Goal: Task Accomplishment & Management: Manage account settings

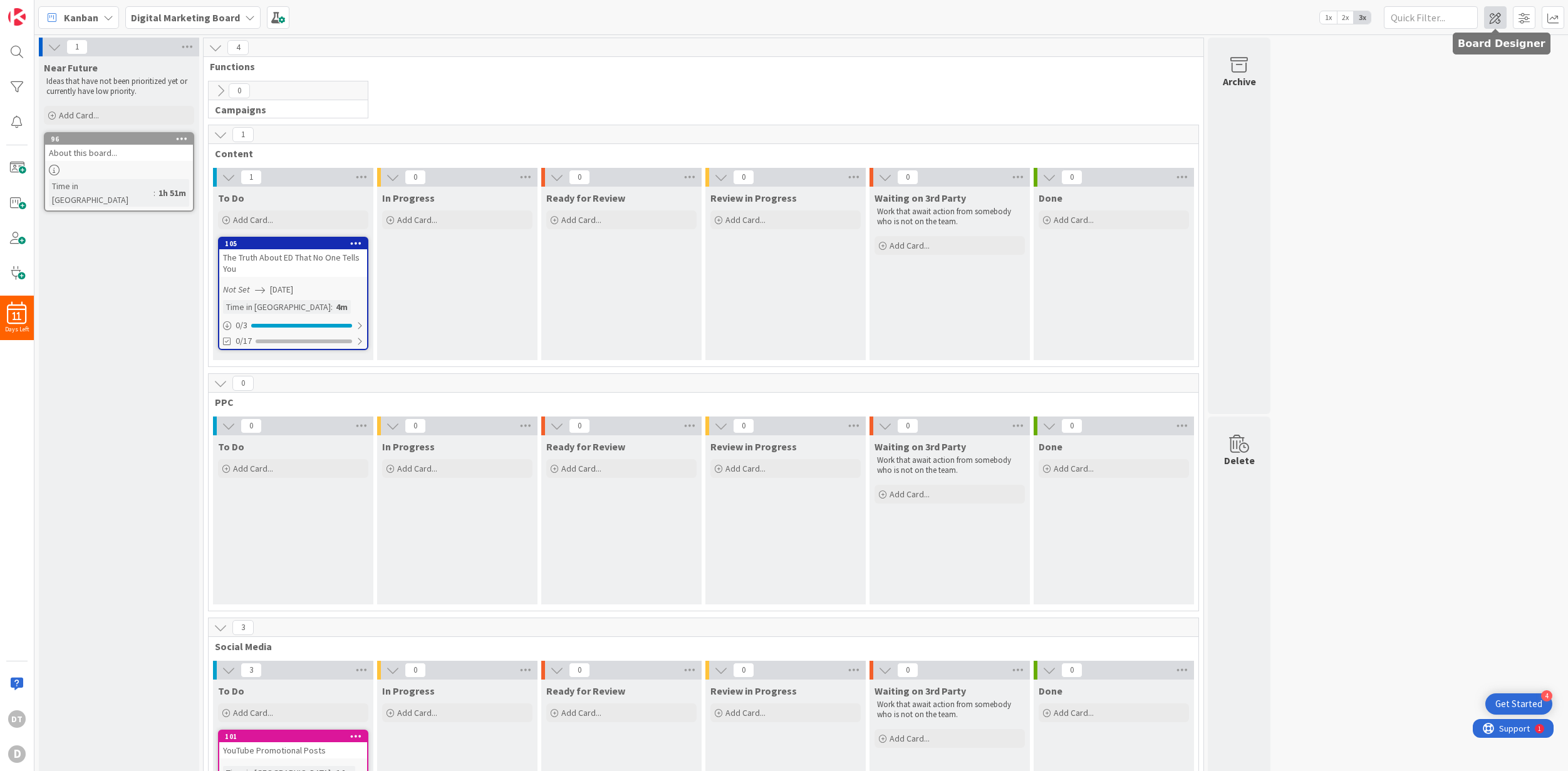
click at [1117, 13] on span at bounding box center [1495, 17] width 23 height 23
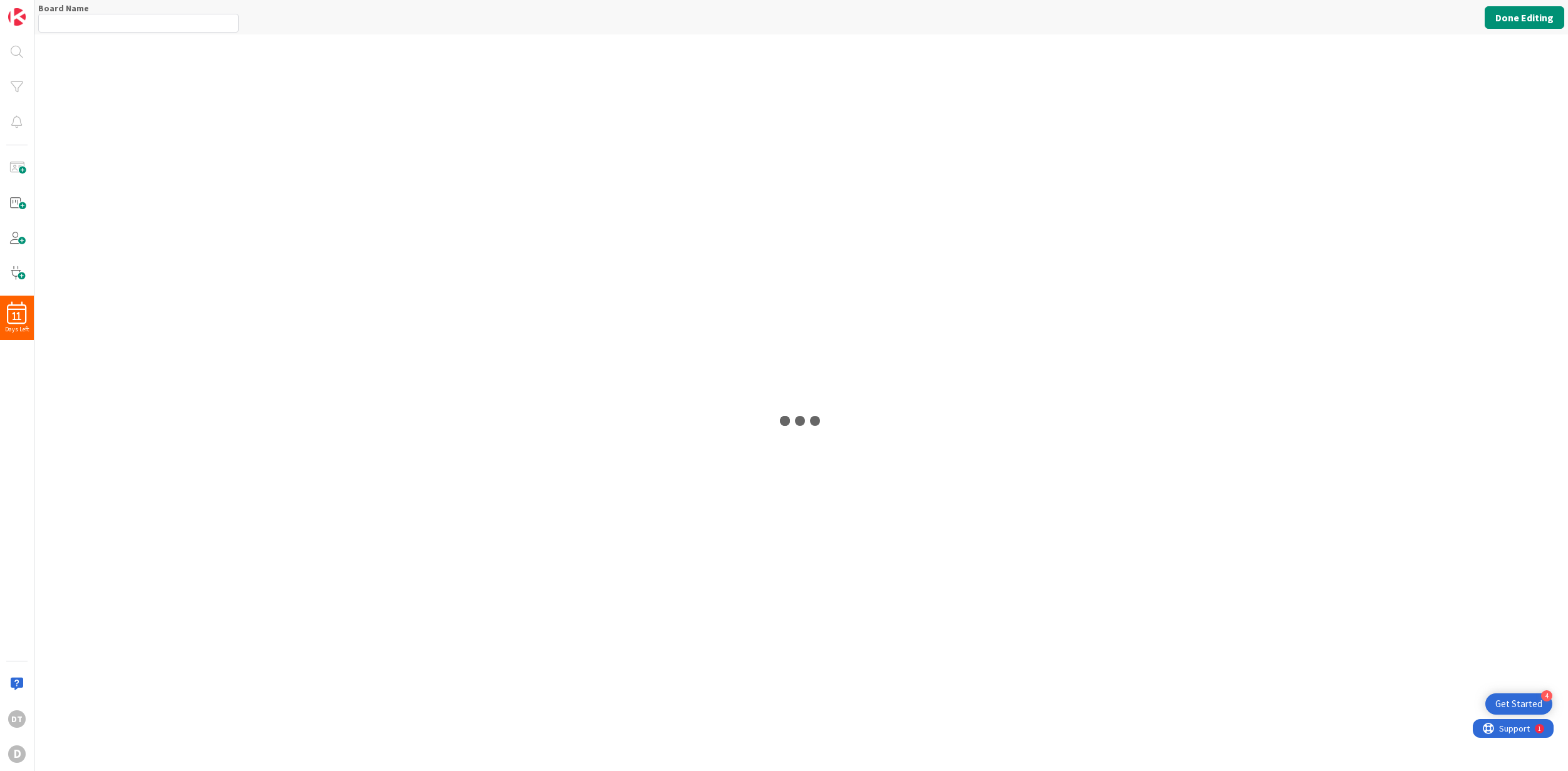
type input "Digital Marketing Board"
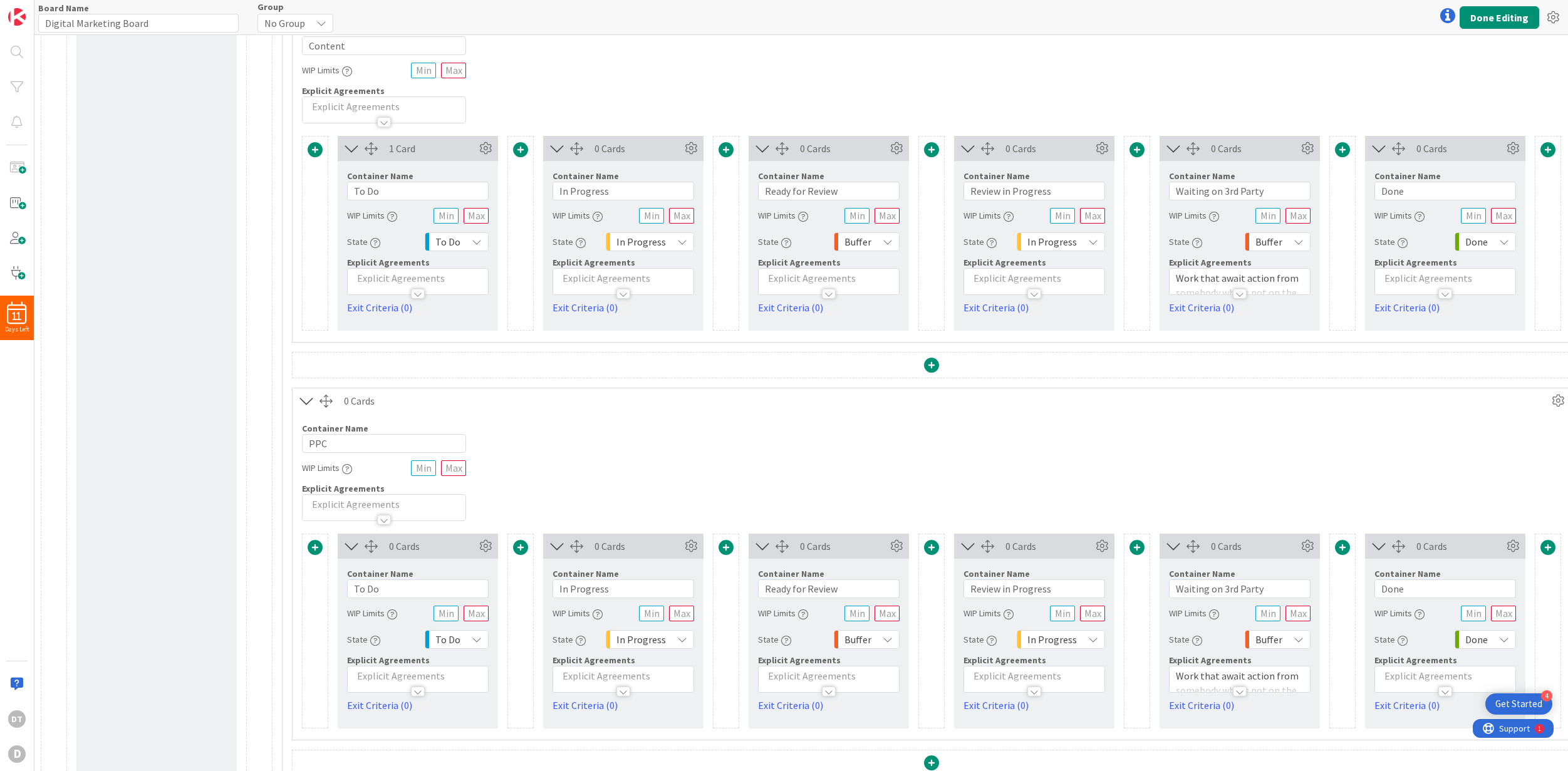
scroll to position [866, 0]
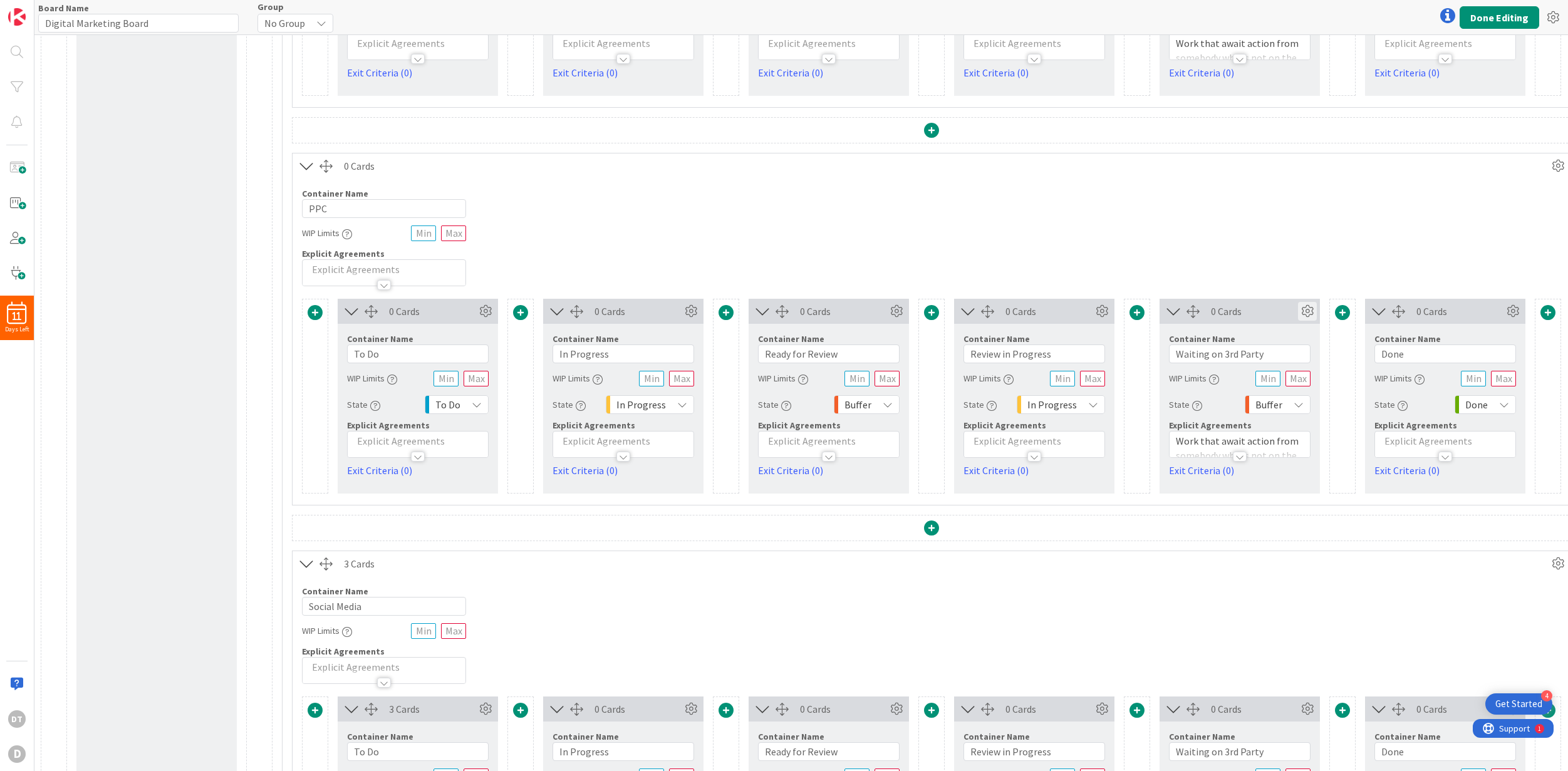
click at [1117, 310] on icon at bounding box center [1307, 311] width 19 height 19
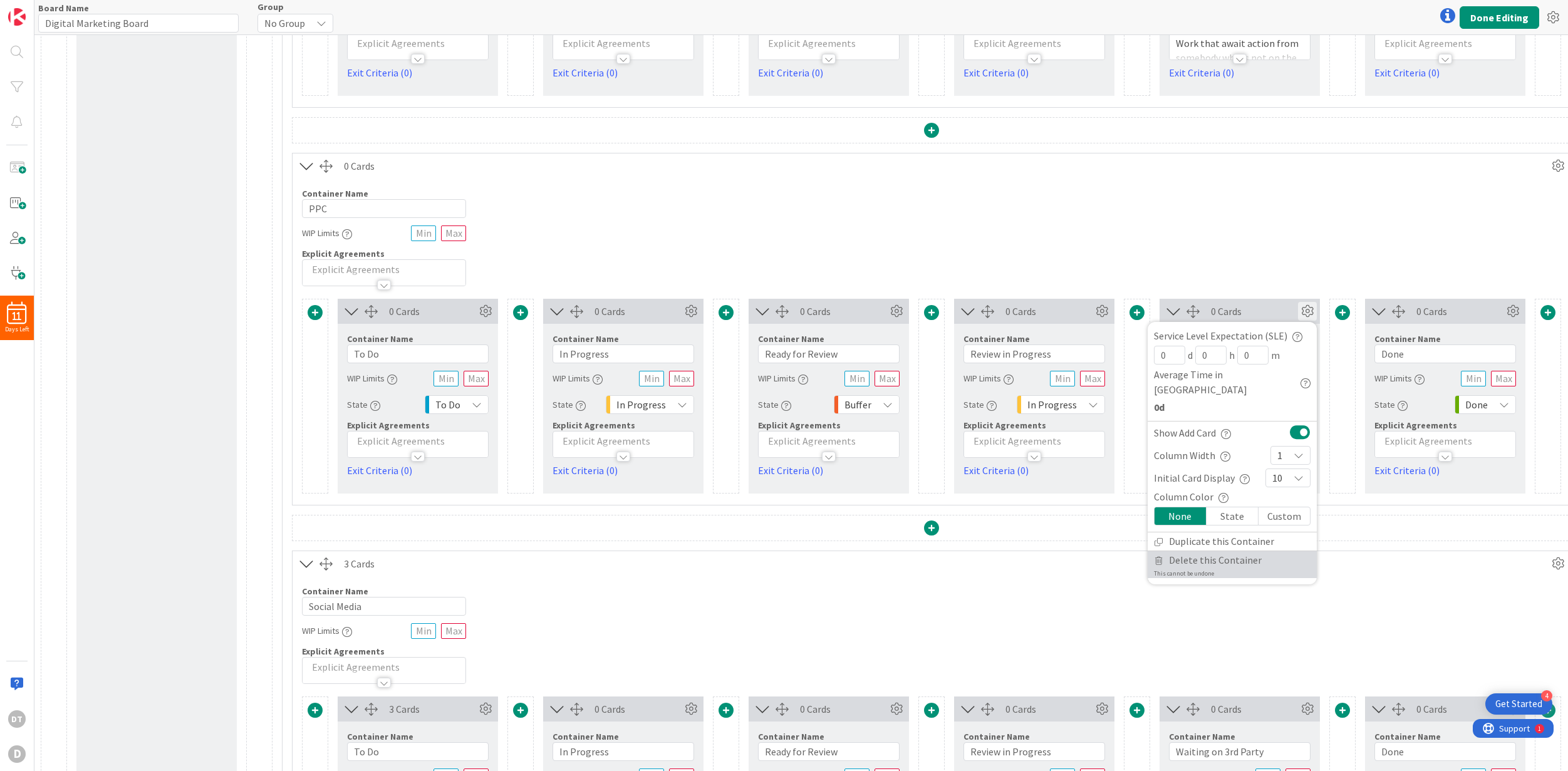
click at [1117, 551] on span "Delete this Container" at bounding box center [1215, 560] width 93 height 18
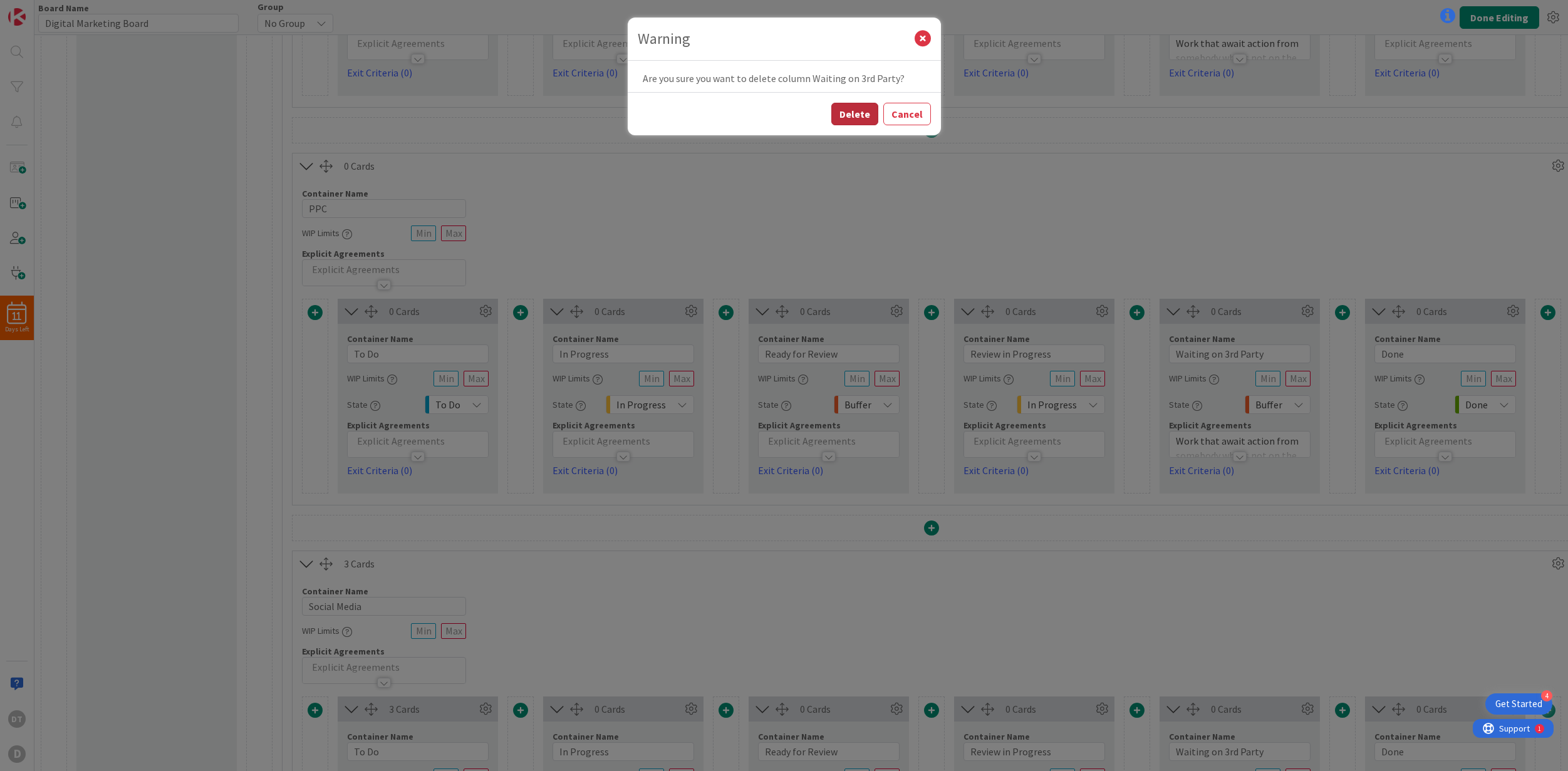
click at [866, 113] on button "Delete" at bounding box center [855, 114] width 47 height 23
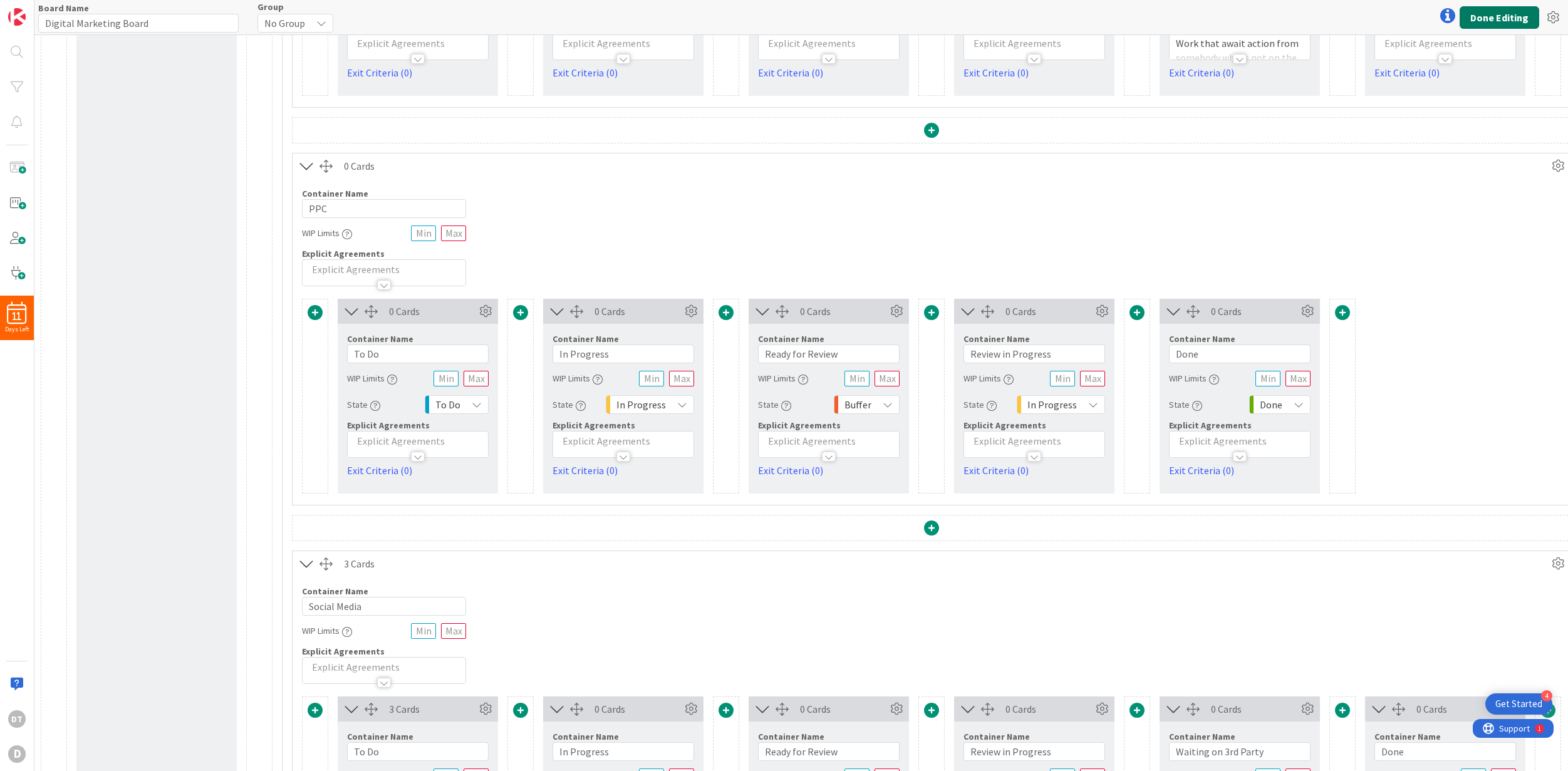
click at [1117, 15] on button "Done Editing" at bounding box center [1499, 17] width 79 height 23
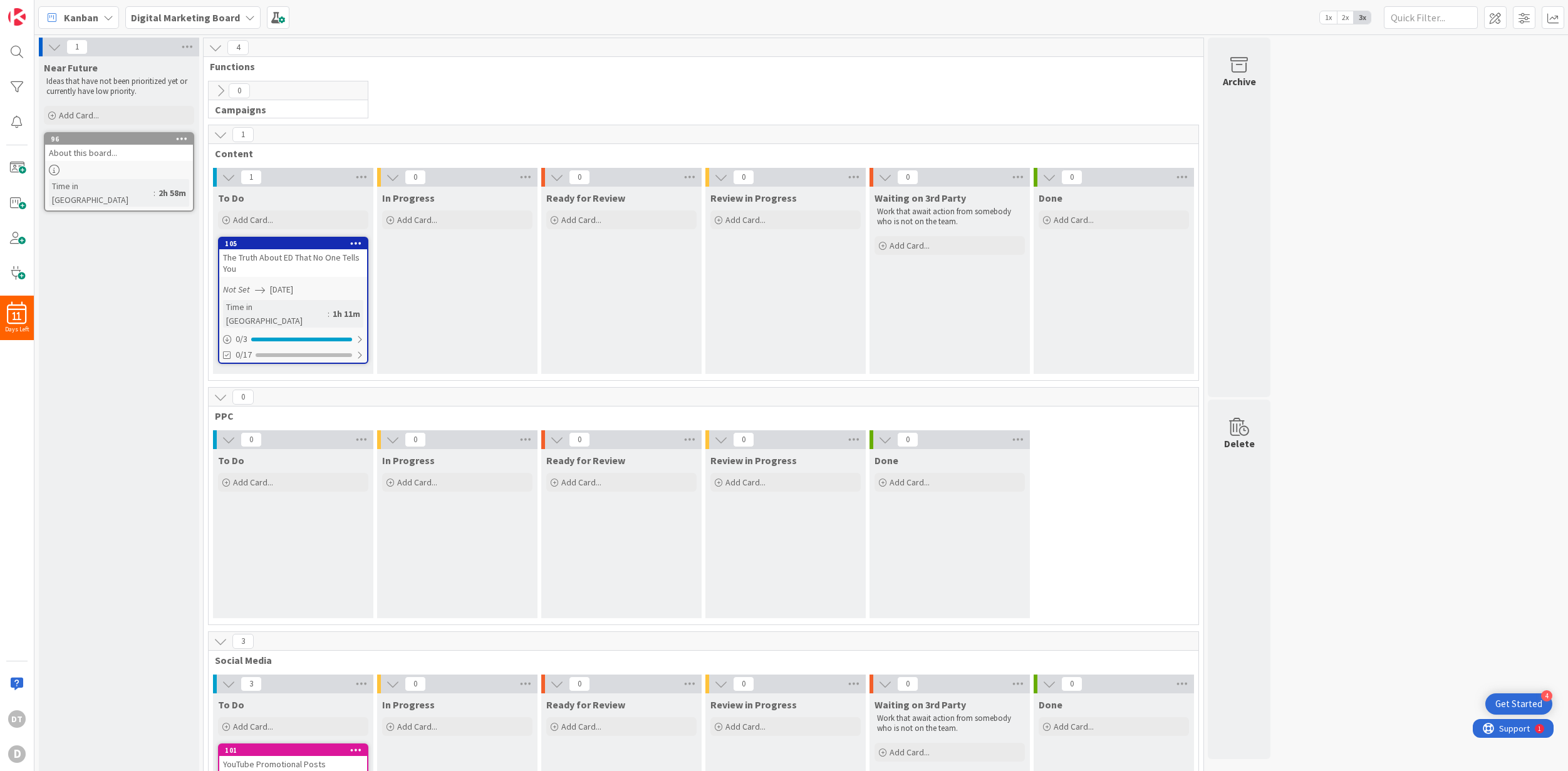
click at [223, 93] on icon at bounding box center [220, 91] width 14 height 14
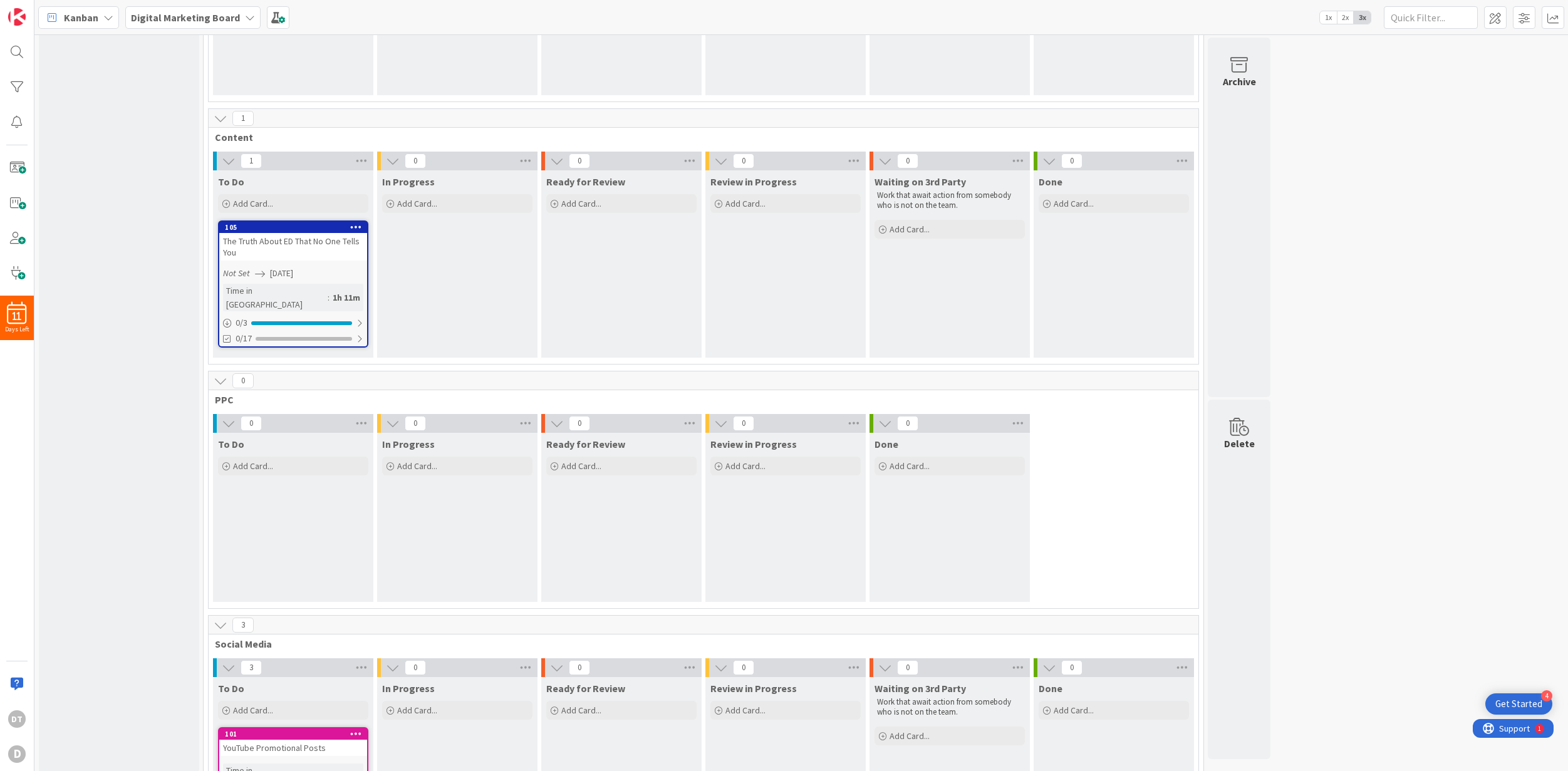
scroll to position [260, 0]
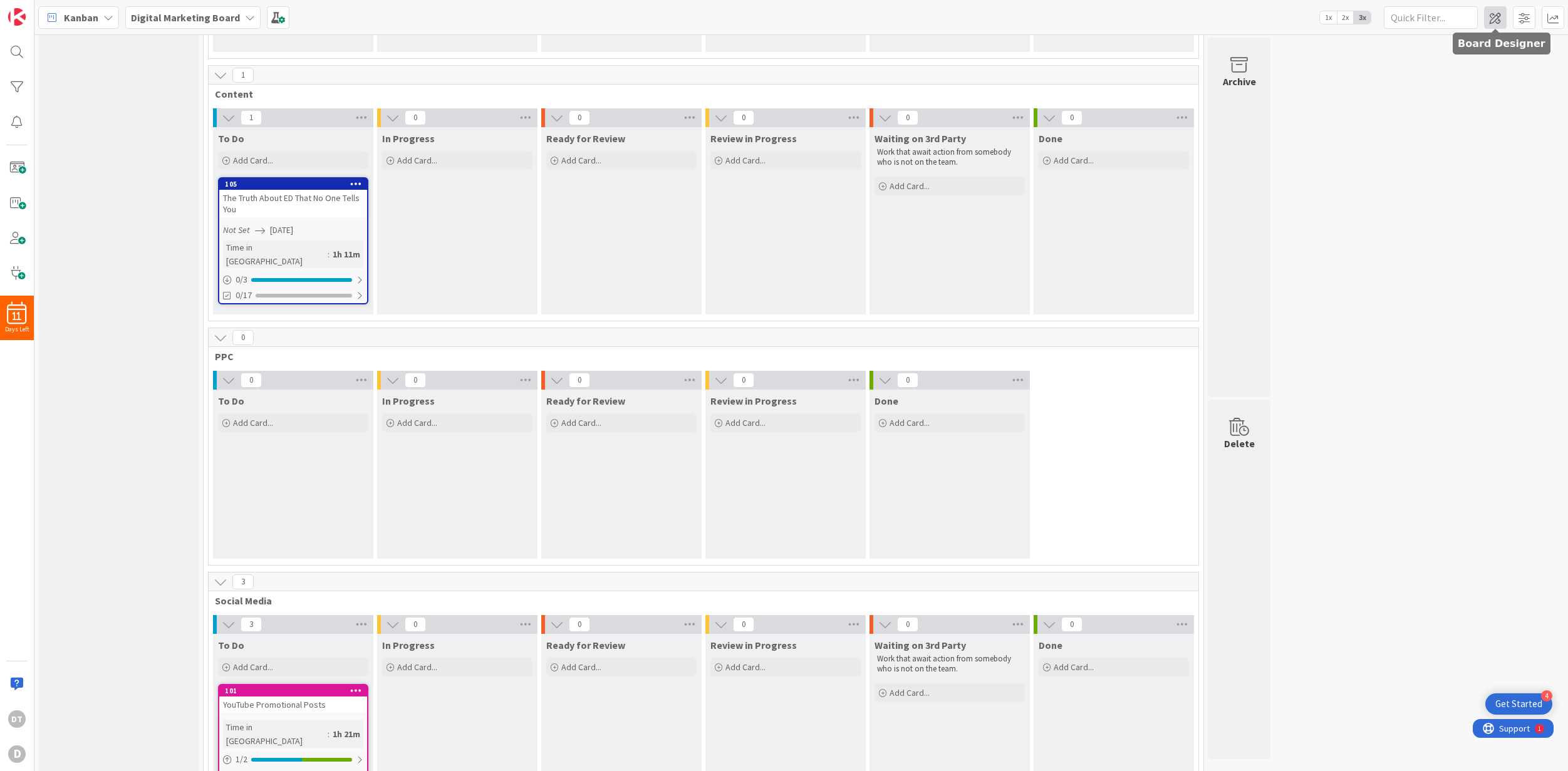
click at [1117, 15] on span at bounding box center [1495, 17] width 23 height 23
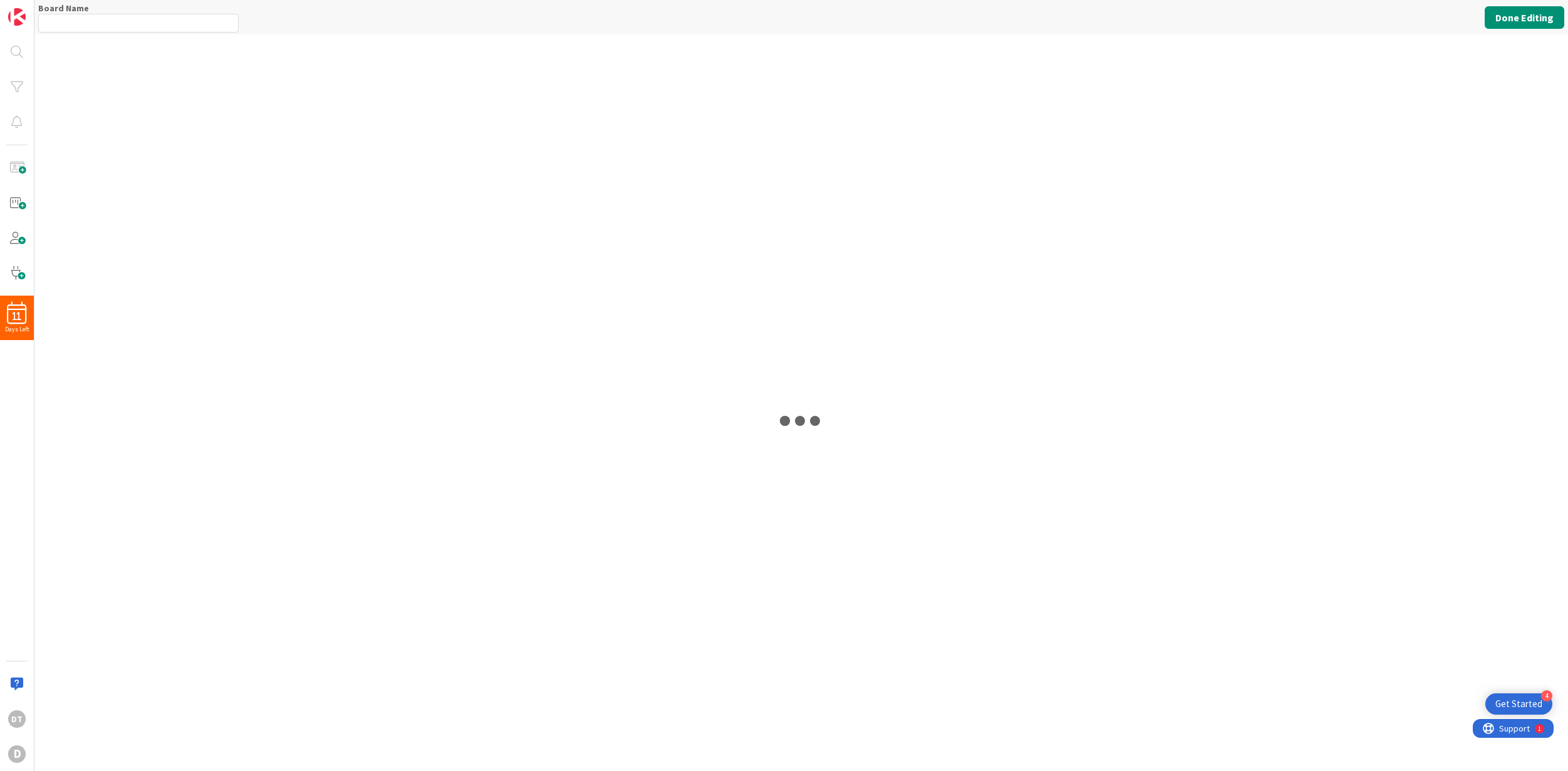
type input "Digital Marketing Board"
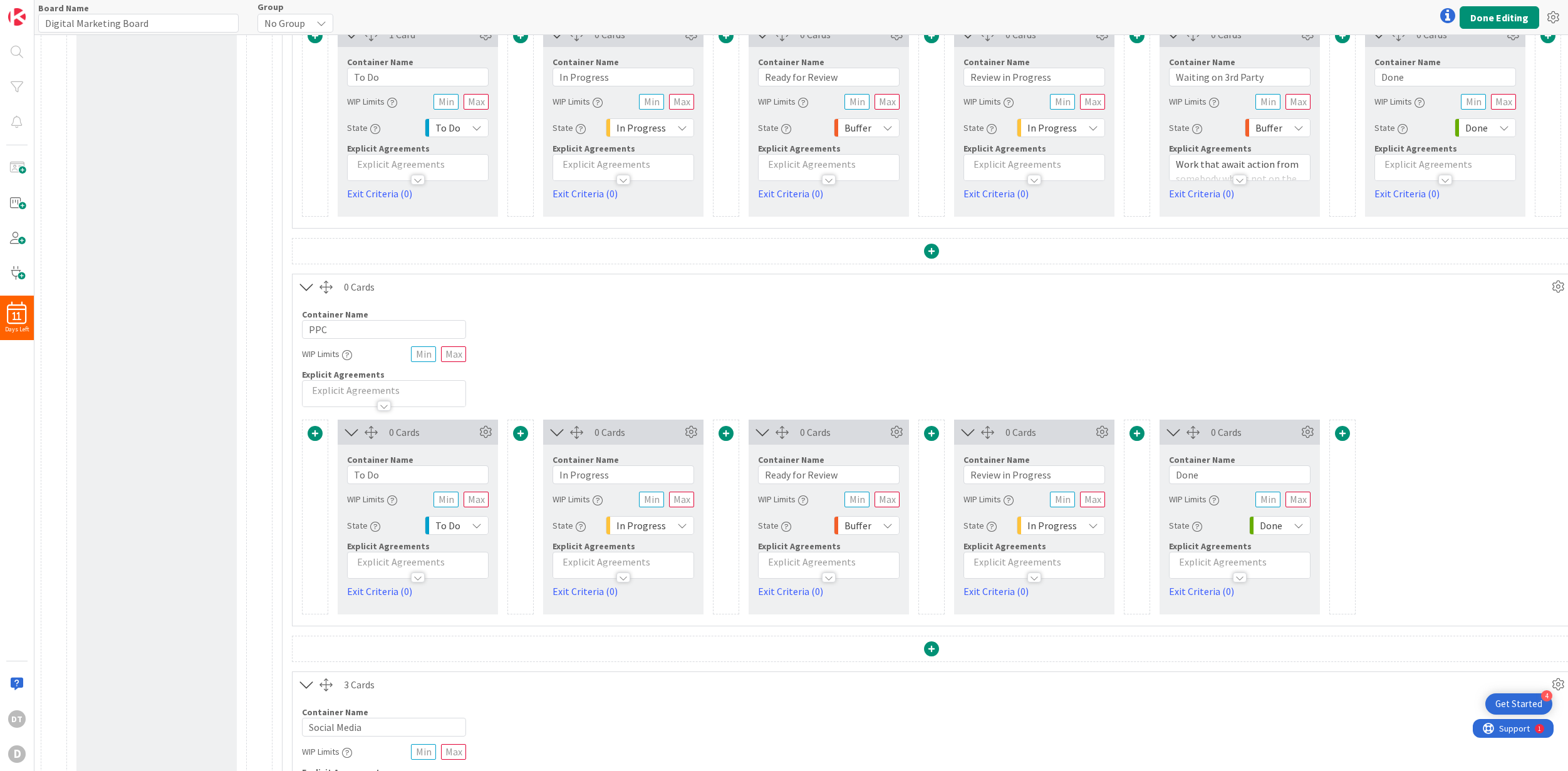
scroll to position [756, 0]
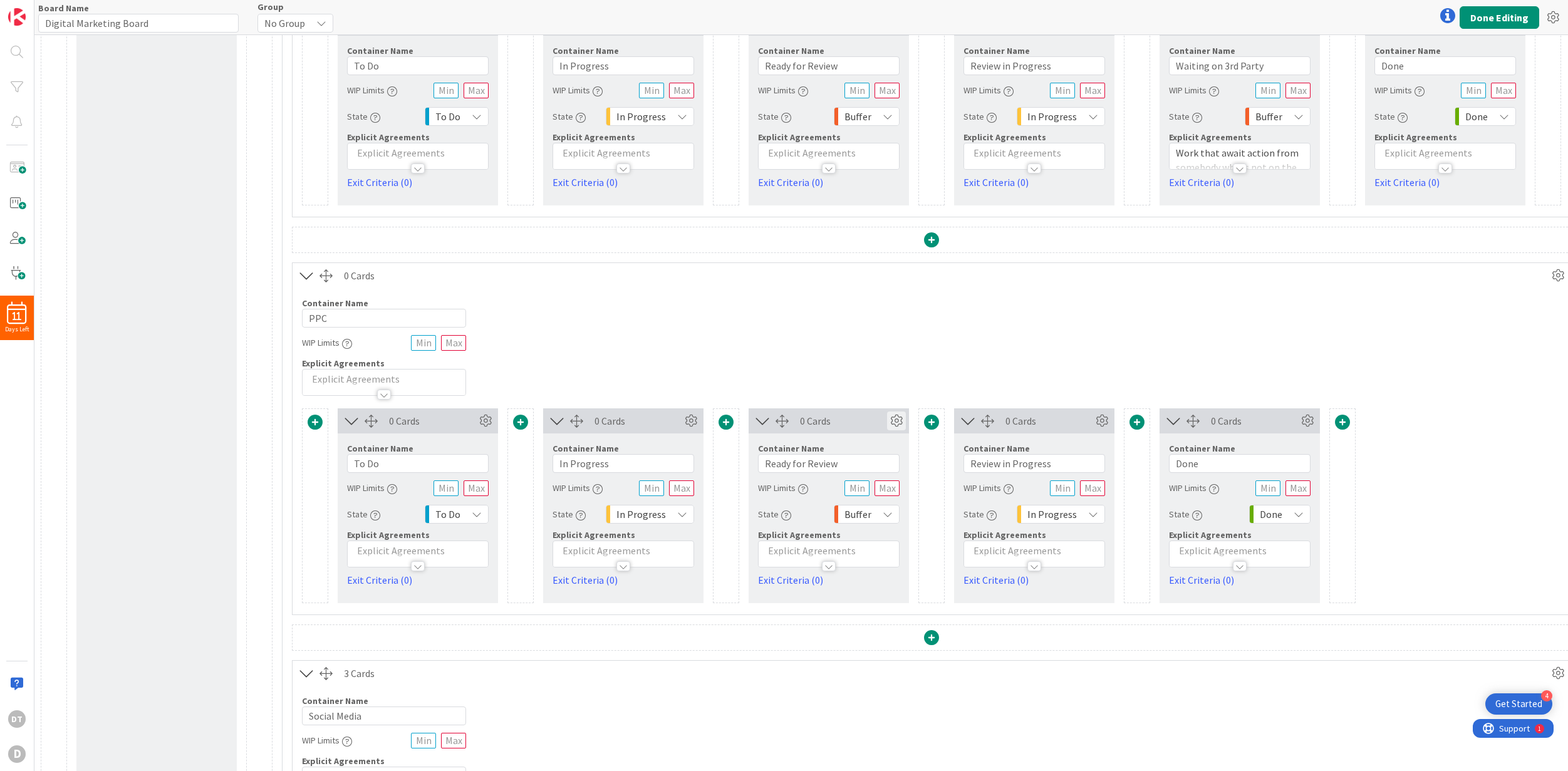
click at [899, 419] on icon at bounding box center [897, 420] width 19 height 19
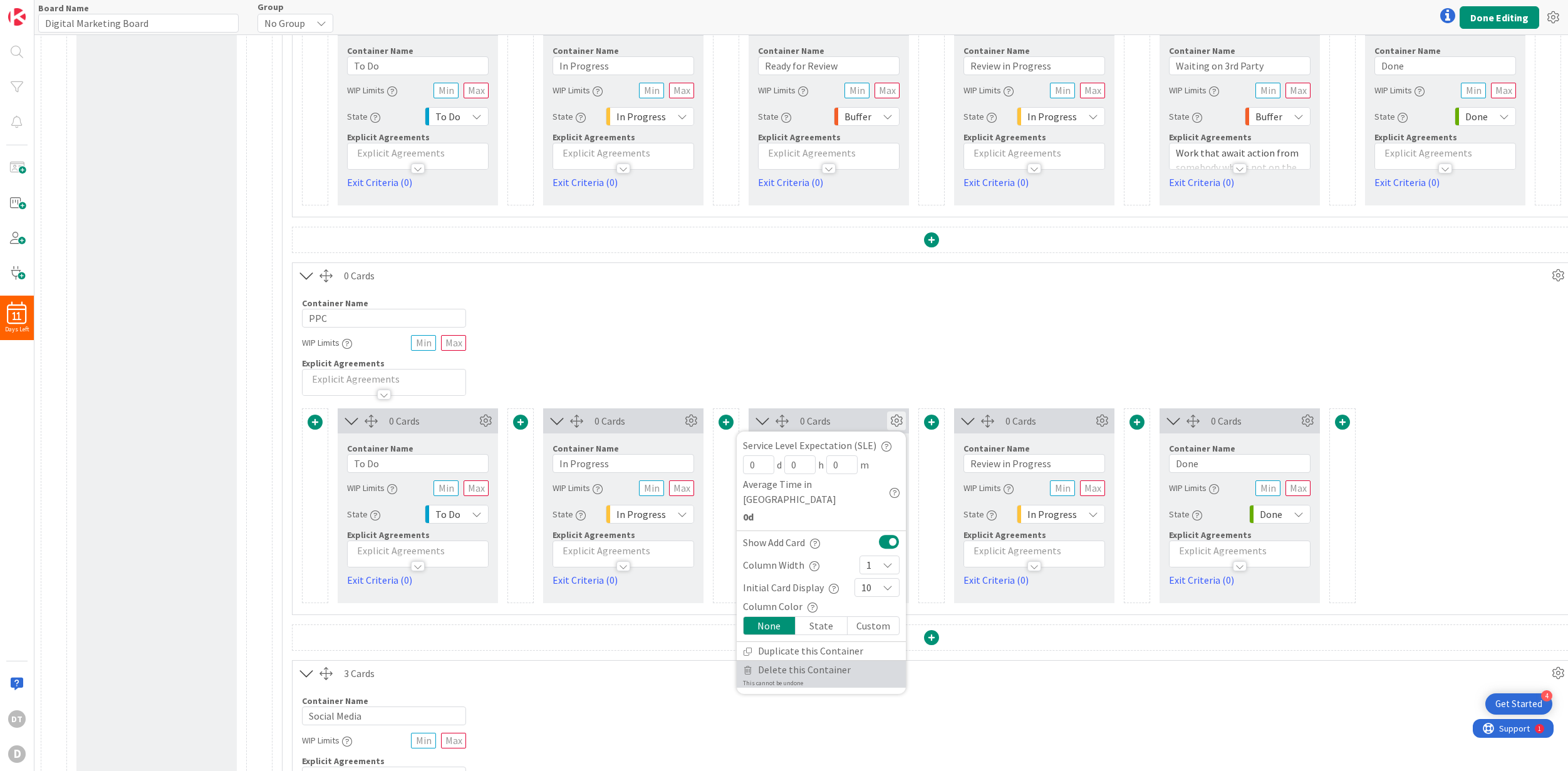
click at [787, 660] on span "Delete this Container" at bounding box center [804, 669] width 93 height 18
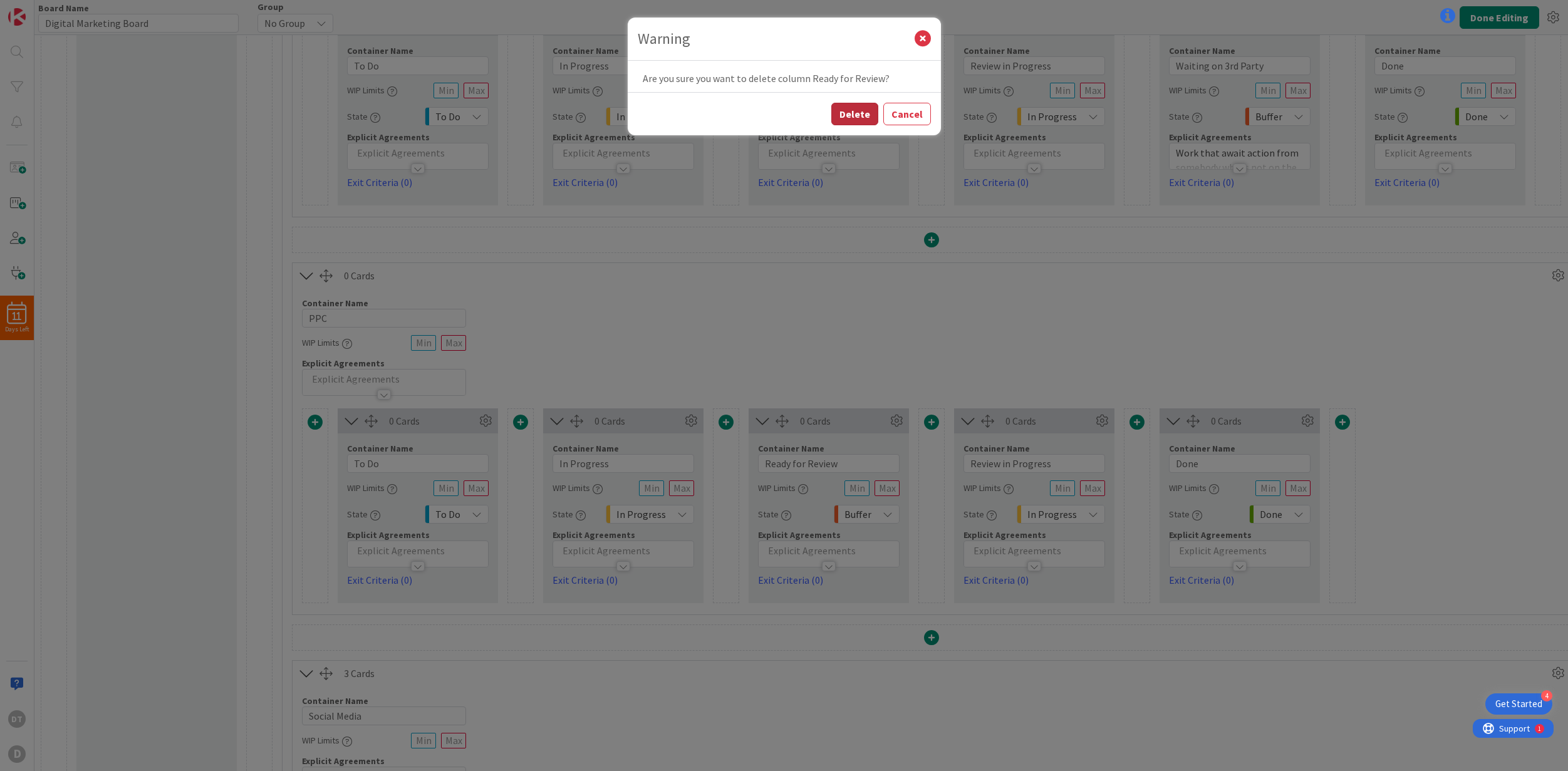
click at [856, 117] on button "Delete" at bounding box center [855, 114] width 47 height 23
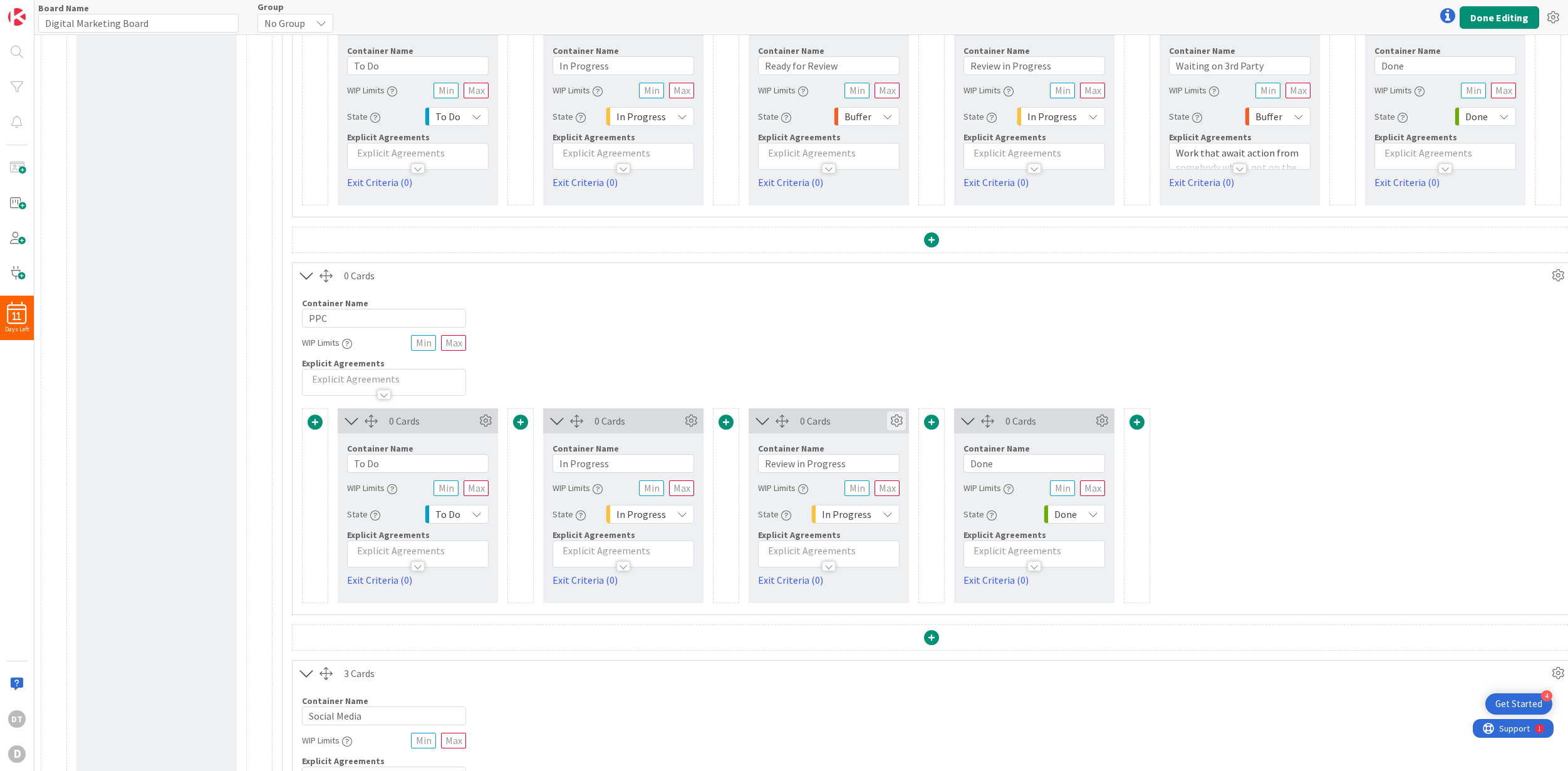
click at [895, 420] on icon at bounding box center [897, 420] width 19 height 19
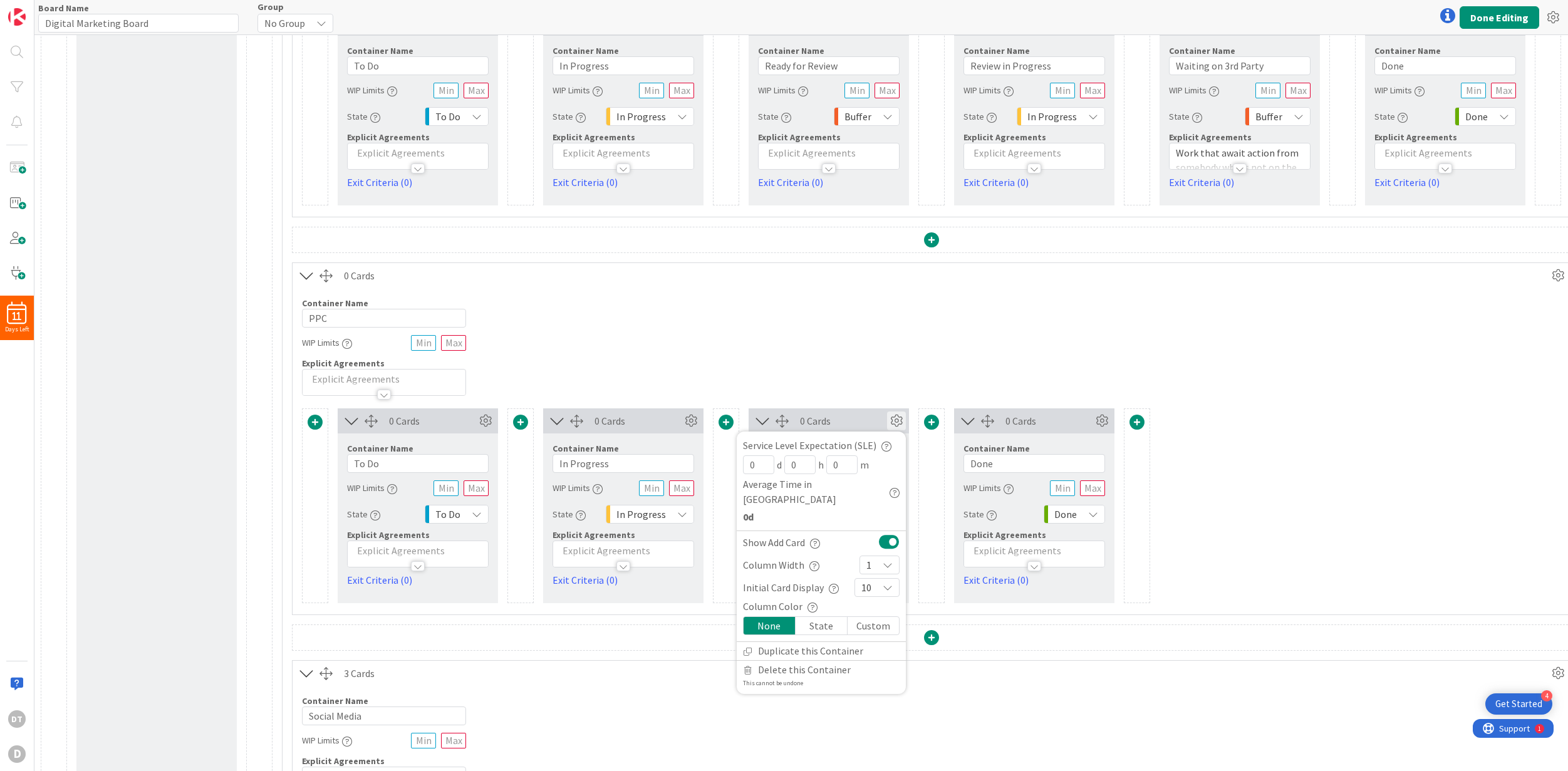
click at [821, 349] on div "Container Name 3 / 64 PPC WIP Limits Explicit Agreements" at bounding box center [931, 342] width 1278 height 108
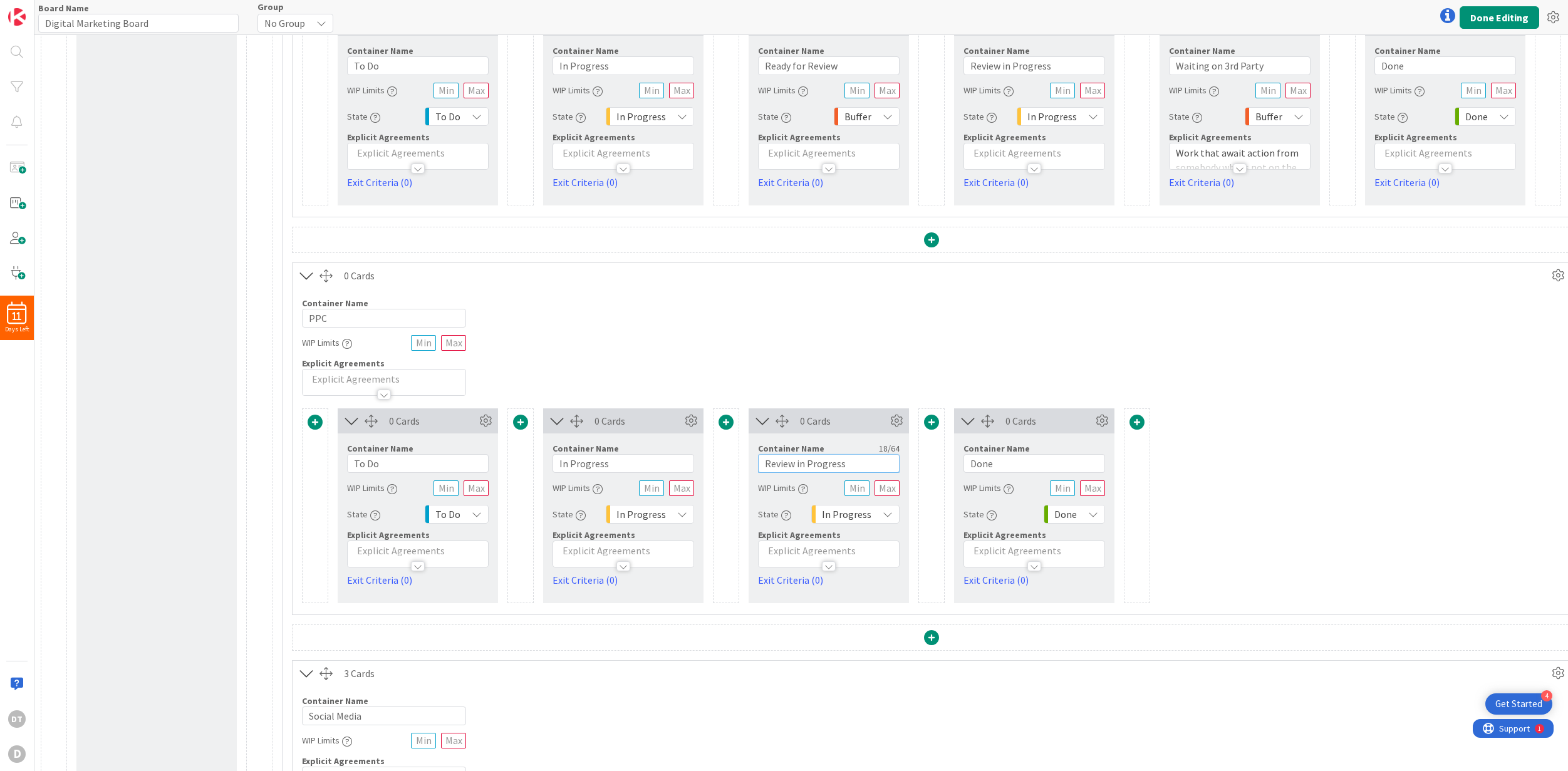
click at [809, 466] on input "Review in Progress" at bounding box center [829, 463] width 141 height 19
click at [934, 419] on span at bounding box center [931, 422] width 15 height 15
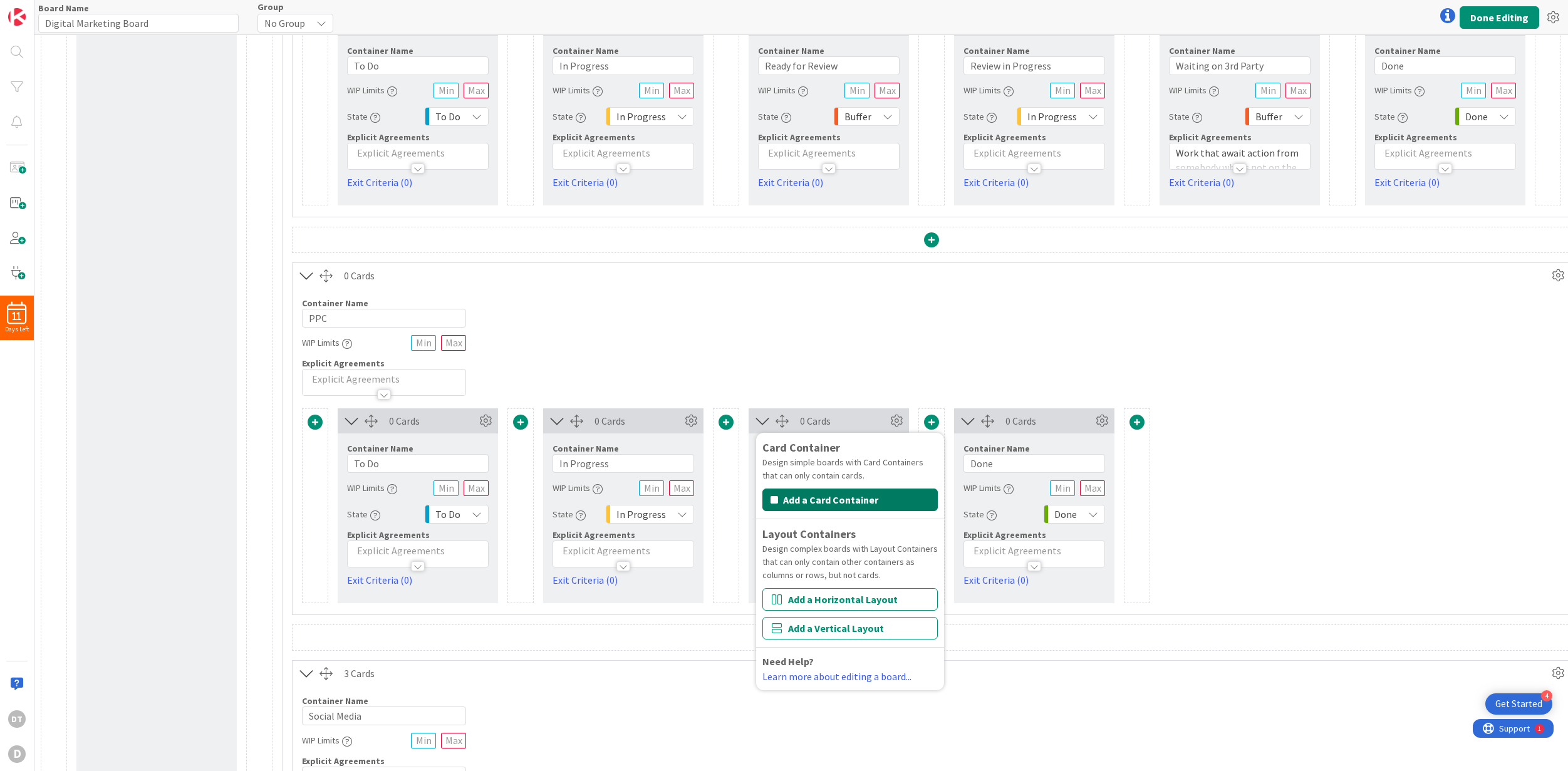
click at [853, 498] on button "Add a Card Container" at bounding box center [850, 500] width 175 height 23
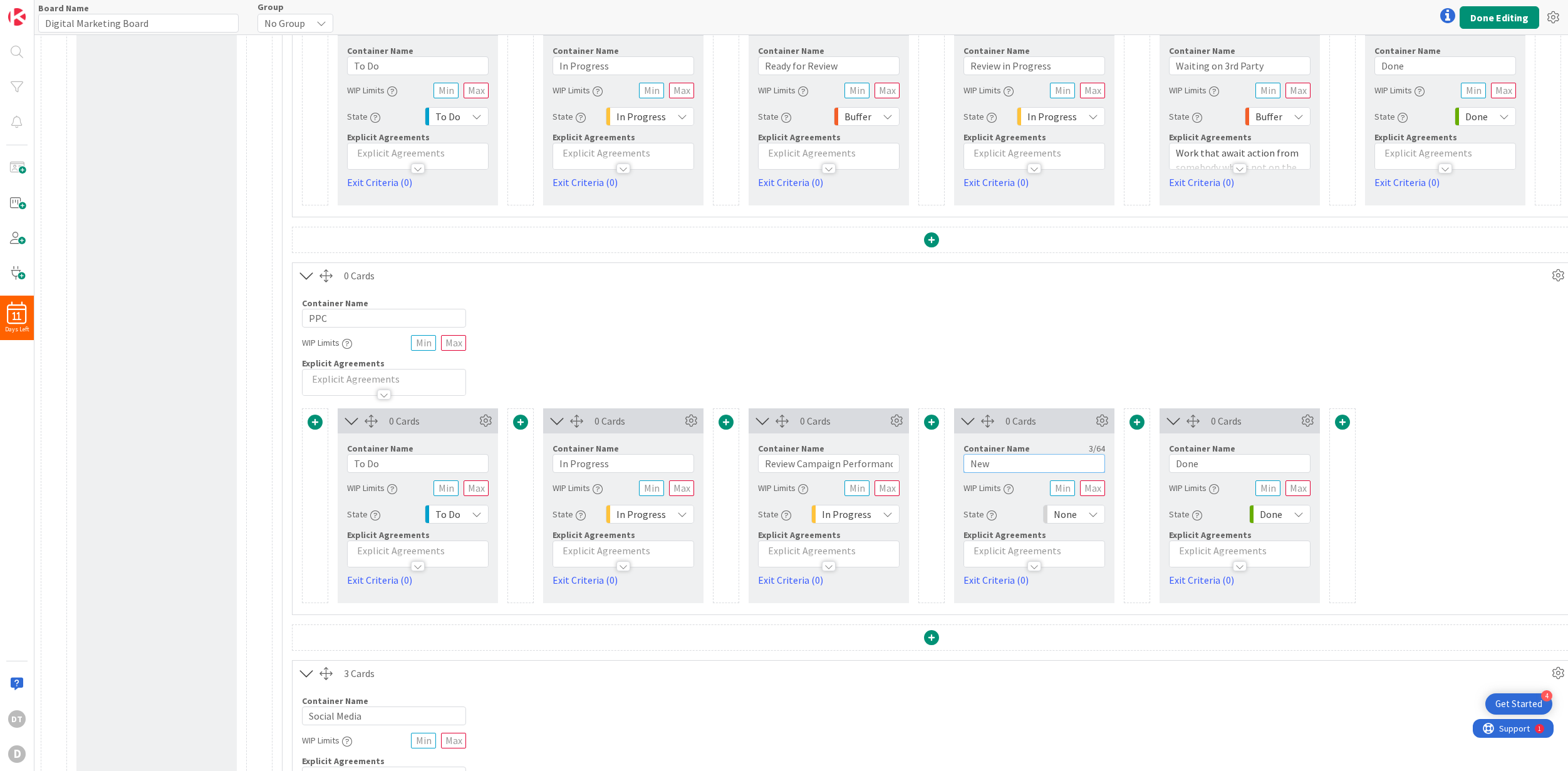
click at [972, 462] on input "New" at bounding box center [1034, 463] width 141 height 19
drag, startPoint x: 1001, startPoint y: 464, endPoint x: 956, endPoint y: 460, distance: 45.2
click at [956, 460] on div "Container Name 3 / 64 New WIP Limits State None Explicit Agreements Exit Criter…" at bounding box center [1034, 510] width 161 height 154
click at [842, 466] on input "Review Campaign Performance" at bounding box center [829, 463] width 141 height 19
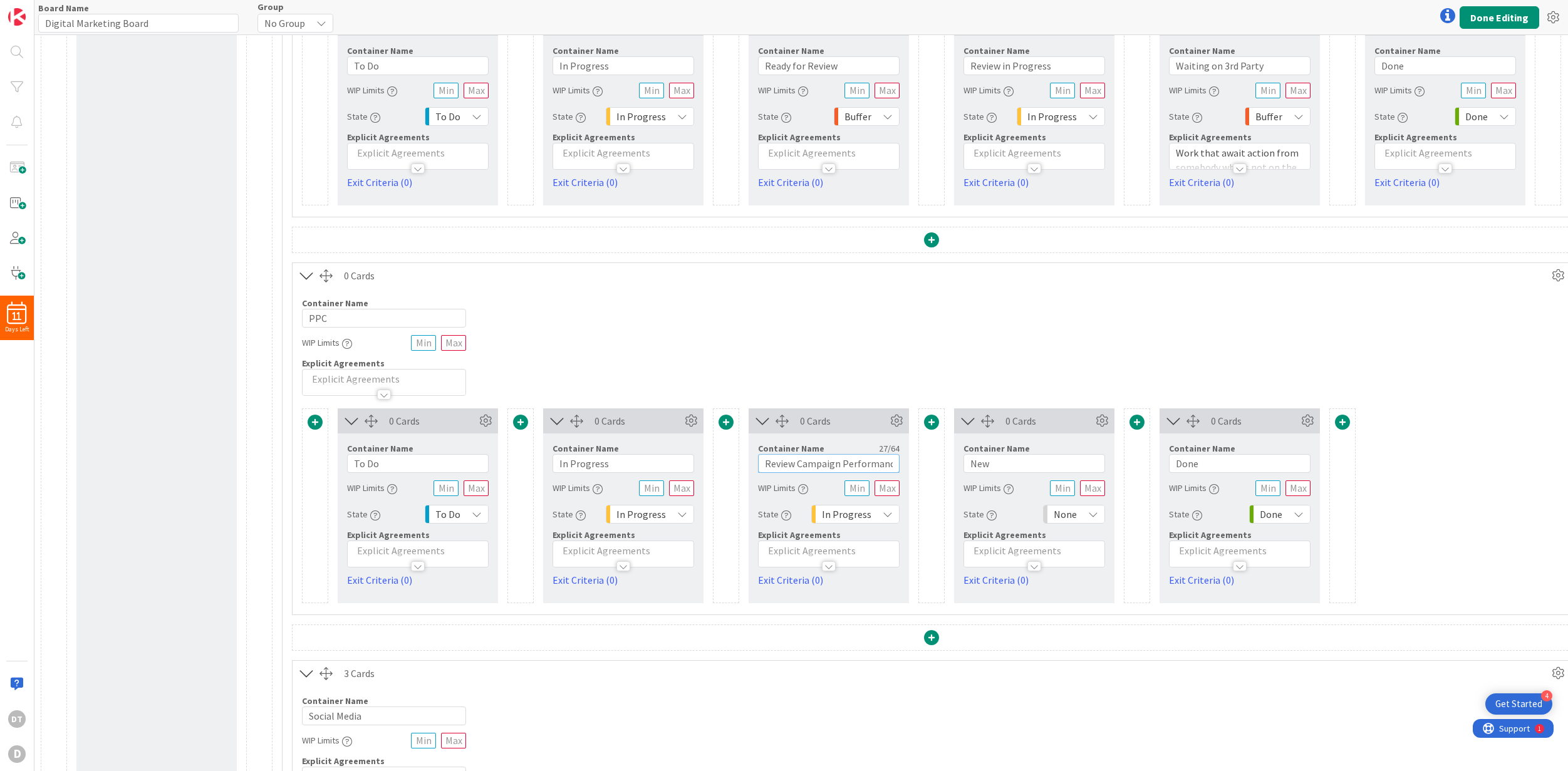
click at [842, 466] on input "Review Campaign Performance" at bounding box center [829, 463] width 141 height 19
type input "S"
type input "Select Winning Ads"
click at [995, 462] on input "New" at bounding box center [1034, 463] width 141 height 19
drag, startPoint x: 998, startPoint y: 462, endPoint x: 961, endPoint y: 457, distance: 37.3
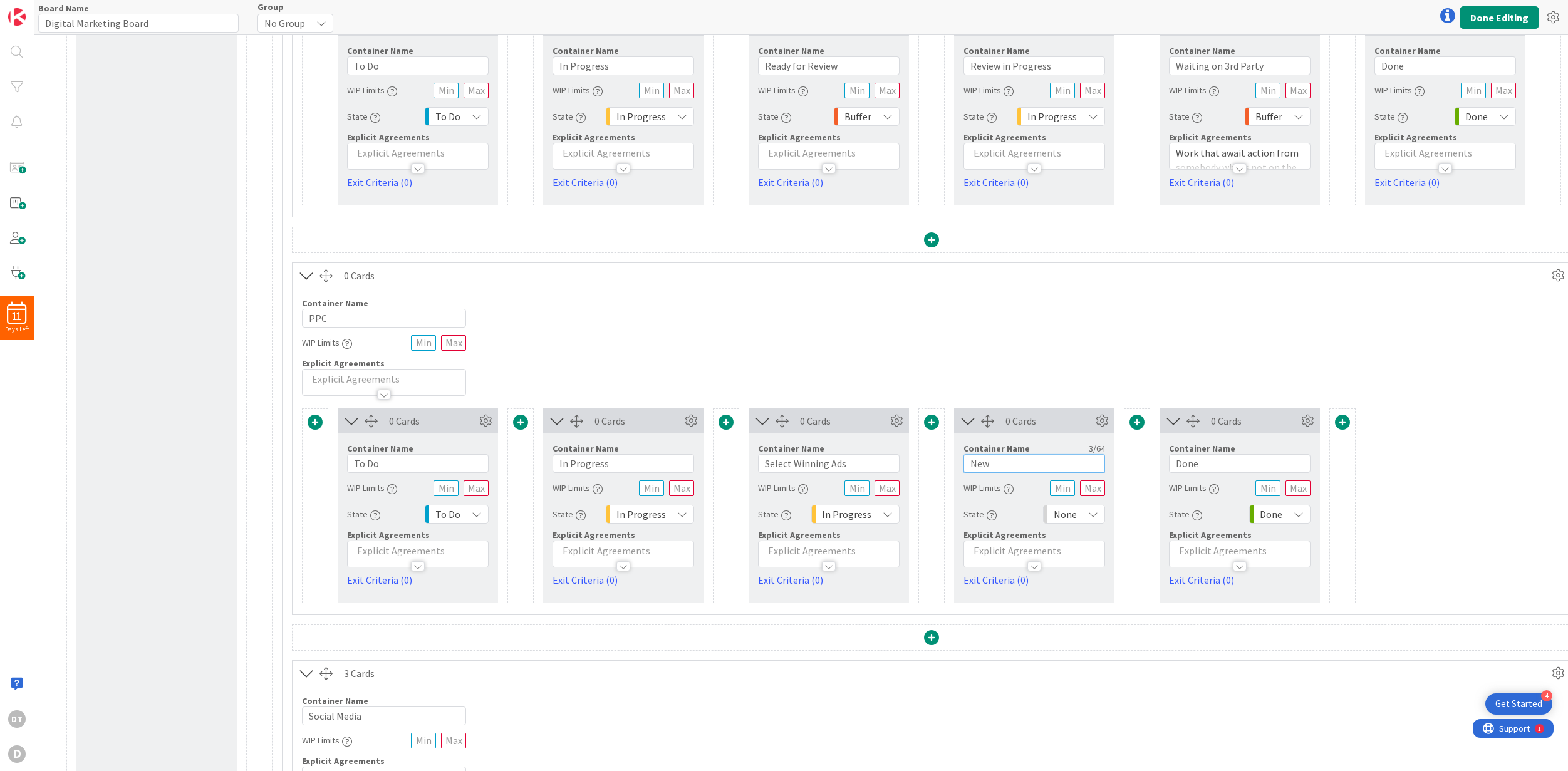
click at [961, 457] on div "Container Name 3 / 64 New WIP Limits State None Explicit Agreements Exit Criter…" at bounding box center [1034, 510] width 161 height 154
type input "M"
type input "Promote Winning Ads"
click at [1117, 419] on span at bounding box center [1137, 422] width 15 height 15
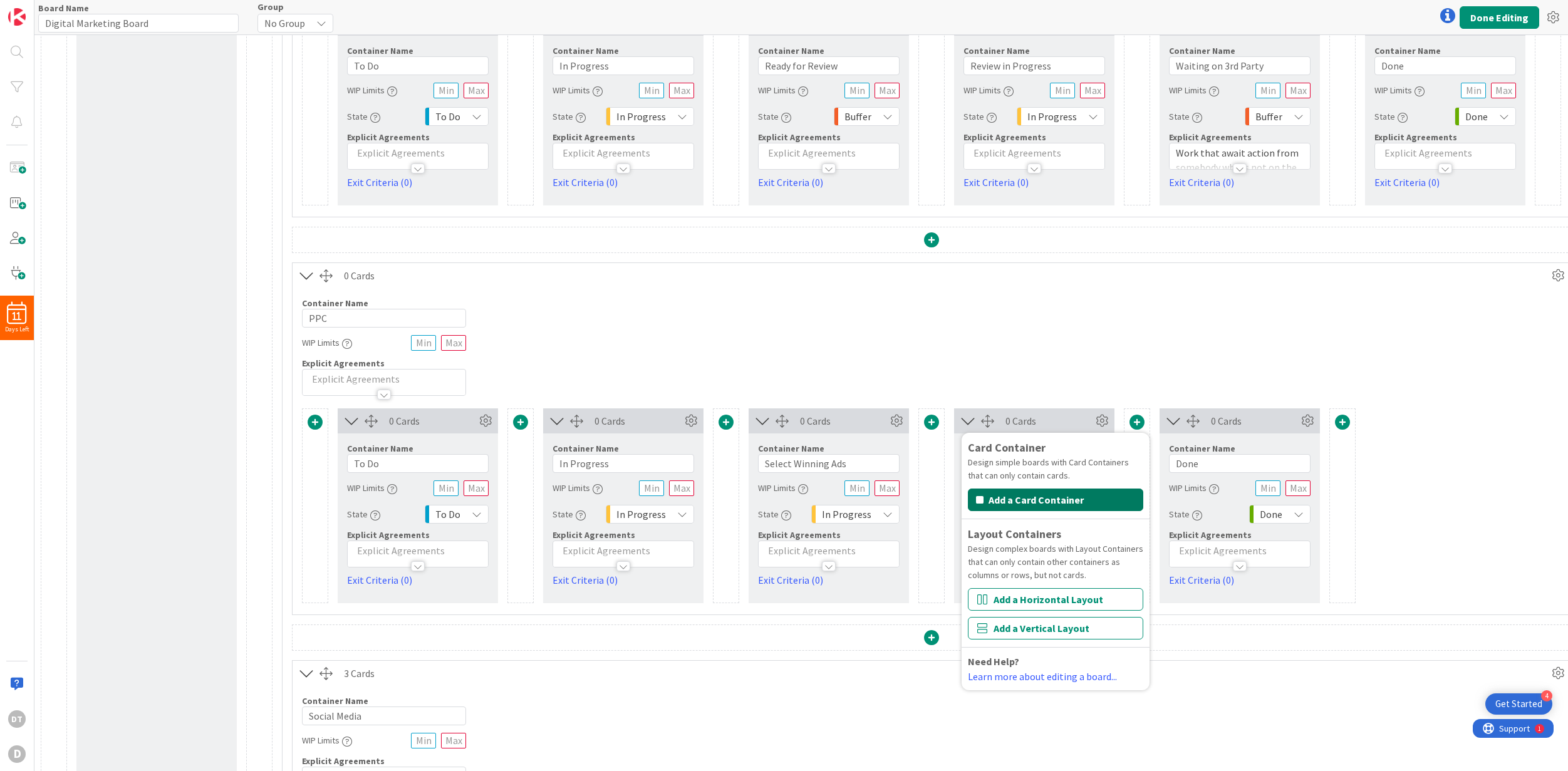
click at [1051, 501] on button "Add a Card Container" at bounding box center [1055, 500] width 175 height 23
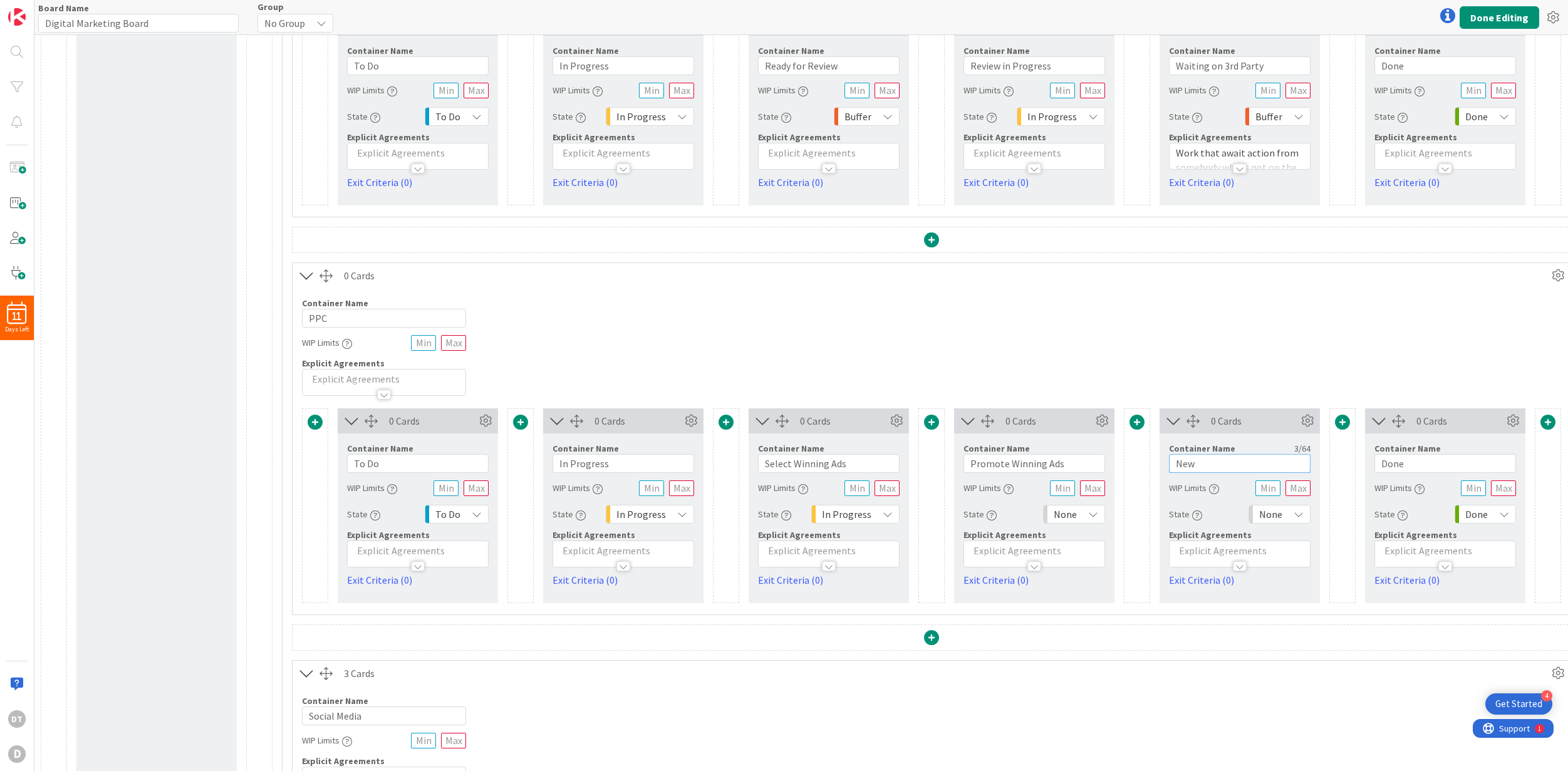
click at [1117, 465] on input "New" at bounding box center [1240, 463] width 141 height 19
drag, startPoint x: 1223, startPoint y: 463, endPoint x: 1163, endPoint y: 460, distance: 60.1
click at [1117, 460] on div "Container Name 3 / 64 New WIP Limits State None Explicit Agreements Exit Criter…" at bounding box center [1240, 510] width 161 height 154
click at [1084, 513] on div "None" at bounding box center [1074, 514] width 62 height 19
click at [1089, 630] on span "In Progress" at bounding box center [1129, 632] width 104 height 19
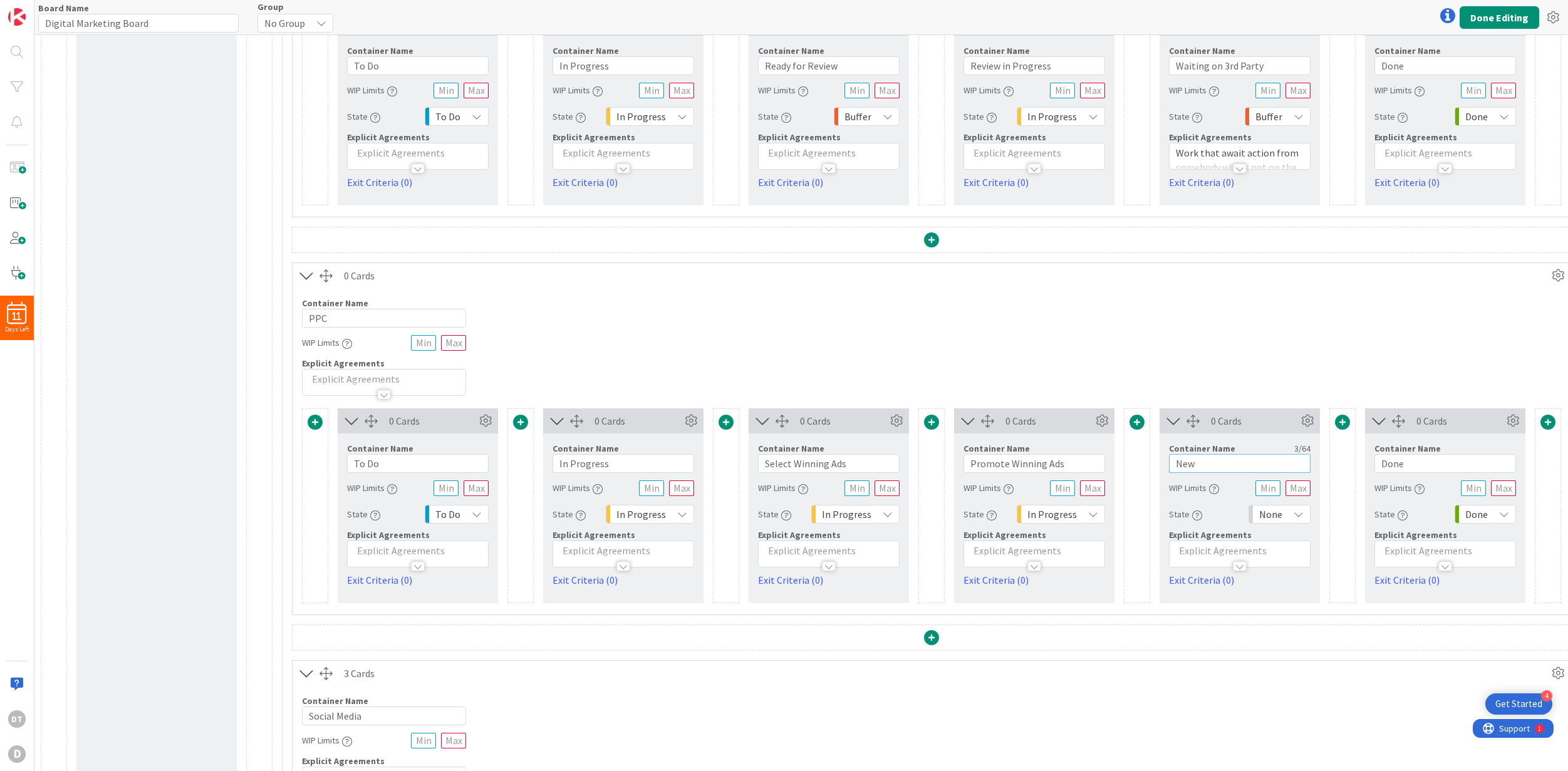
drag, startPoint x: 1210, startPoint y: 463, endPoint x: 1171, endPoint y: 459, distance: 39.2
click at [1117, 459] on input "New" at bounding box center [1240, 463] width 141 height 19
type input "A"
type input "Create New Ads"
click at [1117, 15] on button "Done Editing" at bounding box center [1499, 17] width 79 height 23
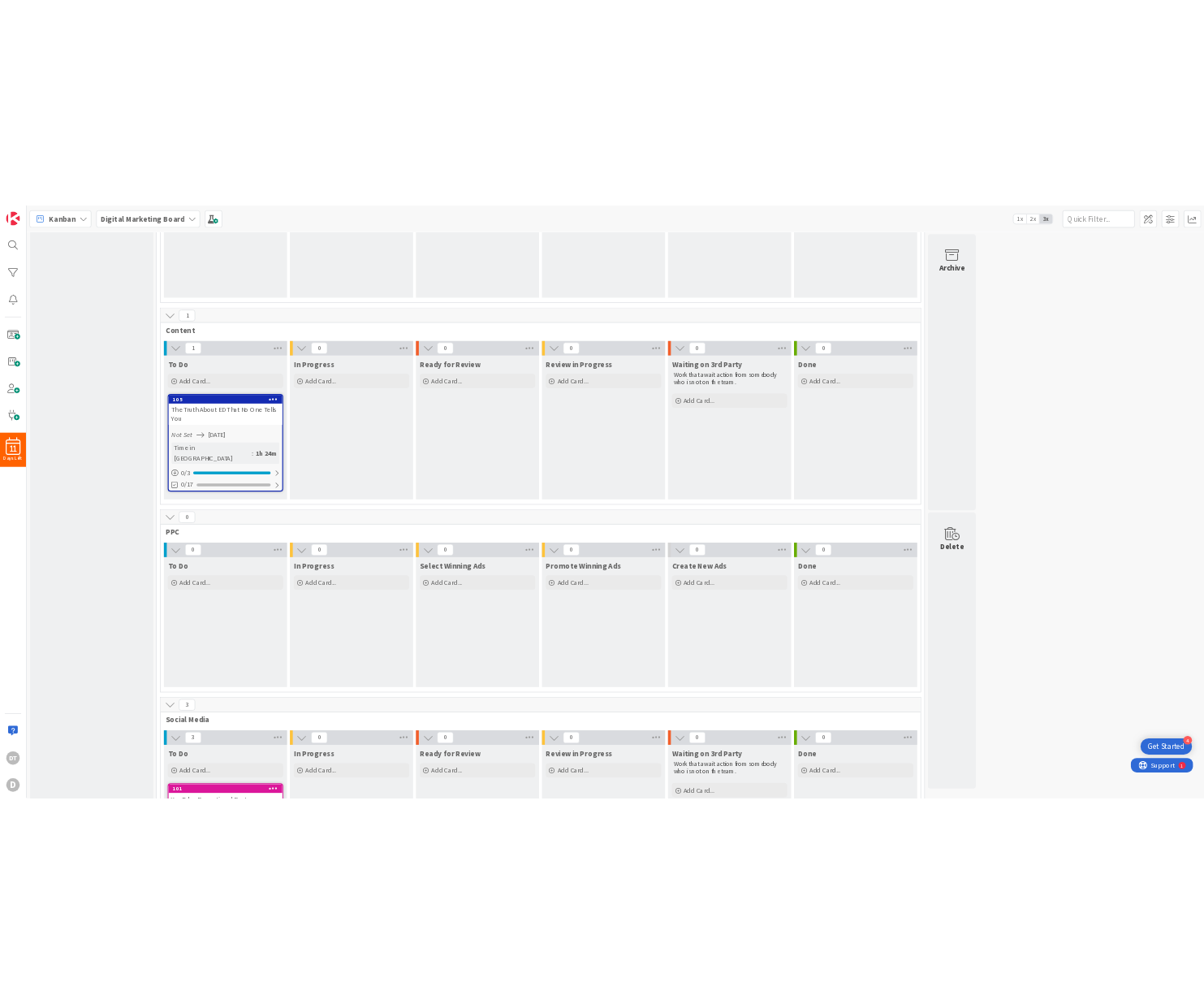
scroll to position [254, 0]
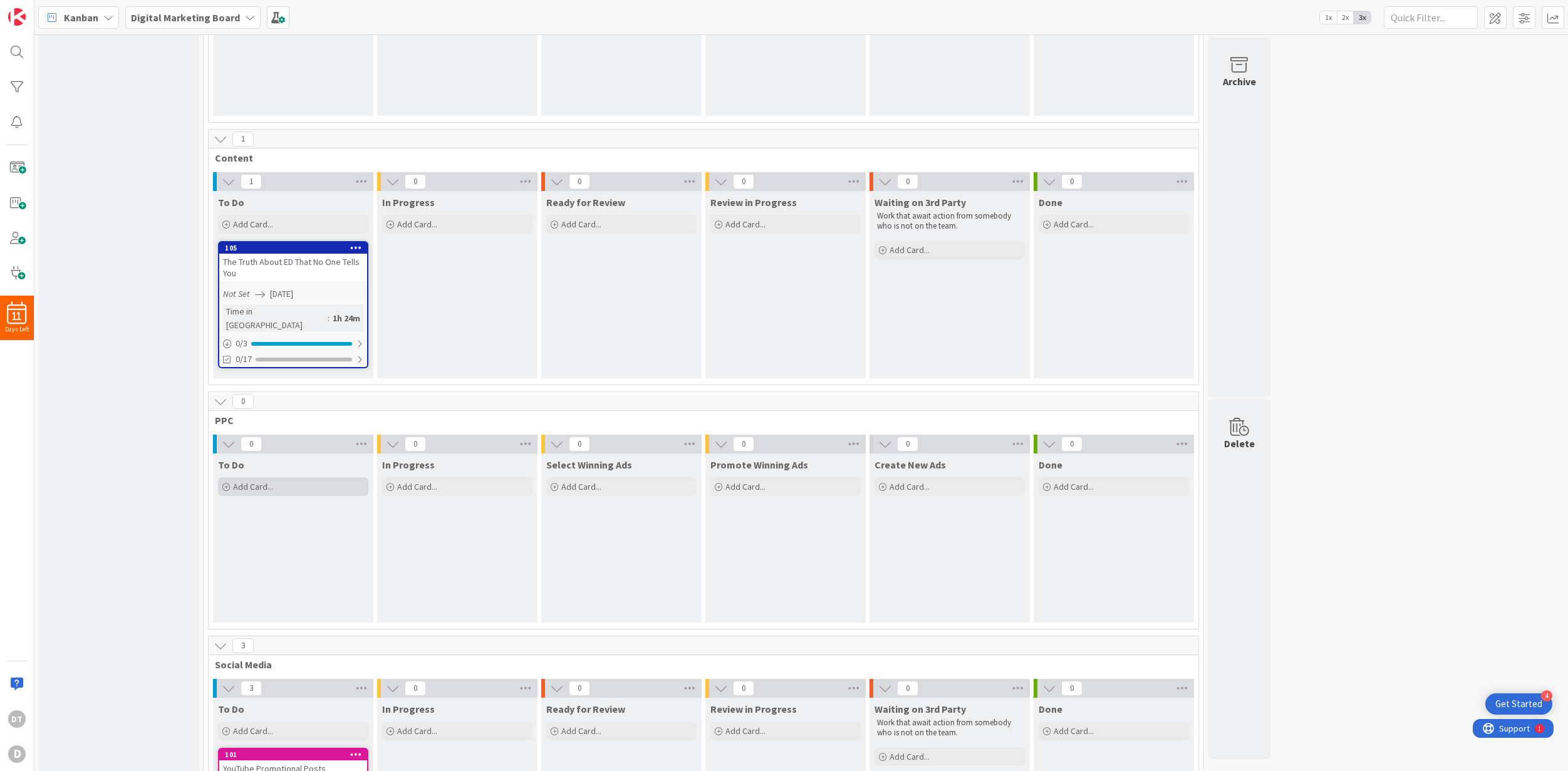
click at [247, 481] on span "Add Card..." at bounding box center [253, 486] width 40 height 11
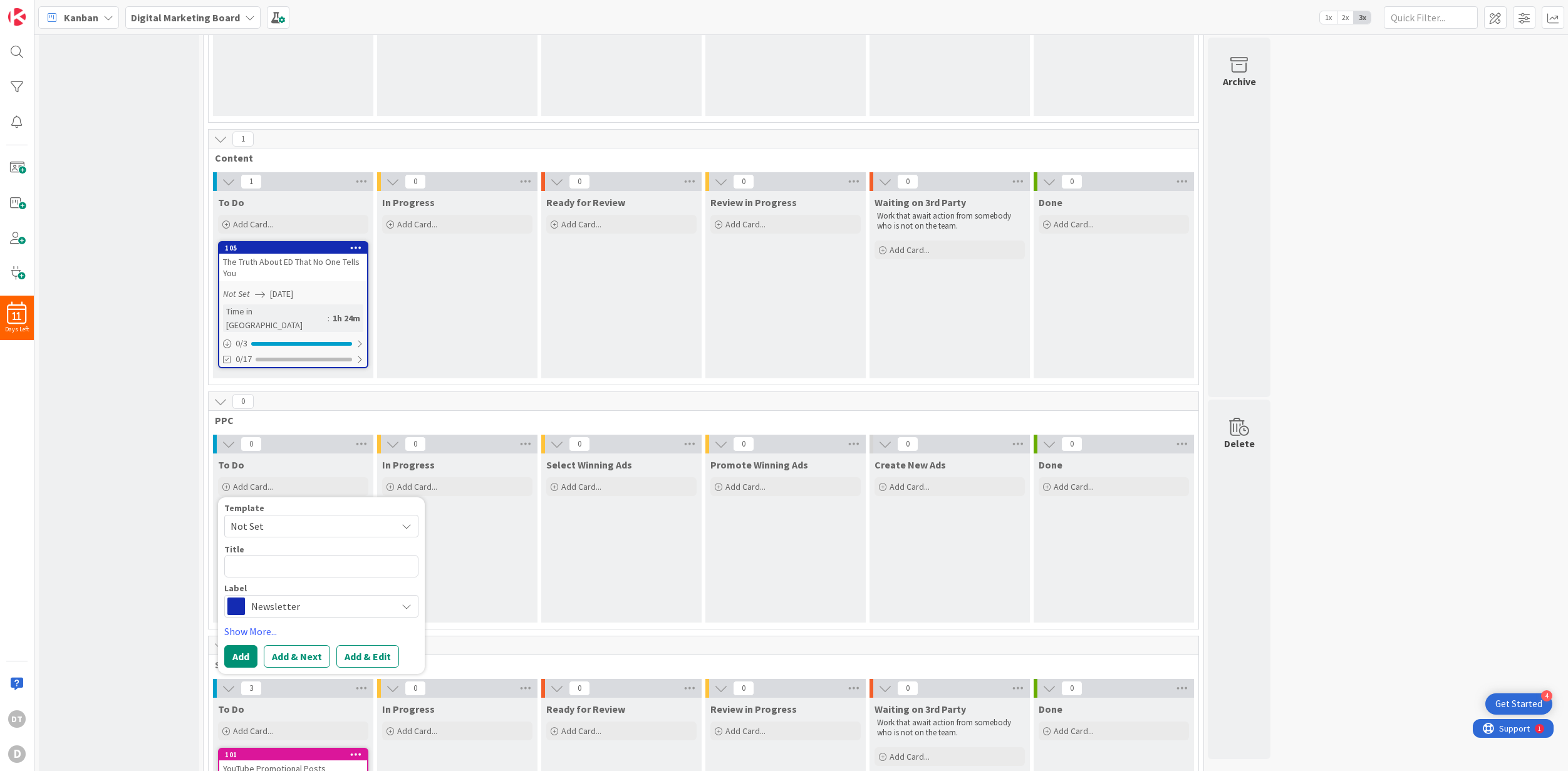
click at [277, 598] on span "Newsletter" at bounding box center [321, 606] width 139 height 17
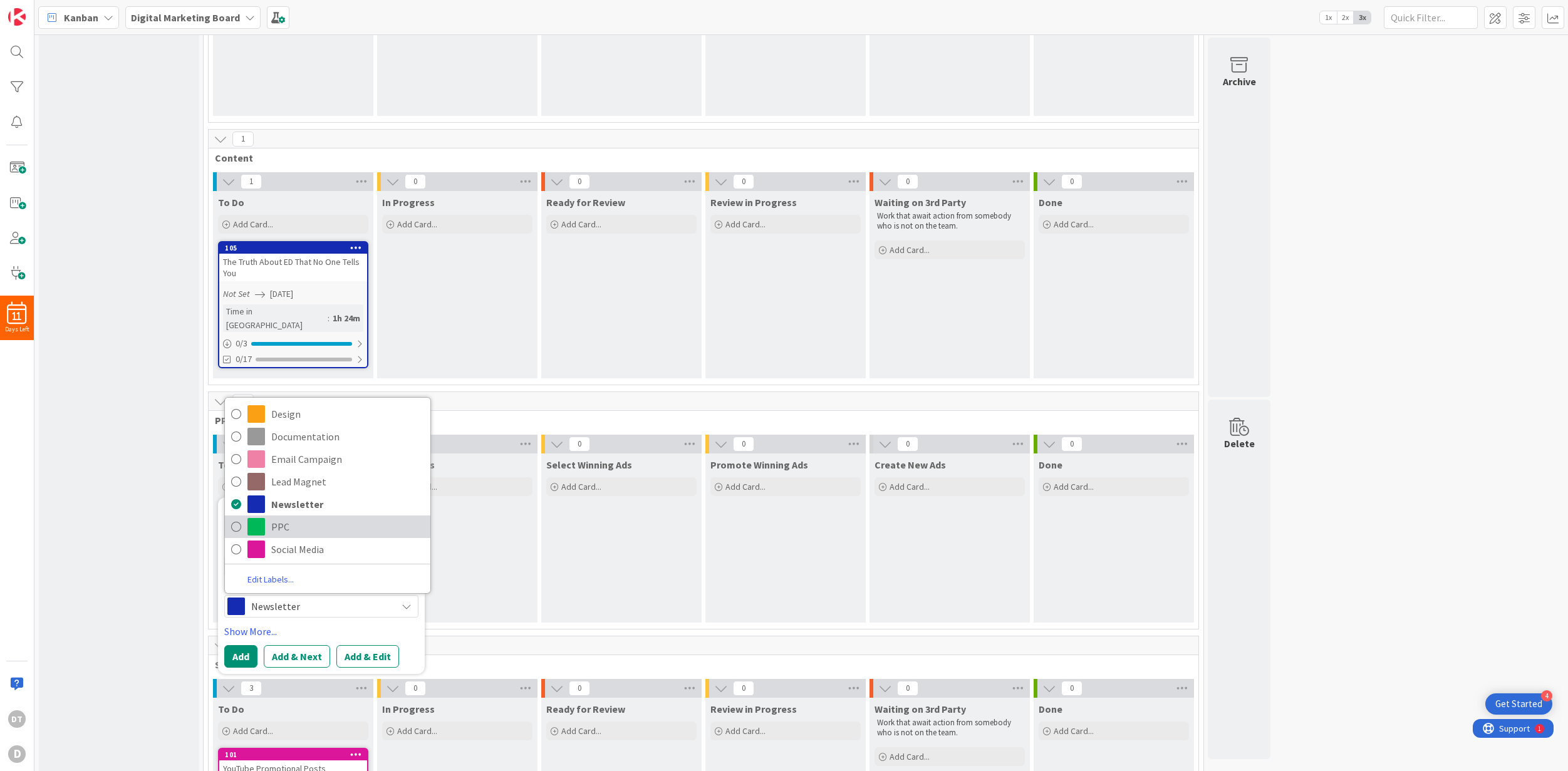
click at [278, 517] on span "PPC" at bounding box center [347, 526] width 153 height 19
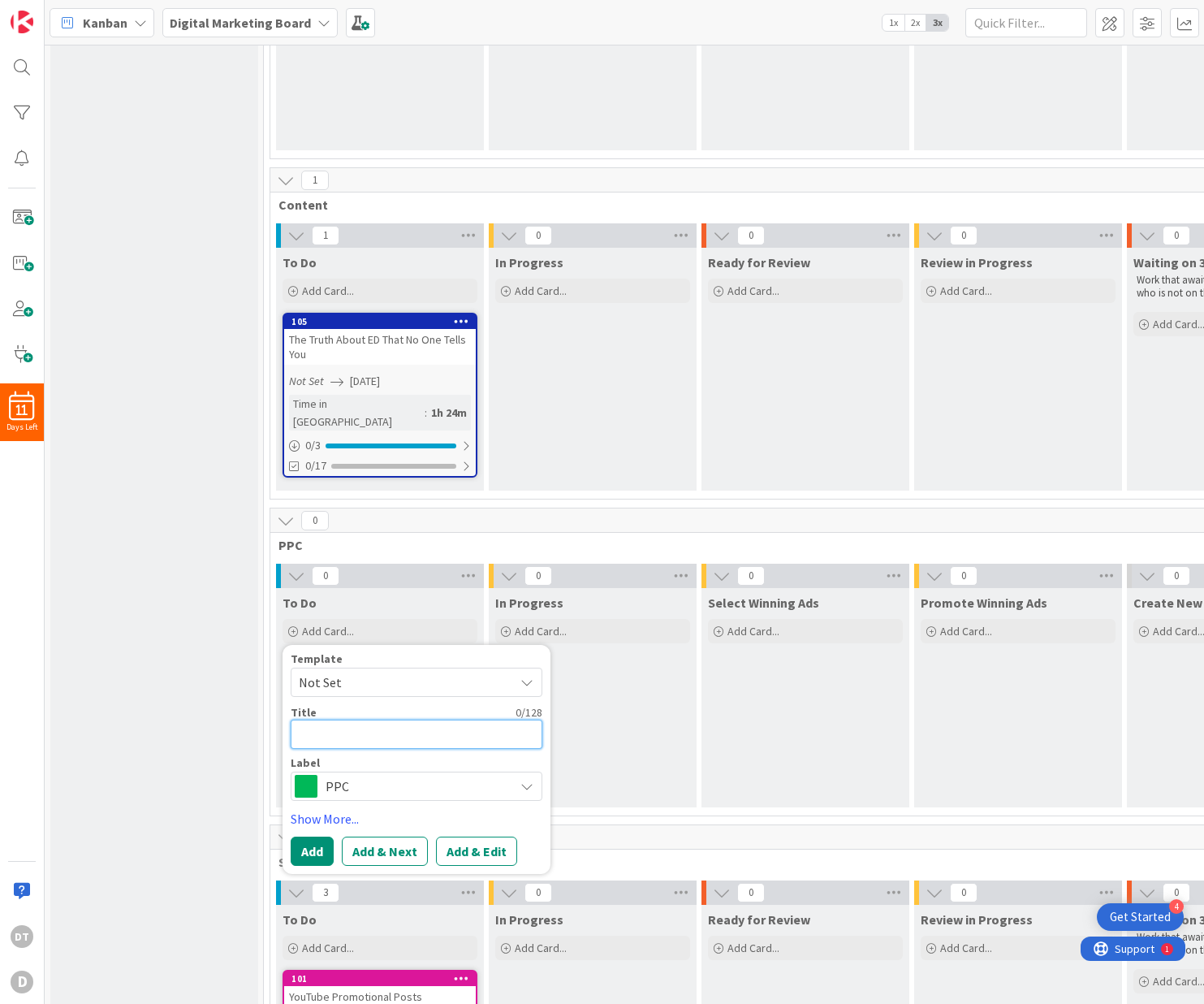
click at [344, 720] on textarea at bounding box center [415, 734] width 251 height 29
type textarea "x"
type textarea "S"
type textarea "x"
type textarea "SAR"
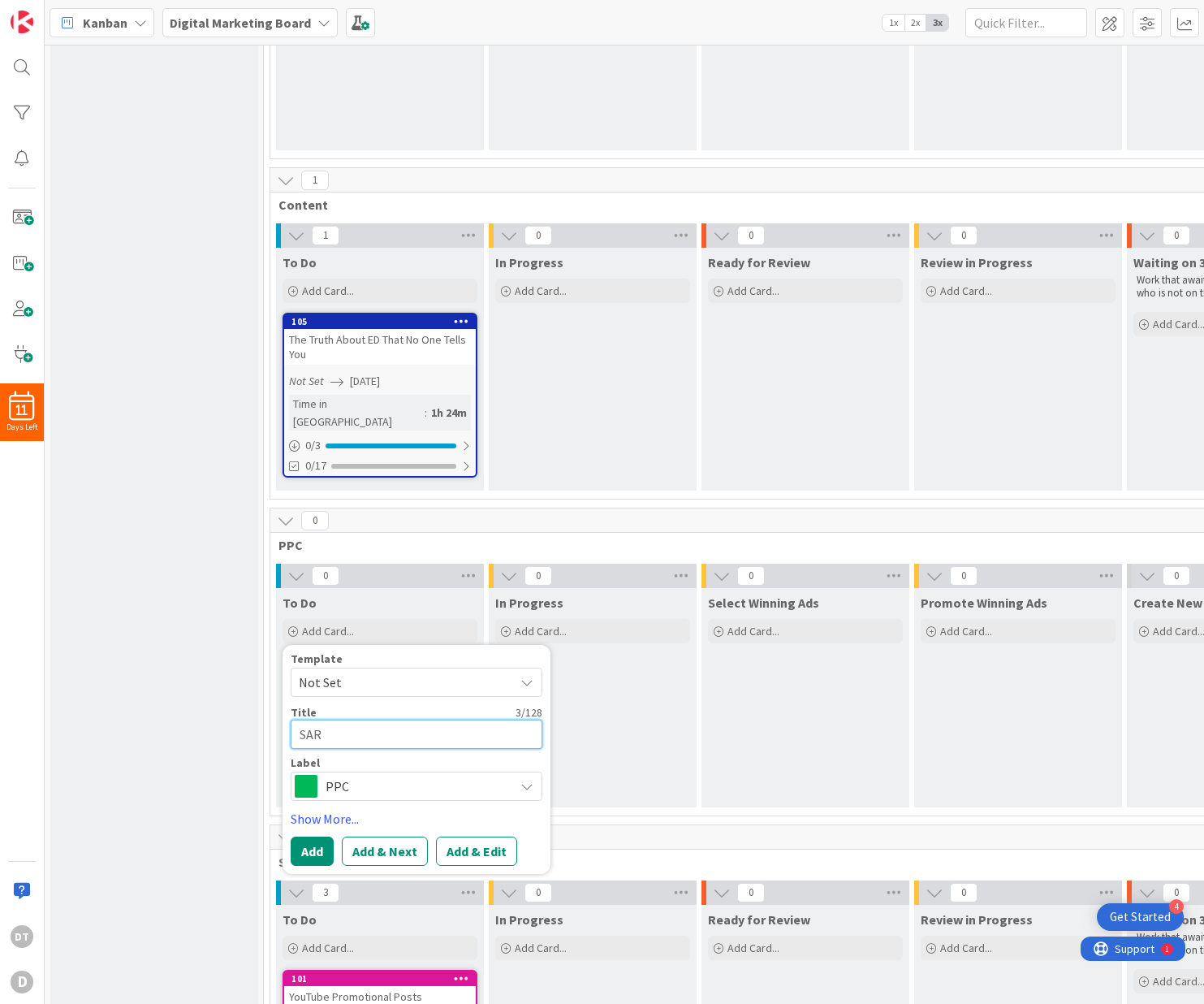
type textarea "x"
type textarea "SAR"
type textarea "x"
type textarea "SAR G"
type textarea "x"
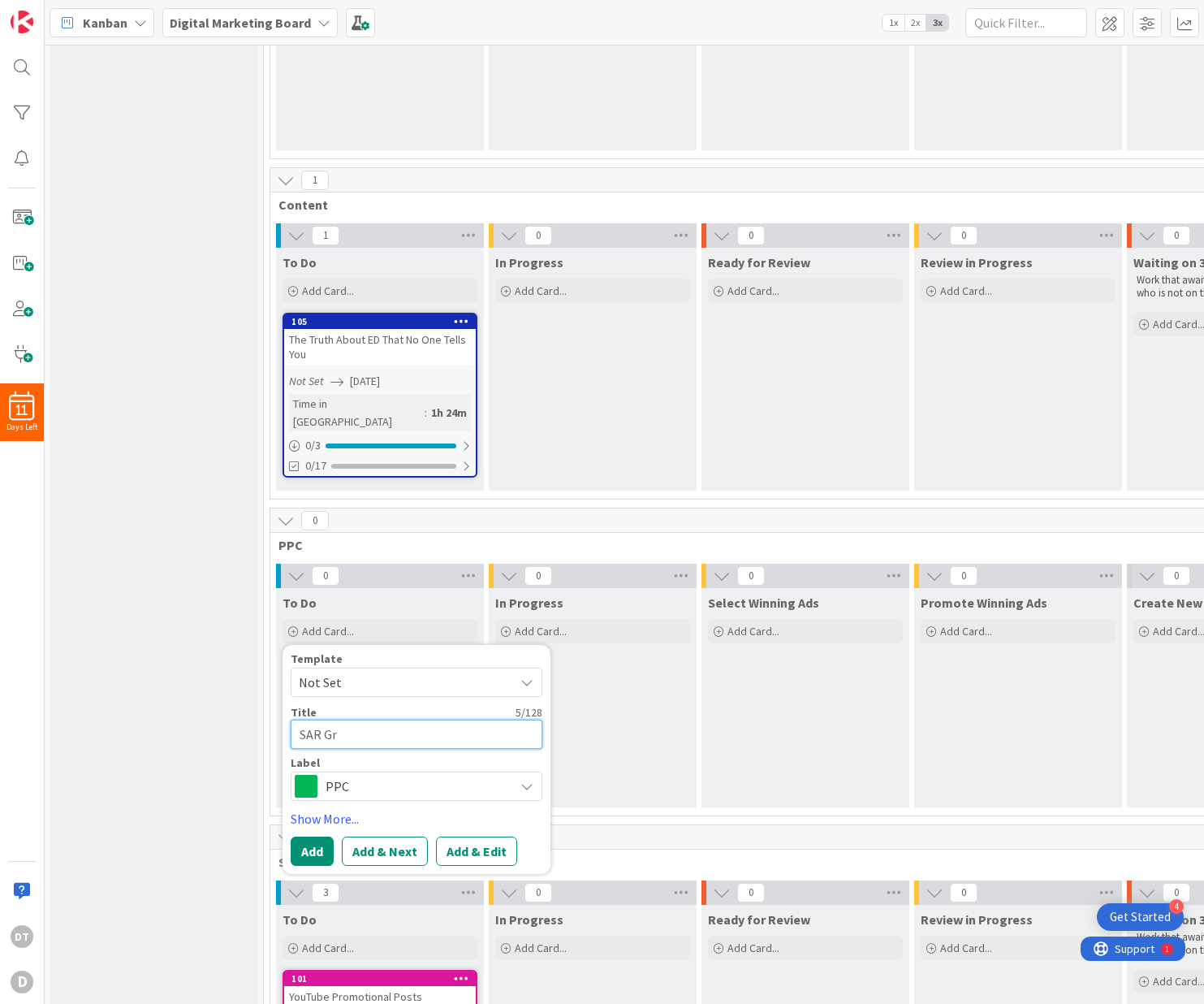
type textarea "SAR Gro"
type textarea "x"
type textarea "SAR Grow"
type textarea "x"
type textarea "SAR Grow"
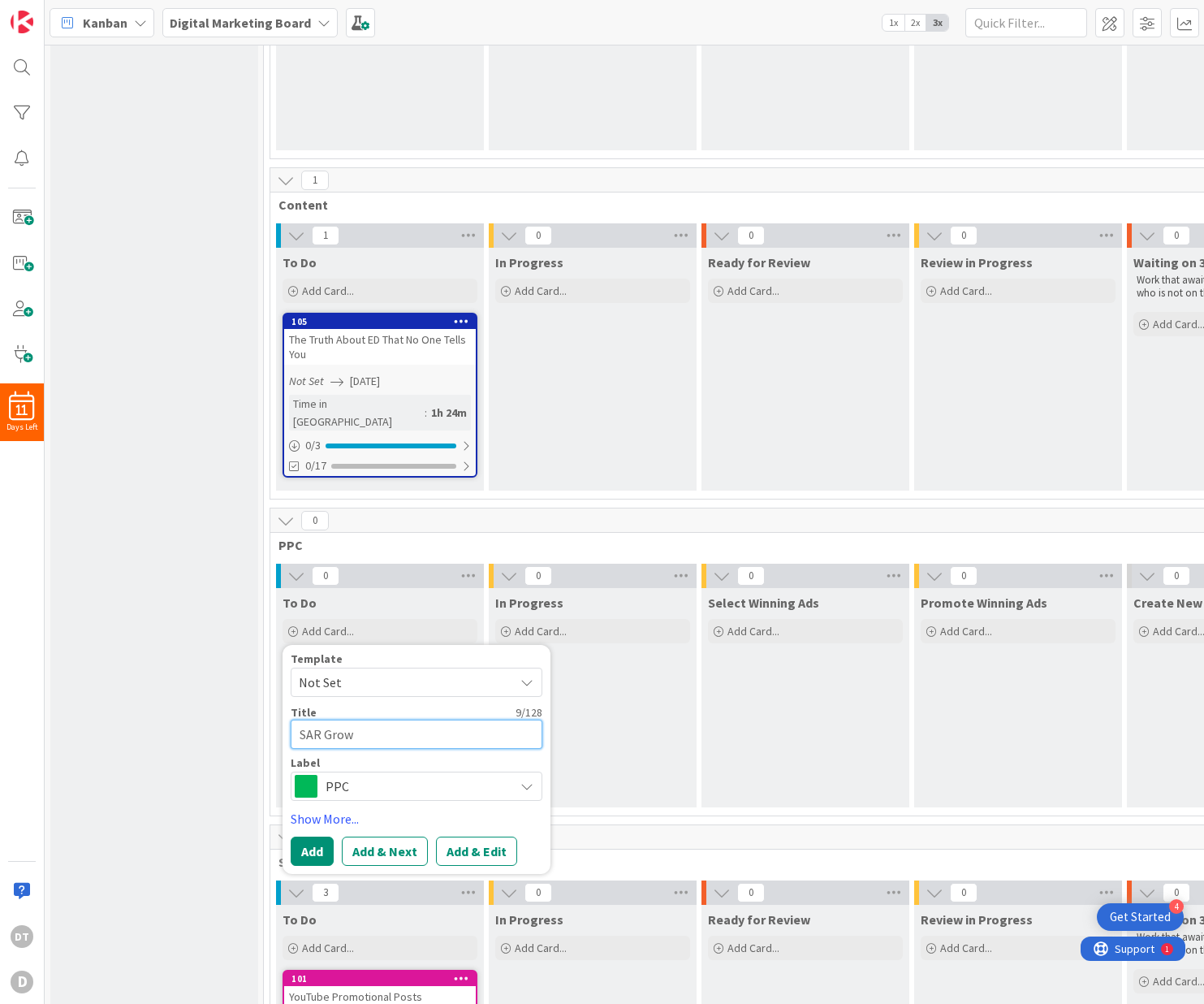
type textarea "x"
type textarea "SAR Grow I"
type textarea "x"
type textarea "SAR Grow IG"
type textarea "x"
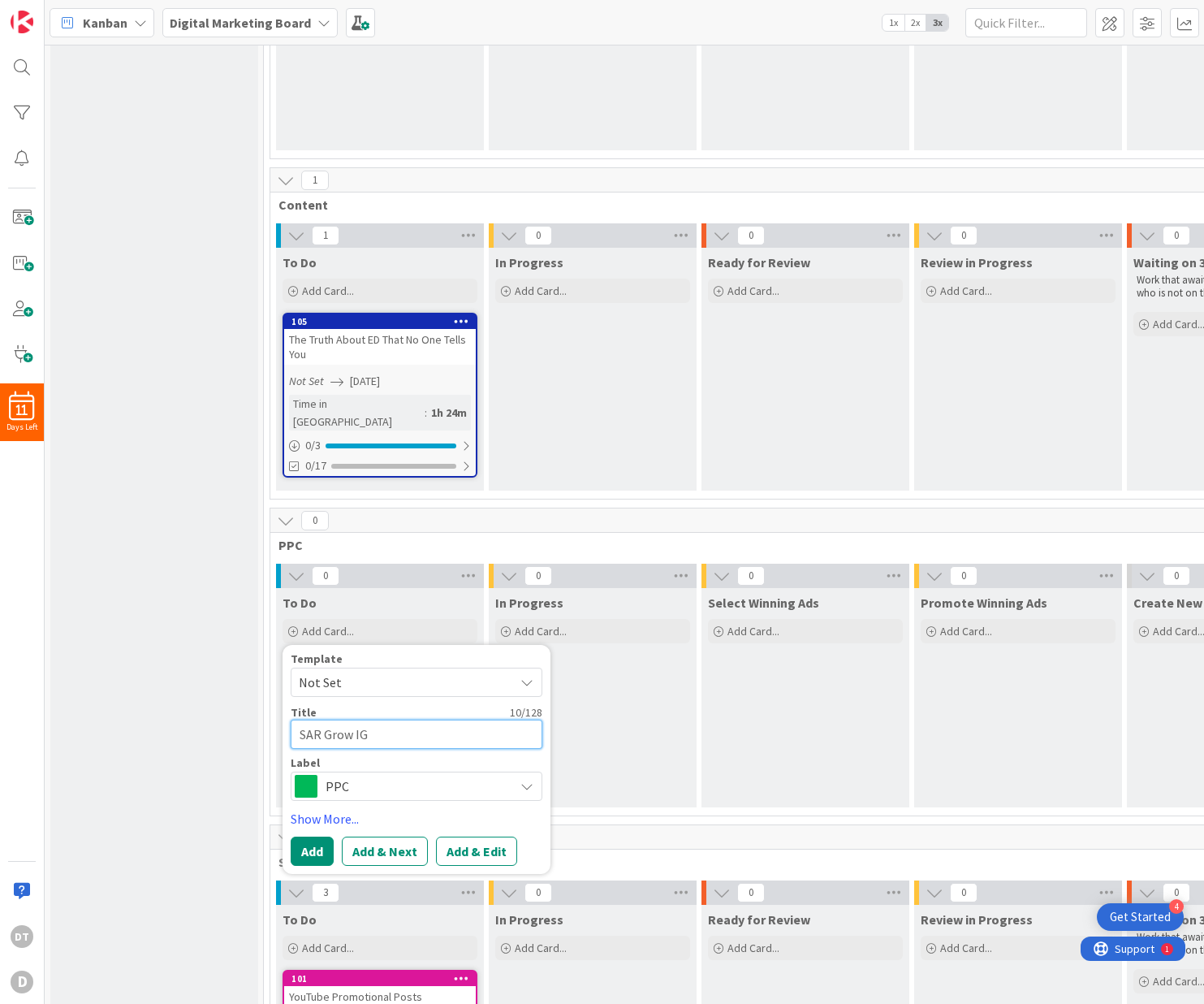
type textarea "SAR Grow IG"
type textarea "x"
type textarea "SAR Grow IG F"
type textarea "x"
type textarea "SAR Grow IG Fo"
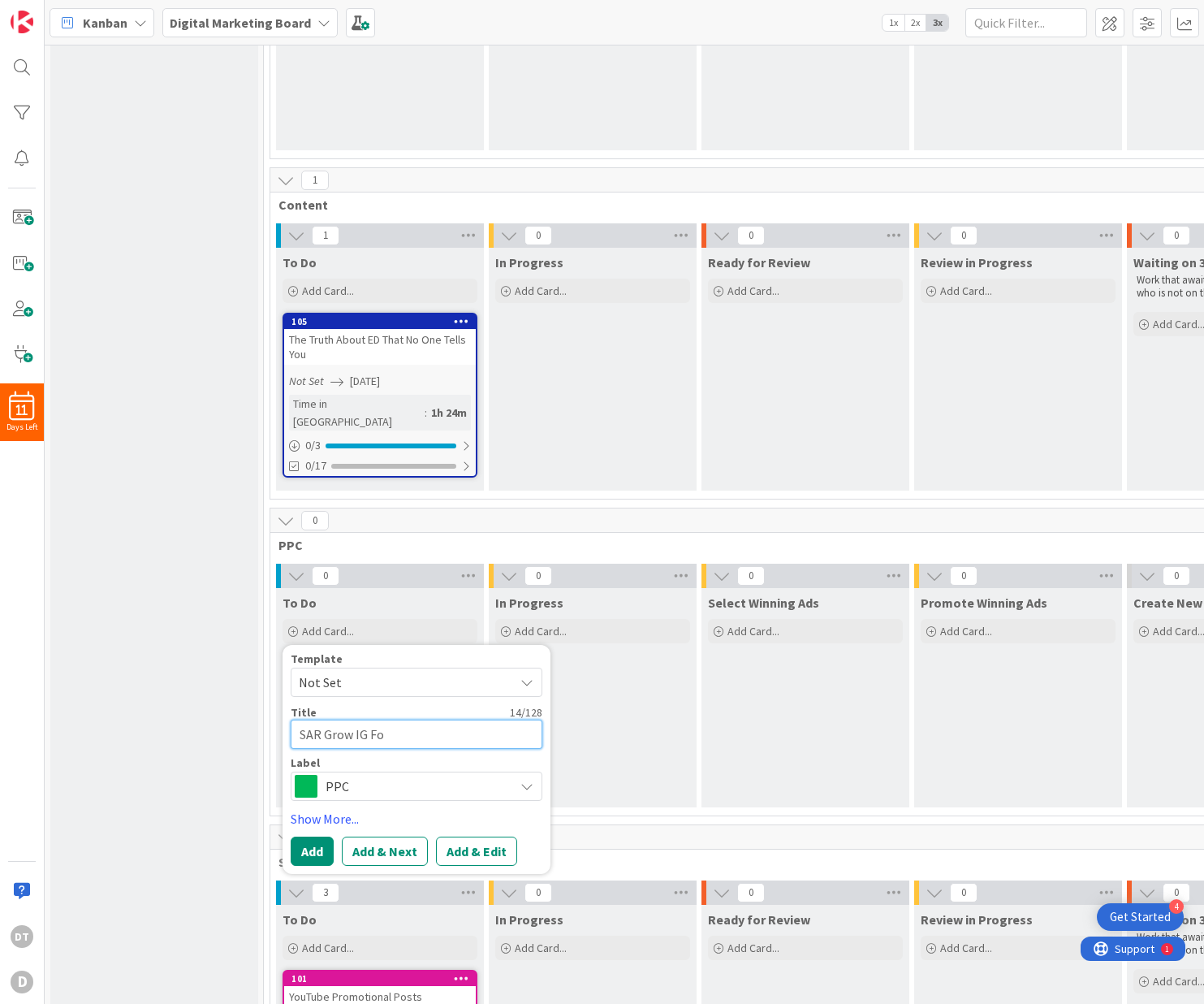
type textarea "x"
type textarea "SAR Grow IG Fol"
type textarea "x"
type textarea "SAR Grow IG Foll"
type textarea "x"
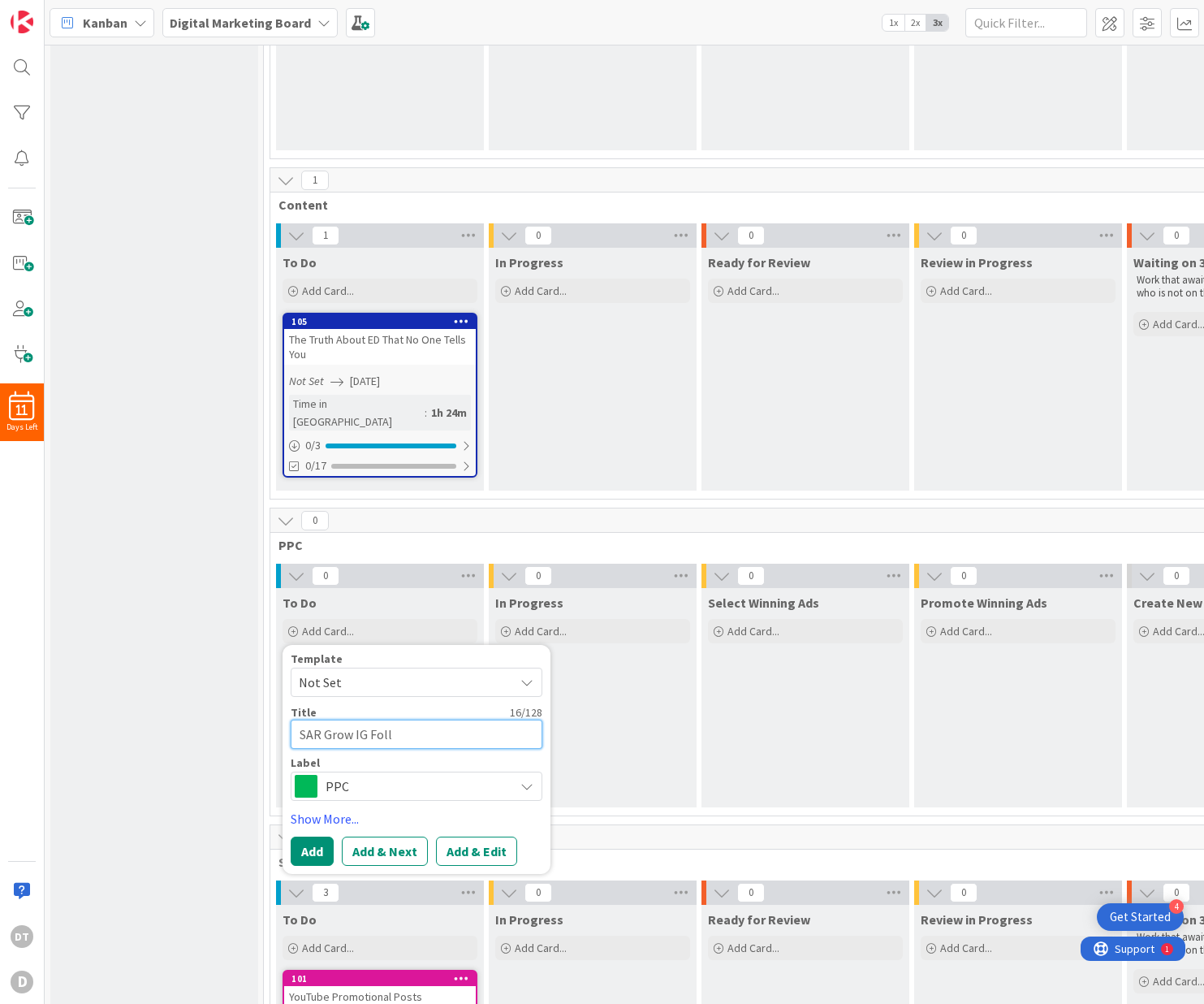
type textarea "SAR Grow IG Follo"
type textarea "x"
type textarea "SAR Grow IG Followe"
type textarea "x"
type textarea "SAR Grow IG Follower"
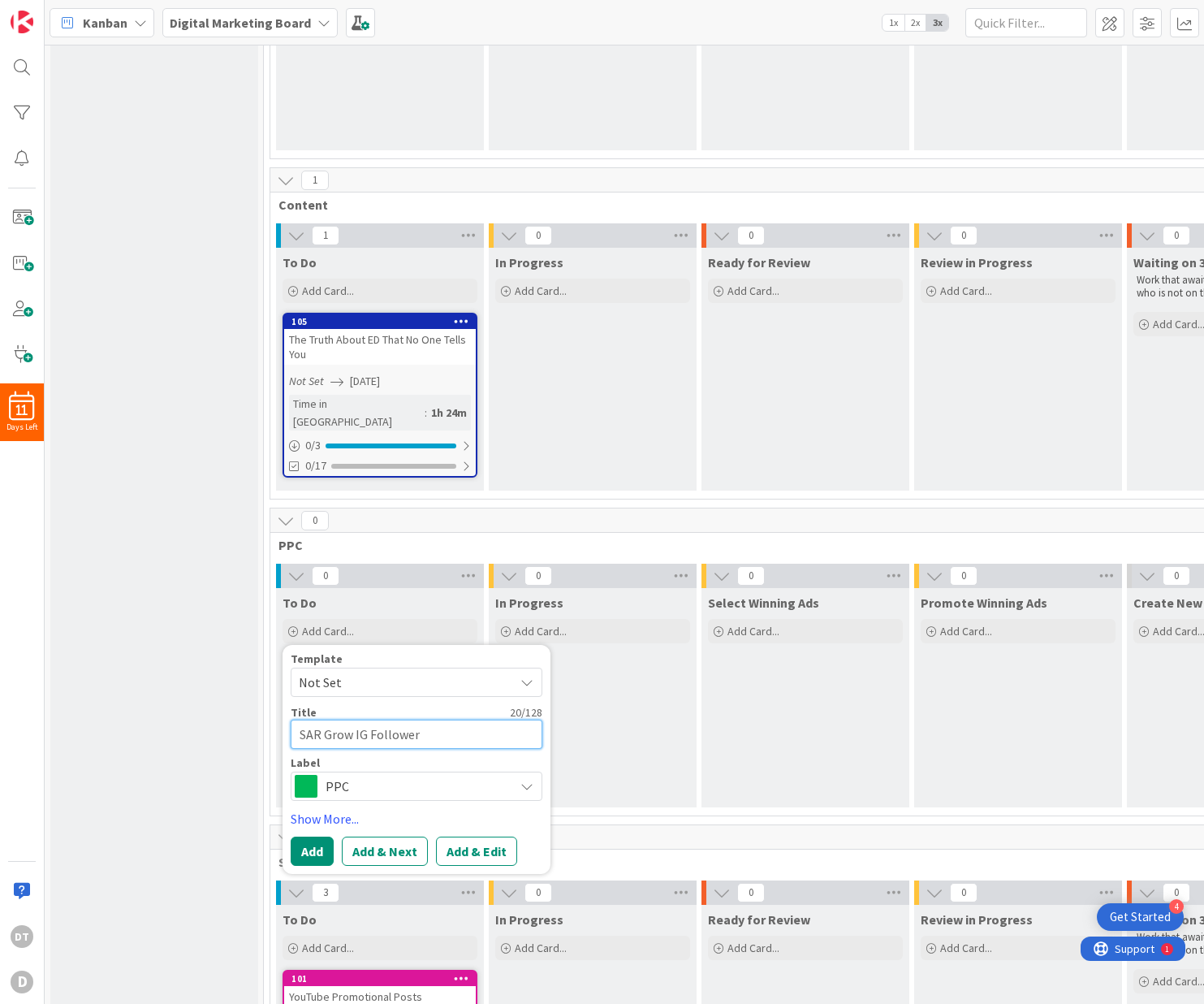
type textarea "x"
type textarea "SAR Grow IG Followers"
click at [363, 836] on button "Add & Next" at bounding box center [385, 851] width 86 height 29
click at [345, 775] on span "Newsletter" at bounding box center [415, 786] width 181 height 22
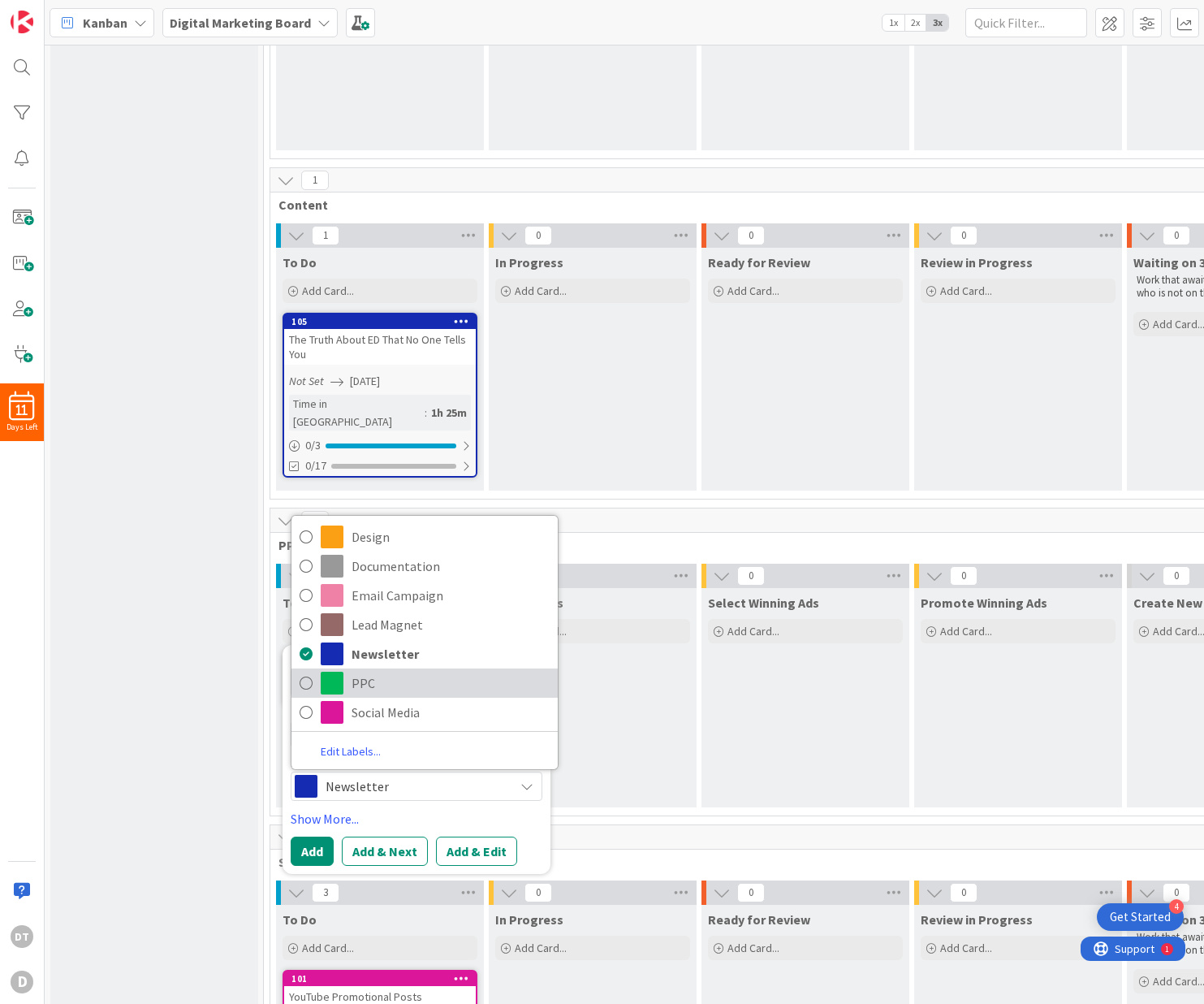
click at [358, 670] on span "PPC" at bounding box center [450, 683] width 198 height 24
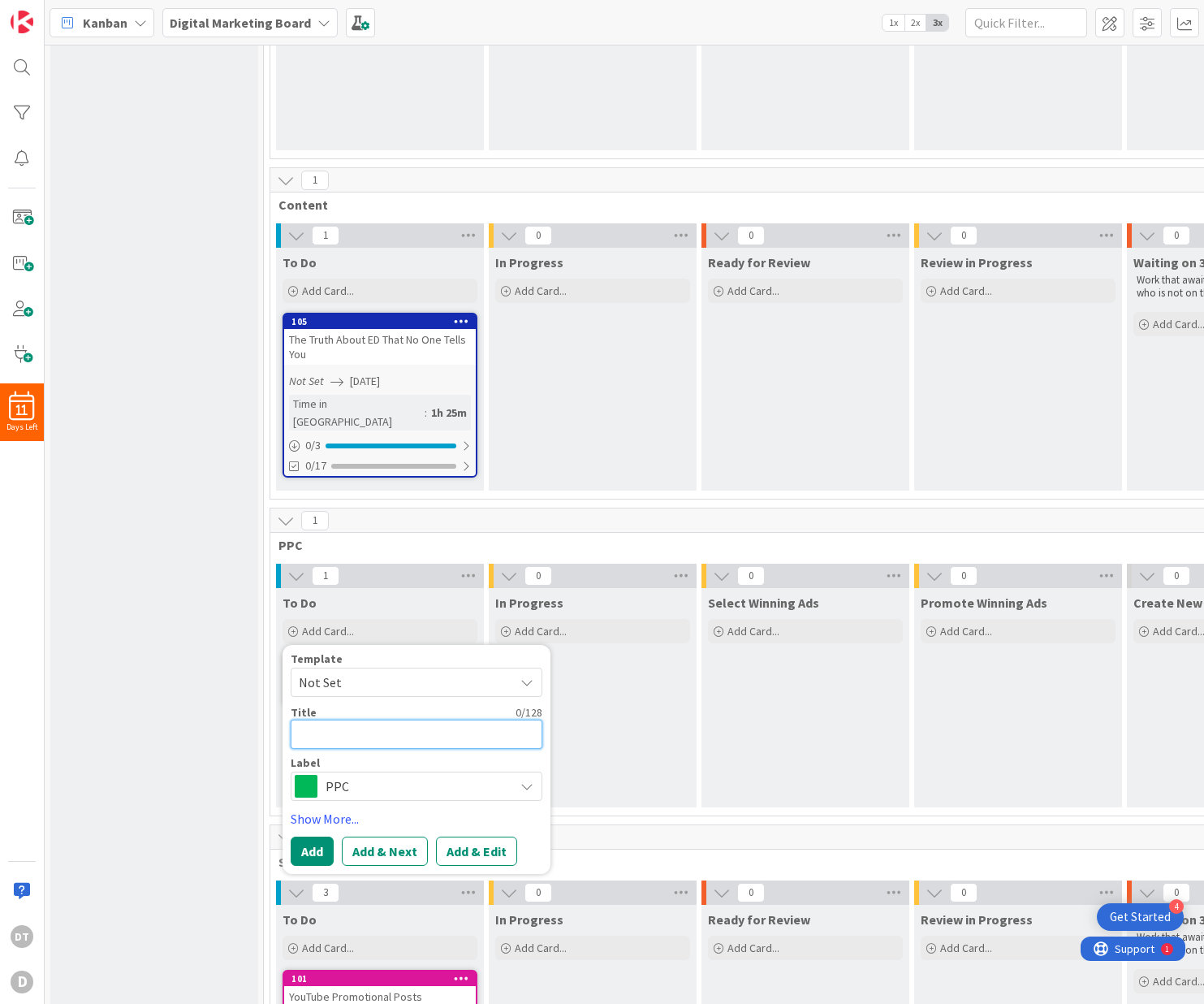
click at [345, 720] on textarea at bounding box center [415, 734] width 251 height 29
type textarea "x"
type textarea "S"
type textarea "x"
type textarea "SAR"
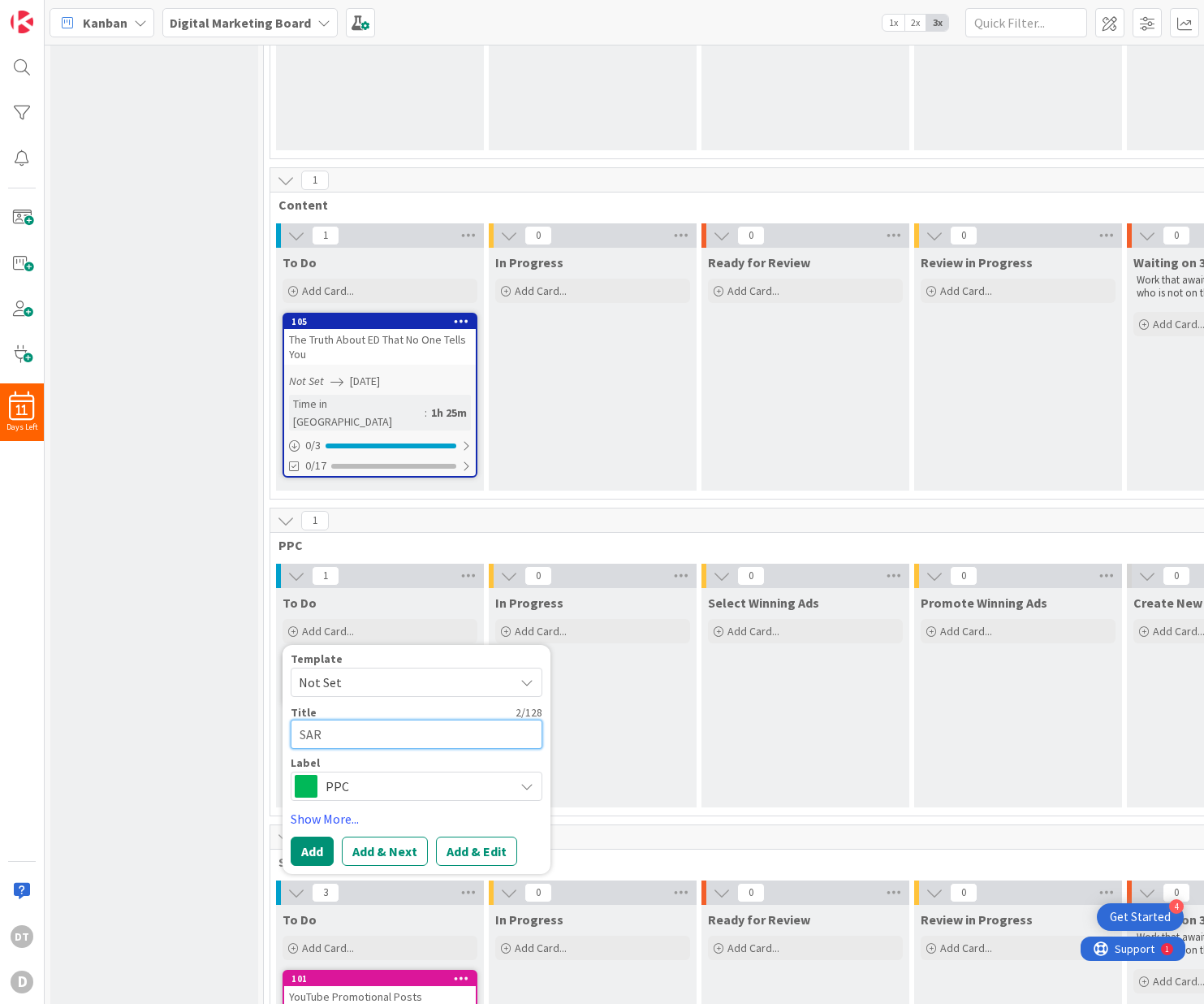
type textarea "x"
type textarea "SAR"
type textarea "x"
type textarea "SAR Br"
type textarea "x"
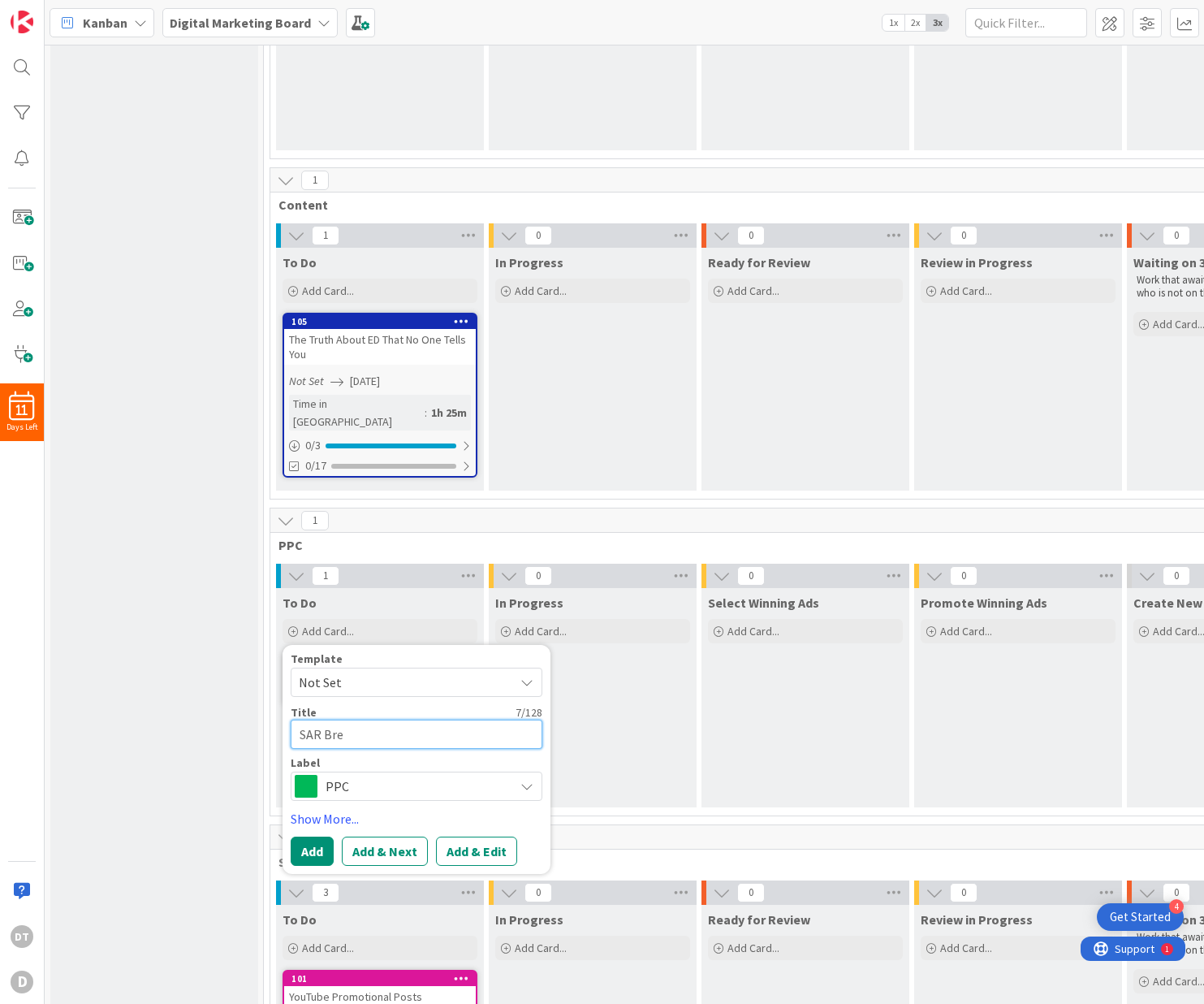
type textarea "SAR Brea"
type textarea "x"
type textarea "SAR Brean"
type textarea "x"
type textarea "SAR Breand"
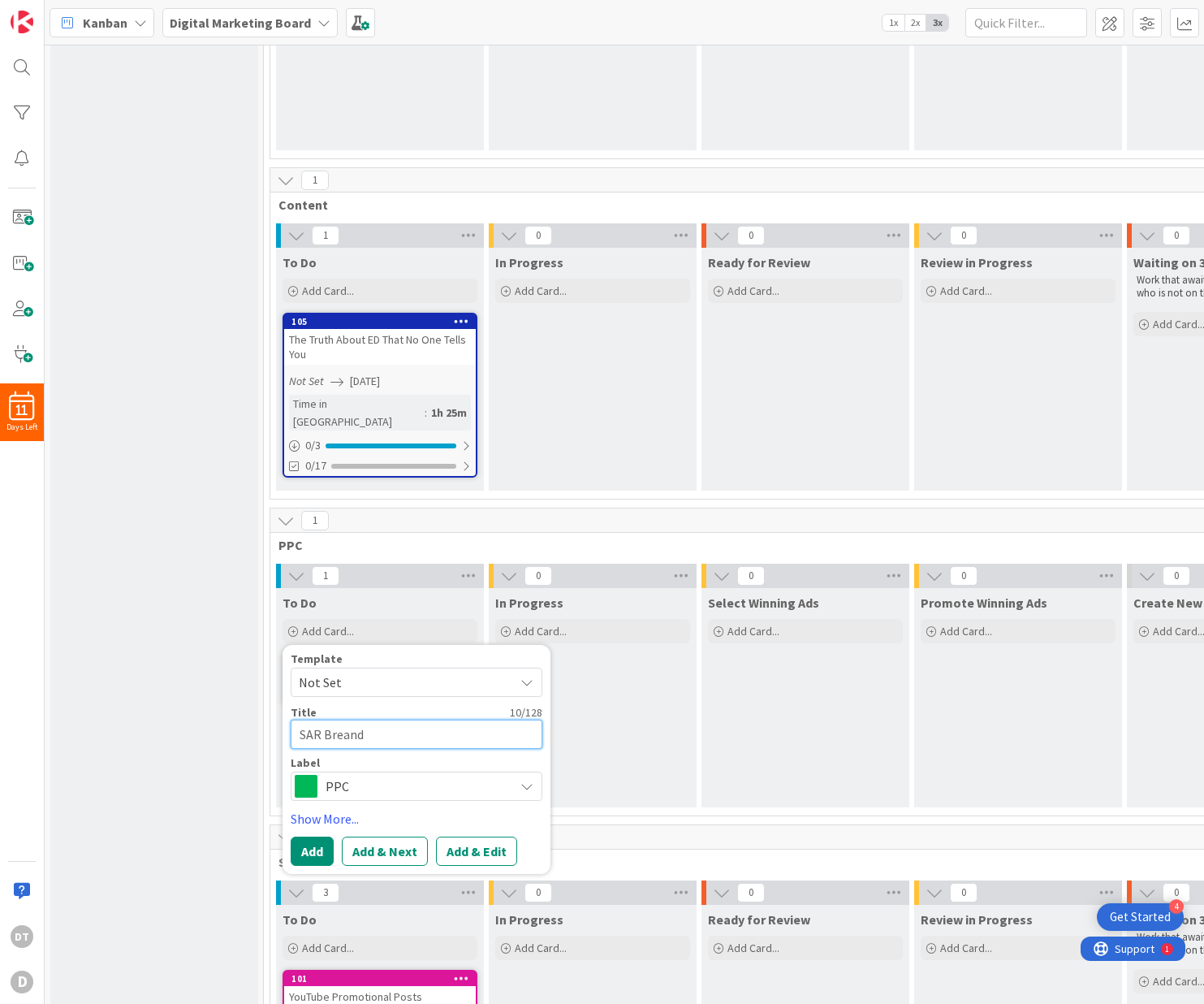
type textarea "x"
type textarea "SAR Breand"
type textarea "x"
type textarea "SAR Breand De"
type textarea "x"
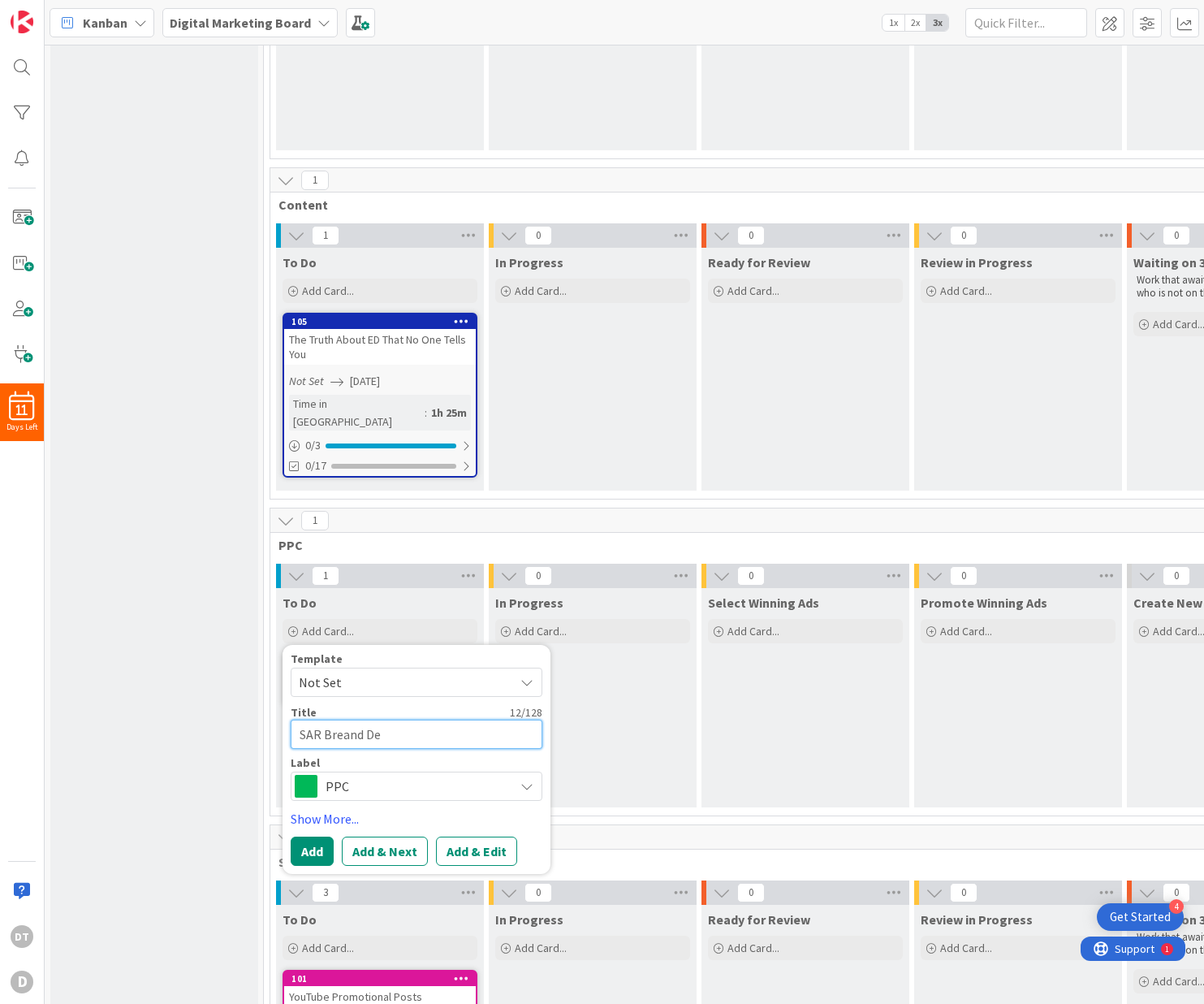
type textarea "SAR Breand Dev"
type textarea "x"
type textarea "SAR Breand Deve"
type textarea "x"
type textarea "SAR Breand Devel"
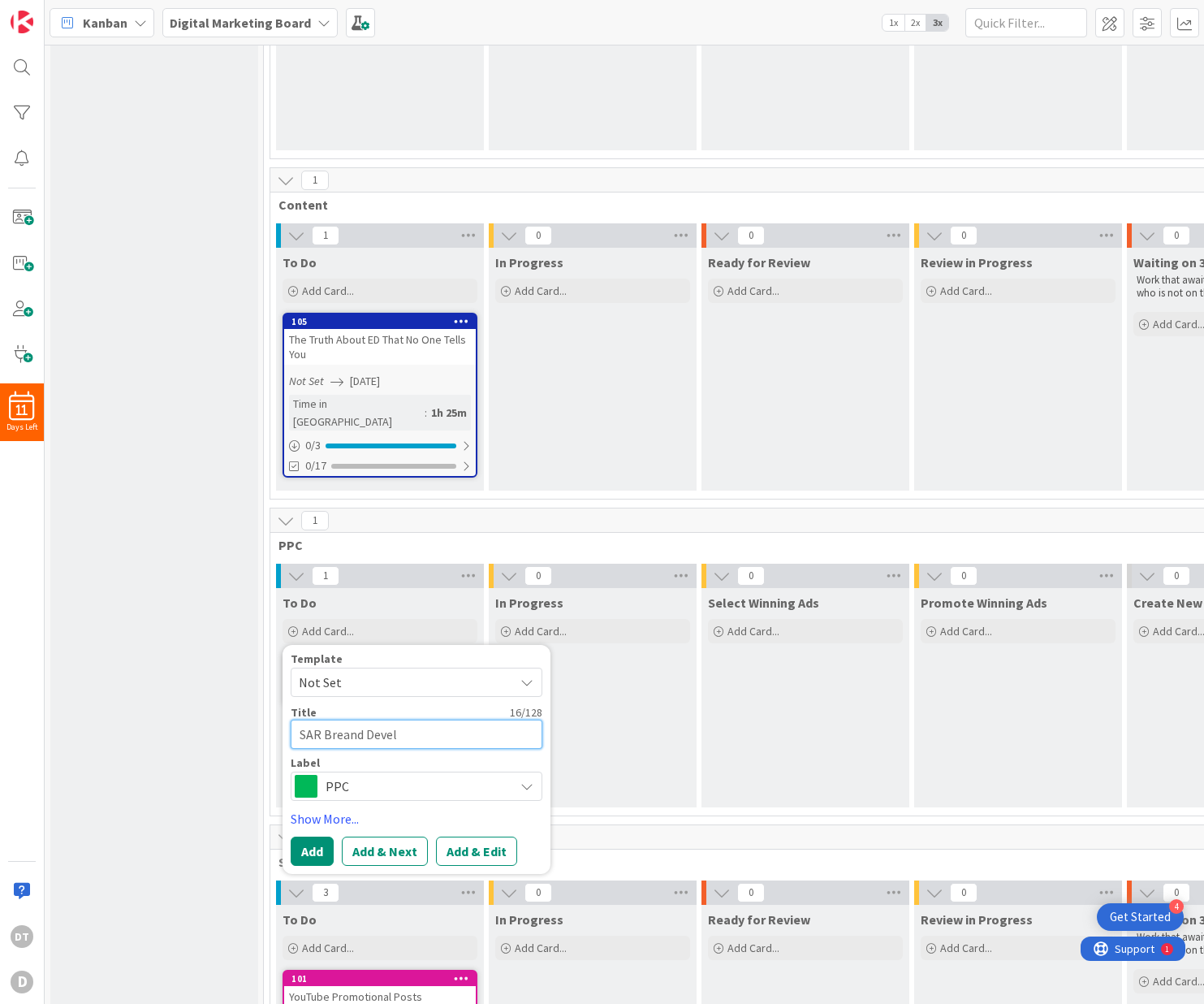
type textarea "x"
type textarea "SAR Breand Develo"
type textarea "x"
type textarea "SAR Breand Develop"
type textarea "x"
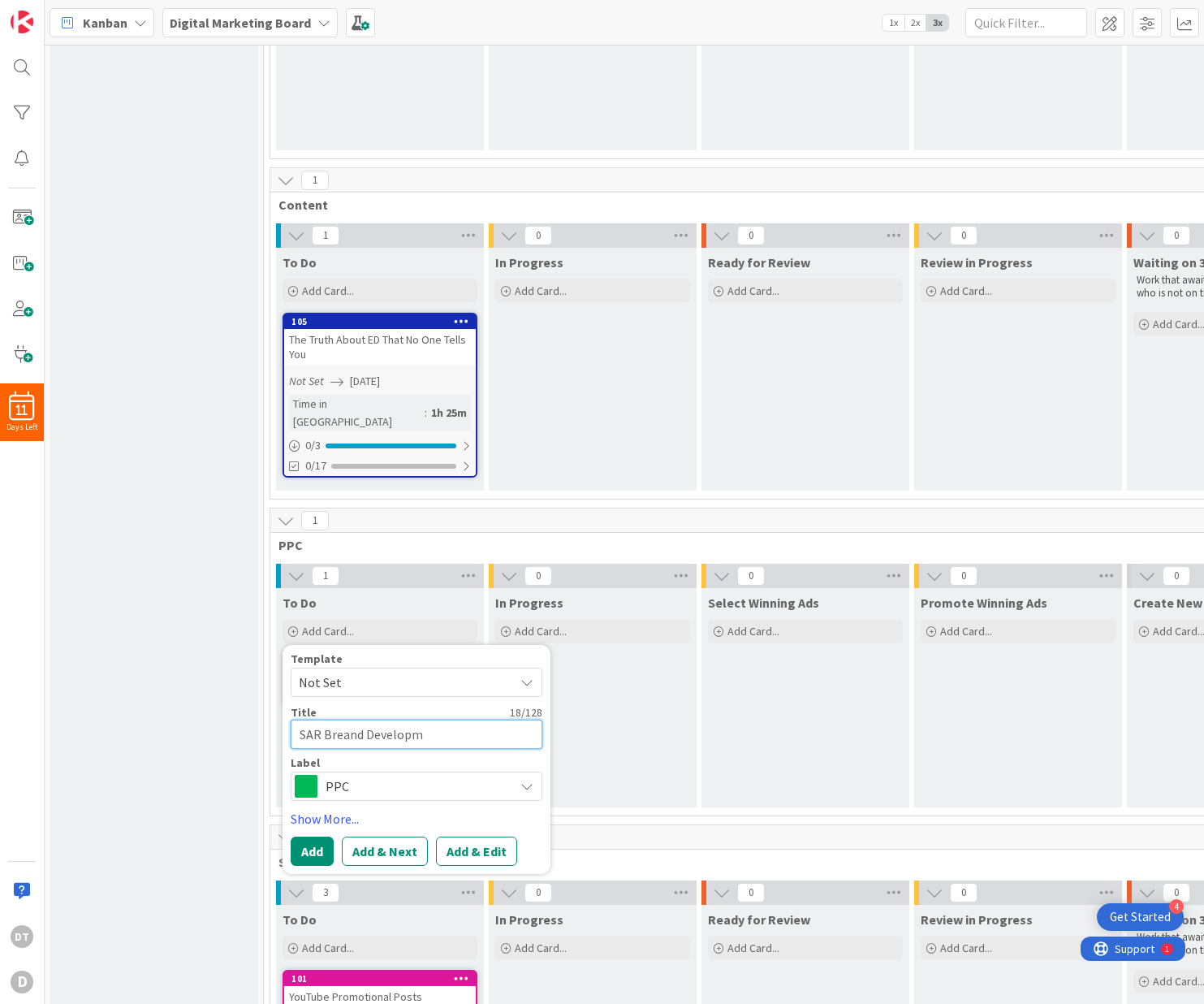
type textarea "SAR Breand Developme"
type textarea "x"
type textarea "SAR Breand Developmen"
type textarea "x"
type textarea "SAR Breand Developme"
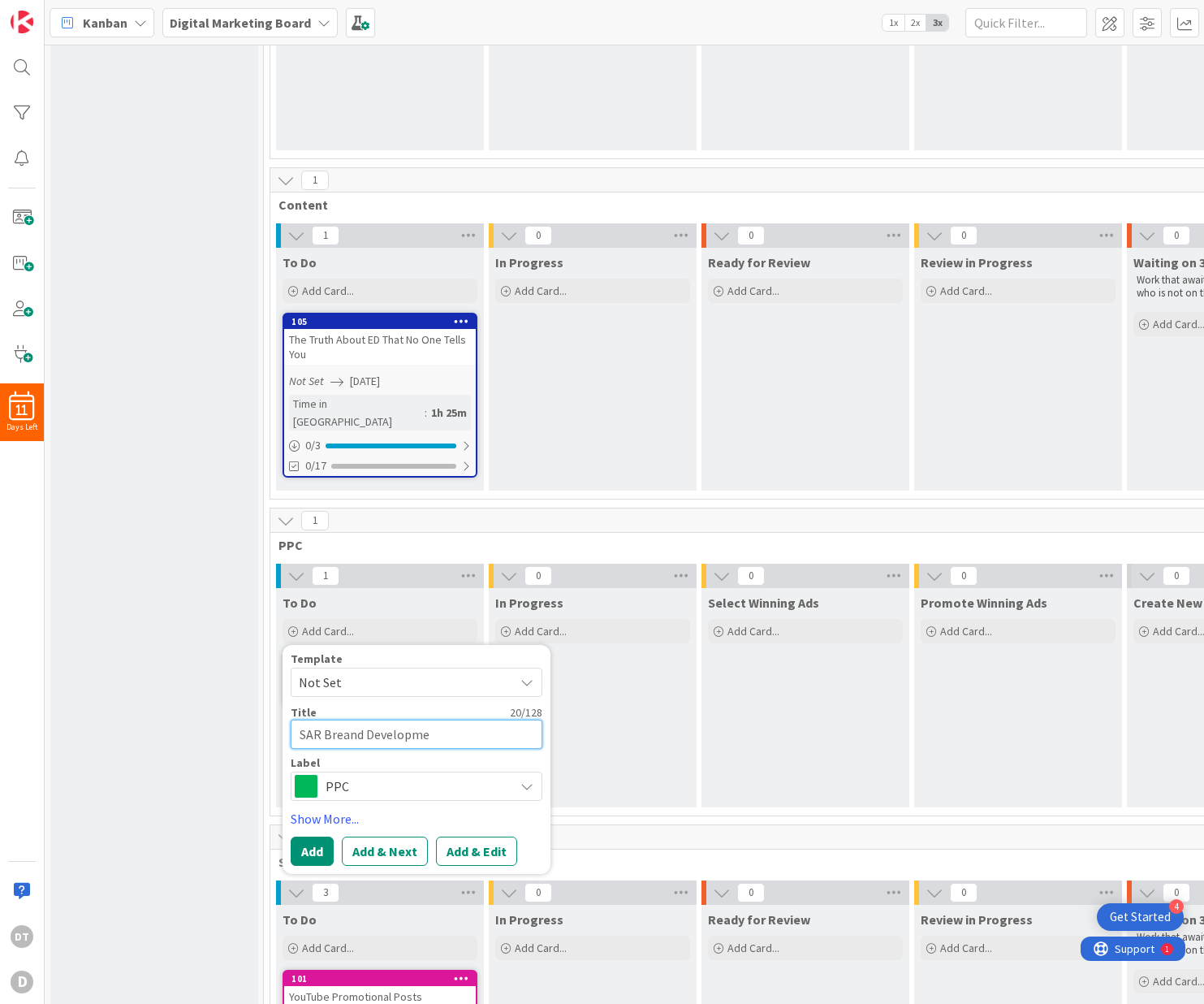
type textarea "x"
type textarea "SAR Breand Developm"
type textarea "x"
type textarea "SAR Breand Develop"
type textarea "x"
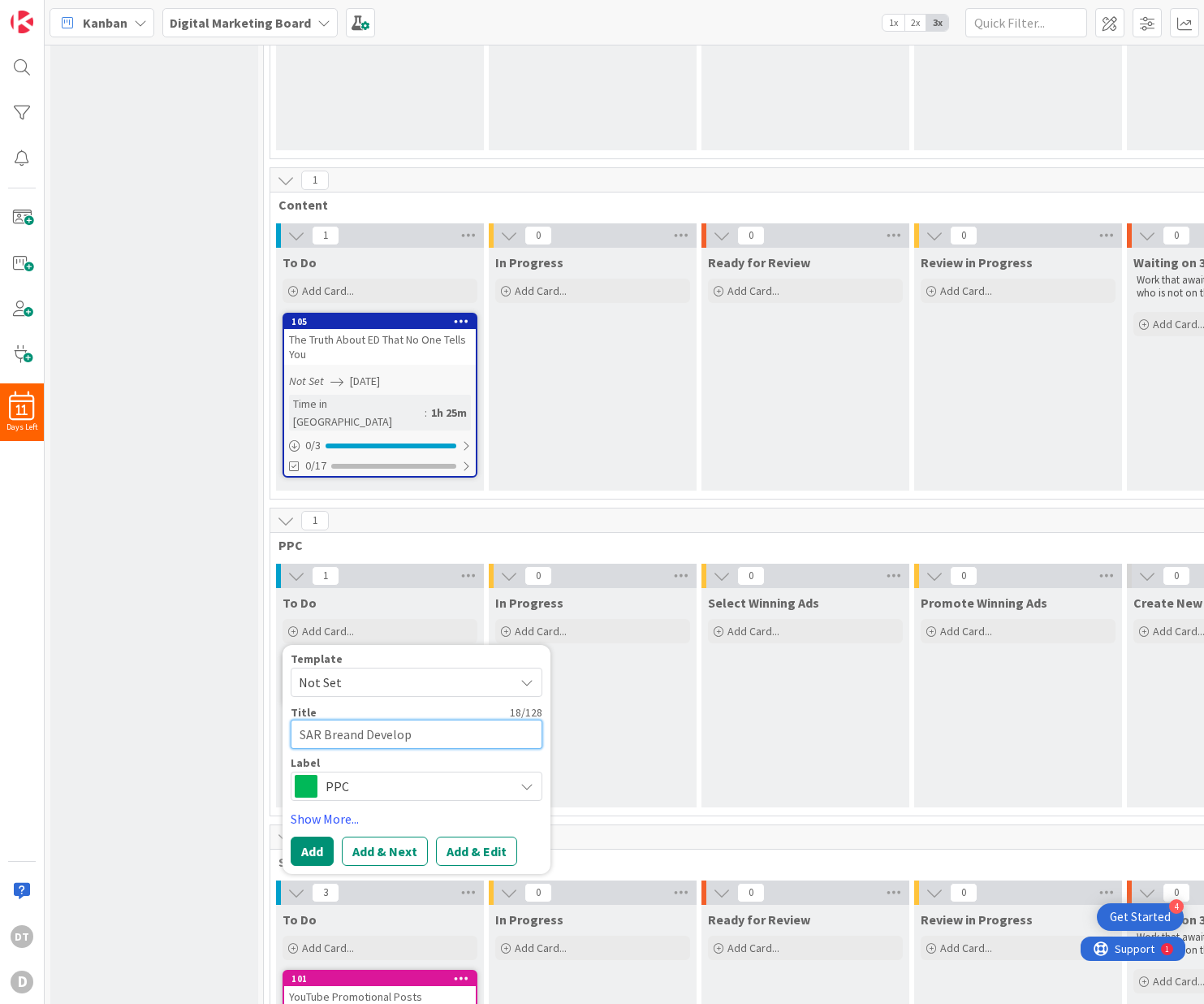
type textarea "SAR Breand Develo"
type textarea "x"
type textarea "SAR Breand Devel"
type textarea "x"
type textarea "SAR Breand Deve"
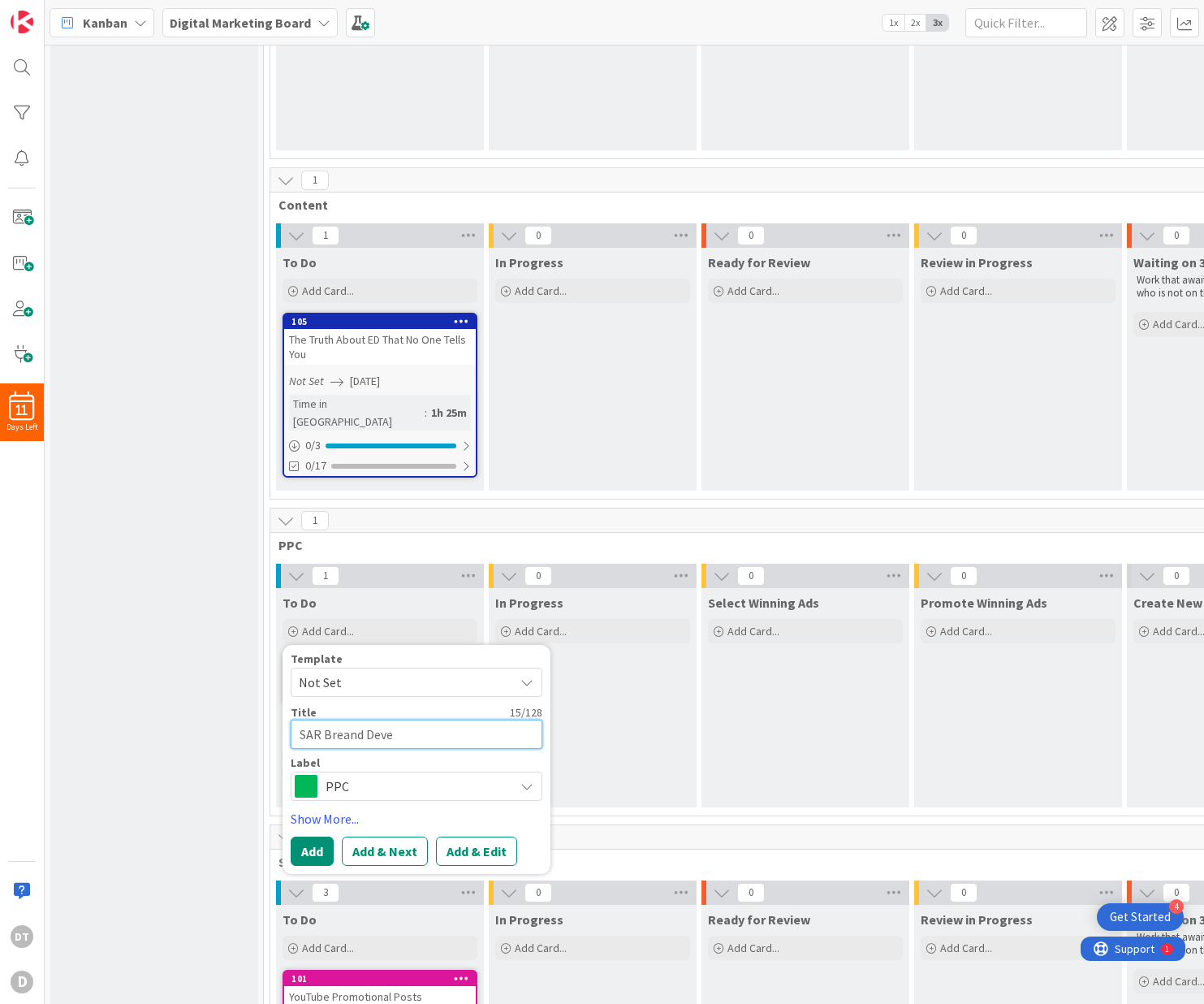
type textarea "x"
type textarea "SAR Breand Dev"
type textarea "x"
type textarea "SAR Breand De"
type textarea "x"
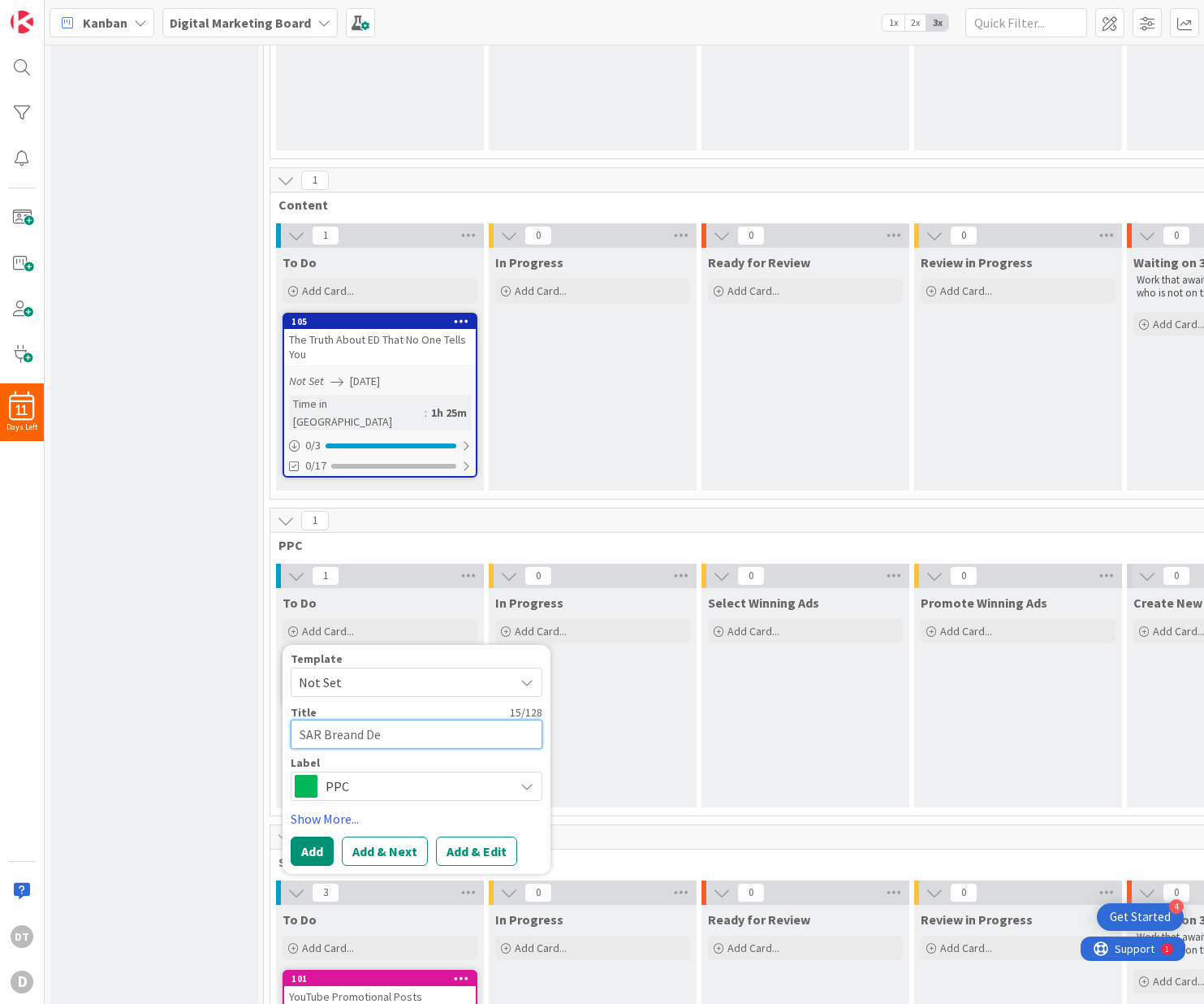
type textarea "SAR Breand D"
type textarea "x"
type textarea "SAR Breand"
type textarea "x"
type textarea "SAR Breand"
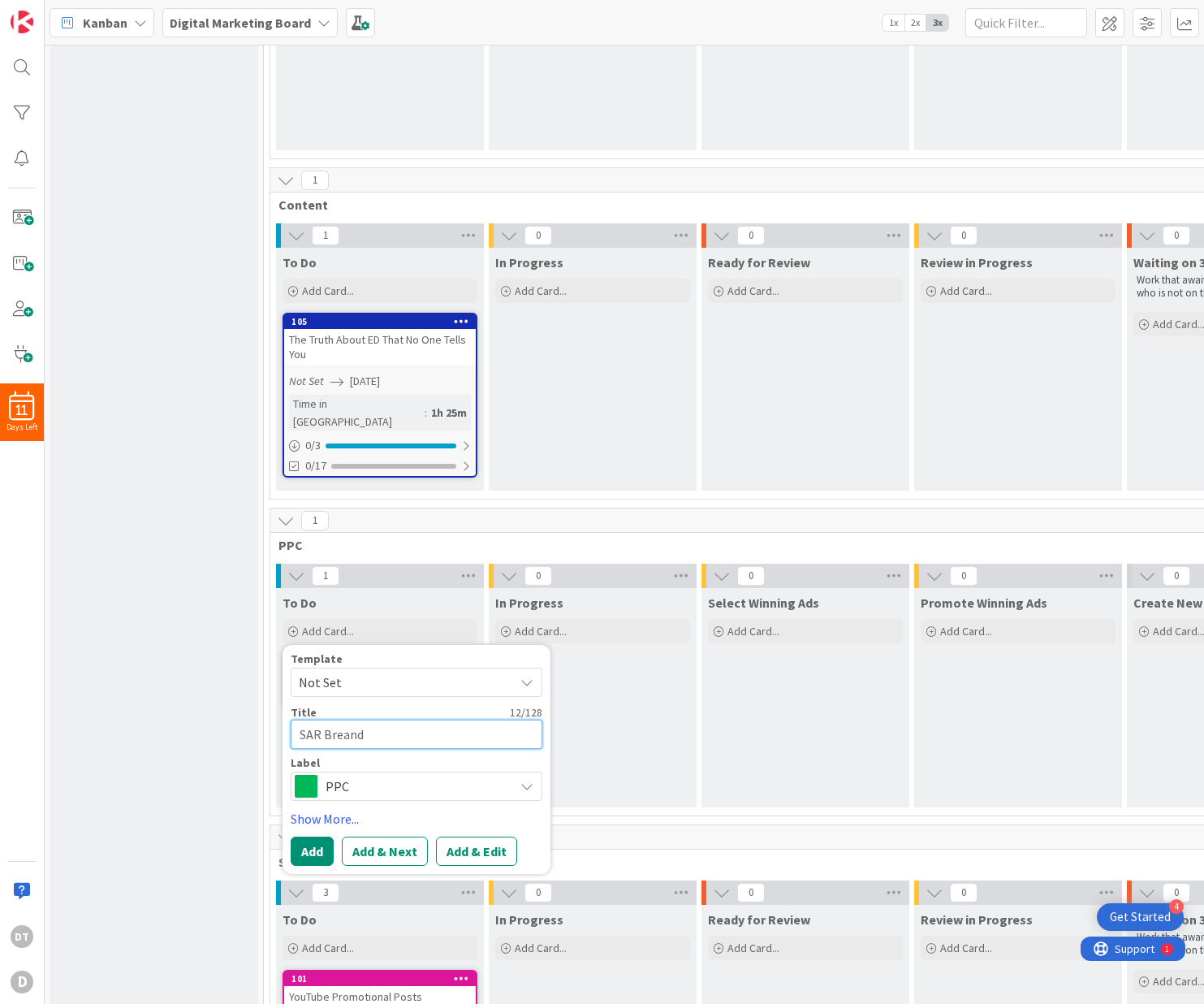
type textarea "x"
type textarea "SAR Brean"
type textarea "x"
type textarea "SAR Brea"
type textarea "x"
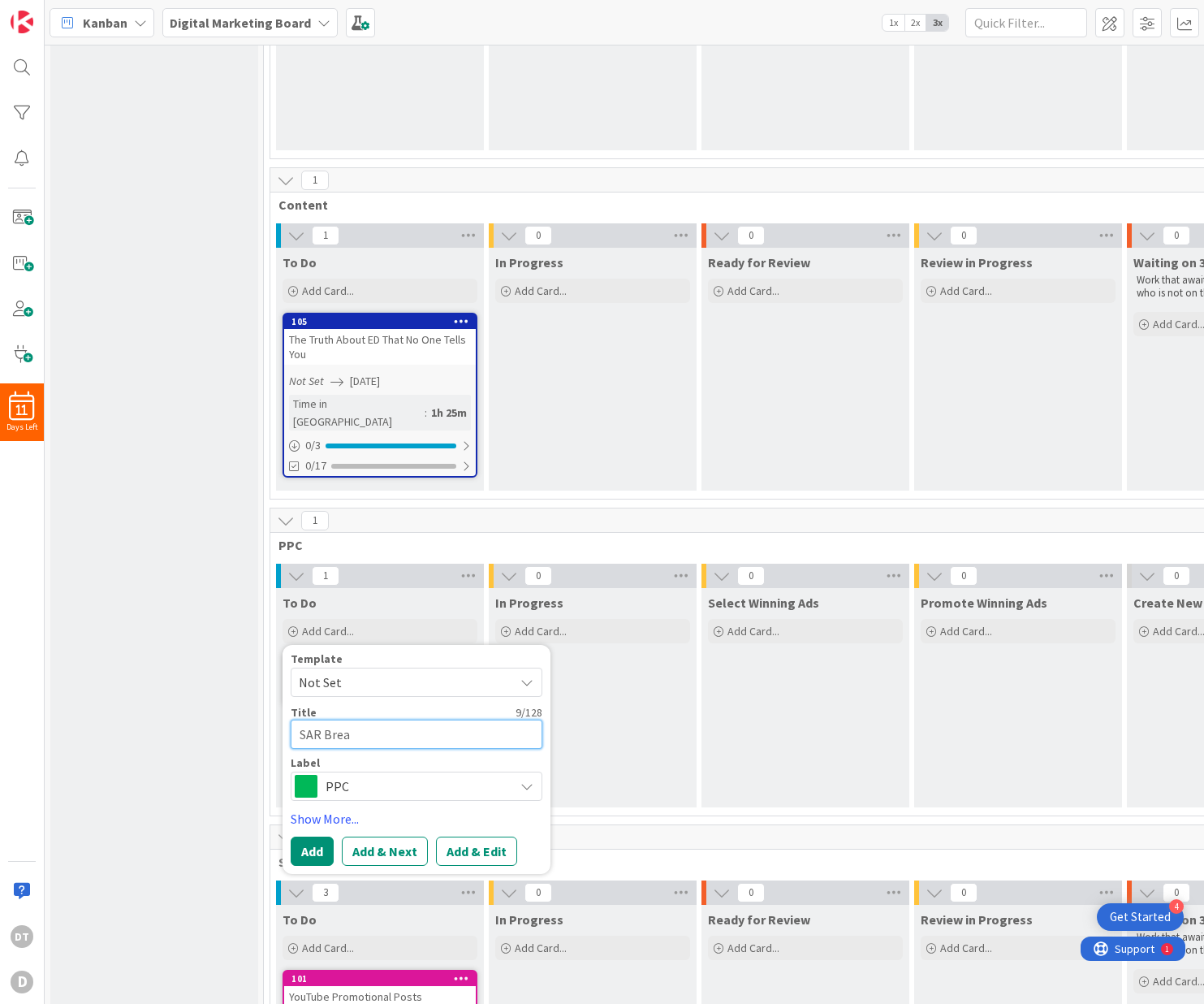
type textarea "SAR Bre"
type textarea "x"
type textarea "SAR Br"
type textarea "x"
type textarea "SAR Bran"
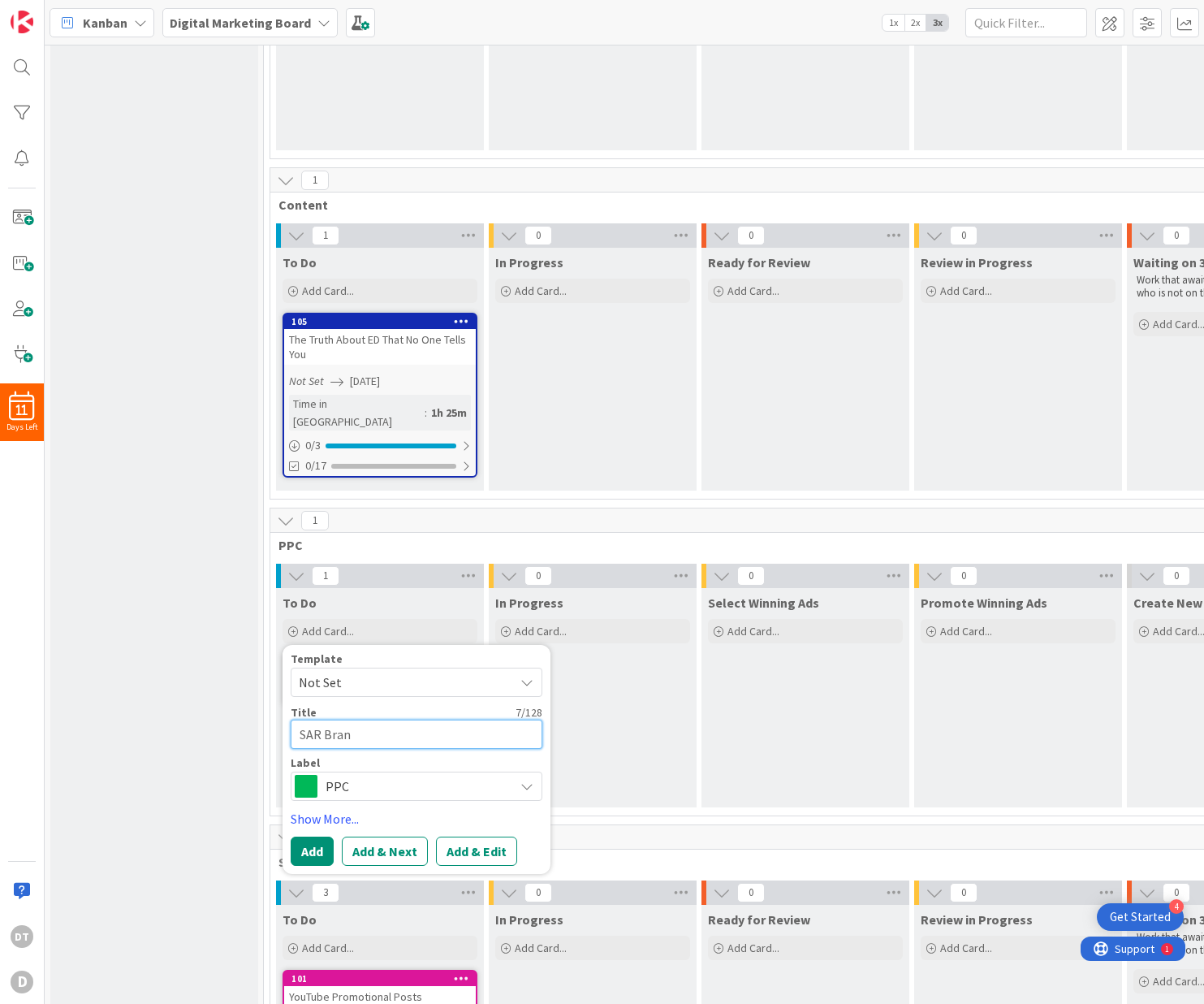
type textarea "x"
type textarea "SAR Brand"
type textarea "x"
type textarea "SAR Brand"
type textarea "x"
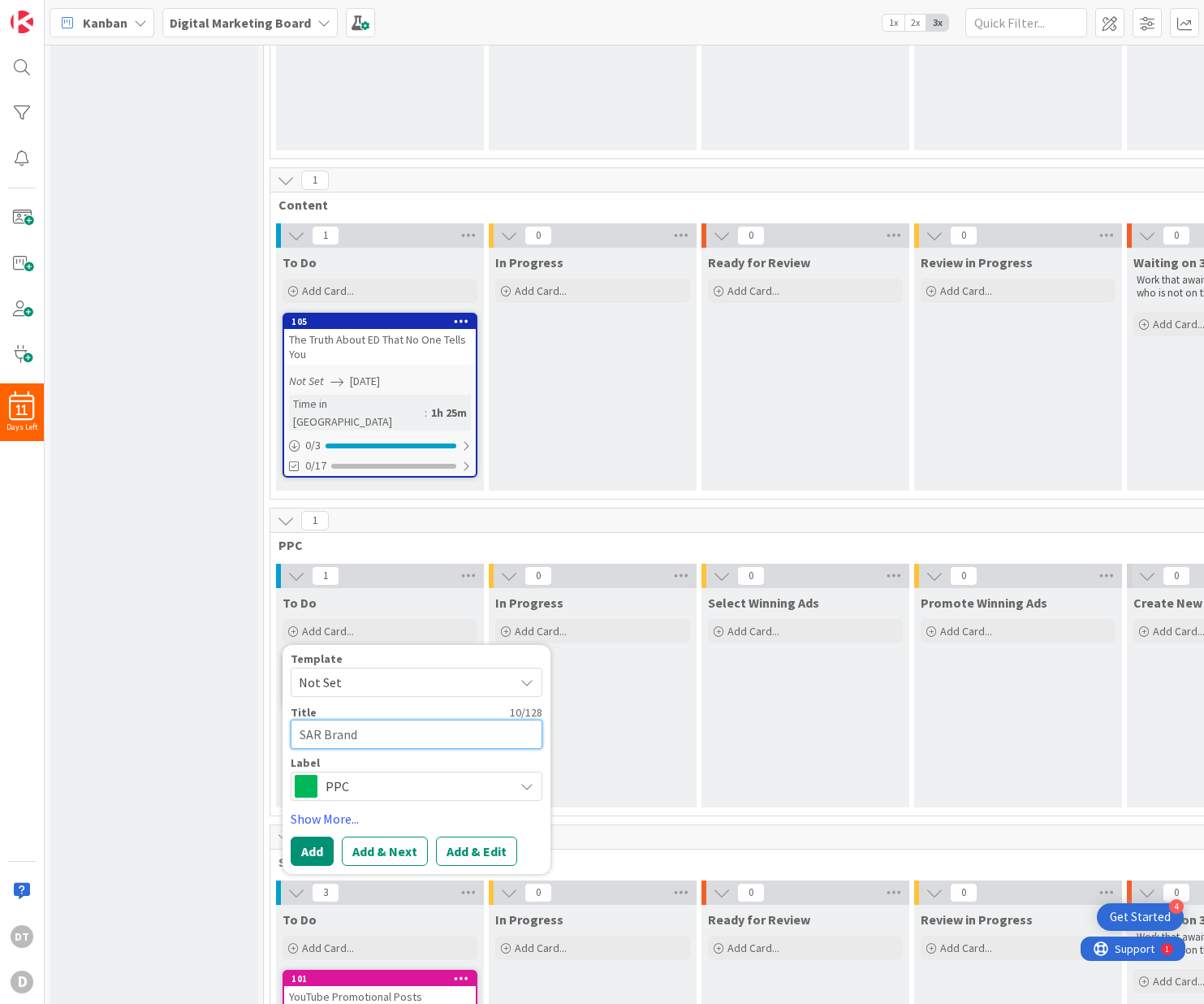
type textarea "SAR Brand D"
type textarea "x"
type textarea "SAR Brand De"
type textarea "x"
type textarea "SAR Brand Deve"
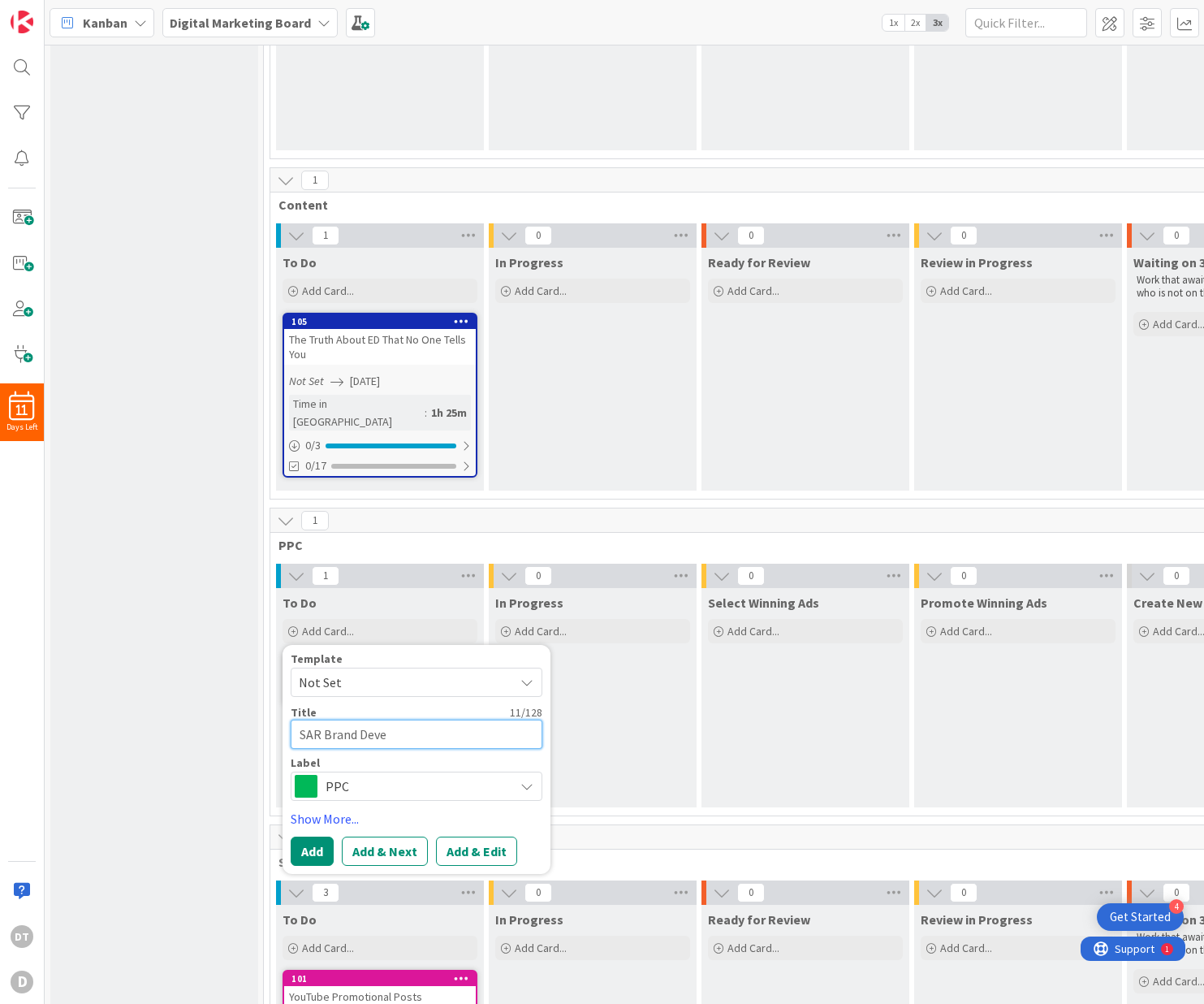
type textarea "x"
type textarea "SAR Brand Devel"
type textarea "x"
type textarea "SAR Brand Develo"
type textarea "x"
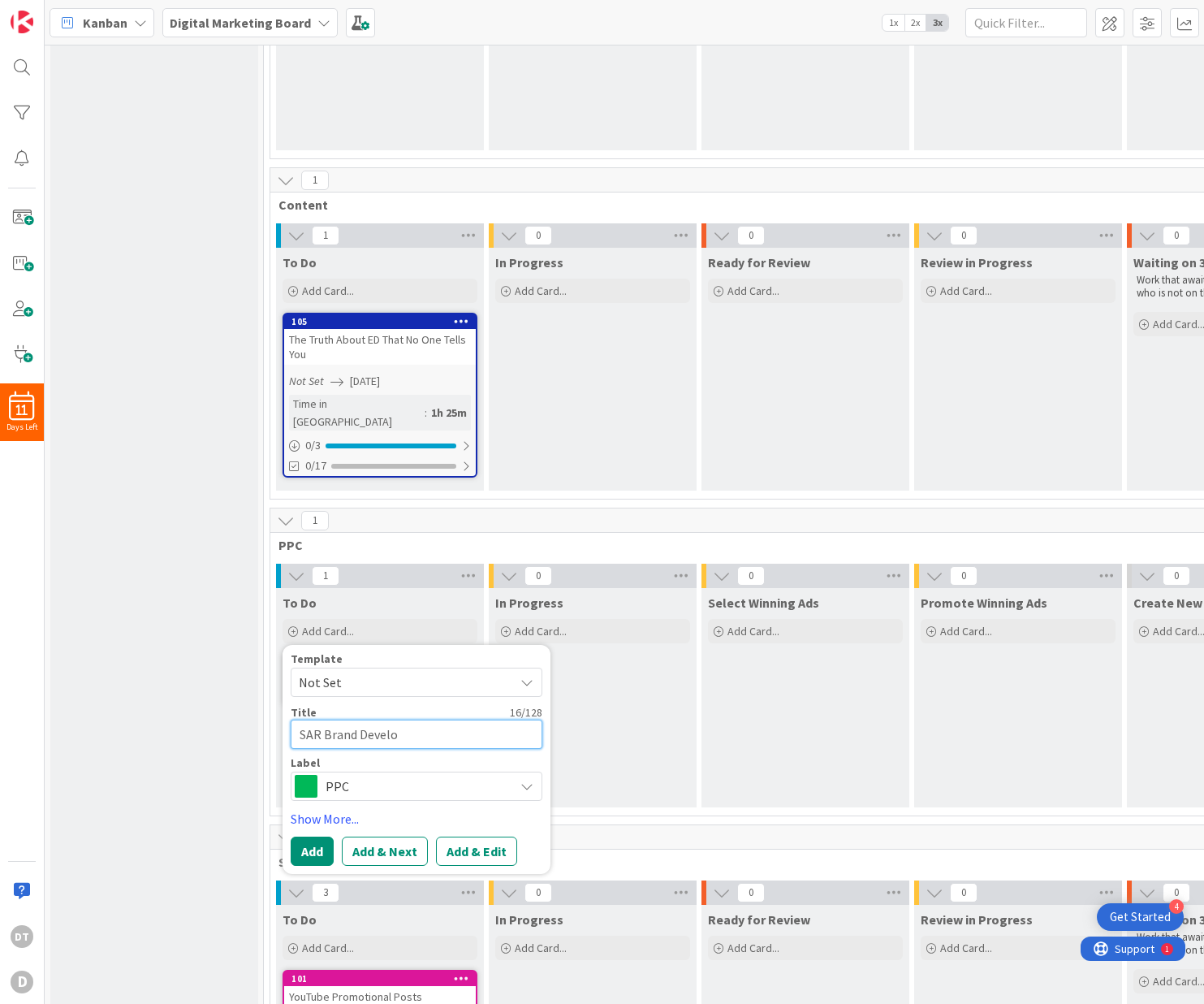
type textarea "SAR Brand Develop"
type textarea "x"
type textarea "SAR Brand Developme"
type textarea "x"
type textarea "SAR Brand Development"
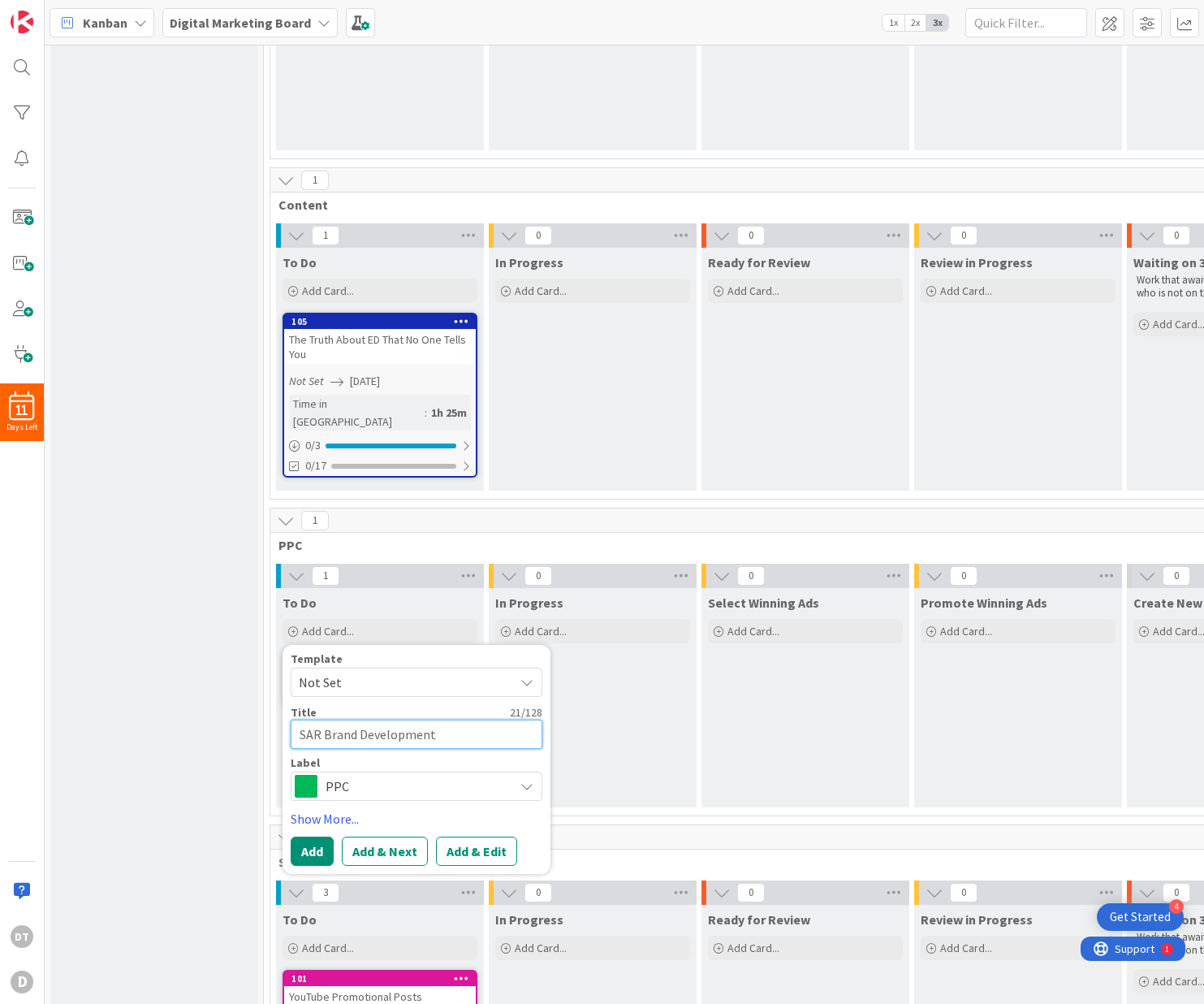
type textarea "x"
type textarea "SAR Brand Development"
type textarea "x"
type textarea "SAR Brand Development S"
type textarea "x"
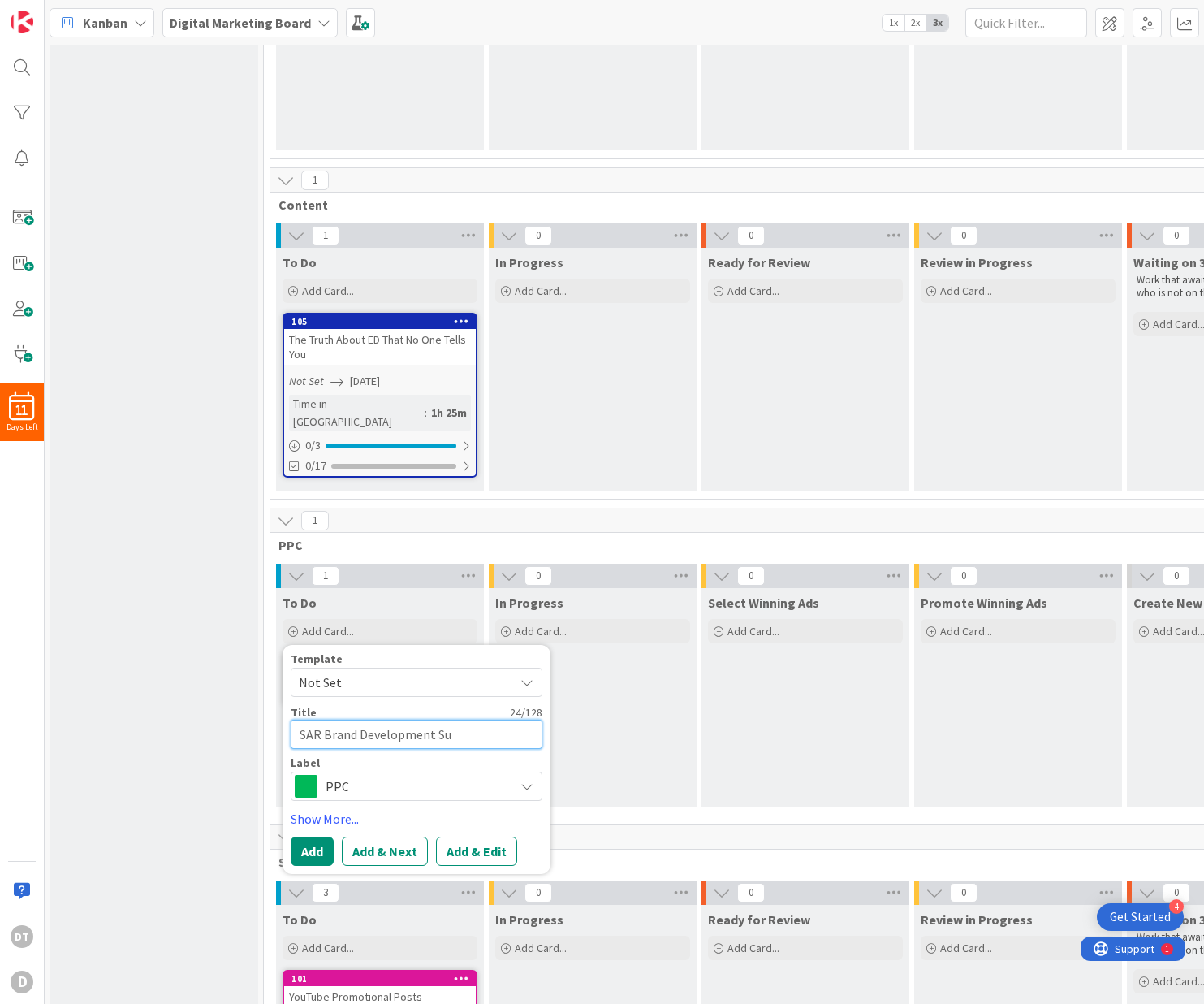
type textarea "SAR Brand Development Sub"
type textarea "x"
type textarea "SAR Brand Development Subs"
type textarea "x"
type textarea "SAR Brand Development Subscr"
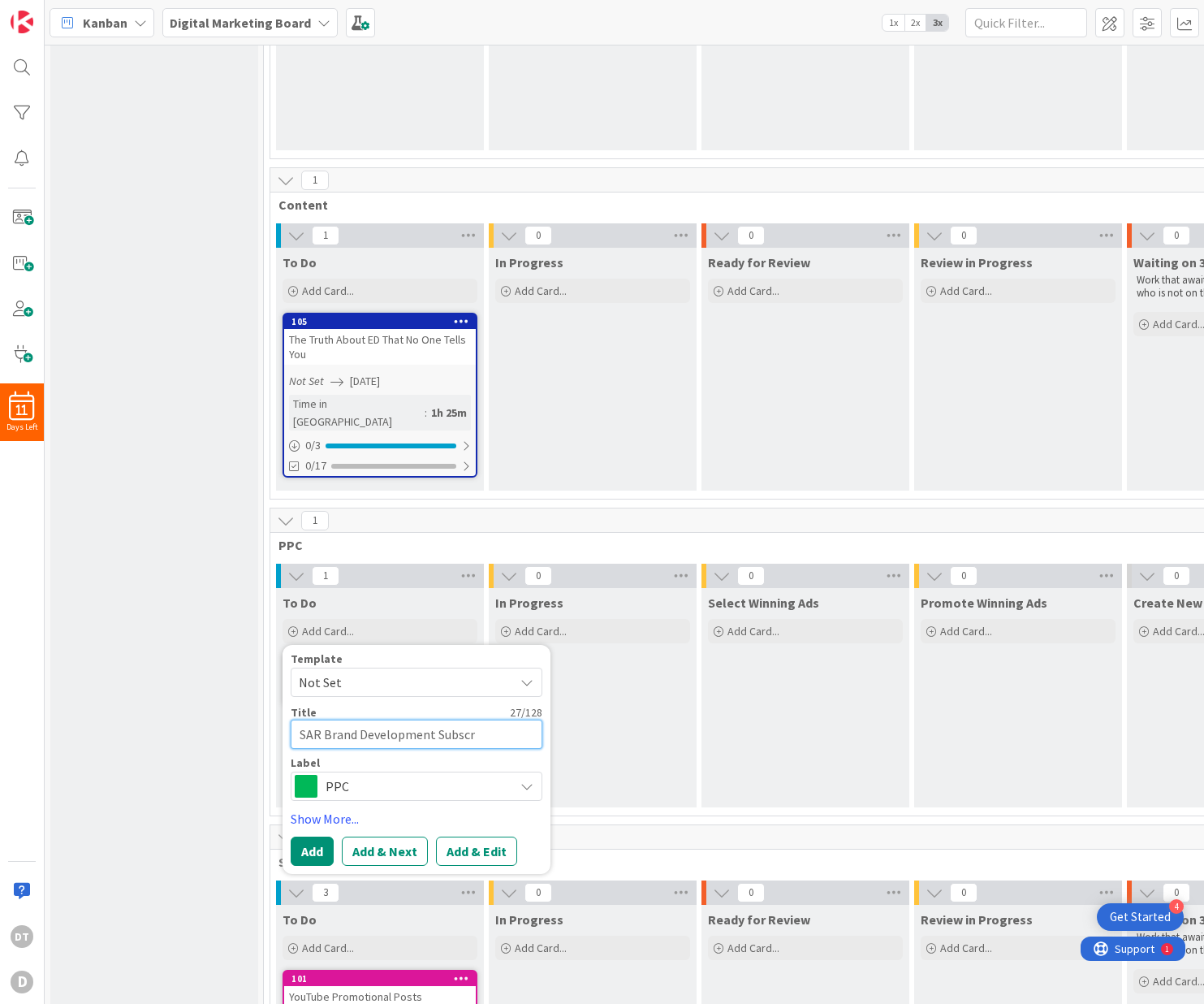
type textarea "x"
type textarea "SAR Brand Development Subscri"
type textarea "x"
type textarea "SAR Brand Development Subscrib"
type textarea "x"
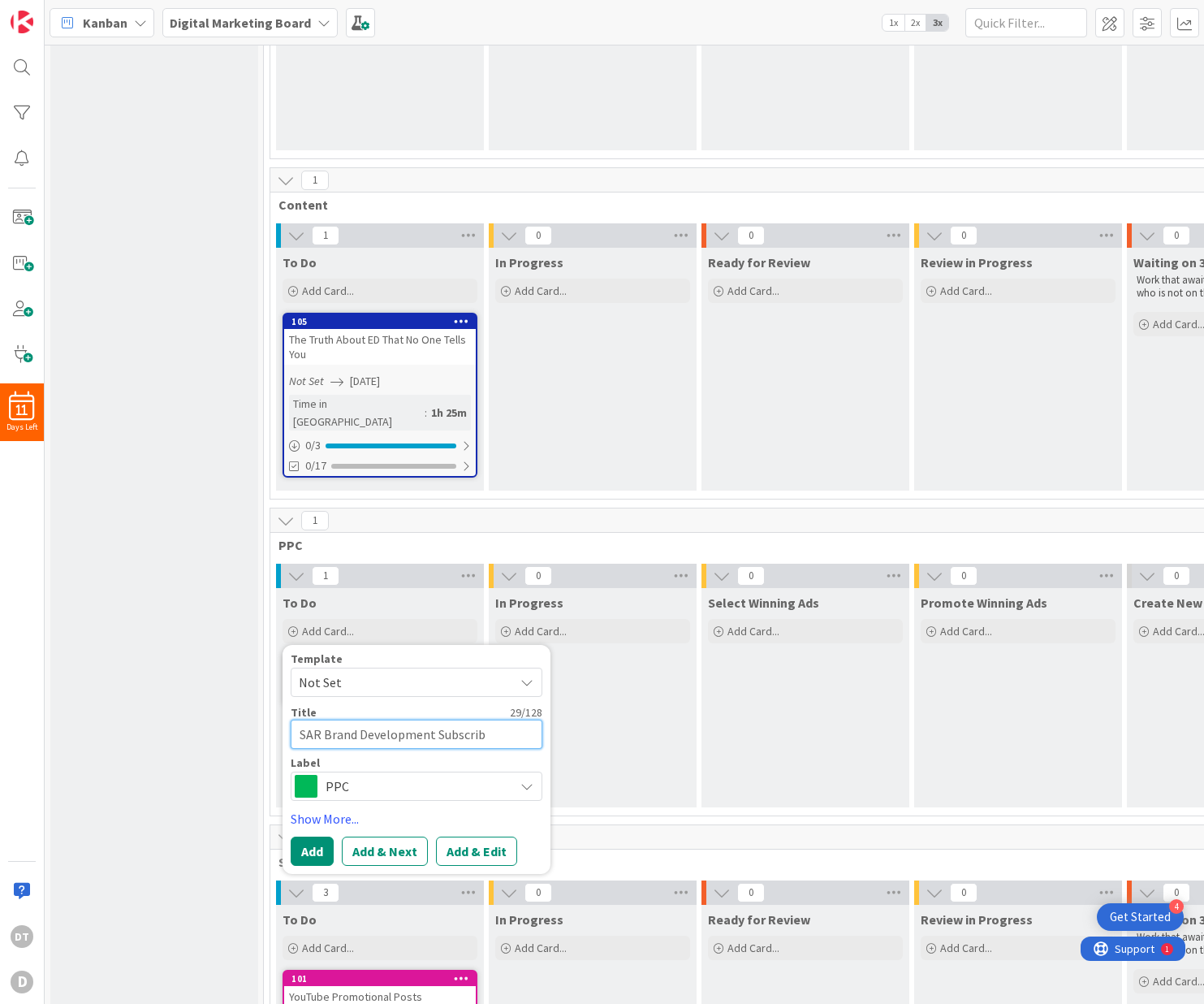
type textarea "SAR Brand Development Subscribe"
type textarea "x"
type textarea "SAR Brand Development Subscriber"
type textarea "x"
type textarea "SAR Brand Development Subscriber L"
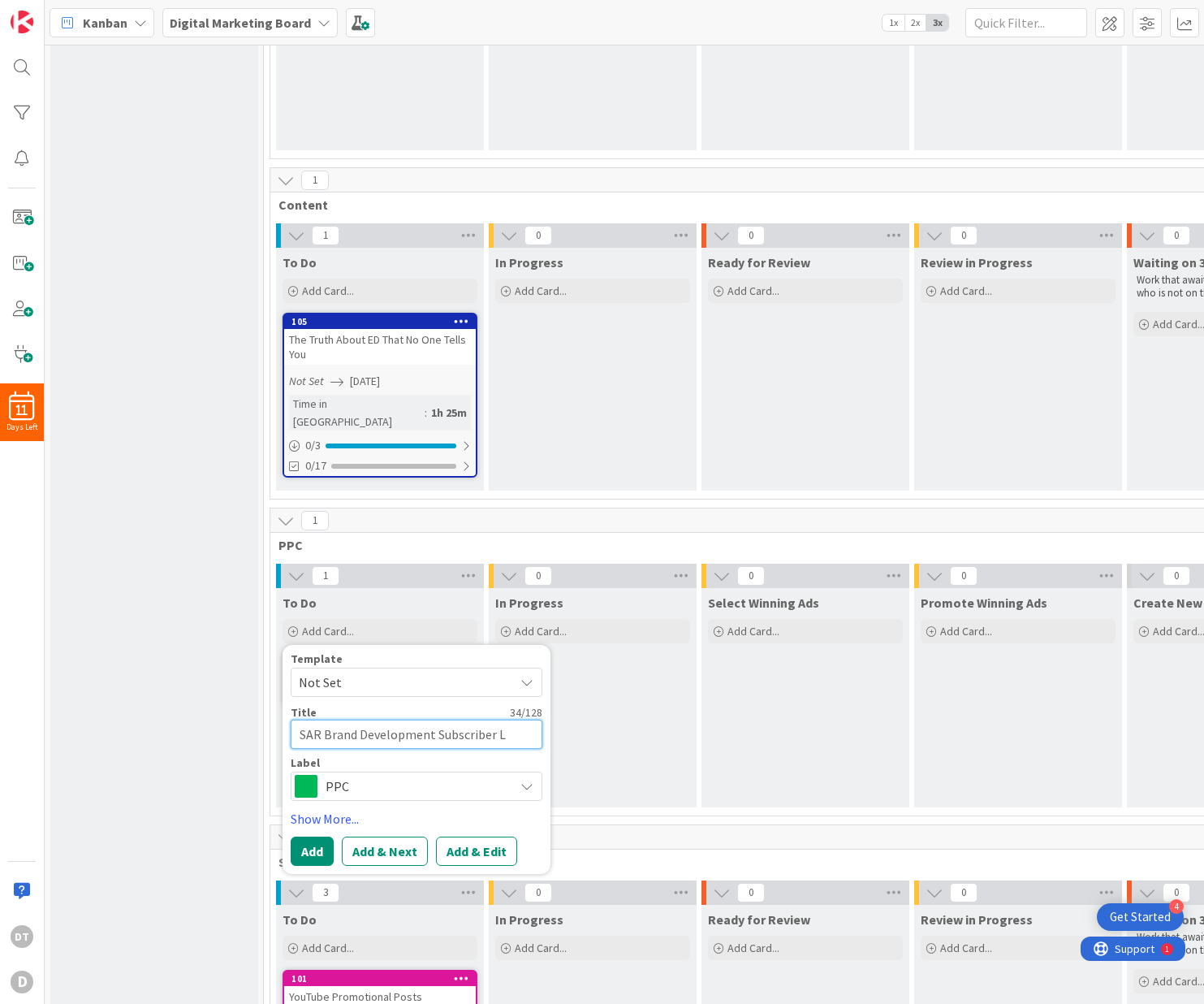
type textarea "x"
type textarea "SAR Brand Development Subscriber Lo"
type textarea "x"
type textarea "SAR Brand Development Subscriber Loo"
type textarea "x"
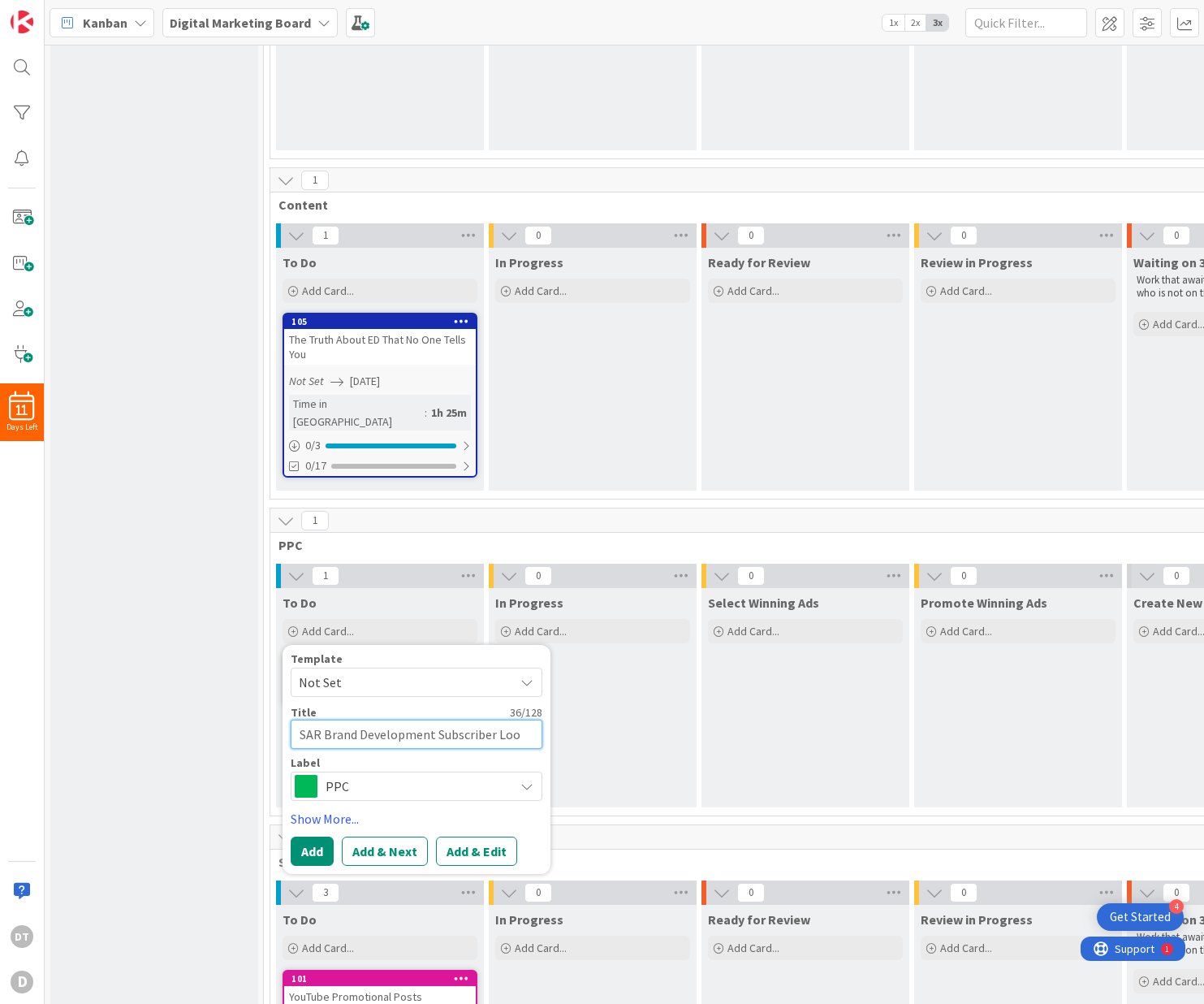
type textarea "SAR Brand Development Subscriber Look"
type textarea "x"
type textarea "SAR Brand Development Subscriber Lookal"
type textarea "x"
type textarea "SAR Brand Development Subscriber Lookali"
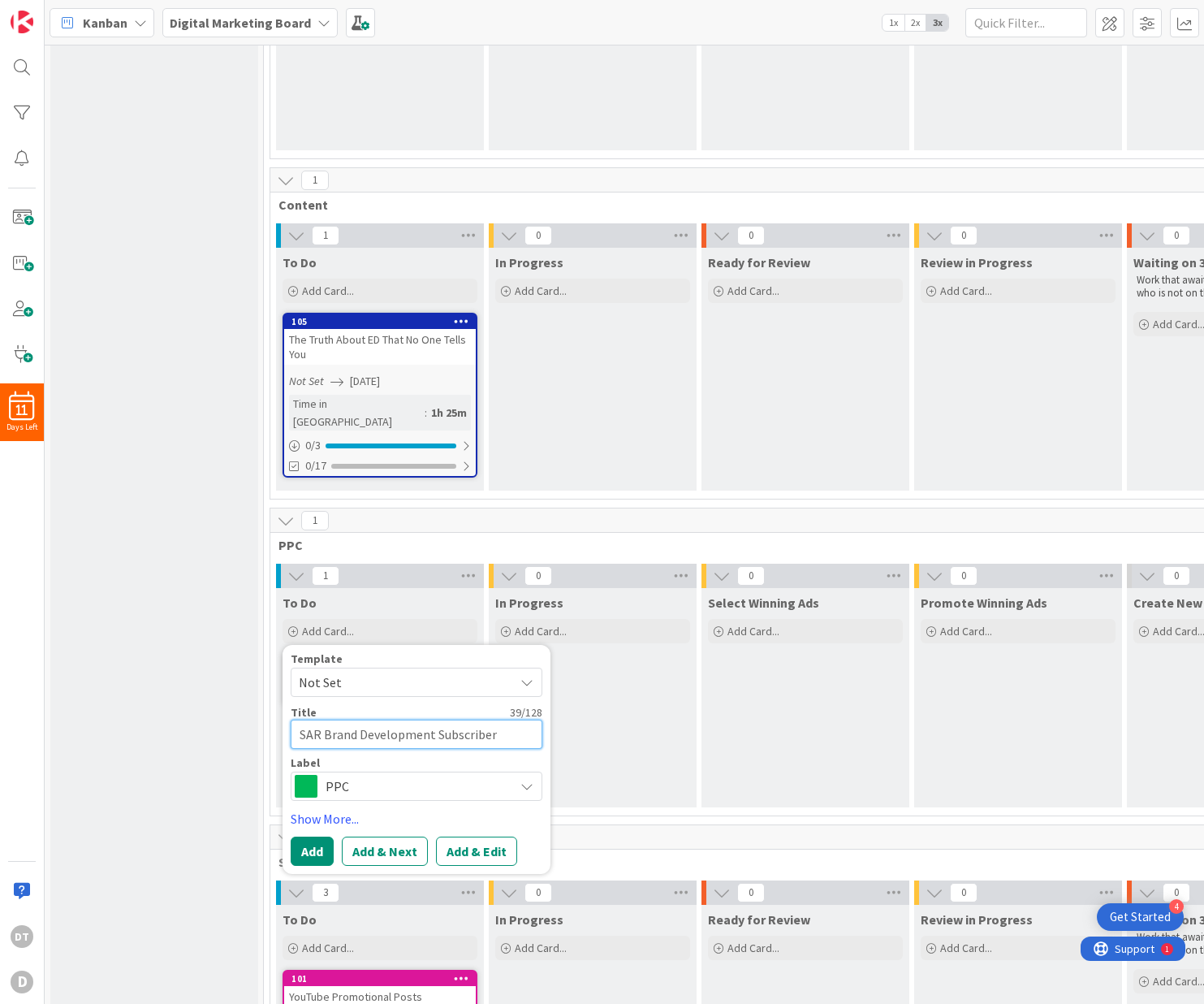
type textarea "x"
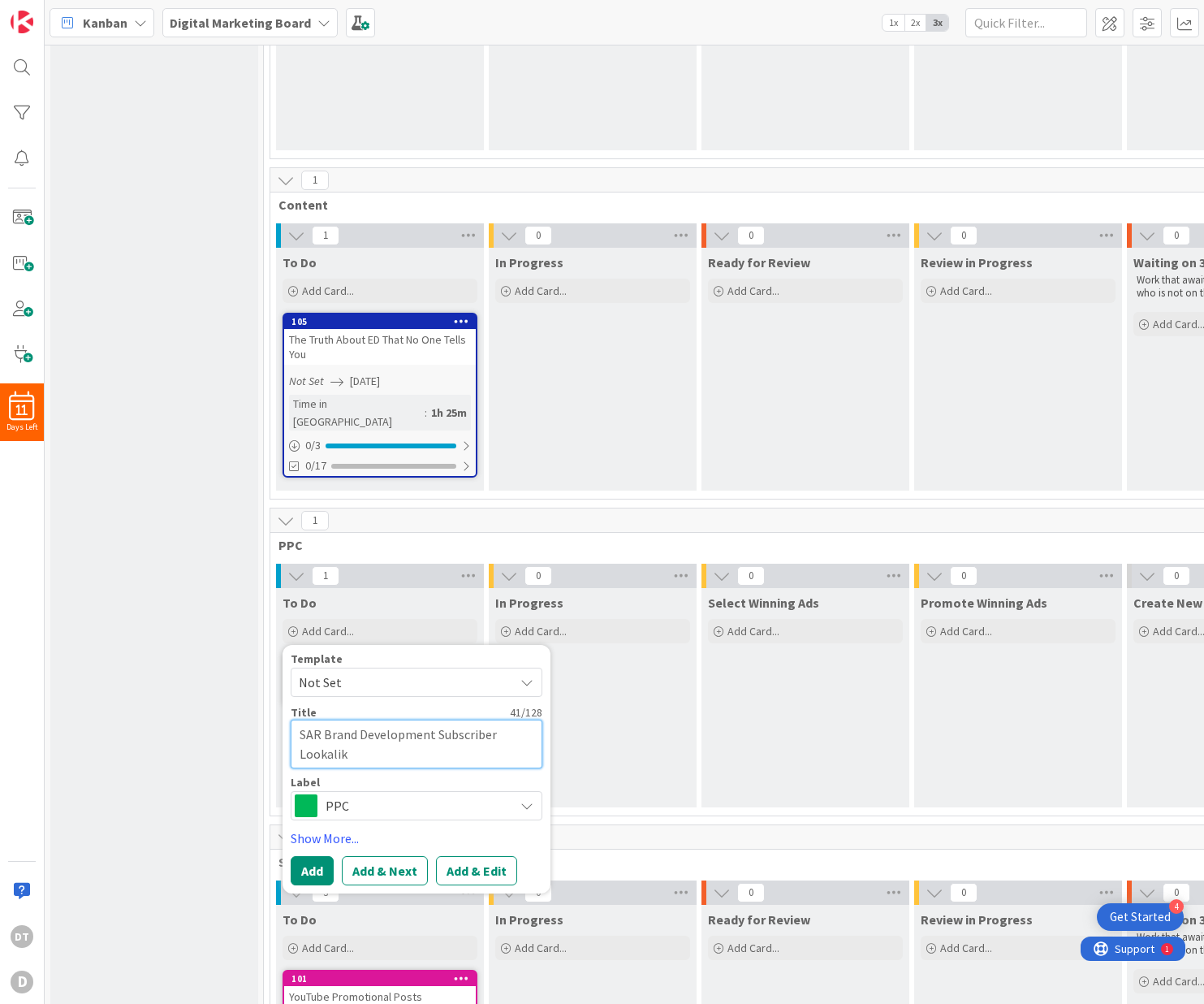
type textarea "SAR Brand Development Subscriber Lookalike"
type textarea "x"
type textarea "SAR Brand Development Subscriber Lookalike"
click at [389, 856] on button "Add & Next" at bounding box center [385, 871] width 86 height 29
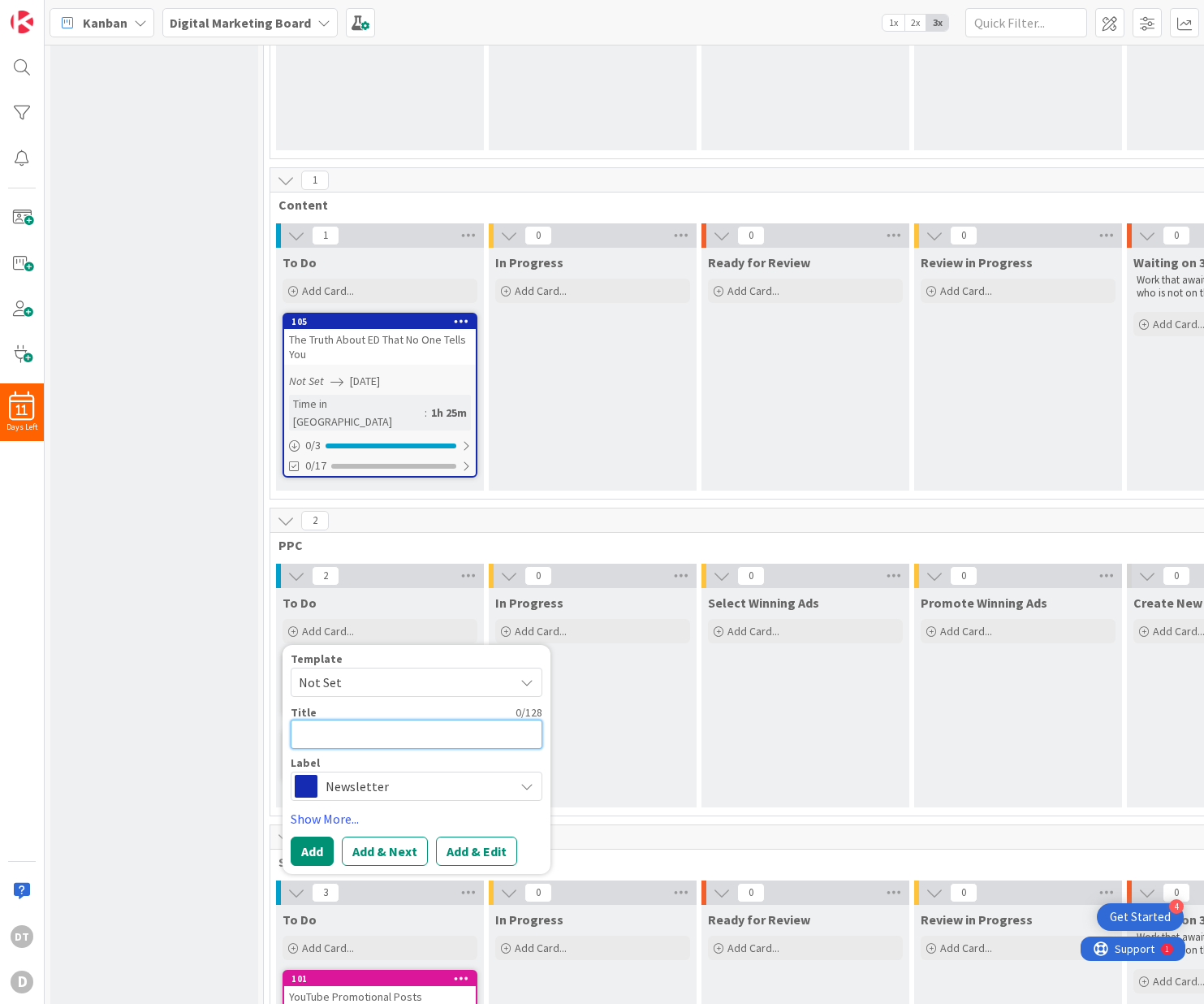
click at [340, 720] on textarea at bounding box center [415, 734] width 251 height 29
type textarea "x"
type textarea "S"
type textarea "x"
type textarea "SA"
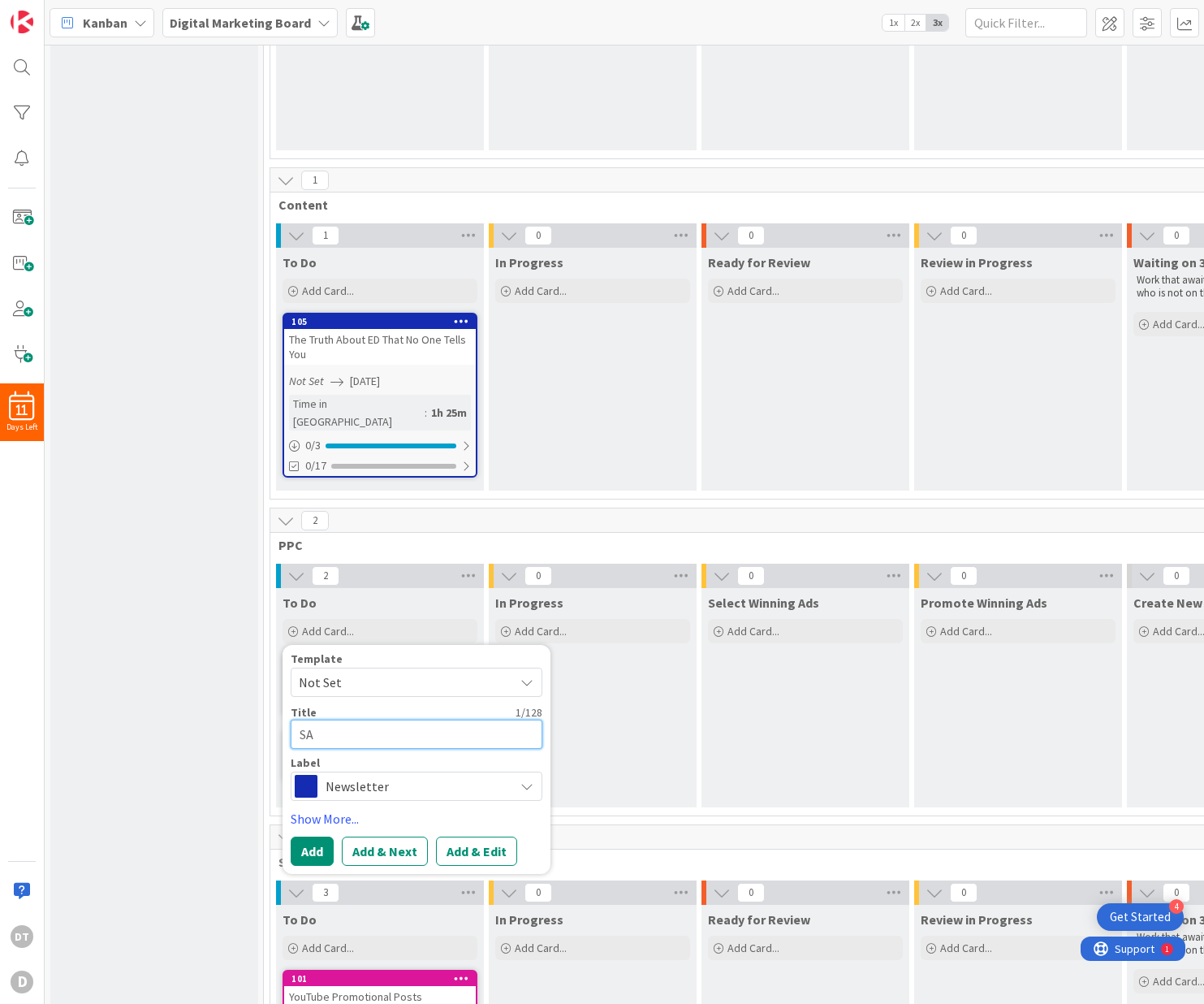
type textarea "x"
type textarea "SAR"
type textarea "x"
type textarea "SAR N"
type textarea "x"
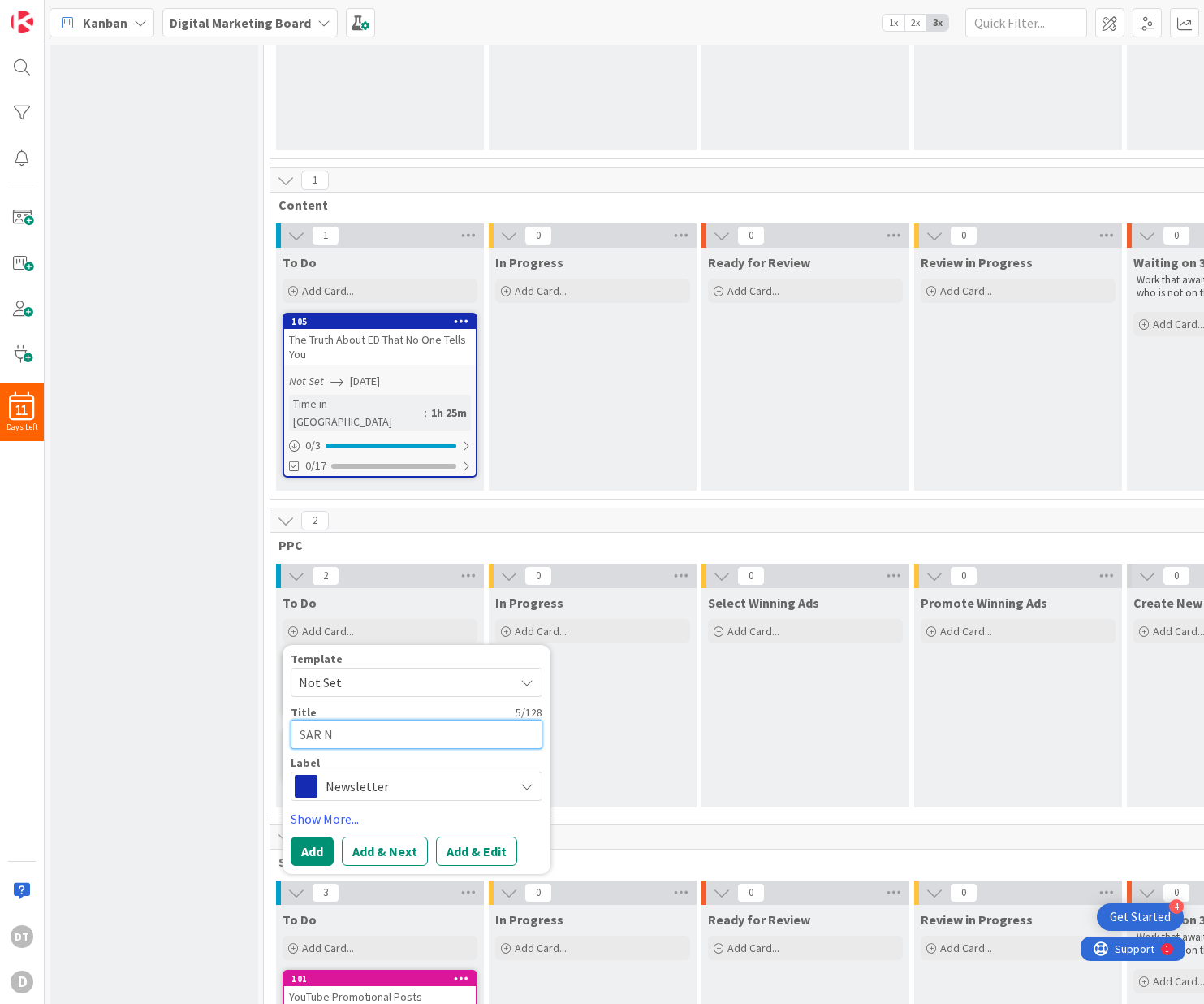
type textarea "SAR Ne"
type textarea "x"
type textarea "SAR New"
type textarea "x"
type textarea "SAR News"
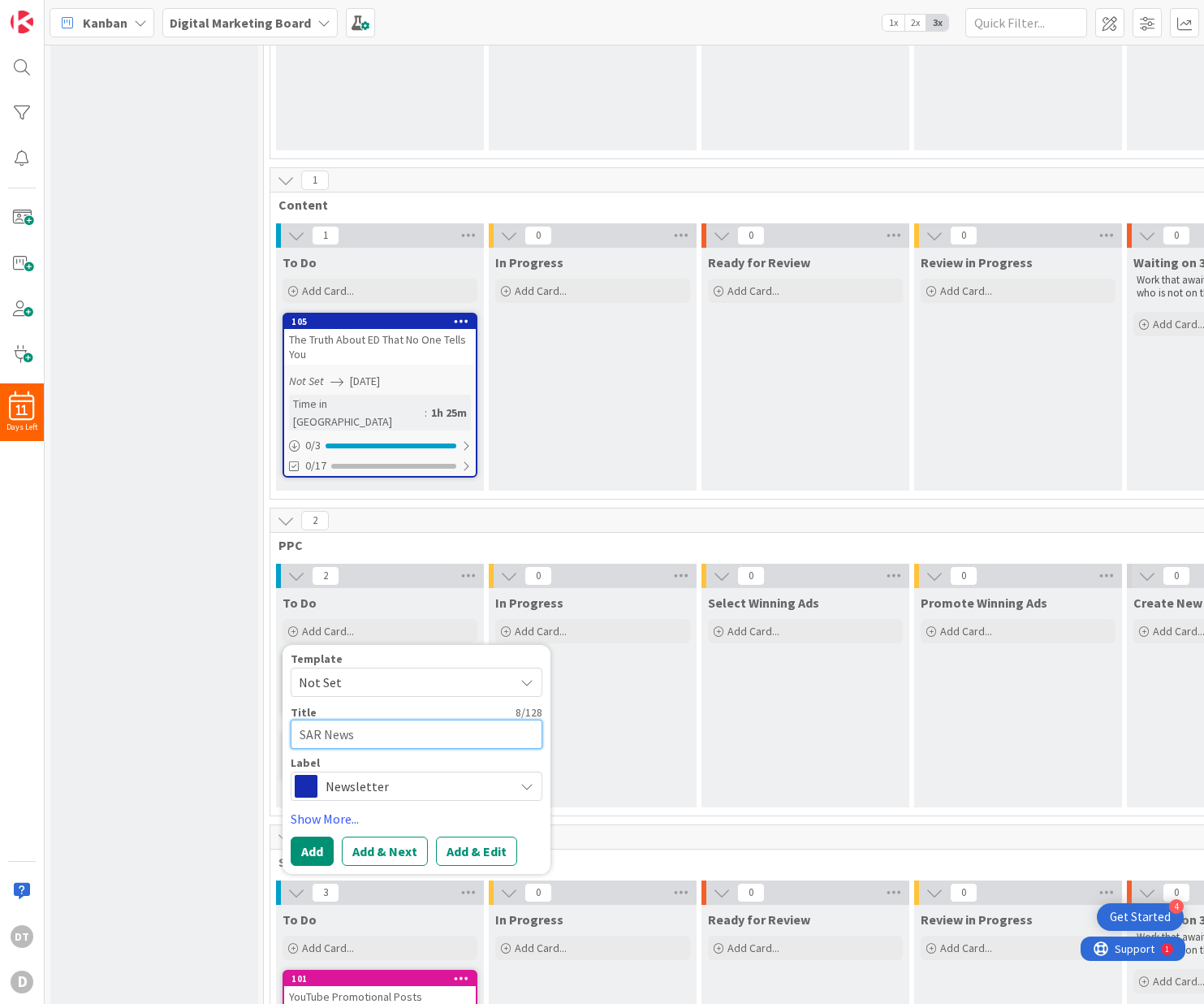
type textarea "x"
type textarea "SAR Newsl"
type textarea "x"
type textarea "SAR Newsle"
type textarea "x"
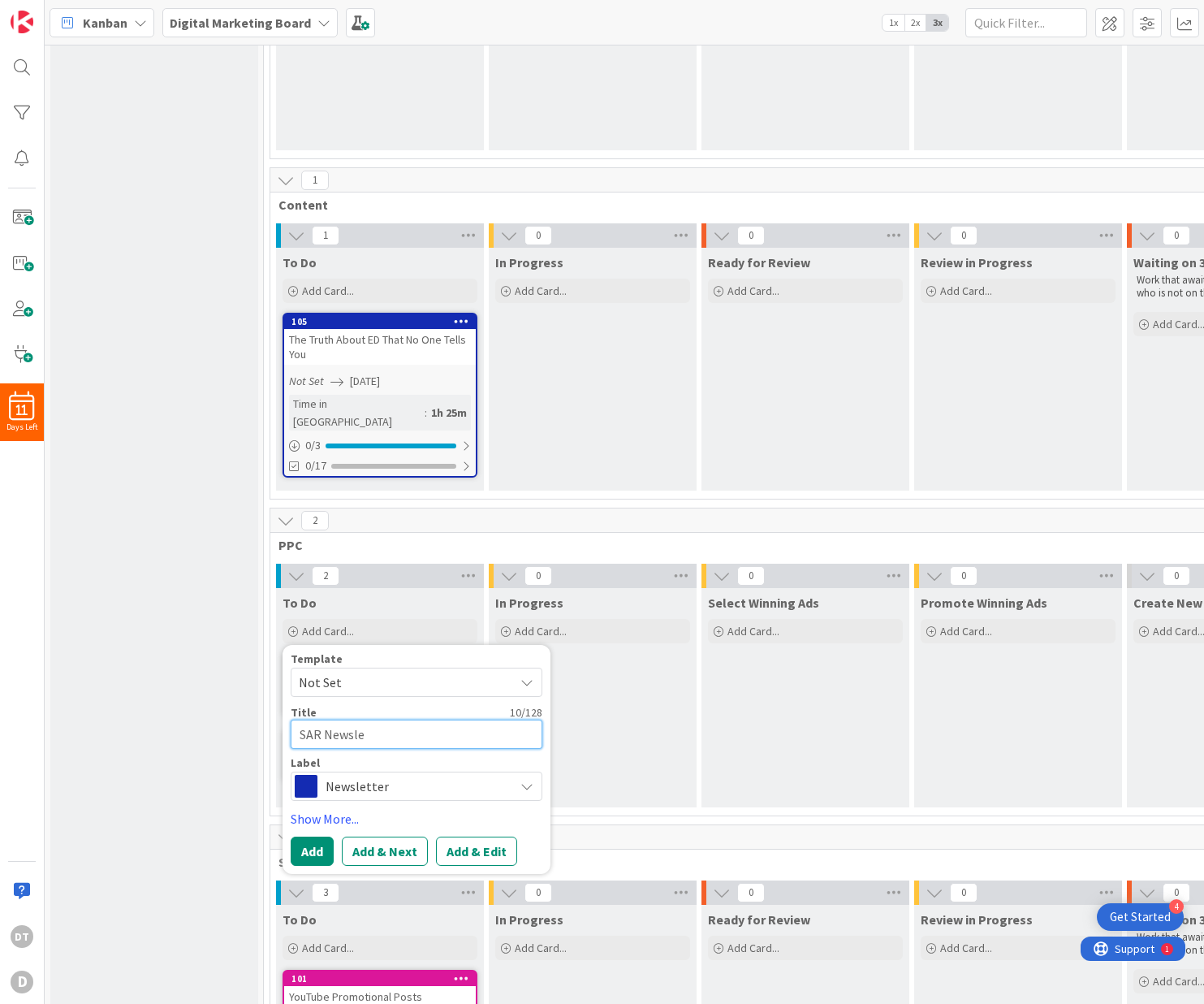
type textarea "SAR Newslet"
type textarea "x"
type textarea "SAR Newslett"
type textarea "x"
type textarea "SAR Newslette"
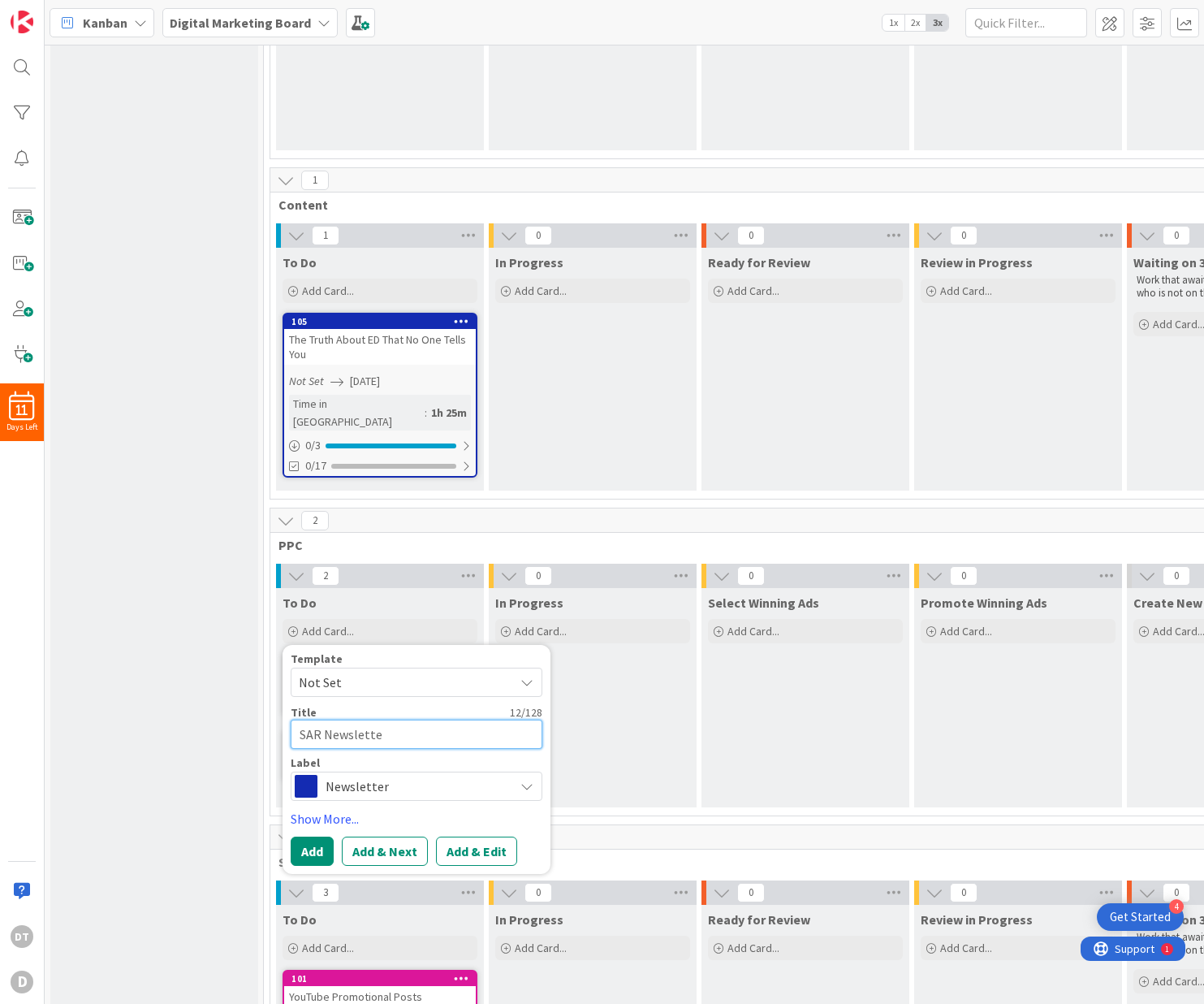
type textarea "x"
type textarea "SAR Newsletter"
type textarea "x"
type textarea "SAR Newsletter"
type textarea "x"
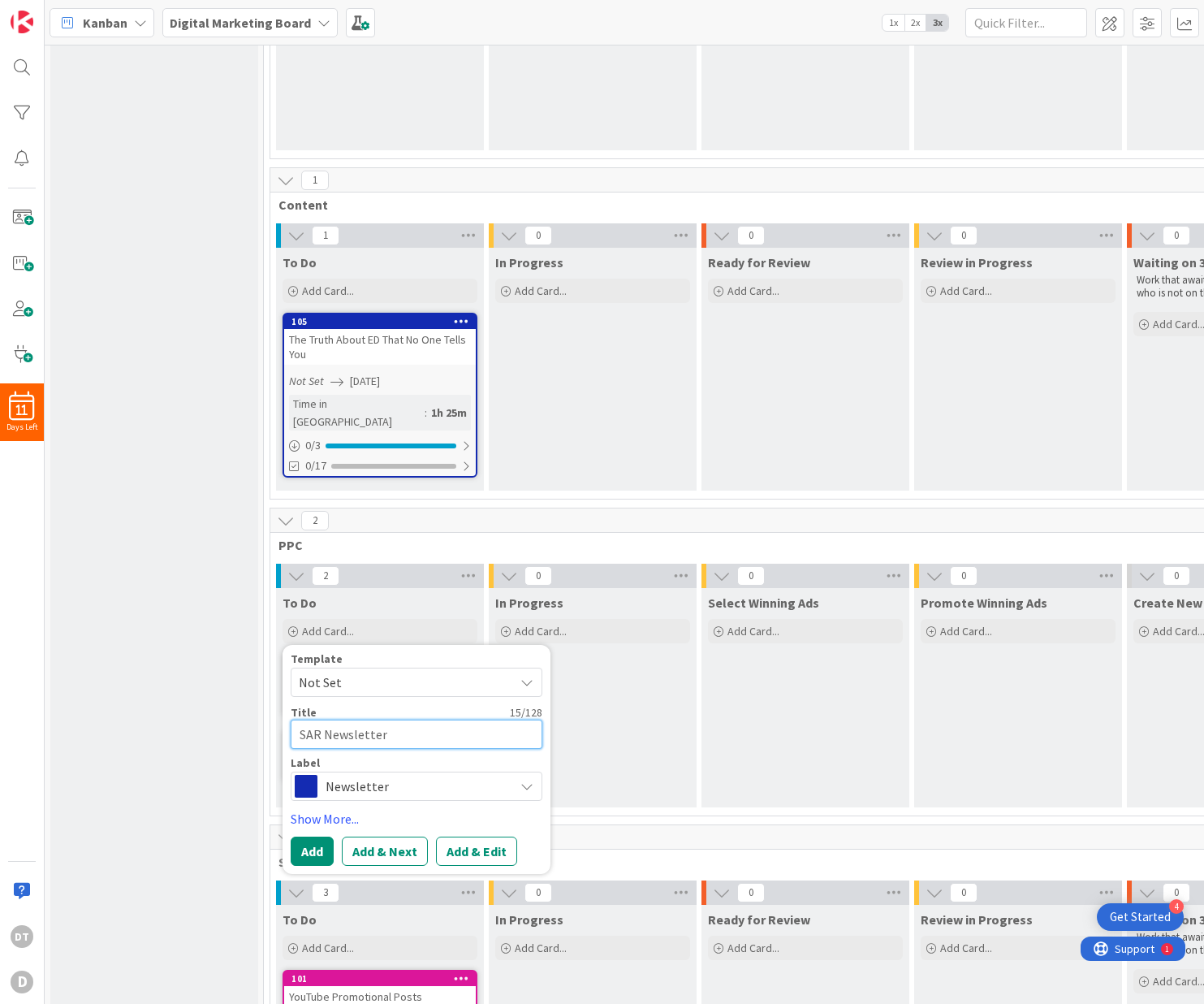
type textarea "SAR Newsletter S"
type textarea "x"
type textarea "SAR Newsletter Su"
type textarea "x"
type textarea "SAR Newsletter Sub"
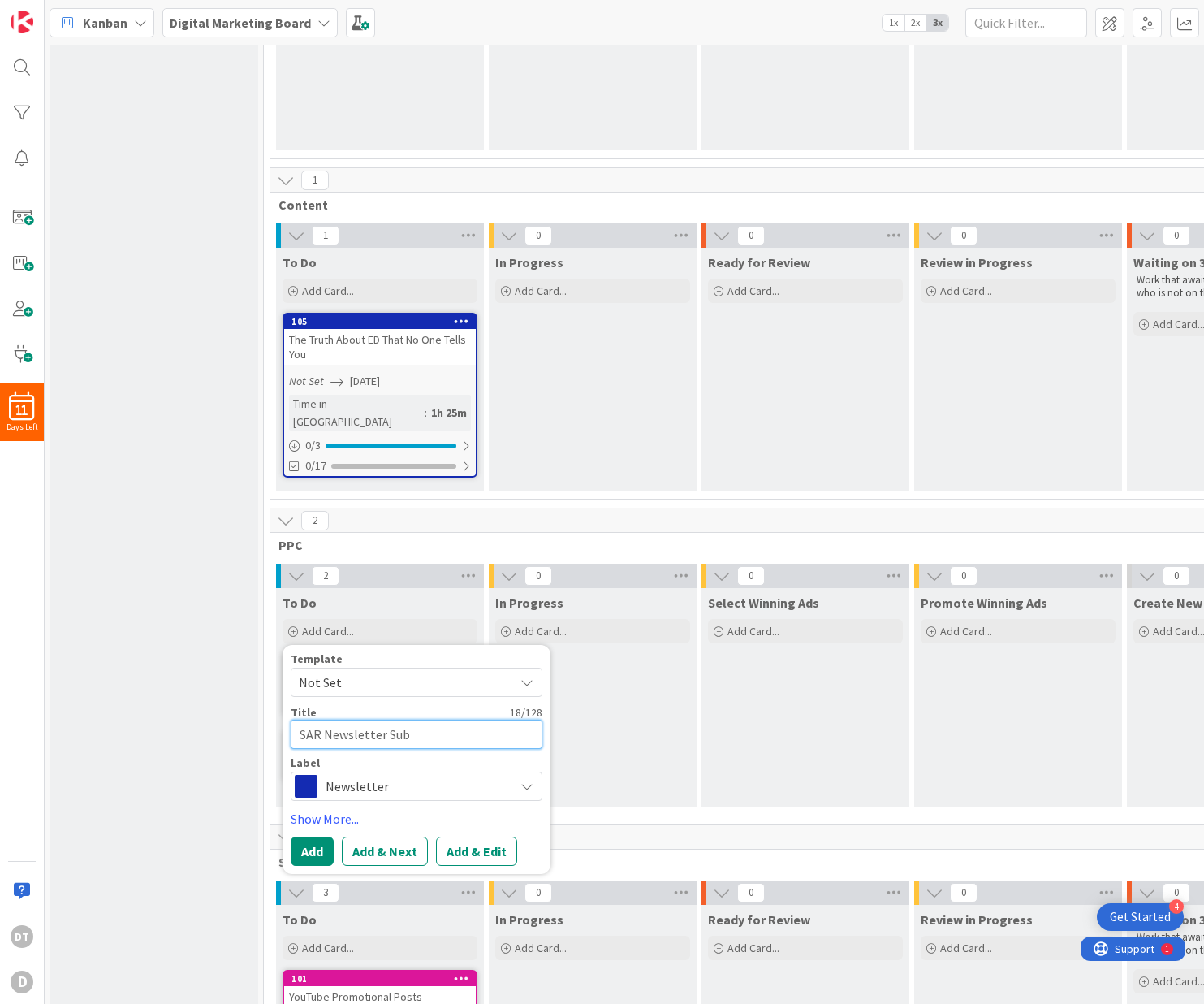
type textarea "x"
click at [321, 836] on button "Add" at bounding box center [312, 851] width 43 height 29
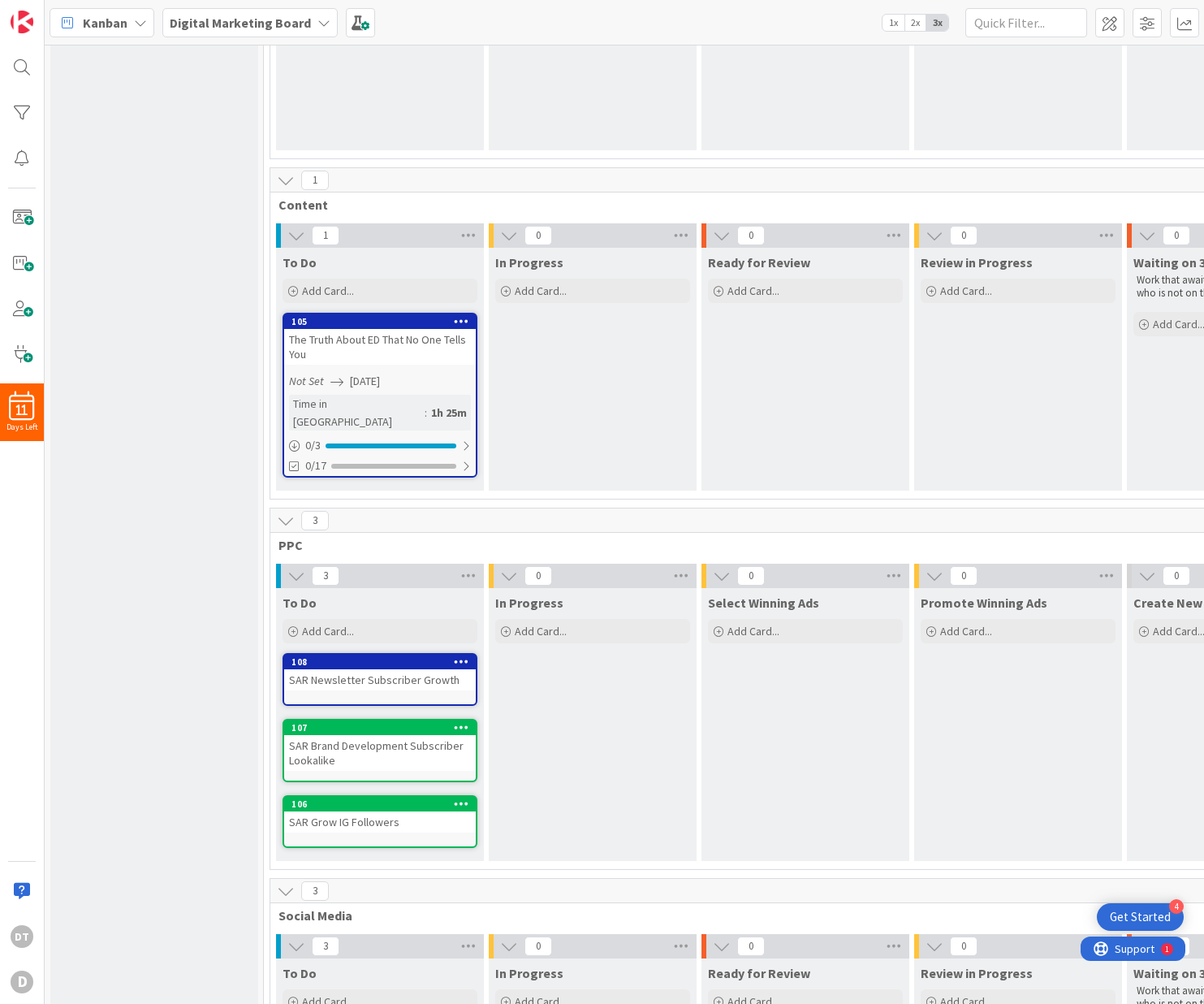
click at [463, 655] on icon at bounding box center [461, 660] width 16 height 11
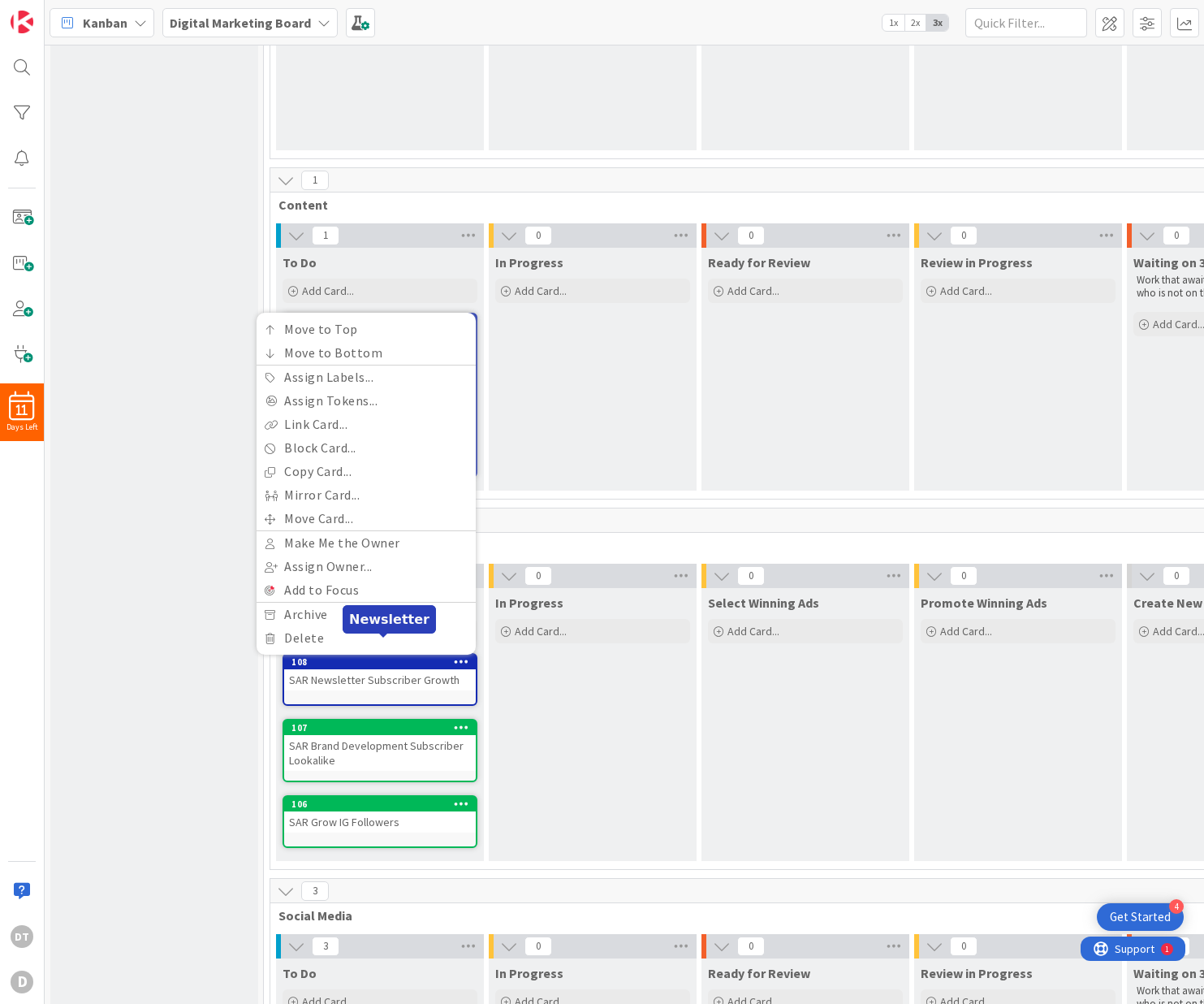
click at [377, 656] on div "108" at bounding box center [383, 661] width 184 height 11
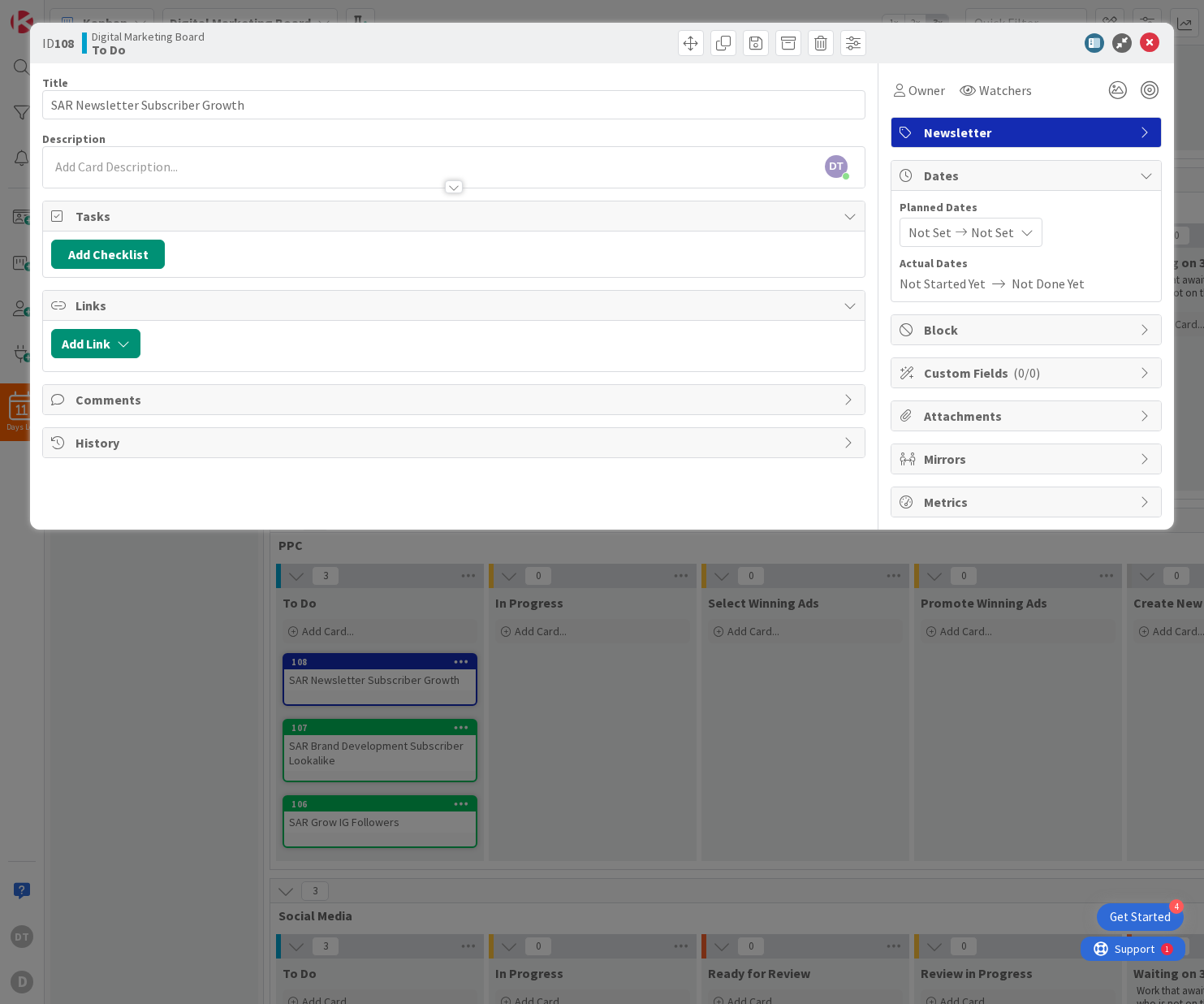
click at [1036, 137] on span "Newsletter" at bounding box center [1027, 132] width 208 height 20
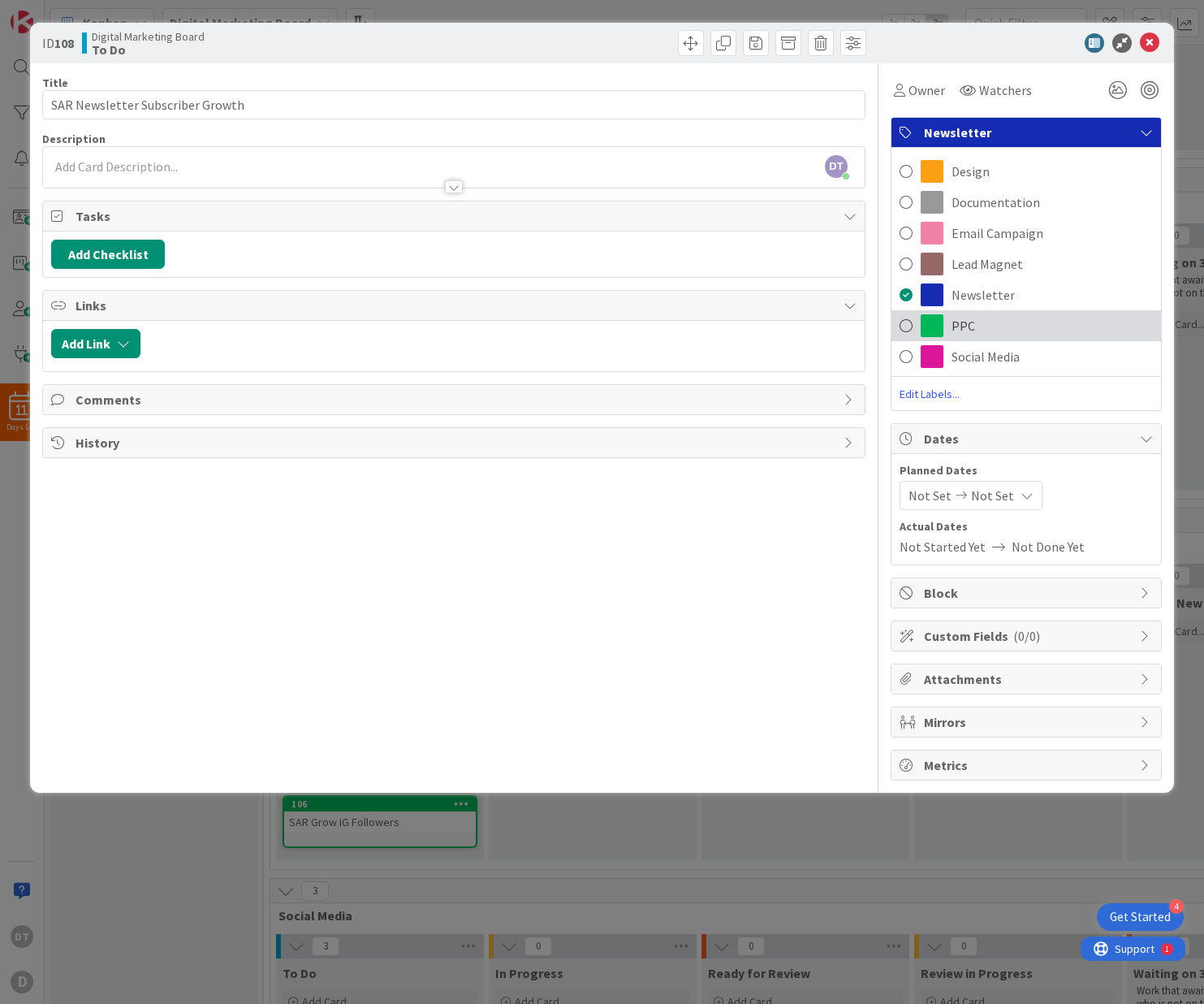
click at [968, 326] on span "PPC" at bounding box center [962, 326] width 23 height 20
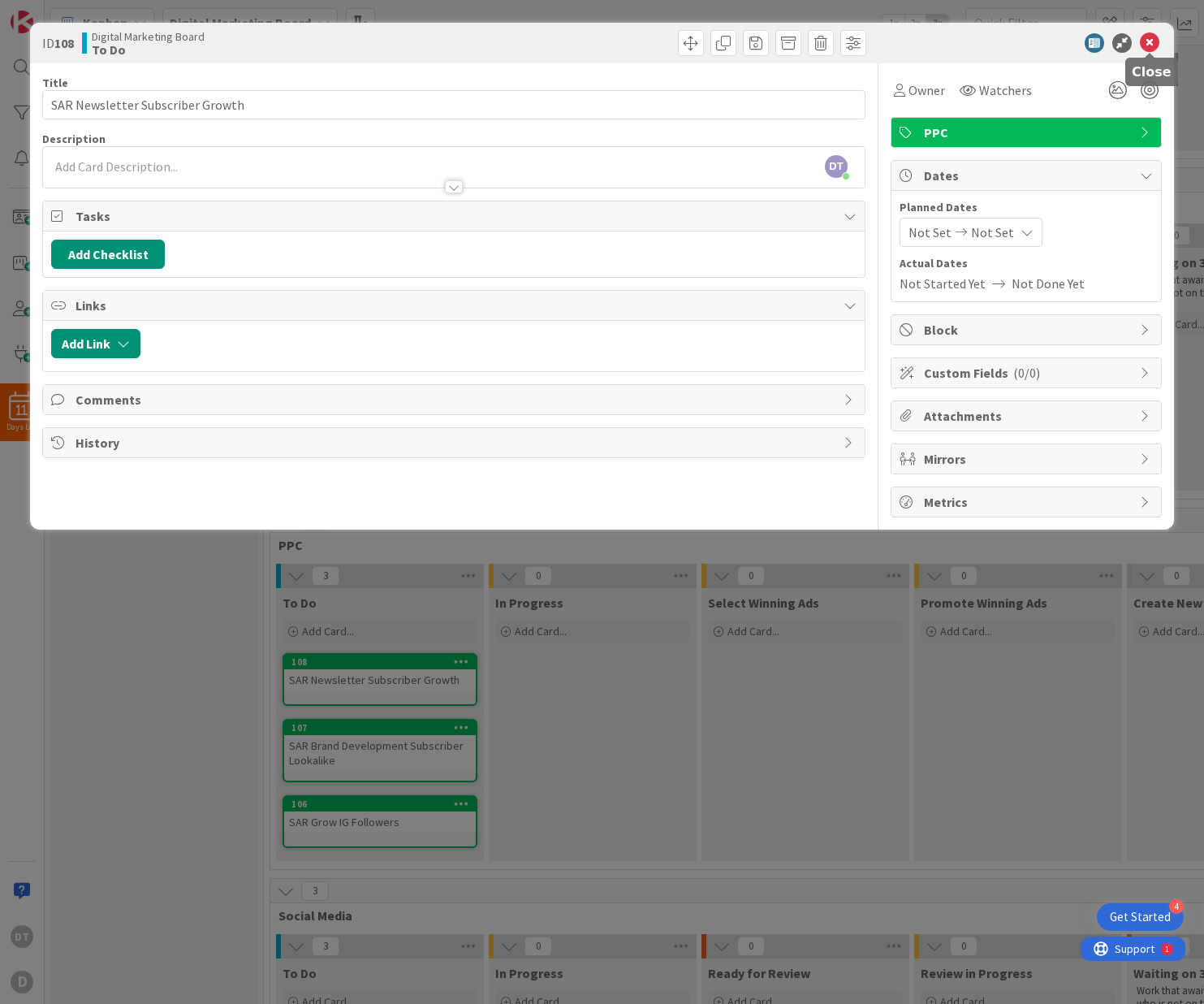
click at [1152, 41] on icon at bounding box center [1149, 43] width 20 height 20
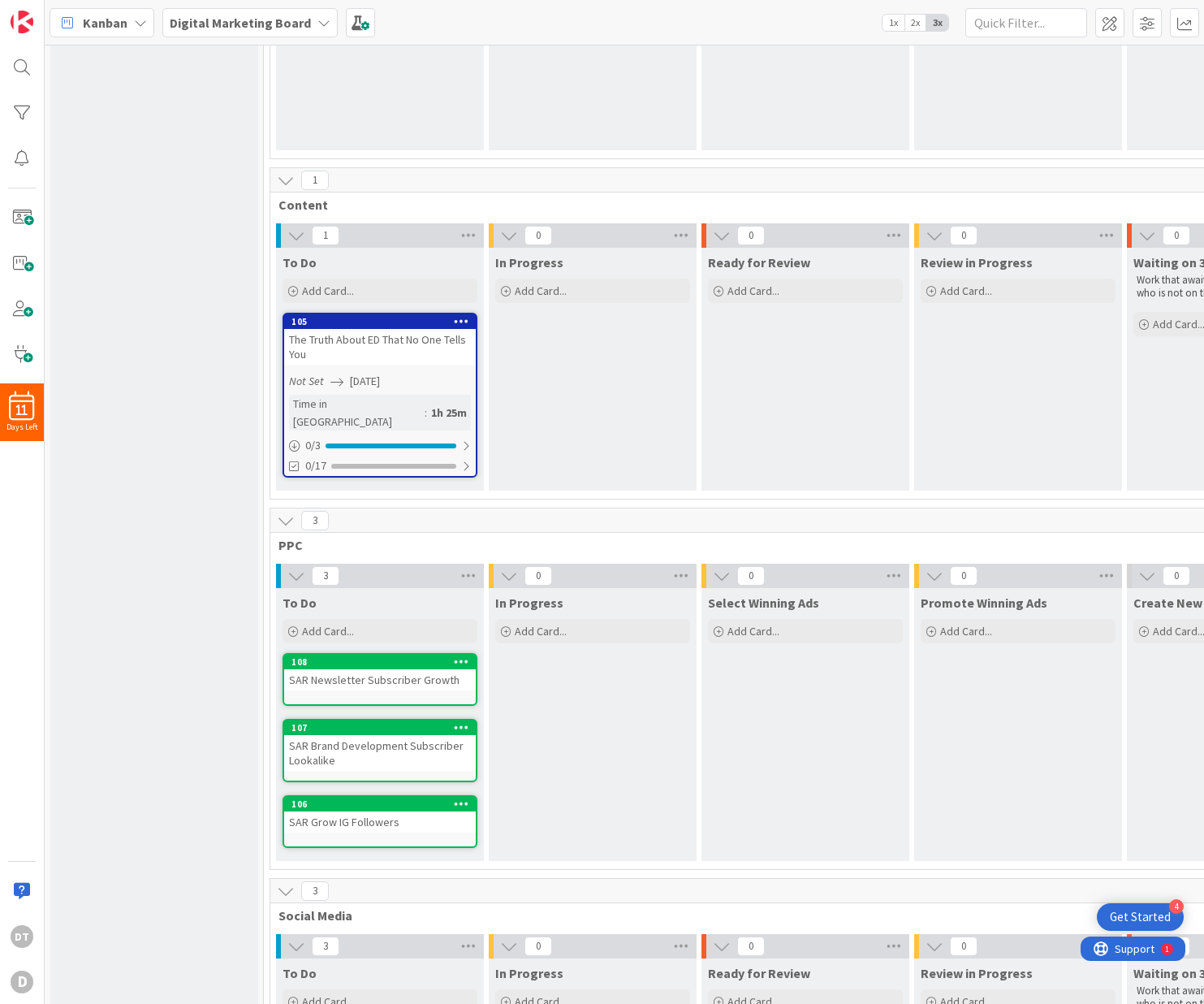
click at [466, 655] on icon at bounding box center [461, 660] width 16 height 11
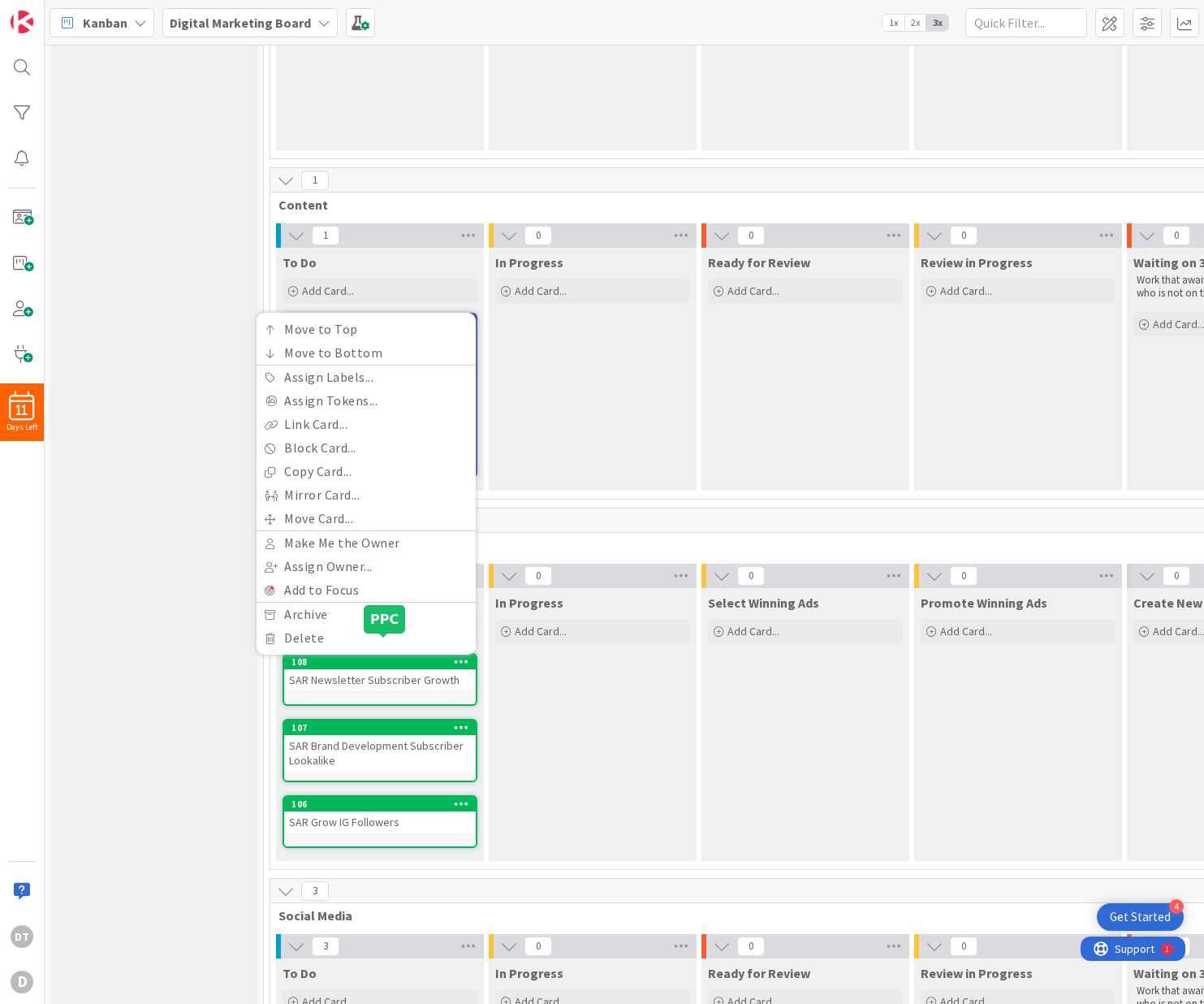
click at [383, 656] on div "108" at bounding box center [383, 661] width 184 height 11
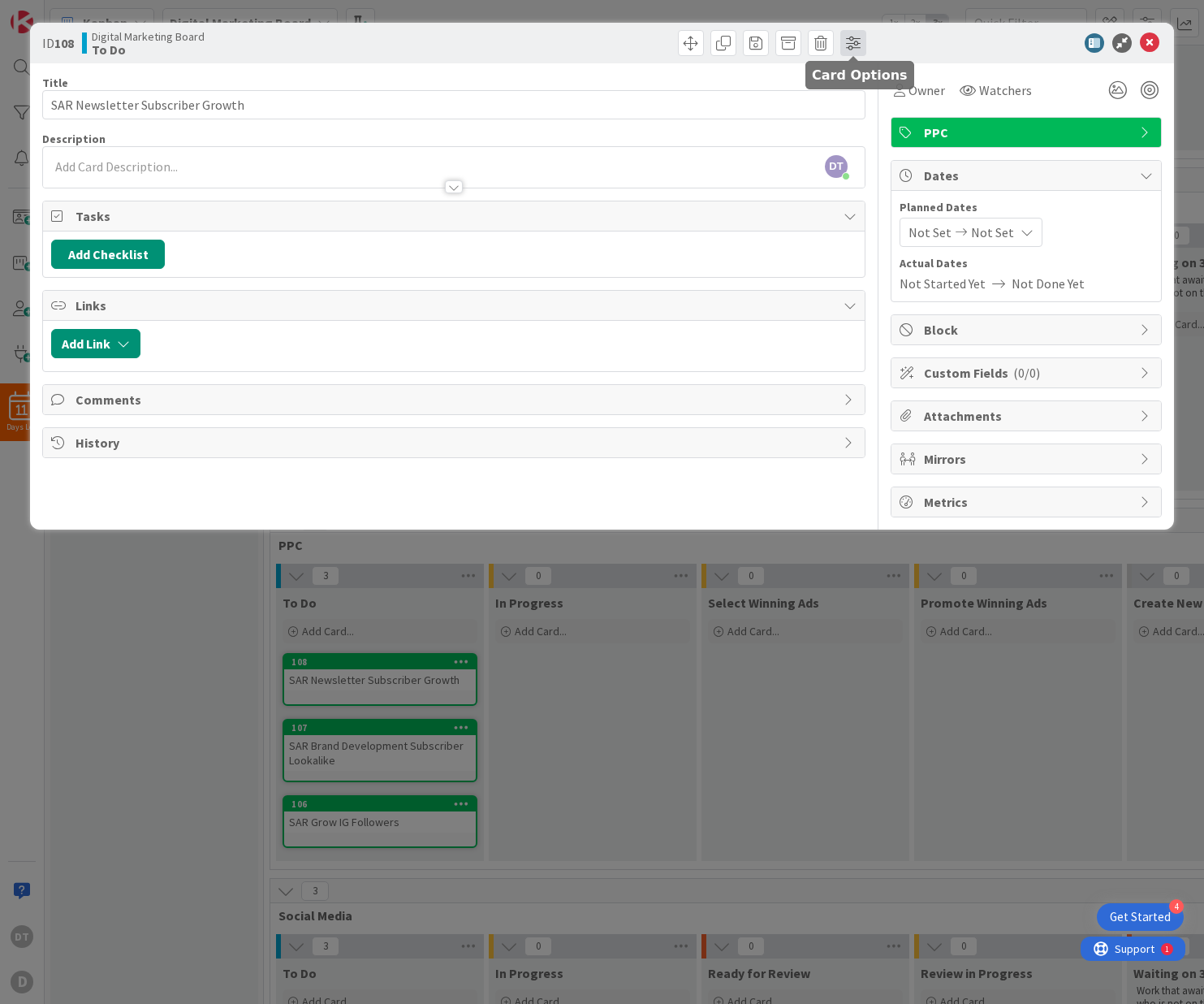
click at [846, 40] on span at bounding box center [853, 43] width 26 height 26
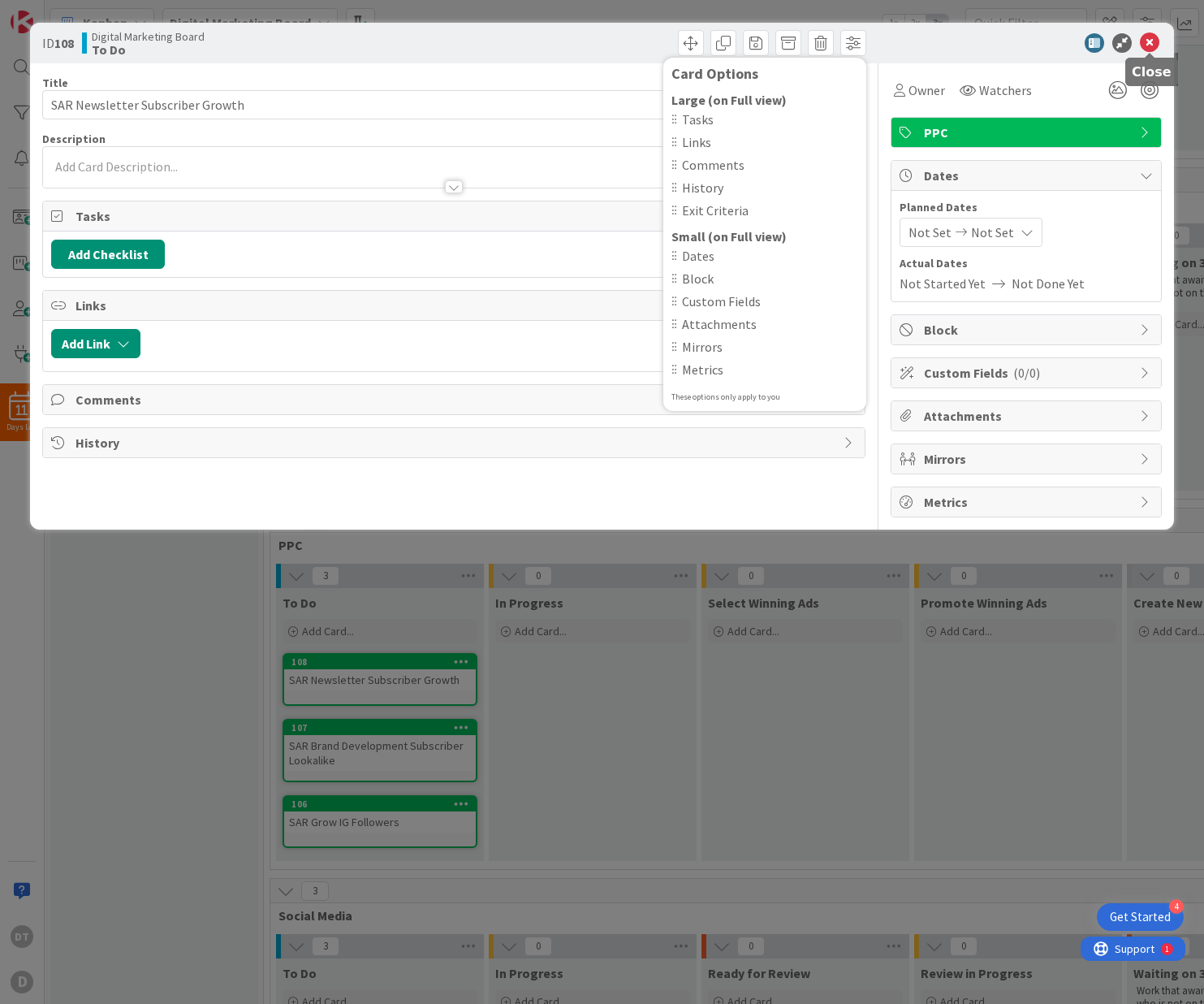
click at [1153, 38] on icon at bounding box center [1149, 43] width 20 height 20
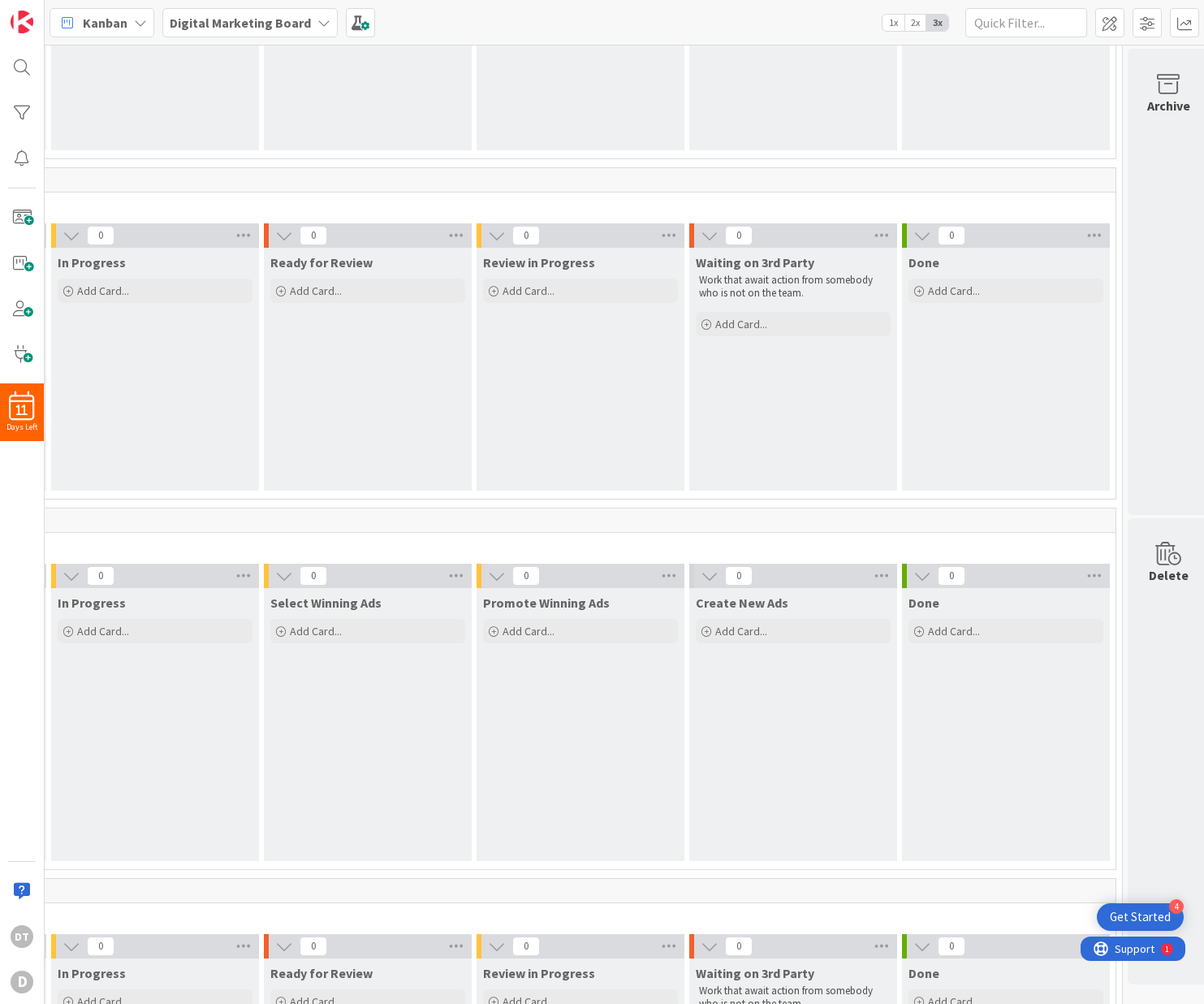
scroll to position [254, 460]
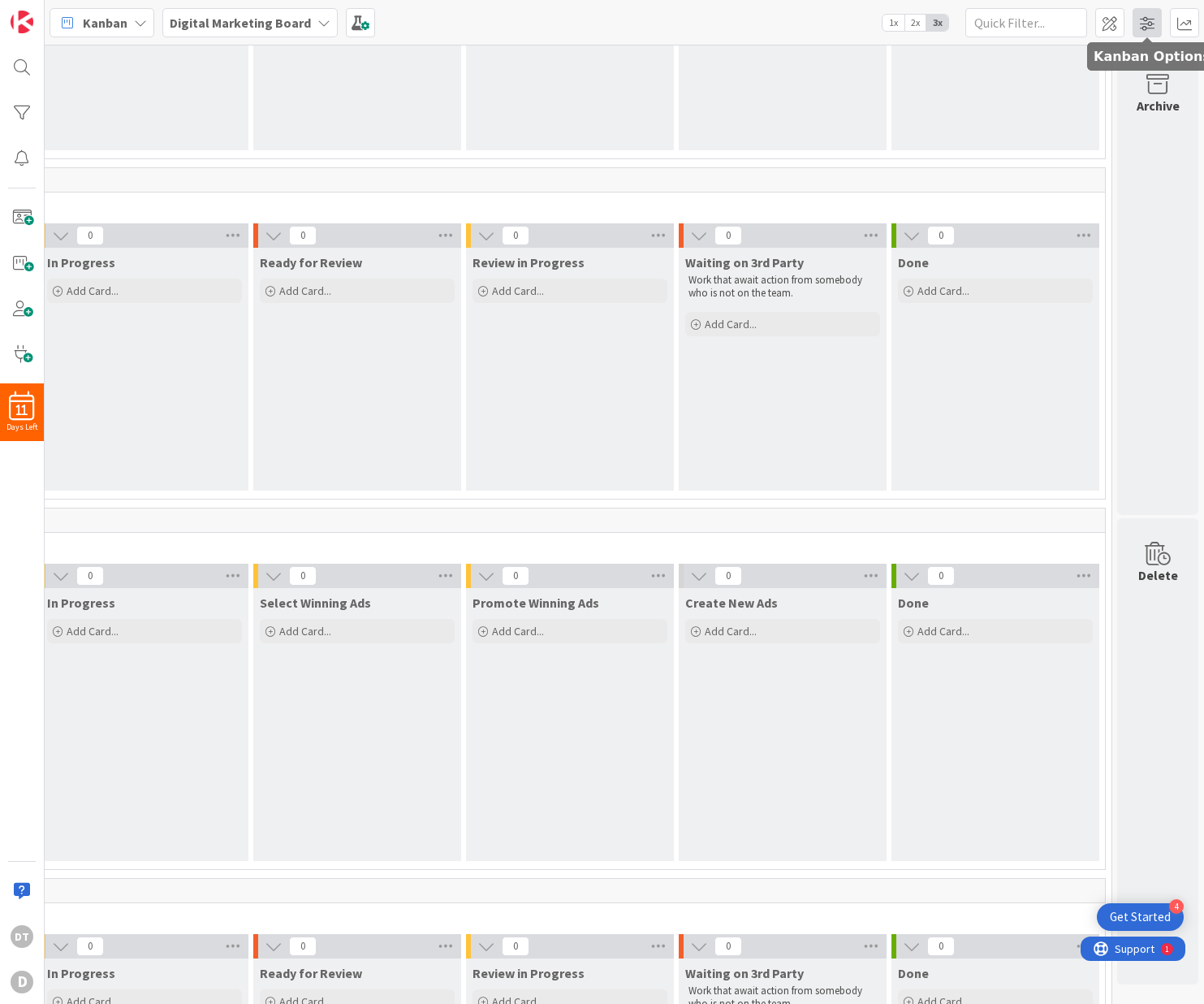
click at [1139, 19] on span at bounding box center [1147, 22] width 29 height 29
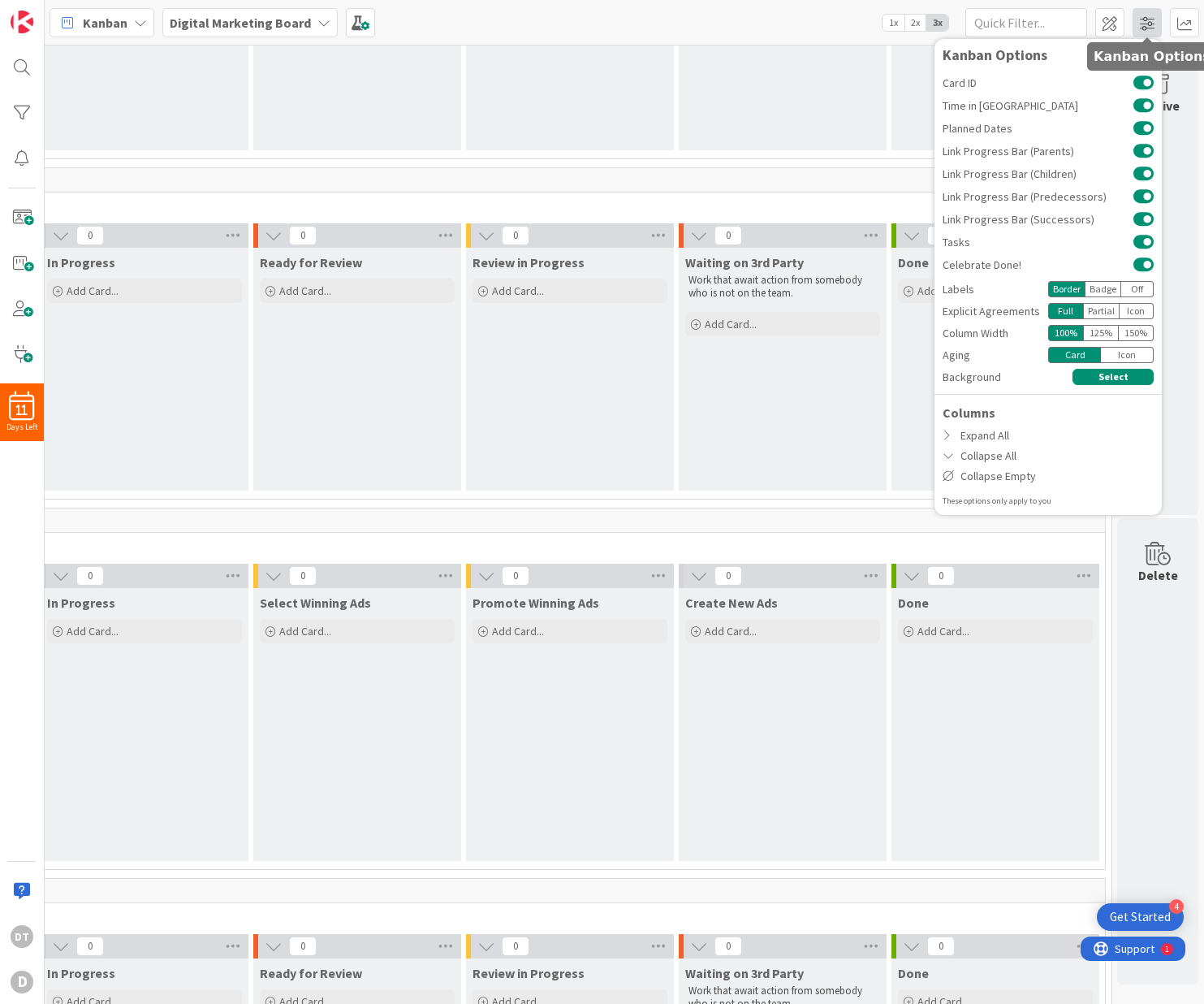
click at [1139, 19] on span at bounding box center [1147, 22] width 29 height 29
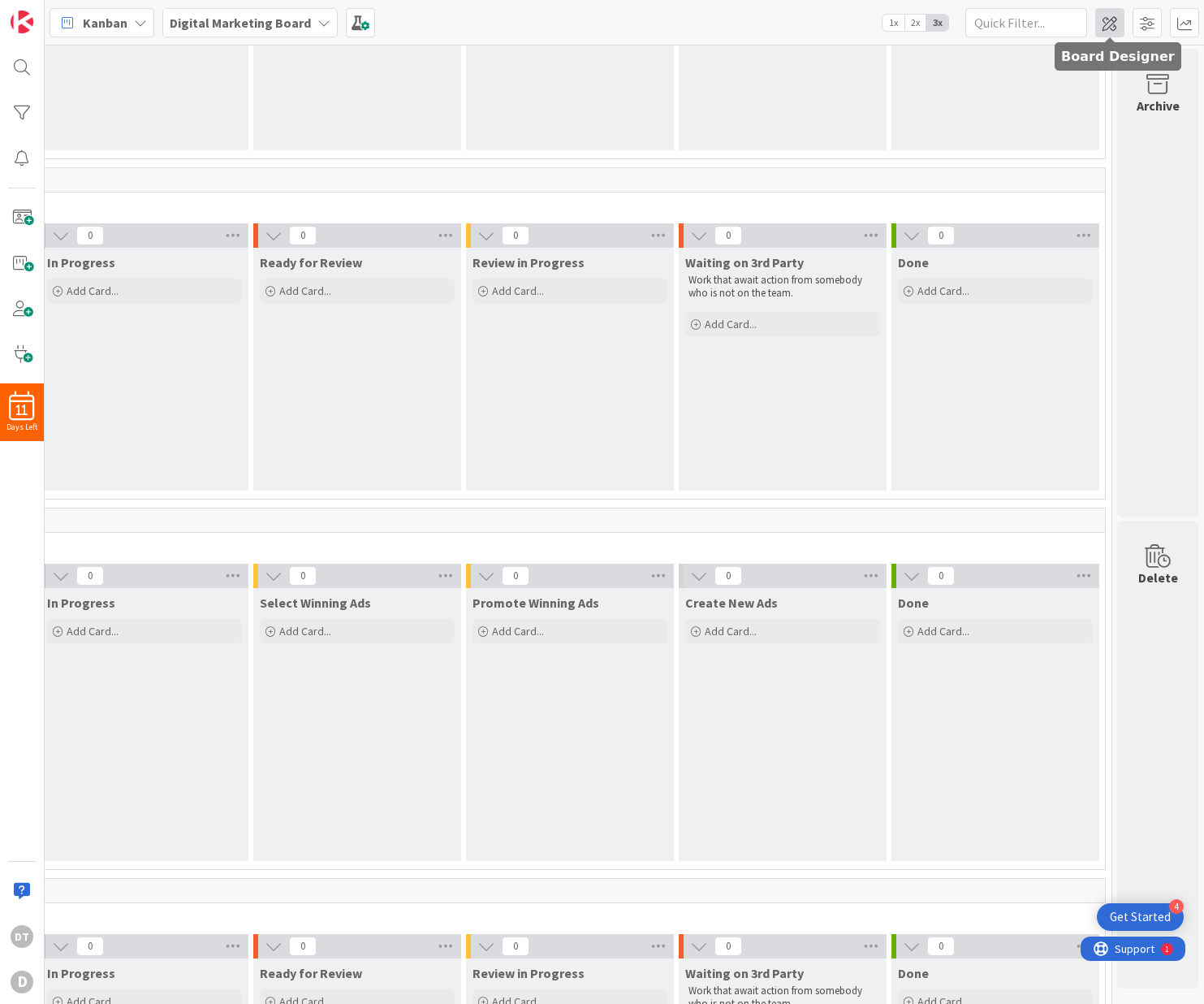
click at [1112, 17] on span at bounding box center [1110, 22] width 29 height 29
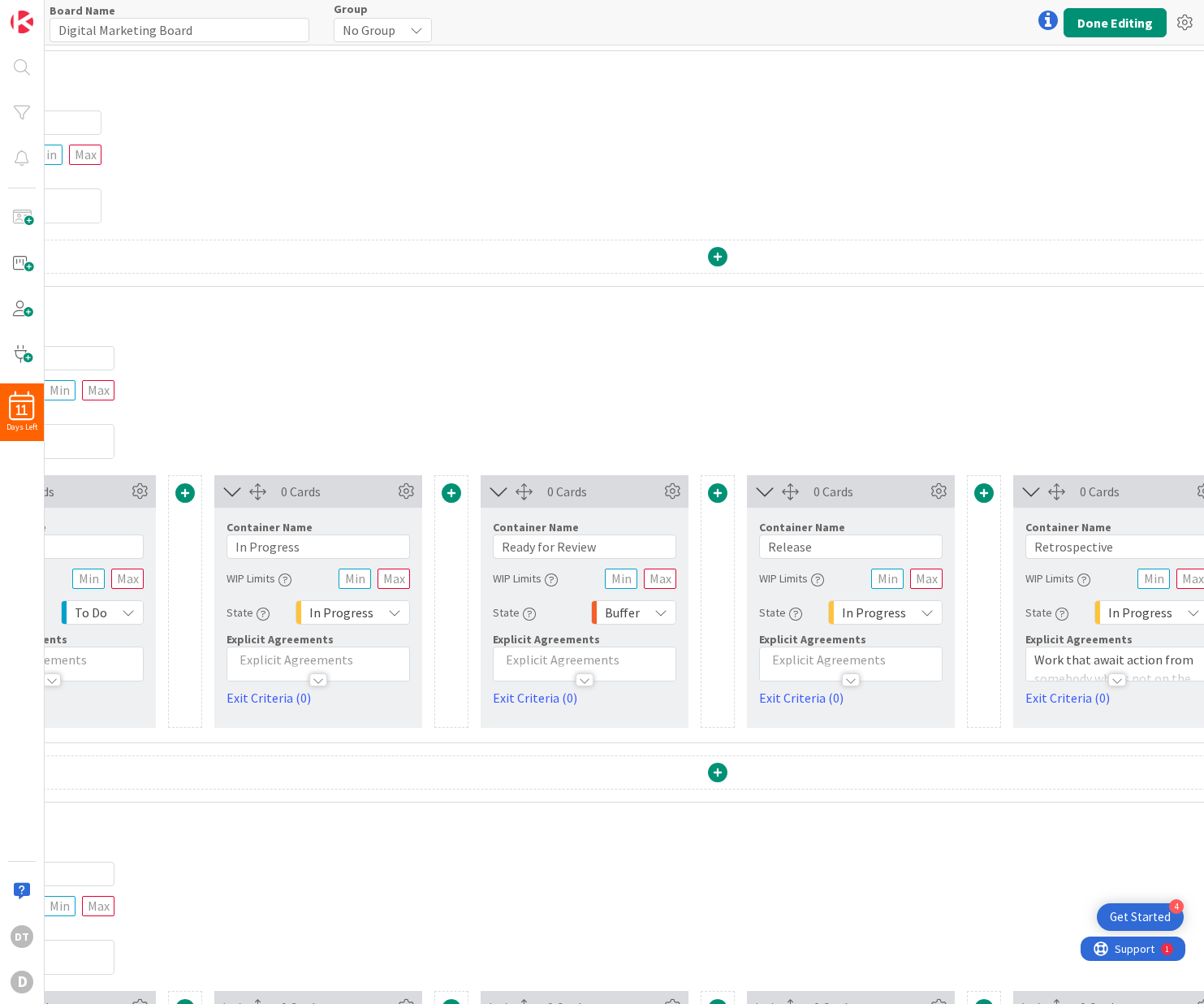
scroll to position [3, 911]
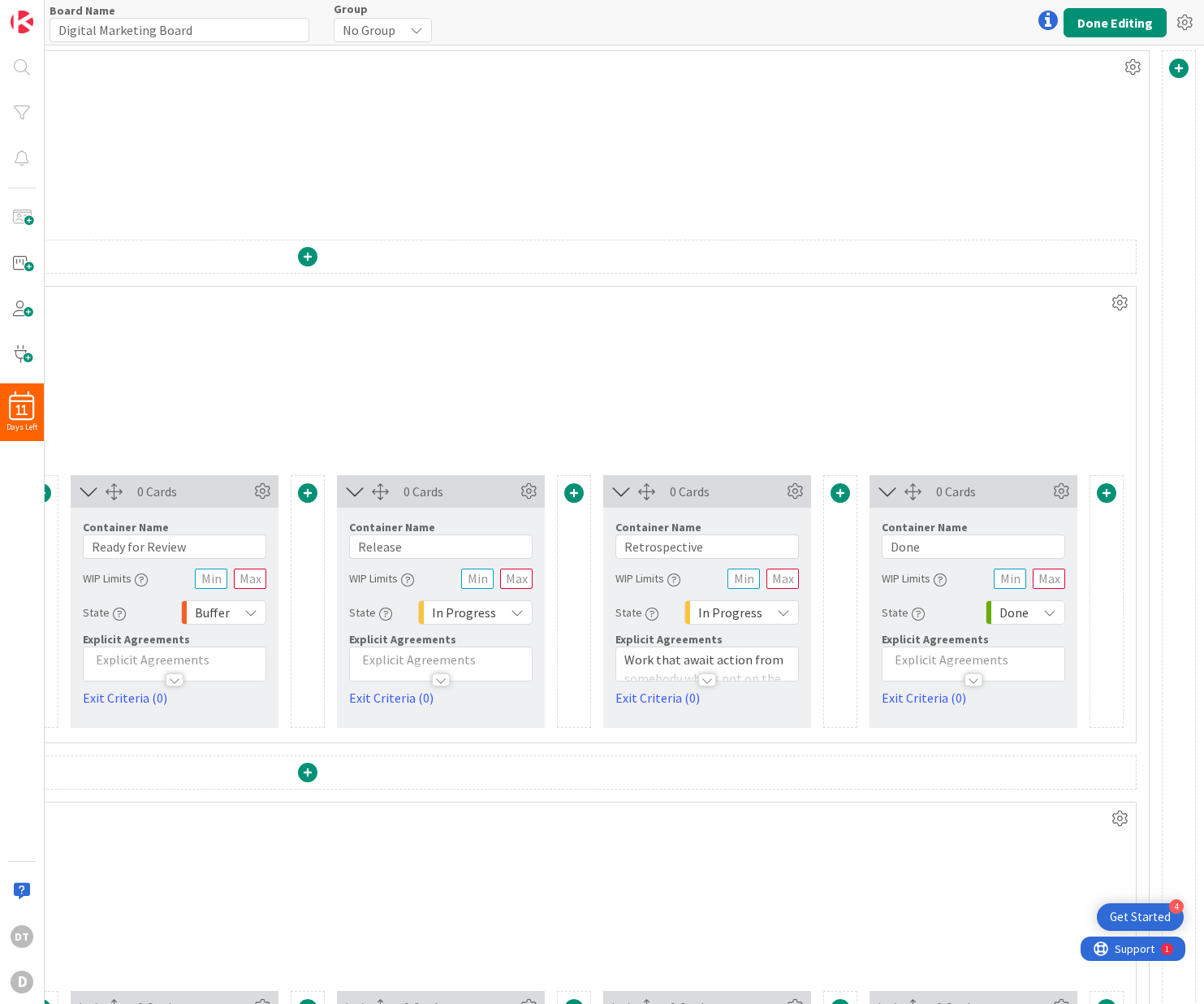
click at [830, 492] on span at bounding box center [840, 492] width 20 height 20
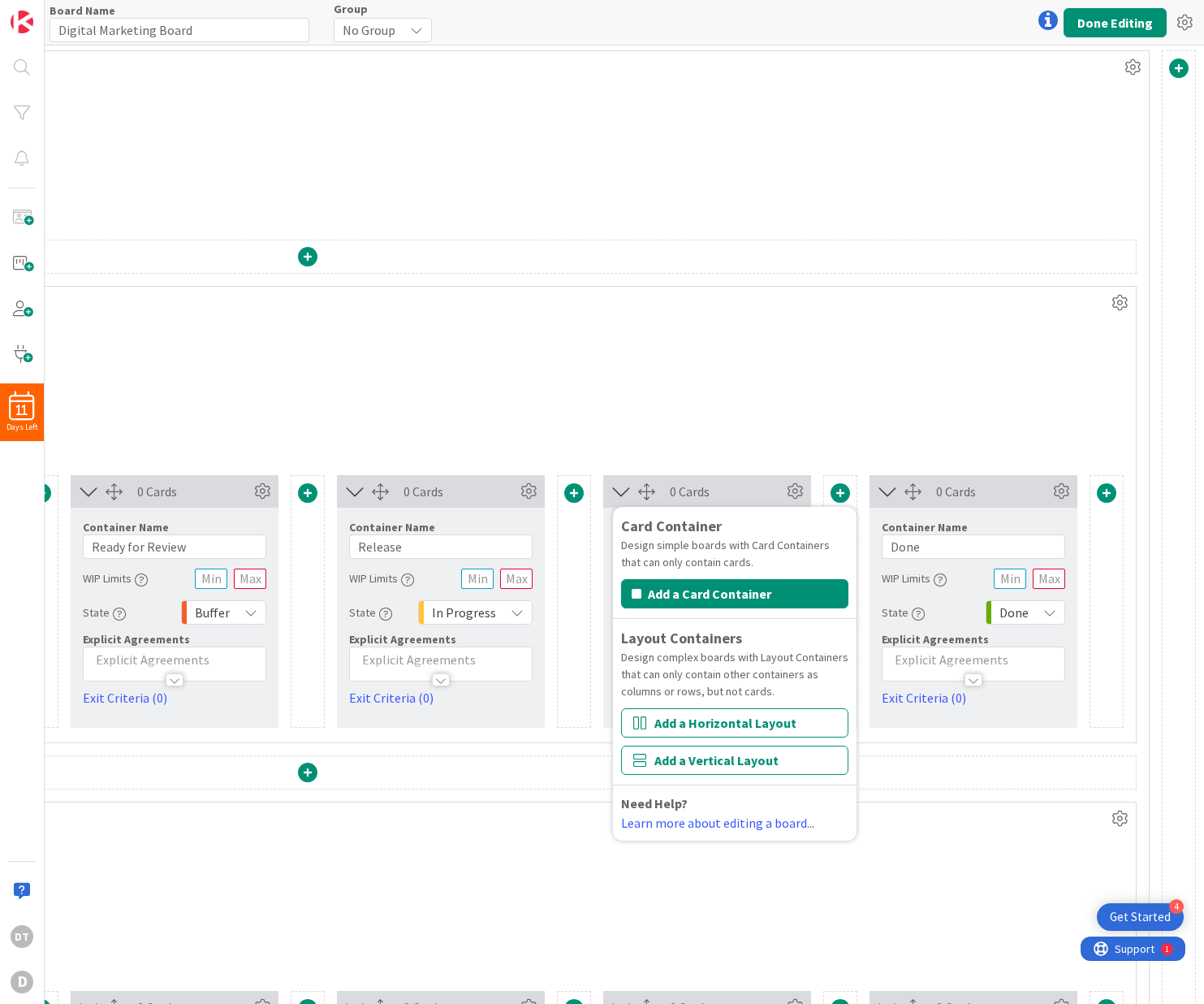
click at [829, 414] on div "Container Name 9 / 64 Campaigns WIP Limits Explicit Agreements" at bounding box center [307, 389] width 1656 height 140
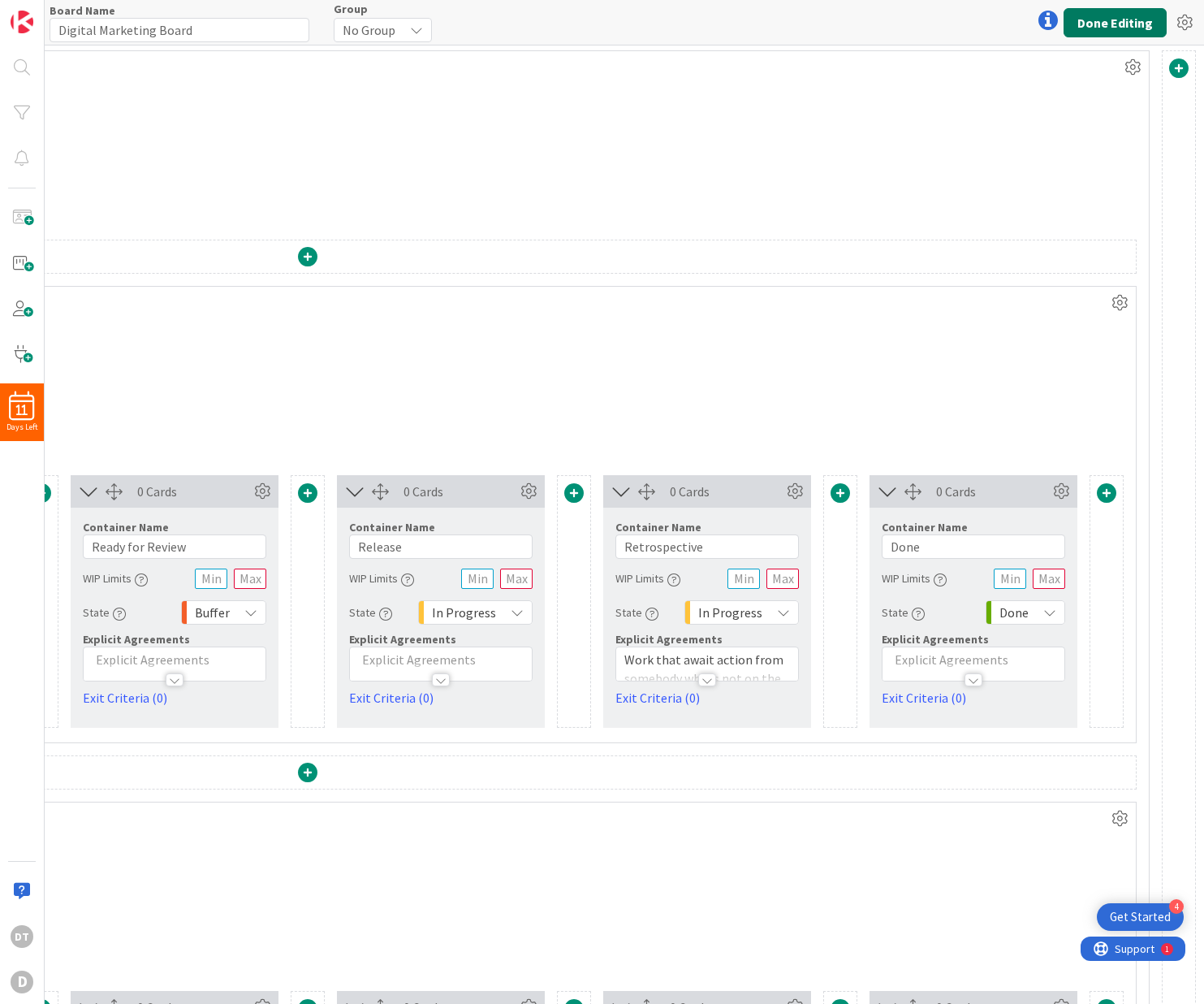
click at [1095, 28] on button "Done Editing" at bounding box center [1114, 22] width 103 height 29
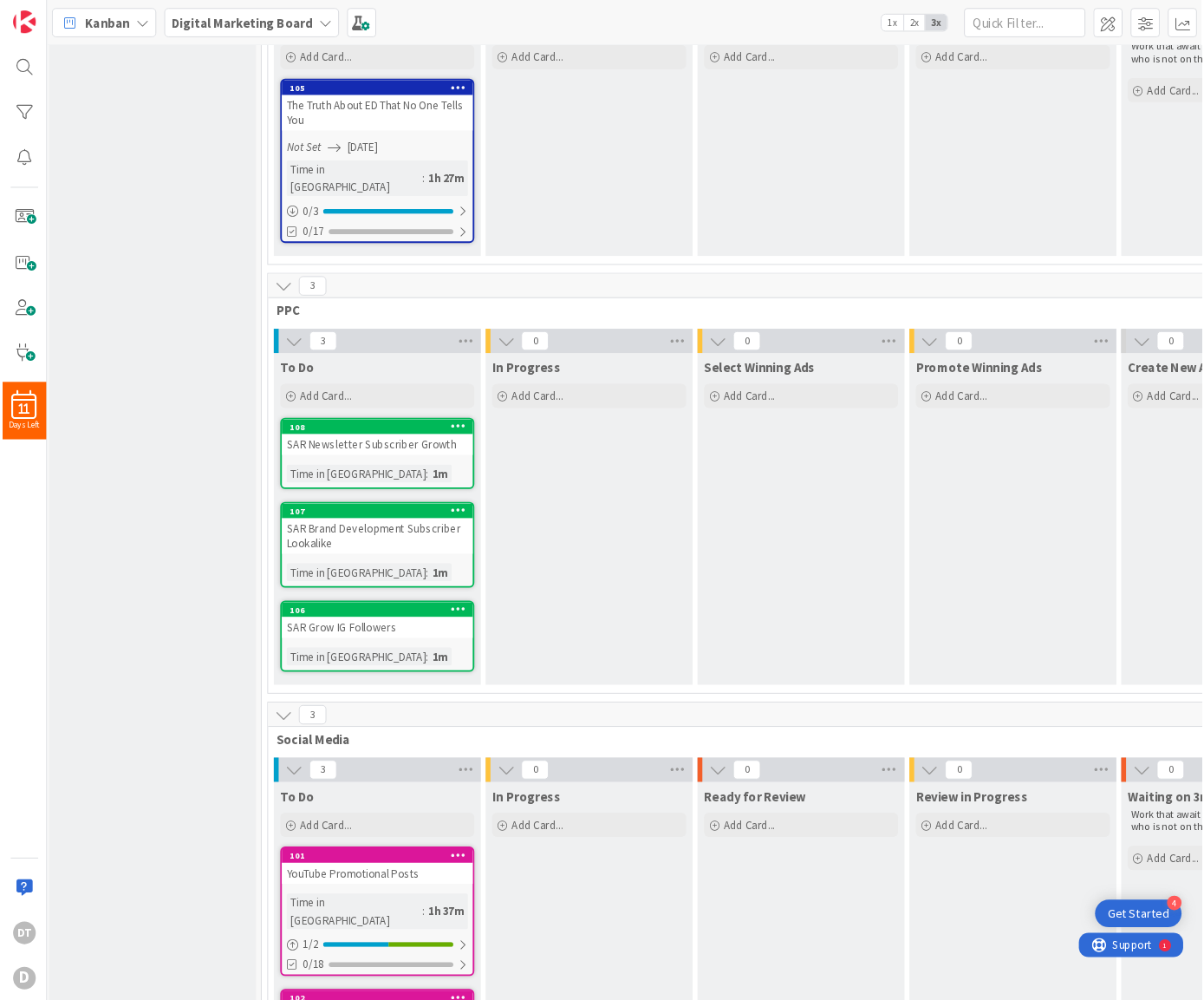
scroll to position [521, 0]
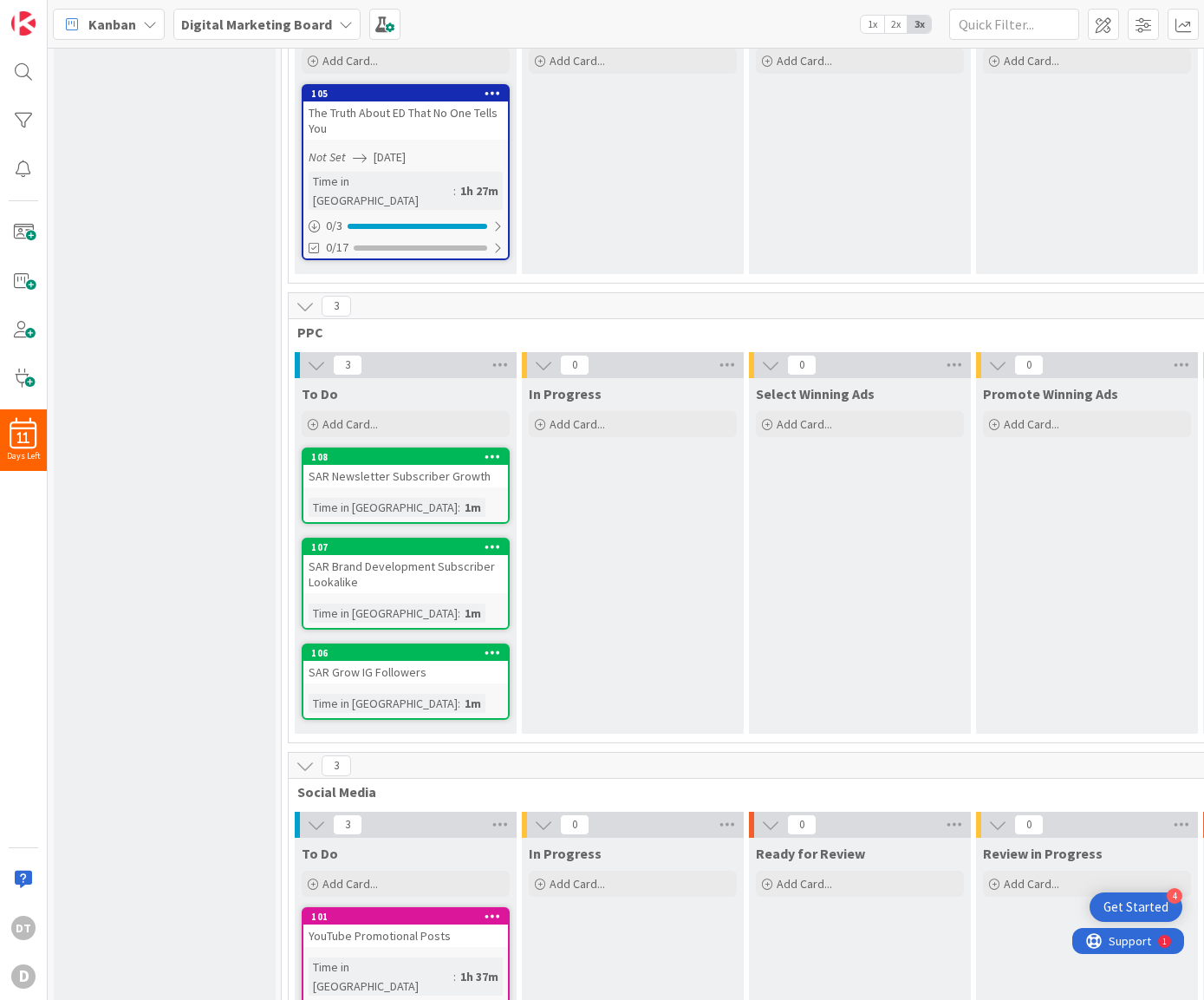
click at [489, 450] on icon at bounding box center [493, 456] width 17 height 12
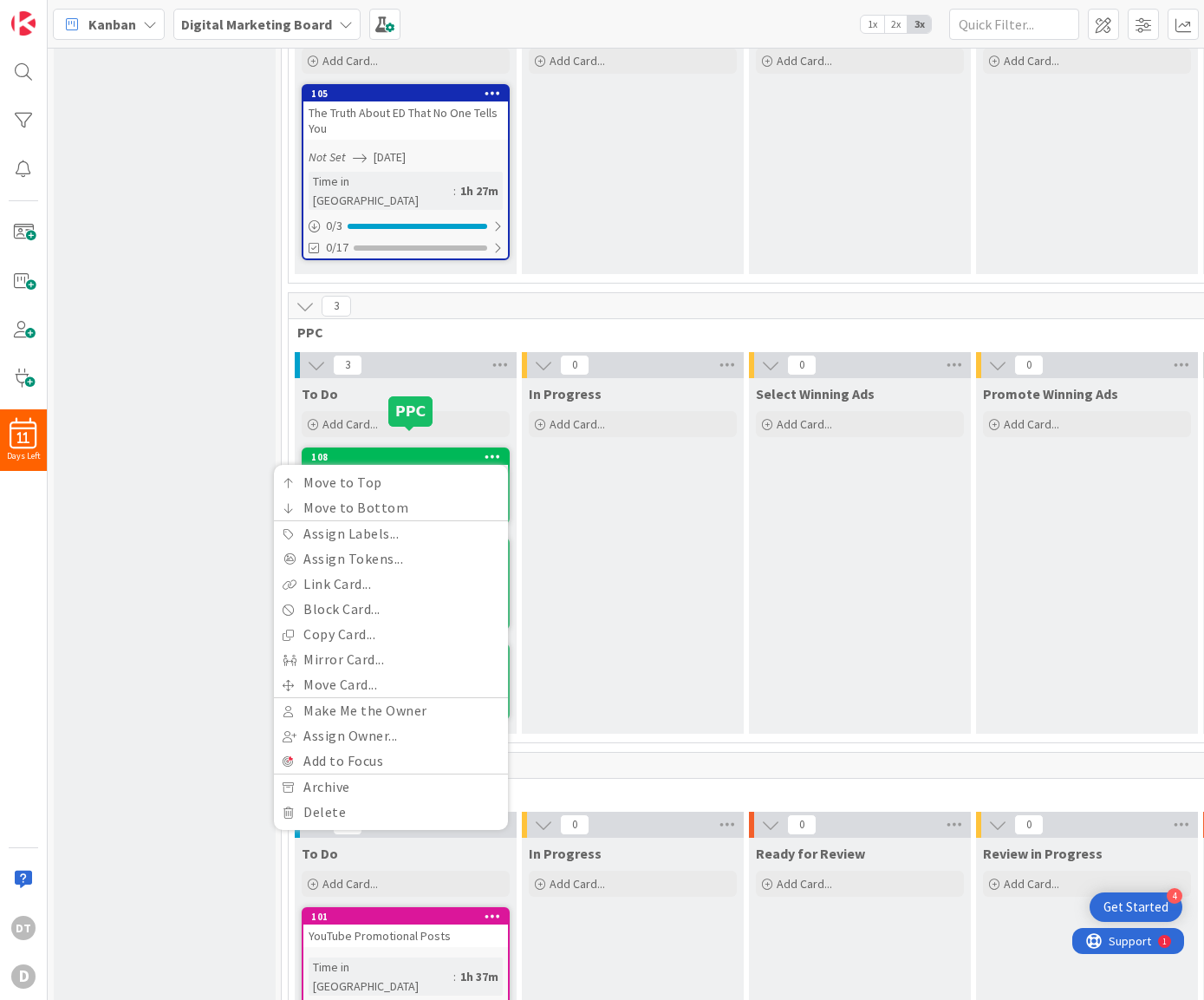
click at [409, 451] on div "108" at bounding box center [409, 457] width 197 height 12
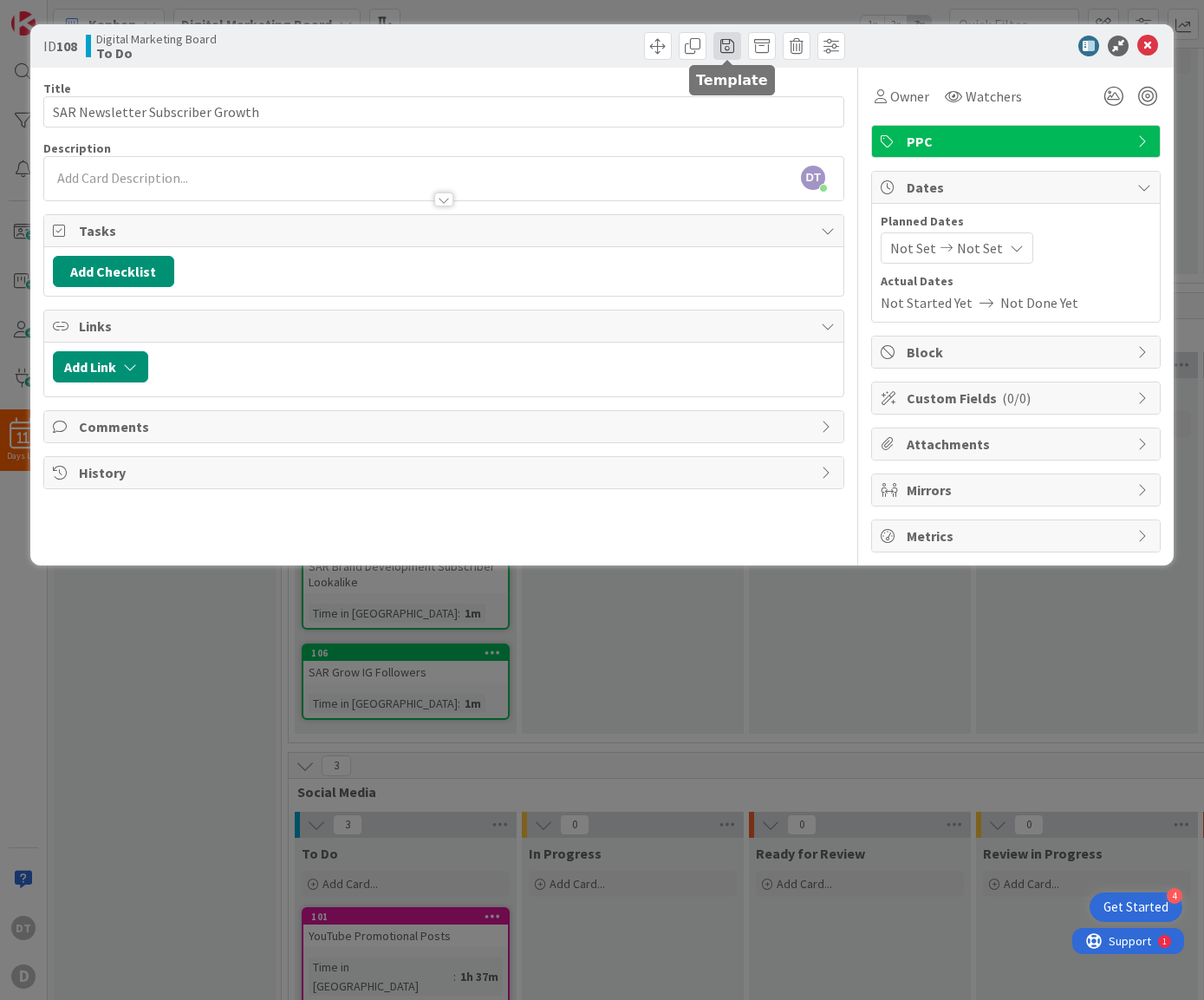
click at [729, 44] on span at bounding box center [727, 46] width 28 height 28
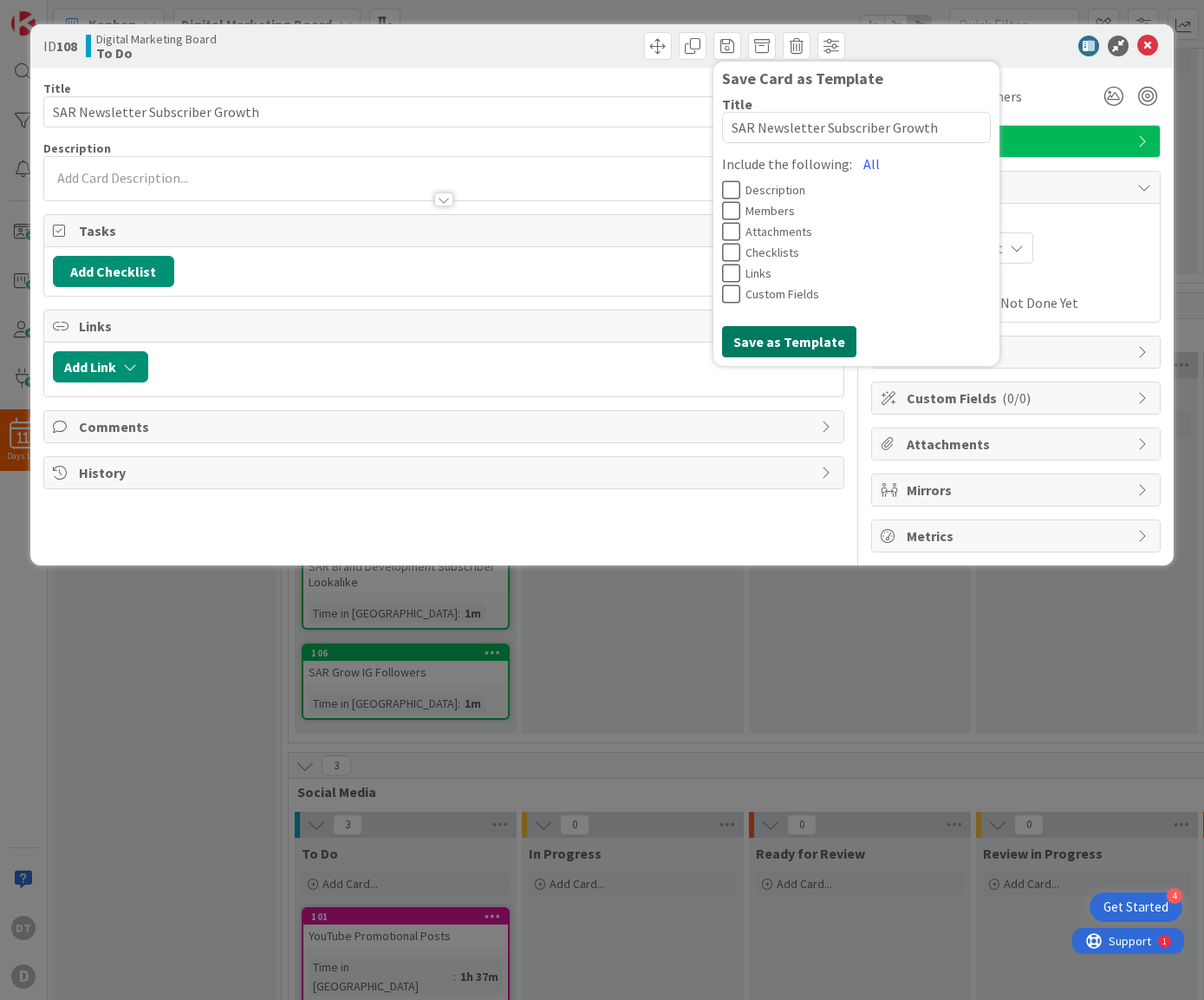
click at [795, 343] on button "Save as Template" at bounding box center [790, 341] width 135 height 31
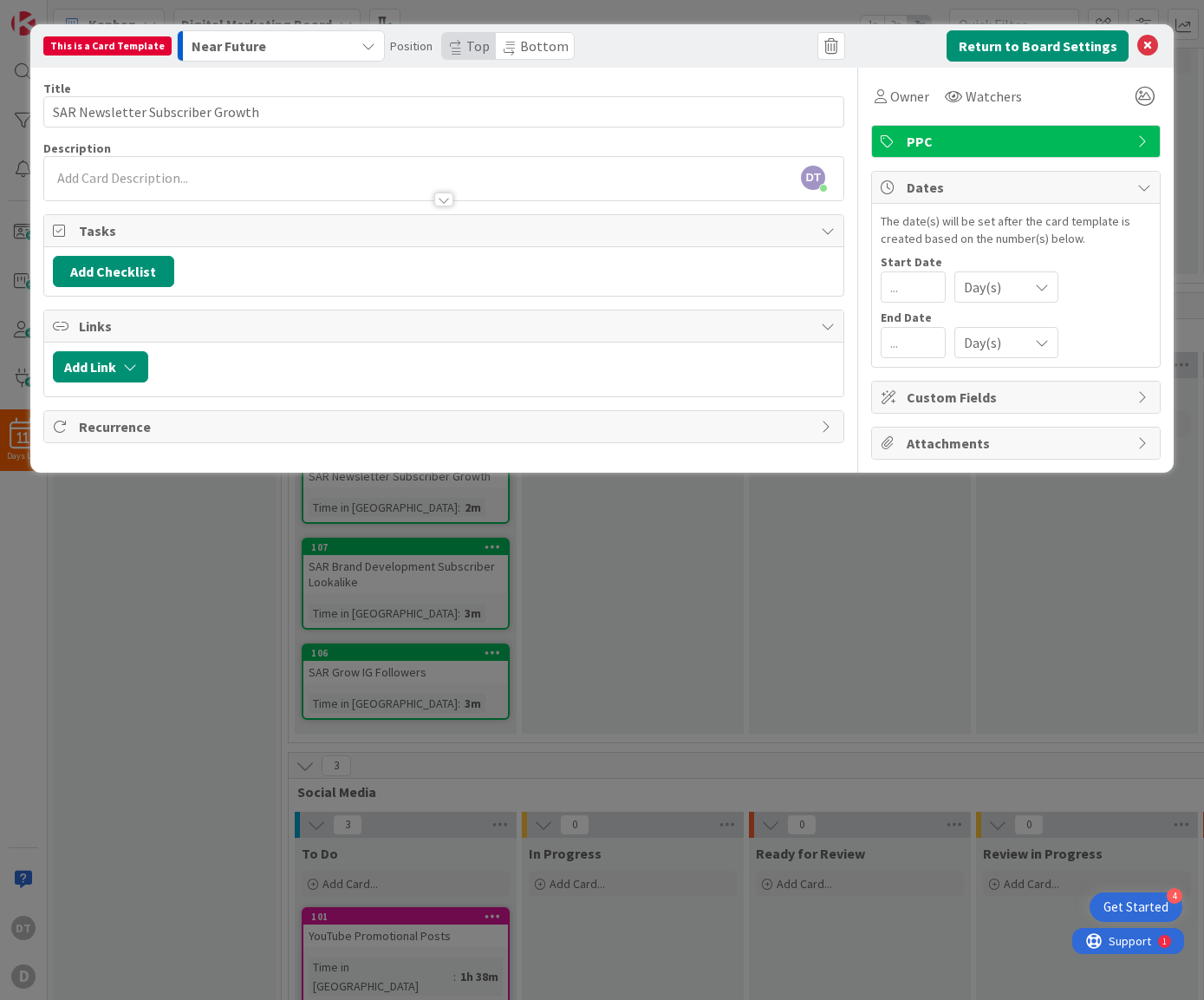
click at [145, 423] on span "Recurrence" at bounding box center [447, 426] width 734 height 21
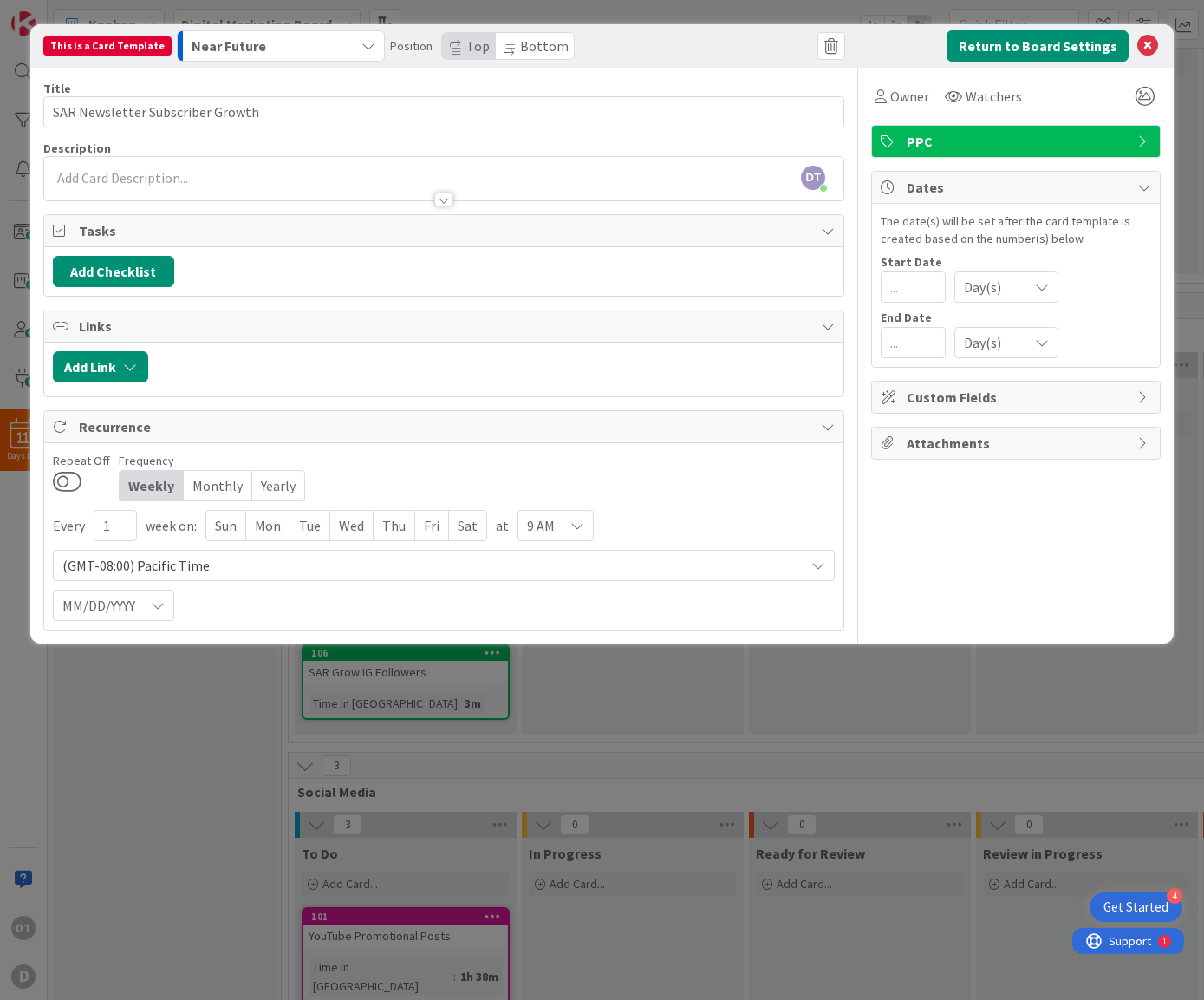
click at [267, 523] on div "Mon" at bounding box center [268, 526] width 44 height 30
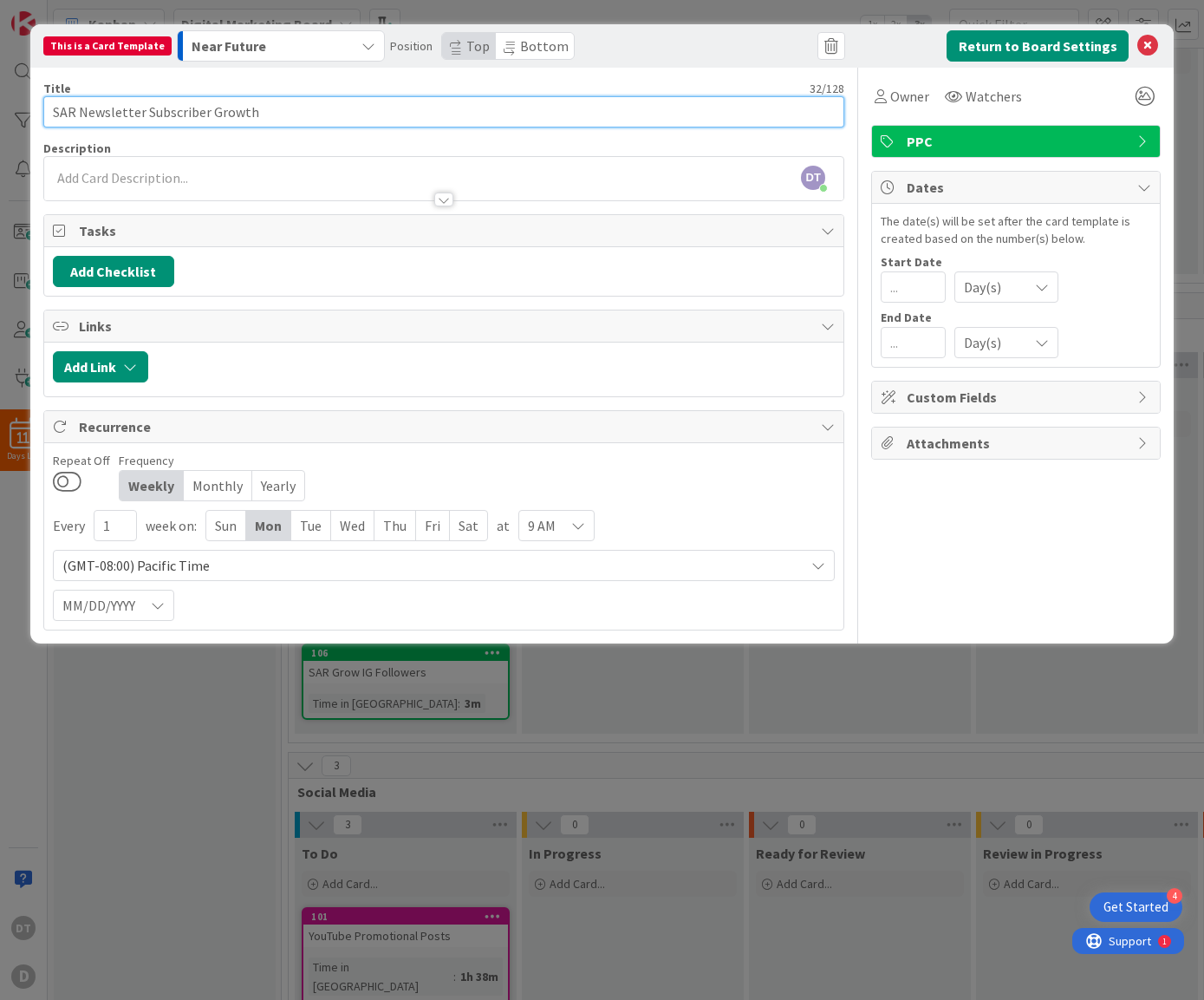
drag, startPoint x: 273, startPoint y: 108, endPoint x: 31, endPoint y: 106, distance: 242.0
click at [31, 106] on div "This is a Card Template Near Future Position Top Bottom Return to Board Setting…" at bounding box center [602, 333] width 1145 height 619
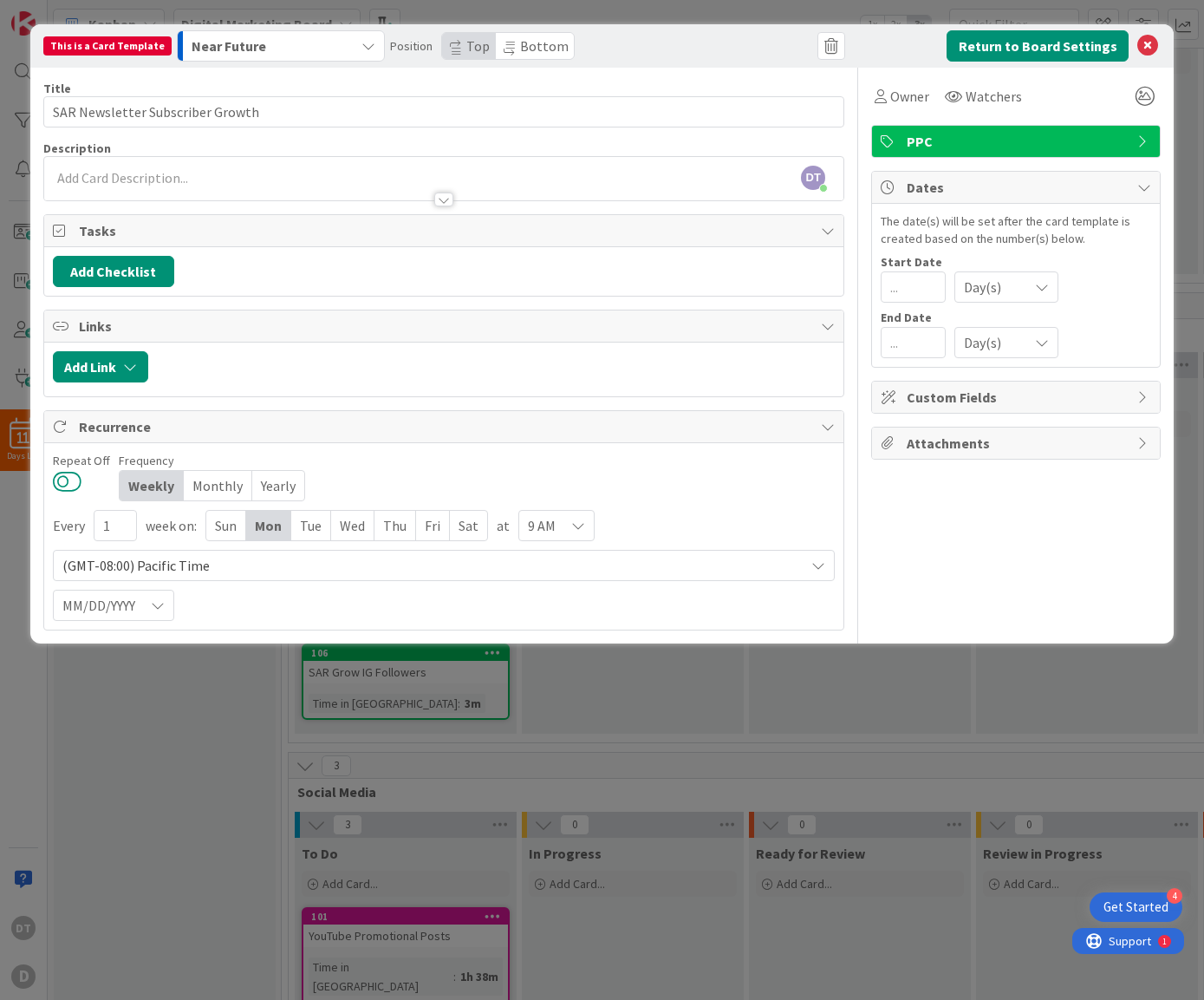
click at [75, 482] on button at bounding box center [66, 481] width 29 height 22
click at [577, 531] on icon at bounding box center [578, 525] width 14 height 14
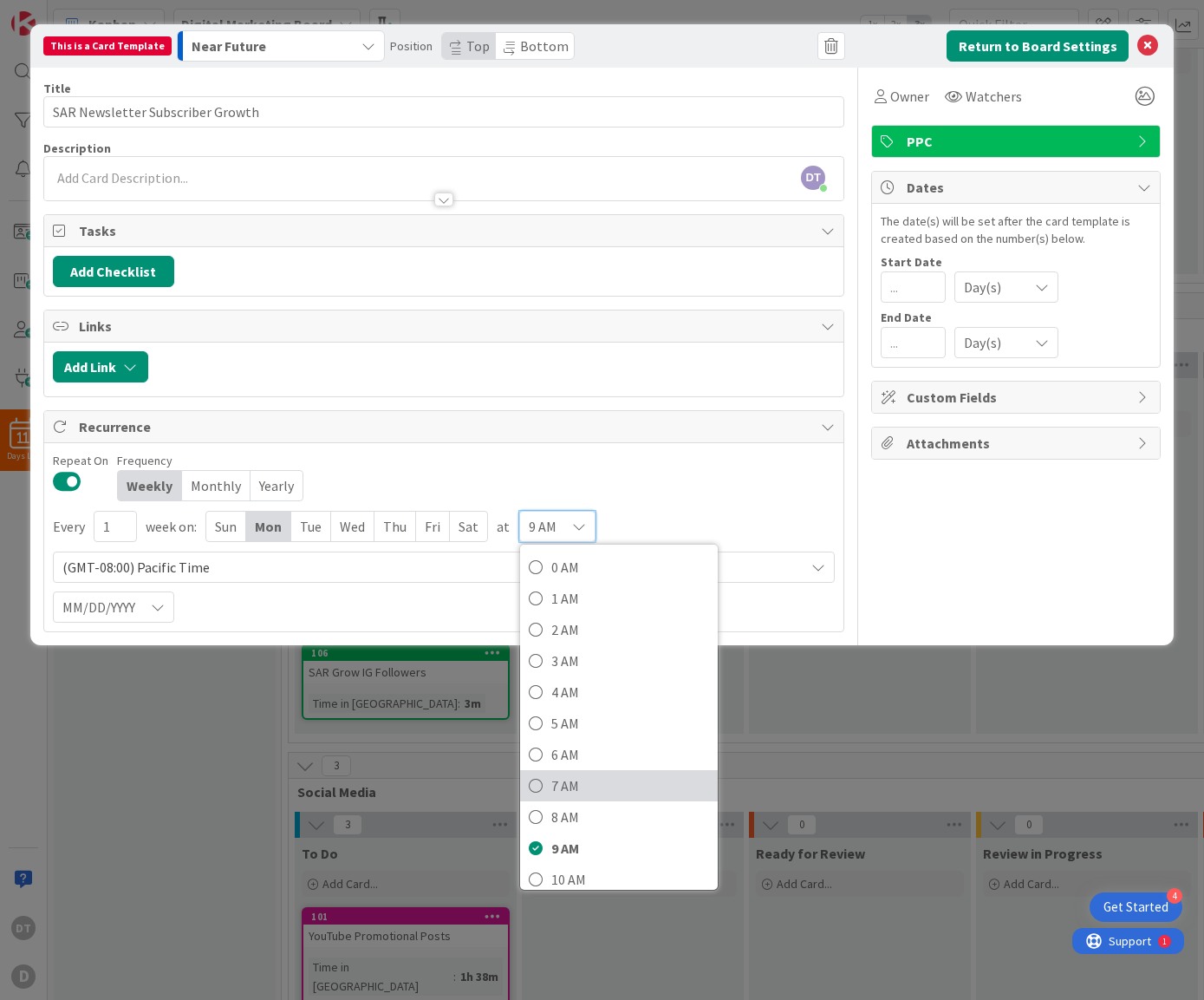
click at [555, 792] on span "7 AM" at bounding box center [630, 785] width 158 height 26
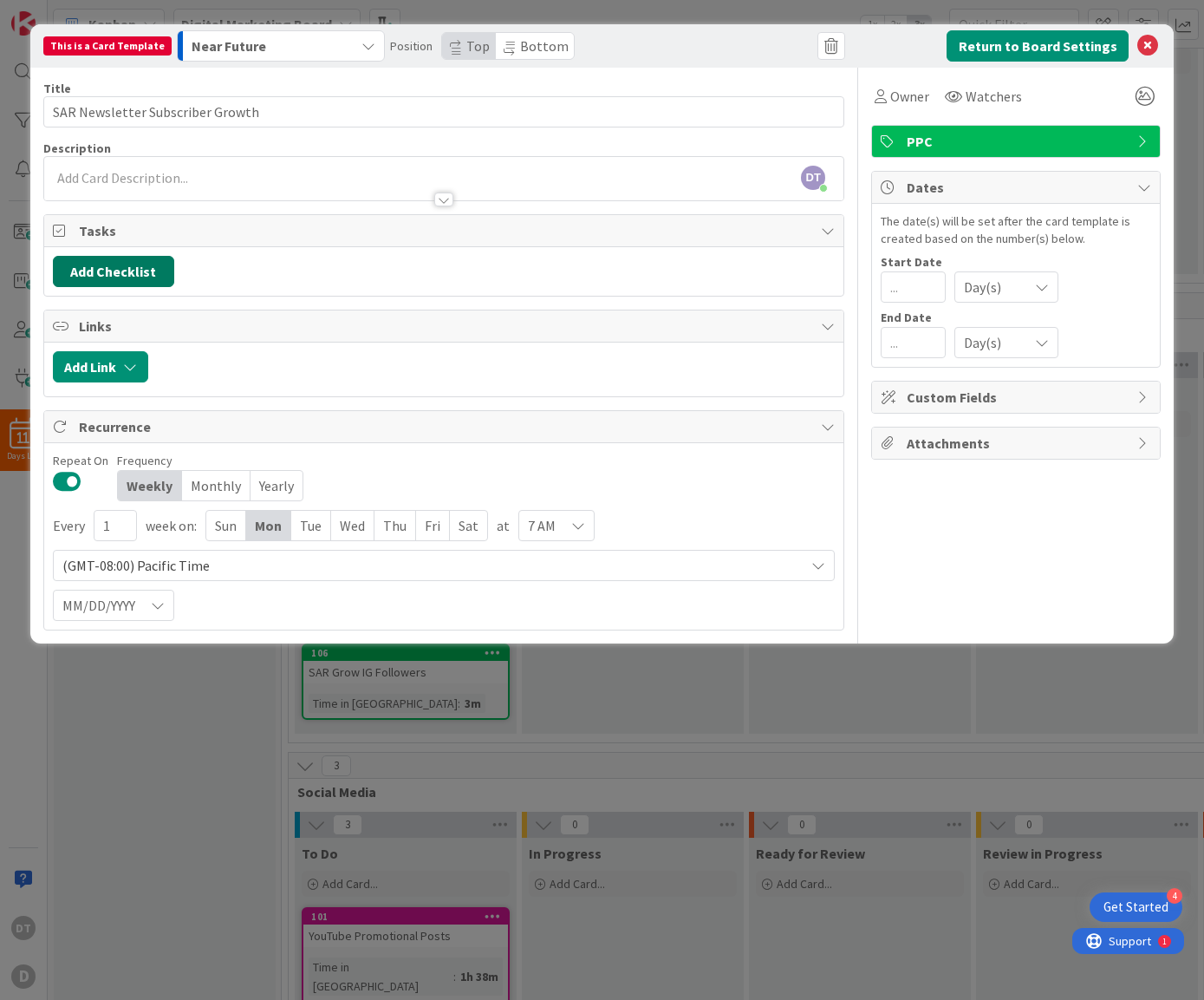
click at [121, 268] on button "Add Checklist" at bounding box center [113, 271] width 122 height 31
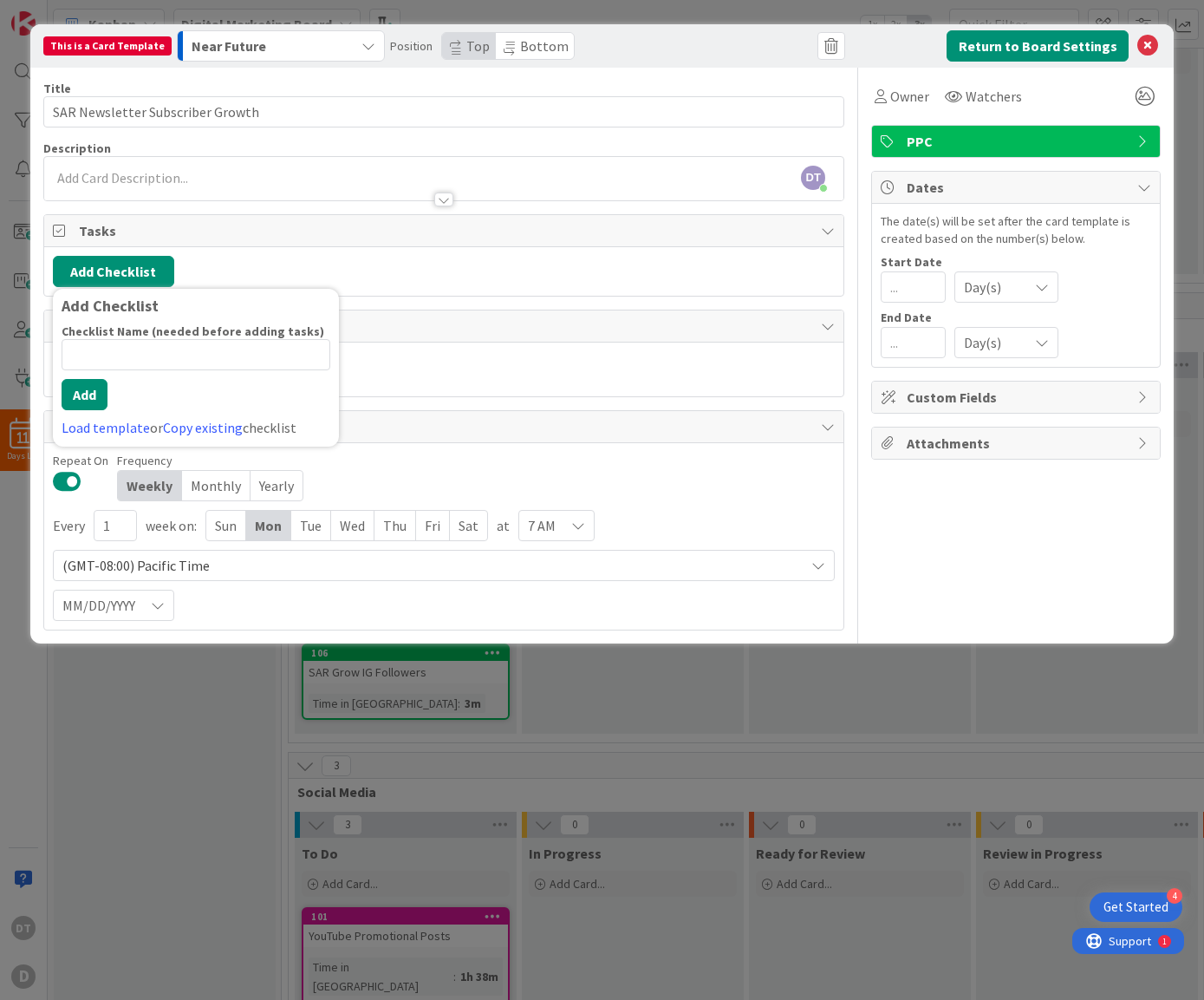
click at [427, 279] on div "Add Checklist Add Checklist Checklist Name (needed before adding tasks) 0 / 64 …" at bounding box center [444, 271] width 783 height 31
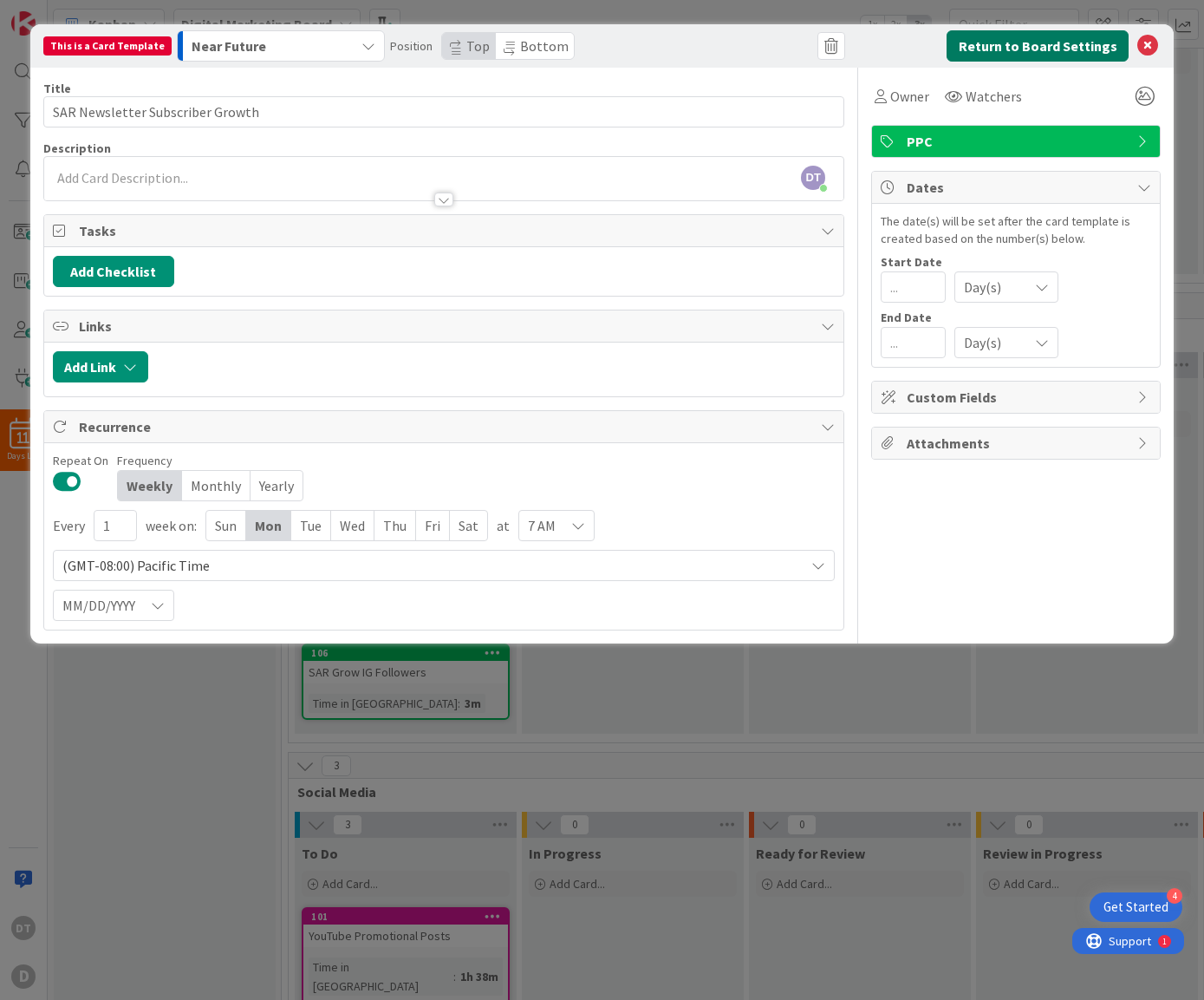
click at [1015, 40] on button "Return to Board Settings" at bounding box center [1037, 46] width 182 height 31
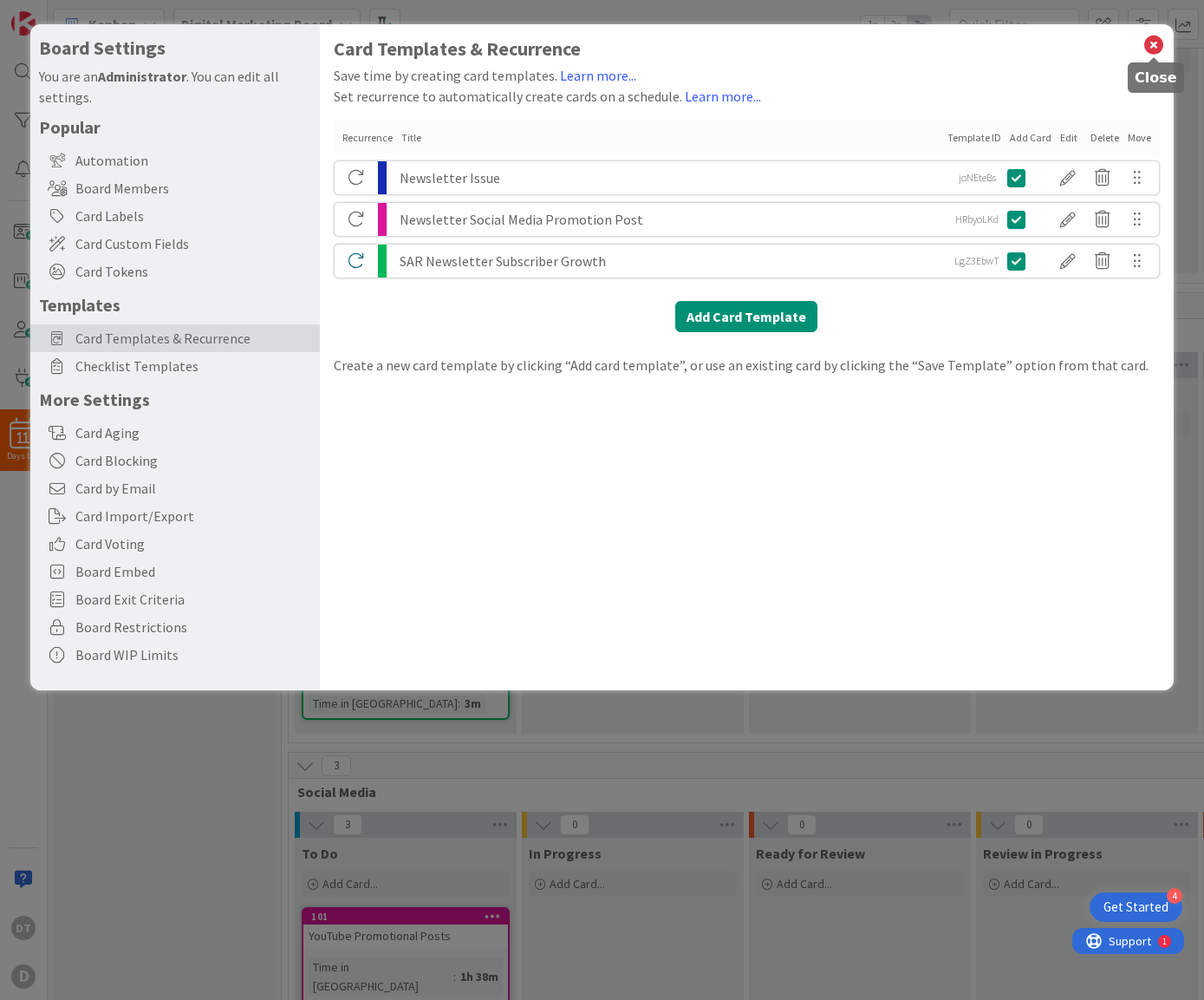
click at [1153, 42] on icon at bounding box center [1154, 45] width 22 height 24
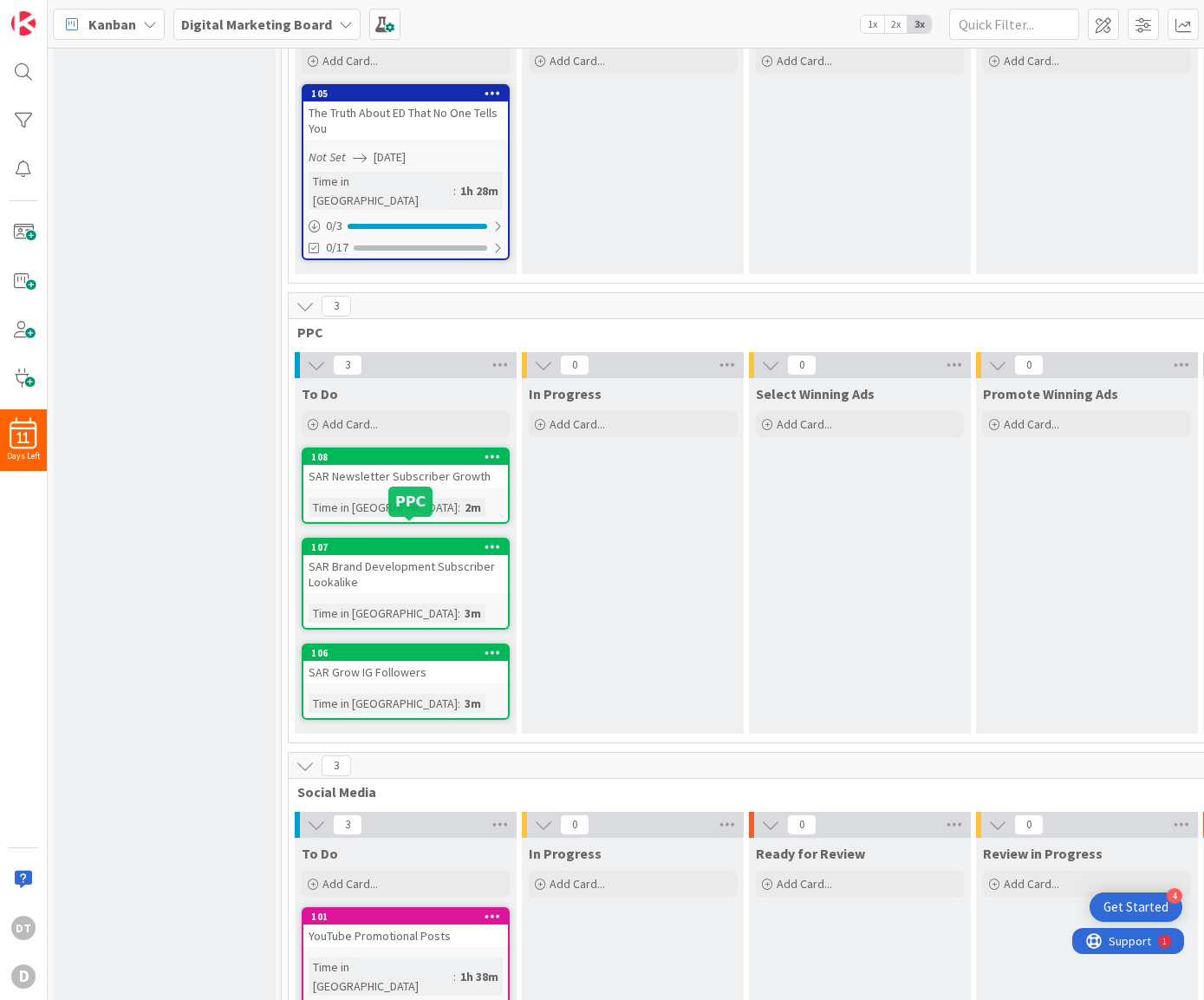
click at [419, 541] on div "107" at bounding box center [409, 546] width 197 height 12
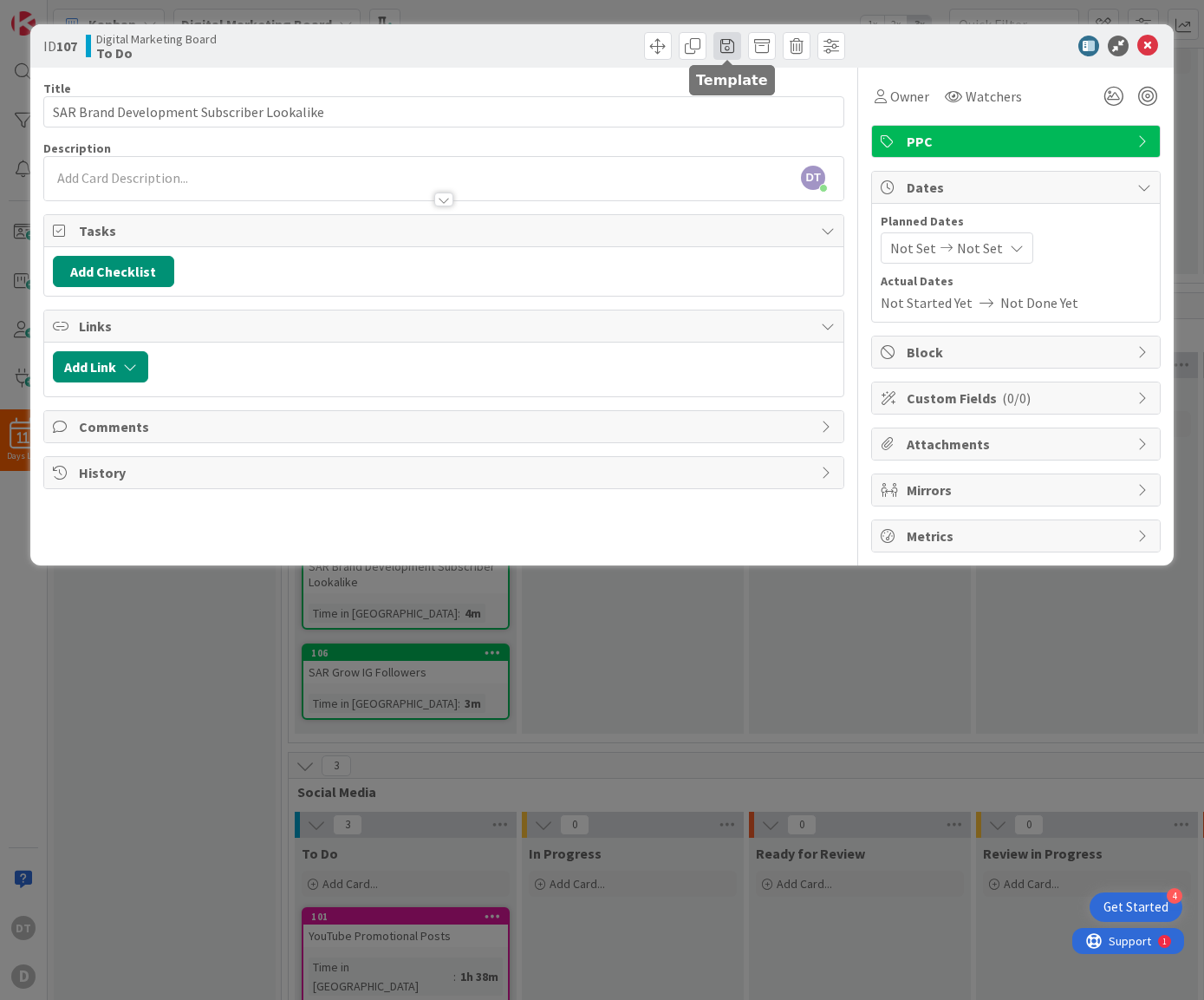
click at [722, 45] on span at bounding box center [727, 46] width 28 height 28
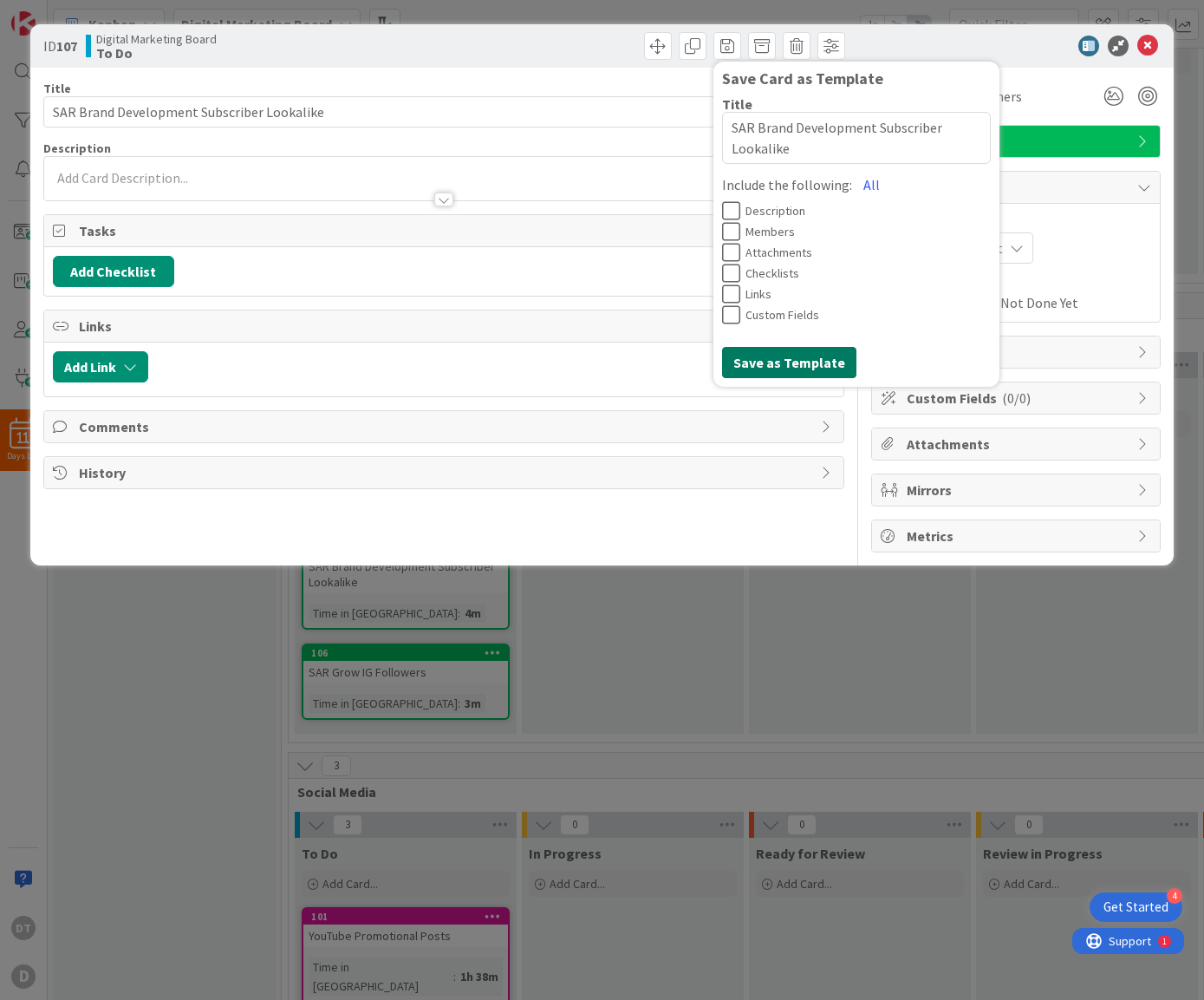
click at [755, 363] on button "Save as Template" at bounding box center [790, 363] width 135 height 31
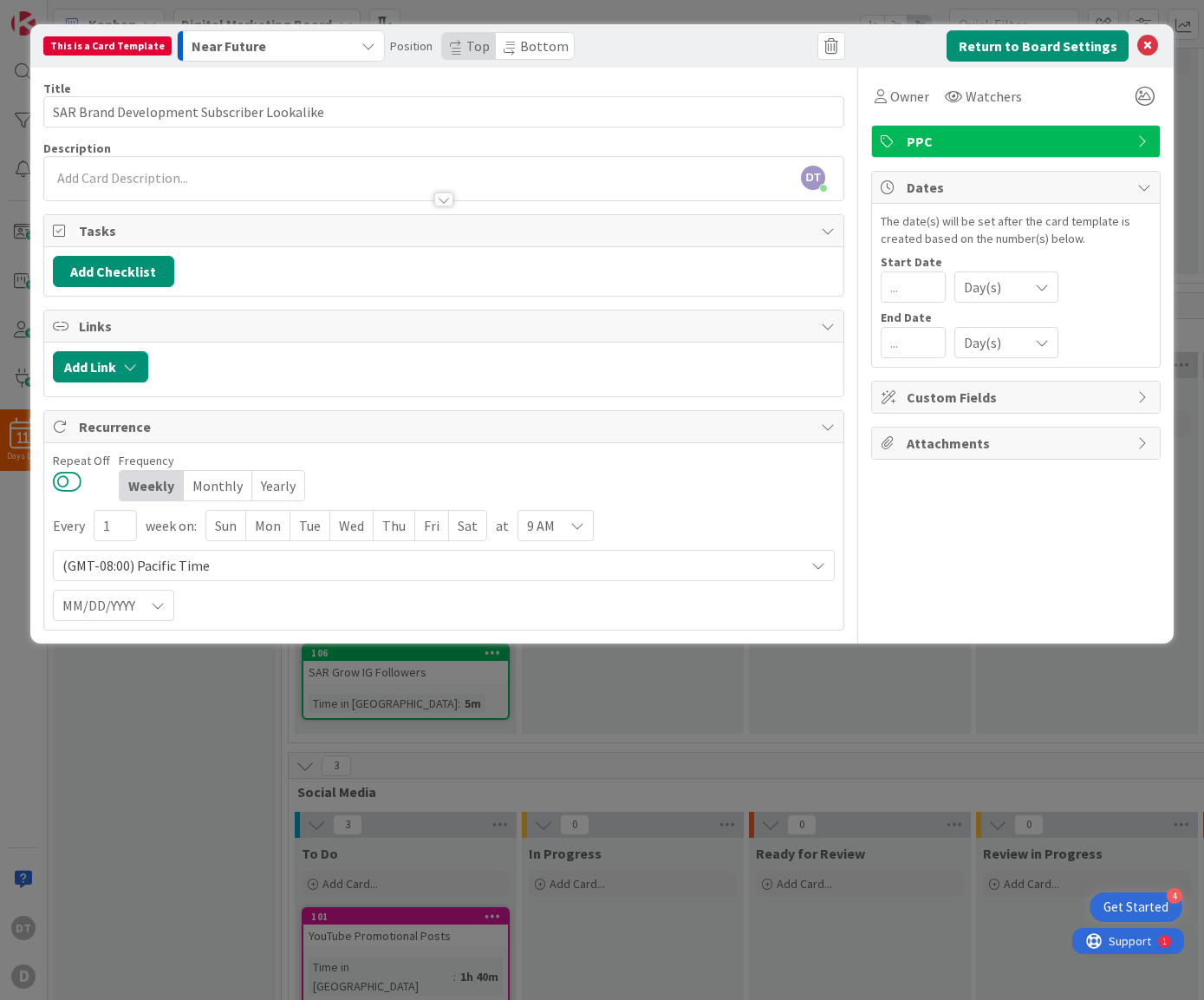
click at [73, 480] on button at bounding box center [66, 481] width 29 height 22
click at [270, 518] on div "Mon" at bounding box center [268, 526] width 44 height 30
click at [548, 524] on span "9 AM" at bounding box center [542, 525] width 28 height 24
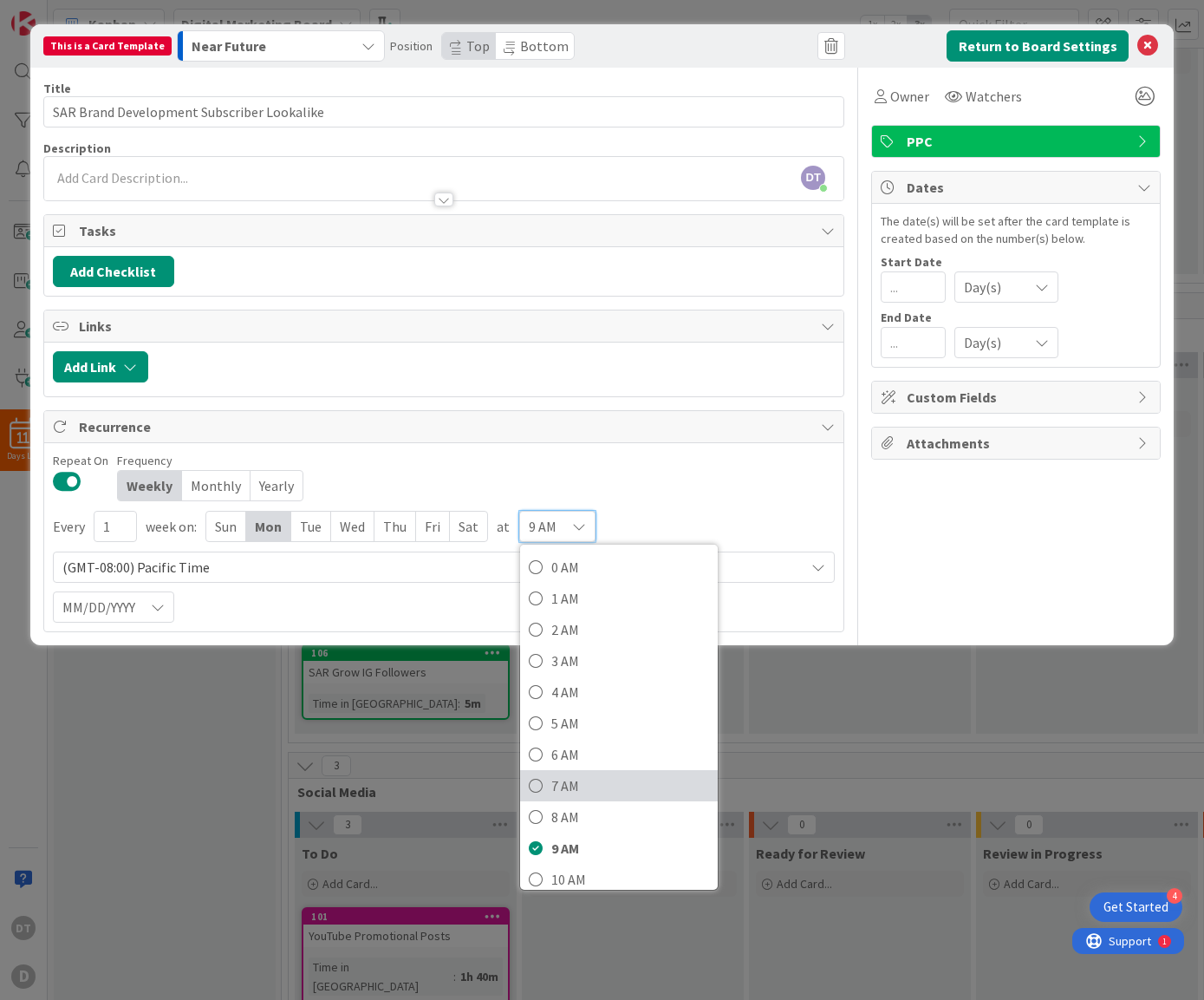
click at [560, 780] on span "7 AM" at bounding box center [630, 785] width 158 height 26
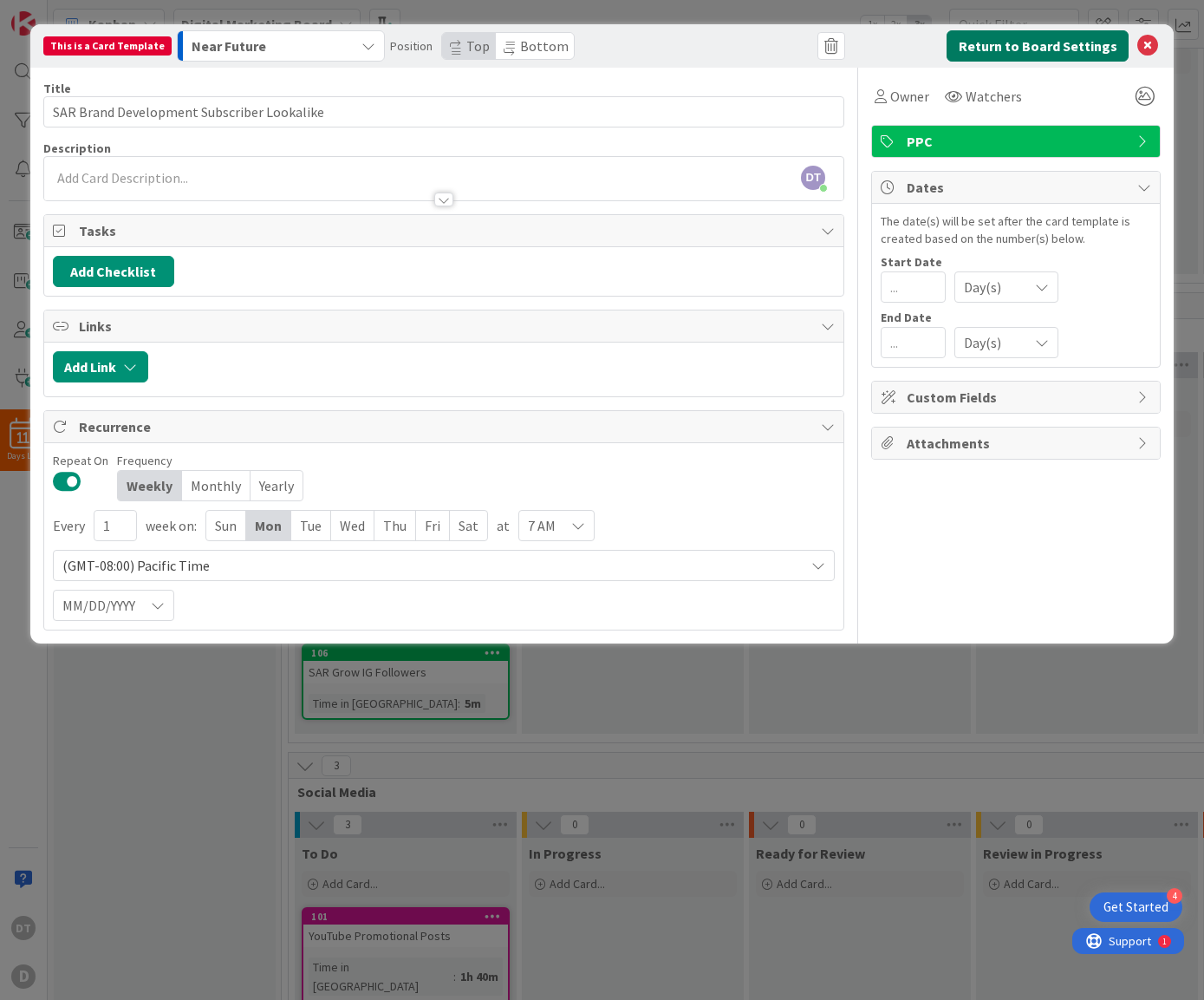
click at [1019, 41] on button "Return to Board Settings" at bounding box center [1037, 46] width 182 height 31
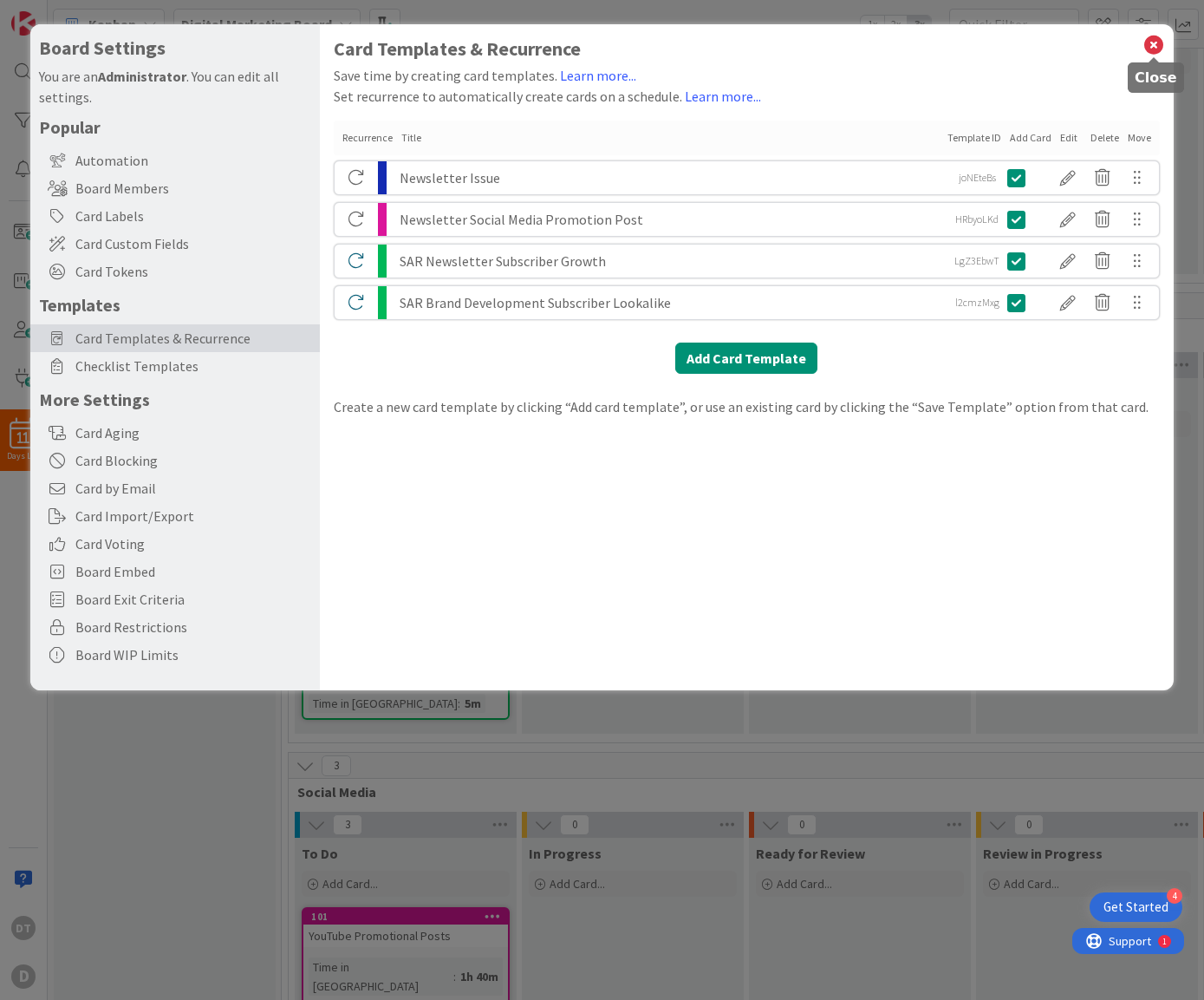
click at [1150, 42] on icon at bounding box center [1154, 45] width 22 height 24
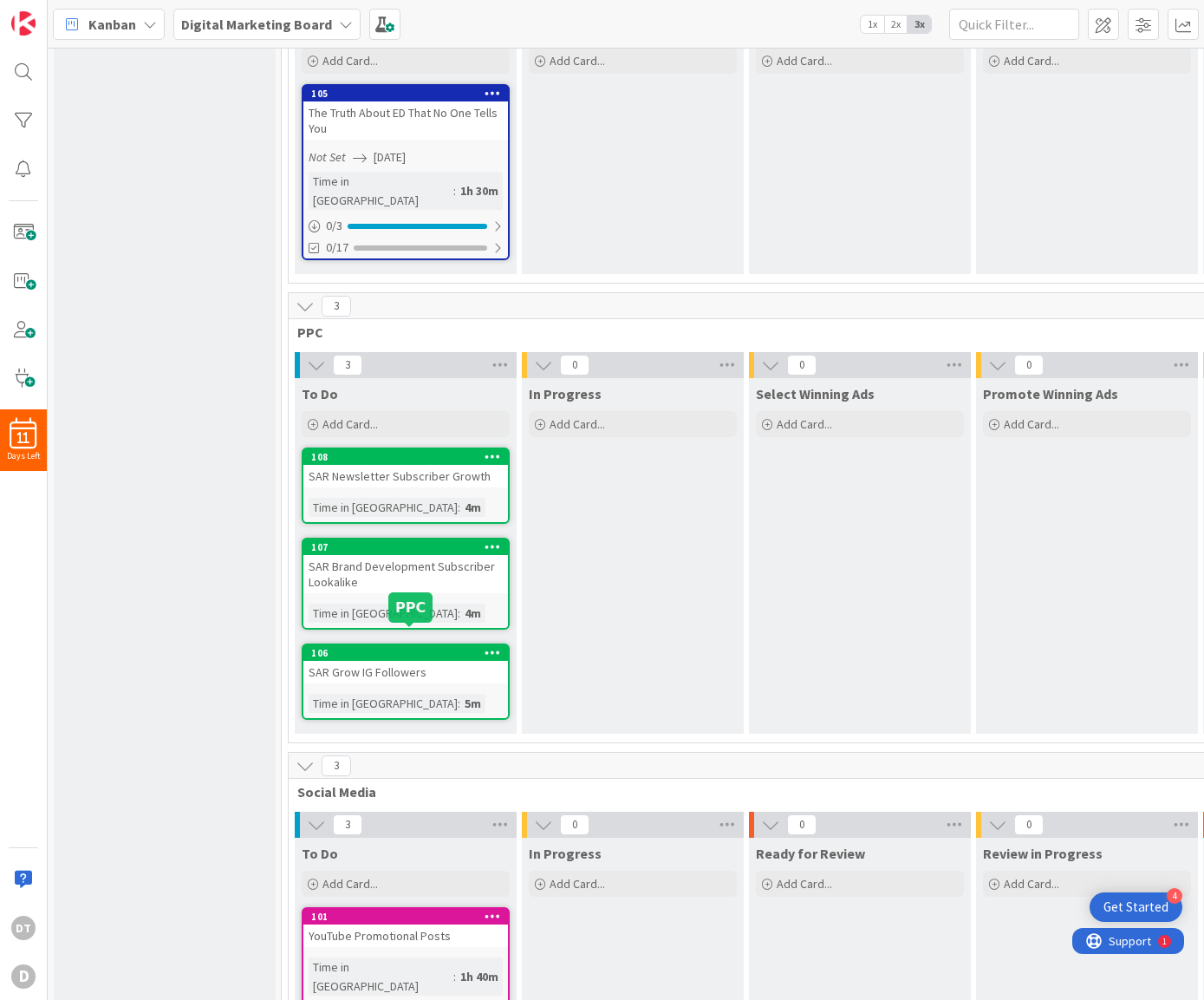
click at [400, 647] on div "106" at bounding box center [409, 652] width 197 height 12
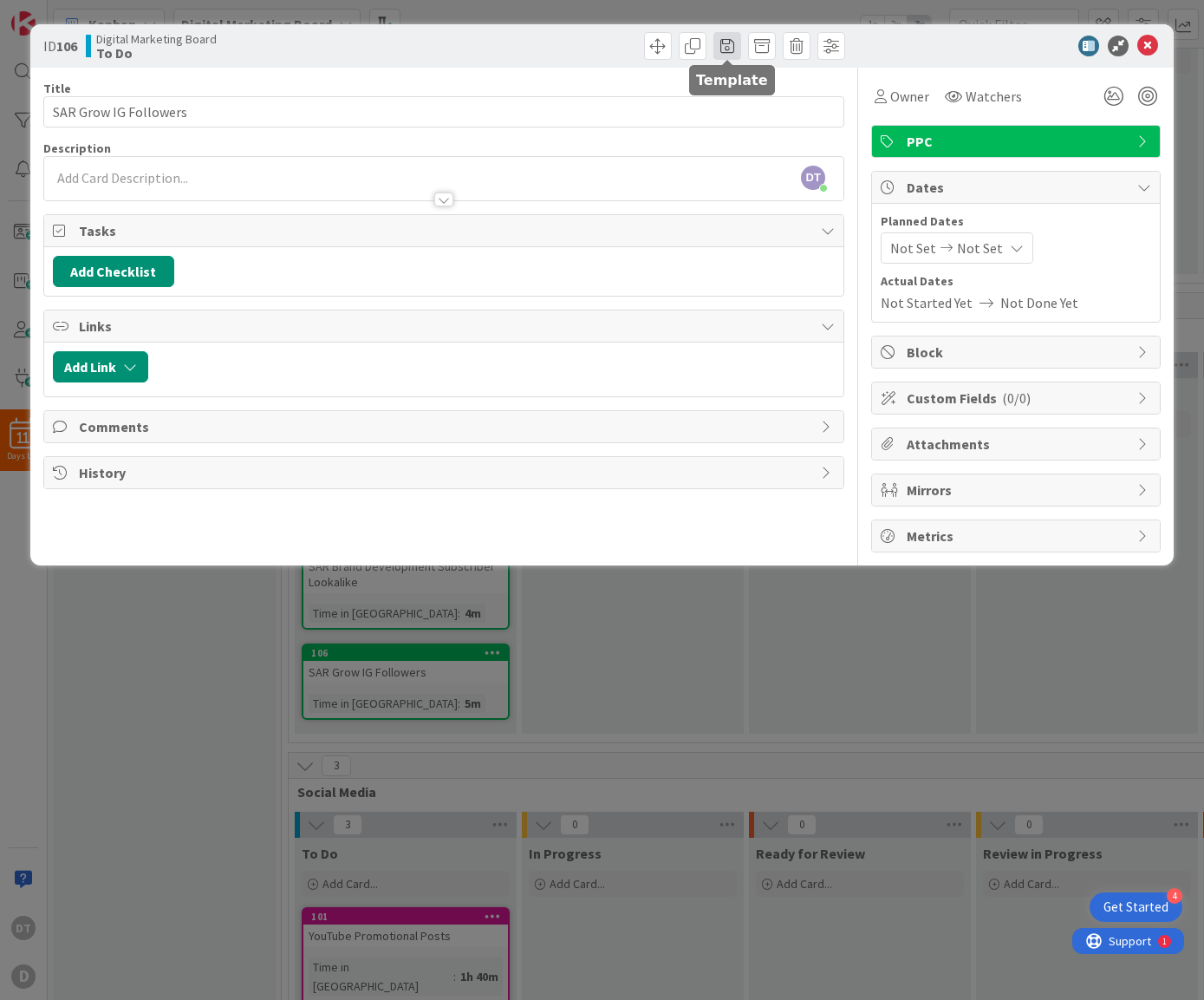
click at [730, 44] on span at bounding box center [727, 46] width 28 height 28
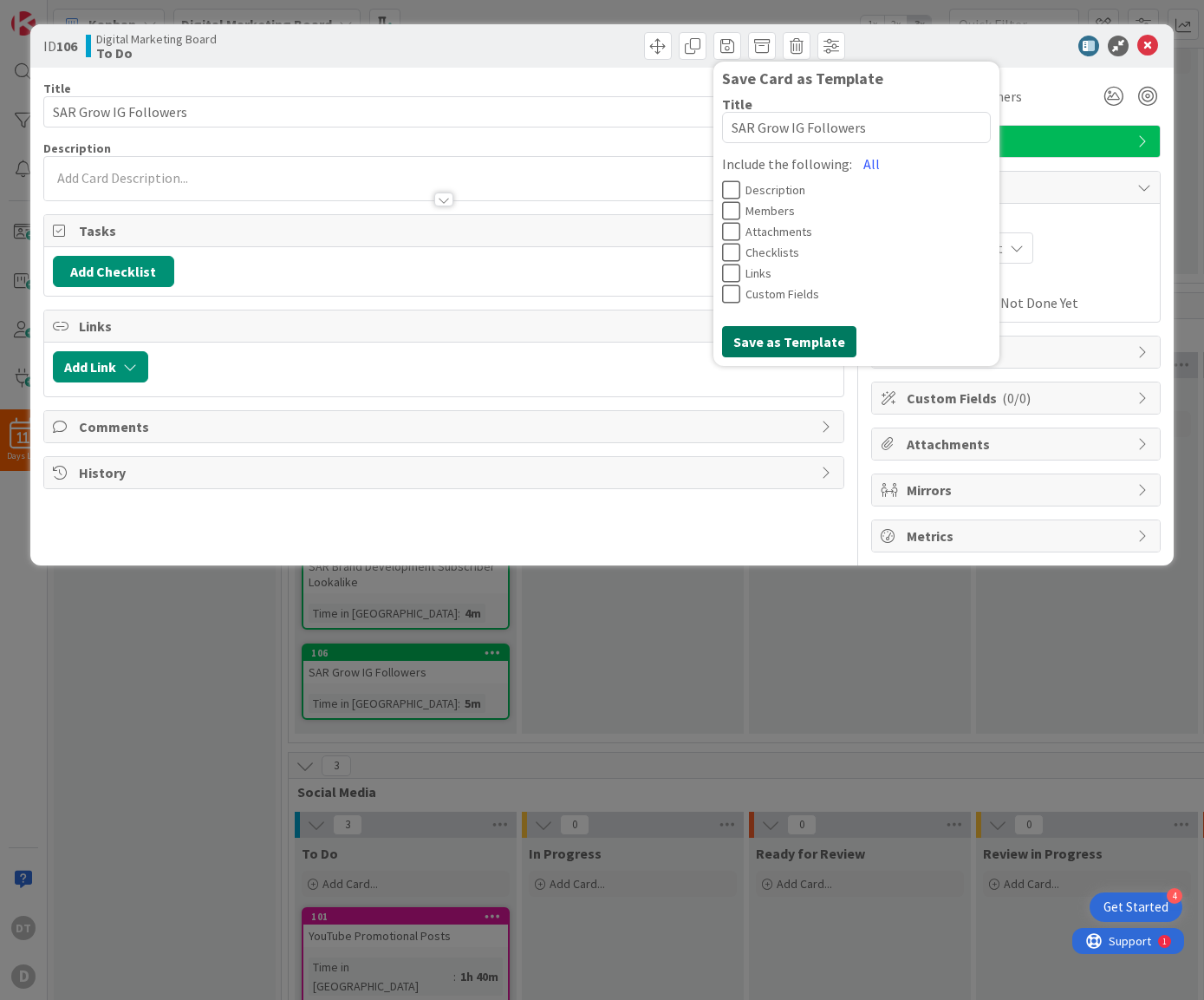
click at [808, 336] on button "Save as Template" at bounding box center [790, 341] width 135 height 31
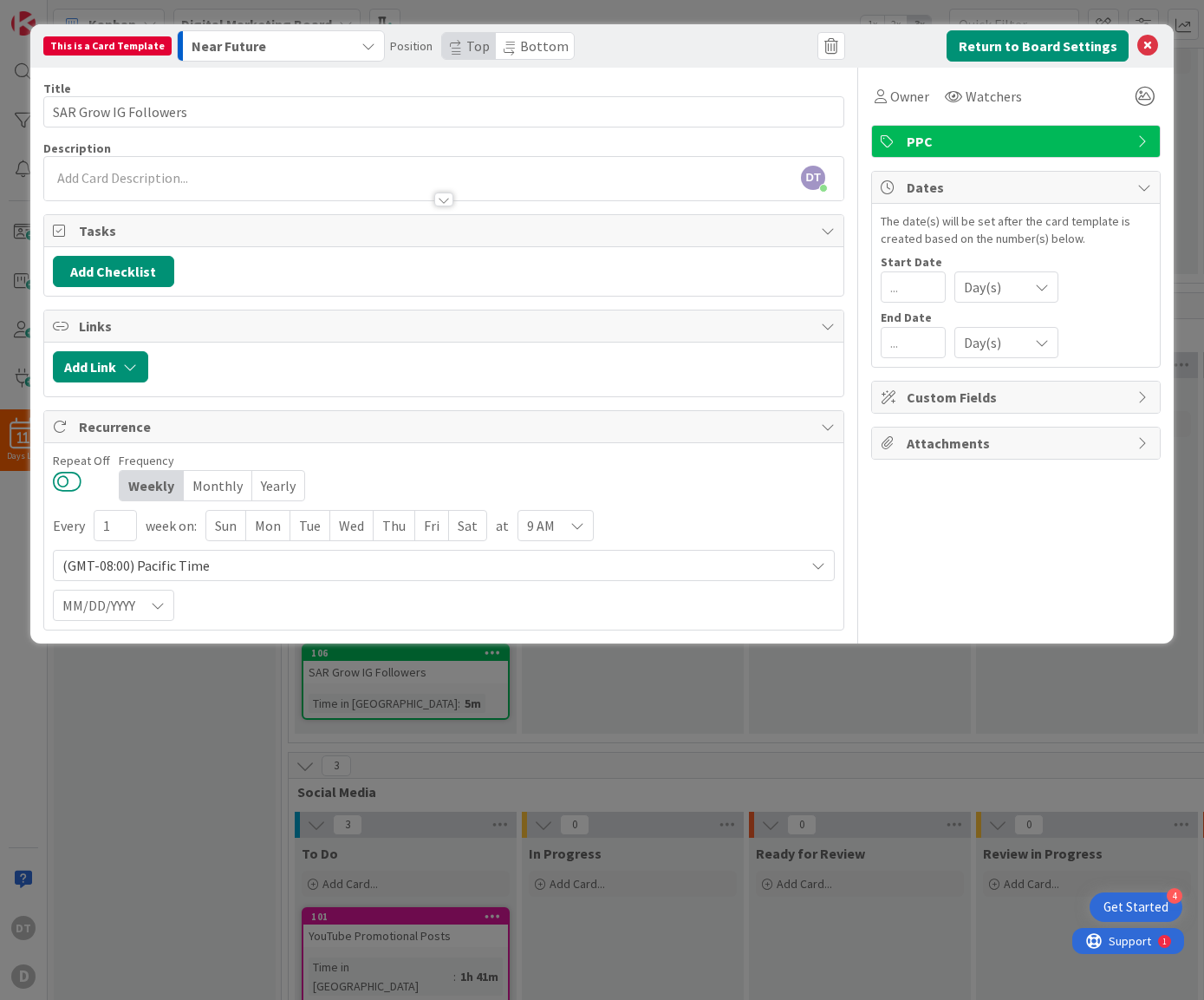
click at [75, 481] on button at bounding box center [66, 481] width 29 height 22
click at [275, 525] on div "Mon" at bounding box center [268, 526] width 44 height 30
click at [541, 523] on span "9 AM" at bounding box center [542, 525] width 28 height 24
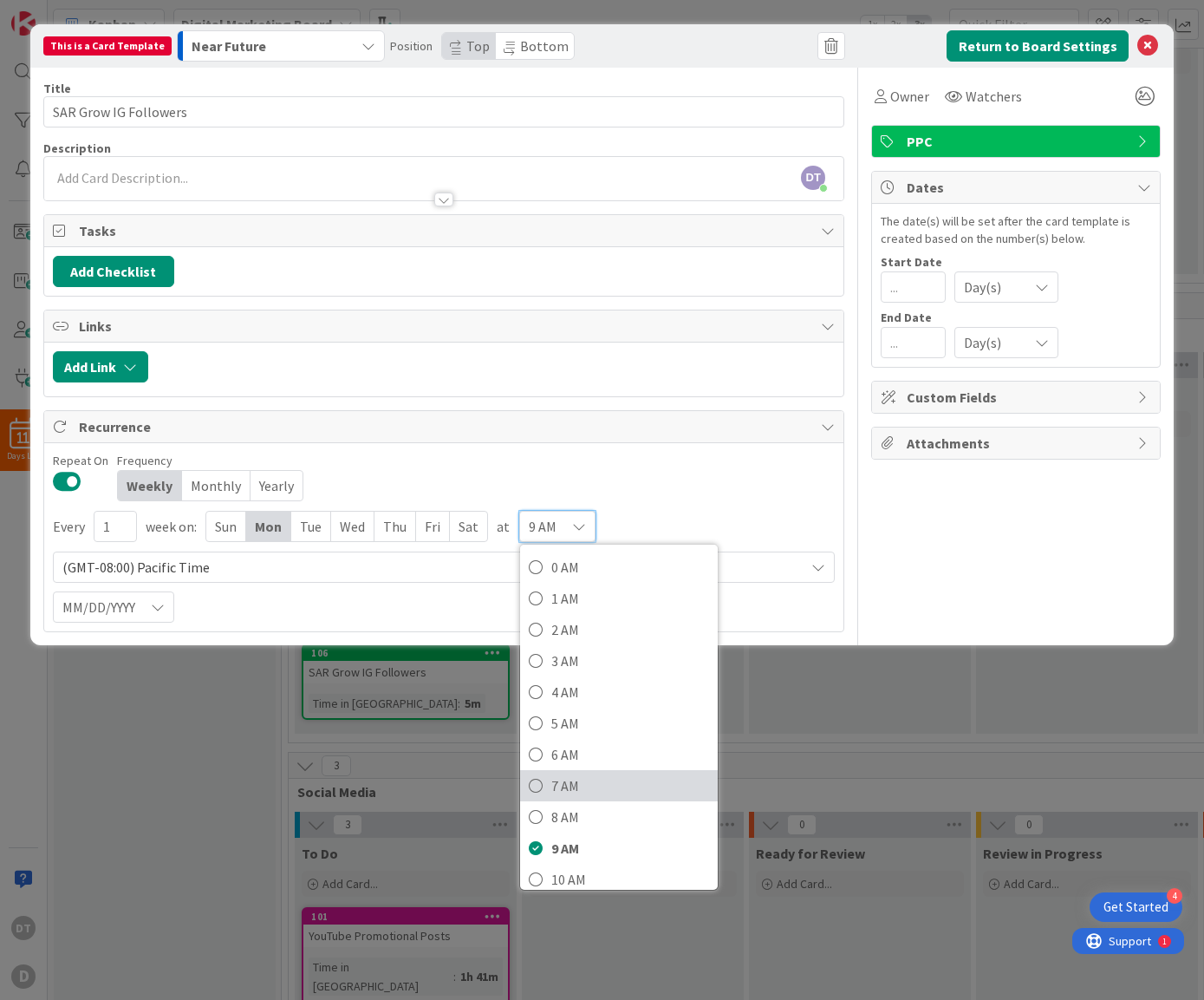
click at [552, 780] on span "7 AM" at bounding box center [630, 785] width 158 height 26
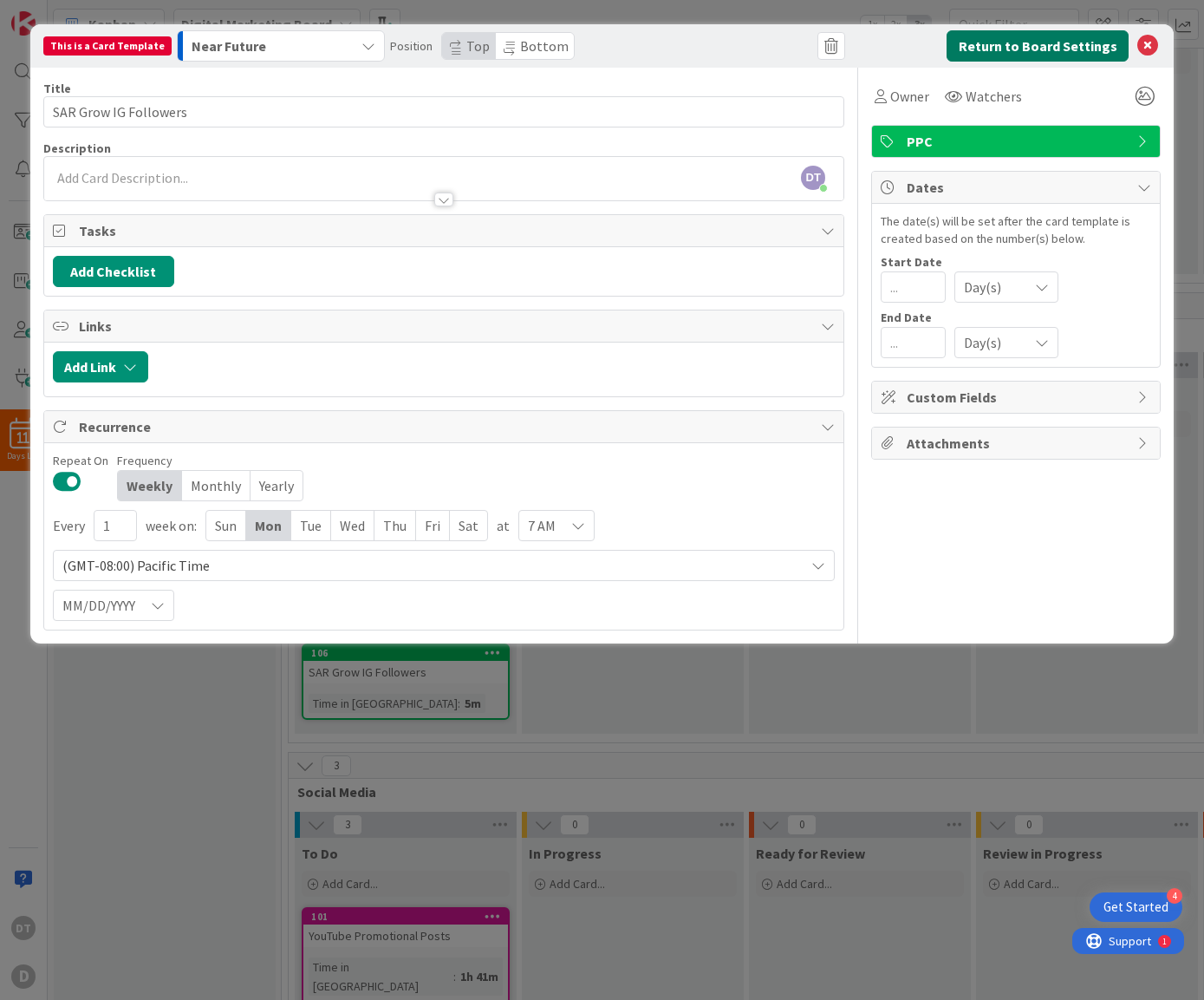
click at [1016, 43] on button "Return to Board Settings" at bounding box center [1037, 46] width 182 height 31
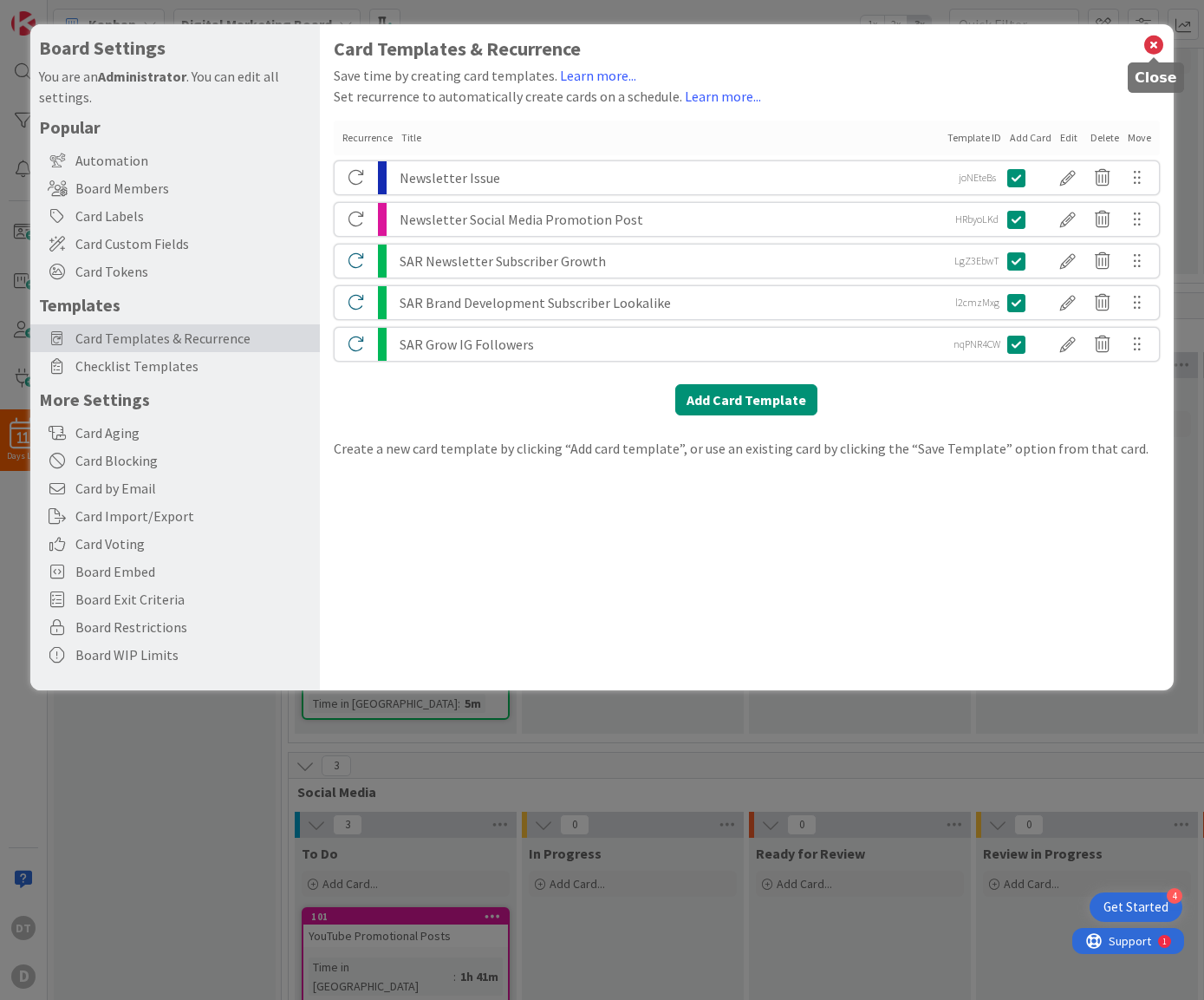
click at [1157, 40] on icon at bounding box center [1154, 45] width 22 height 24
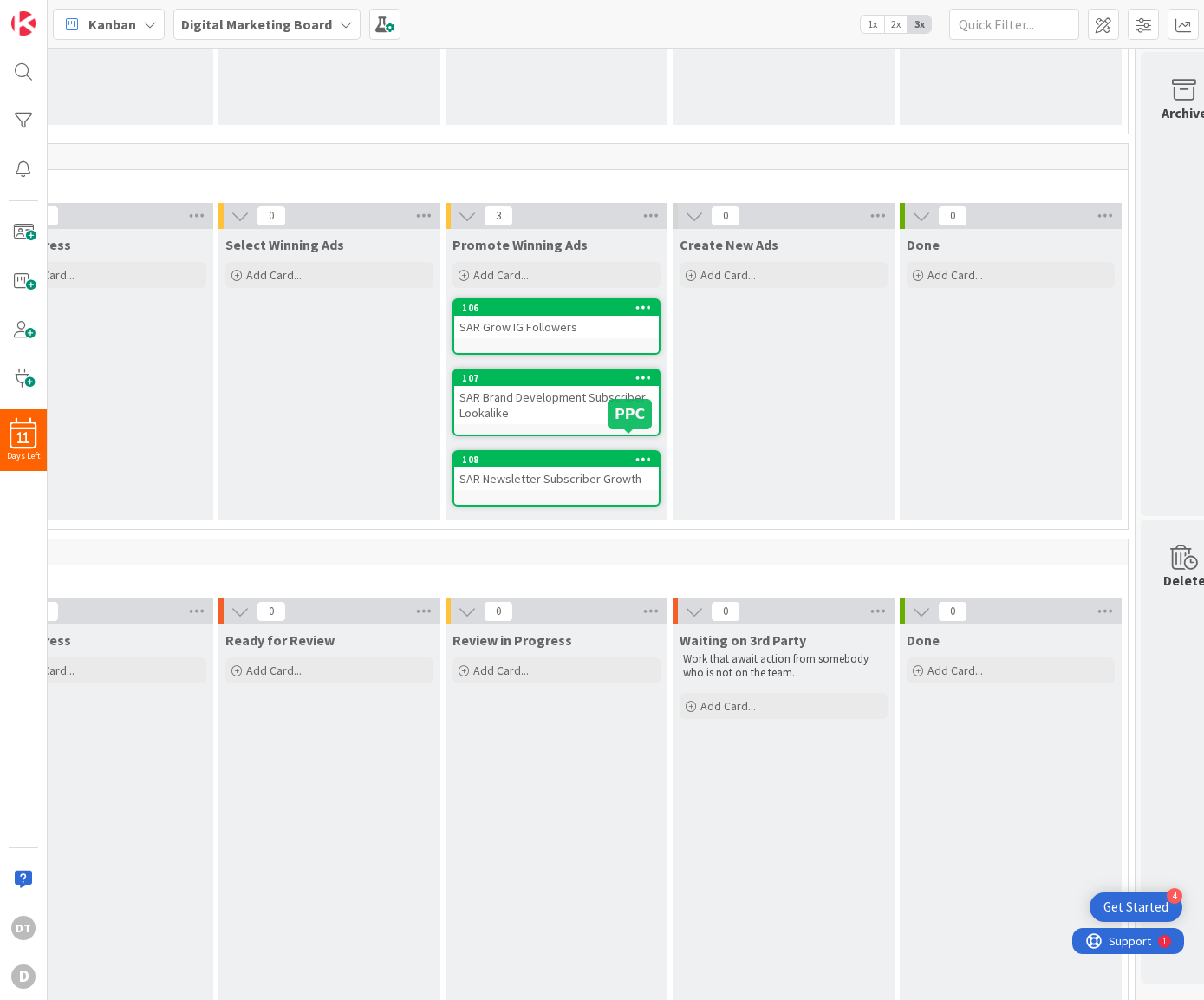
scroll to position [670, 573]
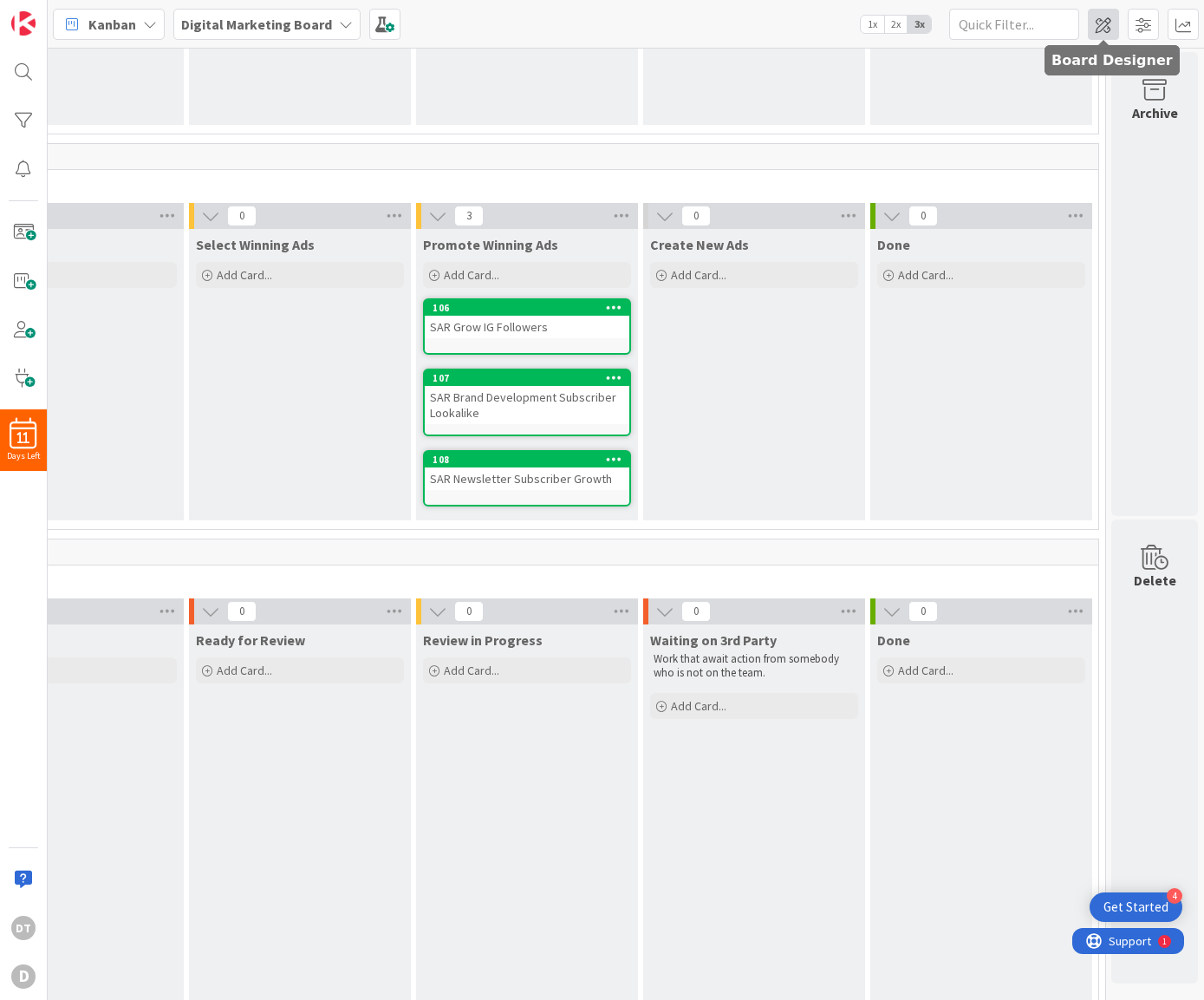
click at [1112, 23] on span at bounding box center [1103, 24] width 31 height 31
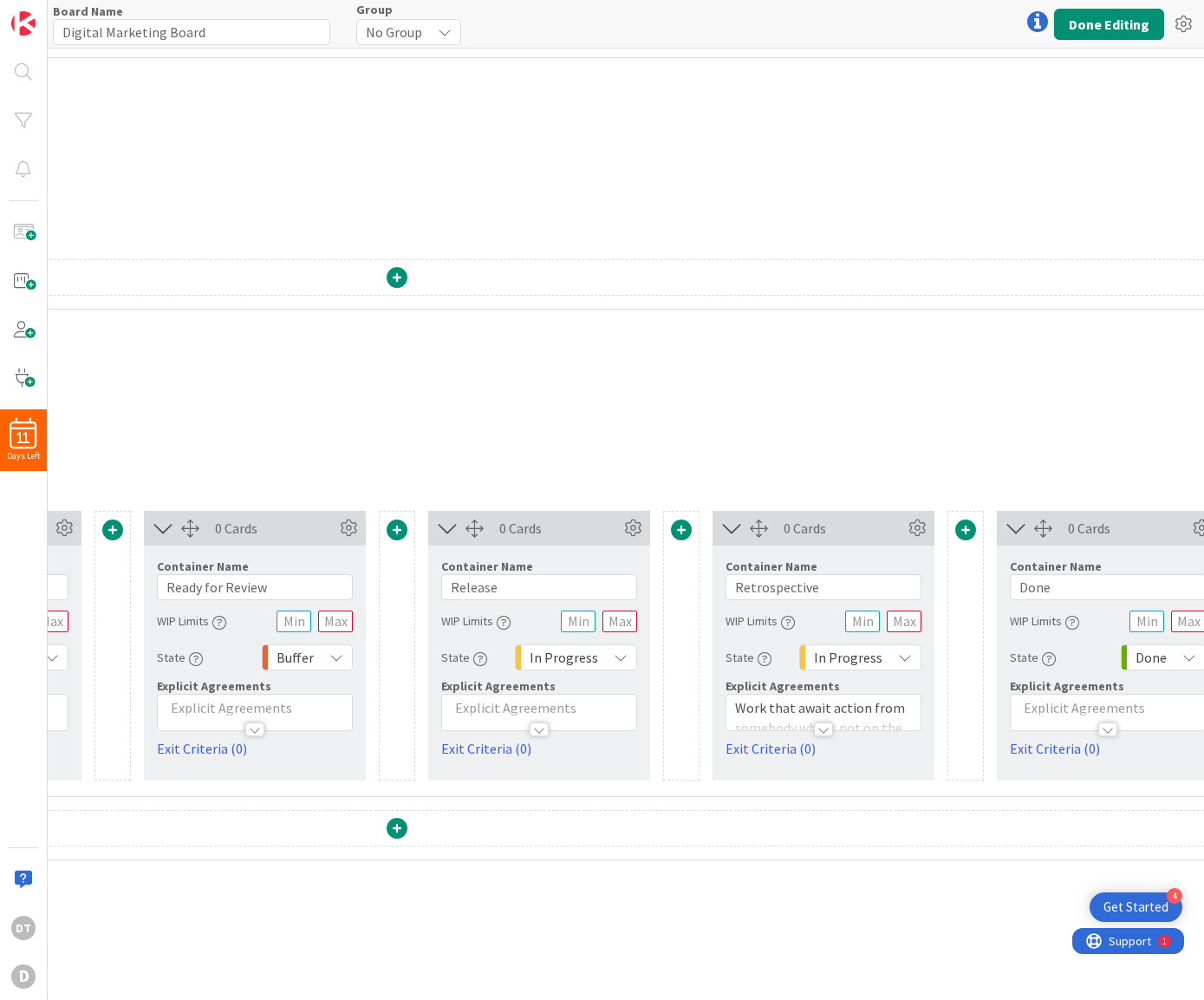
scroll to position [0, 936]
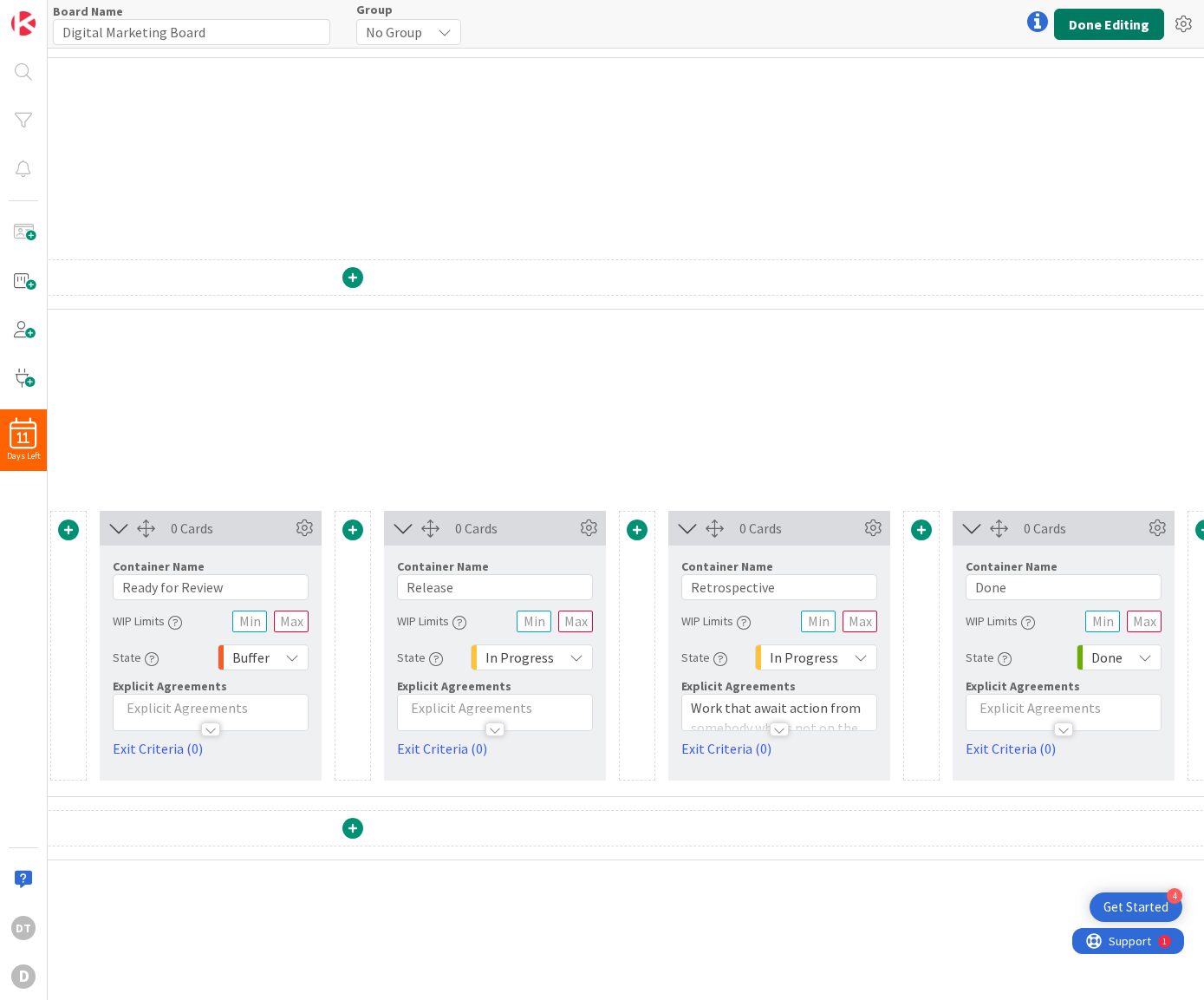
click at [1083, 25] on button "Done Editing" at bounding box center [1109, 24] width 110 height 31
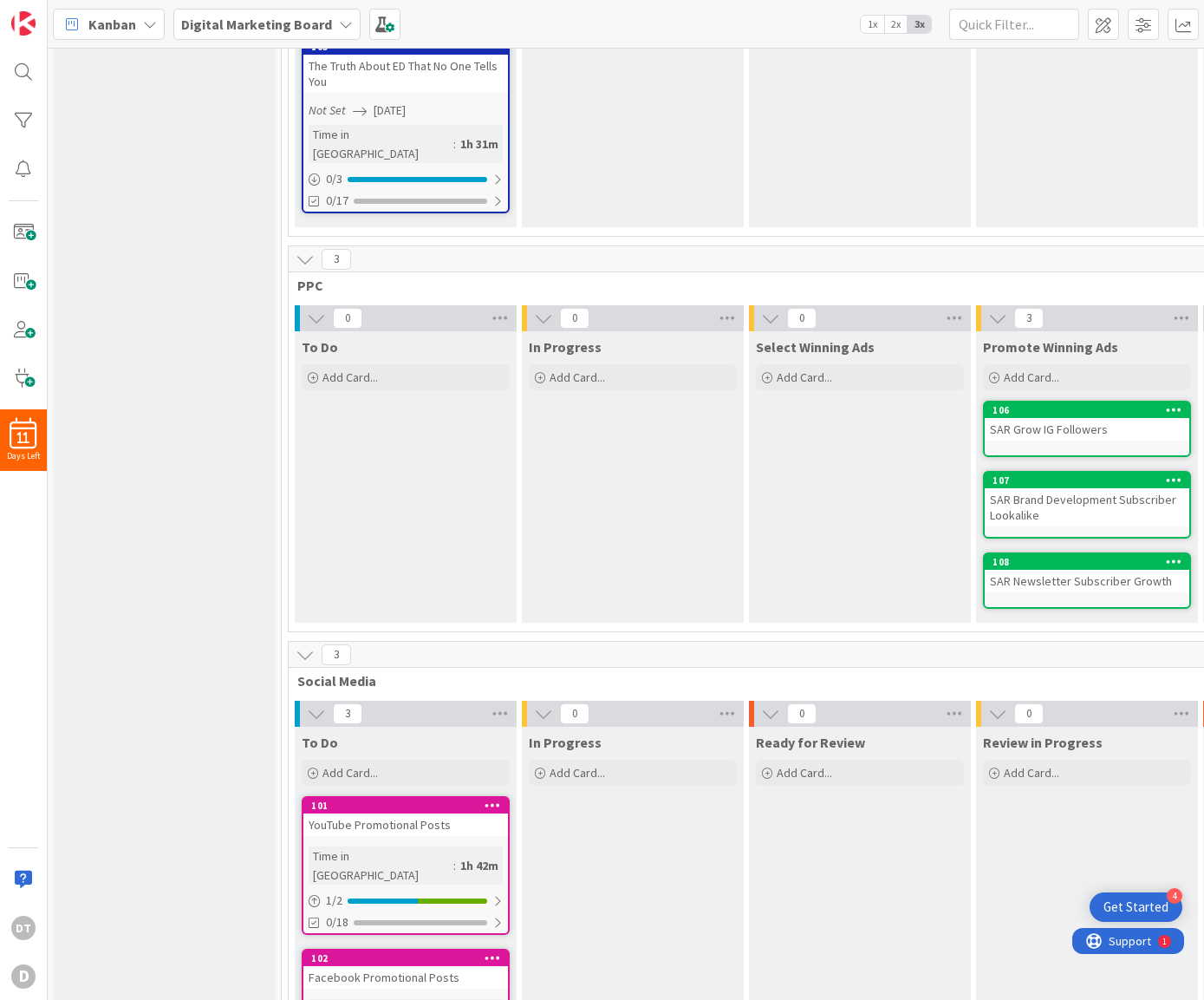
scroll to position [562, 0]
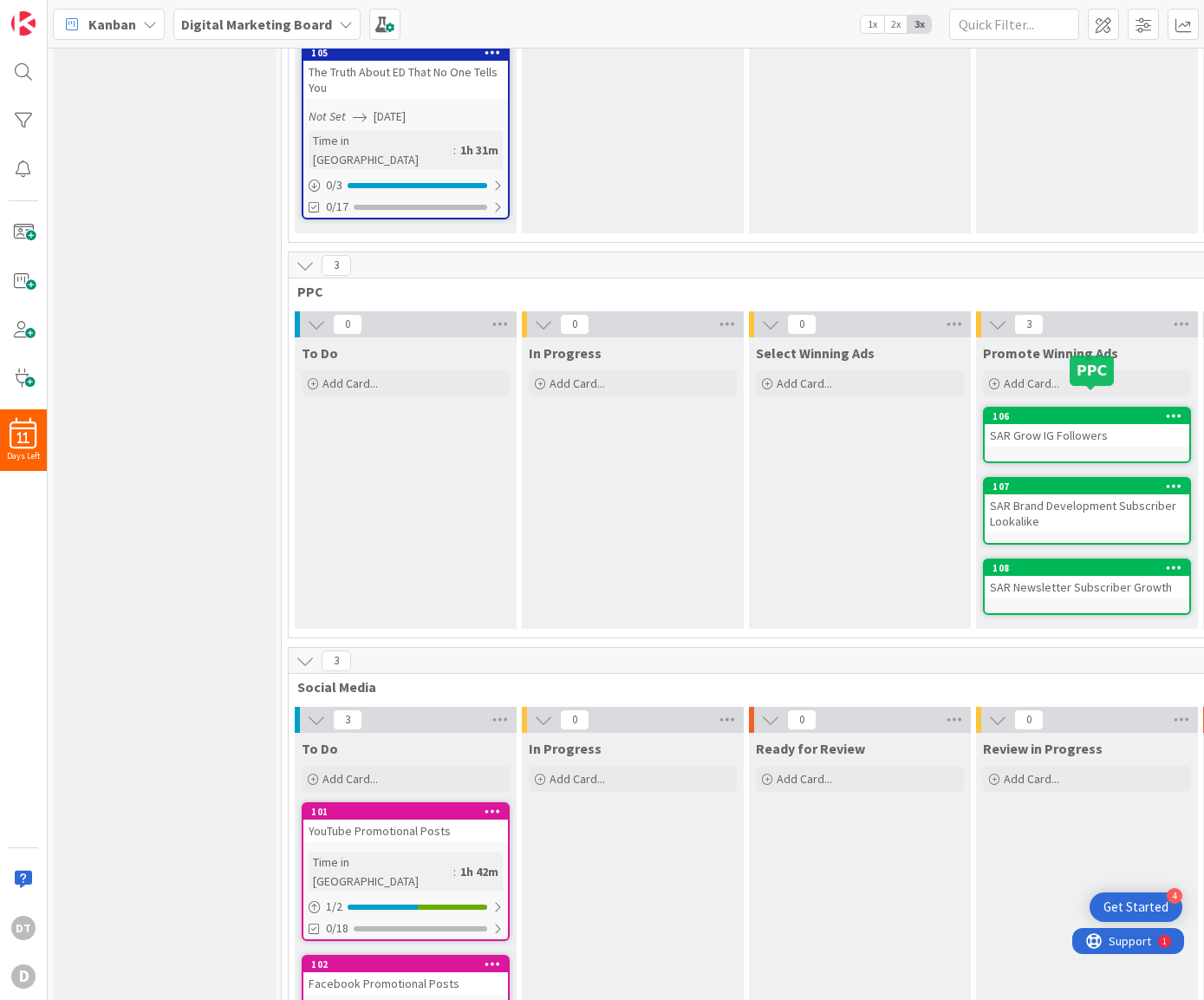
click at [1088, 411] on div "106" at bounding box center [1091, 416] width 197 height 12
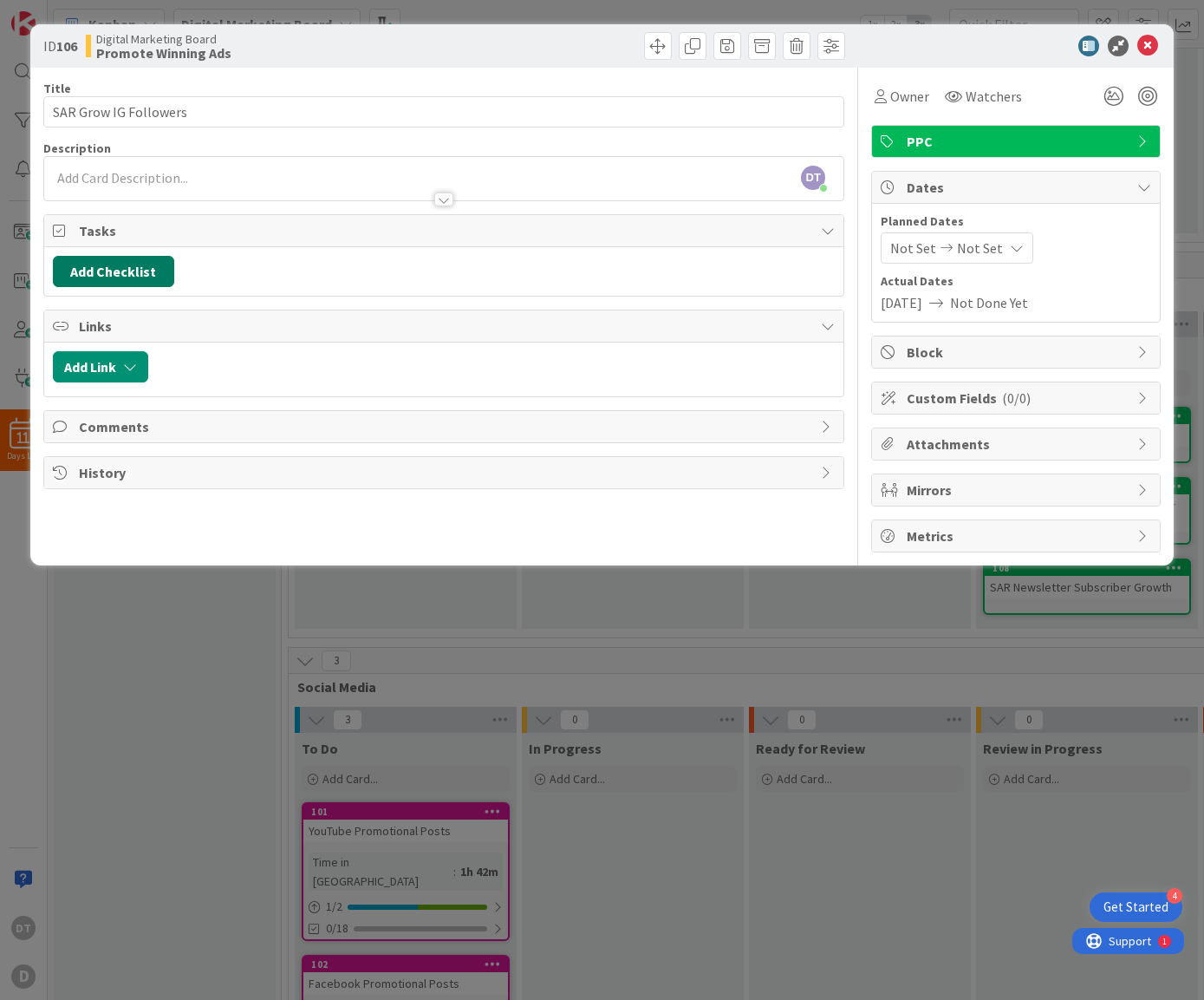
click at [126, 277] on button "Add Checklist" at bounding box center [113, 271] width 122 height 31
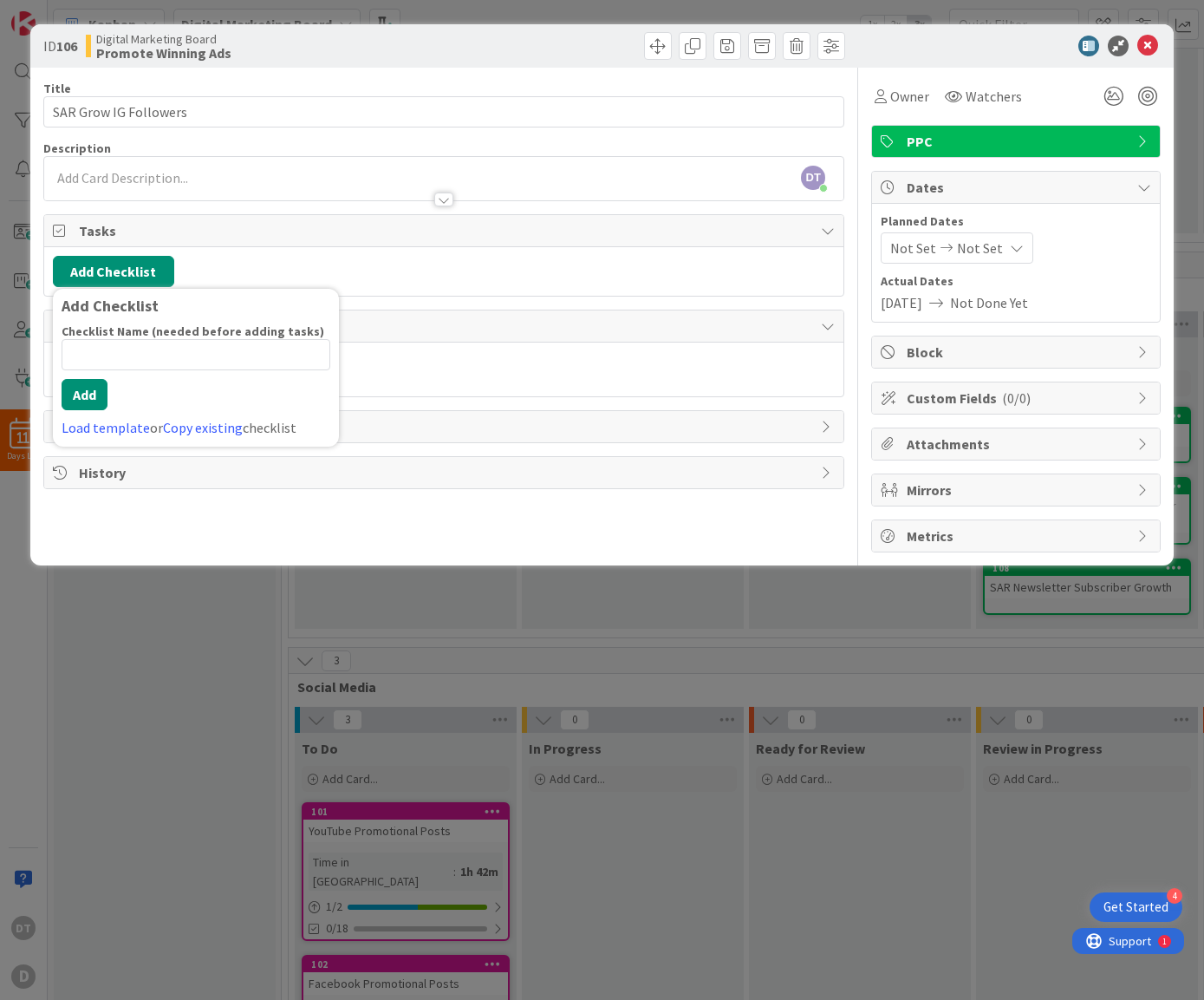
click at [137, 350] on input at bounding box center [196, 354] width 268 height 31
click at [75, 411] on div "Checklist Name (needed before adding tasks) 15 / 64 Audience Review Add Load te…" at bounding box center [196, 381] width 268 height 114
click at [81, 396] on button "Add" at bounding box center [85, 395] width 46 height 31
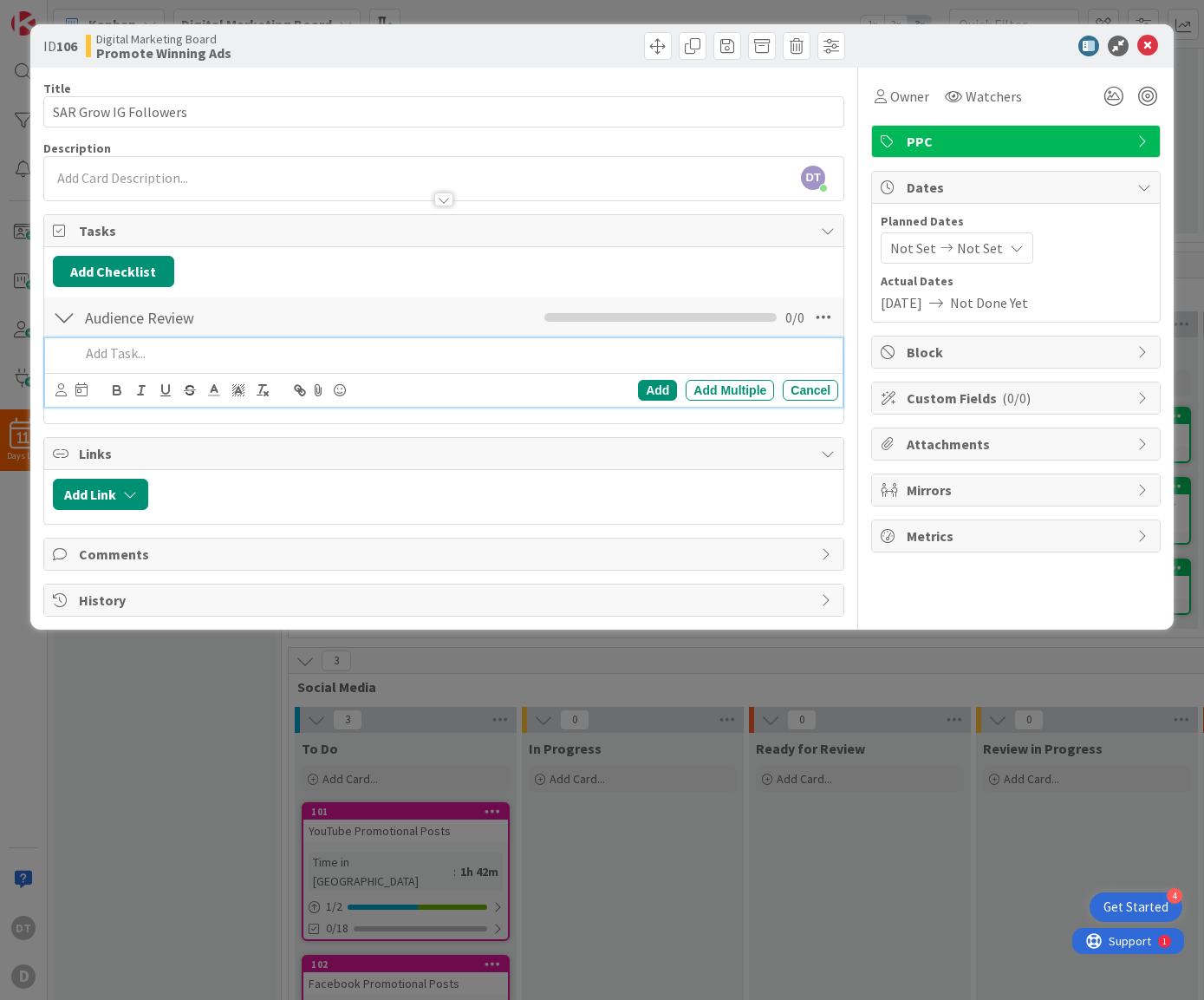
click at [180, 349] on p at bounding box center [456, 353] width 753 height 20
click at [662, 389] on div "Add" at bounding box center [658, 390] width 39 height 21
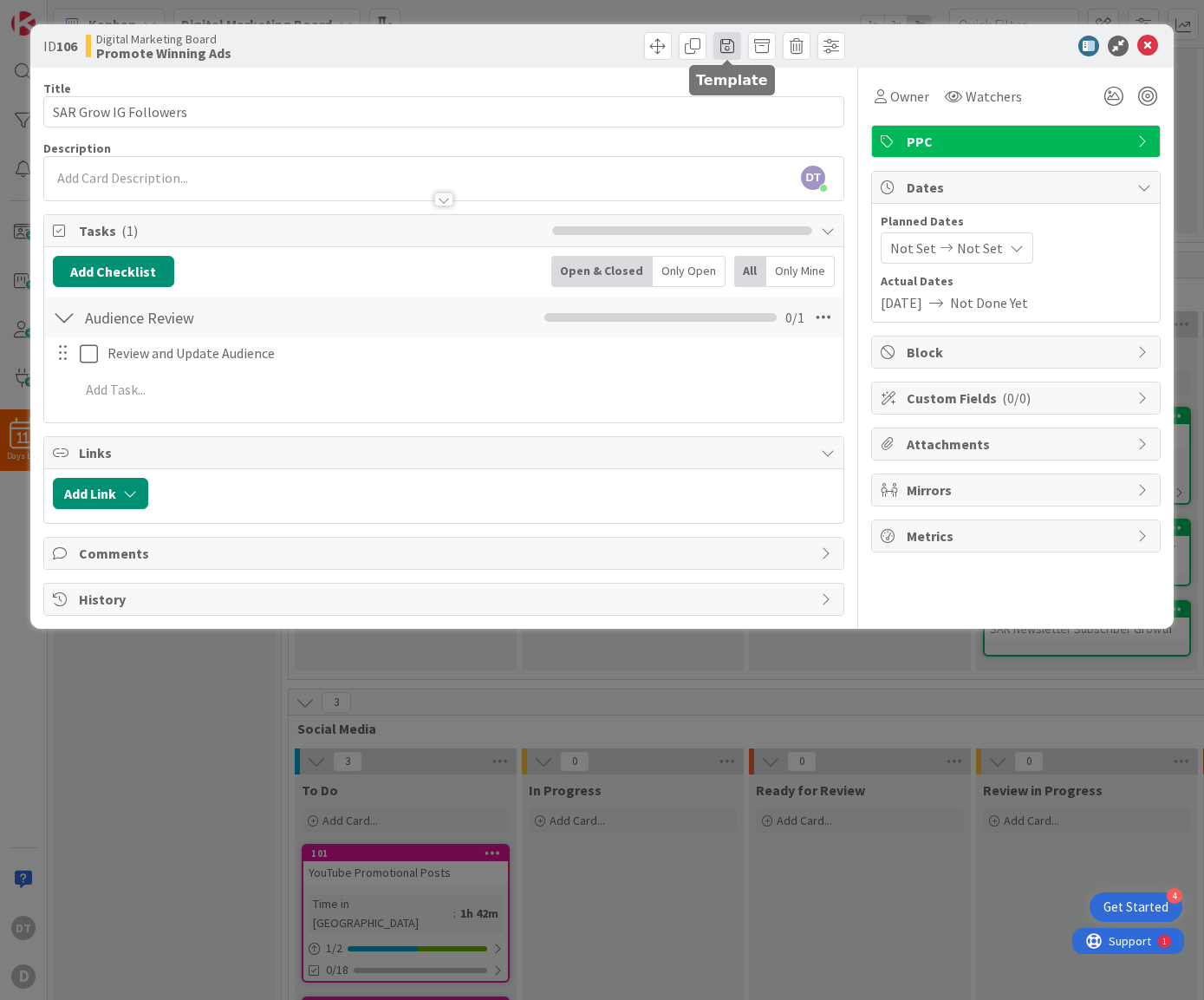
click at [731, 46] on span at bounding box center [727, 46] width 28 height 28
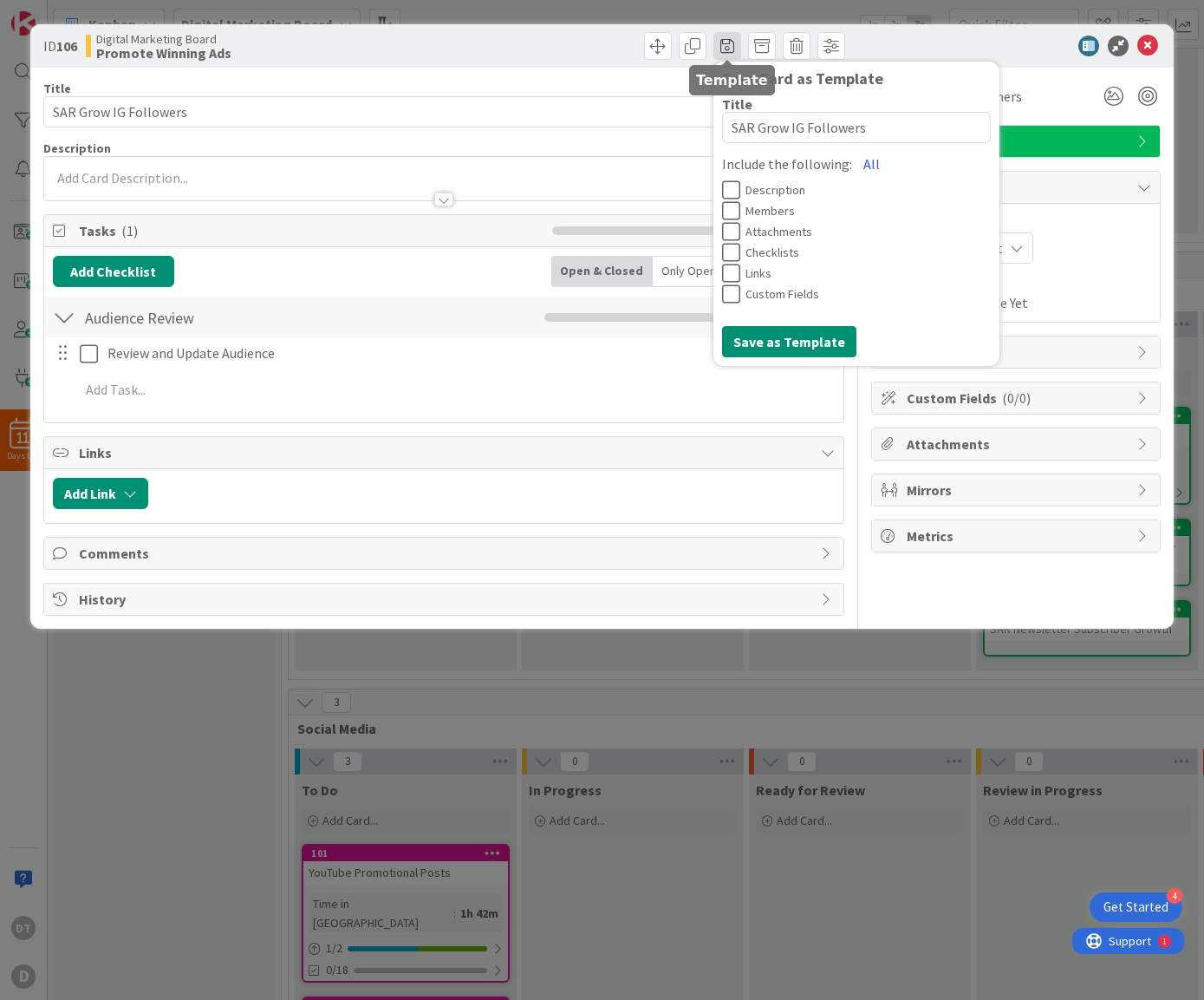
click at [731, 46] on span at bounding box center [727, 46] width 28 height 28
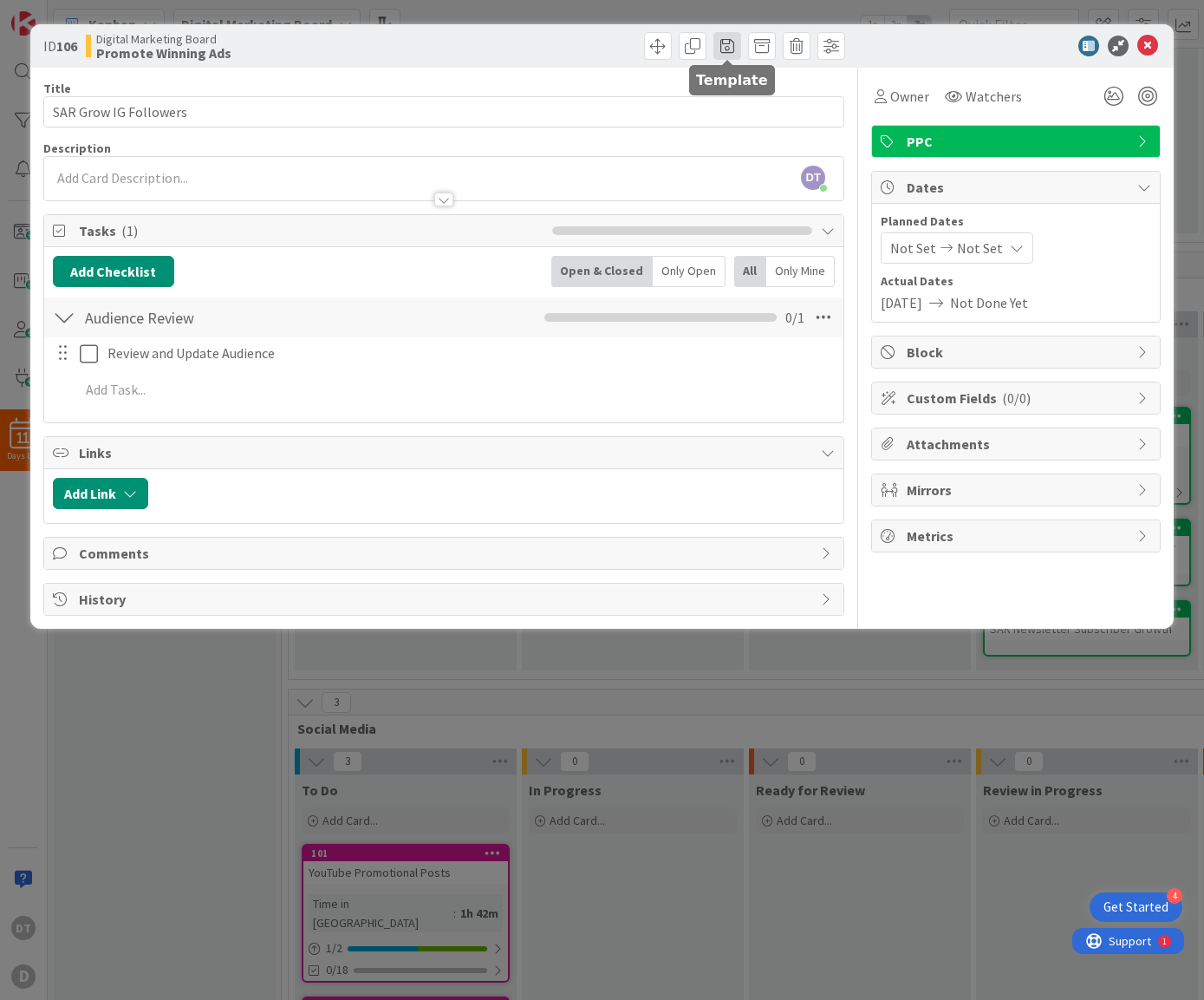
click at [731, 46] on span at bounding box center [727, 46] width 28 height 28
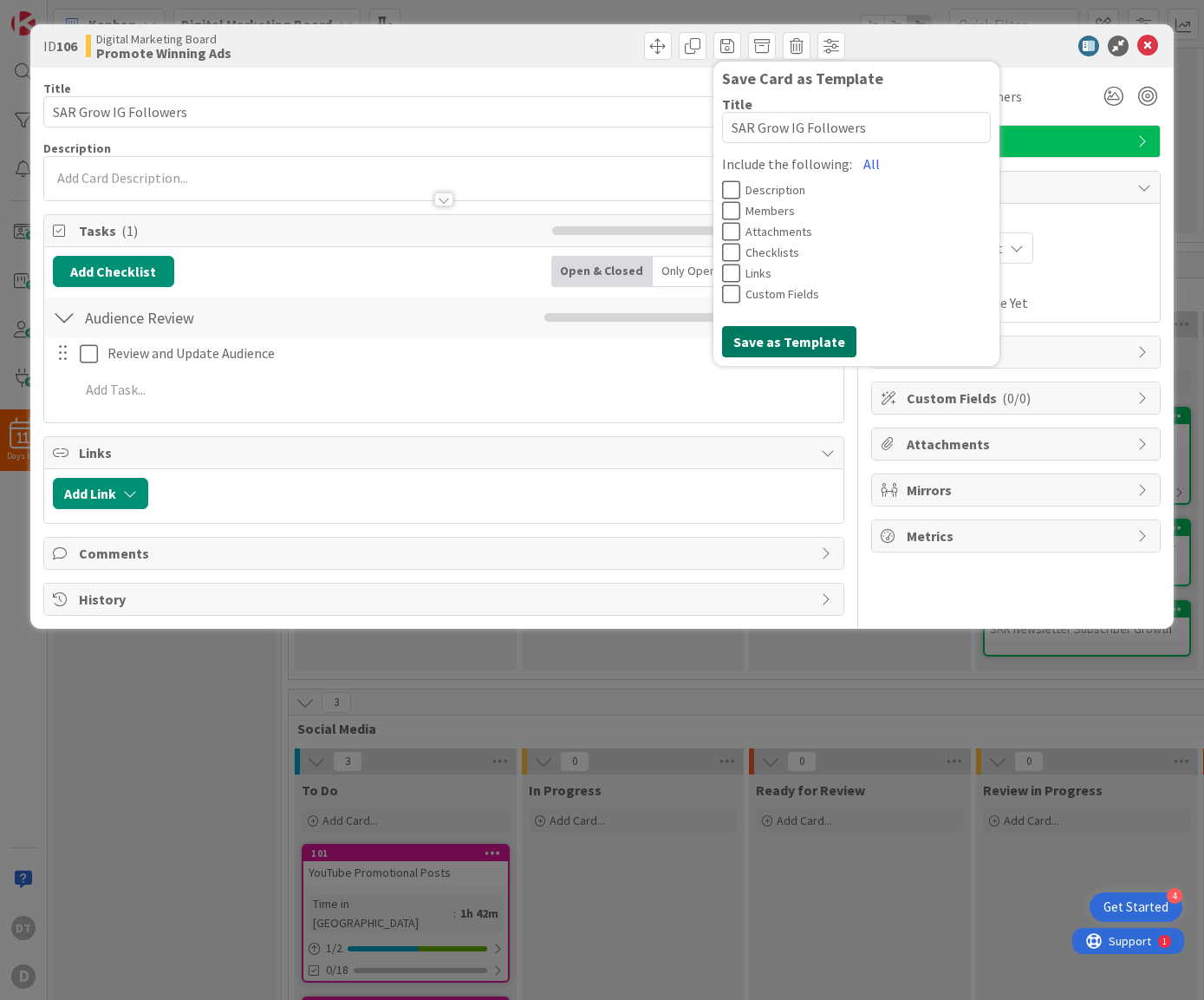
click at [797, 339] on button "Save as Template" at bounding box center [790, 341] width 135 height 31
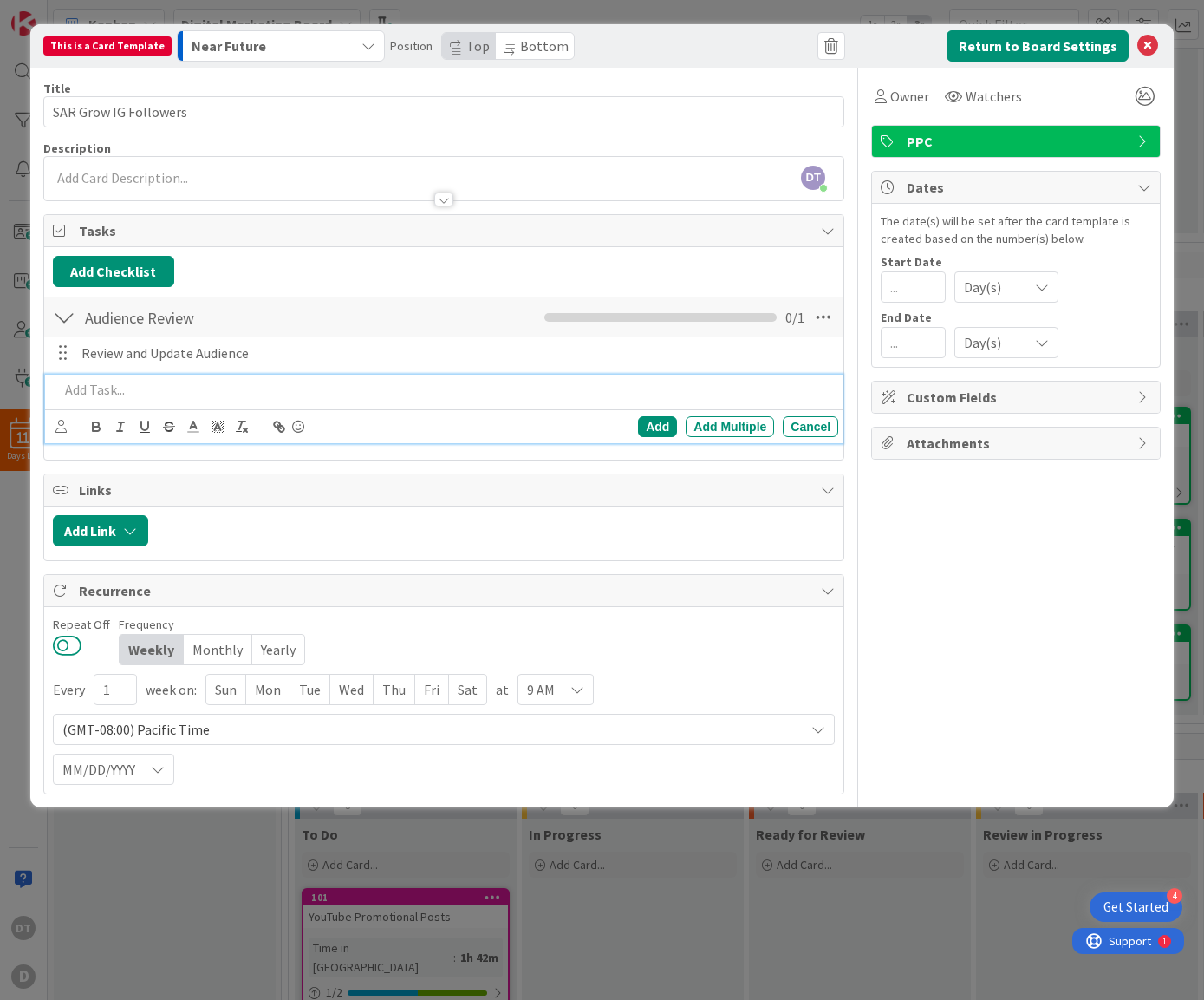
click at [67, 640] on button at bounding box center [66, 645] width 29 height 22
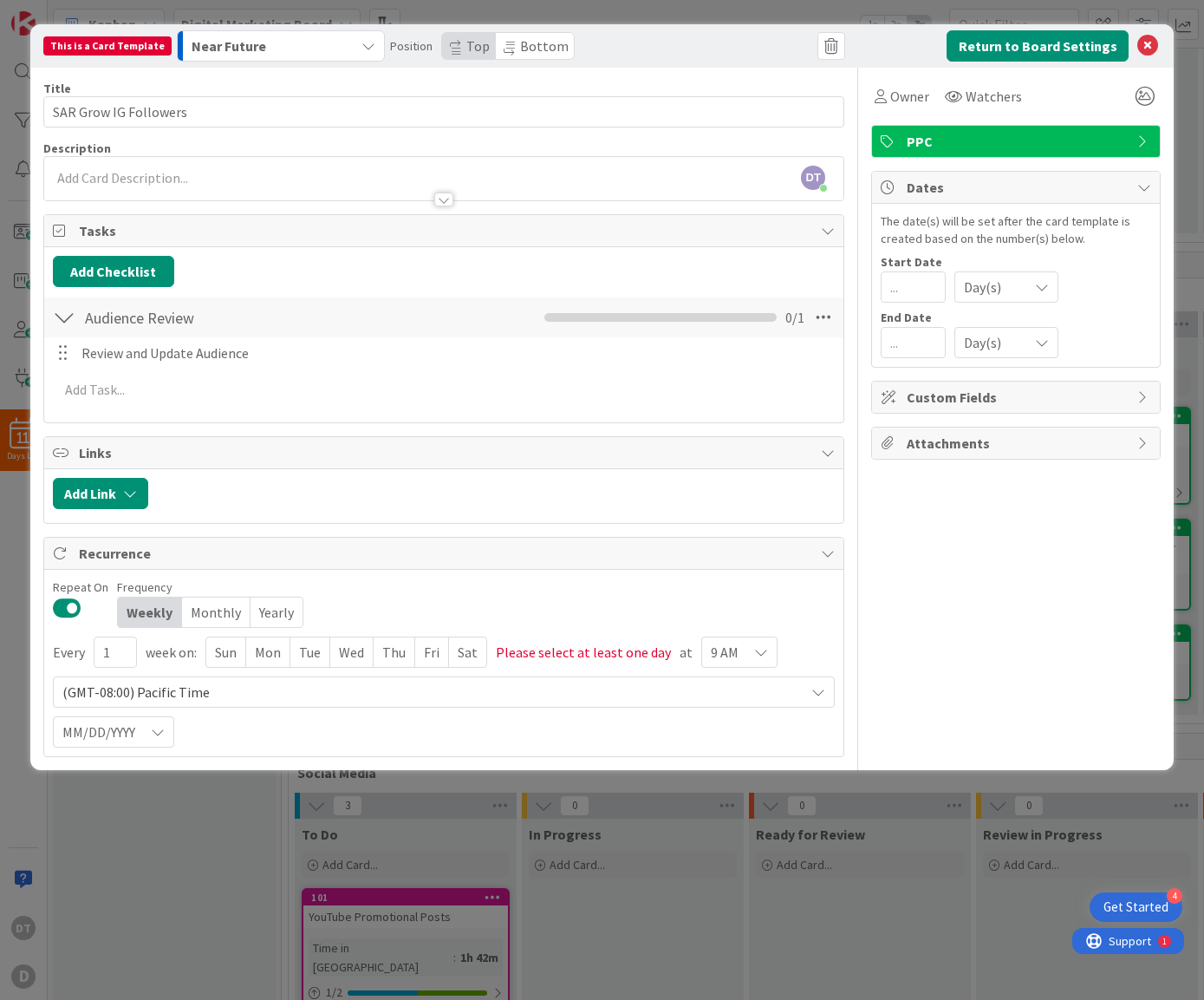
click at [268, 650] on div "Mon" at bounding box center [268, 652] width 44 height 30
click at [549, 649] on span "9 AM" at bounding box center [542, 652] width 28 height 24
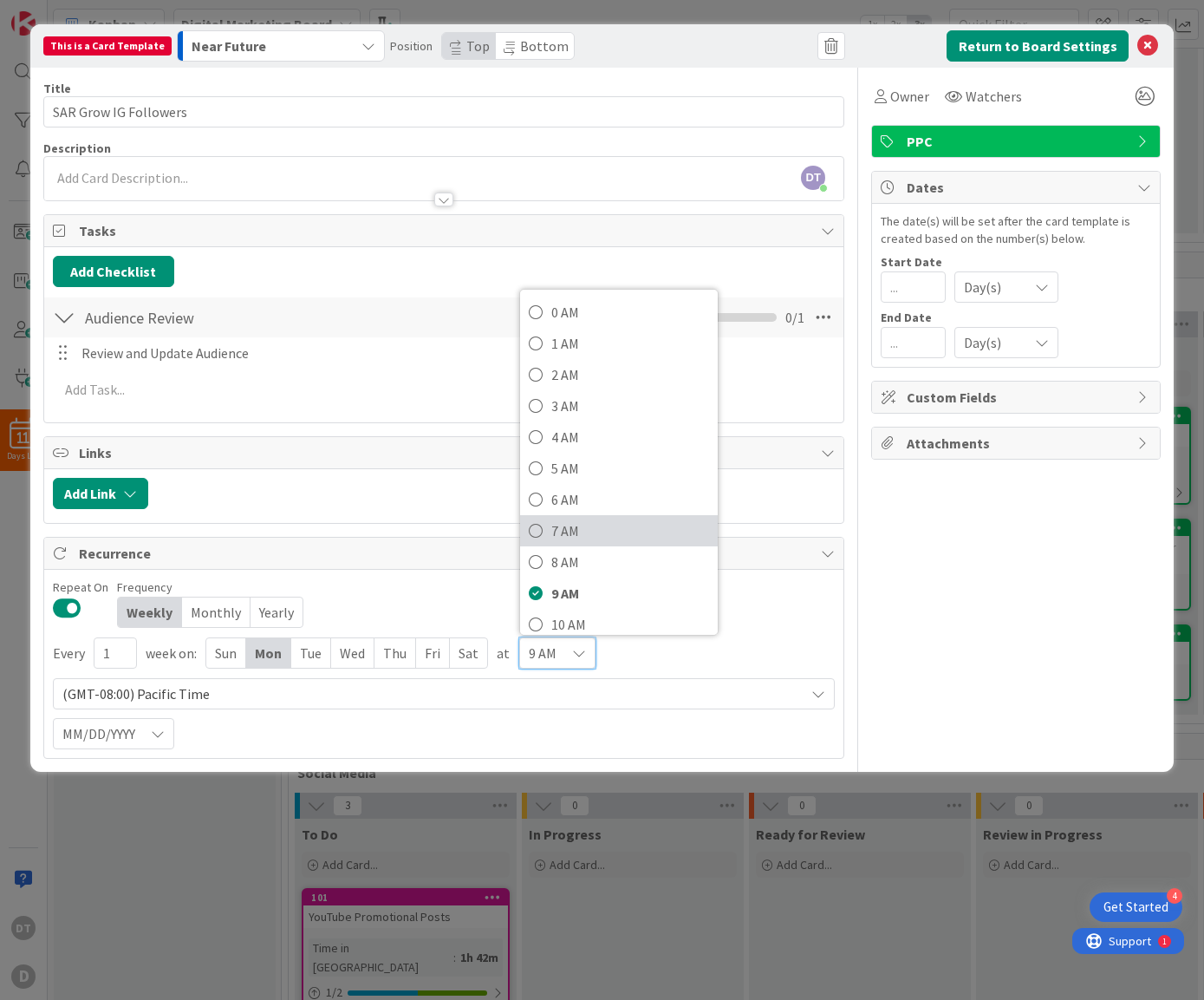
click at [559, 528] on span "7 AM" at bounding box center [630, 530] width 158 height 26
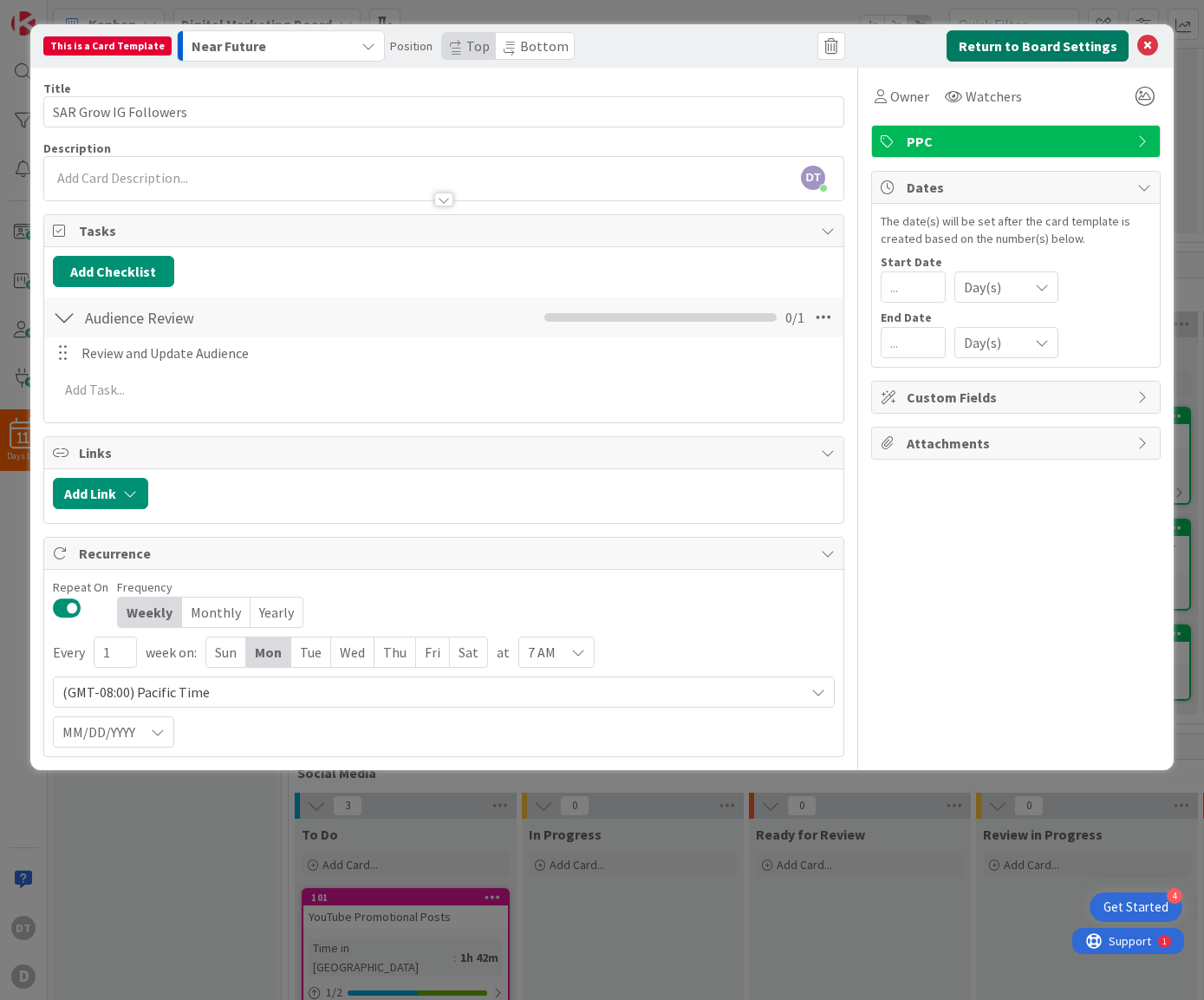
click at [1081, 47] on button "Return to Board Settings" at bounding box center [1037, 46] width 182 height 31
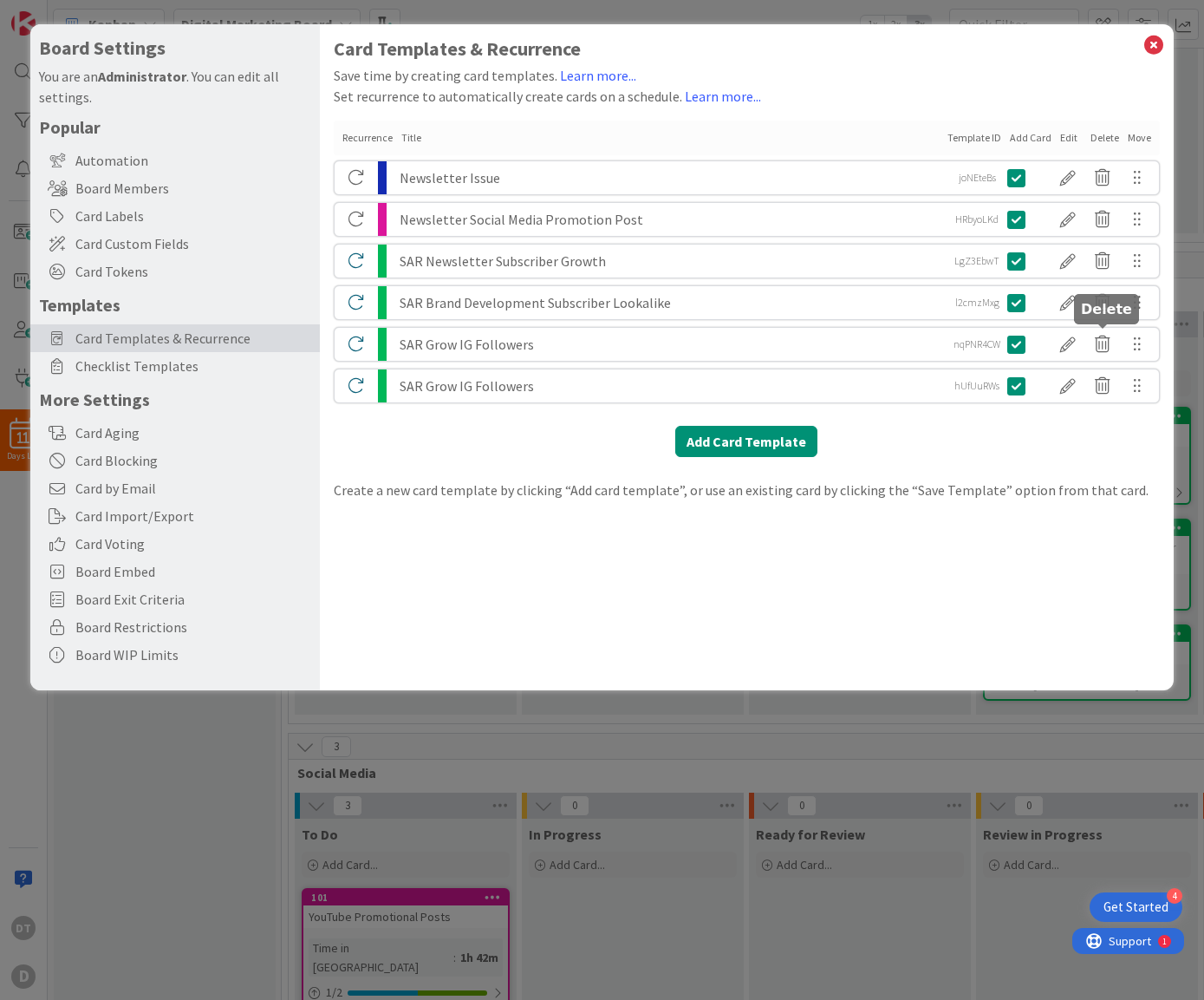
click at [1103, 337] on icon at bounding box center [1103, 344] width 35 height 30
click at [963, 404] on button "Delete" at bounding box center [945, 411] width 65 height 31
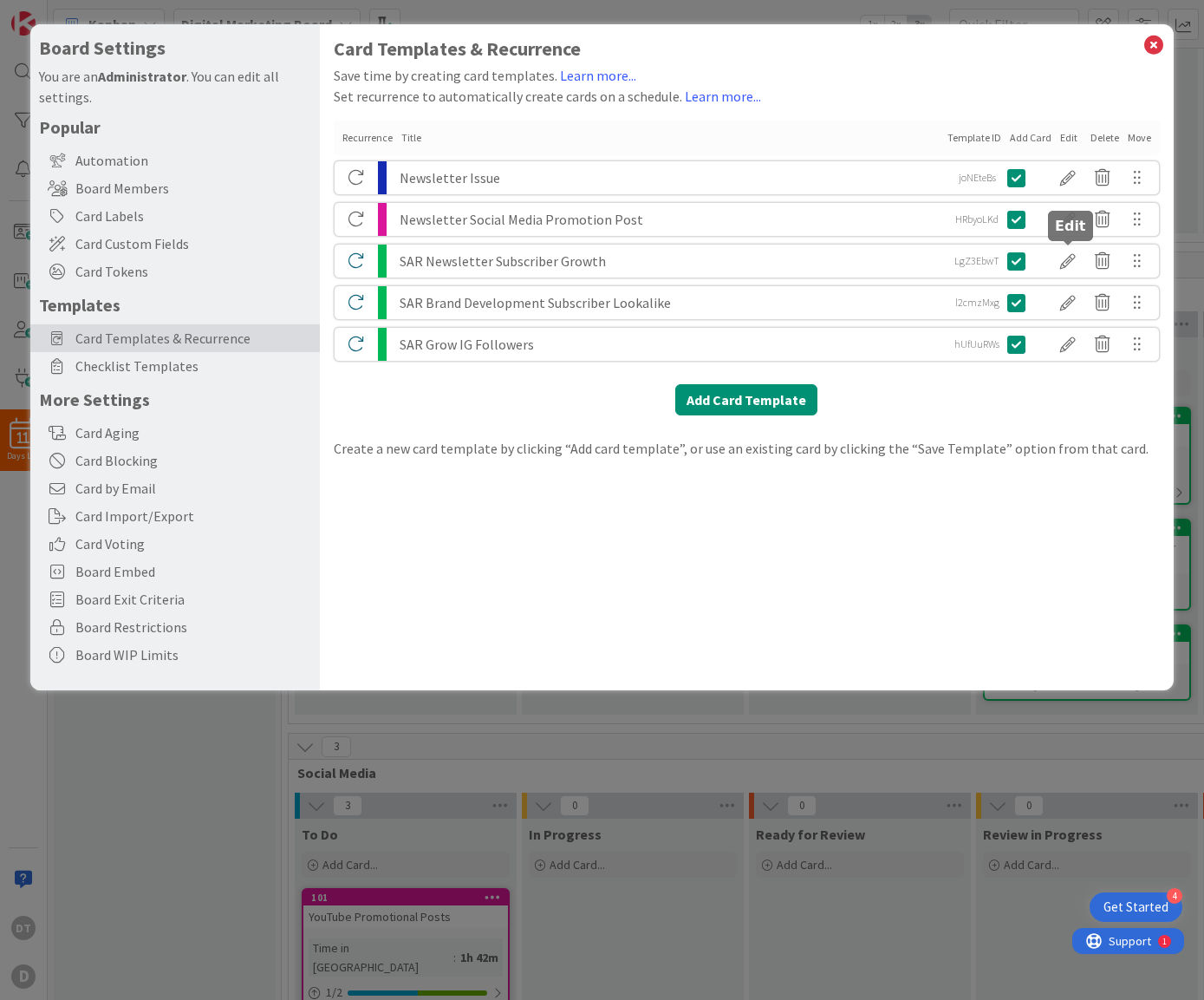
click at [1067, 255] on div at bounding box center [1068, 261] width 35 height 30
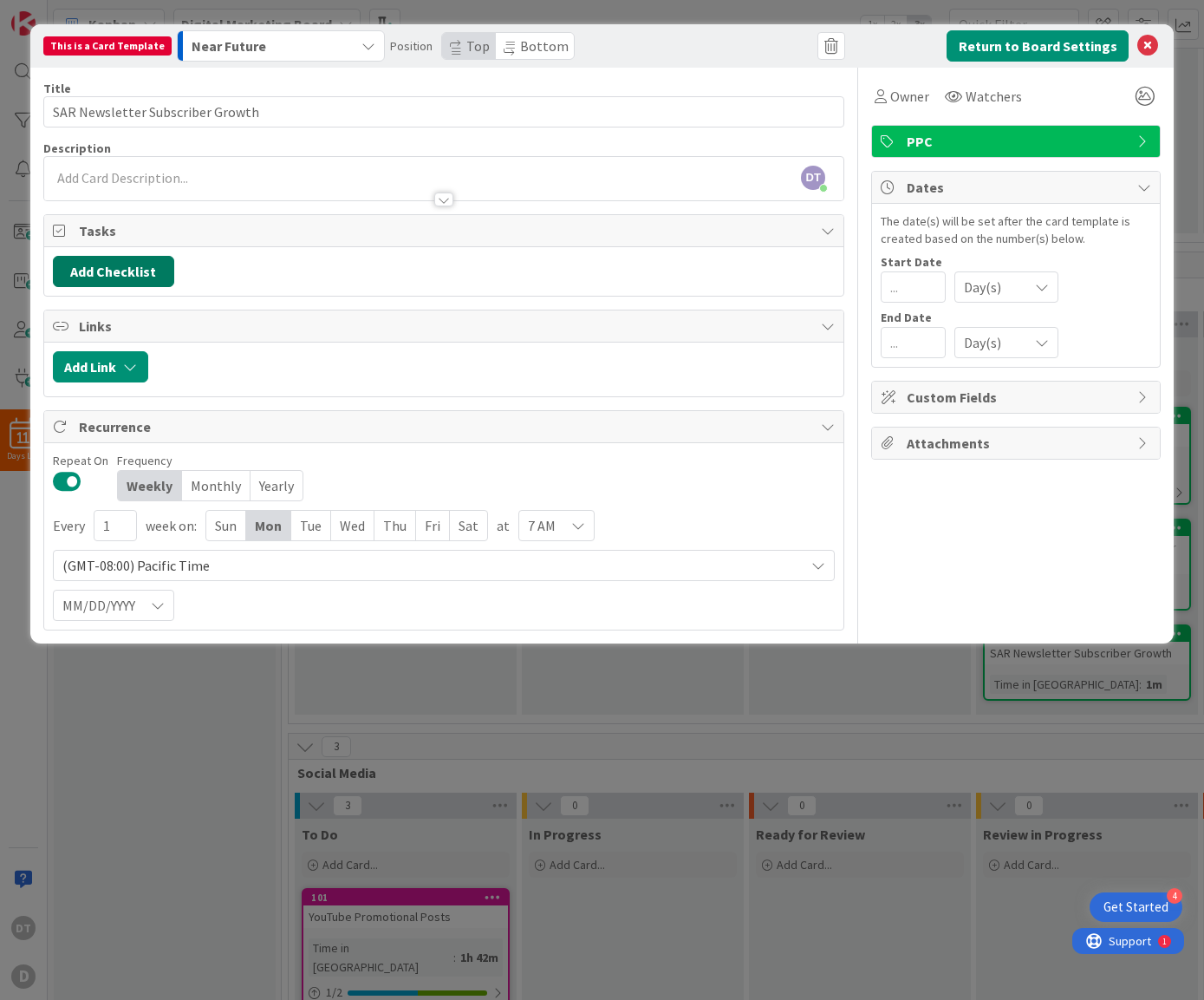
click at [121, 268] on button "Add Checklist" at bounding box center [113, 271] width 122 height 31
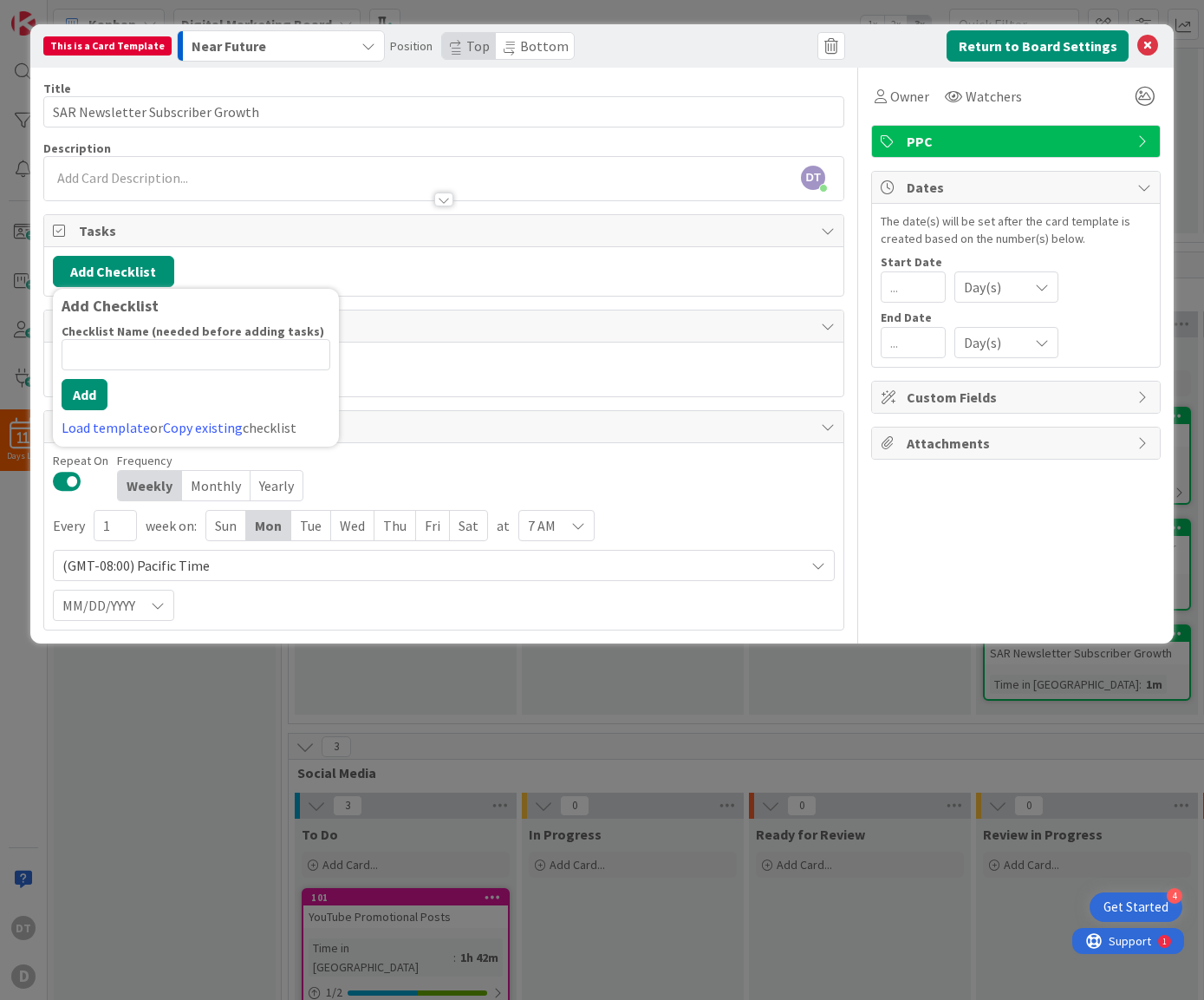
click at [123, 347] on input at bounding box center [196, 354] width 268 height 31
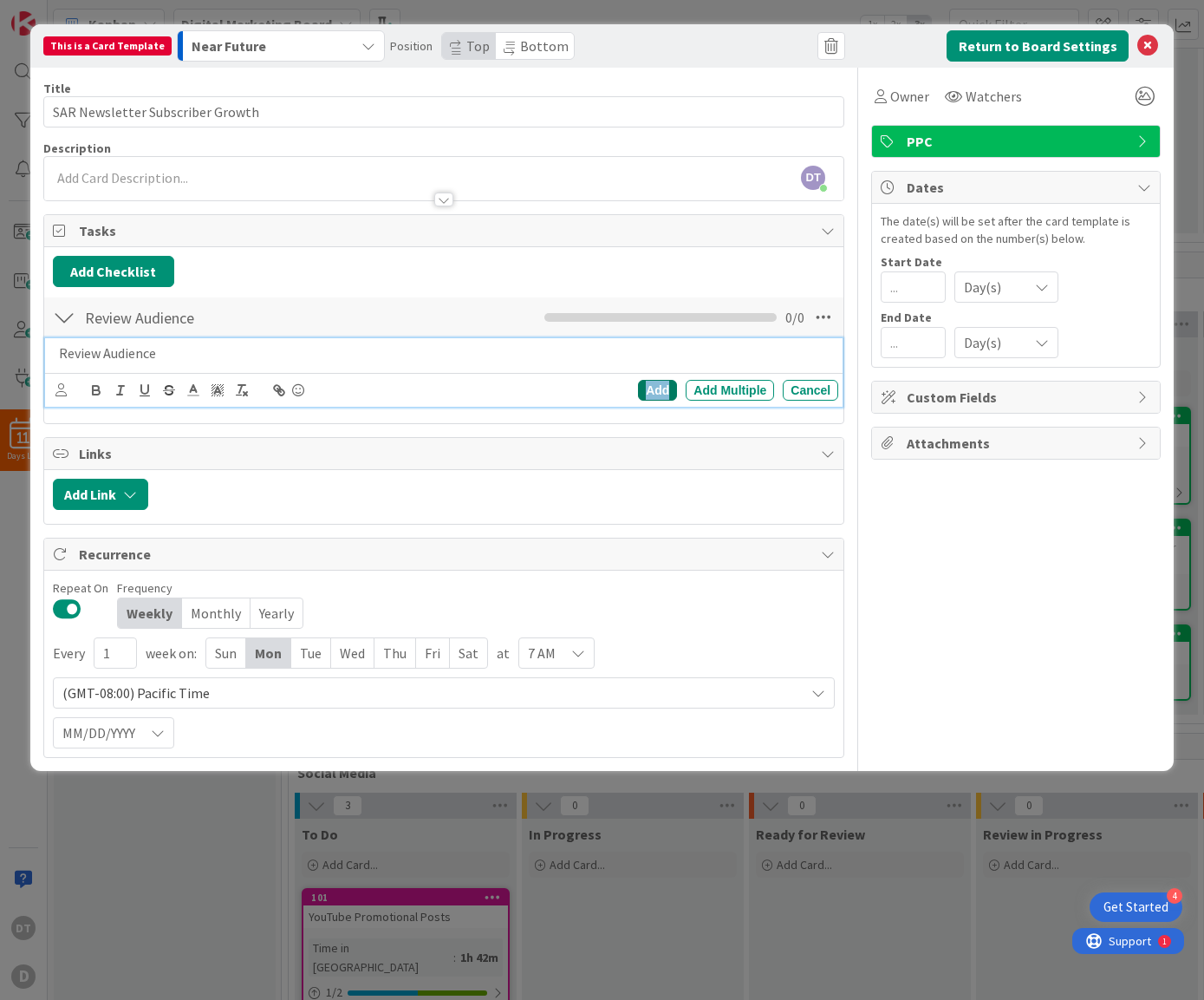
click at [643, 387] on div "Add" at bounding box center [658, 390] width 39 height 21
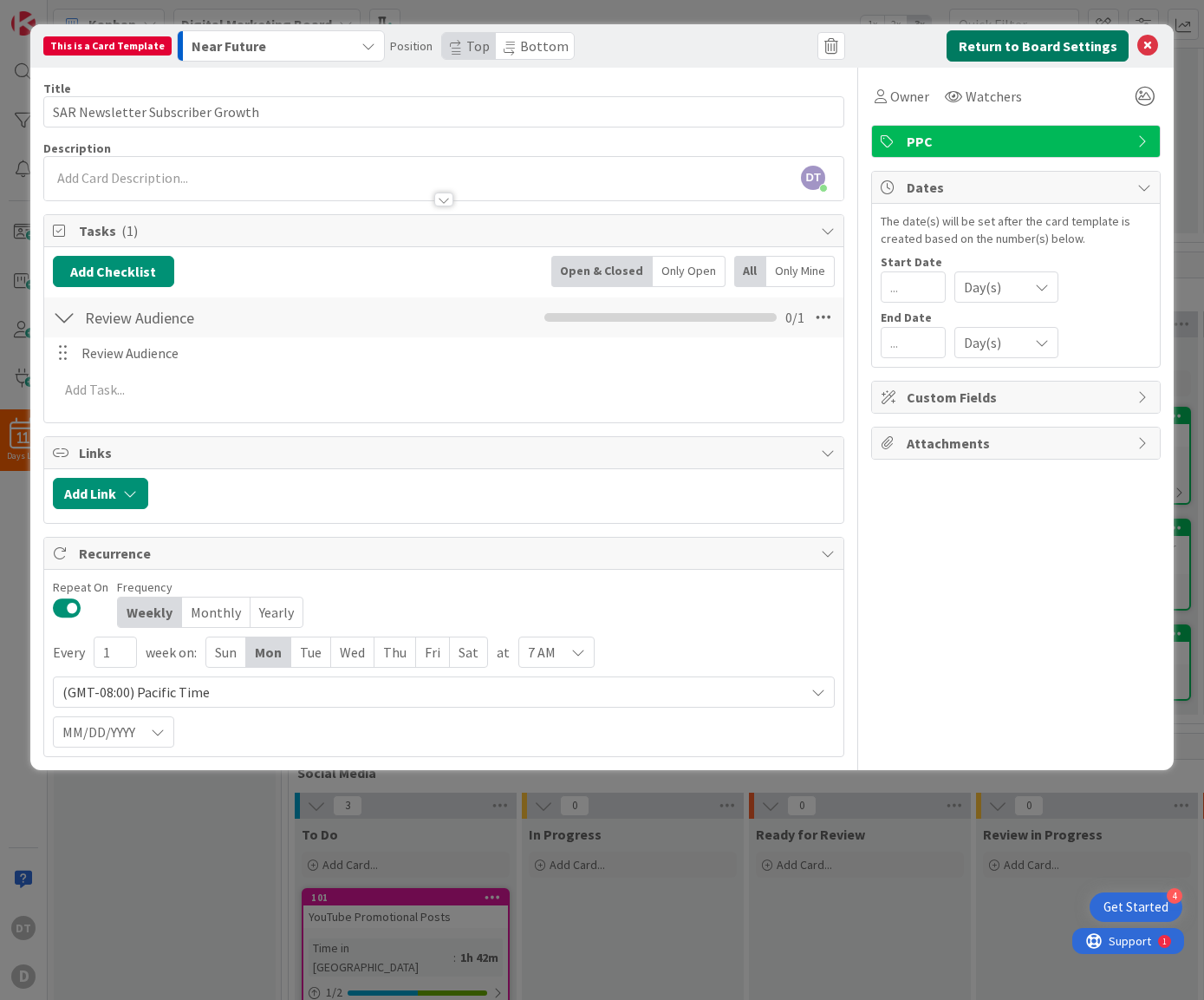
click at [1063, 46] on button "Return to Board Settings" at bounding box center [1037, 46] width 182 height 31
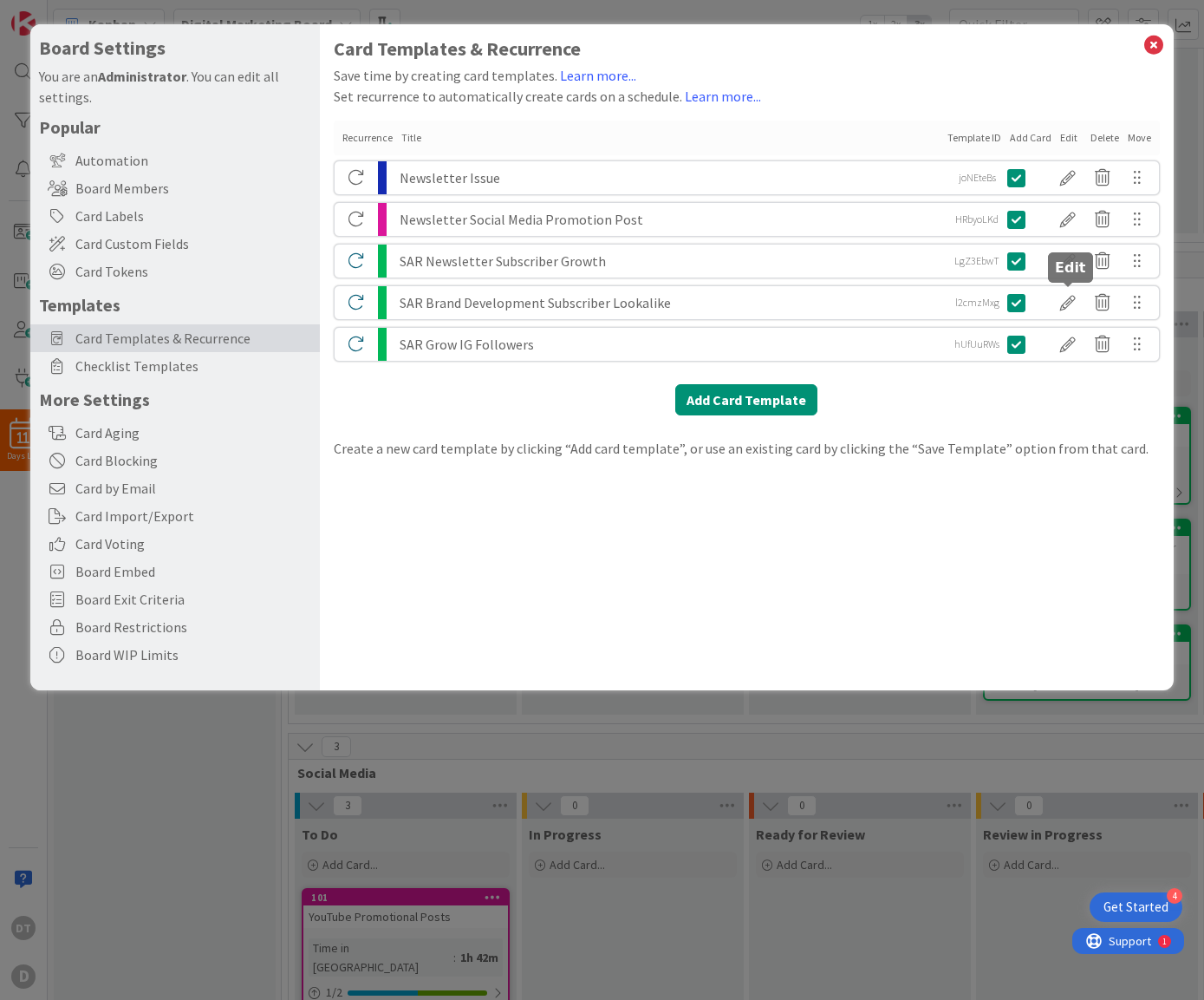
click at [1064, 299] on div at bounding box center [1068, 303] width 35 height 30
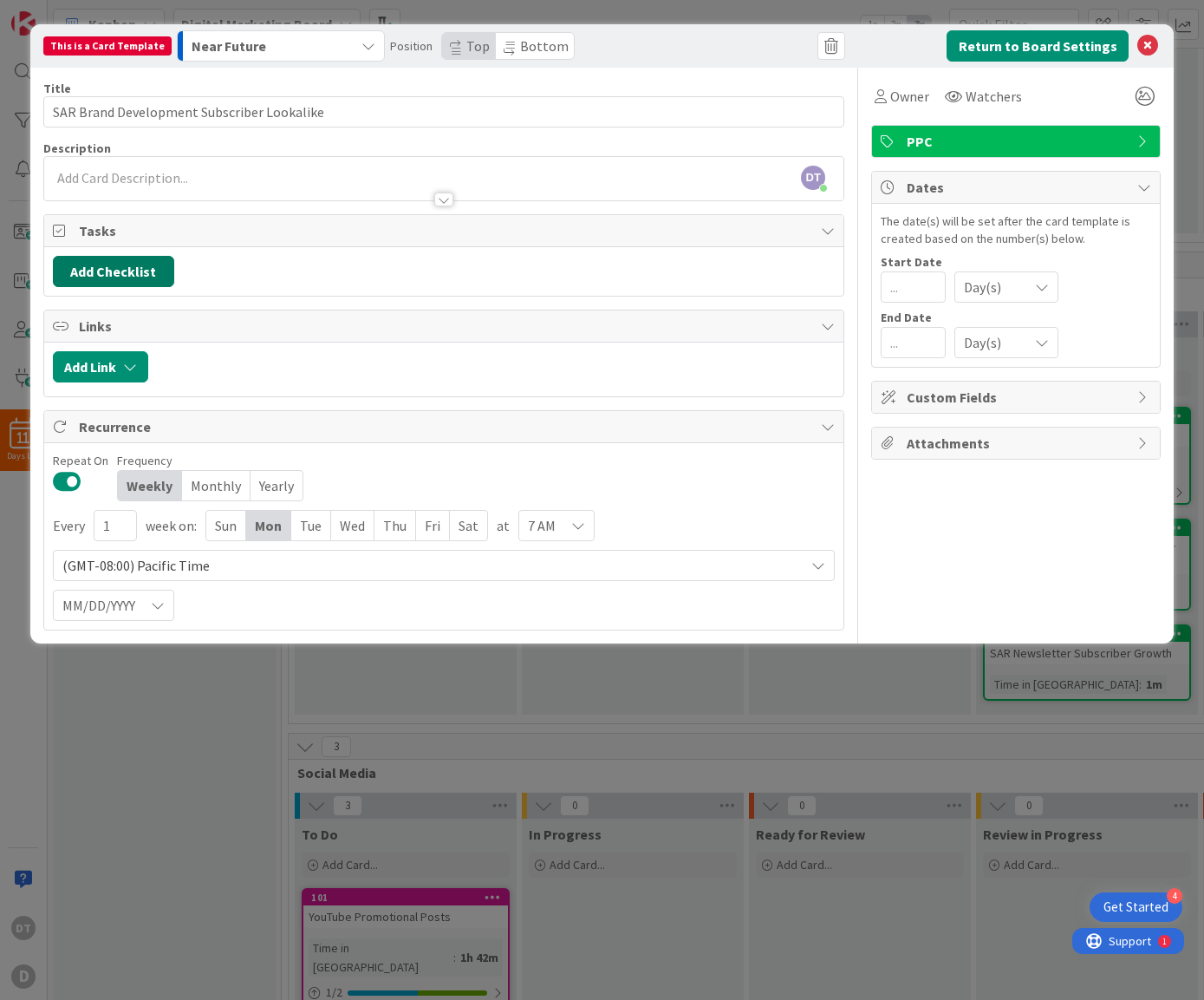
click at [124, 267] on button "Add Checklist" at bounding box center [113, 271] width 122 height 31
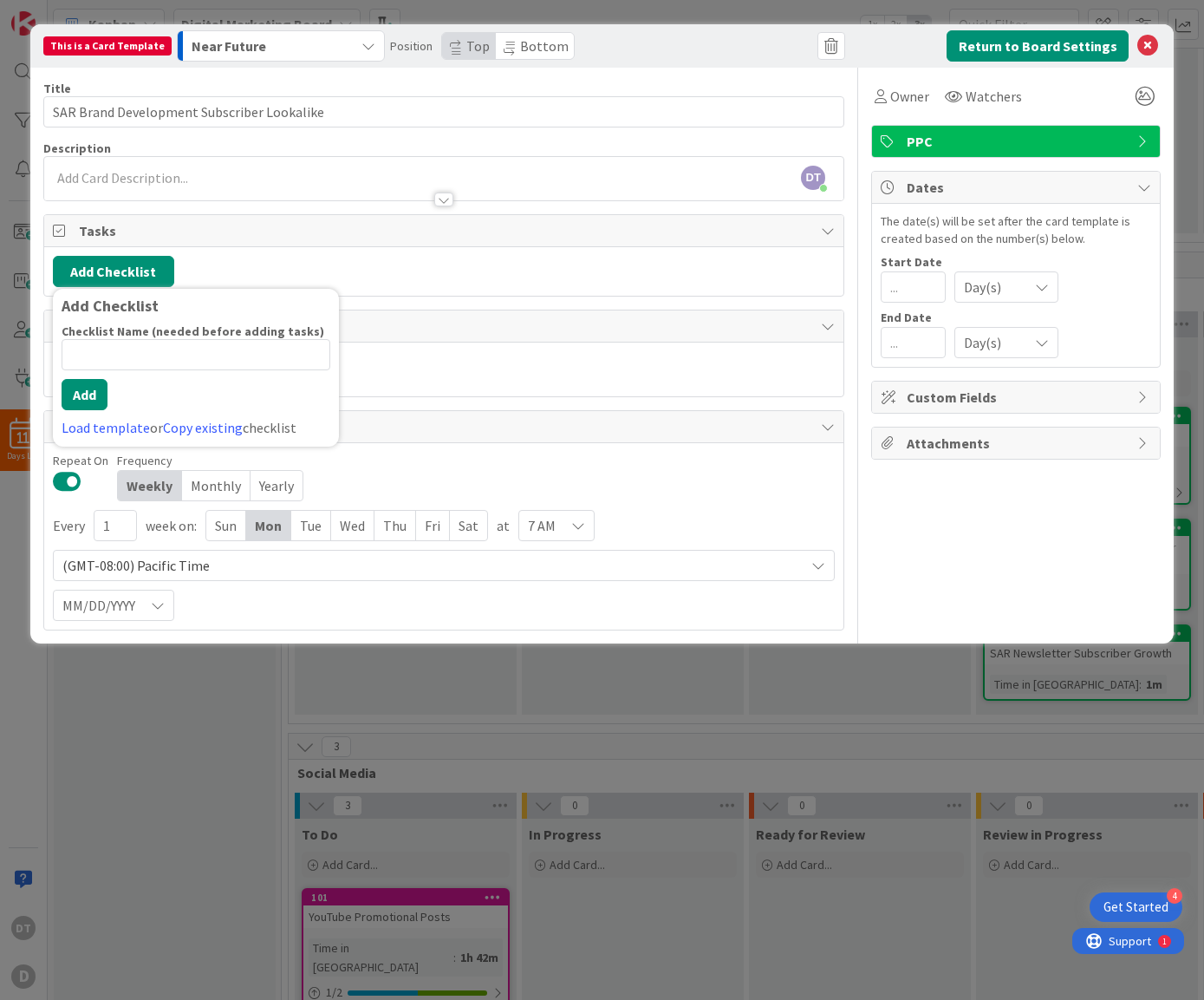
click at [137, 350] on input at bounding box center [196, 354] width 268 height 31
click at [77, 411] on div "Checklist Name (needed before adding tasks) 15 / 64 Review Audience Add Load te…" at bounding box center [196, 381] width 268 height 114
click at [83, 396] on button "Add" at bounding box center [85, 395] width 46 height 31
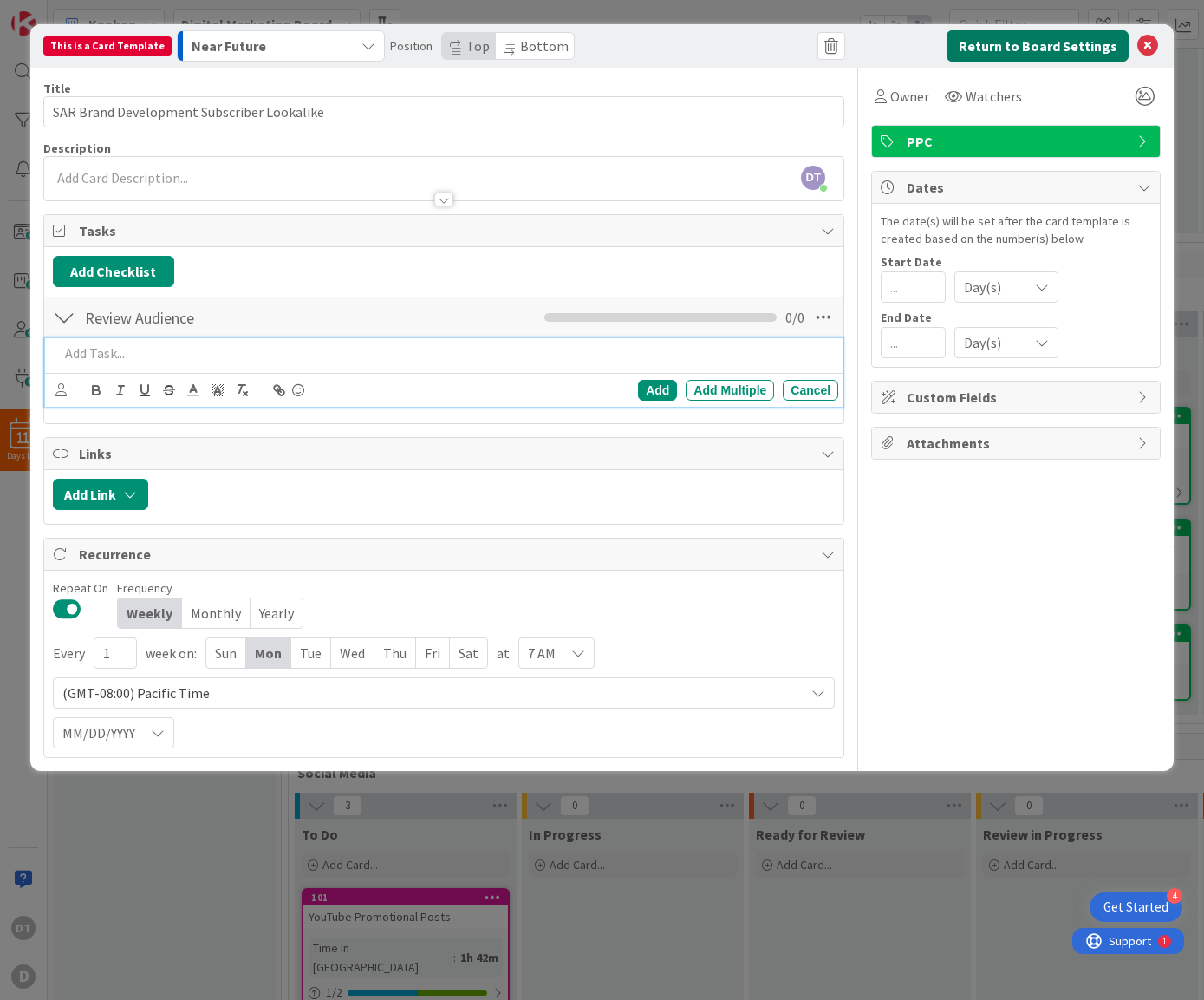
click at [1055, 43] on button "Return to Board Settings" at bounding box center [1037, 46] width 182 height 31
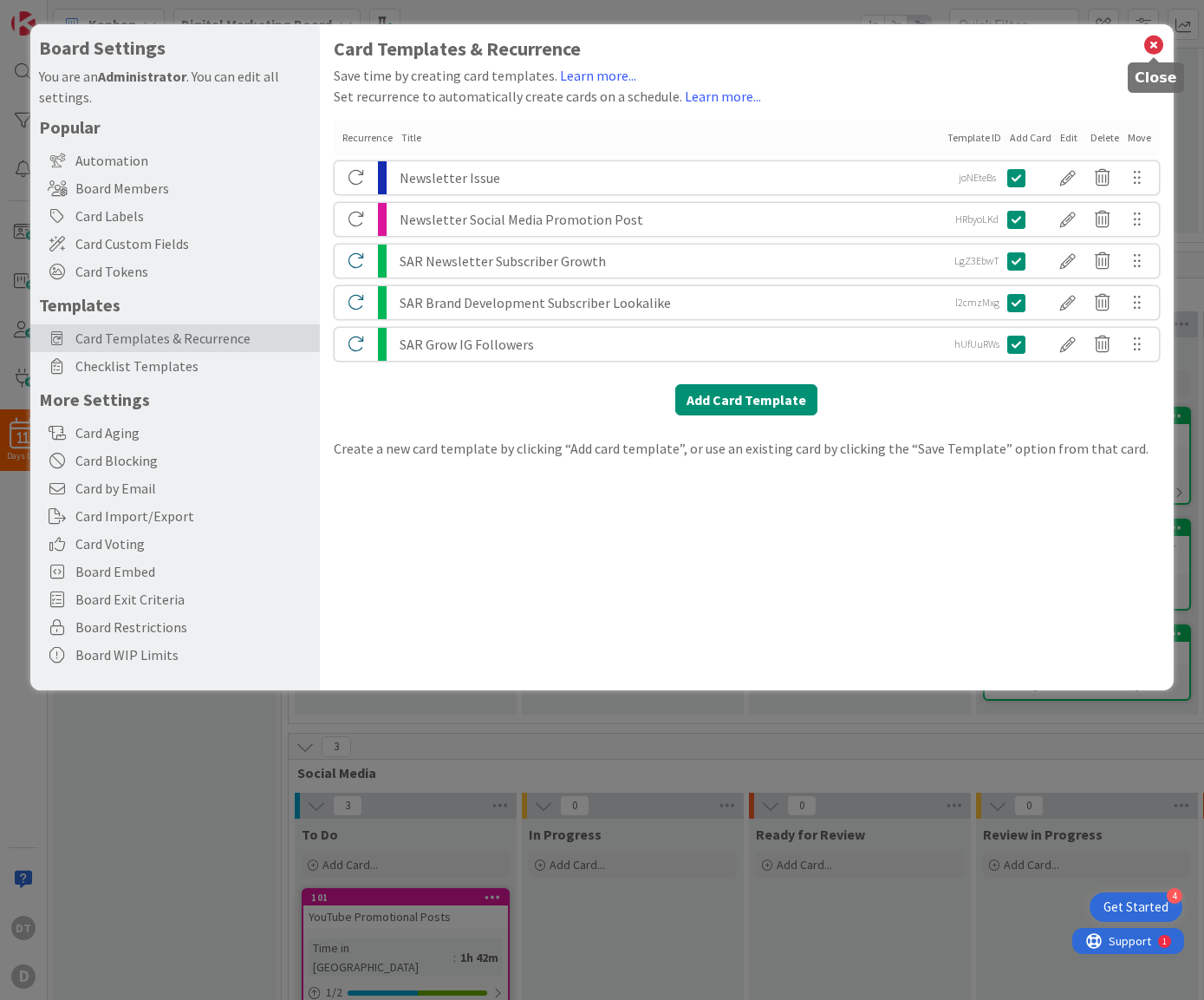
click at [1151, 43] on icon at bounding box center [1154, 45] width 22 height 24
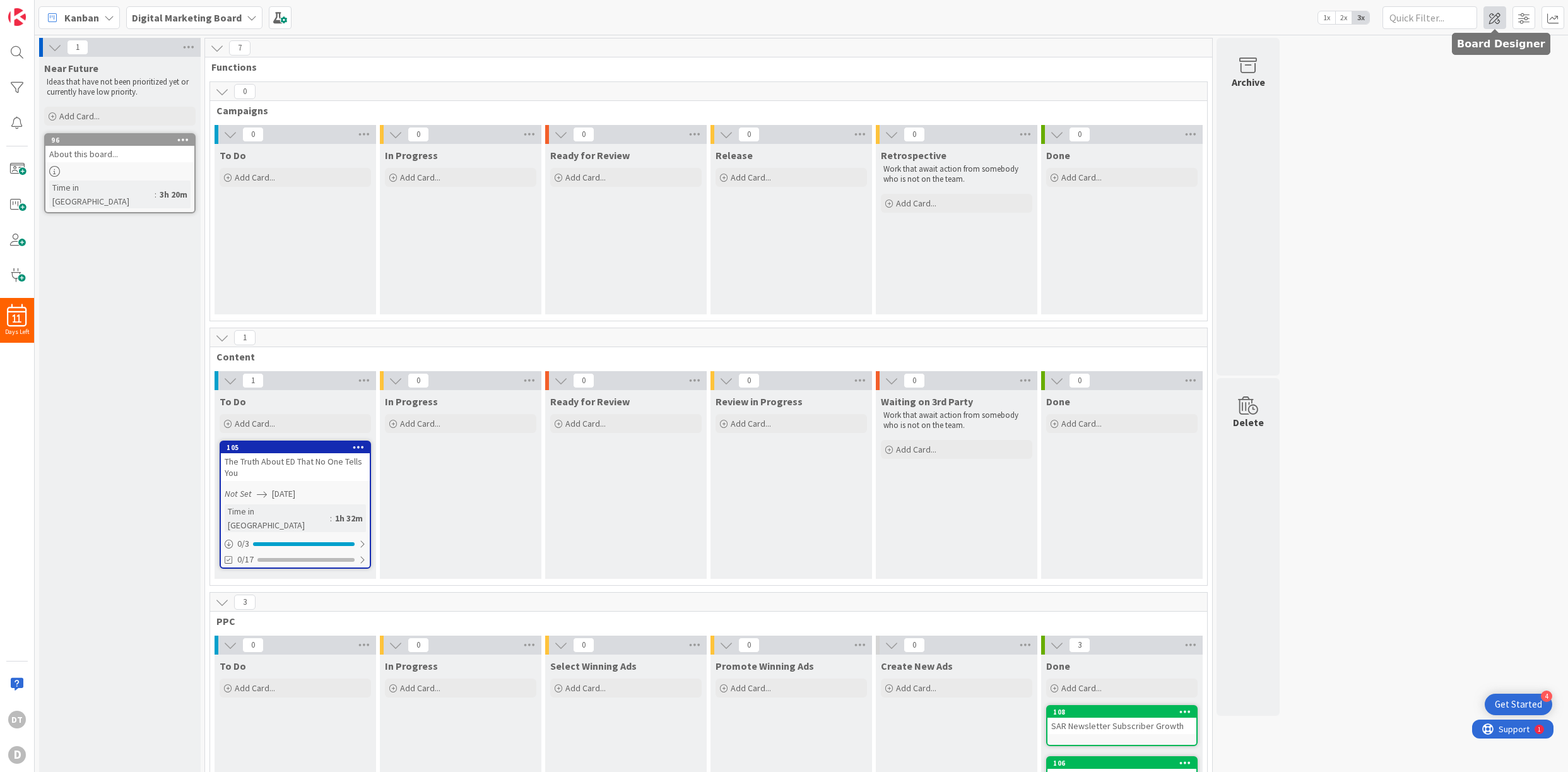
click at [1125, 15] on span at bounding box center [1495, 17] width 23 height 23
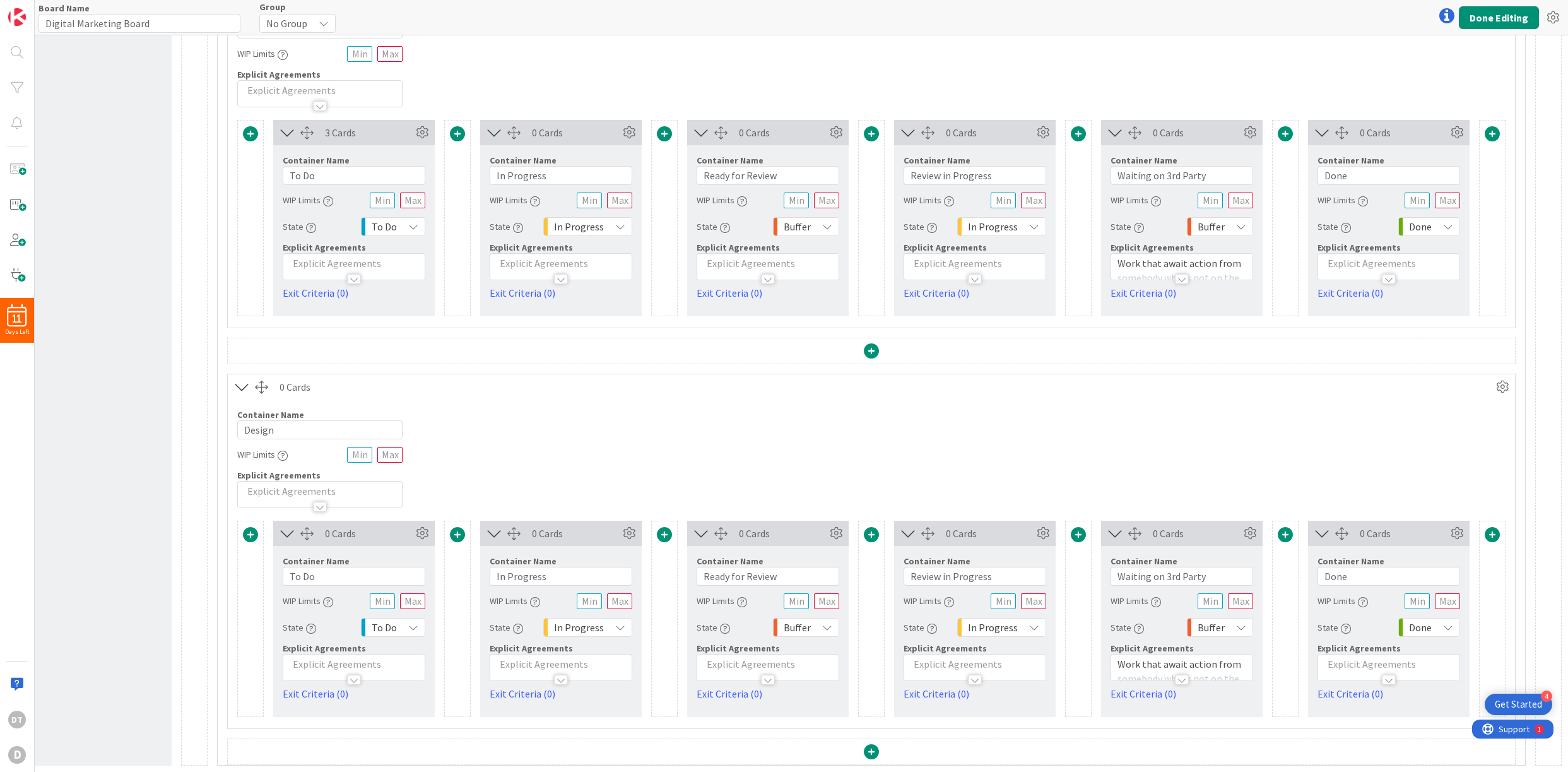
scroll to position [1464, 77]
click at [1125, 378] on icon at bounding box center [1503, 387] width 19 height 19
click at [1125, 436] on div "Container Name 6 / 64 Design WIP Limits Explicit Agreements" at bounding box center [871, 454] width 1287 height 109
click at [1125, 380] on icon at bounding box center [1503, 387] width 19 height 19
click at [1125, 486] on span "Delete this Container" at bounding box center [1410, 495] width 93 height 18
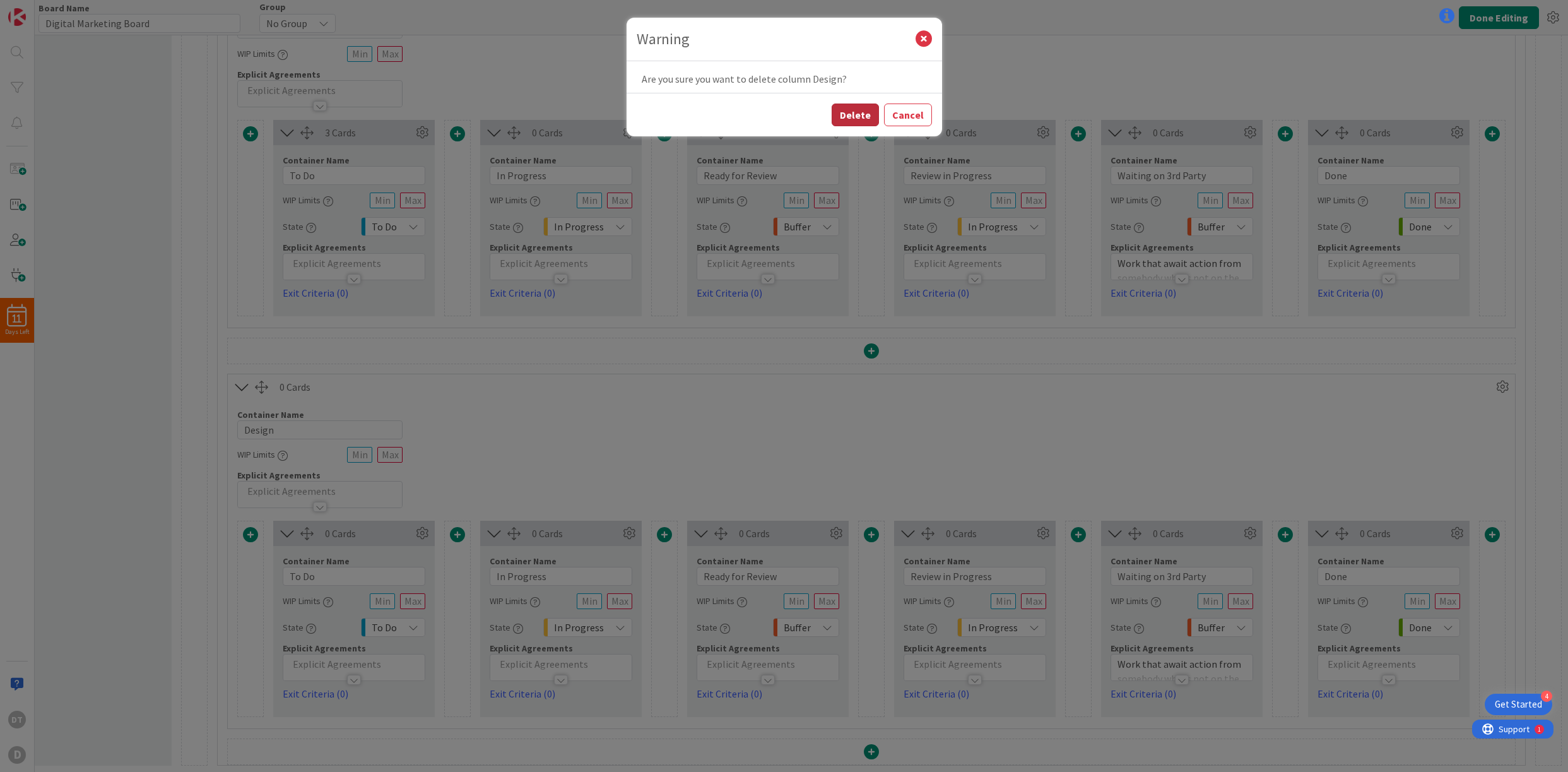
click at [865, 119] on button "Delete" at bounding box center [856, 115] width 47 height 23
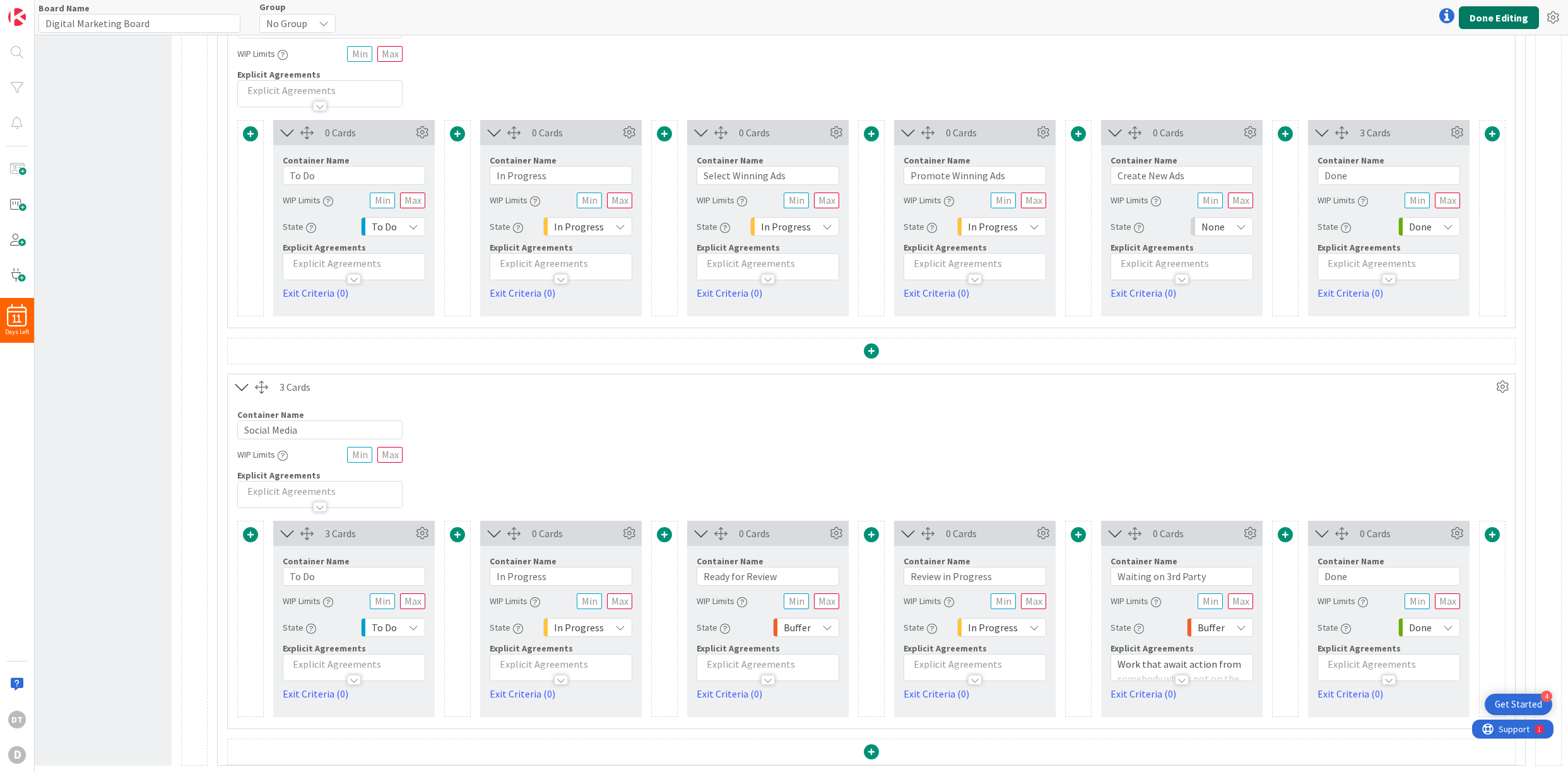
click at [1125, 16] on button "Done Editing" at bounding box center [1499, 17] width 80 height 23
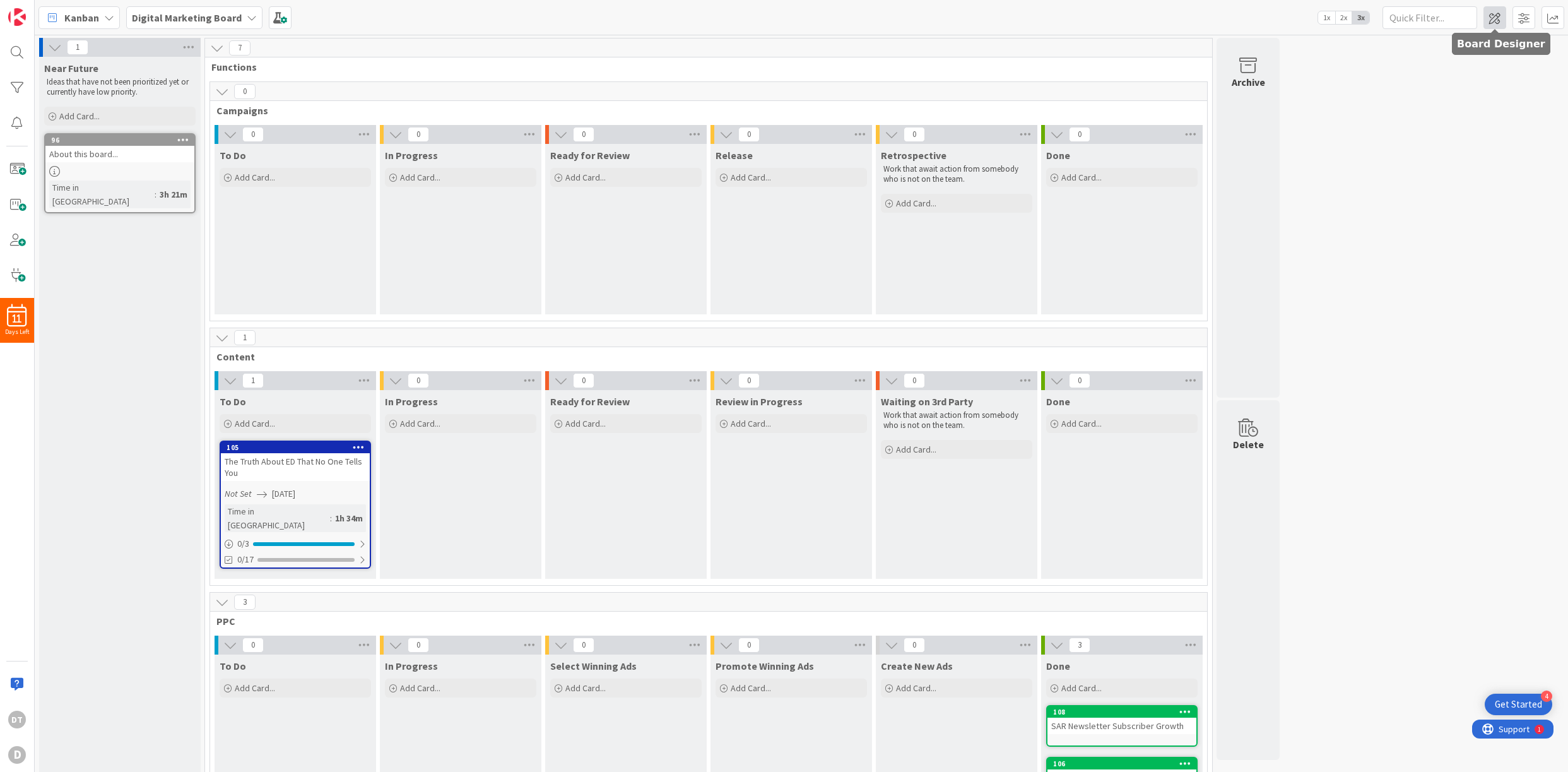
click at [1125, 15] on span at bounding box center [1495, 17] width 23 height 23
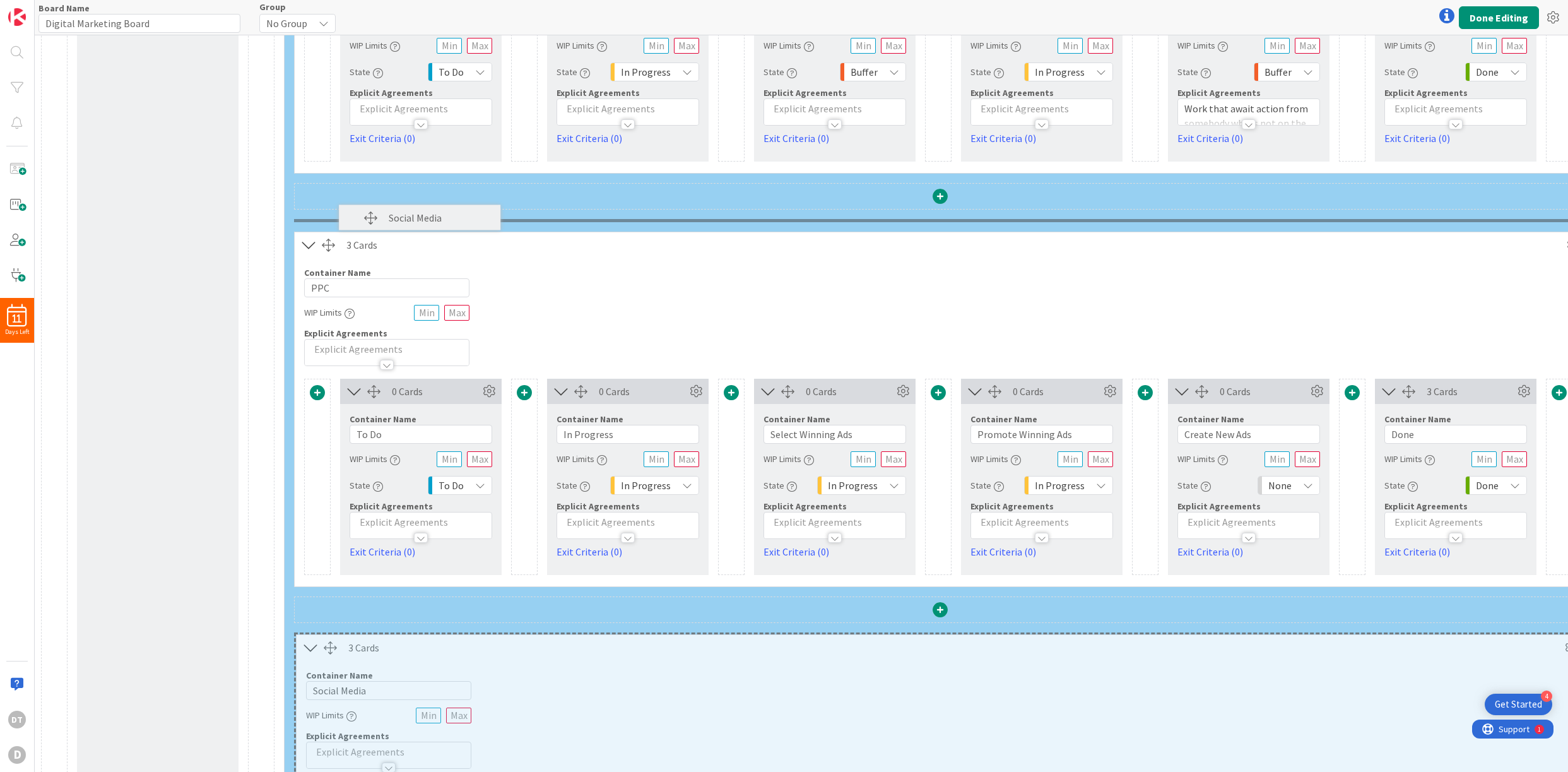
scroll to position [800, 0]
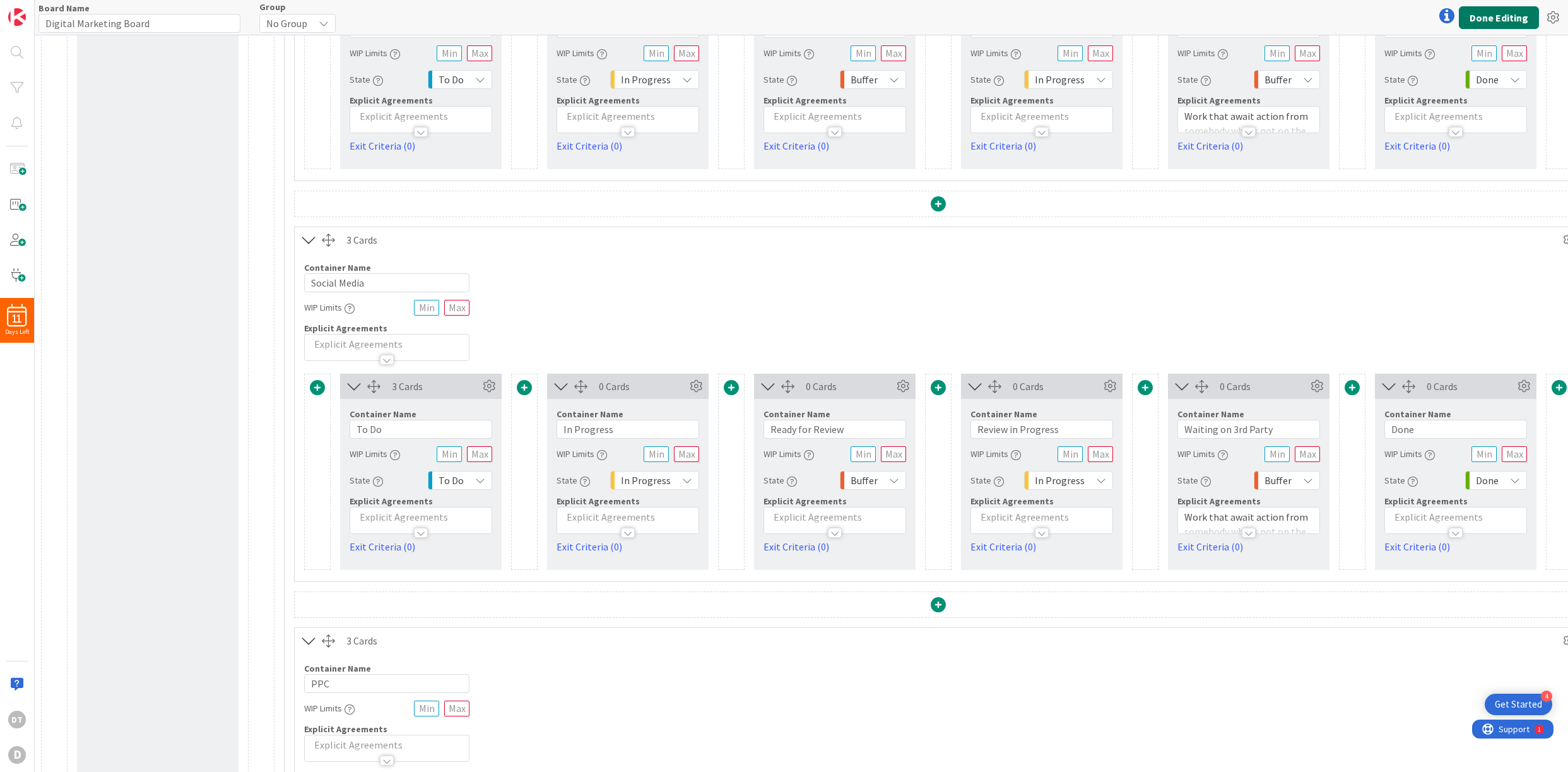
click at [1125, 18] on button "Done Editing" at bounding box center [1499, 17] width 80 height 23
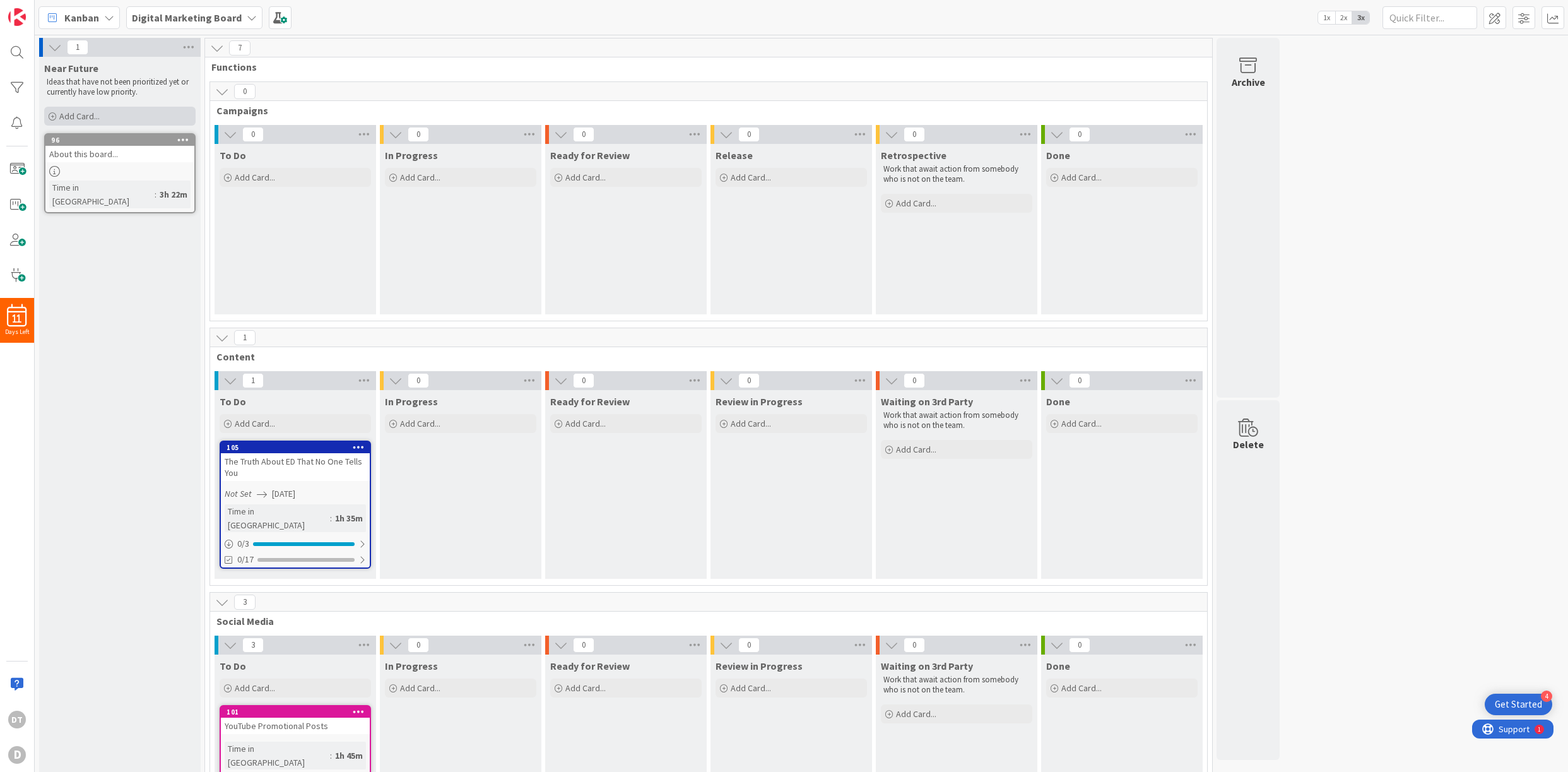
click at [48, 115] on icon at bounding box center [52, 116] width 7 height 7
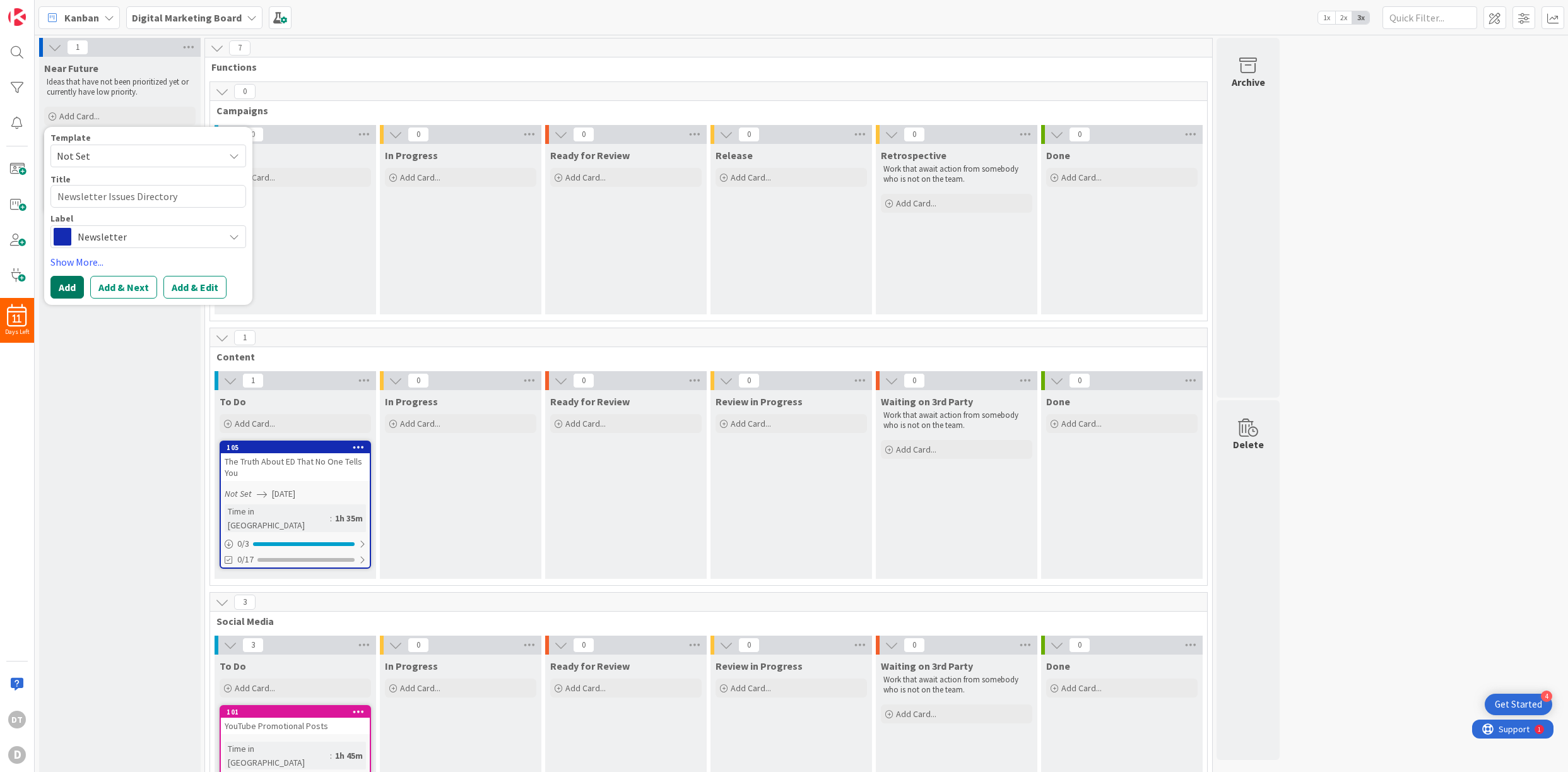
click at [69, 286] on button "Add" at bounding box center [67, 288] width 34 height 23
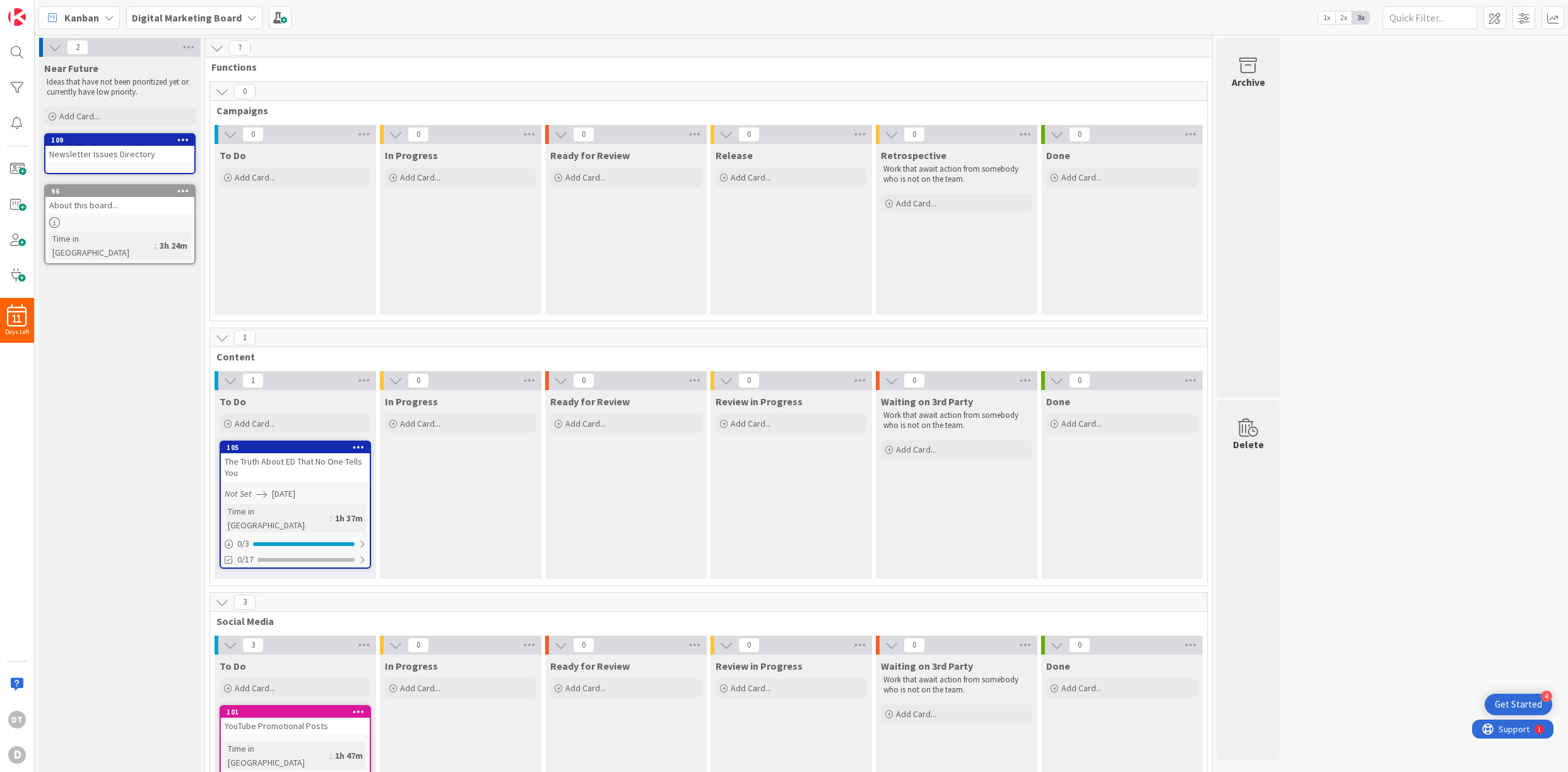
click at [111, 144] on div "109" at bounding box center [120, 140] width 149 height 11
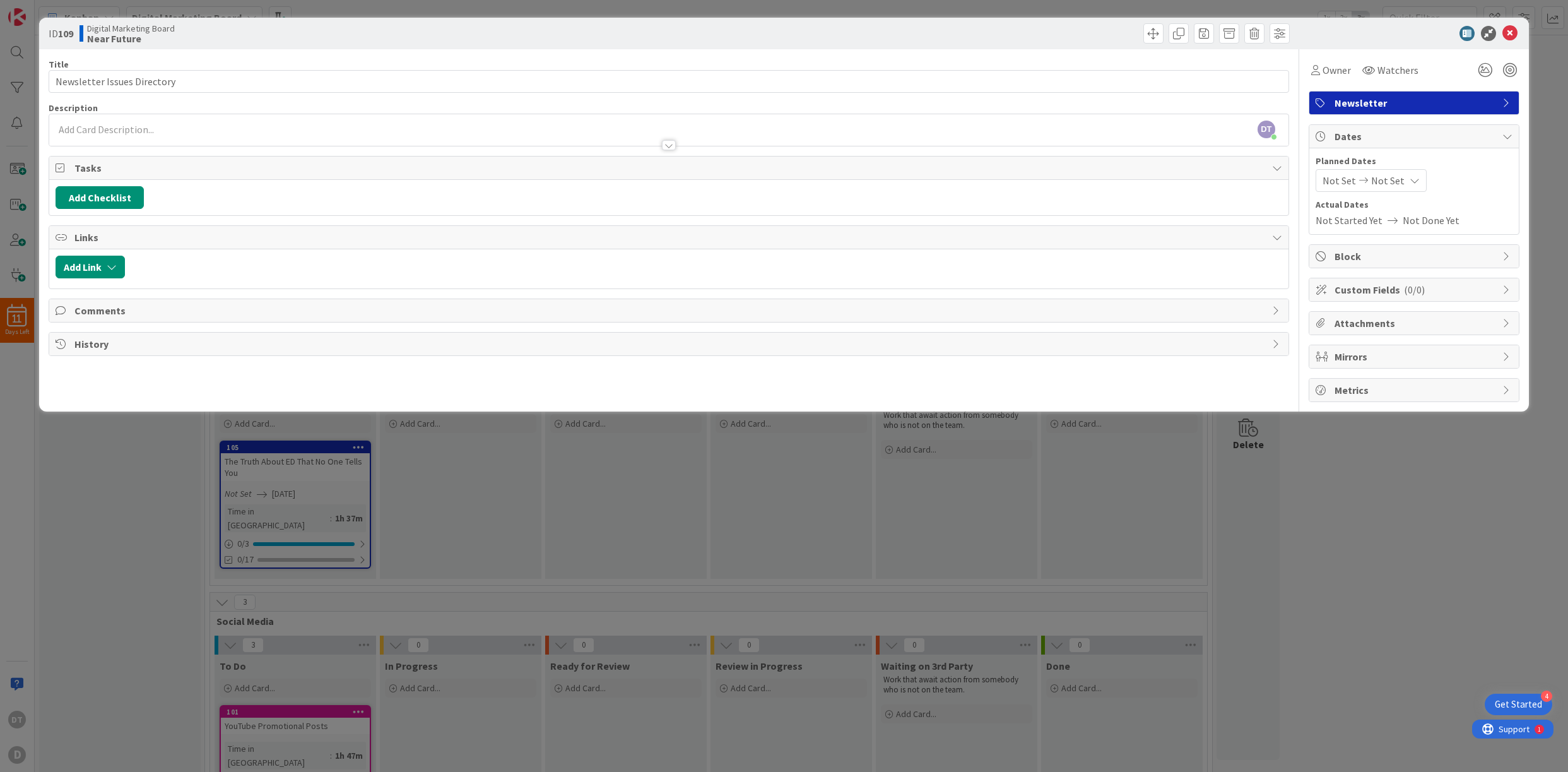
click at [1125, 106] on span "Newsletter" at bounding box center [1416, 103] width 162 height 15
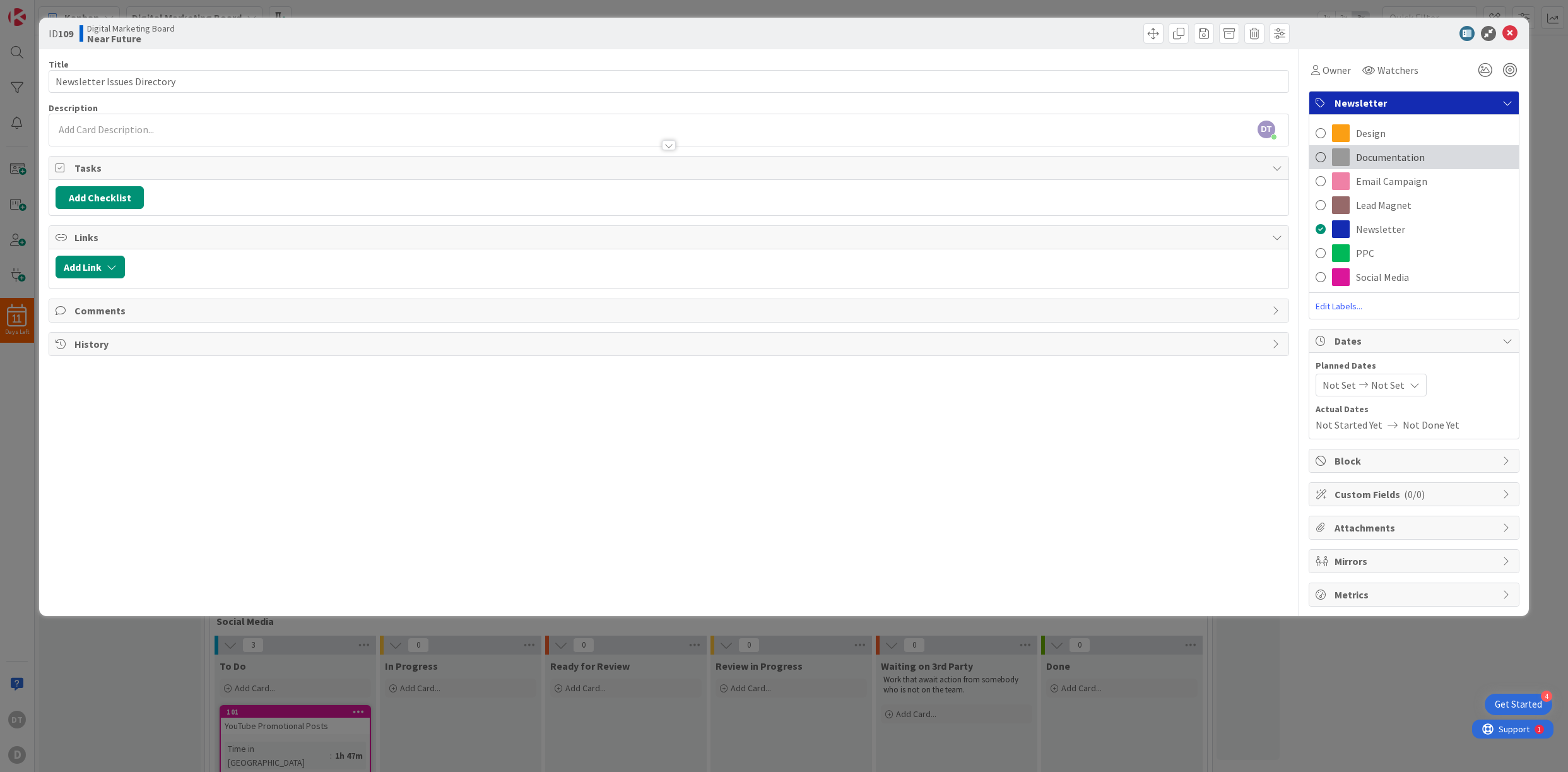
click at [1125, 158] on div "Documentation" at bounding box center [1414, 157] width 210 height 24
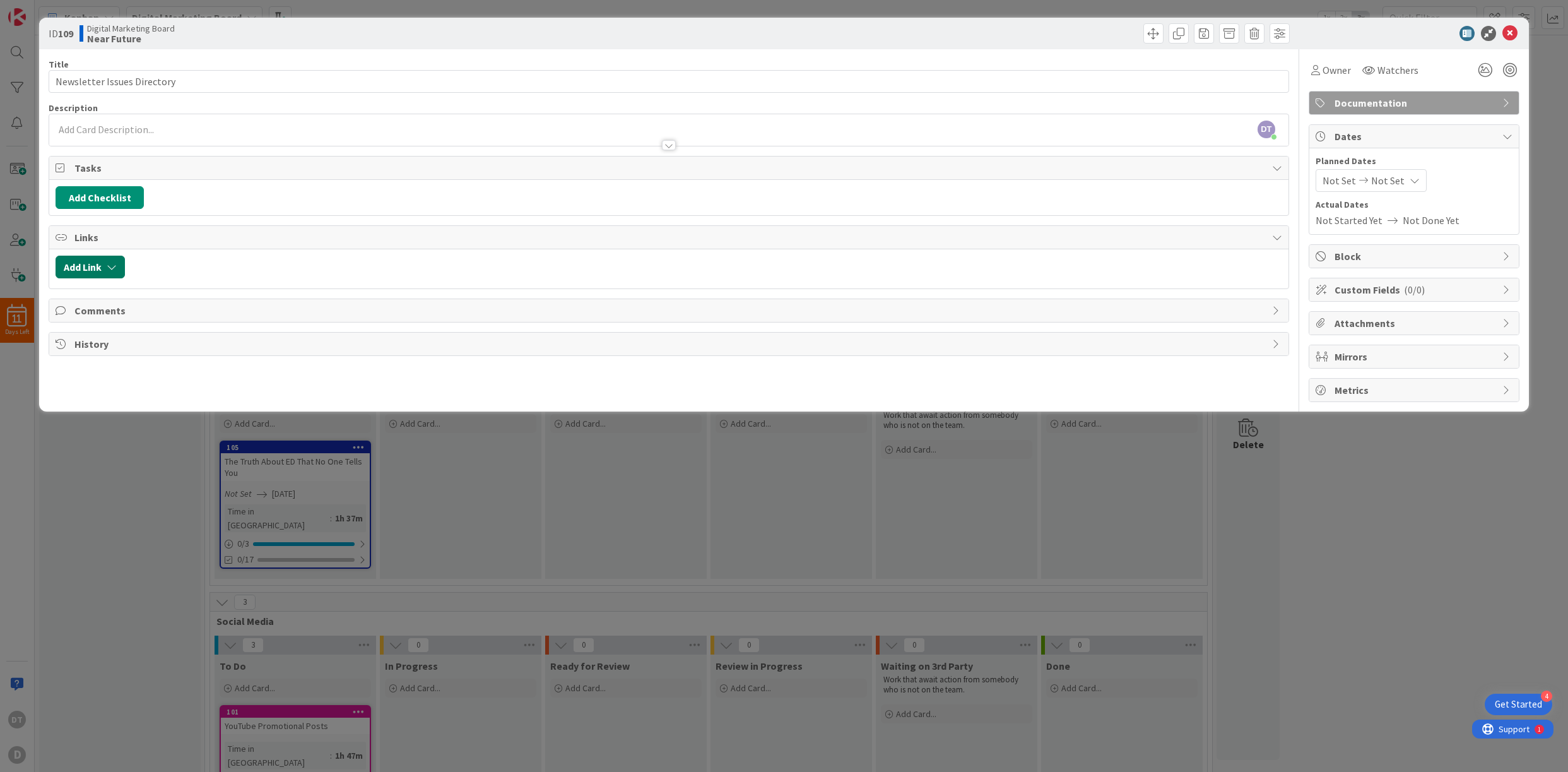
click at [100, 265] on button "Add Link" at bounding box center [90, 267] width 69 height 23
click at [145, 131] on div "DT Damon Torgerson just joined" at bounding box center [669, 130] width 1240 height 32
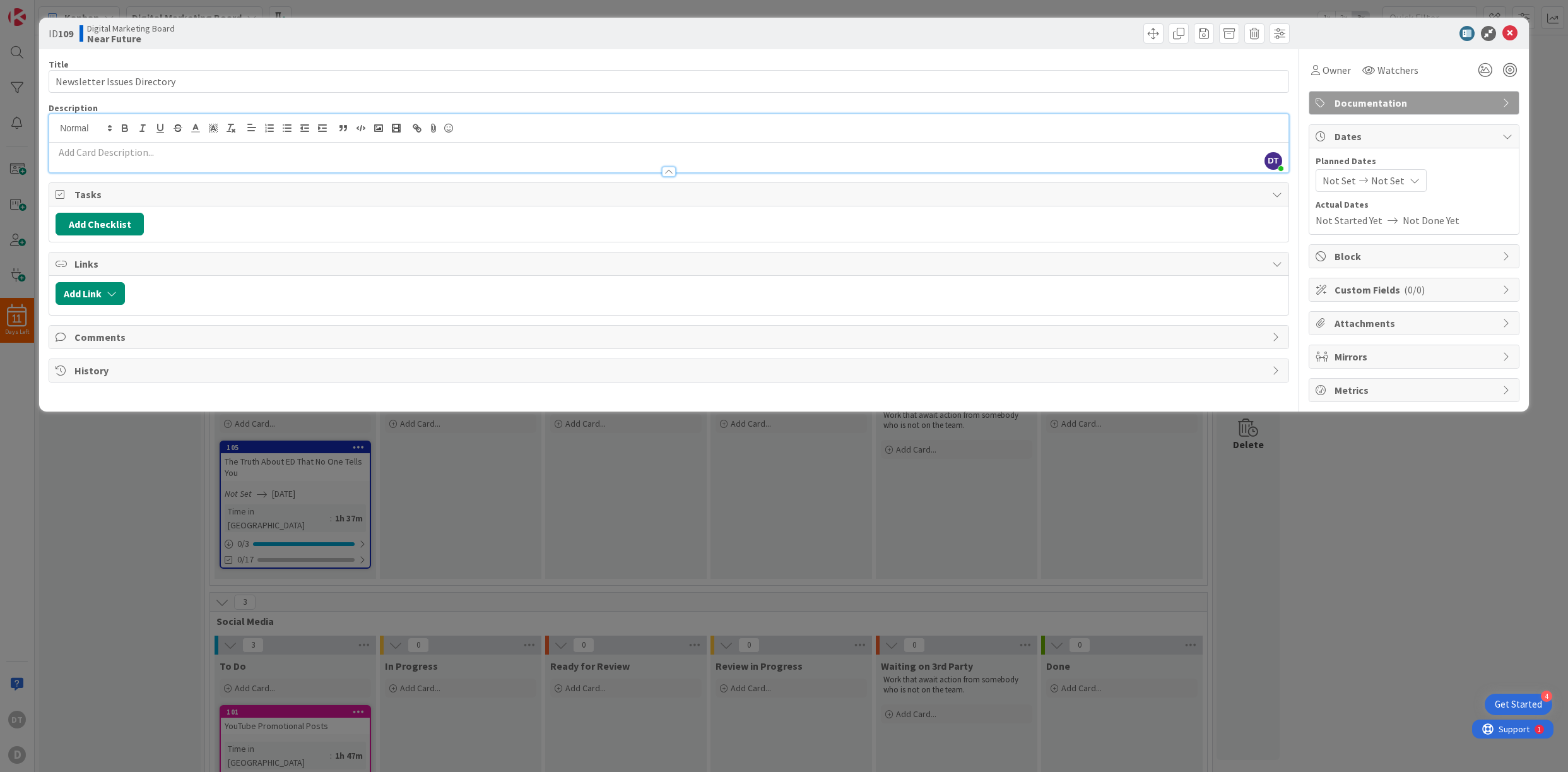
click at [146, 153] on p at bounding box center [669, 153] width 1227 height 15
click at [1125, 321] on span "Attachments" at bounding box center [1416, 323] width 162 height 15
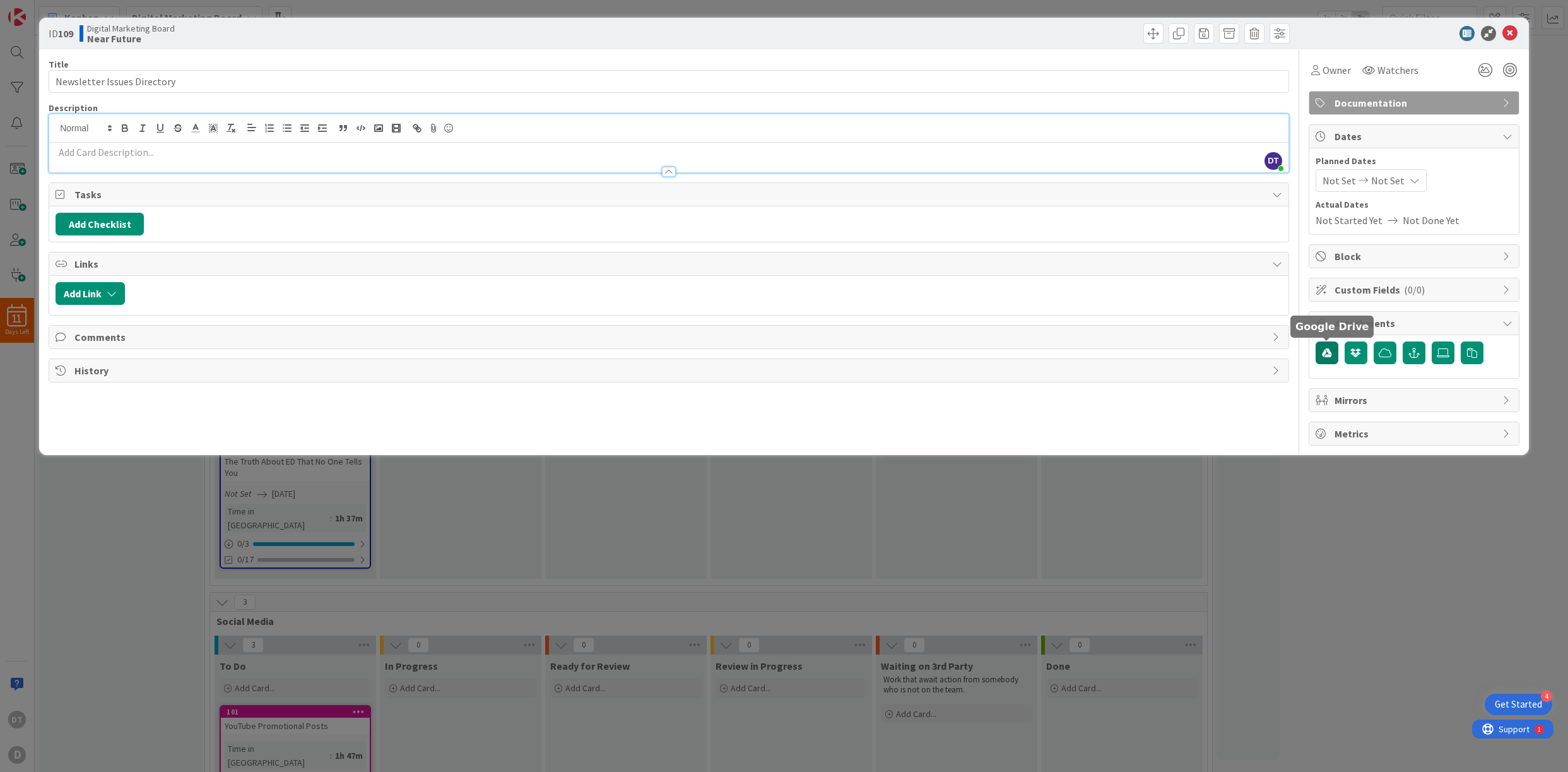
click at [1125, 350] on icon "button" at bounding box center [1327, 353] width 10 height 10
click at [146, 156] on p at bounding box center [669, 153] width 1227 height 15
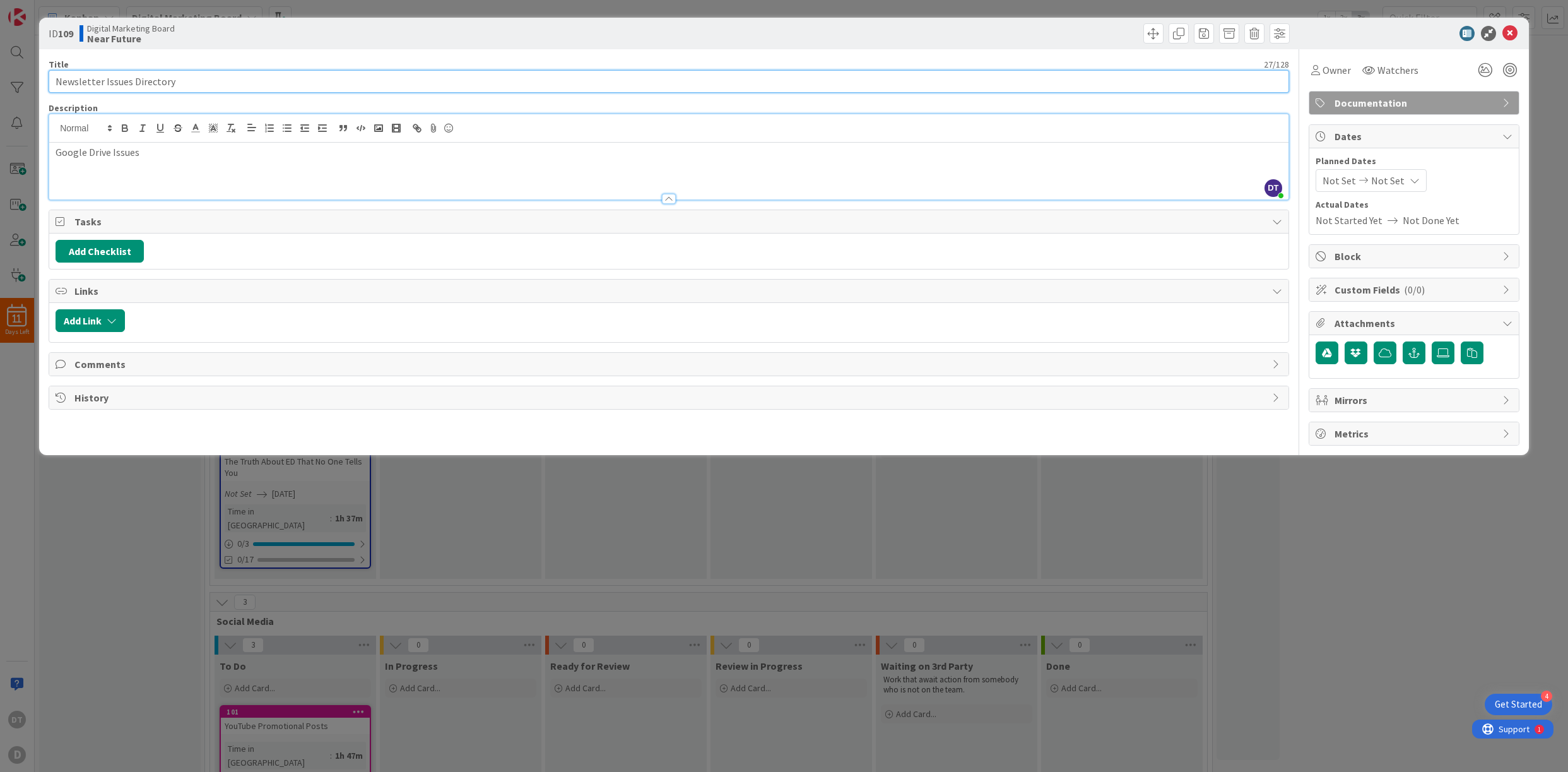
click at [144, 79] on input "Newsletter Issues Directory" at bounding box center [669, 81] width 1241 height 23
click at [170, 156] on p "Google Drive Issues" at bounding box center [669, 153] width 1227 height 15
click at [54, 153] on div "Google Drive Issues Link" at bounding box center [669, 171] width 1240 height 57
click at [416, 127] on line "button" at bounding box center [417, 128] width 3 height 3
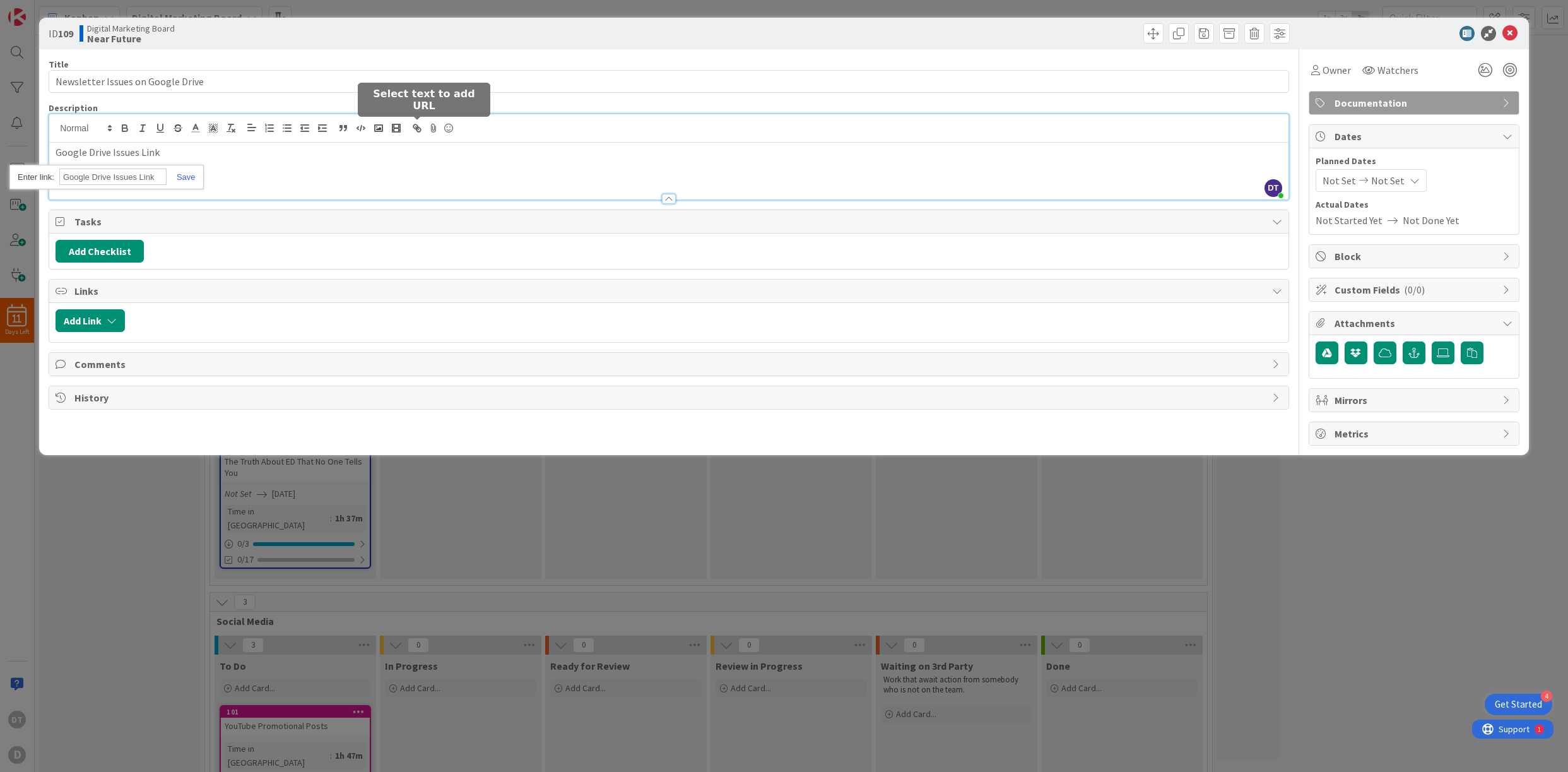
paste input "https://drive.google.com/drive/folders/1C11SelxIrEk3e8zK9qMCuzlygU4r5ij1?usp=dr…"
click at [187, 179] on link at bounding box center [181, 177] width 29 height 9
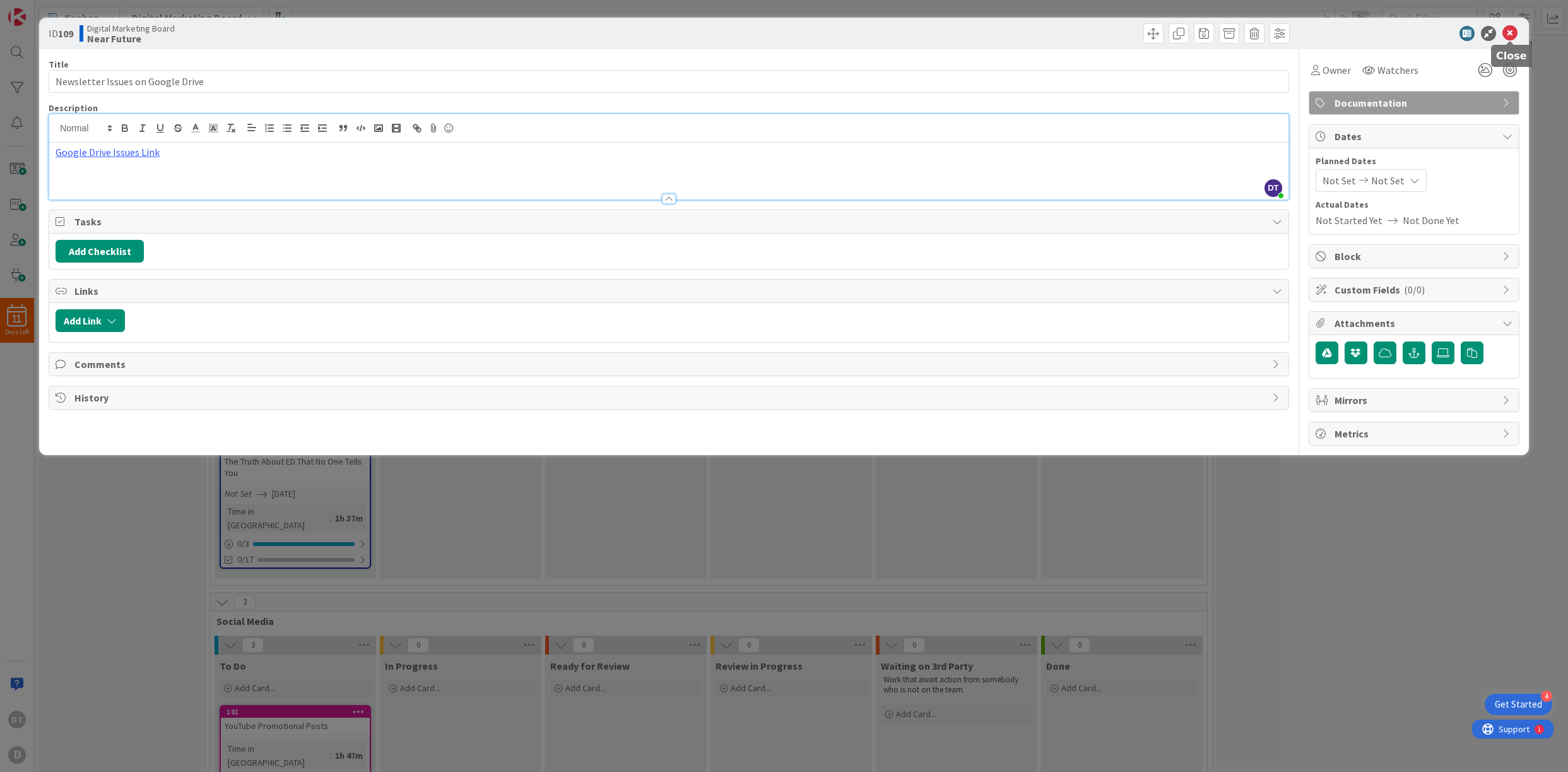
click at [1125, 33] on icon at bounding box center [1510, 34] width 15 height 15
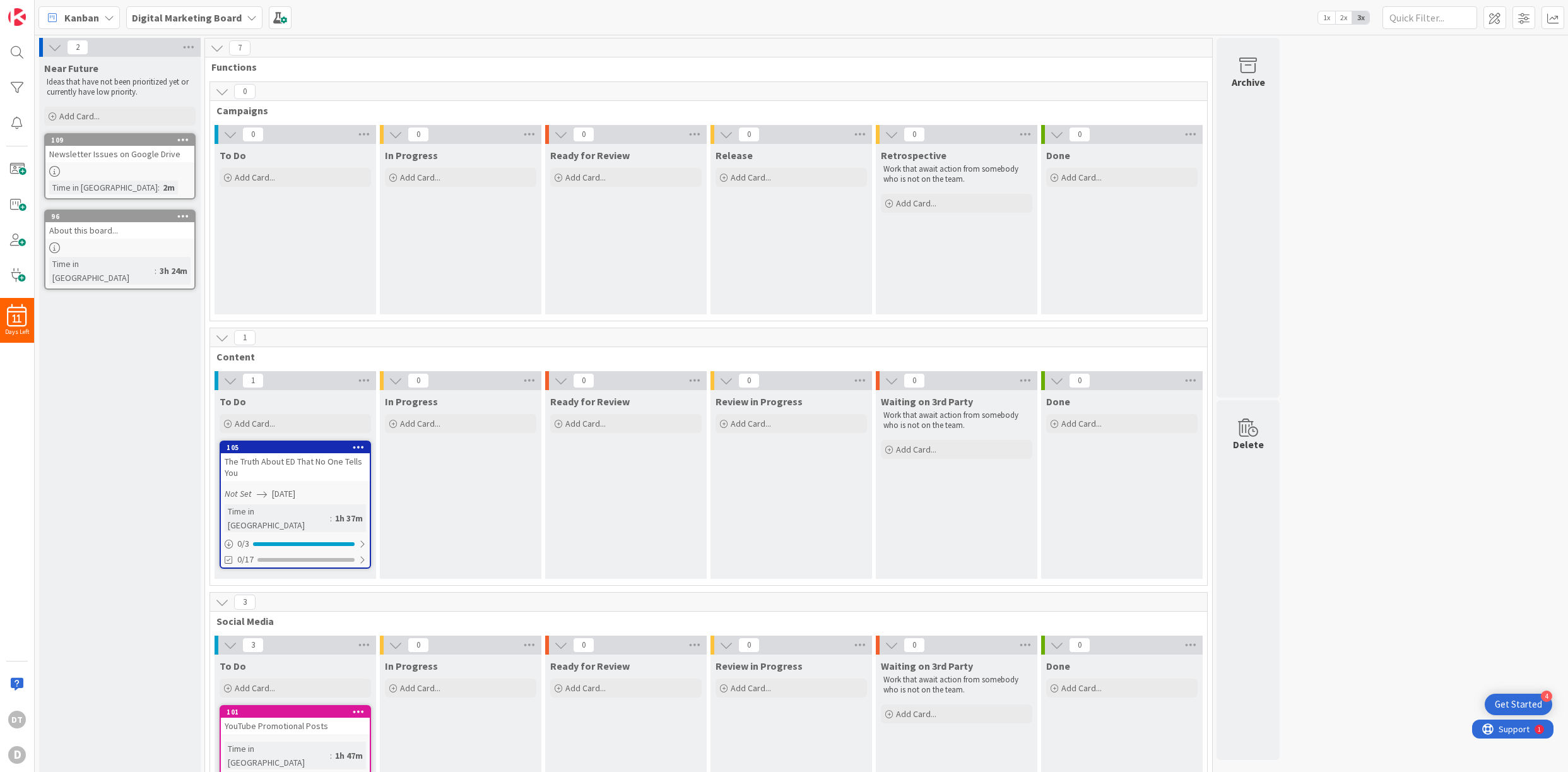
click at [128, 157] on div "Newsletter Issues on Google Drive" at bounding box center [120, 154] width 149 height 16
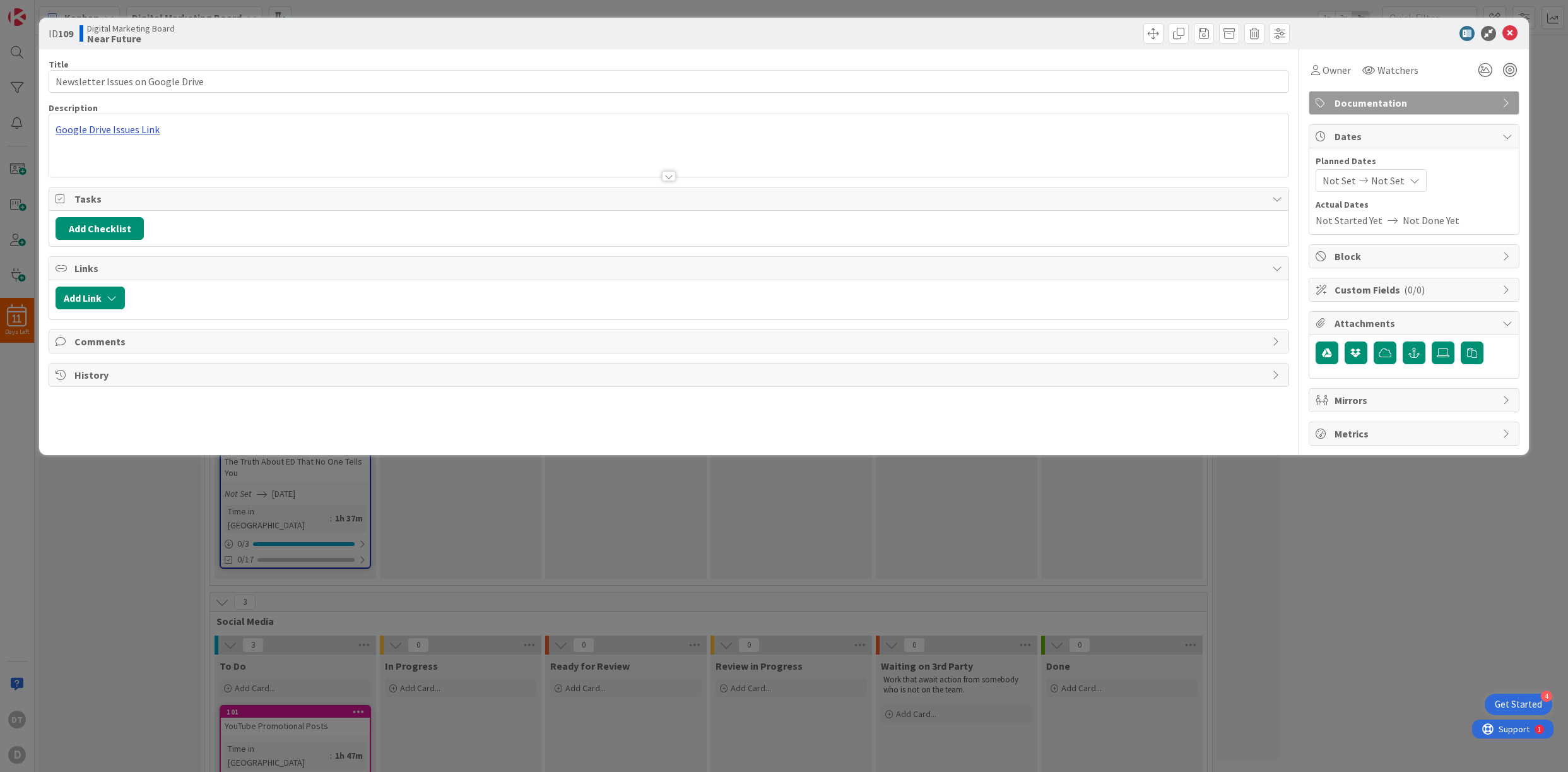
click at [119, 131] on div "Google Drive Issues Link" at bounding box center [669, 145] width 1240 height 62
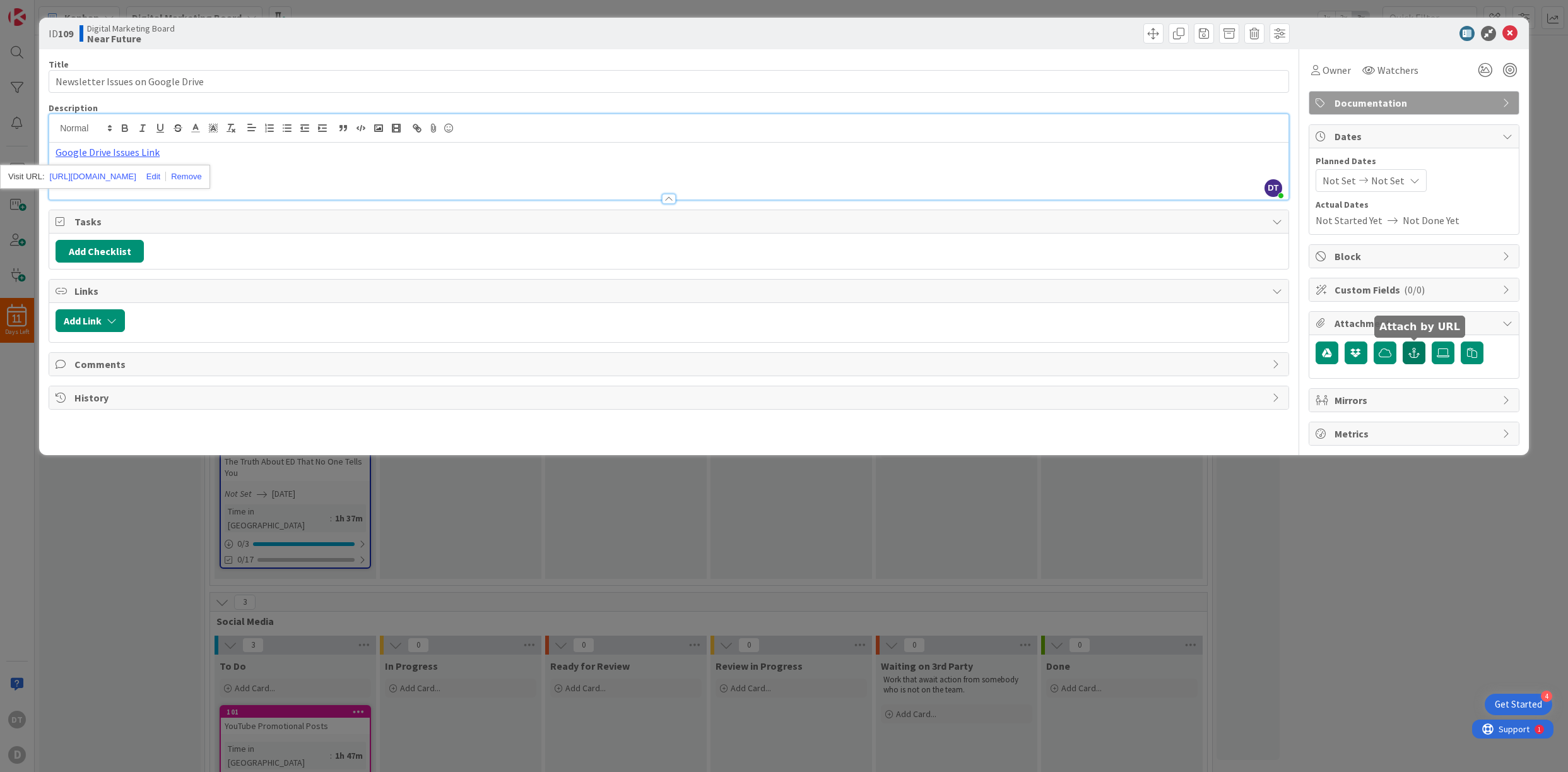
click at [1125, 351] on icon "button" at bounding box center [1414, 353] width 11 height 10
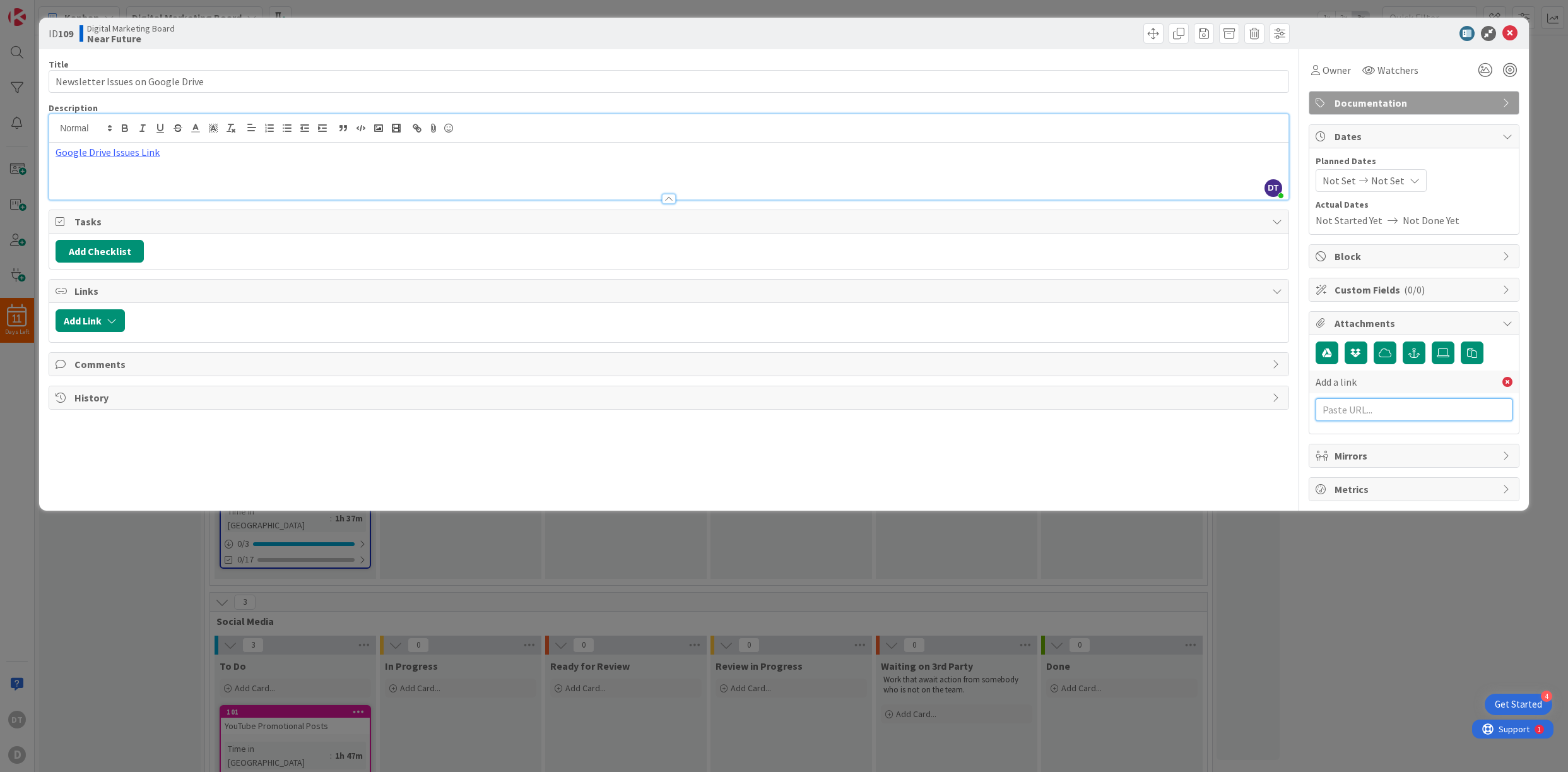
click at [1125, 408] on input "text" at bounding box center [1414, 410] width 197 height 23
paste input "https://drive.google.com/drive/folders/1C11SelxIrEk3e8zK9qMCuzlygU4r5ij1?usp=dr…"
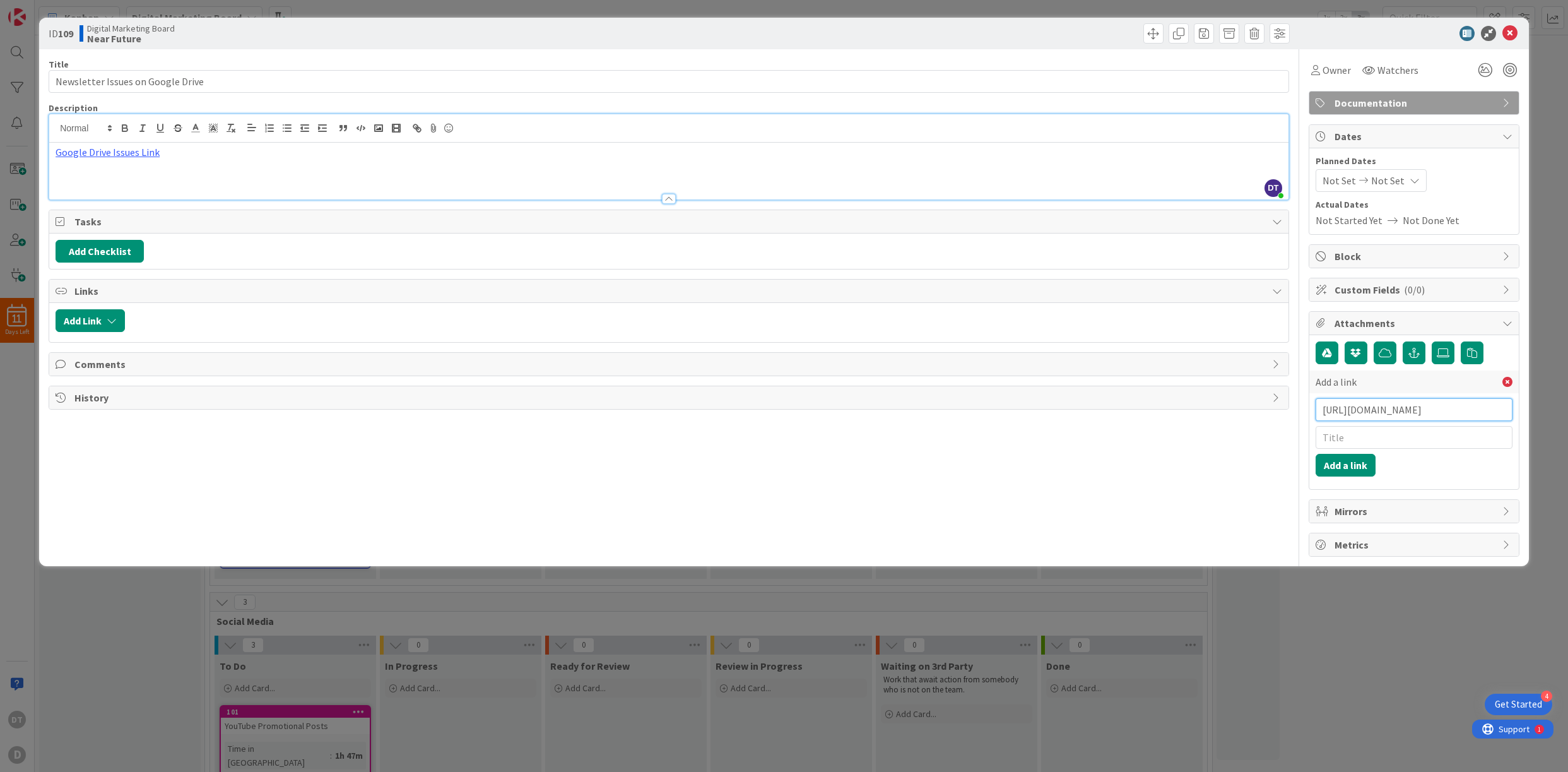
scroll to position [0, 204]
click at [1125, 440] on input "text" at bounding box center [1414, 437] width 197 height 23
click at [1125, 466] on button "Add a link" at bounding box center [1345, 466] width 60 height 23
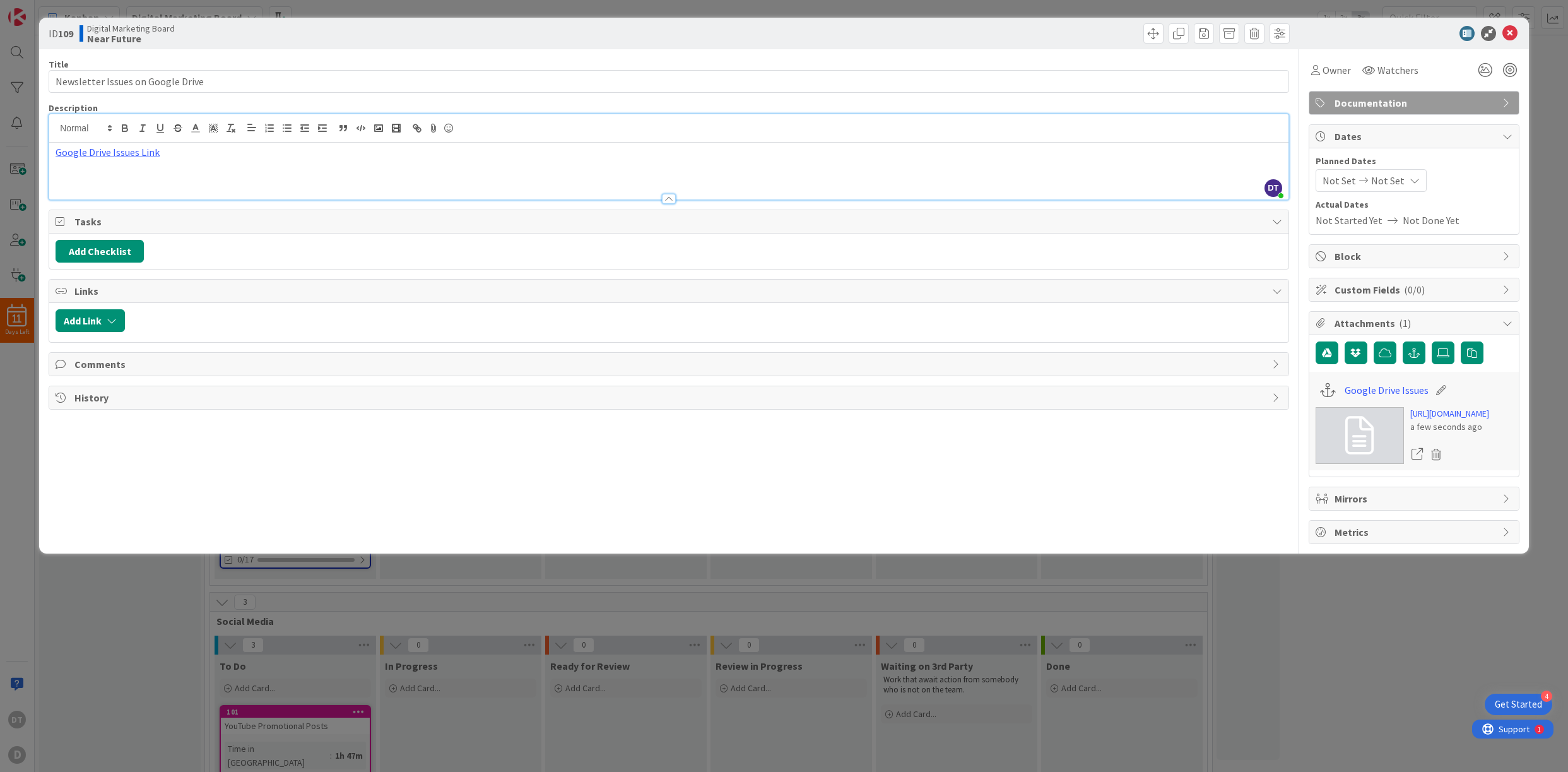
click at [178, 153] on p "Google Drive Issues Link" at bounding box center [669, 153] width 1227 height 15
drag, startPoint x: 194, startPoint y: 153, endPoint x: 52, endPoint y: 142, distance: 142.4
click at [52, 142] on div "DT Damon Torgerson just joined Google Drive Issues Link https://drive.google.co…" at bounding box center [669, 157] width 1240 height 85
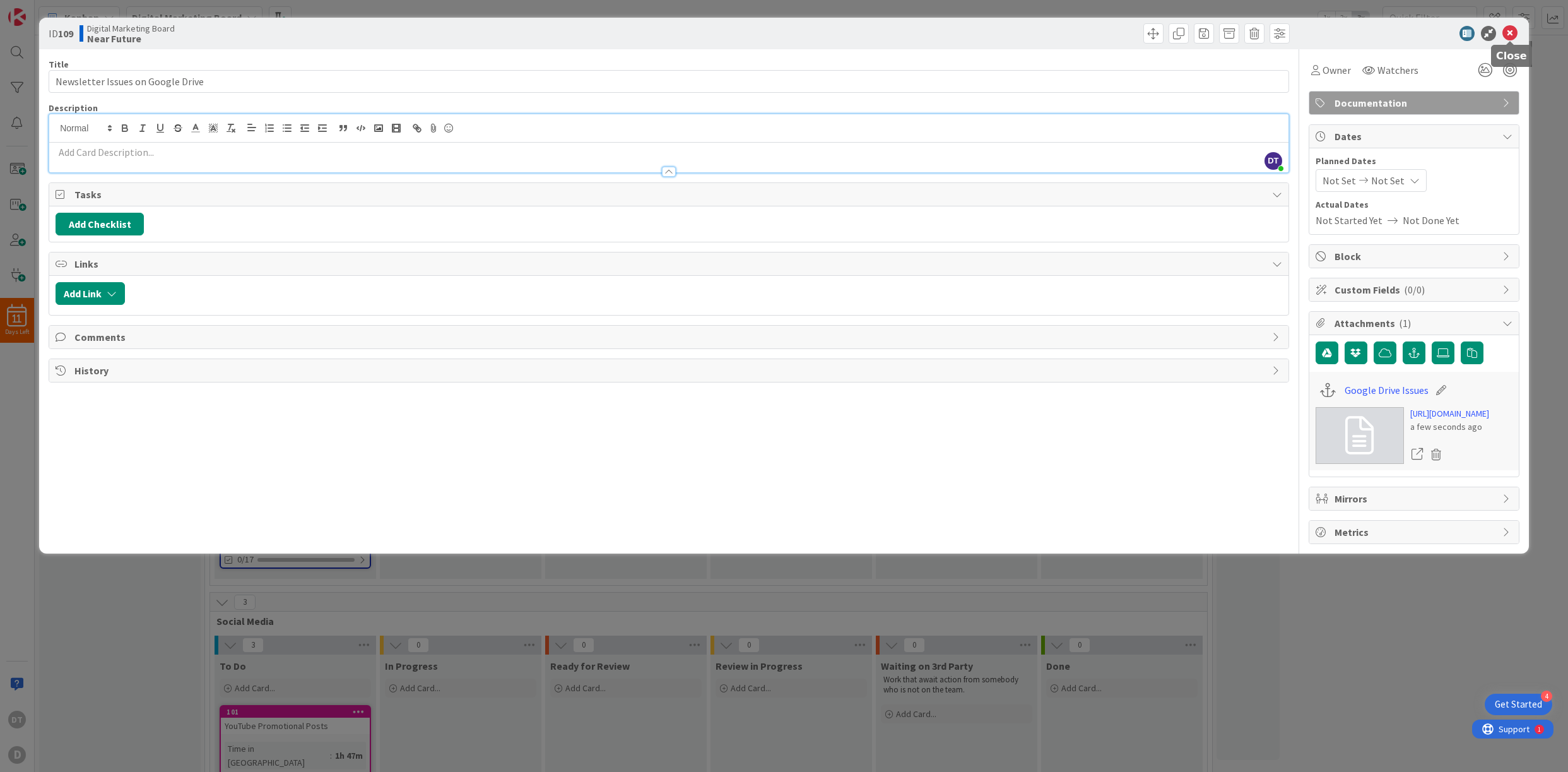
click at [1125, 31] on icon at bounding box center [1510, 34] width 15 height 15
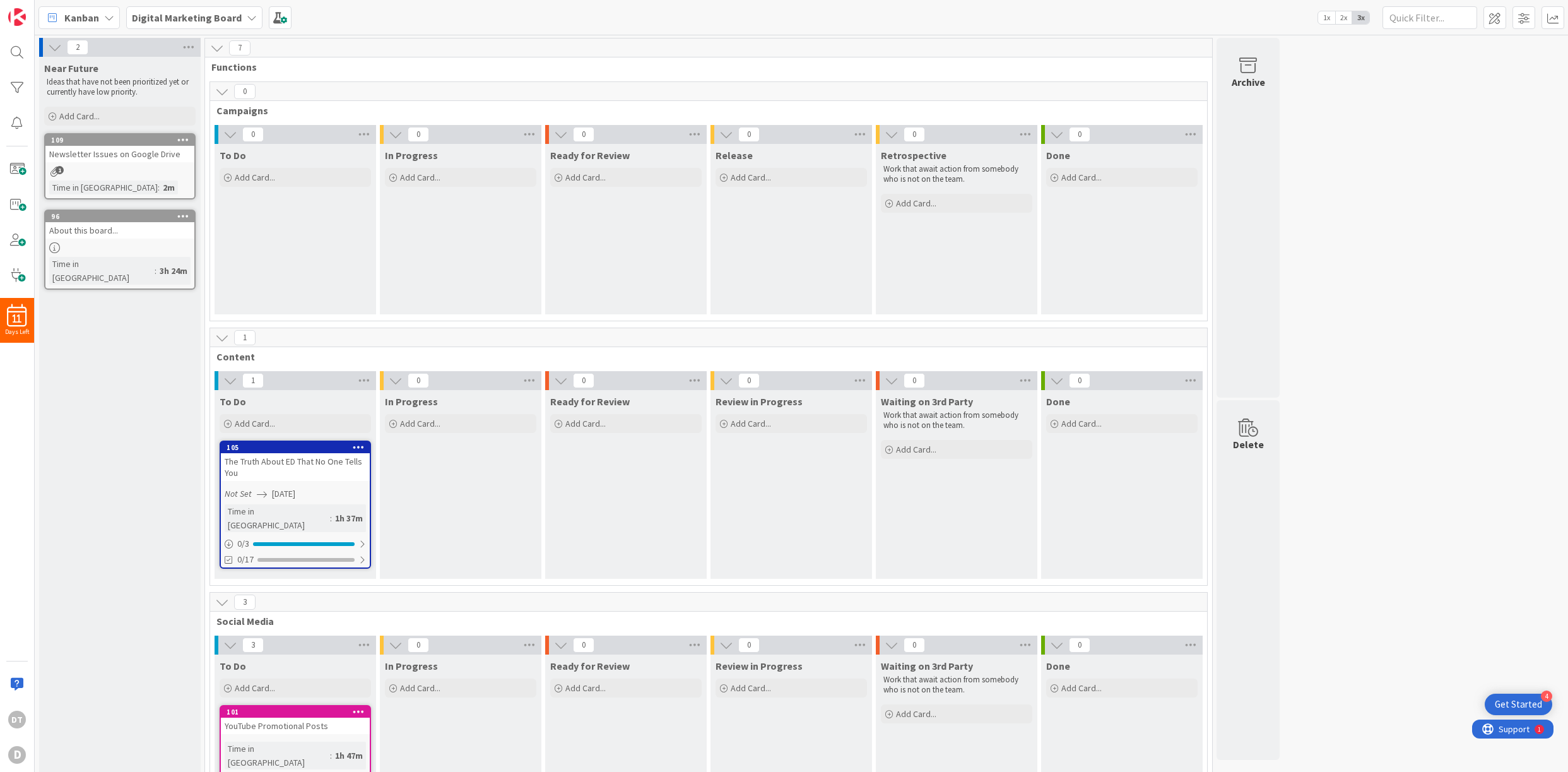
click at [110, 155] on div "Newsletter Issues on Google Drive" at bounding box center [120, 154] width 149 height 16
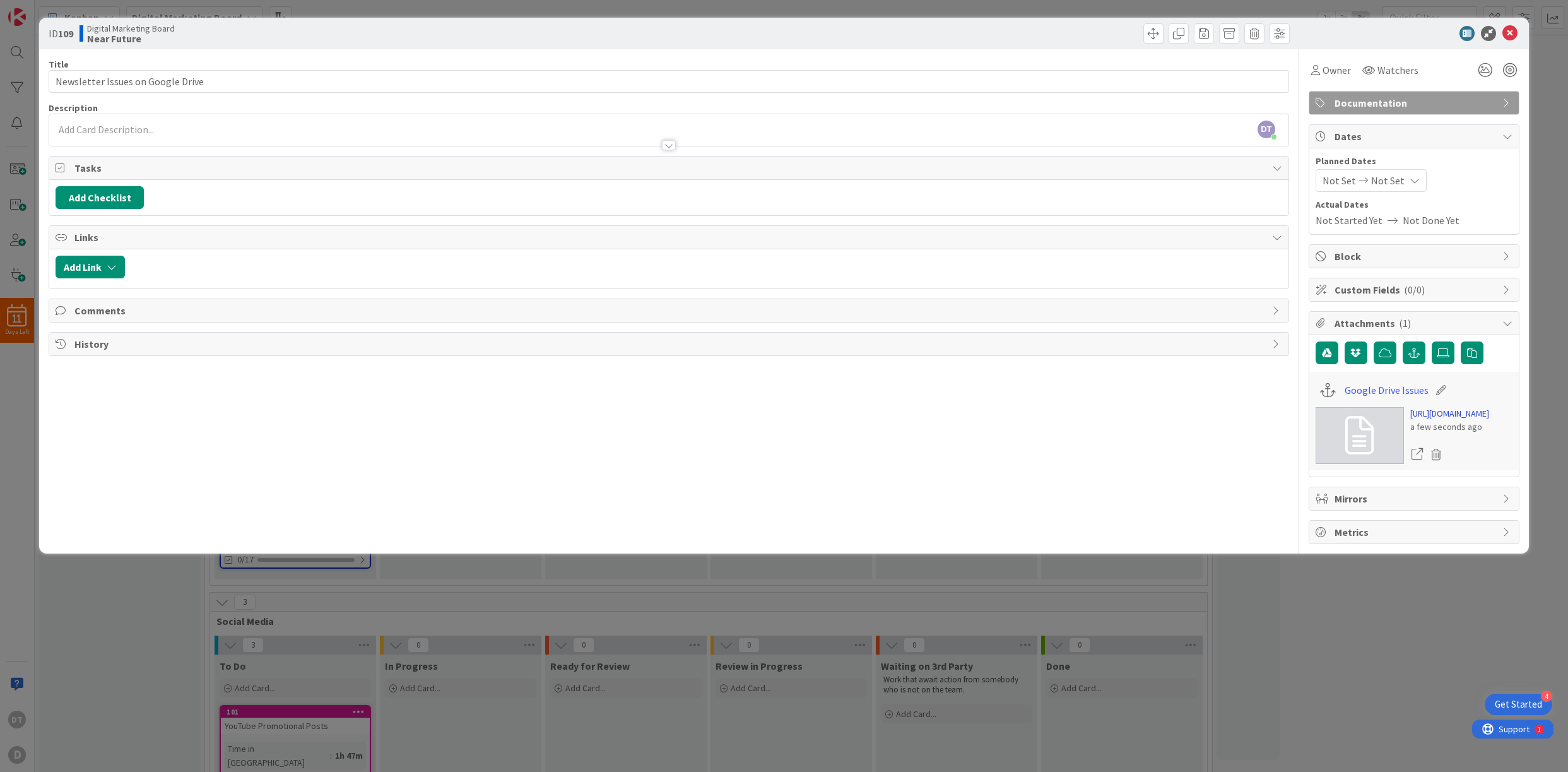
click at [1125, 421] on link "https://drive.google.com/drive/folders/1C11SelxIrEk3e8zK9qMCuzlygU4r5ij1?usp=dr…" at bounding box center [1449, 414] width 79 height 13
click at [1125, 29] on icon at bounding box center [1510, 34] width 15 height 15
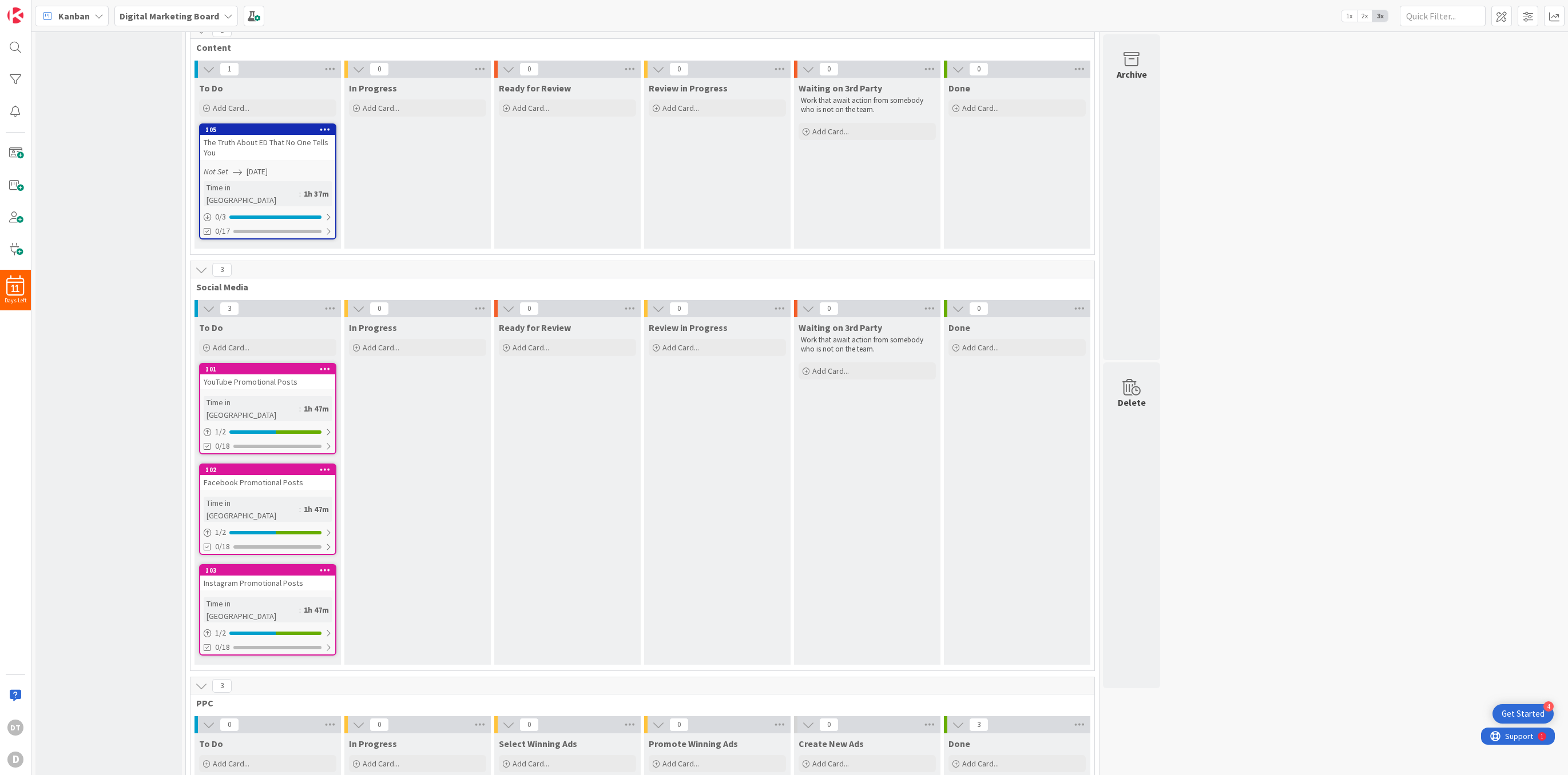
scroll to position [43, 0]
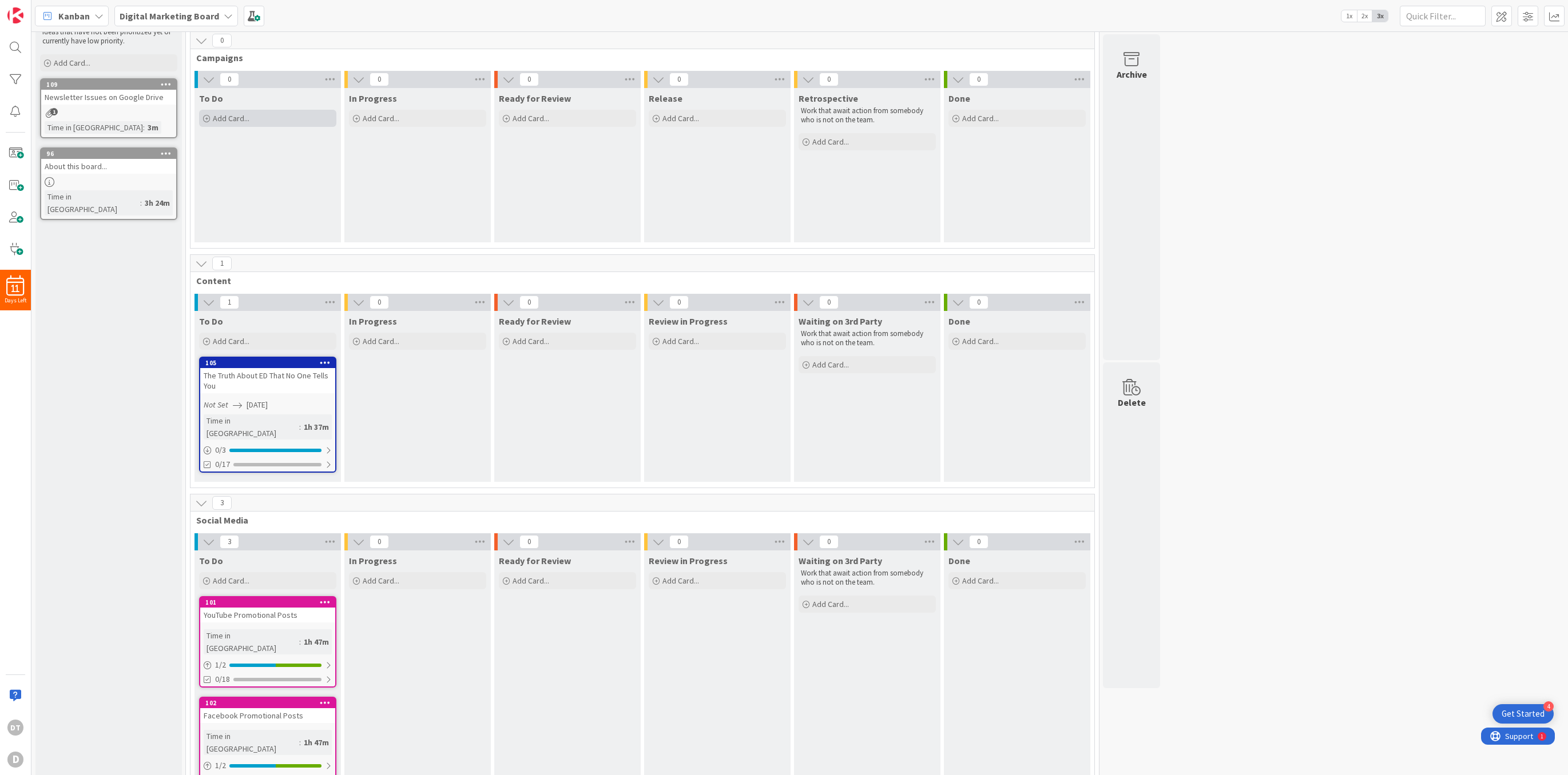
click at [228, 114] on span "Add Card..." at bounding box center [231, 118] width 37 height 10
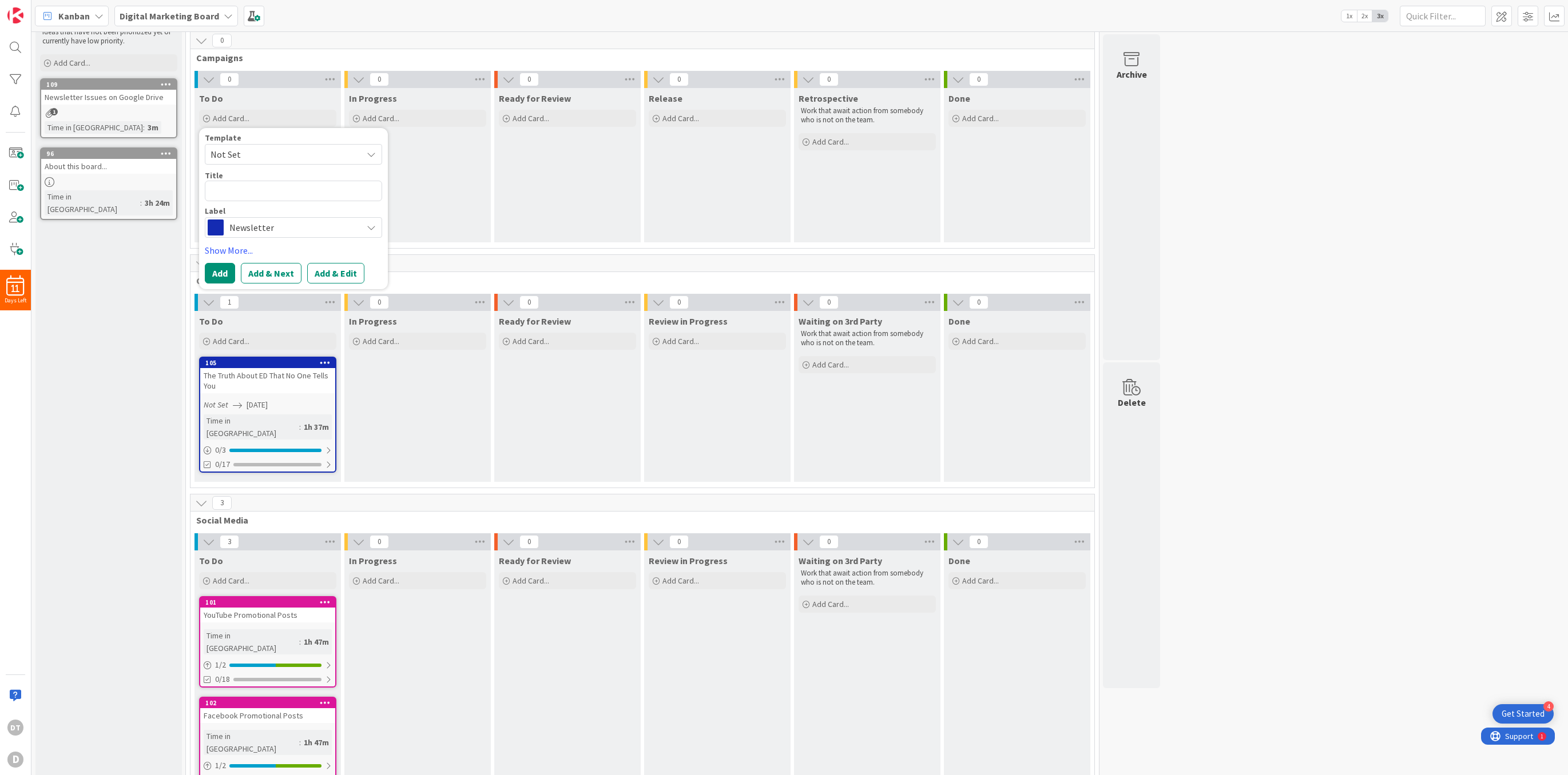
click at [259, 232] on span "Newsletter" at bounding box center [293, 228] width 127 height 16
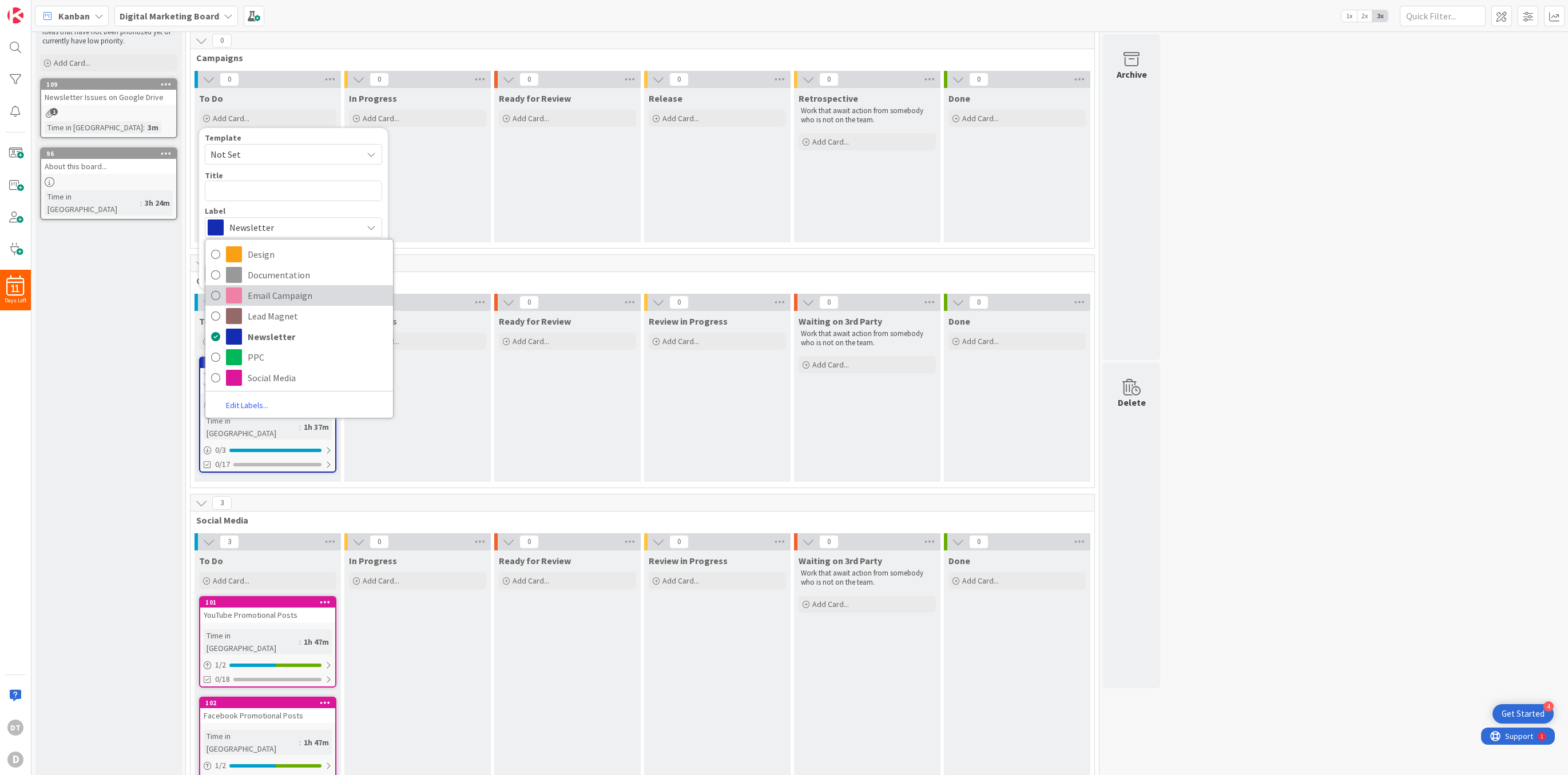
click at [270, 295] on span "Email Campaign" at bounding box center [317, 296] width 139 height 17
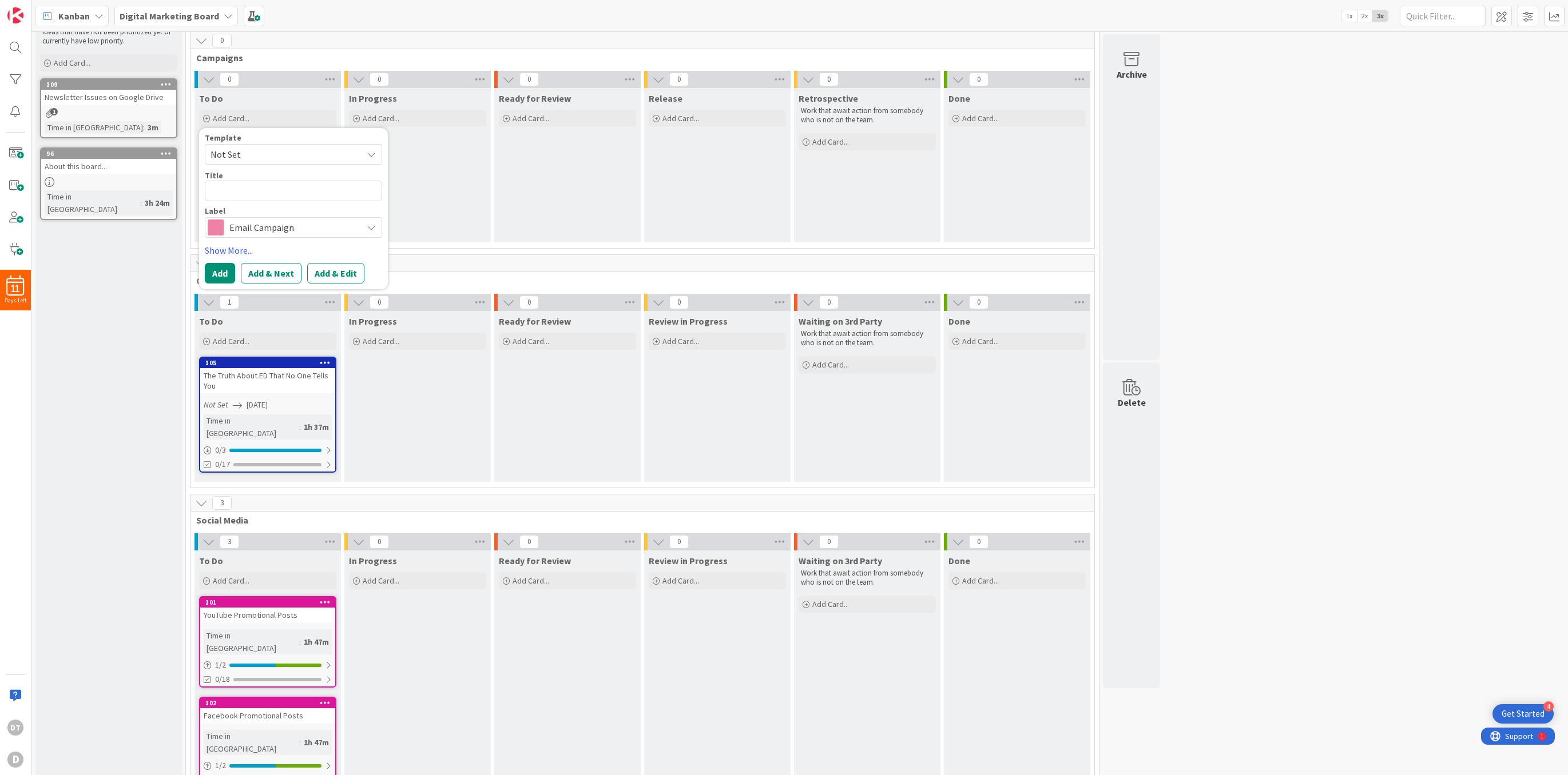
click at [111, 276] on div "Near Future Ideas that have not been prioritized yet or currently have low prio…" at bounding box center [108, 600] width 147 height 1181
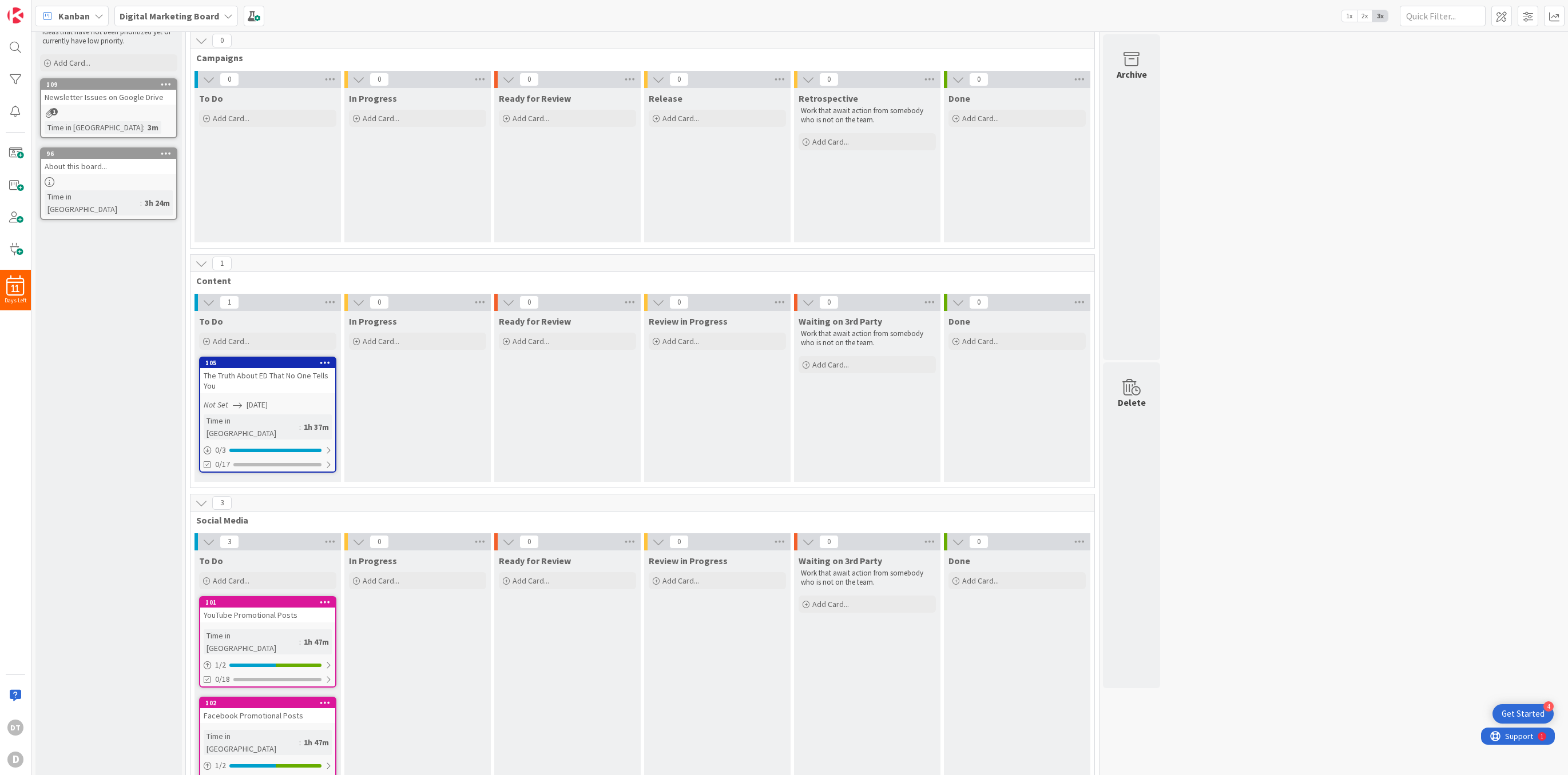
click at [266, 597] on div "101" at bounding box center [268, 602] width 135 height 10
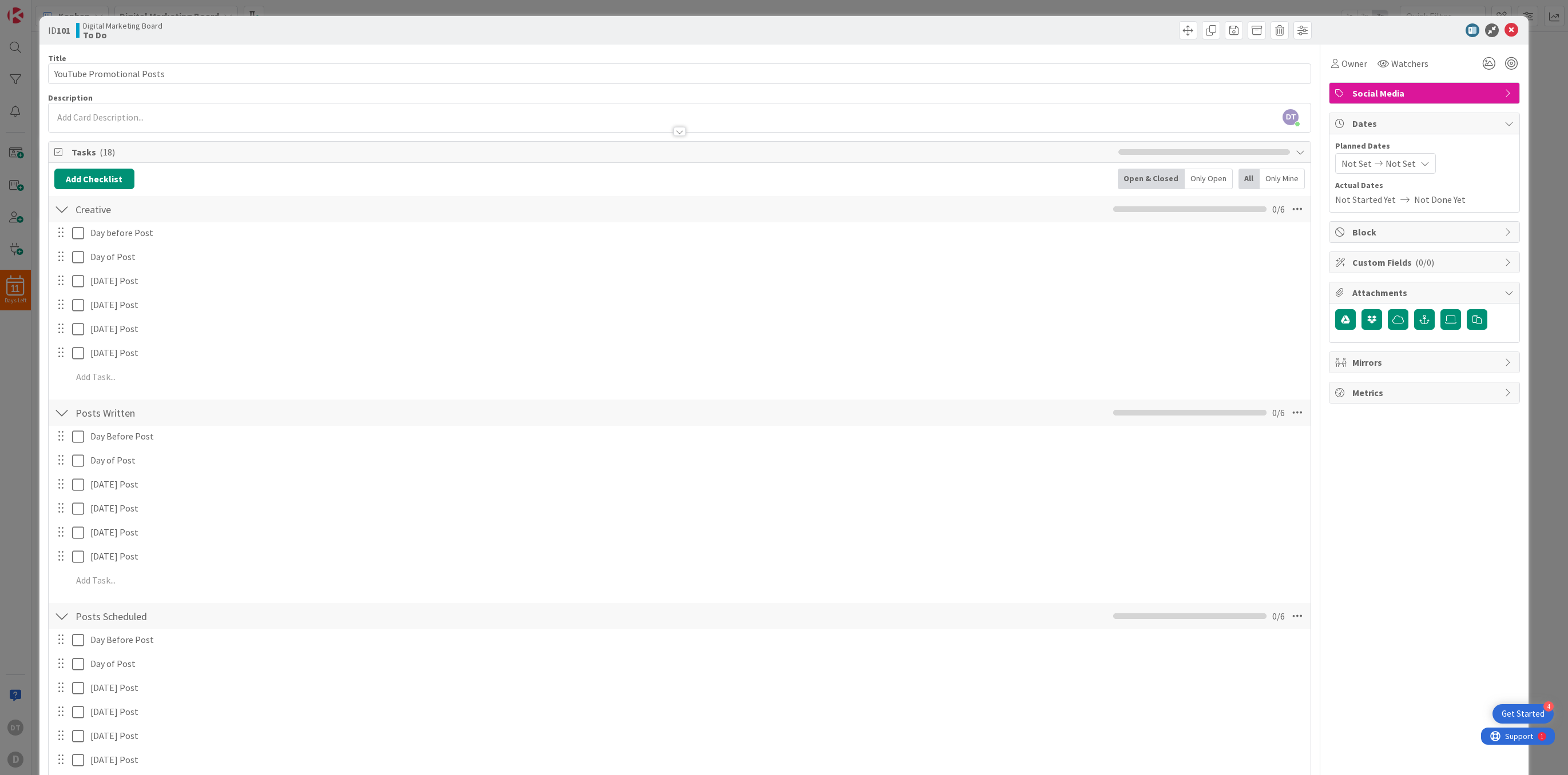
scroll to position [280, 0]
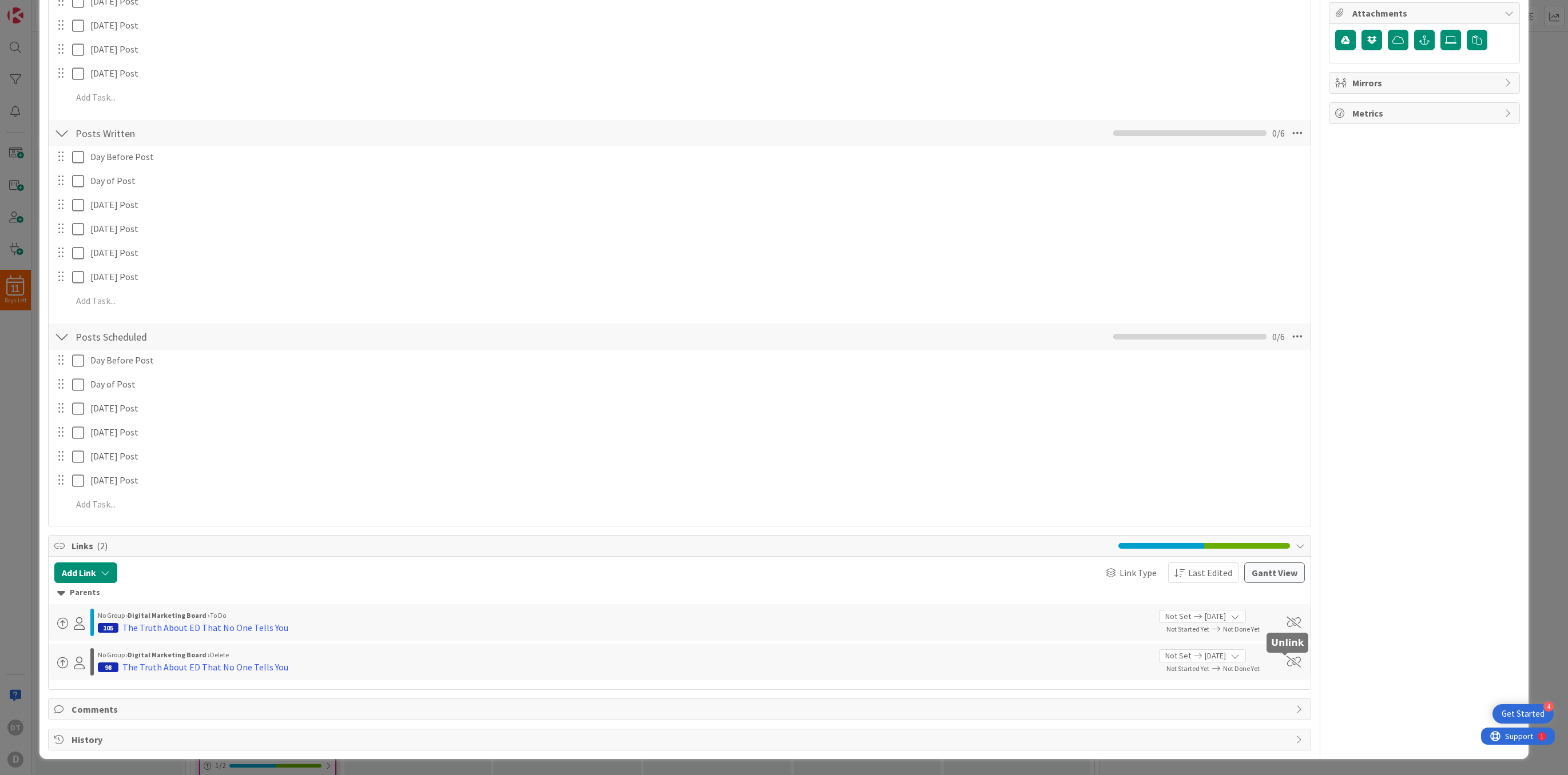
click at [1020, 659] on span at bounding box center [1293, 662] width 14 height 12
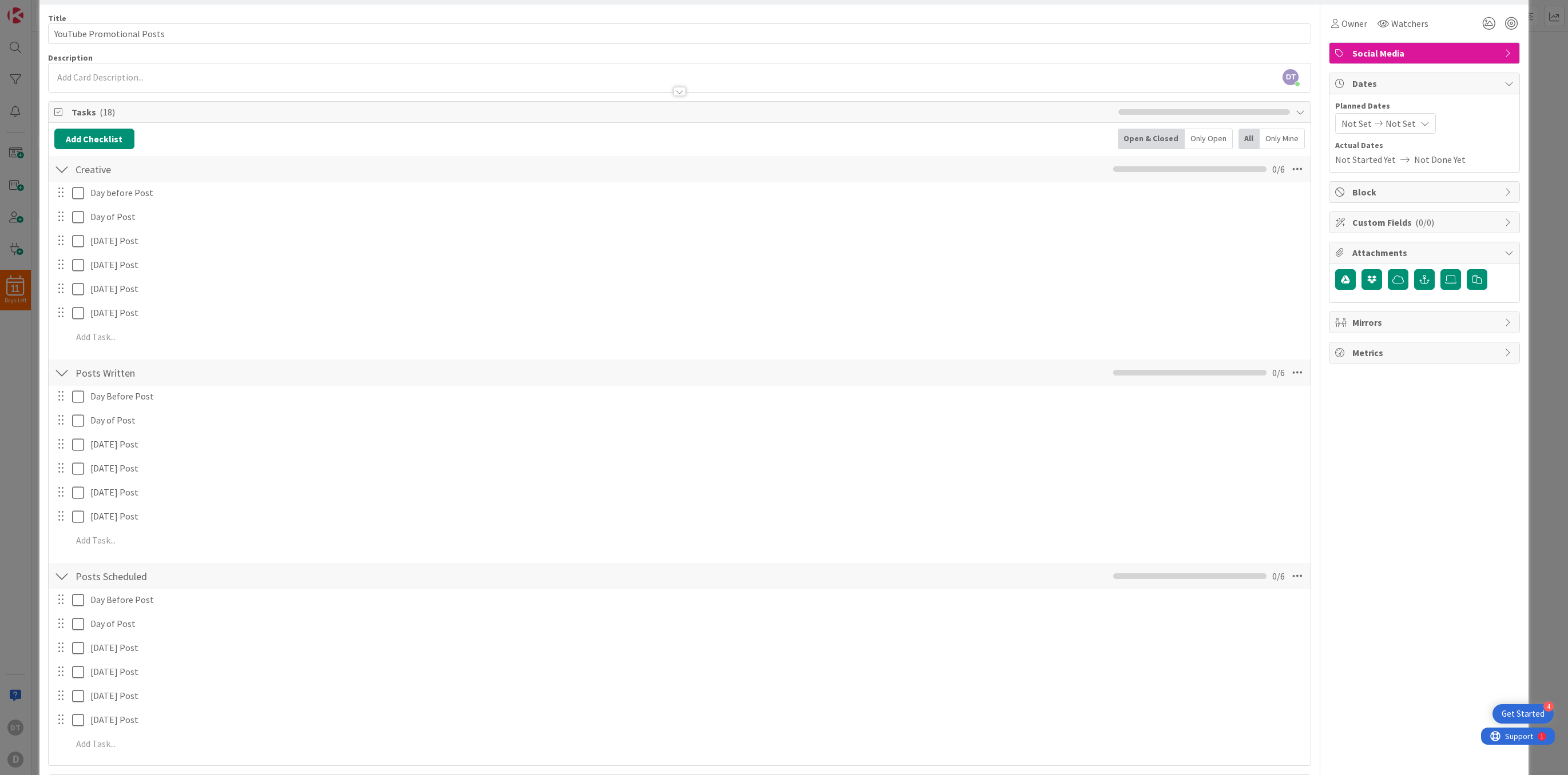
scroll to position [0, 0]
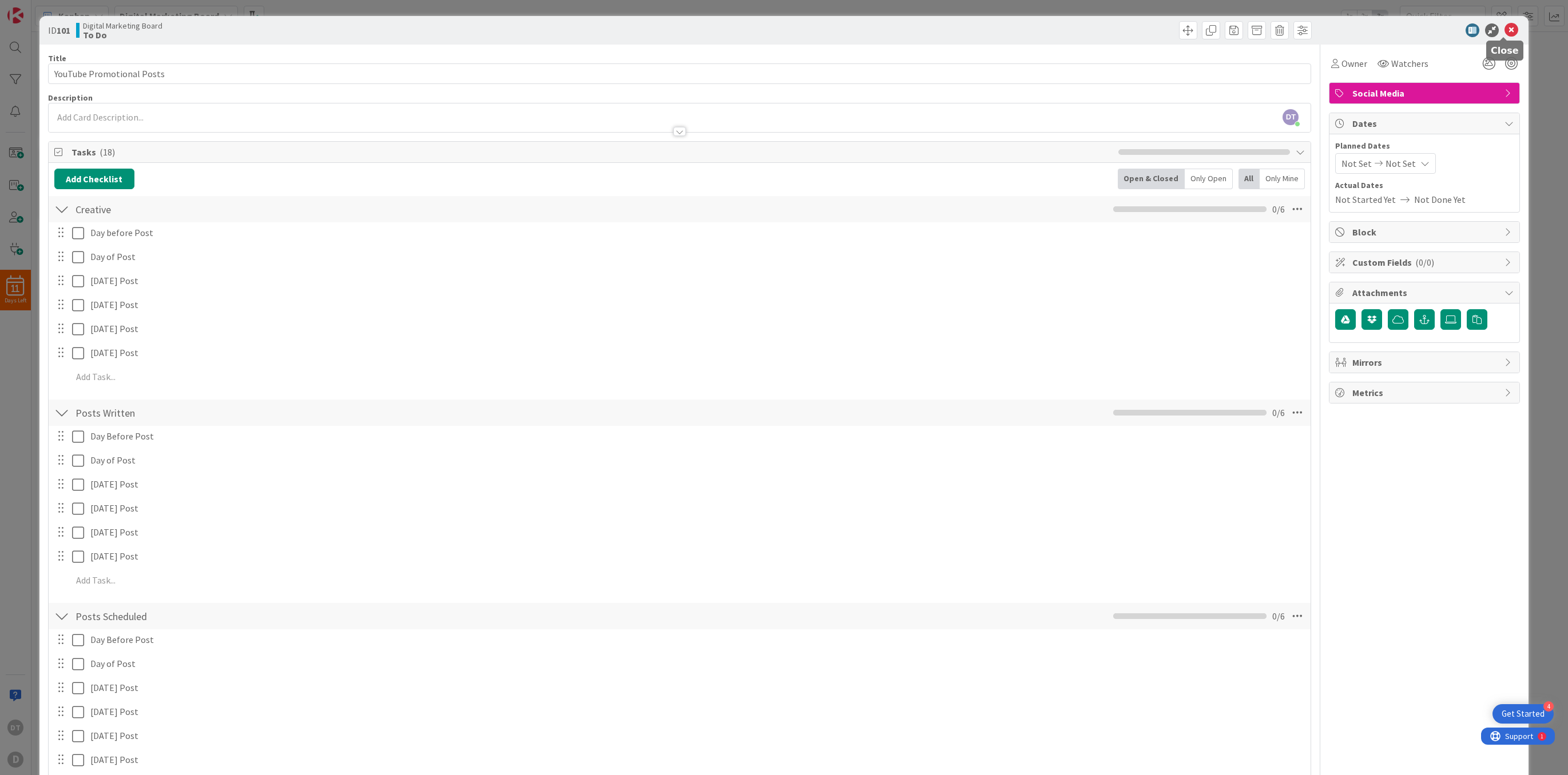
click at [1020, 30] on icon at bounding box center [1511, 30] width 14 height 14
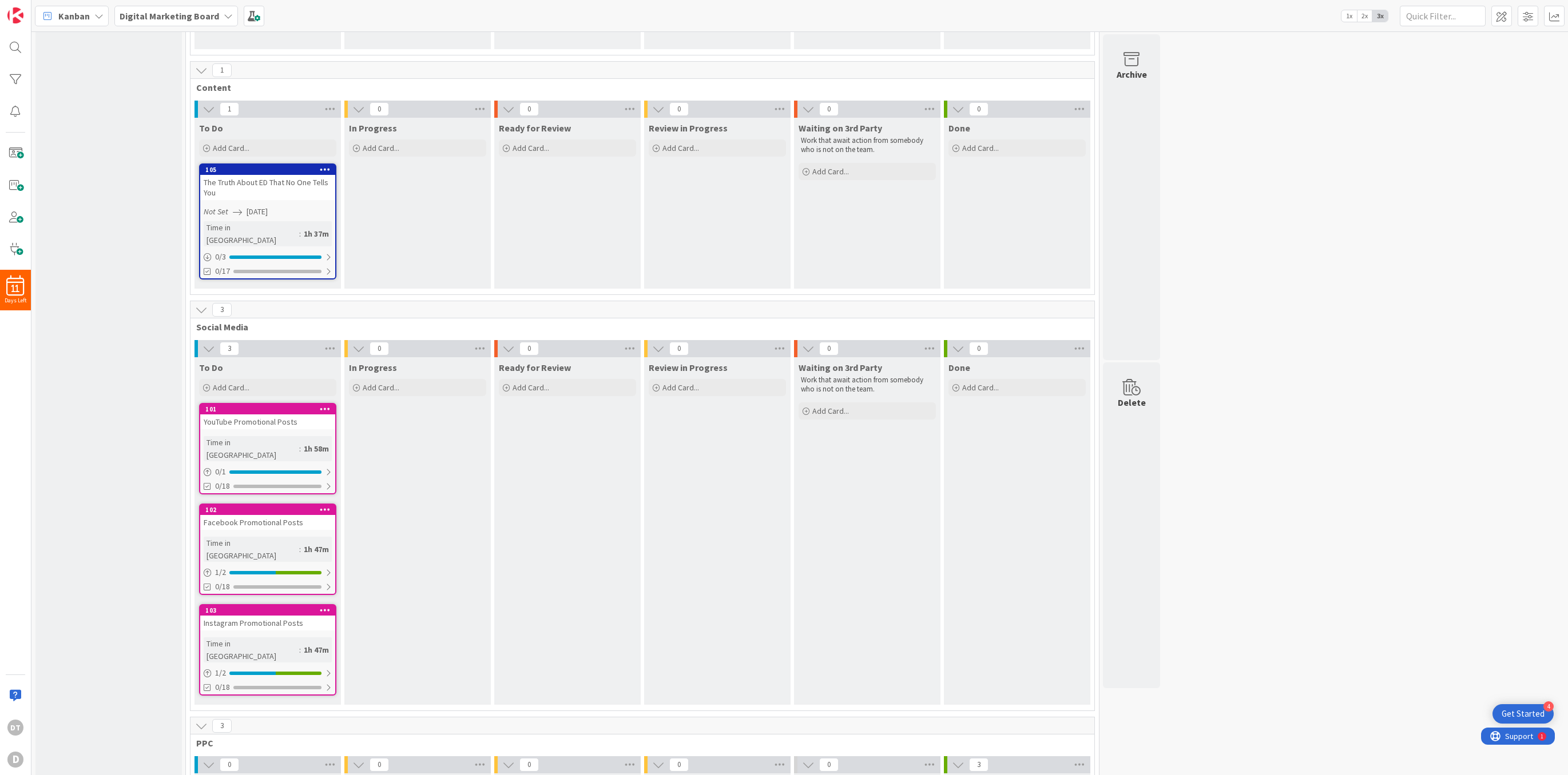
click at [301, 543] on div "1h 47m" at bounding box center [316, 549] width 31 height 13
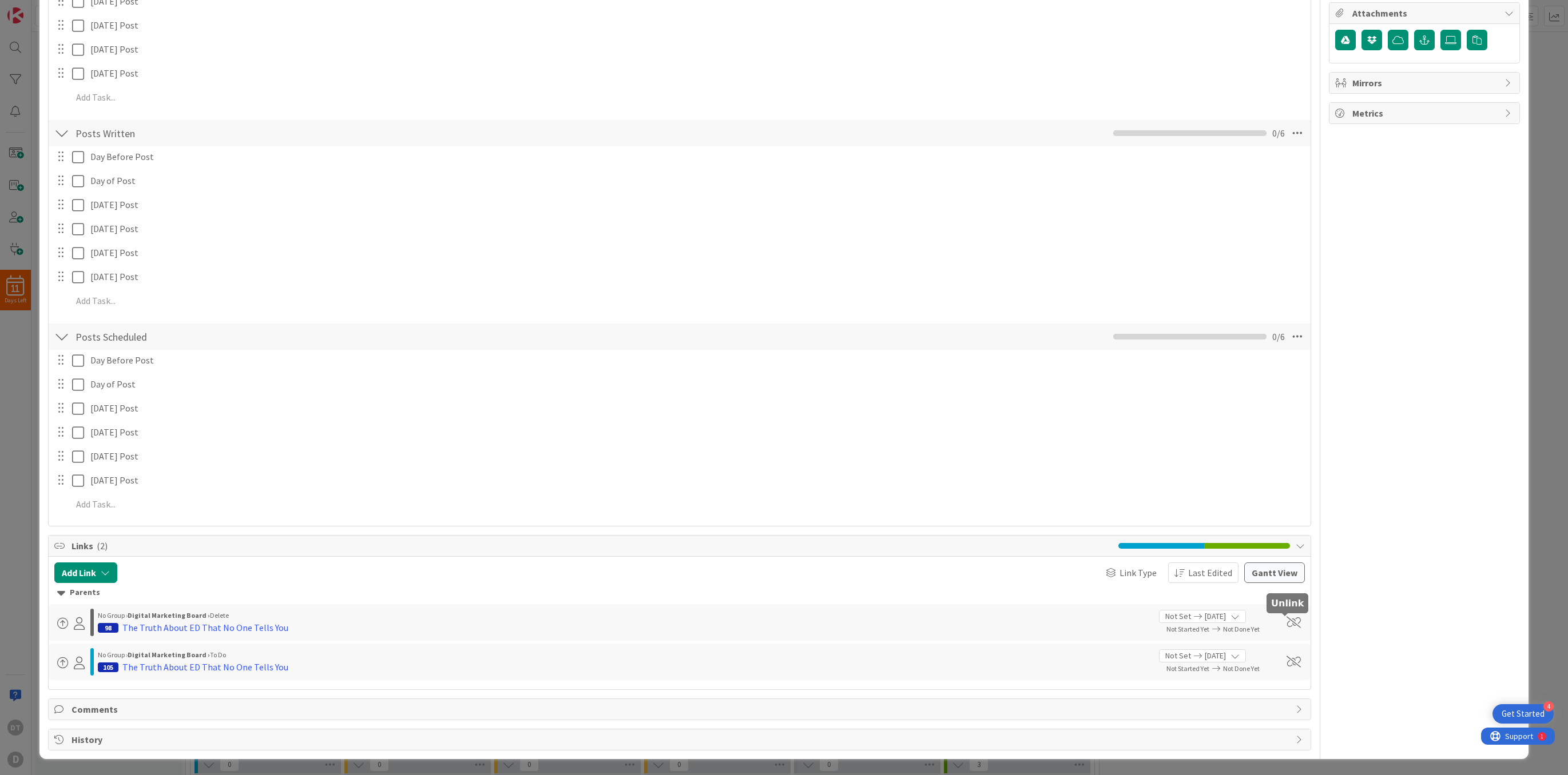
click at [1020, 618] on span at bounding box center [1293, 622] width 14 height 12
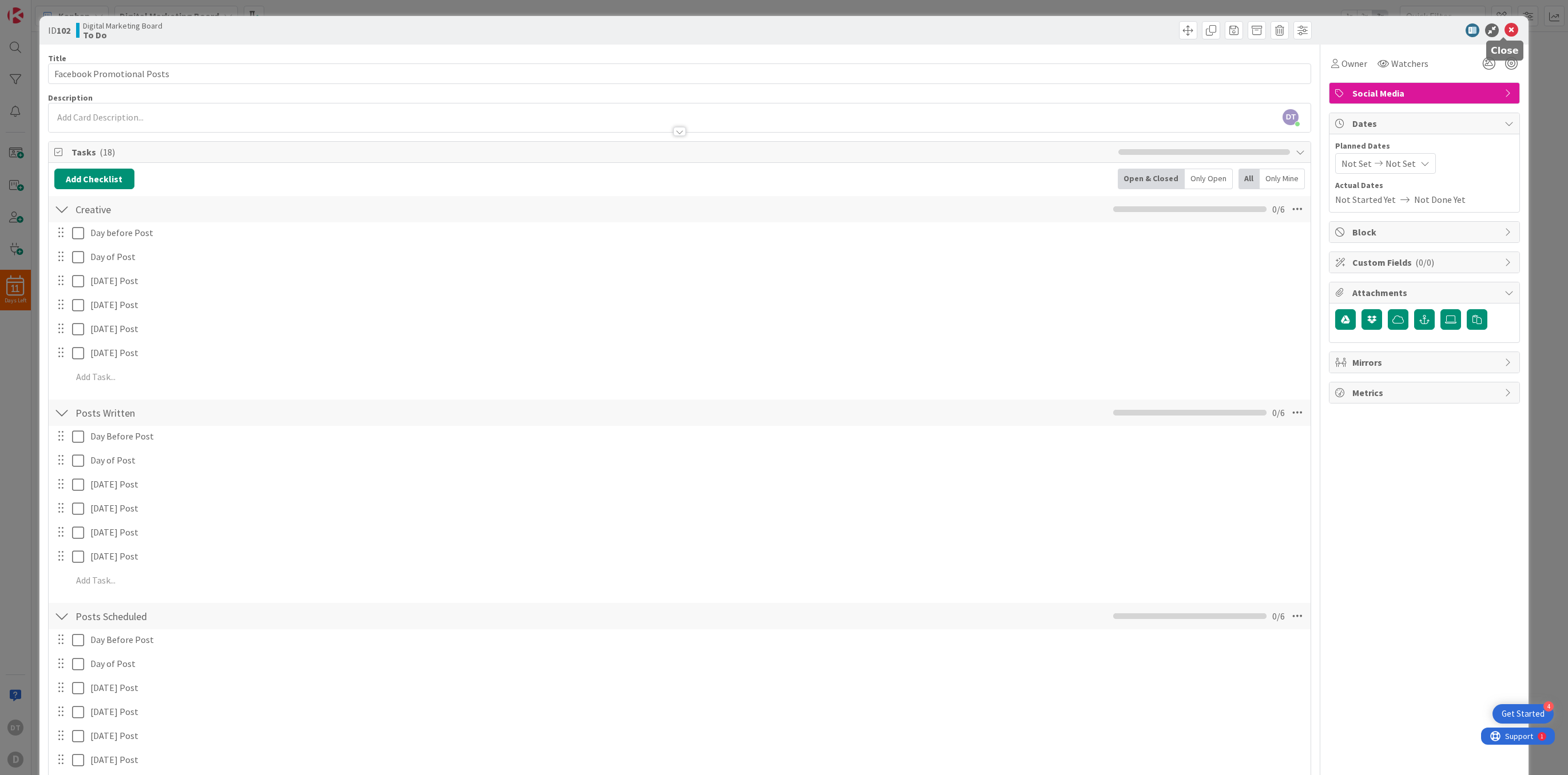
click at [1020, 27] on icon at bounding box center [1511, 30] width 14 height 14
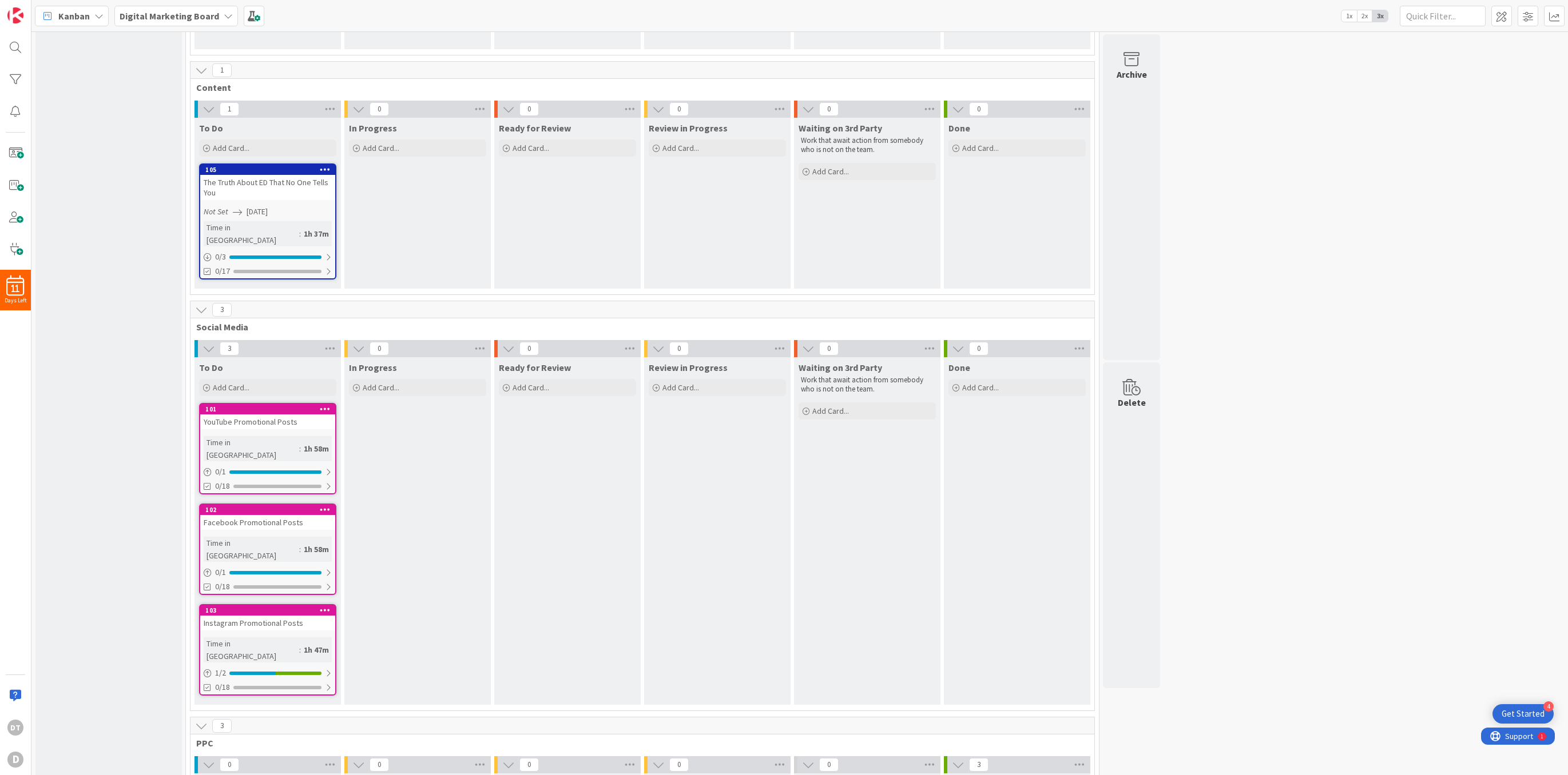
scroll to position [413, 0]
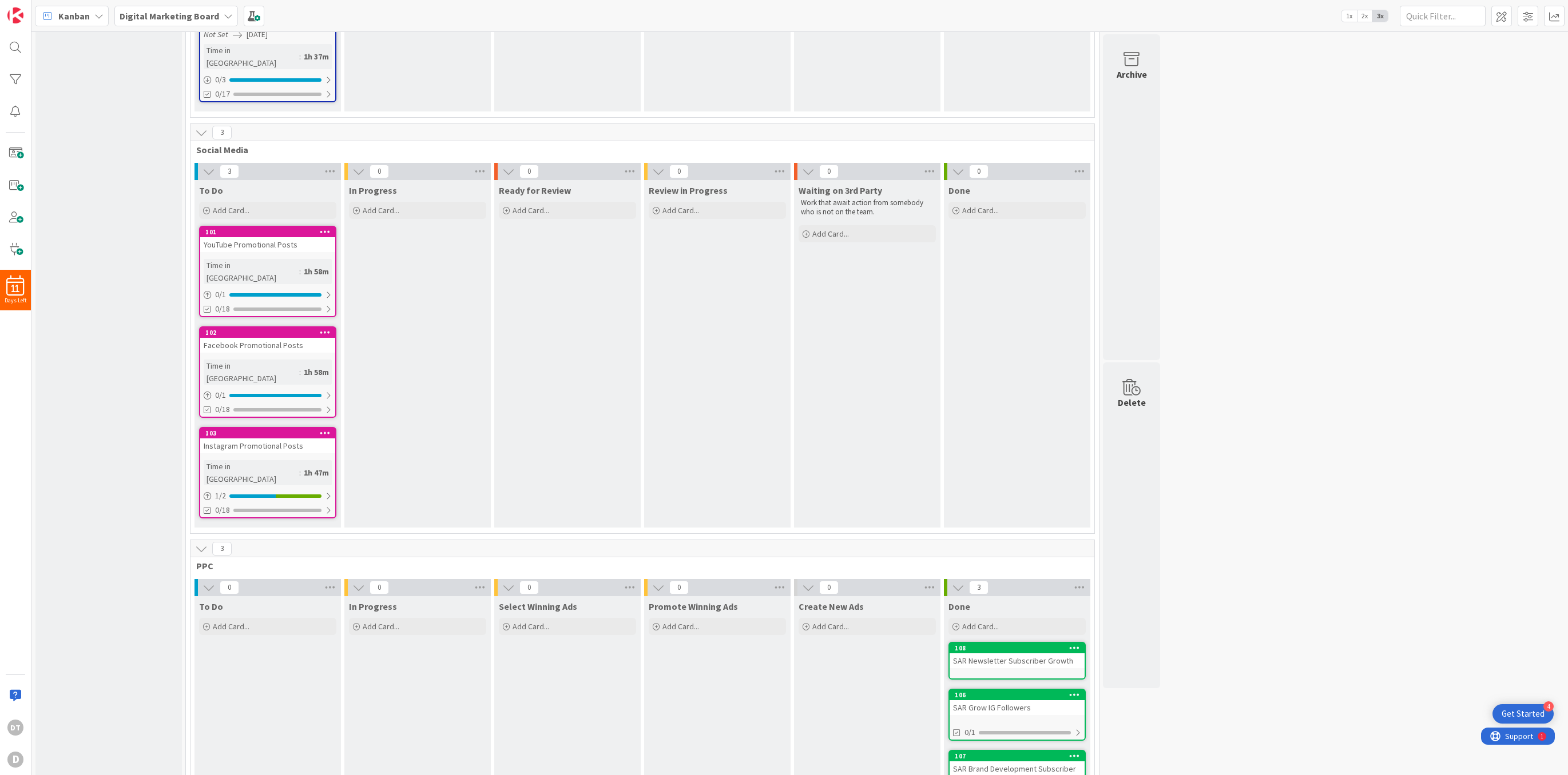
click at [295, 439] on div "Instagram Promotional Posts" at bounding box center [268, 446] width 135 height 15
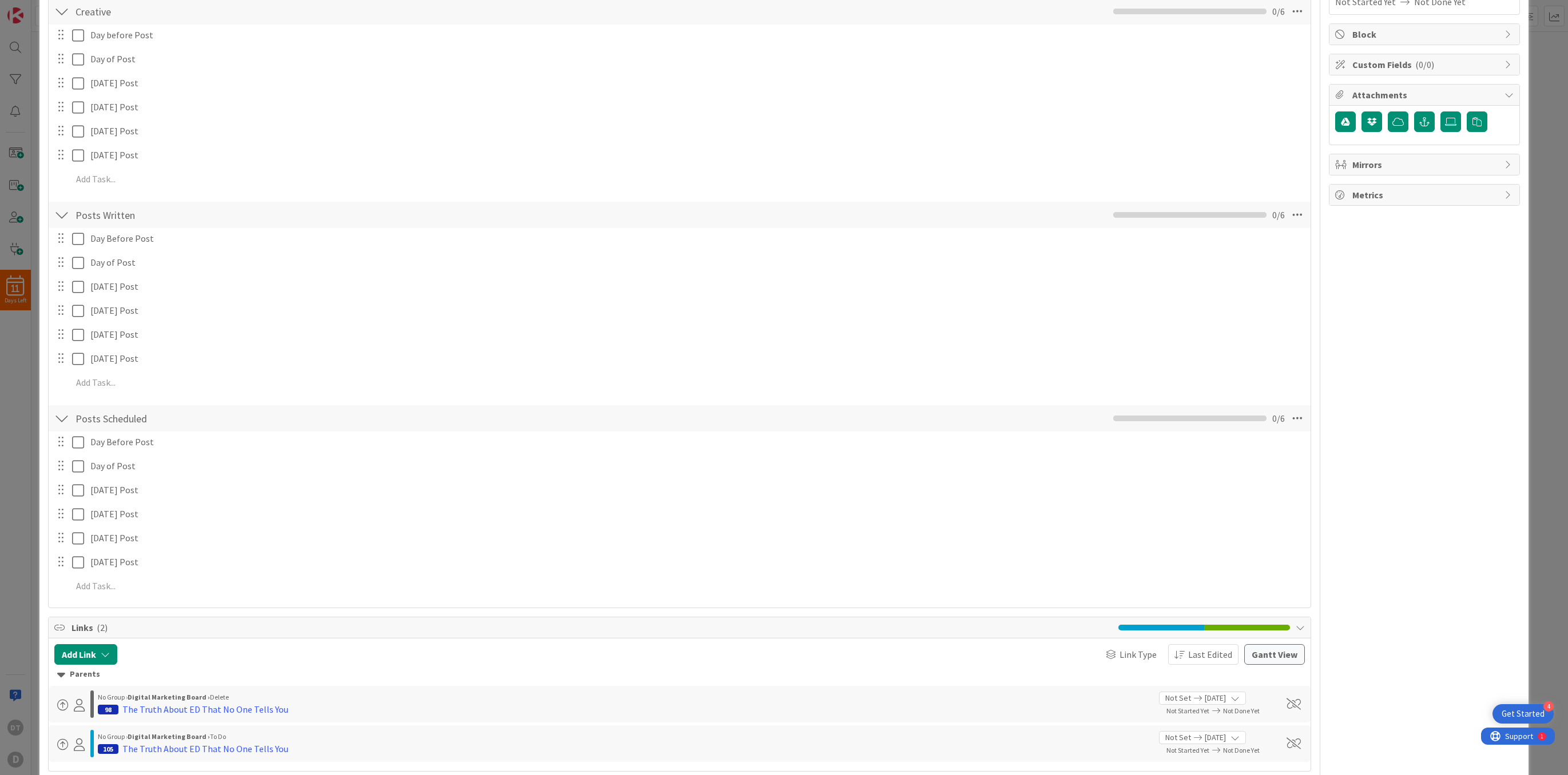
scroll to position [280, 0]
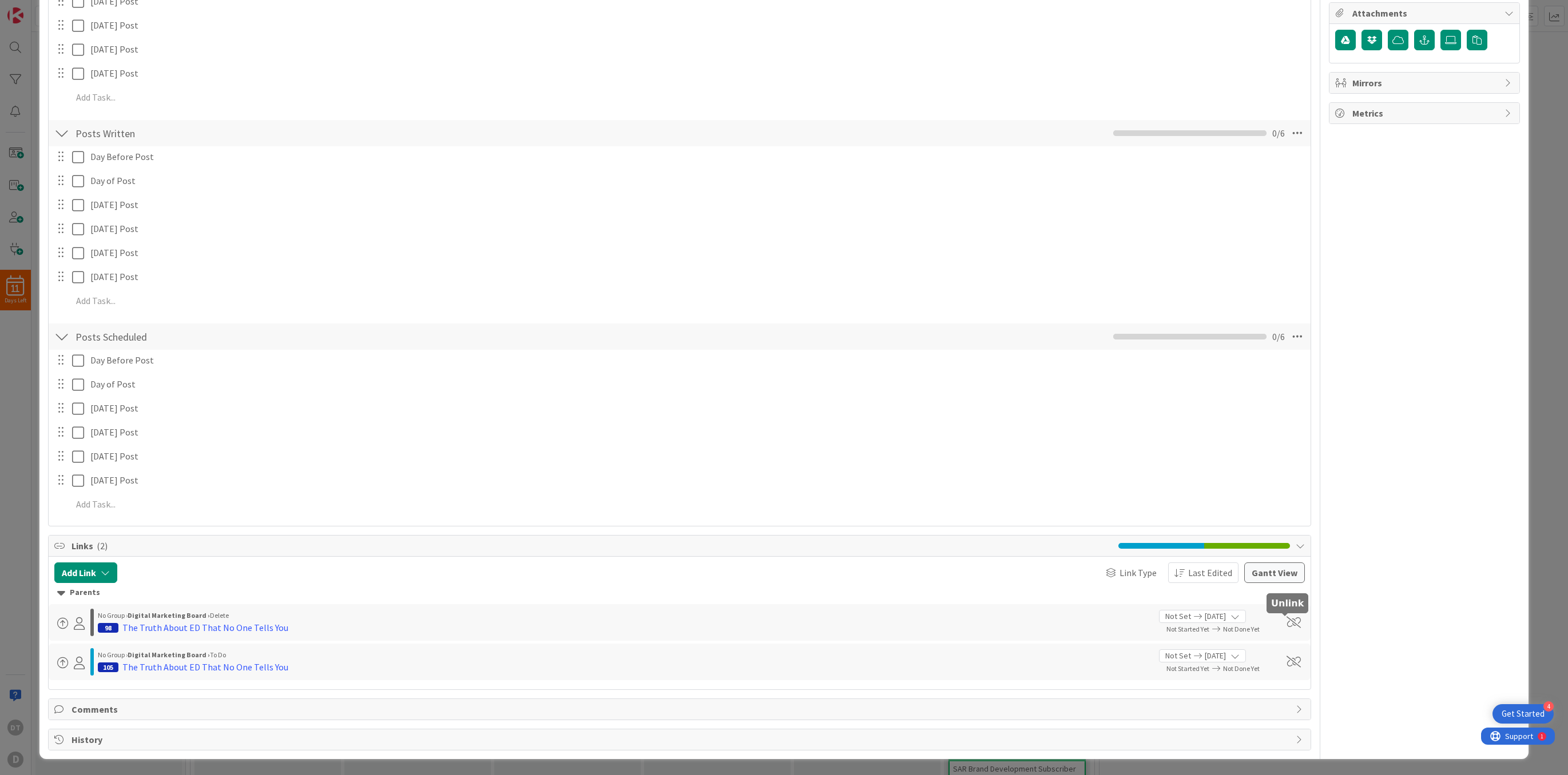
click at [1020, 619] on span at bounding box center [1293, 622] width 14 height 12
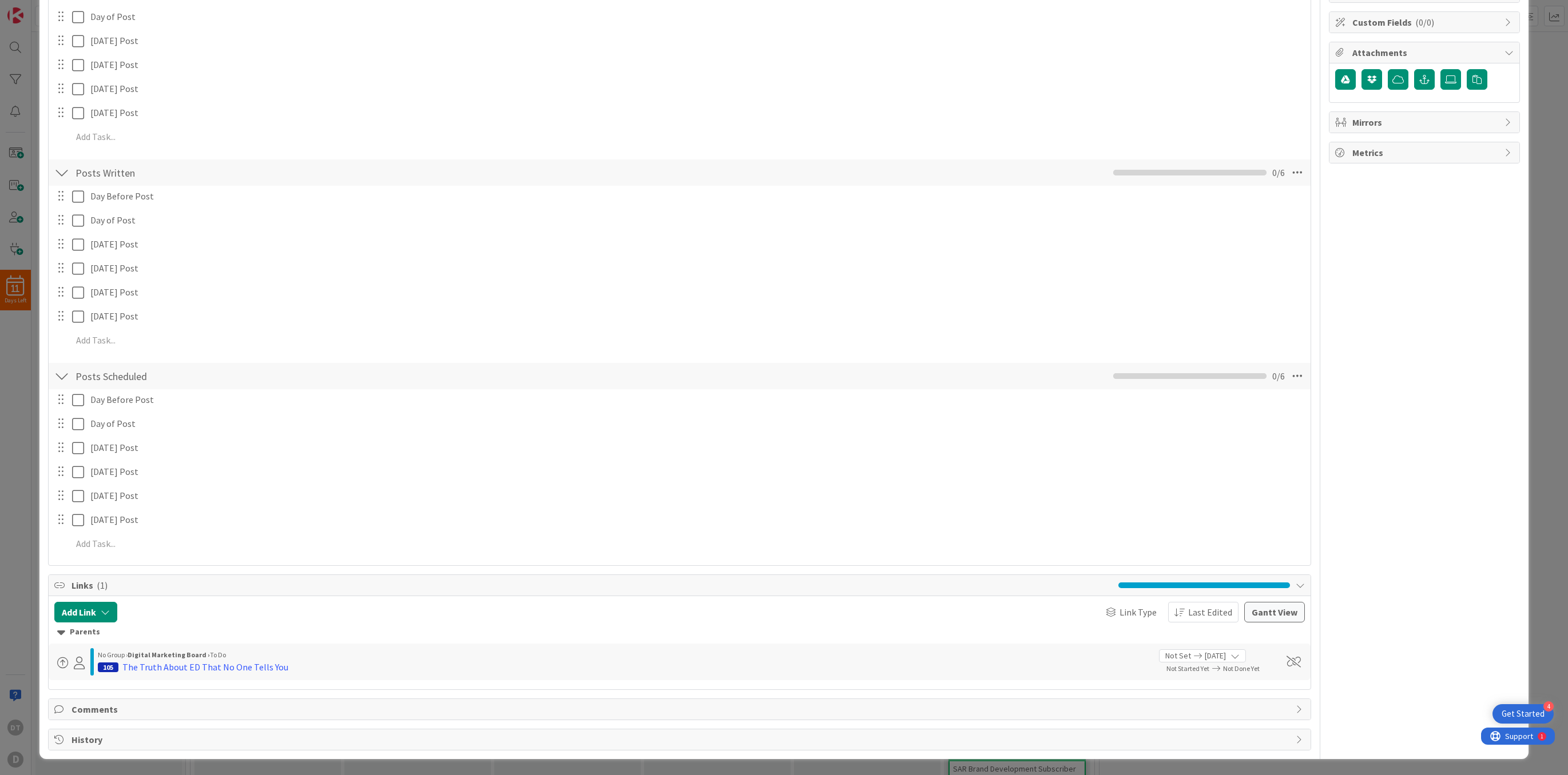
scroll to position [0, 0]
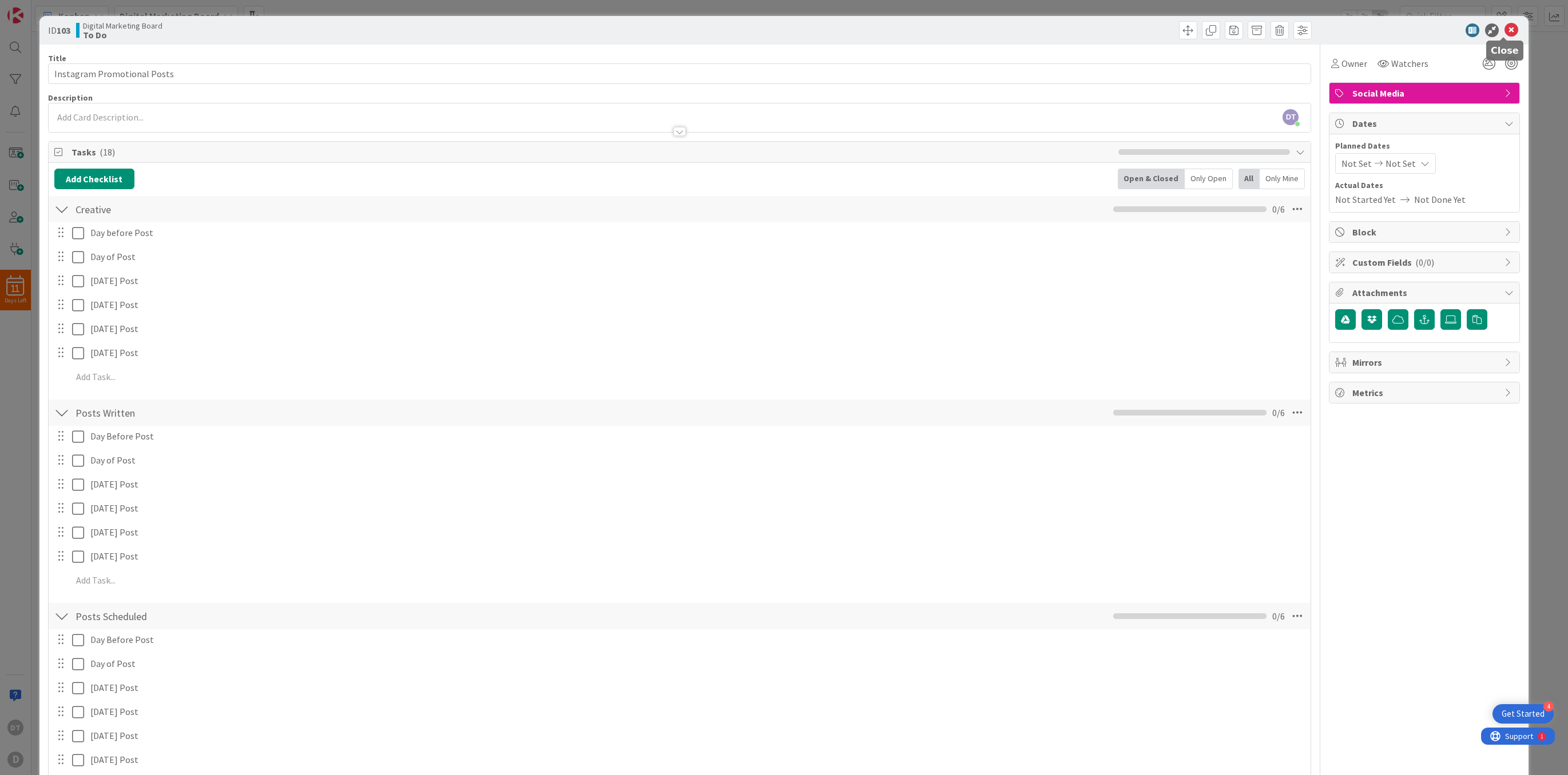
click at [1020, 30] on icon at bounding box center [1511, 30] width 14 height 14
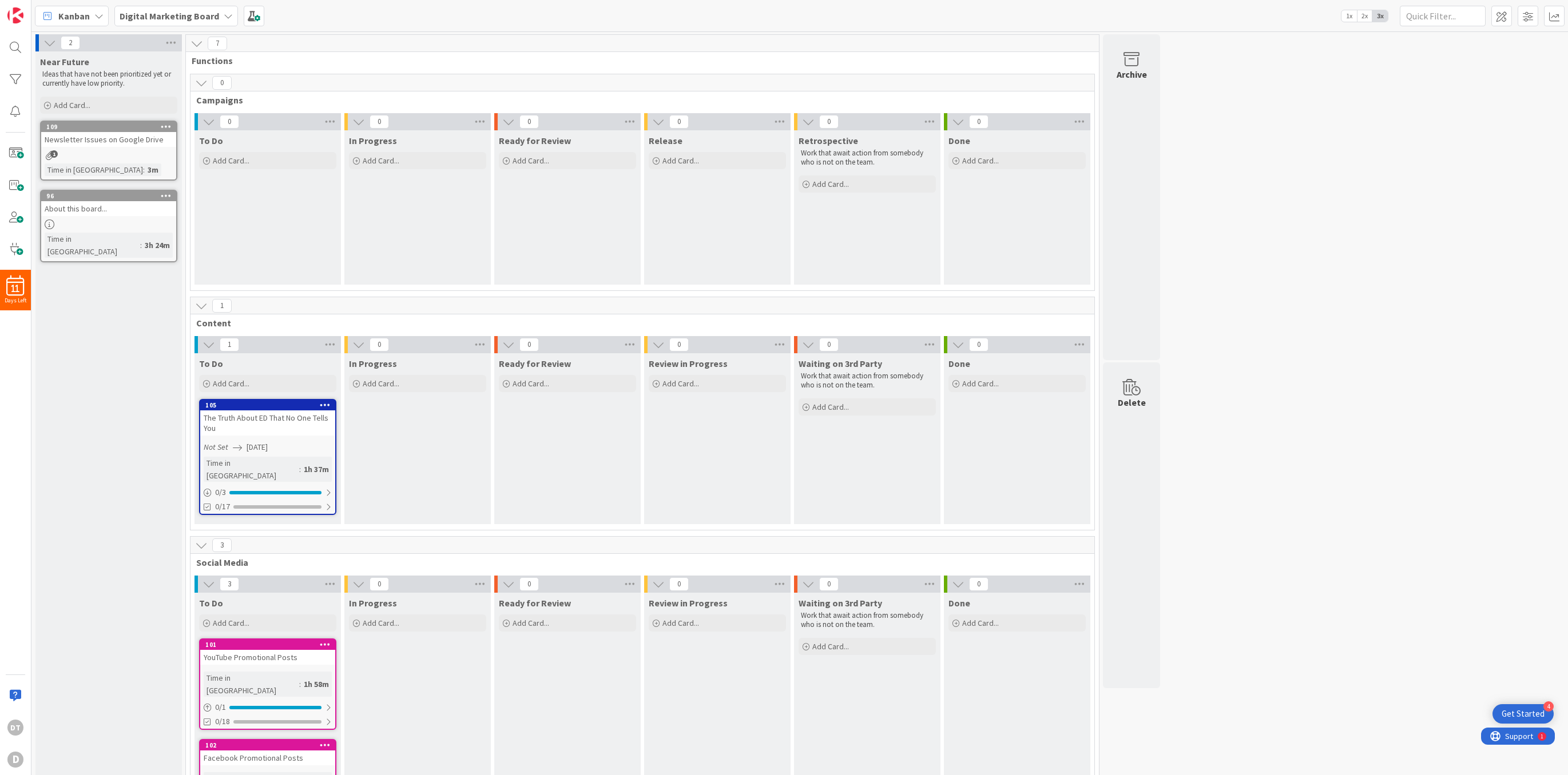
click at [223, 16] on icon at bounding box center [228, 16] width 9 height 9
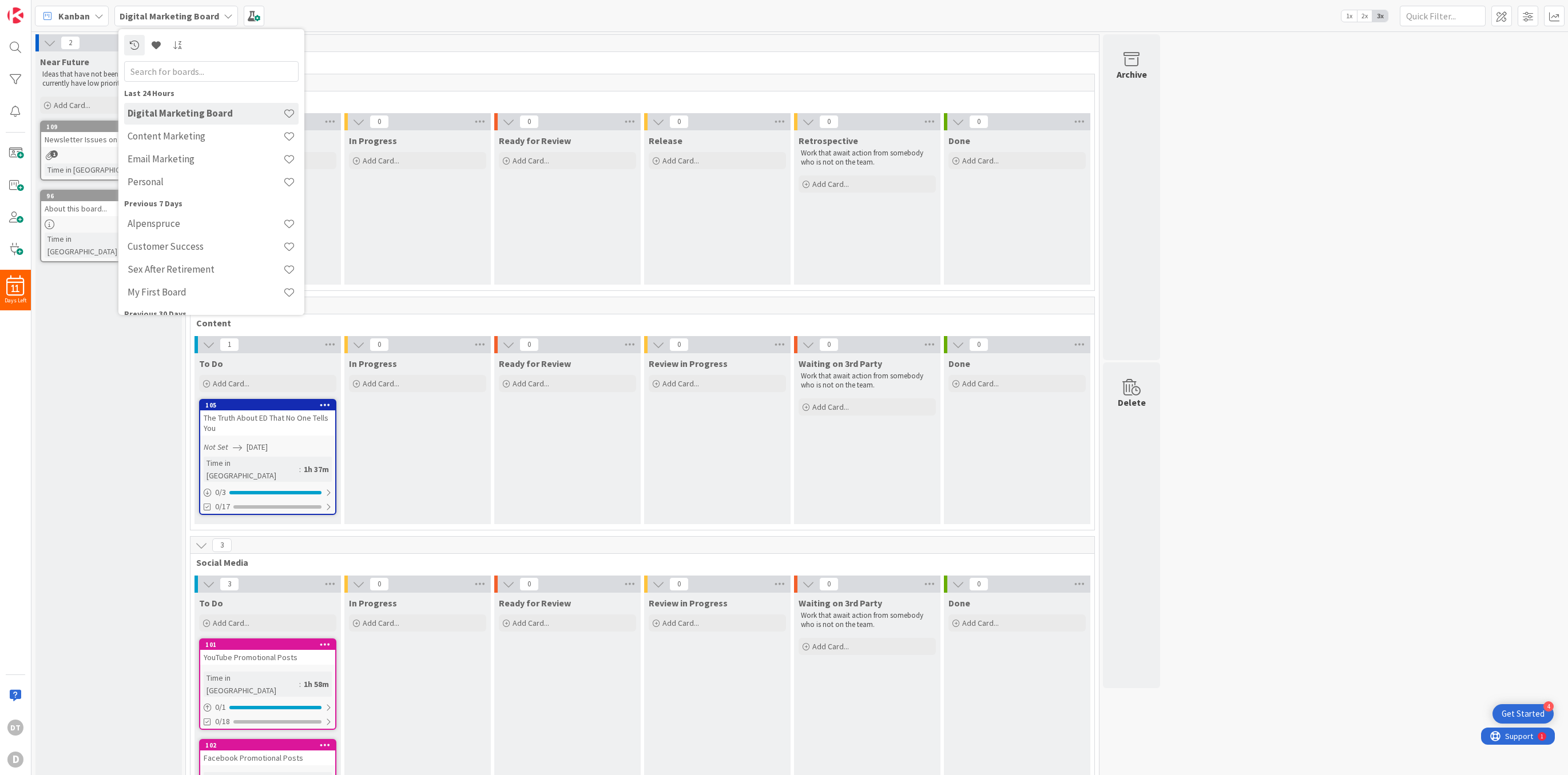
click at [223, 16] on icon at bounding box center [228, 16] width 9 height 9
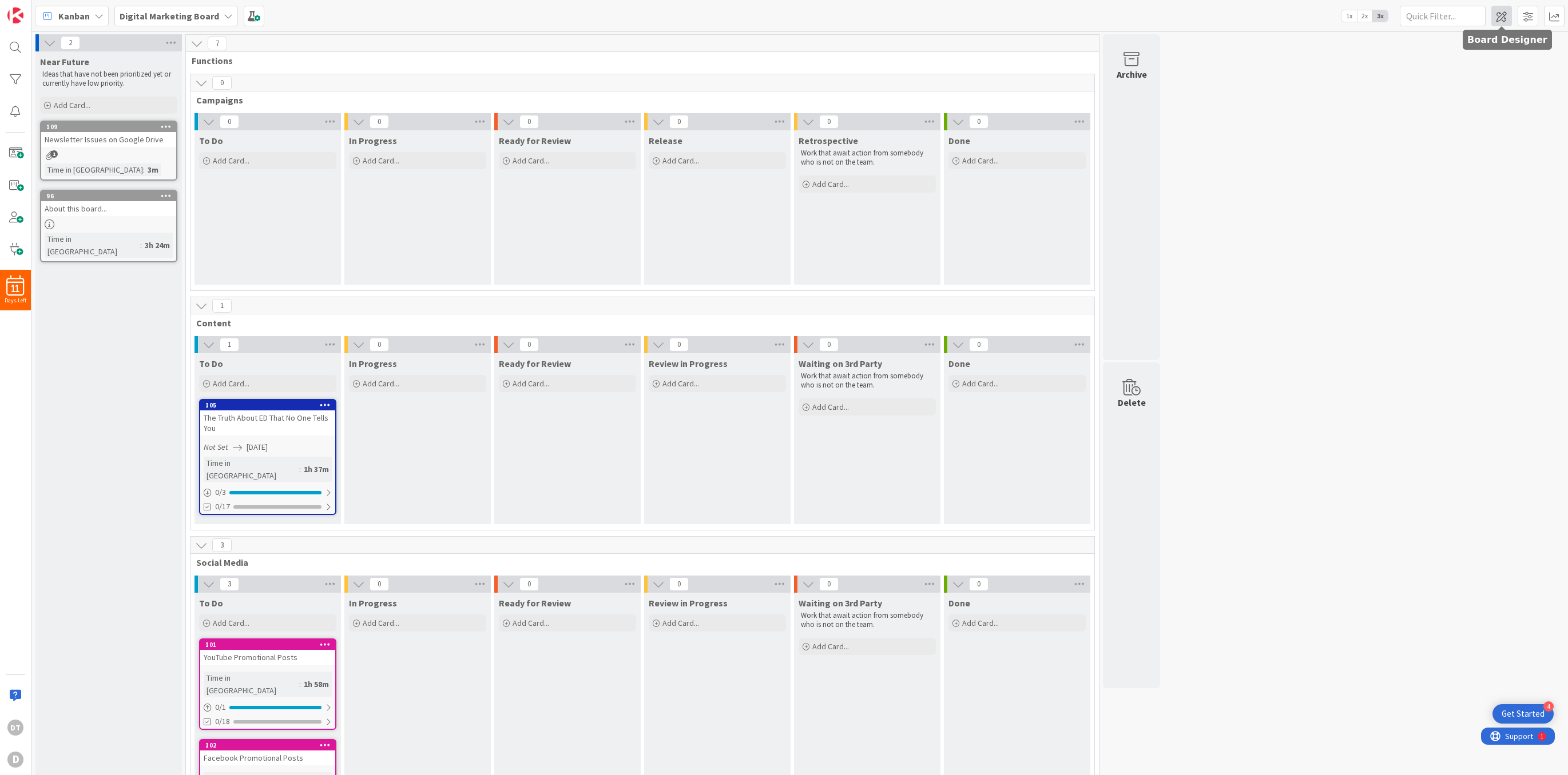
click at [1020, 16] on span at bounding box center [1502, 16] width 21 height 21
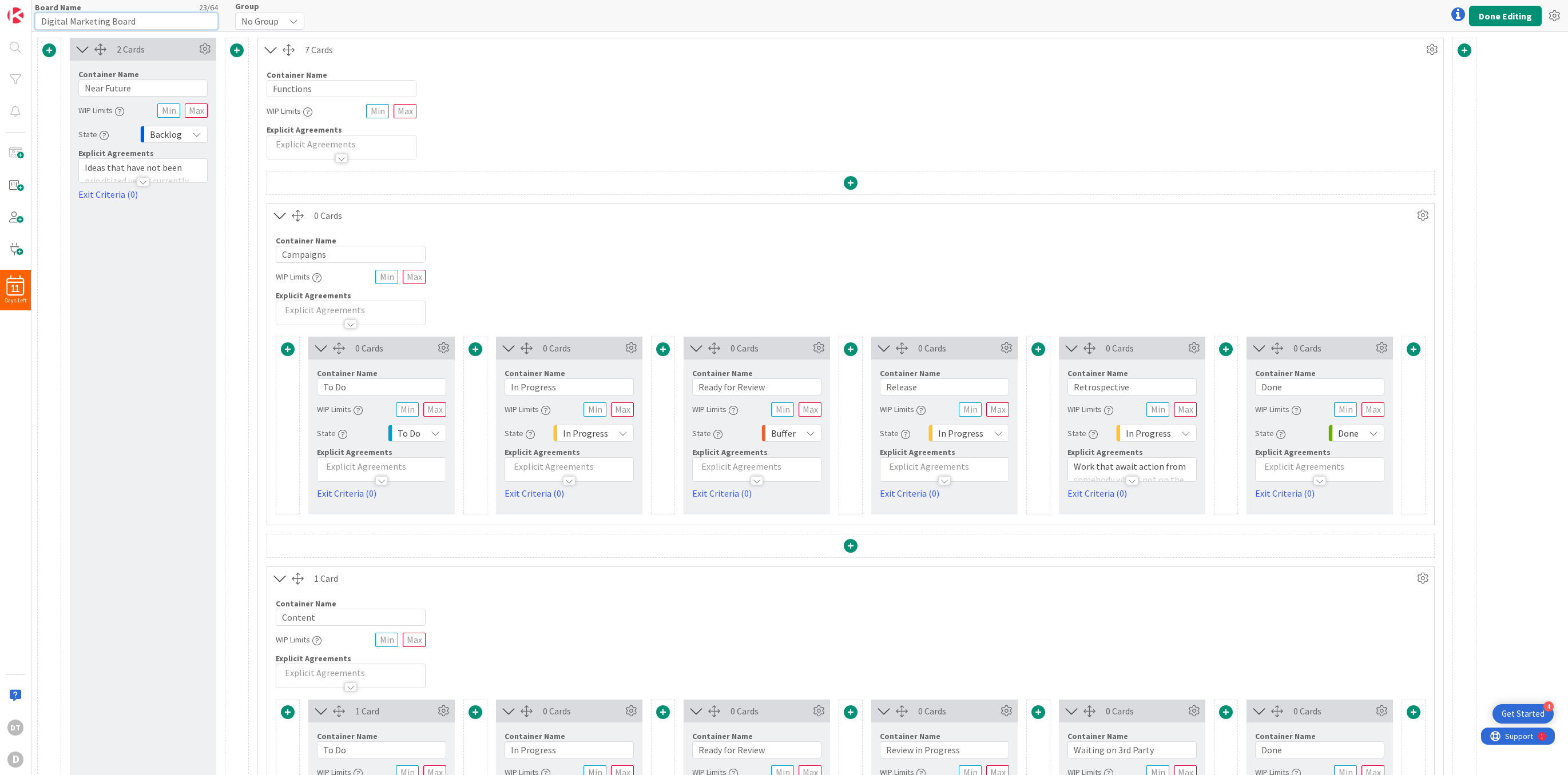
click at [40, 21] on input "Digital Marketing Board" at bounding box center [126, 21] width 183 height 17
click at [1020, 12] on button "Done Editing" at bounding box center [1505, 16] width 72 height 21
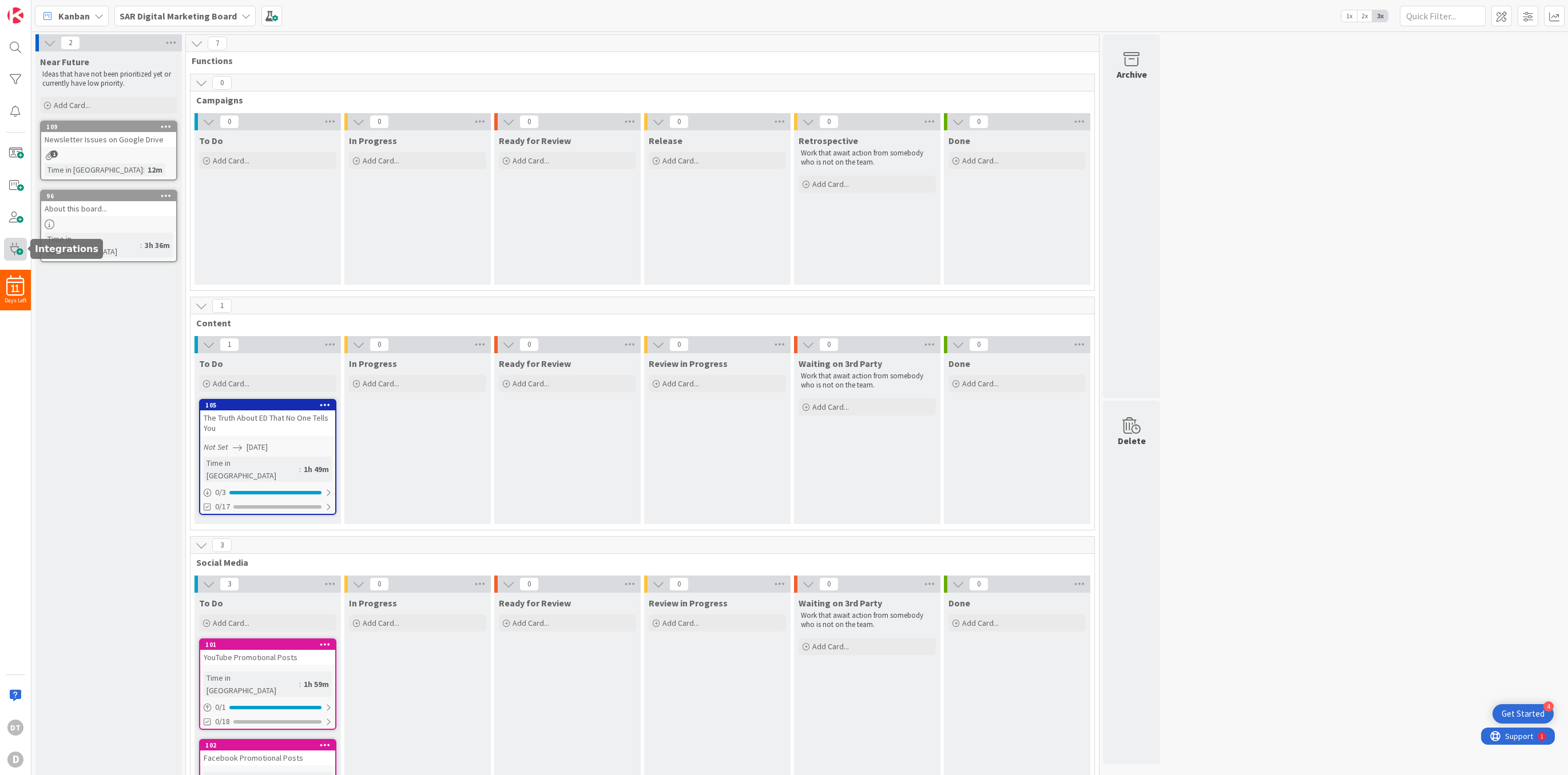
click at [12, 245] on span at bounding box center [16, 249] width 23 height 23
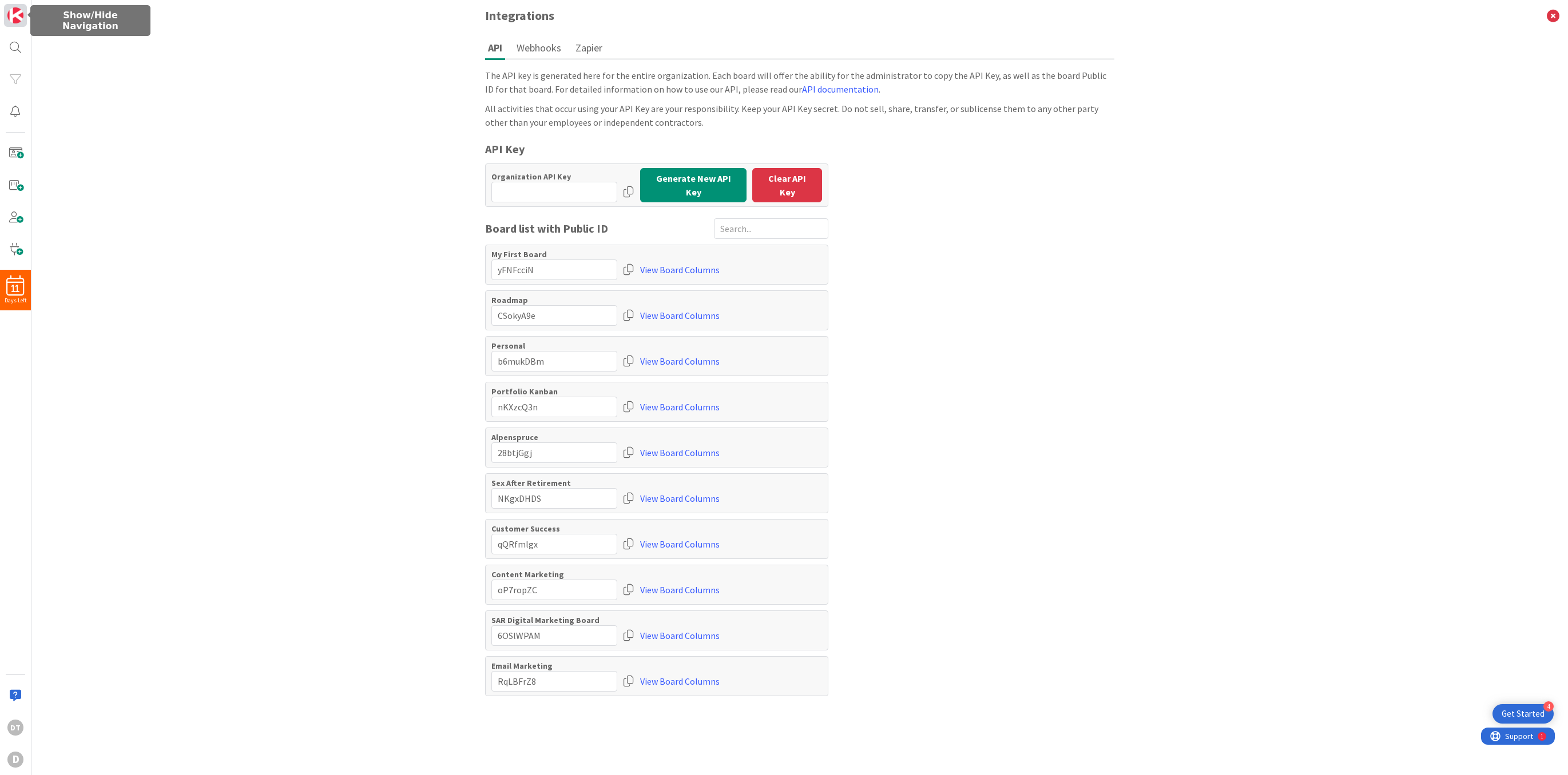
click at [15, 13] on img at bounding box center [15, 15] width 16 height 16
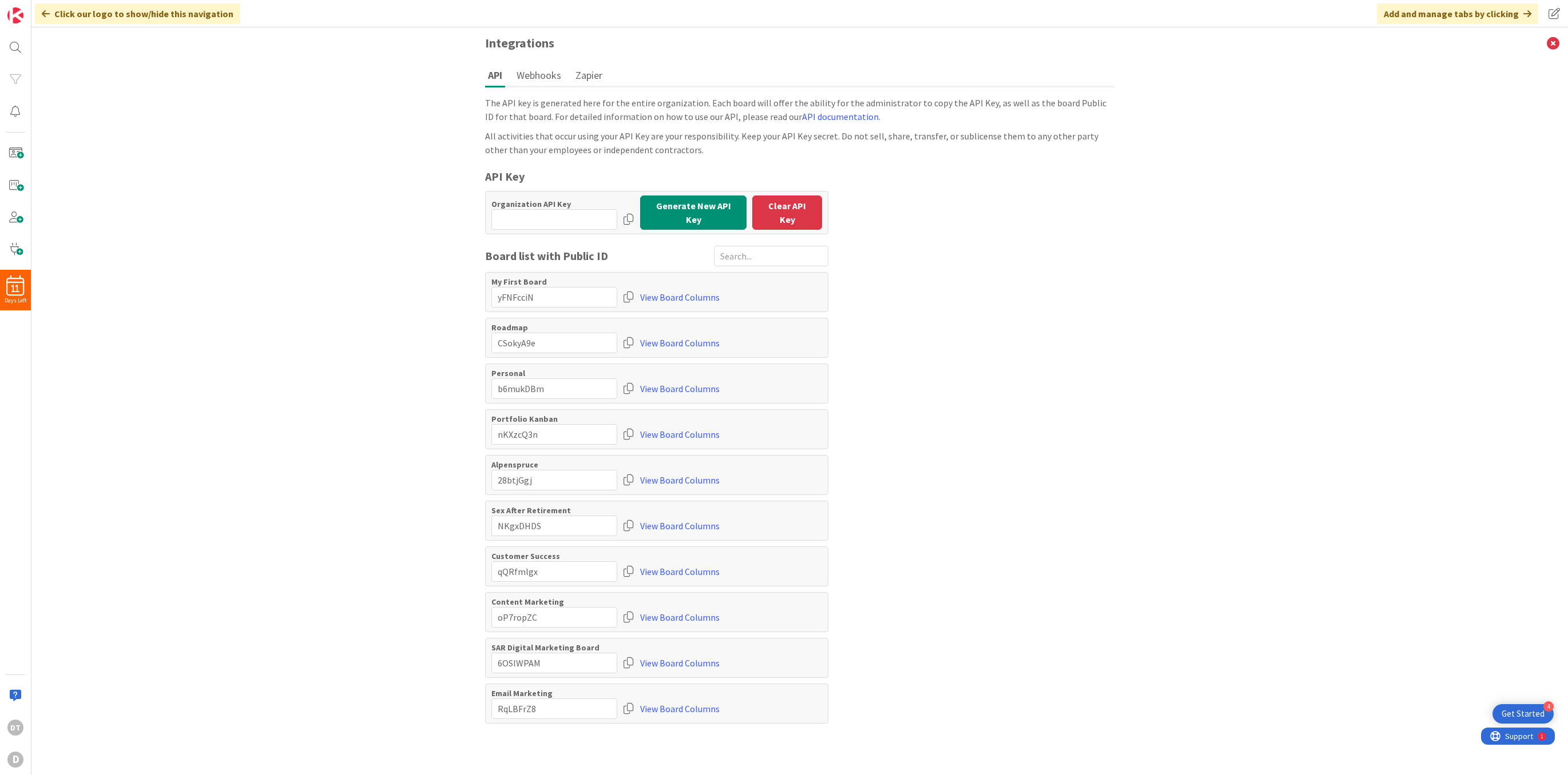
click at [210, 108] on div "Integrations API Webhooks Zapier The API key is generated here for the entire o…" at bounding box center [800, 401] width 1536 height 748
click at [15, 17] on img at bounding box center [15, 15] width 16 height 16
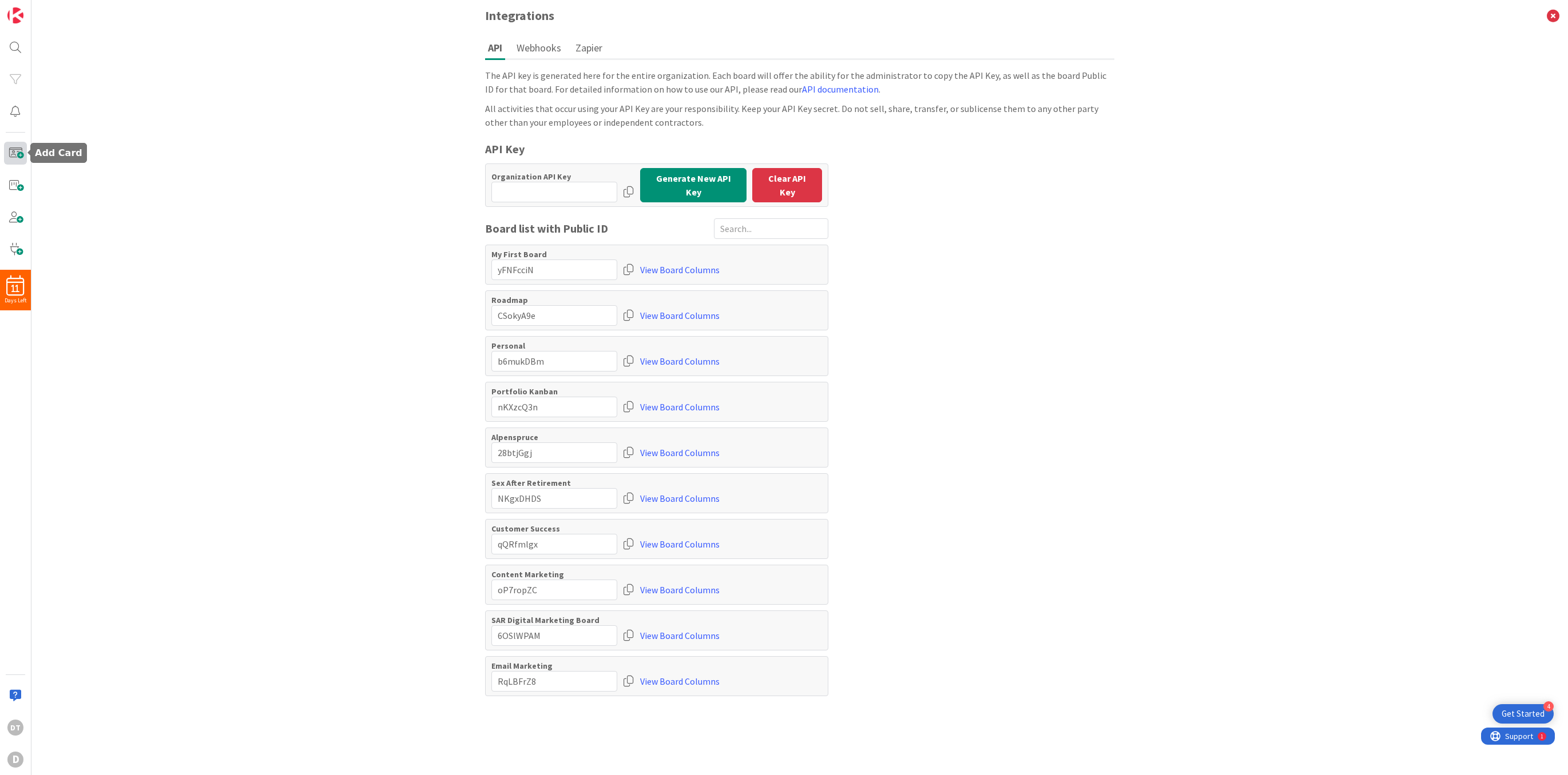
click at [16, 148] on span at bounding box center [16, 153] width 23 height 23
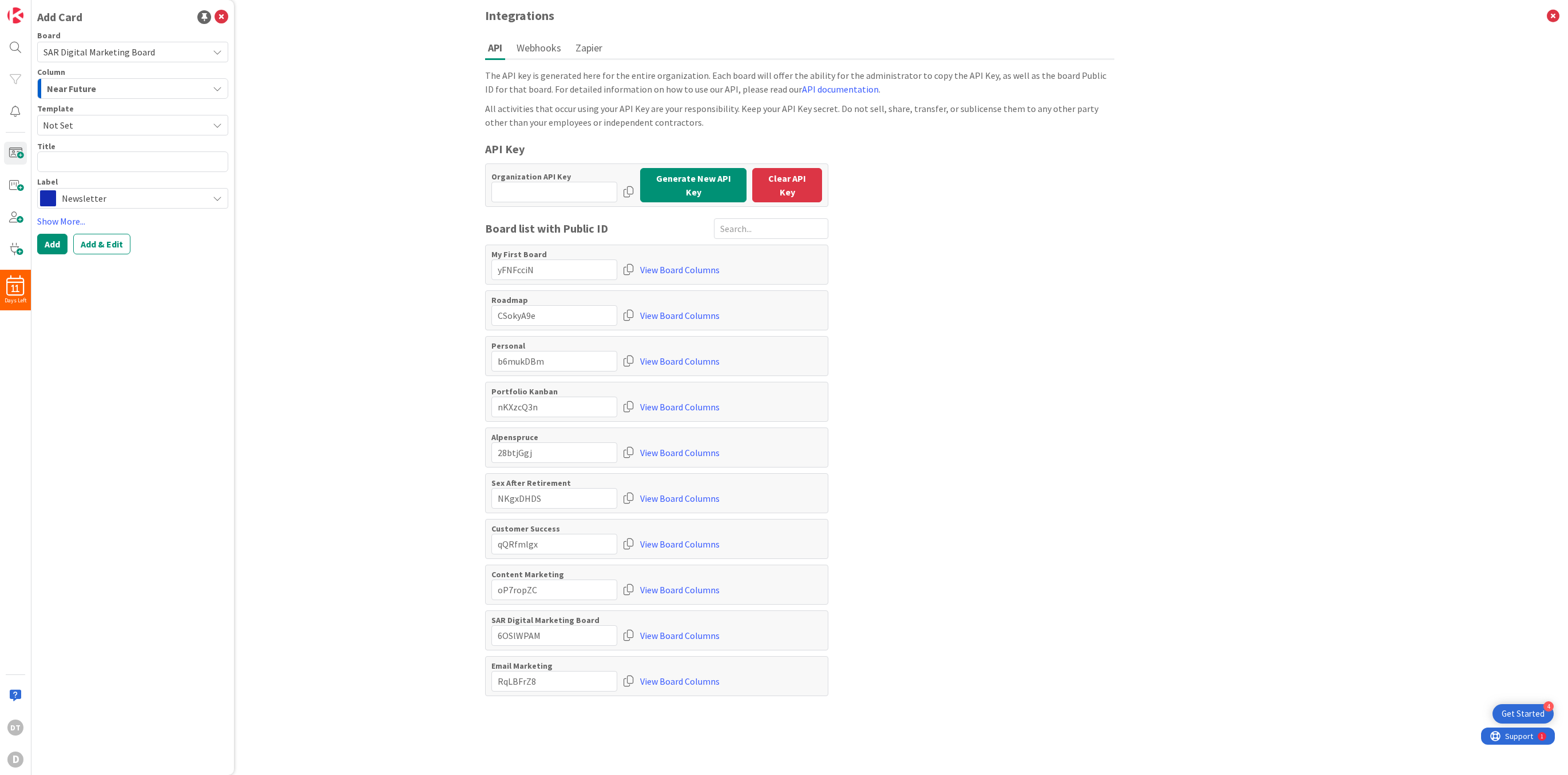
click at [110, 327] on div "Add Card Board SAR Digital Marketing Board Column Near Future Template Not Set …" at bounding box center [133, 388] width 203 height 775
click at [312, 255] on div "Integrations API Webhooks Zapier The API key is generated here for the entire o…" at bounding box center [800, 388] width 1536 height 775
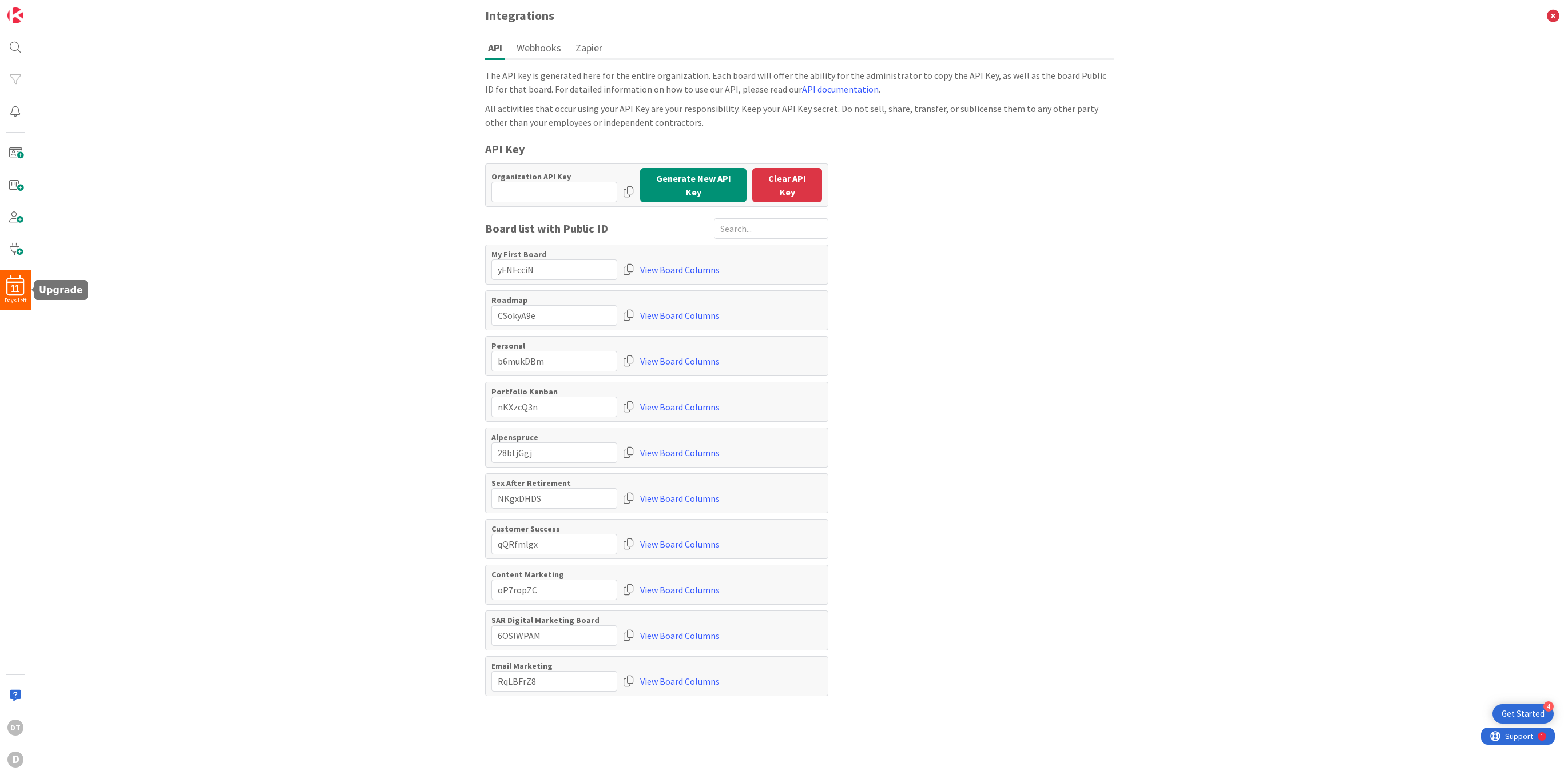
click at [10, 280] on div "11" at bounding box center [15, 286] width 31 height 21
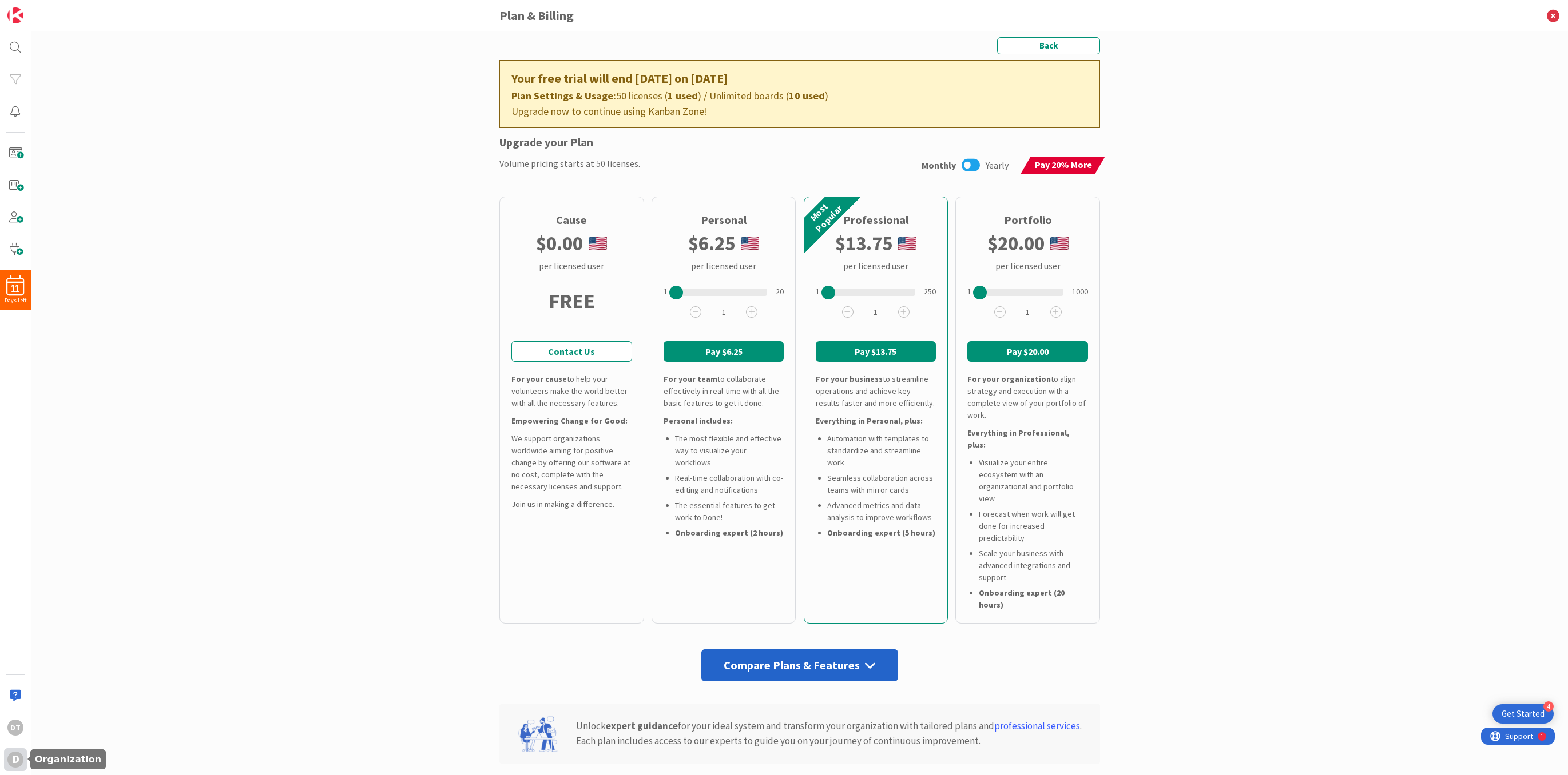
click at [15, 734] on div "D" at bounding box center [15, 760] width 16 height 16
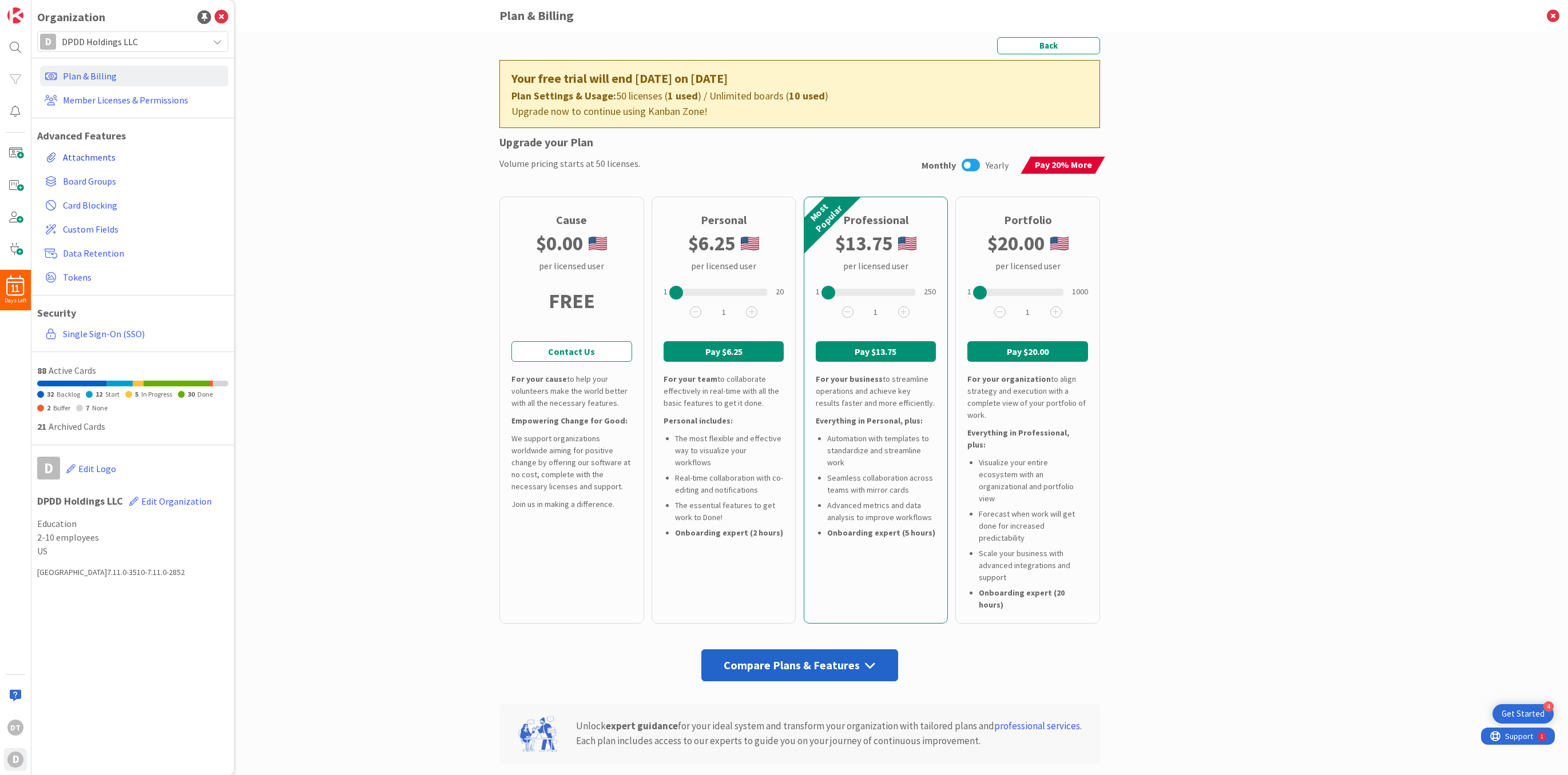
click at [85, 153] on link "Attachments" at bounding box center [134, 158] width 188 height 21
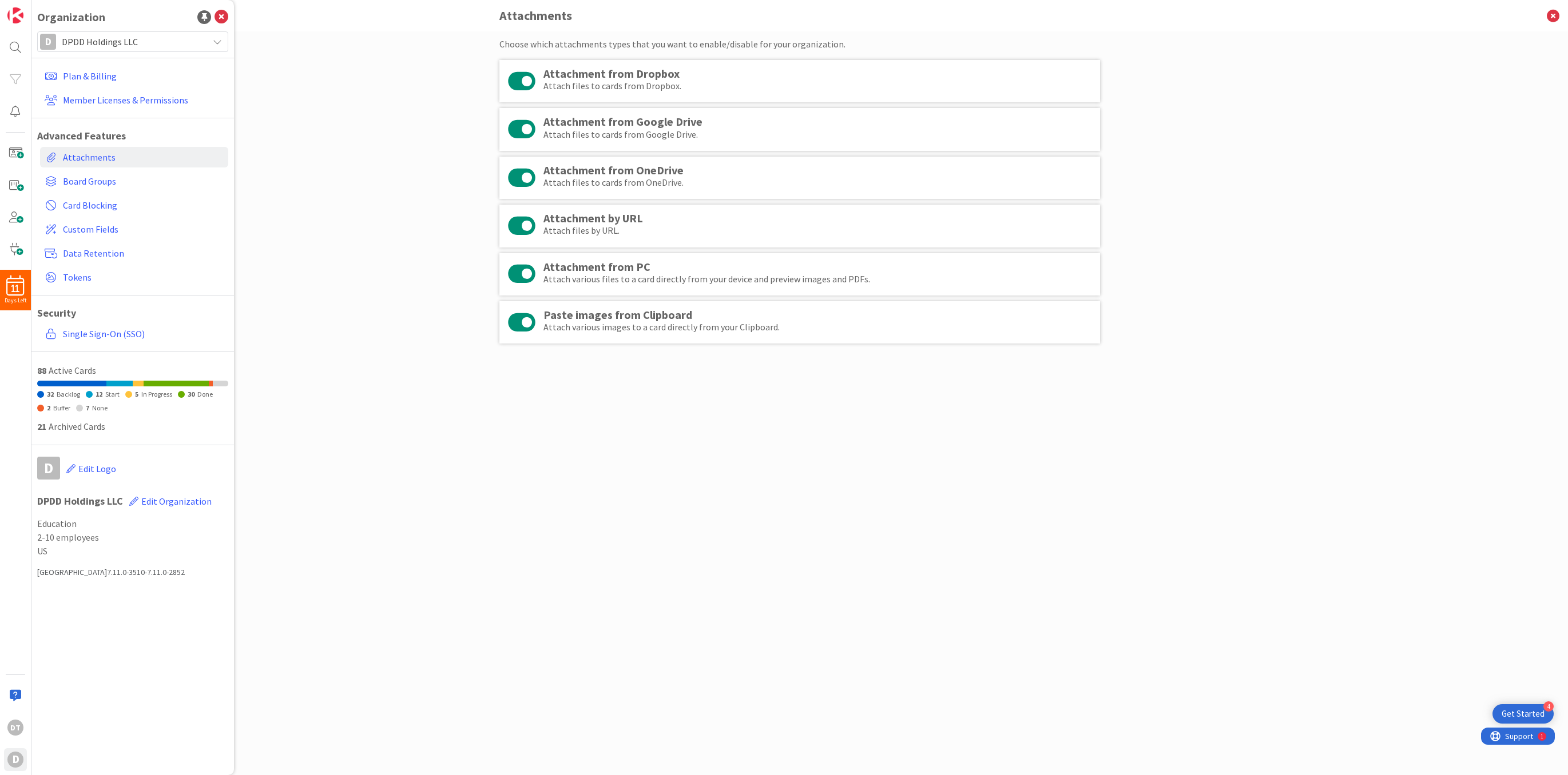
click at [295, 262] on div "Choose which attachments types that you want to enable/disable for your organiz…" at bounding box center [800, 403] width 1536 height 744
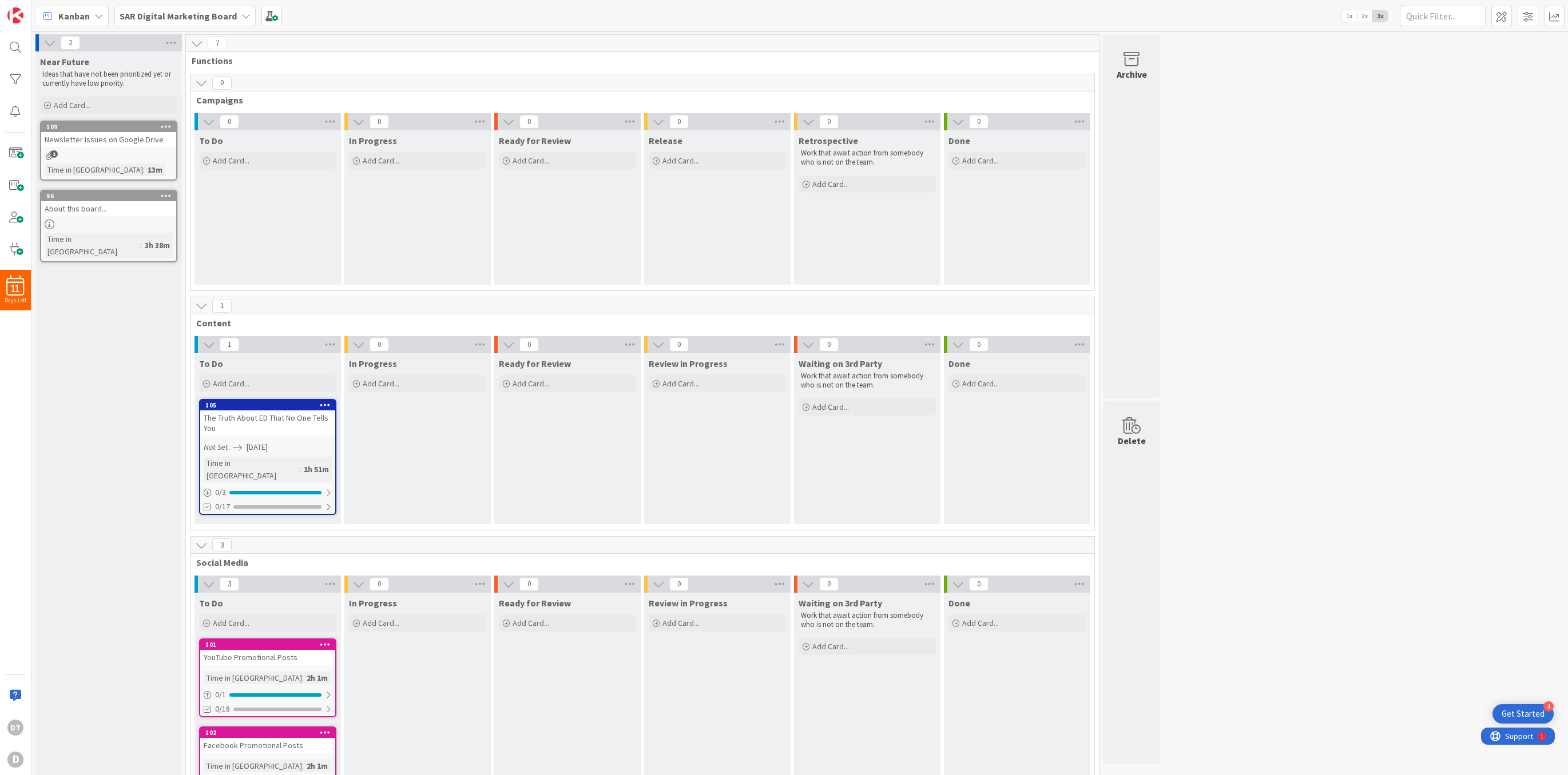
click at [229, 15] on b "SAR Digital Marketing Board" at bounding box center [178, 16] width 117 height 12
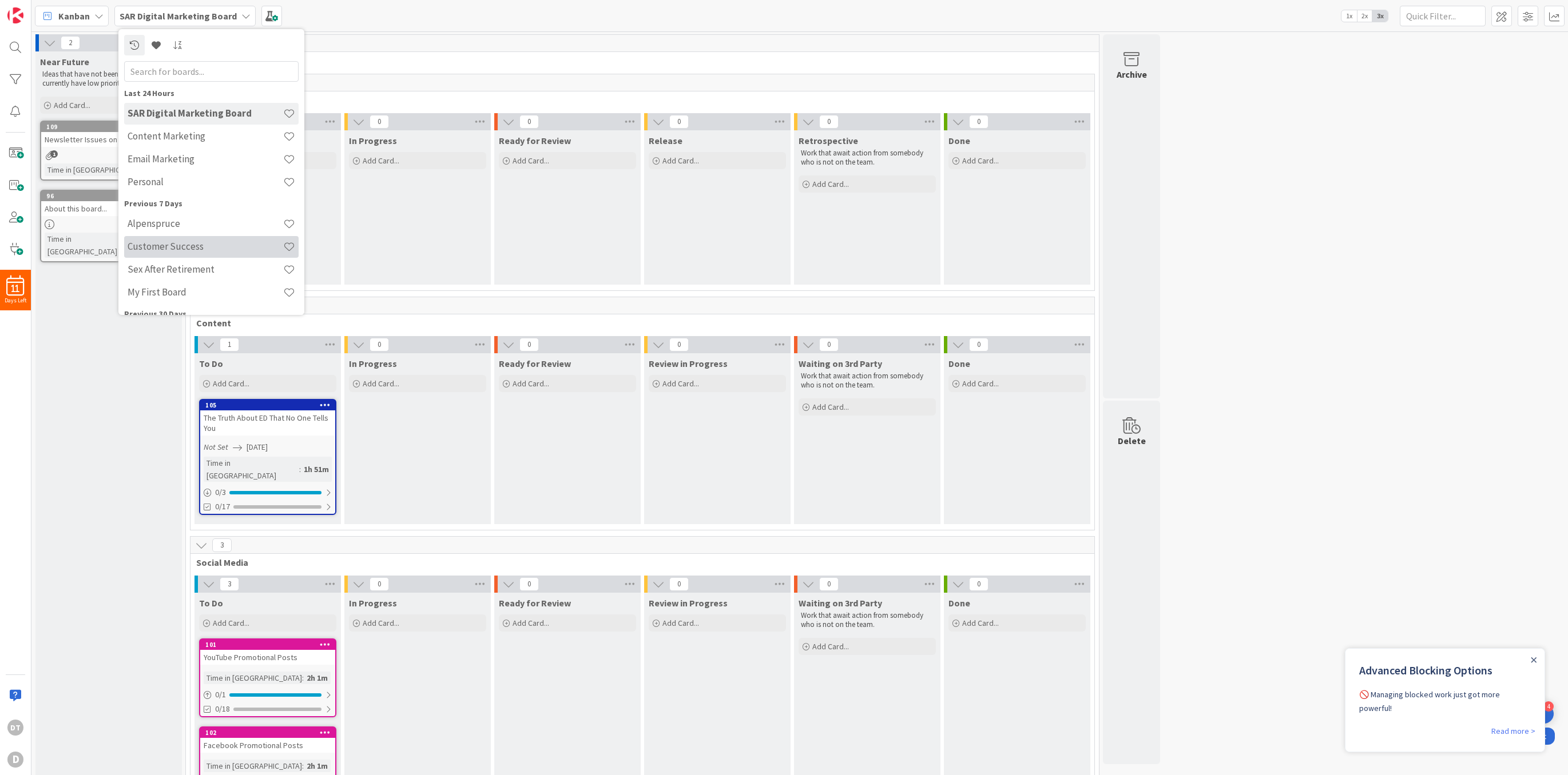
click at [166, 248] on h4 "Customer Success" at bounding box center [206, 246] width 156 height 12
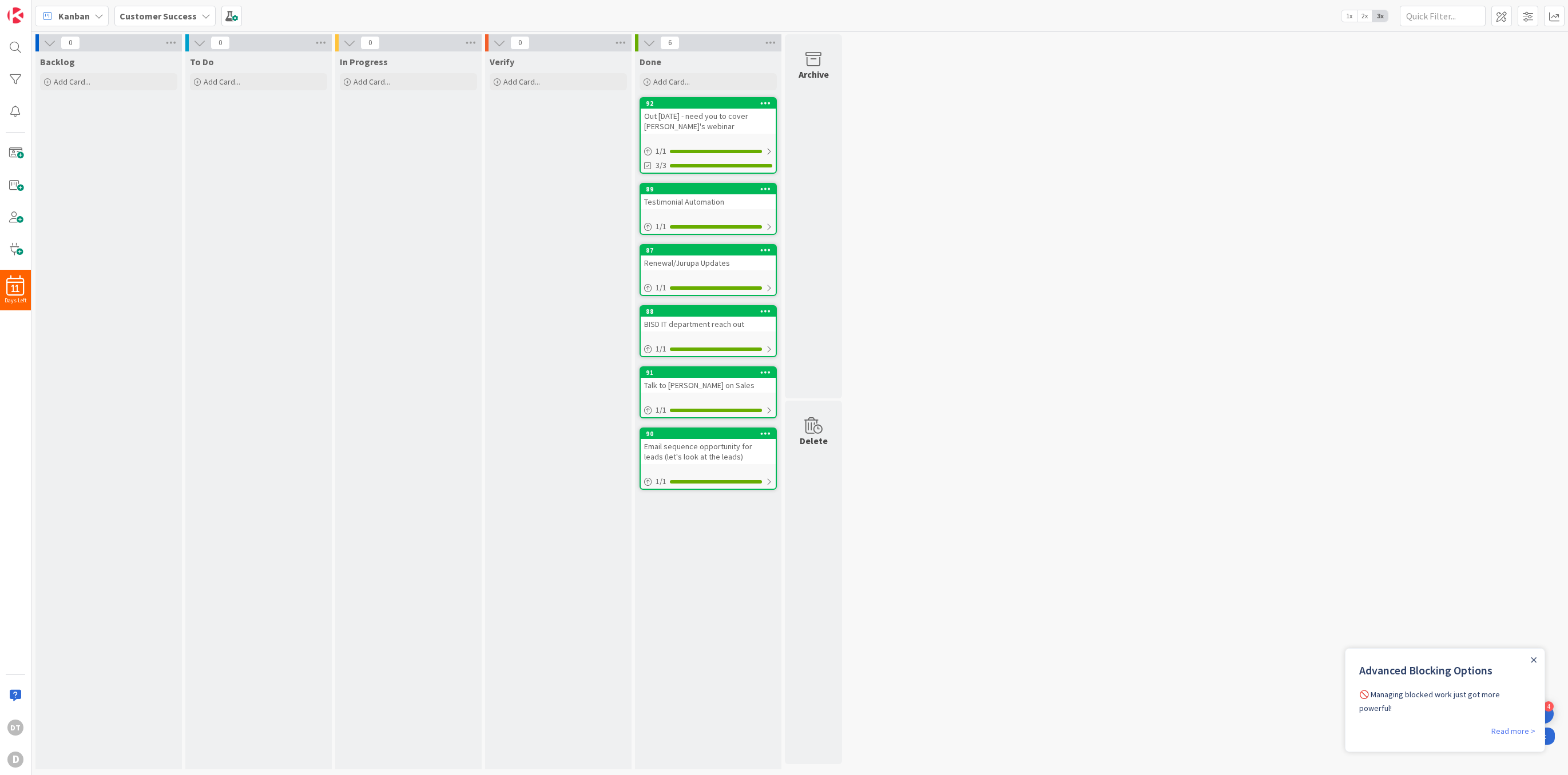
click at [190, 13] on b "Customer Success" at bounding box center [158, 16] width 77 height 12
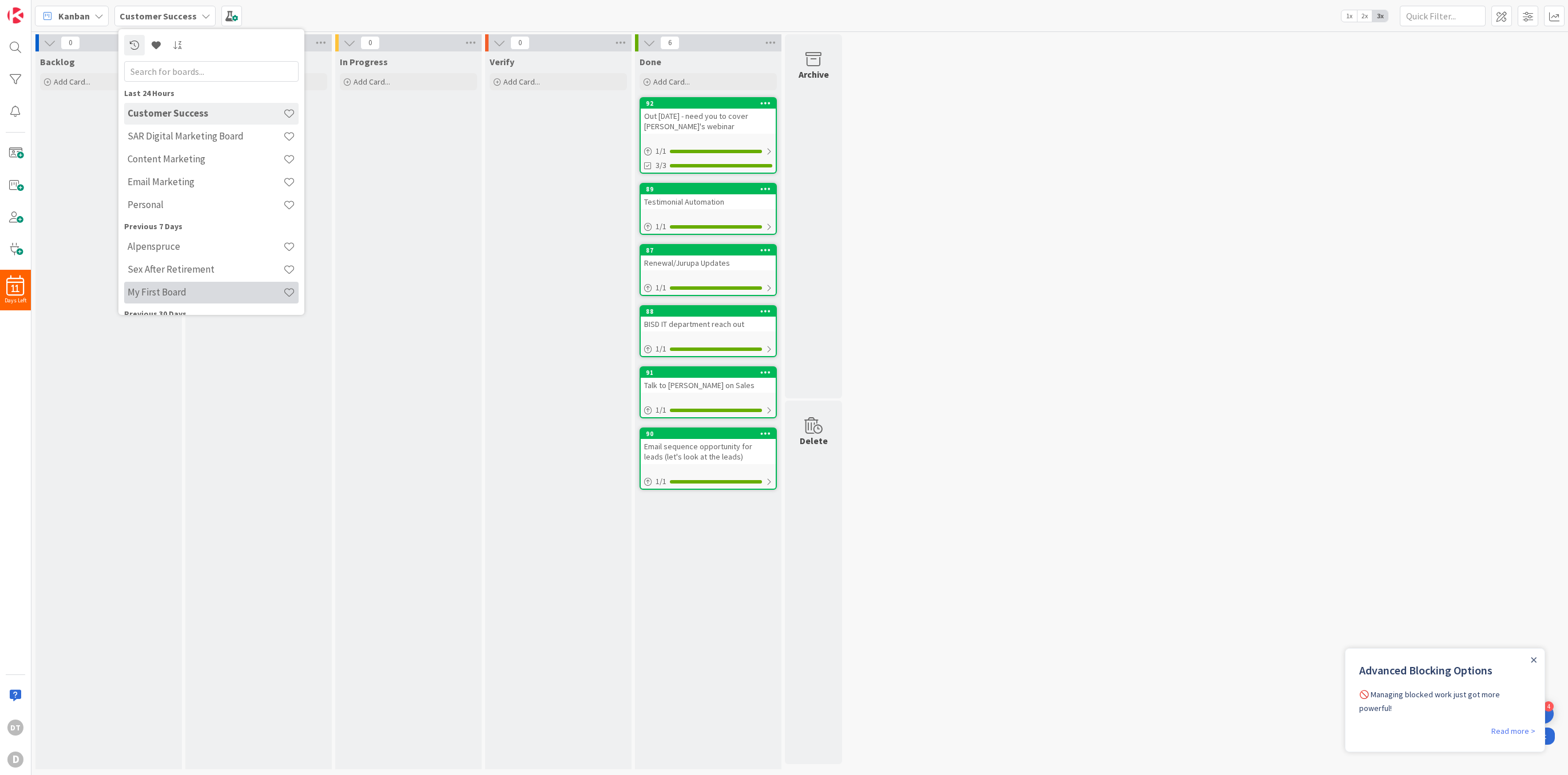
click at [183, 292] on h4 "My First Board" at bounding box center [206, 292] width 156 height 12
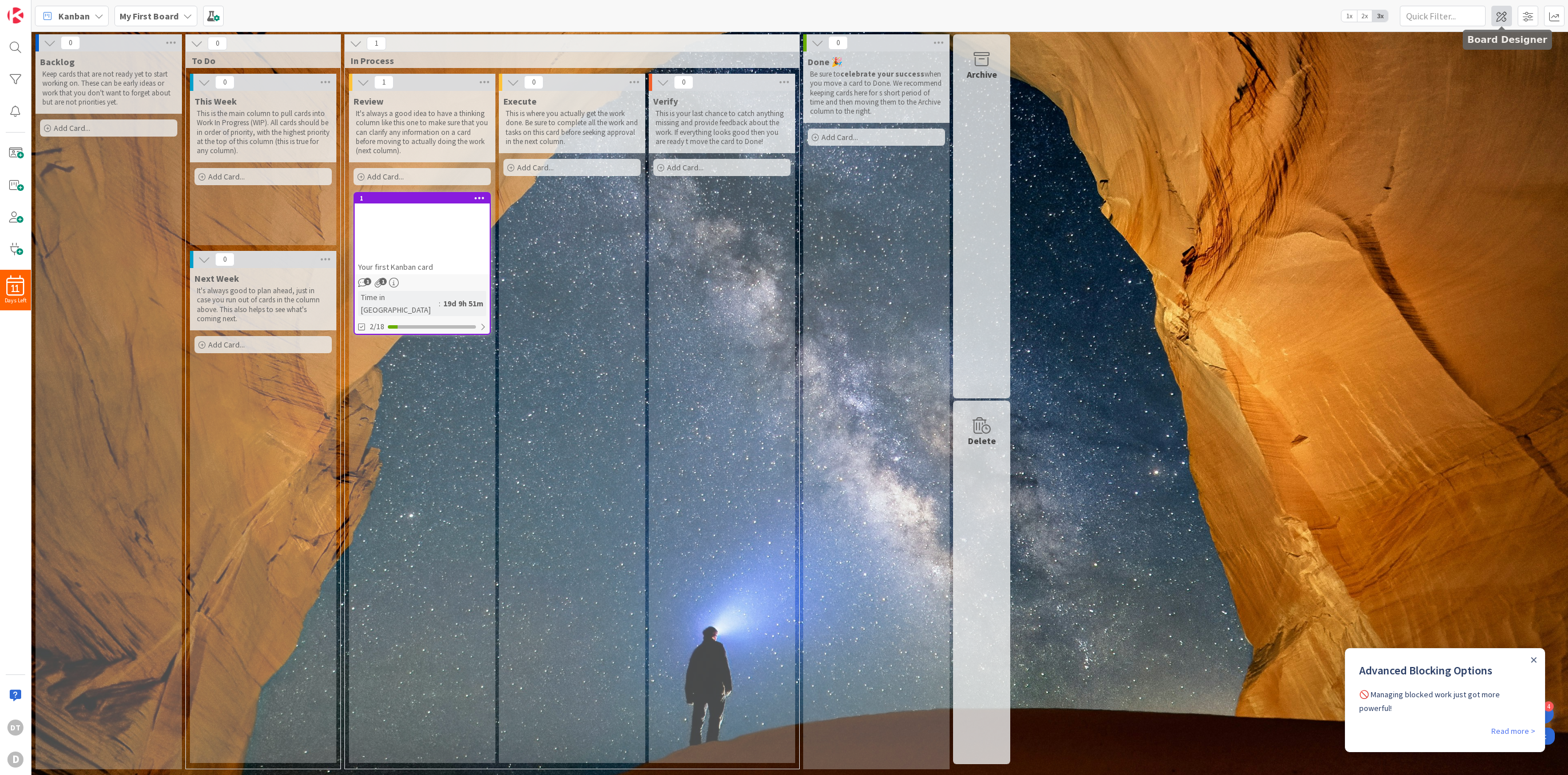
click at [1502, 15] on span at bounding box center [1502, 16] width 21 height 21
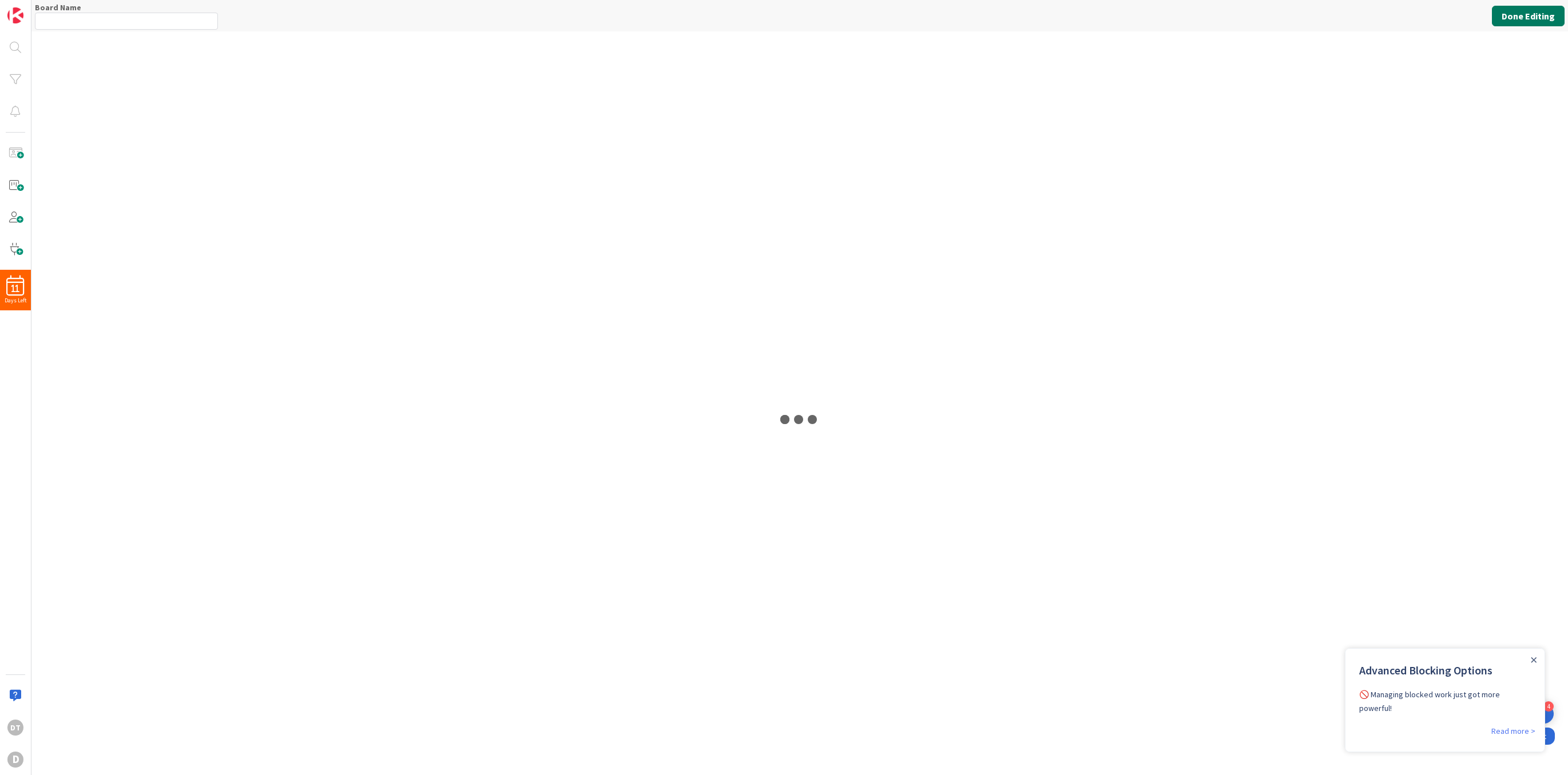
type input "My First Board"
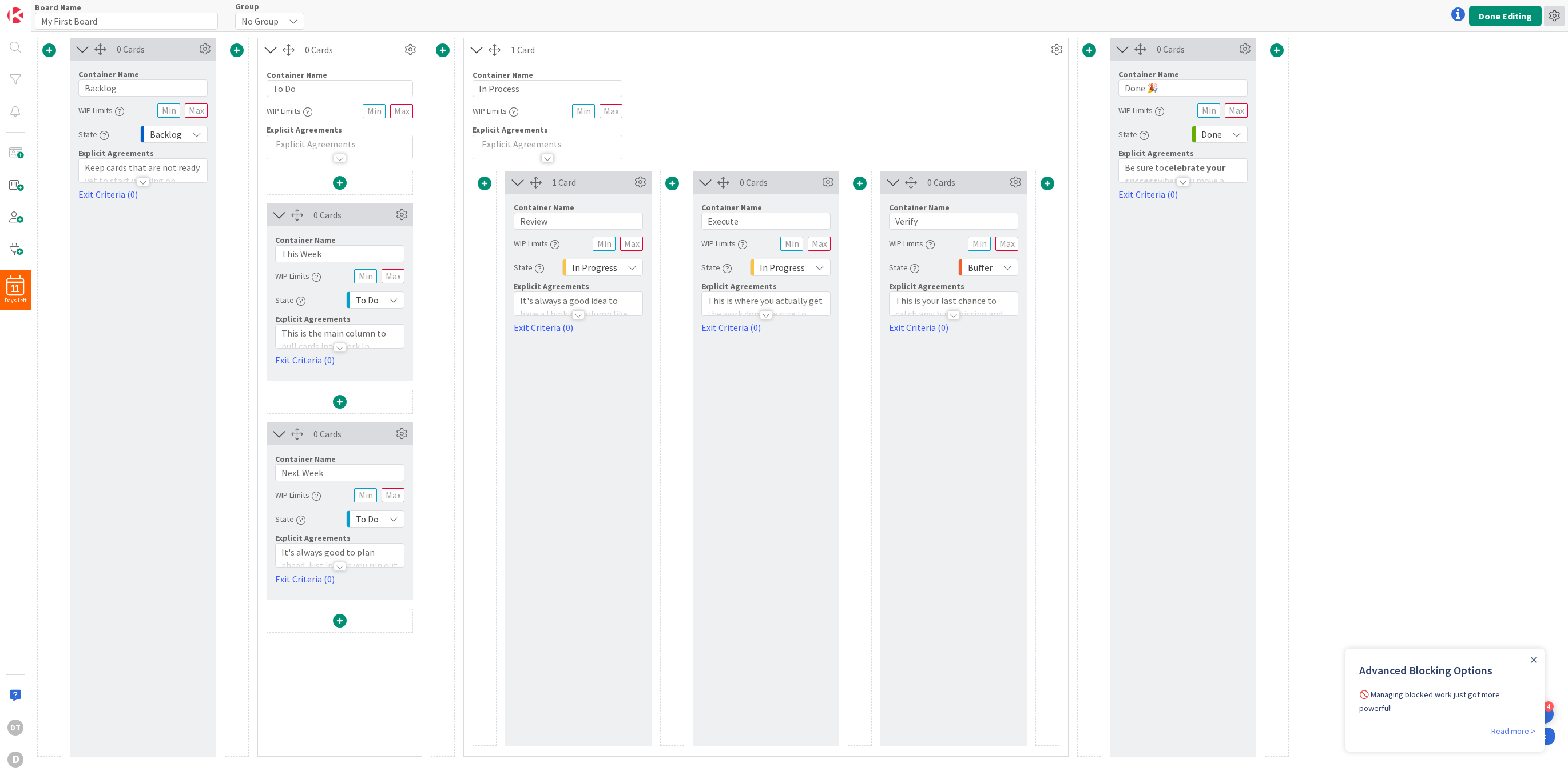
click at [1555, 11] on icon at bounding box center [1555, 16] width 21 height 21
click at [1468, 71] on link "Delete Board" at bounding box center [1493, 75] width 144 height 16
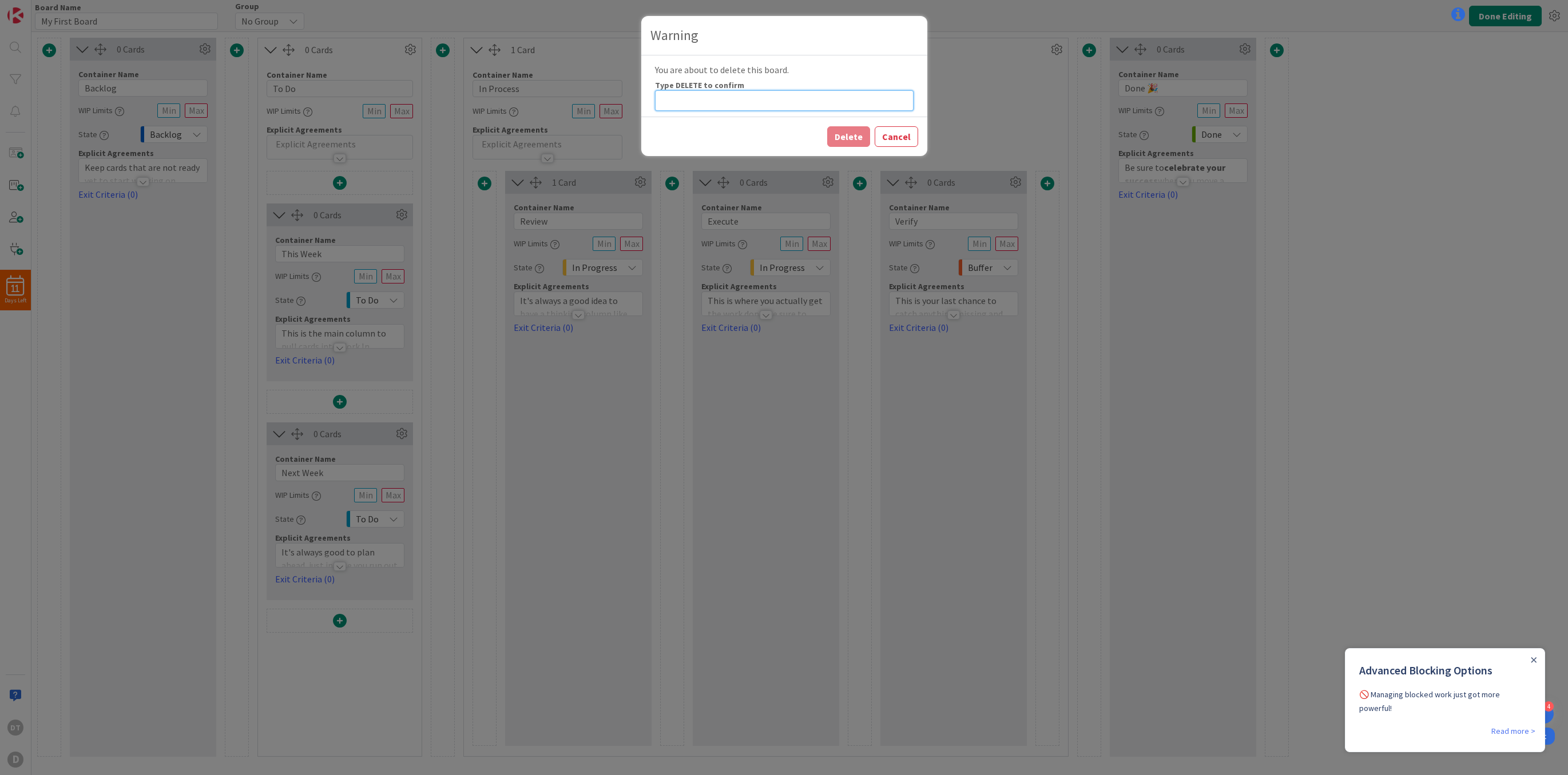
click at [791, 103] on input at bounding box center [784, 100] width 259 height 21
type input "DELETE"
click at [849, 135] on button "Delete" at bounding box center [849, 137] width 43 height 21
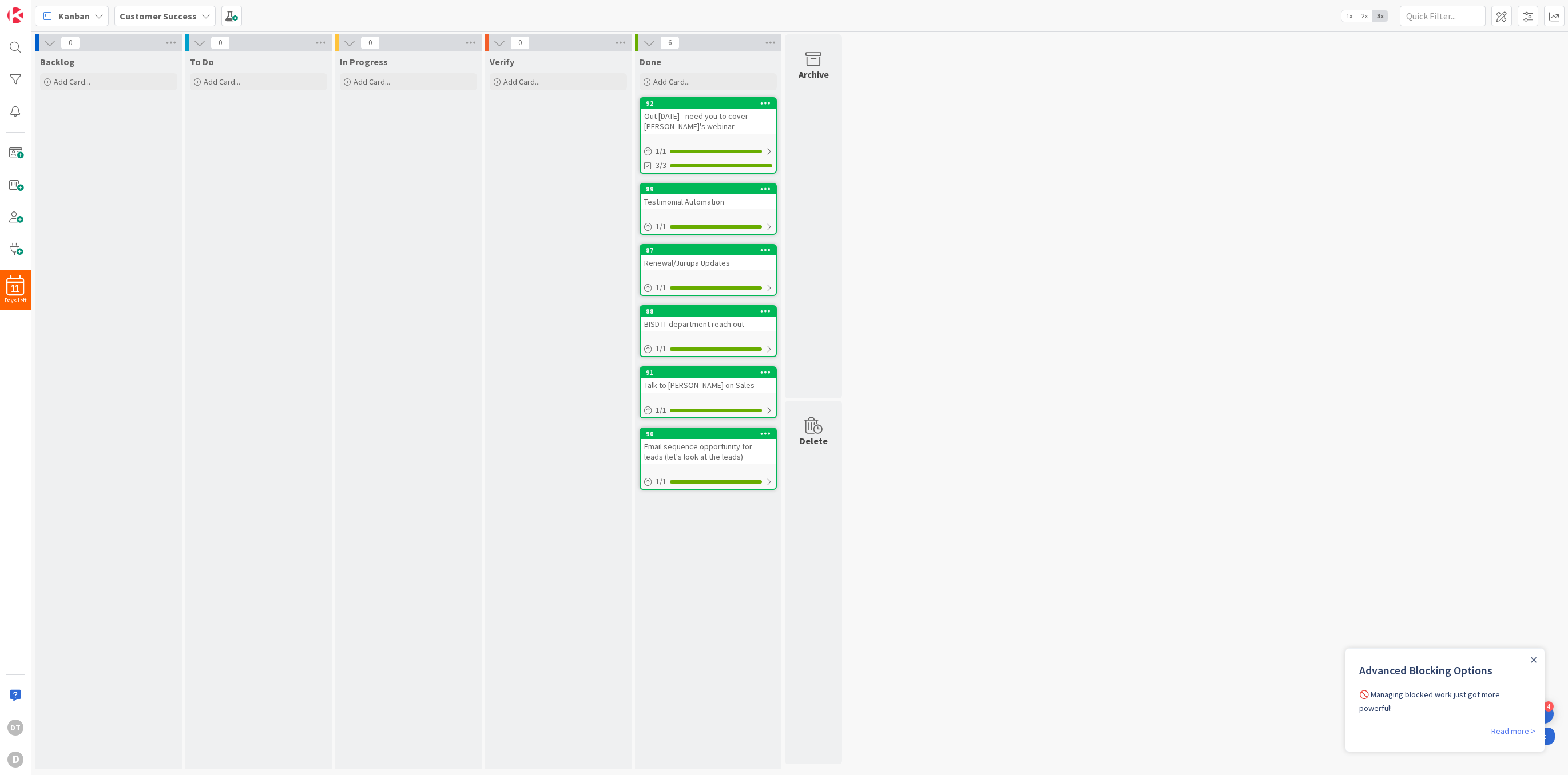
click at [155, 18] on b "Customer Success" at bounding box center [158, 16] width 77 height 12
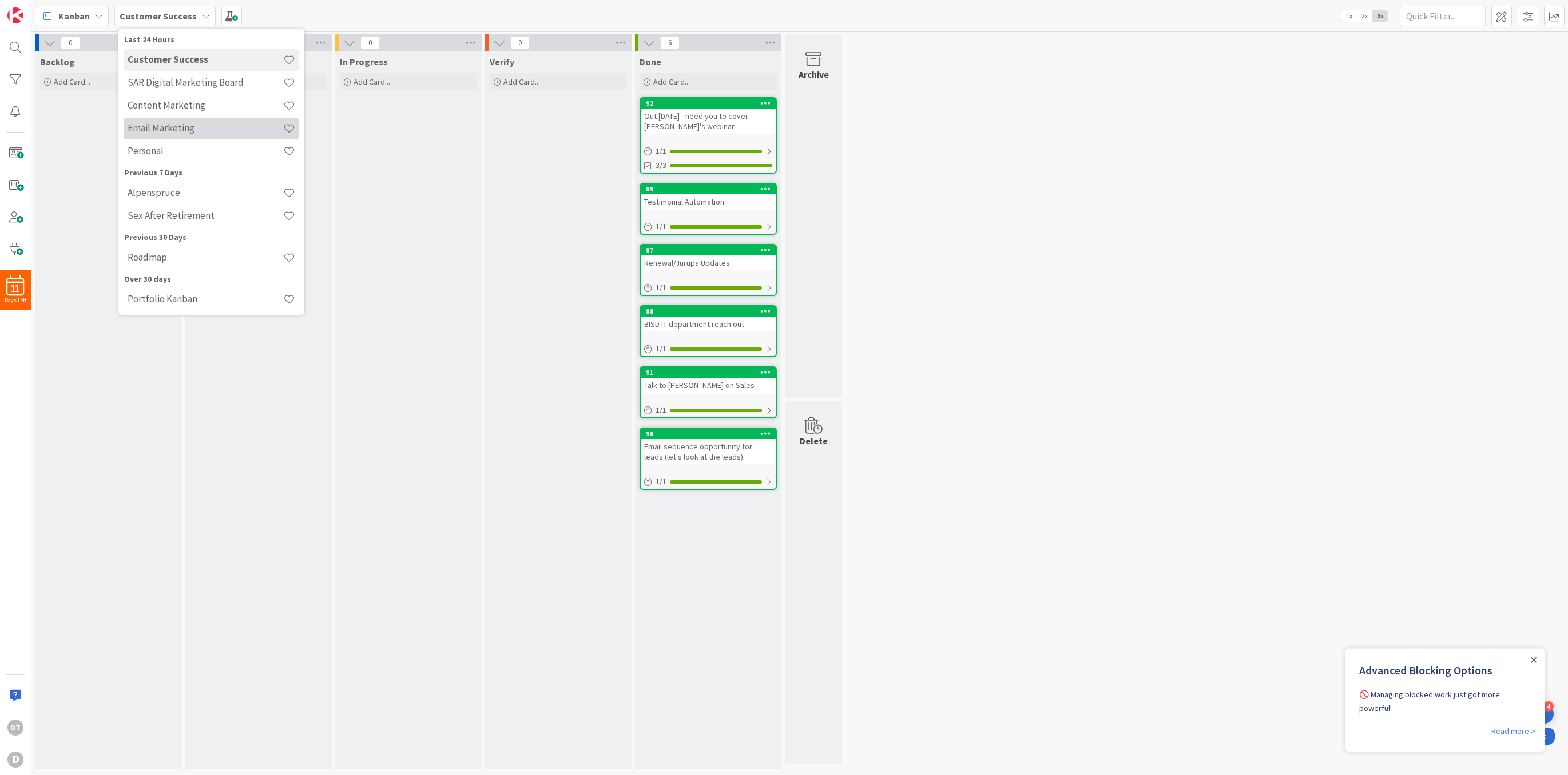
scroll to position [56, 0]
click at [153, 296] on h4 "Portfolio Kanban" at bounding box center [206, 296] width 156 height 12
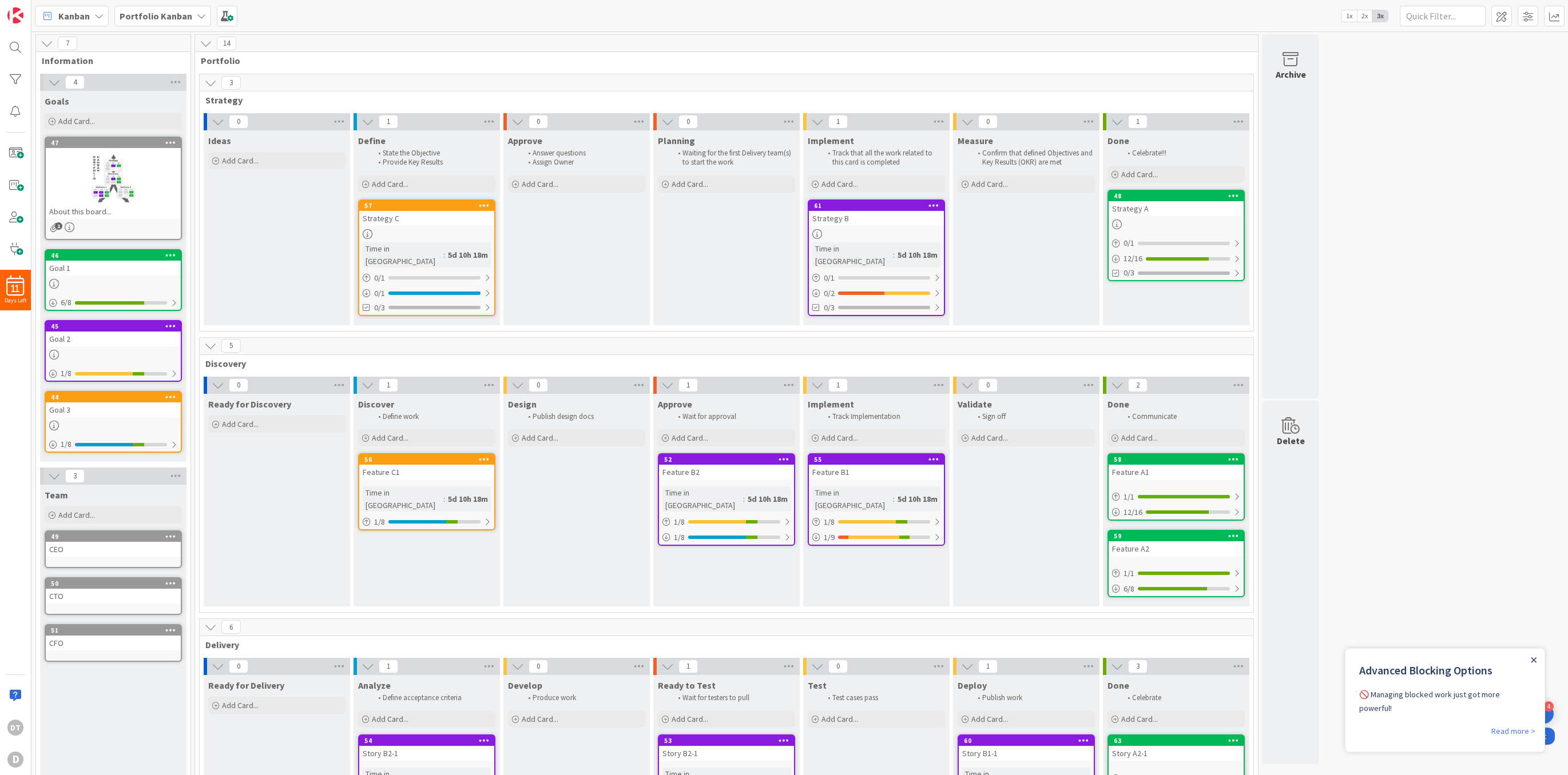
click at [1531, 660] on icon "Close Announcement" at bounding box center [1533, 660] width 5 height 5
click at [1507, 18] on span at bounding box center [1502, 16] width 21 height 21
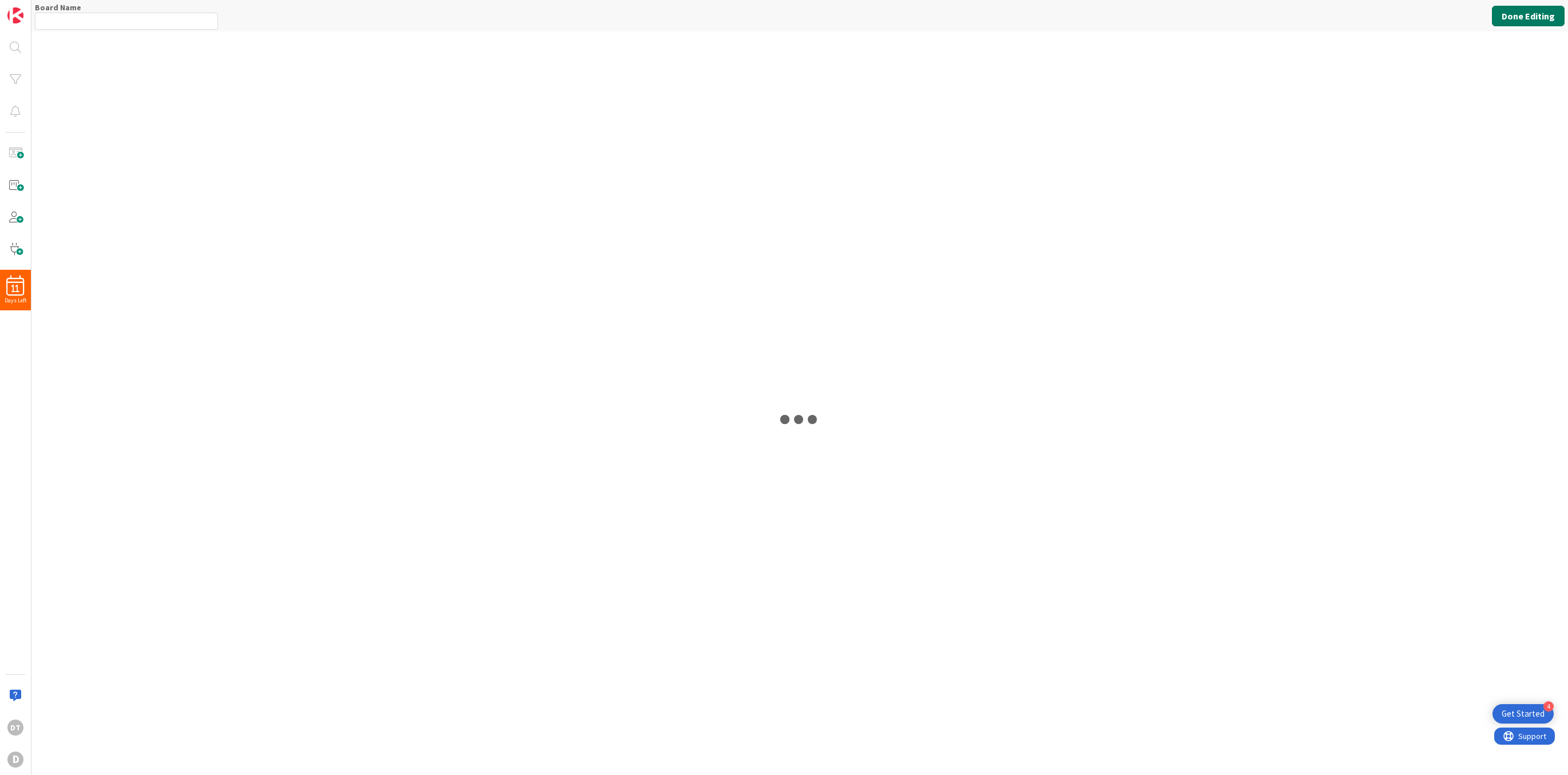
type input "Portfolio Kanban"
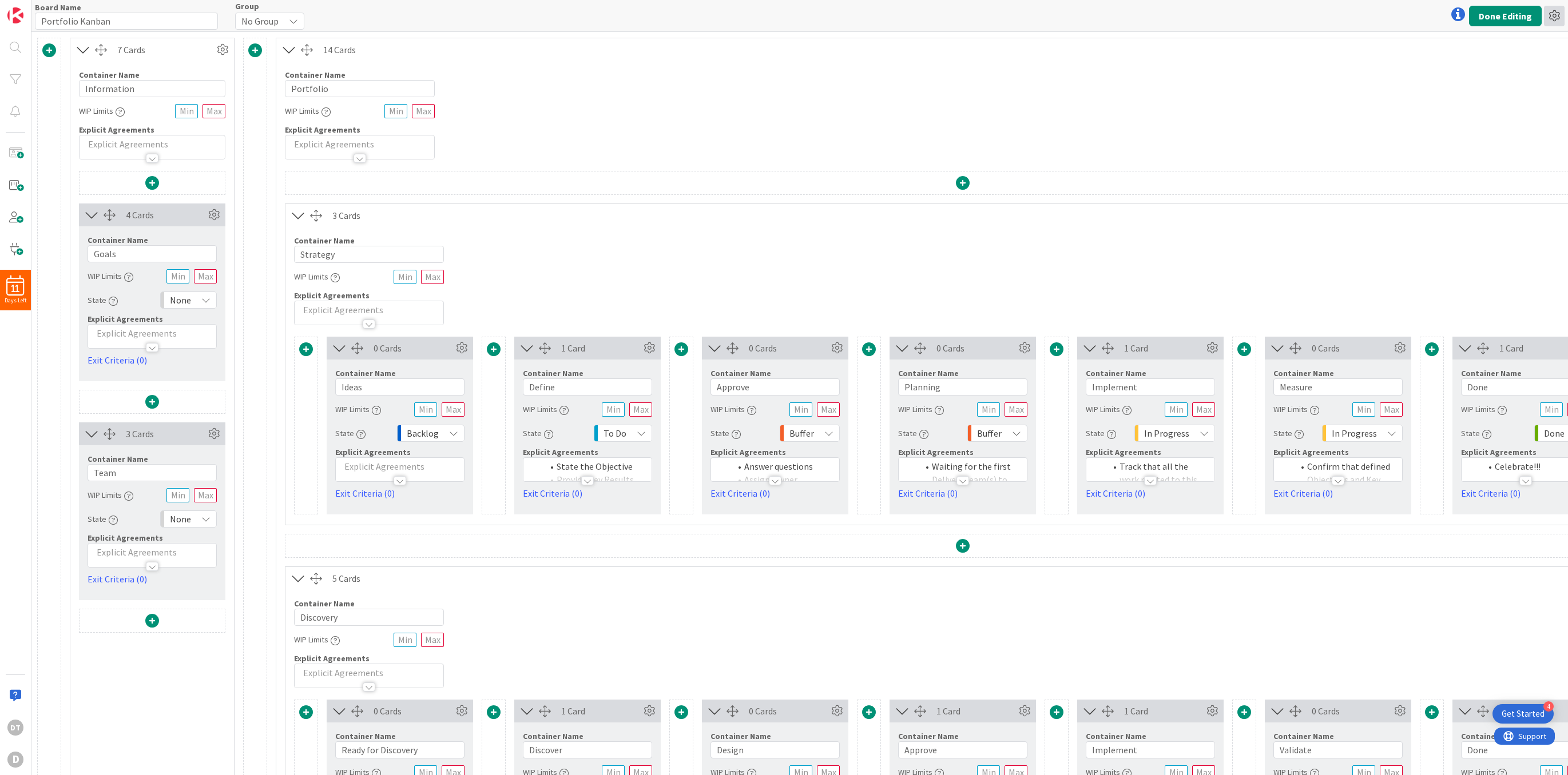
click at [1549, 16] on icon at bounding box center [1555, 16] width 21 height 21
click at [1468, 71] on link "Delete Board" at bounding box center [1493, 75] width 144 height 16
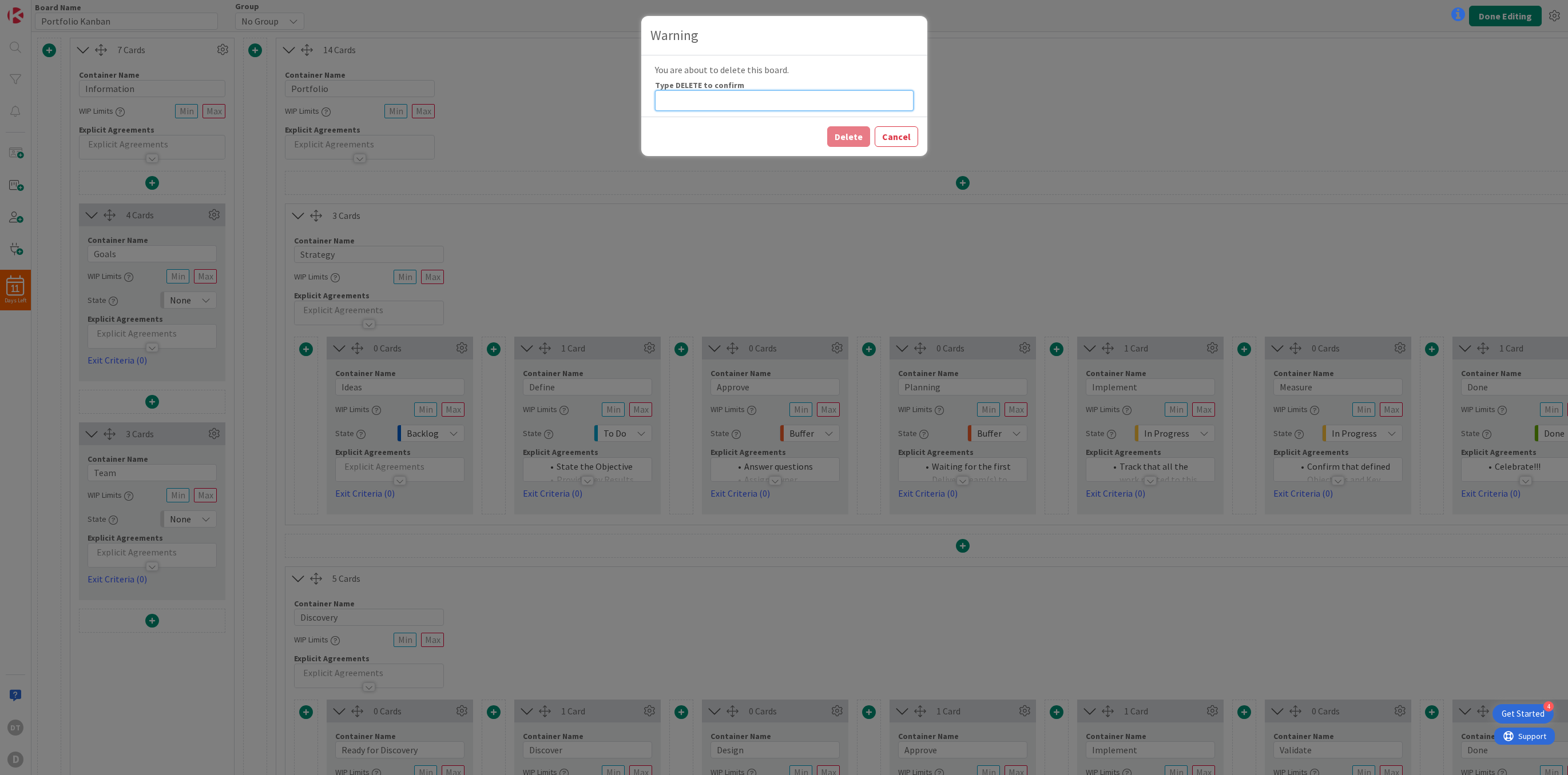
click at [684, 99] on input at bounding box center [784, 100] width 259 height 21
type input "DELETE"
click at [850, 134] on button "Delete" at bounding box center [849, 137] width 43 height 21
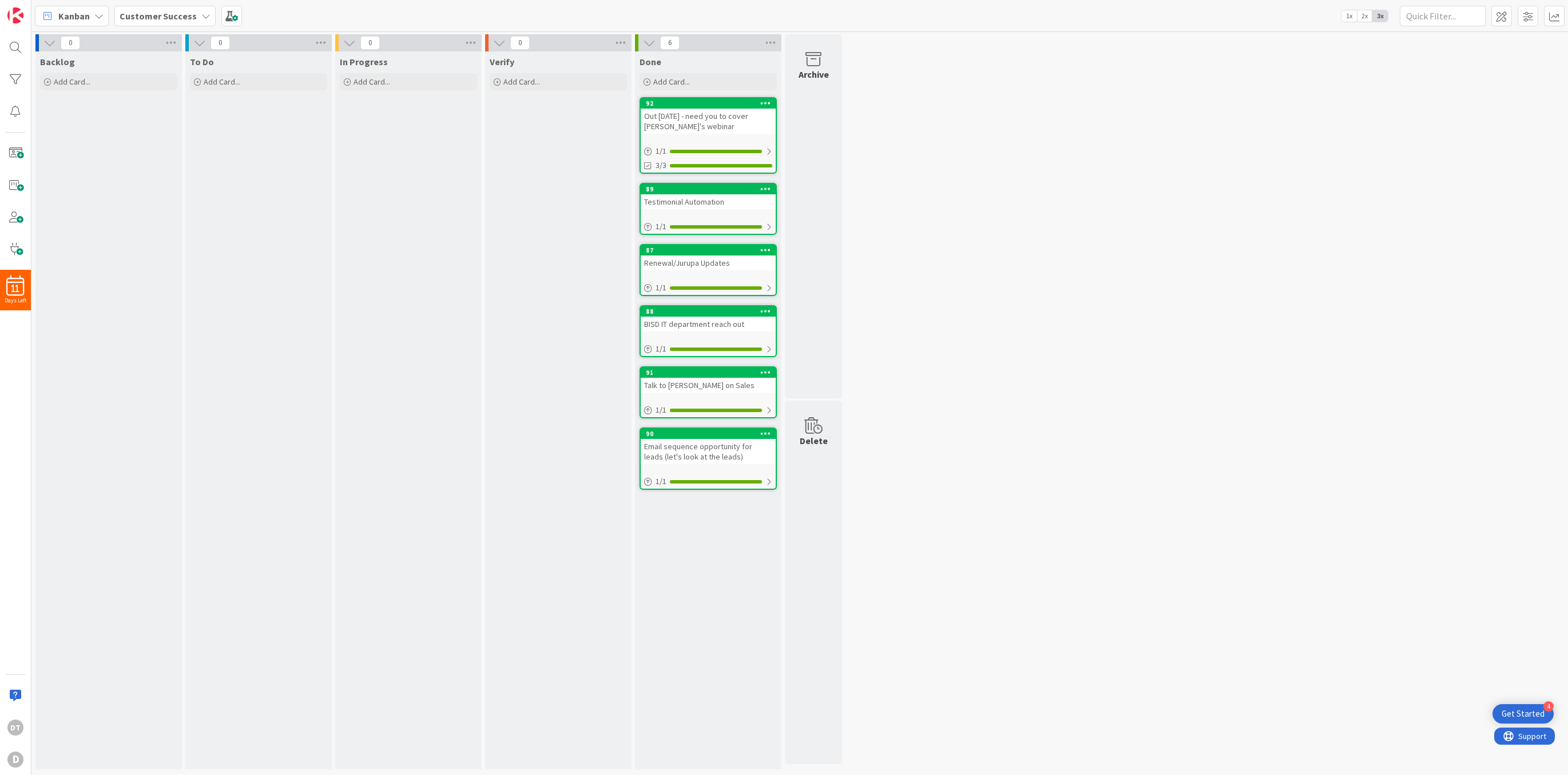
click at [172, 17] on b "Customer Success" at bounding box center [158, 16] width 77 height 12
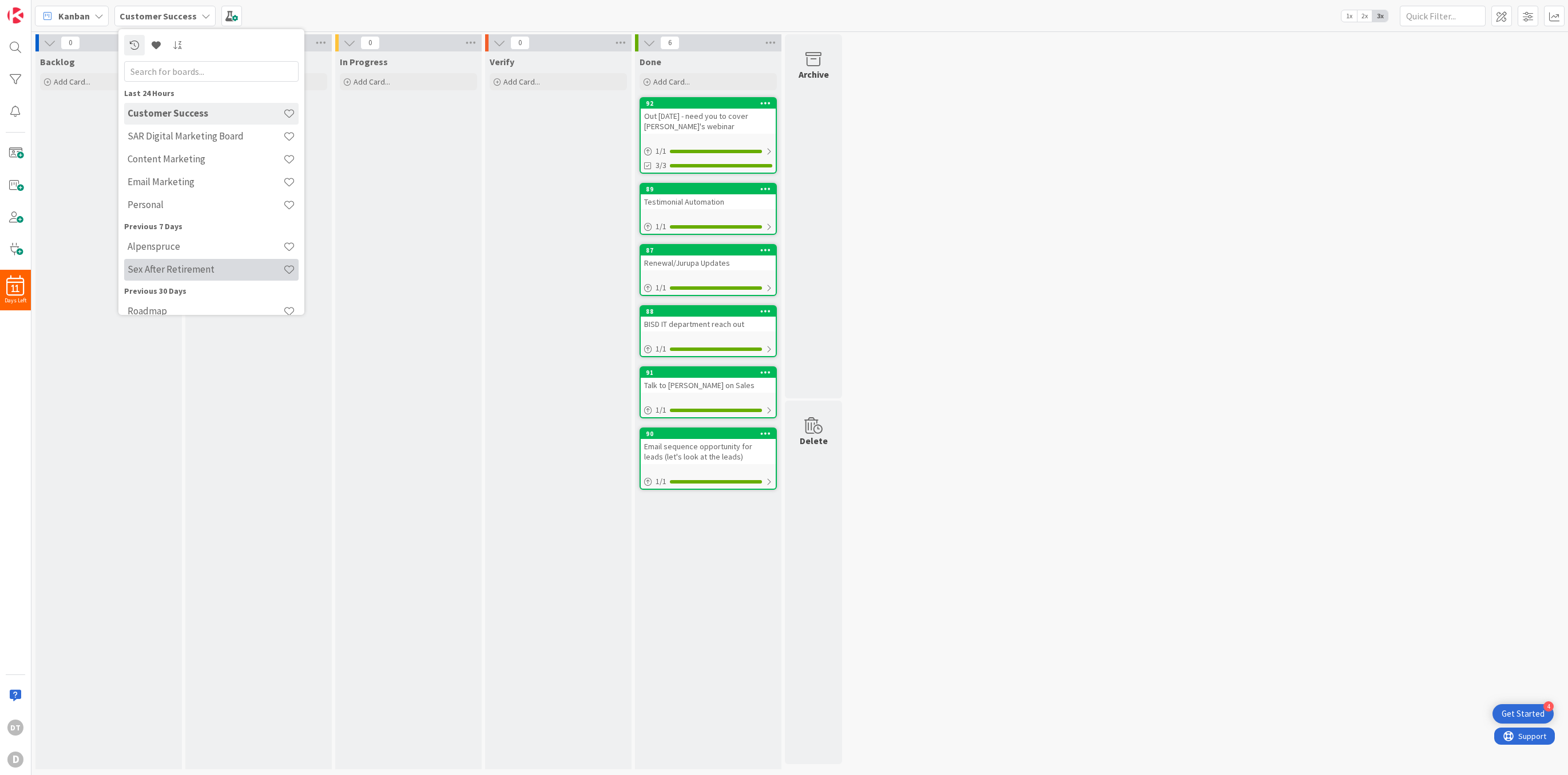
click at [183, 266] on h4 "Sex After Retirement" at bounding box center [206, 269] width 156 height 12
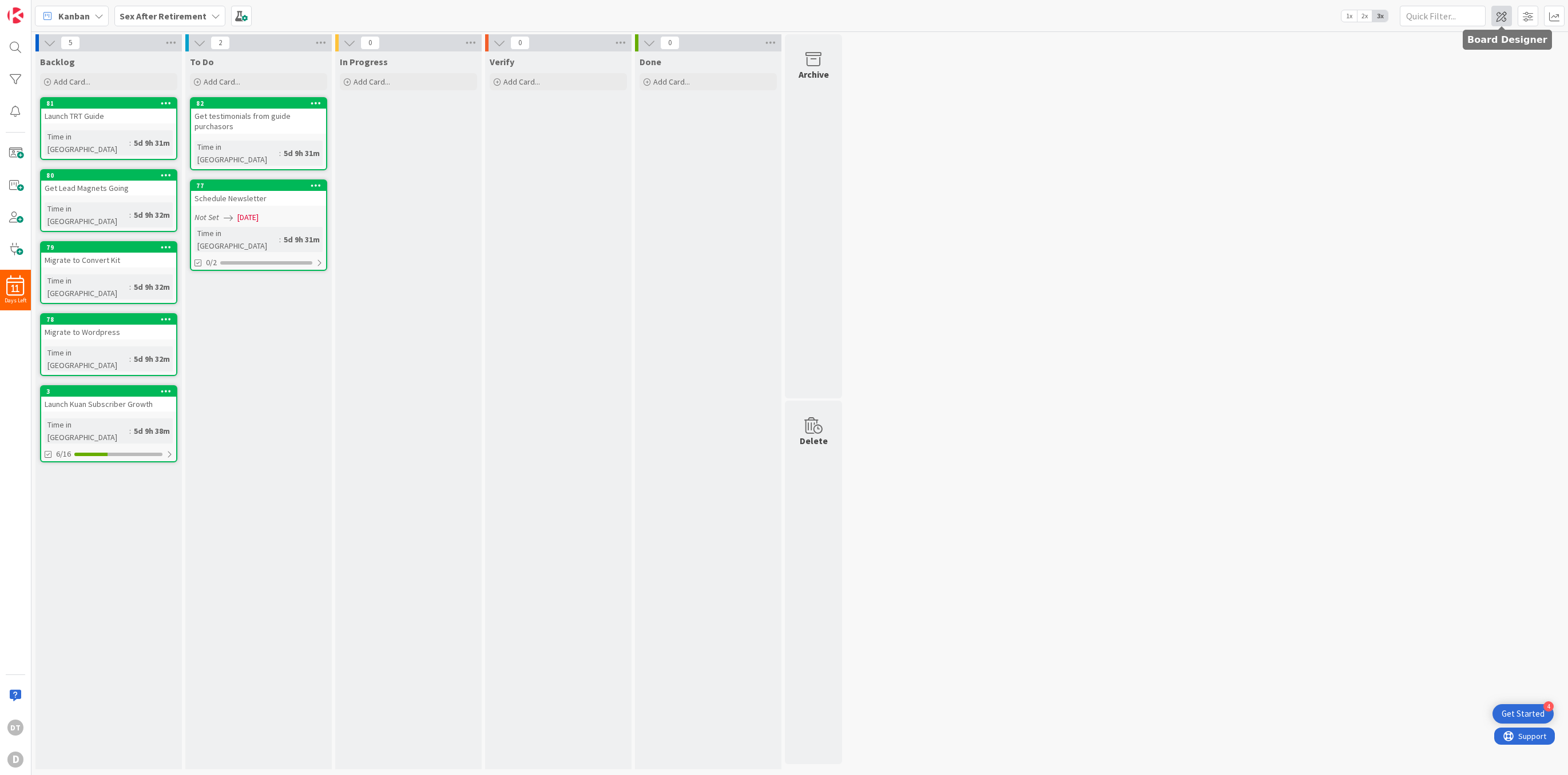
click at [1507, 15] on span at bounding box center [1502, 16] width 21 height 21
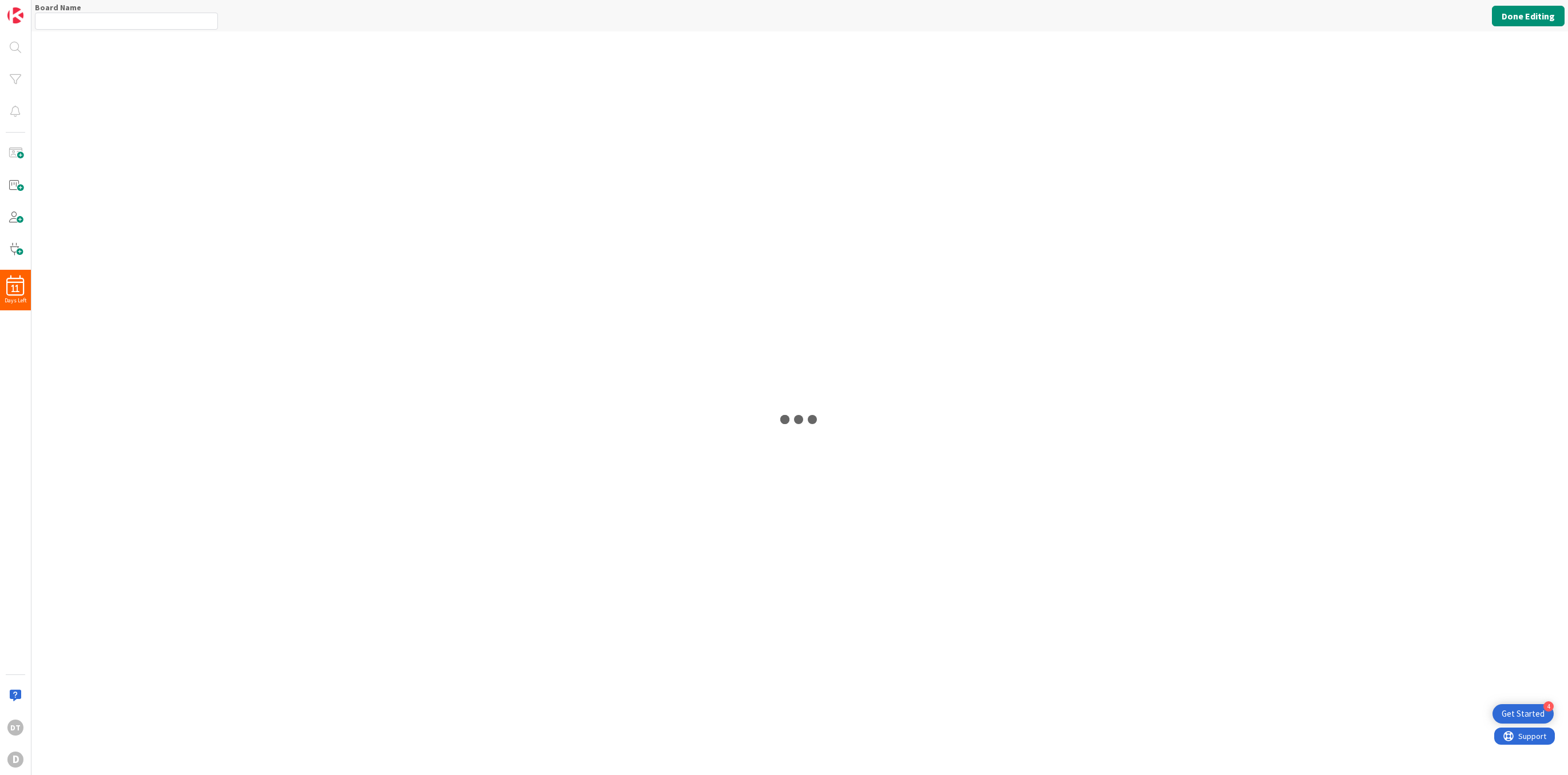
type input "Sex After Retirement"
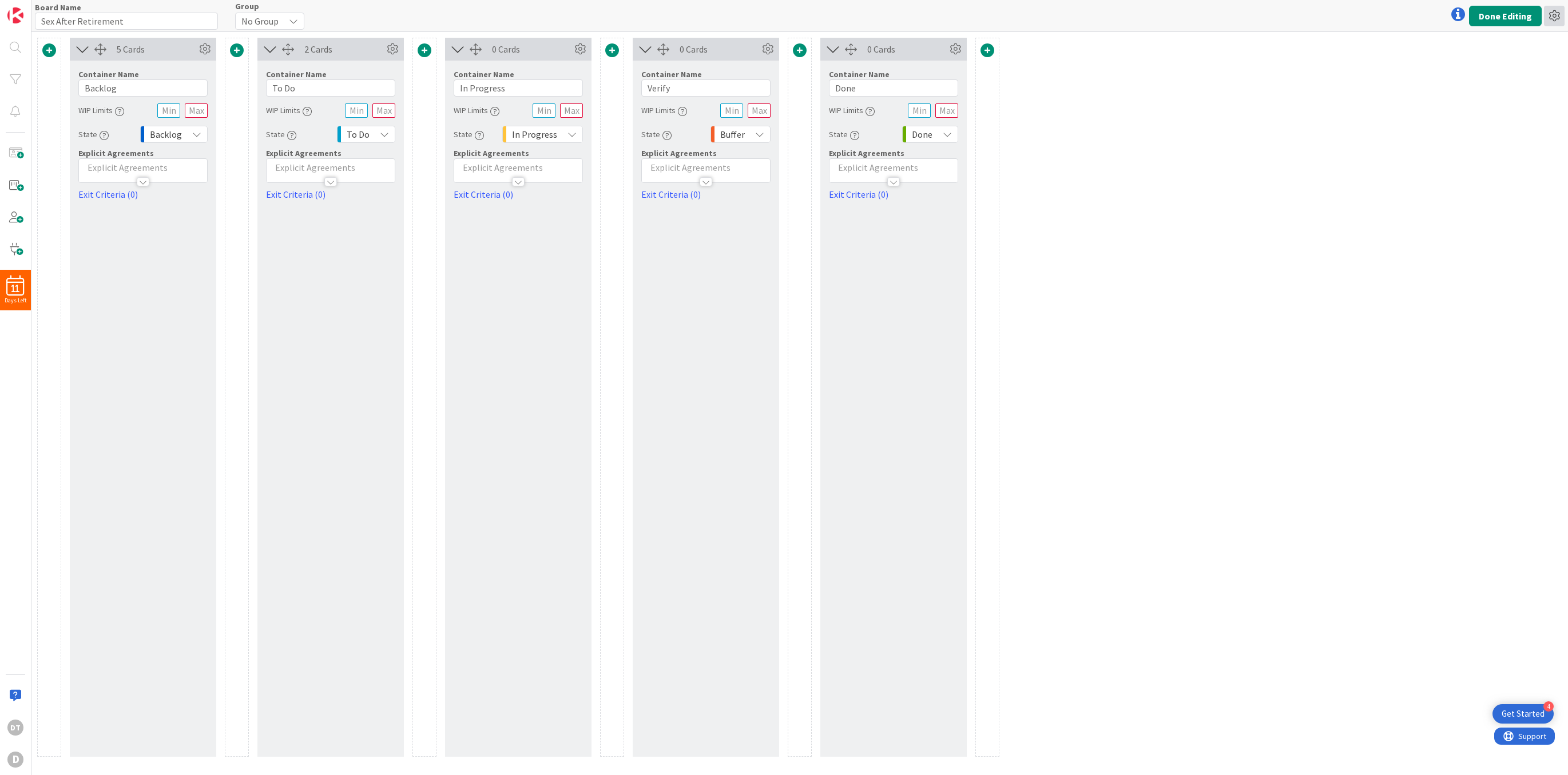
click at [1553, 16] on icon at bounding box center [1555, 16] width 21 height 21
click at [1489, 71] on link "Delete Board" at bounding box center [1493, 75] width 144 height 16
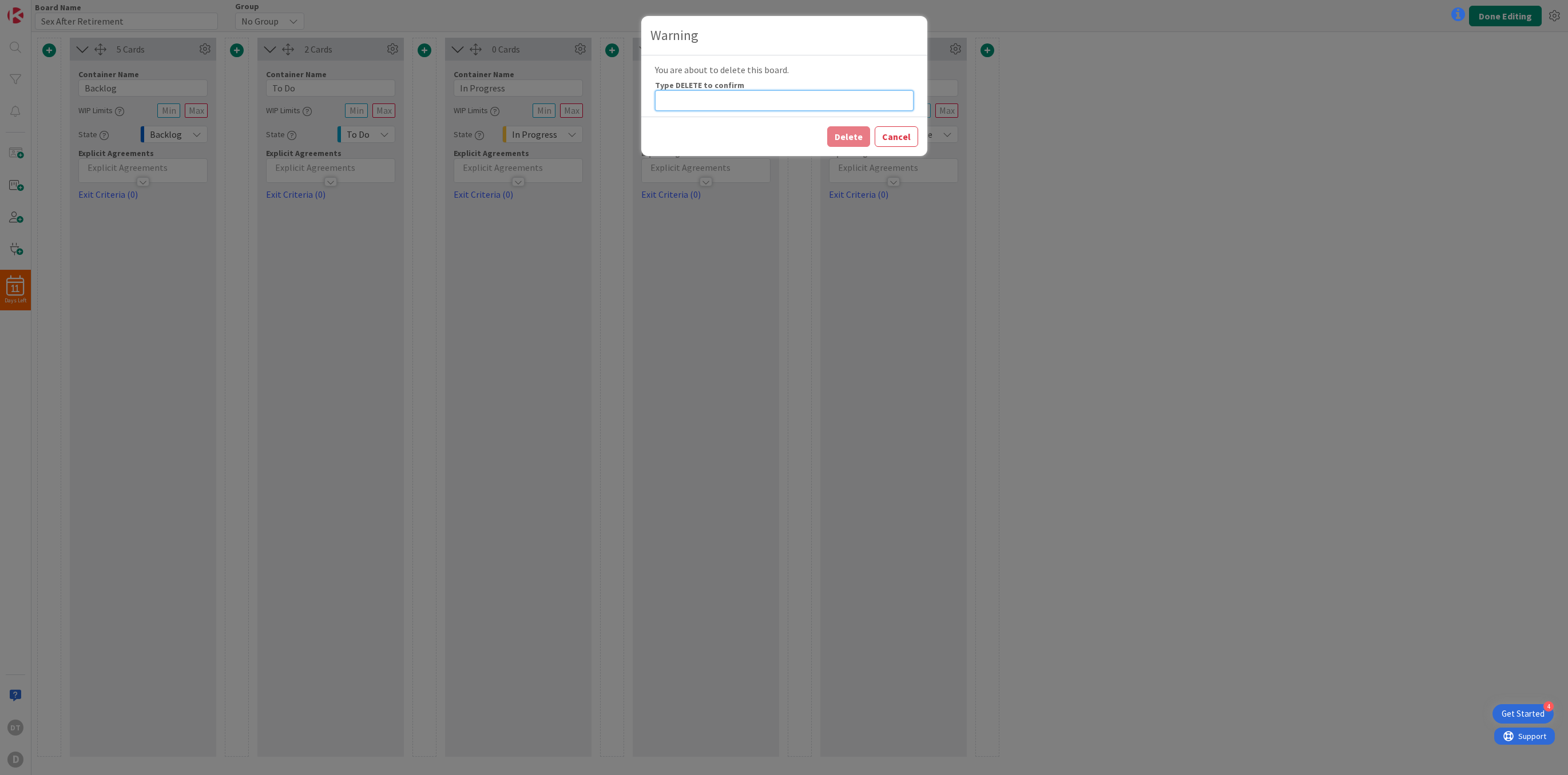
click at [741, 91] on input at bounding box center [784, 100] width 259 height 21
type input "DELETE"
click at [856, 133] on button "Delete" at bounding box center [849, 137] width 43 height 21
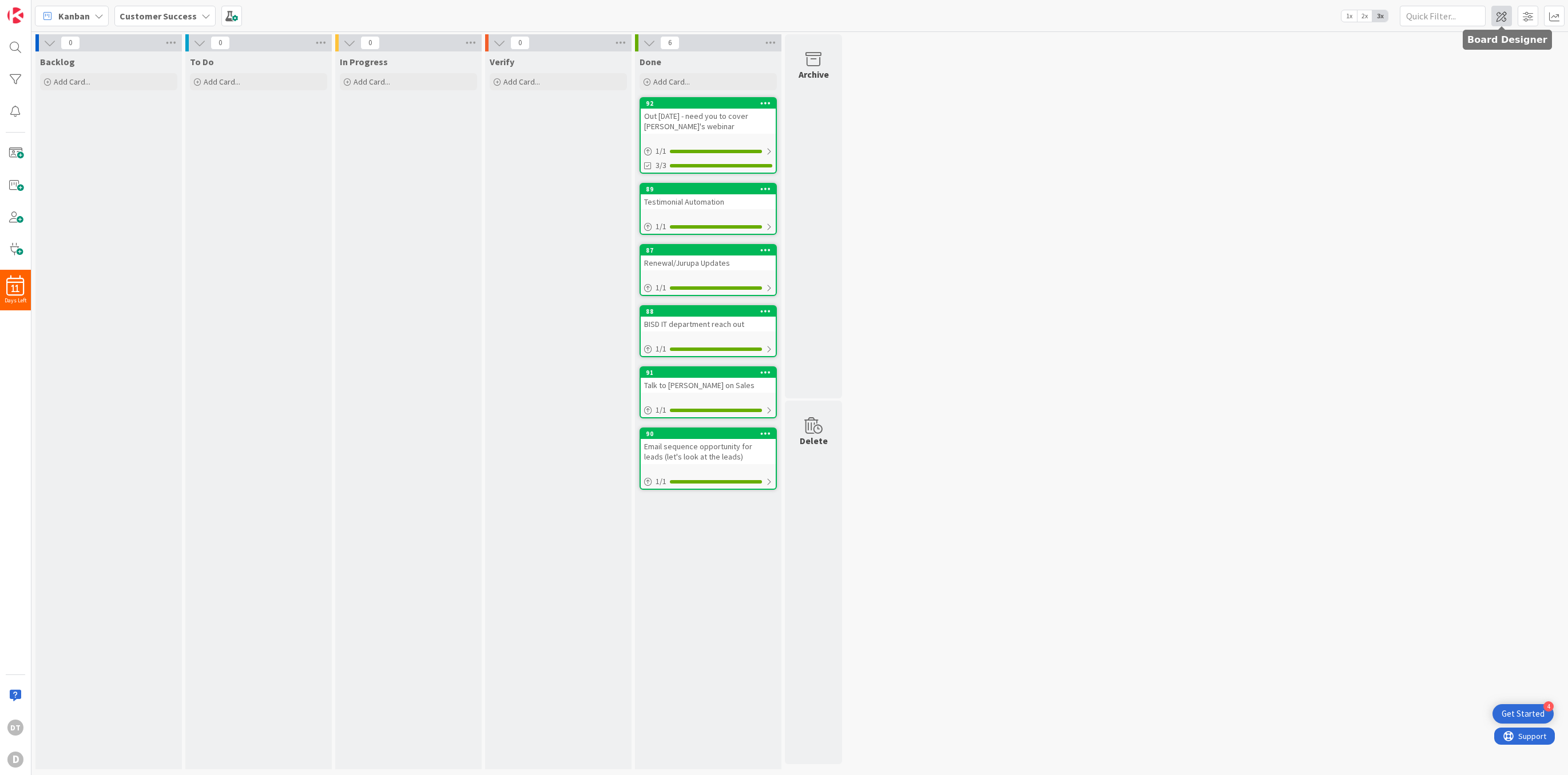
click at [1499, 16] on span at bounding box center [1502, 16] width 21 height 21
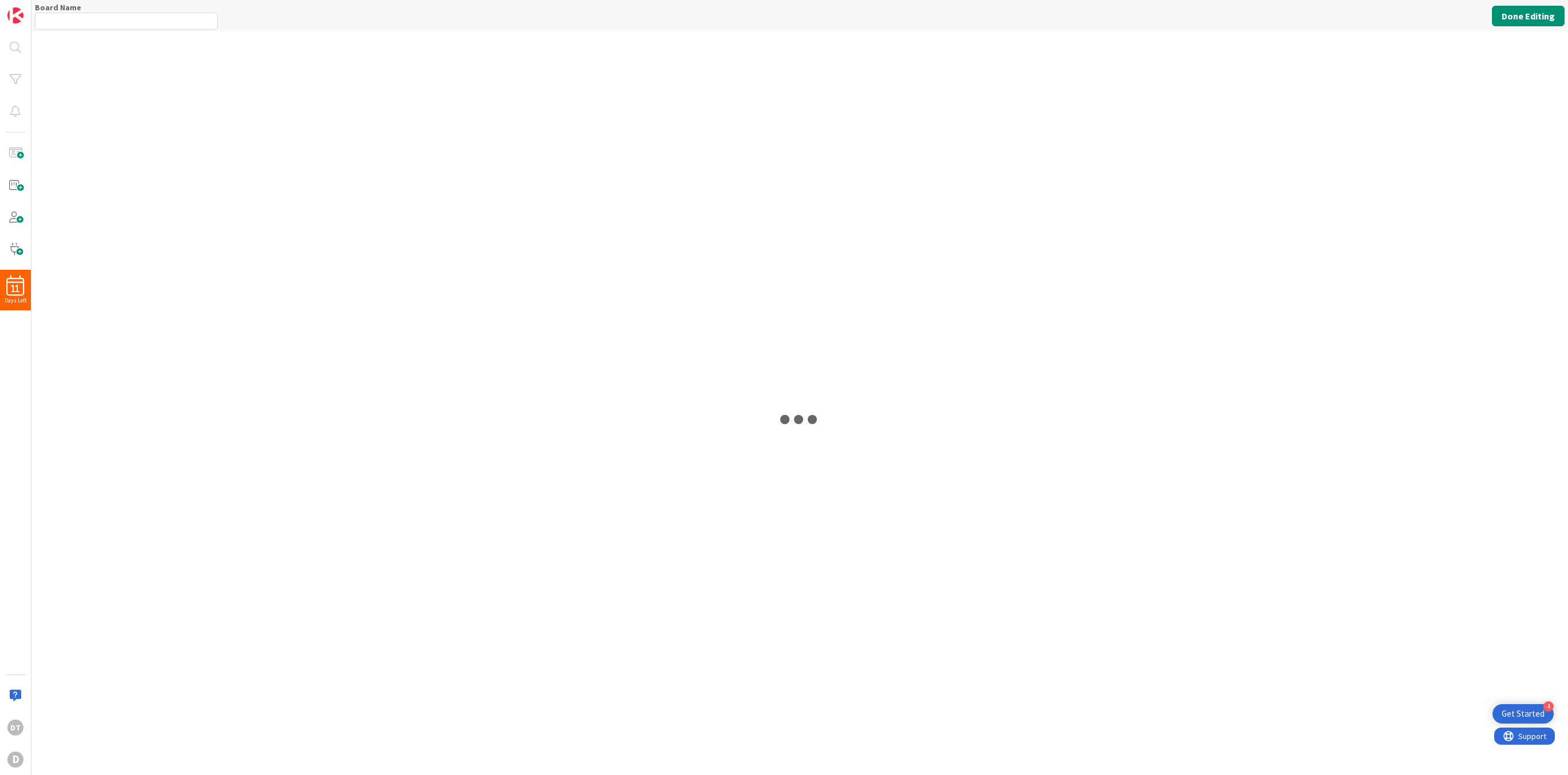
type input "Customer Success"
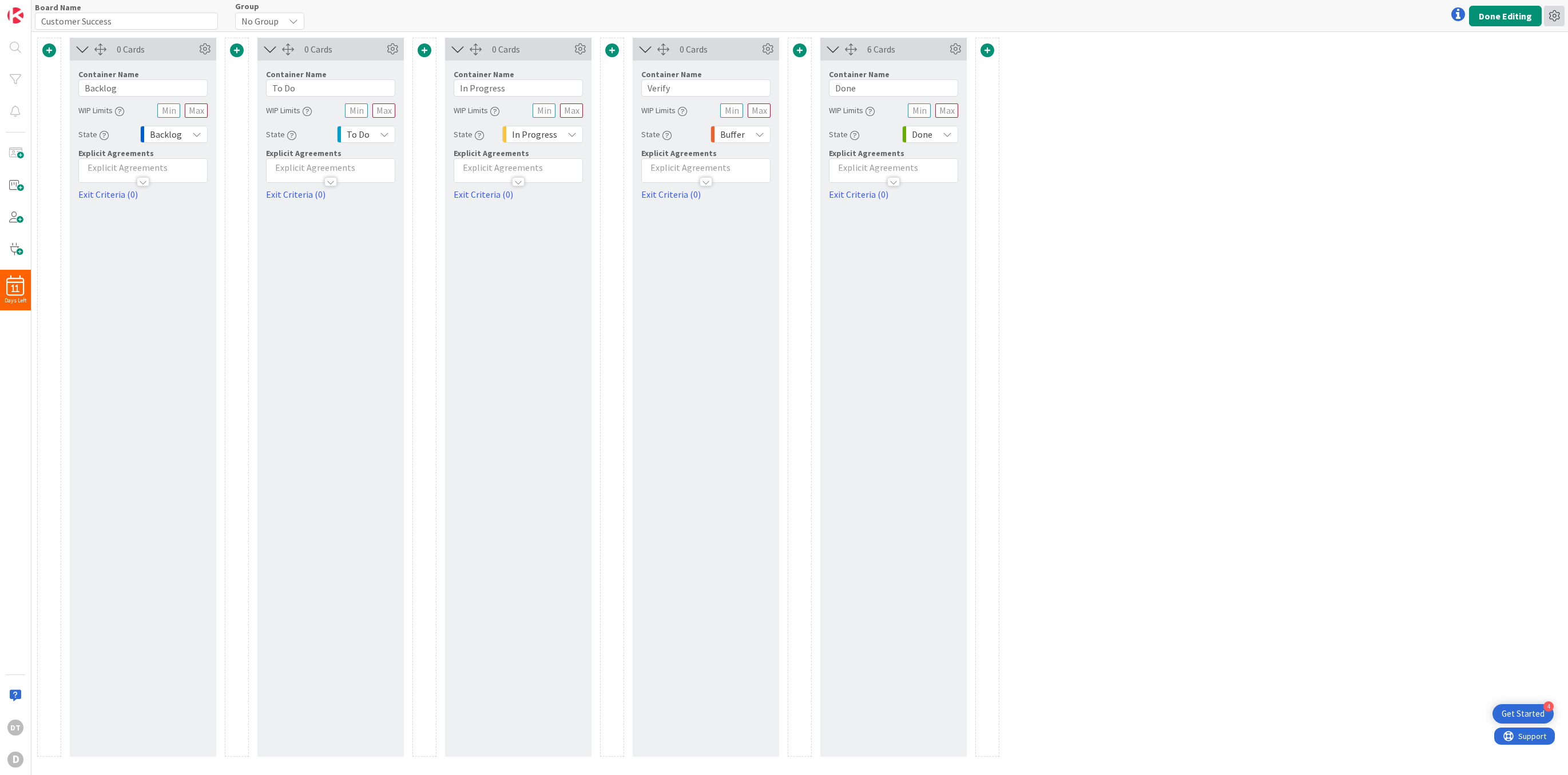
click at [1555, 15] on icon at bounding box center [1555, 16] width 21 height 21
click at [1458, 71] on link "Delete Board" at bounding box center [1493, 75] width 144 height 16
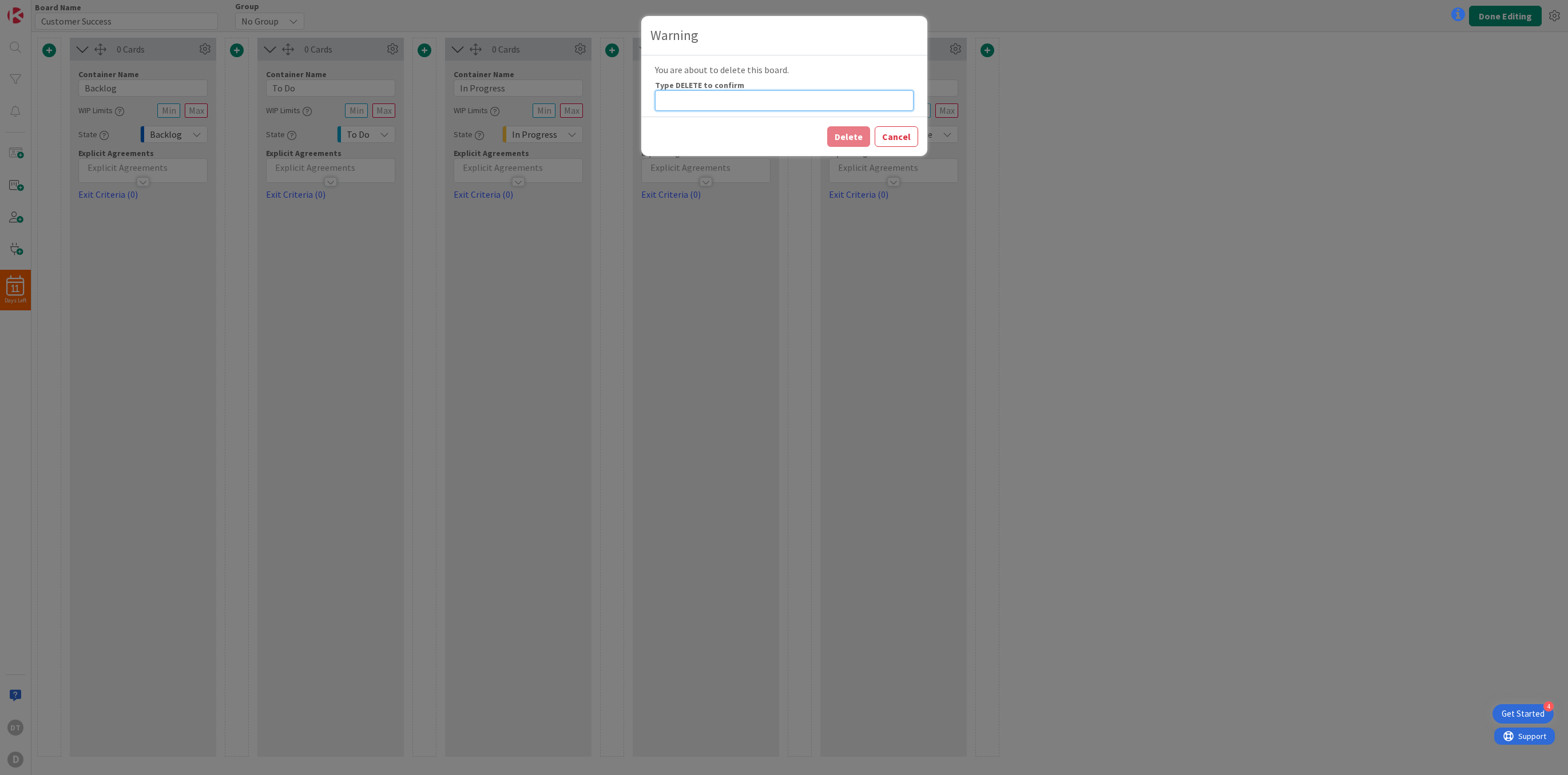
click at [711, 100] on input at bounding box center [784, 100] width 259 height 21
type input "DELETE"
click at [847, 133] on button "Delete" at bounding box center [849, 137] width 43 height 21
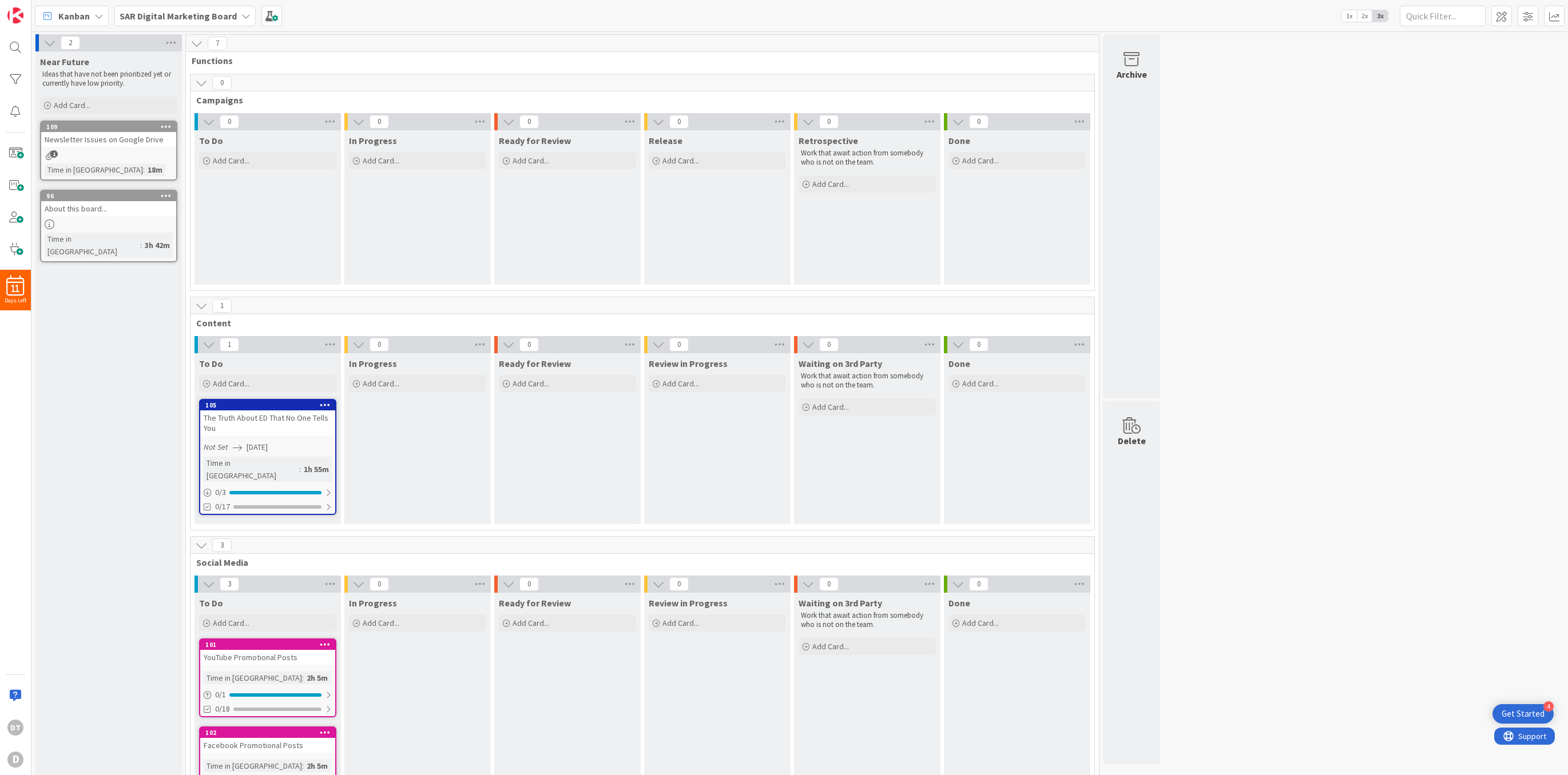
click at [237, 10] on div "SAR Digital Marketing Board" at bounding box center [185, 16] width 141 height 21
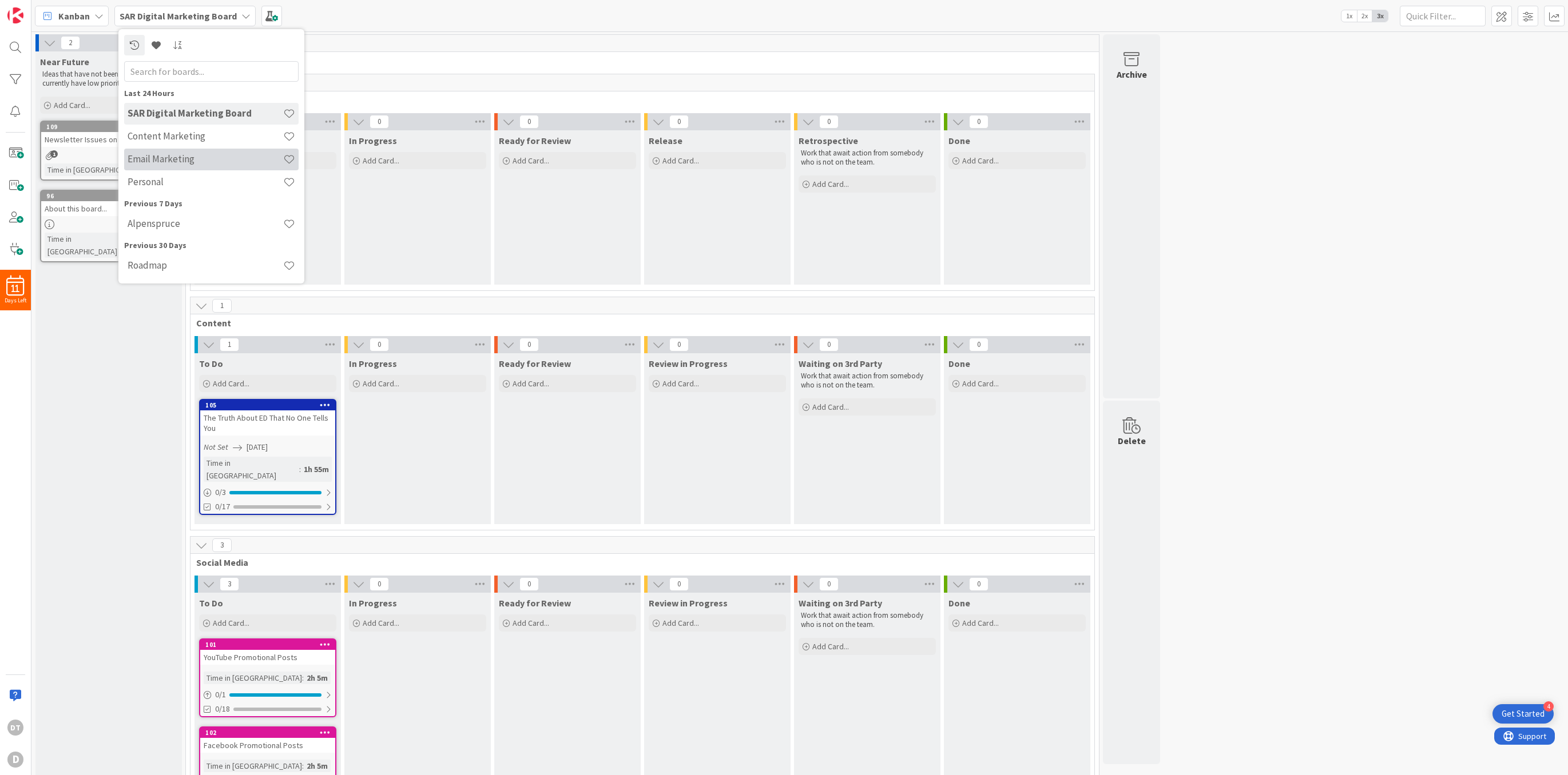
click at [163, 161] on h4 "Email Marketing" at bounding box center [206, 159] width 156 height 12
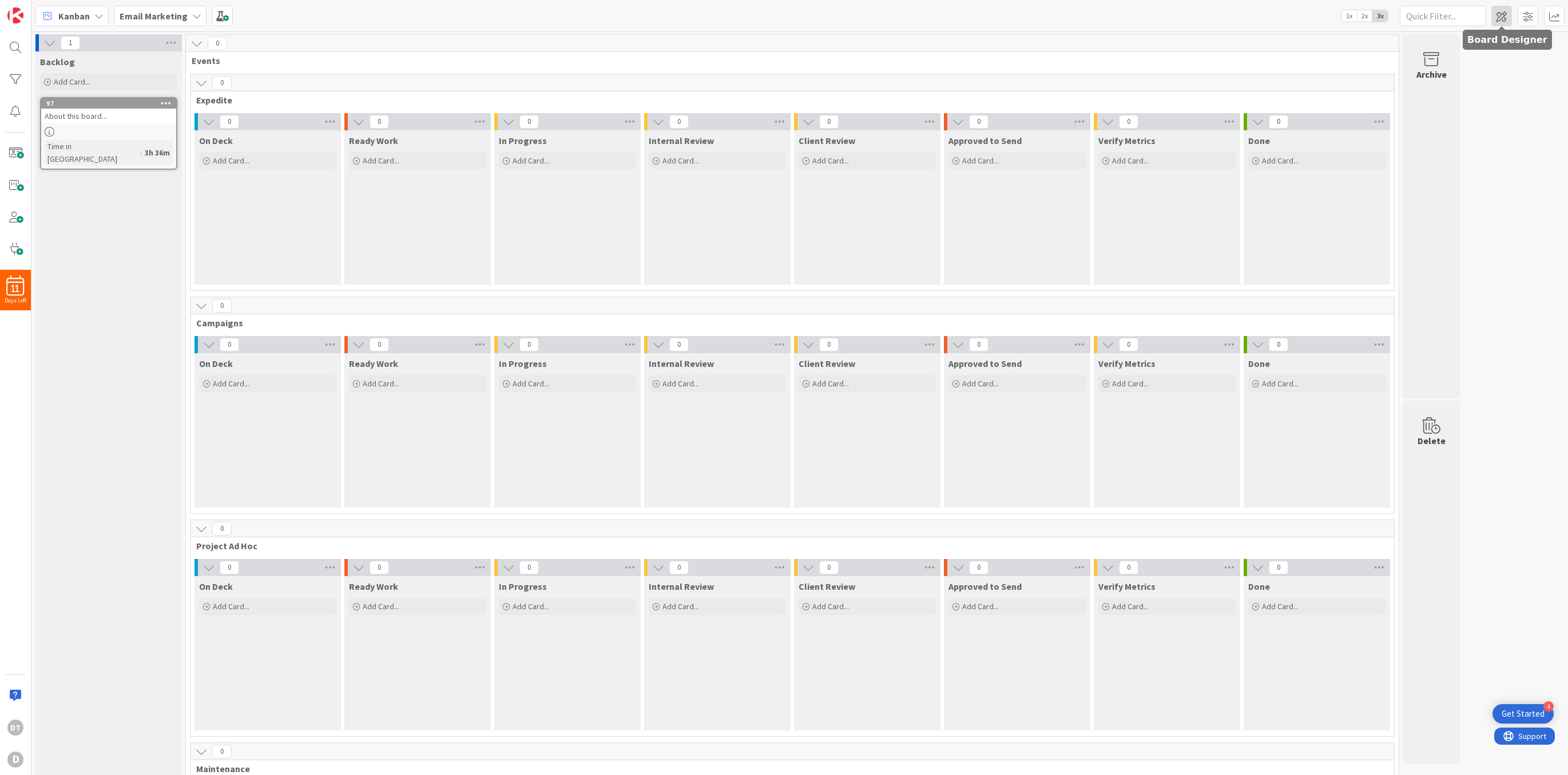
click at [1507, 15] on span at bounding box center [1502, 16] width 21 height 21
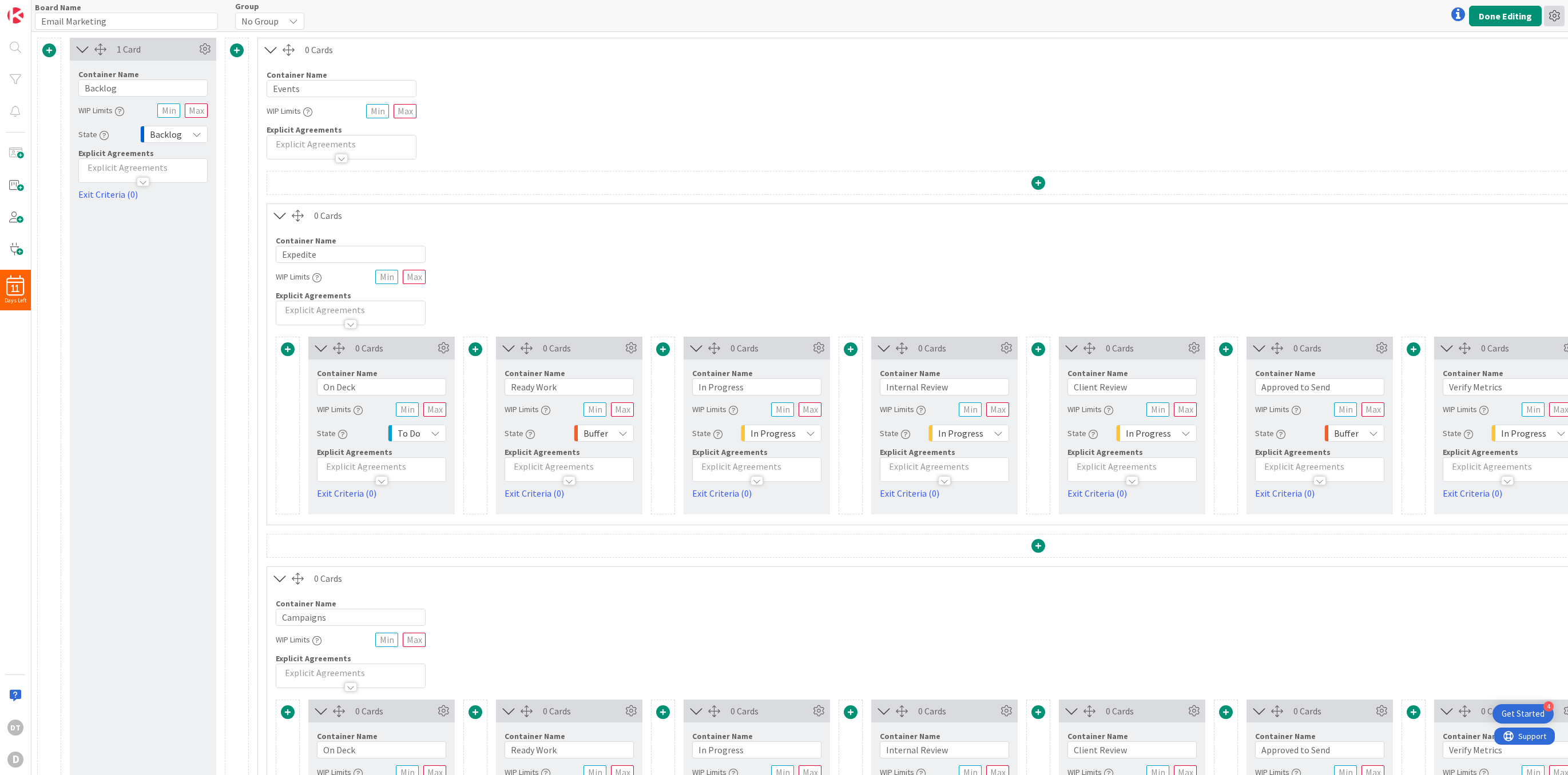
click at [1554, 16] on icon at bounding box center [1555, 16] width 21 height 21
click at [1465, 77] on link "Delete Board" at bounding box center [1493, 75] width 144 height 16
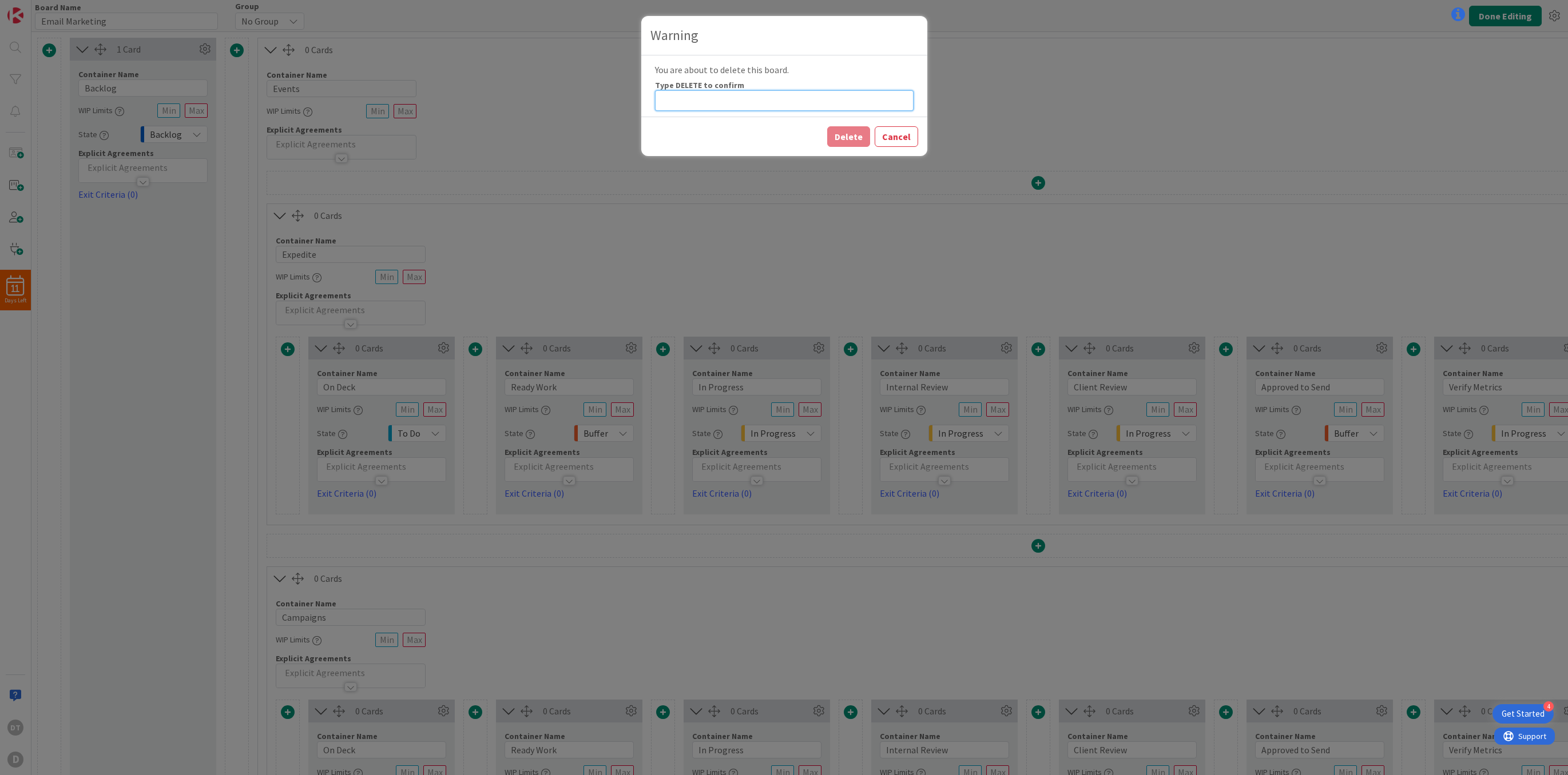
click at [696, 96] on input at bounding box center [784, 100] width 259 height 21
type input "DELETE"
click at [846, 137] on button "Delete" at bounding box center [849, 137] width 43 height 21
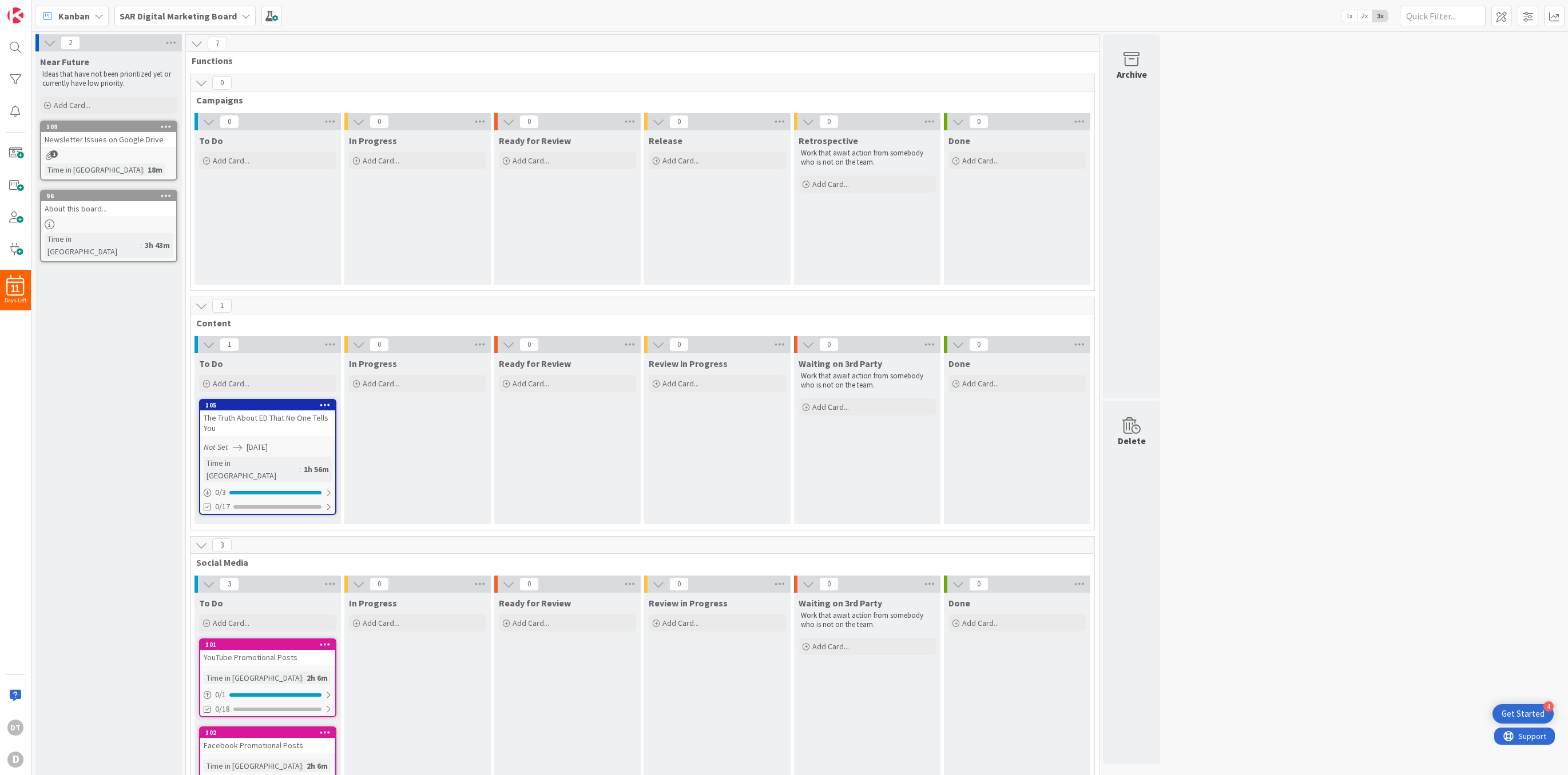
click at [212, 18] on b "SAR Digital Marketing Board" at bounding box center [178, 16] width 117 height 12
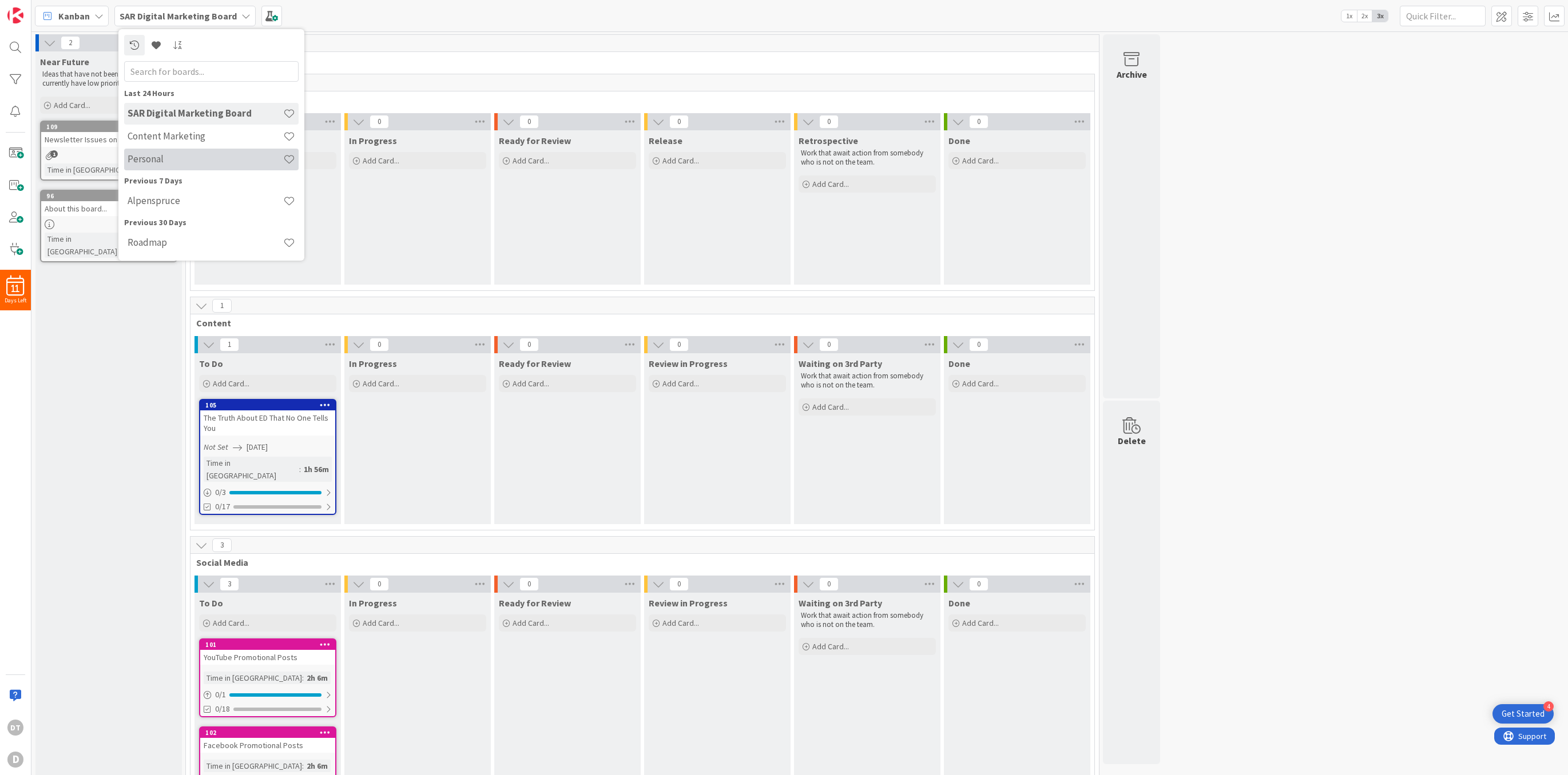
click at [166, 153] on div "Personal" at bounding box center [211, 159] width 175 height 22
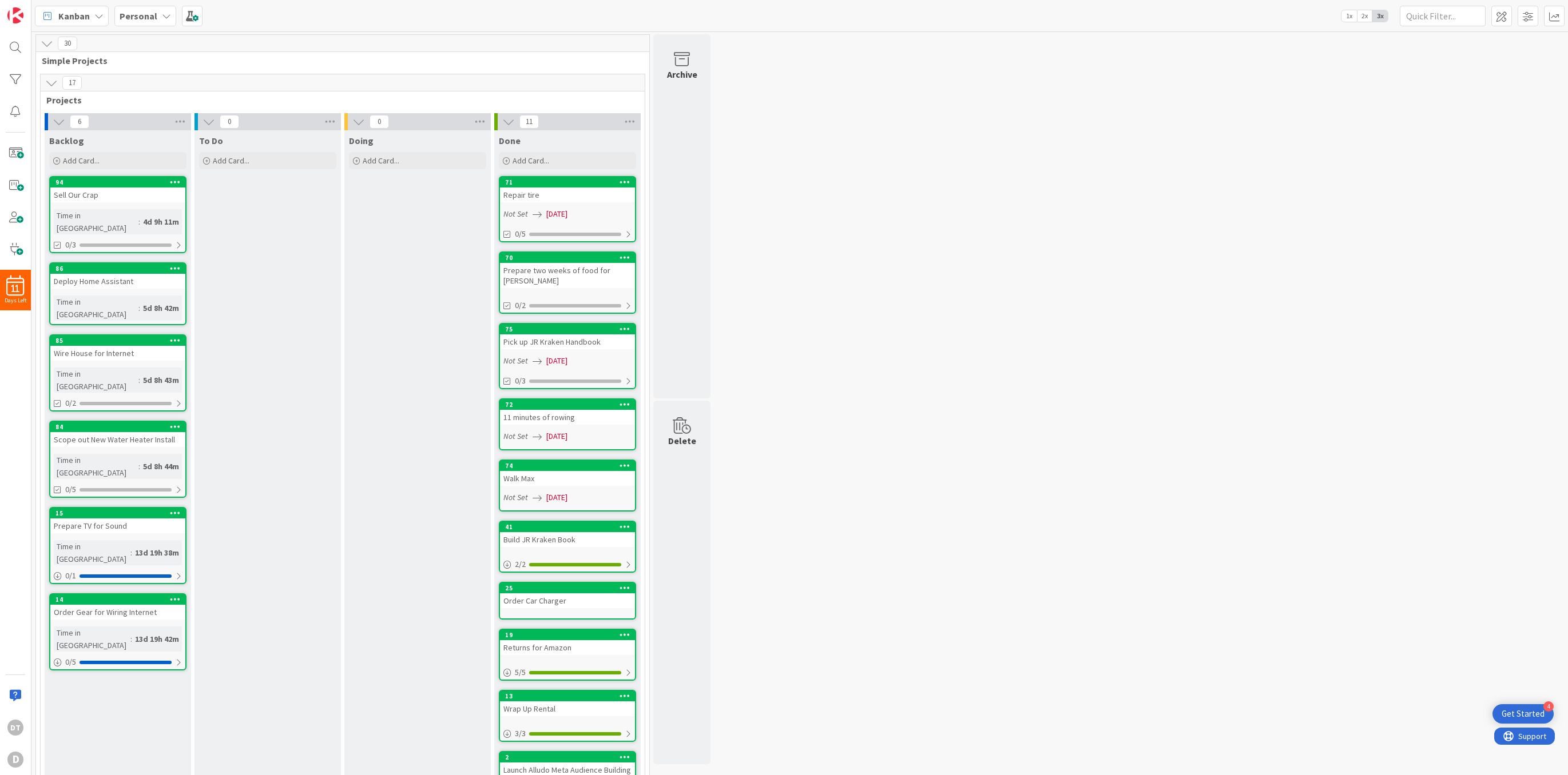
click at [157, 17] on div "Personal" at bounding box center [145, 16] width 61 height 21
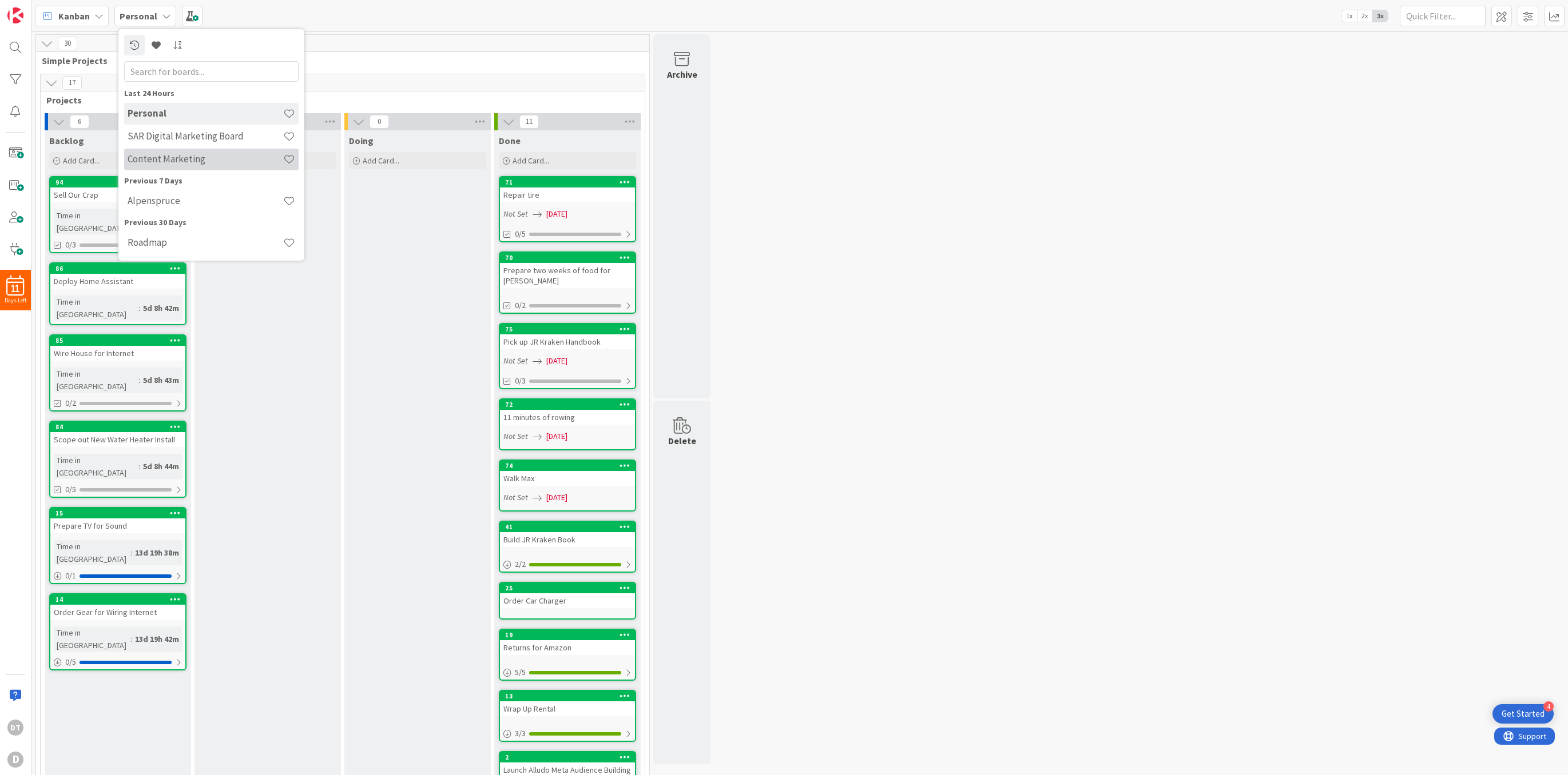
click at [174, 161] on h4 "Content Marketing" at bounding box center [206, 159] width 156 height 12
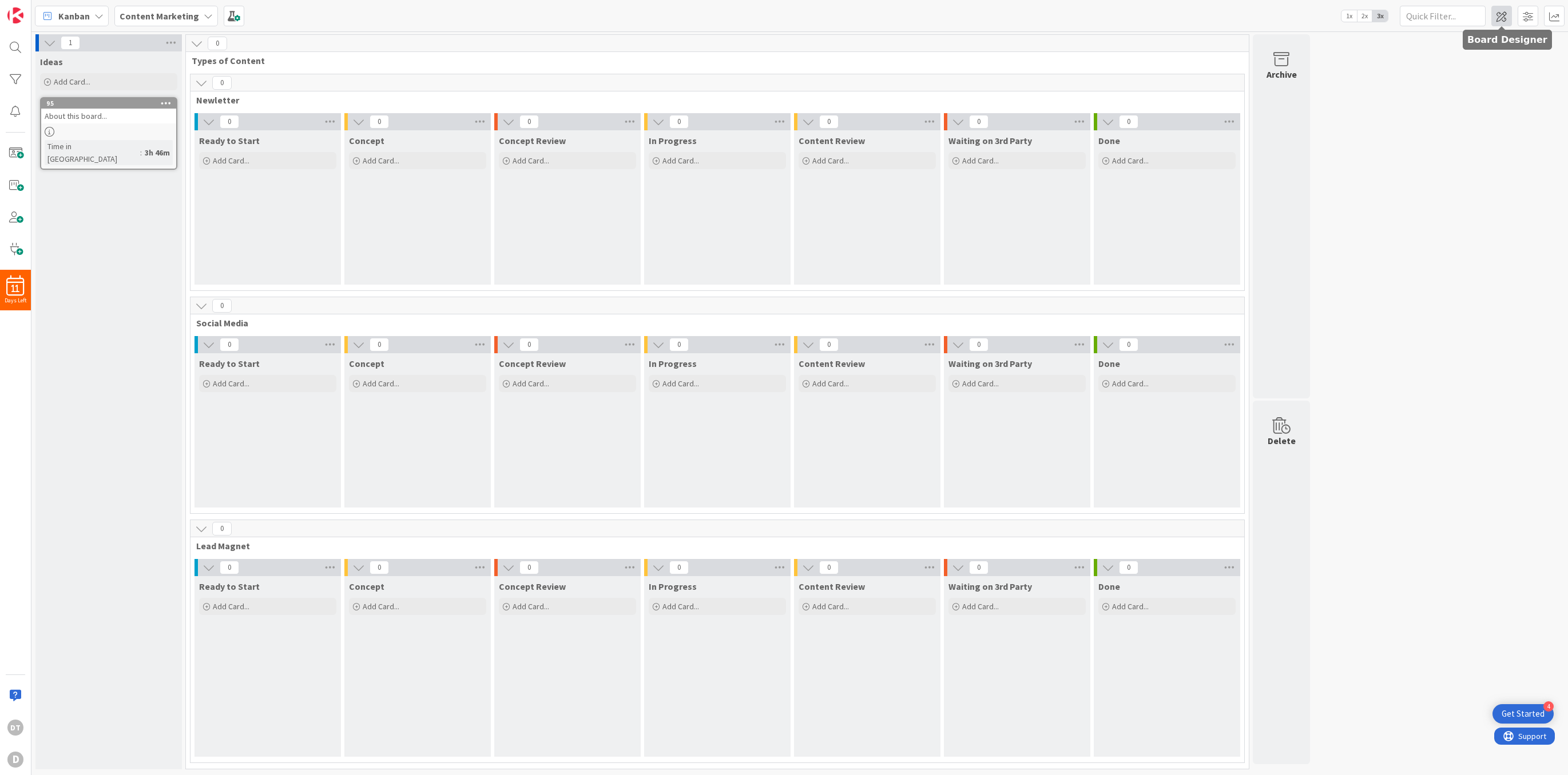
click at [1501, 12] on span at bounding box center [1502, 16] width 21 height 21
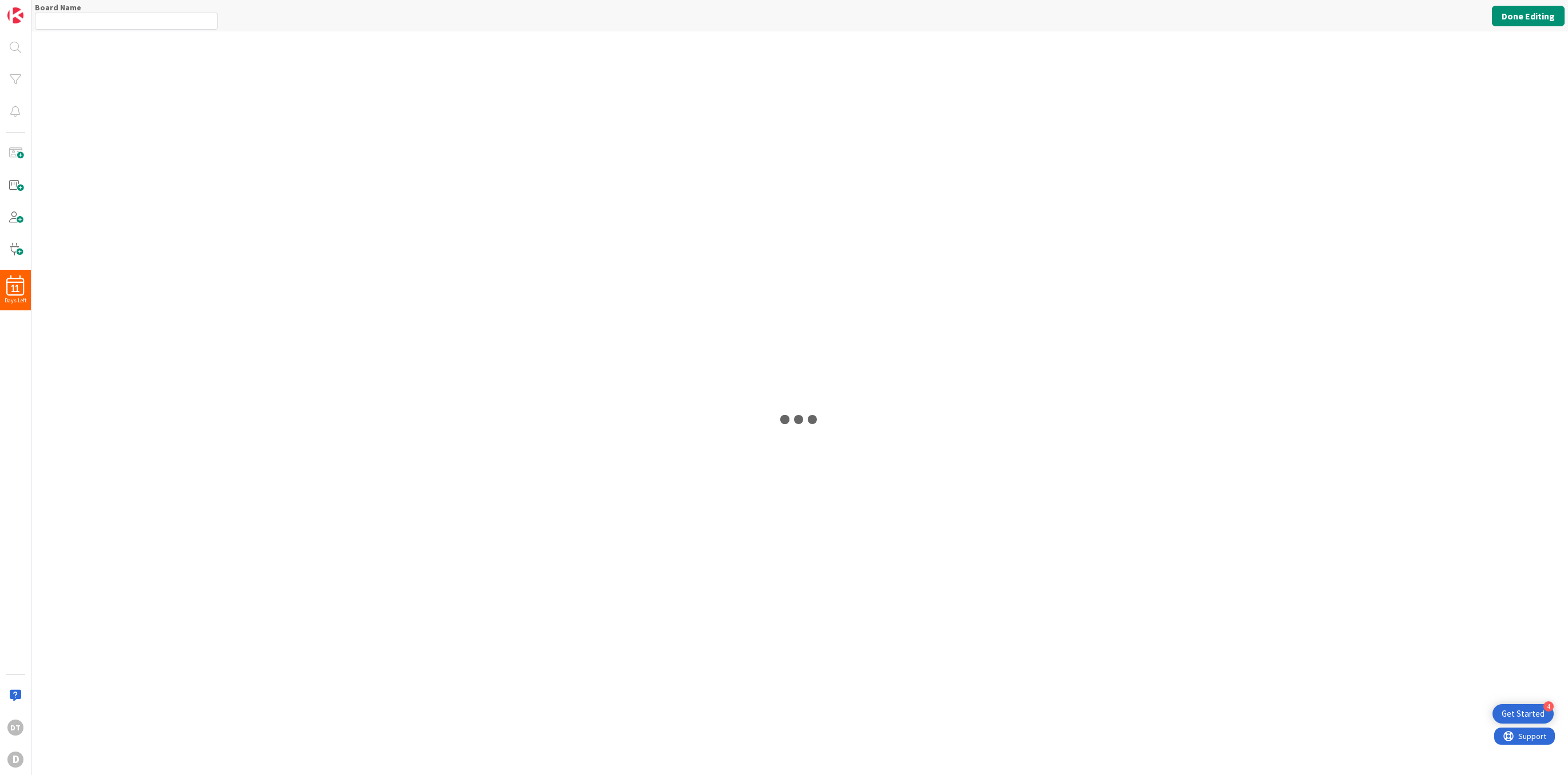
type input "Content Marketing"
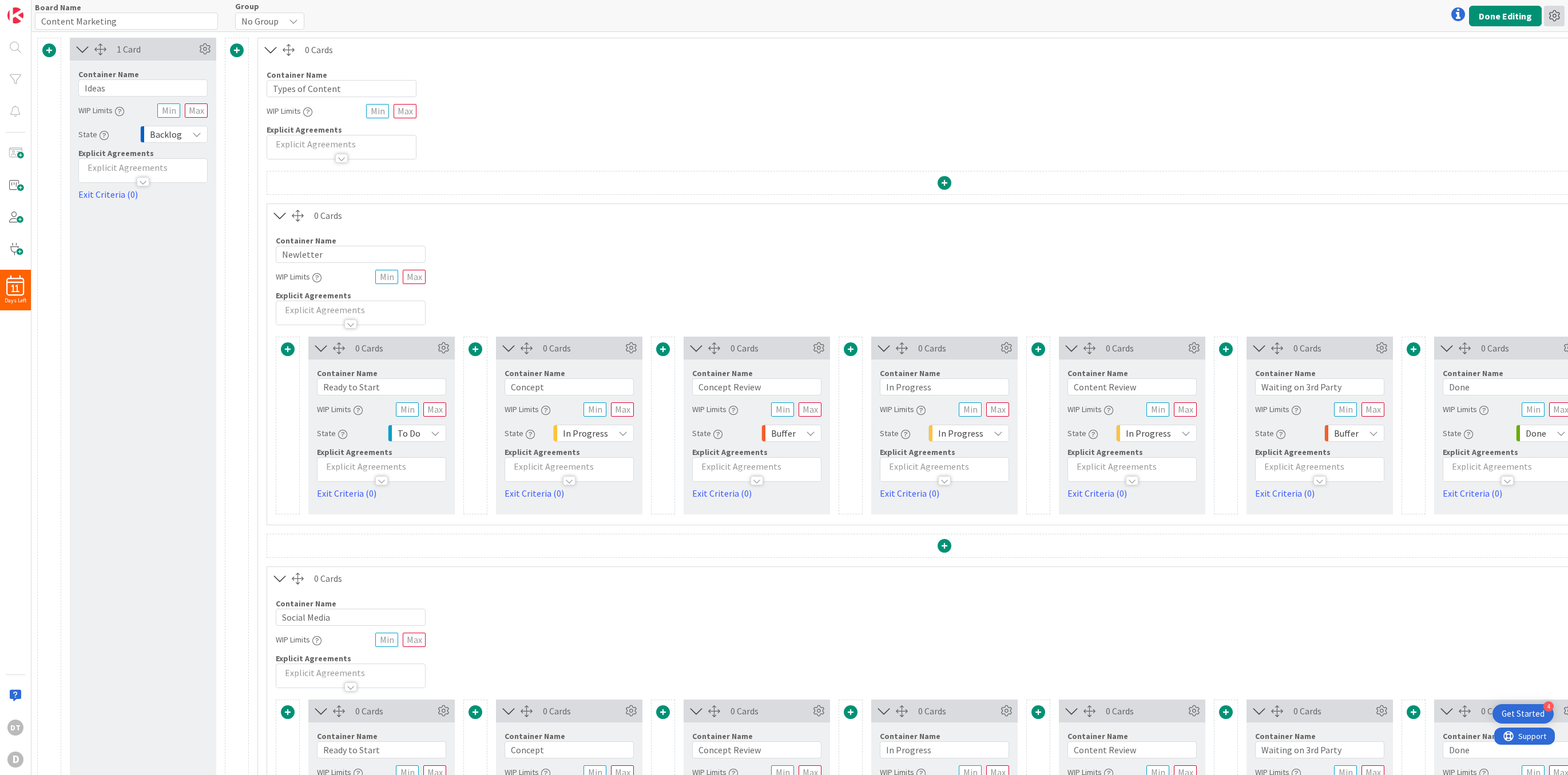
click at [1553, 18] on icon at bounding box center [1555, 16] width 21 height 21
click at [1476, 71] on link "Delete Board" at bounding box center [1493, 75] width 144 height 16
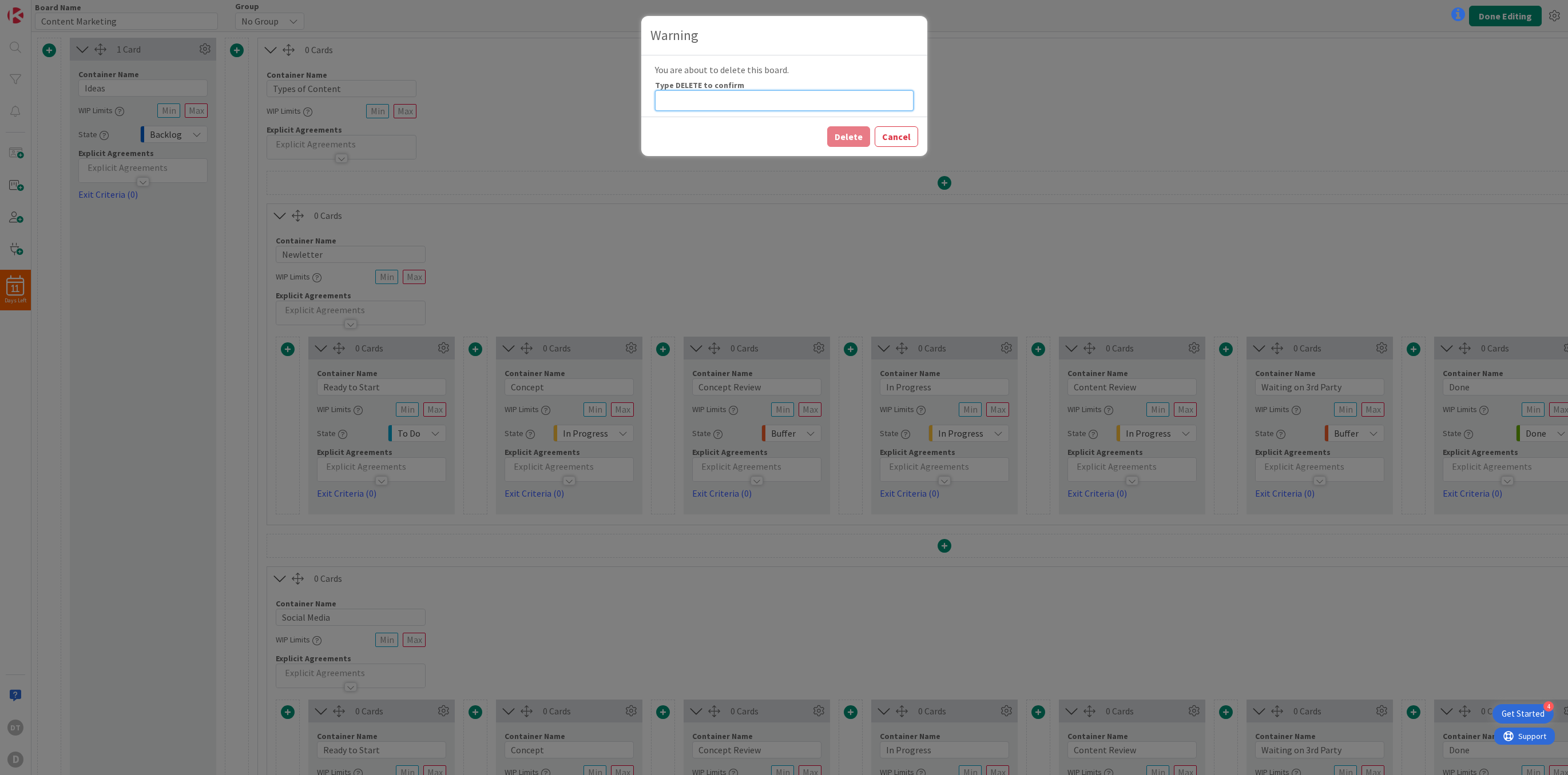
click at [792, 99] on input at bounding box center [784, 100] width 259 height 21
type input "DELETE"
click at [852, 132] on button "Delete" at bounding box center [849, 137] width 43 height 21
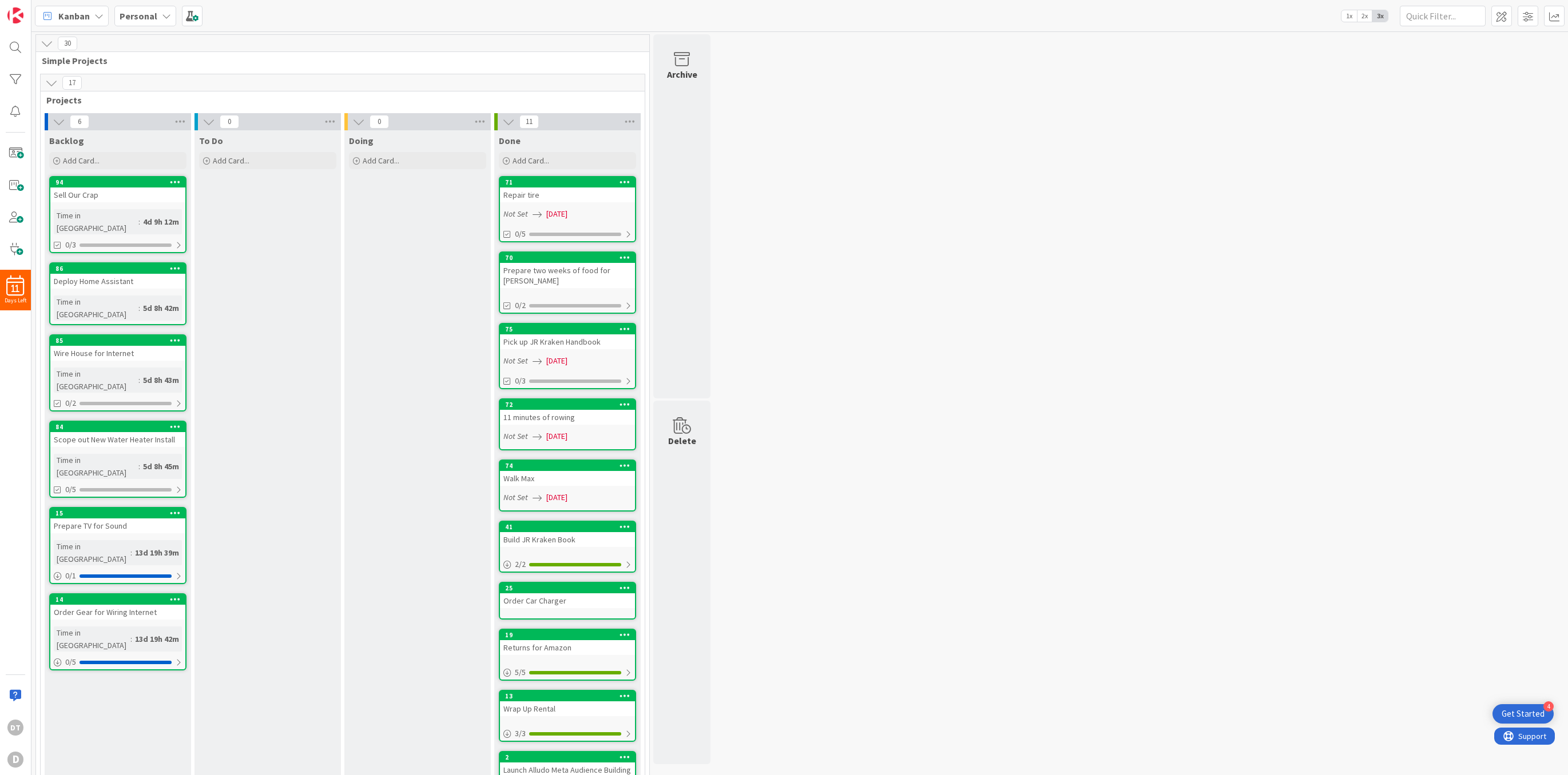
click at [151, 18] on b "Personal" at bounding box center [138, 16] width 38 height 12
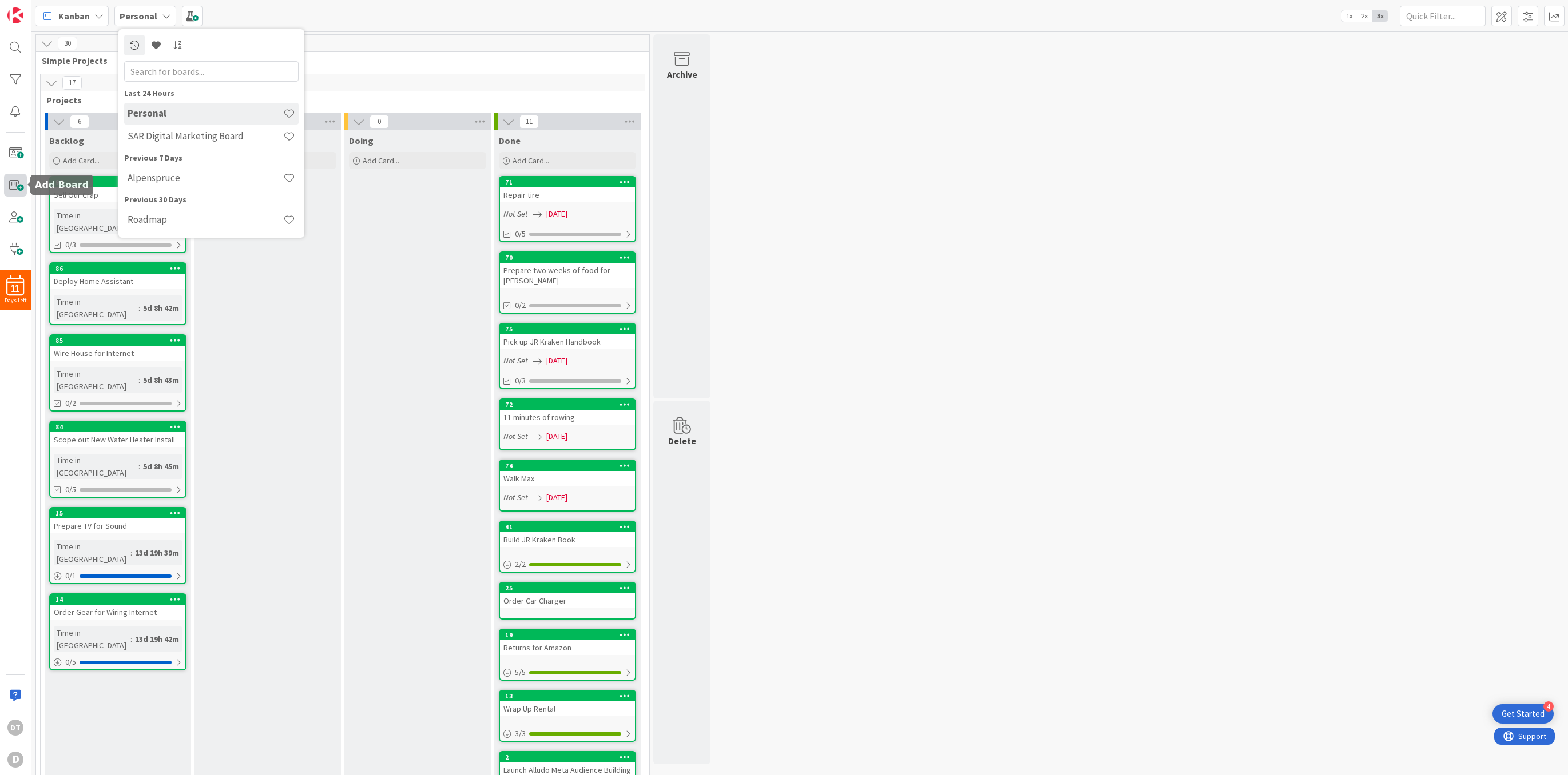
click at [9, 181] on span at bounding box center [16, 186] width 23 height 23
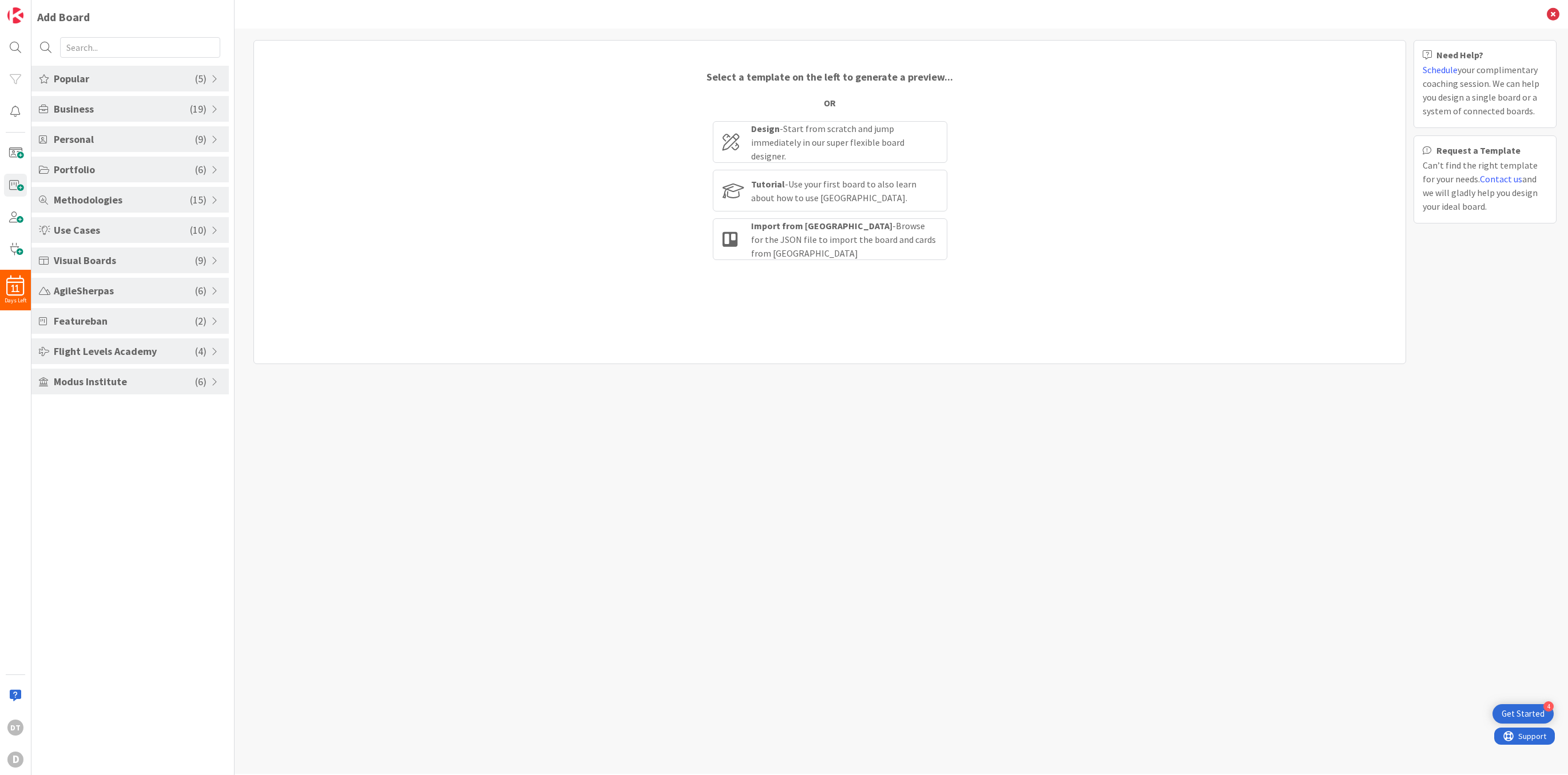
click at [212, 198] on span at bounding box center [216, 200] width 10 height 9
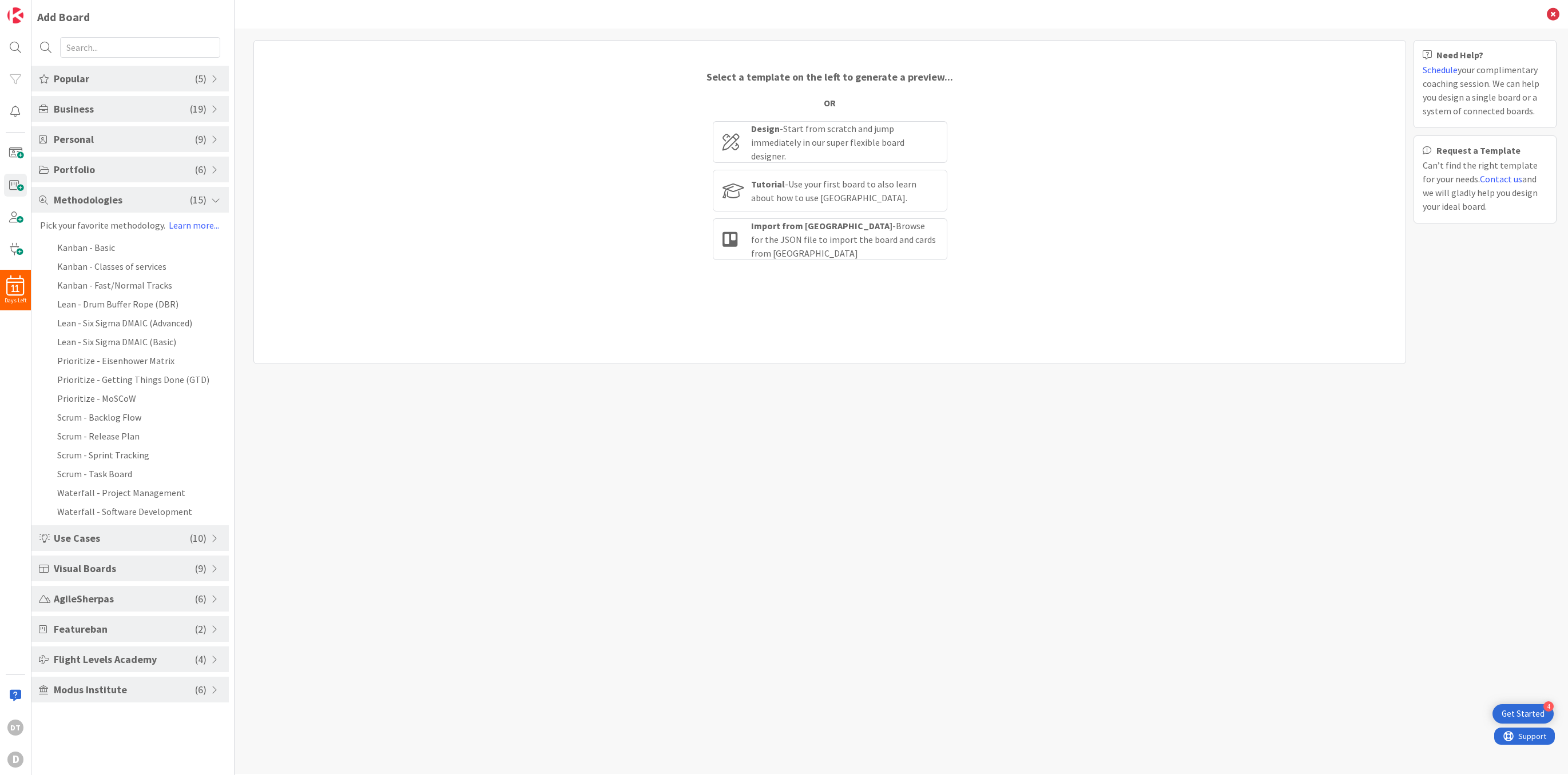
click at [214, 197] on span at bounding box center [216, 200] width 10 height 9
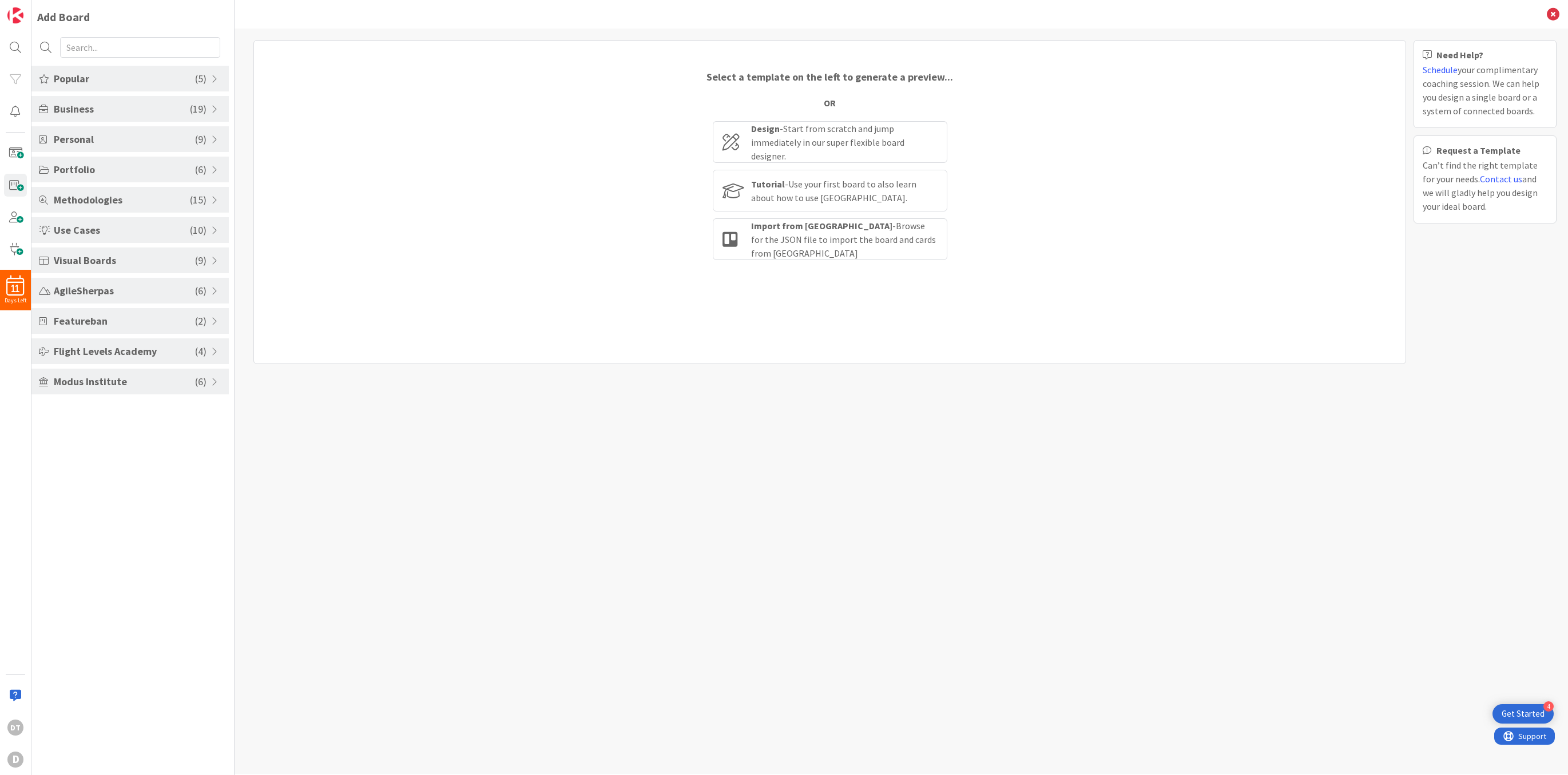
click at [212, 325] on span at bounding box center [216, 321] width 10 height 9
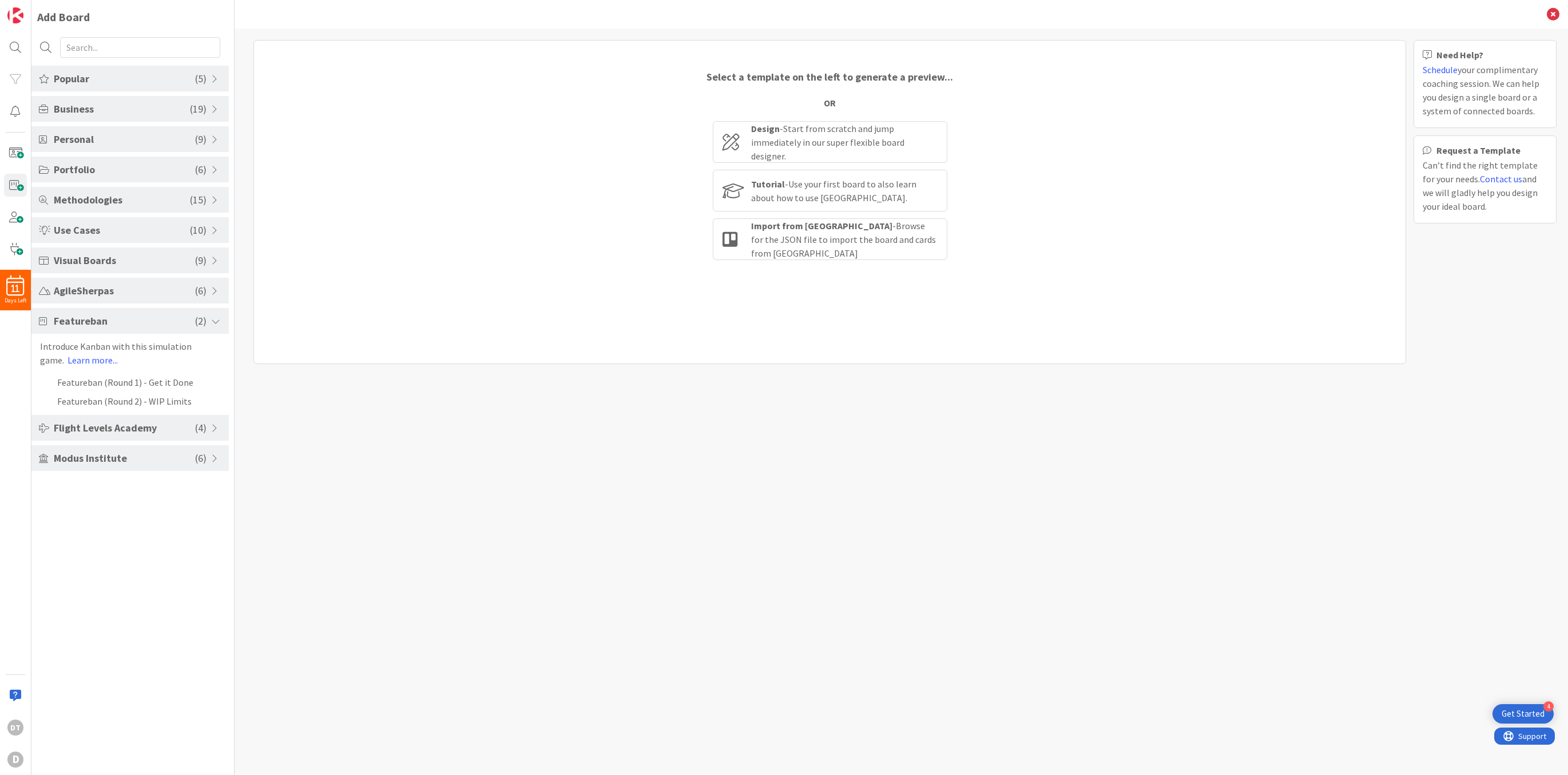
click at [214, 319] on span at bounding box center [216, 321] width 10 height 9
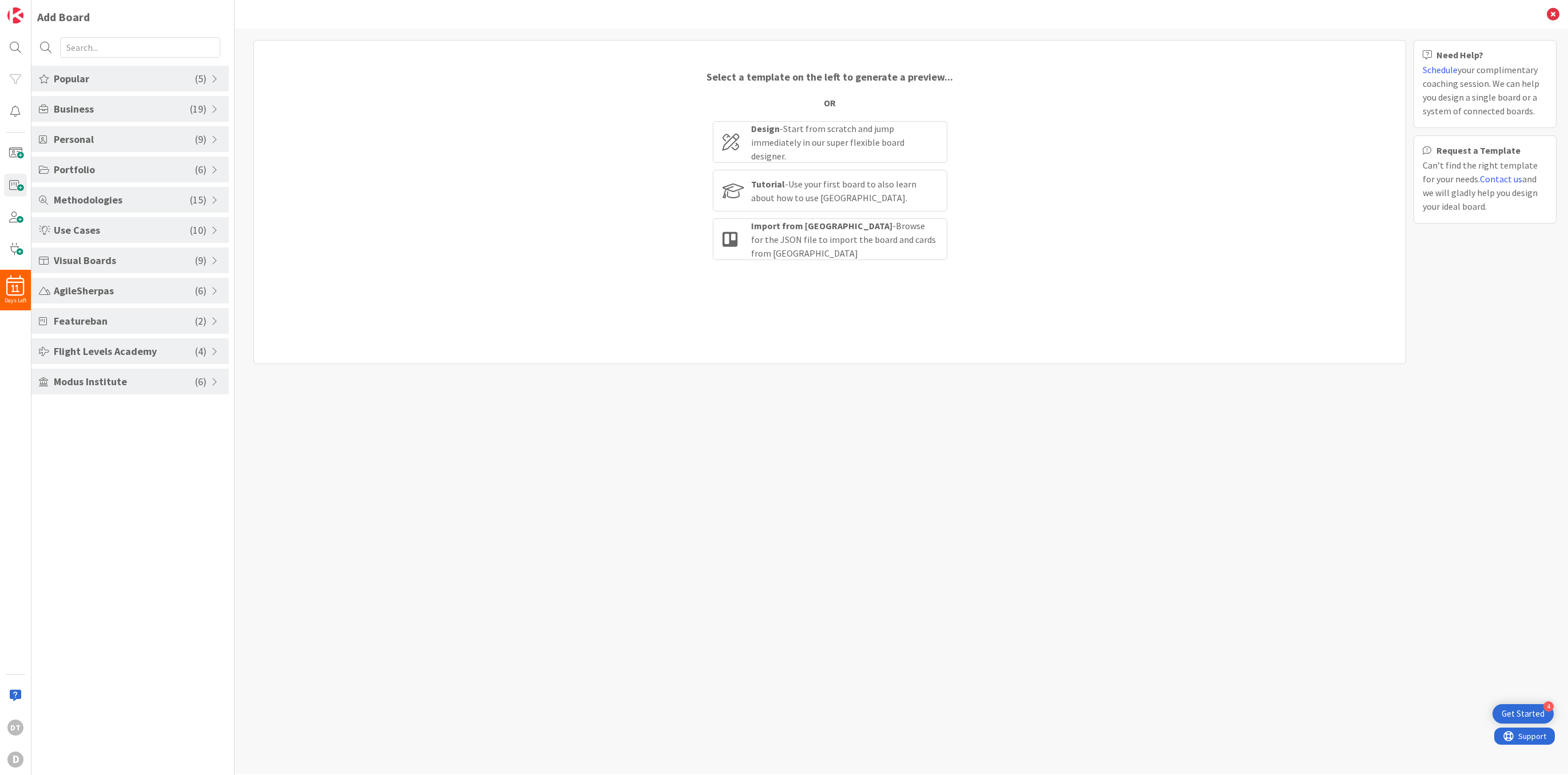
click at [209, 197] on div "Methodologies ( 15 )" at bounding box center [130, 200] width 197 height 26
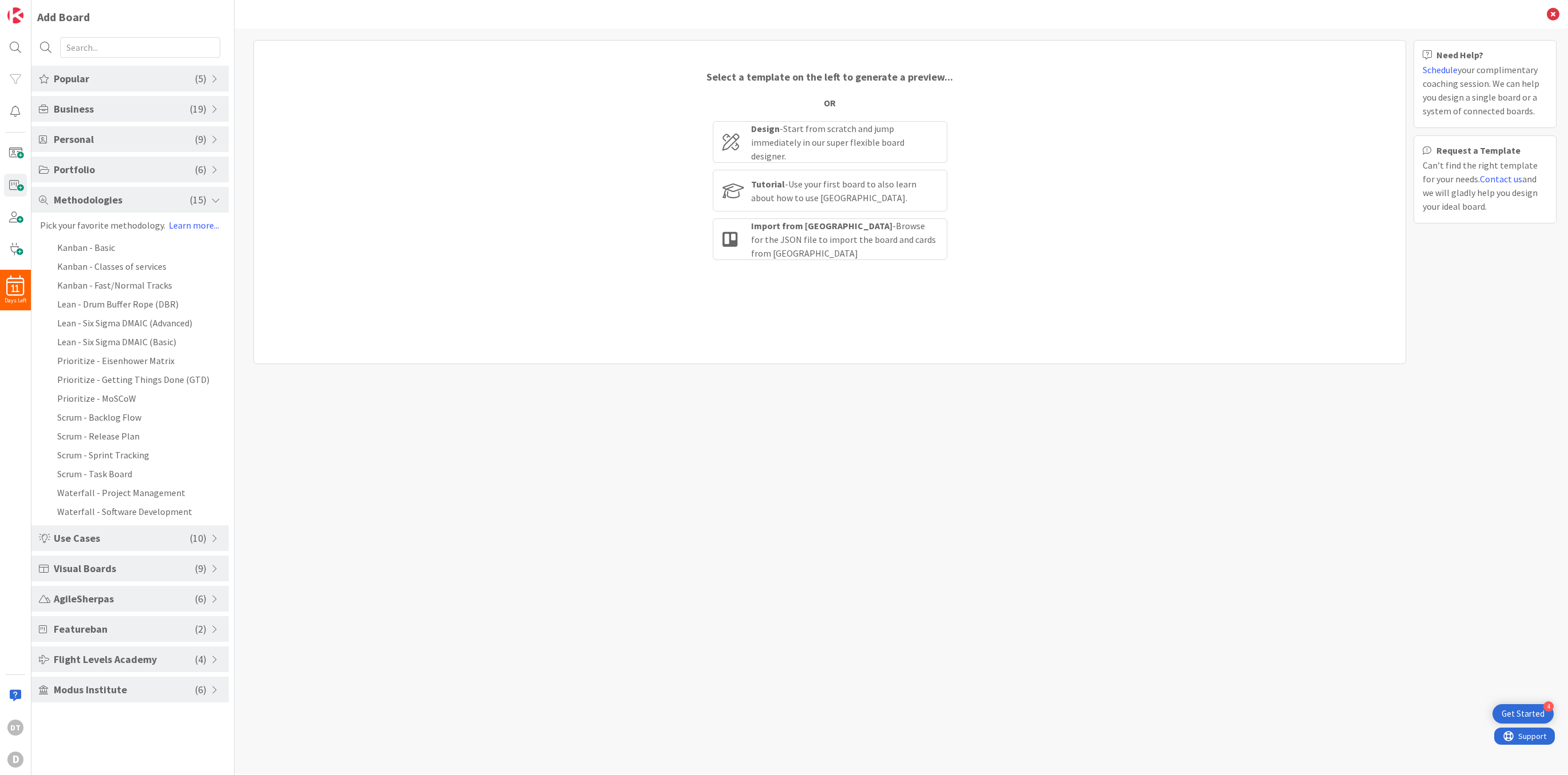
click at [214, 198] on span at bounding box center [216, 200] width 10 height 9
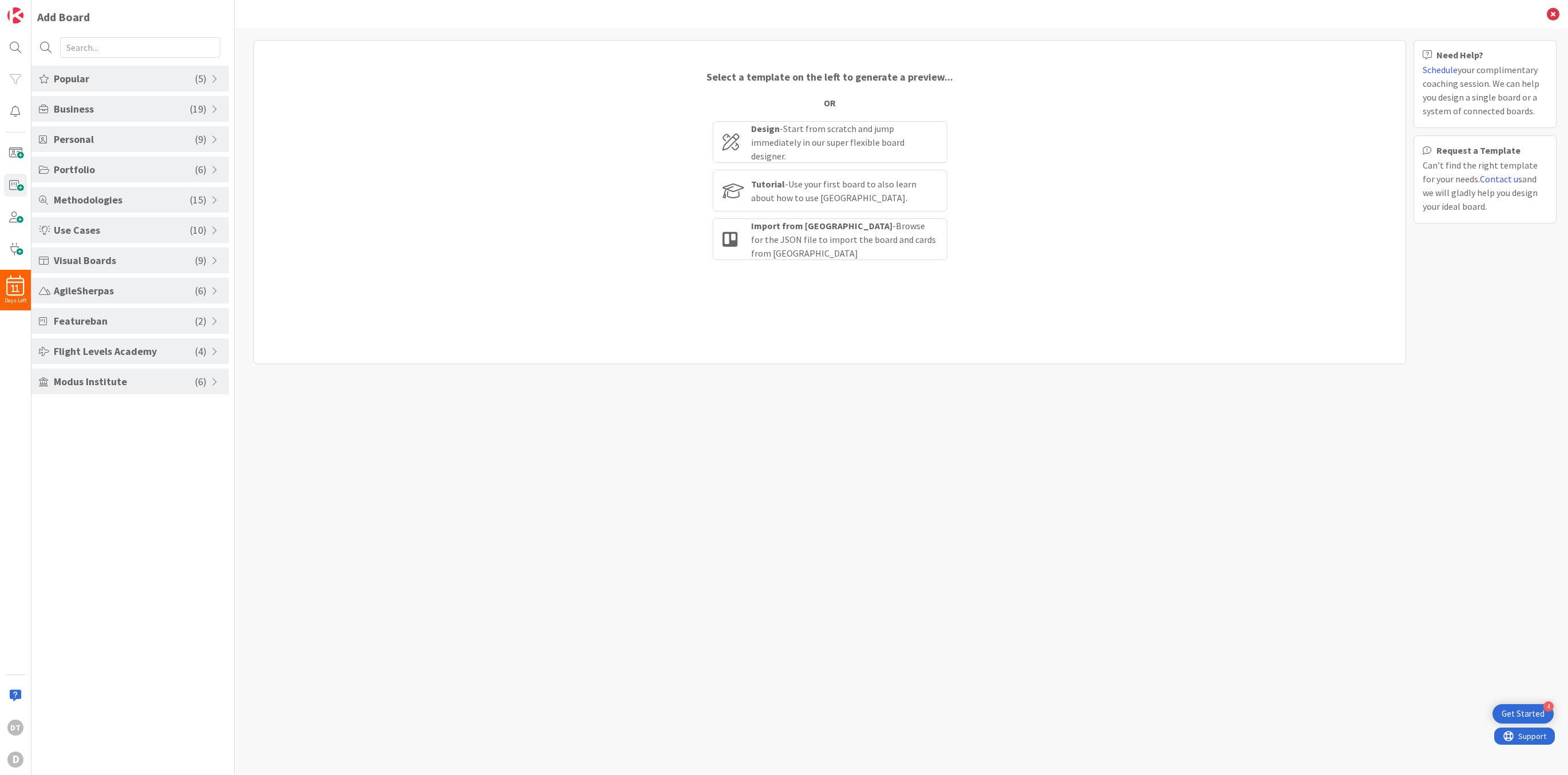
click at [214, 377] on span at bounding box center [216, 381] width 10 height 9
click at [217, 347] on span at bounding box center [216, 351] width 10 height 9
click at [214, 347] on span at bounding box center [216, 351] width 10 height 9
click at [211, 317] on span at bounding box center [216, 321] width 10 height 9
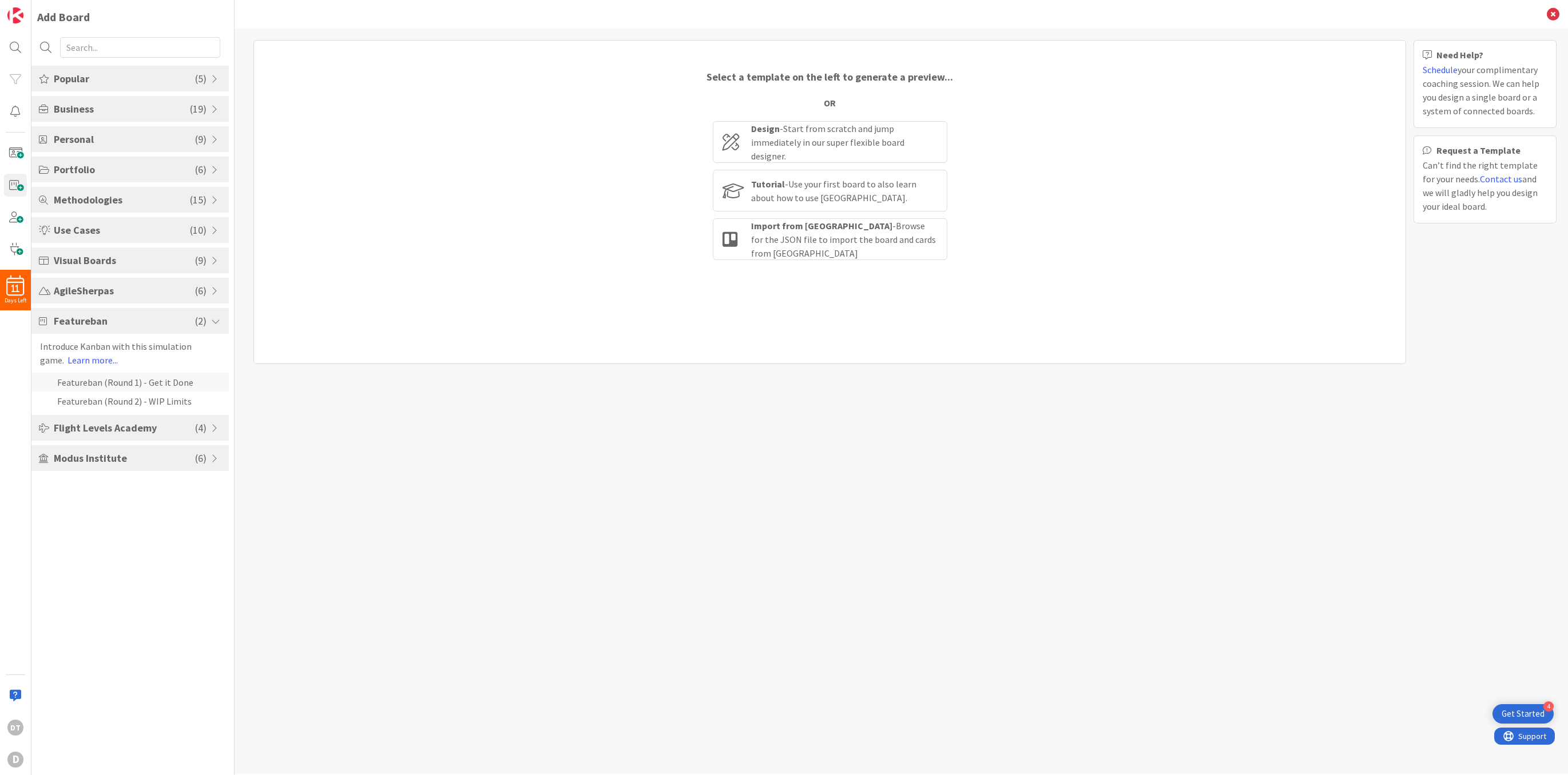
click at [113, 378] on li "Featureban (Round 1) - Get it Done" at bounding box center [130, 382] width 197 height 19
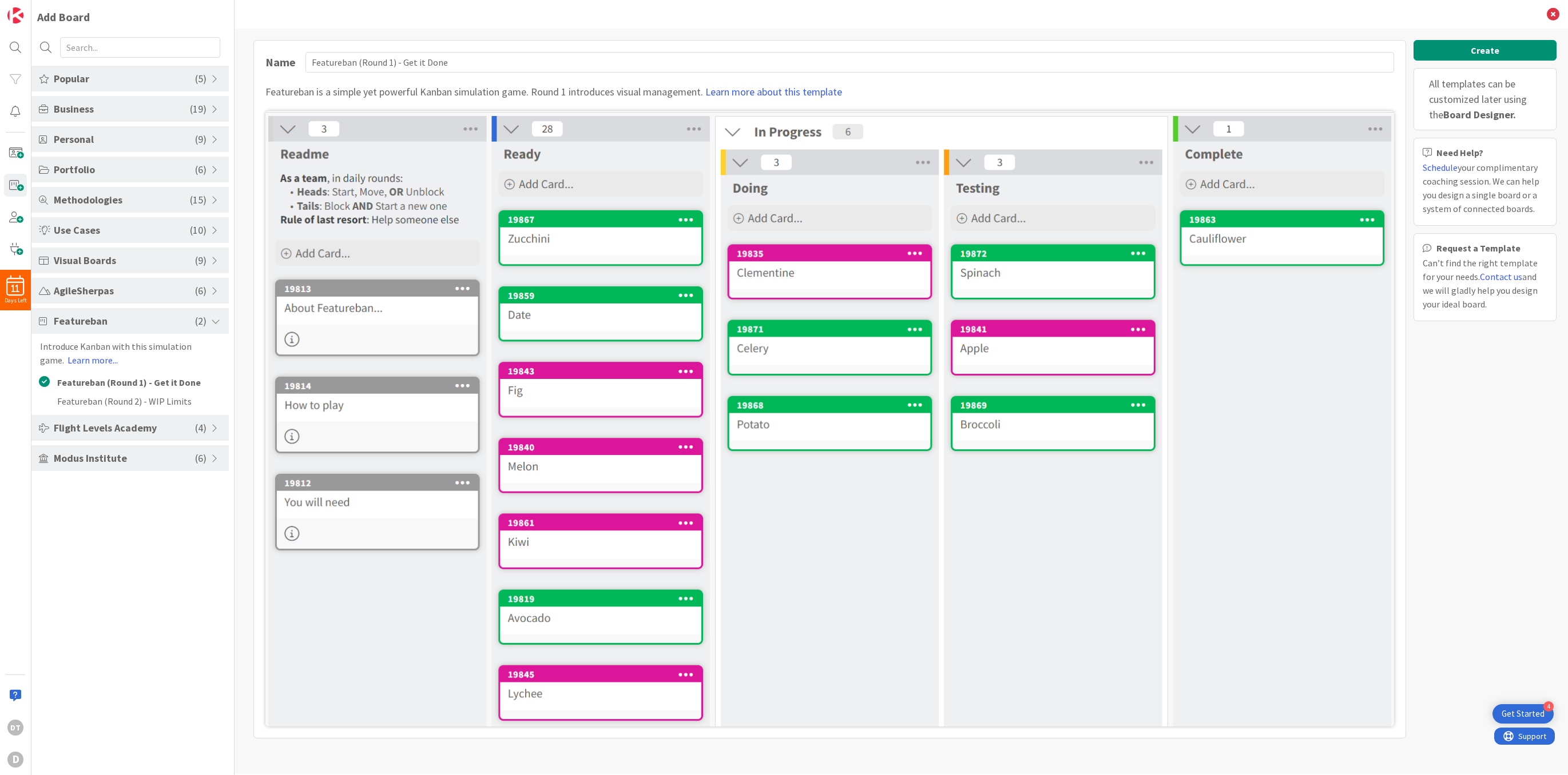
click at [215, 228] on span at bounding box center [216, 230] width 10 height 9
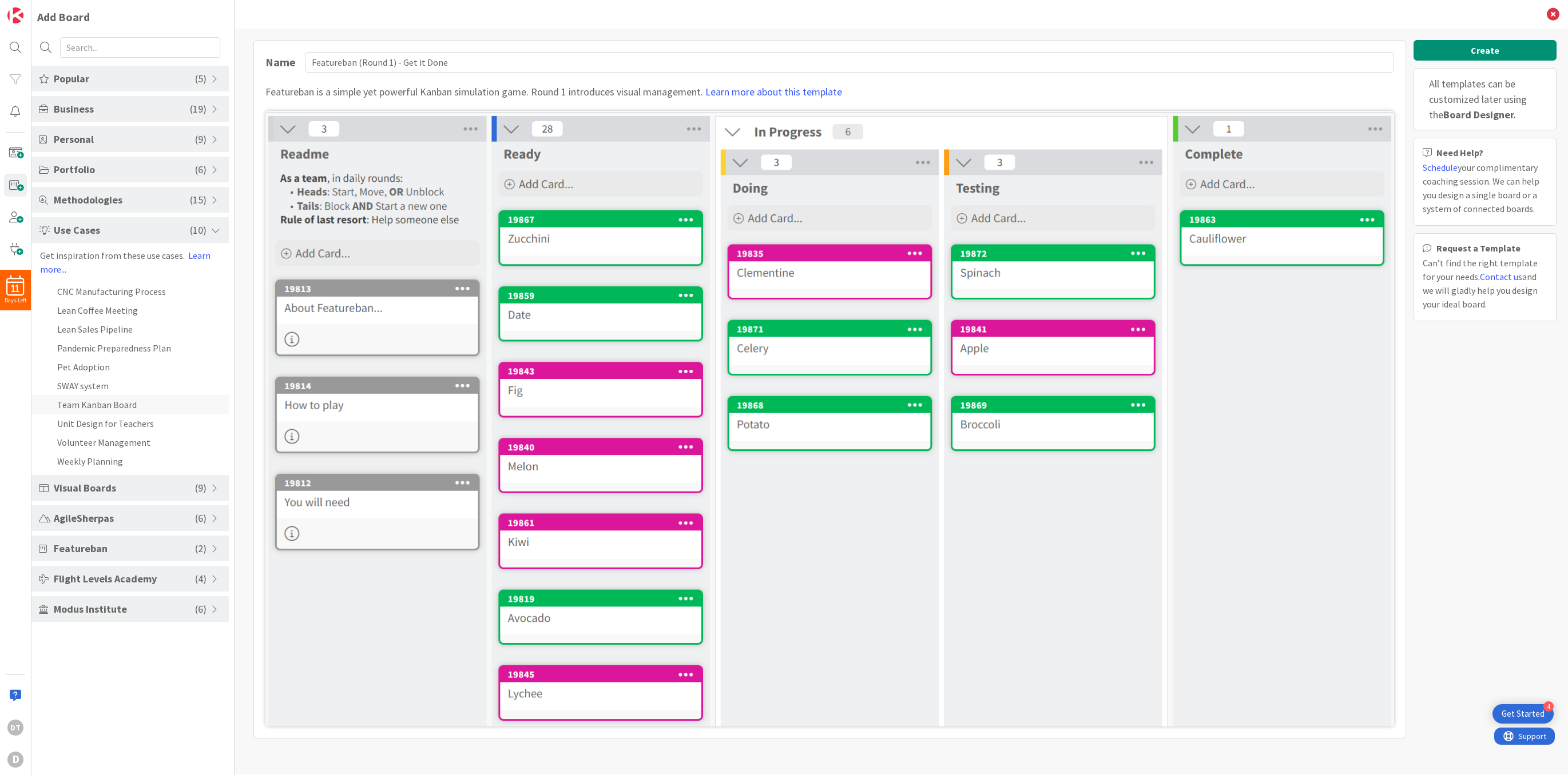
click at [108, 406] on li "Team Kanban Board" at bounding box center [130, 404] width 197 height 19
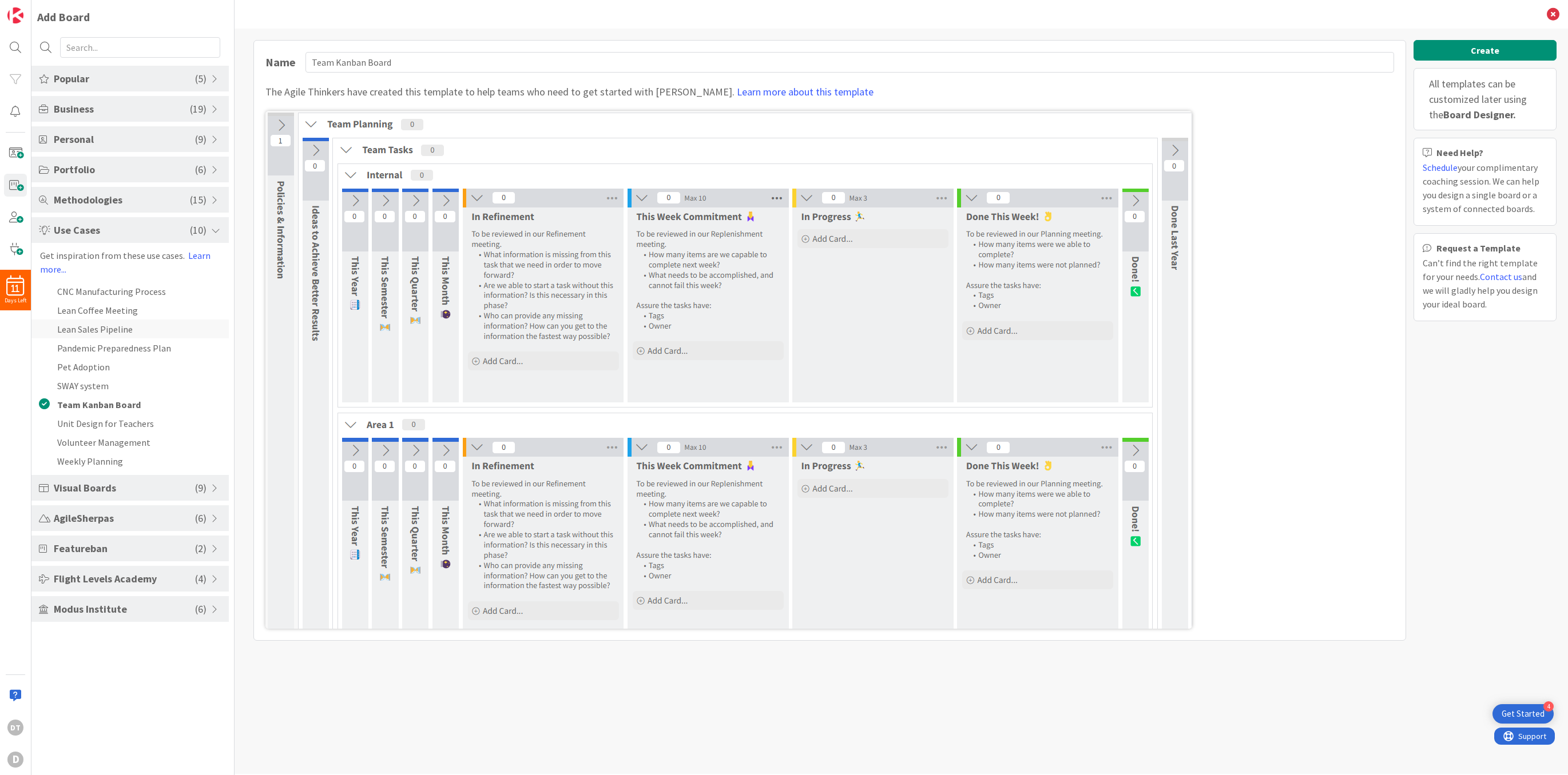
click at [91, 327] on li "Lean Sales Pipeline" at bounding box center [130, 328] width 197 height 19
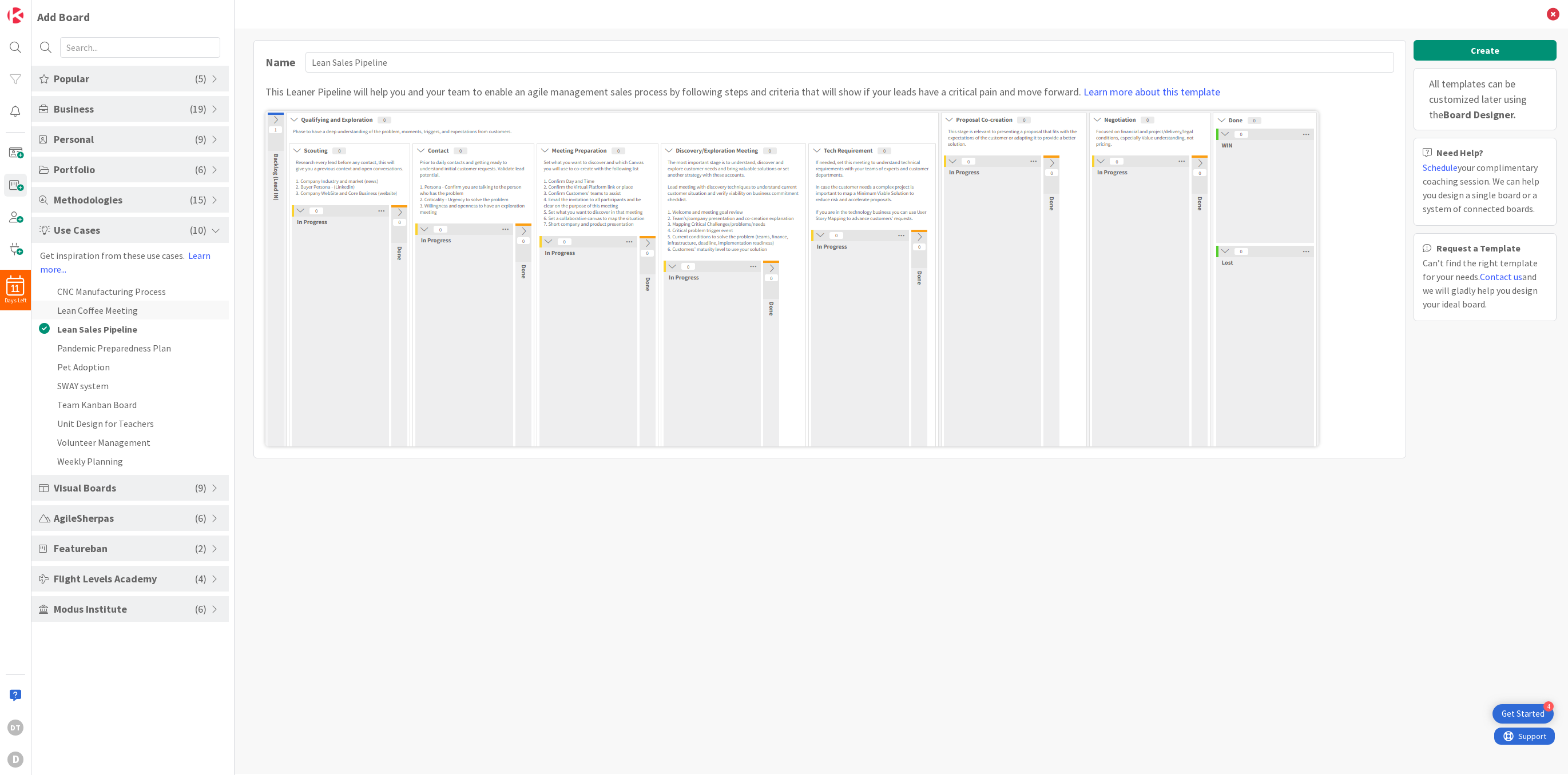
click at [94, 304] on li "Lean Coffee Meeting" at bounding box center [130, 310] width 197 height 19
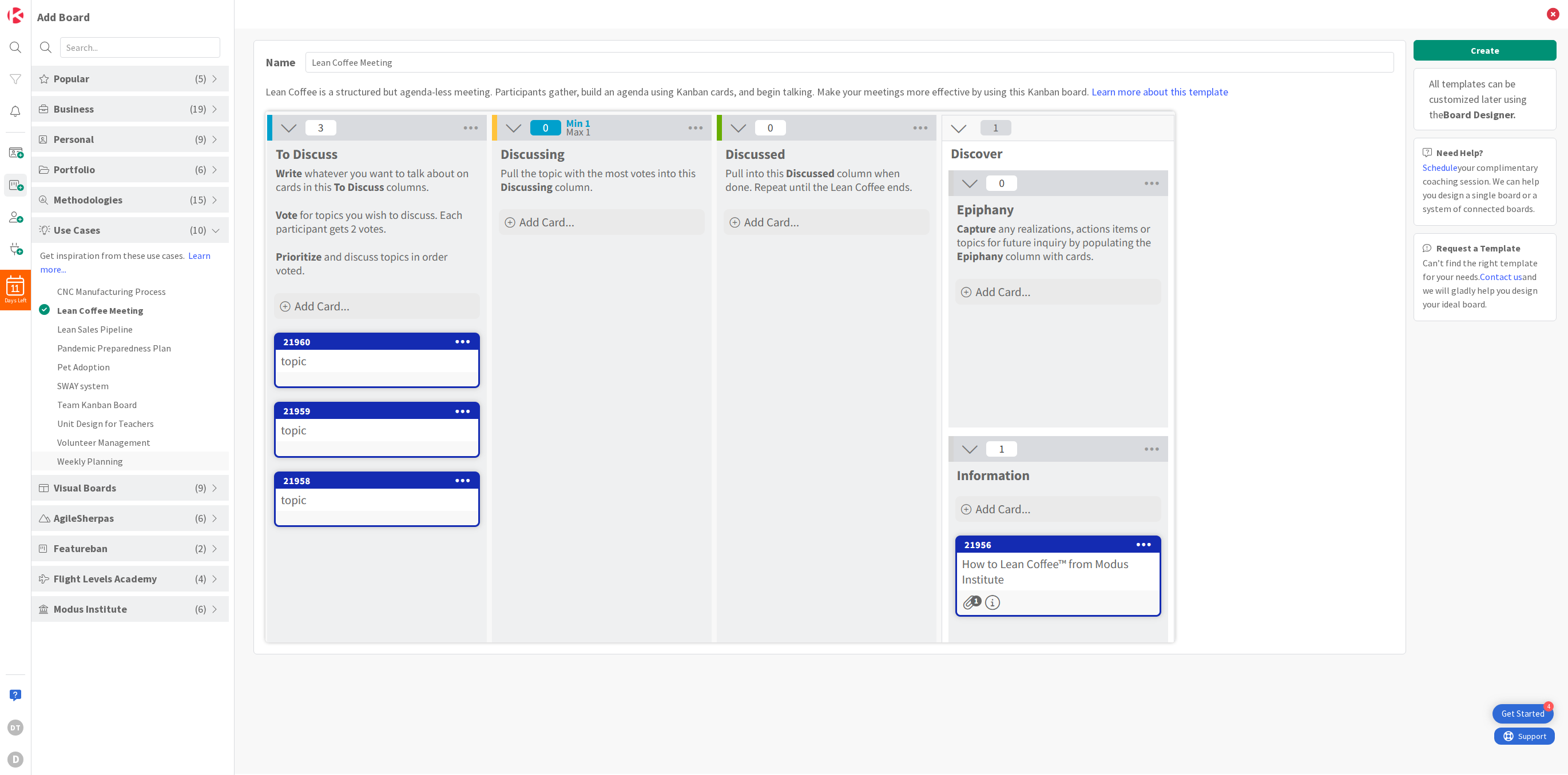
click at [91, 460] on li "Weekly Planning" at bounding box center [130, 460] width 197 height 19
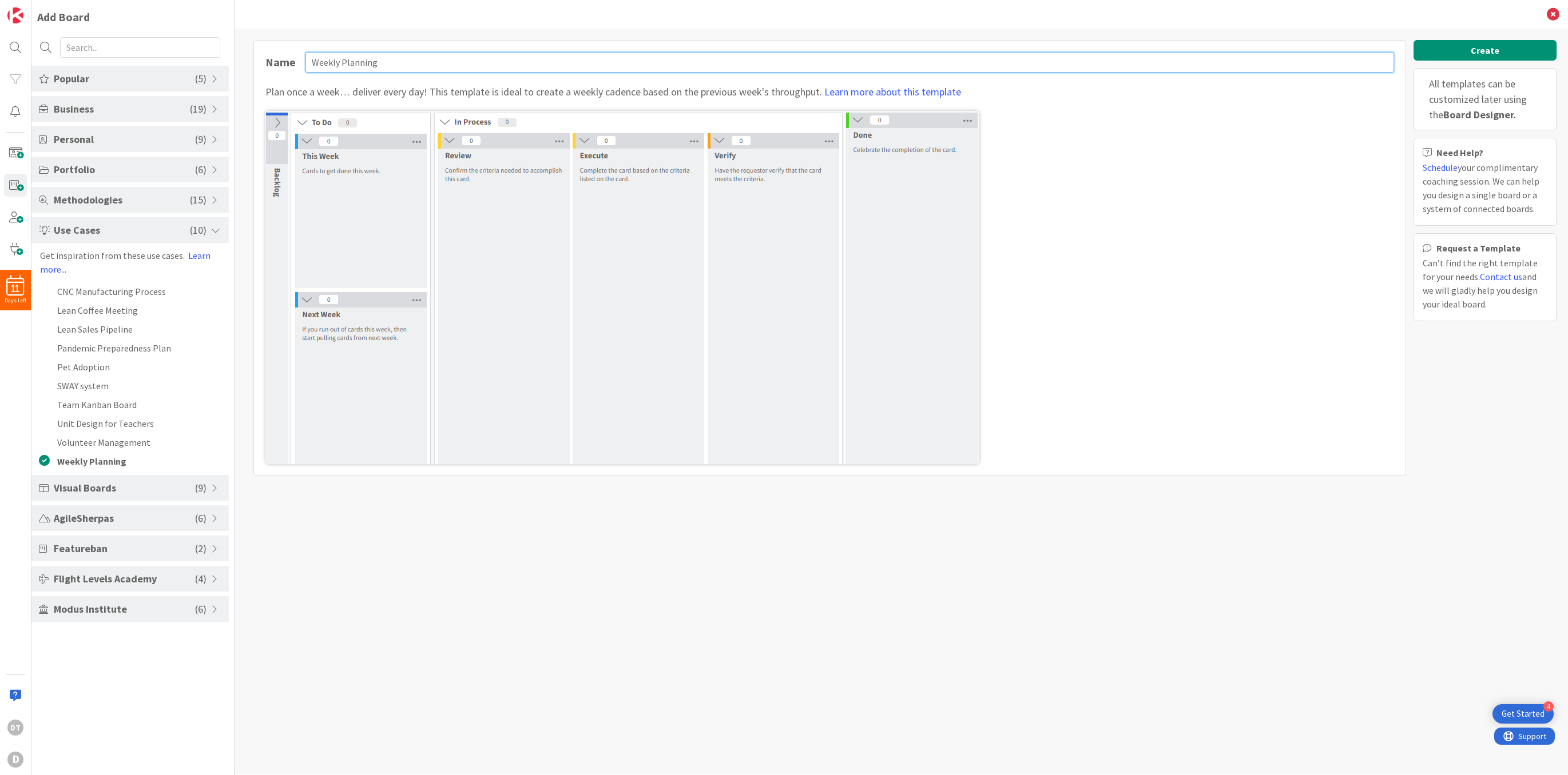
drag, startPoint x: 390, startPoint y: 62, endPoint x: 307, endPoint y: 57, distance: 83.2
click at [307, 57] on input "Weekly Planning" at bounding box center [850, 63] width 1088 height 21
type input "[PERSON_NAME]'s Week"
click at [1464, 43] on button "Create" at bounding box center [1485, 50] width 143 height 21
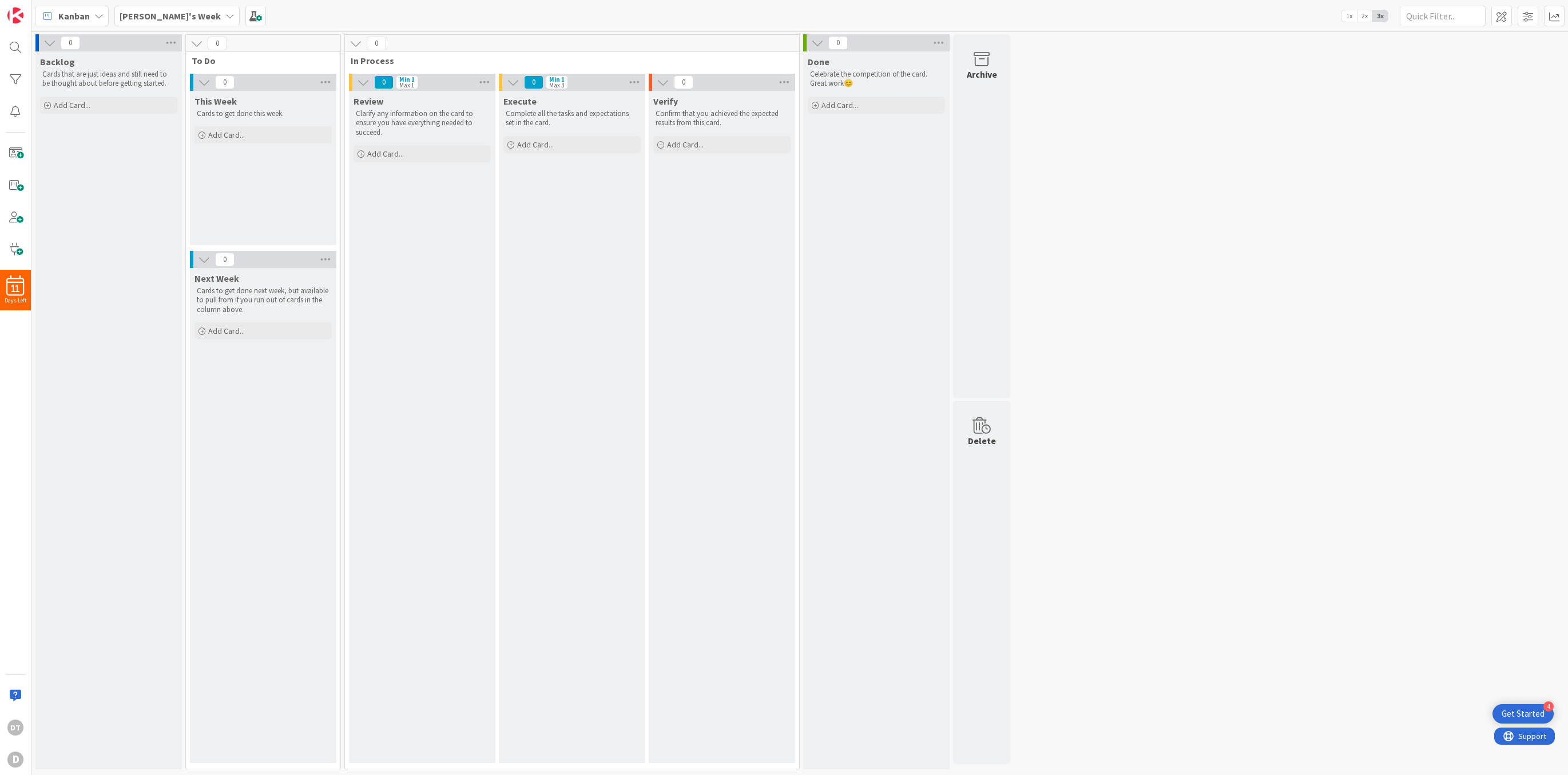
click at [177, 18] on b "[PERSON_NAME]'s Week" at bounding box center [170, 16] width 101 height 12
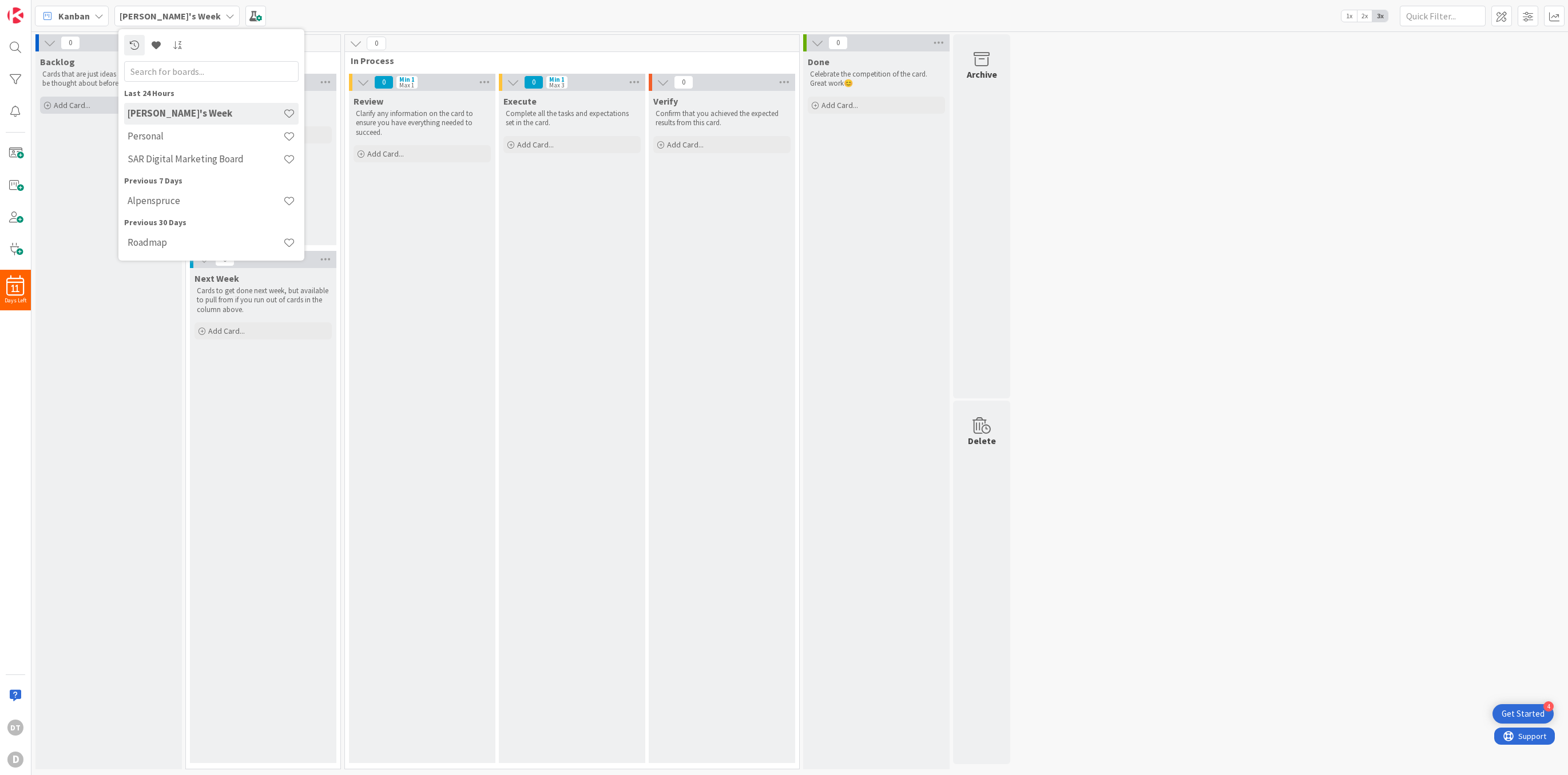
click at [78, 108] on span "Add Card..." at bounding box center [72, 105] width 37 height 10
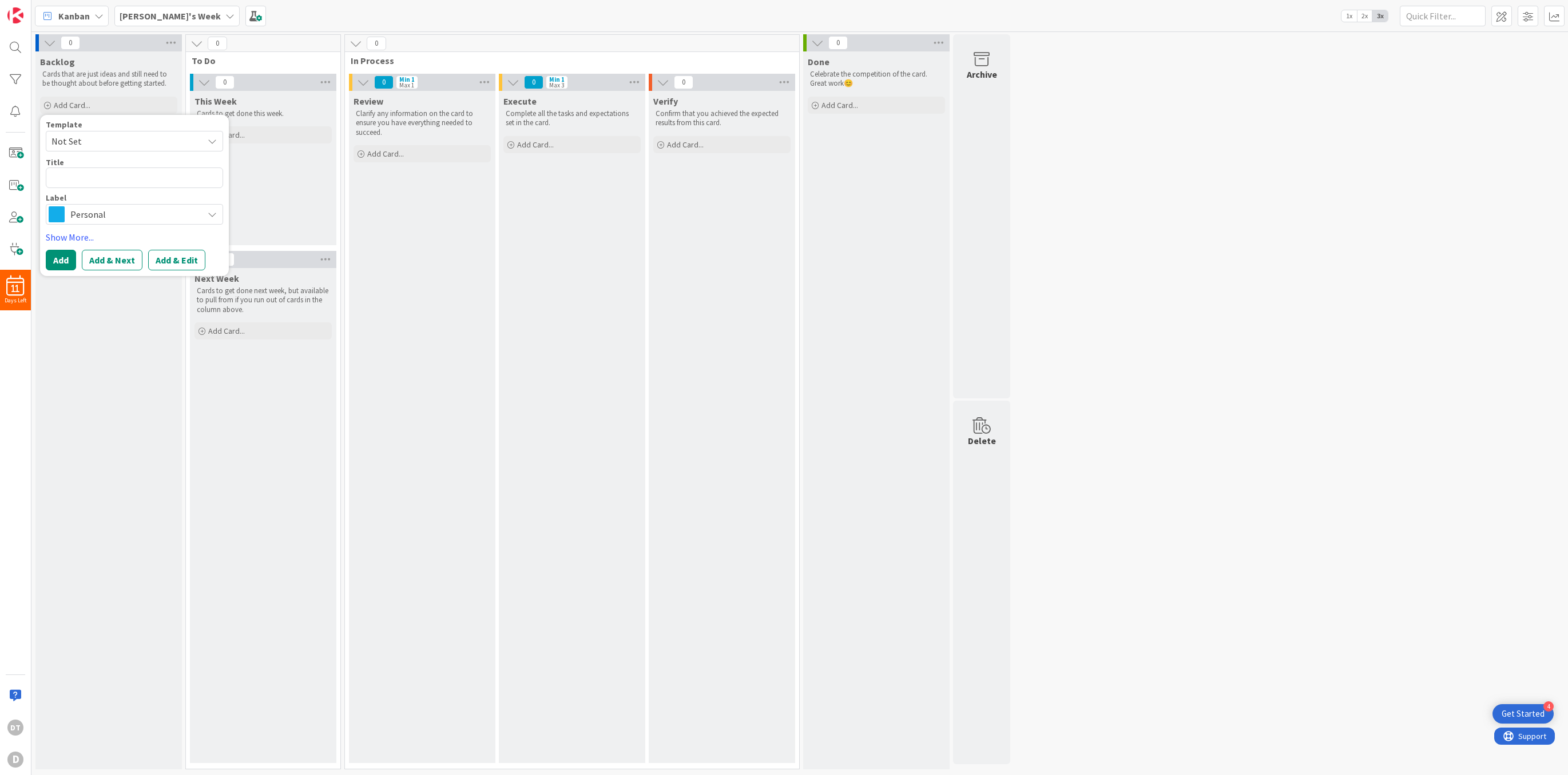
click at [126, 214] on span "Personal" at bounding box center [134, 214] width 127 height 16
click at [91, 214] on span "Personal" at bounding box center [134, 214] width 127 height 16
click at [90, 311] on link "Edit Labels..." at bounding box center [88, 310] width 83 height 15
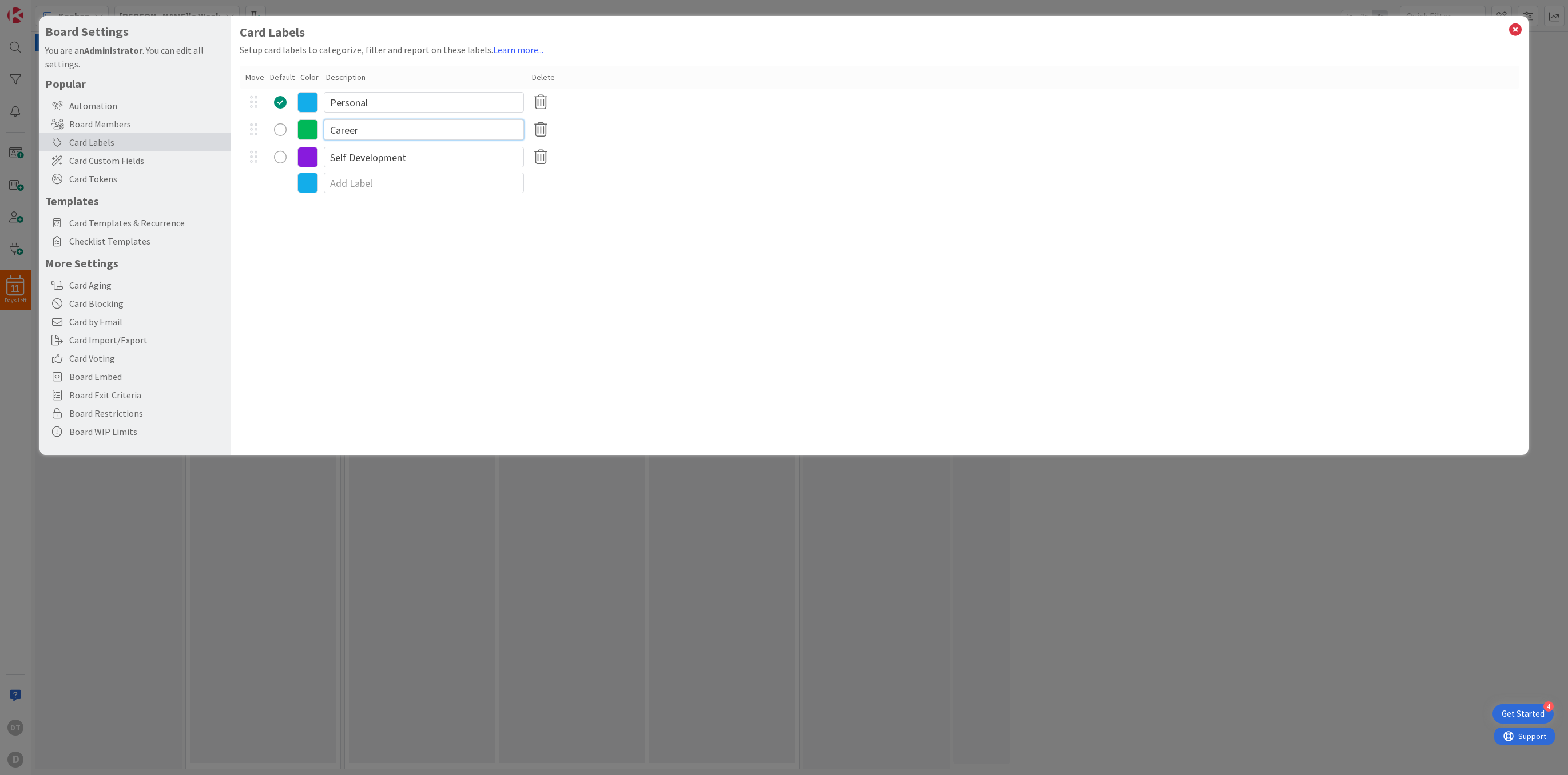
drag, startPoint x: 380, startPoint y: 135, endPoint x: 327, endPoint y: 125, distance: 53.9
click at [327, 125] on input "Career" at bounding box center [424, 130] width 200 height 21
type input "Alludo"
drag, startPoint x: 435, startPoint y: 156, endPoint x: 321, endPoint y: 153, distance: 114.0
click at [321, 153] on div "Self Development" at bounding box center [880, 157] width 1280 height 27
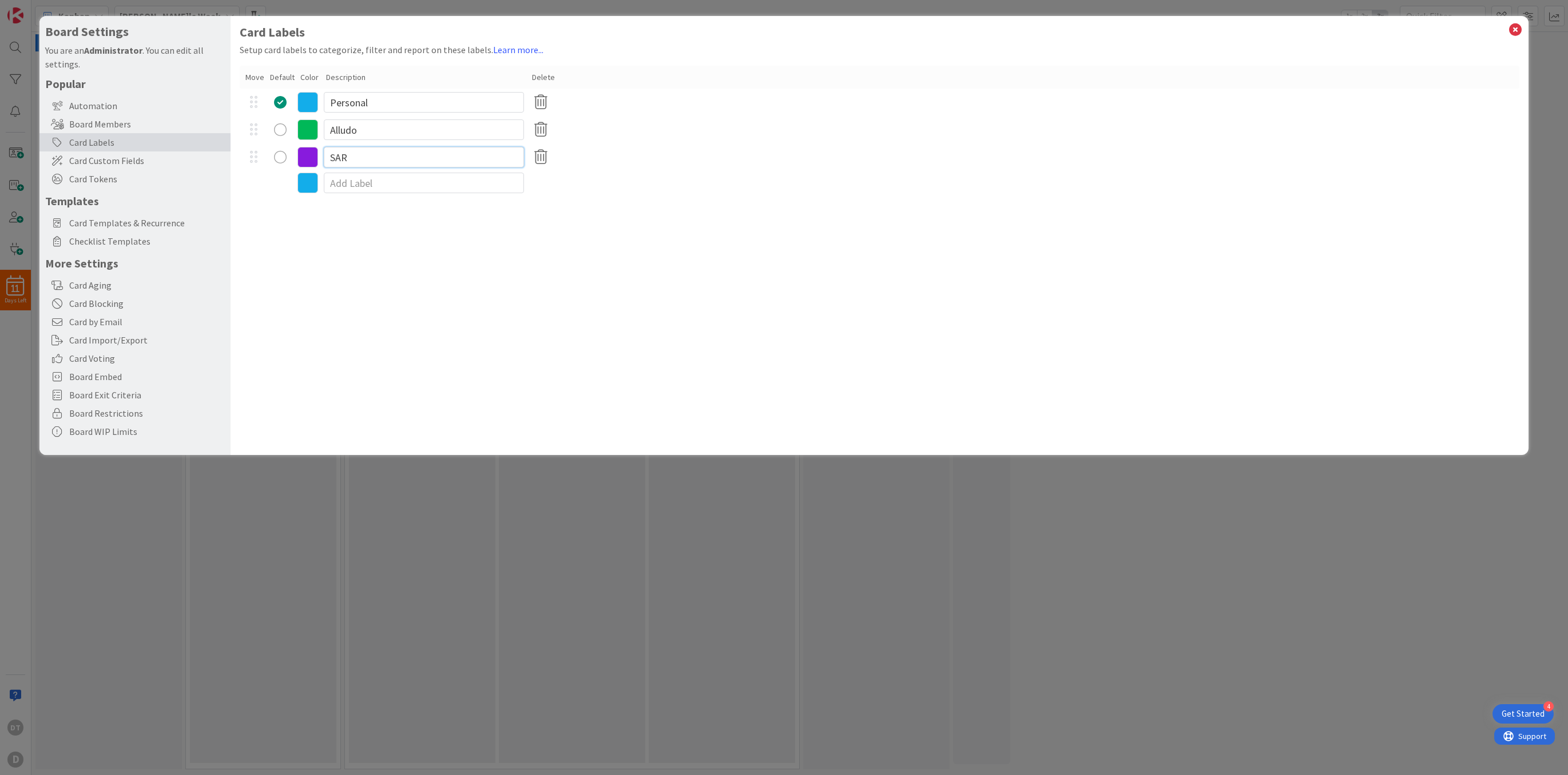
type input "SAR"
click at [345, 182] on input at bounding box center [424, 183] width 200 height 21
type input "Self"
click at [1516, 26] on icon at bounding box center [1515, 30] width 15 height 16
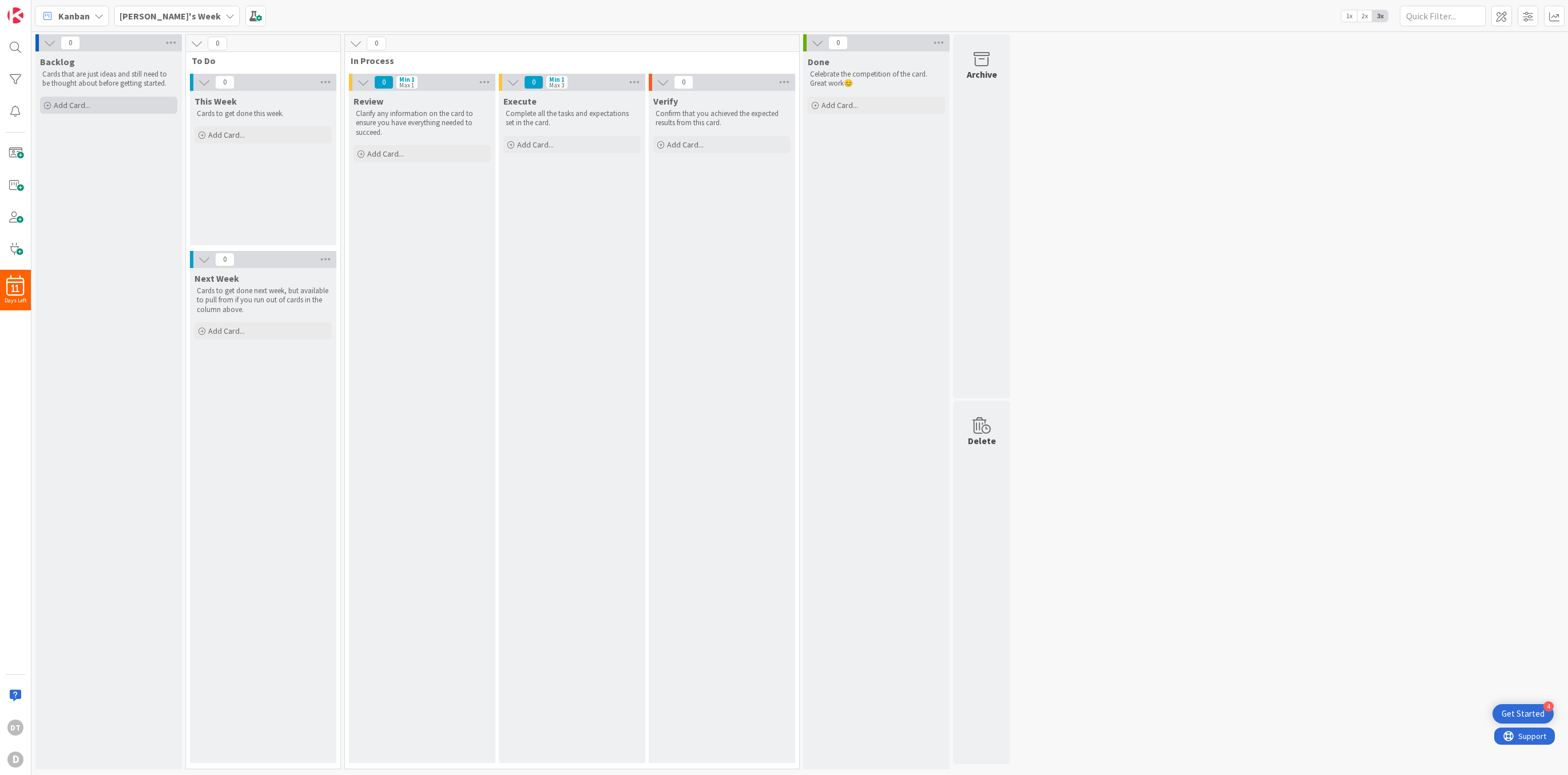
click at [100, 103] on div "Add Card..." at bounding box center [109, 105] width 138 height 17
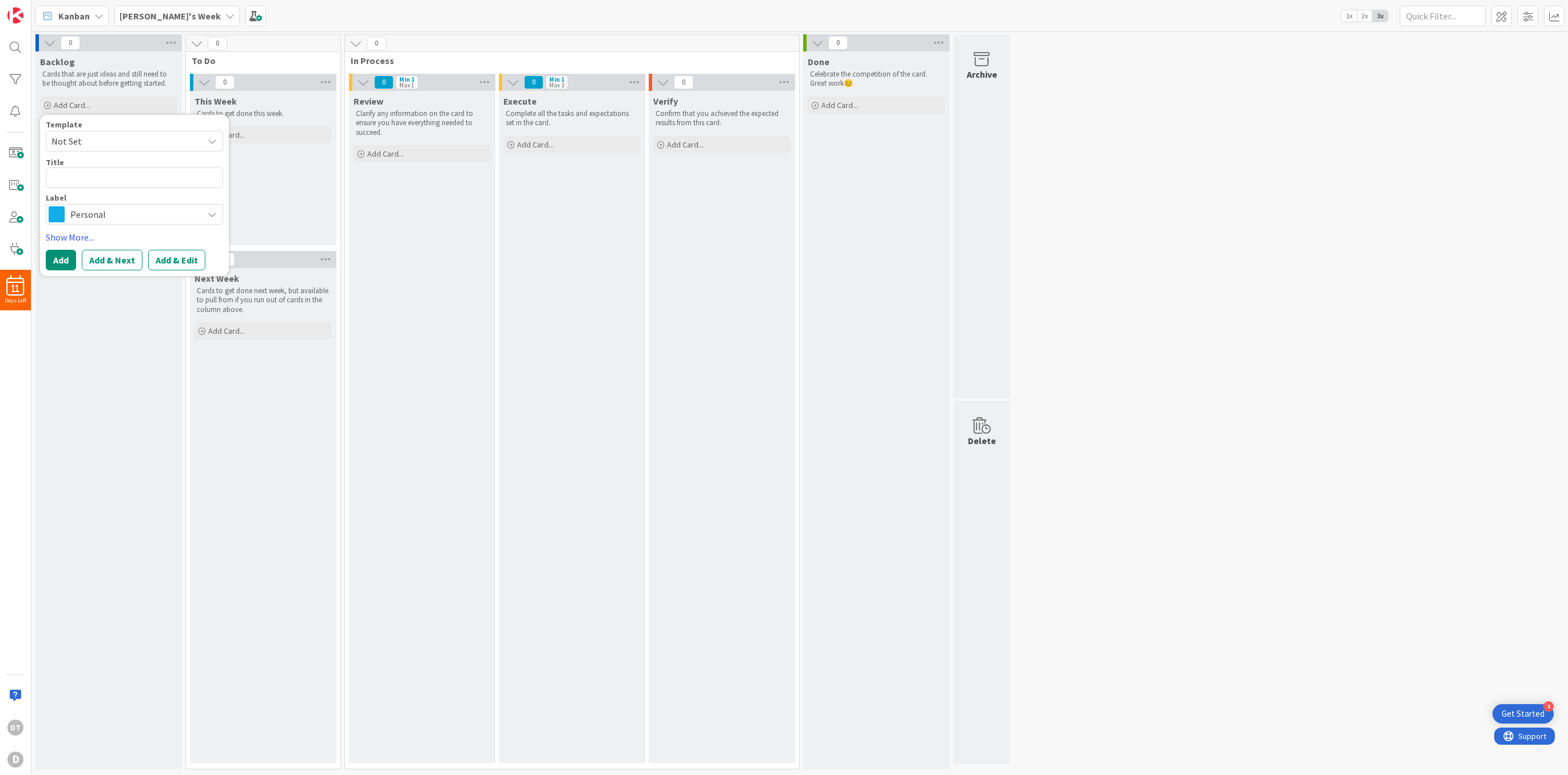
click at [120, 215] on span "Personal" at bounding box center [134, 214] width 127 height 16
click at [90, 332] on link "Edit Labels..." at bounding box center [88, 330] width 83 height 15
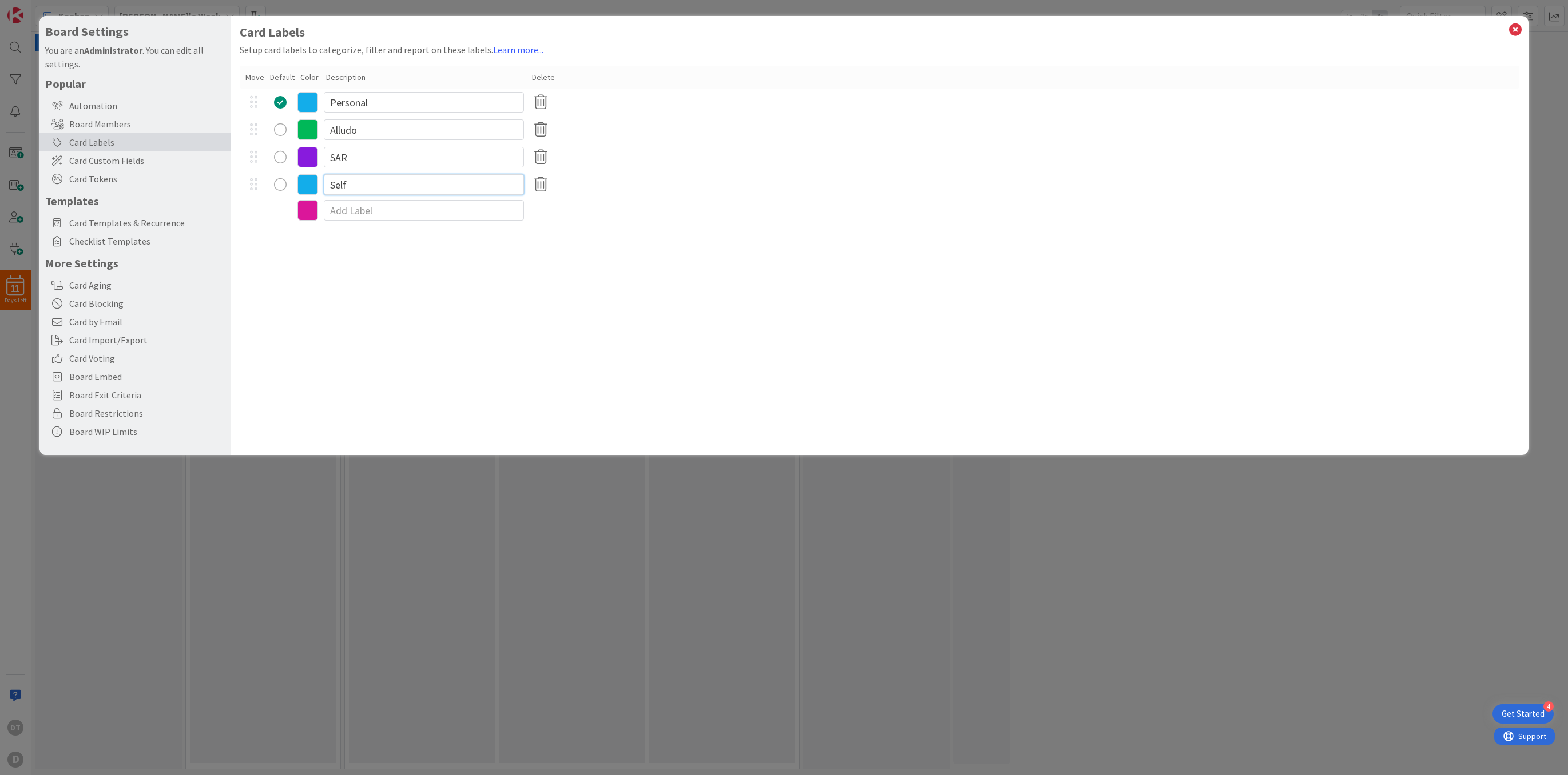
click at [361, 185] on input "Self" at bounding box center [424, 185] width 200 height 21
type input "Self Development"
click at [282, 130] on div "radio" at bounding box center [280, 130] width 13 height 13
click at [542, 185] on icon at bounding box center [541, 184] width 23 height 24
click at [570, 239] on button "Remove" at bounding box center [560, 240] width 49 height 21
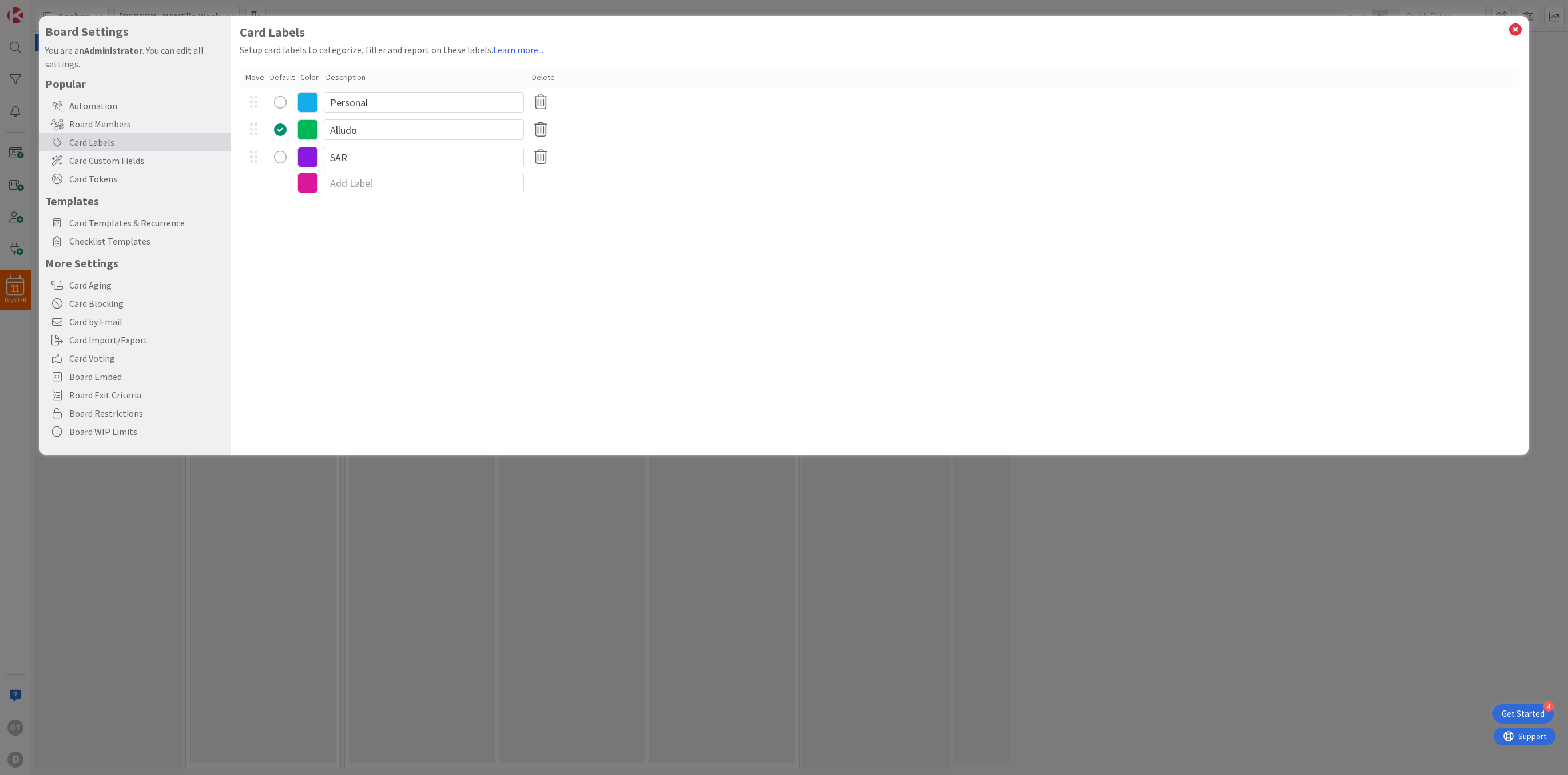
click at [696, 210] on div "Card Labels Setup card labels to categorize, filter and report on these labels.…" at bounding box center [880, 235] width 1298 height 439
click at [1519, 28] on icon at bounding box center [1515, 30] width 15 height 16
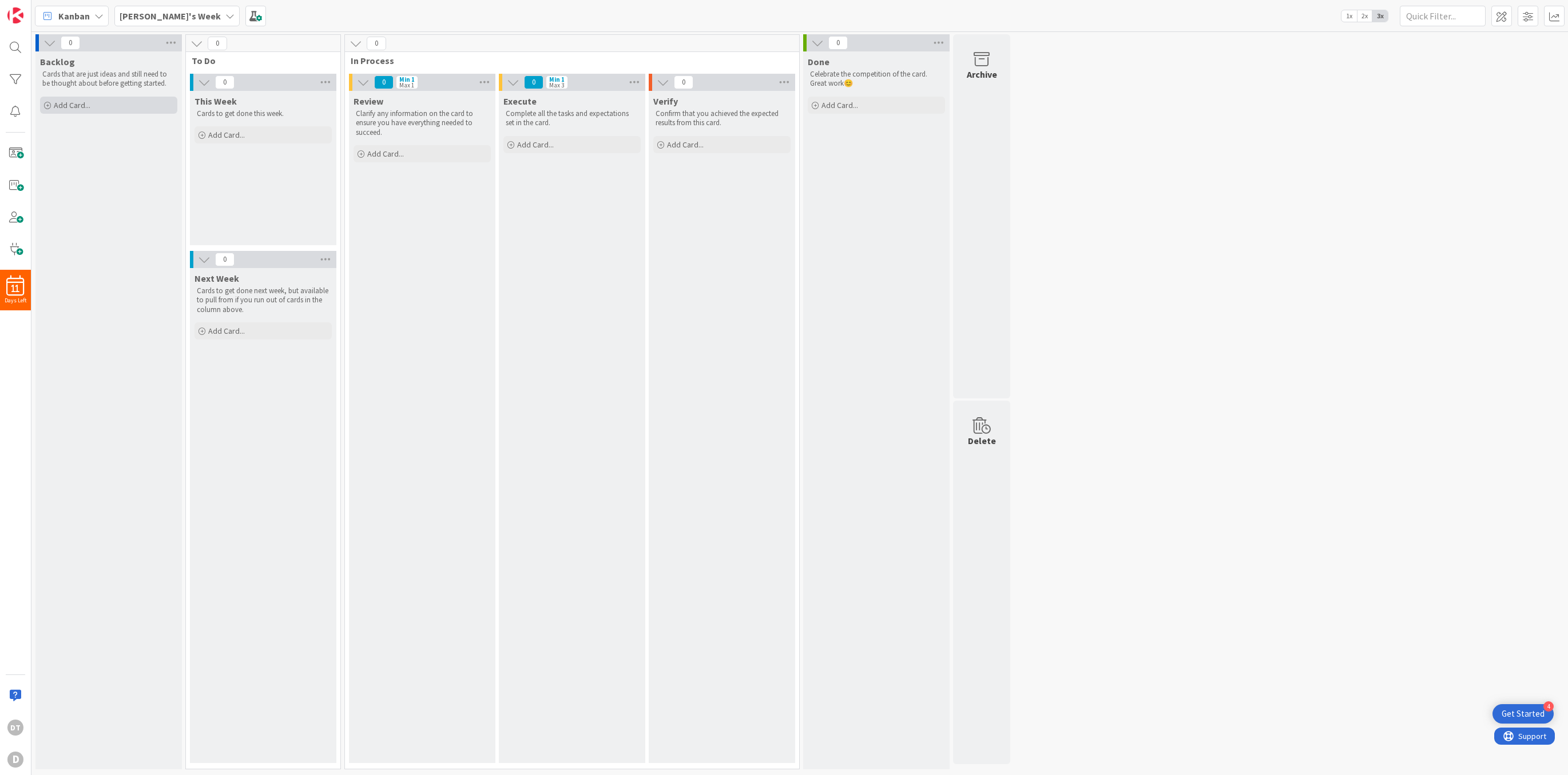
click at [97, 107] on div "Add Card..." at bounding box center [109, 105] width 138 height 17
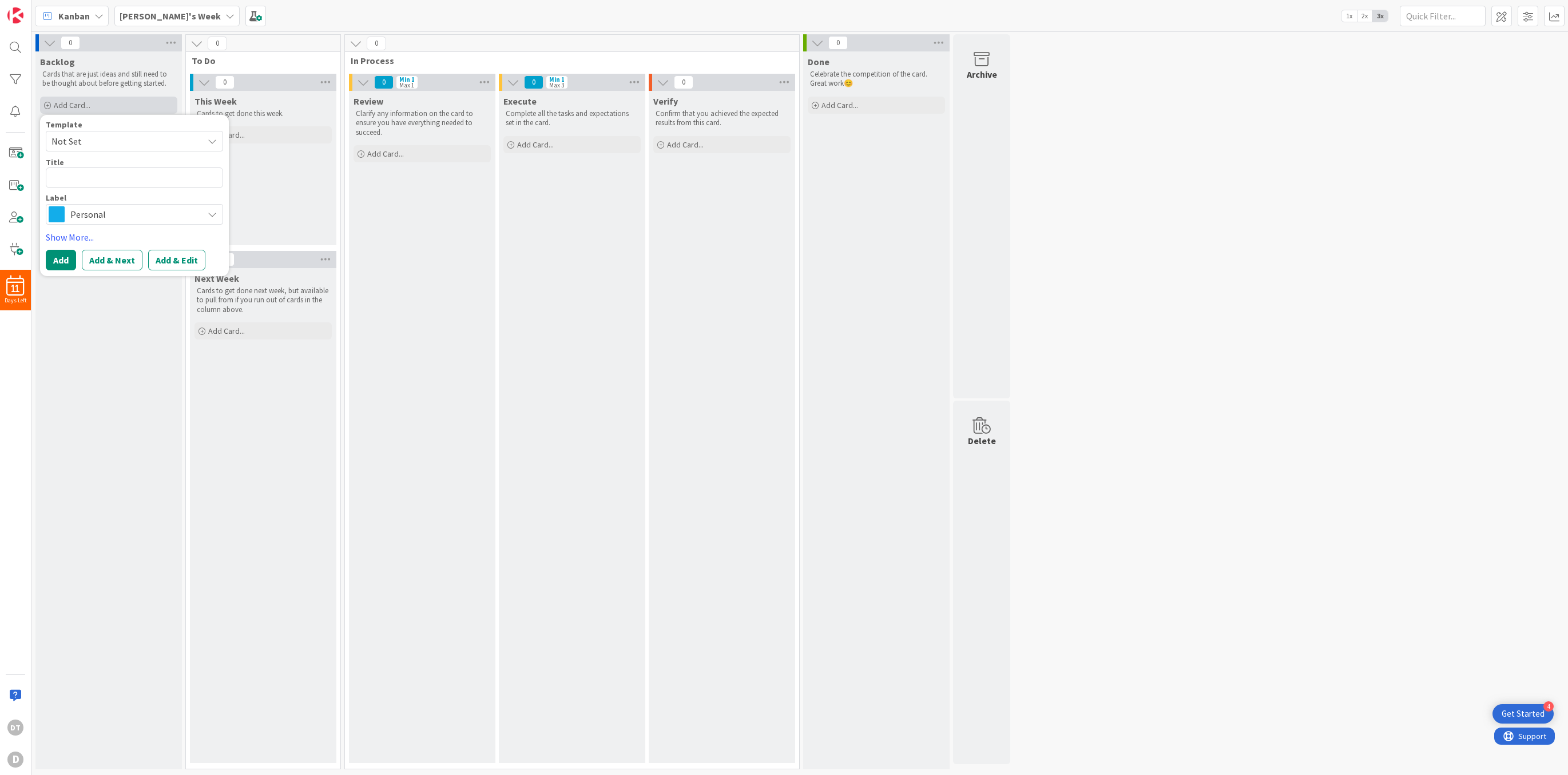
click at [97, 107] on div "Add Card..." at bounding box center [109, 105] width 138 height 17
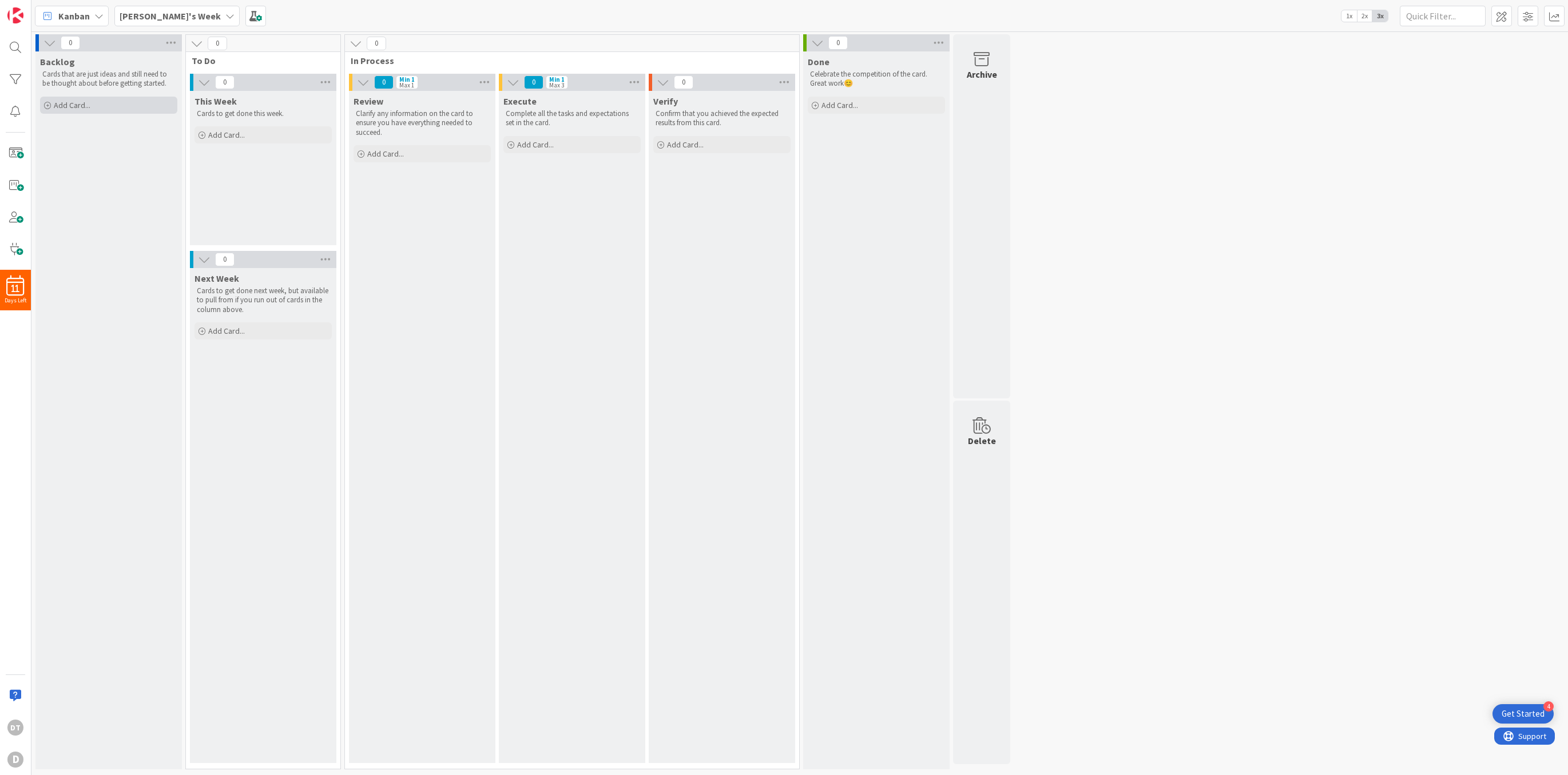
click at [97, 107] on div "Add Card..." at bounding box center [109, 105] width 138 height 17
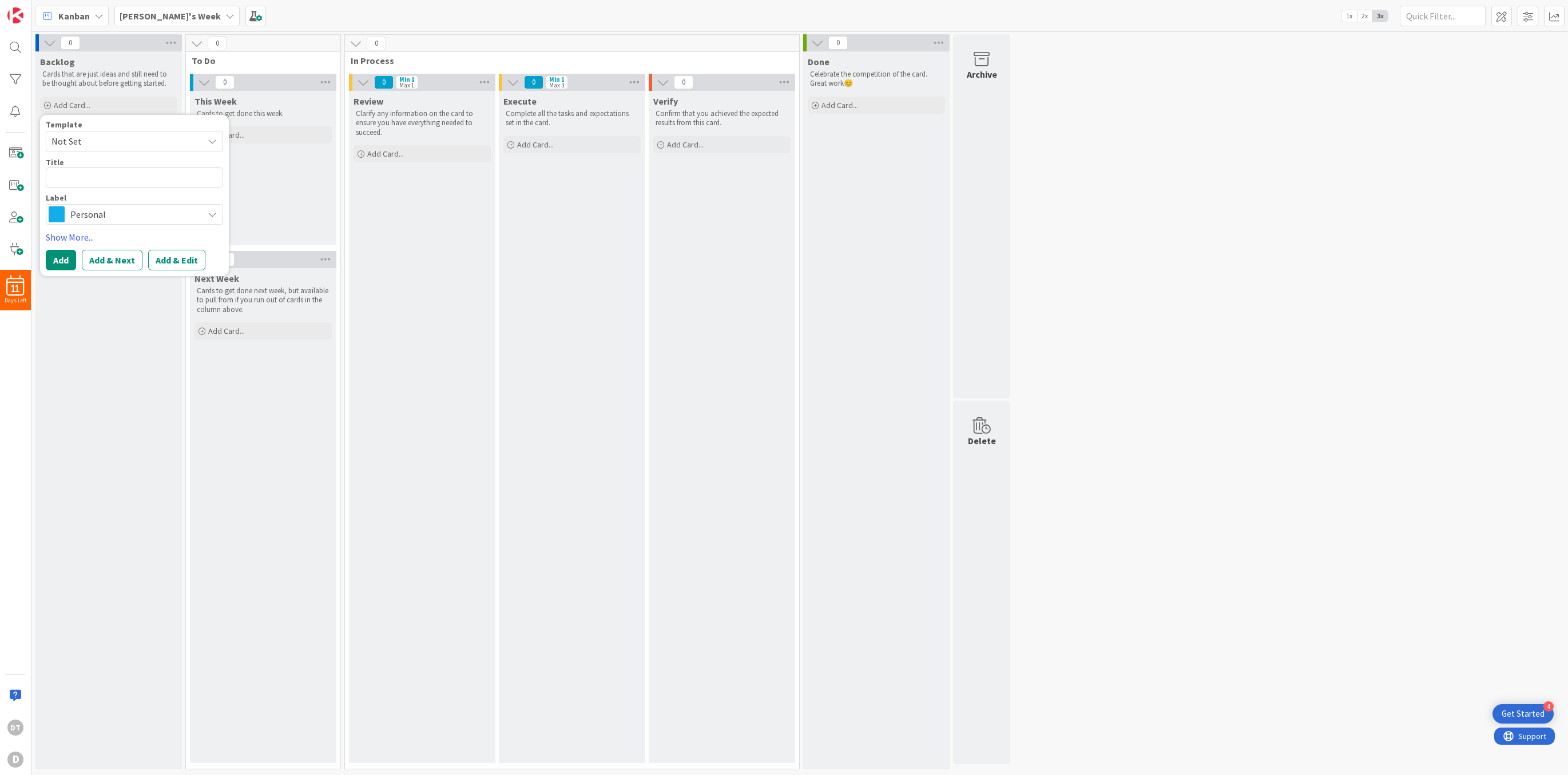
click at [83, 215] on span "Personal" at bounding box center [134, 214] width 127 height 16
click at [96, 309] on link "Edit Labels..." at bounding box center [88, 310] width 83 height 15
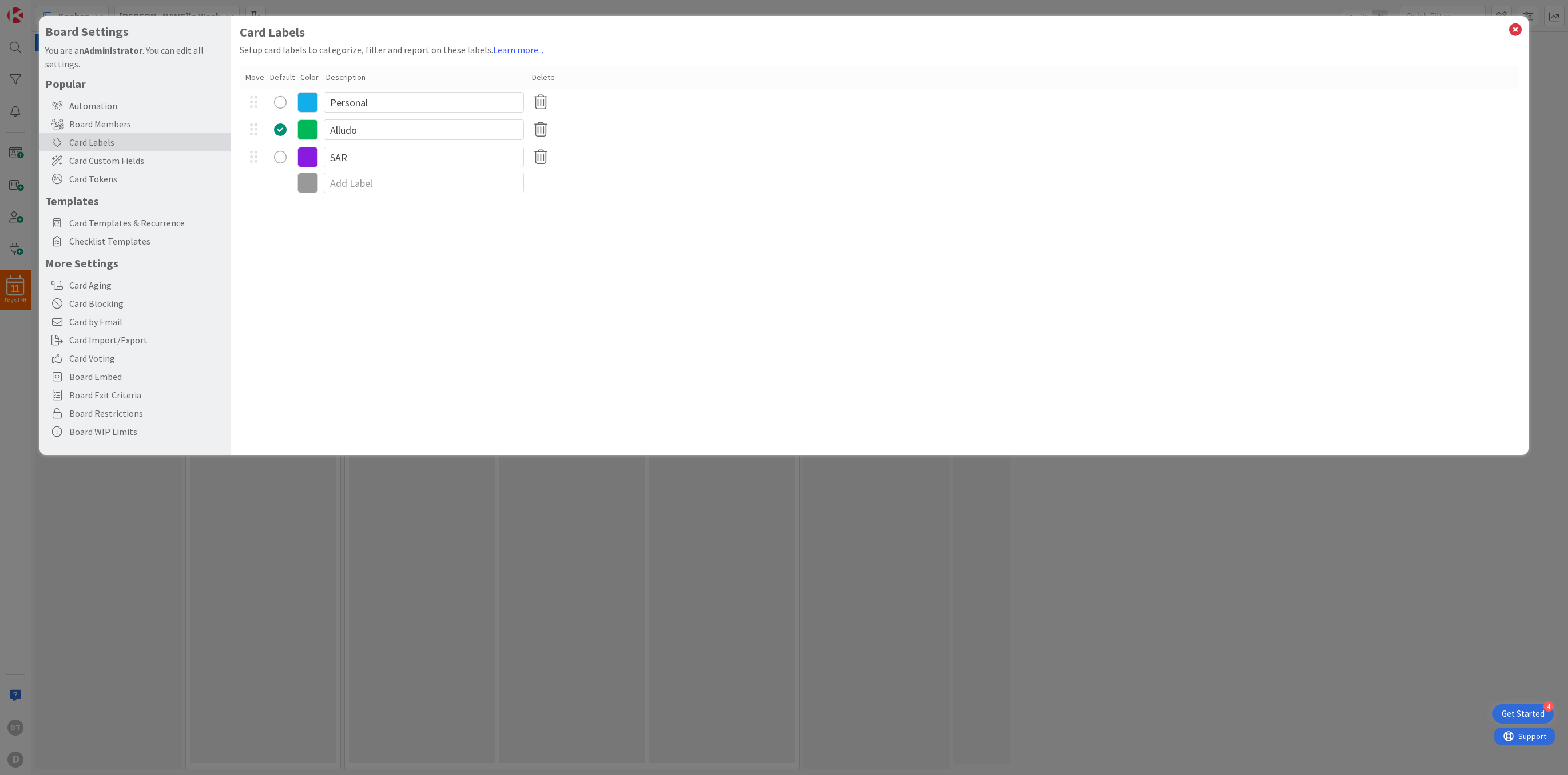
click at [282, 126] on div "radio" at bounding box center [280, 130] width 13 height 13
click at [1515, 29] on icon at bounding box center [1515, 30] width 15 height 16
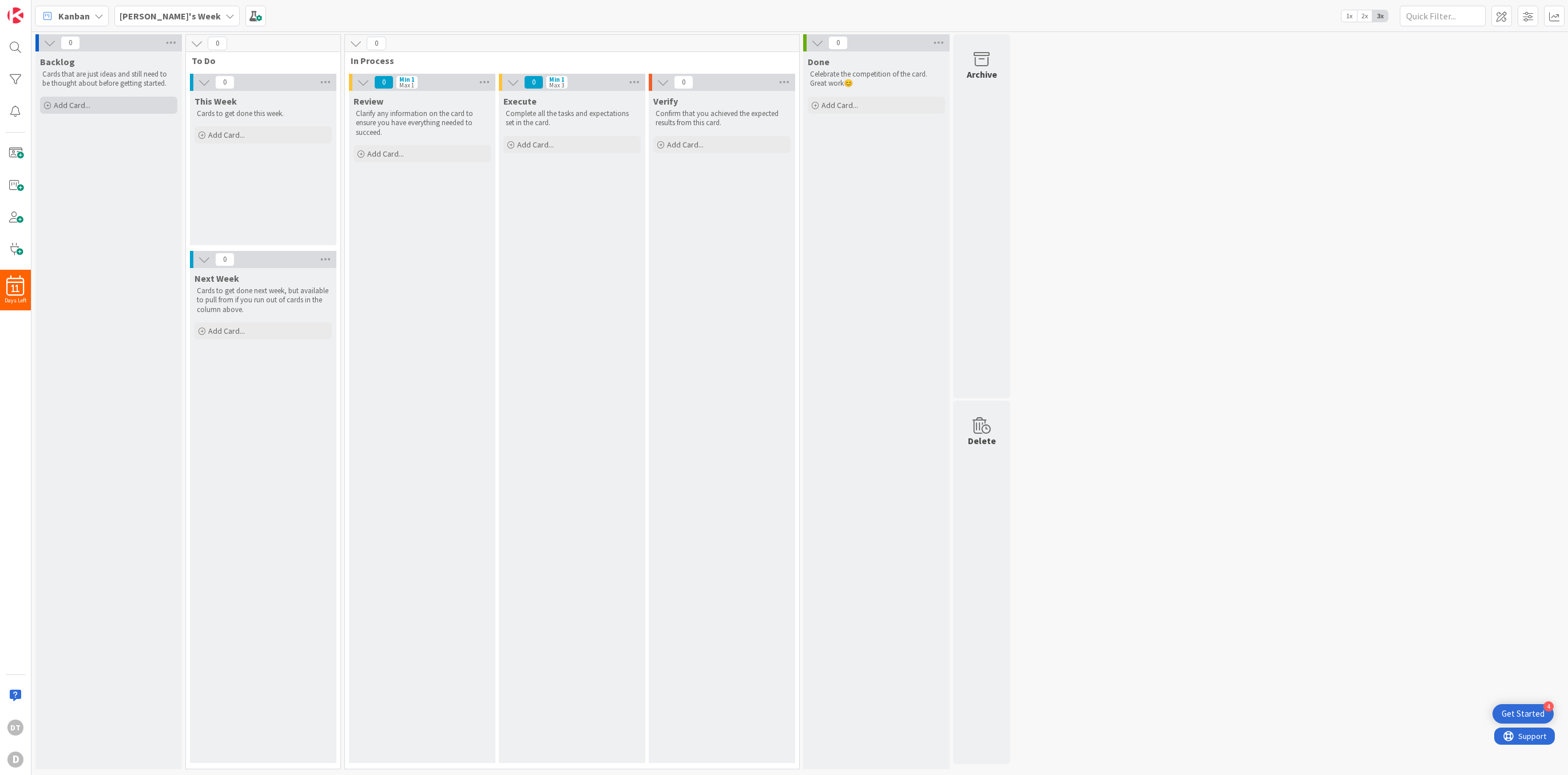
click at [108, 109] on div "Add Card..." at bounding box center [109, 105] width 138 height 17
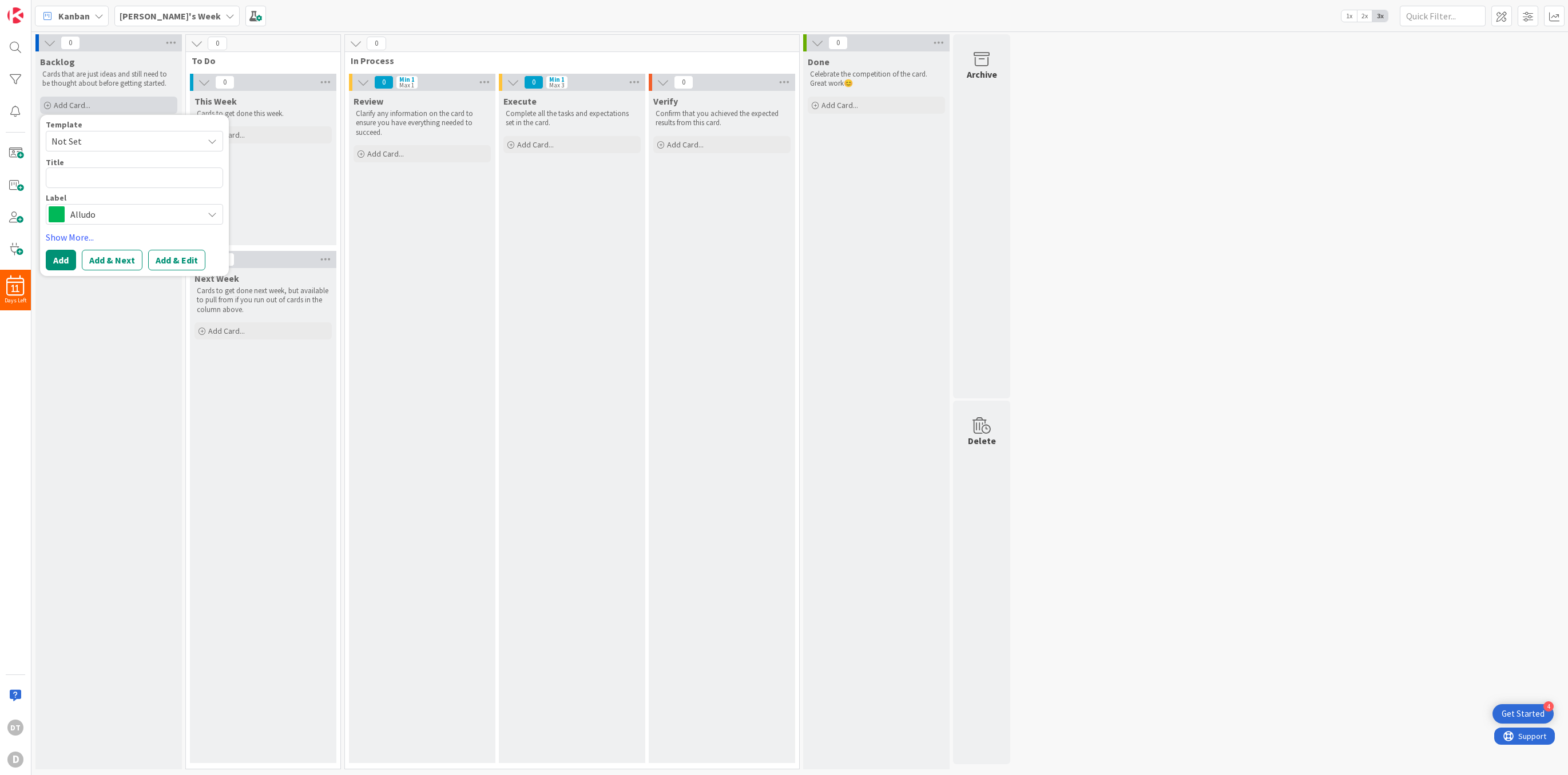
type textarea "x"
type textarea "O"
type textarea "x"
type textarea "Ov"
type textarea "x"
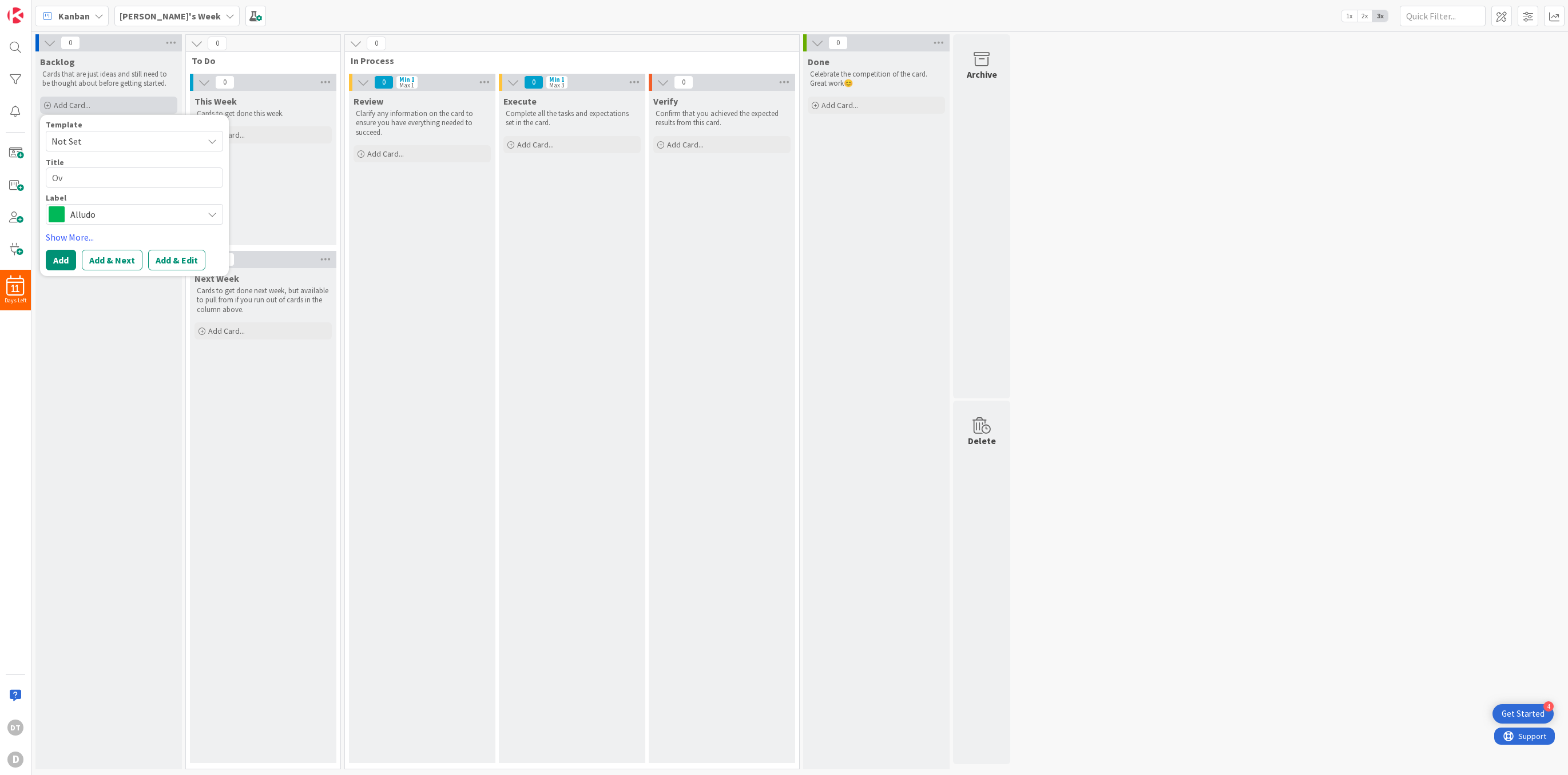
type textarea "Ove"
type textarea "x"
type textarea "Over"
type textarea "x"
type textarea "Overv"
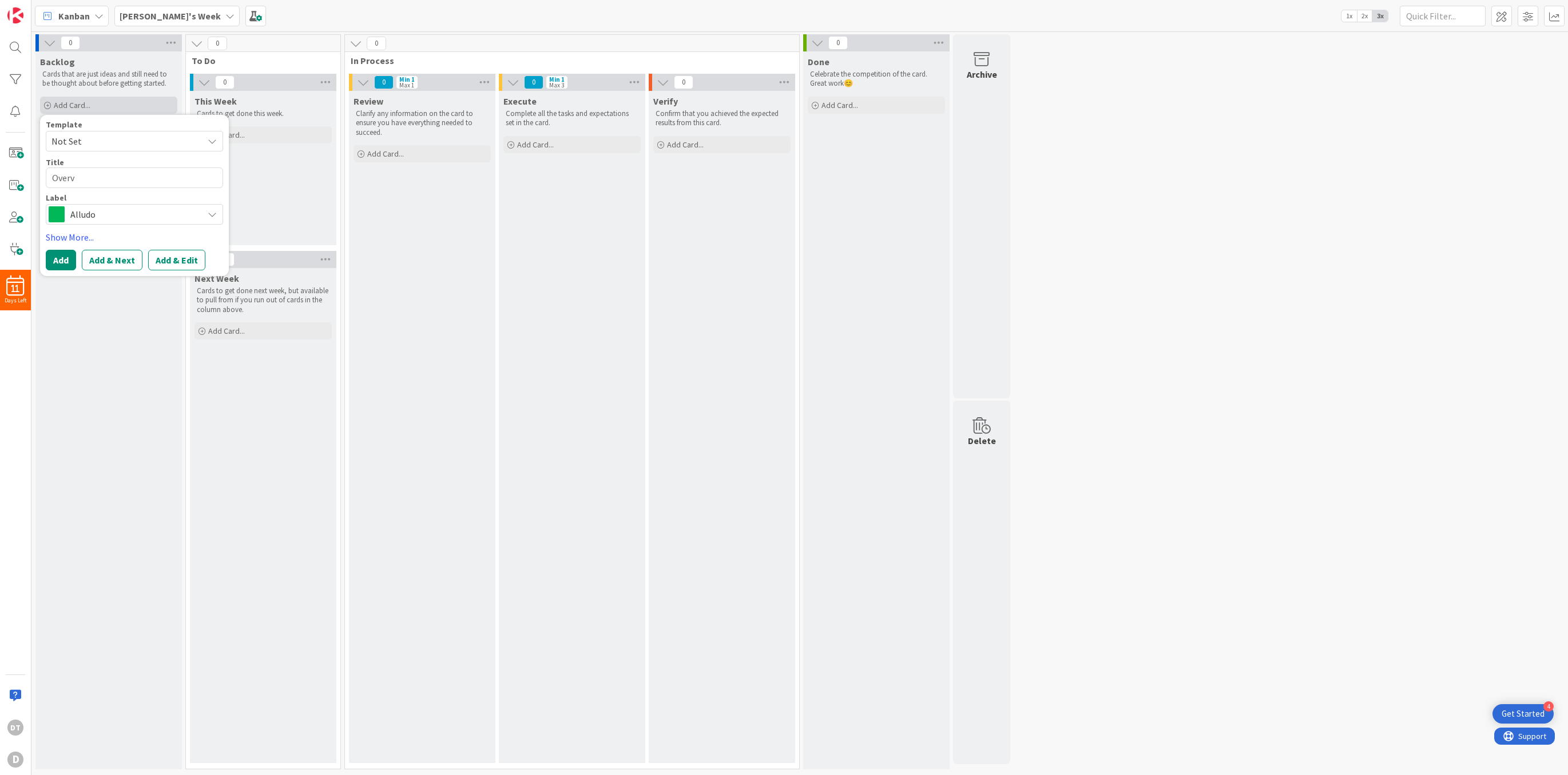
type textarea "x"
type textarea "Overvi"
type textarea "x"
type textarea "Overvie"
type textarea "x"
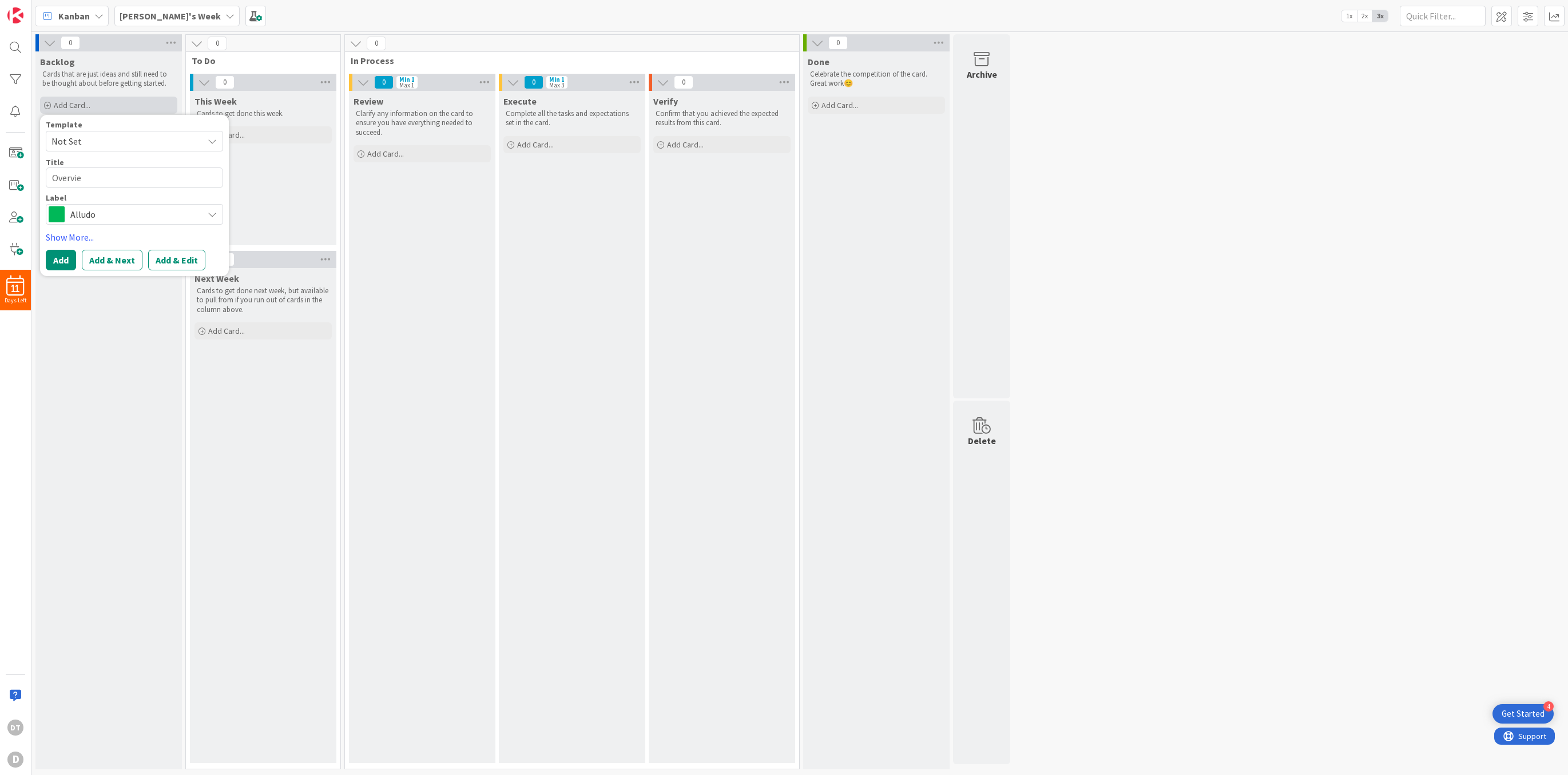
type textarea "Overview"
type textarea "x"
type textarea "Overview of"
type textarea "x"
type textarea "Overview of"
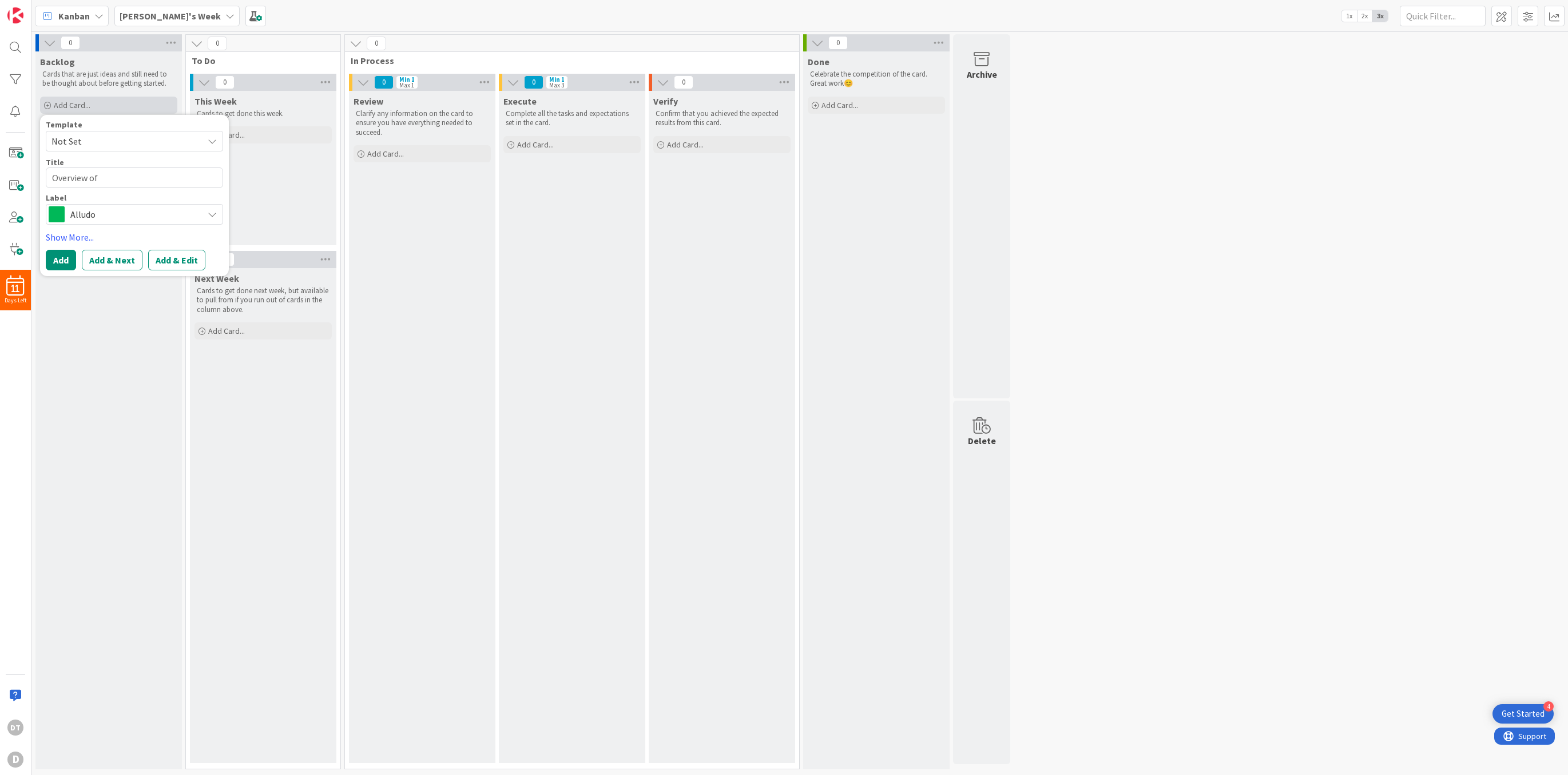
type textarea "x"
type textarea "Overview of O"
type textarea "x"
type textarea "Overview of On"
type textarea "x"
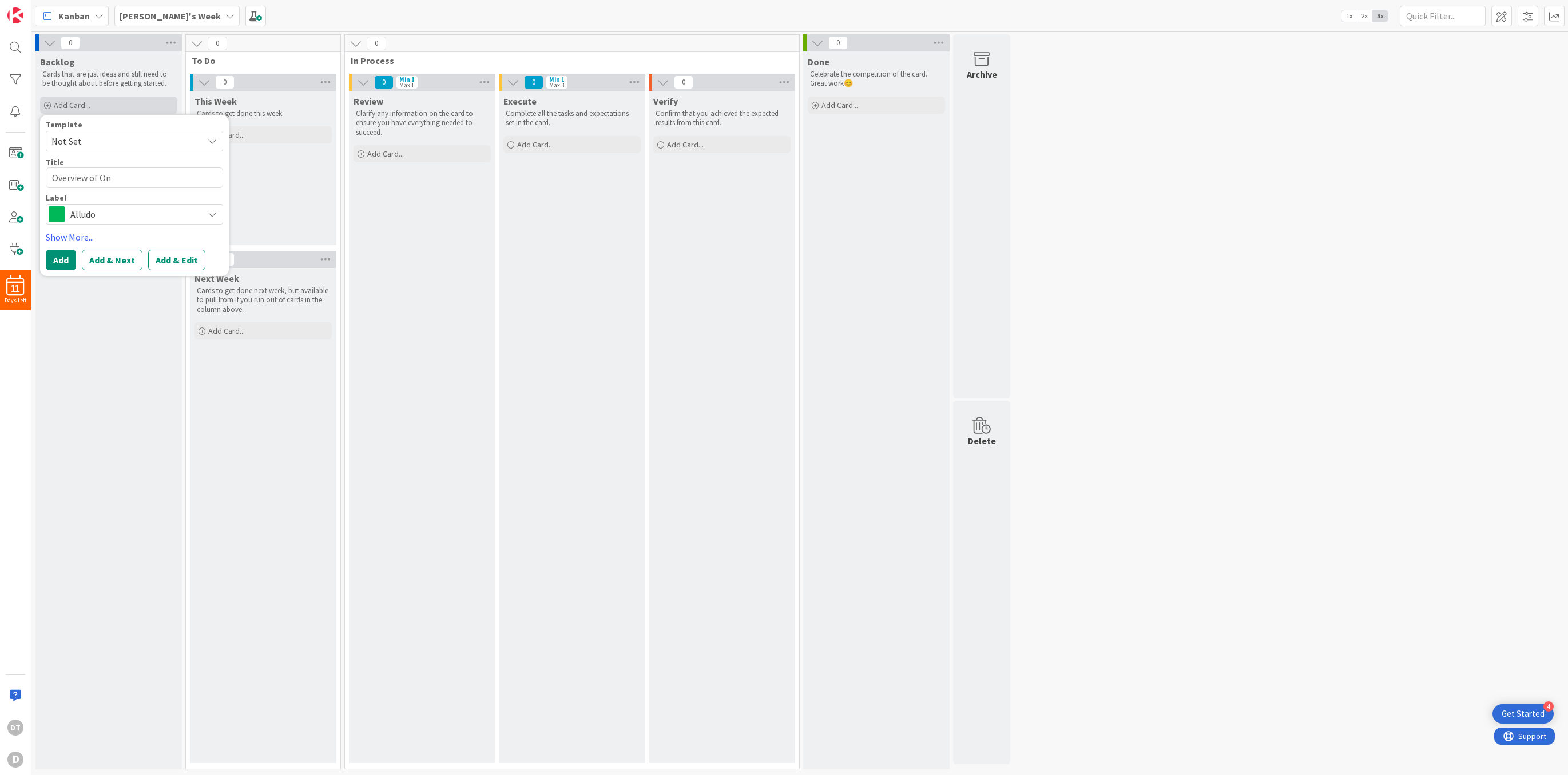
type textarea "Overview of Onb"
type textarea "x"
type textarea "Overview of Onbo"
type textarea "x"
type textarea "Overview of Onboa"
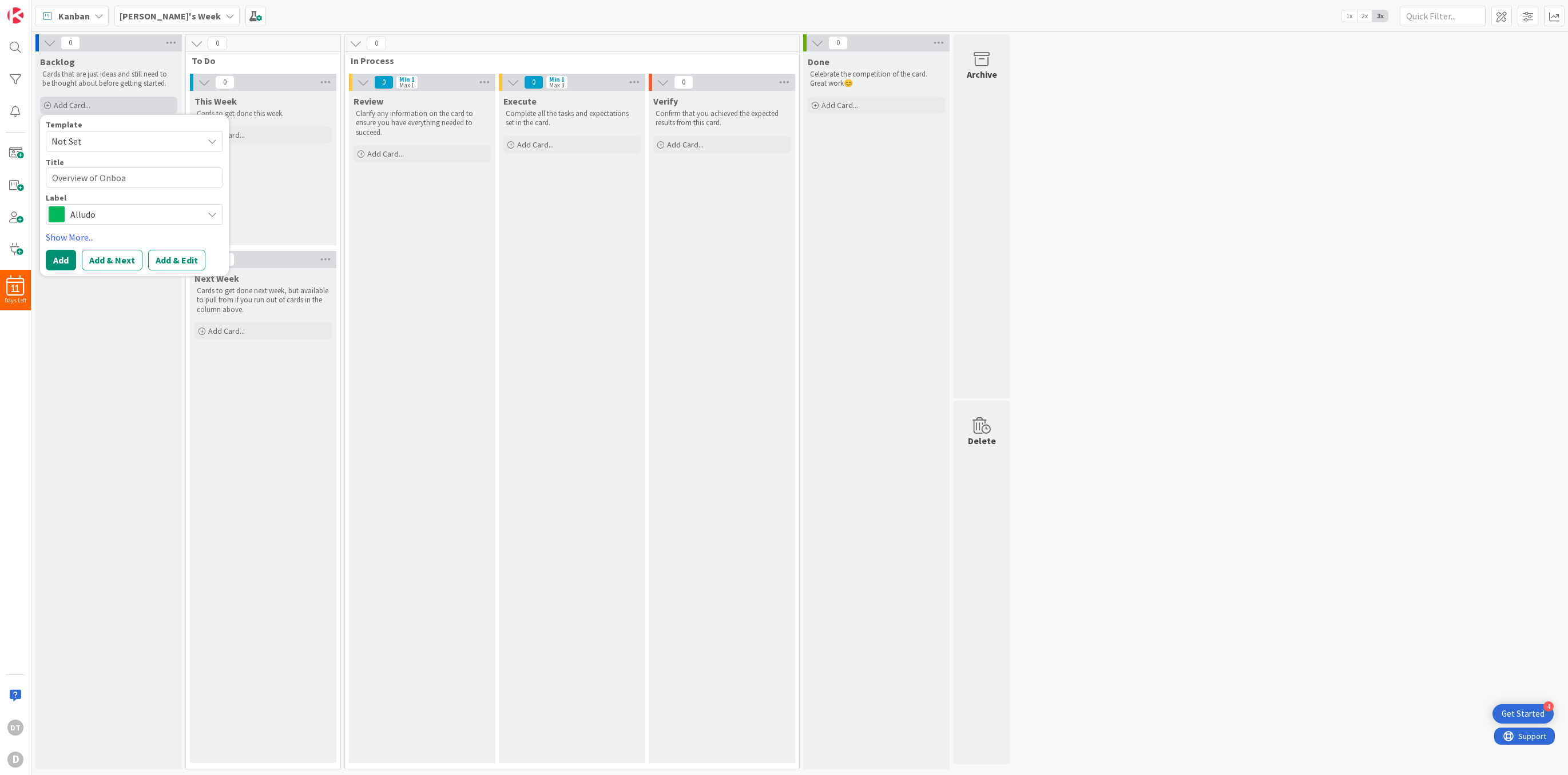
type textarea "x"
type textarea "Overview of Onboar"
type textarea "x"
type textarea "Overview of Onboard"
type textarea "x"
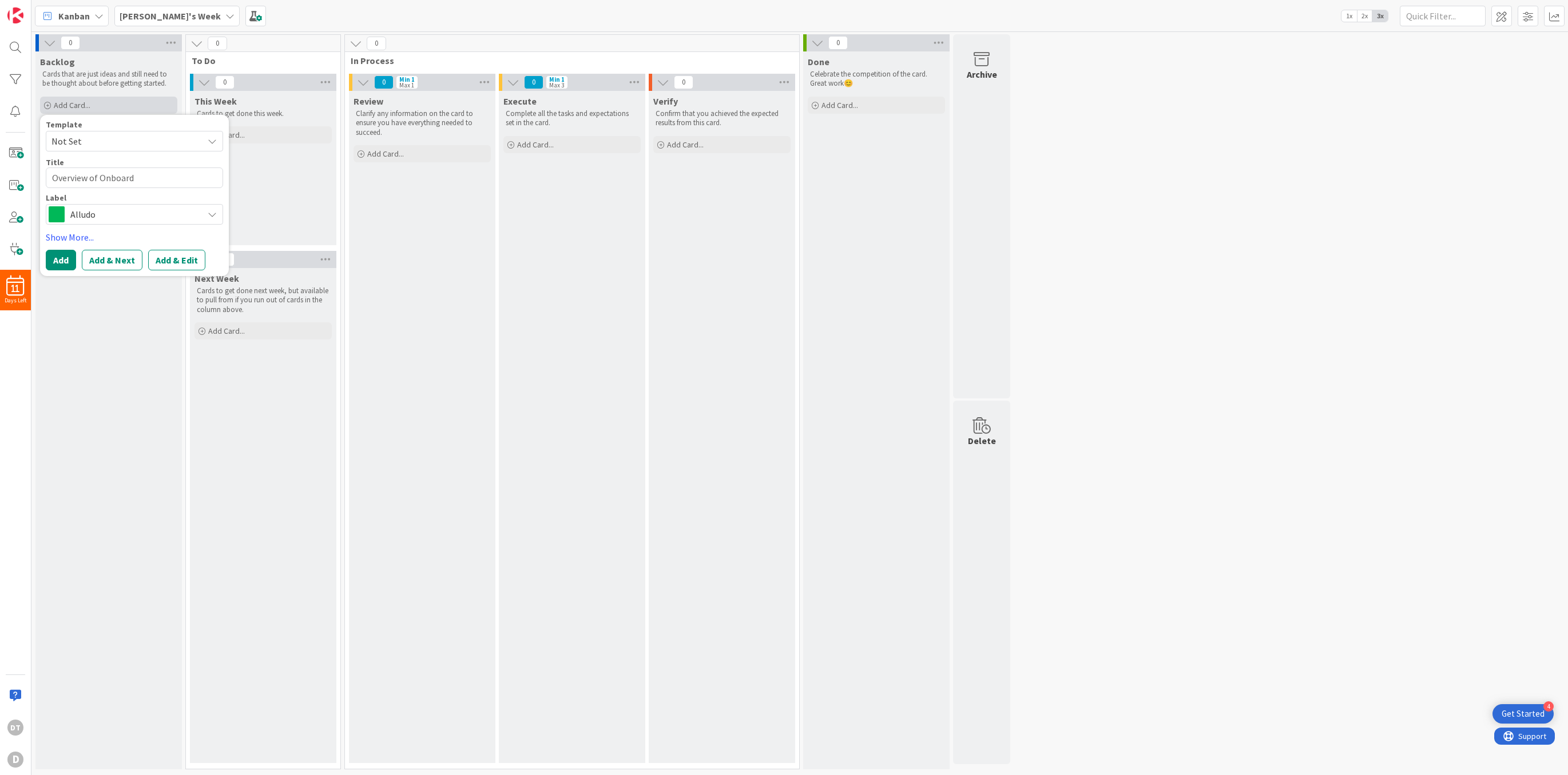
type textarea "Overview of Onboardi"
type textarea "x"
type textarea "Overview of Onboardin"
type textarea "x"
type textarea "Overview of Onboarding"
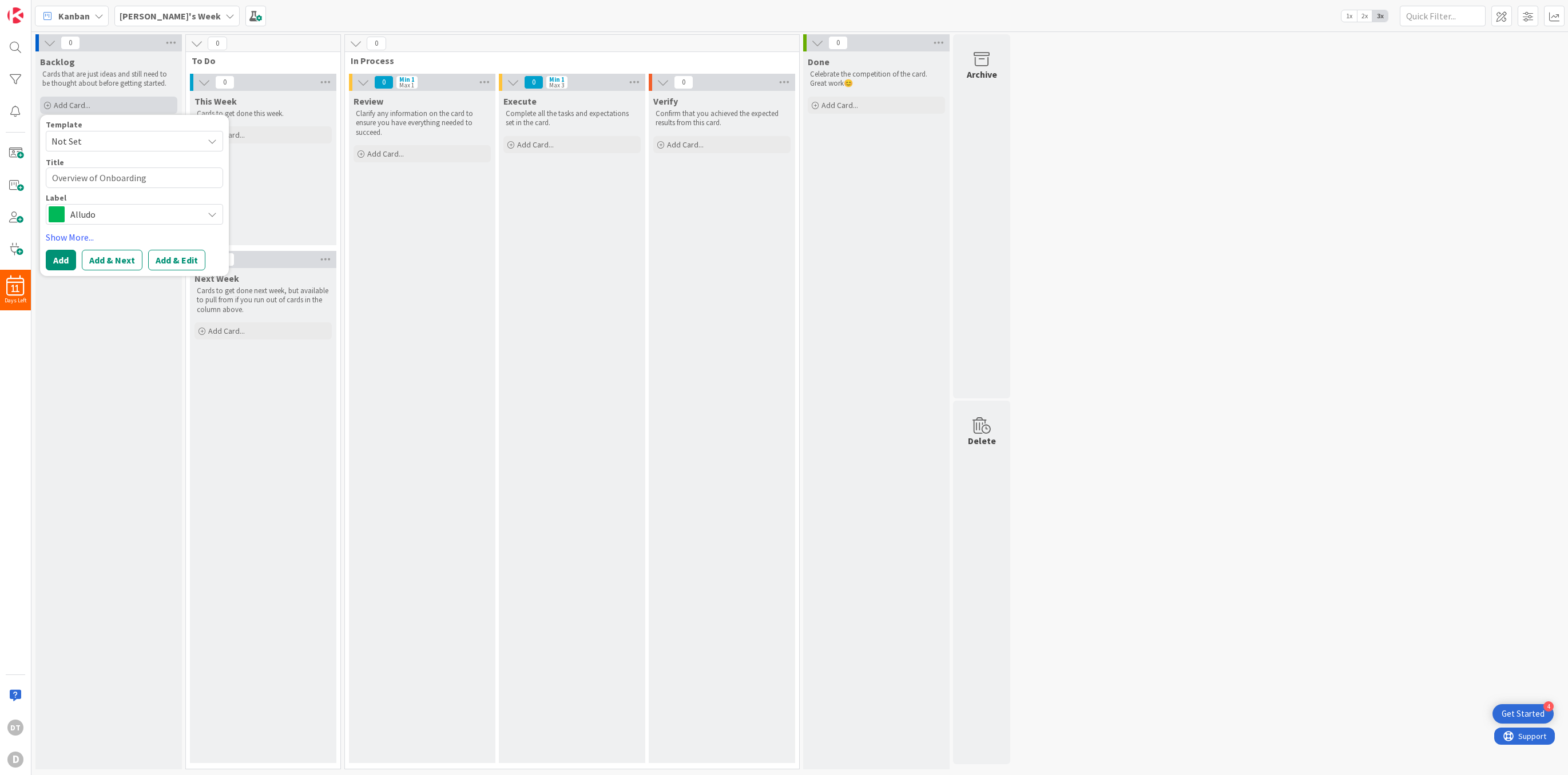
type textarea "x"
type textarea "Overview of Onboarding"
type textarea "x"
type textarea "Overview of Onboarding P"
type textarea "x"
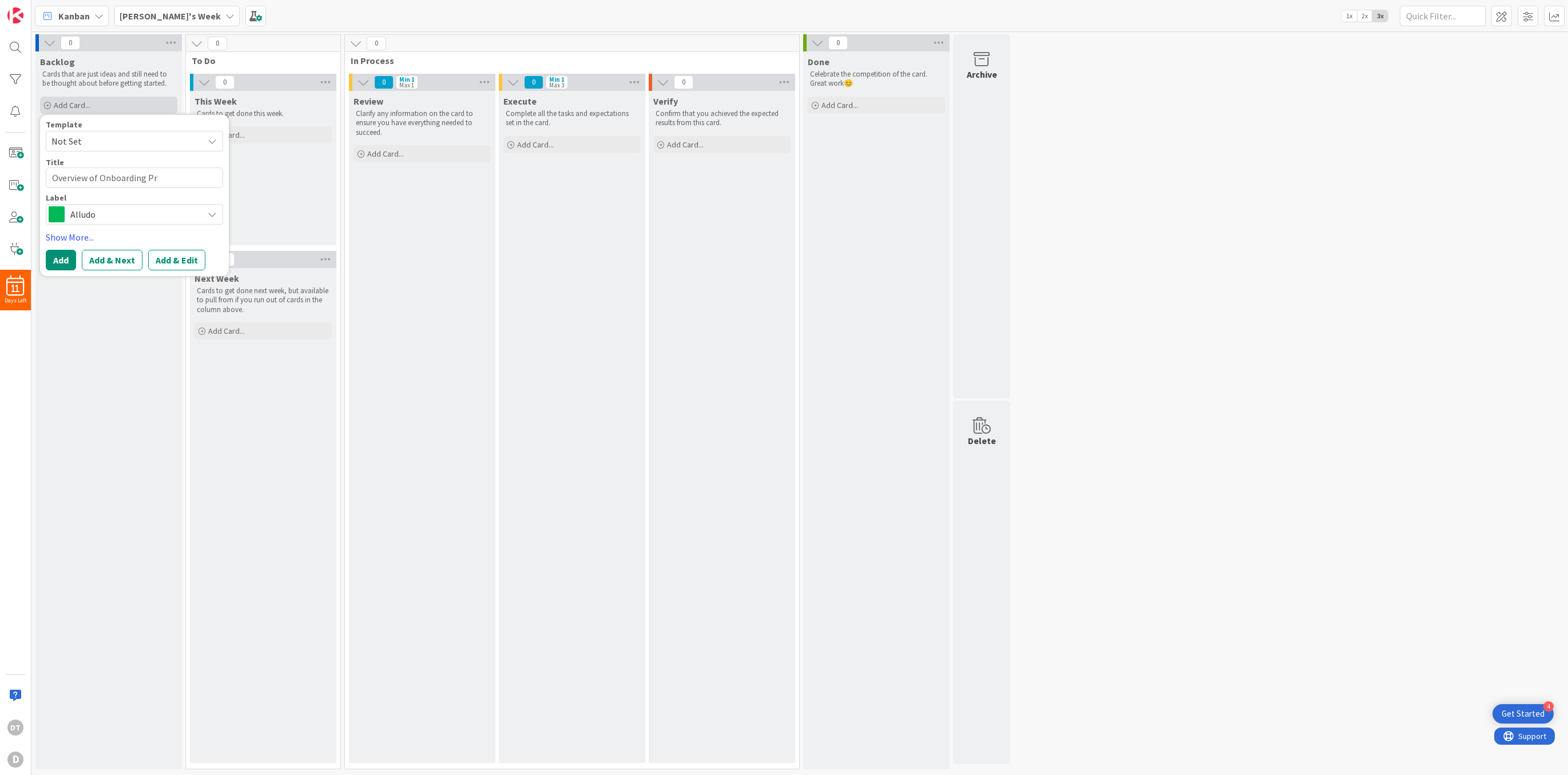
type textarea "Overview of Onboarding Pro"
type textarea "x"
type textarea "Overview of Onboarding Proc"
type textarea "x"
type textarea "Overview of Onboarding Proce"
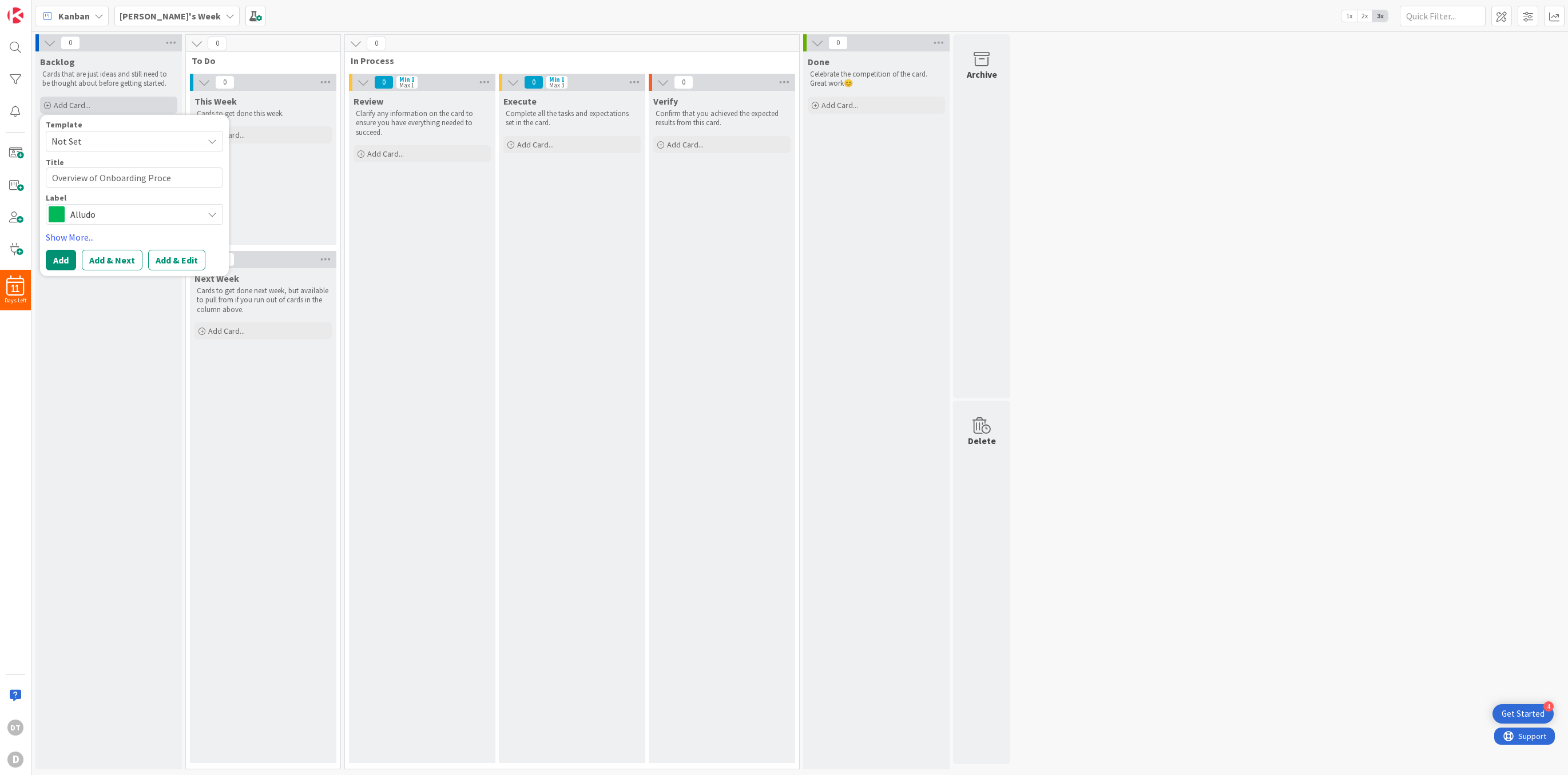
type textarea "x"
type textarea "Overview of Onboarding Proces"
type textarea "x"
type textarea "Overview of Onboarding Process"
type textarea "x"
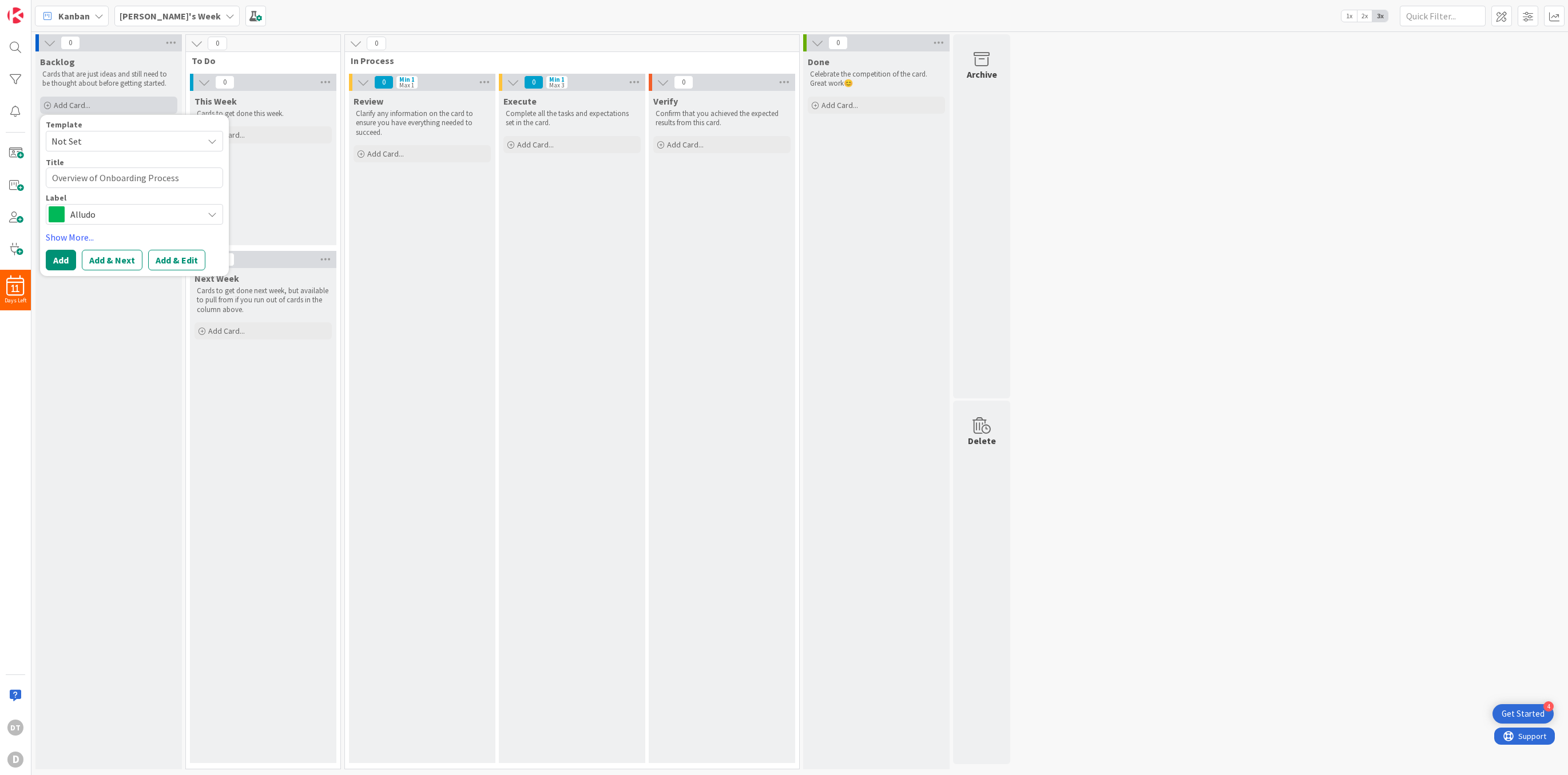
type textarea "Overview of Onboarding Process W"
type textarea "x"
type textarea "Overview of Onboarding Process Wi"
type textarea "x"
type textarea "Overview of Onboarding Process Wit"
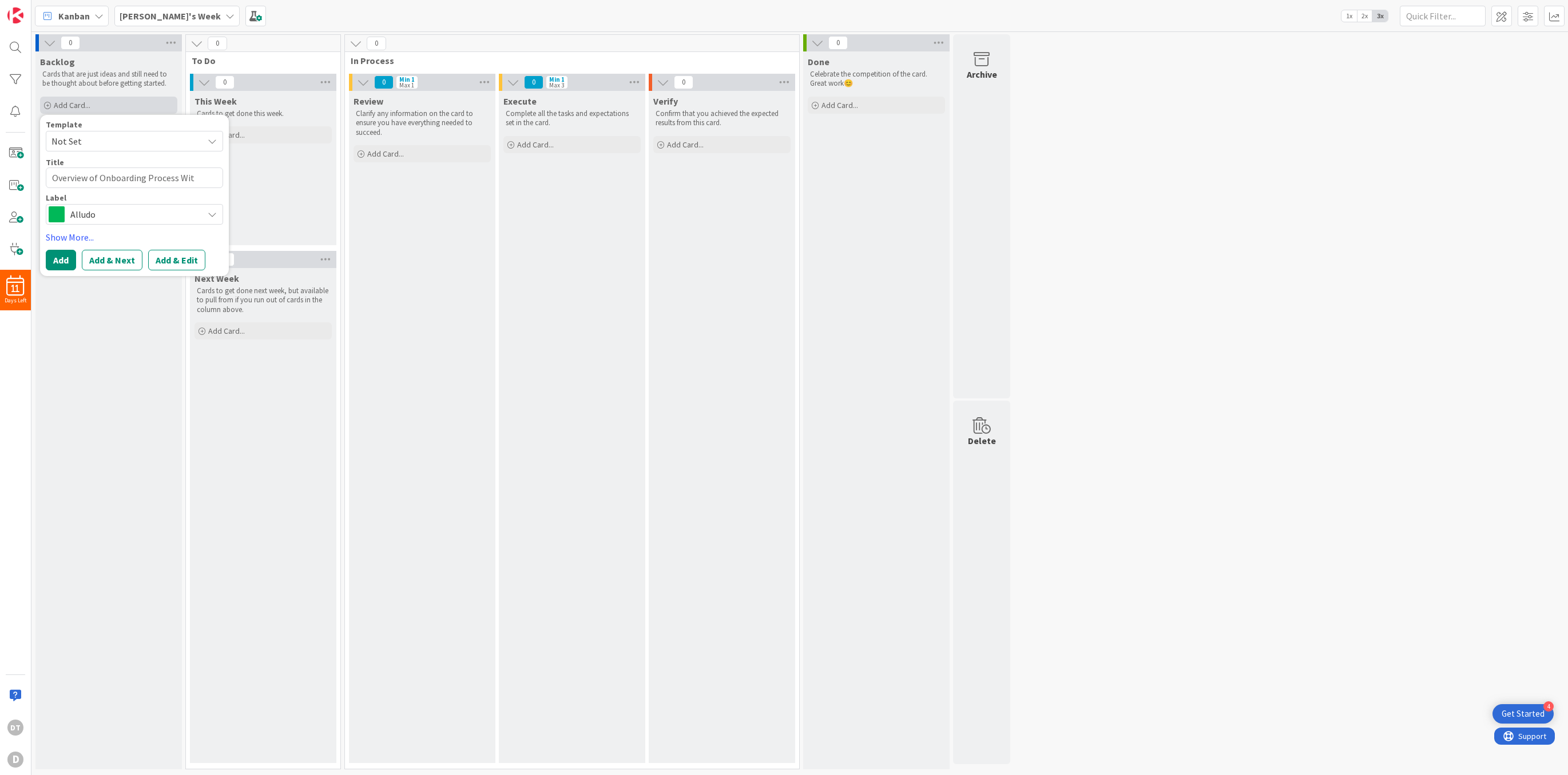
type textarea "x"
type textarea "Overview of Onboarding Process With"
type textarea "x"
type textarea "Overview of Onboarding Process With"
type textarea "x"
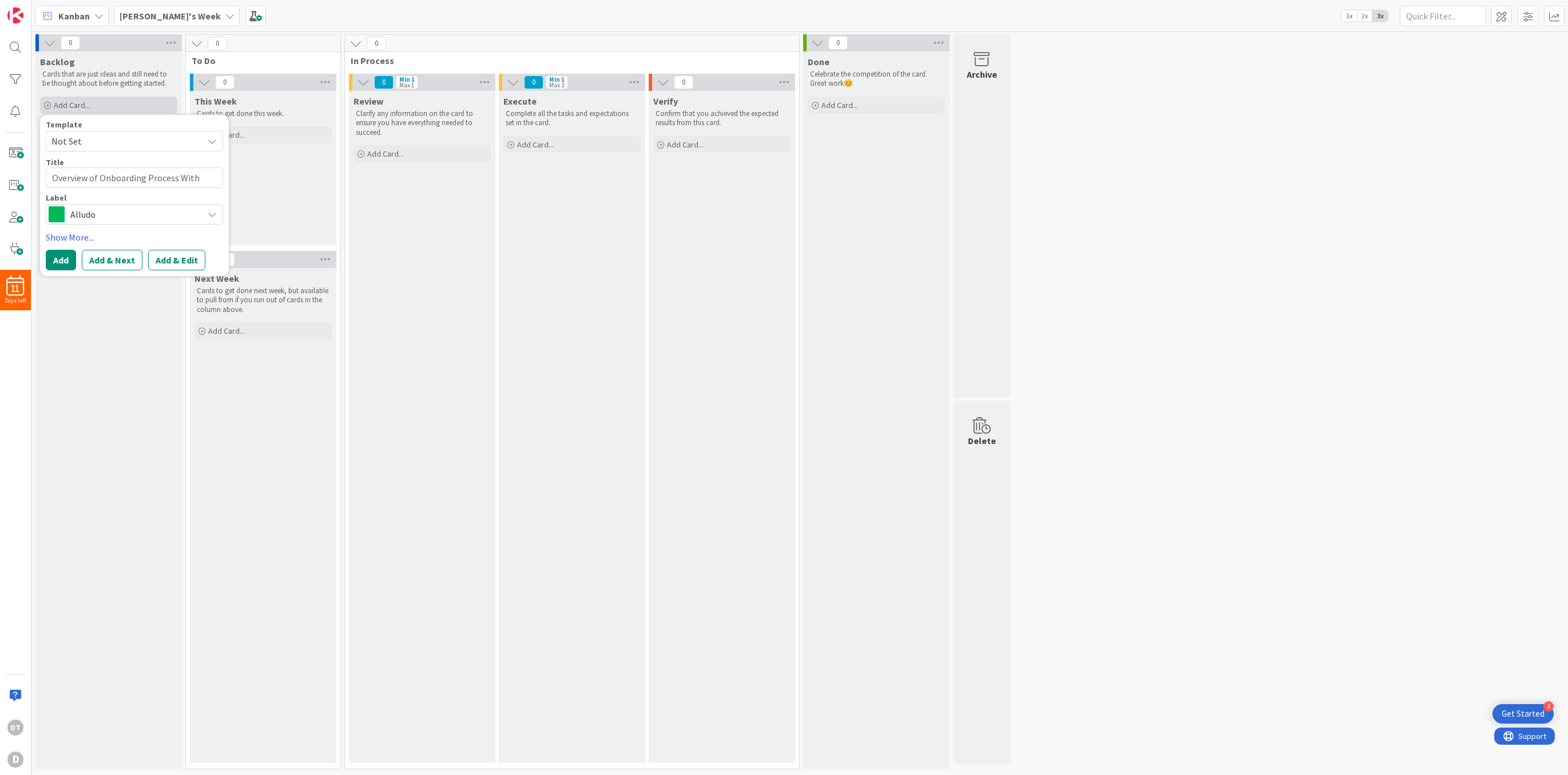
type textarea "Overview of Onboarding Process With R"
type textarea "x"
type textarea "Overview of Onboarding Process With Re"
type textarea "x"
type textarea "Overview of Onboarding Process With Reb"
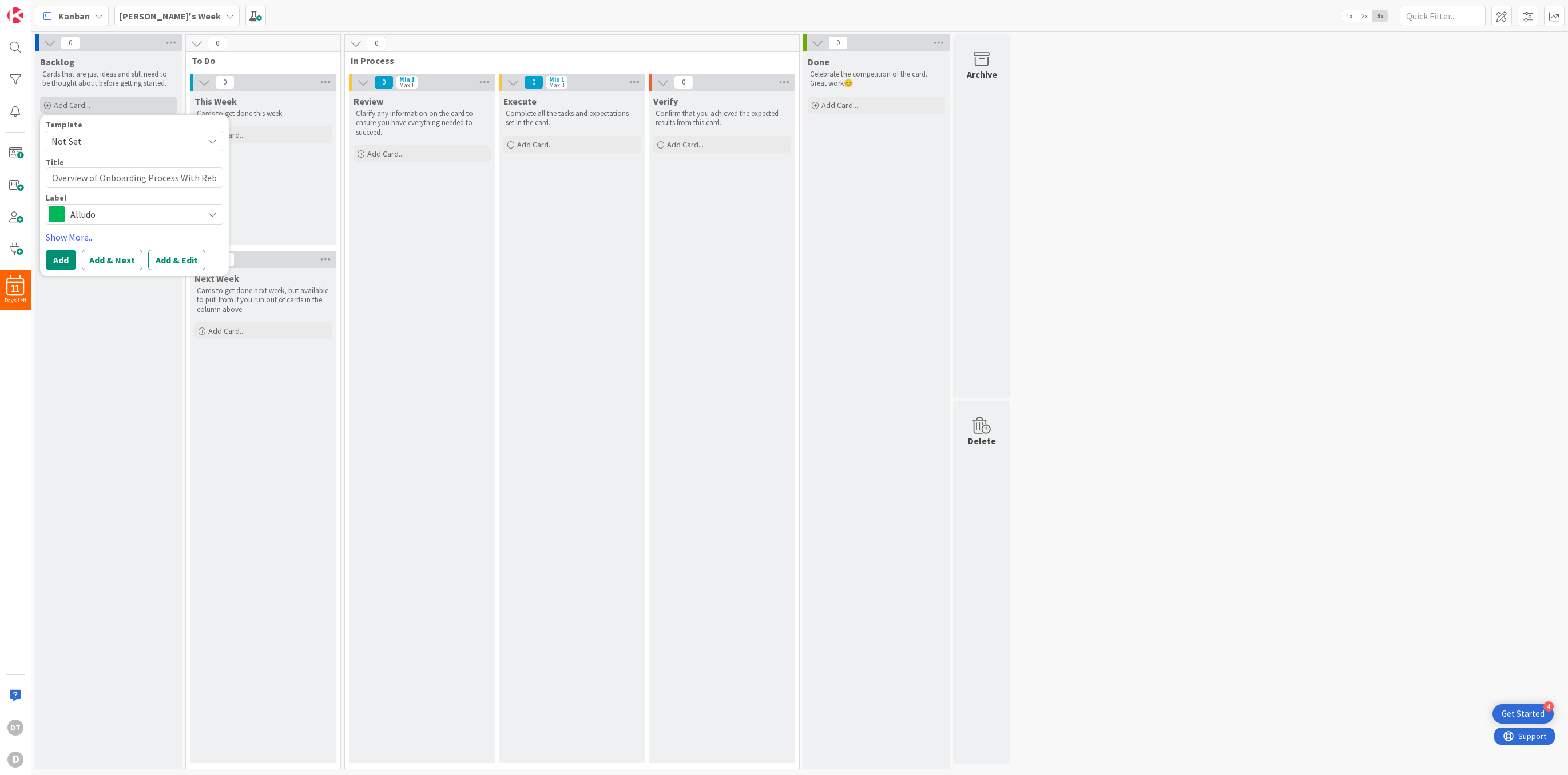
type textarea "x"
type textarea "Overview of Onboarding Process With Rebe"
type textarea "x"
type textarea "Overview of Onboarding Process With Rebec"
type textarea "x"
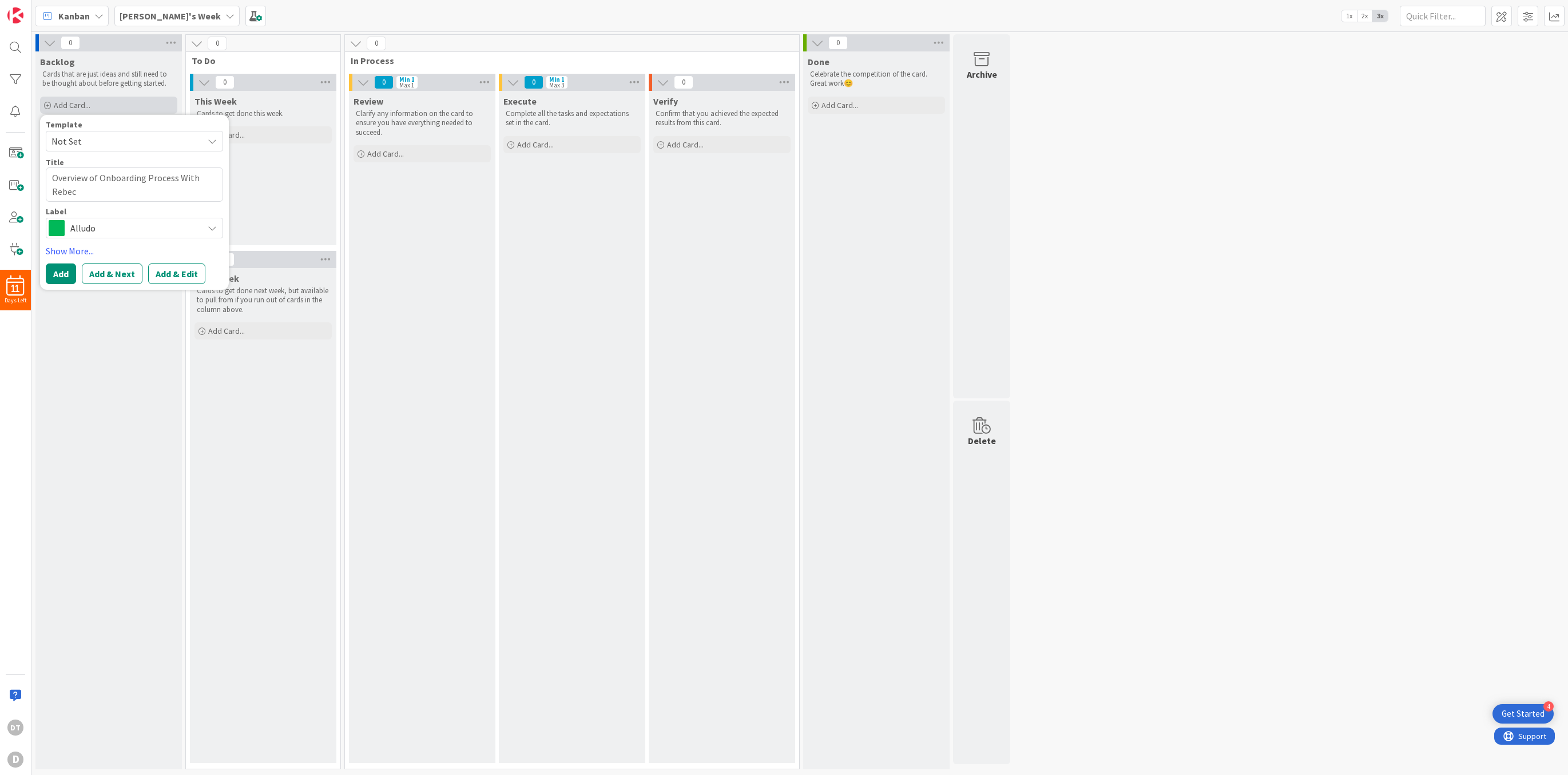
type textarea "Overview of Onboarding Process With Rebecc"
type textarea "x"
type textarea "Overview of Onboarding Process With [PERSON_NAME]"
type textarea "x"
type textarea "Overview of Onboarding Process With [PERSON_NAME]"
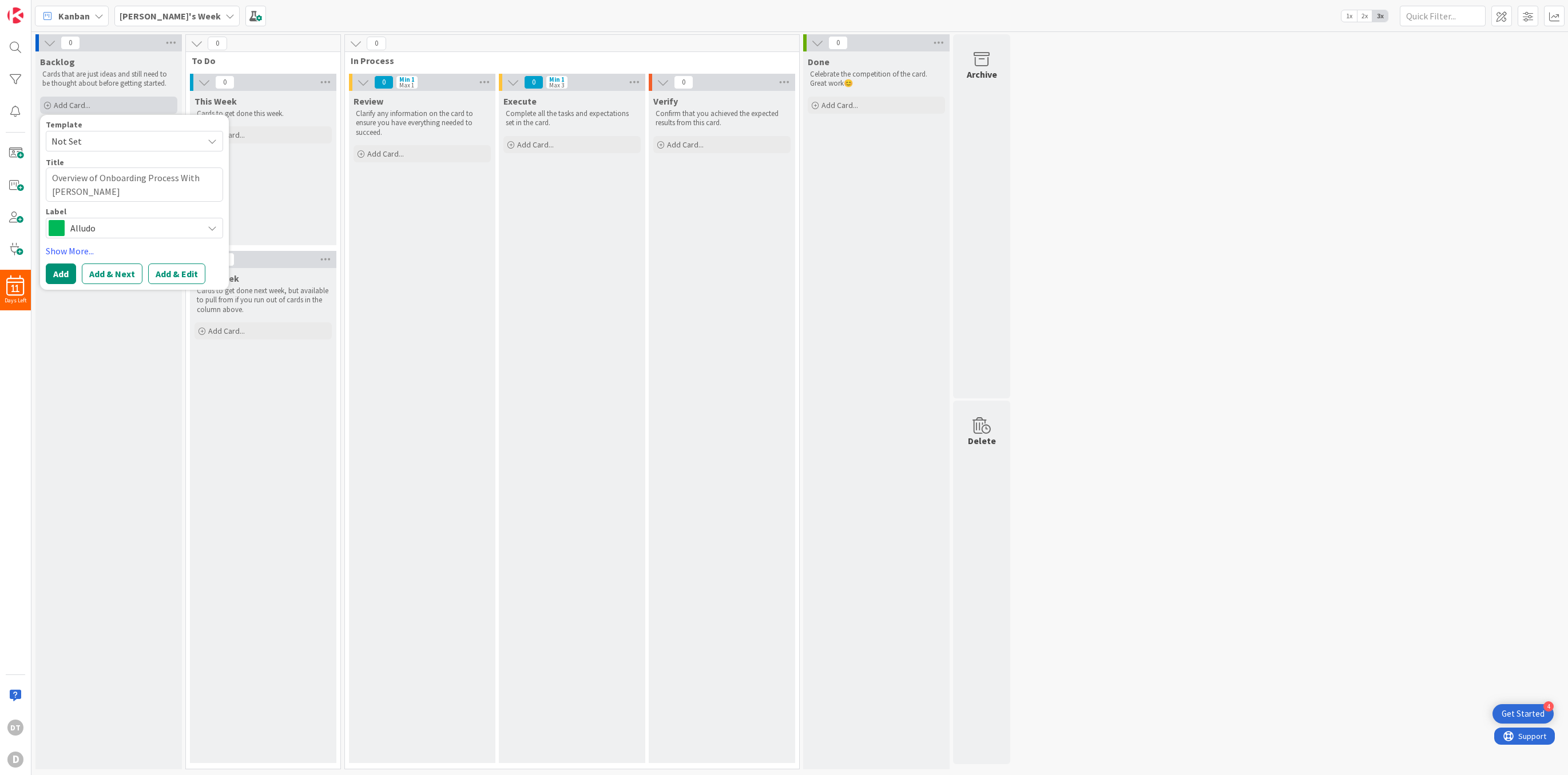
type textarea "x"
type textarea "Overview of Onboarding Process With [PERSON_NAME]"
type textarea "x"
type textarea "Overview of Onboarding Process With [PERSON_NAME] an"
type textarea "x"
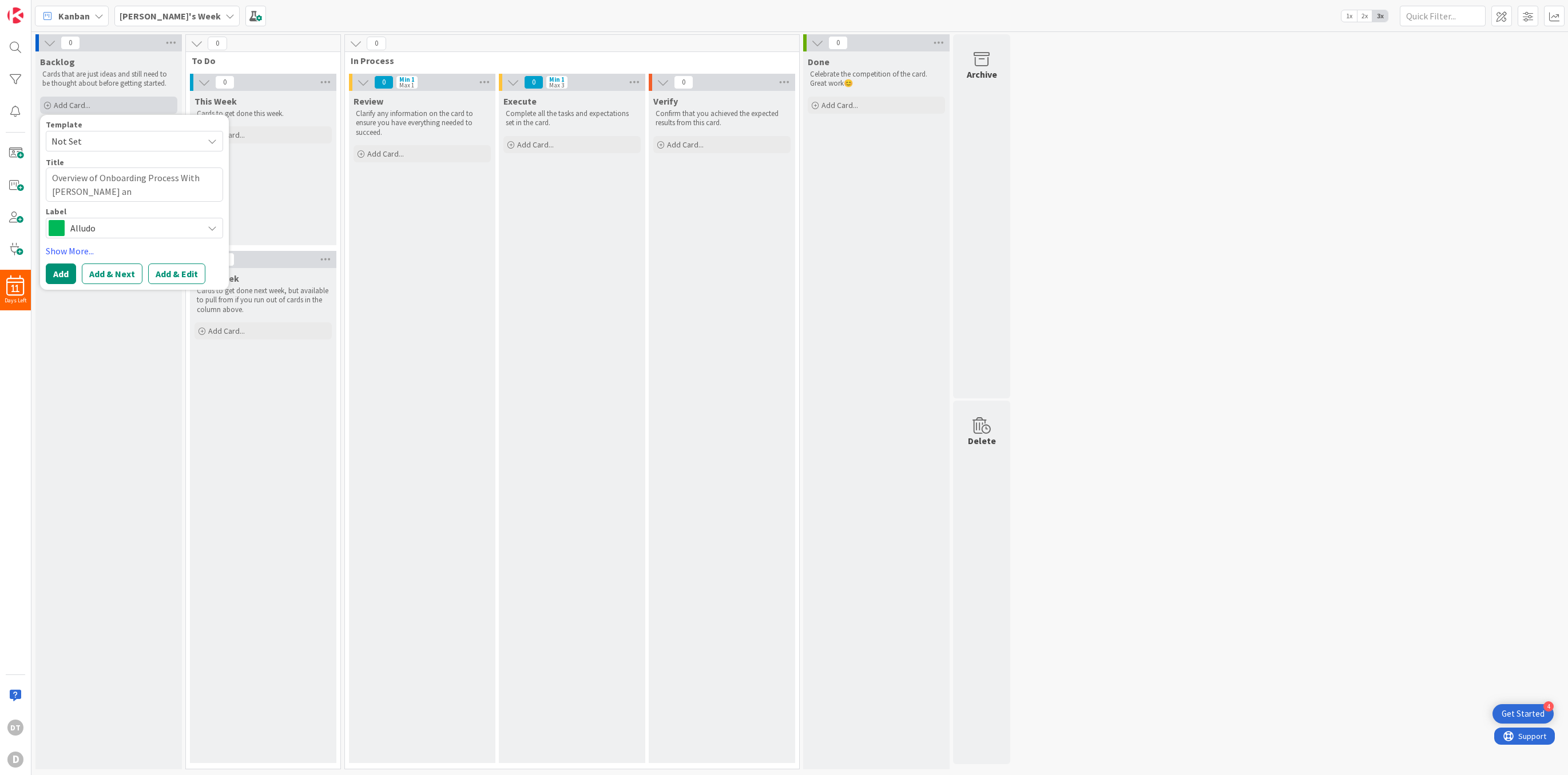
type textarea "Overview of Onboarding Process With [PERSON_NAME] and"
type textarea "x"
type textarea "Overview of Onboarding Process With [PERSON_NAME] and"
type textarea "x"
type textarea "Overview of Onboarding Process With [PERSON_NAME] and J"
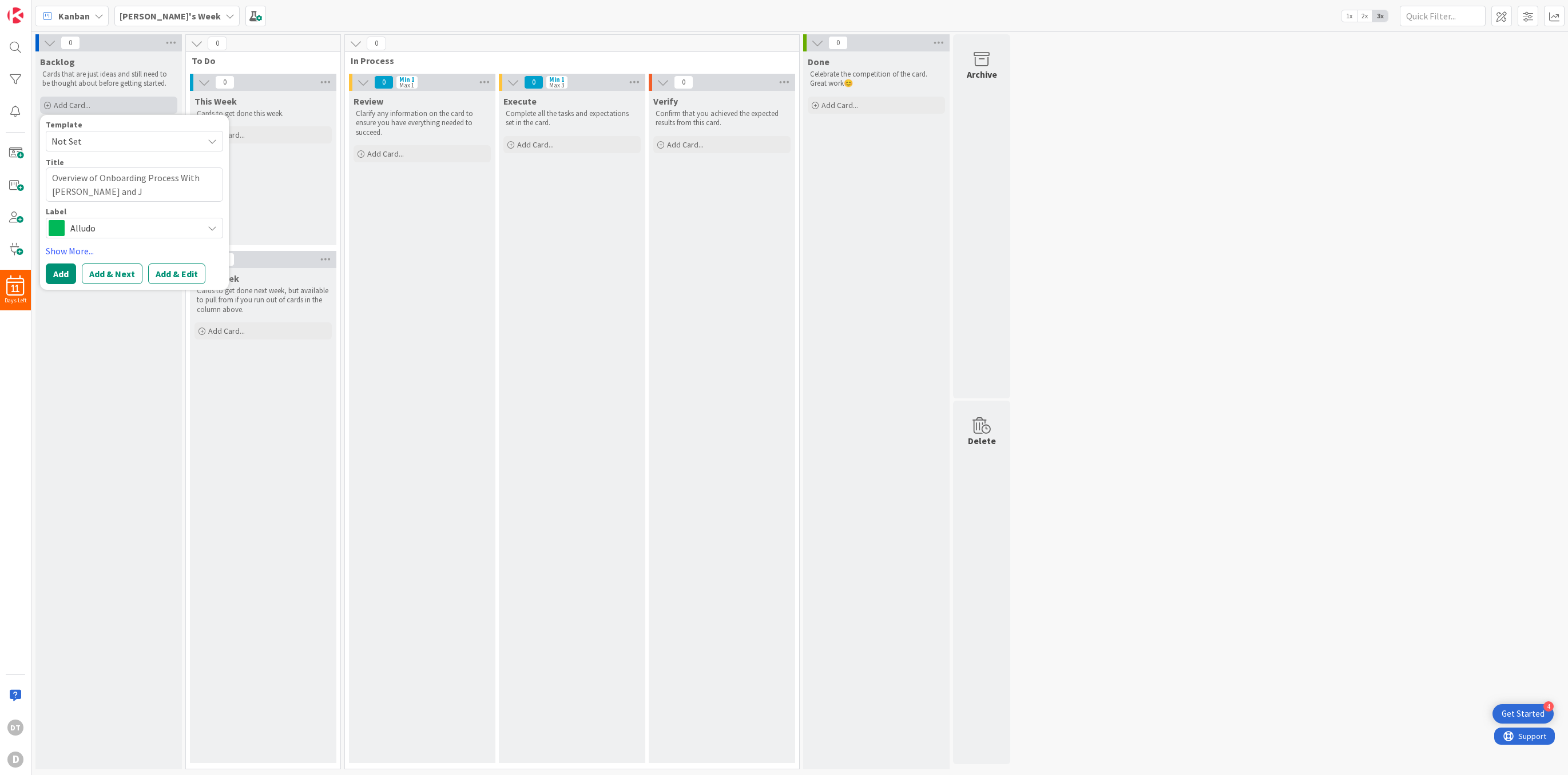
type textarea "x"
type textarea "Overview of Onboarding Process With [PERSON_NAME] and [PERSON_NAME]"
type textarea "x"
type textarea "Overview of Onboarding Process With [PERSON_NAME] and Jam"
type textarea "x"
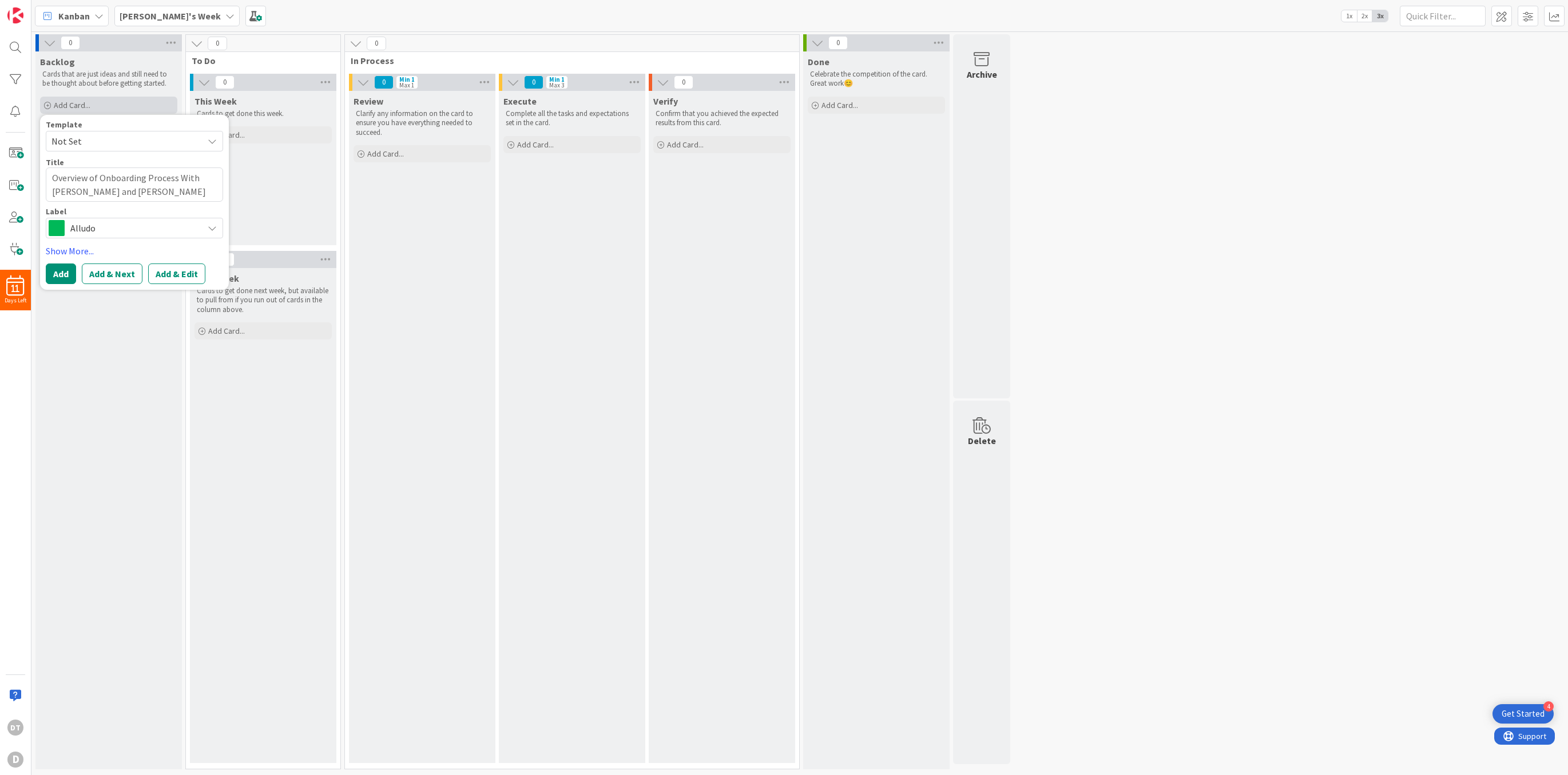
type textarea "Overview of Onboarding Process With [PERSON_NAME] and [PERSON_NAME]"
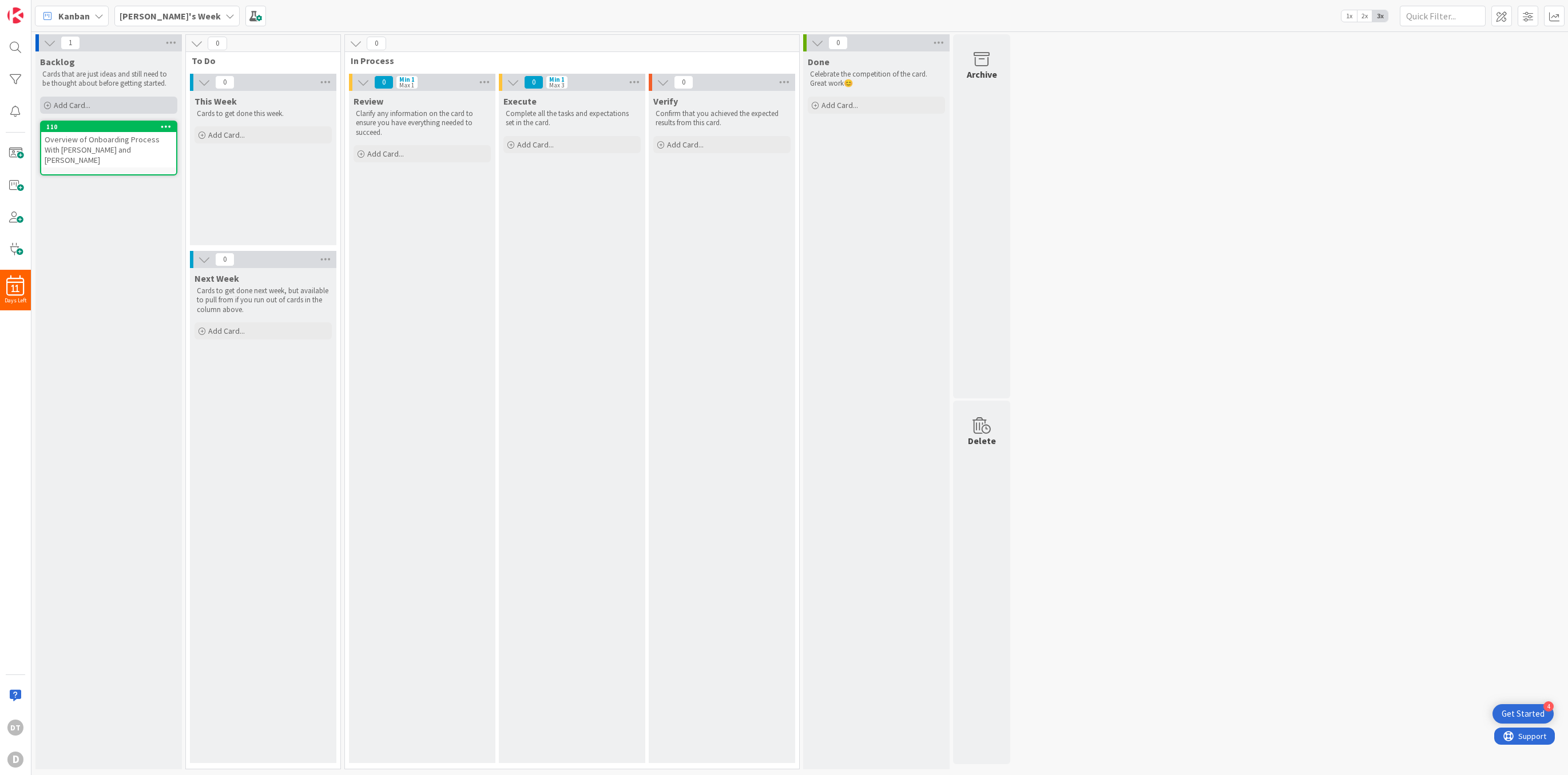
click at [71, 103] on span "Add Card..." at bounding box center [72, 105] width 37 height 10
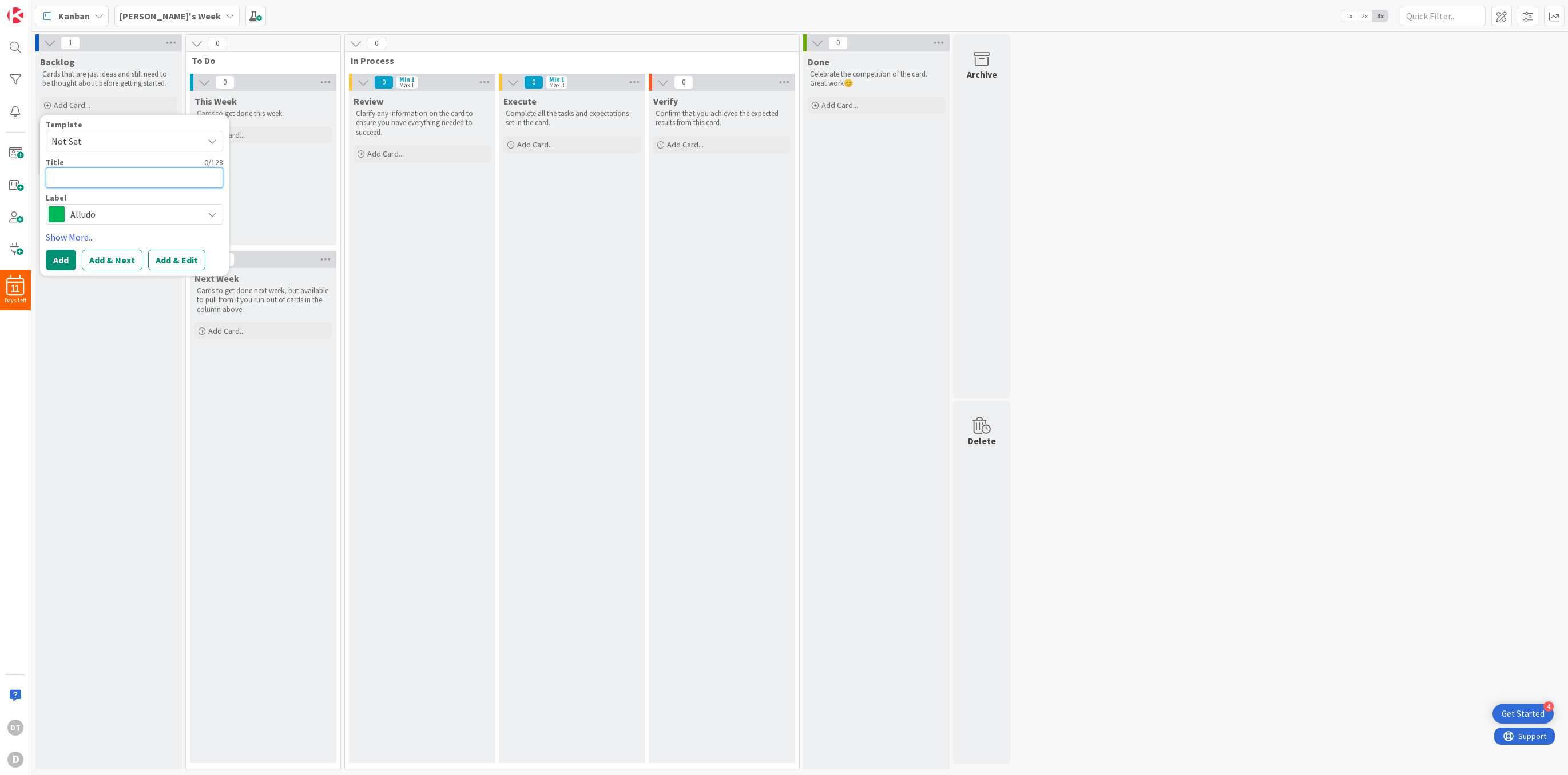
type textarea "x"
type textarea "W"
type textarea "x"
type textarea "Wa"
type textarea "x"
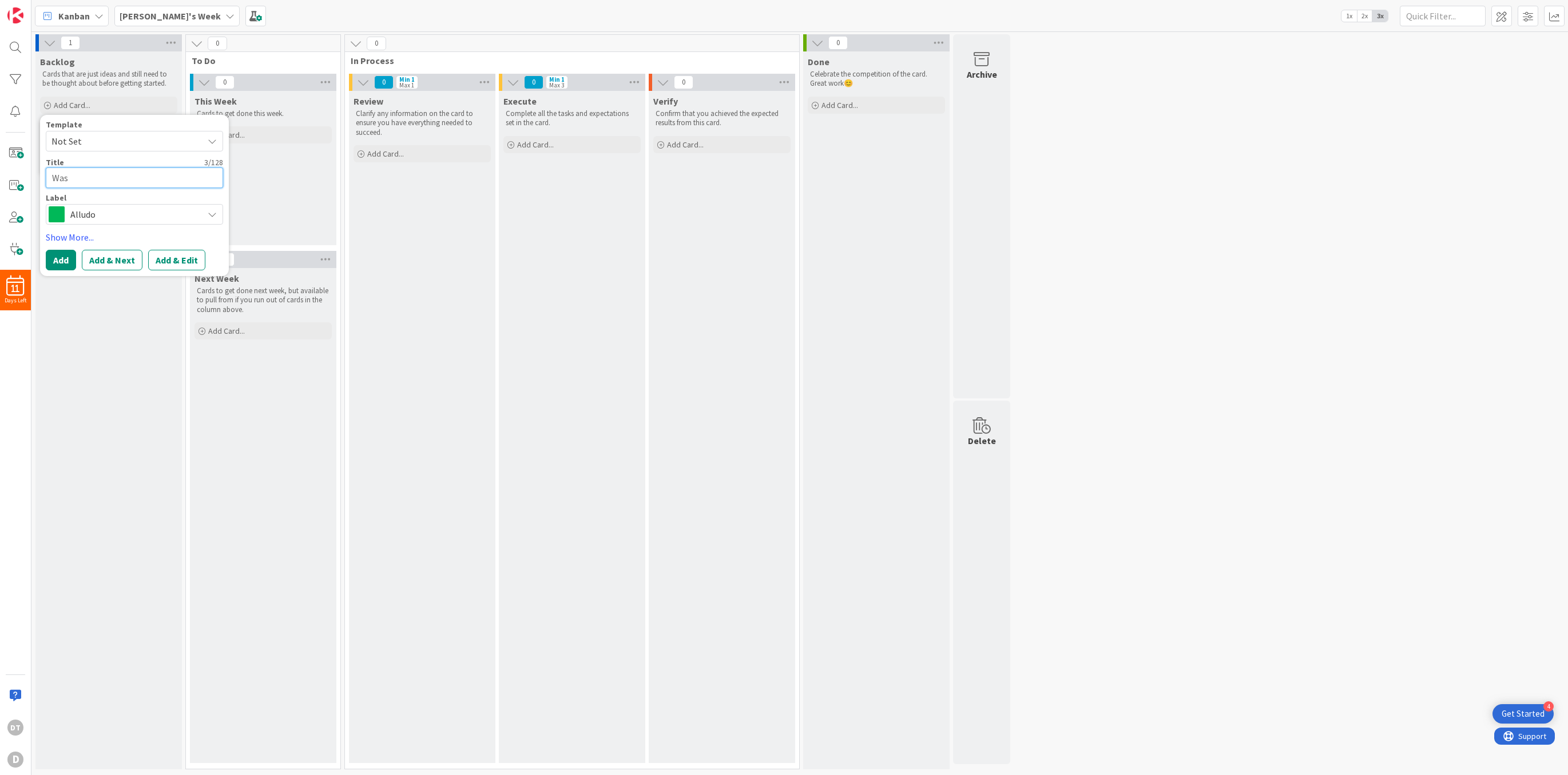
type textarea "Wash"
type textarea "x"
type textarea "Wash"
type textarea "x"
type textarea "Wash Ca"
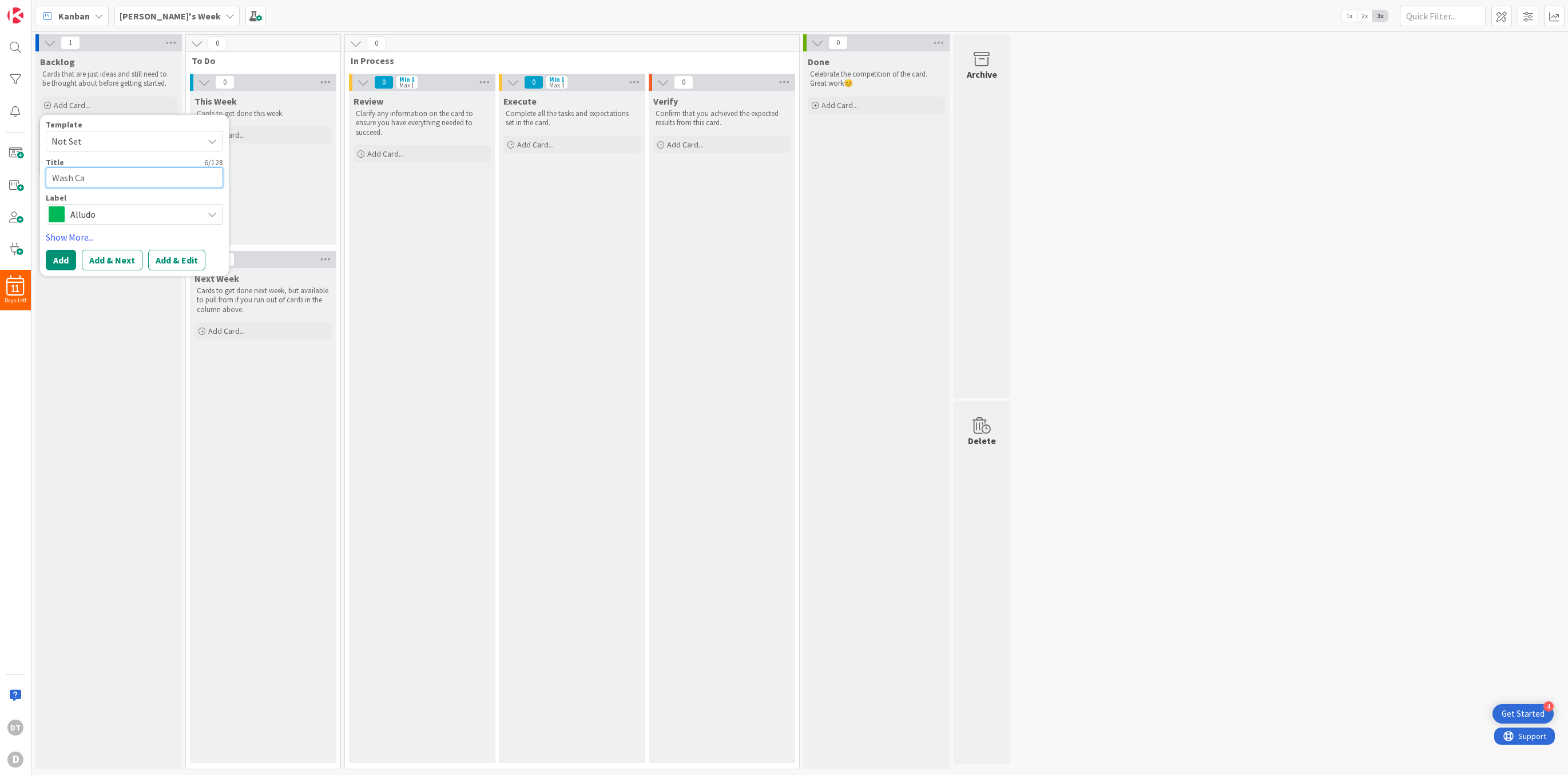
type textarea "x"
type textarea "Wash Car"
click at [107, 209] on span "Alludo" at bounding box center [134, 214] width 127 height 16
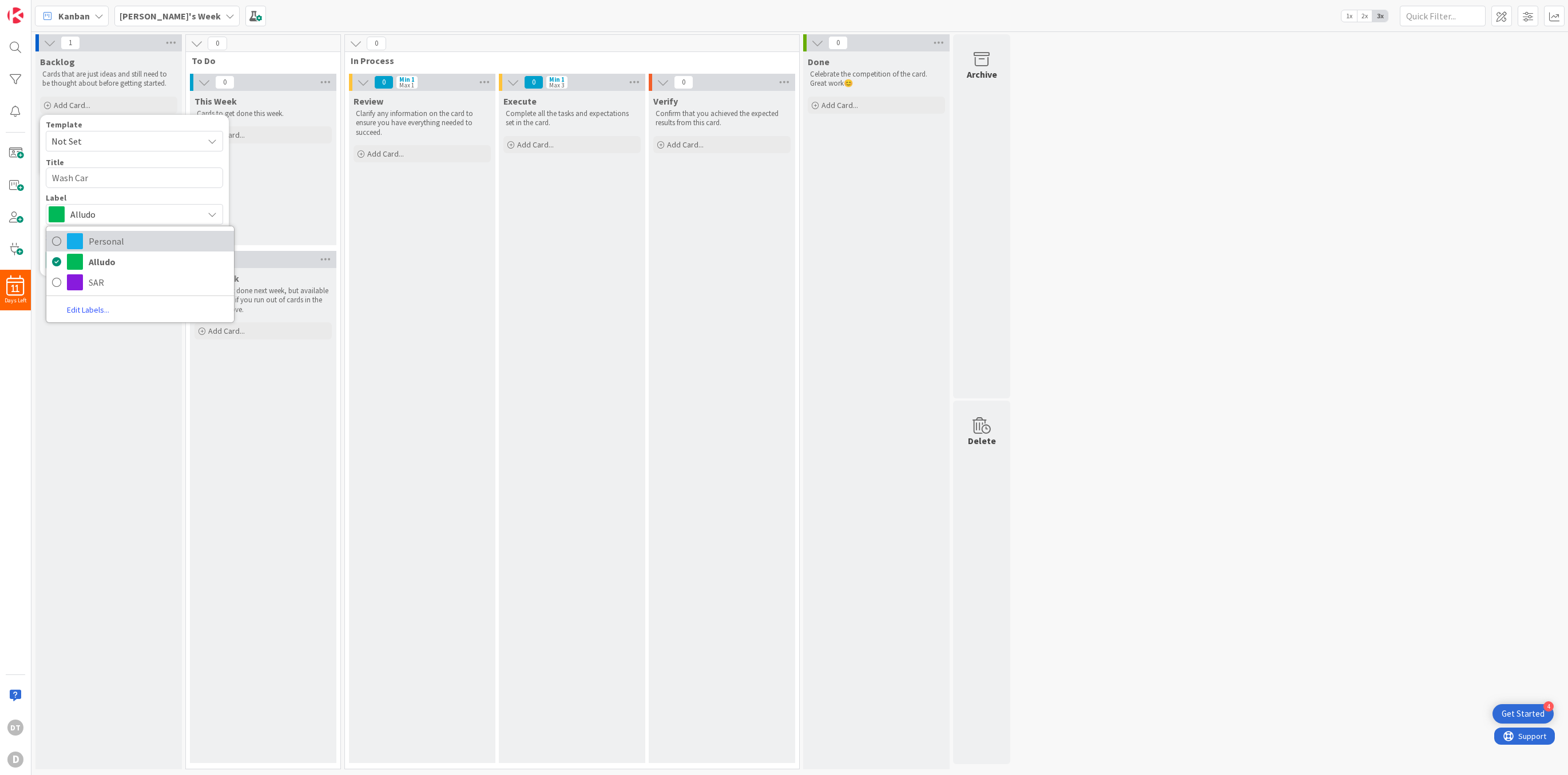
click at [94, 245] on span "Personal" at bounding box center [158, 241] width 139 height 17
type textarea "x"
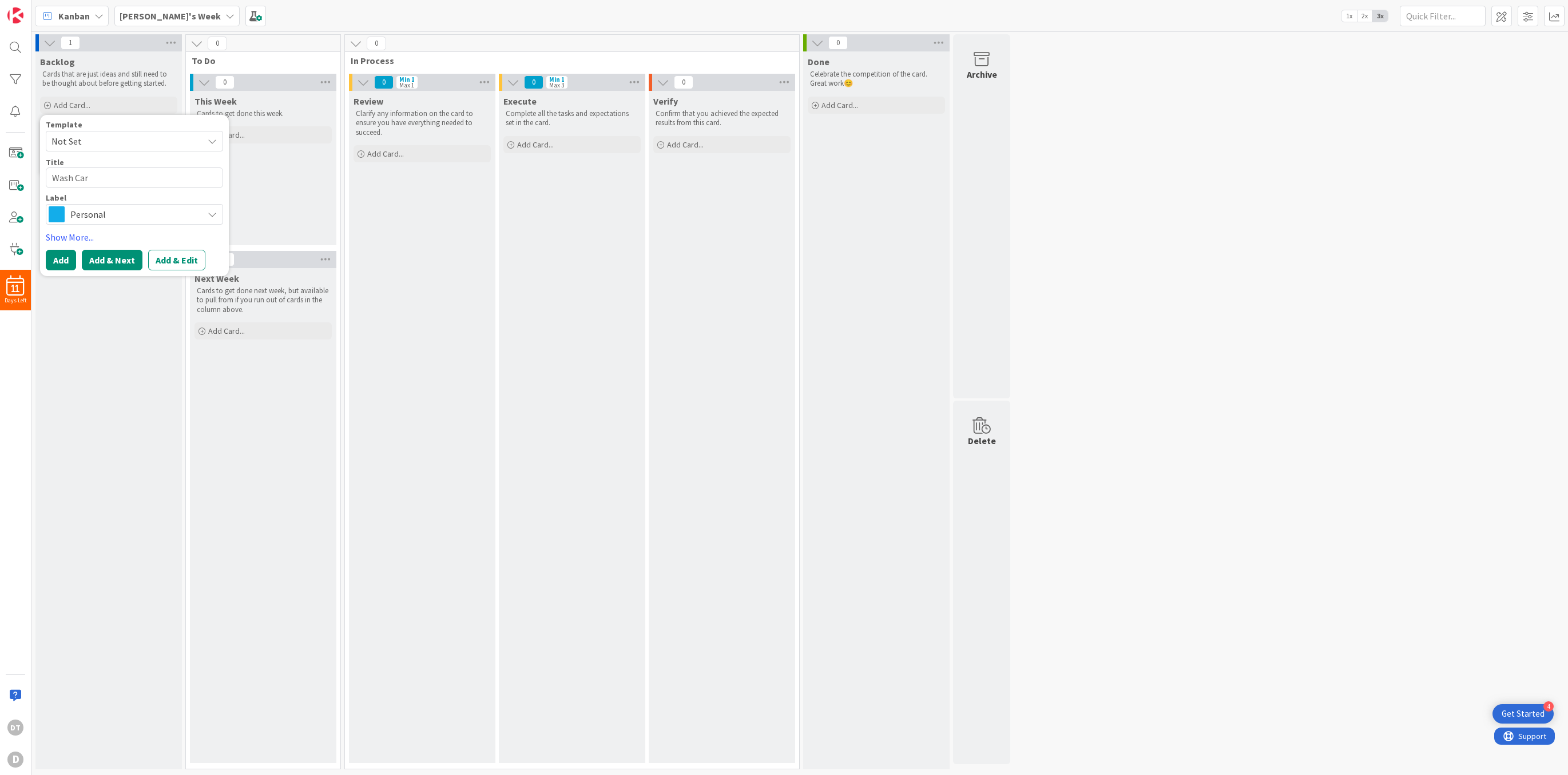
click at [100, 256] on button "Add & Next" at bounding box center [112, 260] width 61 height 21
click at [81, 176] on textarea at bounding box center [134, 178] width 177 height 21
type textarea "x"
type textarea "C"
type textarea "x"
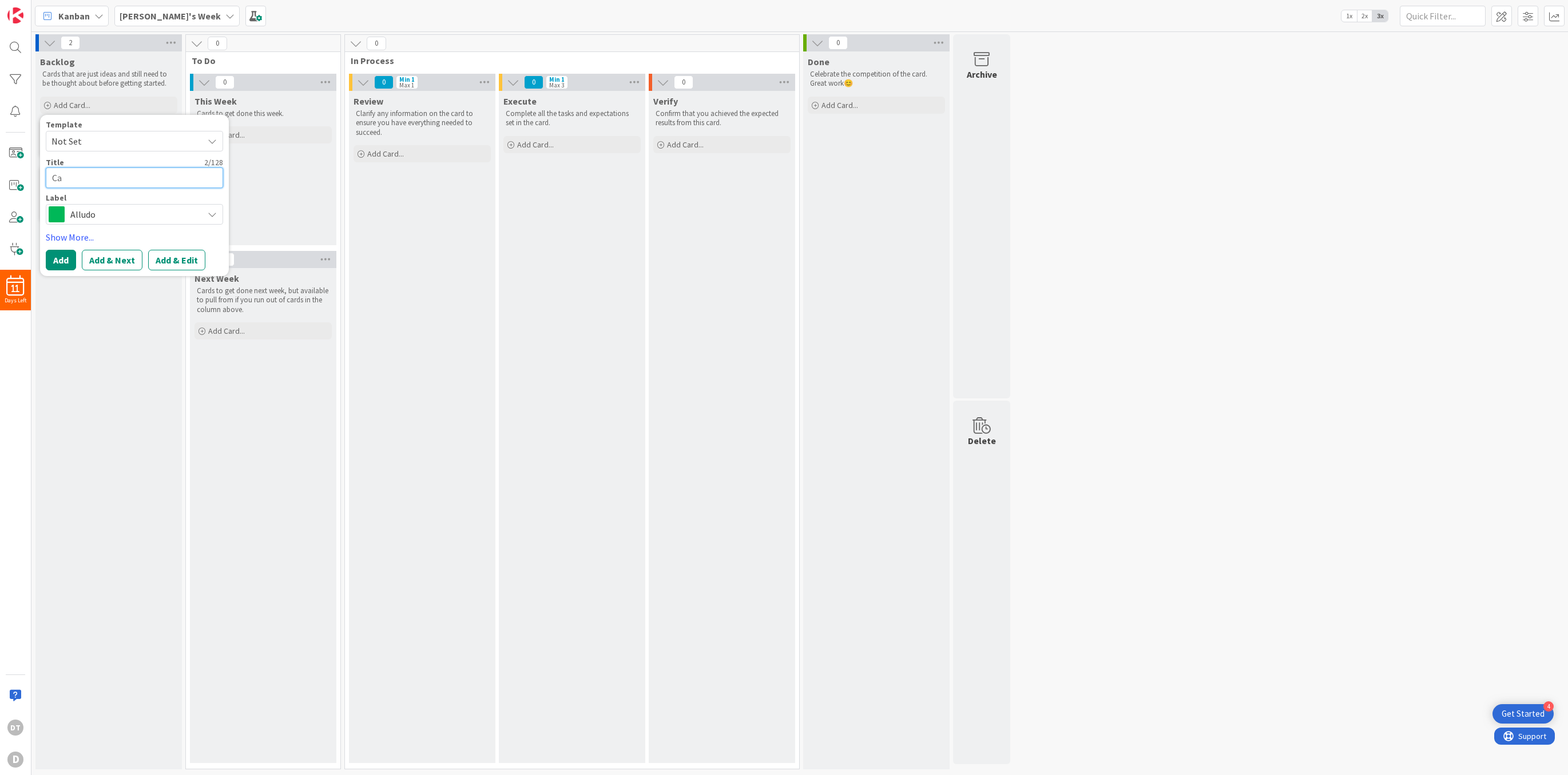
type textarea "Cal"
type textarea "x"
type textarea "Call"
type textarea "x"
type textarea "Call w"
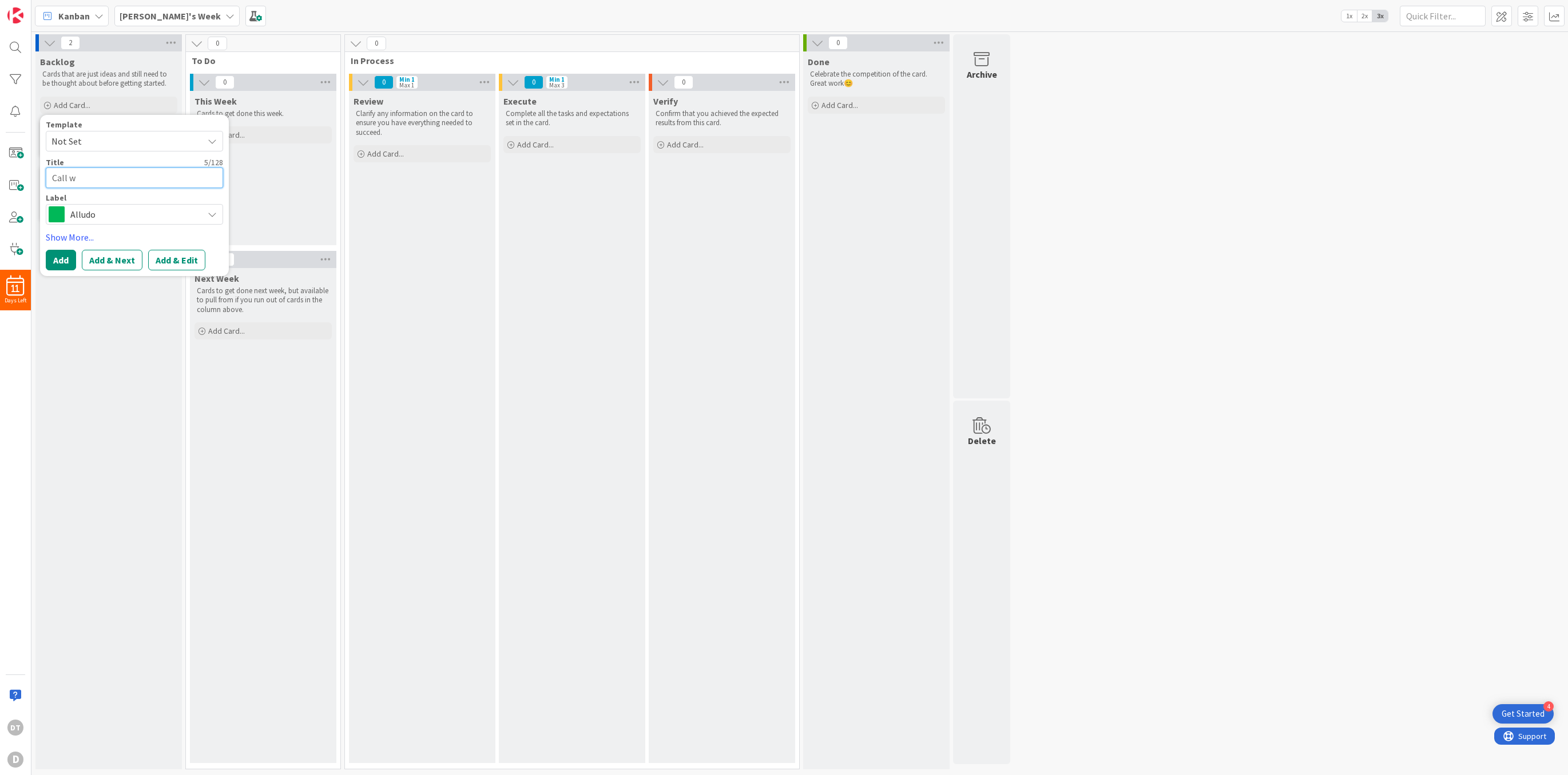
type textarea "x"
type textarea "Call wit"
type textarea "x"
type textarea "Call with"
type textarea "x"
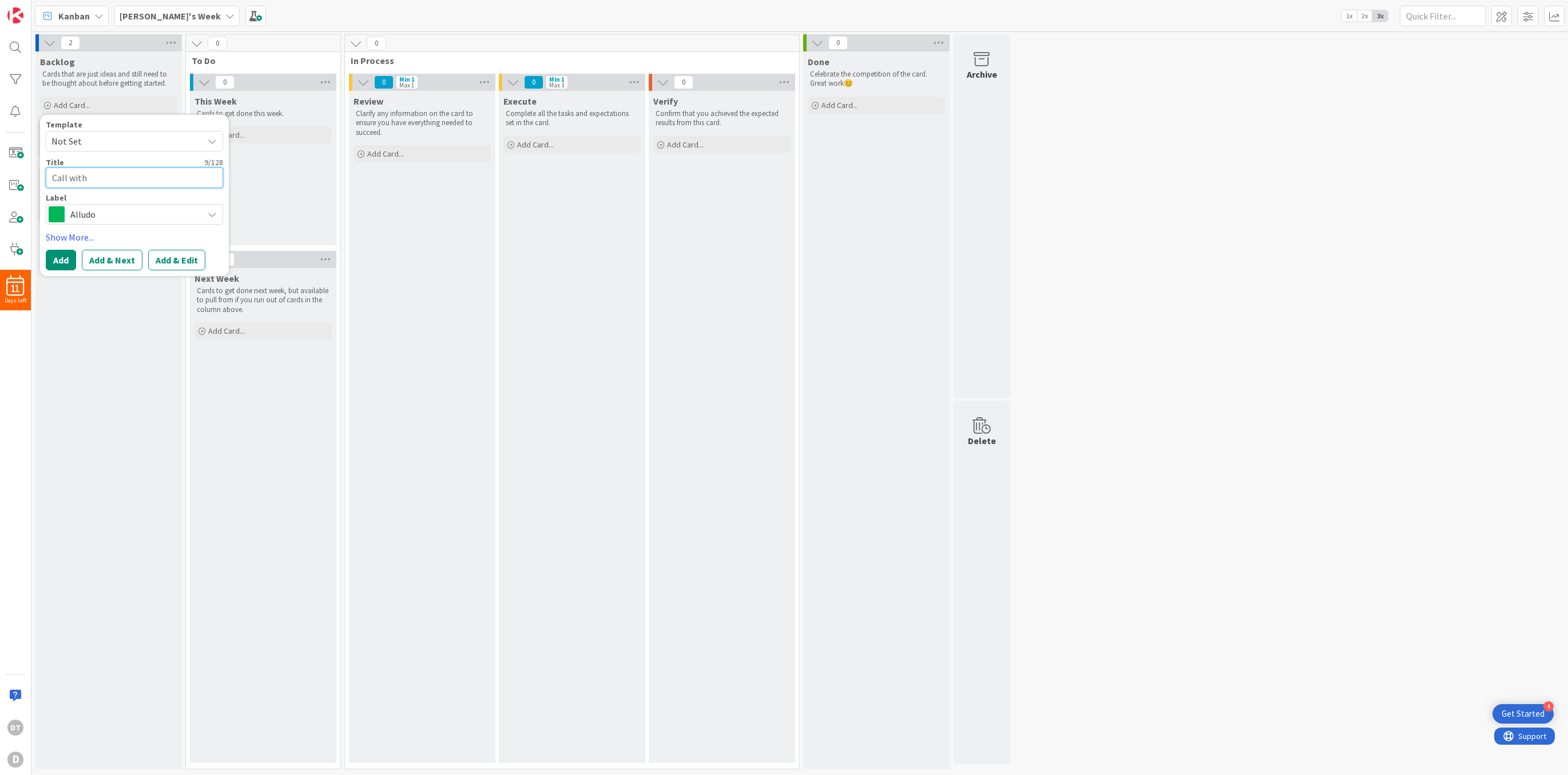
type textarea "Call with M"
type textarea "x"
type textarea "Call with Me"
type textarea "x"
type textarea "Call with Met"
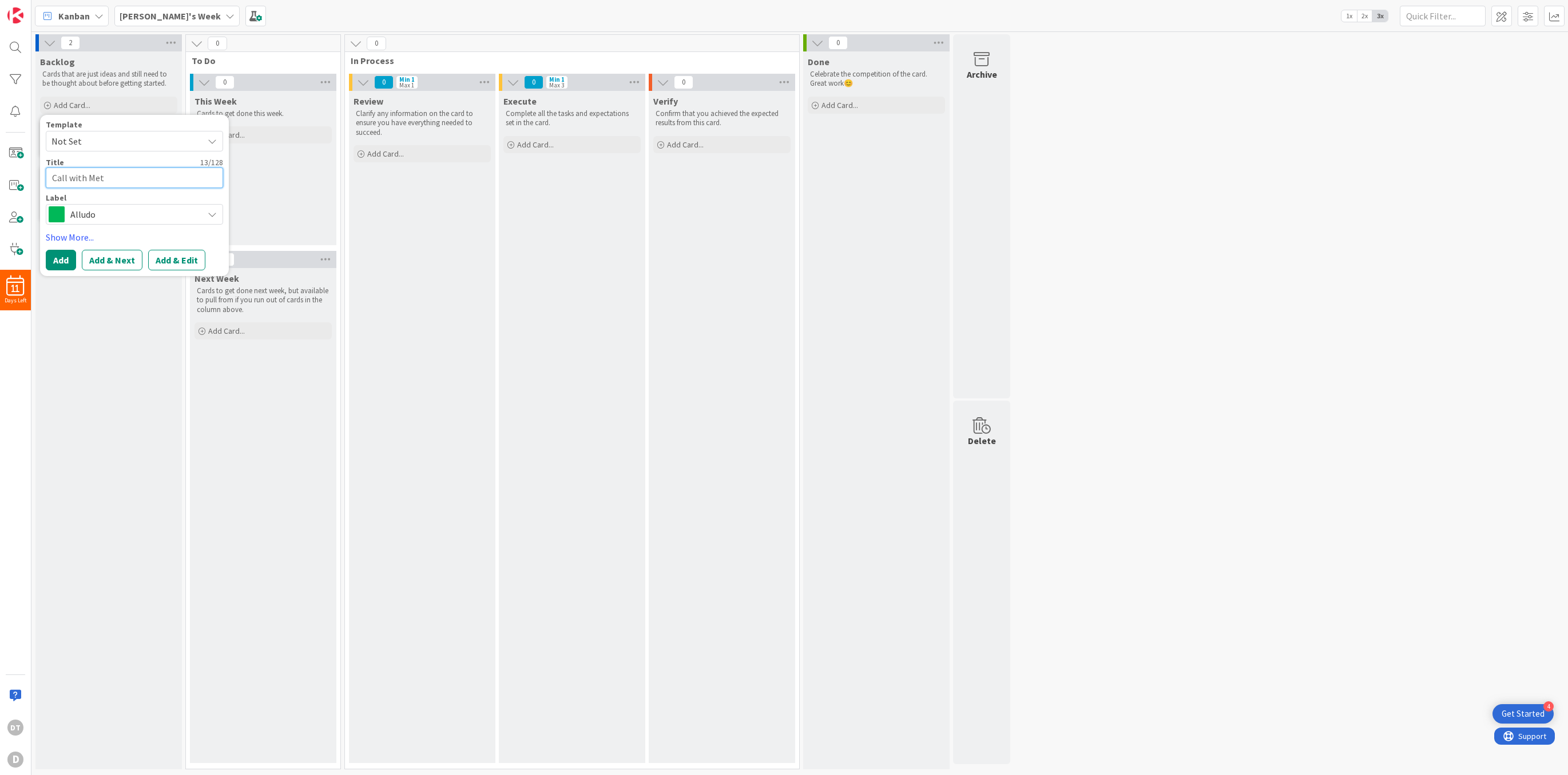
type textarea "x"
type textarea "Call with Meta"
type textarea "x"
type textarea "Call with Meta M"
type textarea "x"
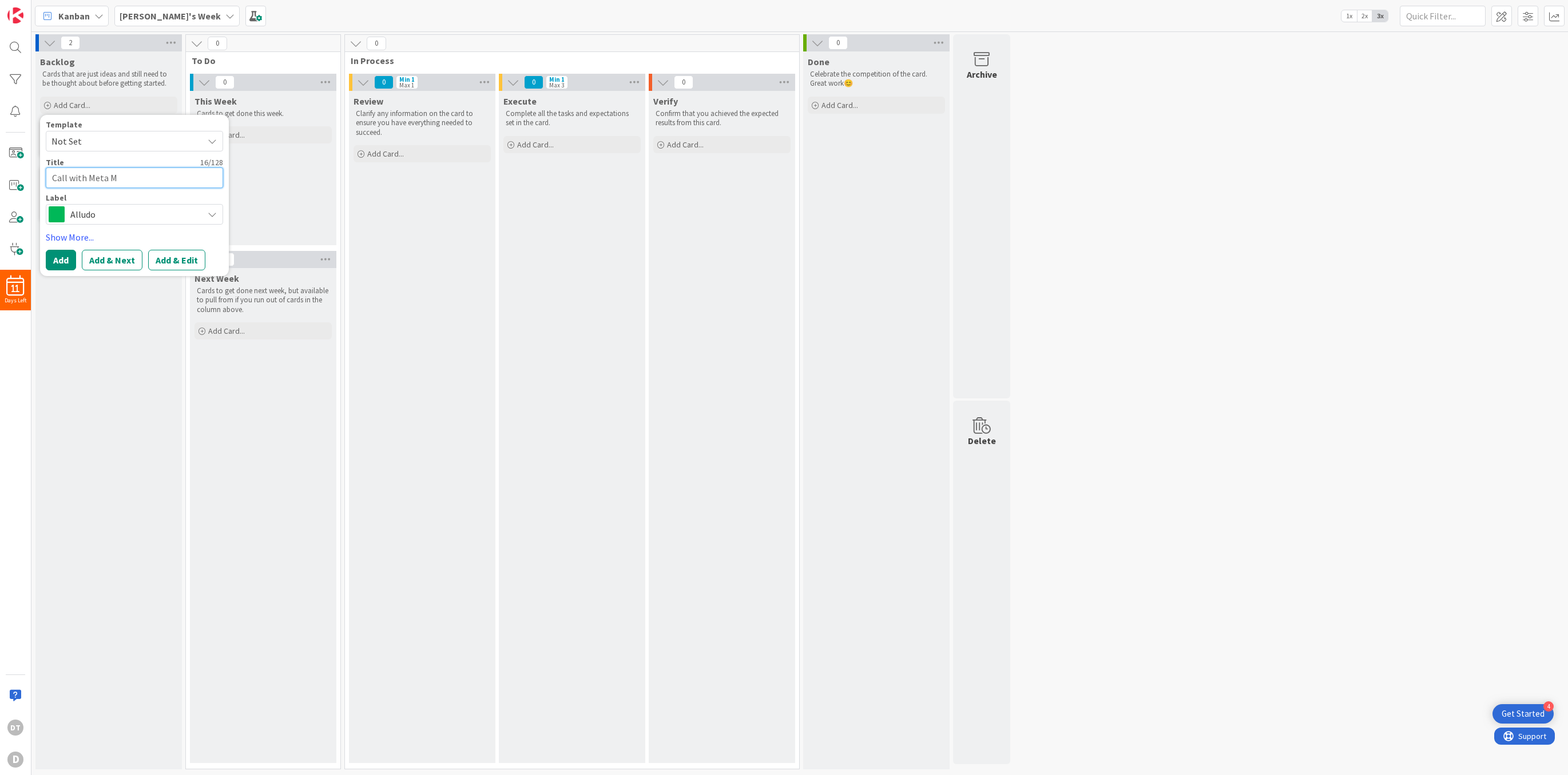
type textarea "Call with Meta Ma"
type textarea "x"
type textarea "Call with Meta Mar"
type textarea "x"
type textarea "Call with Meta Mark"
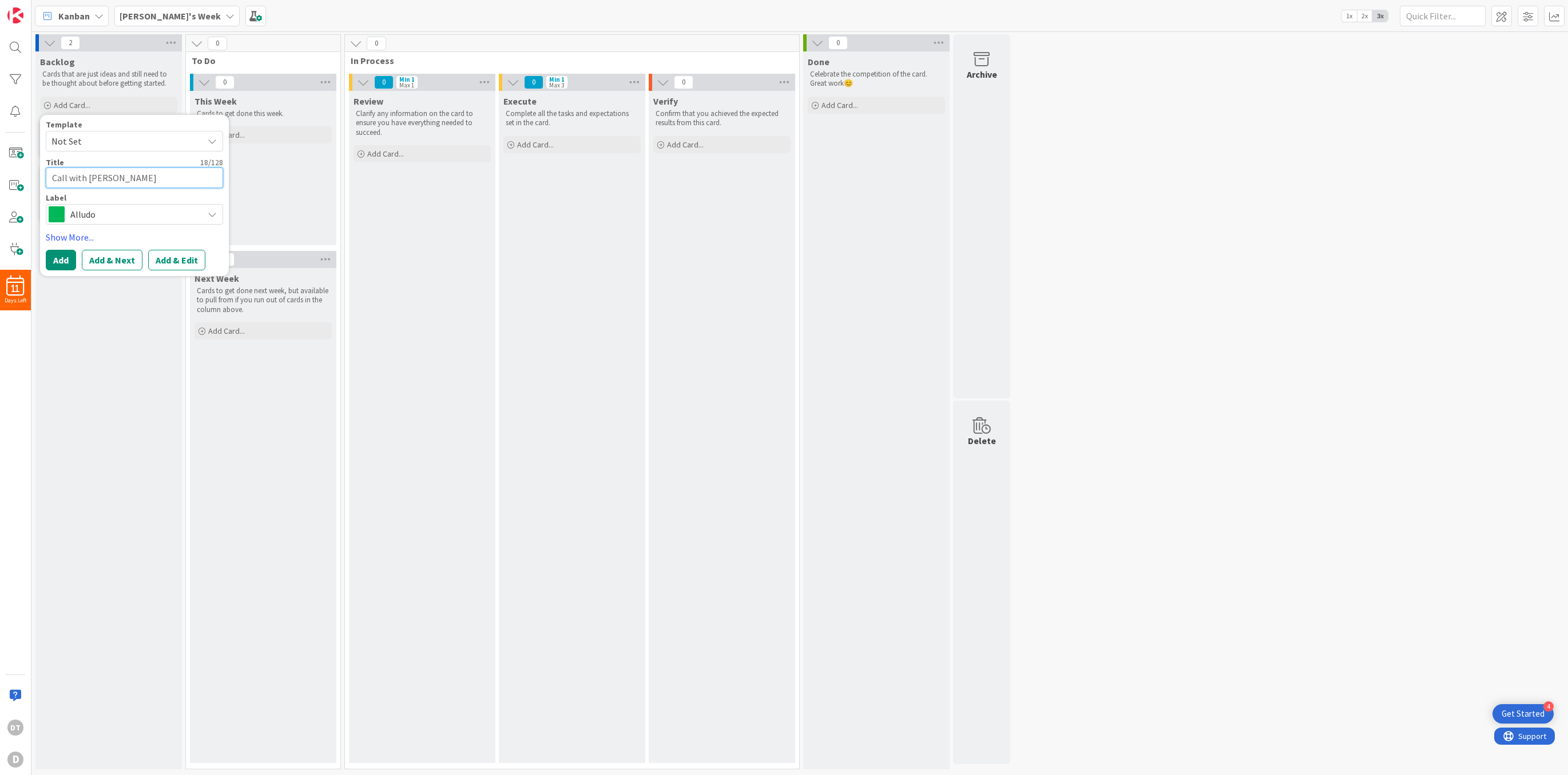
type textarea "x"
type textarea "Call with Meta Market"
type textarea "x"
type textarea "Call with Meta Marketi"
type textarea "x"
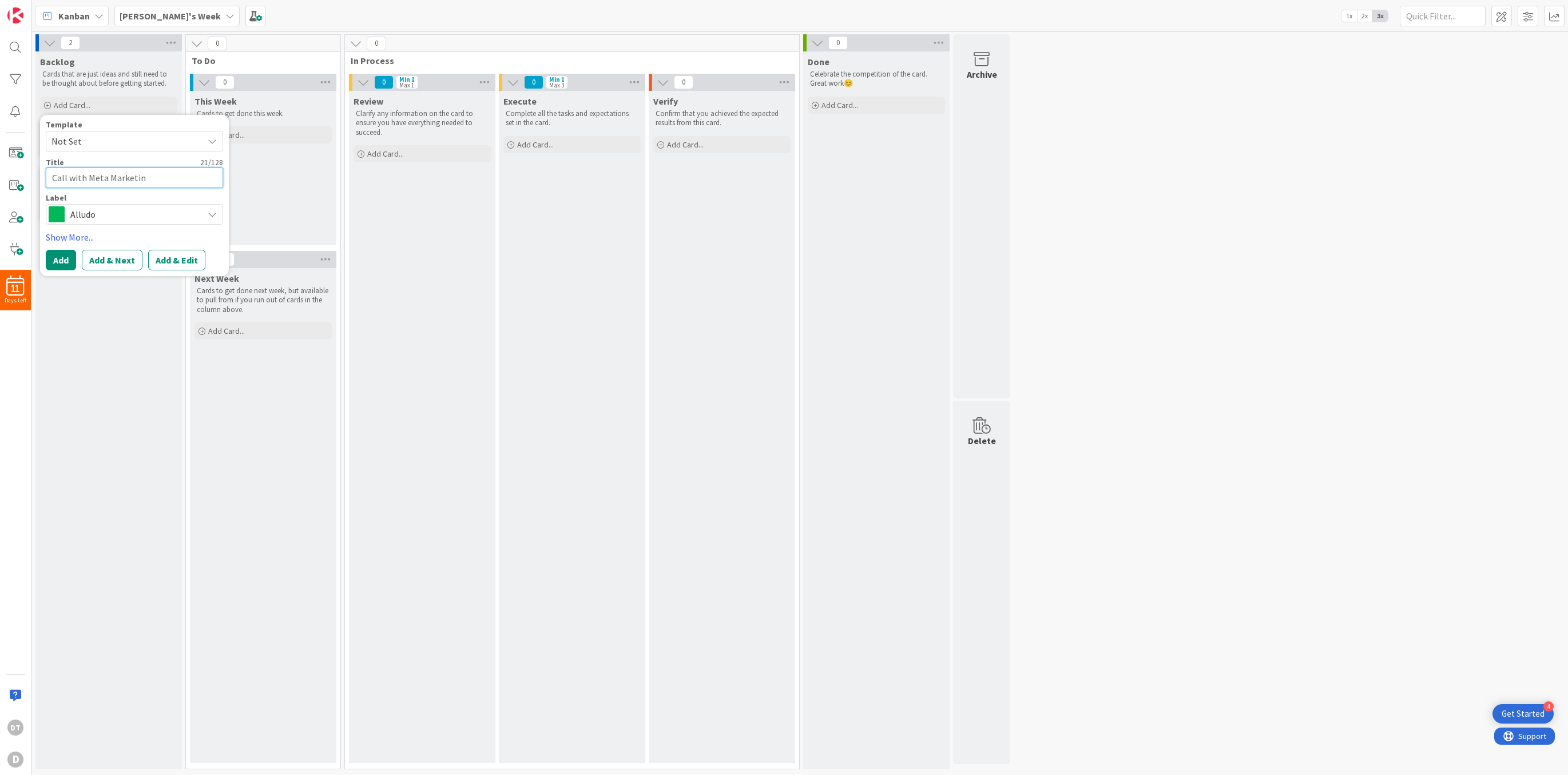
type textarea "Call with Meta Marketing"
type textarea "x"
type textarea "Call with Meta Marketing"
click at [103, 259] on button "Add & Next" at bounding box center [112, 260] width 61 height 21
click at [79, 176] on textarea at bounding box center [134, 178] width 177 height 21
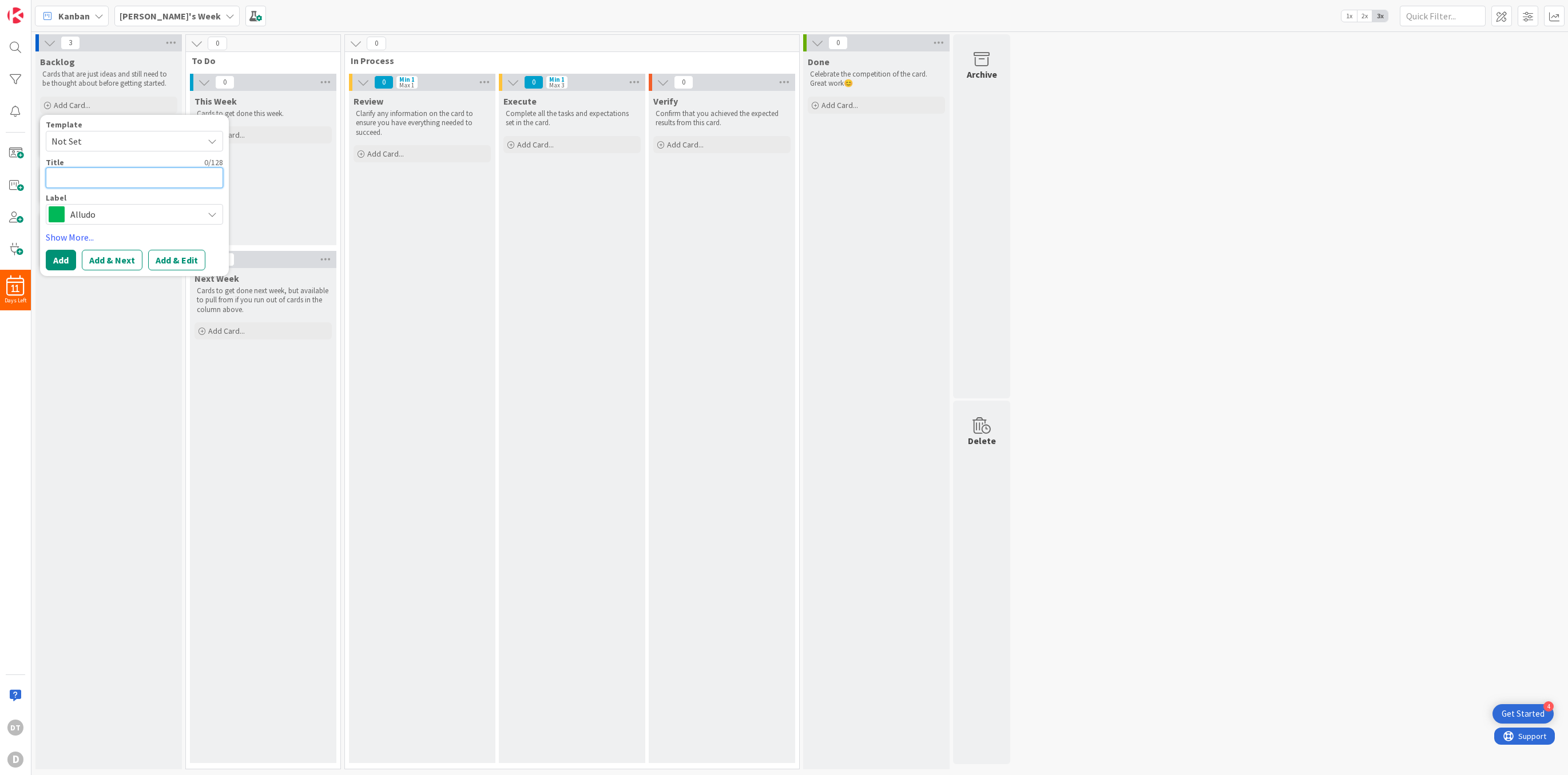
type textarea "x"
type textarea "Wi"
type textarea "x"
type textarea "Win"
type textarea "x"
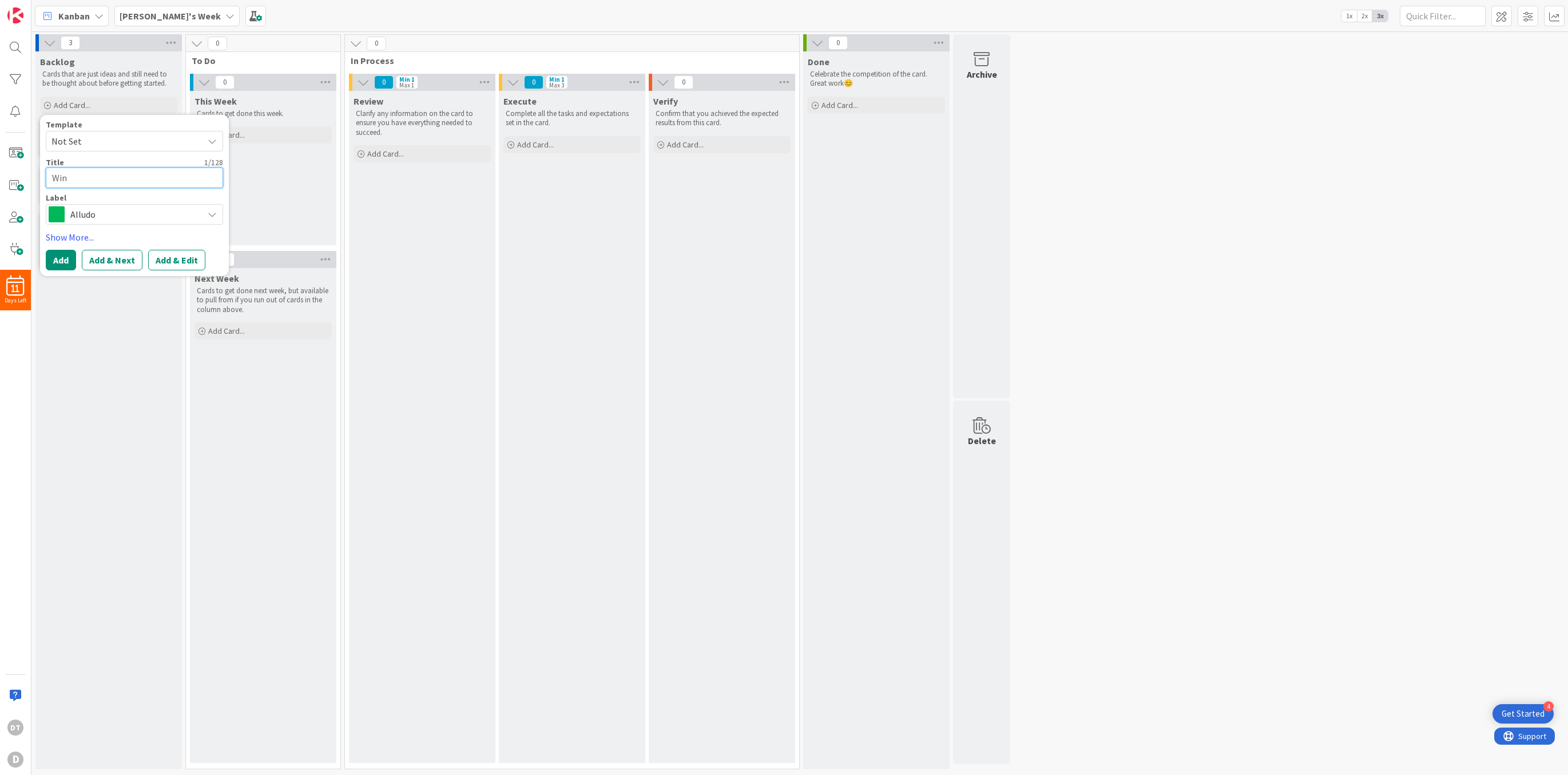
type textarea "Wind"
type textarea "x"
type textarea "Windsh"
type textarea "x"
type textarea "Windshi"
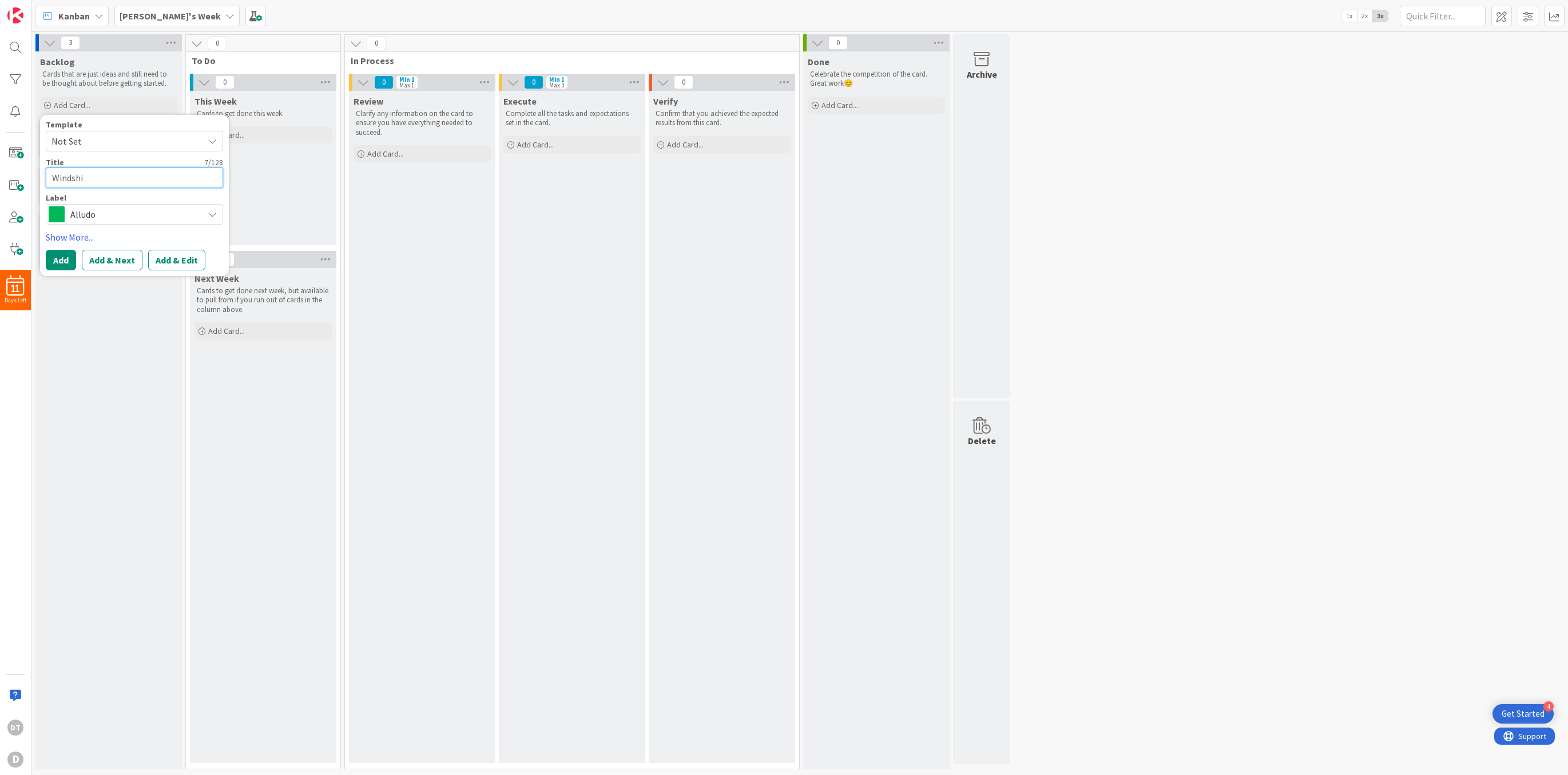
type textarea "x"
type textarea "Windshie"
type textarea "x"
type textarea "Windshied"
type textarea "x"
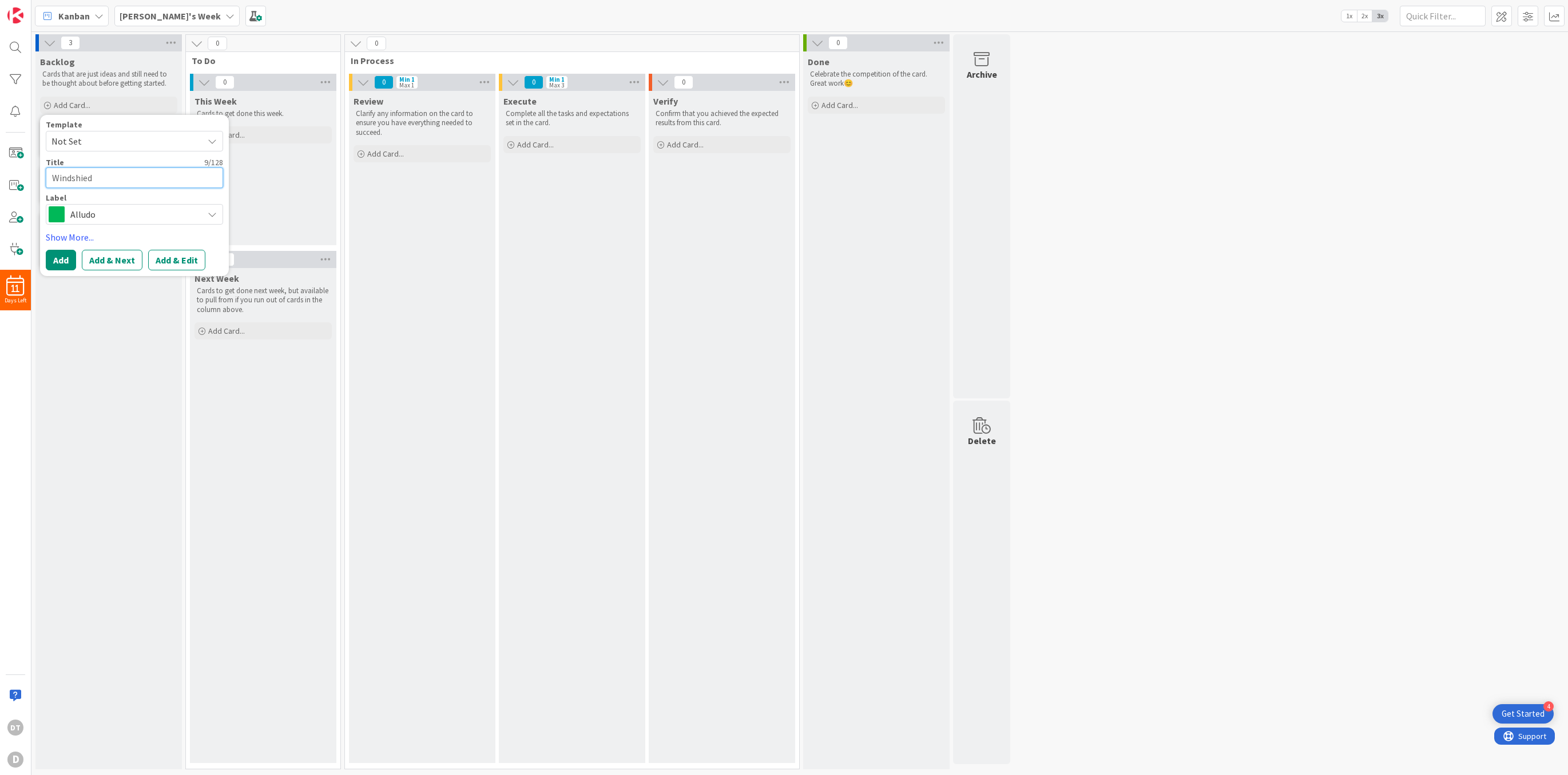
type textarea "Windshied"
type textarea "x"
type textarea "Windshied R"
type textarea "x"
type textarea "Windshied Re"
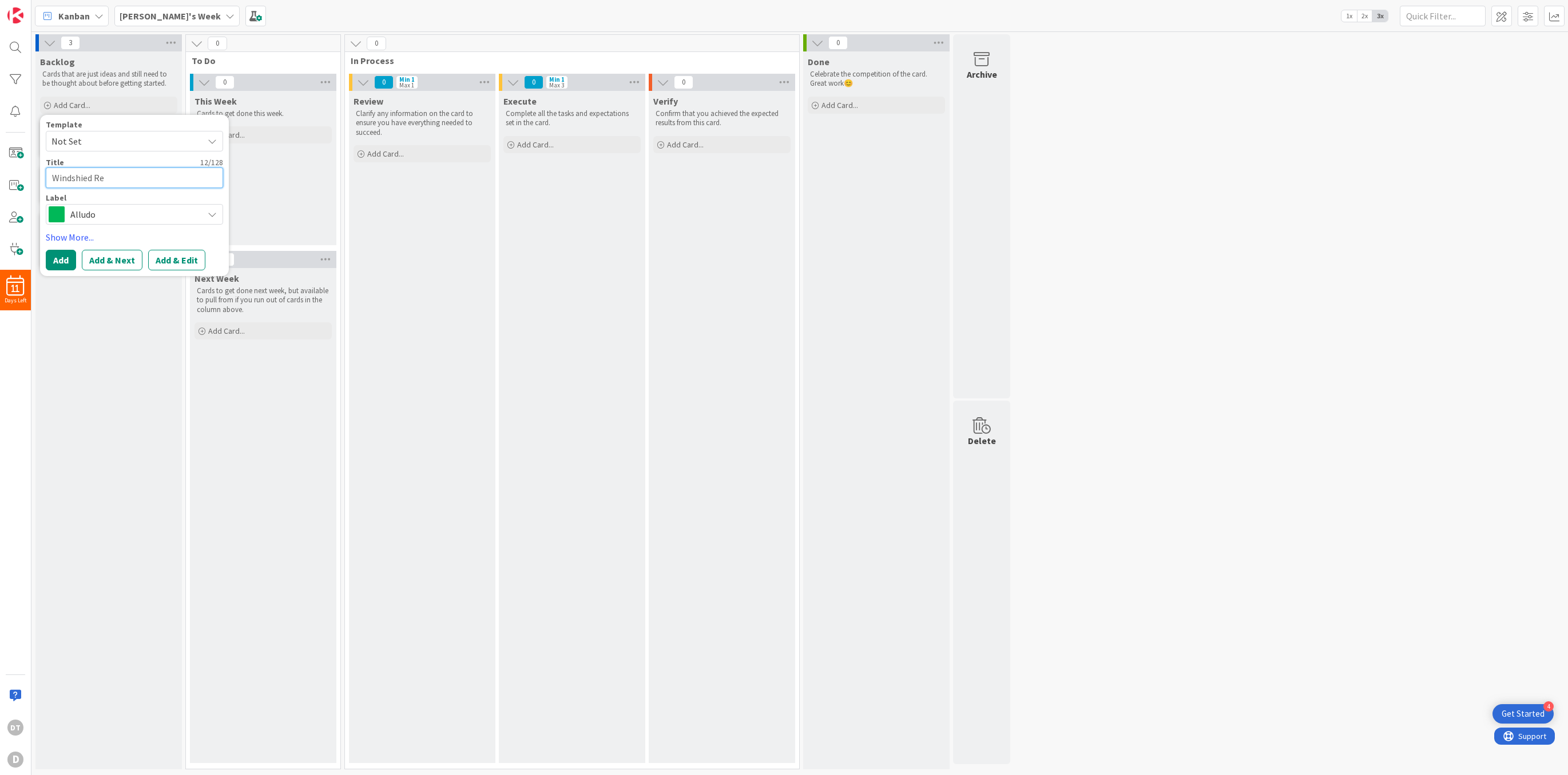
type textarea "x"
type textarea "Windshied R"
type textarea "x"
type textarea "Windshied"
type textarea "x"
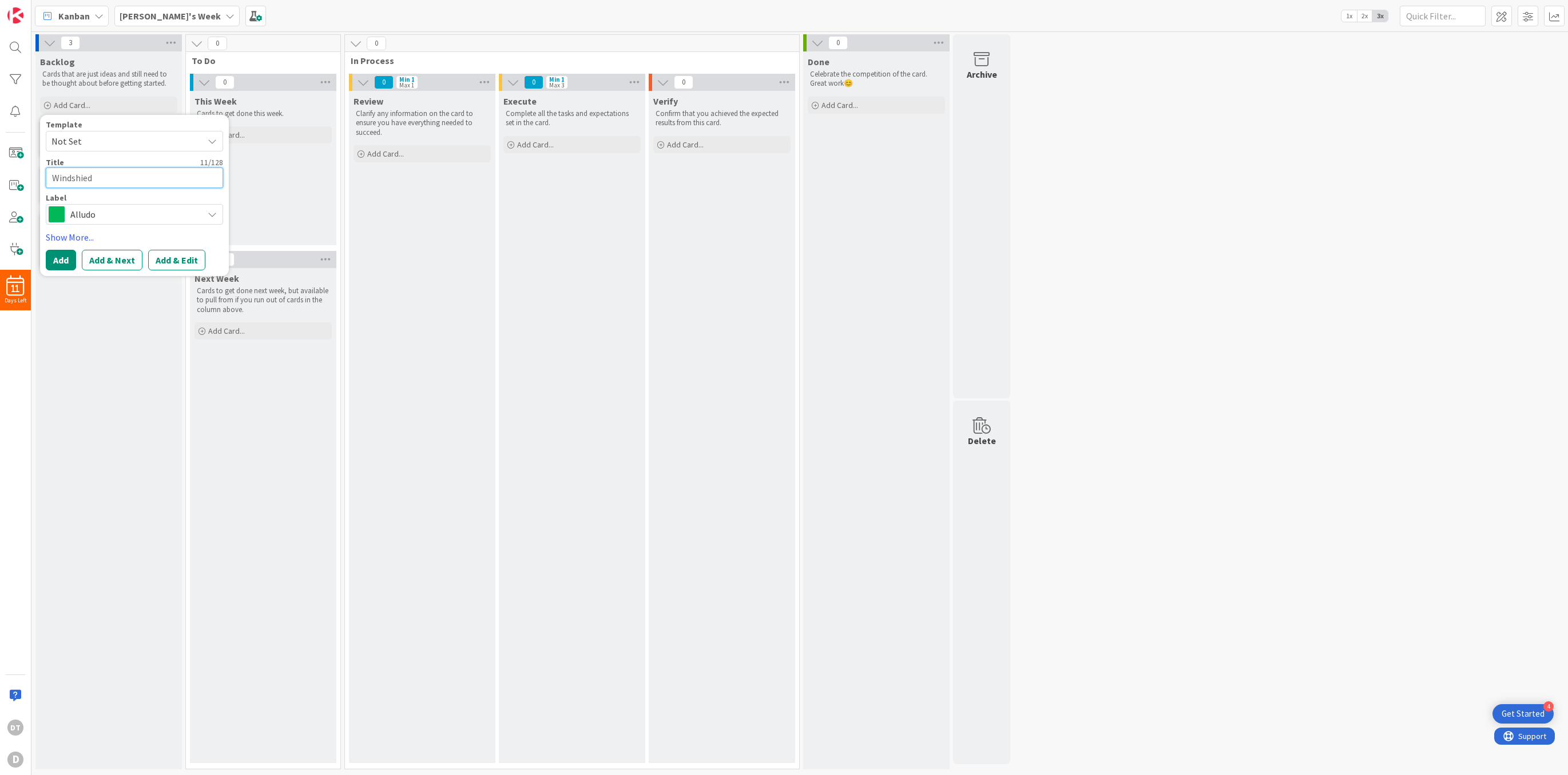
type textarea "Windshied"
type textarea "x"
type textarea "Windshie"
type textarea "x"
type textarea "Windshi"
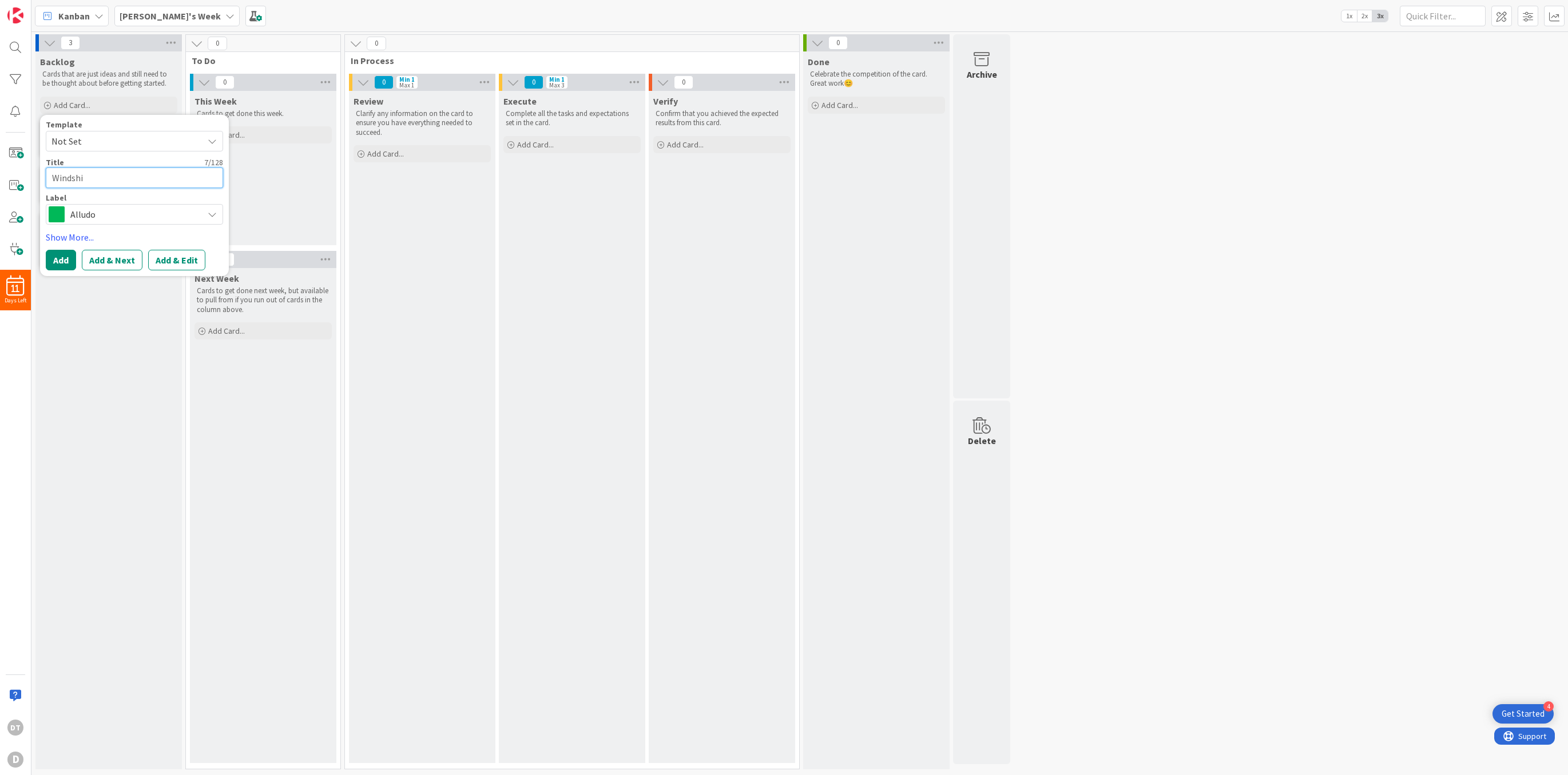
type textarea "x"
type textarea "Windshie"
type textarea "x"
type textarea "Windshiel"
type textarea "x"
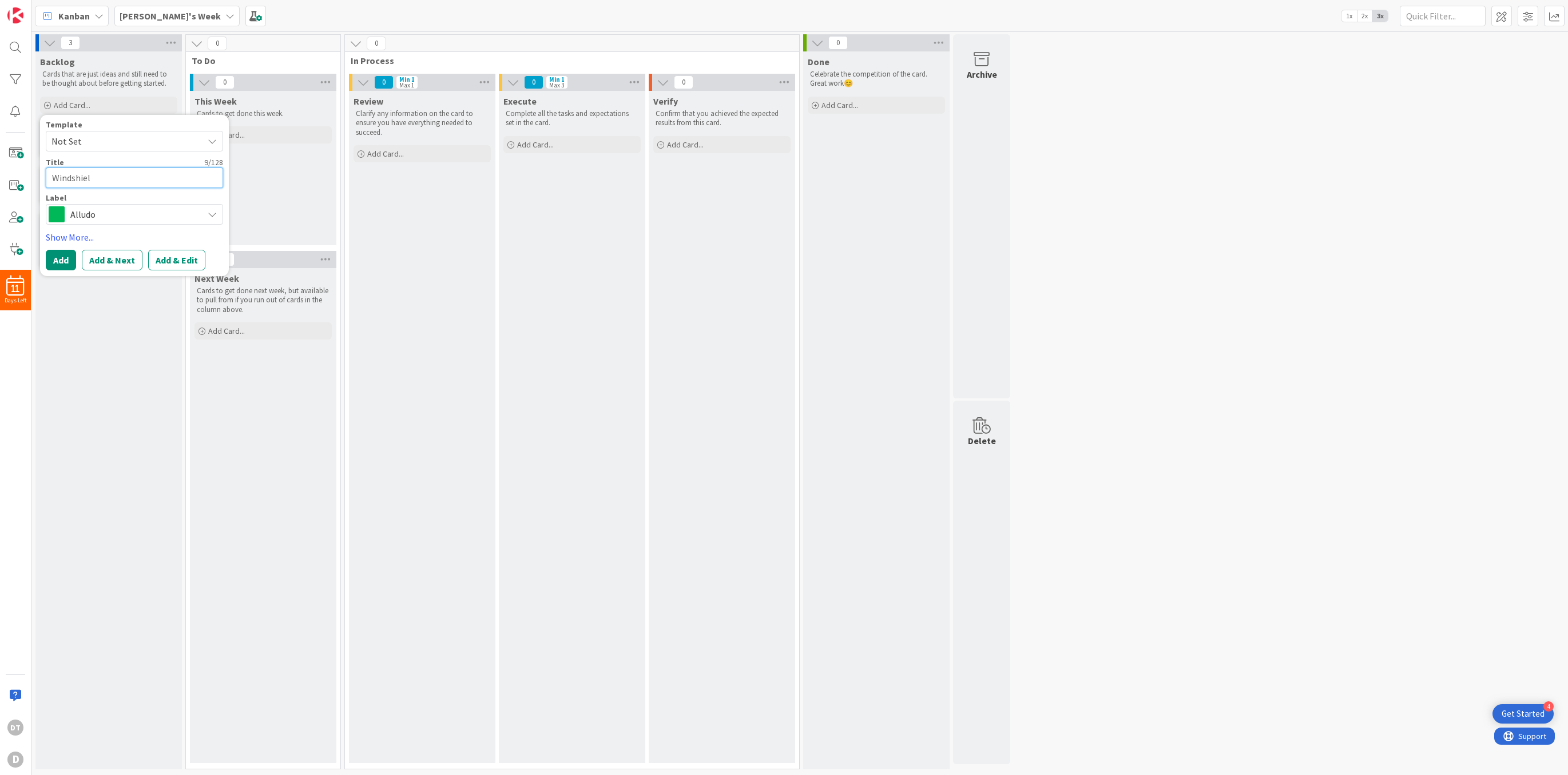
type textarea "Windshield"
type textarea "x"
type textarea "Windshield"
type textarea "x"
type textarea "Windshield Re"
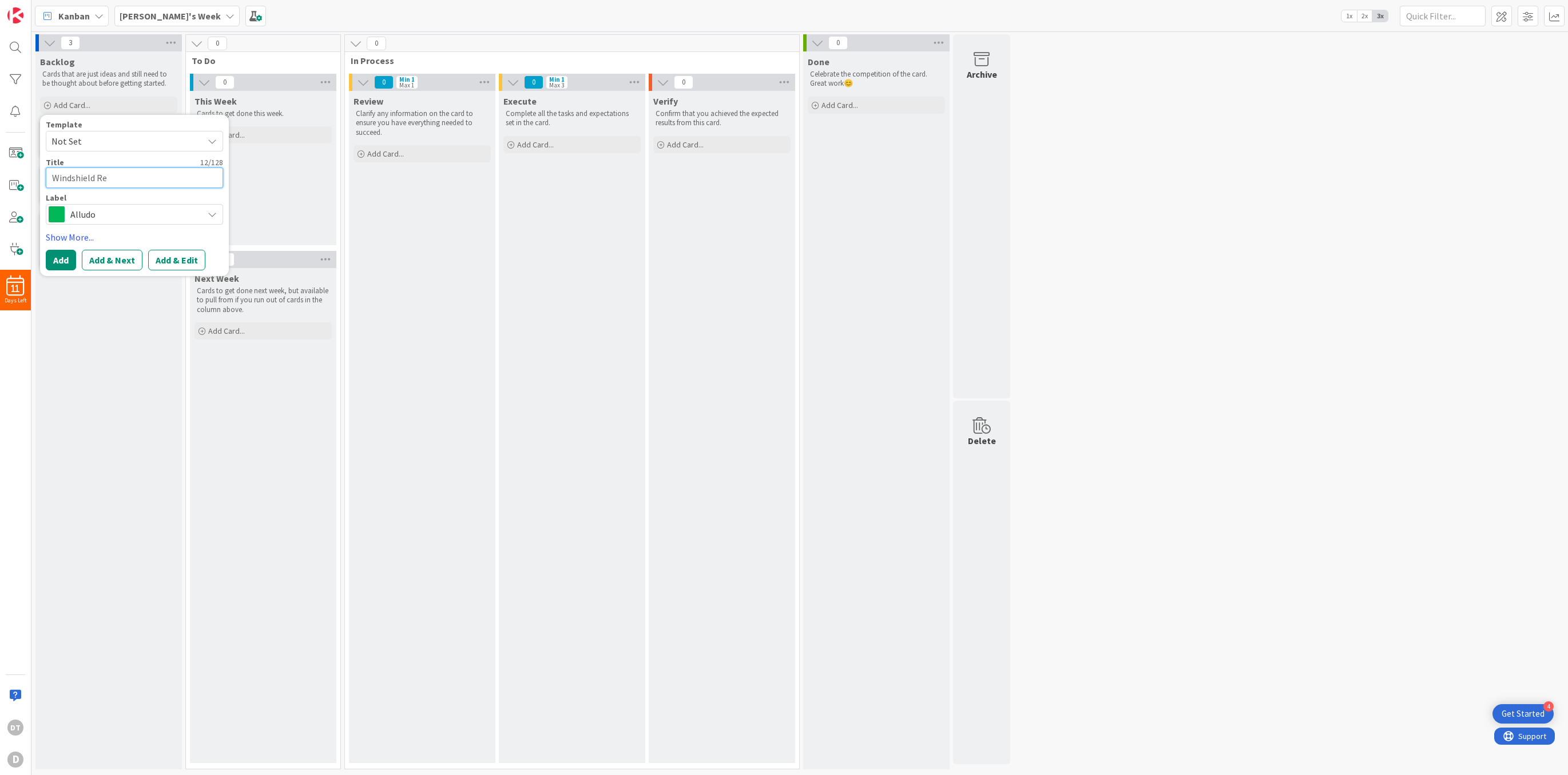
type textarea "x"
type textarea "Windshield Rep"
type textarea "x"
type textarea "Windshield Repa"
type textarea "x"
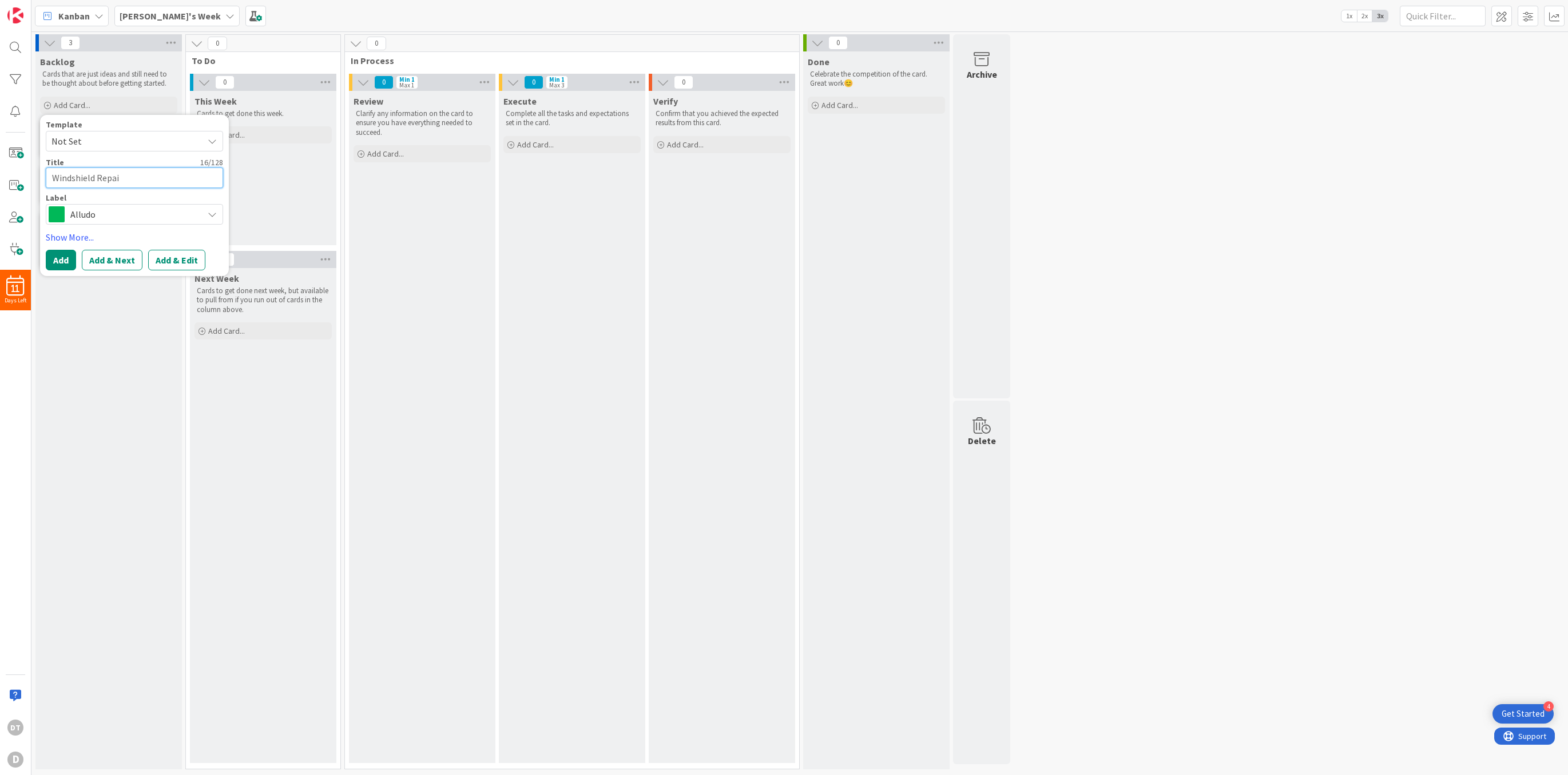
type textarea "Windshield Repair"
type textarea "x"
type textarea "Windshield Repair"
click at [96, 214] on span "Alludo" at bounding box center [134, 214] width 127 height 16
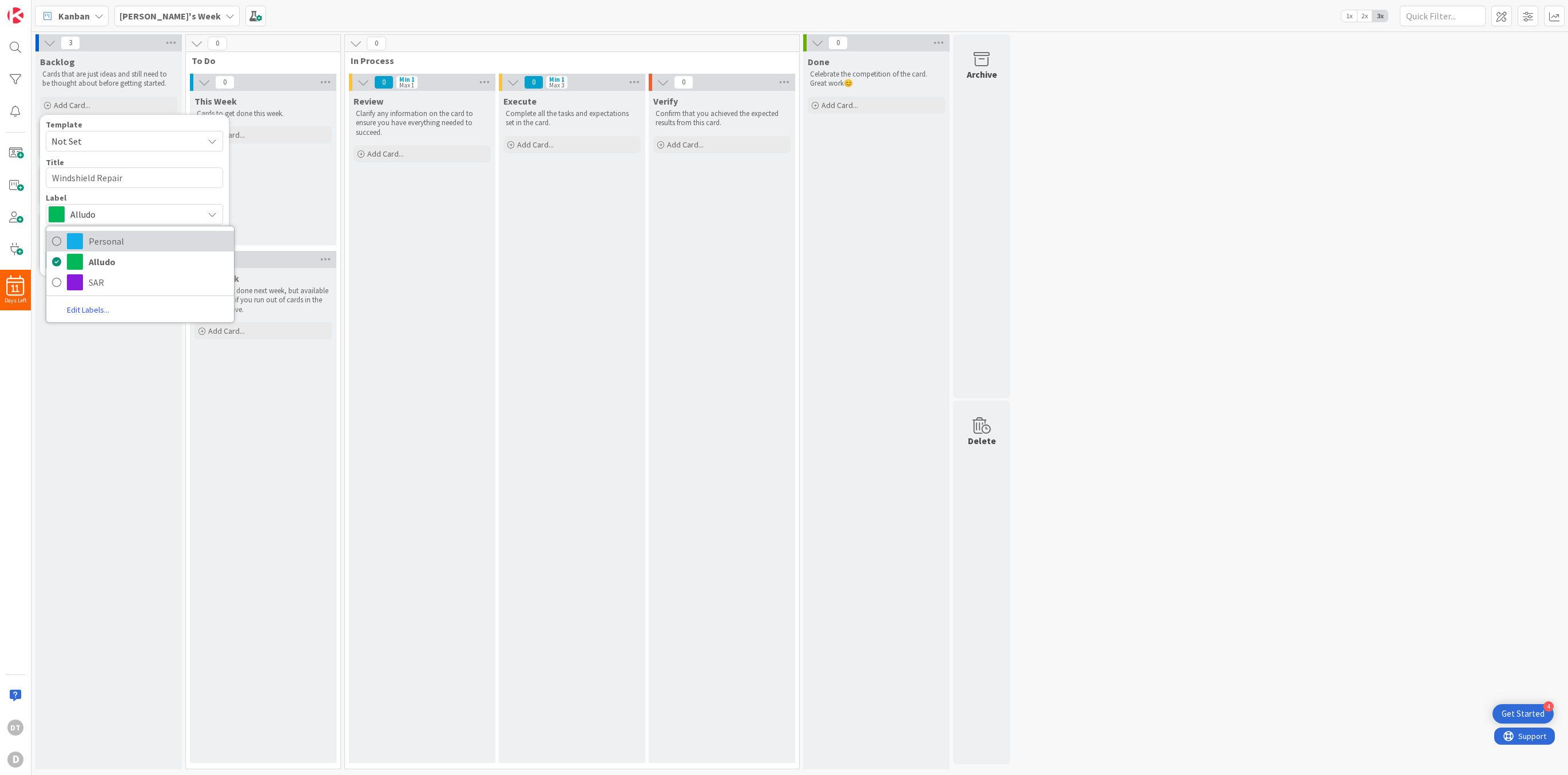
click at [102, 242] on span "Personal" at bounding box center [158, 241] width 139 height 17
type textarea "x"
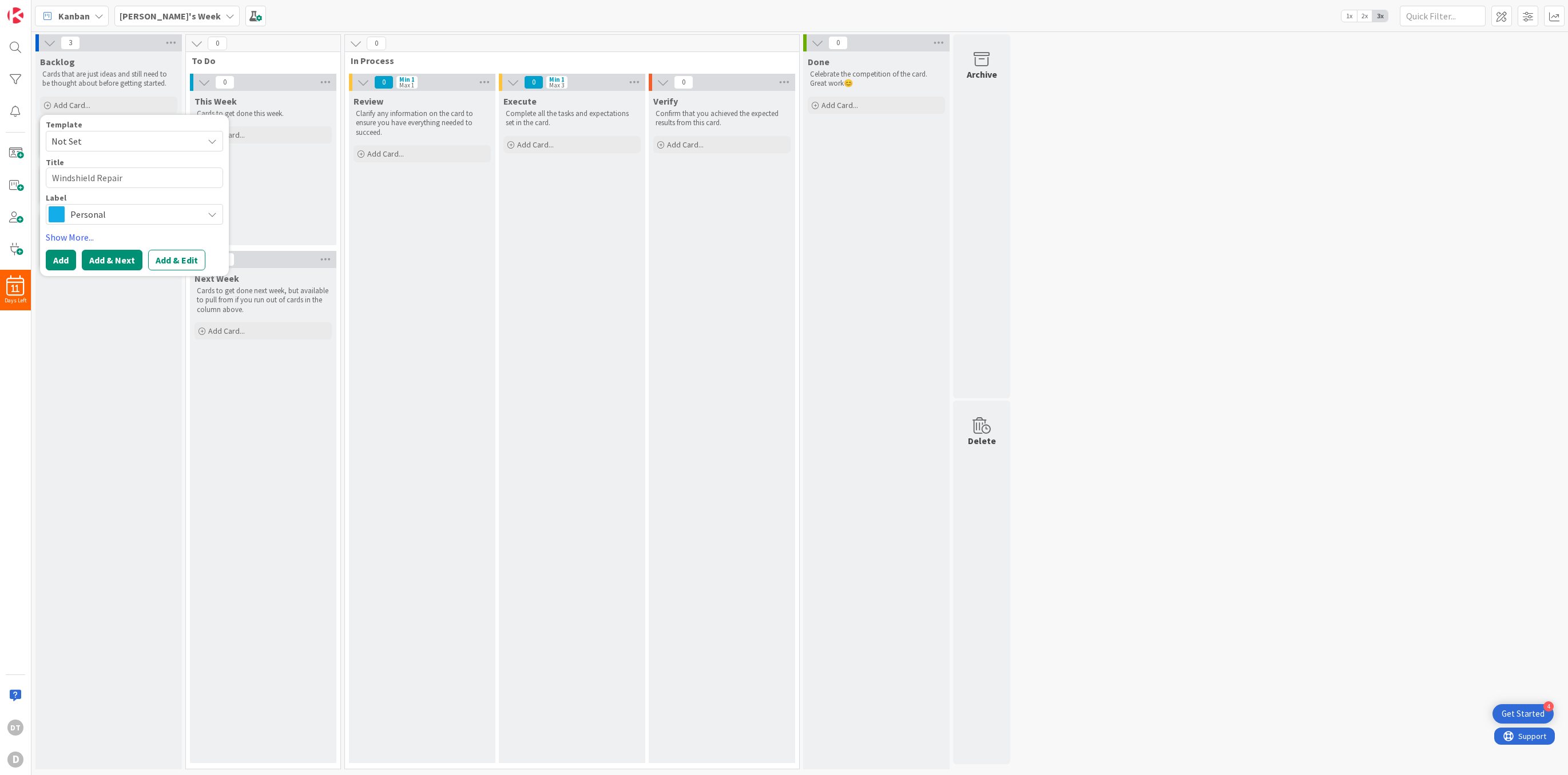
click at [108, 257] on button "Add & Next" at bounding box center [112, 260] width 61 height 21
click at [88, 214] on span "Alludo" at bounding box center [134, 214] width 127 height 16
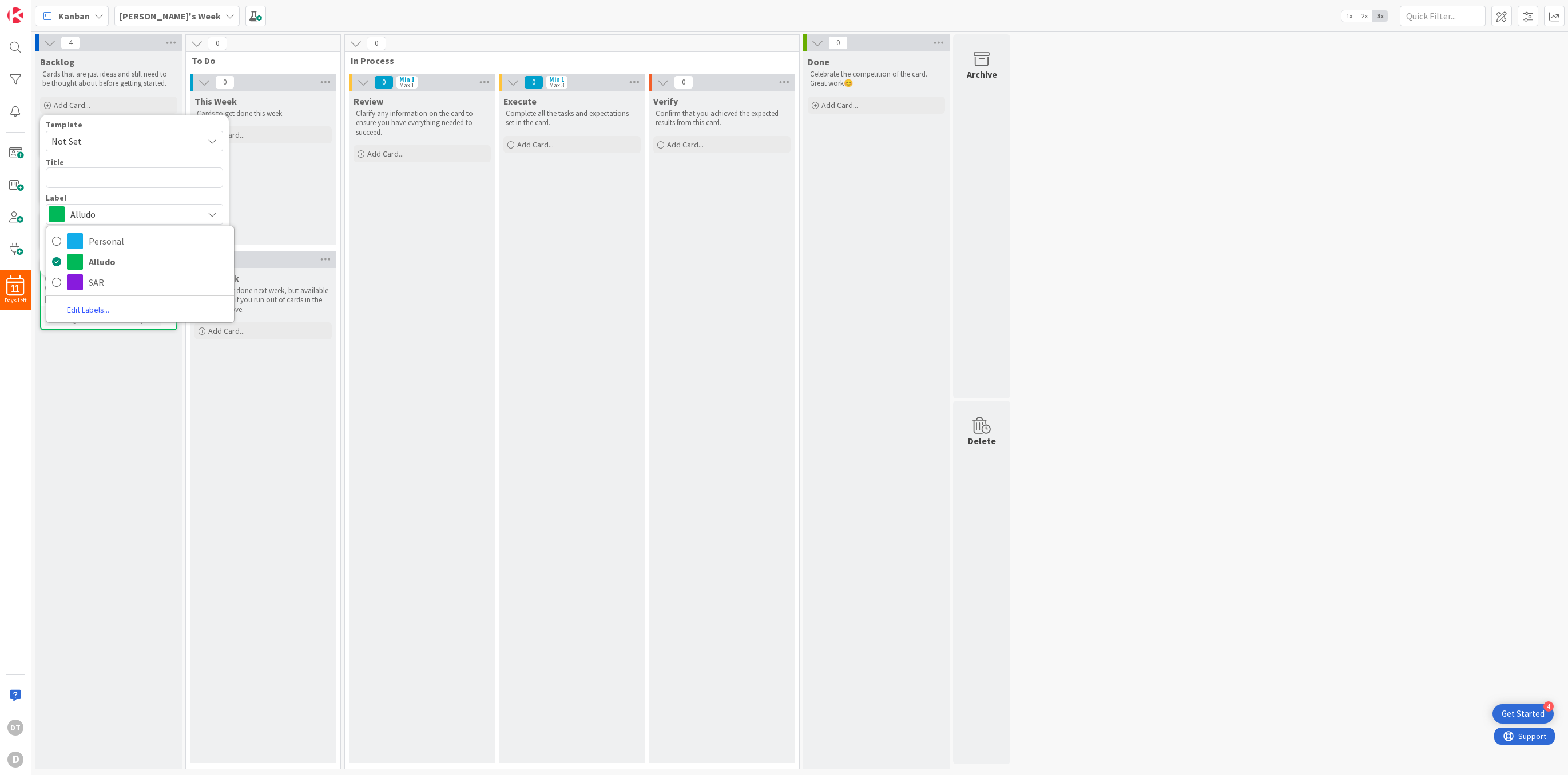
click at [82, 311] on link "Edit Labels..." at bounding box center [88, 310] width 83 height 15
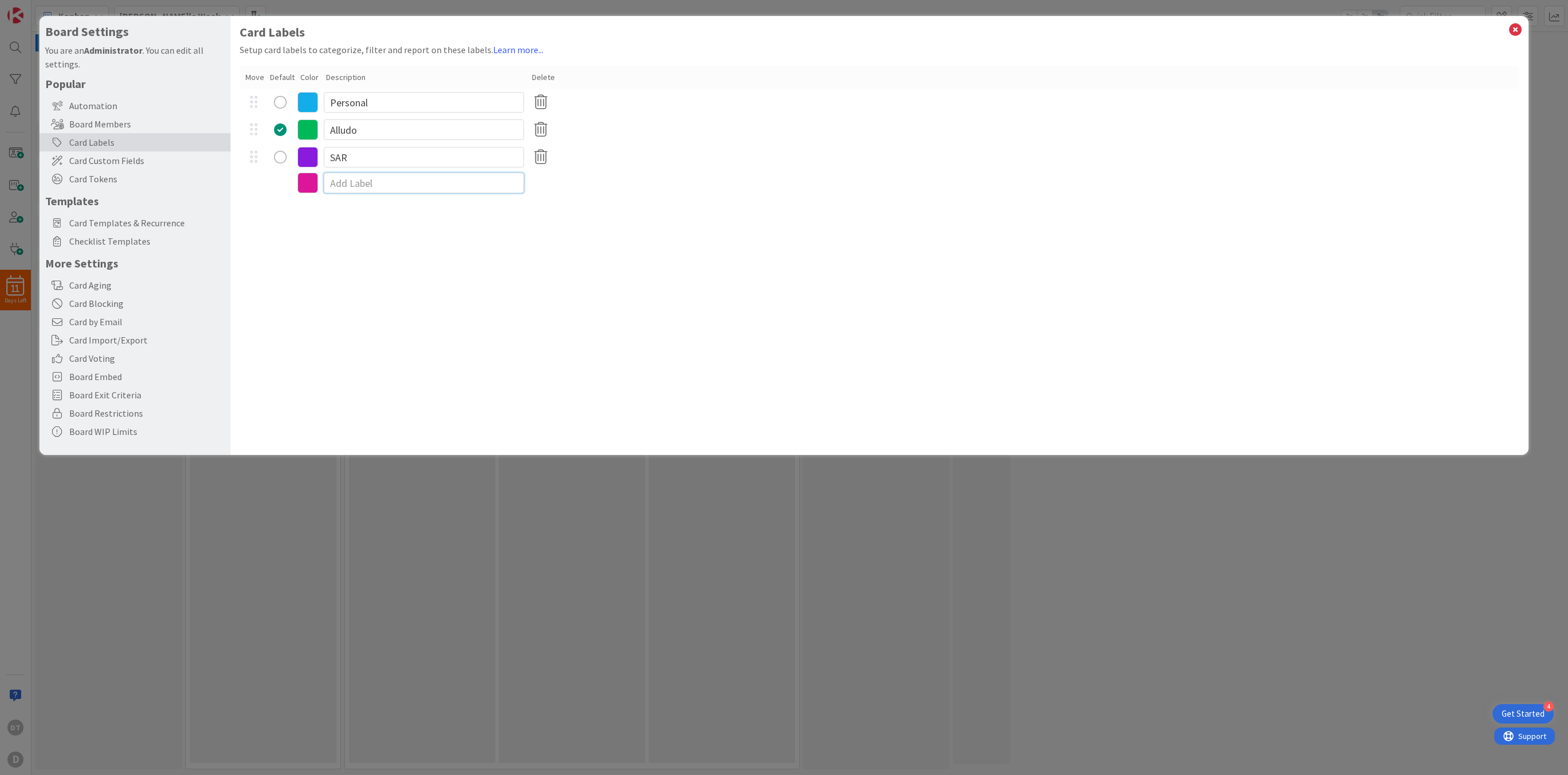
click at [355, 180] on input at bounding box center [424, 183] width 200 height 21
type input "House"
click at [1514, 28] on icon at bounding box center [1515, 30] width 15 height 16
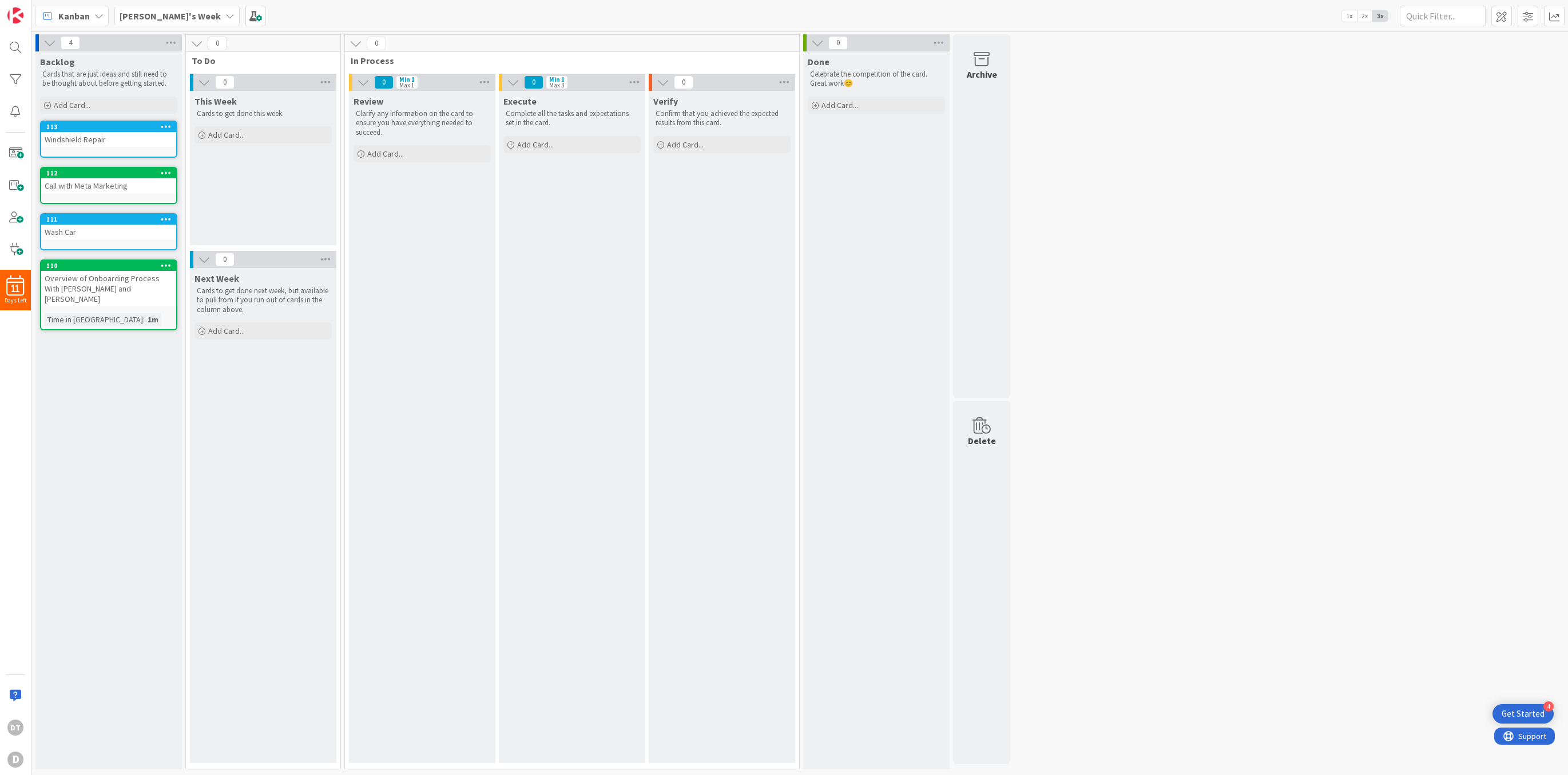
click at [469, 294] on div "Review Clarify any information on the card to ensure you have everything needed…" at bounding box center [422, 426] width 147 height 672
click at [72, 102] on span "Add Card..." at bounding box center [72, 105] width 37 height 10
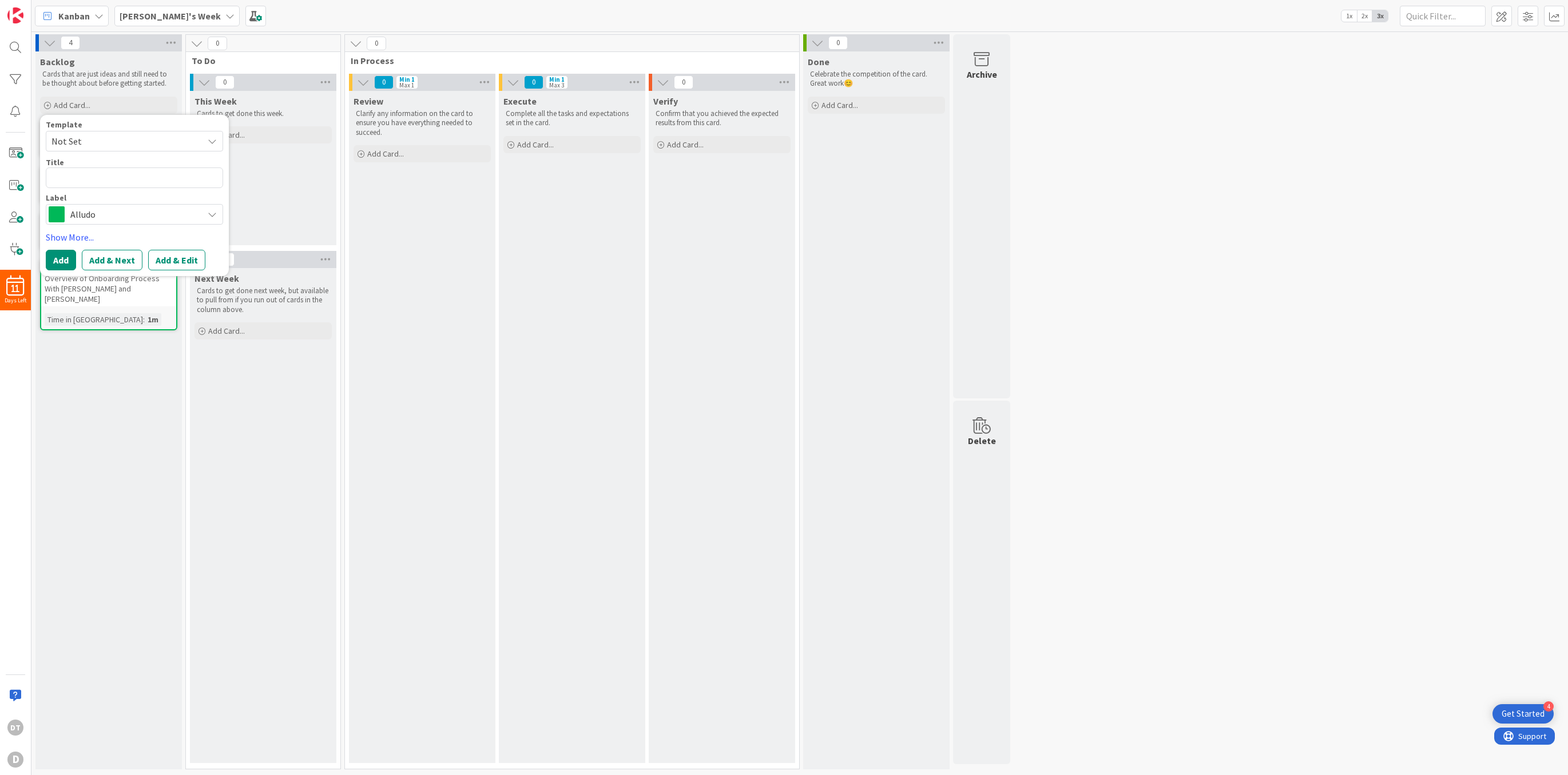
type textarea "x"
type textarea "B"
type textarea "x"
type textarea "Bu"
type textarea "x"
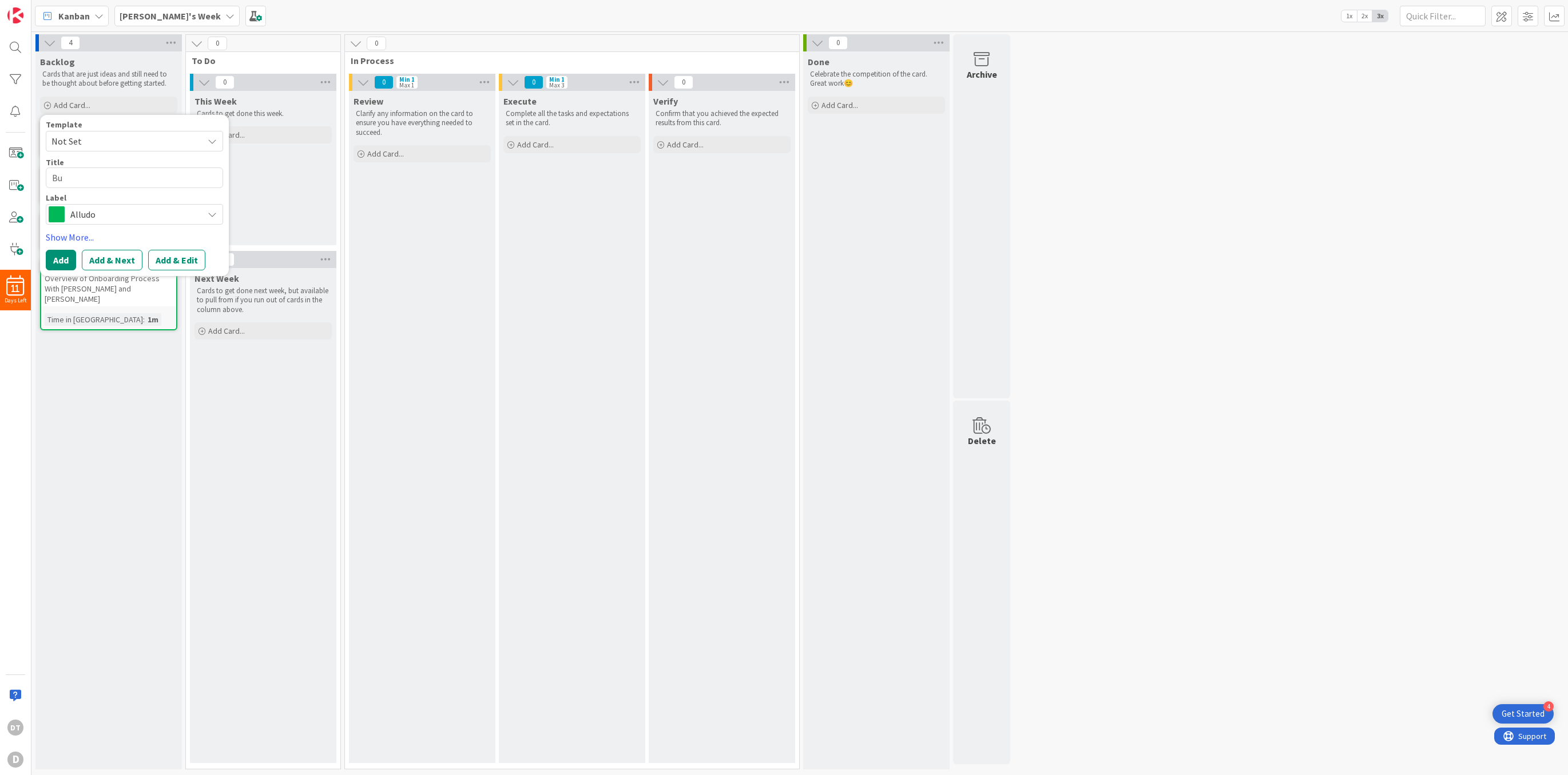
type textarea "Bui"
type textarea "x"
type textarea "Build"
type textarea "x"
type textarea "Build"
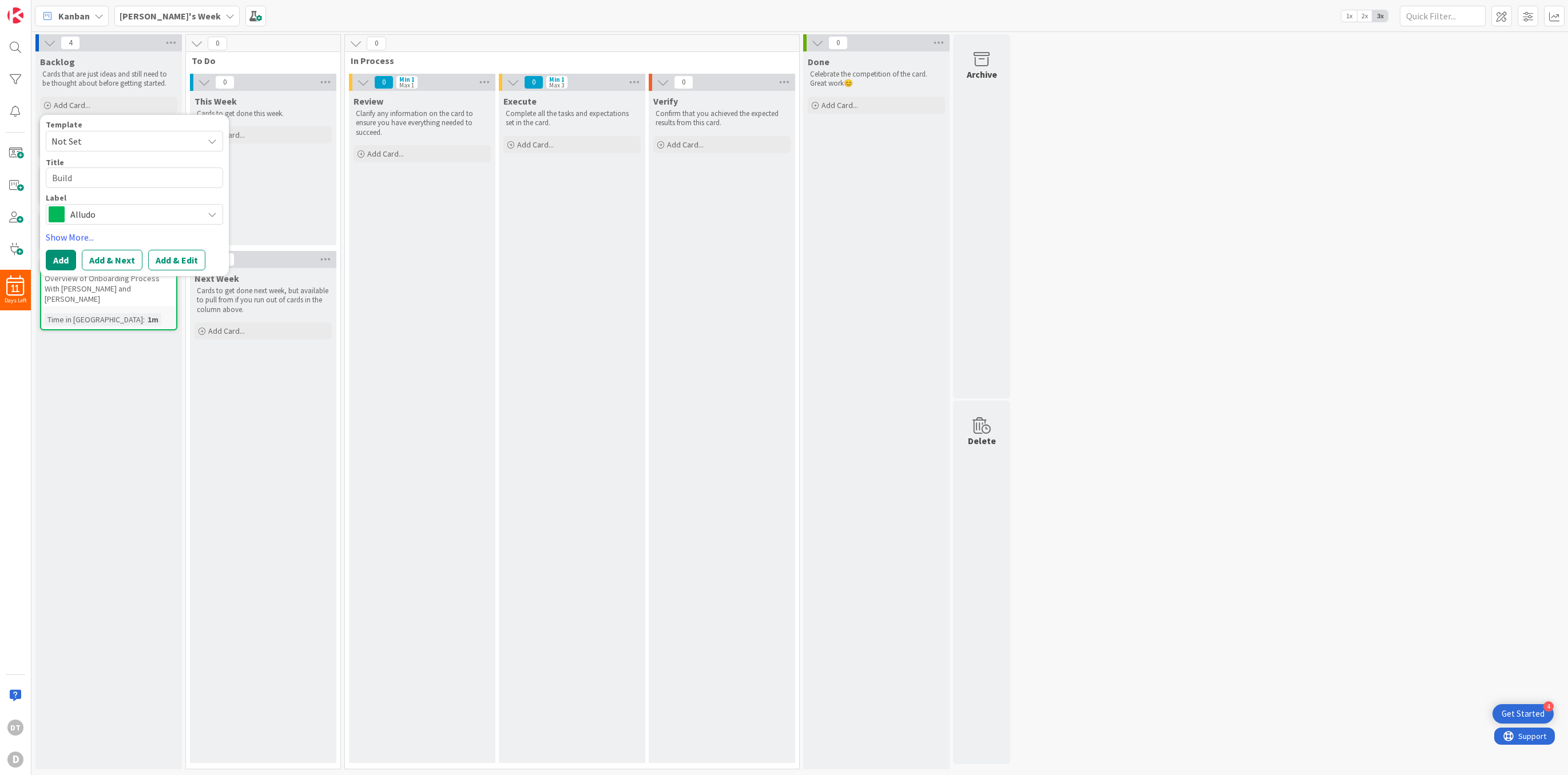
type textarea "x"
type textarea "Build o"
type textarea "x"
type textarea "Build ou"
type textarea "x"
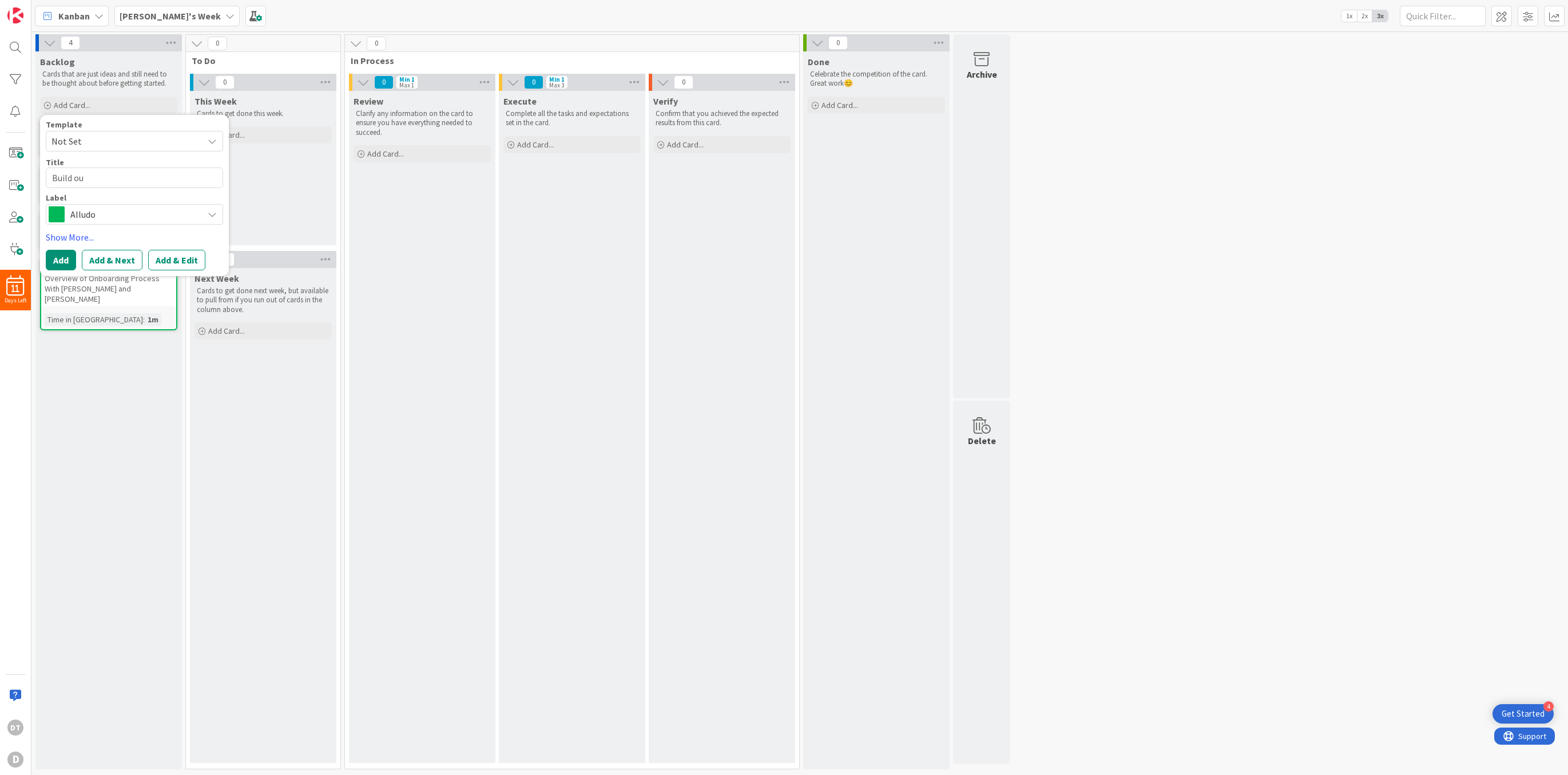
type textarea "Build out"
type textarea "x"
type textarea "Build out"
type textarea "x"
type textarea "Build out M"
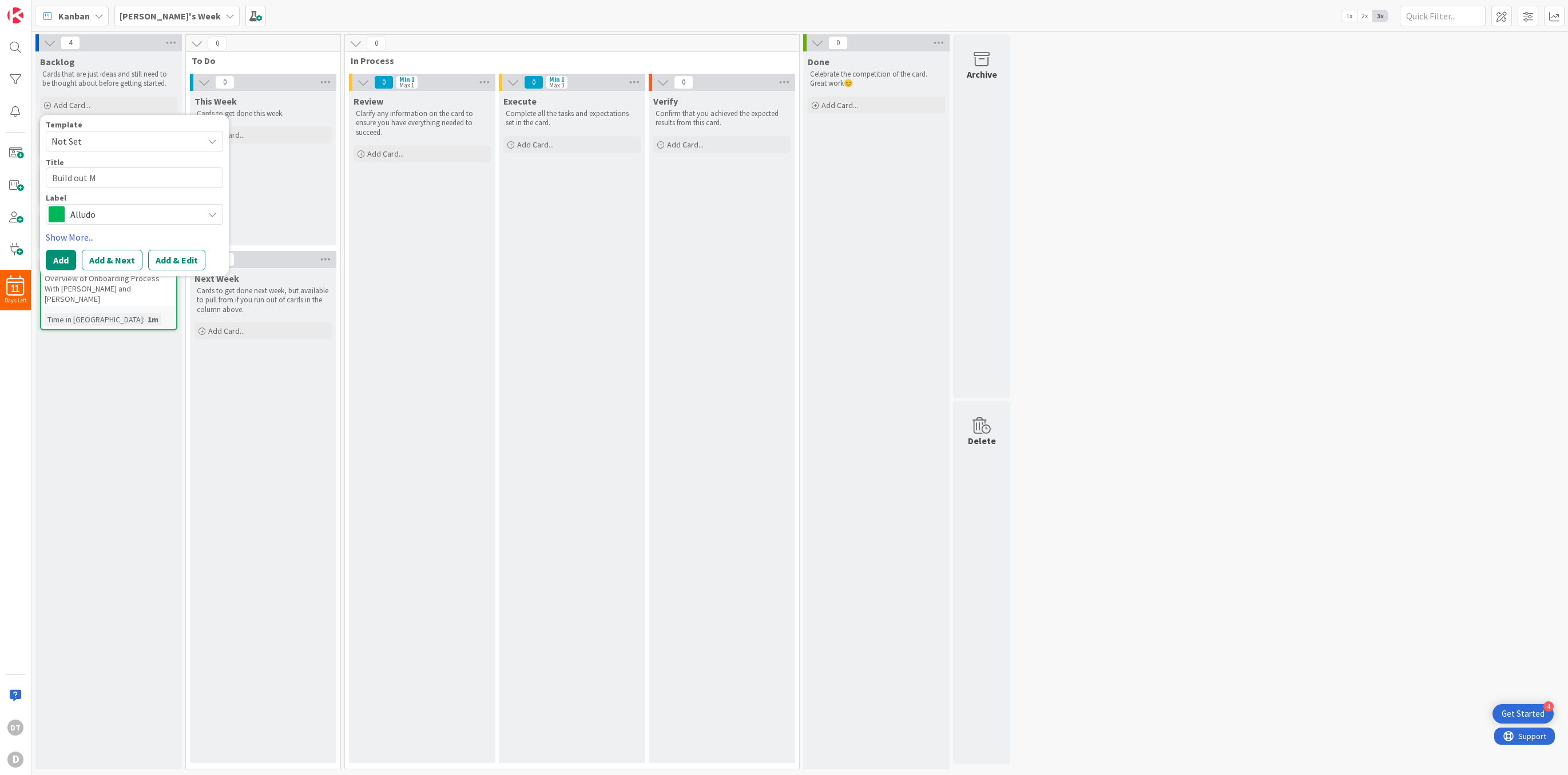
type textarea "x"
type textarea "Build out Mi"
type textarea "x"
type textarea "Build out Mig"
type textarea "x"
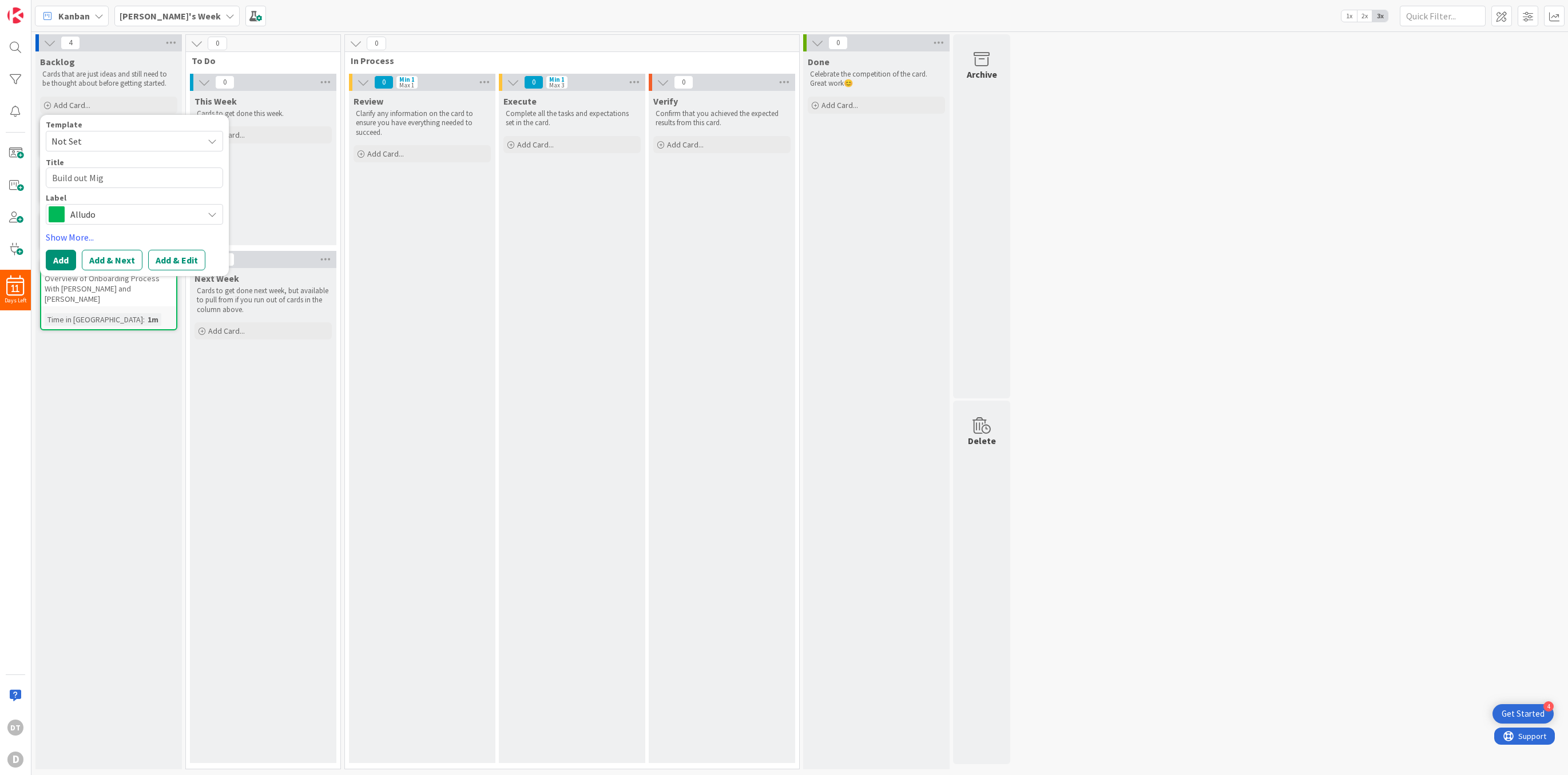
type textarea "Build out Migr"
type textarea "x"
type textarea "Build out Migra"
type textarea "x"
type textarea "Build out Migrat"
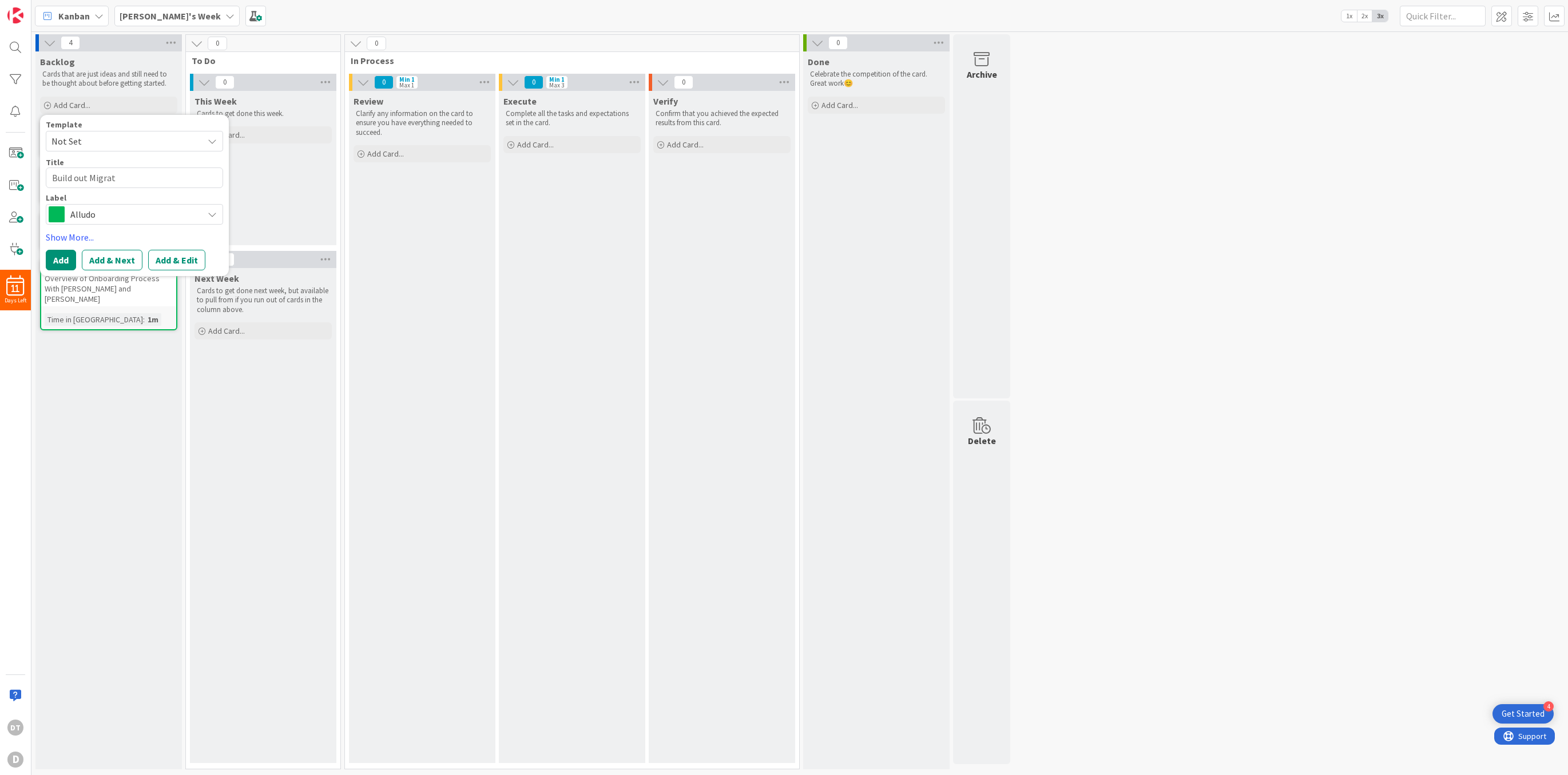
type textarea "x"
type textarea "Build out Migrati"
type textarea "x"
type textarea "Build out Migration"
type textarea "x"
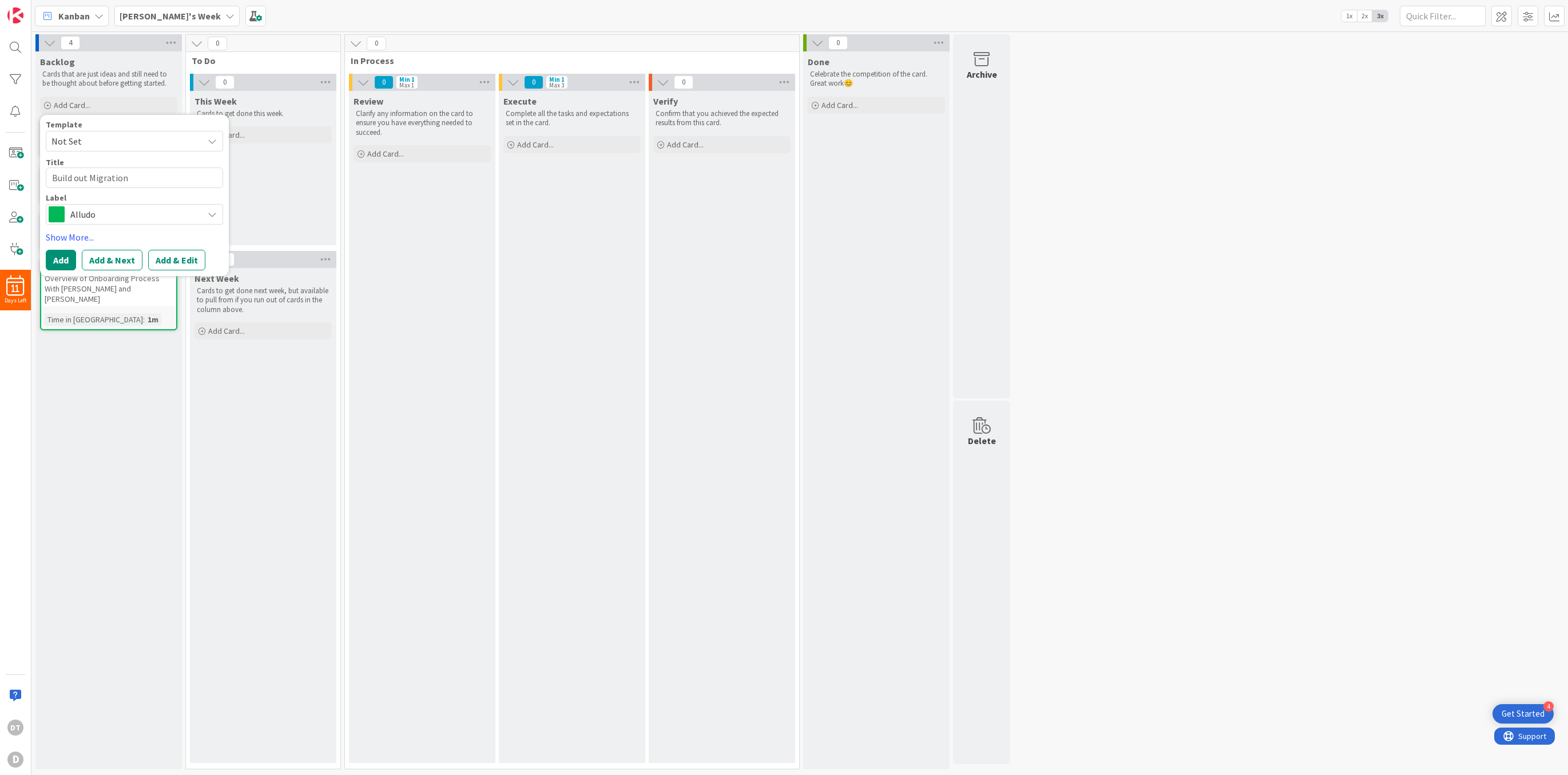
type textarea "Build out Migration"
type textarea "x"
type textarea "Build out Migration t"
type textarea "x"
type textarea "Build out Migration to"
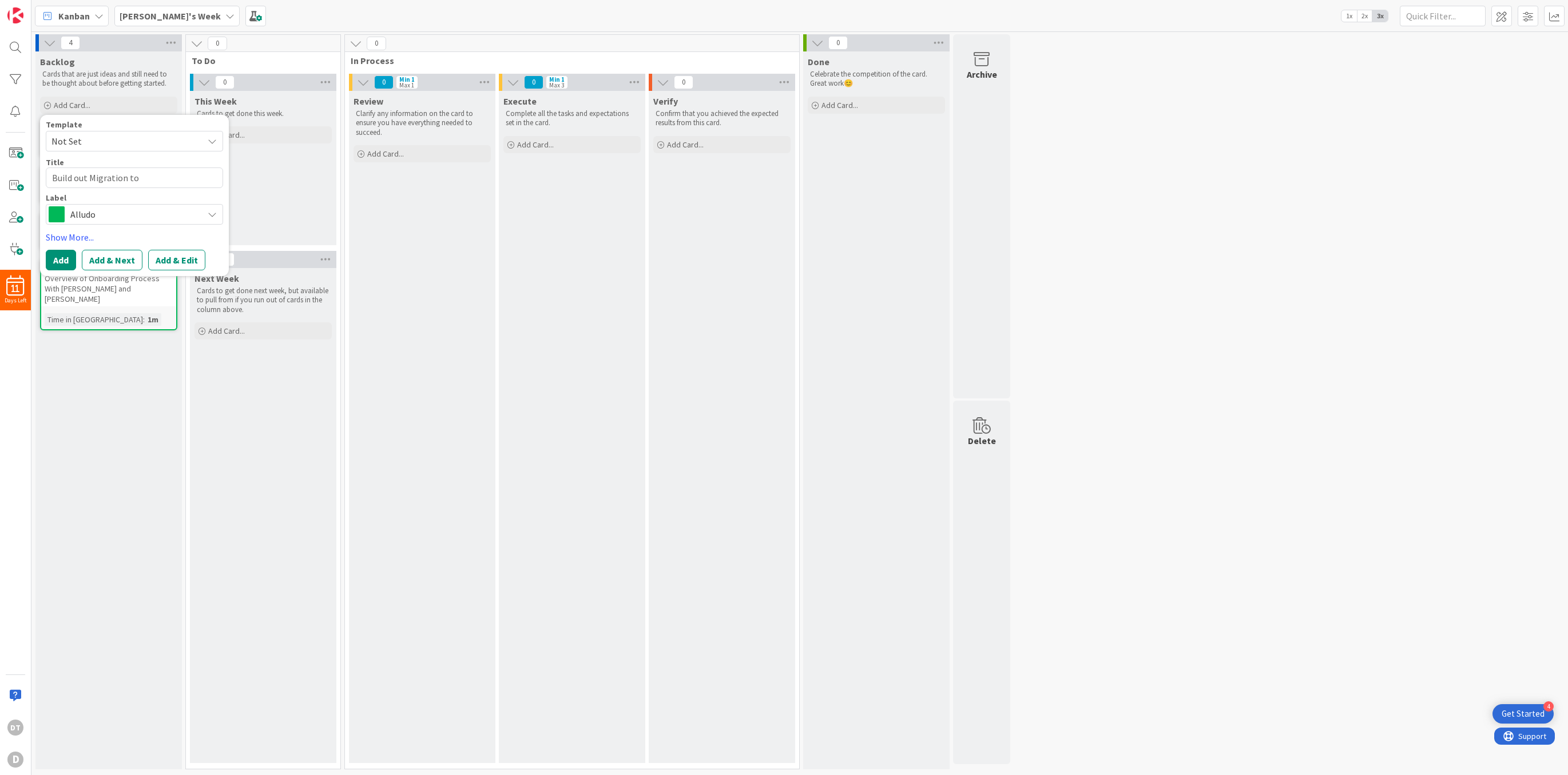
type textarea "x"
type textarea "Build out Migration to"
type textarea "x"
type textarea "Build out Migration to W"
type textarea "x"
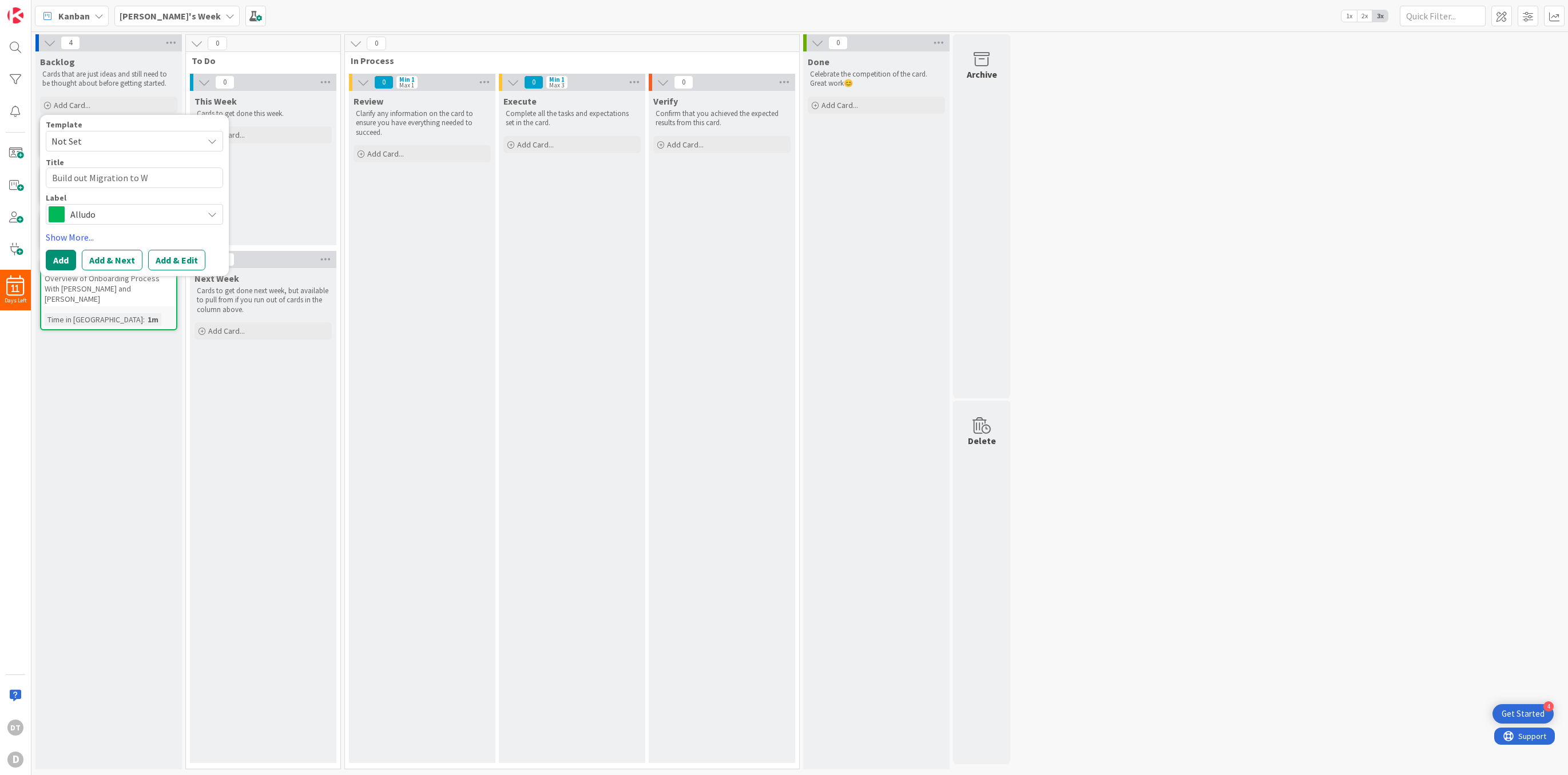
type textarea "Build out Migration to Wo"
type textarea "x"
type textarea "Build out Migration to Wor"
type textarea "x"
type textarea "Build out Migration to Word"
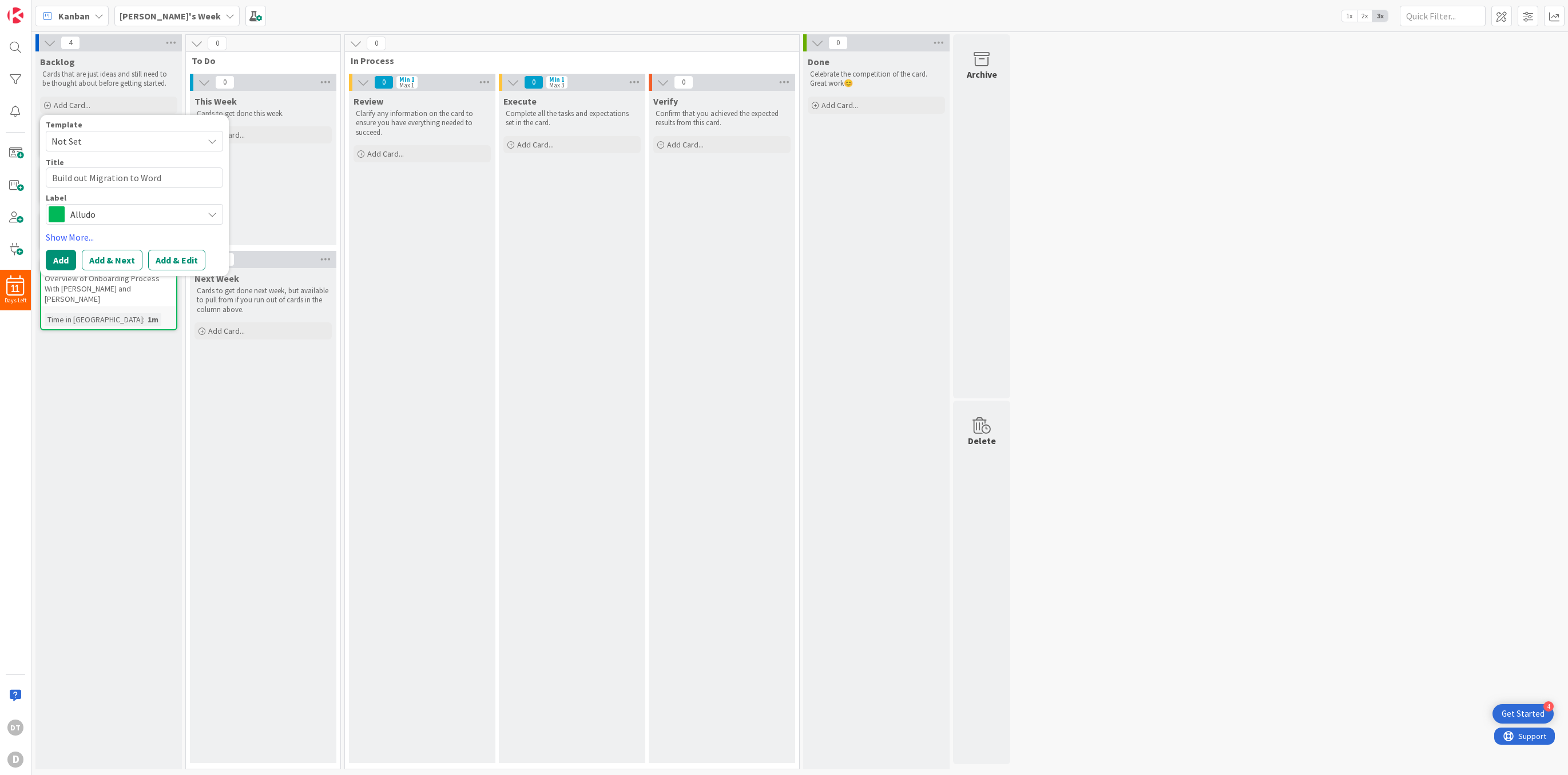
type textarea "x"
type textarea "Build out Migration to Wordp"
type textarea "x"
type textarea "Build out Migration to Wordpr"
type textarea "x"
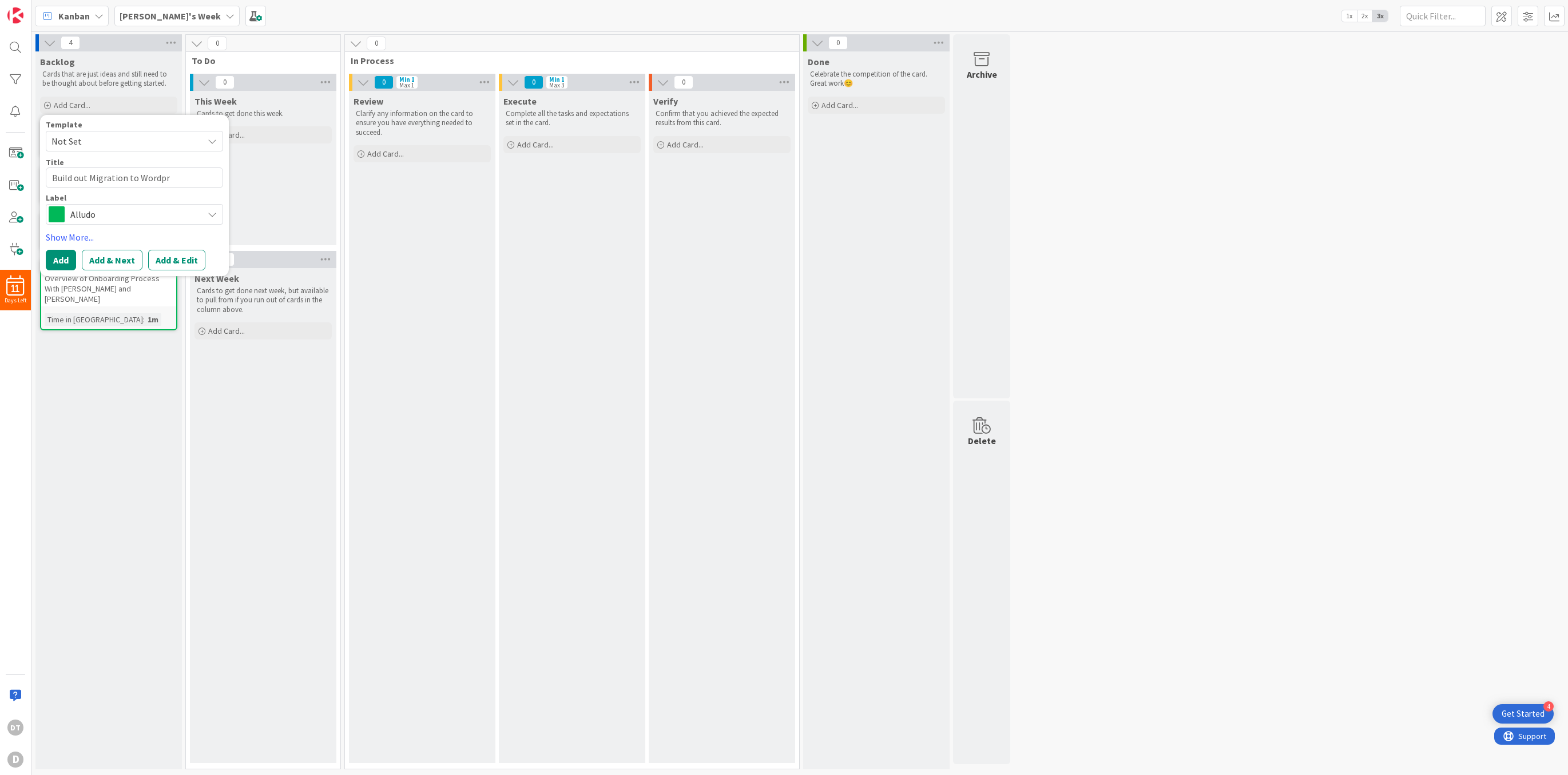
type textarea "Build out Migration to Wordpre"
type textarea "x"
type textarea "Build out Migration to Wordpres"
type textarea "x"
type textarea "Build out Migration to Wordpress"
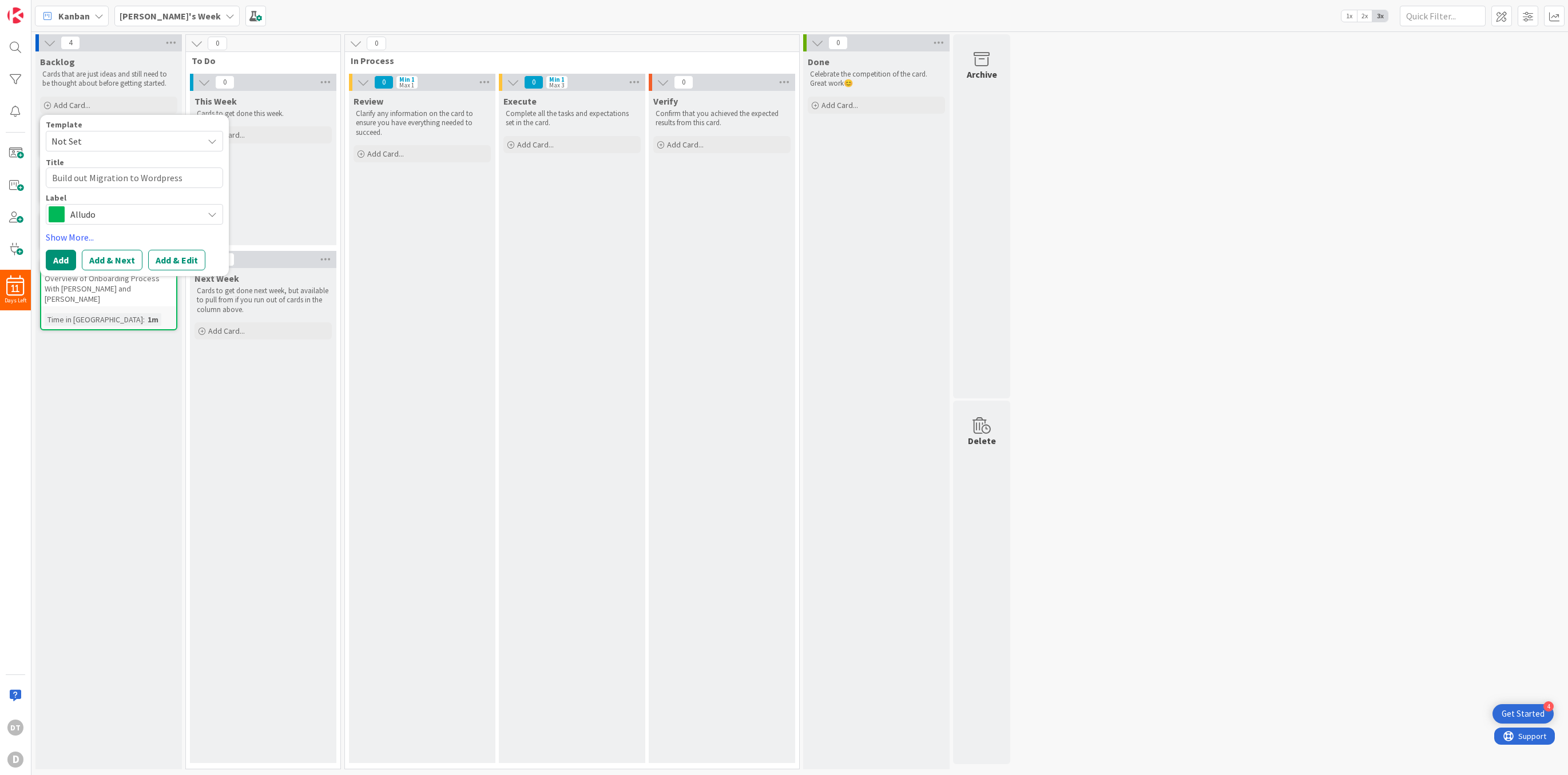
type textarea "x"
type textarea "Build out Migration to Wordpress"
type textarea "x"
type textarea "Build out Migration to Wordpress P"
type textarea "x"
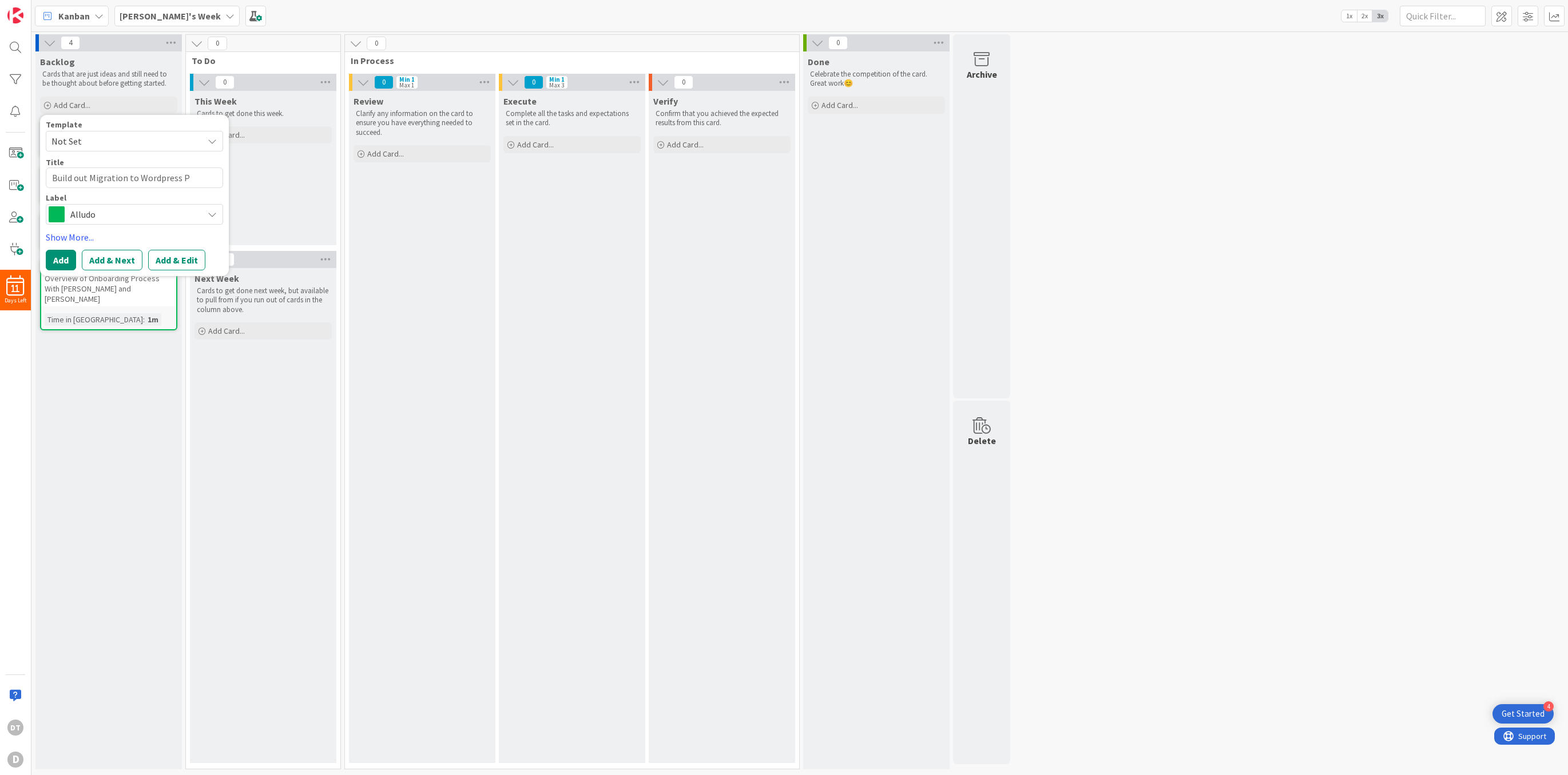
type textarea "Build out Migration to Wordpress Pl"
type textarea "x"
type textarea "Build out Migration to Wordpress Pla"
type textarea "x"
type textarea "Build out Migration to Wordpress Plan"
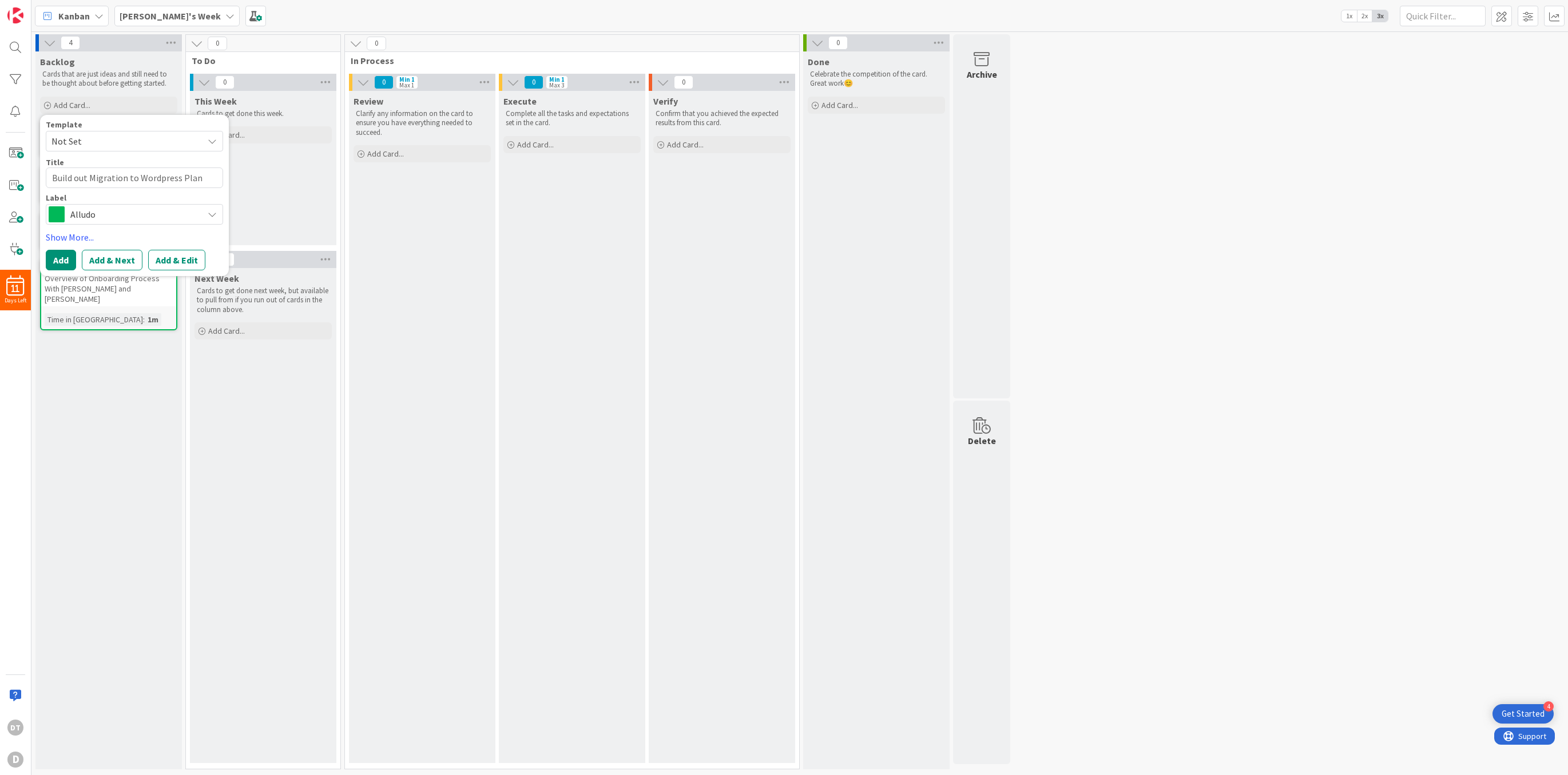
click at [126, 212] on span "Alludo" at bounding box center [134, 214] width 127 height 16
click at [97, 277] on span "SAR" at bounding box center [158, 282] width 139 height 17
type textarea "x"
click at [110, 259] on button "Add & Next" at bounding box center [112, 260] width 61 height 21
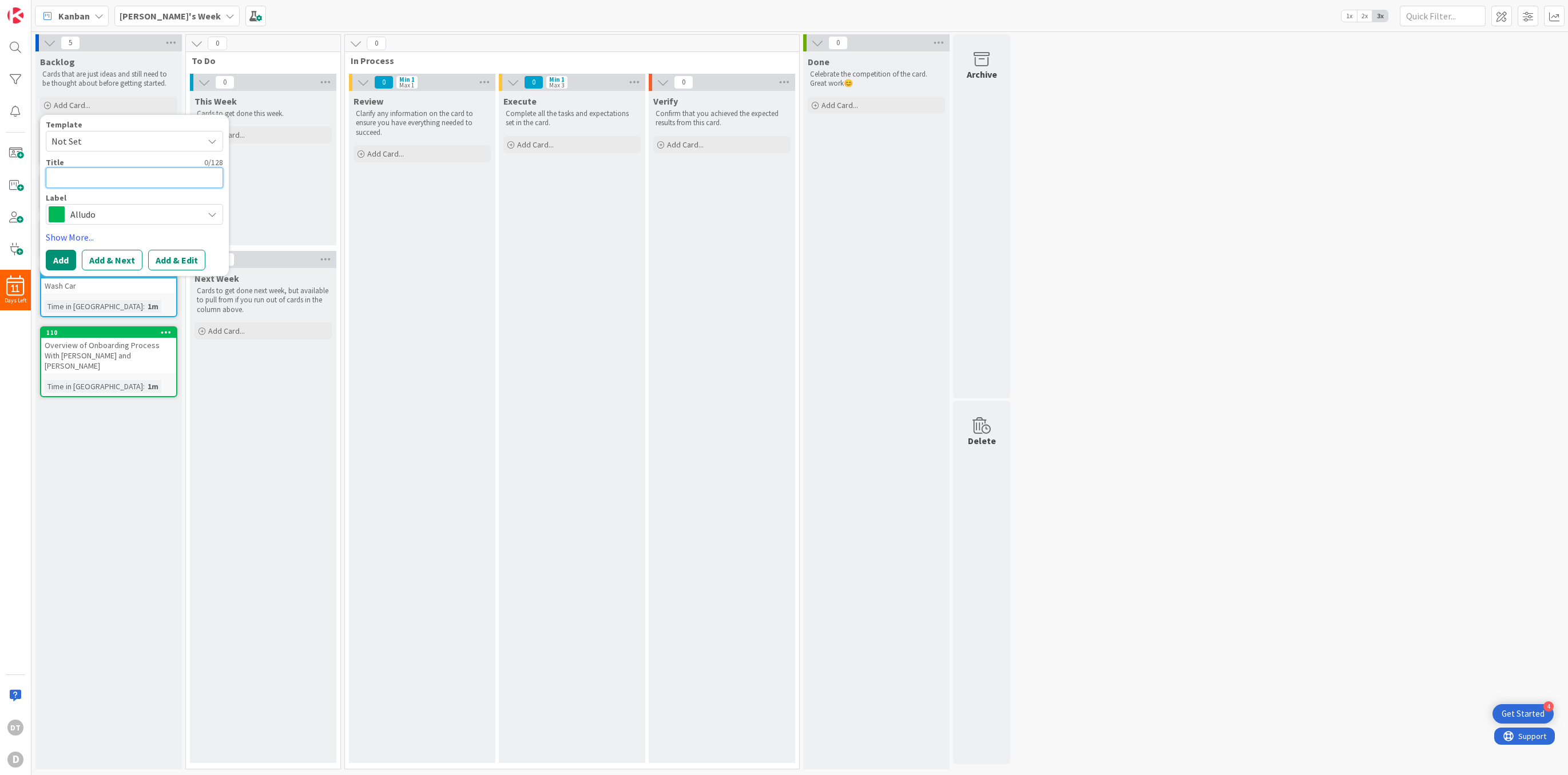
click at [79, 176] on textarea at bounding box center [134, 178] width 177 height 21
type textarea "B"
type textarea "x"
type textarea "Bu"
type textarea "x"
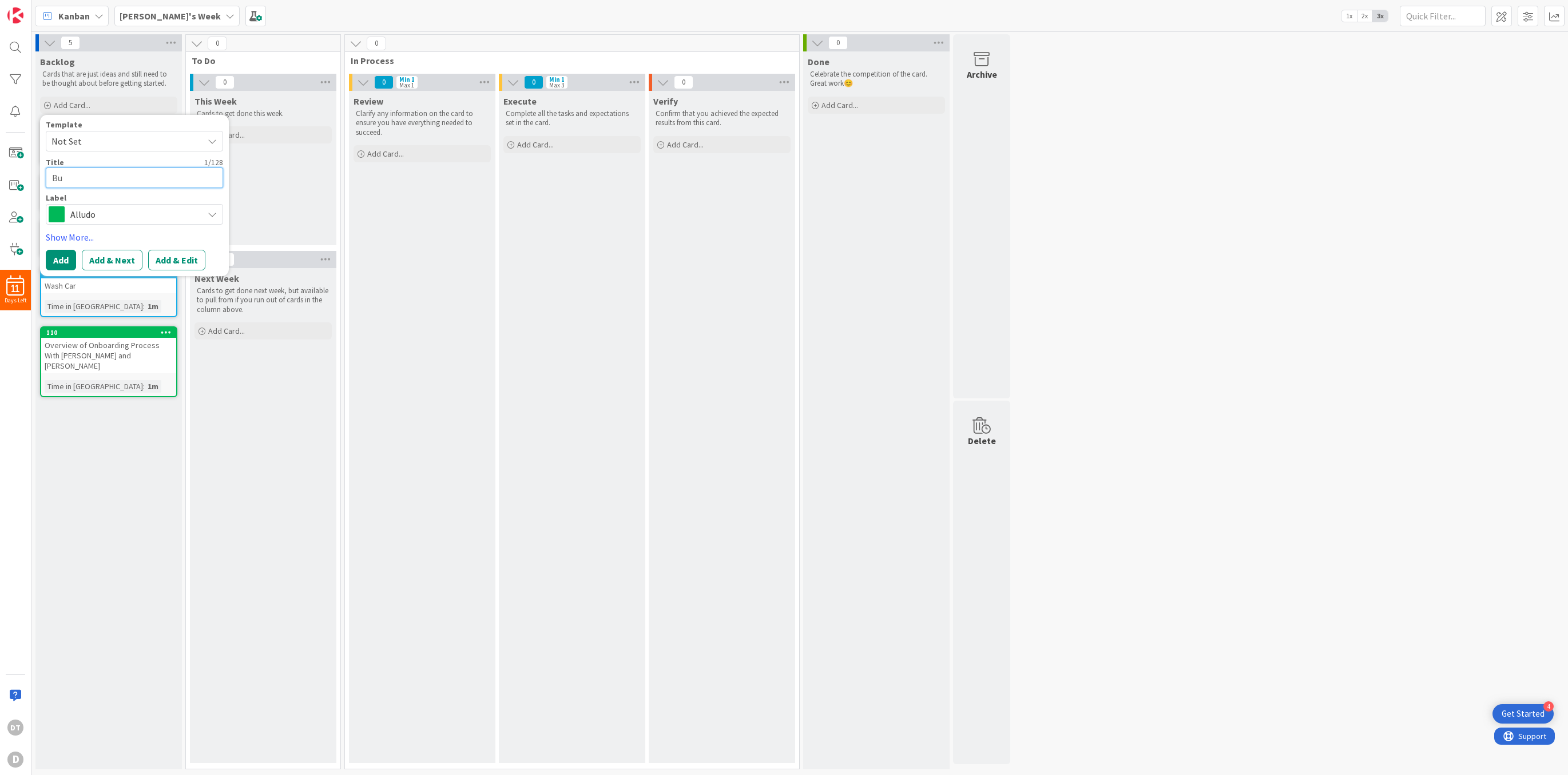
type textarea "Bui"
type textarea "x"
type textarea "Build"
type textarea "x"
type textarea "Build"
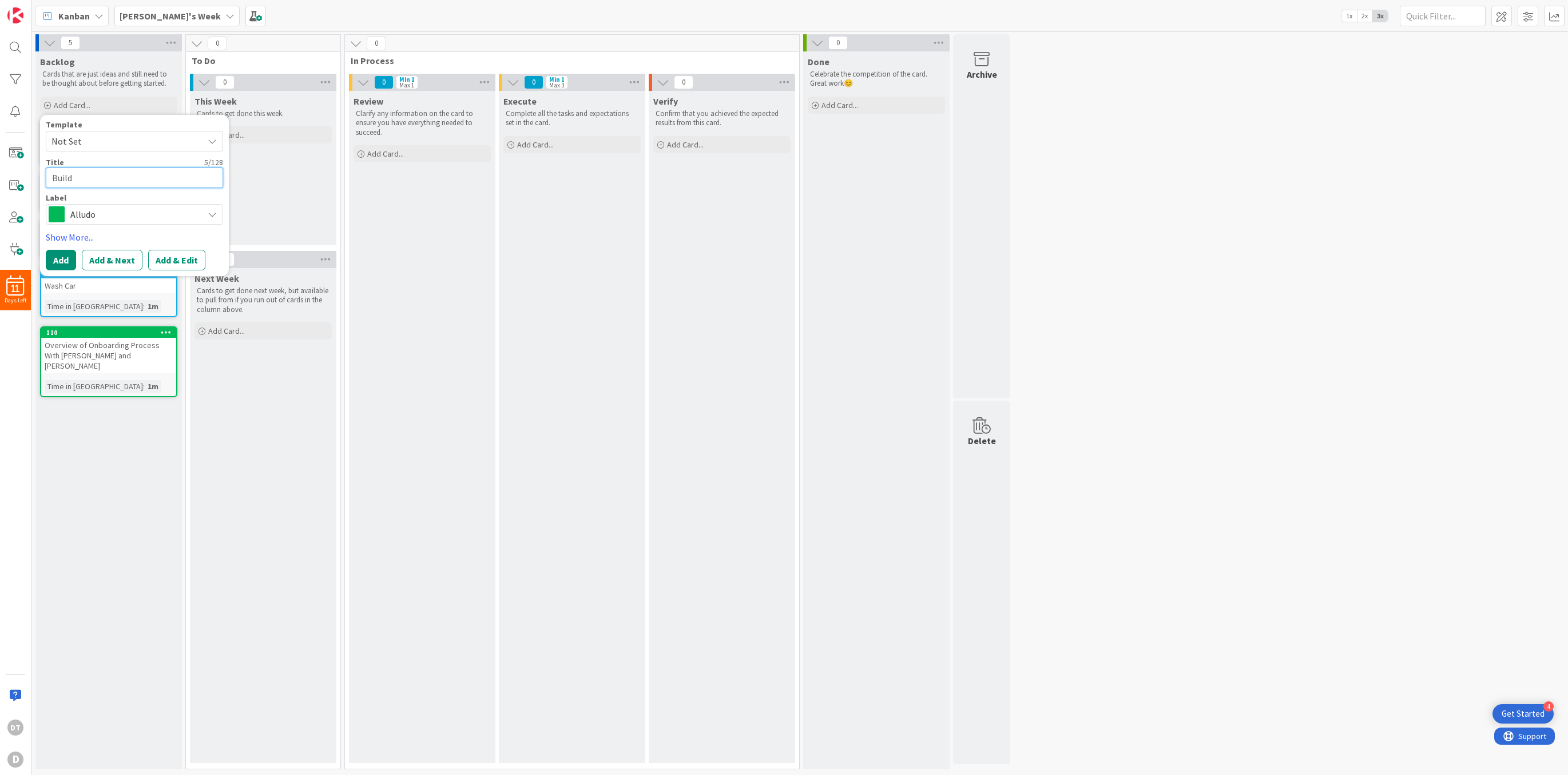
type textarea "x"
type textarea "Build o"
type textarea "x"
type textarea "Build ou"
type textarea "x"
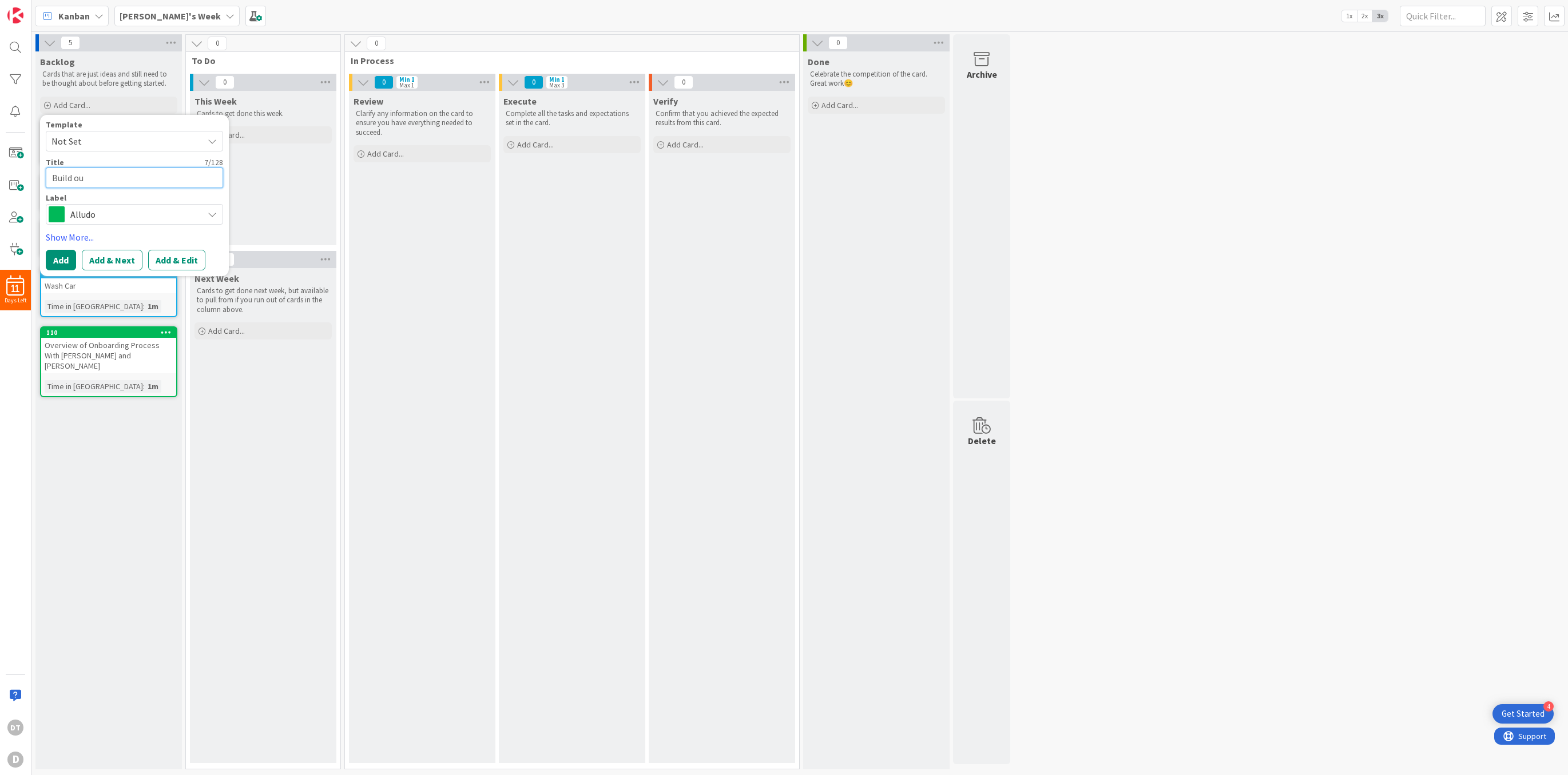
type textarea "Build out"
type textarea "x"
type textarea "Build out"
type textarea "x"
type textarea "Build out M"
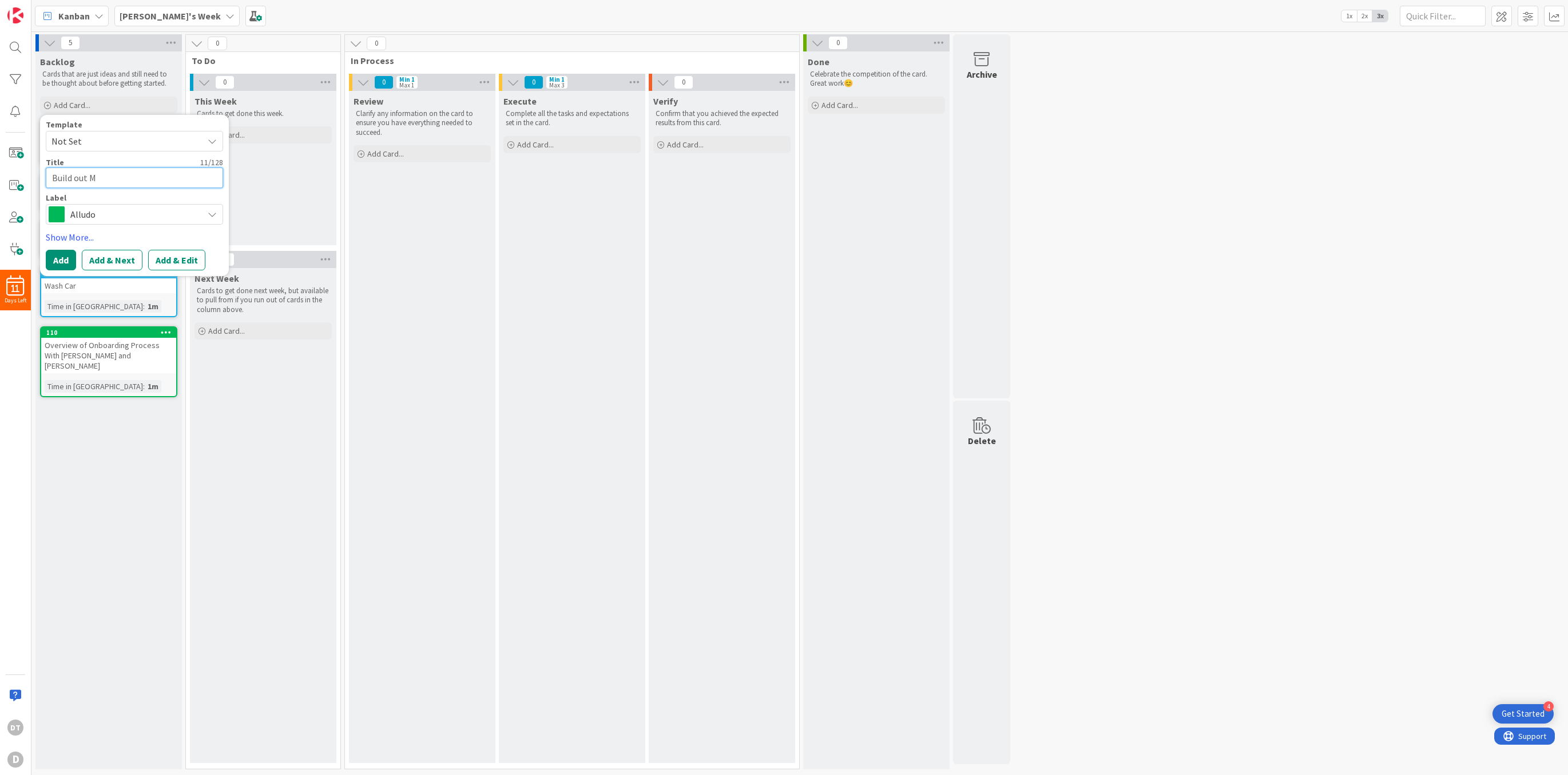
type textarea "x"
type textarea "Build out Mi"
type textarea "x"
type textarea "Build out Mig"
type textarea "x"
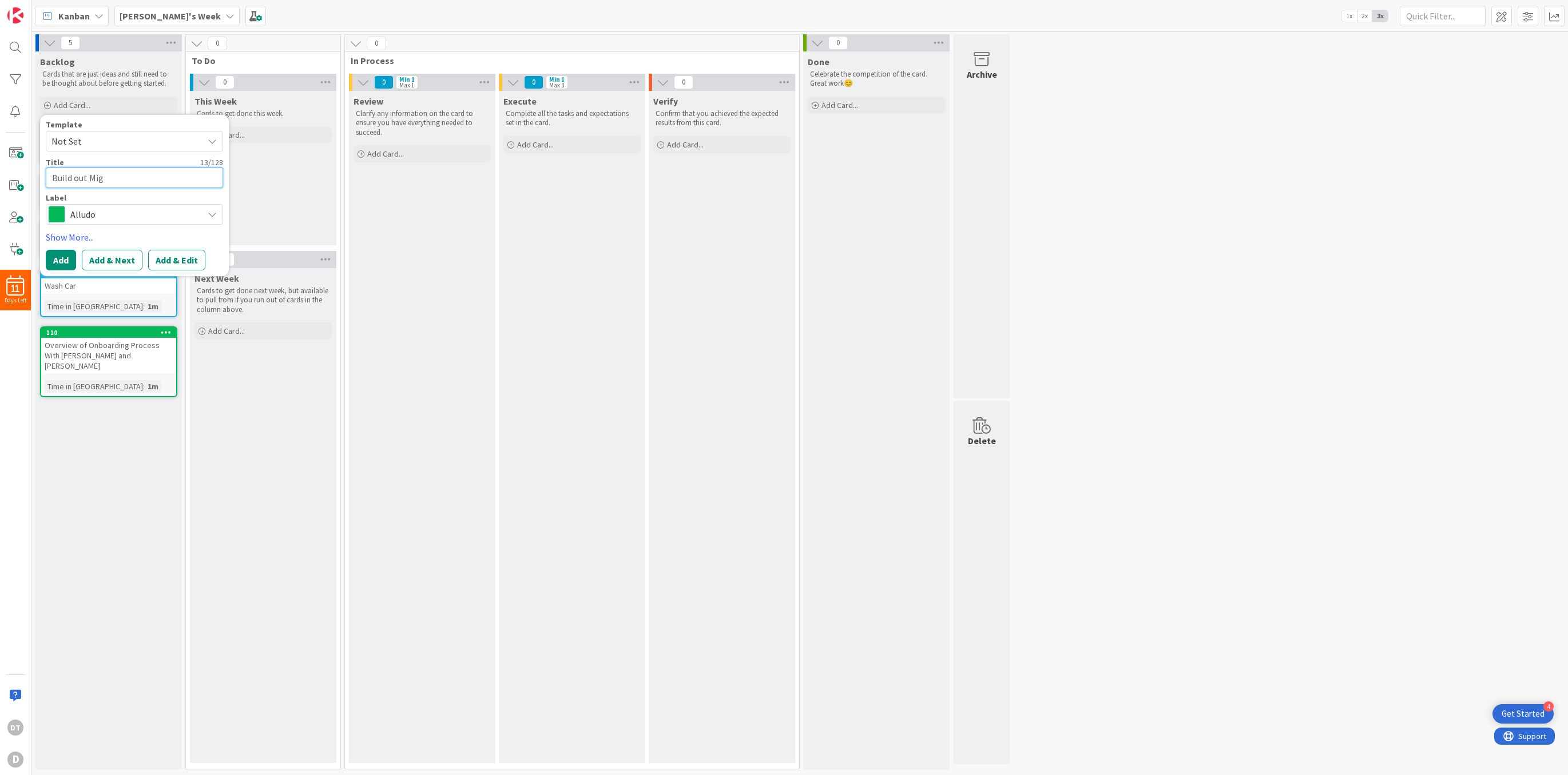
type textarea "Build out Migr"
type textarea "x"
type textarea "Build out Migra"
type textarea "x"
type textarea "Build out Migrat"
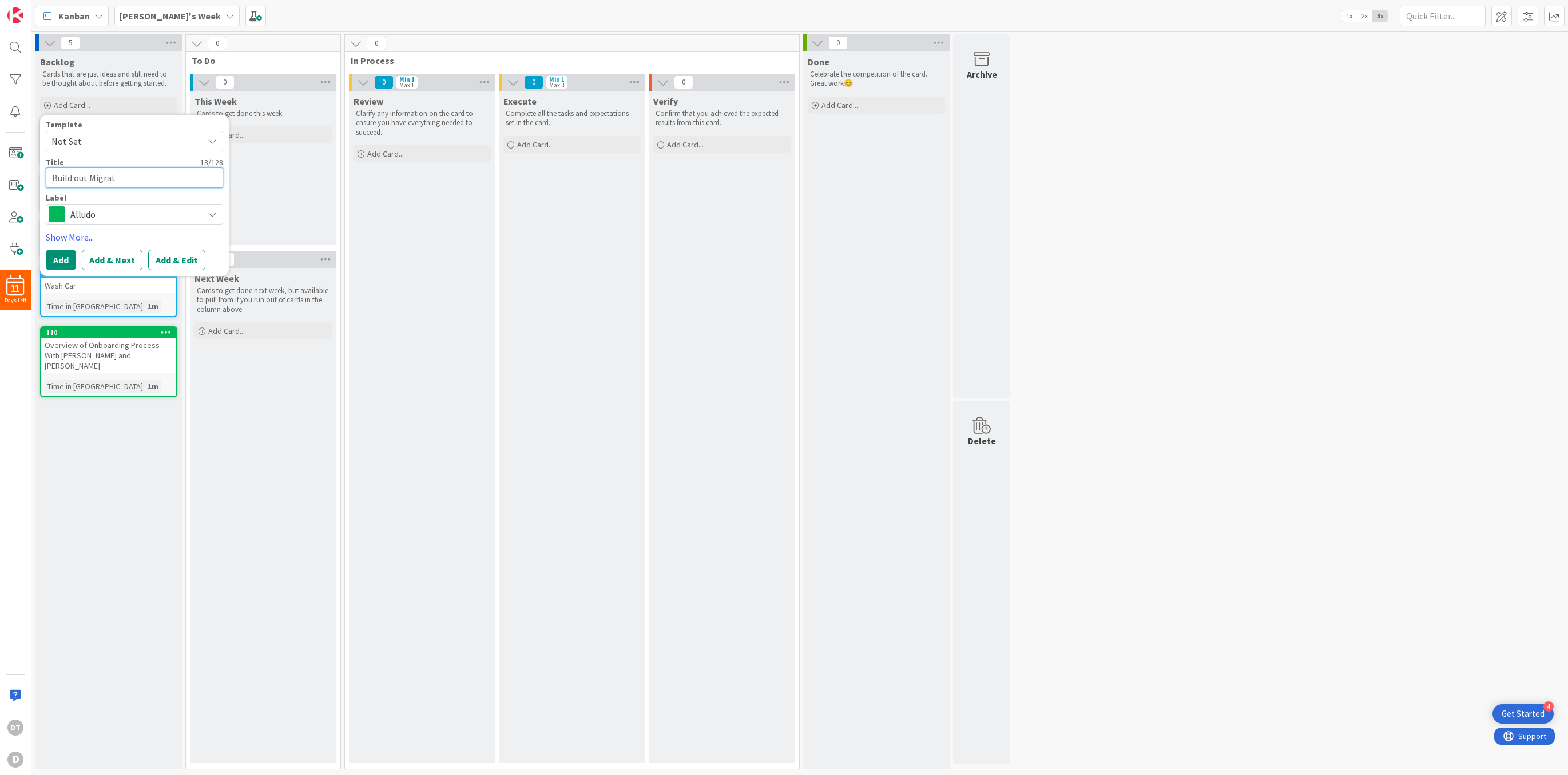
type textarea "x"
type textarea "Build out Migrati"
type textarea "x"
type textarea "Build out Migratio"
type textarea "x"
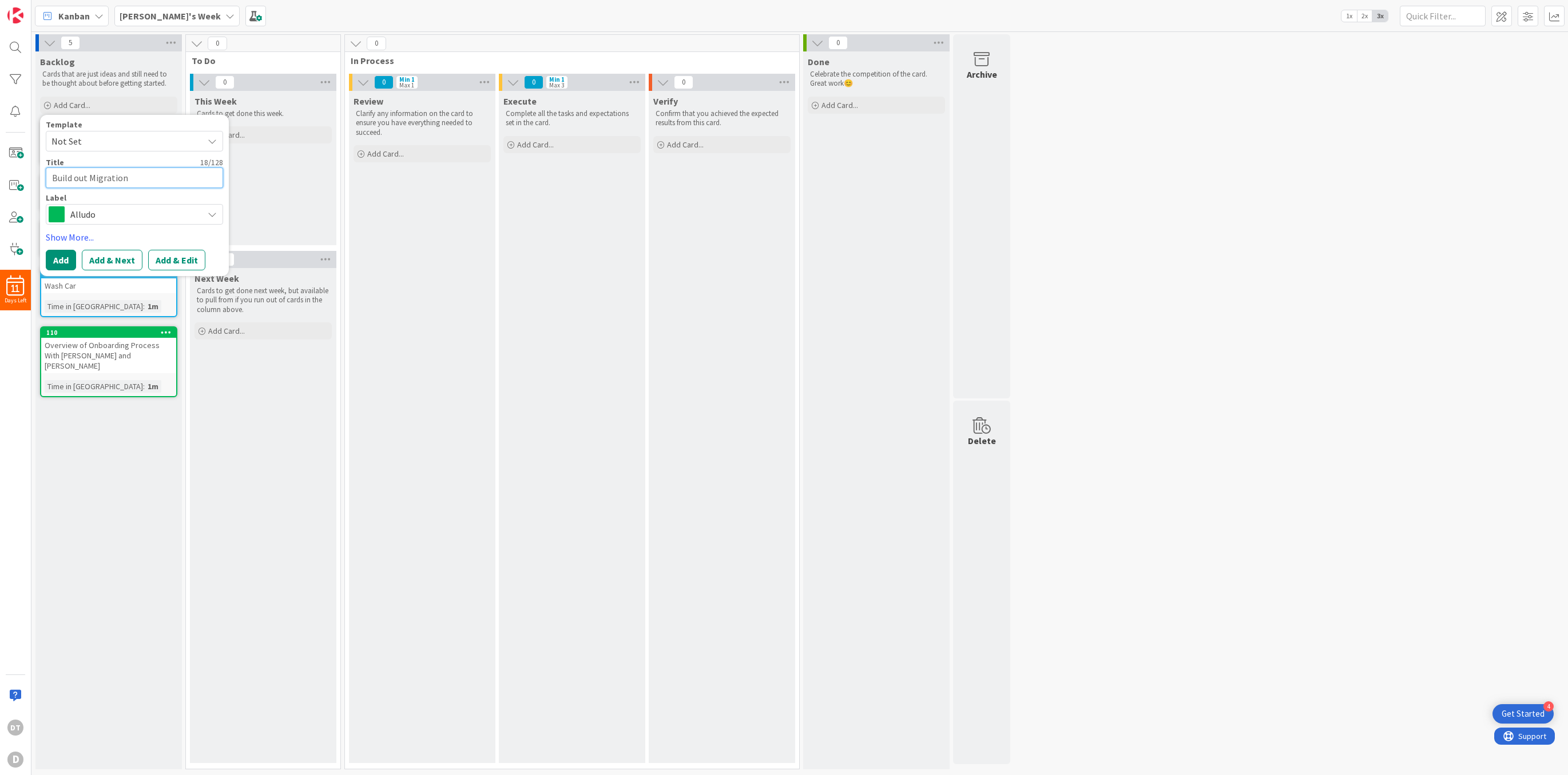
type textarea "Build out Migration"
type textarea "x"
type textarea "Build out Migration t"
type textarea "x"
type textarea "Build out Migration to"
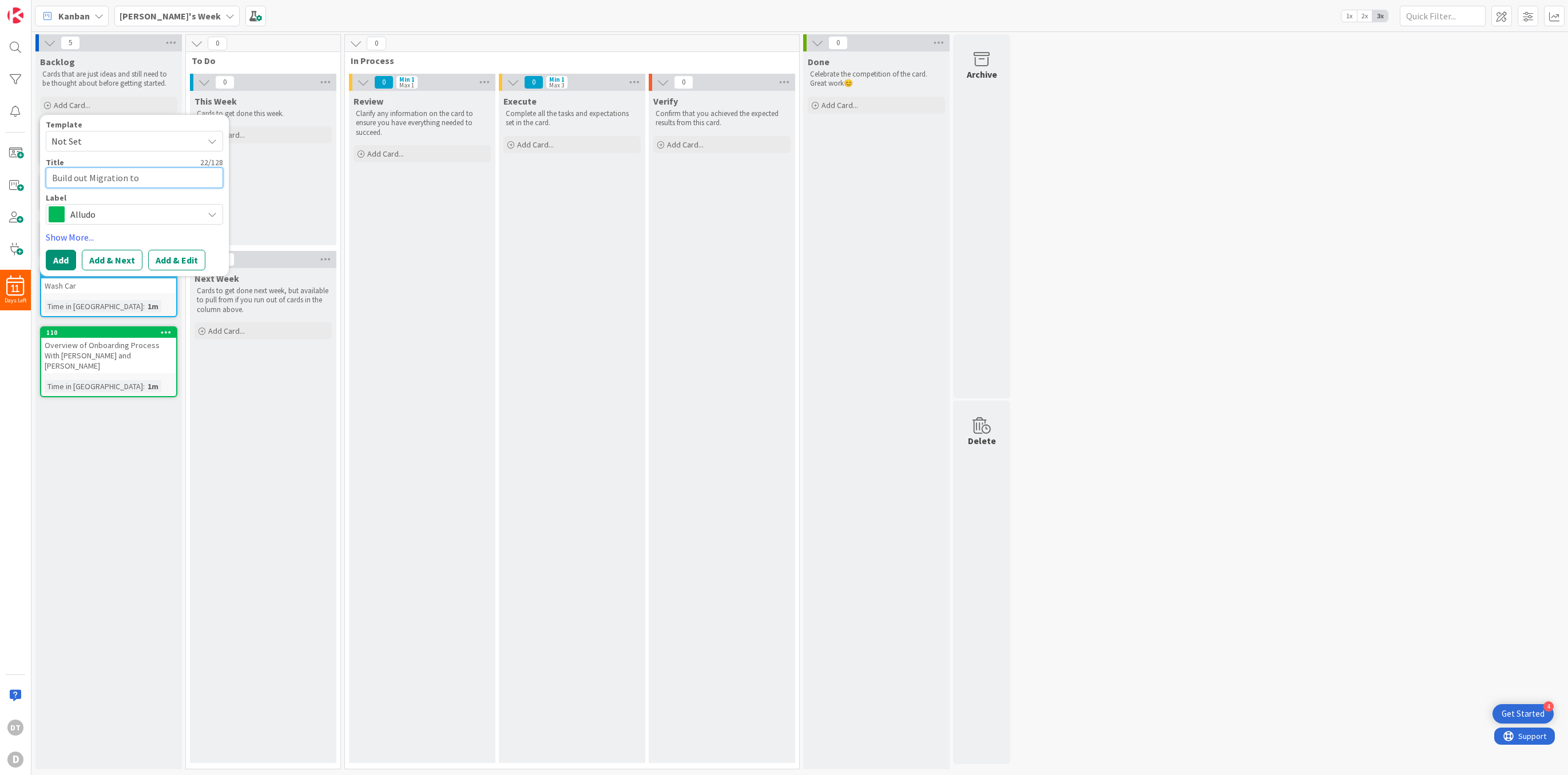
type textarea "x"
type textarea "Build out Migration to C"
type textarea "x"
type textarea "Build out Migration to Co"
type textarea "x"
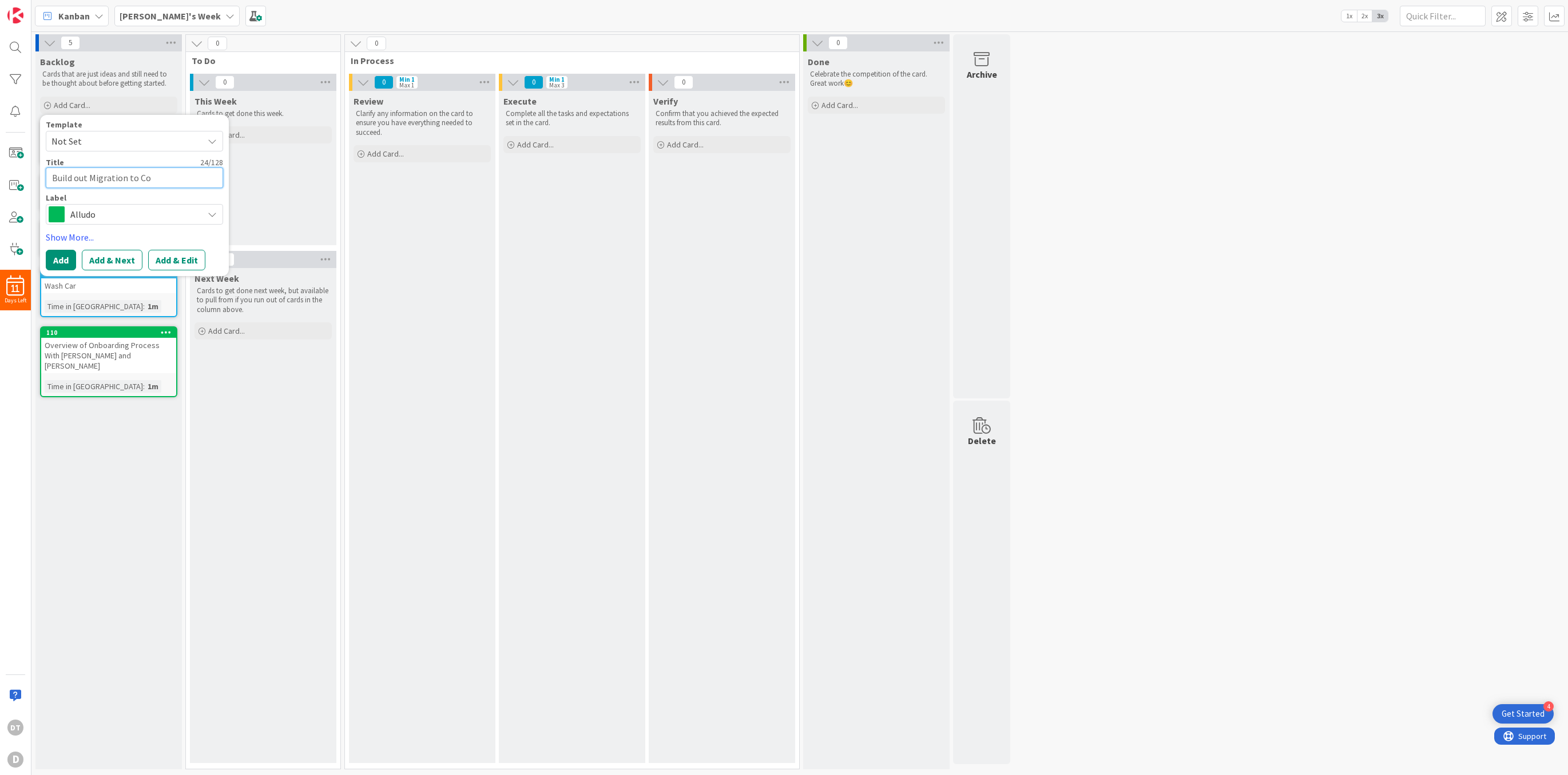
type textarea "Build out Migration to Con"
type textarea "x"
type textarea "Build out Migration to Conv"
type textarea "x"
type textarea "Build out Migration to Conve"
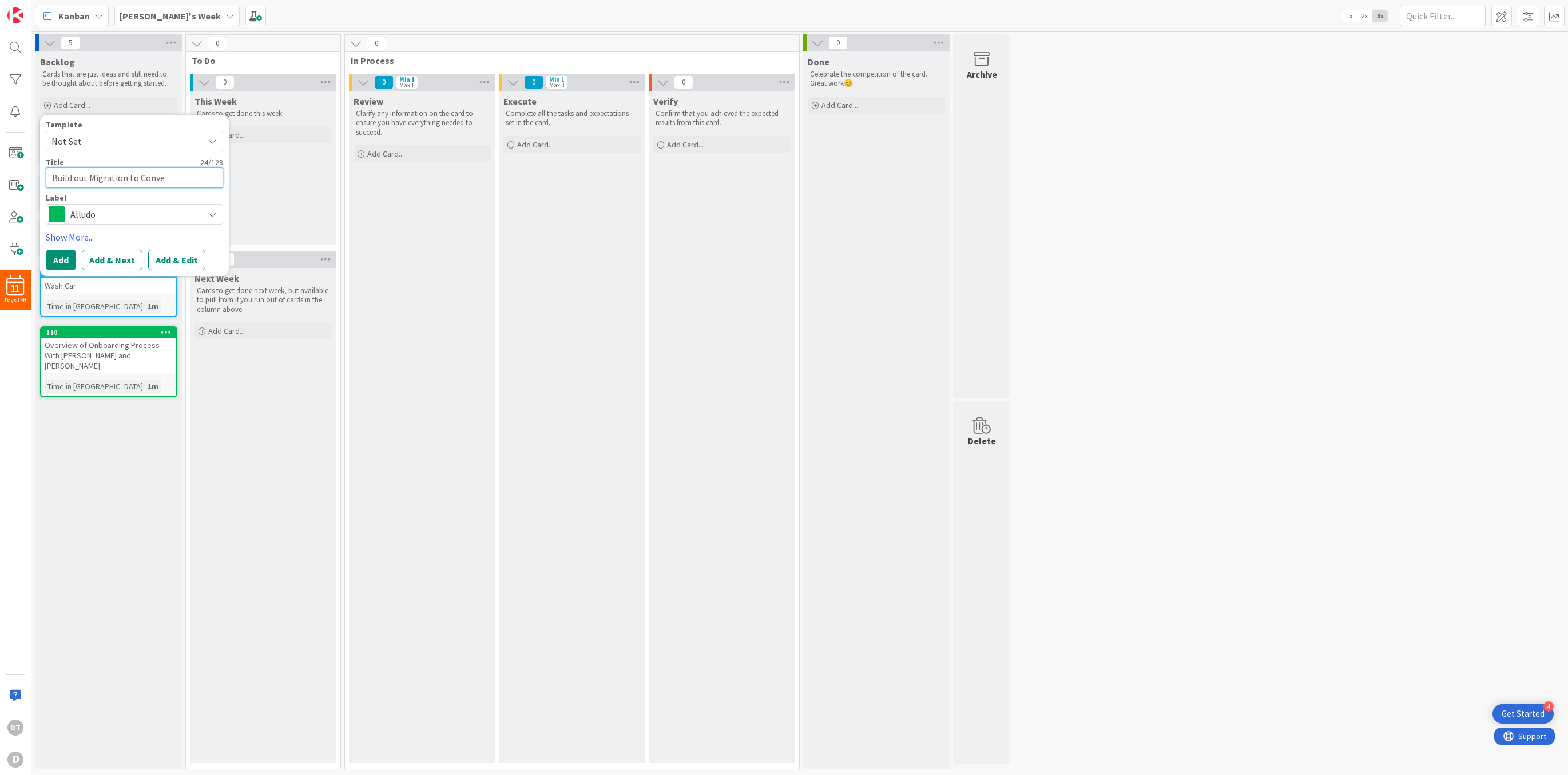
type textarea "x"
type textarea "Build out Migration to Conver"
type textarea "x"
type textarea "Build out Migration to Convert"
type textarea "x"
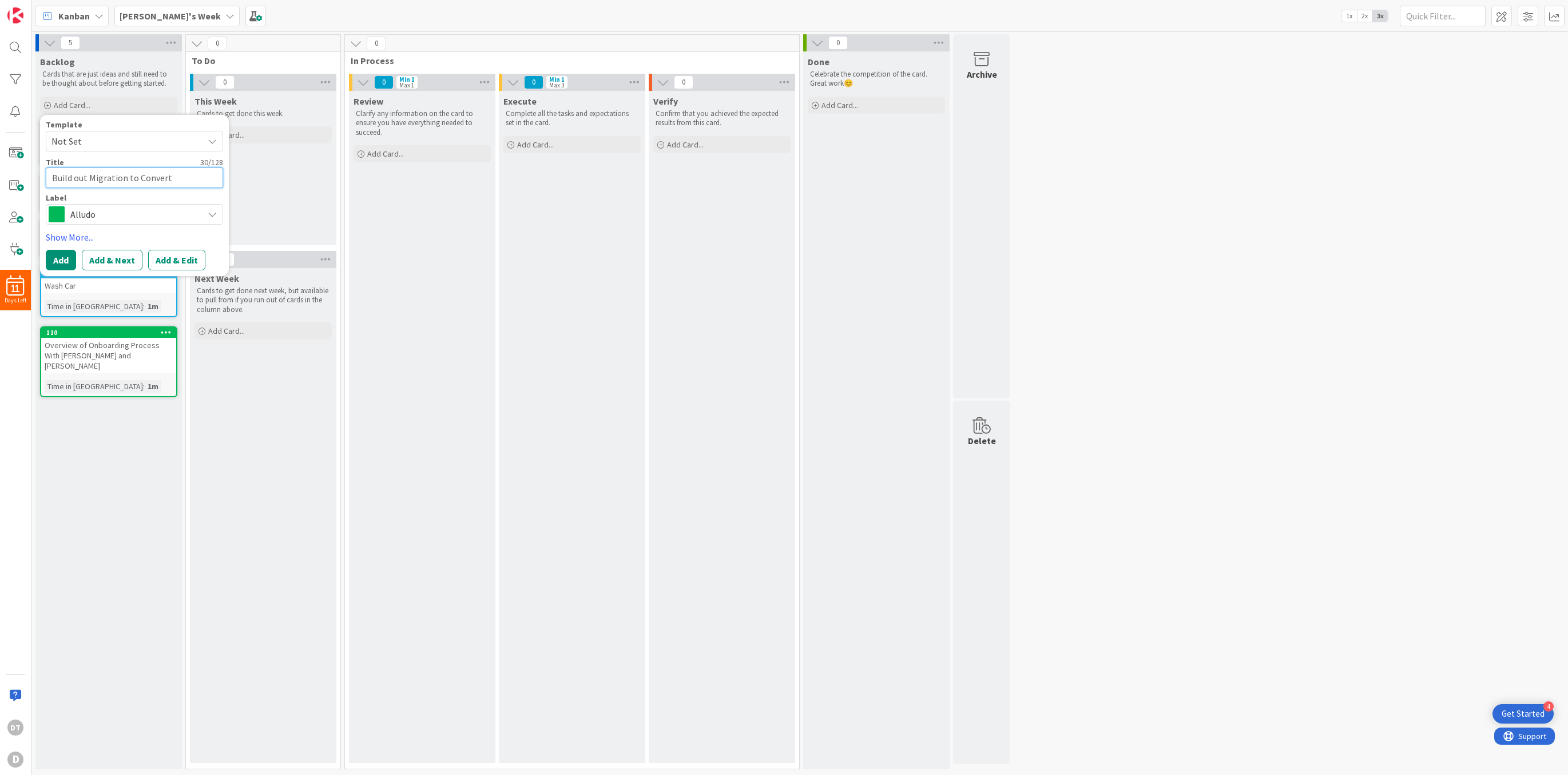
type textarea "Build out Migration to ConvertK"
type textarea "x"
type textarea "Build out Migration to ConvertKi"
type textarea "x"
type textarea "Build out Migration to ConvertKit"
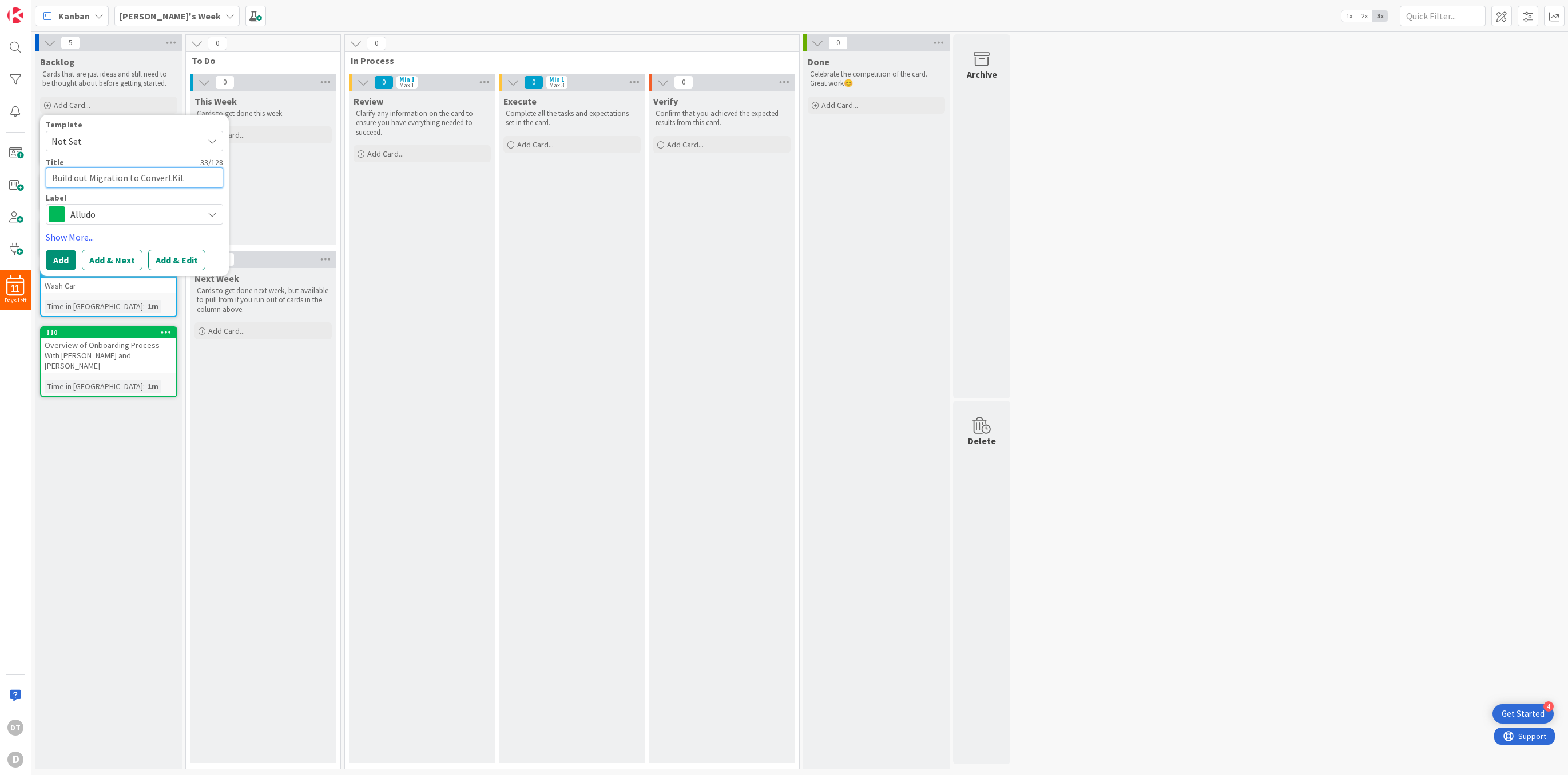
type textarea "x"
type textarea "Build out Migration to ConvertKit"
type textarea "x"
type textarea "Build out Migration to ConvertKit P"
type textarea "x"
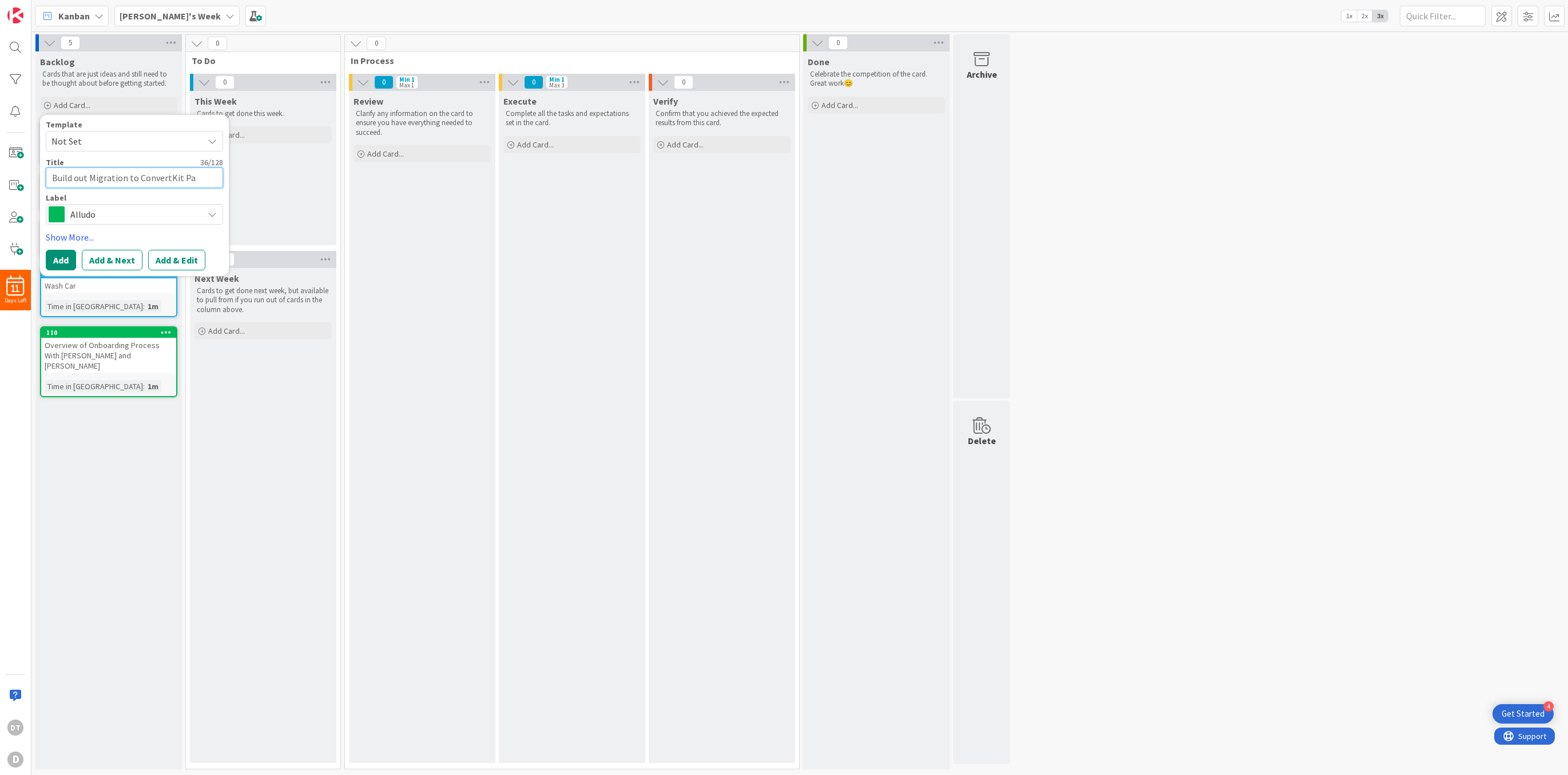
type textarea "Build out Migration to ConvertKit Pan"
type textarea "x"
type textarea "Build out Migration to ConvertKit Pa"
type textarea "x"
type textarea "Build out Migration to ConvertKit P"
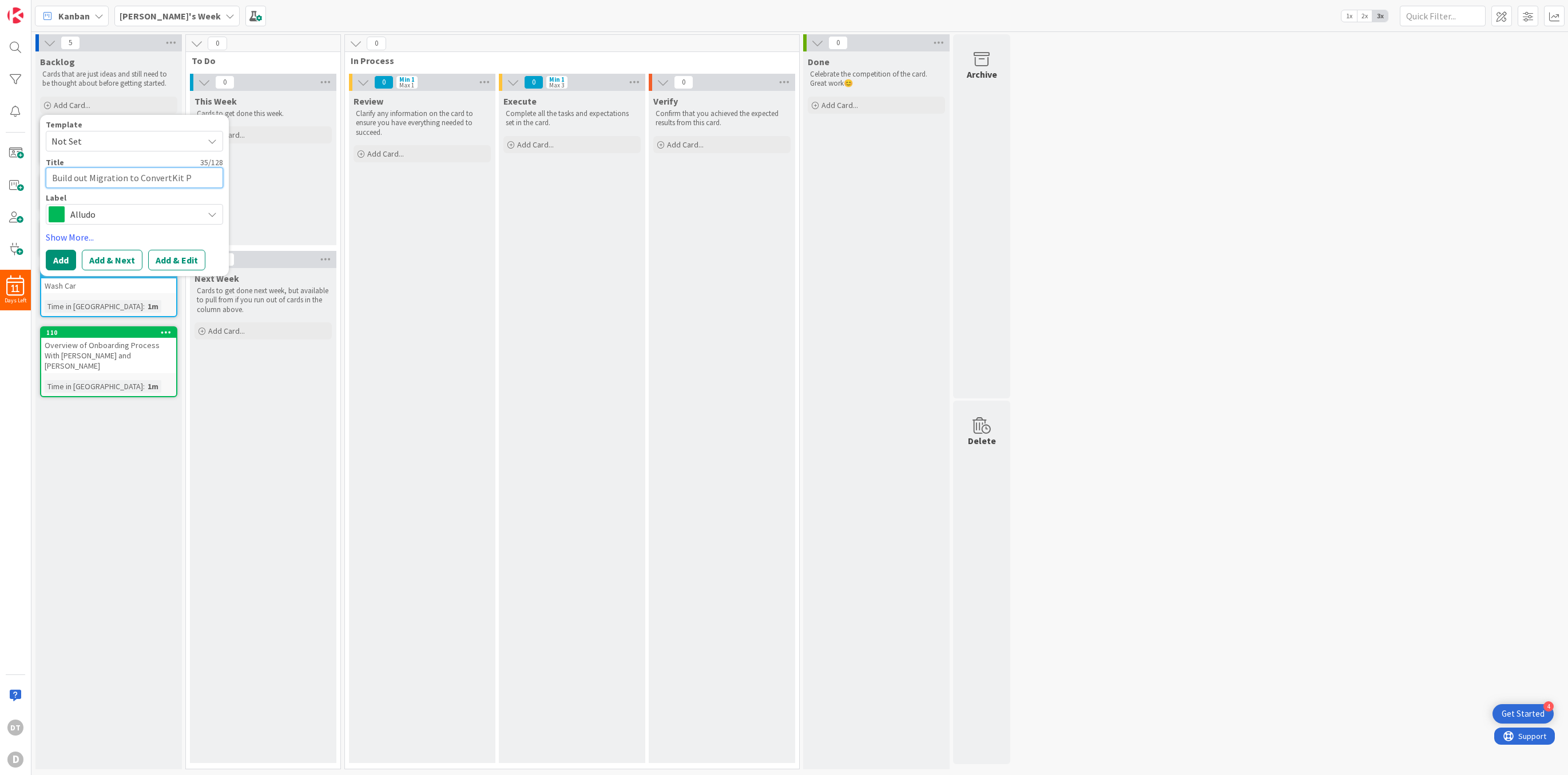
type textarea "x"
type textarea "Build out Migration to ConvertKit Pl"
type textarea "x"
type textarea "Build out Migration to ConvertKit Pla"
type textarea "x"
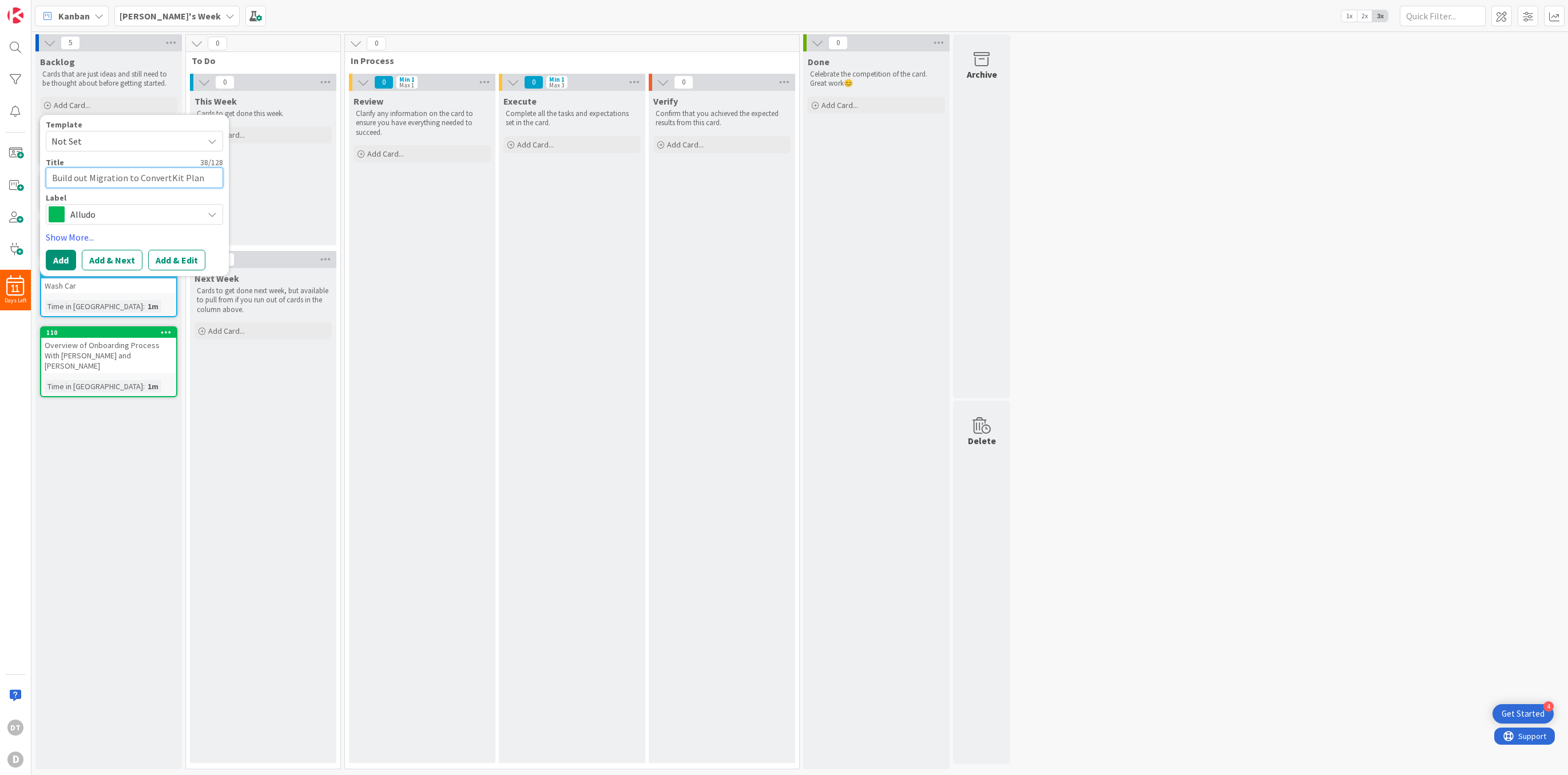
type textarea "Build out Migration to ConvertKit Plan"
click at [103, 208] on span "Alludo" at bounding box center [134, 214] width 127 height 16
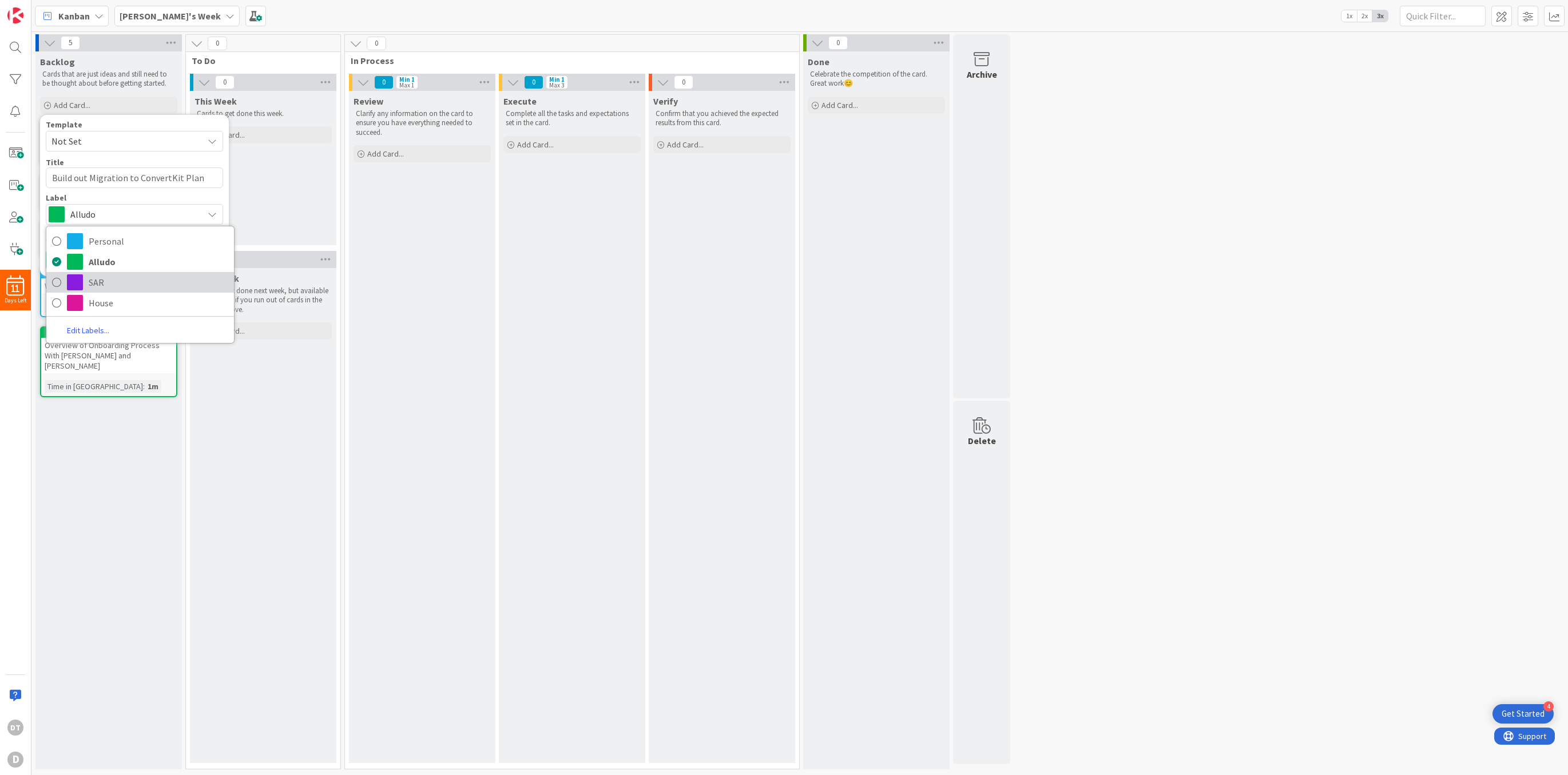
click at [103, 276] on span "SAR" at bounding box center [158, 282] width 139 height 17
type textarea "x"
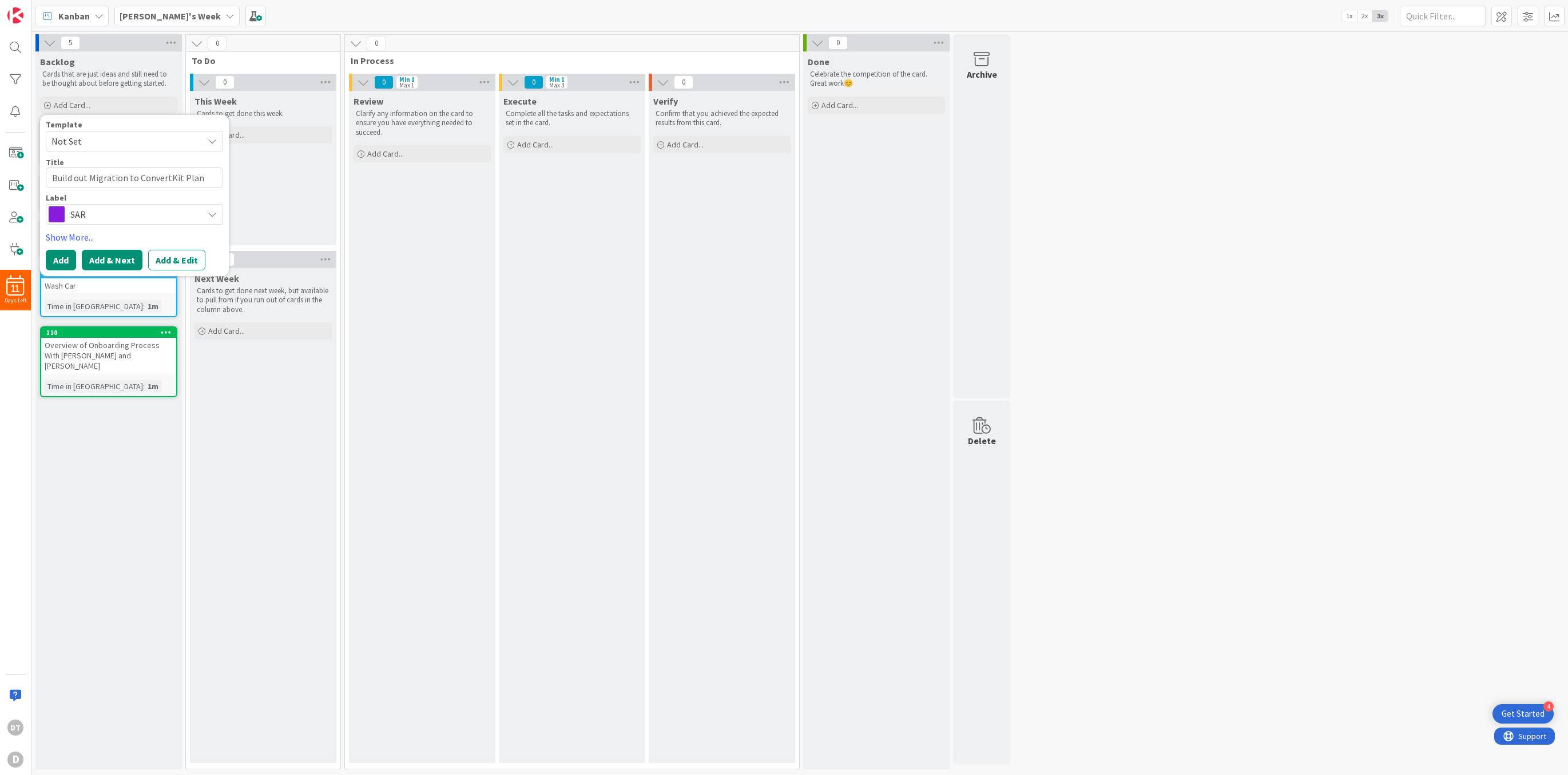
click at [107, 259] on button "Add & Next" at bounding box center [112, 260] width 61 height 21
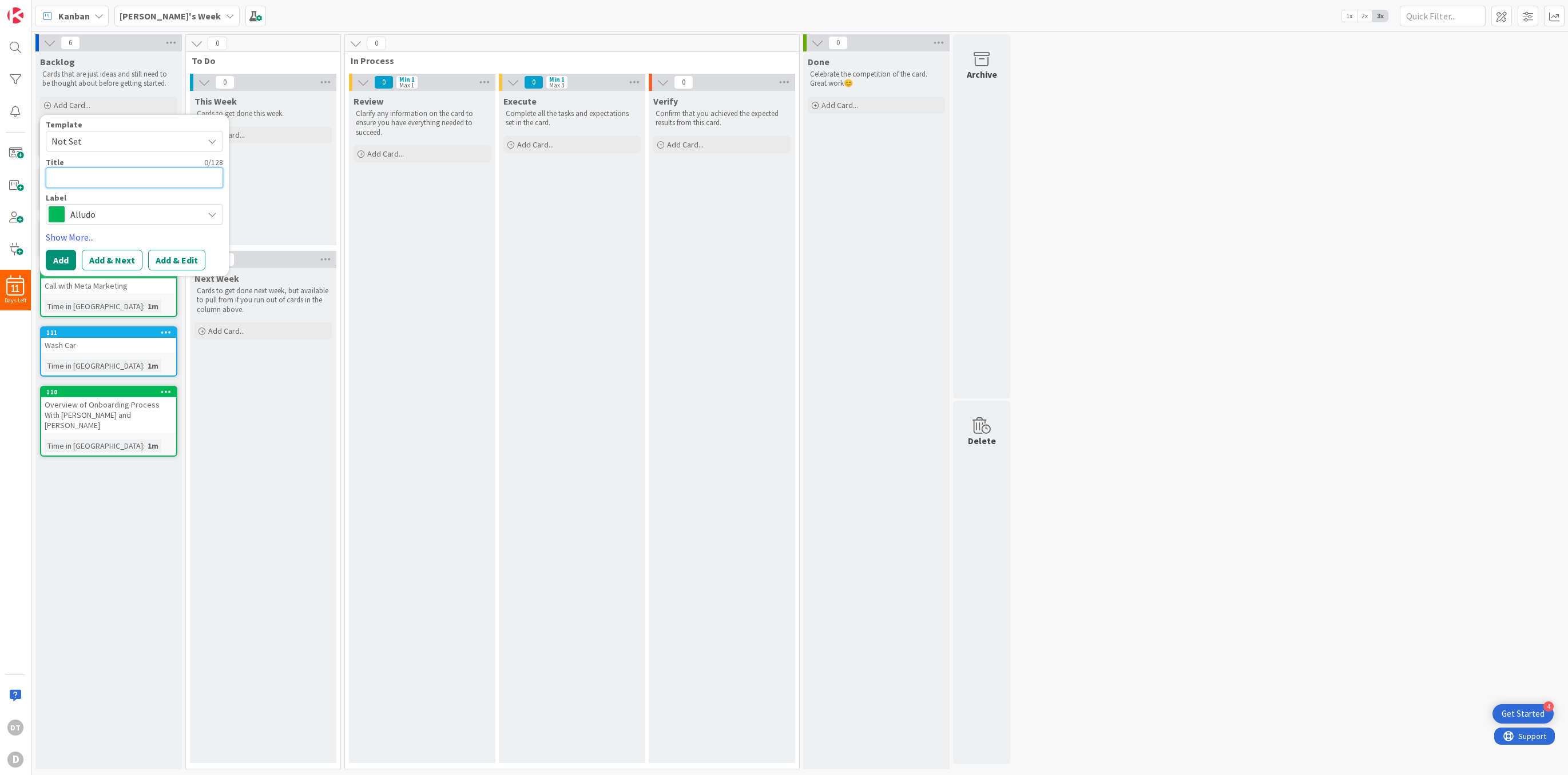
click at [90, 176] on textarea at bounding box center [134, 178] width 177 height 21
type textarea "B"
type textarea "x"
type textarea "Bu"
type textarea "x"
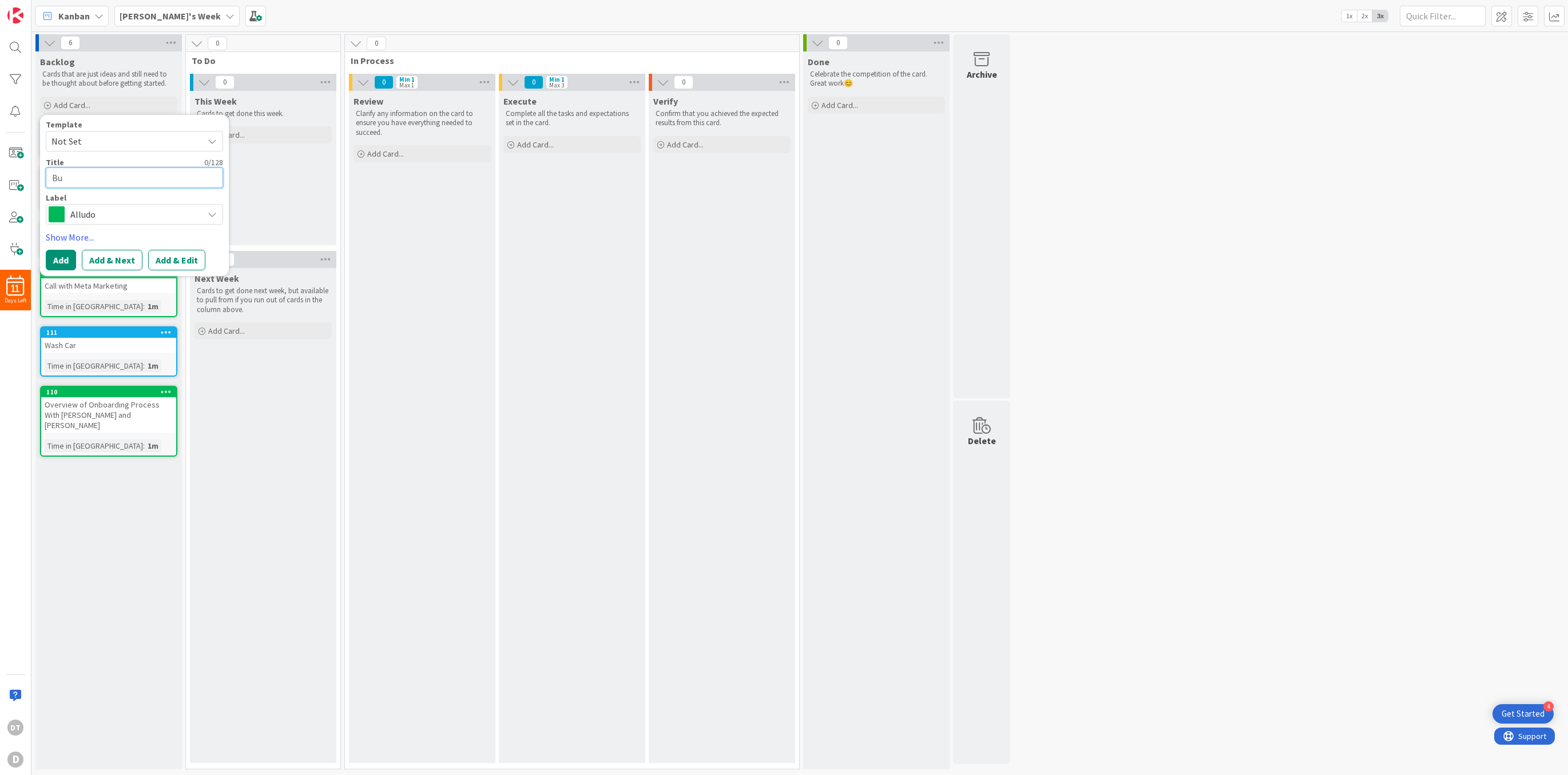
type textarea "Bui"
type textarea "x"
type textarea "Build"
type textarea "x"
type textarea "Build"
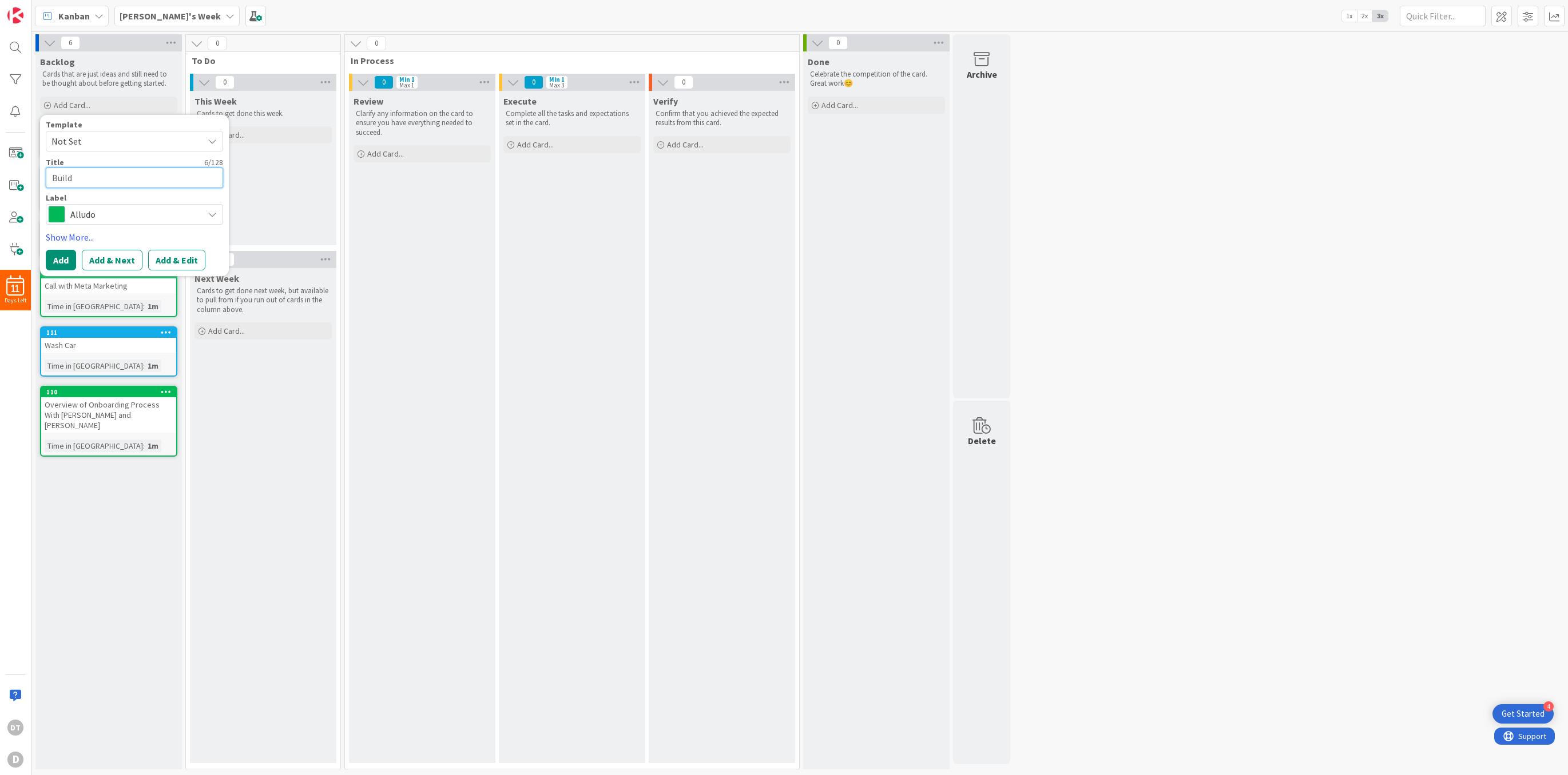
type textarea "x"
type textarea "Build o"
type textarea "x"
type textarea "Build ou"
type textarea "x"
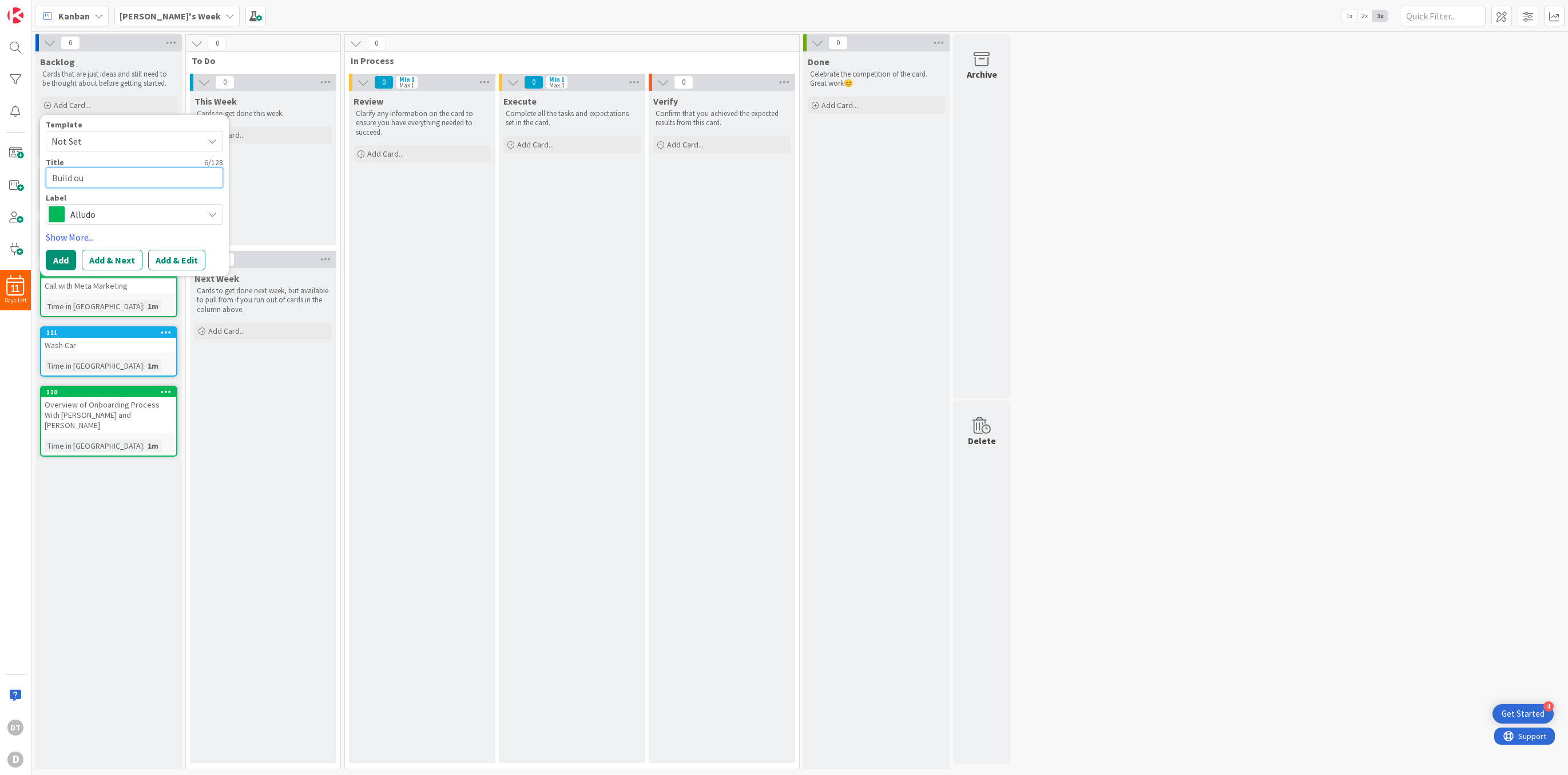
type textarea "Build out"
type textarea "x"
type textarea "Build out"
type textarea "x"
type textarea "Build out pr"
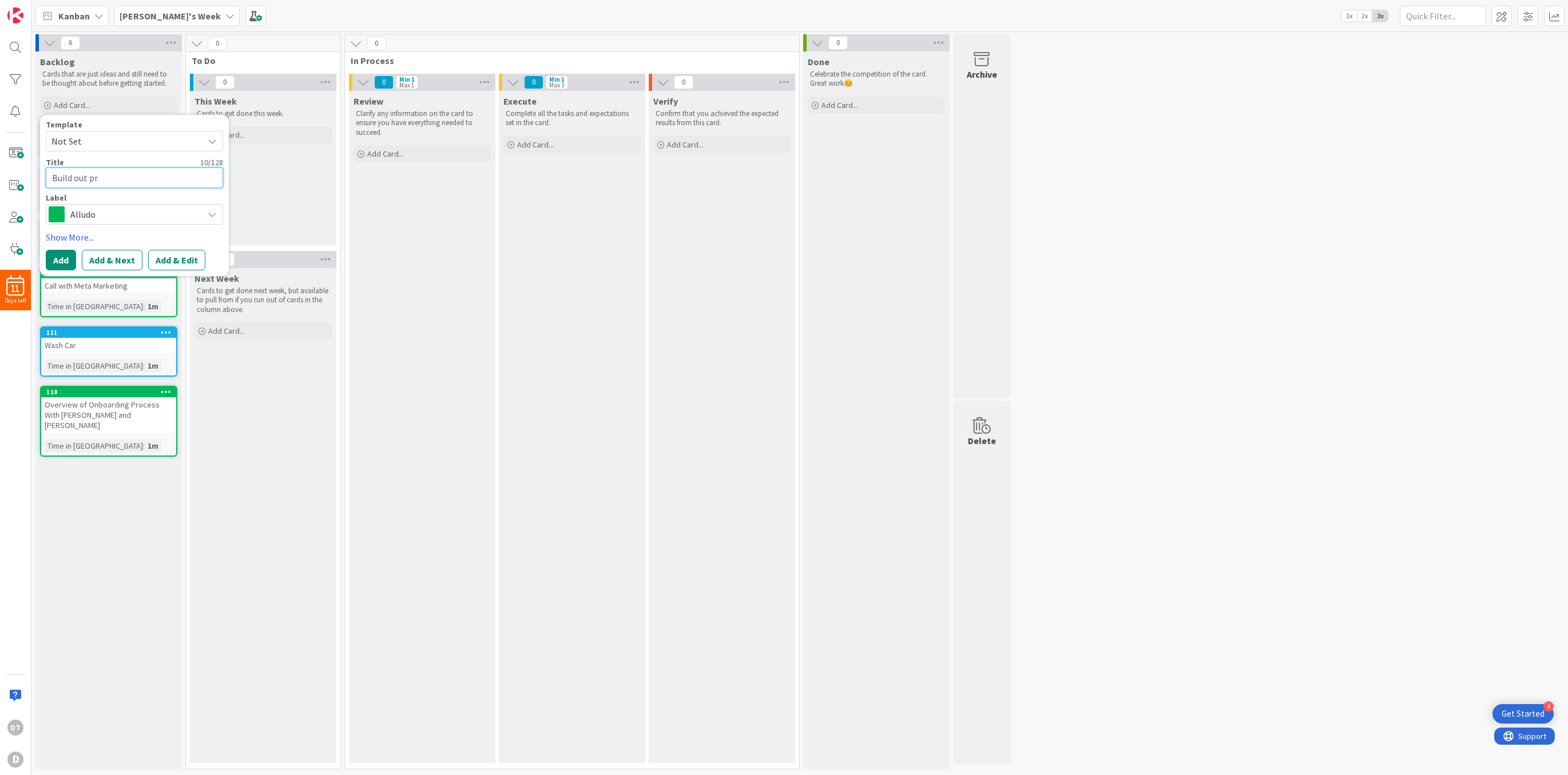
type textarea "x"
type textarea "Build out pro"
type textarea "x"
type textarea "Build out proc"
type textarea "x"
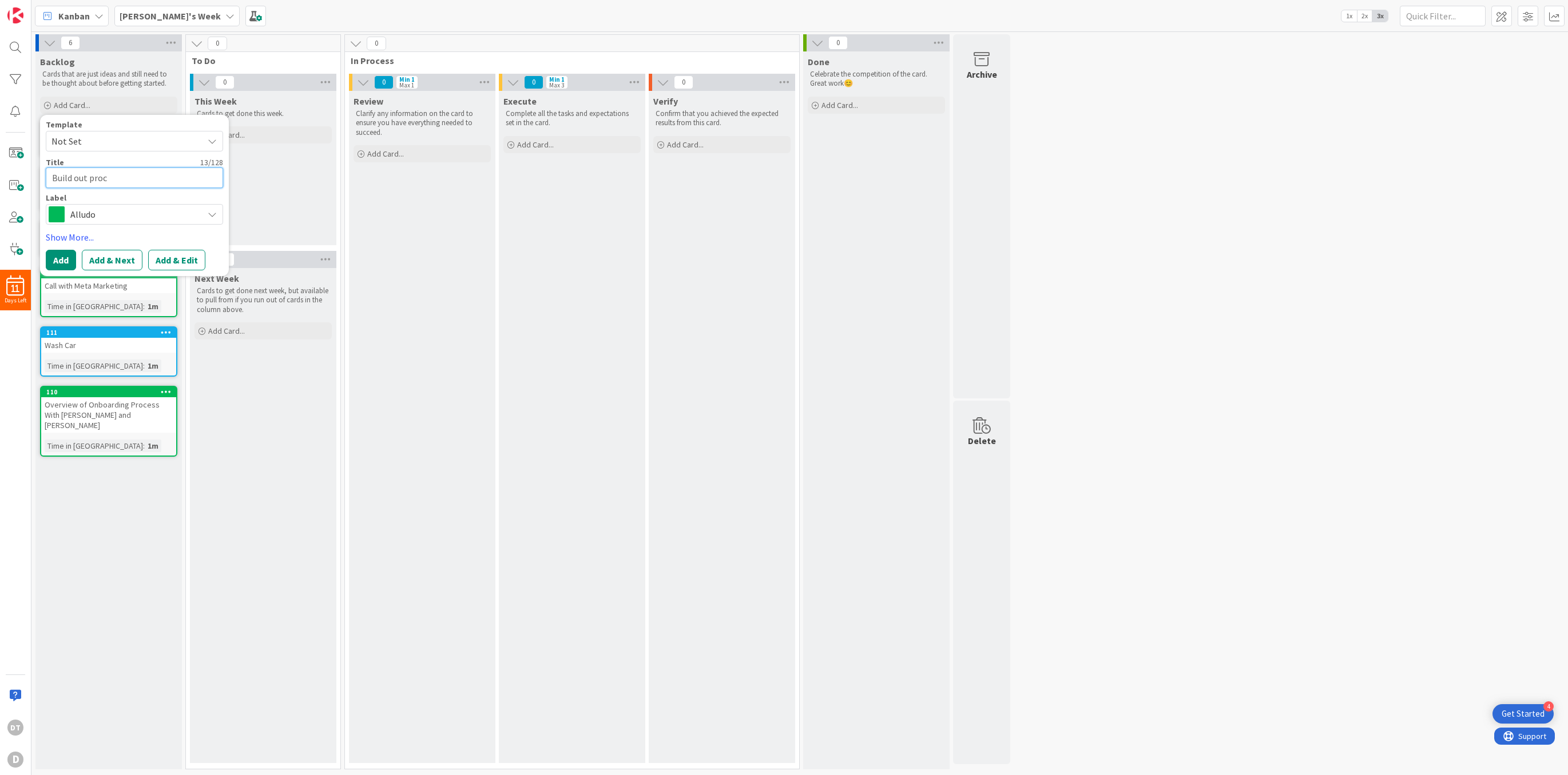
type textarea "Build out proce"
type textarea "x"
type textarea "Build out proces"
type textarea "x"
type textarea "Build out process"
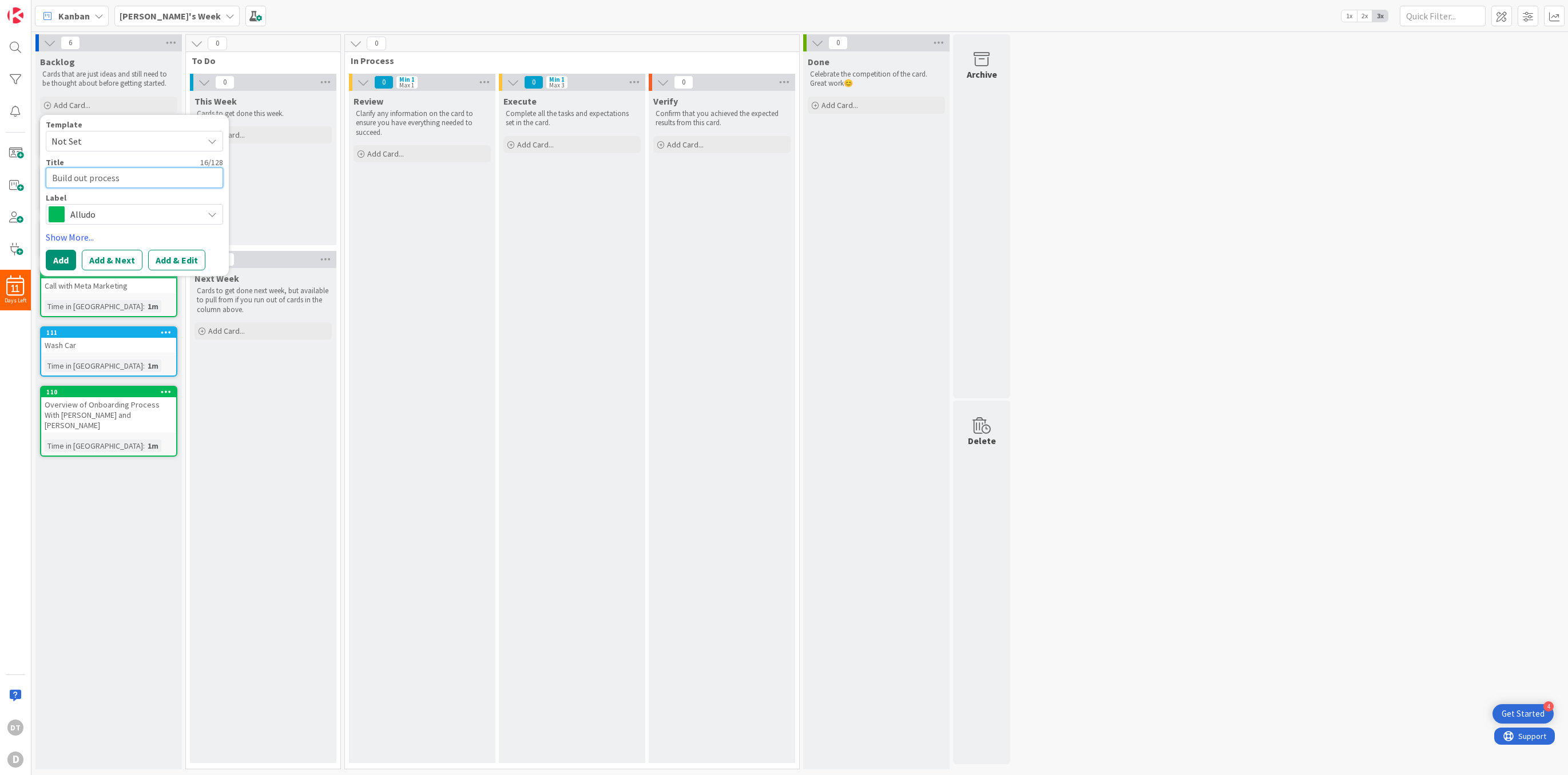
type textarea "x"
type textarea "Build out process"
type textarea "x"
type textarea "Build out process f"
type textarea "x"
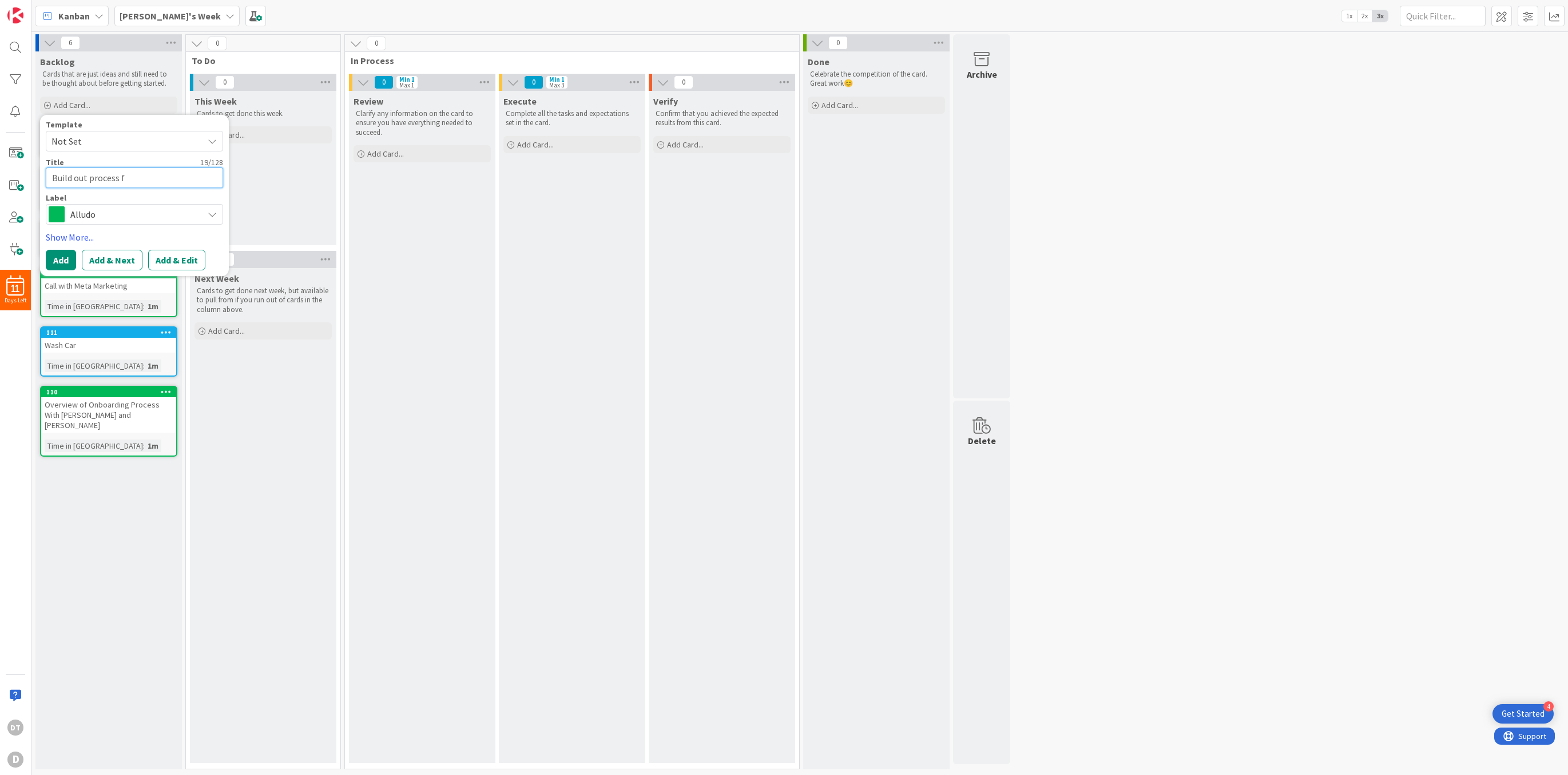
type textarea "Build out process fo"
type textarea "x"
type textarea "Build out process for"
type textarea "x"
type textarea "Build out process for"
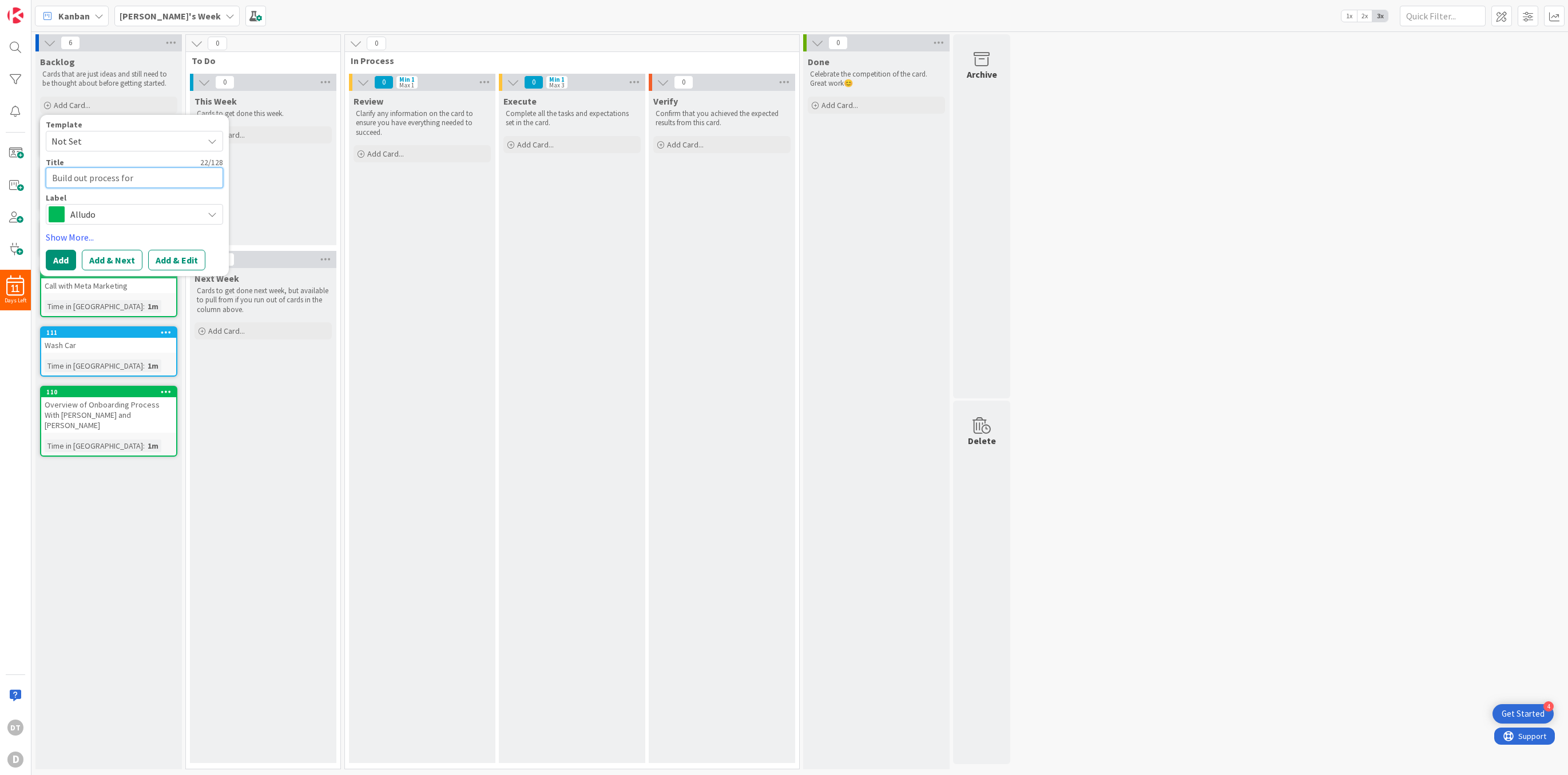
type textarea "x"
type textarea "Build out process for s"
type textarea "x"
type textarea "Build out process for se"
type textarea "x"
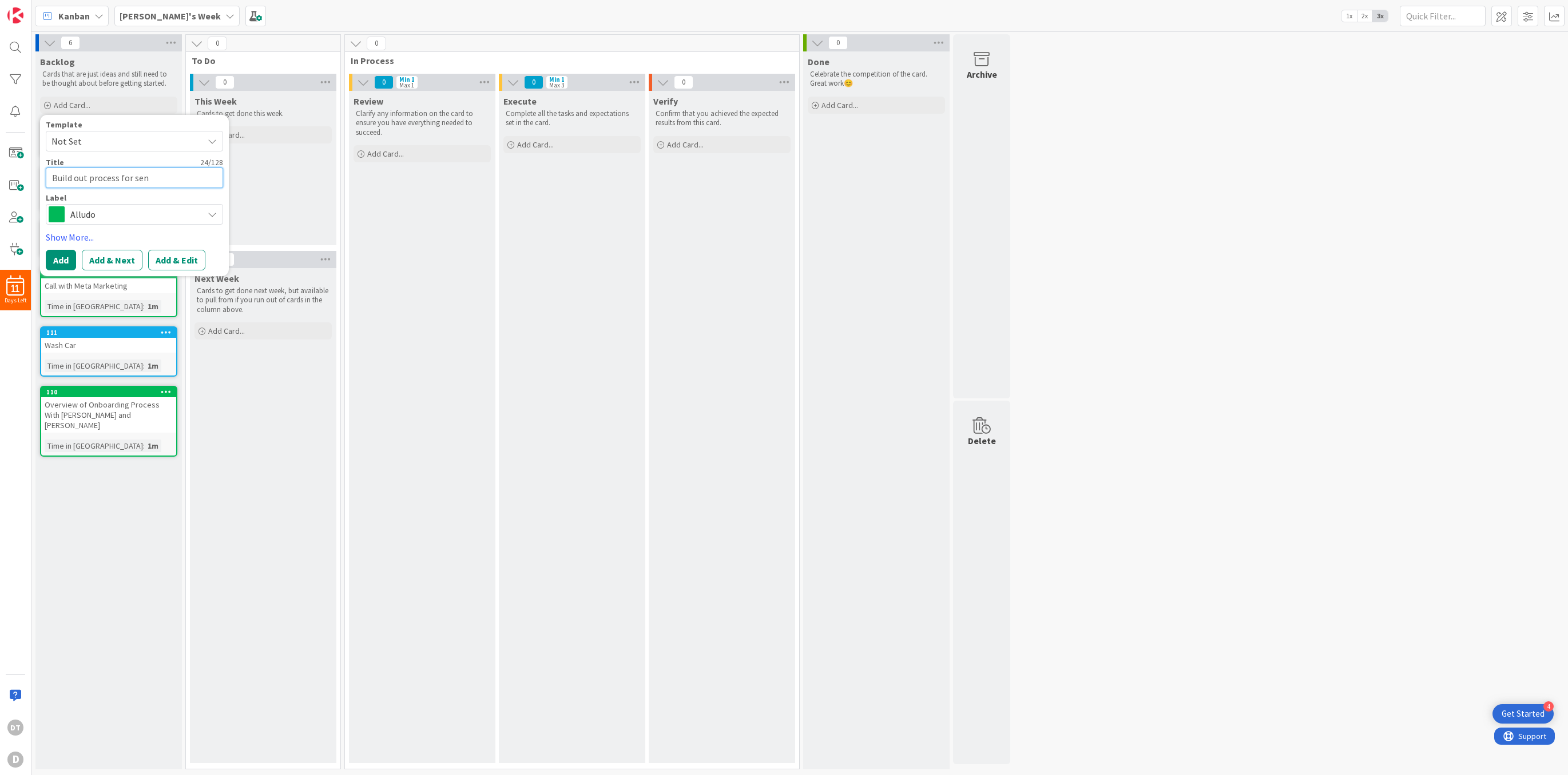
type textarea "Build out process for send"
type textarea "x"
type textarea "Build out process for sendi"
type textarea "x"
type textarea "Build out process for sending"
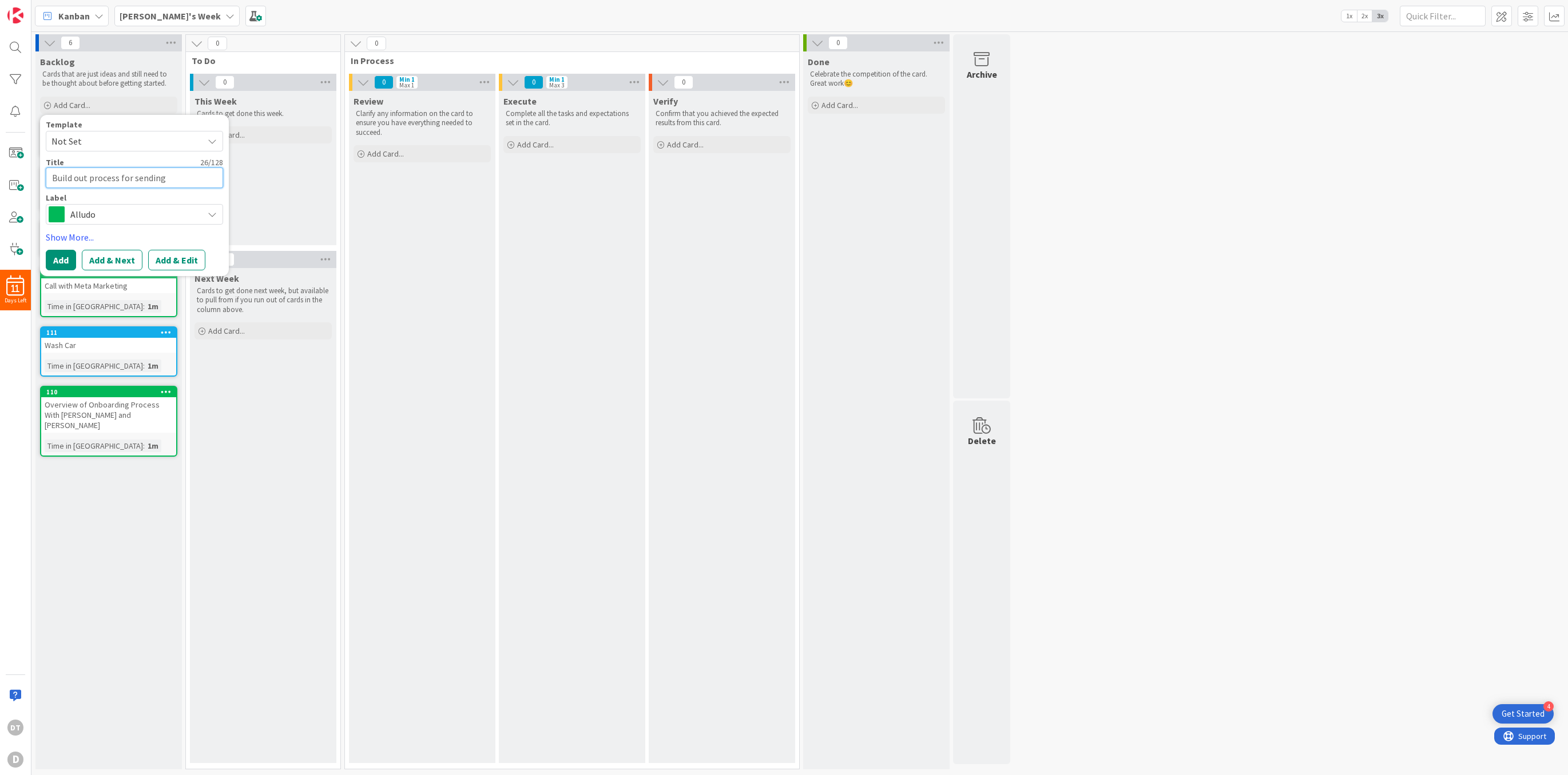
type textarea "x"
type textarea "Build out process for sending"
type textarea "x"
type textarea "Build out process for sending g"
click at [100, 262] on button "Add & Next" at bounding box center [112, 260] width 61 height 21
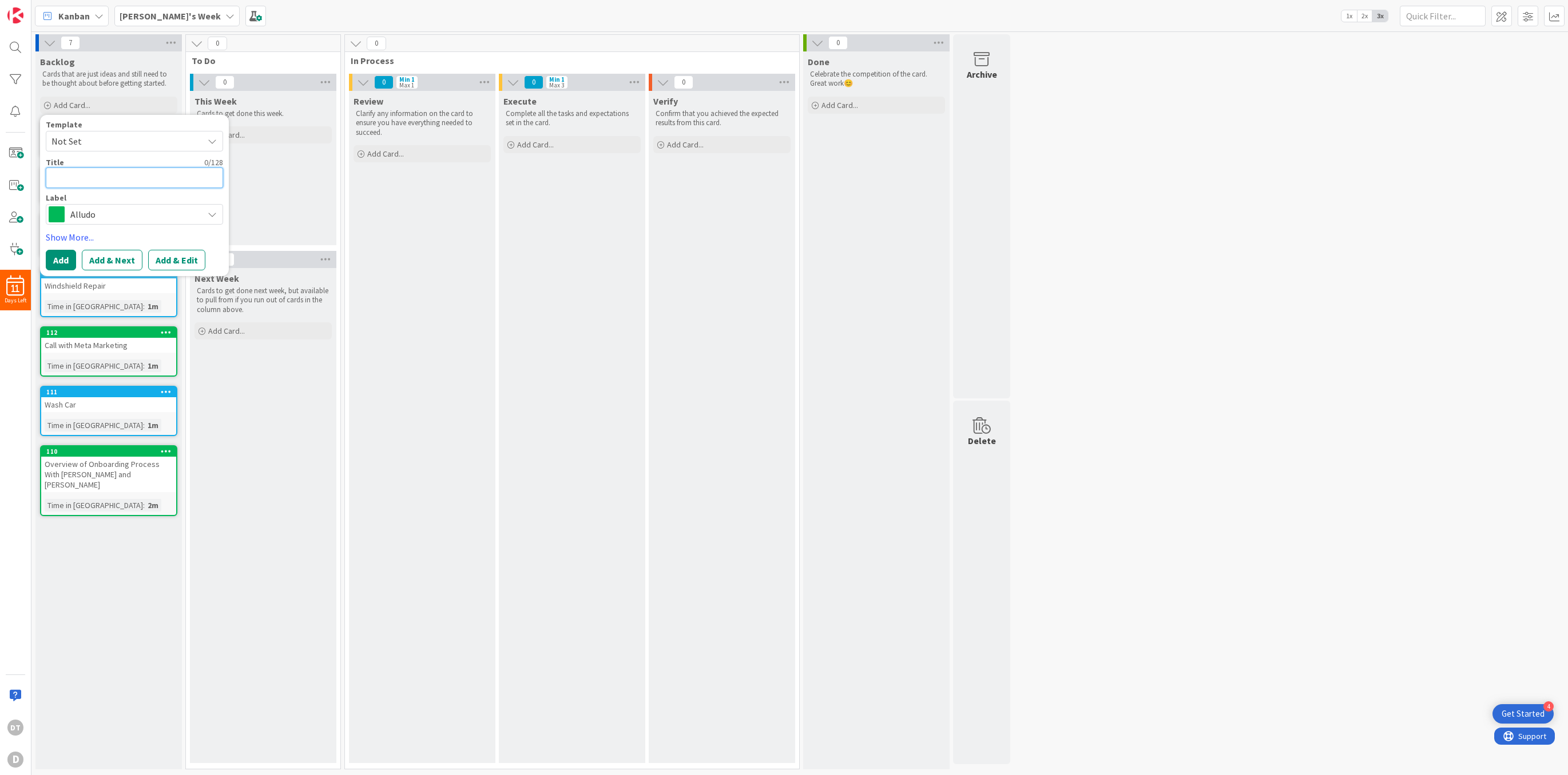
click at [77, 176] on textarea at bounding box center [134, 178] width 177 height 21
click at [186, 274] on button "Add & Edit" at bounding box center [177, 274] width 57 height 21
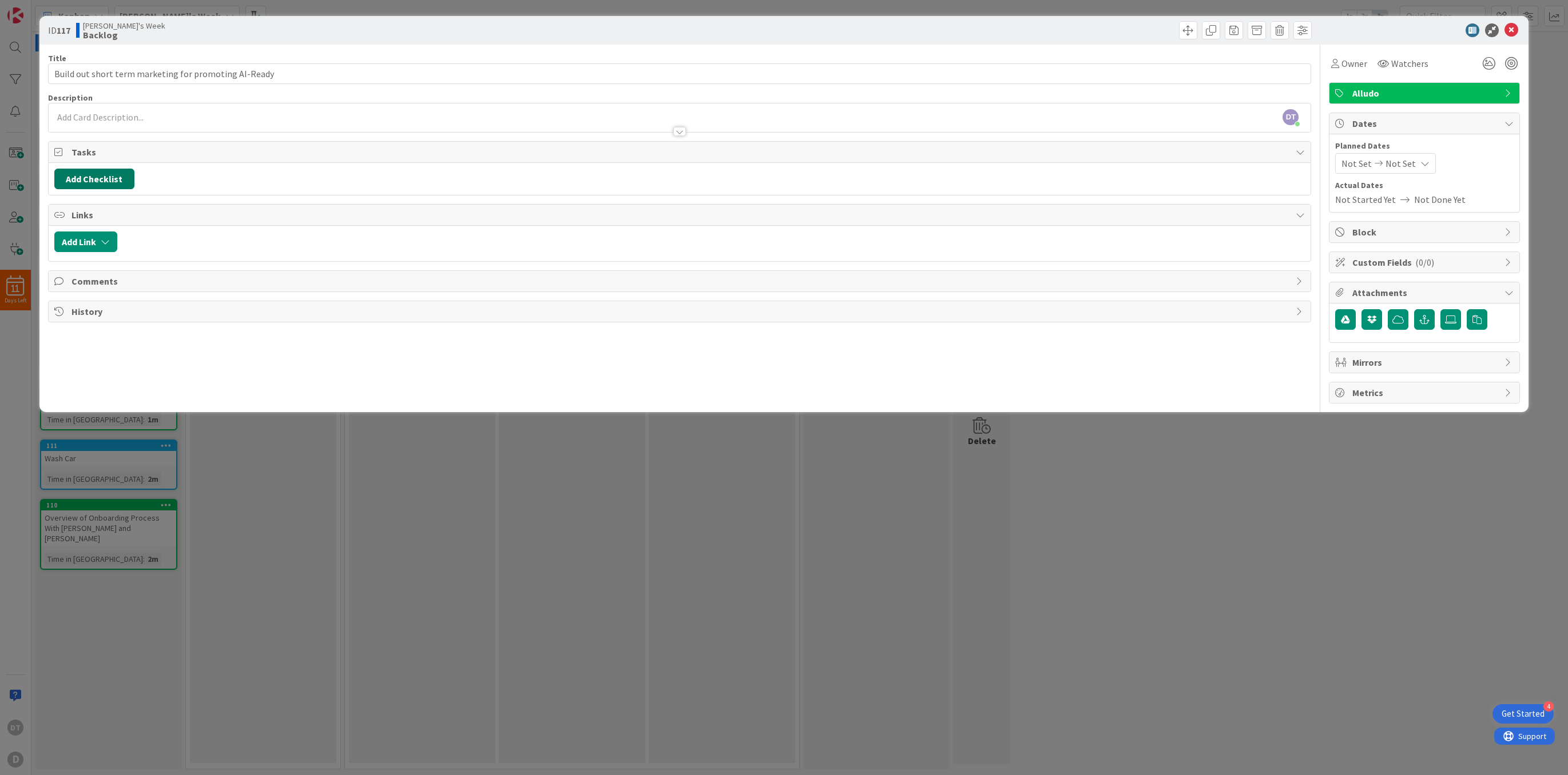
click at [107, 183] on button "Add Checklist" at bounding box center [94, 179] width 80 height 21
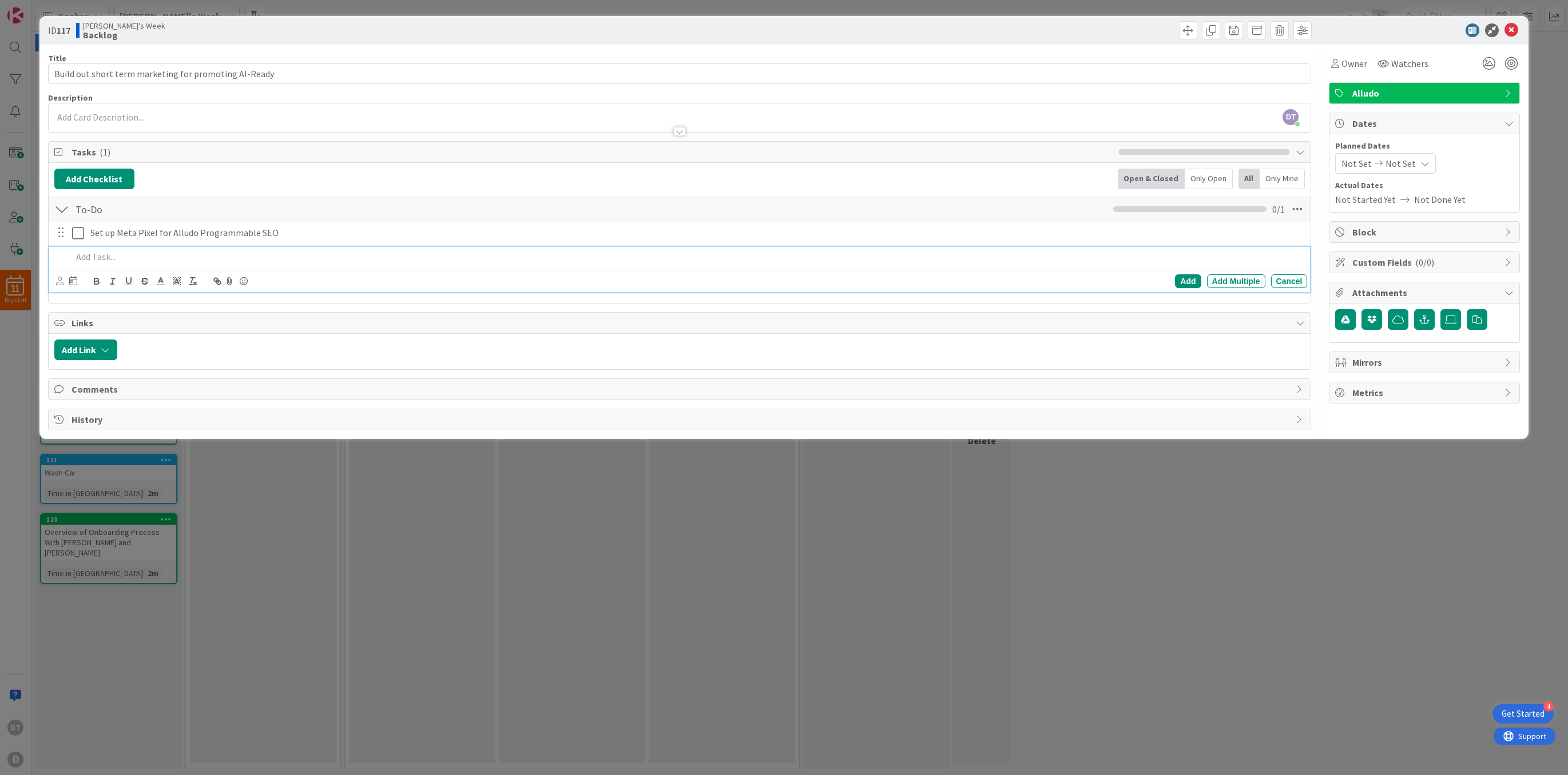
click at [710, 259] on p at bounding box center [687, 257] width 1231 height 13
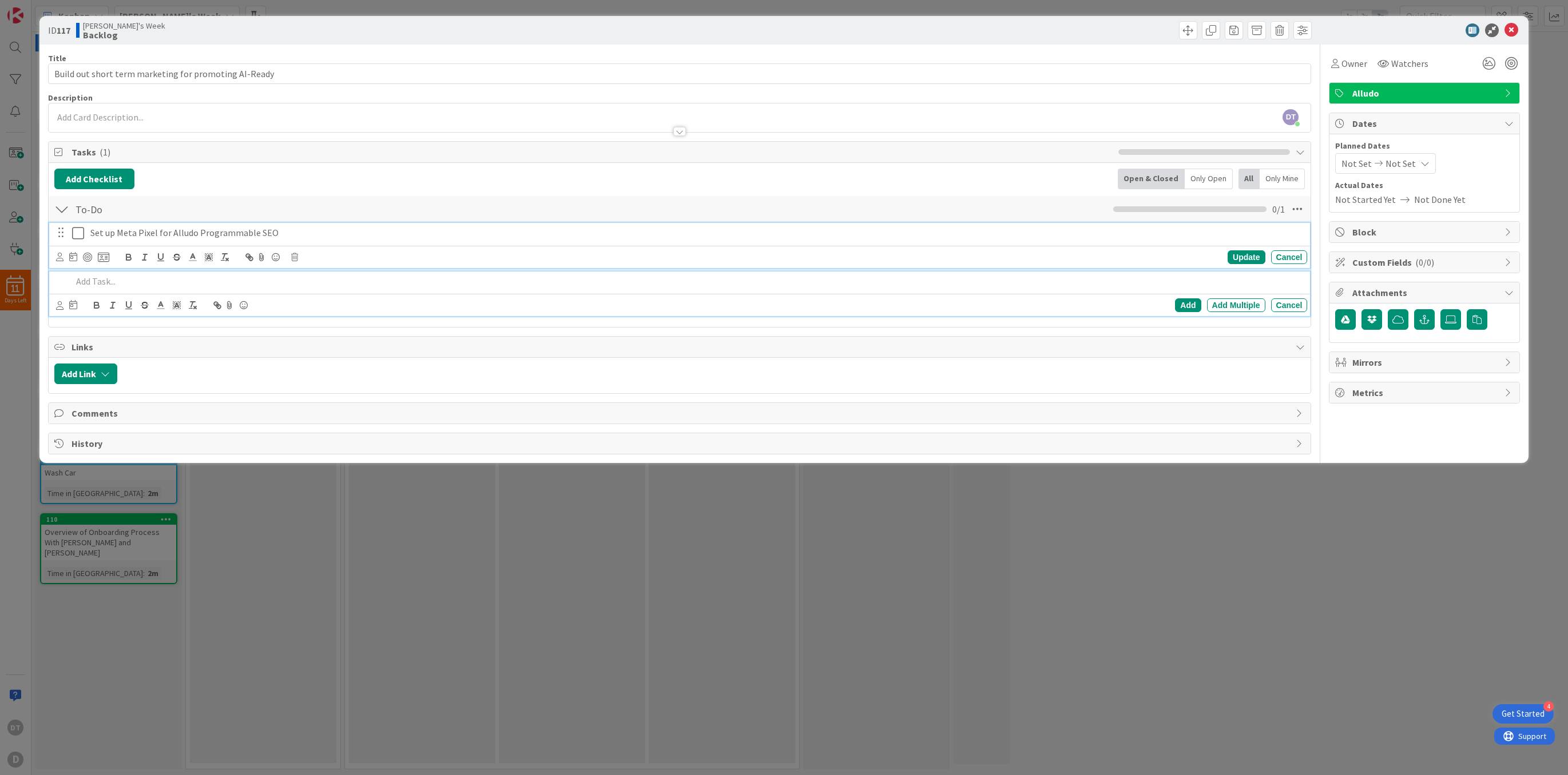
click at [563, 234] on p "Set up Meta Pixel for Alludo Programmable SEO" at bounding box center [696, 233] width 1213 height 13
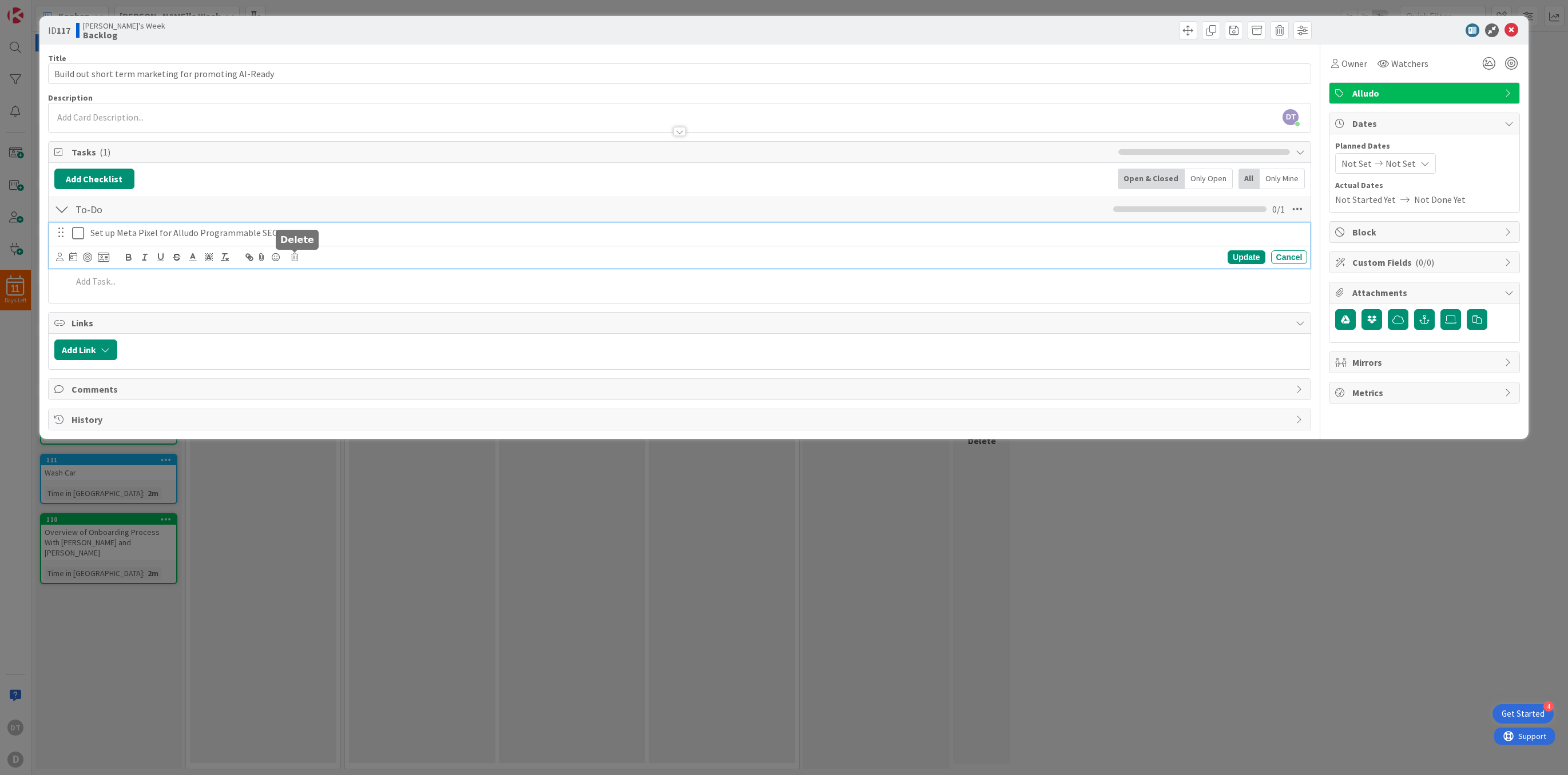
click at [295, 257] on icon at bounding box center [294, 257] width 7 height 8
click at [325, 301] on div "Delete" at bounding box center [324, 306] width 43 height 21
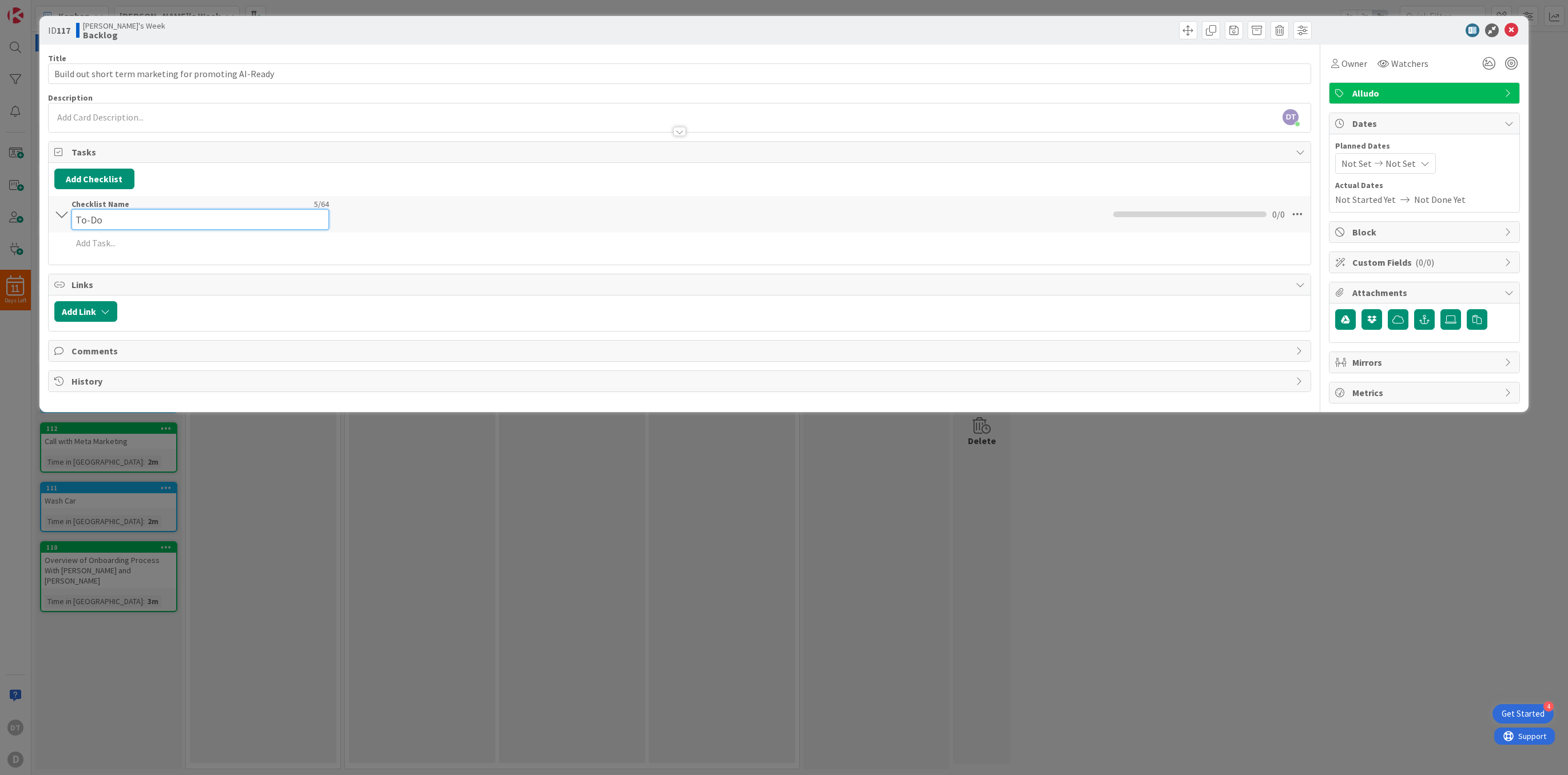
click at [107, 206] on div "Checklist Name 5 / 64 To-Do" at bounding box center [200, 214] width 257 height 31
click at [1299, 214] on icon at bounding box center [1298, 209] width 21 height 21
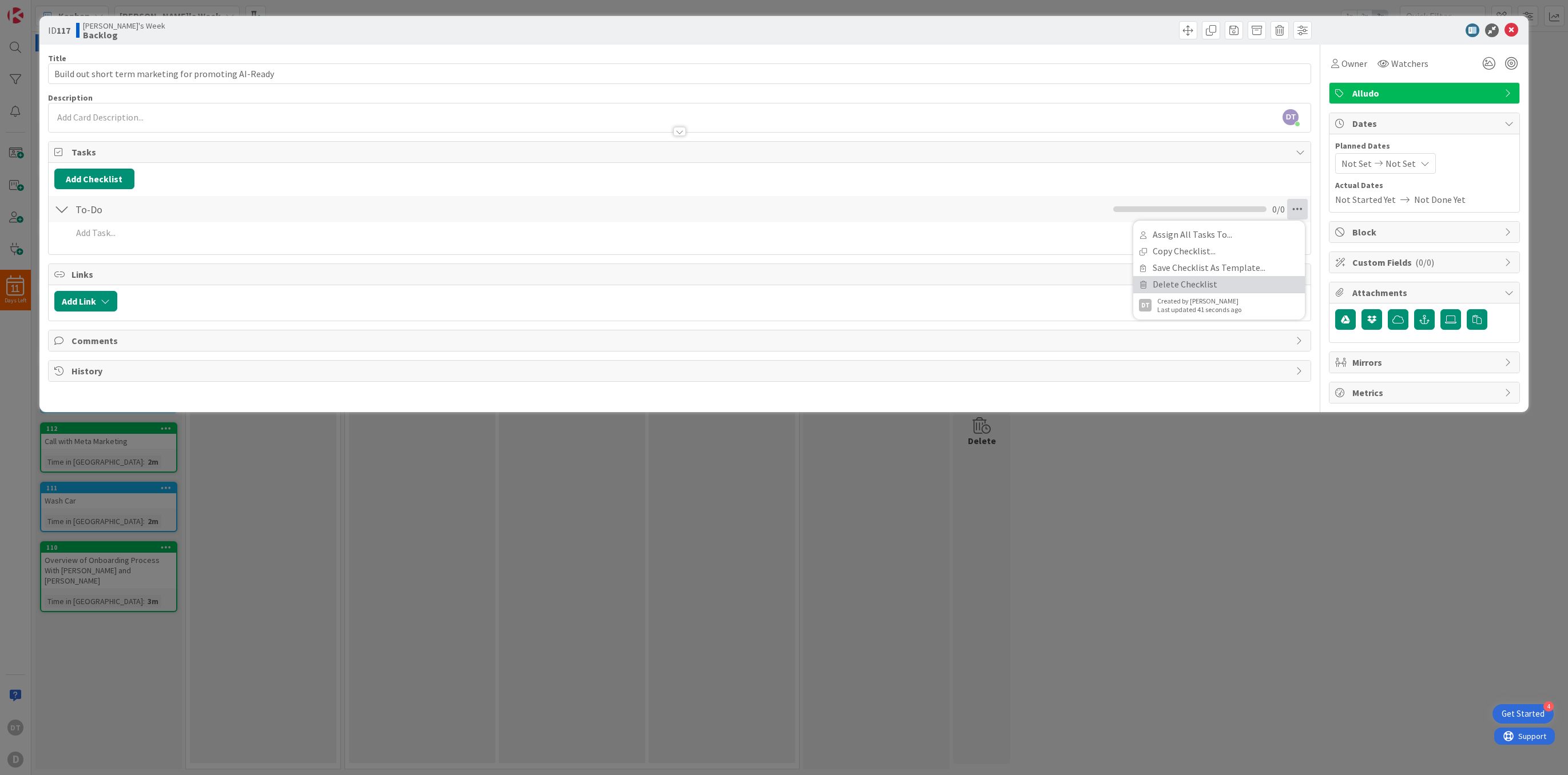
click at [1190, 285] on link "Delete Checklist" at bounding box center [1219, 284] width 172 height 16
click at [1165, 261] on button "Delete" at bounding box center [1166, 264] width 43 height 21
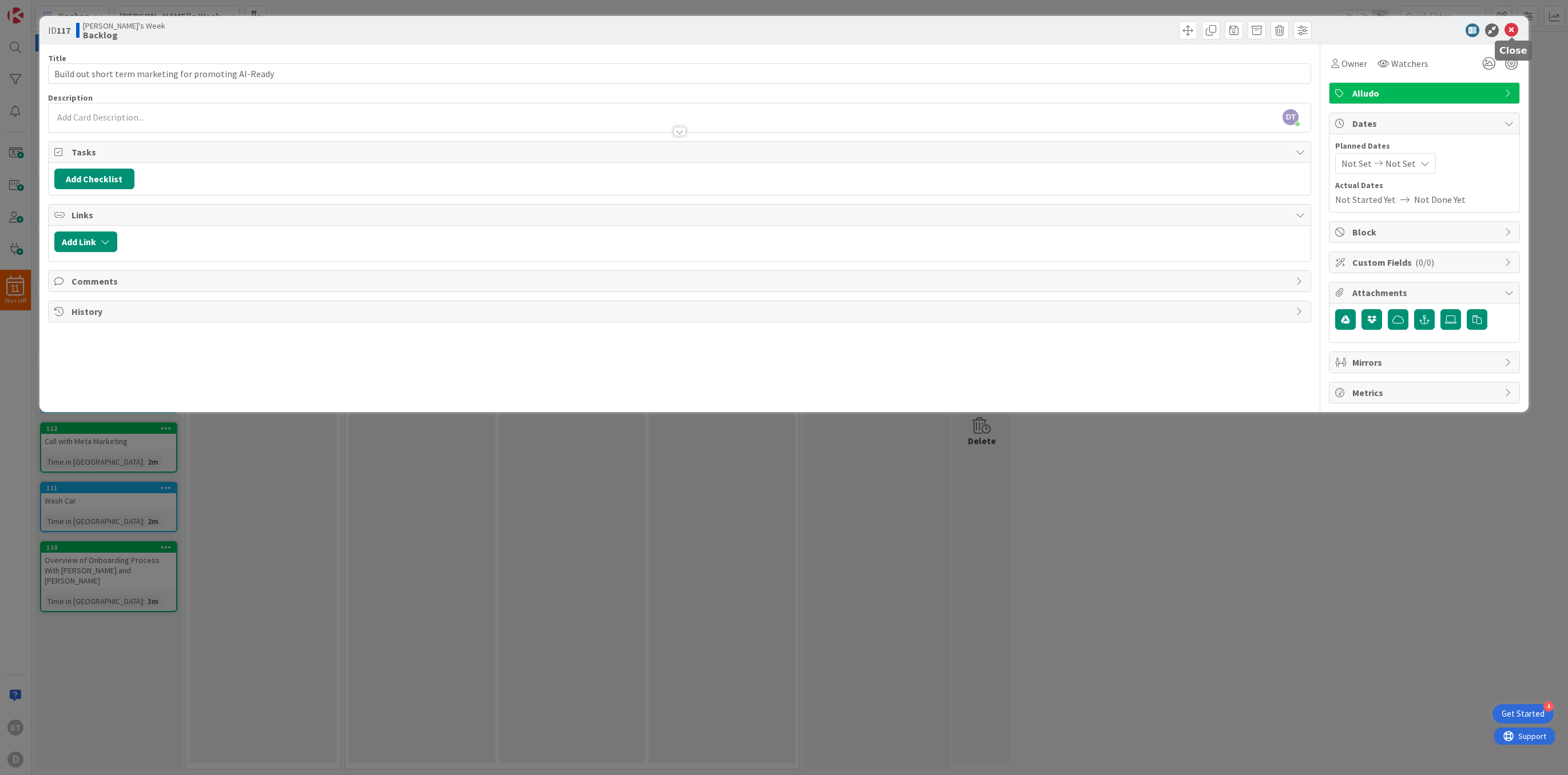
click at [1509, 31] on icon at bounding box center [1511, 30] width 14 height 14
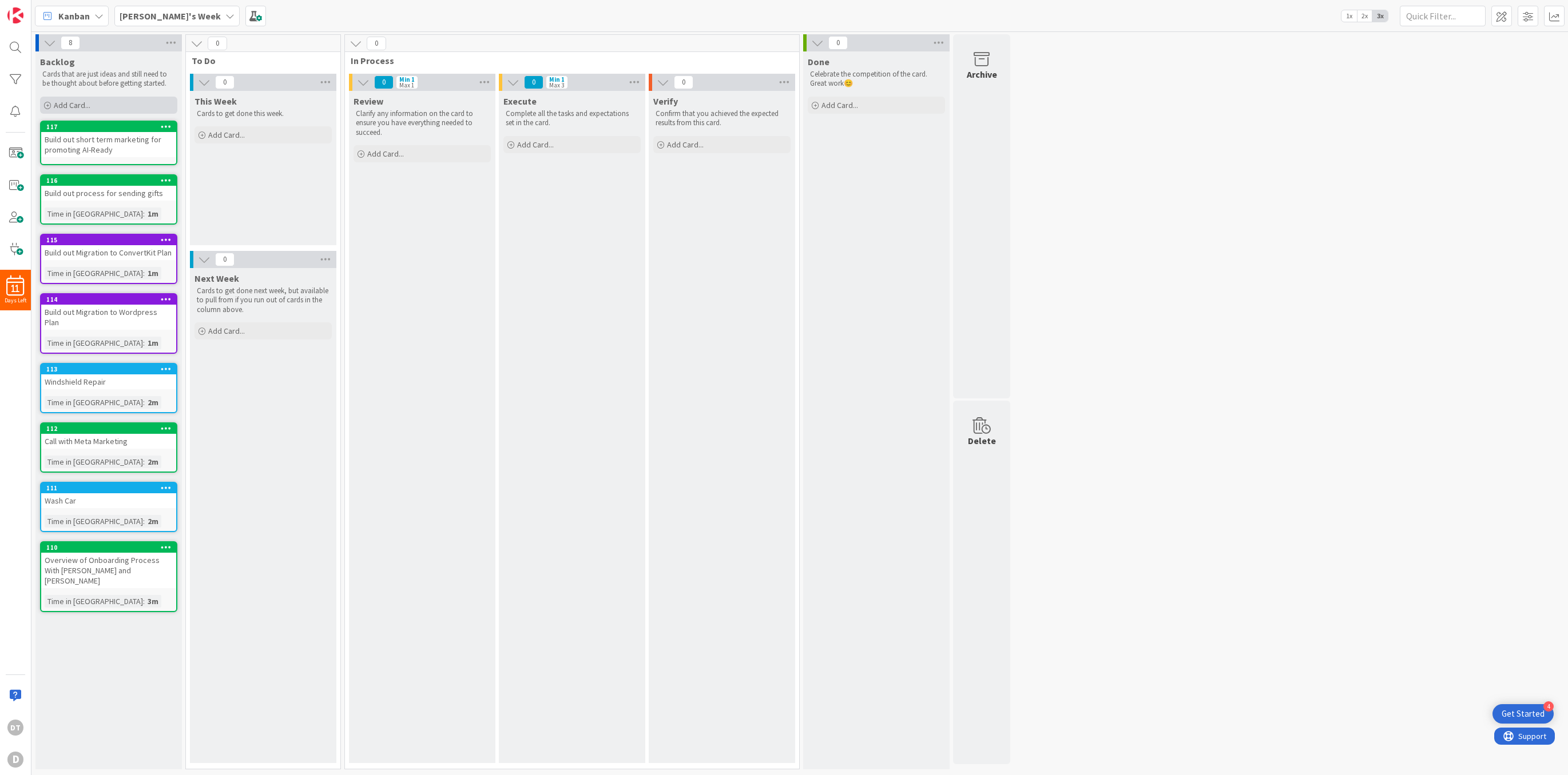
click at [68, 102] on span "Add Card..." at bounding box center [72, 105] width 37 height 10
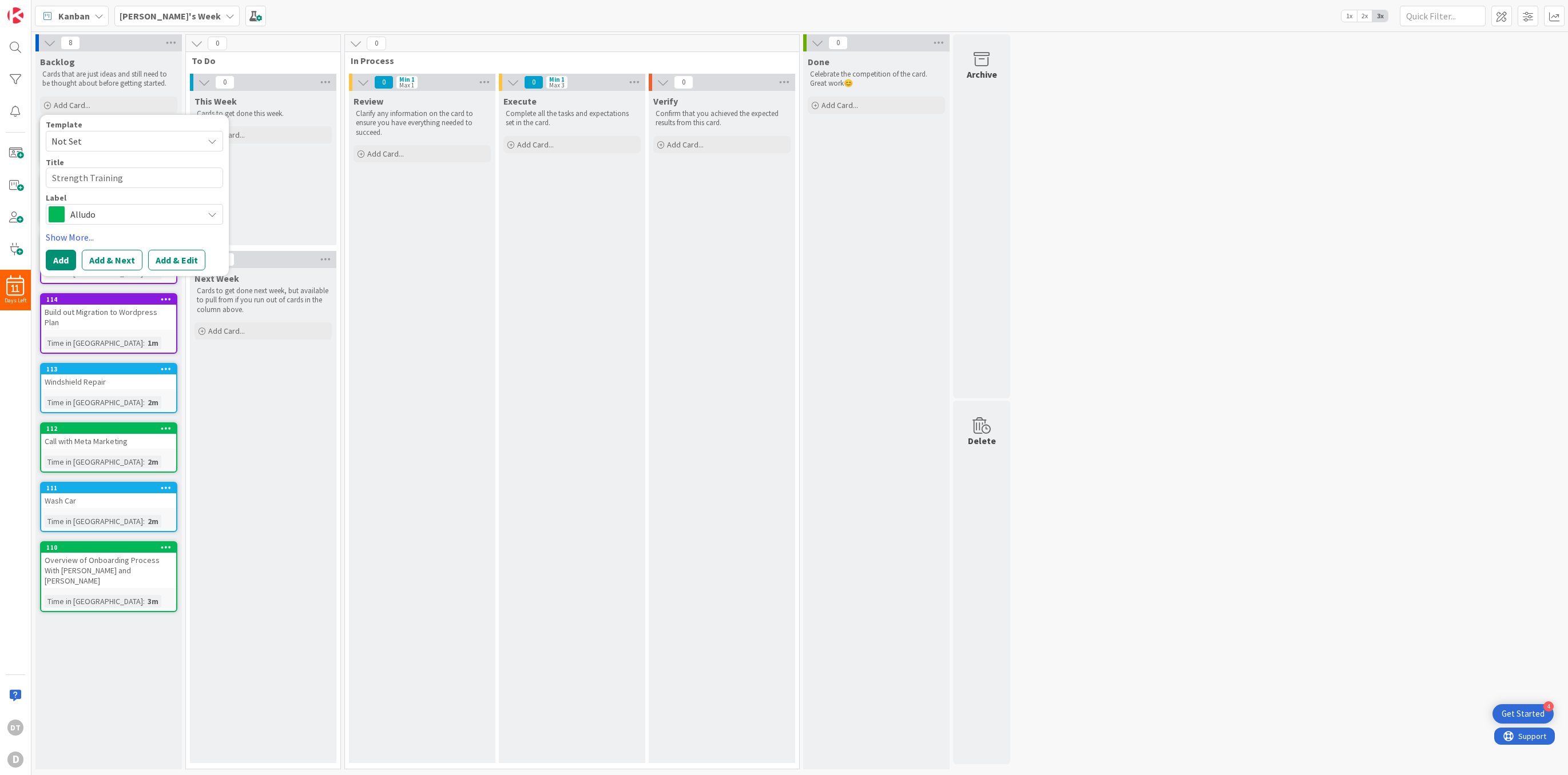
click at [100, 219] on span "Alludo" at bounding box center [134, 214] width 127 height 16
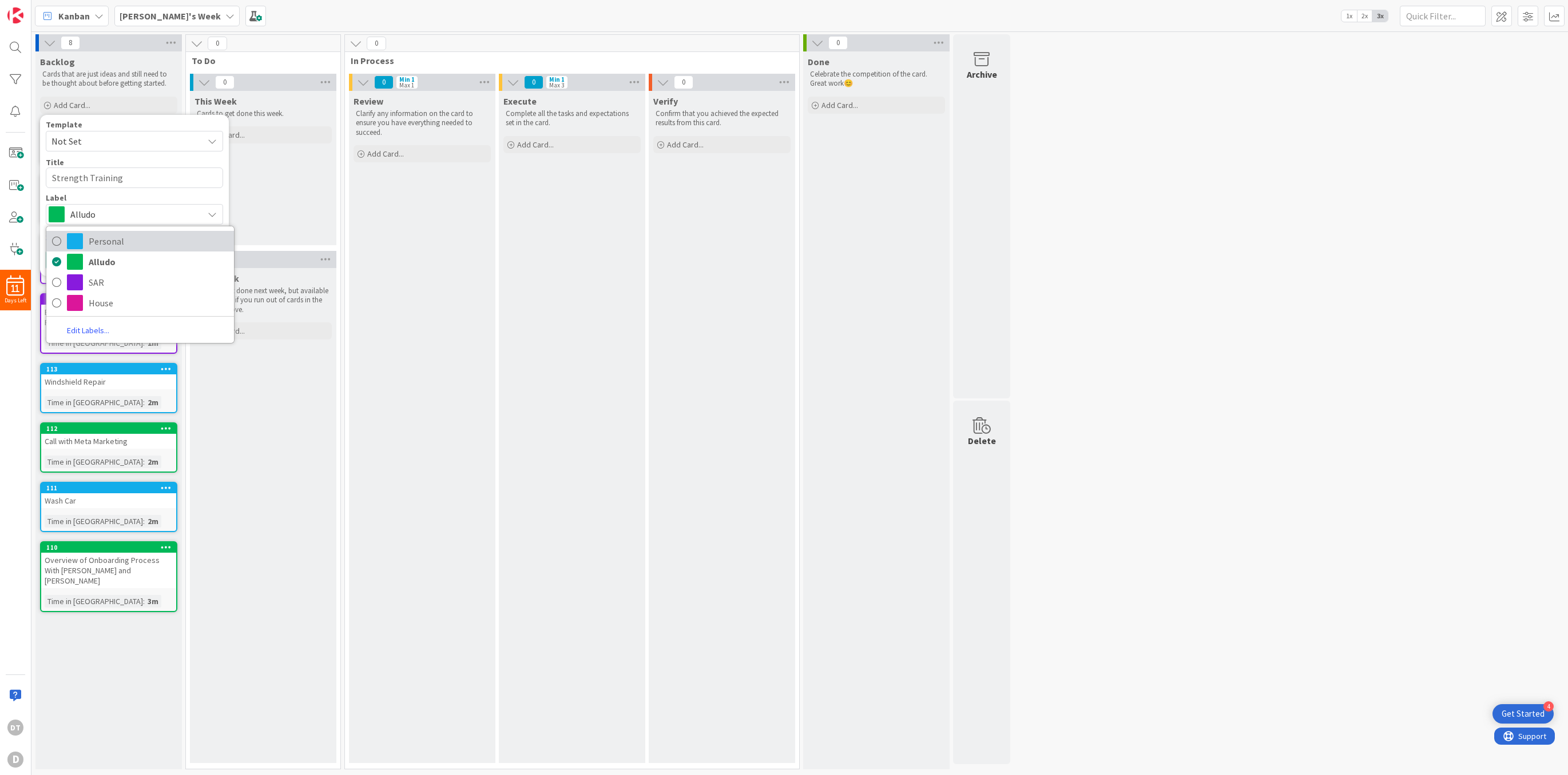
click at [113, 243] on span "Personal" at bounding box center [158, 241] width 139 height 17
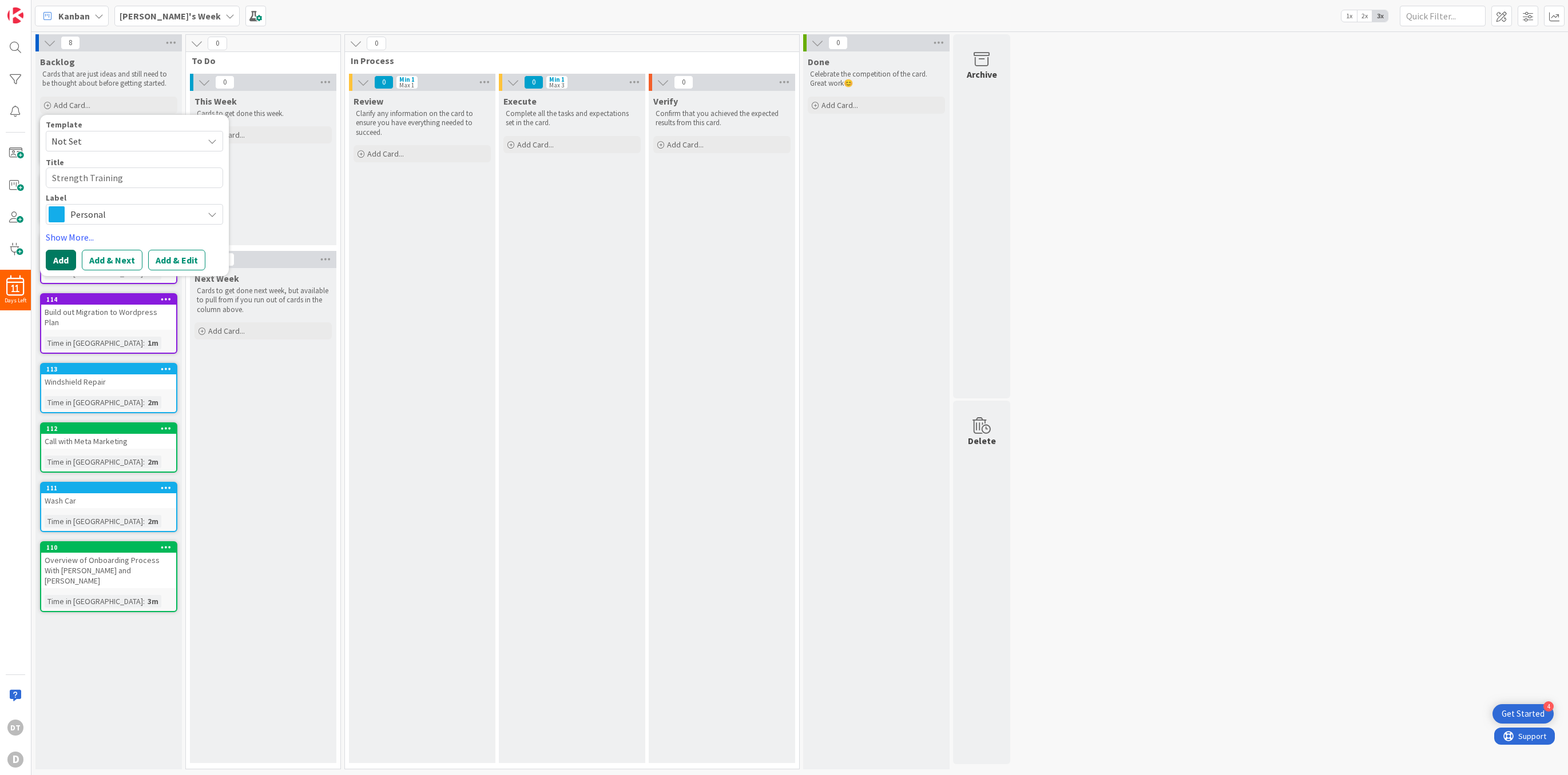
click at [55, 257] on button "Add" at bounding box center [61, 260] width 30 height 21
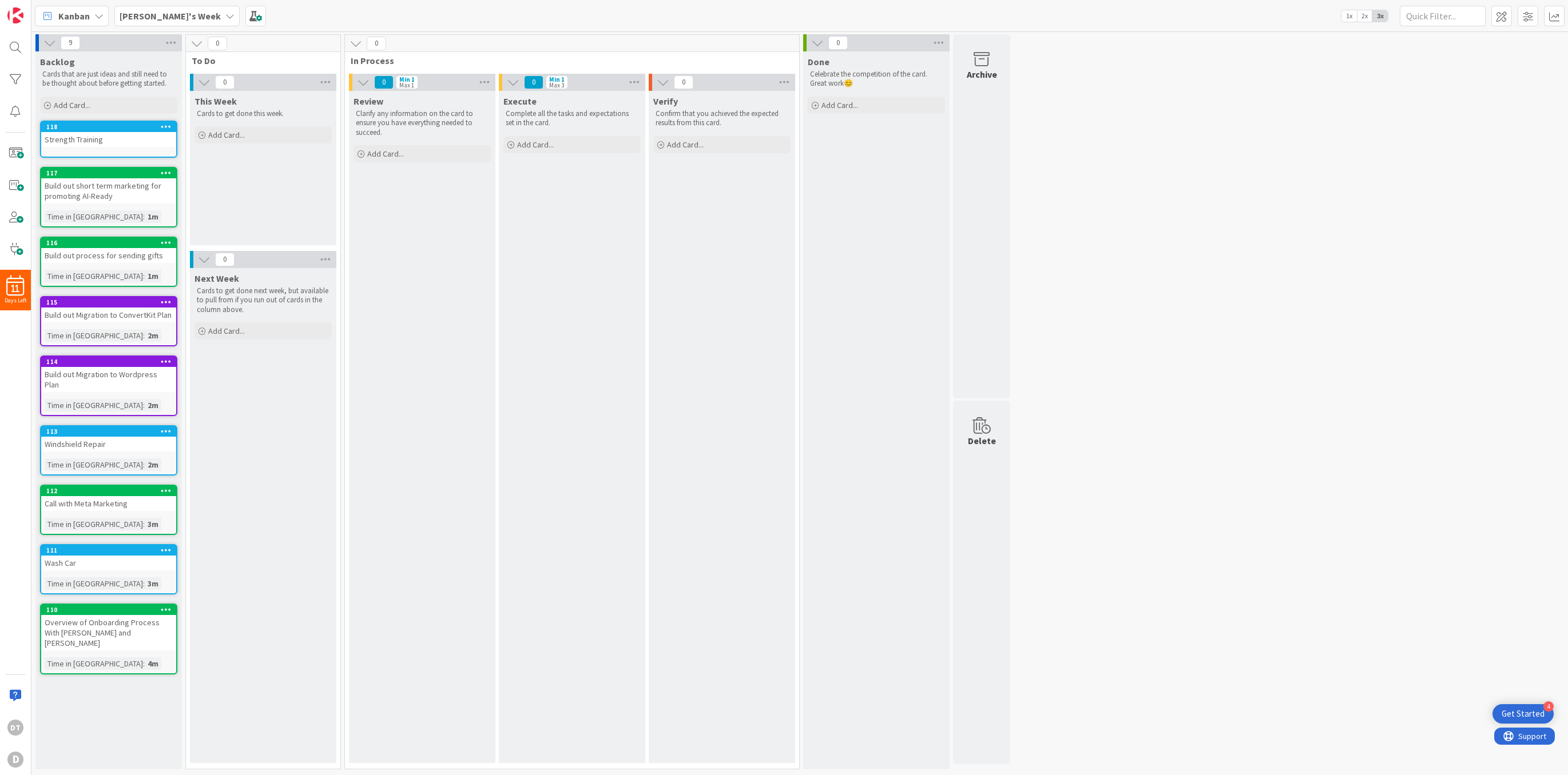
click at [170, 128] on icon at bounding box center [166, 126] width 11 height 8
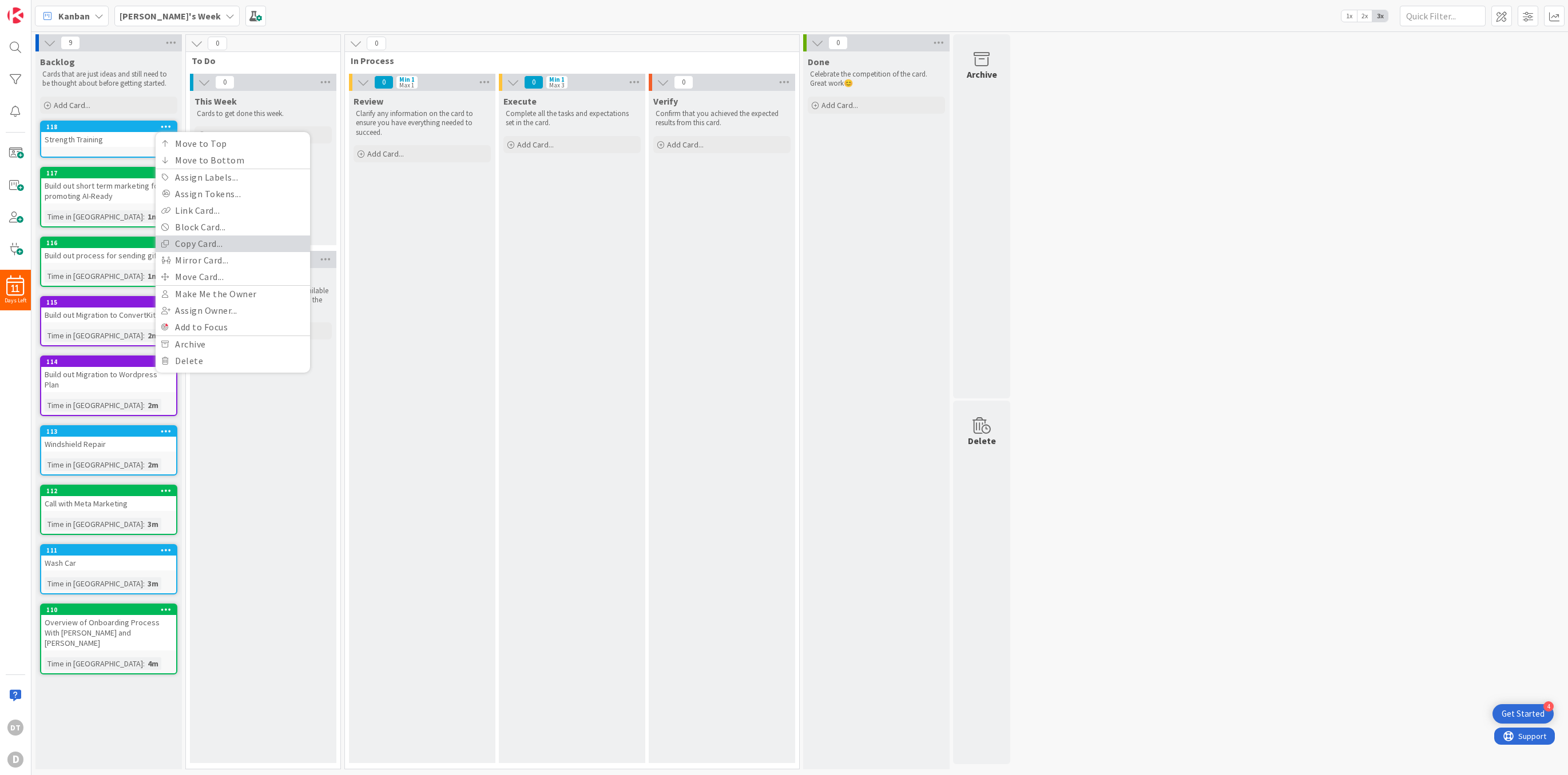
click at [200, 239] on link "Copy Card..." at bounding box center [233, 243] width 155 height 16
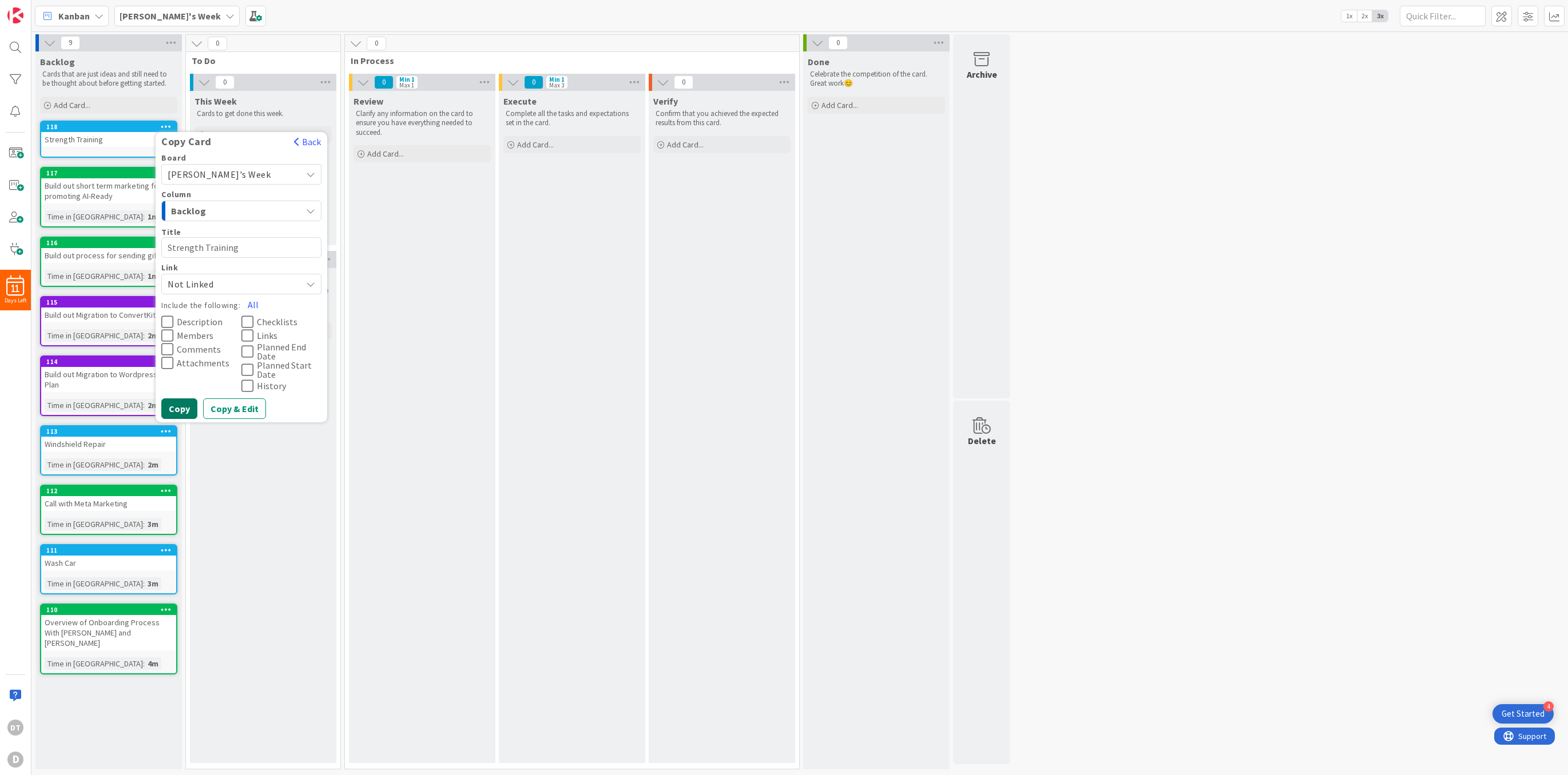
click at [177, 407] on button "Copy" at bounding box center [179, 409] width 36 height 21
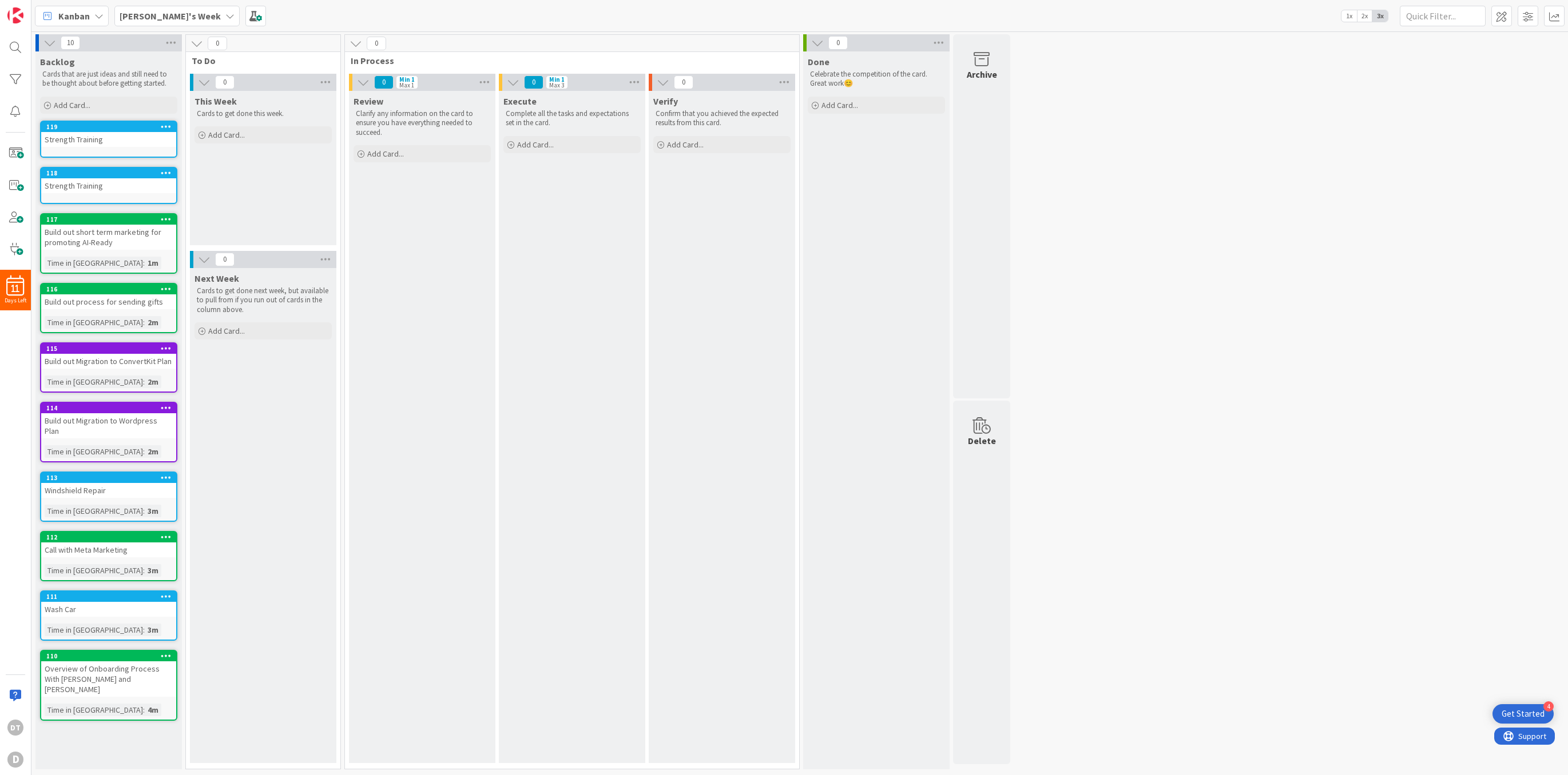
click at [169, 172] on icon at bounding box center [166, 172] width 11 height 8
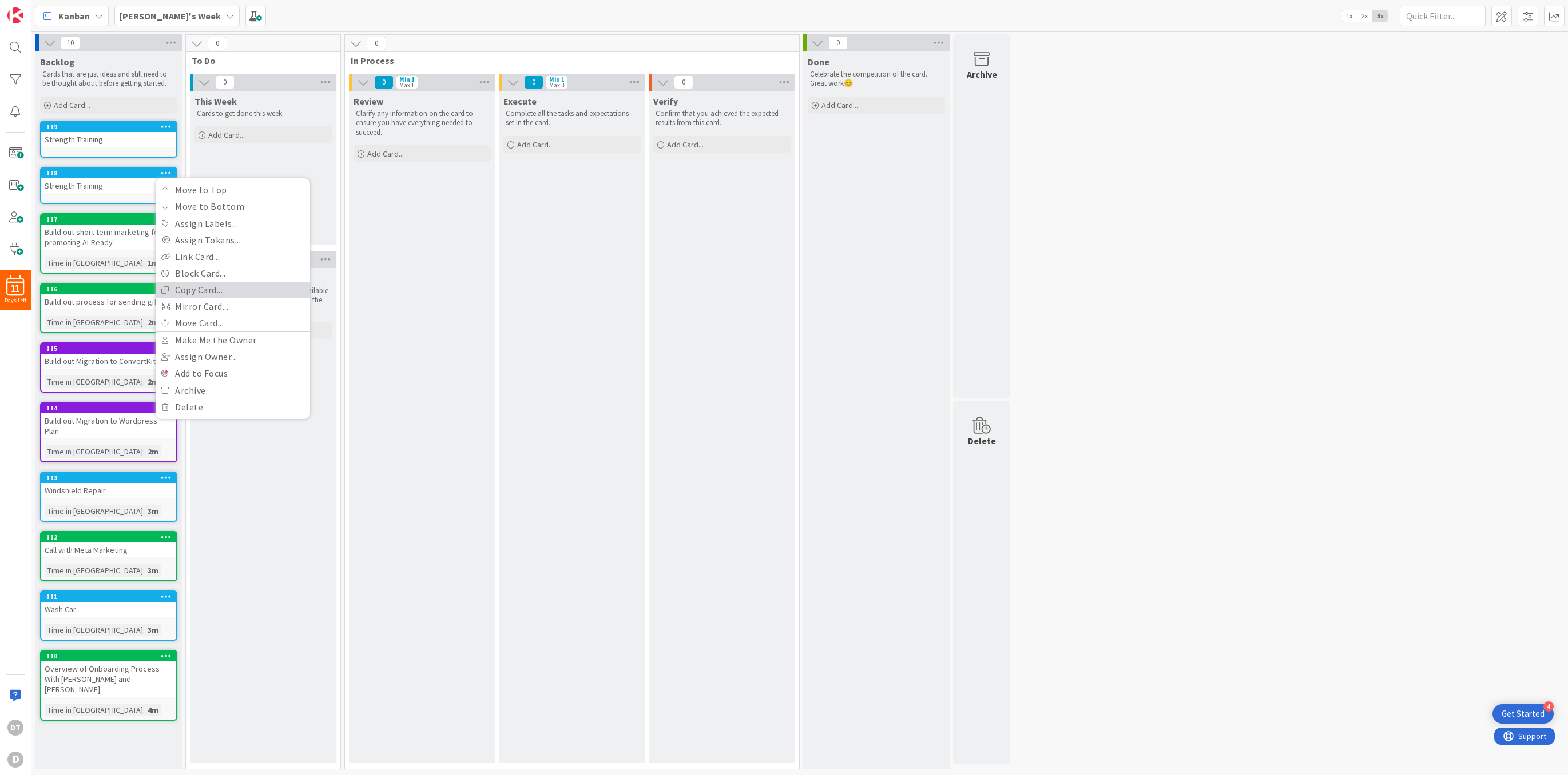
click at [196, 291] on link "Copy Card..." at bounding box center [233, 290] width 155 height 16
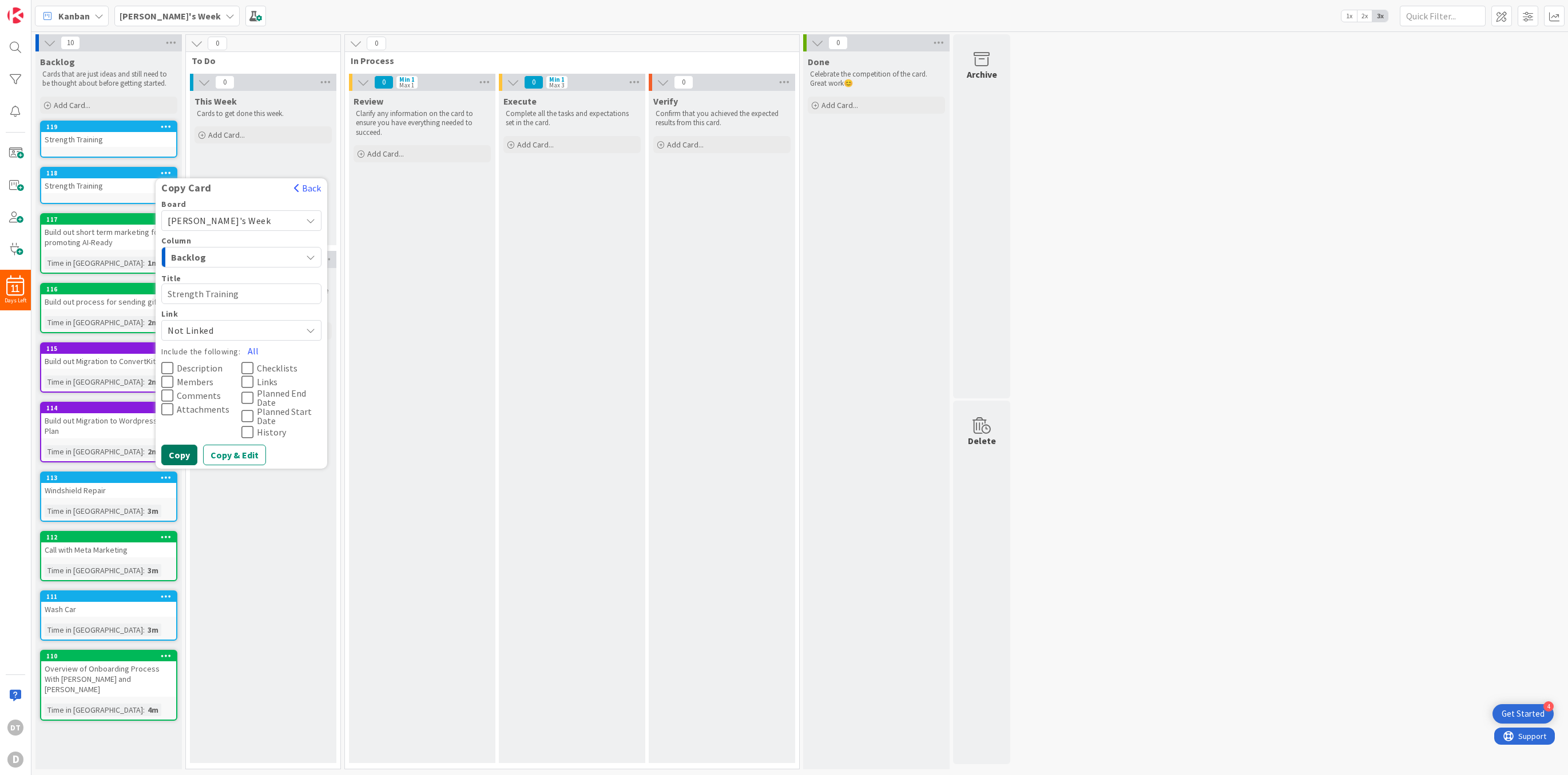
click at [182, 445] on button "Copy" at bounding box center [179, 455] width 36 height 21
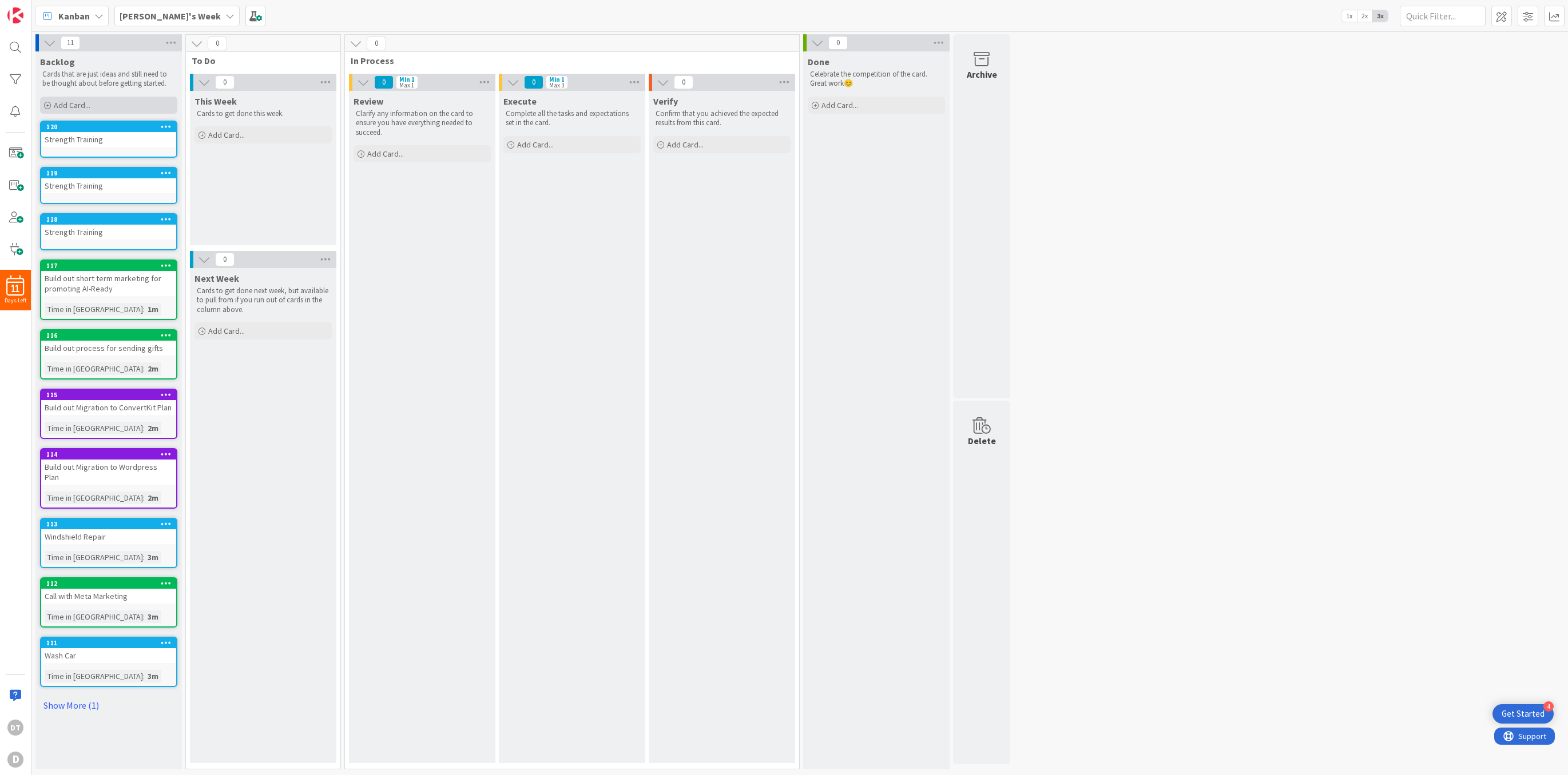
click at [107, 103] on div "Add Card..." at bounding box center [109, 105] width 138 height 17
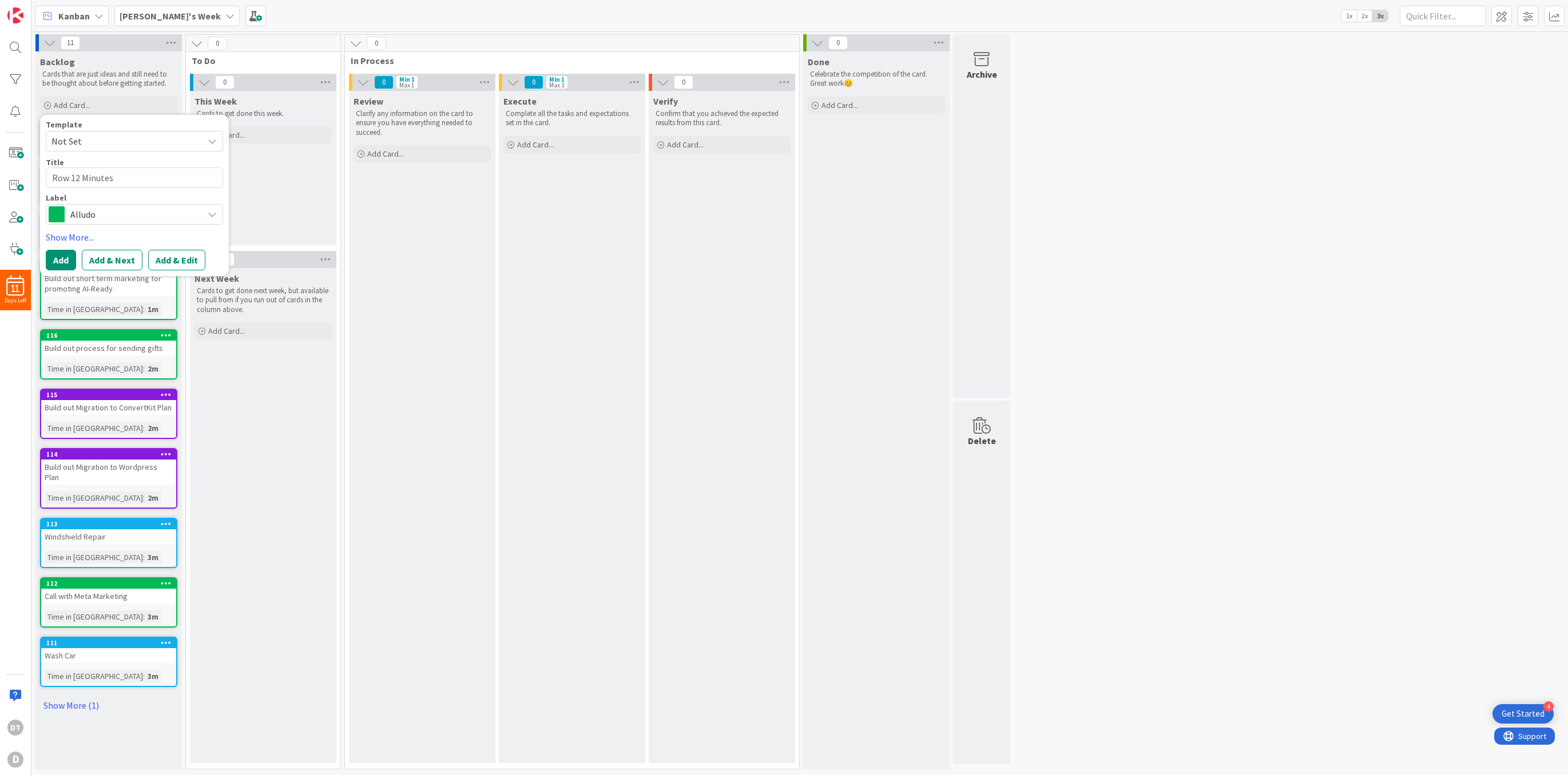
click at [118, 210] on span "Alludo" at bounding box center [134, 214] width 127 height 16
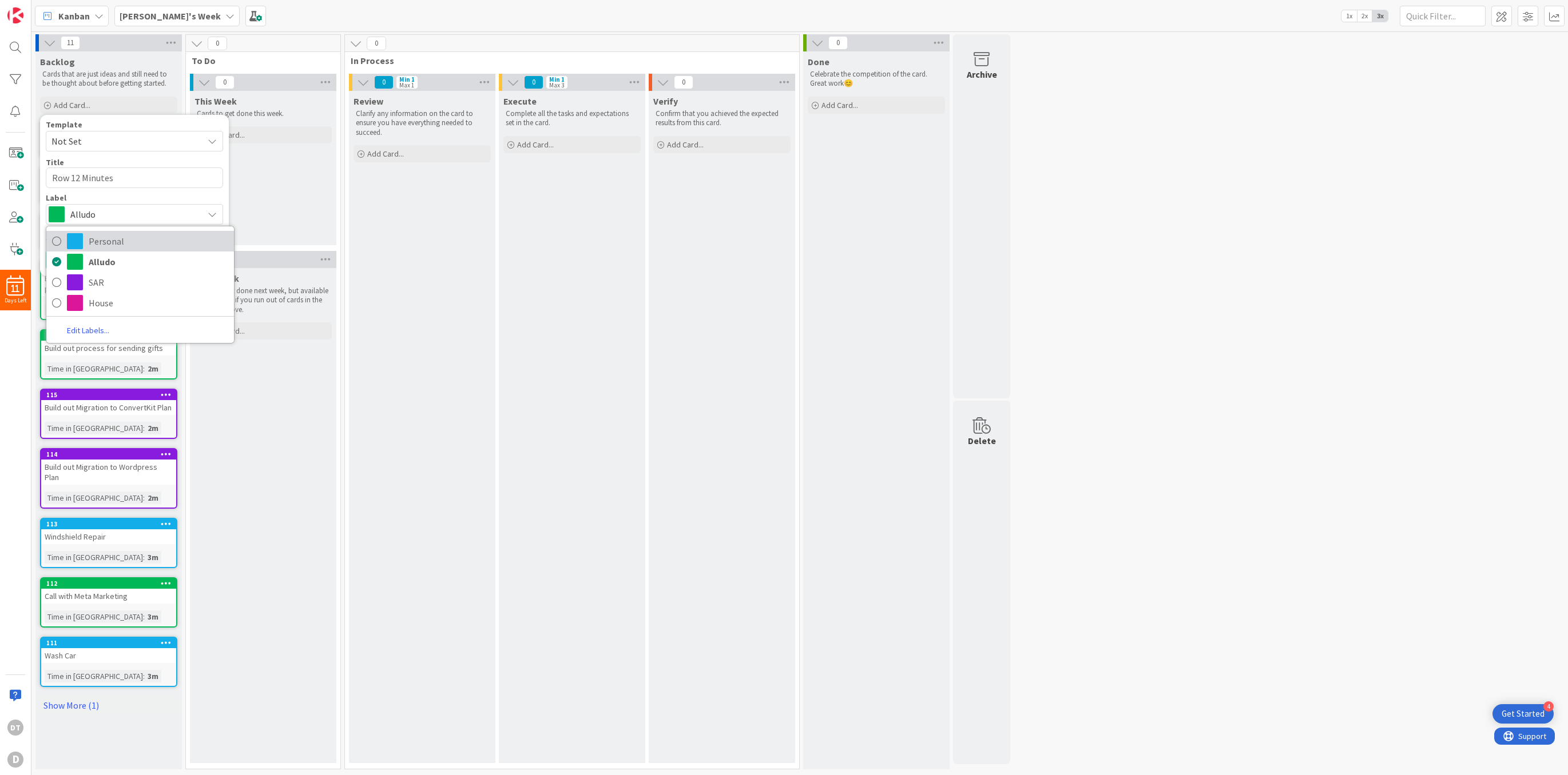
click at [112, 240] on span "Personal" at bounding box center [158, 241] width 139 height 17
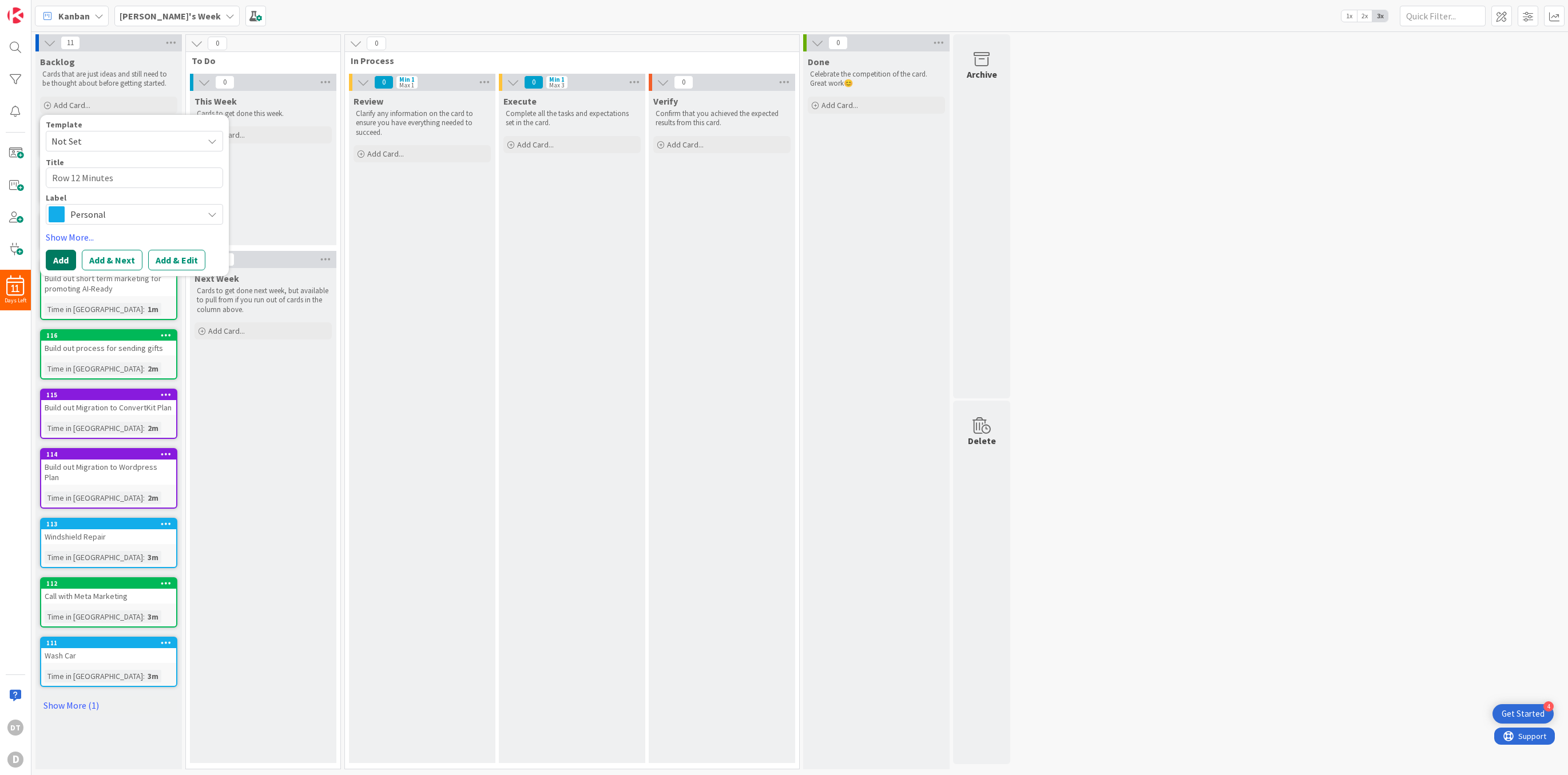
click at [65, 257] on button "Add" at bounding box center [61, 260] width 30 height 21
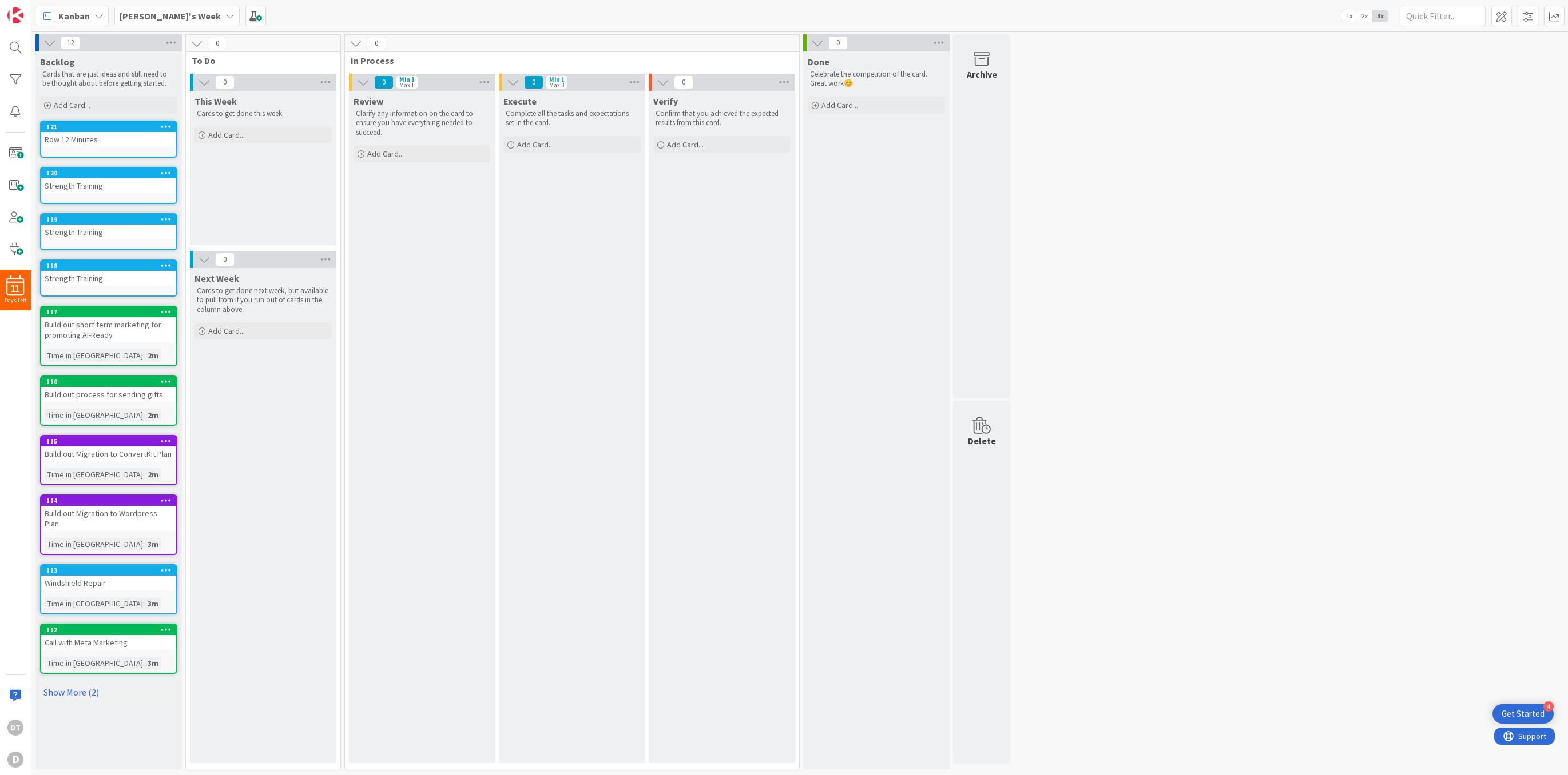
click at [170, 129] on icon at bounding box center [166, 126] width 11 height 8
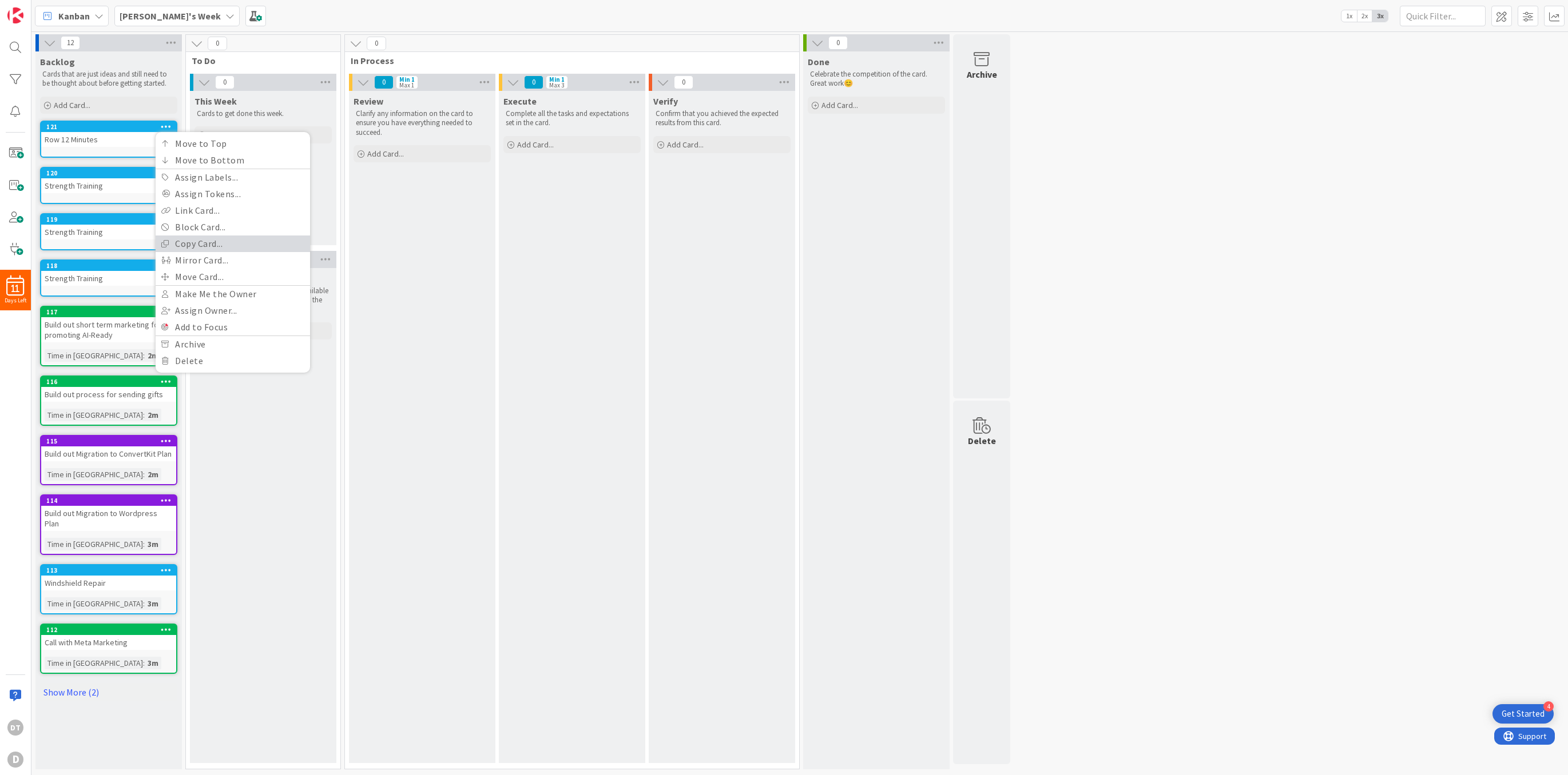
click at [197, 240] on link "Copy Card..." at bounding box center [233, 243] width 155 height 16
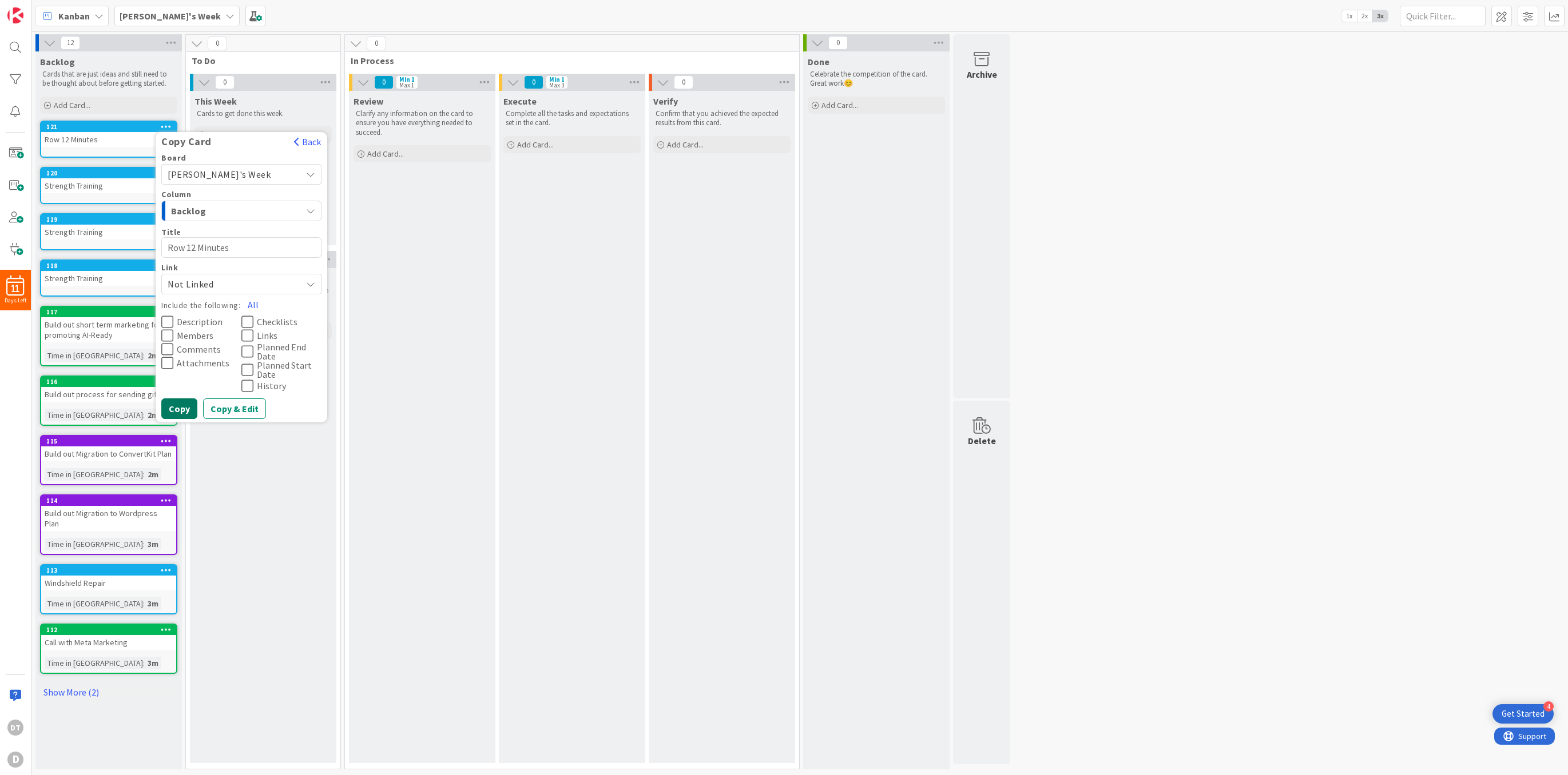
click at [184, 405] on button "Copy" at bounding box center [179, 409] width 36 height 21
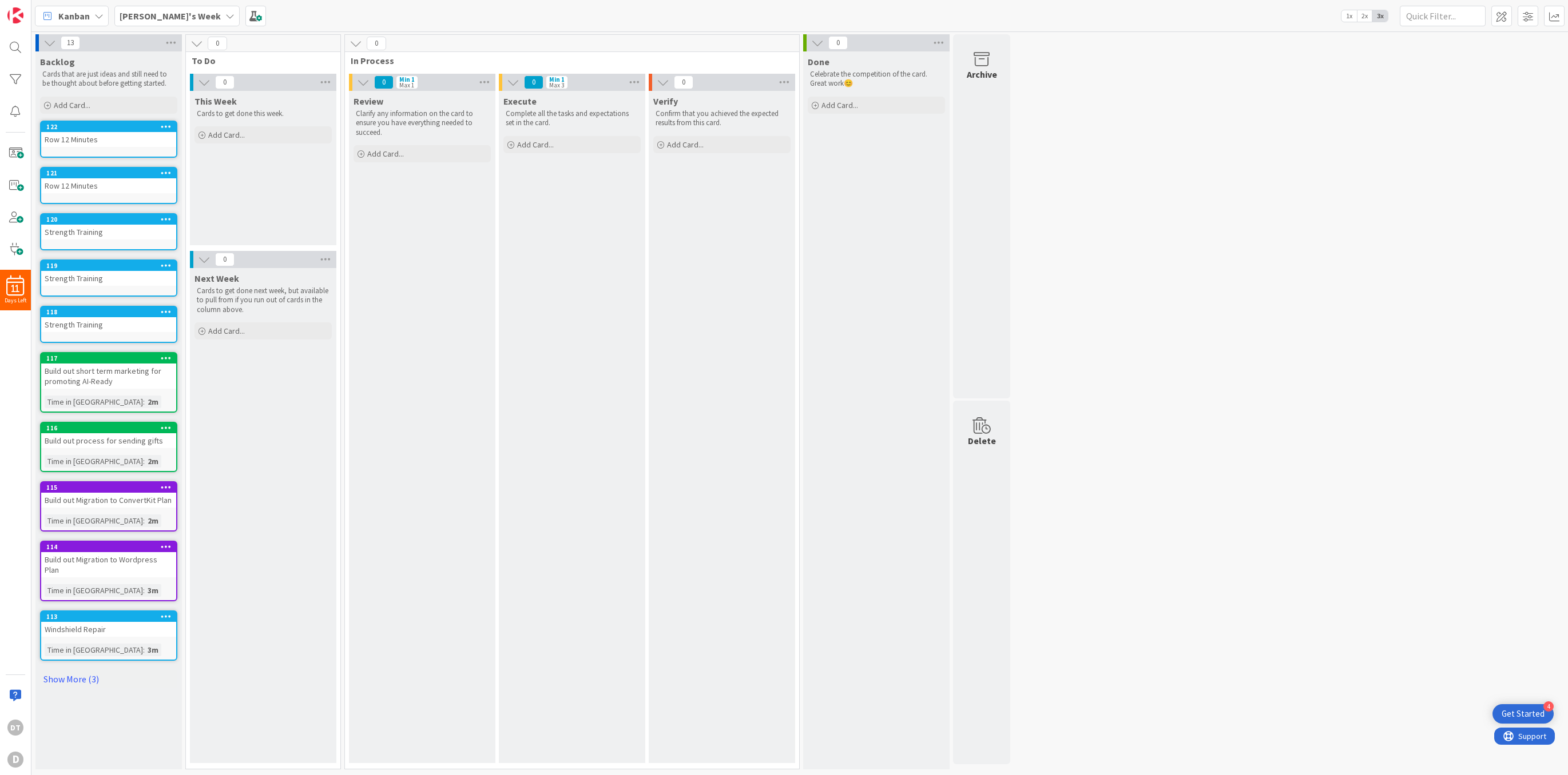
click at [169, 126] on icon at bounding box center [166, 126] width 11 height 8
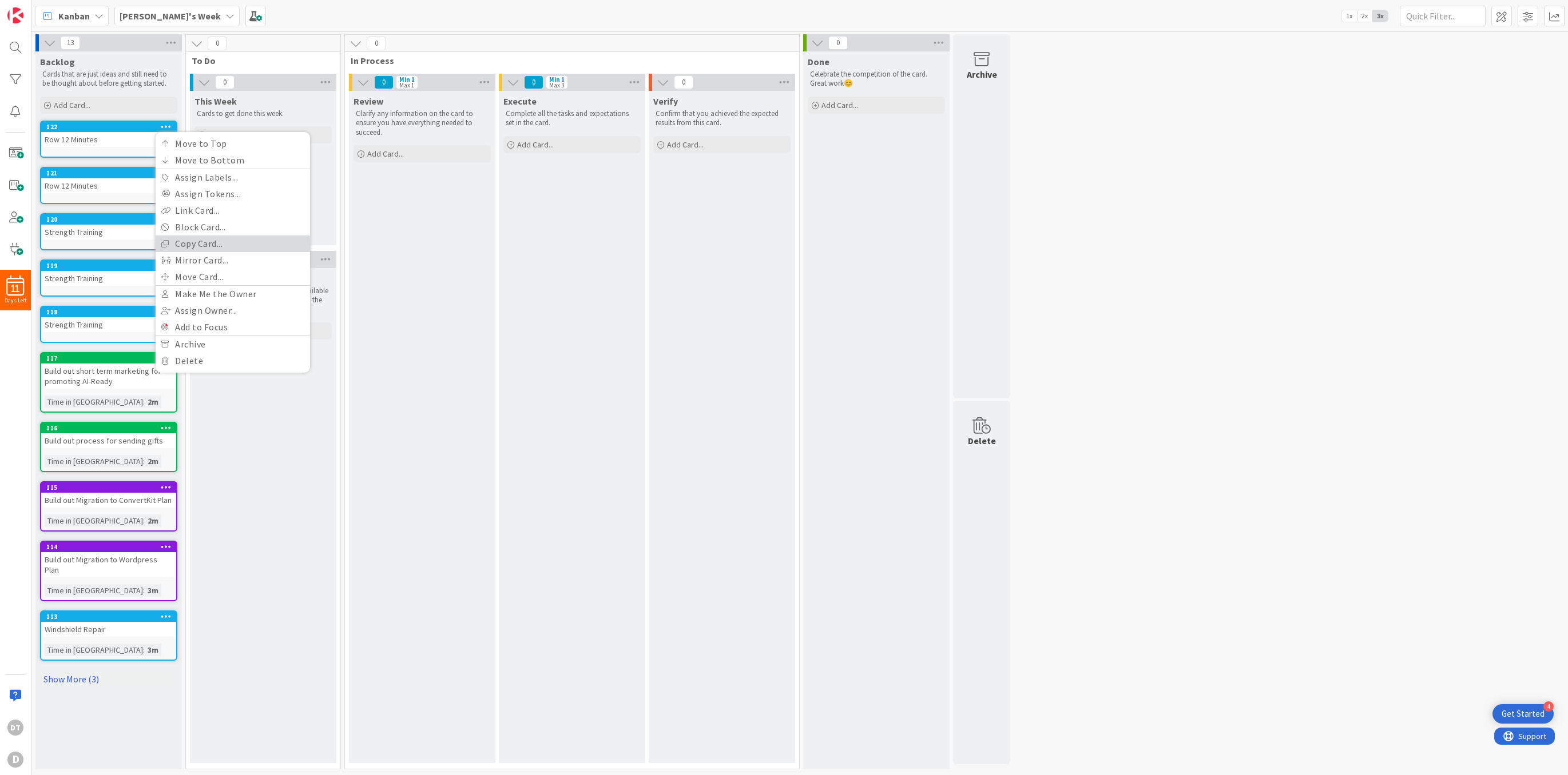
click at [193, 243] on link "Copy Card..." at bounding box center [233, 243] width 155 height 16
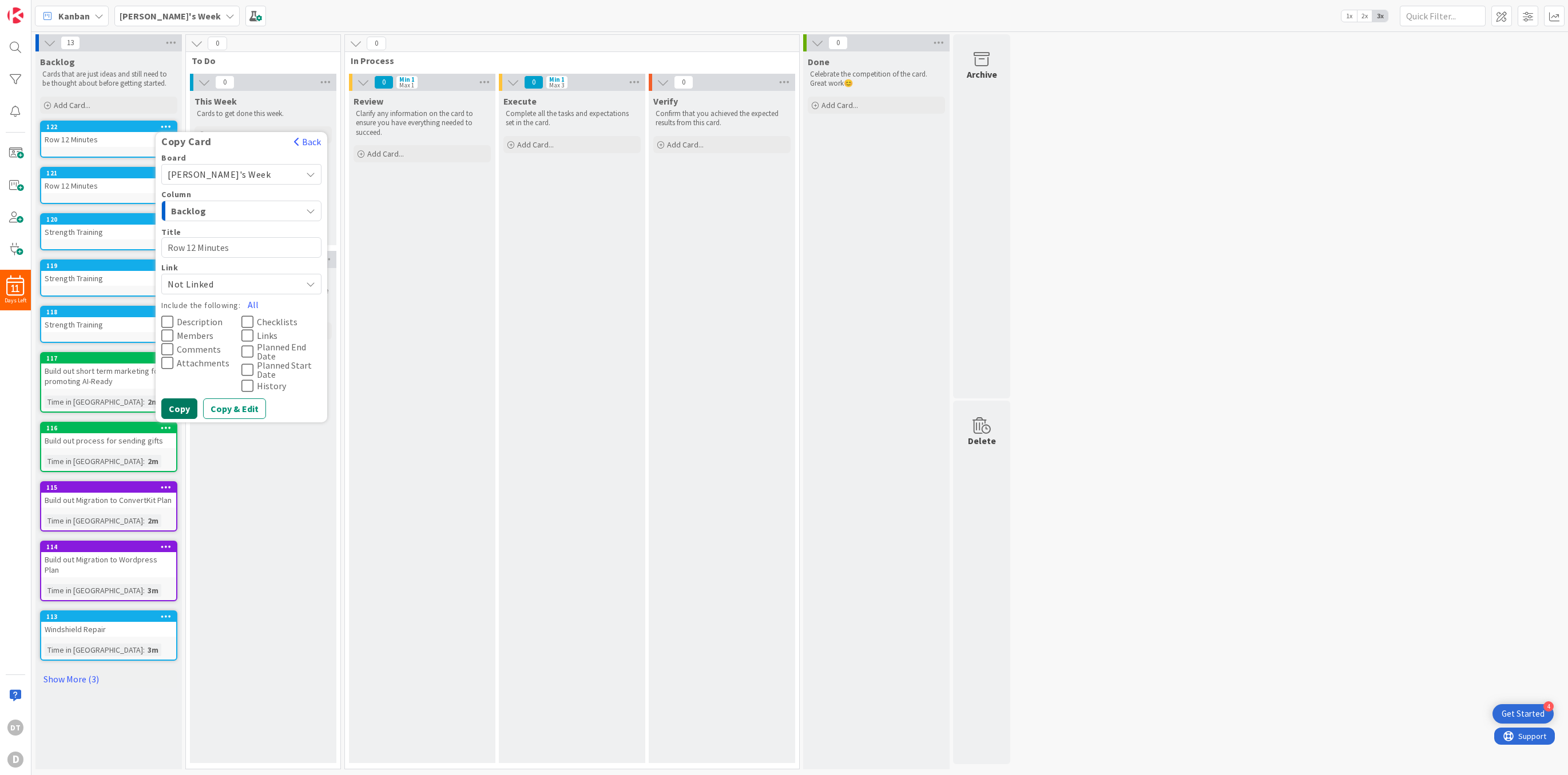
click at [171, 408] on button "Copy" at bounding box center [179, 409] width 36 height 21
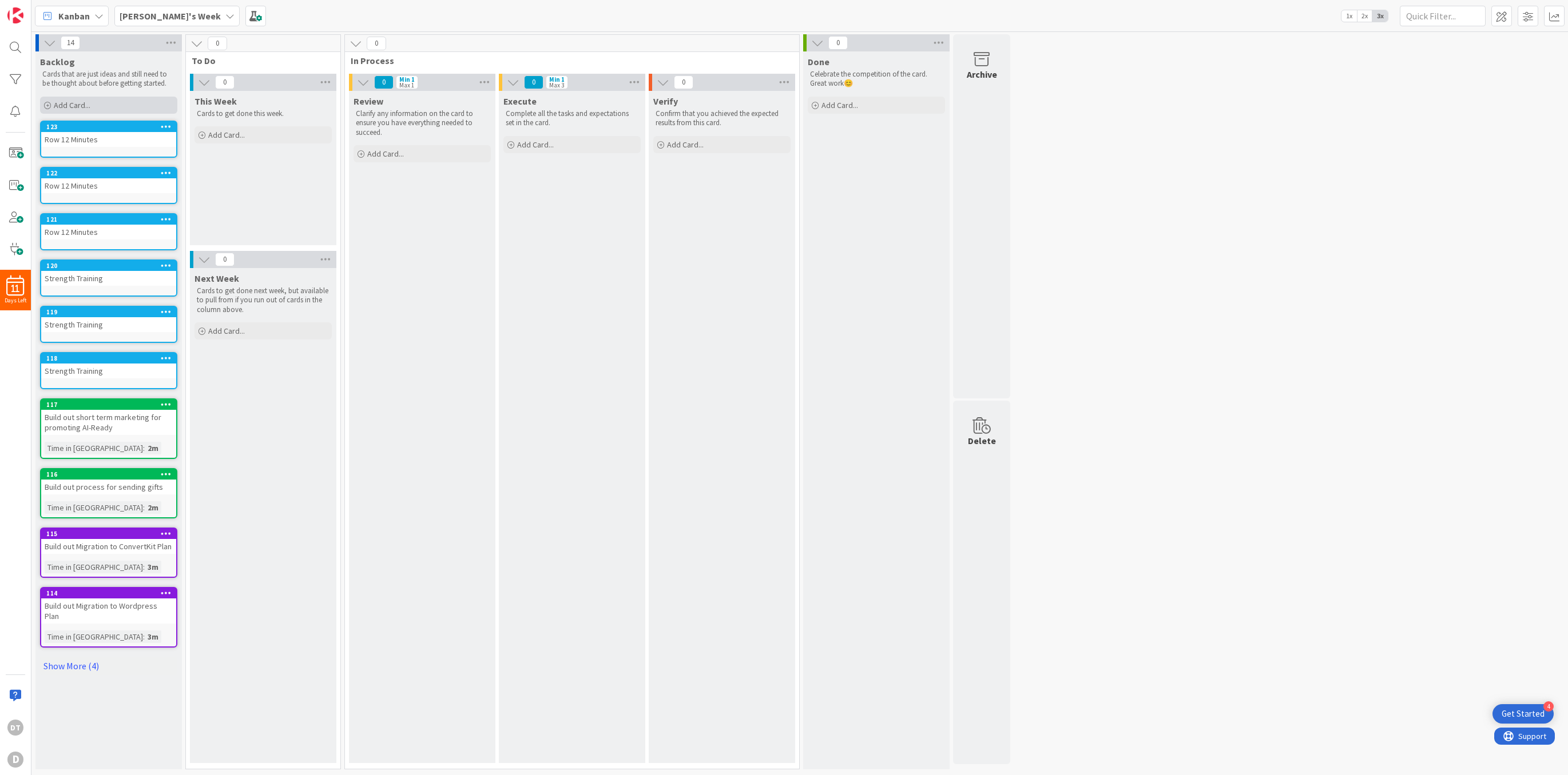
click at [68, 102] on span "Add Card..." at bounding box center [72, 105] width 37 height 10
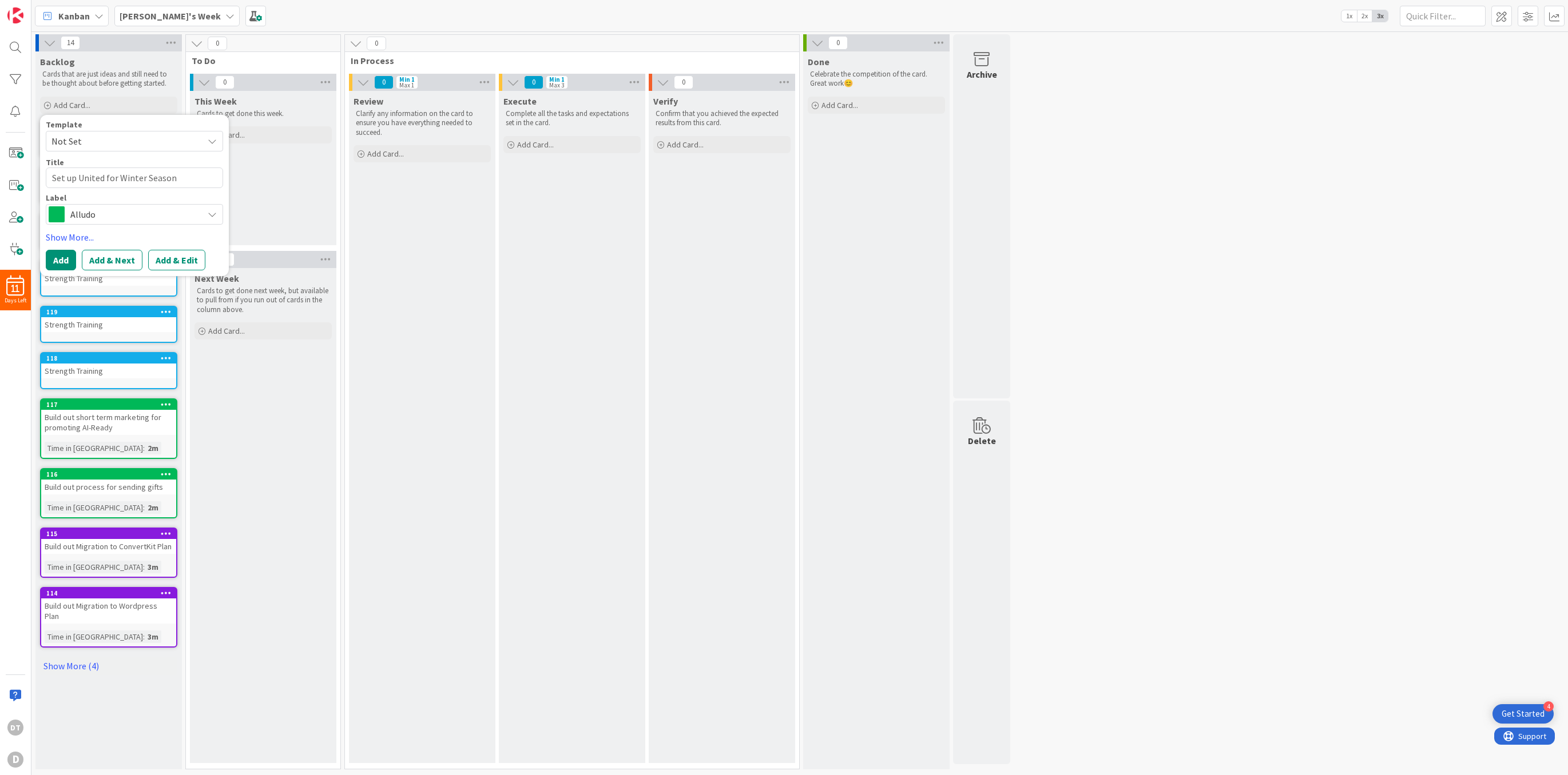
click at [99, 212] on span "Alludo" at bounding box center [134, 214] width 127 height 16
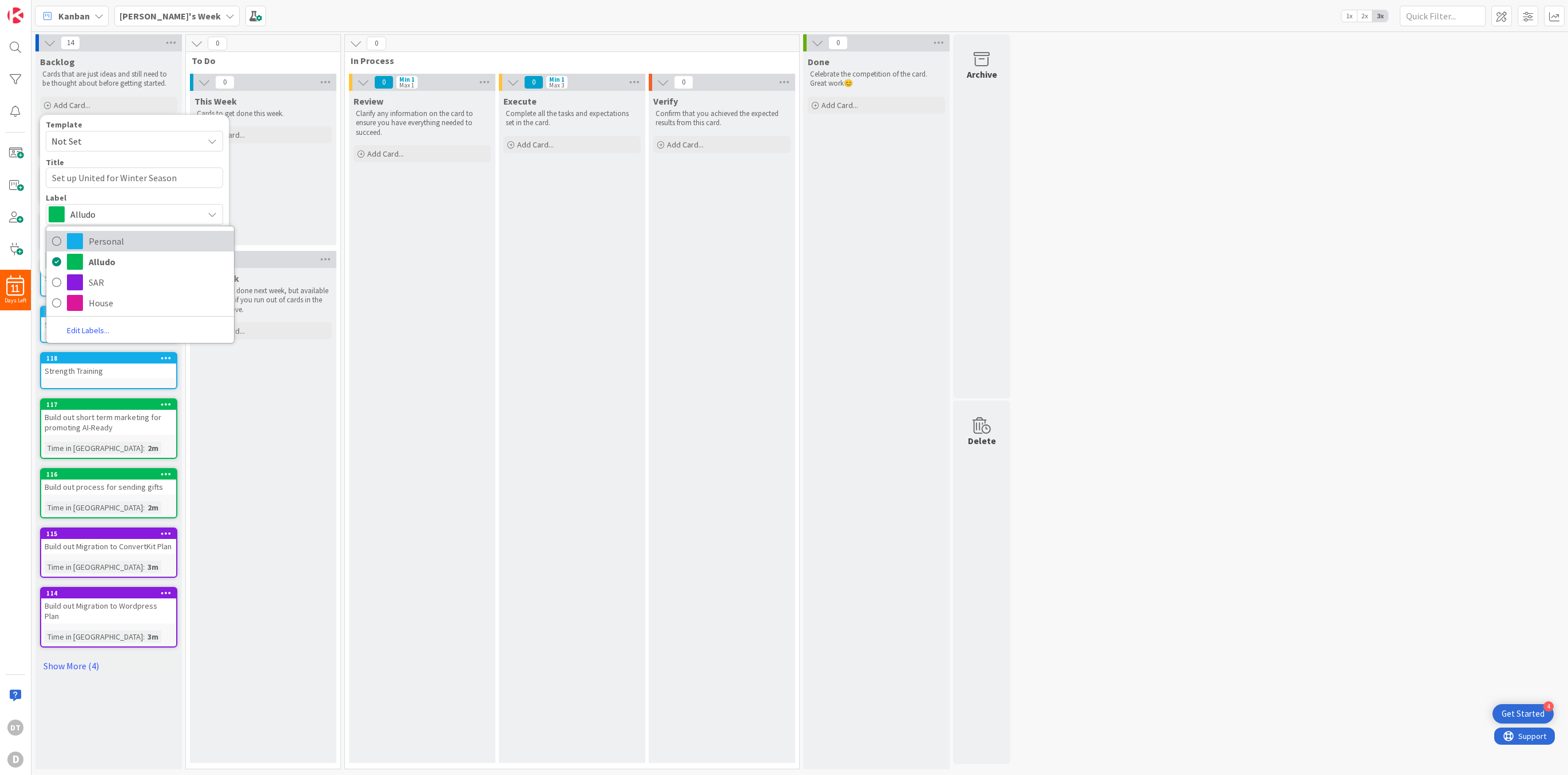
click at [96, 235] on span "Personal" at bounding box center [158, 241] width 139 height 17
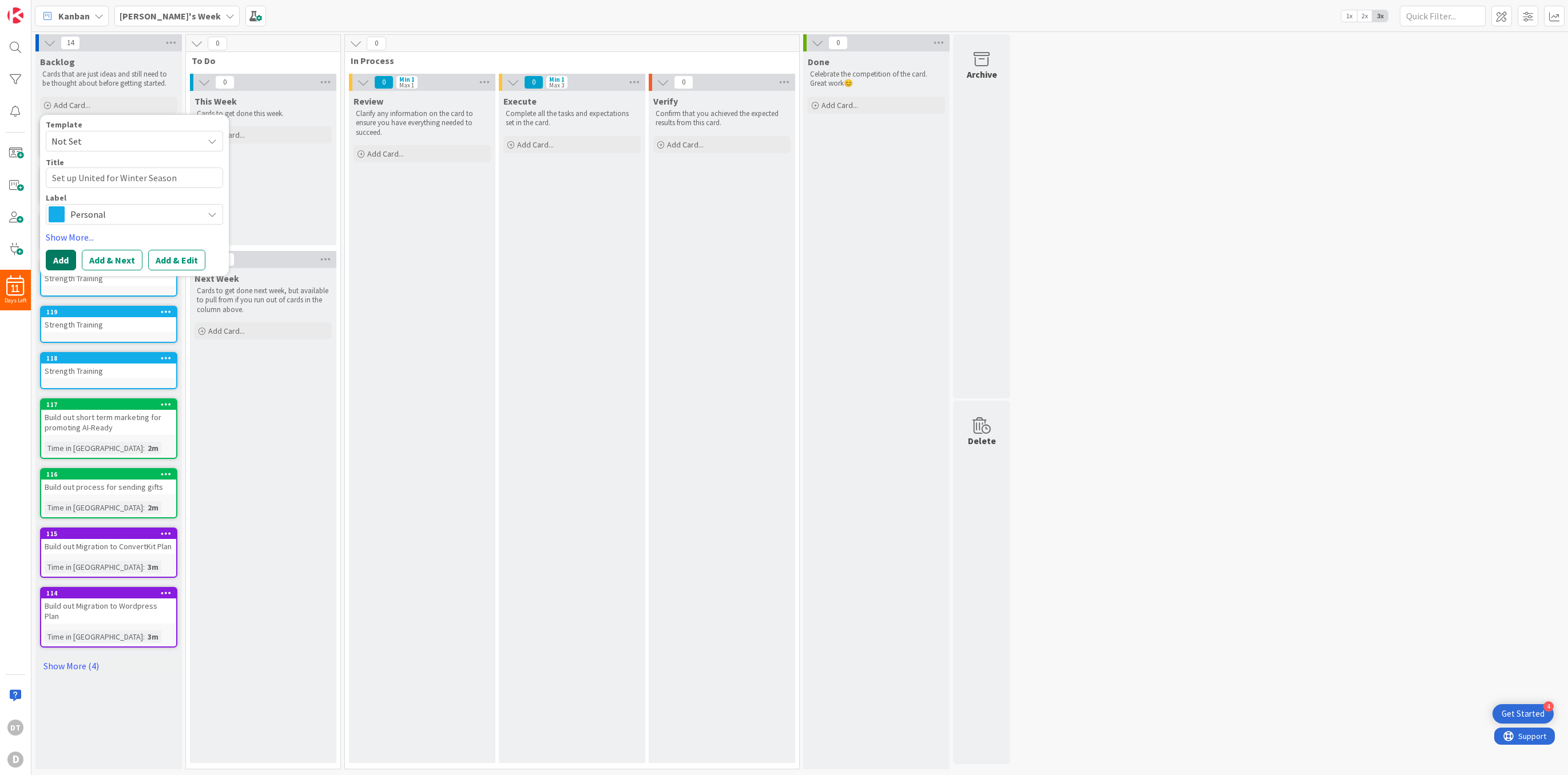
click at [60, 253] on button "Add" at bounding box center [61, 260] width 30 height 21
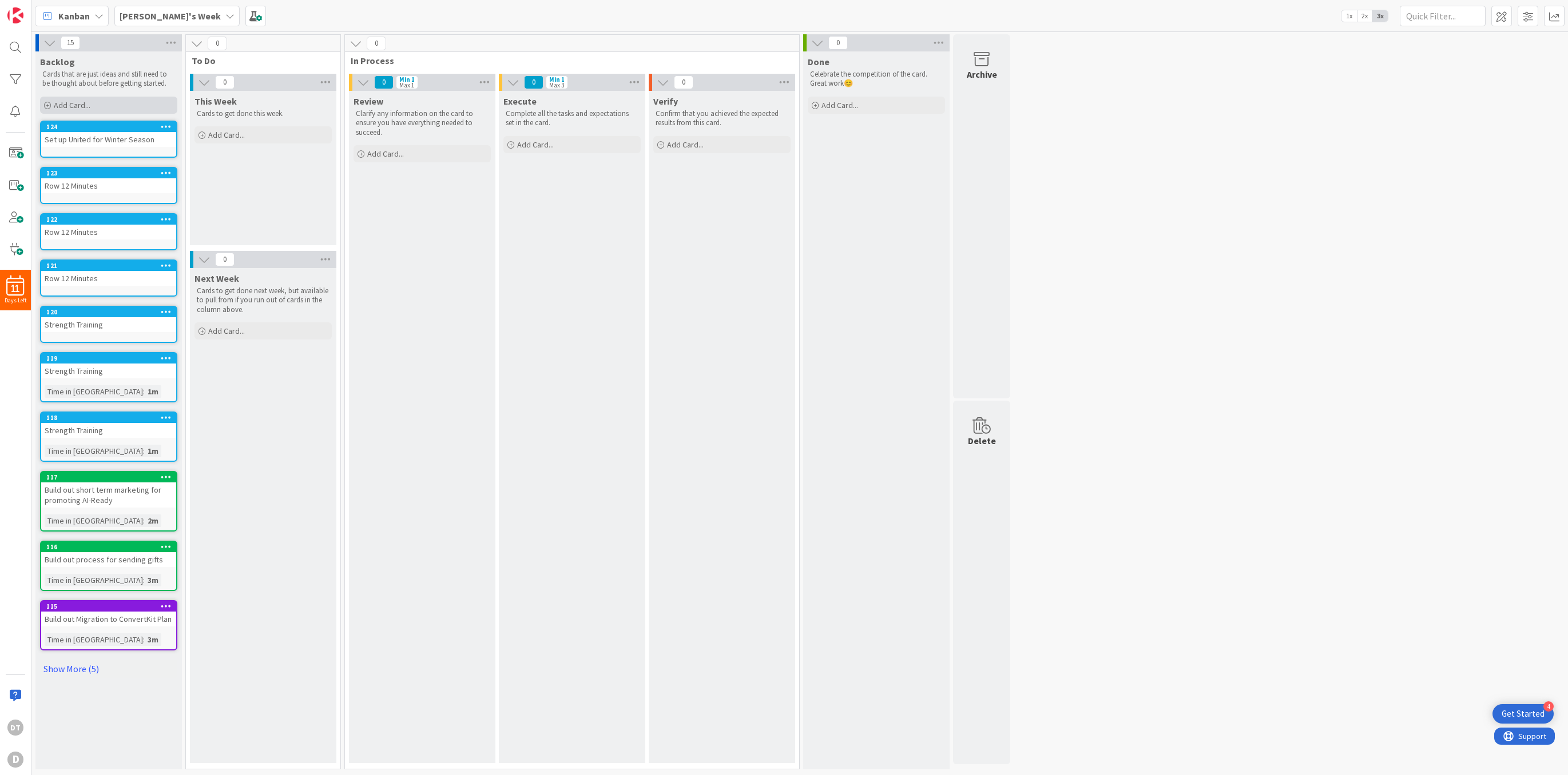
click at [72, 108] on span "Add Card..." at bounding box center [72, 105] width 37 height 10
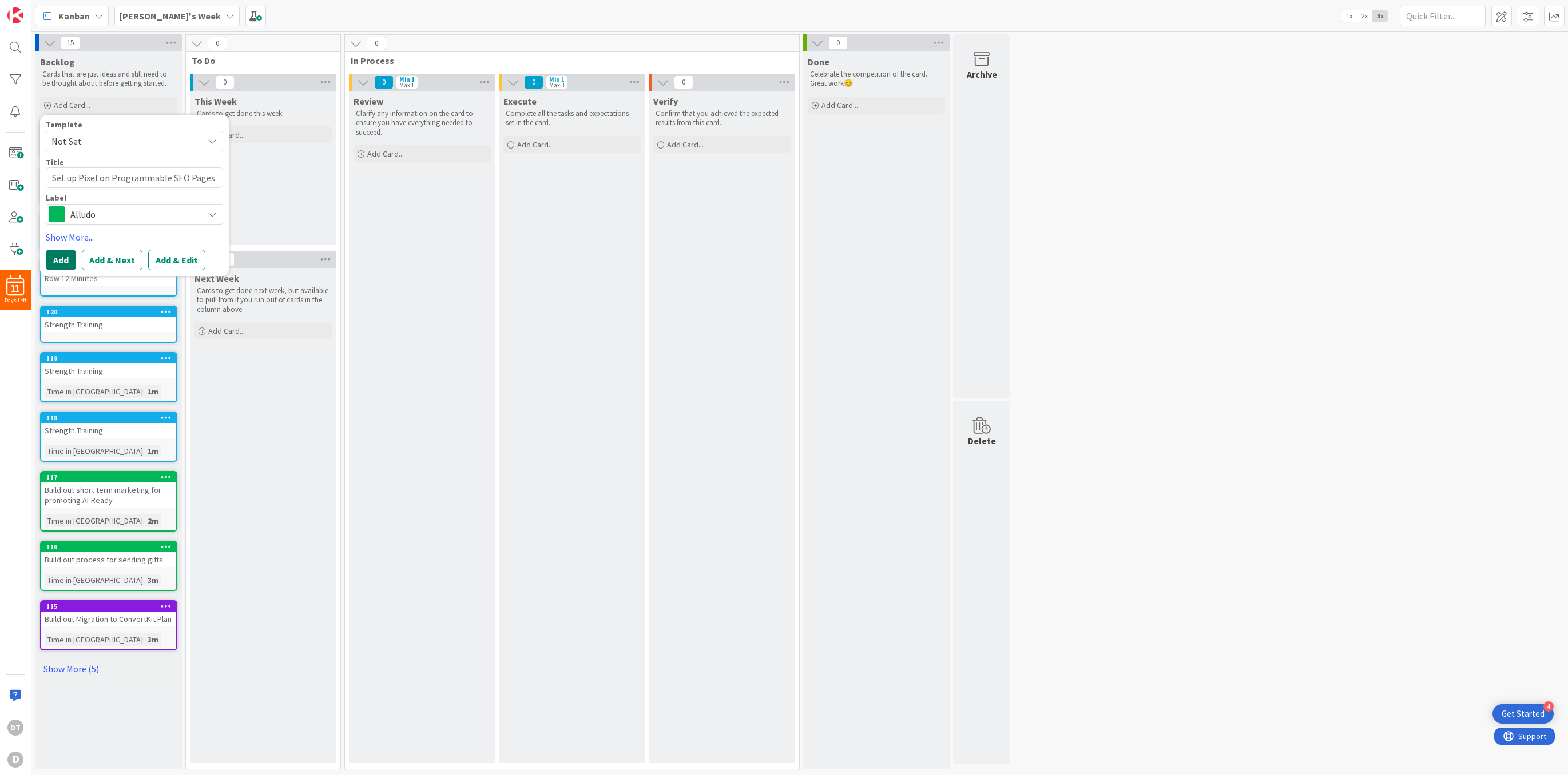
click at [57, 258] on button "Add" at bounding box center [61, 260] width 30 height 21
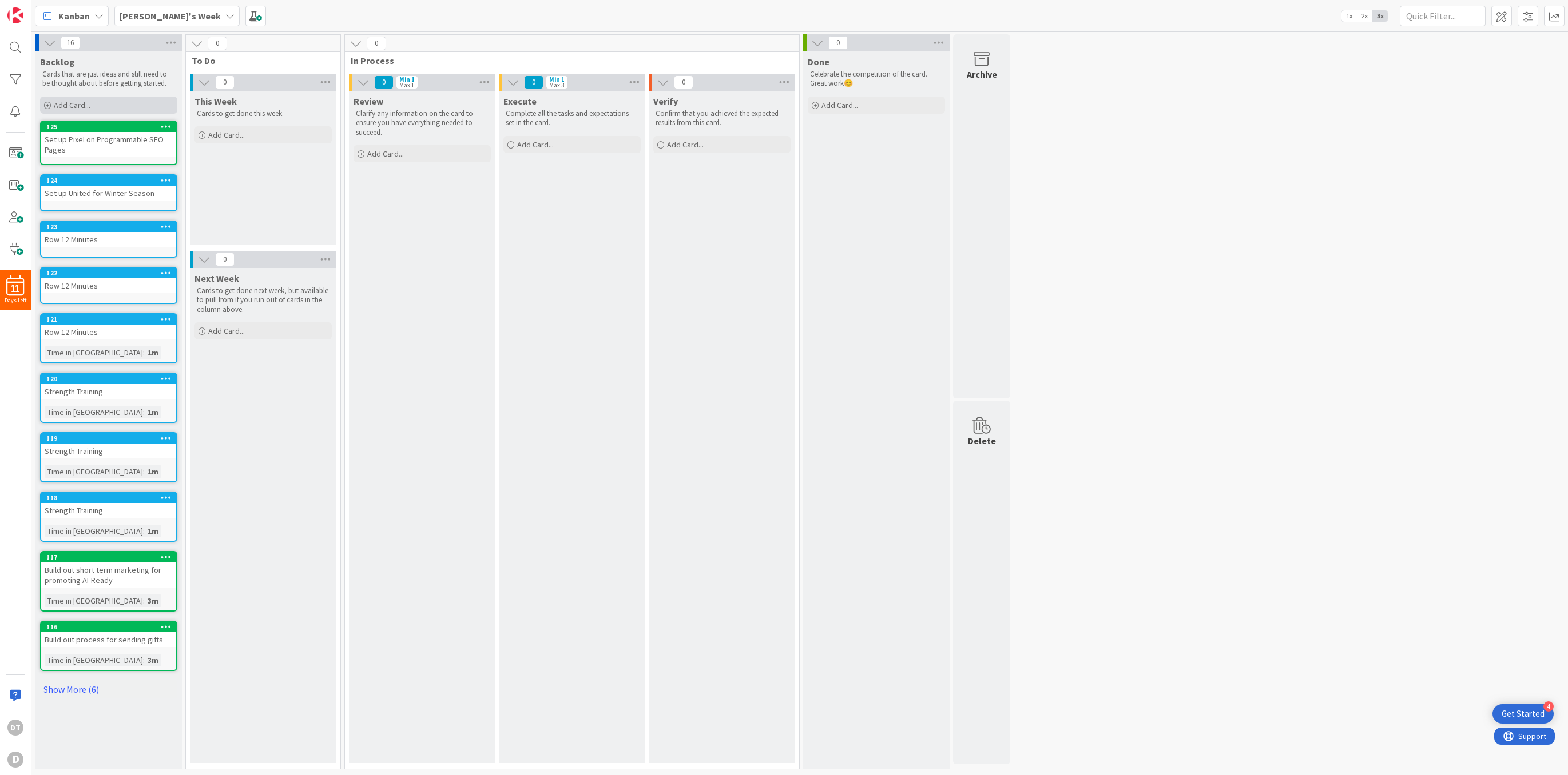
click at [89, 108] on span "Add Card..." at bounding box center [72, 105] width 37 height 10
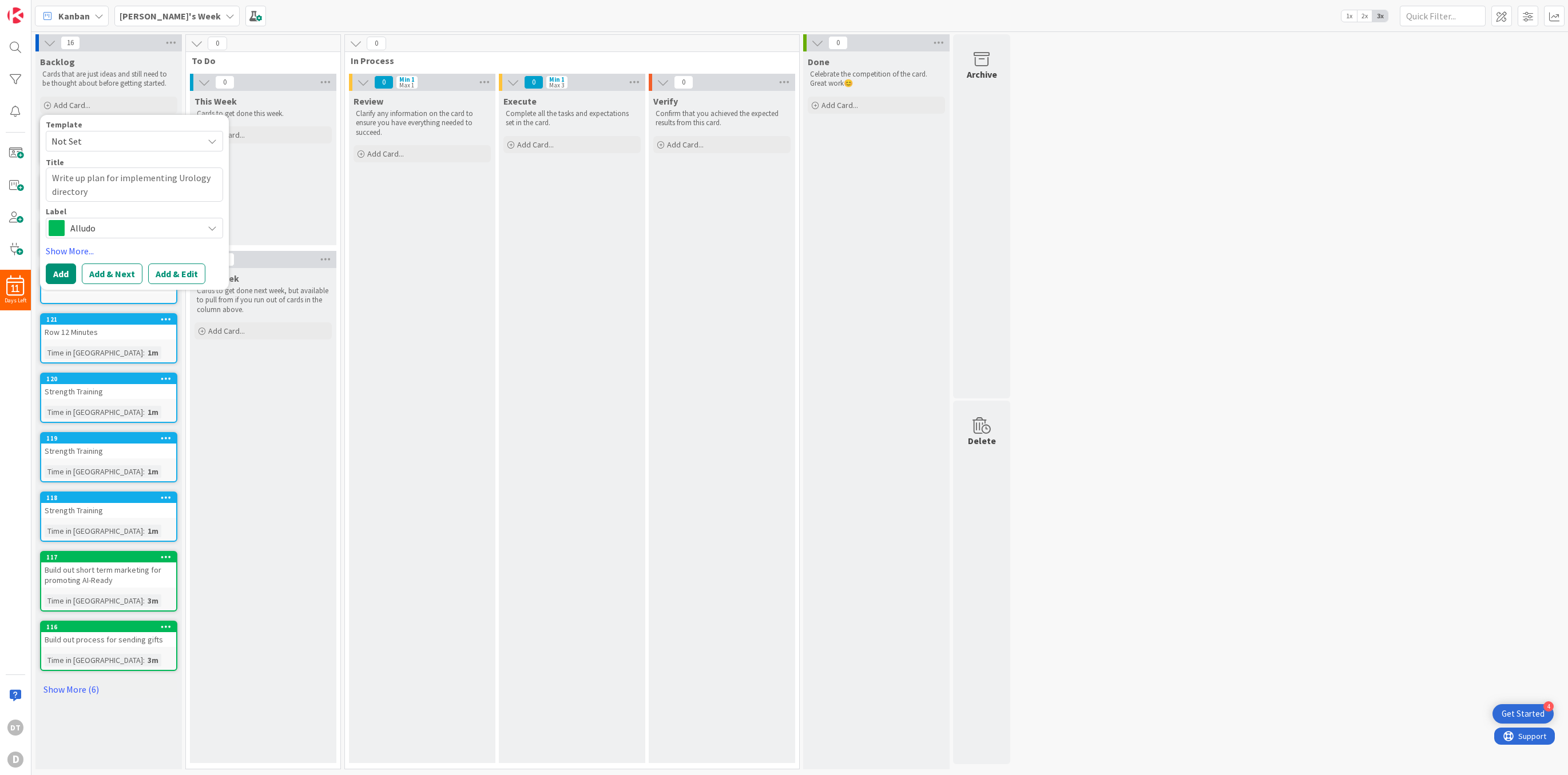
click at [118, 230] on span "Alludo" at bounding box center [134, 228] width 127 height 16
click at [103, 300] on span "SAR" at bounding box center [158, 296] width 139 height 17
click at [94, 277] on button "Add & Next" at bounding box center [112, 274] width 61 height 21
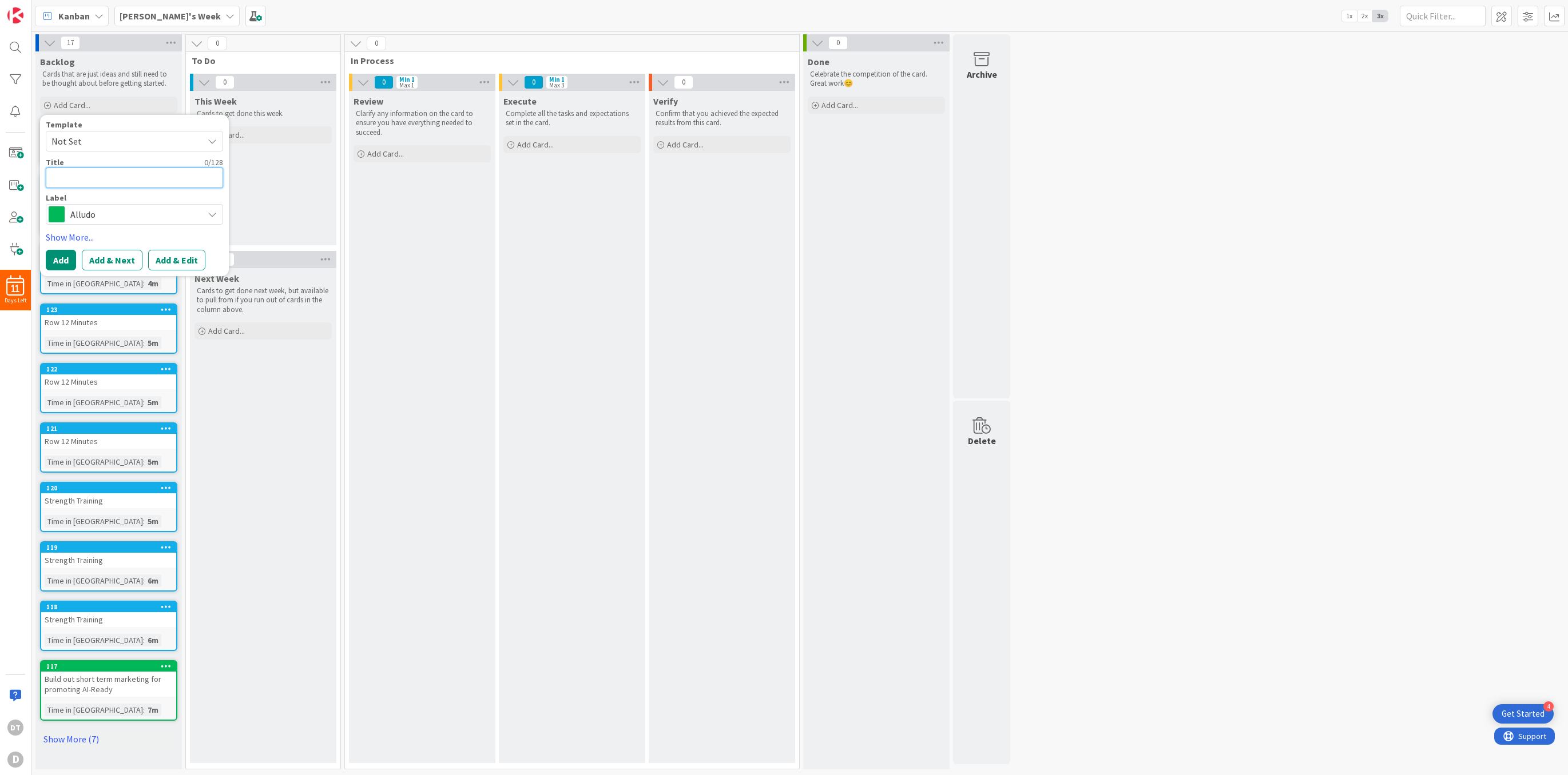
click at [65, 170] on textarea at bounding box center [134, 178] width 177 height 21
click at [109, 214] on span "Alludo" at bounding box center [134, 214] width 127 height 16
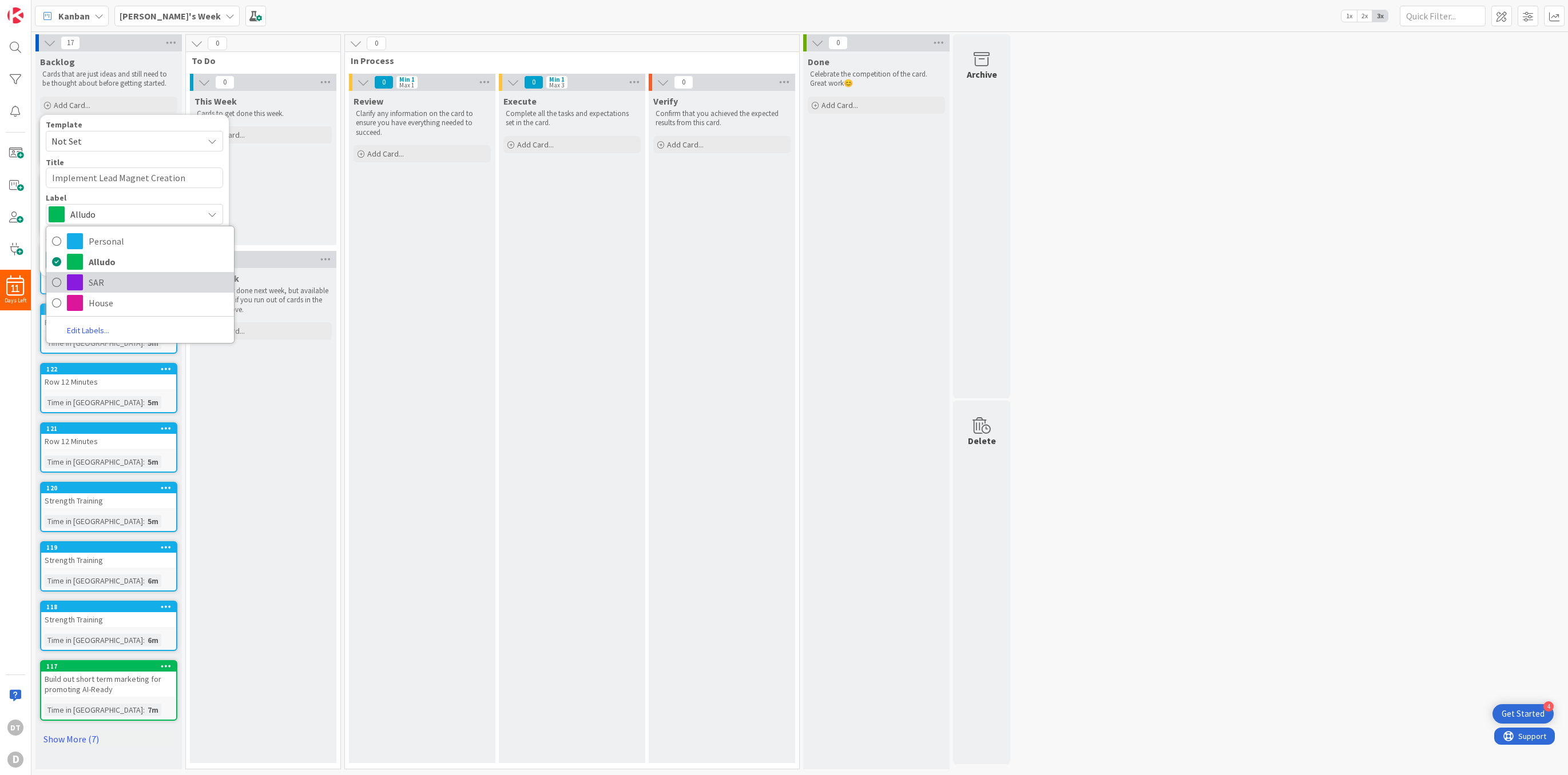
click at [97, 284] on span "SAR" at bounding box center [158, 282] width 139 height 17
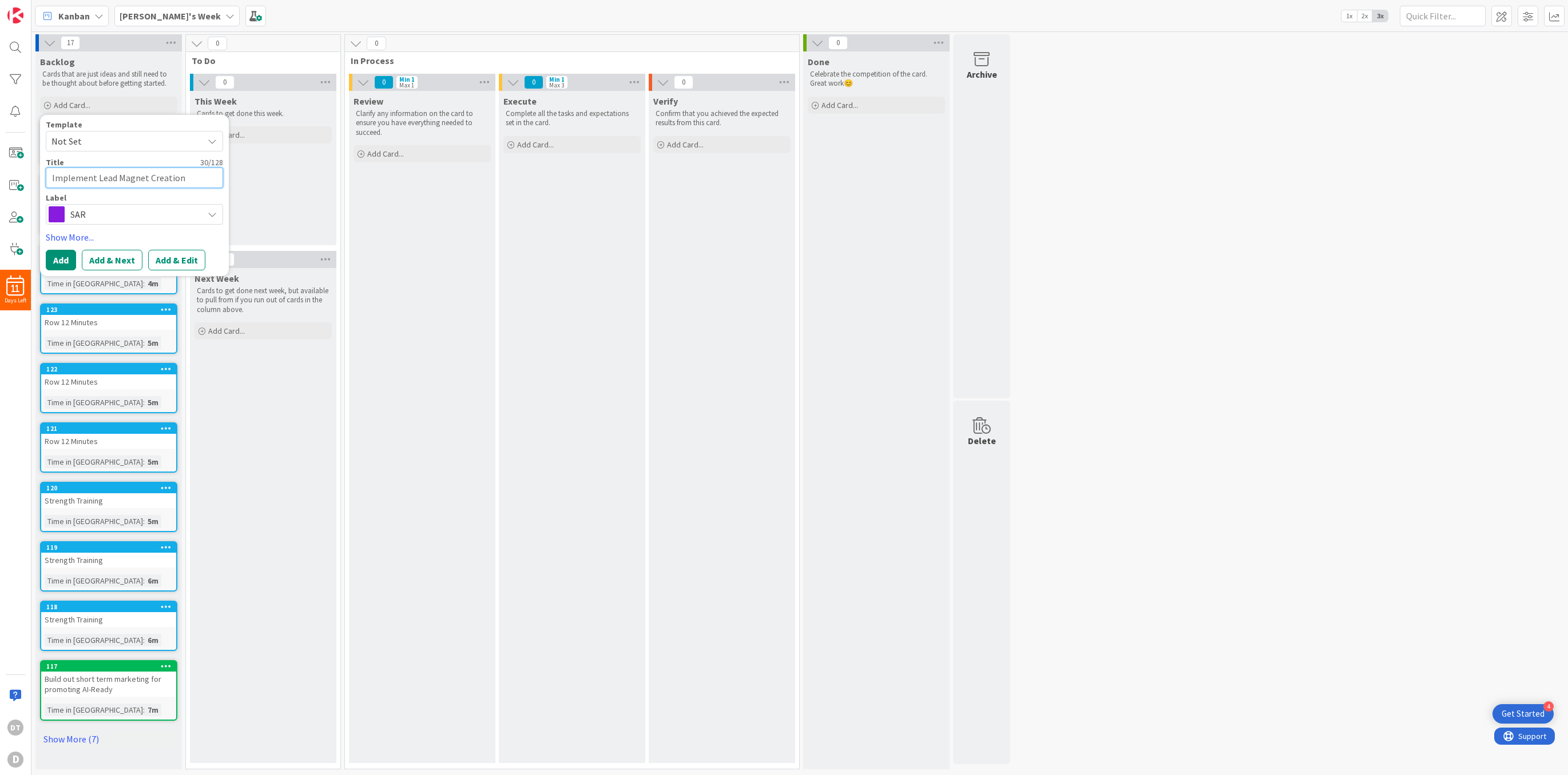
click at [76, 178] on textarea "Implement Lead Magnet Creation" at bounding box center [134, 178] width 177 height 21
click at [57, 271] on button "Add" at bounding box center [61, 274] width 30 height 21
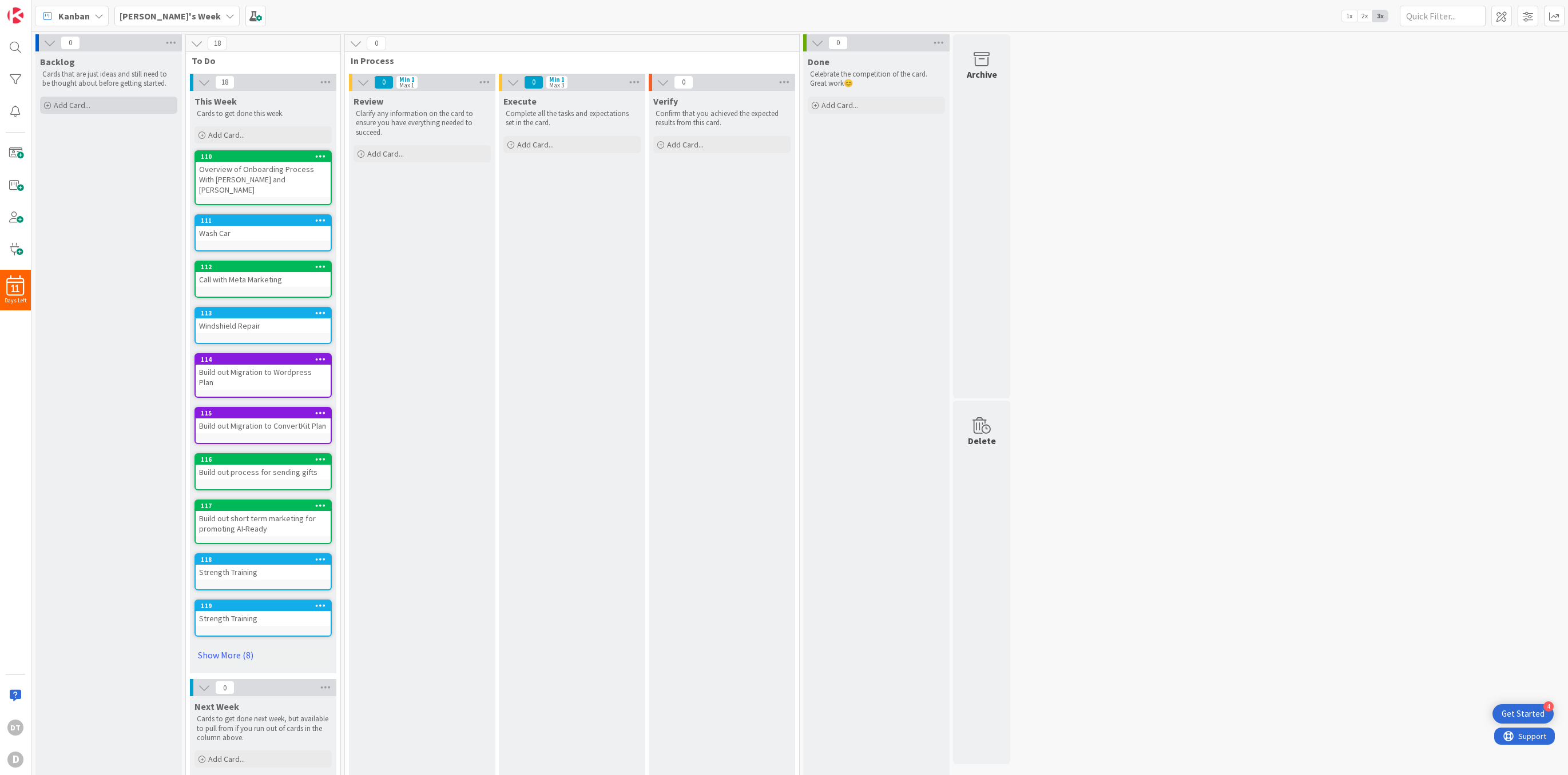
click at [72, 102] on span "Add Card..." at bounding box center [72, 105] width 37 height 10
drag, startPoint x: 114, startPoint y: 123, endPoint x: 240, endPoint y: 165, distance: 132.8
click at [240, 165] on div "1 Backlog Cards that are just ideas and still need to be thought about before g…" at bounding box center [522, 454] width 978 height 841
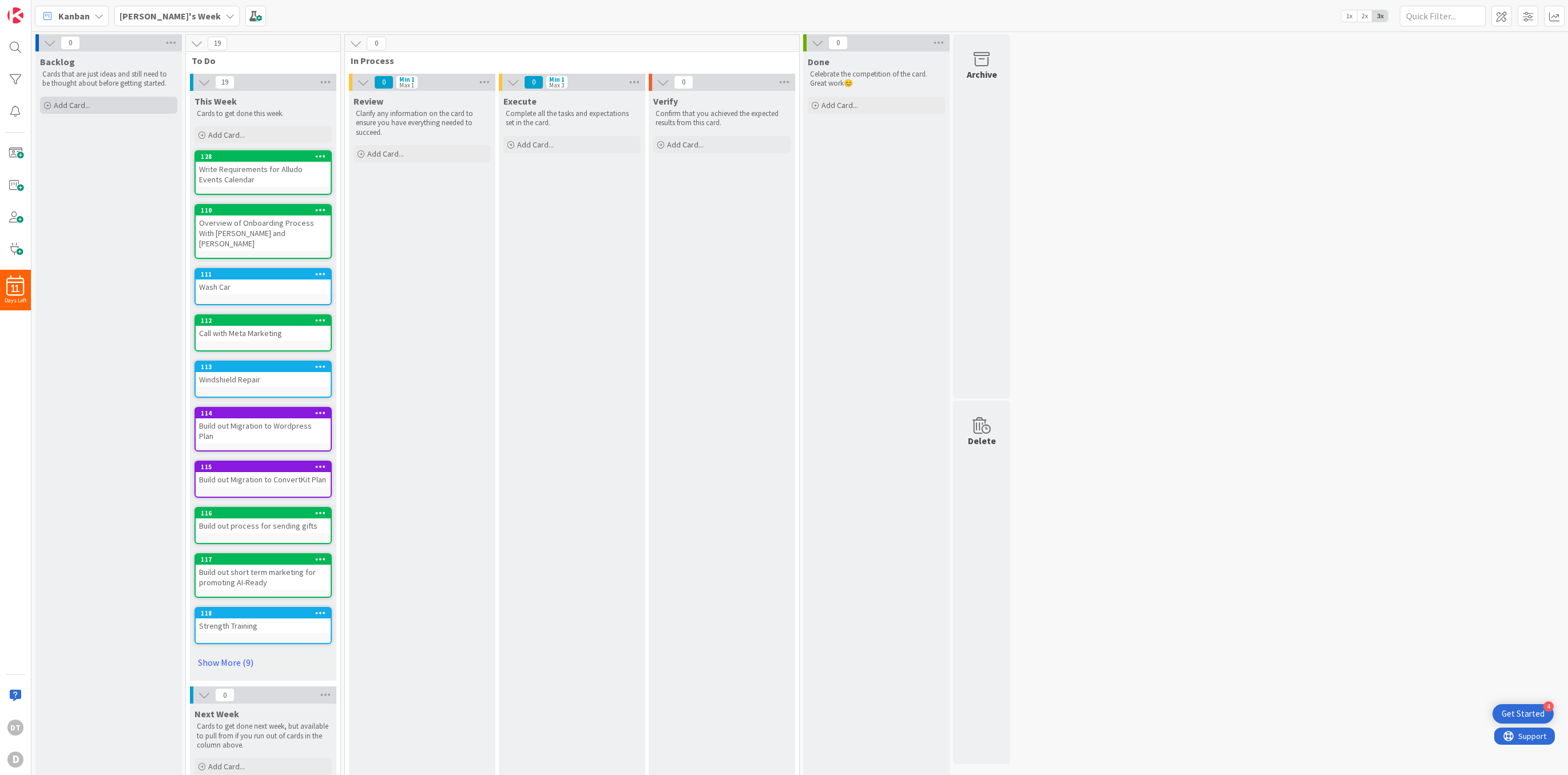
click at [94, 103] on div "Add Card..." at bounding box center [109, 105] width 138 height 17
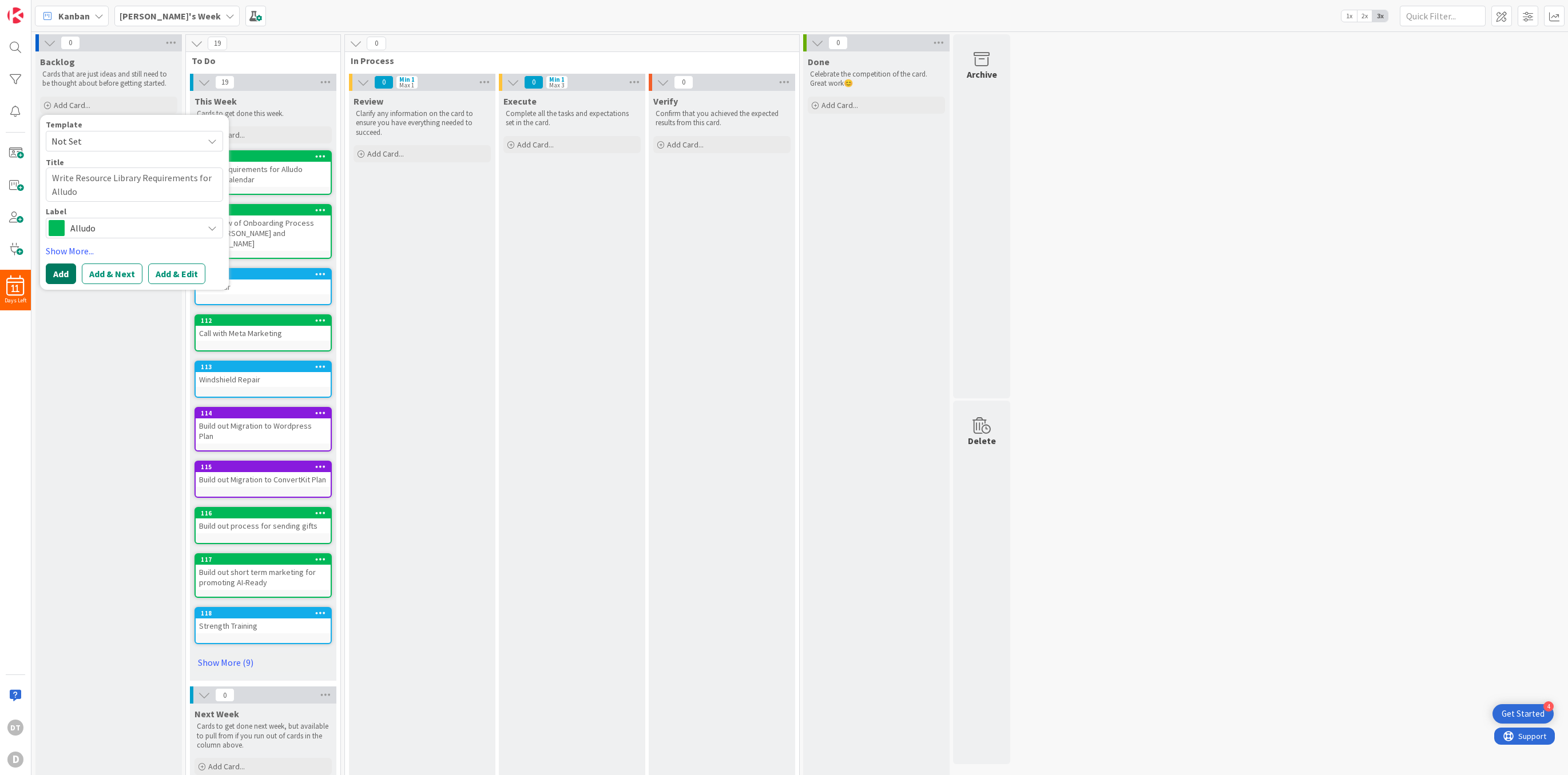
click at [68, 274] on button "Add" at bounding box center [61, 274] width 30 height 21
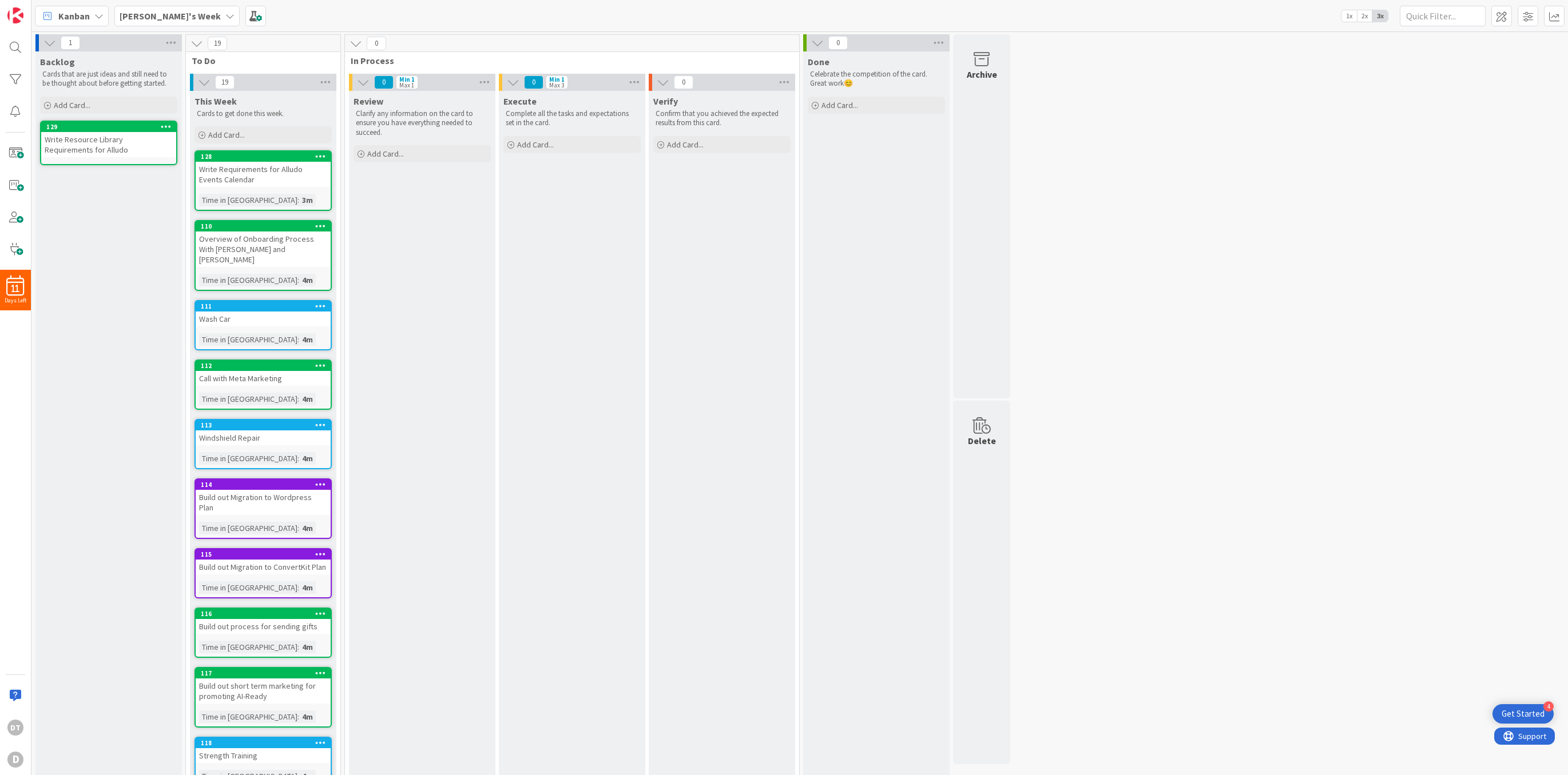
click at [130, 195] on div "Backlog Cards that are just ideas and still need to be thought about before get…" at bounding box center [108, 529] width 147 height 956
click at [89, 103] on span "Add Card..." at bounding box center [72, 105] width 37 height 10
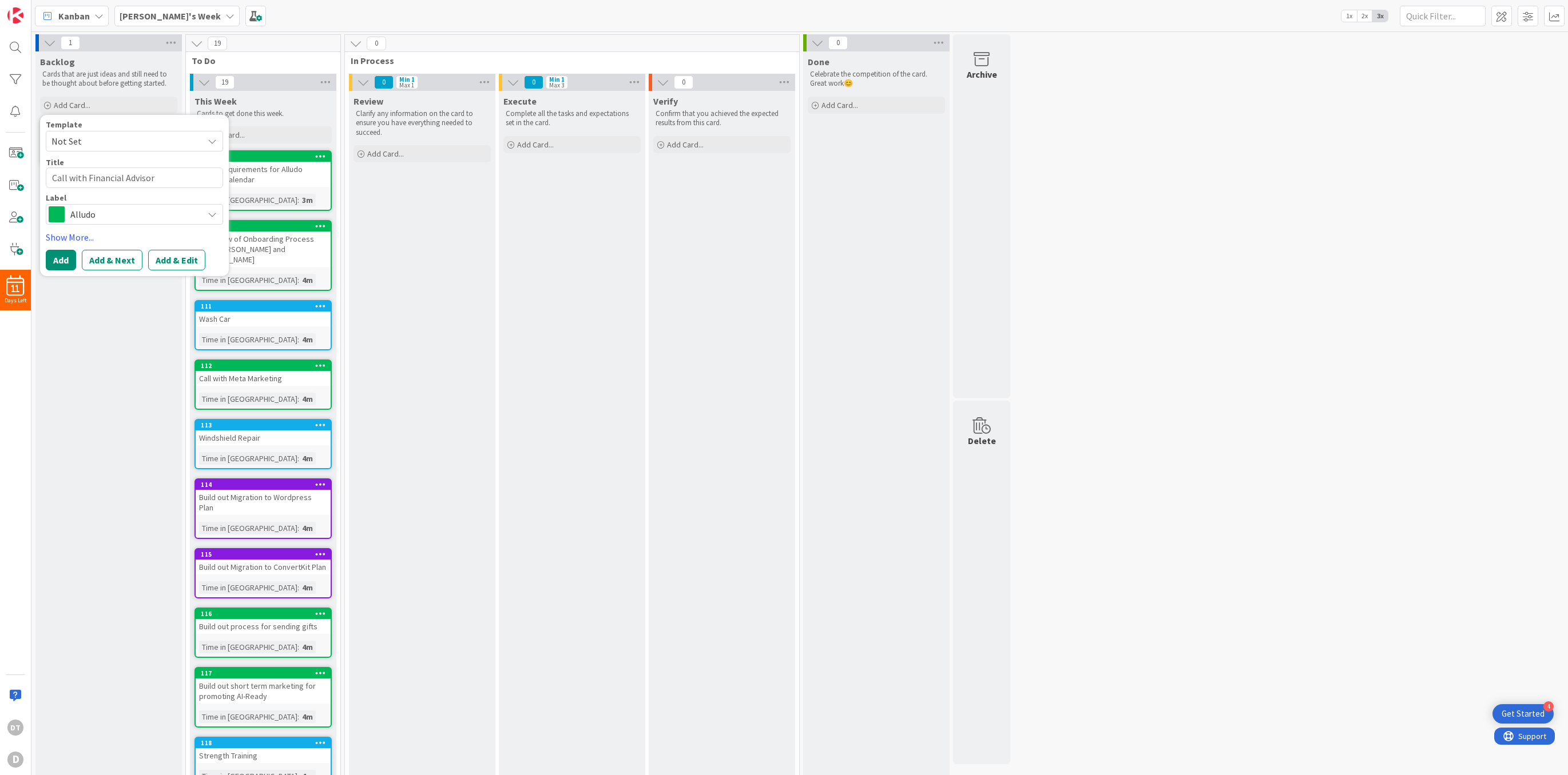
click at [110, 220] on span "Alludo" at bounding box center [134, 214] width 127 height 16
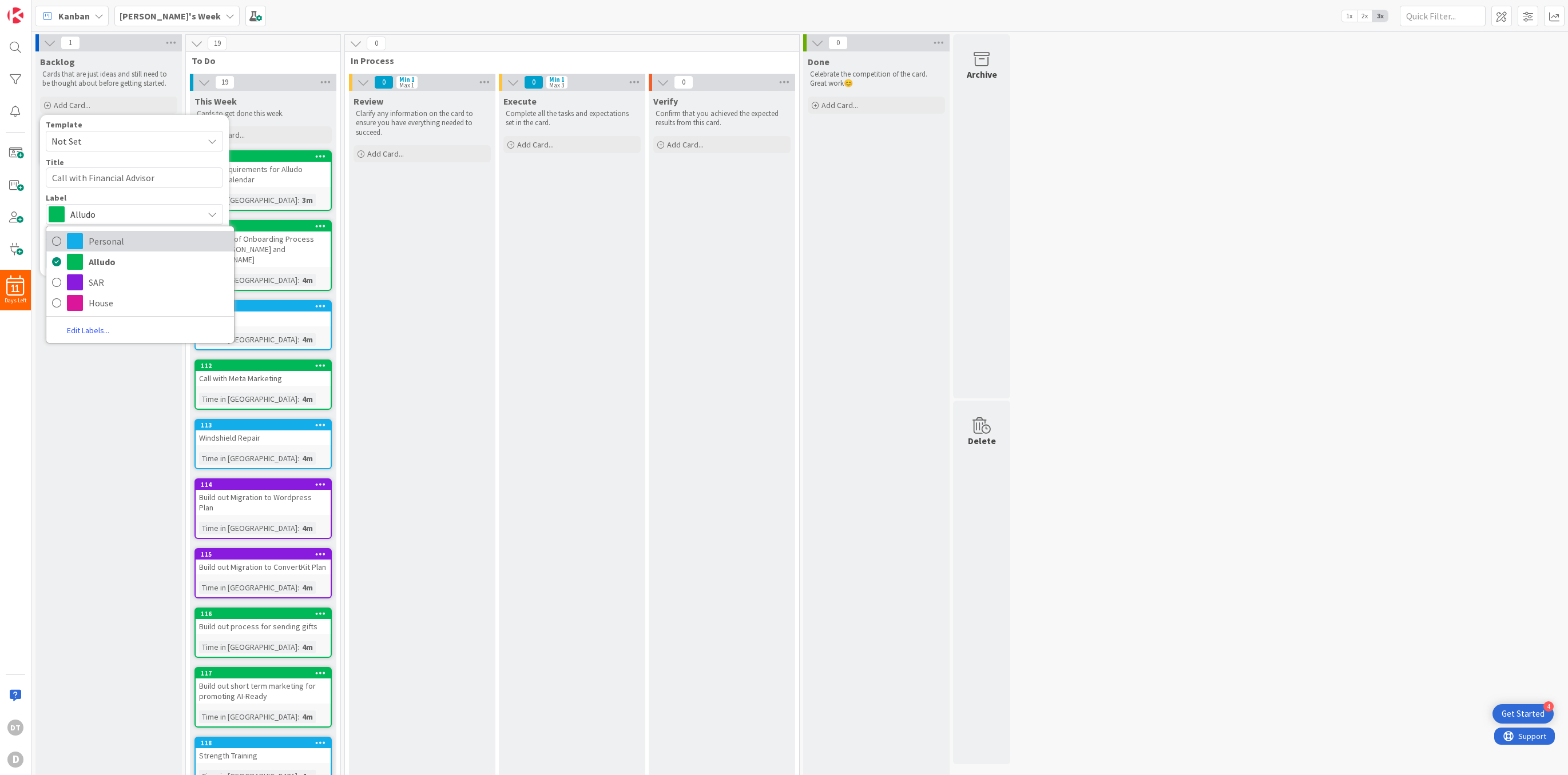
click at [109, 238] on span "Personal" at bounding box center [158, 241] width 139 height 17
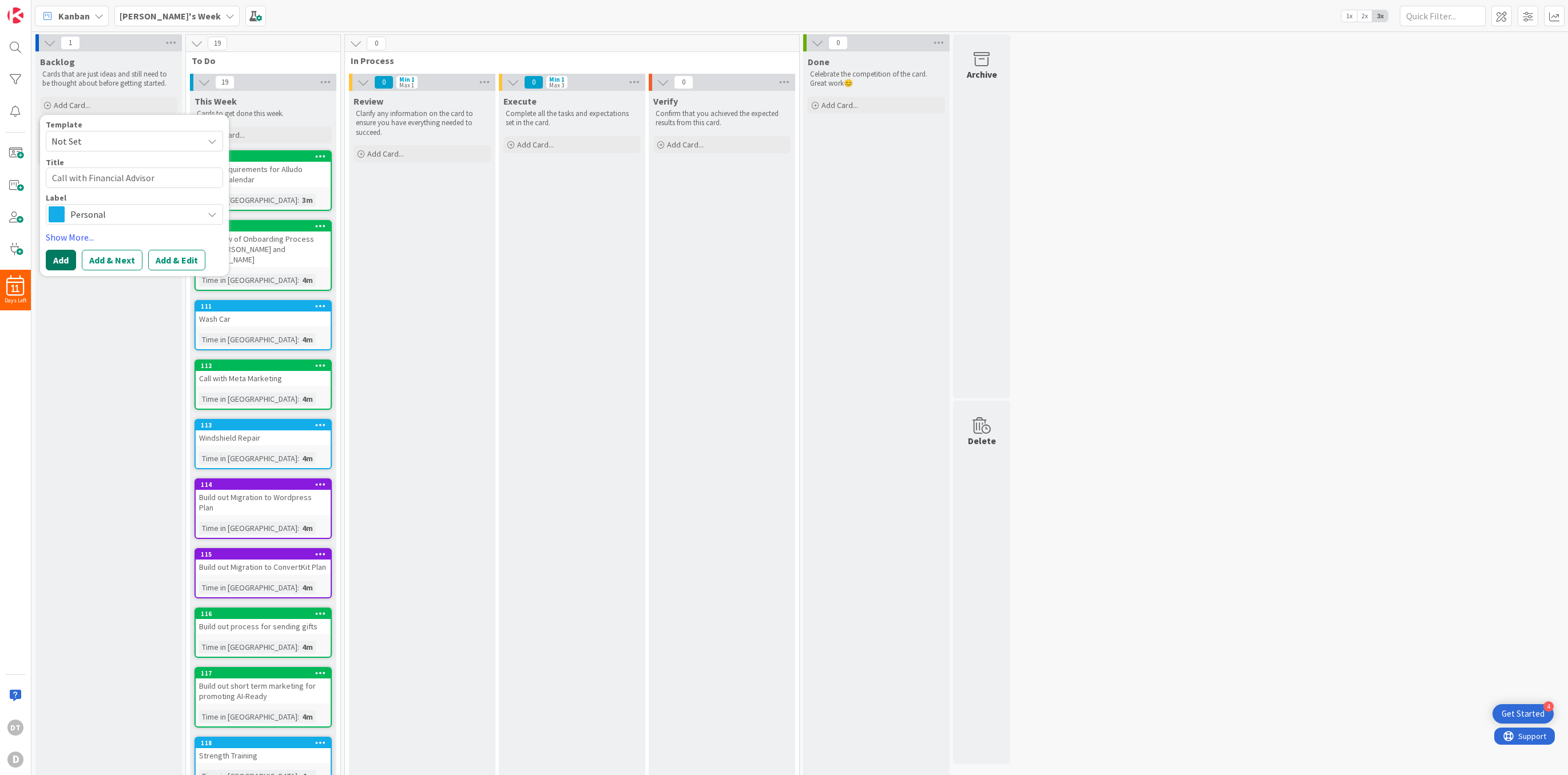
click at [65, 262] on button "Add" at bounding box center [61, 260] width 30 height 21
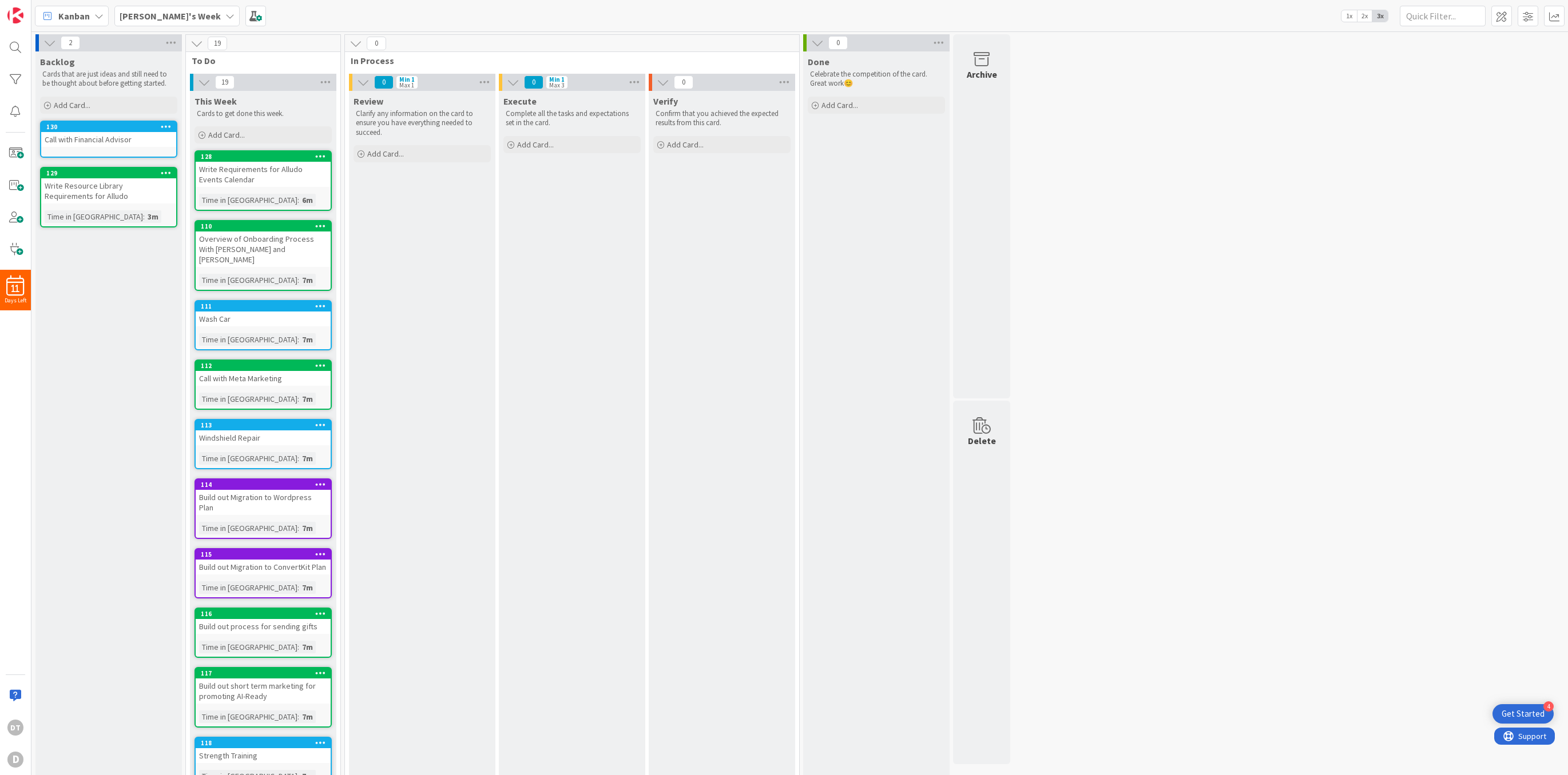
drag, startPoint x: 112, startPoint y: 120, endPoint x: 210, endPoint y: 151, distance: 102.8
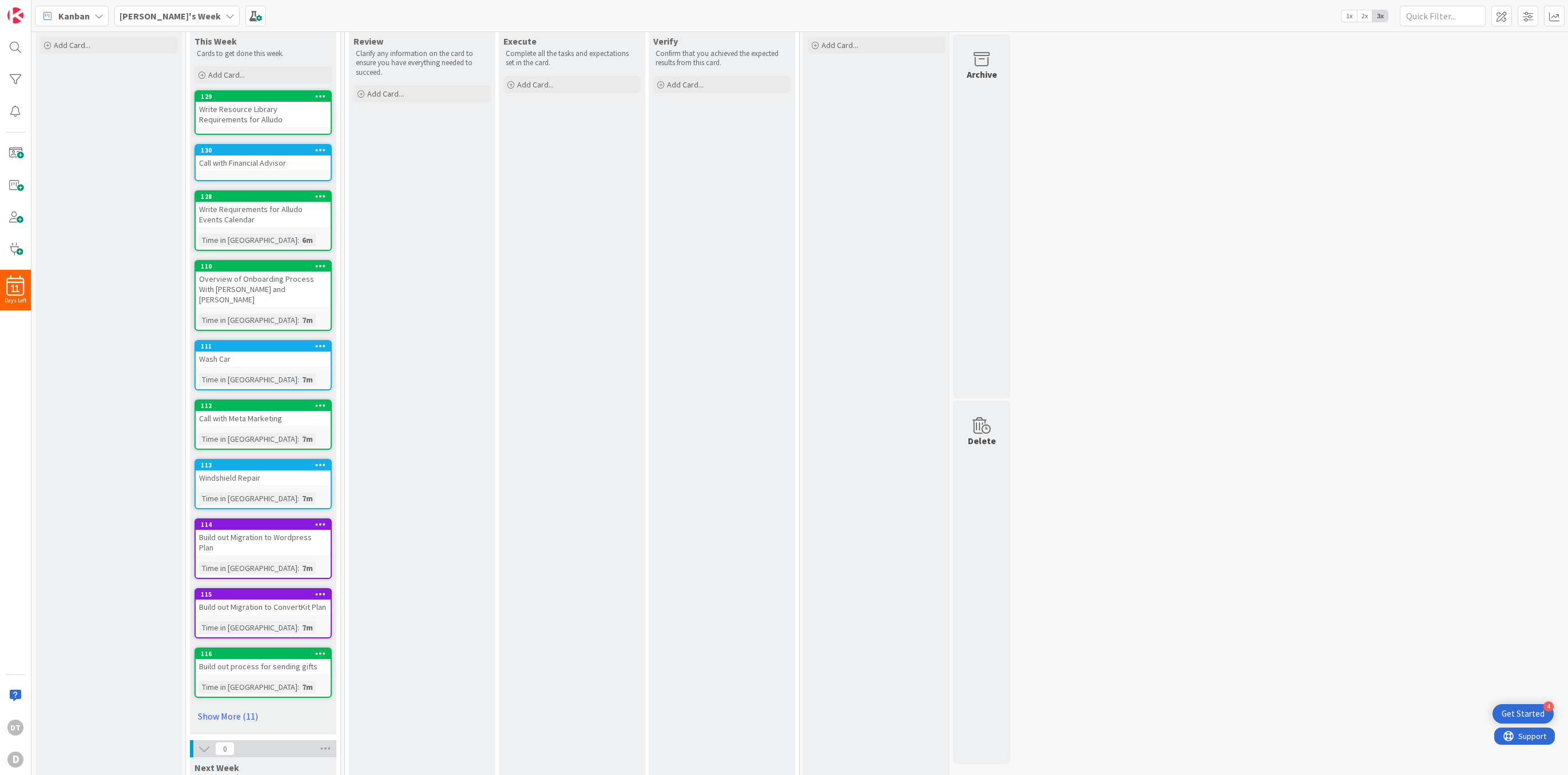
scroll to position [188, 0]
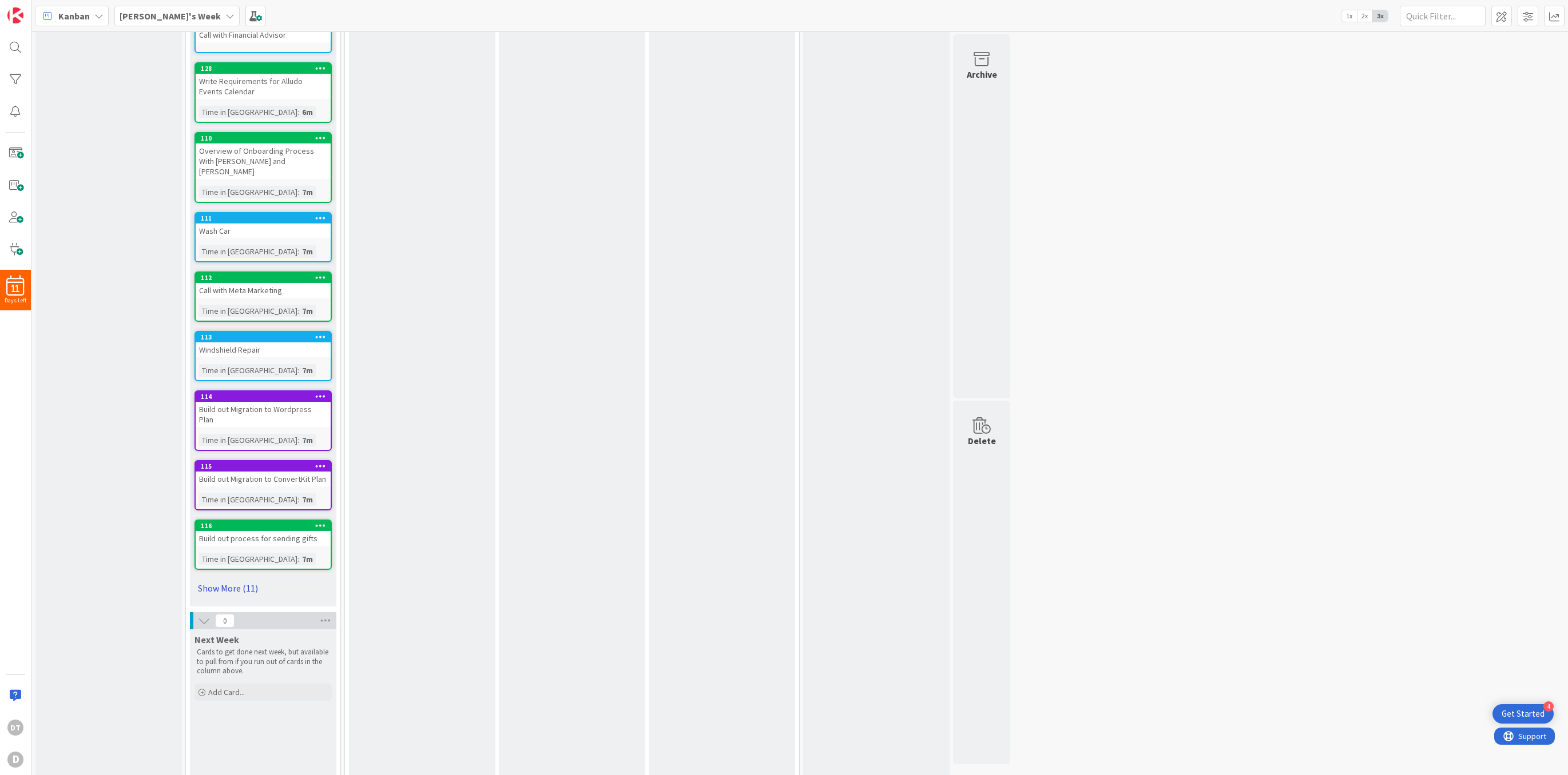
click at [232, 579] on link "Show More (11)" at bounding box center [264, 588] width 138 height 18
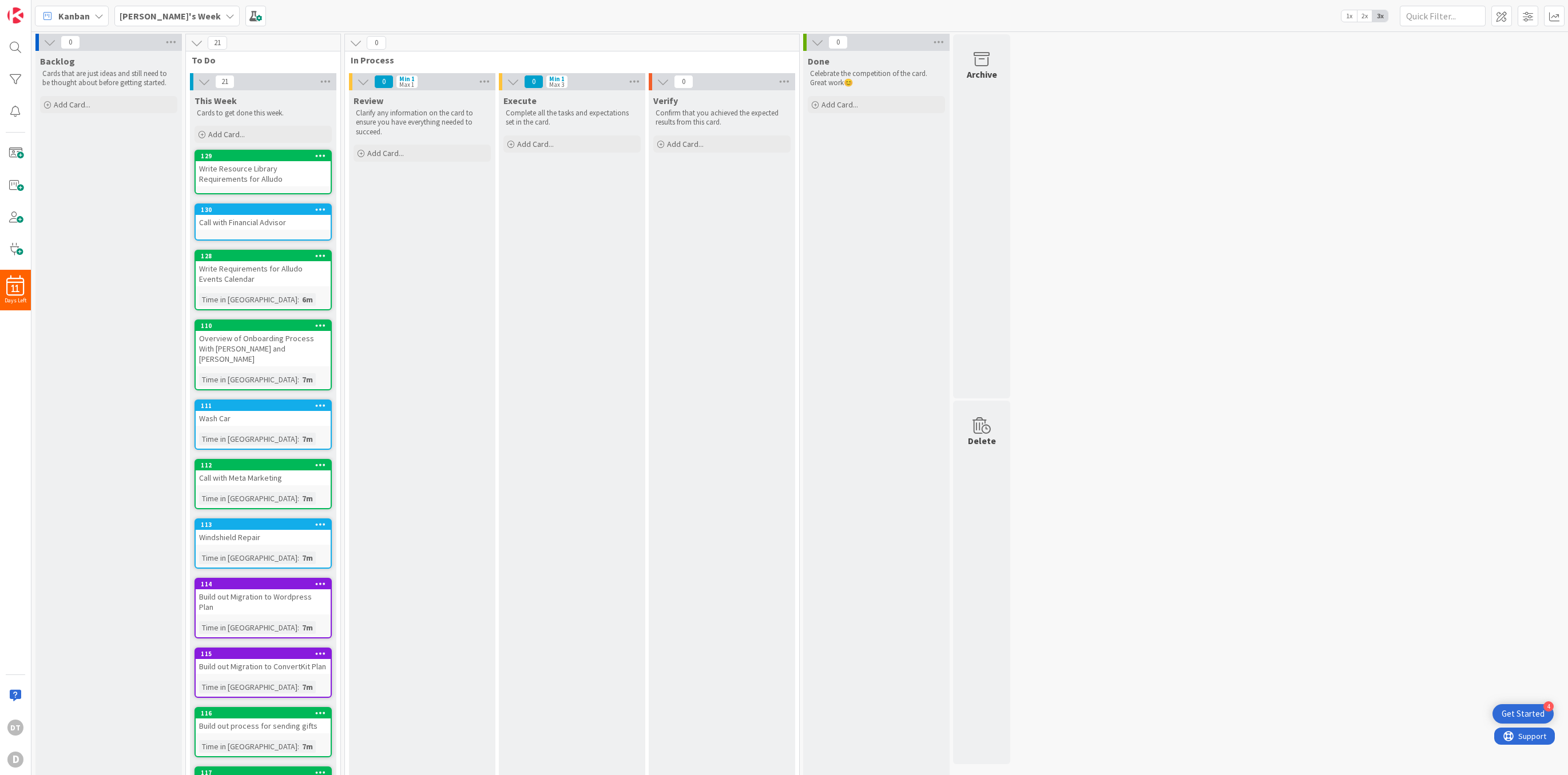
scroll to position [0, 0]
click at [86, 105] on span "Add Card..." at bounding box center [72, 105] width 37 height 10
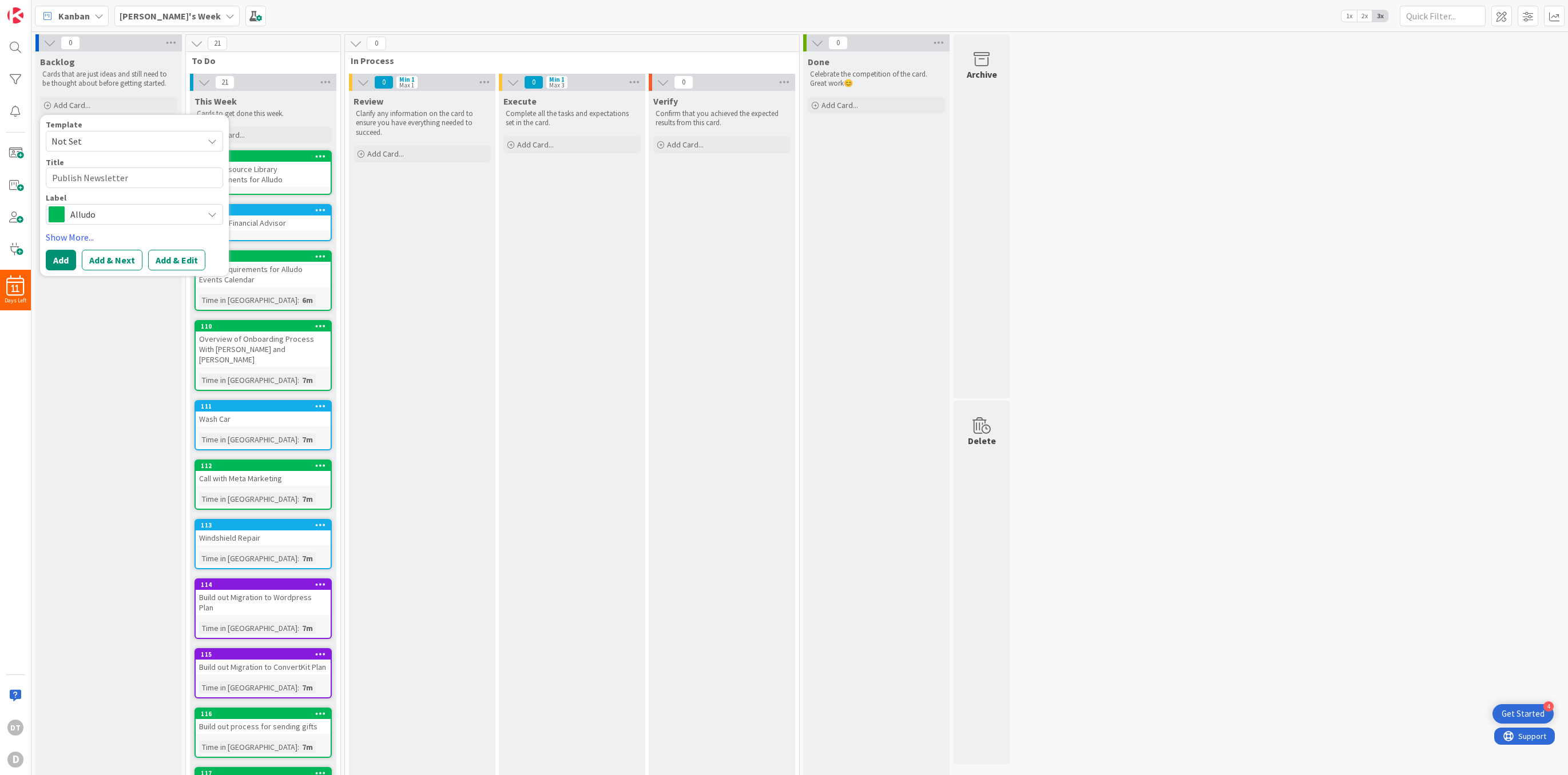
click at [121, 214] on span "Alludo" at bounding box center [134, 214] width 127 height 16
click at [95, 284] on span "SAR" at bounding box center [158, 282] width 139 height 17
click at [69, 260] on button "Add" at bounding box center [61, 260] width 30 height 21
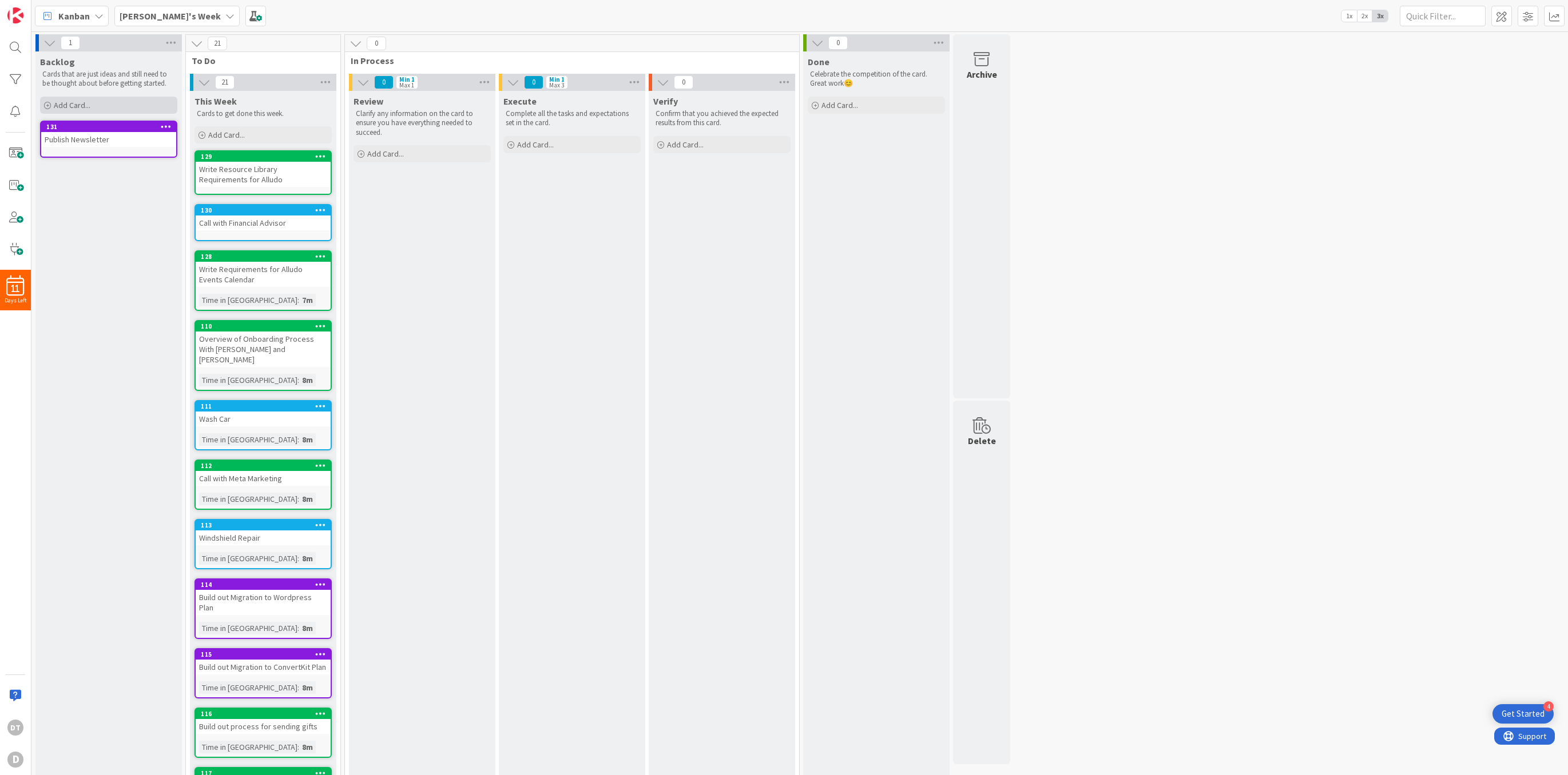
click at [70, 108] on span "Add Card..." at bounding box center [72, 105] width 37 height 10
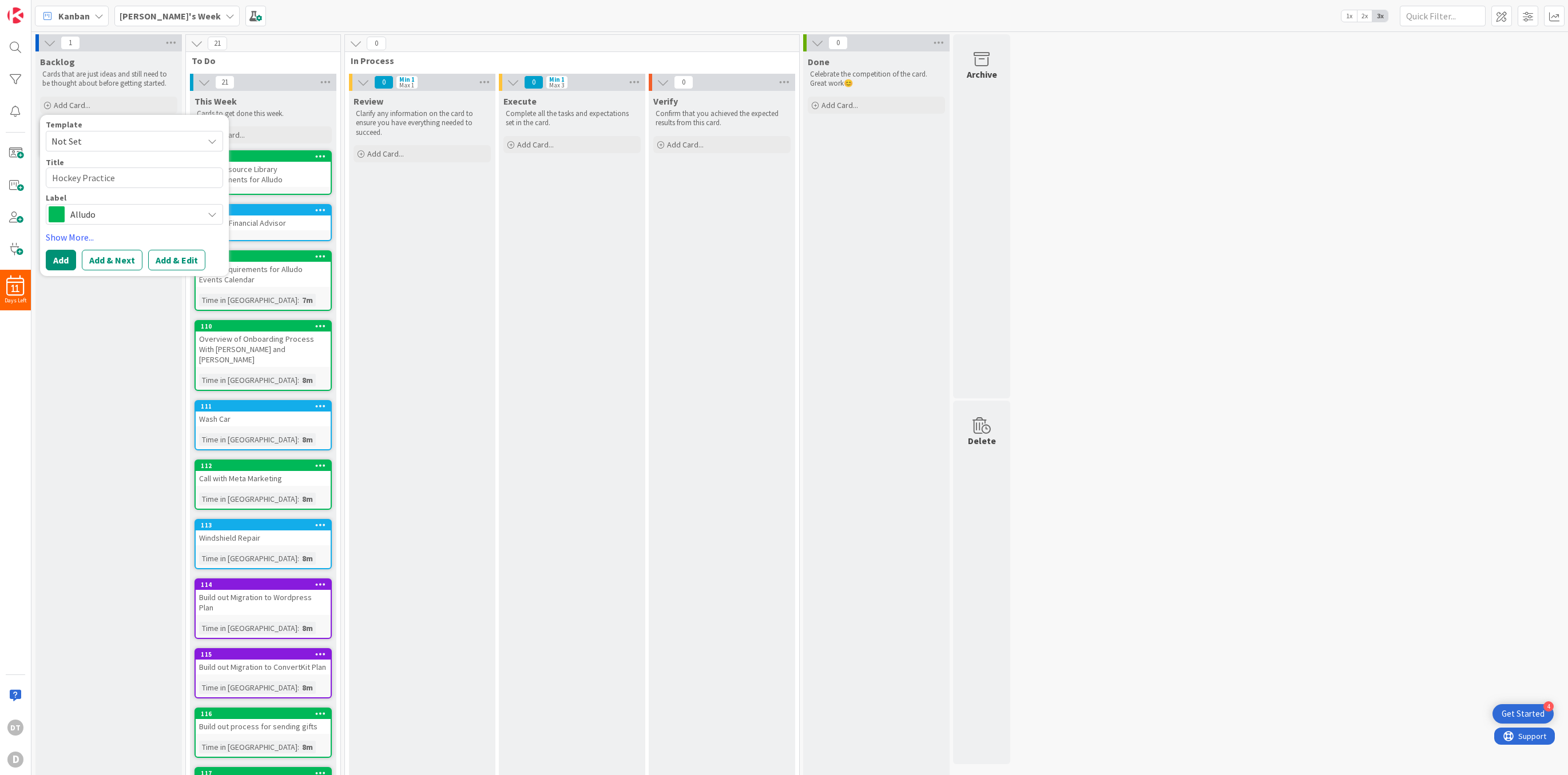
click at [110, 209] on span "Alludo" at bounding box center [134, 214] width 127 height 16
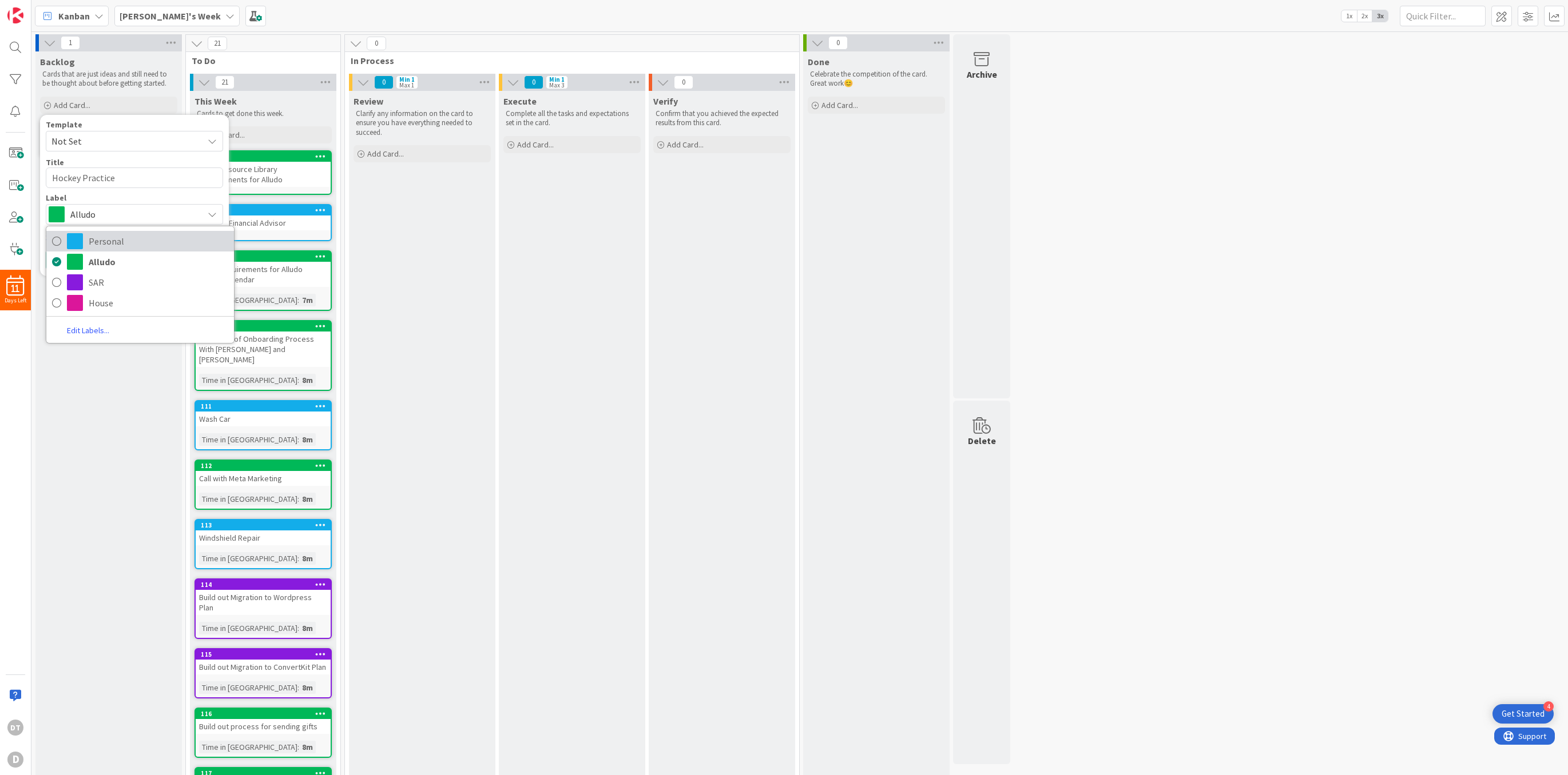
click at [108, 235] on span "Personal" at bounding box center [158, 241] width 139 height 17
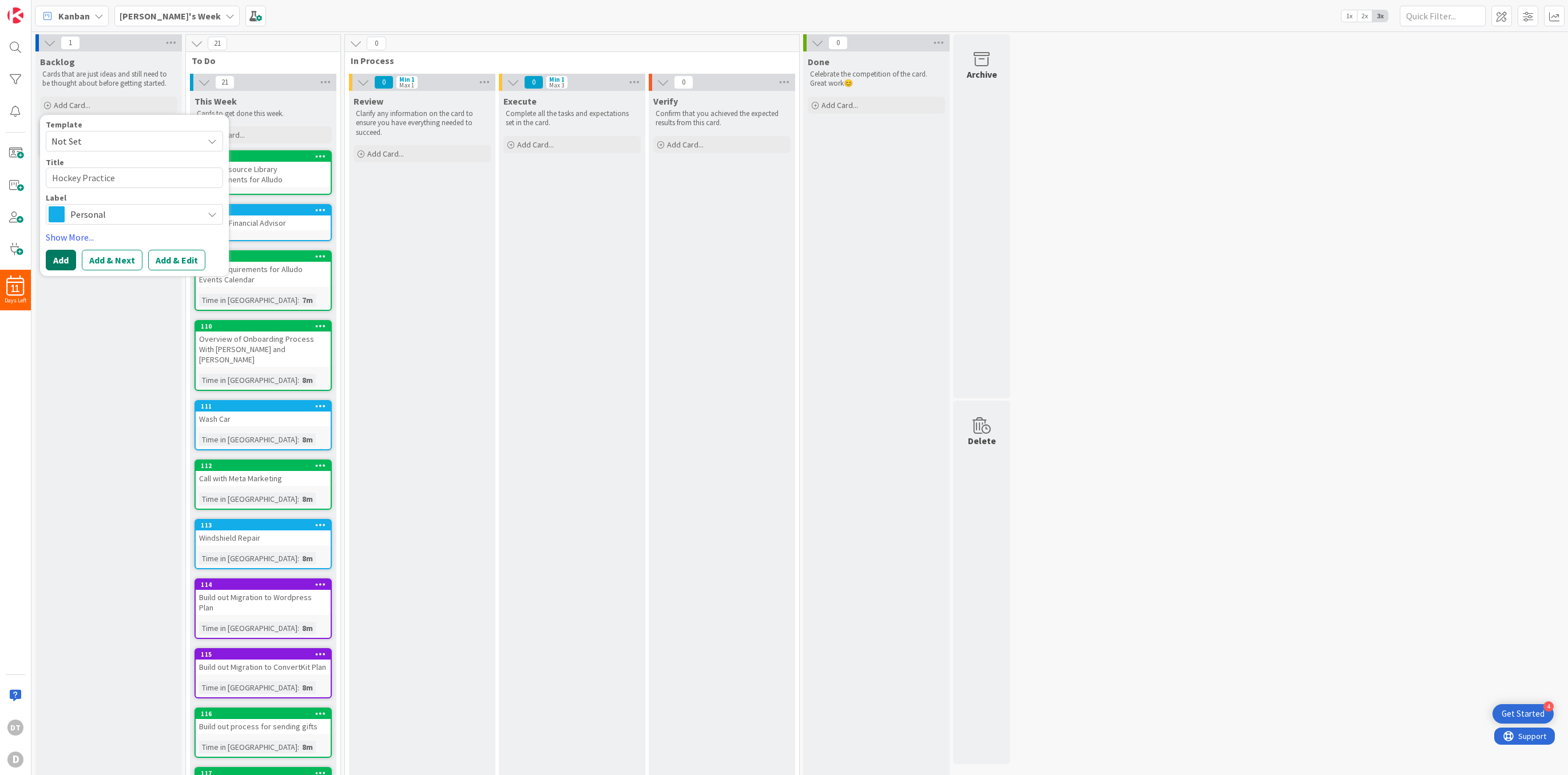
click at [52, 254] on button "Add" at bounding box center [61, 260] width 30 height 21
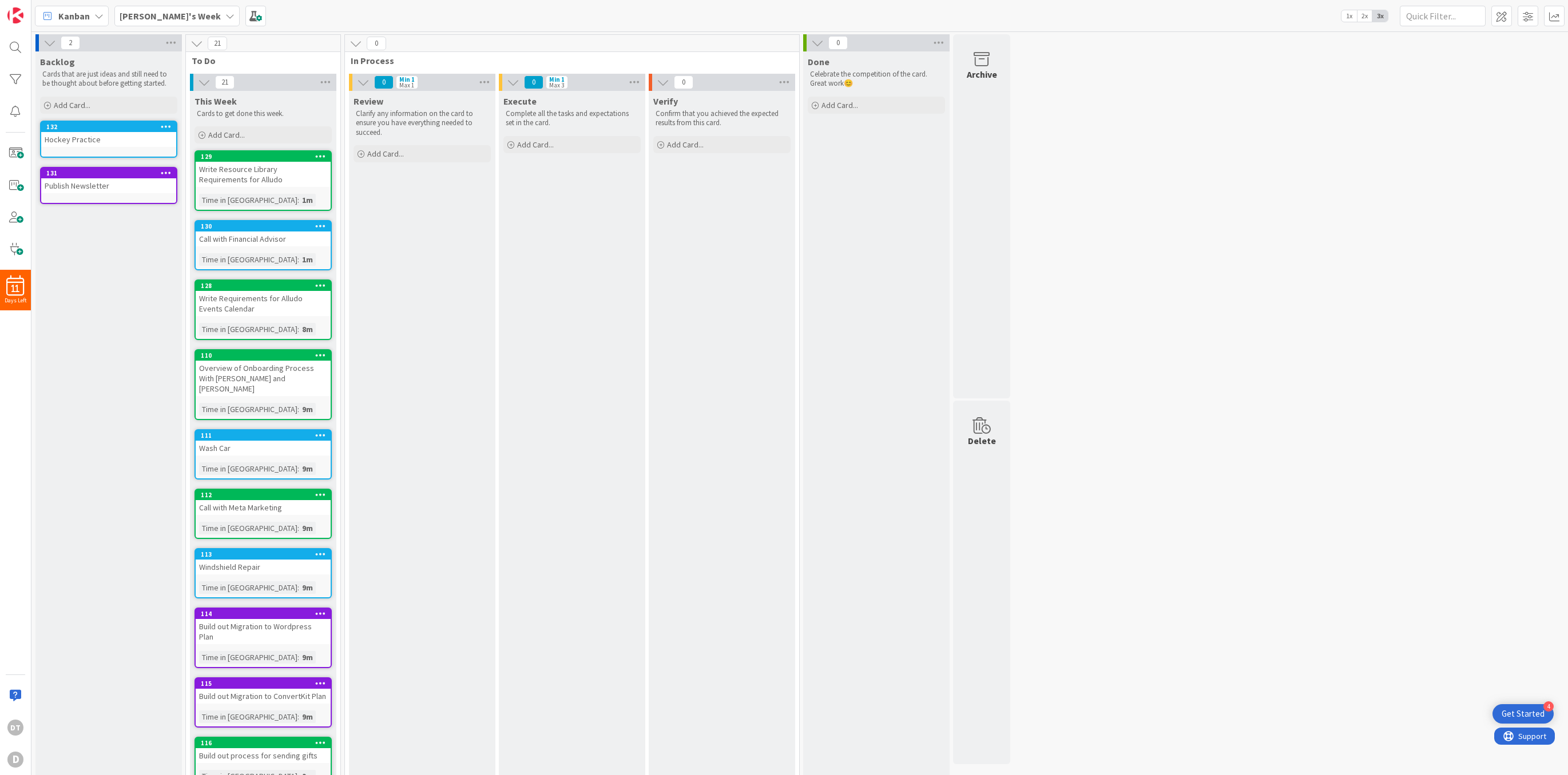
click at [167, 127] on icon at bounding box center [166, 126] width 11 height 8
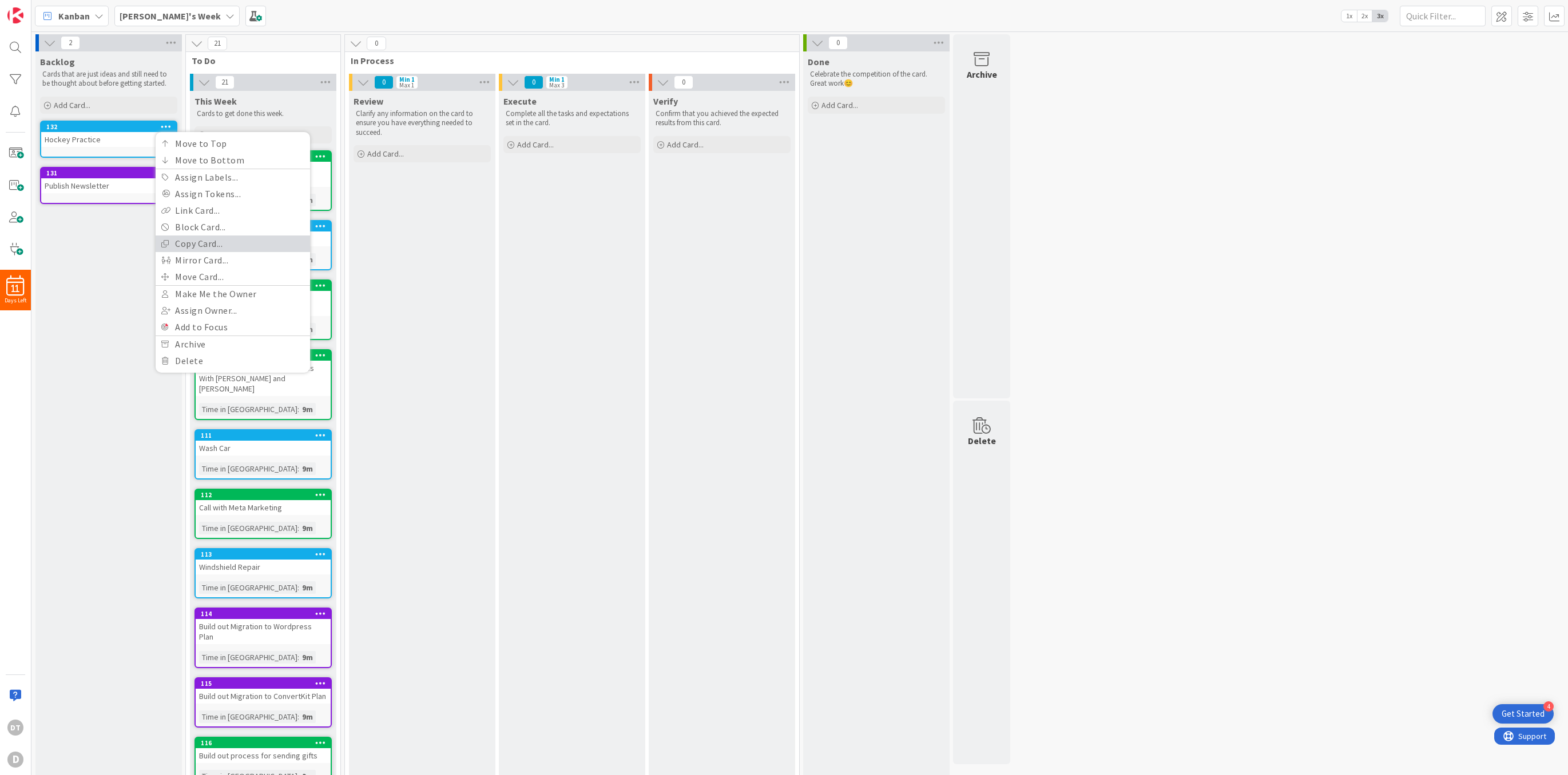
click at [192, 242] on link "Copy Card..." at bounding box center [233, 243] width 155 height 16
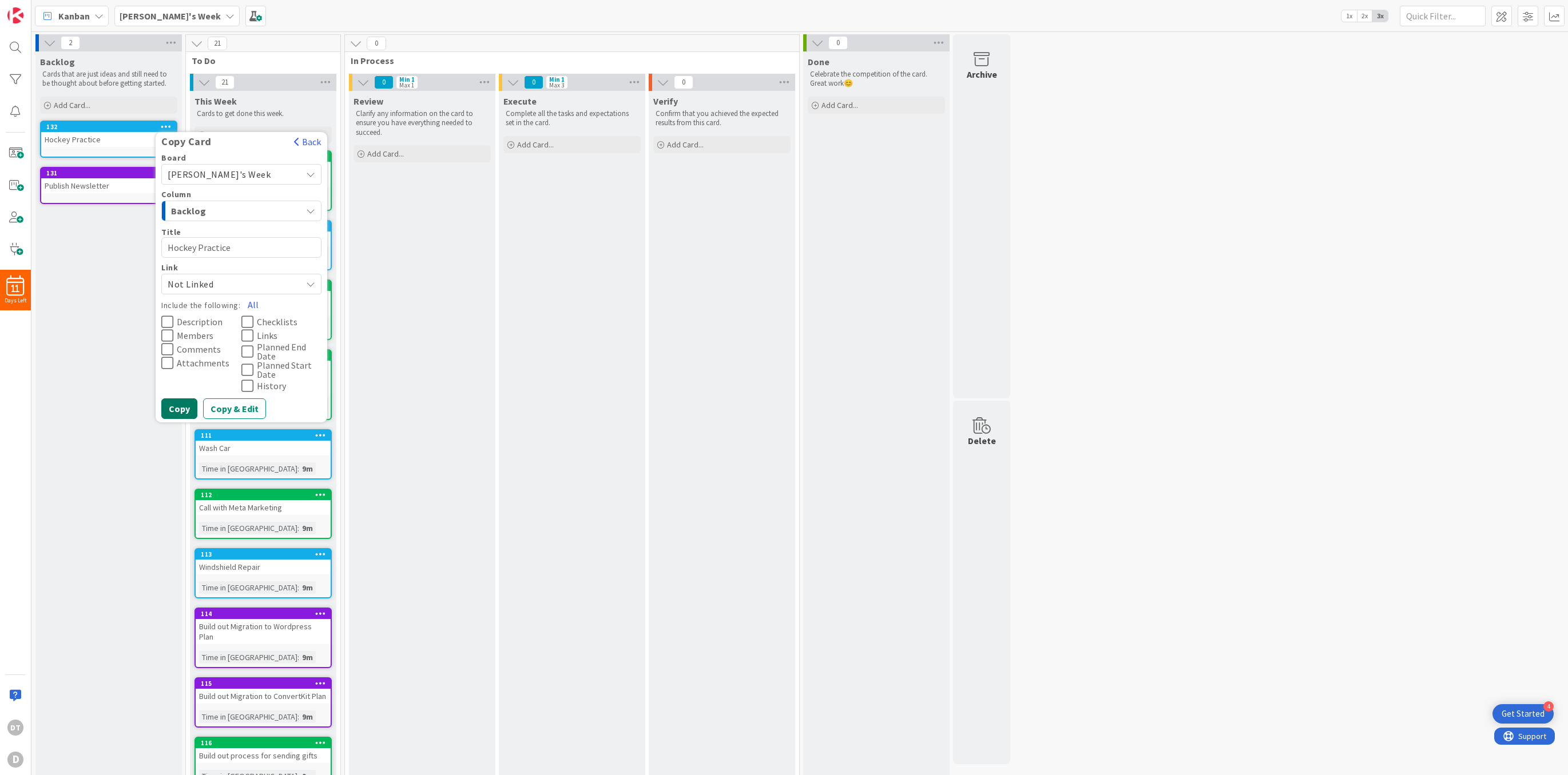
click at [172, 409] on button "Copy" at bounding box center [179, 409] width 36 height 21
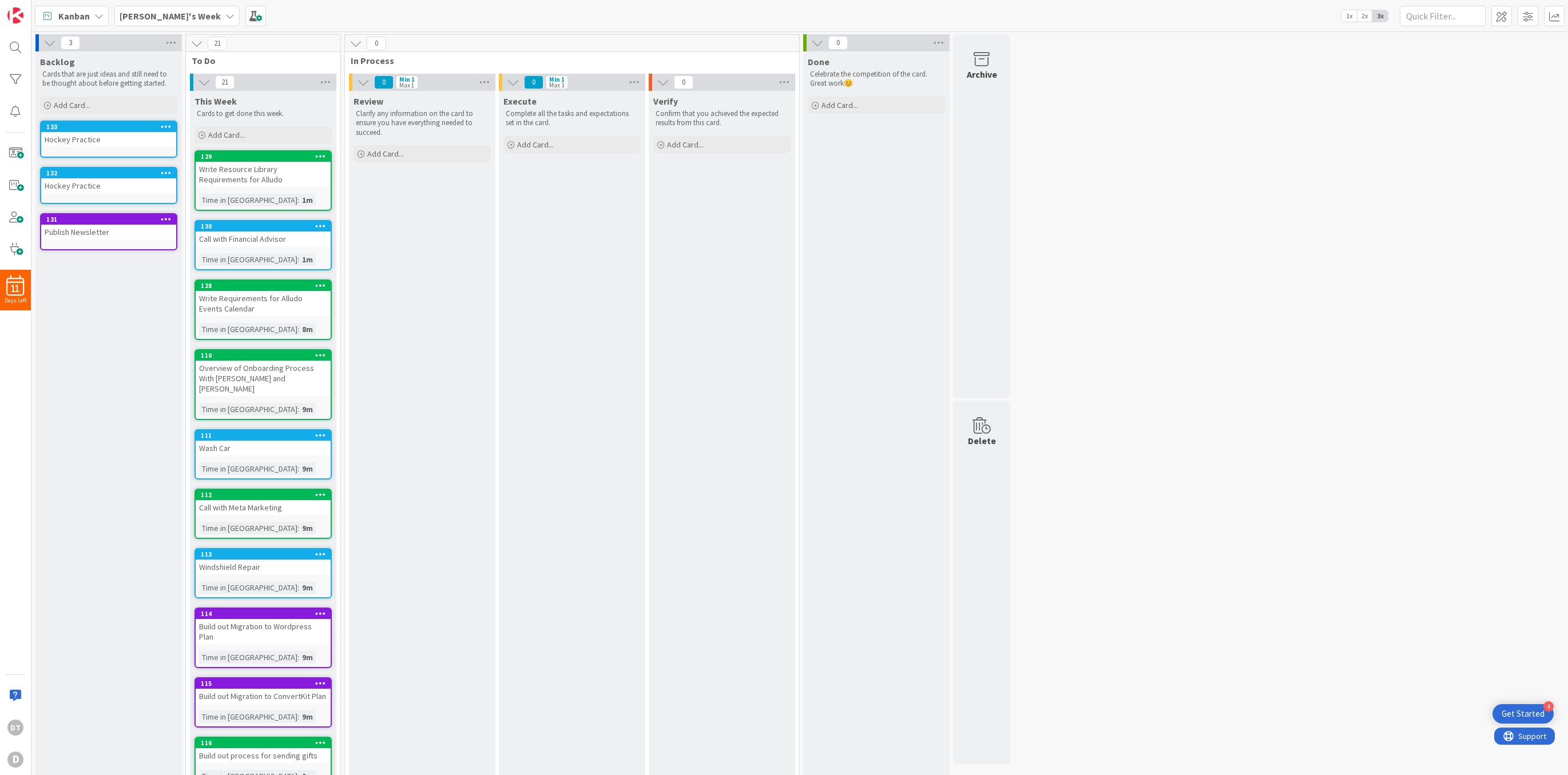
click at [167, 128] on icon at bounding box center [166, 126] width 11 height 8
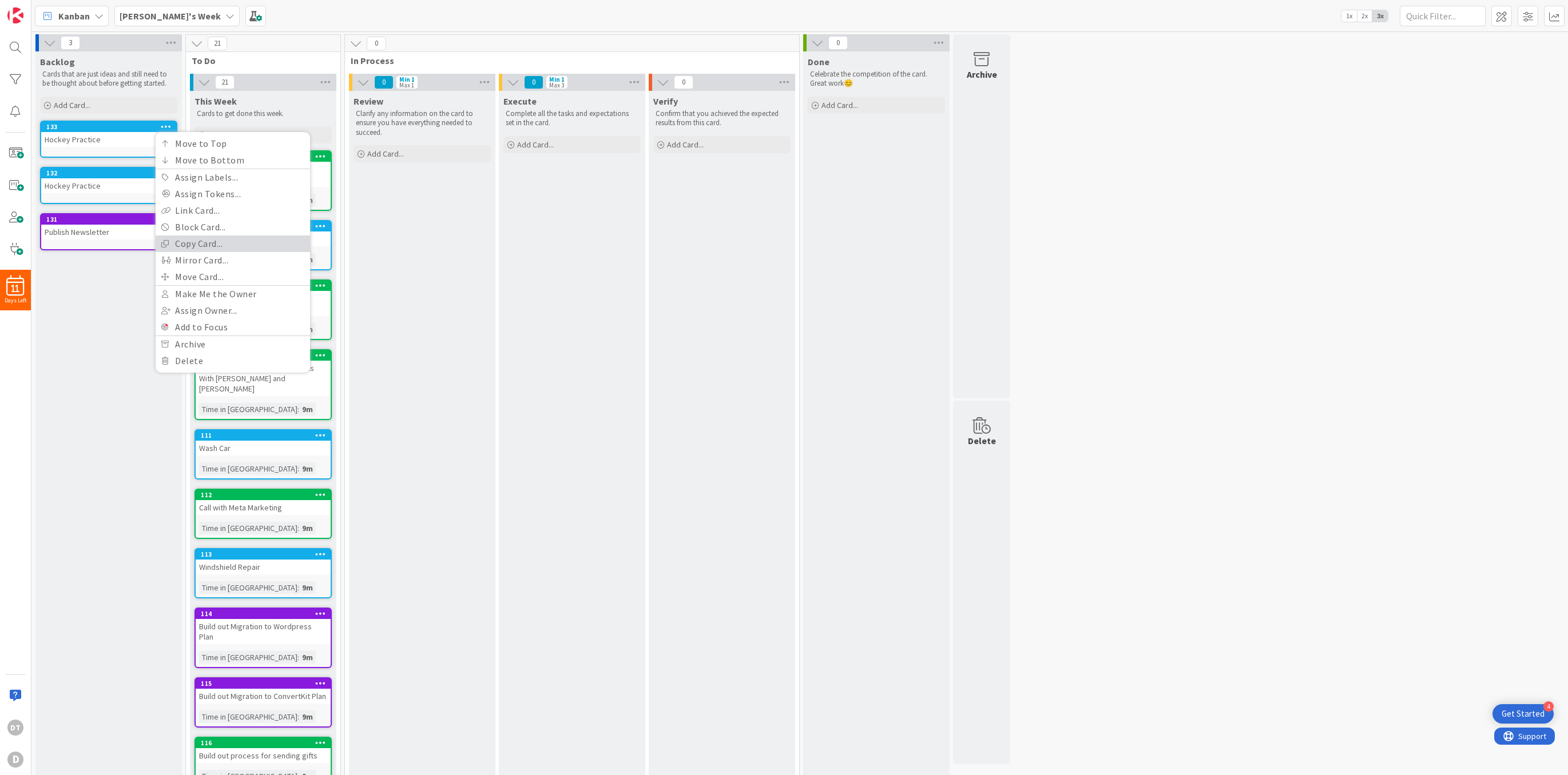
click at [190, 248] on link "Copy Card..." at bounding box center [233, 243] width 155 height 16
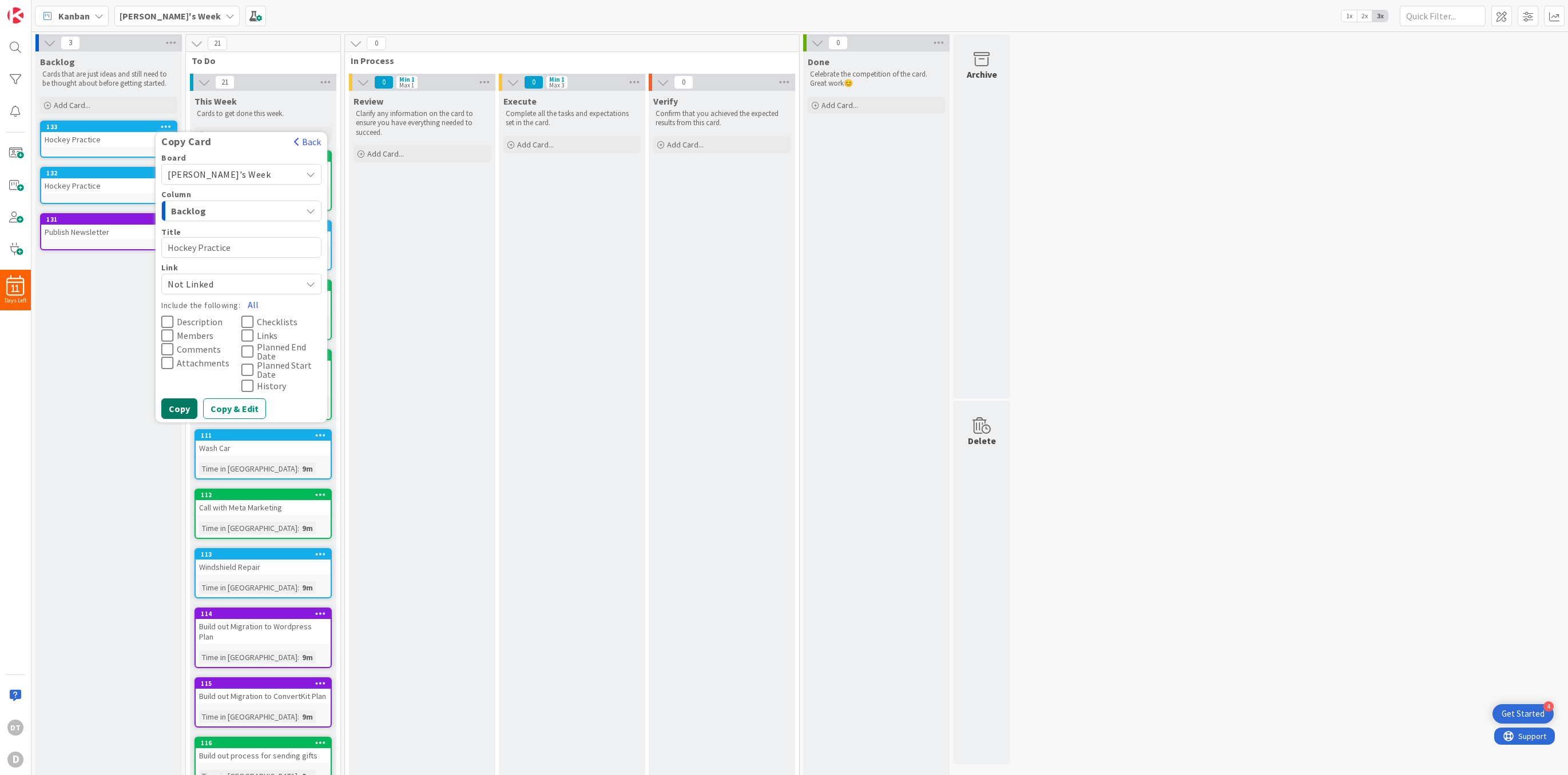
click at [173, 415] on button "Copy" at bounding box center [179, 409] width 36 height 21
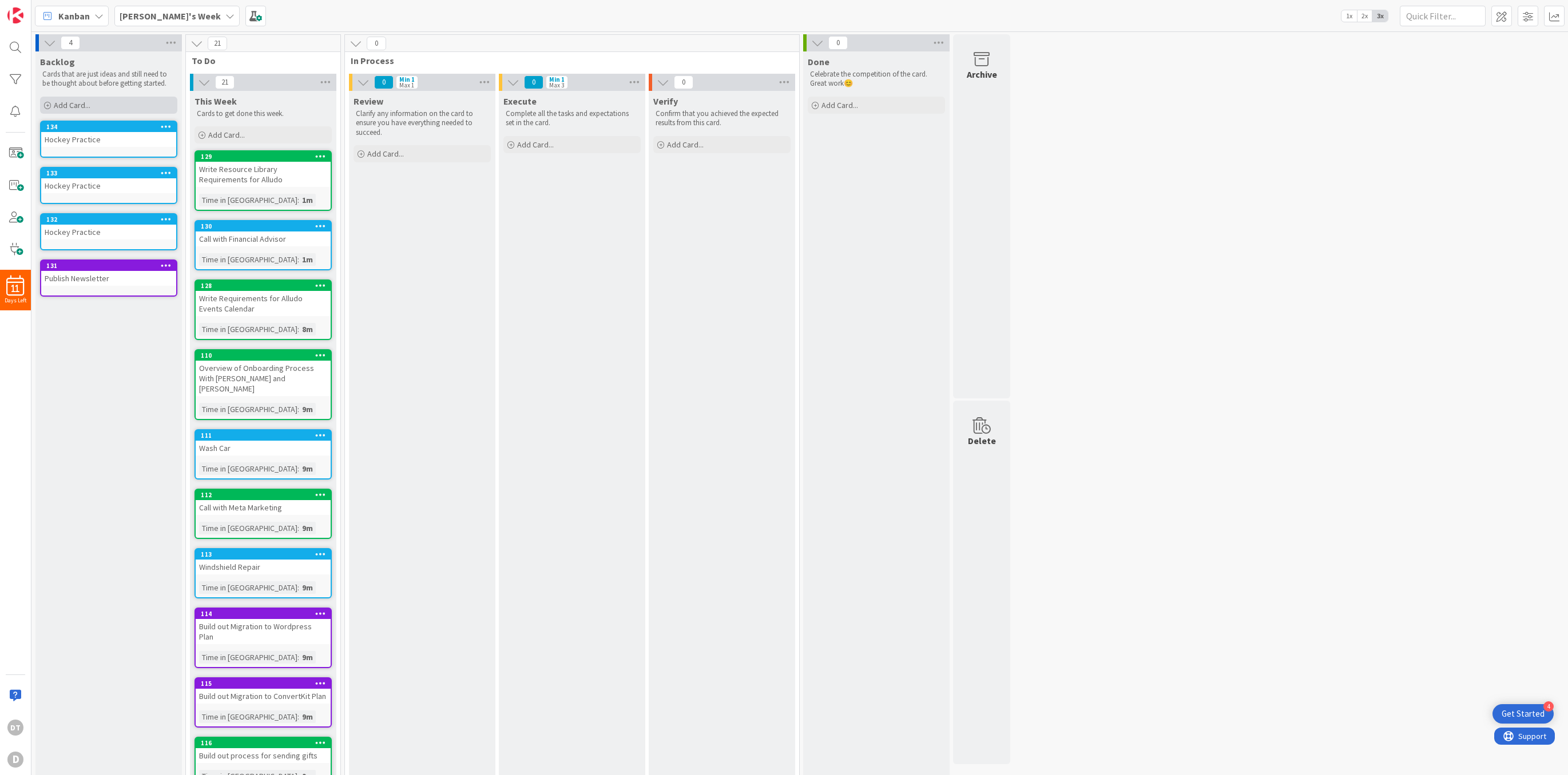
click at [90, 107] on div "Add Card..." at bounding box center [109, 105] width 138 height 17
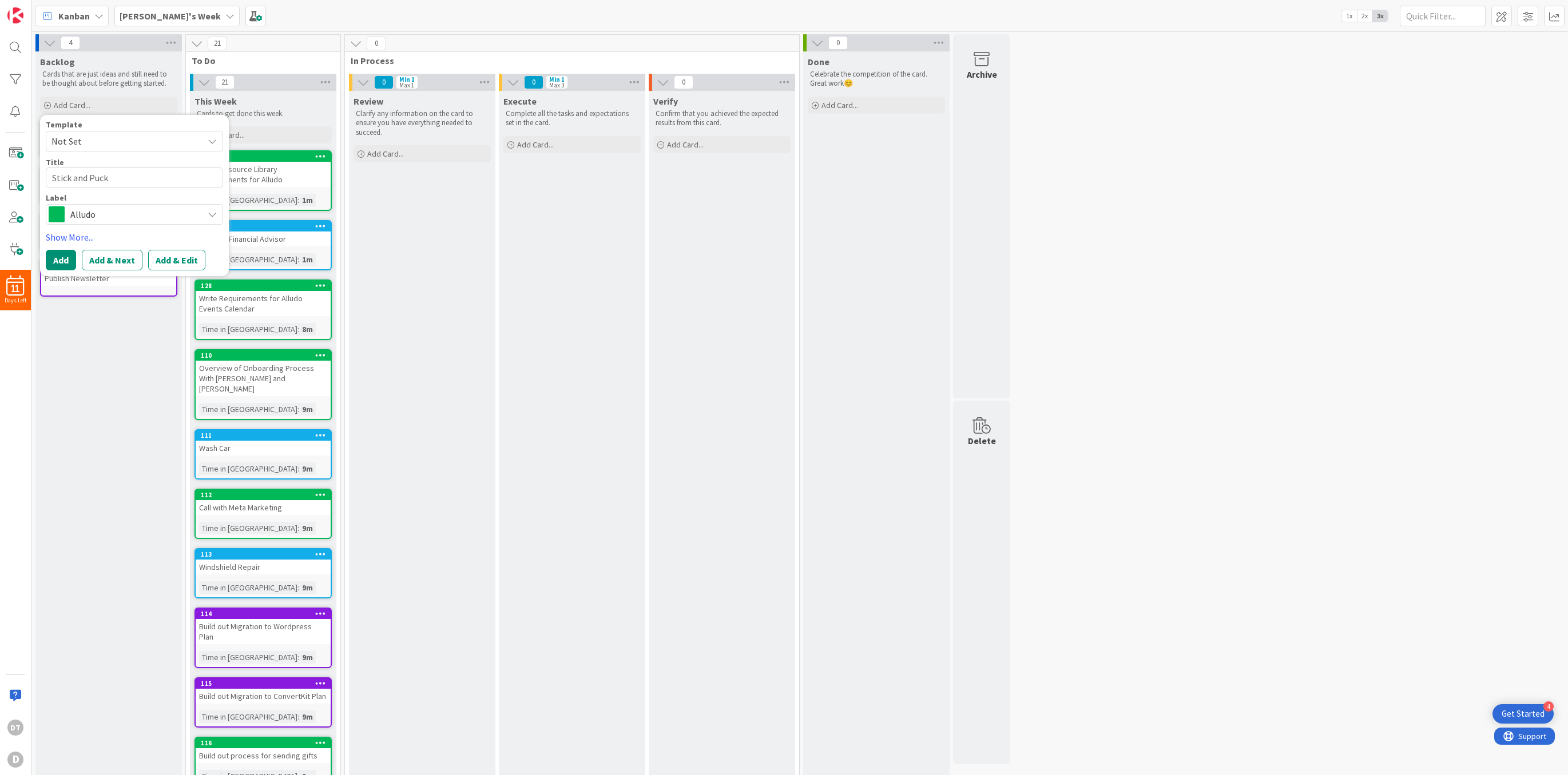
click at [116, 212] on span "Alludo" at bounding box center [134, 214] width 127 height 16
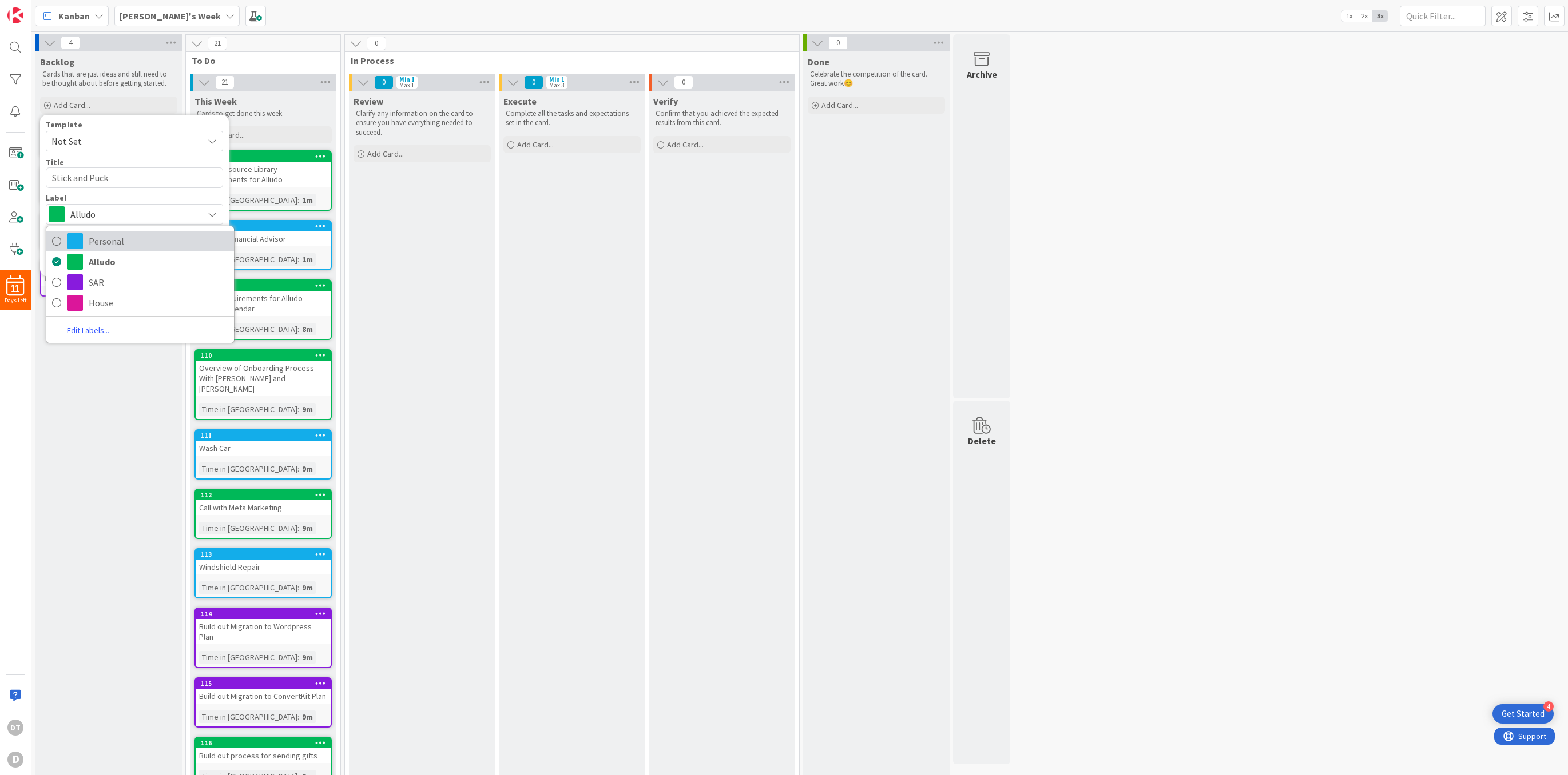
click at [114, 244] on span "Personal" at bounding box center [158, 241] width 139 height 17
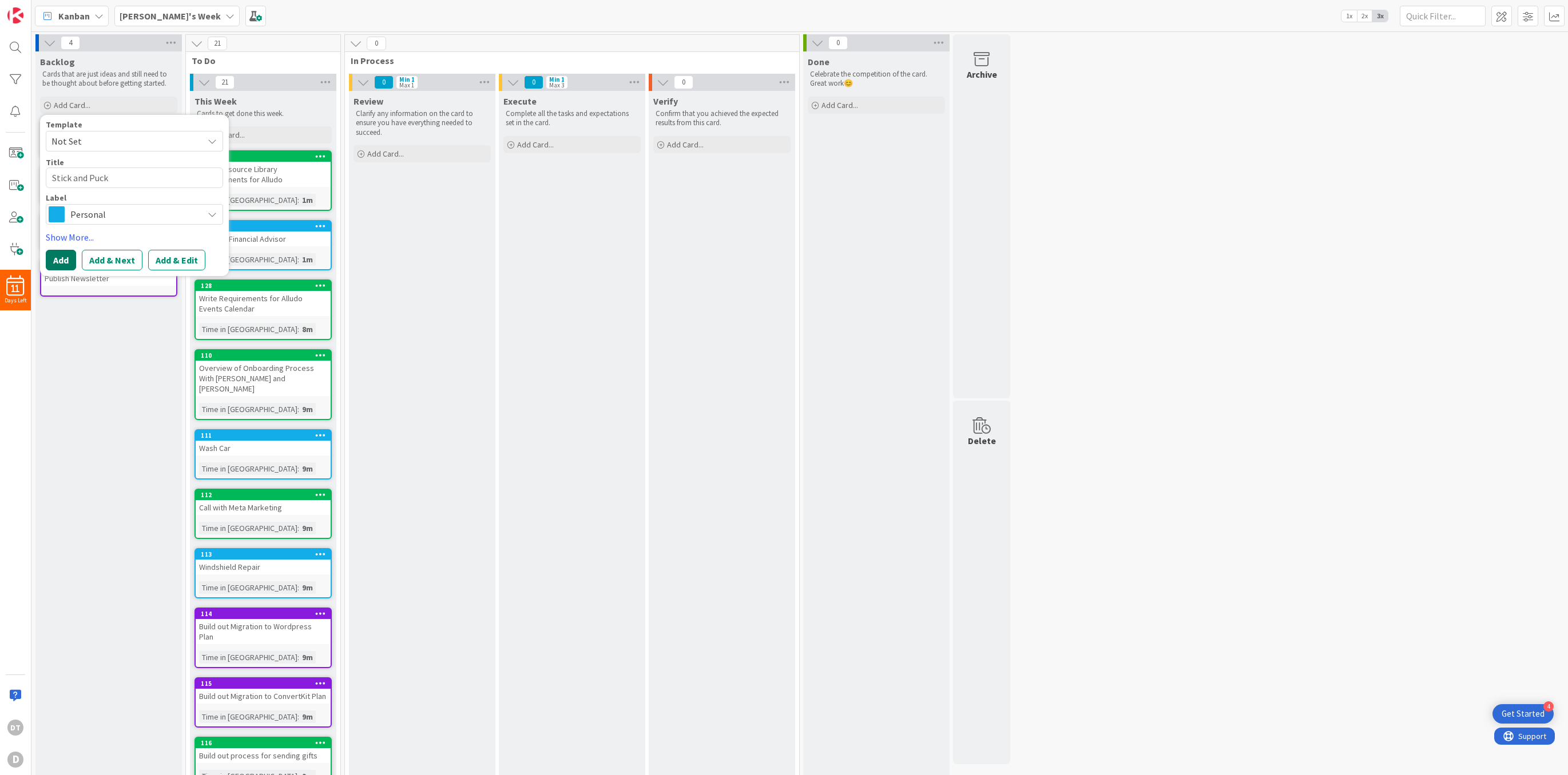
click at [62, 259] on button "Add" at bounding box center [61, 260] width 30 height 21
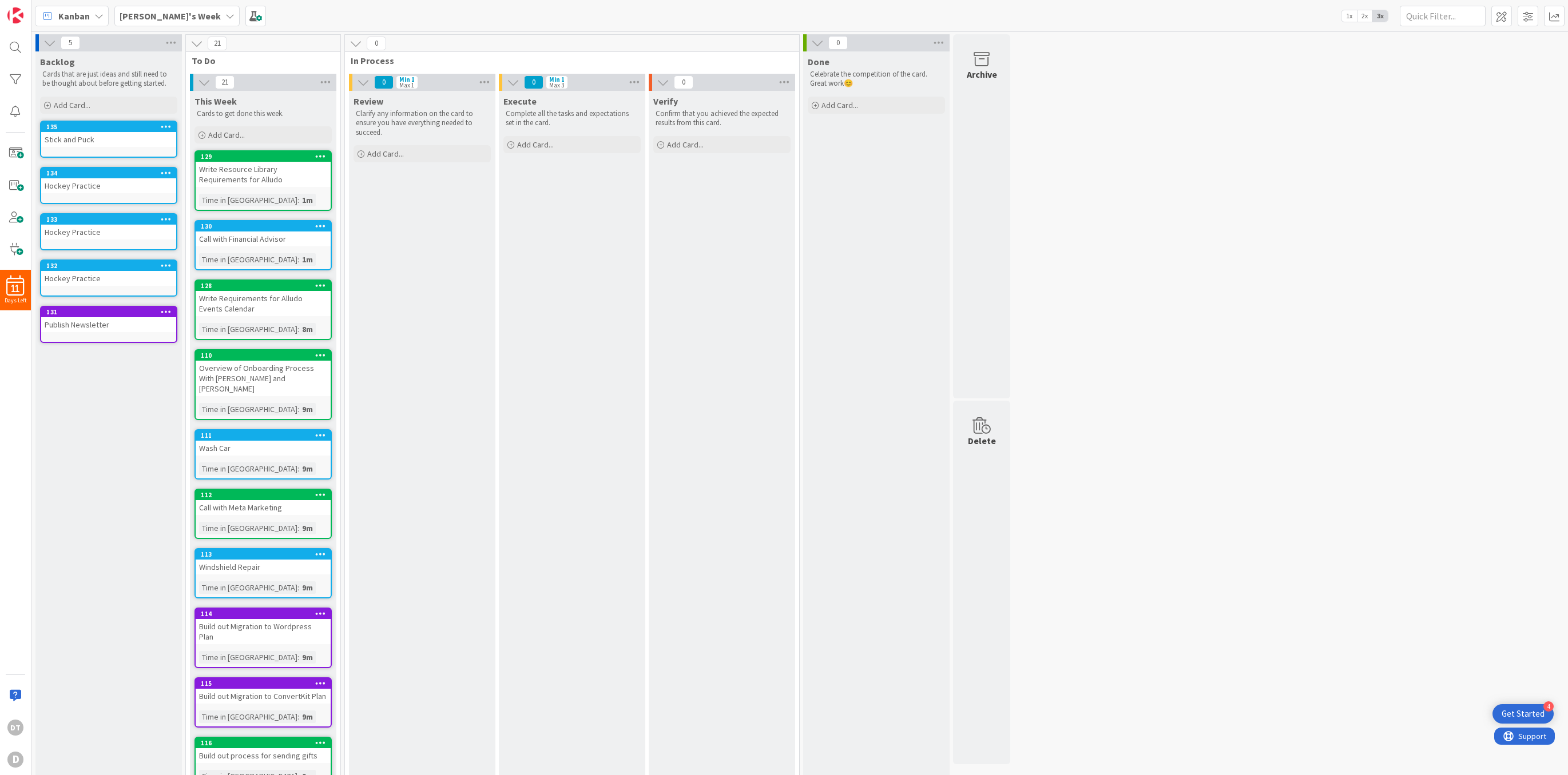
click at [164, 266] on icon at bounding box center [166, 265] width 11 height 8
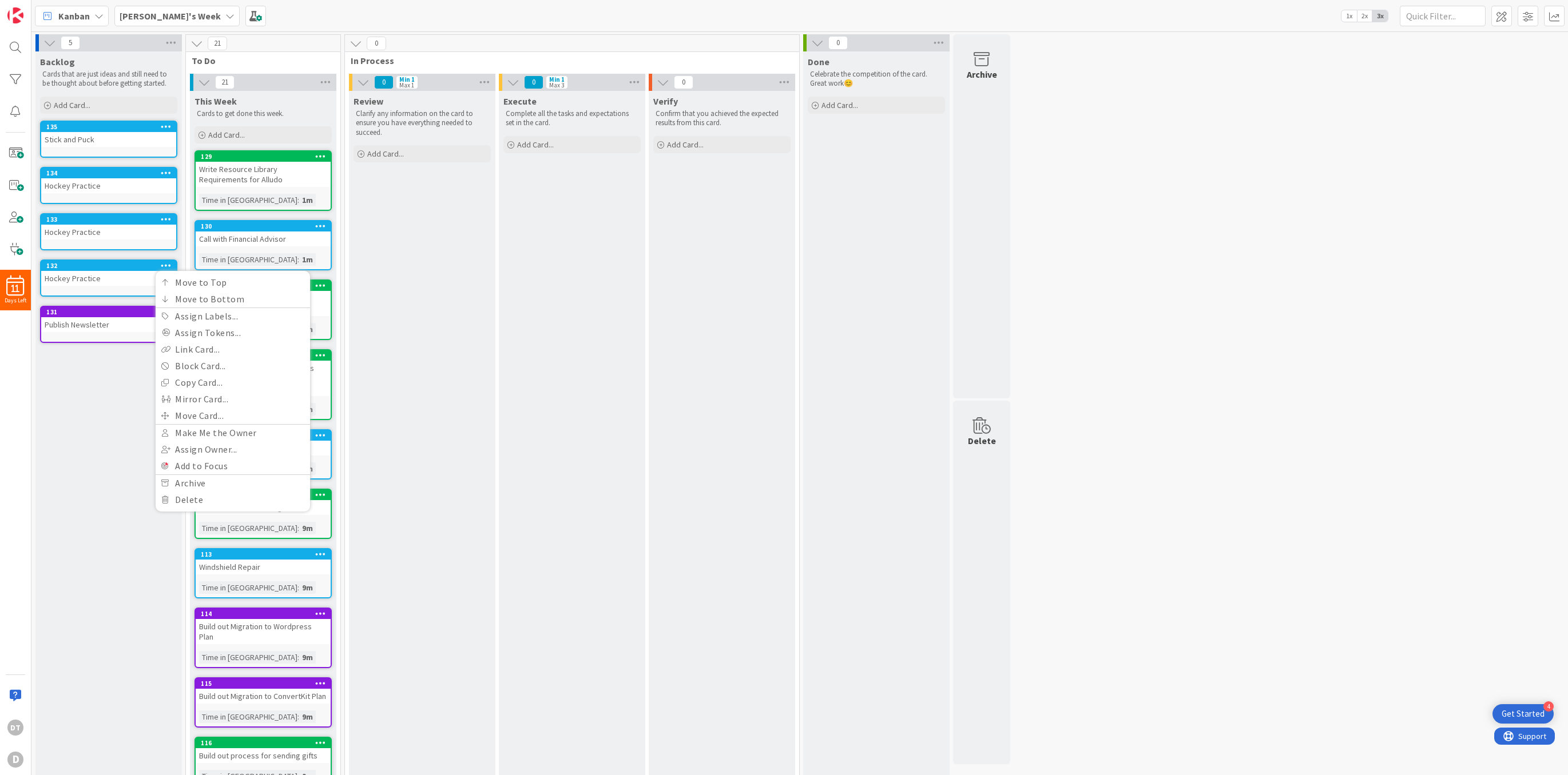
click at [164, 122] on icon at bounding box center [166, 126] width 11 height 8
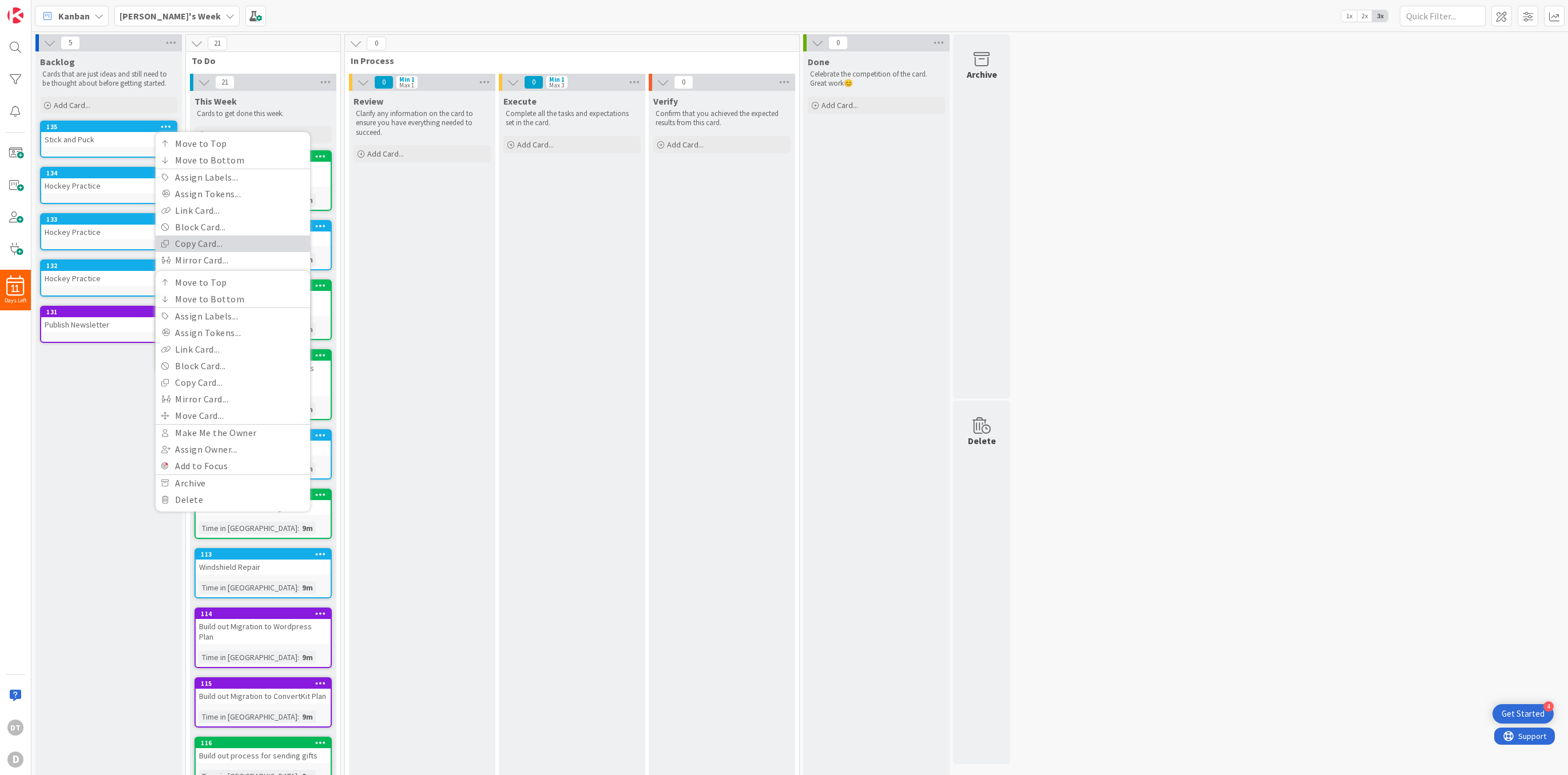
click at [201, 238] on link "Copy Card..." at bounding box center [233, 243] width 155 height 16
click at [257, 145] on div "Copy Card" at bounding box center [222, 142] width 132 height 13
click at [40, 120] on link "135 Copy Card Back Board Damon's Week Column Backlog Title 14 / 128 Stick and P…" at bounding box center [109, 139] width 138 height 37
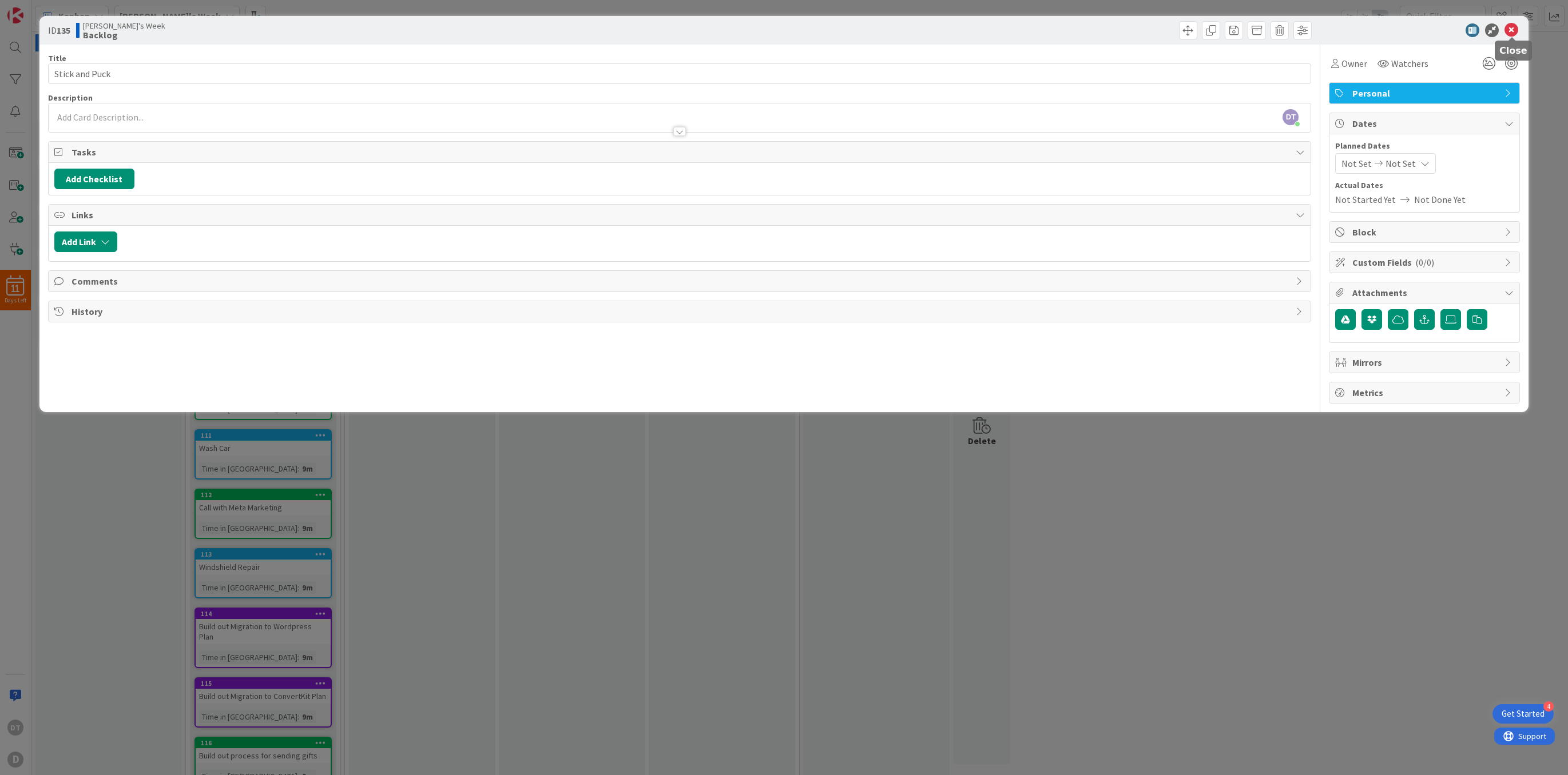
click at [1511, 27] on icon at bounding box center [1511, 30] width 14 height 14
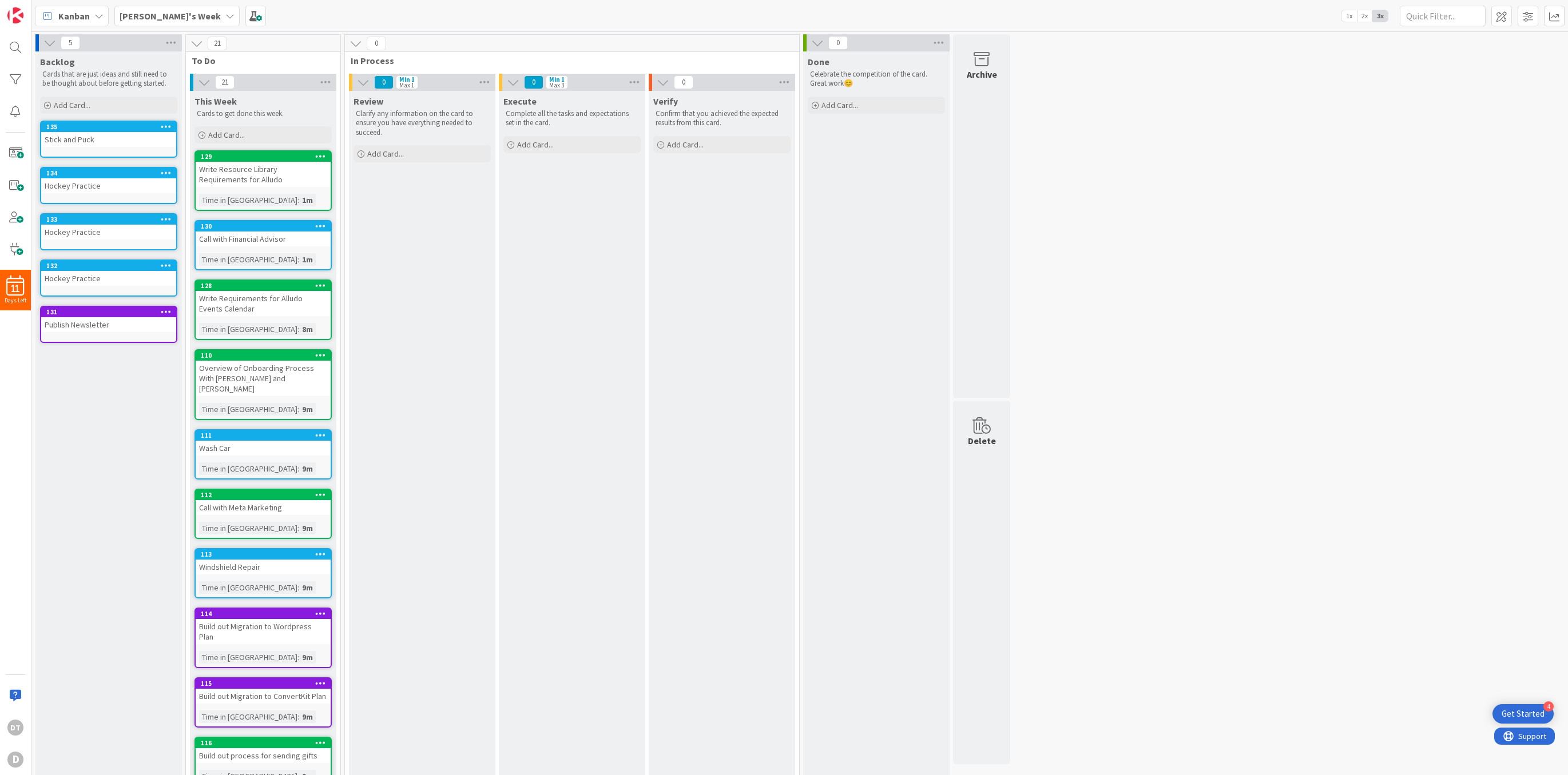
click at [170, 125] on icon at bounding box center [166, 126] width 11 height 8
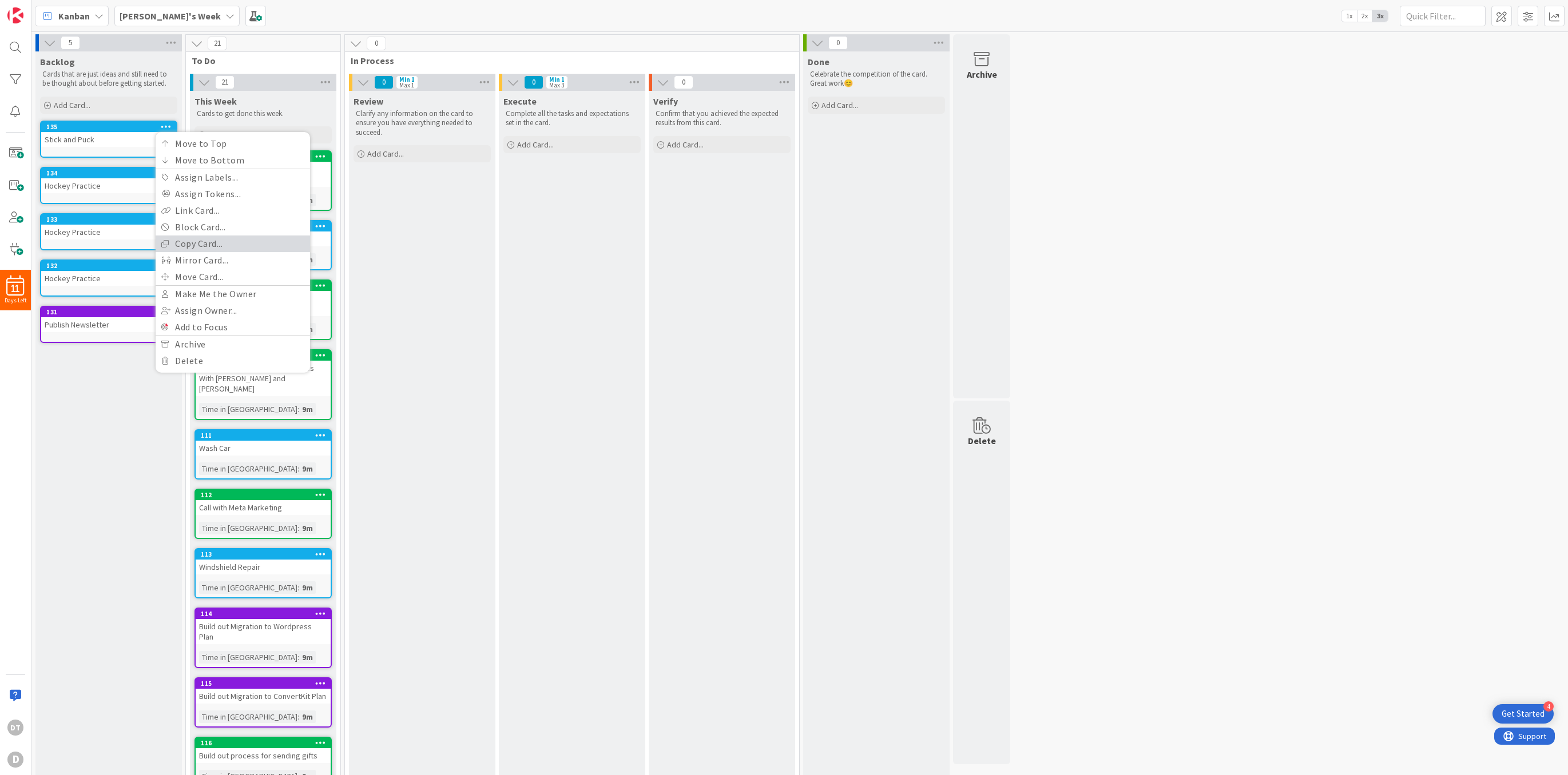
click at [196, 240] on link "Copy Card..." at bounding box center [233, 243] width 155 height 16
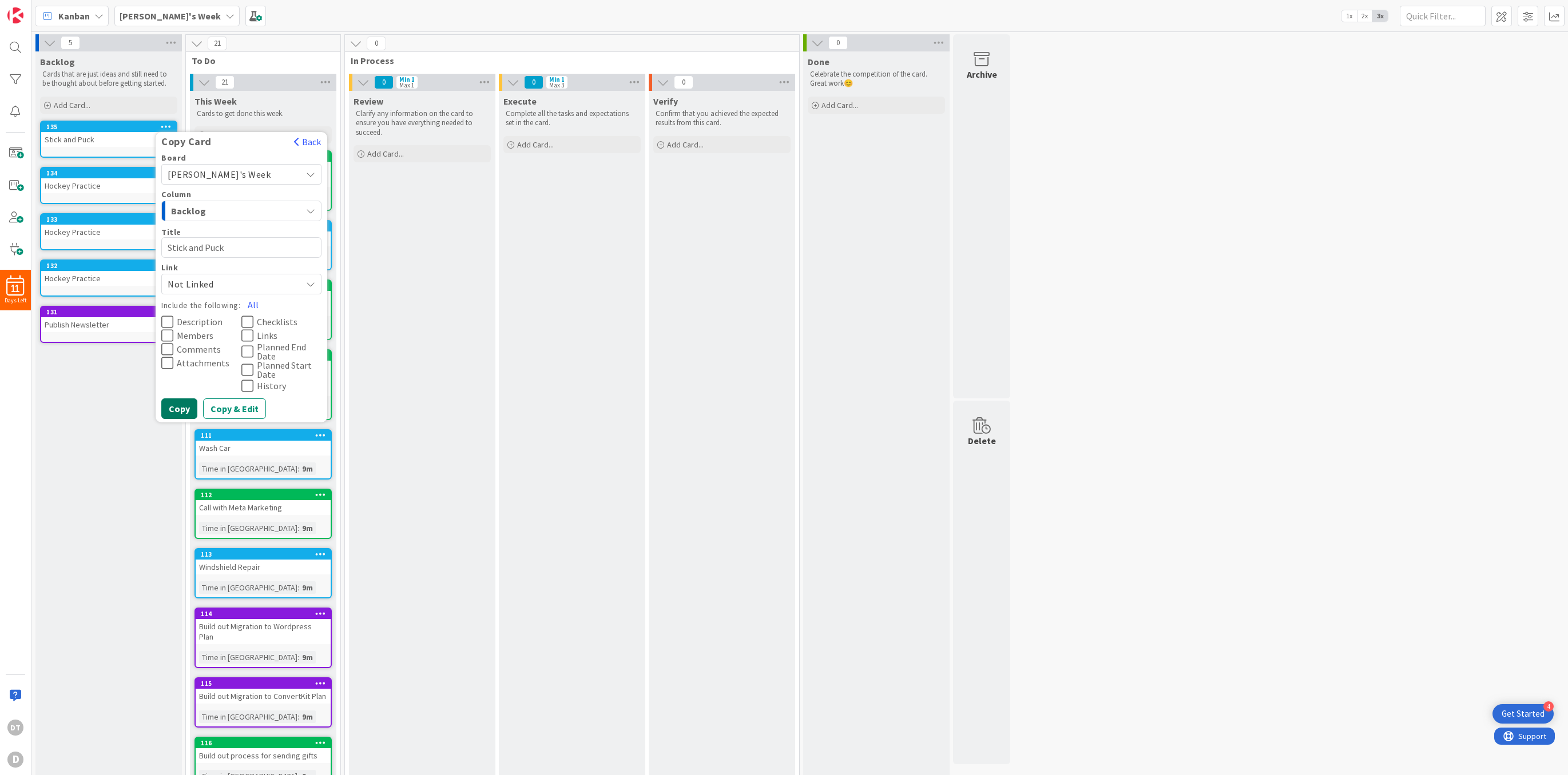
click at [192, 409] on button "Copy" at bounding box center [179, 409] width 36 height 21
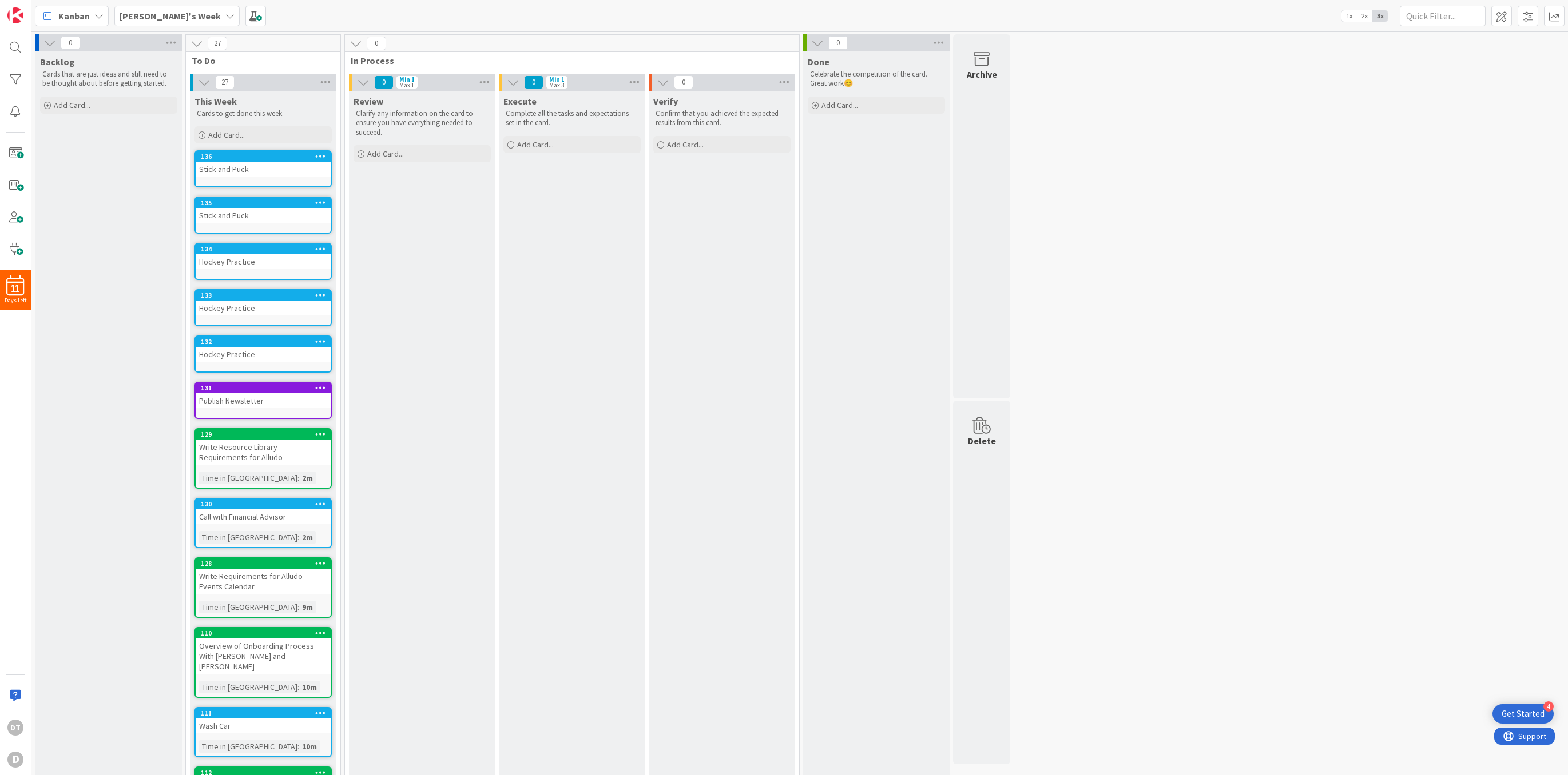
drag, startPoint x: 137, startPoint y: 123, endPoint x: 288, endPoint y: 302, distance: 234.2
click at [161, 9] on span "[PERSON_NAME]'s Week" at bounding box center [170, 16] width 101 height 14
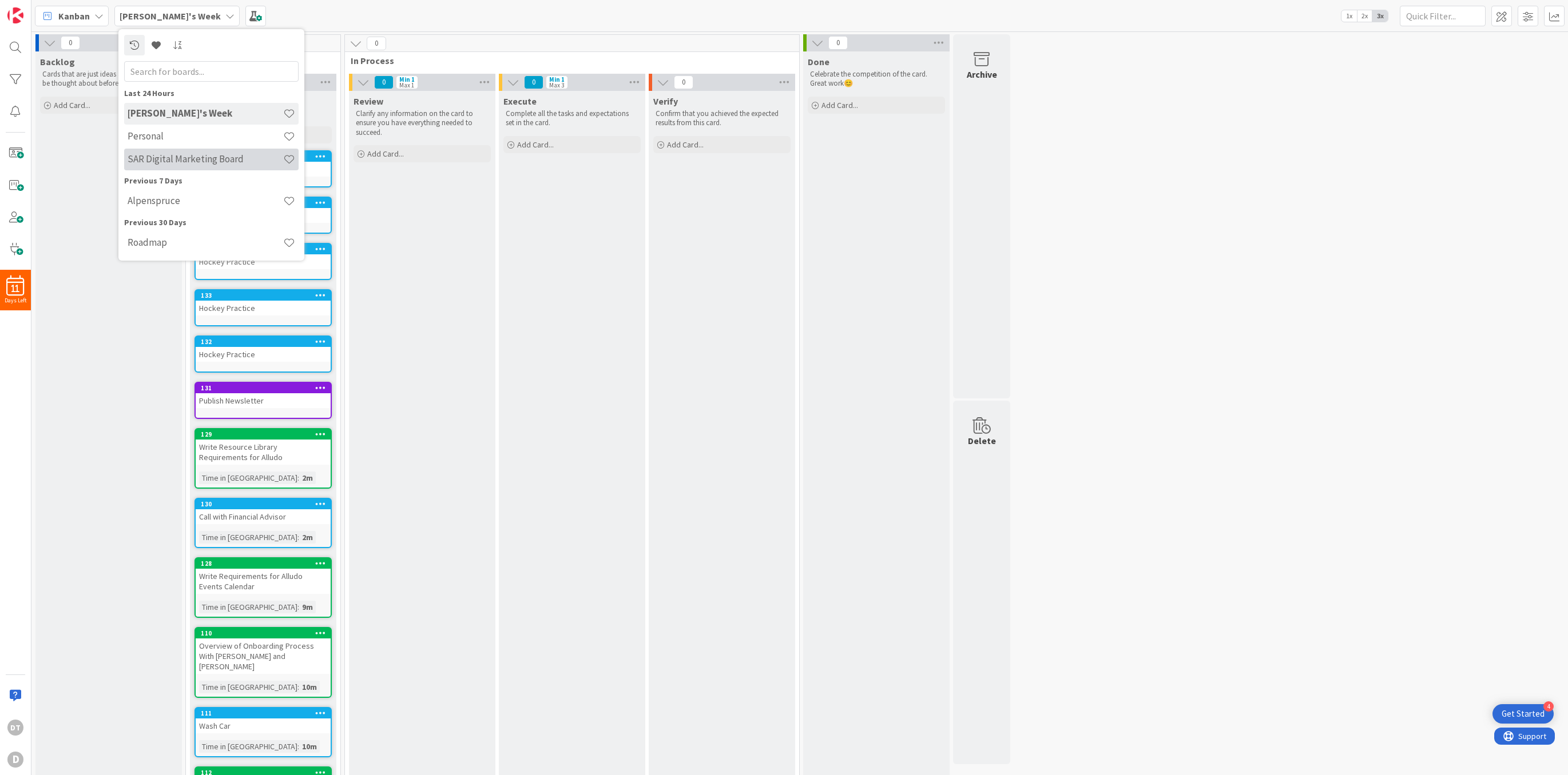
click at [163, 162] on h4 "SAR Digital Marketing Board" at bounding box center [206, 159] width 156 height 12
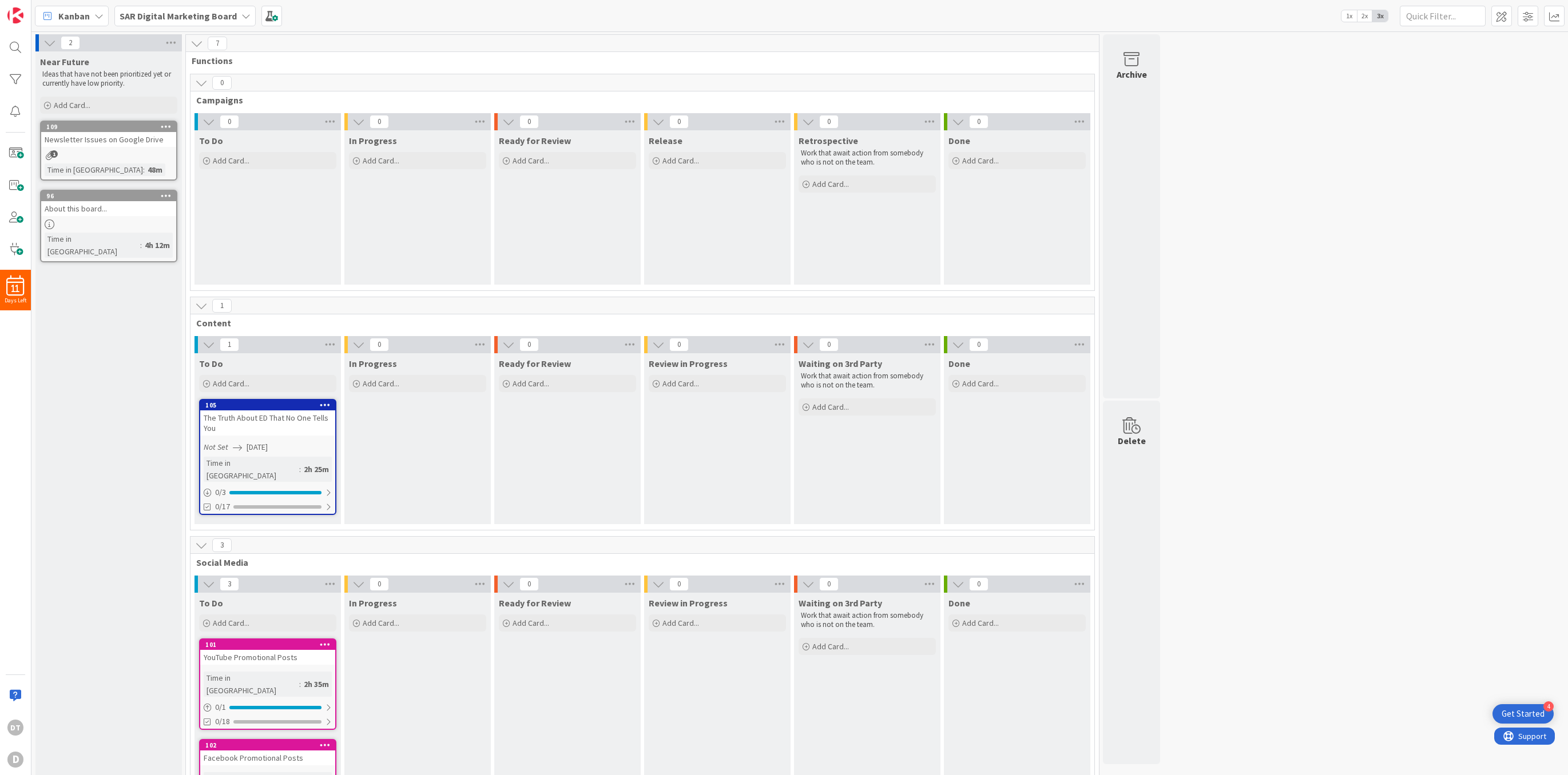
click at [131, 145] on div "Newsletter Issues on Google Drive" at bounding box center [109, 139] width 135 height 15
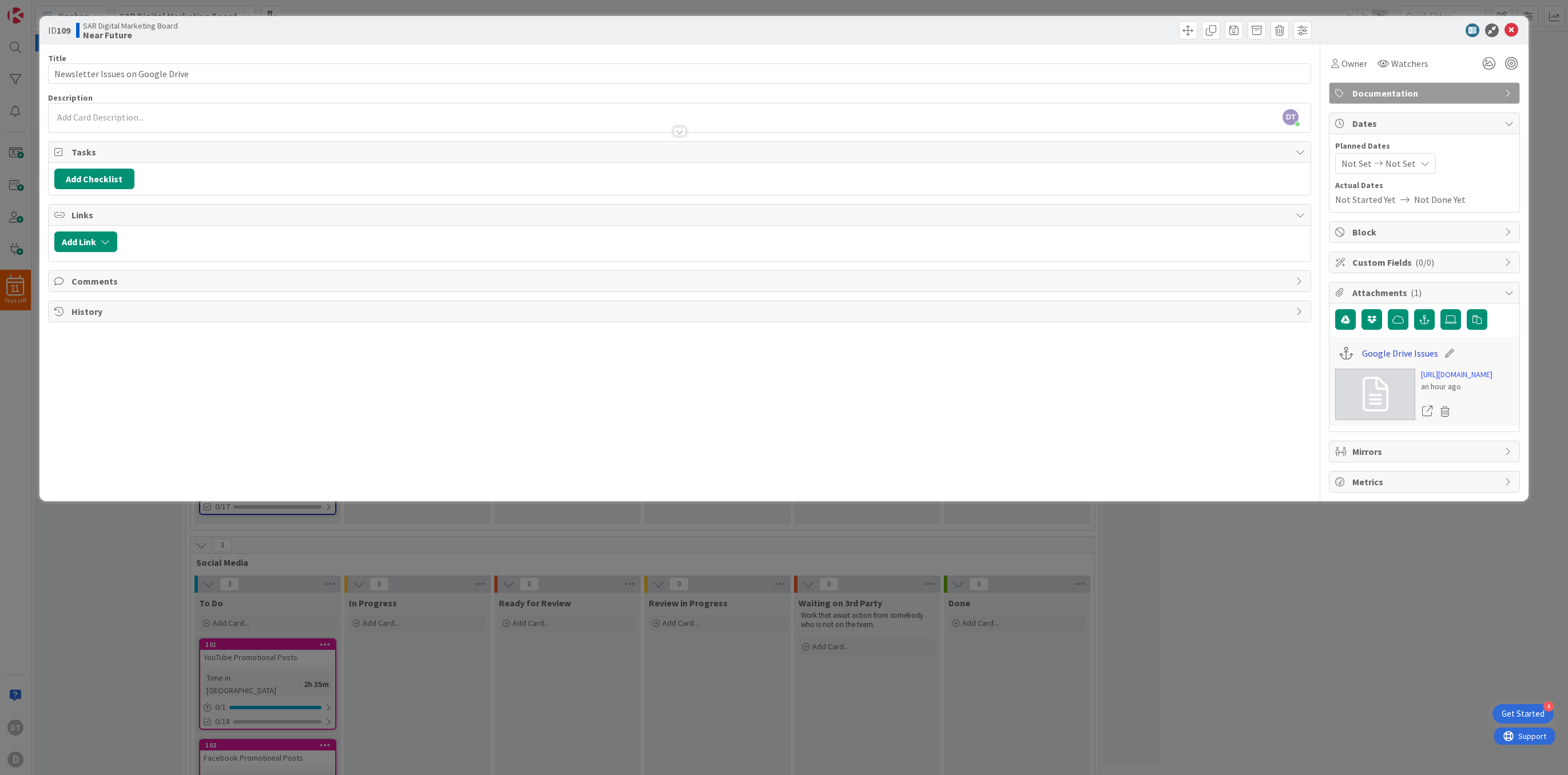
click at [1399, 352] on link "Google Drive Issues" at bounding box center [1400, 353] width 76 height 14
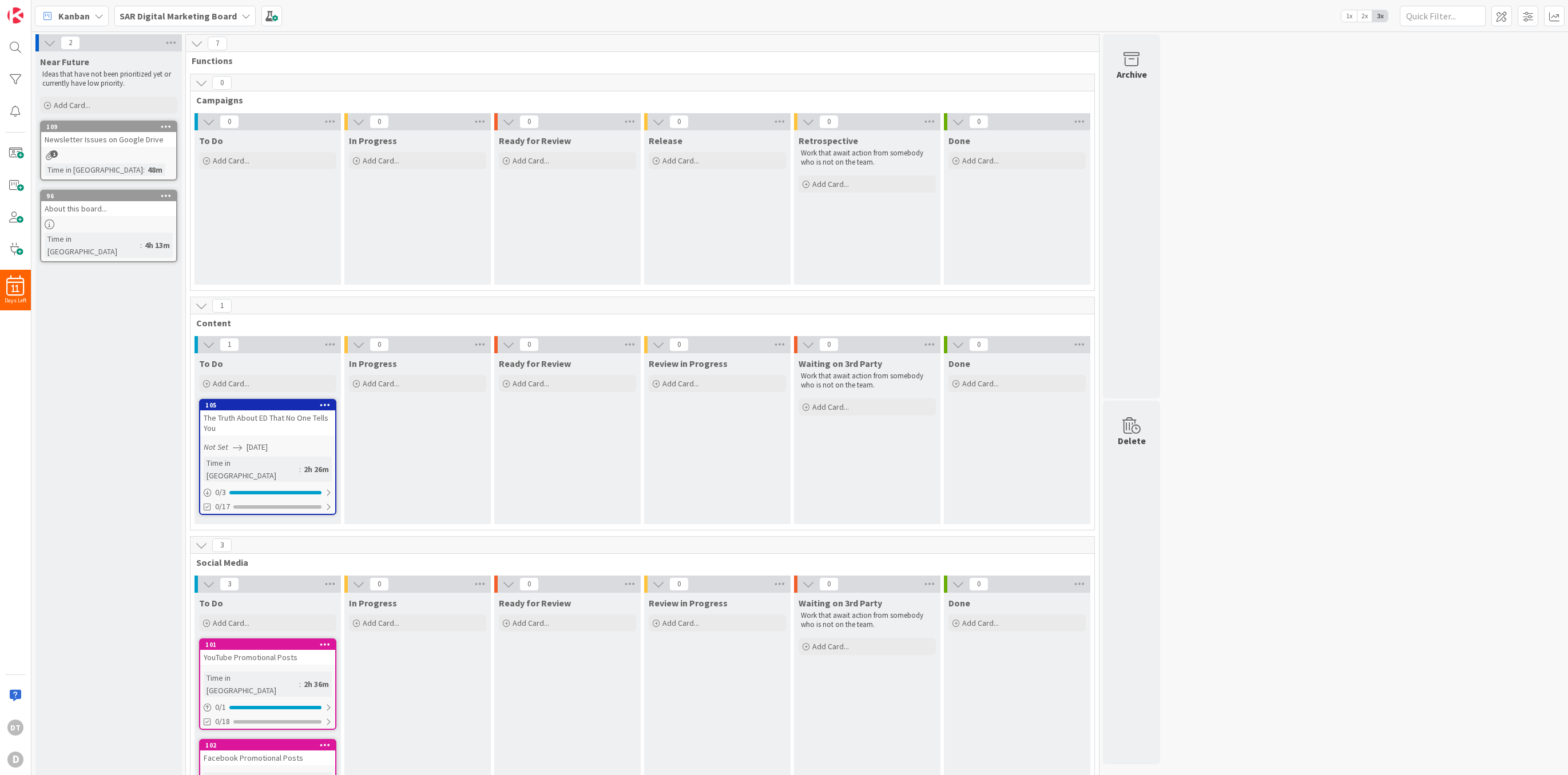
click at [222, 15] on b "SAR Digital Marketing Board" at bounding box center [178, 16] width 117 height 12
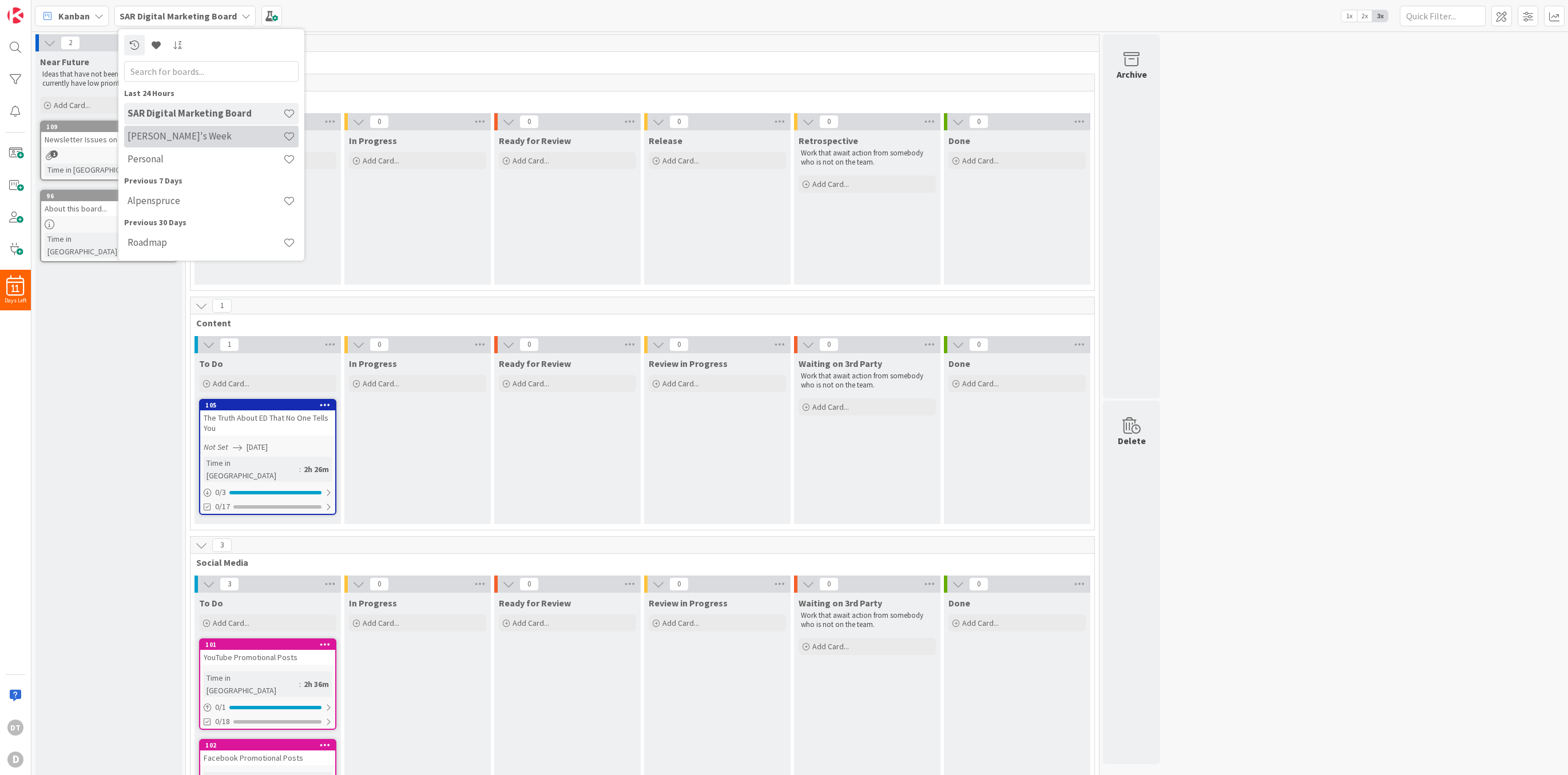
click at [178, 137] on h4 "[PERSON_NAME]'s Week" at bounding box center [206, 136] width 156 height 12
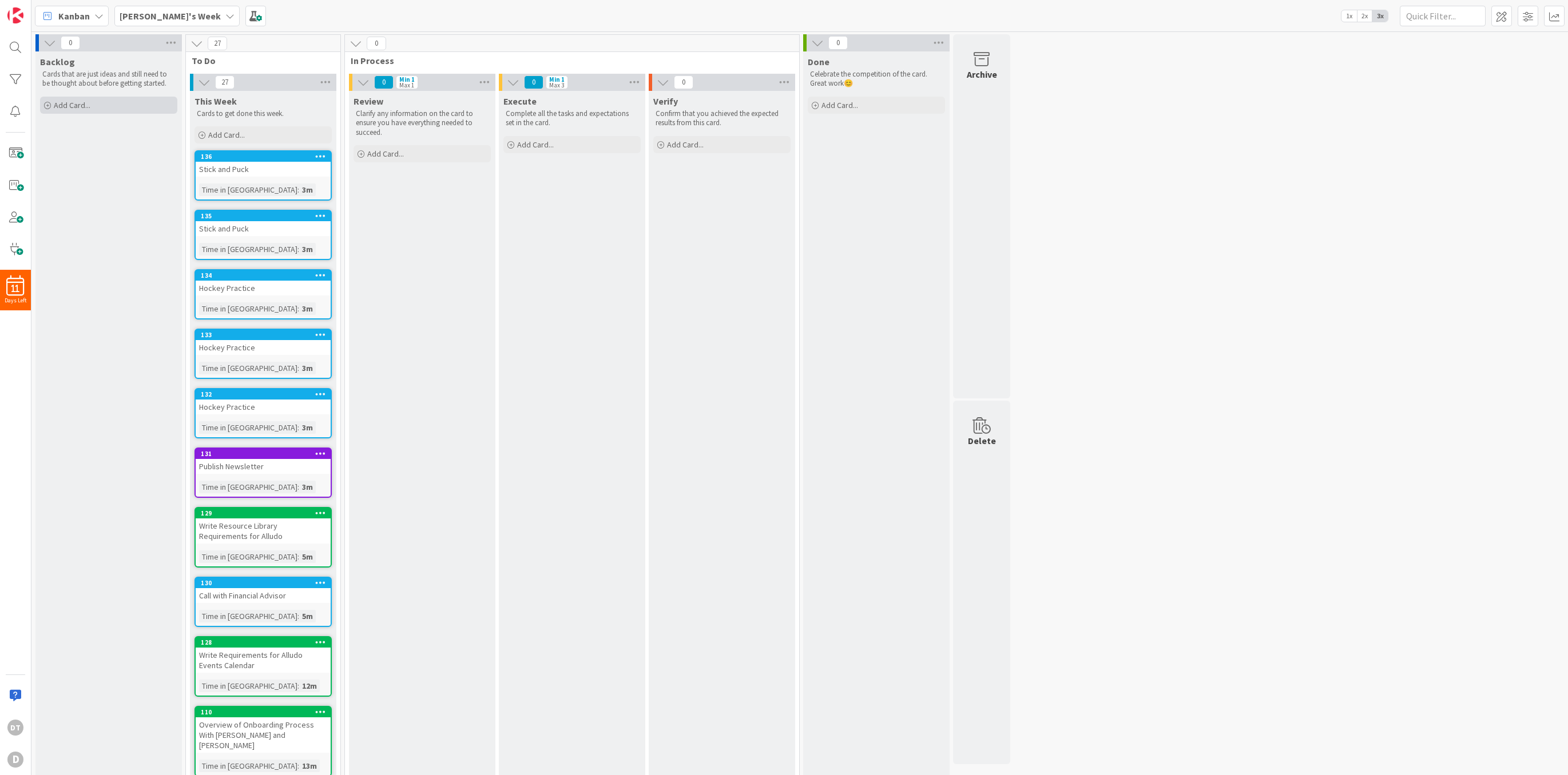
click at [60, 104] on span "Add Card..." at bounding box center [72, 105] width 37 height 10
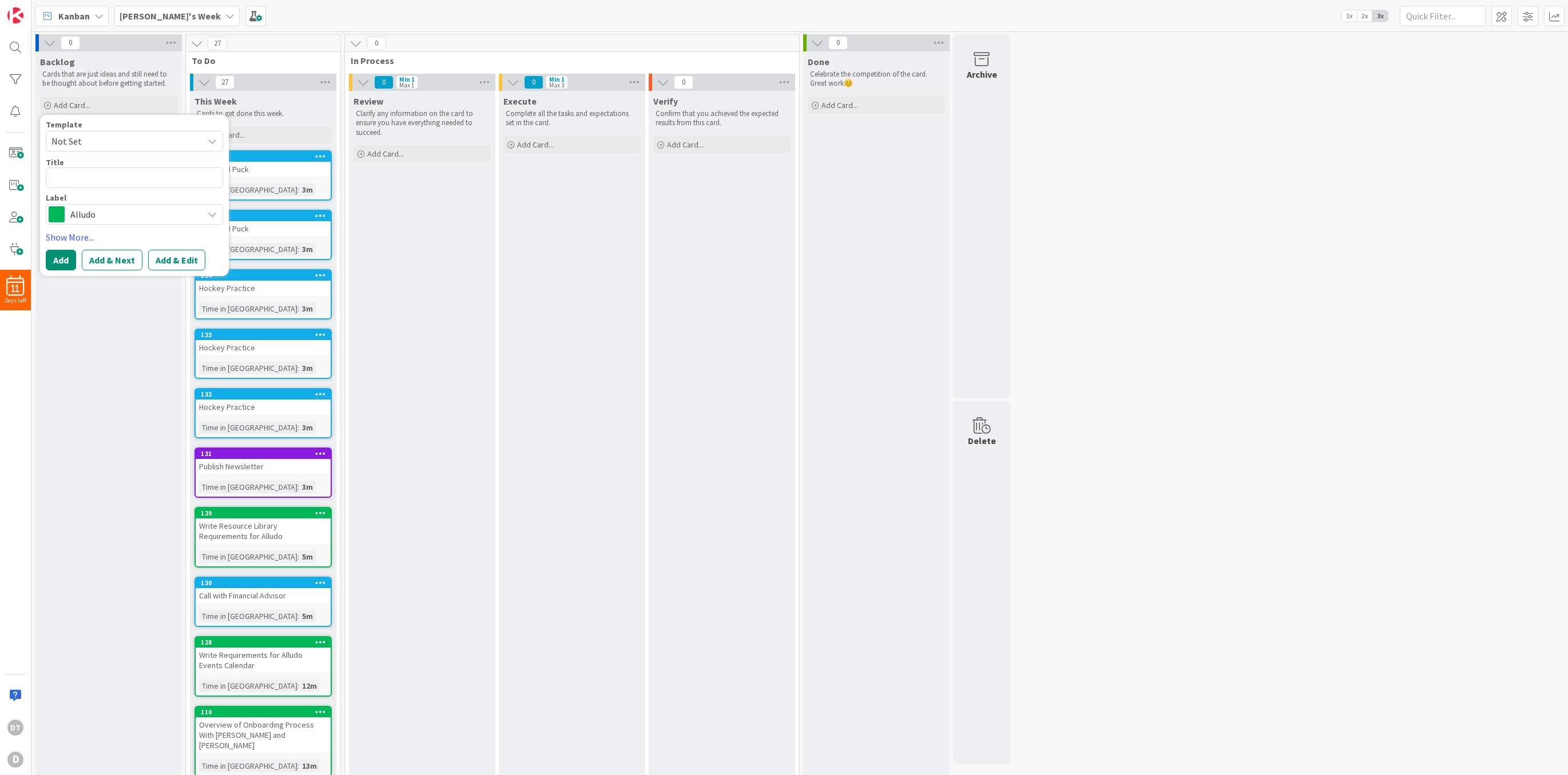
type textarea "x"
type textarea "S"
type textarea "x"
type textarea "Sh"
type textarea "x"
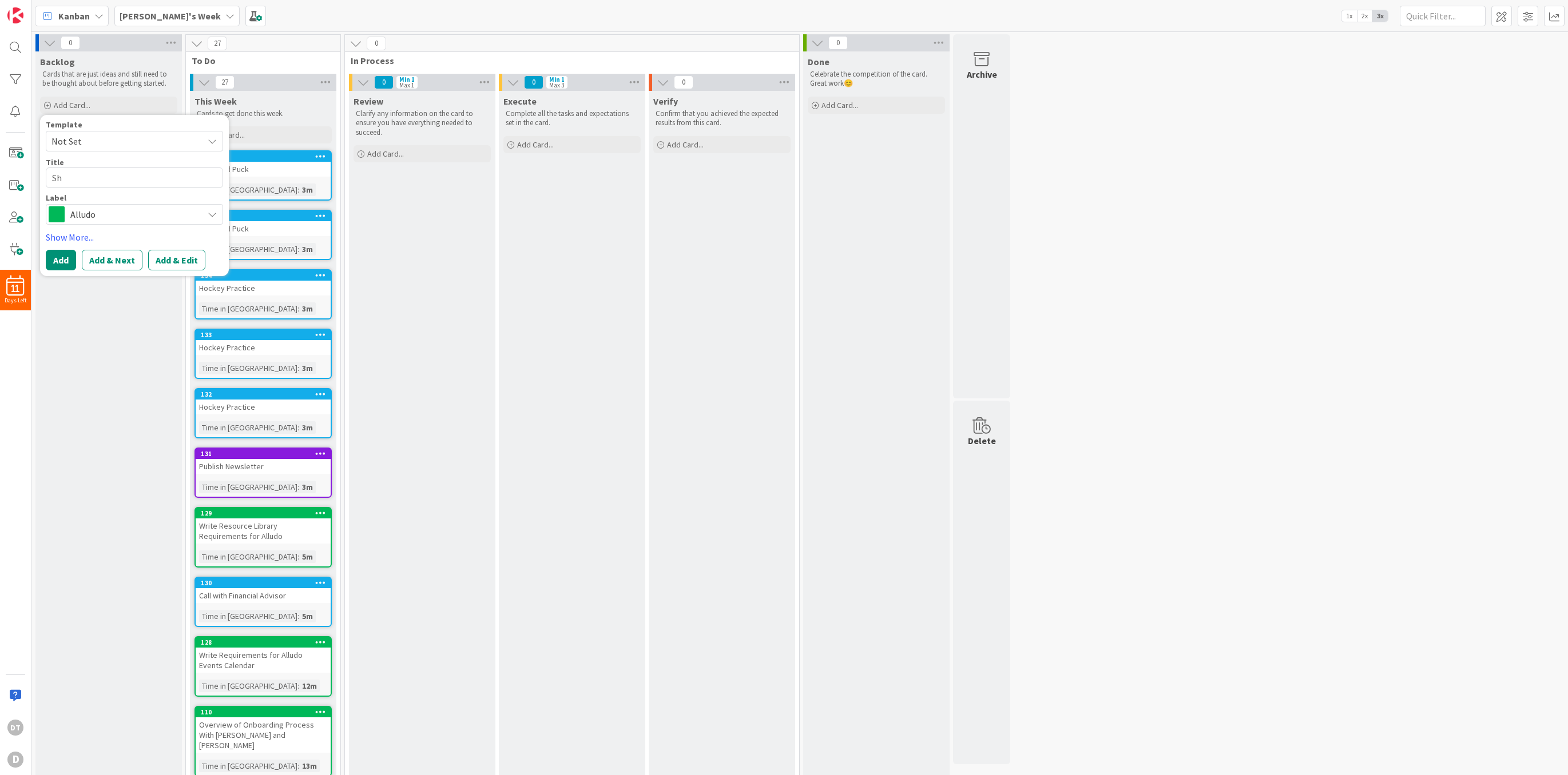
type textarea "Sho"
type textarea "x"
type textarea "Shop"
type textarea "x"
type textarea "Shopp"
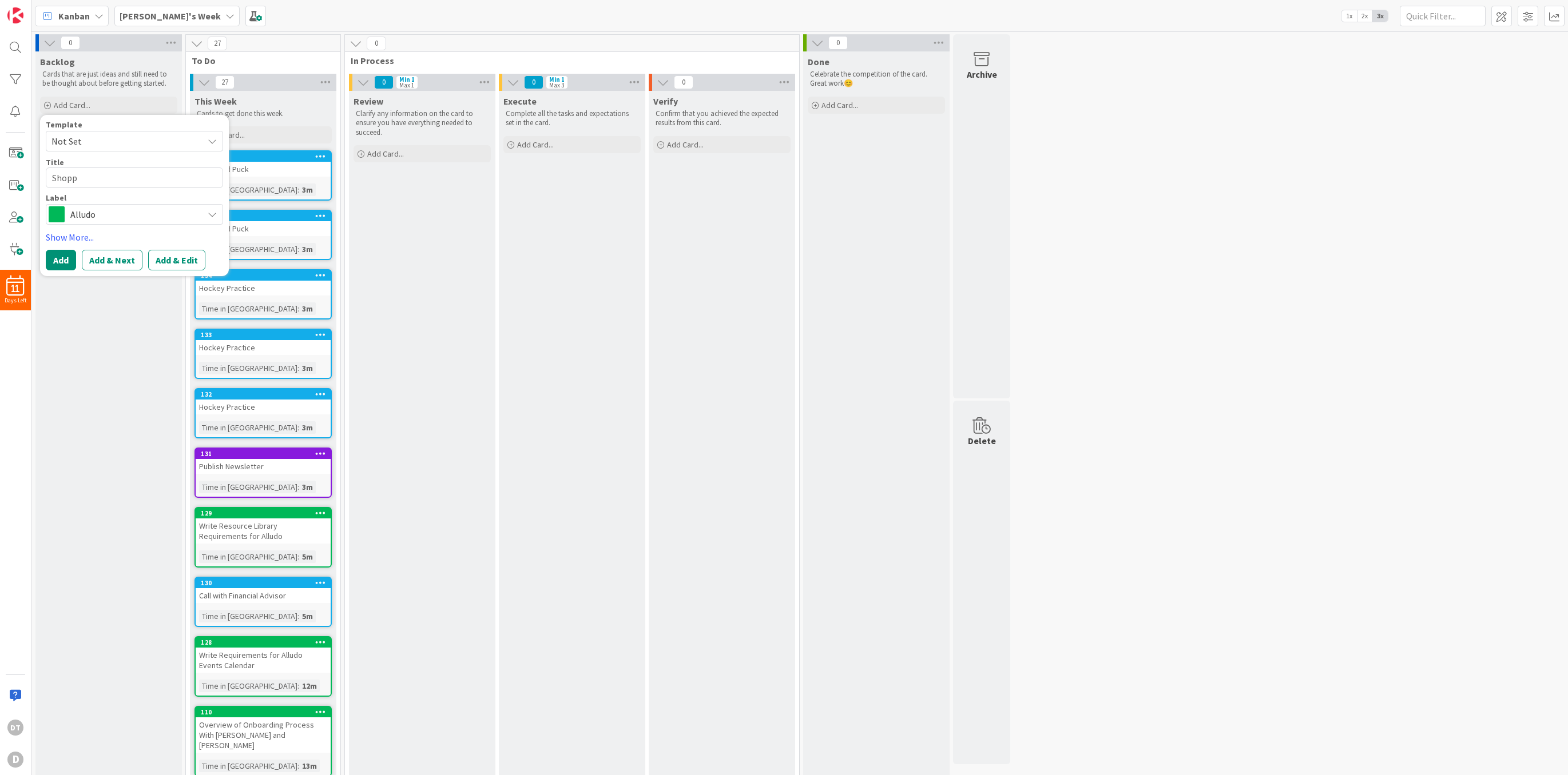
type textarea "x"
type textarea "Shoppi"
type textarea "x"
type textarea "Shopping"
type textarea "x"
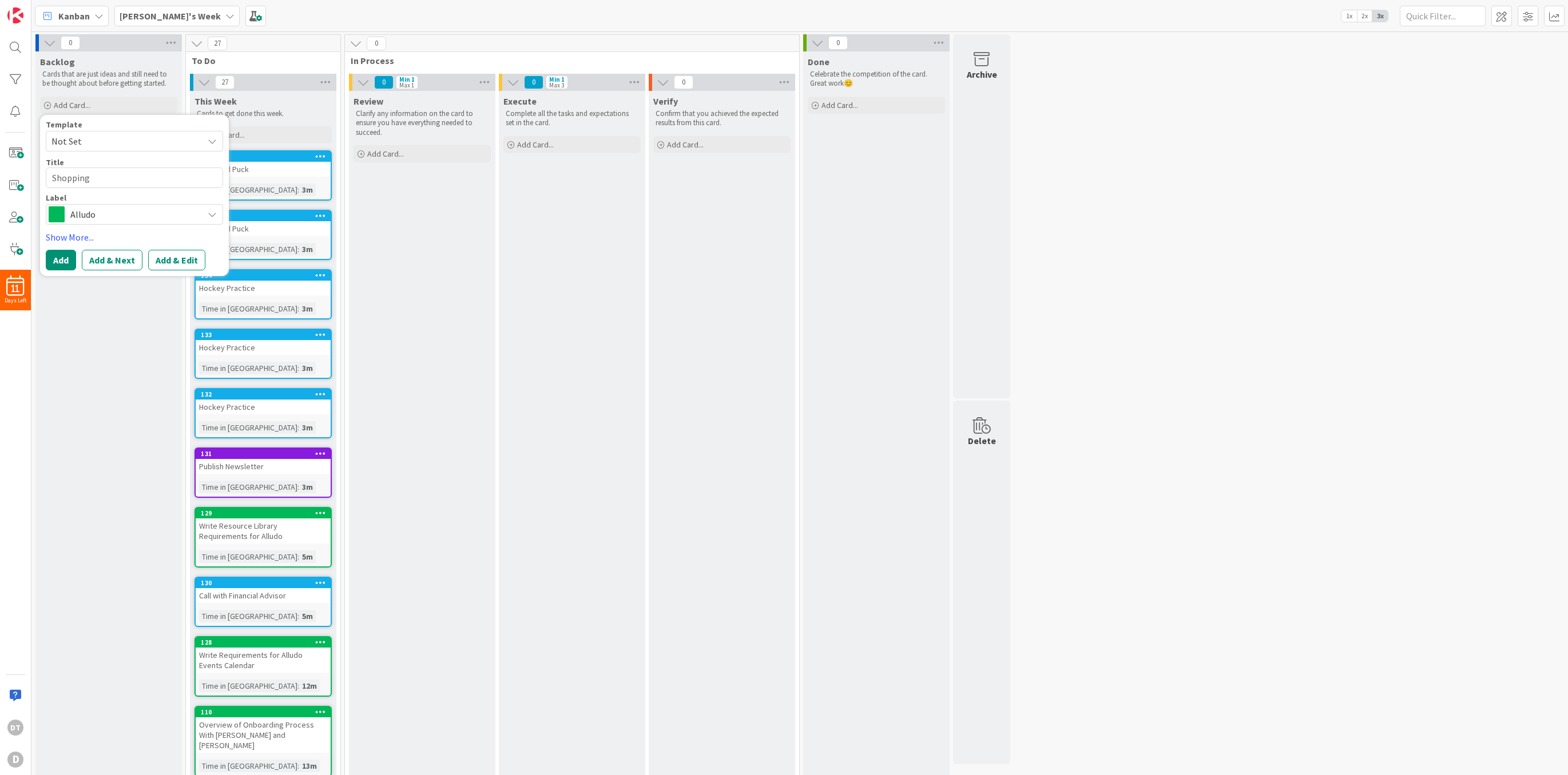
type textarea "Shopping"
click at [102, 214] on span "Alludo" at bounding box center [134, 214] width 127 height 16
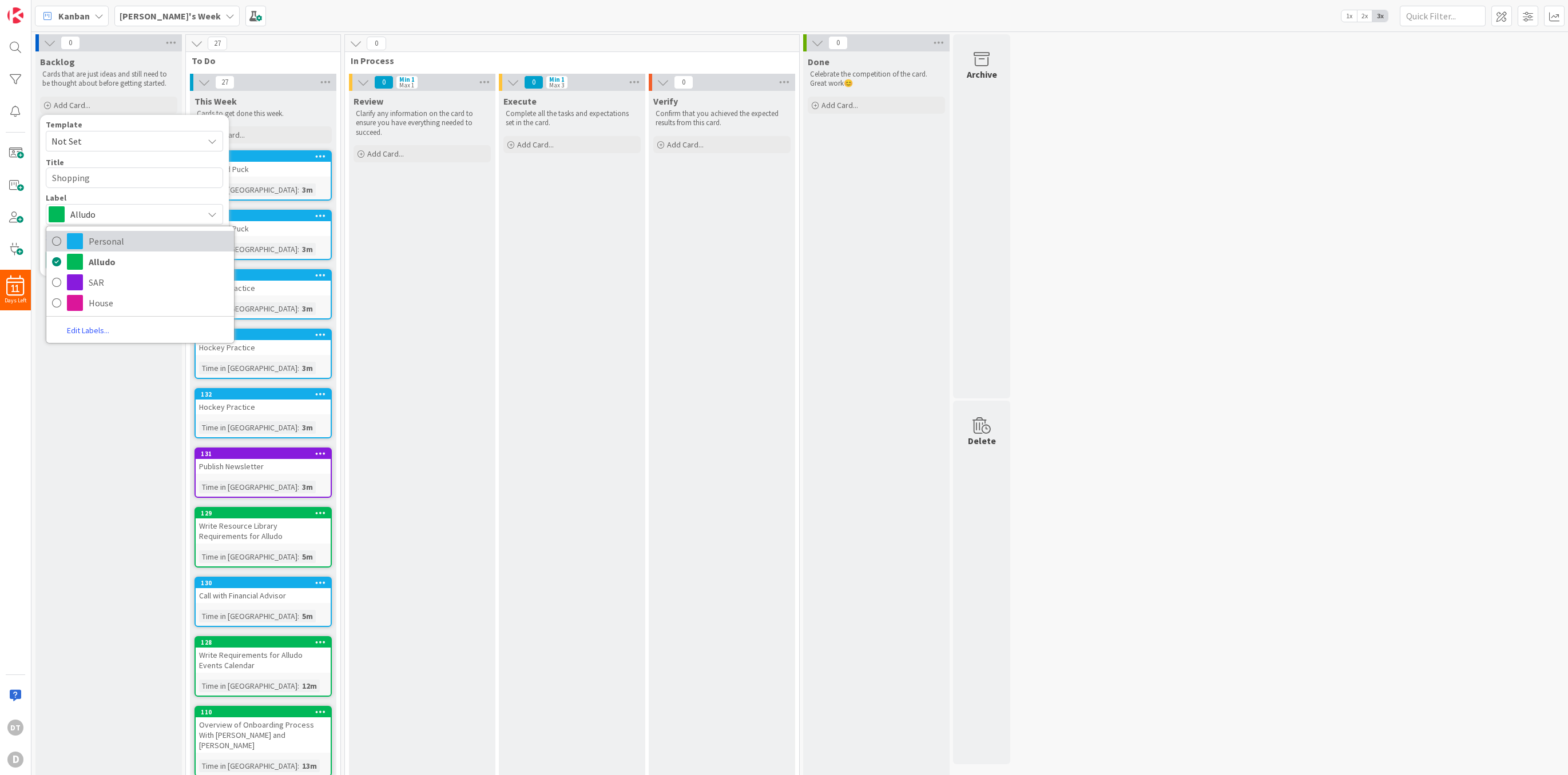
click at [106, 238] on span "Personal" at bounding box center [158, 241] width 139 height 17
type textarea "x"
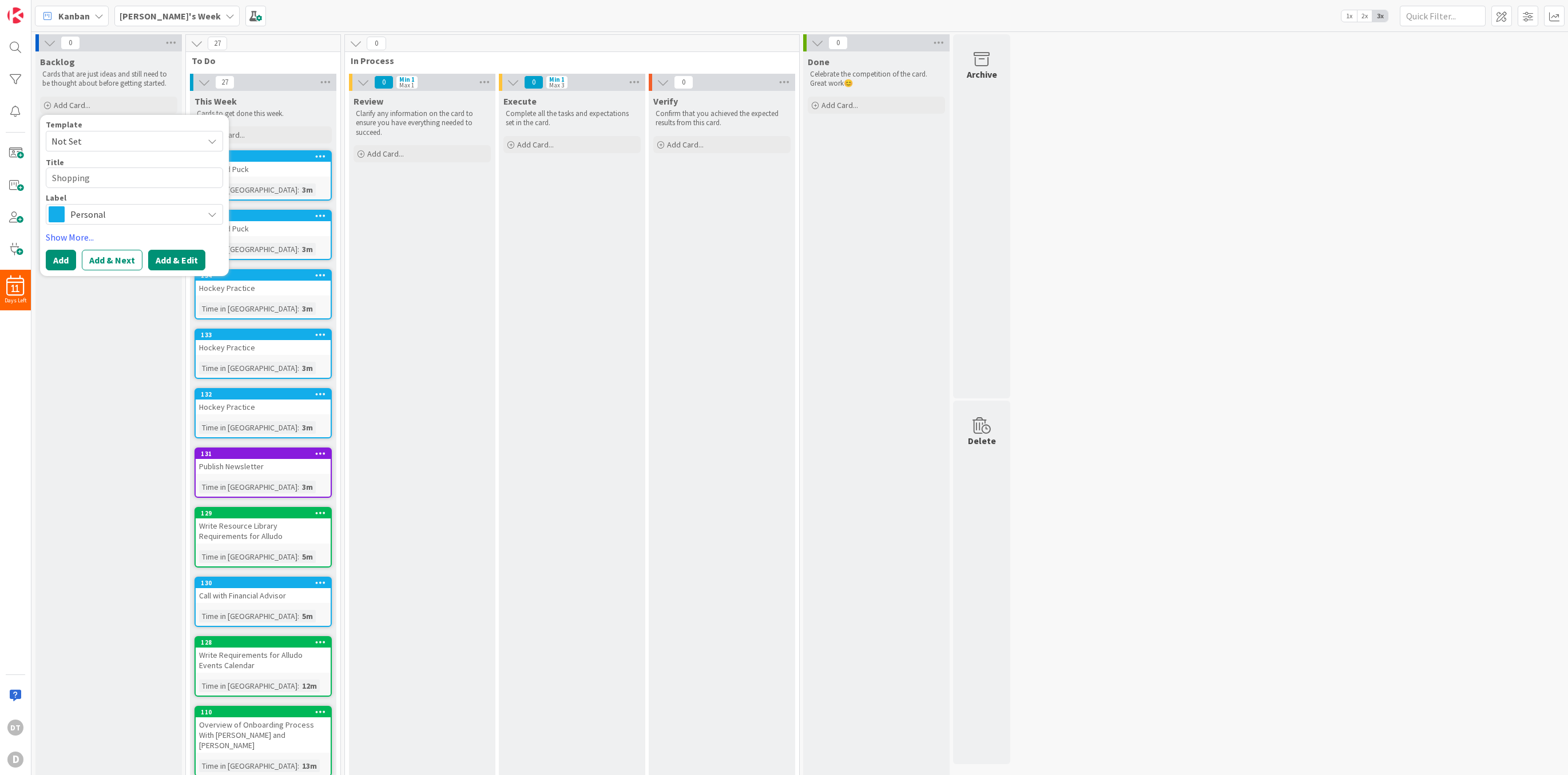
click at [171, 258] on button "Add & Edit" at bounding box center [177, 260] width 57 height 21
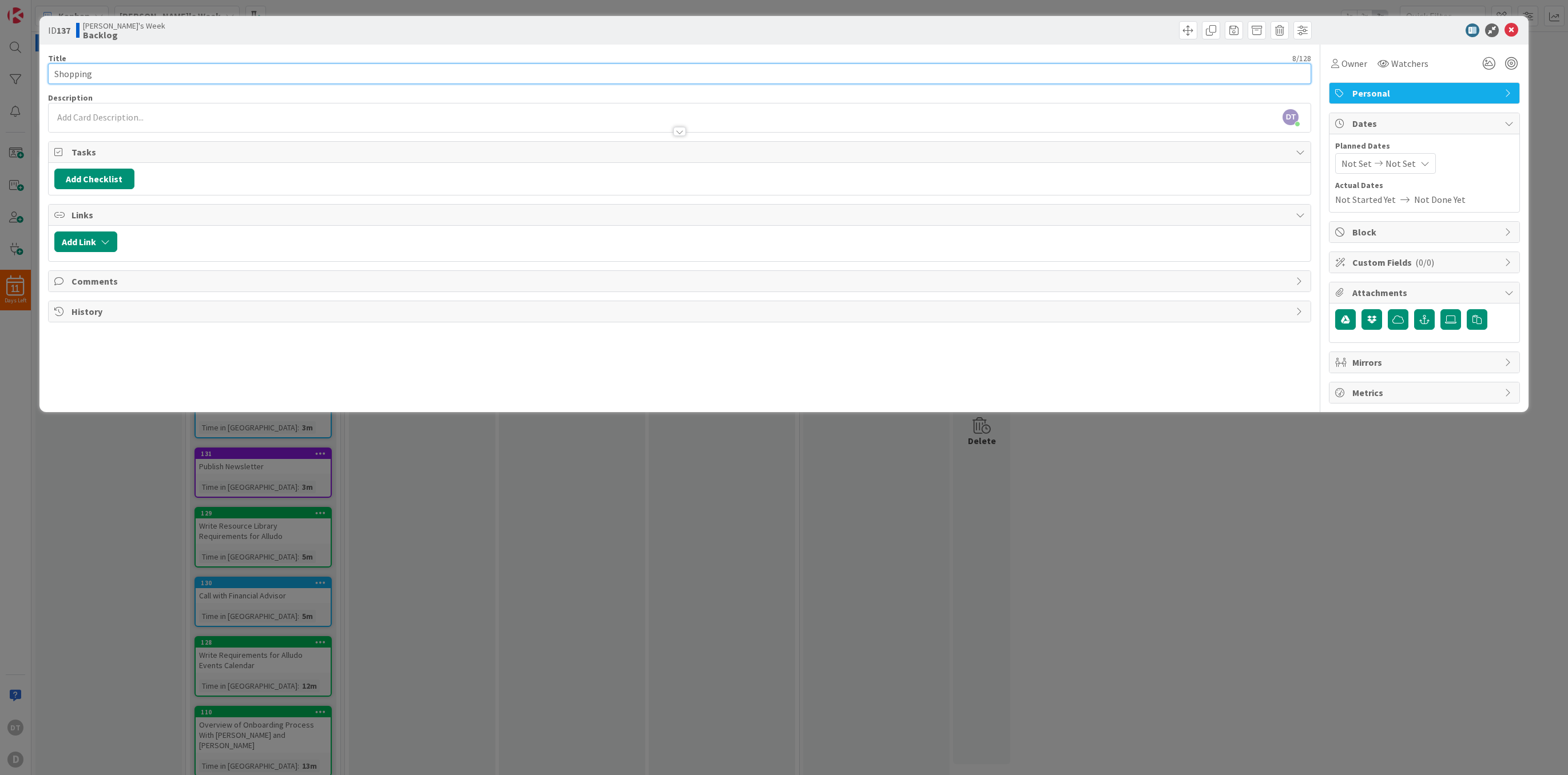
click at [94, 75] on input "Shopping" at bounding box center [680, 74] width 1264 height 21
type input "Shopping & Cooking"
click at [96, 172] on button "Add Checklist" at bounding box center [94, 179] width 80 height 21
type input "Shopping List"
click at [71, 269] on button "Add" at bounding box center [75, 260] width 30 height 21
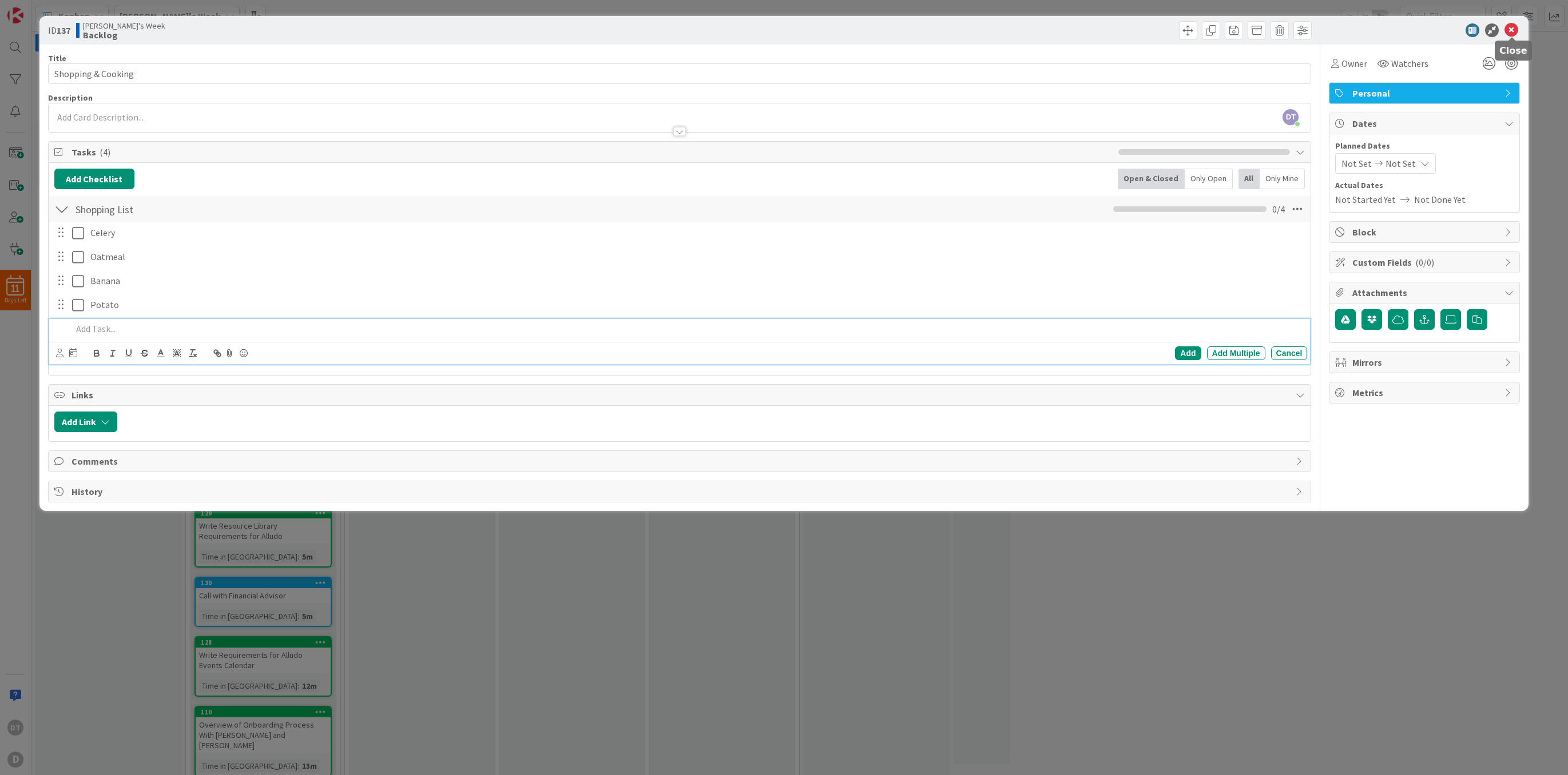
click at [1511, 30] on icon at bounding box center [1511, 30] width 14 height 14
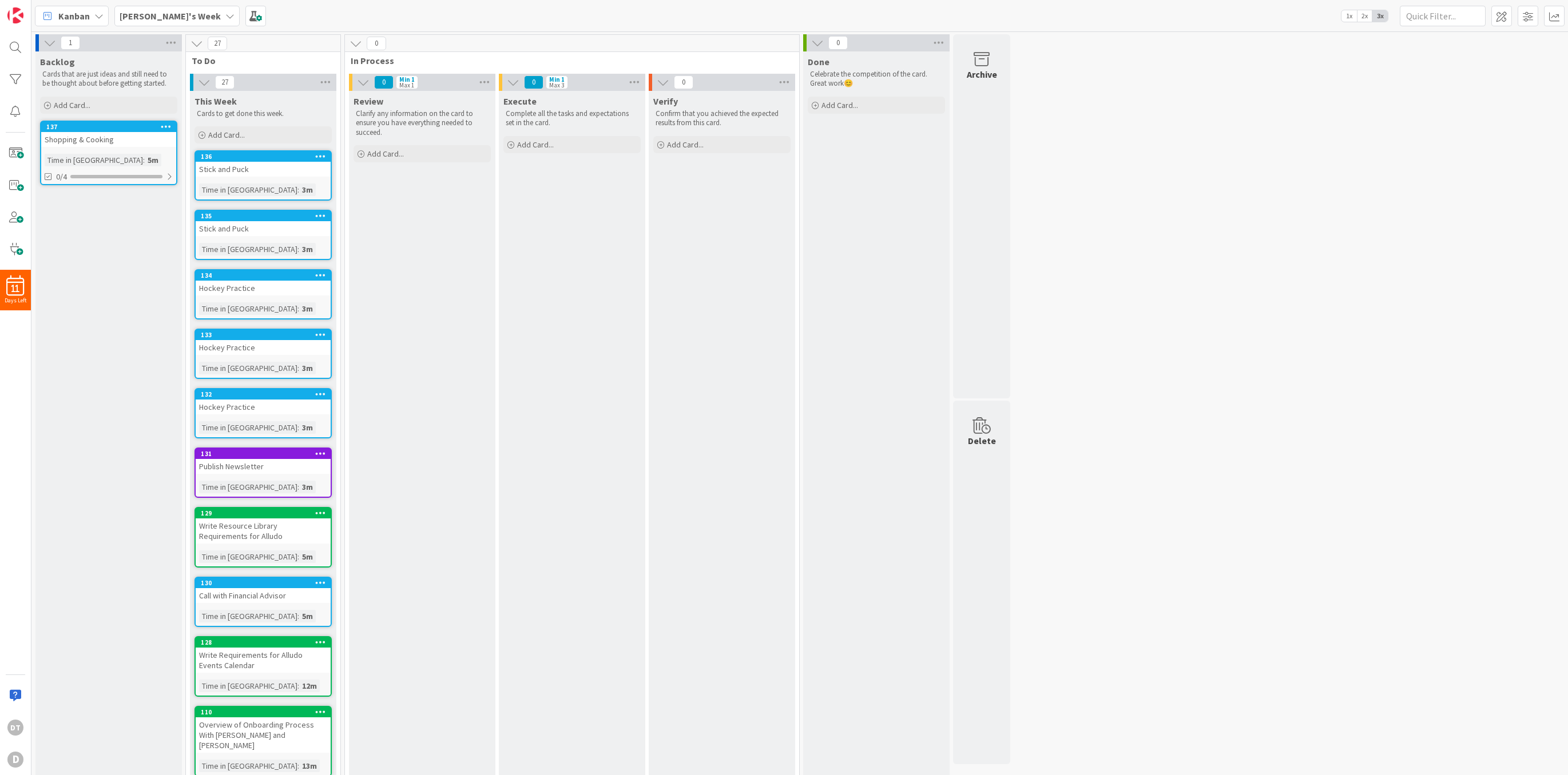
drag, startPoint x: 108, startPoint y: 123, endPoint x: 261, endPoint y: 155, distance: 156.3
click at [567, 214] on div "1 Backlog Cards that are just ideas and still need to be thought about before g…" at bounding box center [522, 518] width 978 height 968
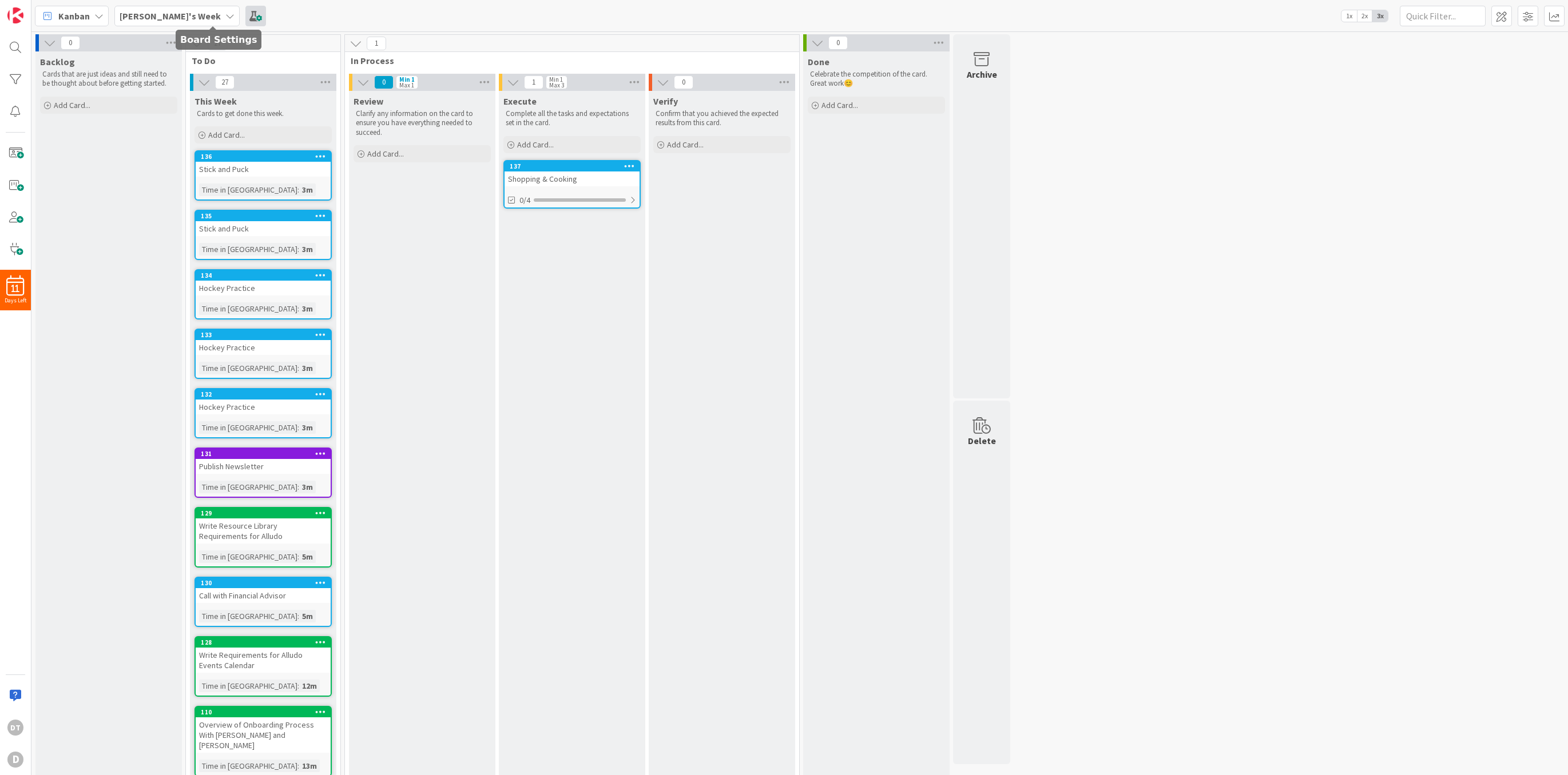
click at [245, 13] on span at bounding box center [256, 16] width 21 height 21
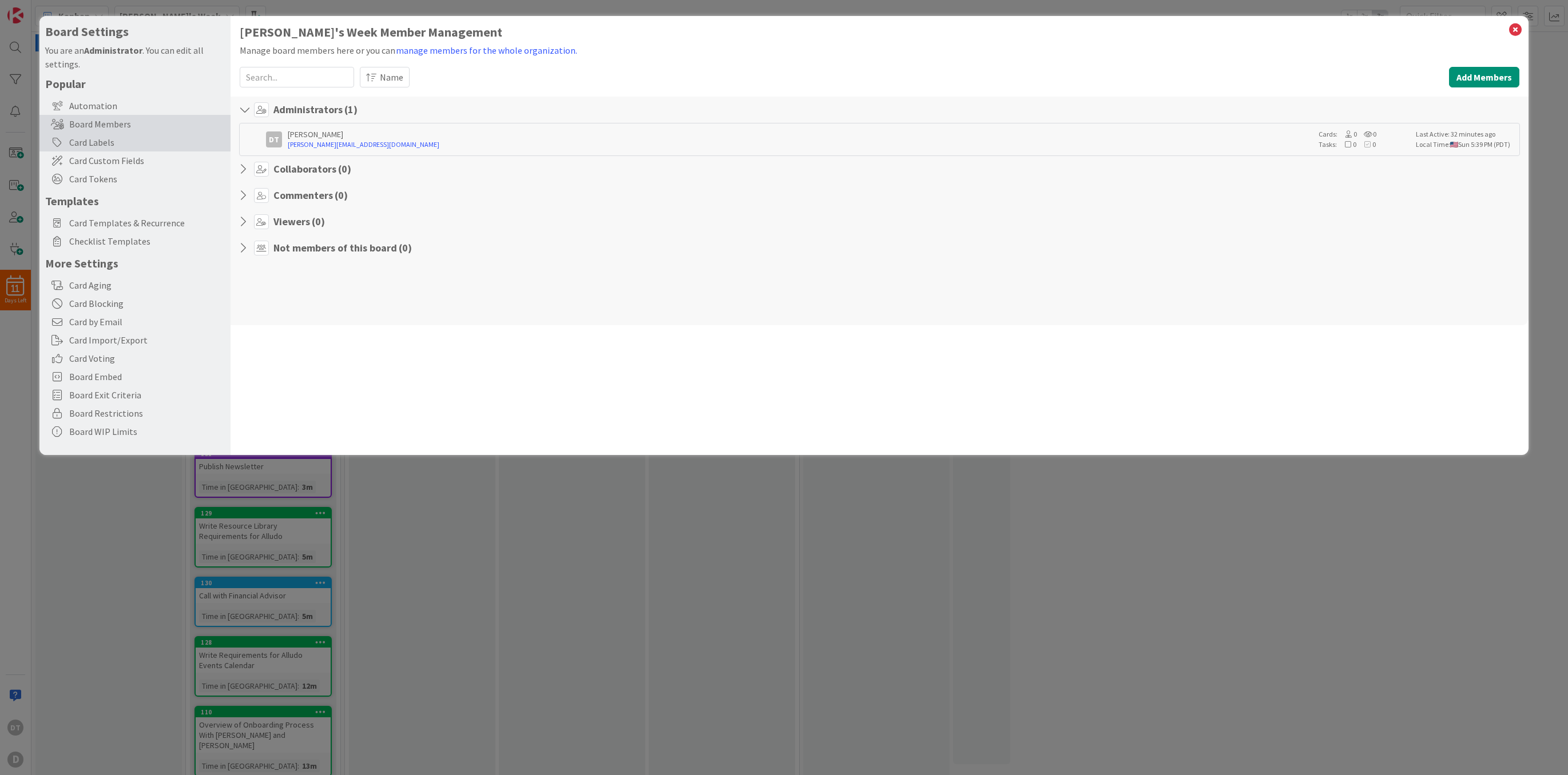
click at [93, 136] on div "Card Labels" at bounding box center [135, 142] width 191 height 18
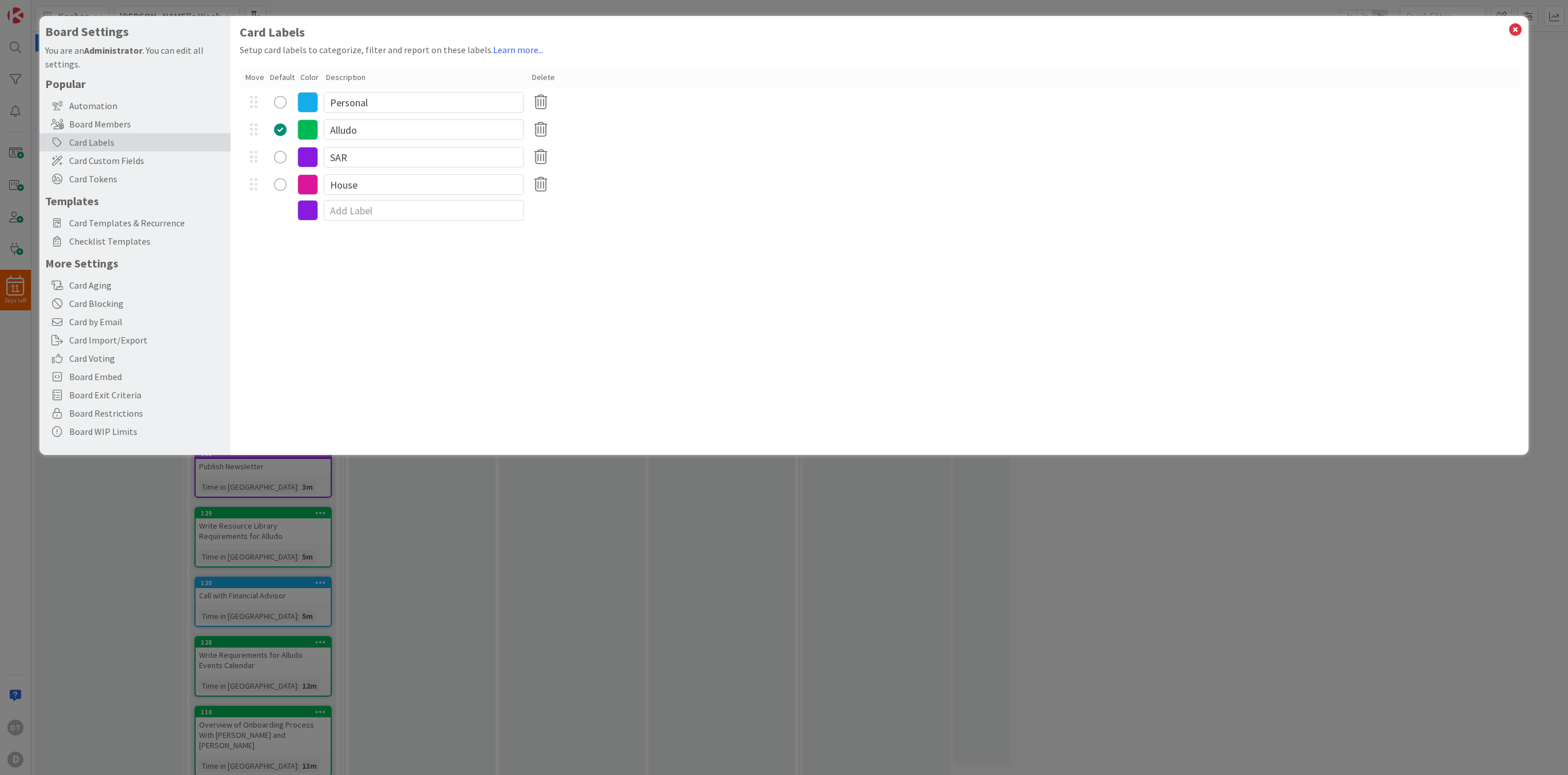
click at [282, 157] on div "radio" at bounding box center [280, 157] width 13 height 13
click at [1516, 30] on icon at bounding box center [1515, 30] width 15 height 16
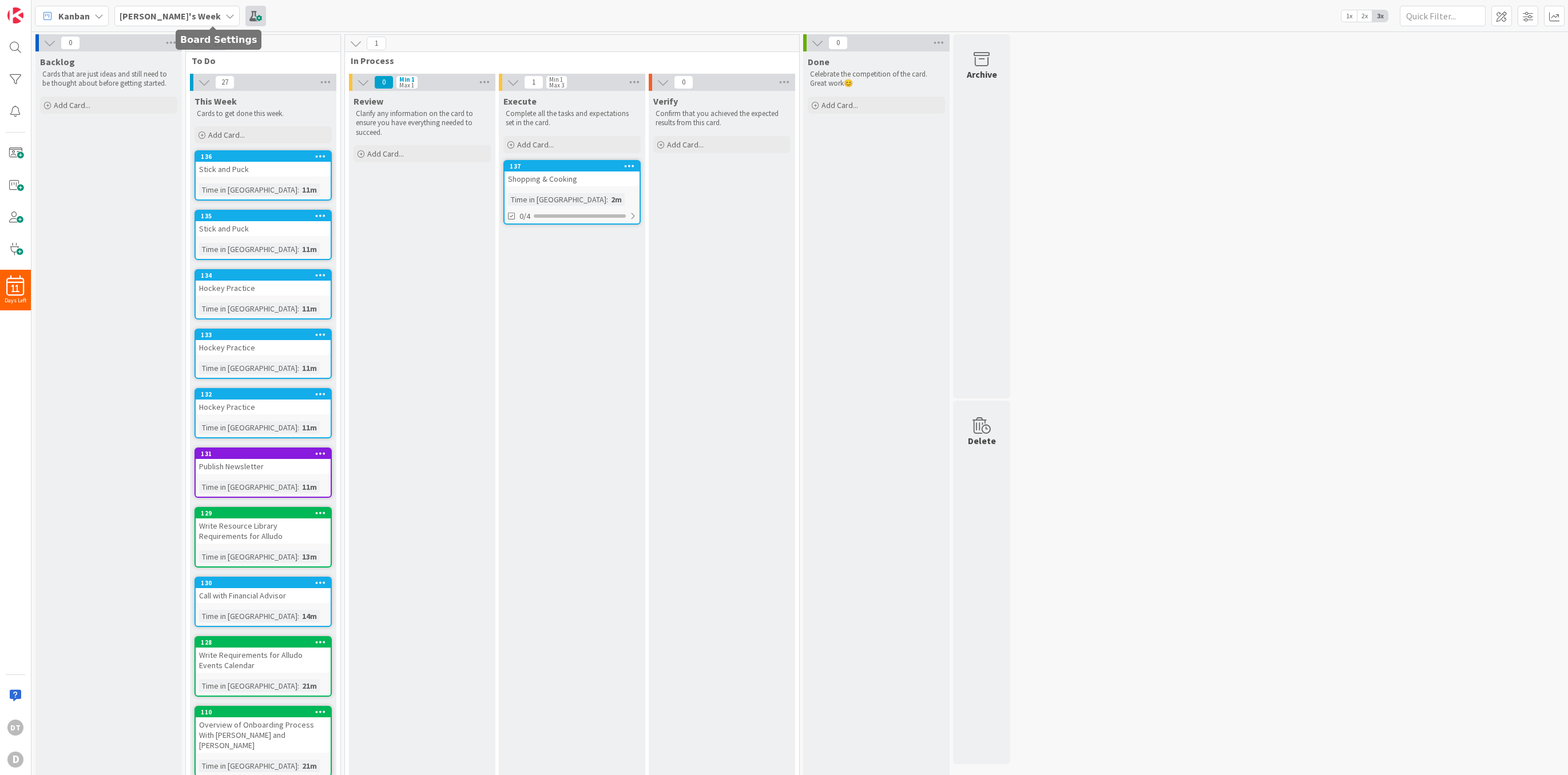
click at [245, 18] on span at bounding box center [256, 16] width 21 height 21
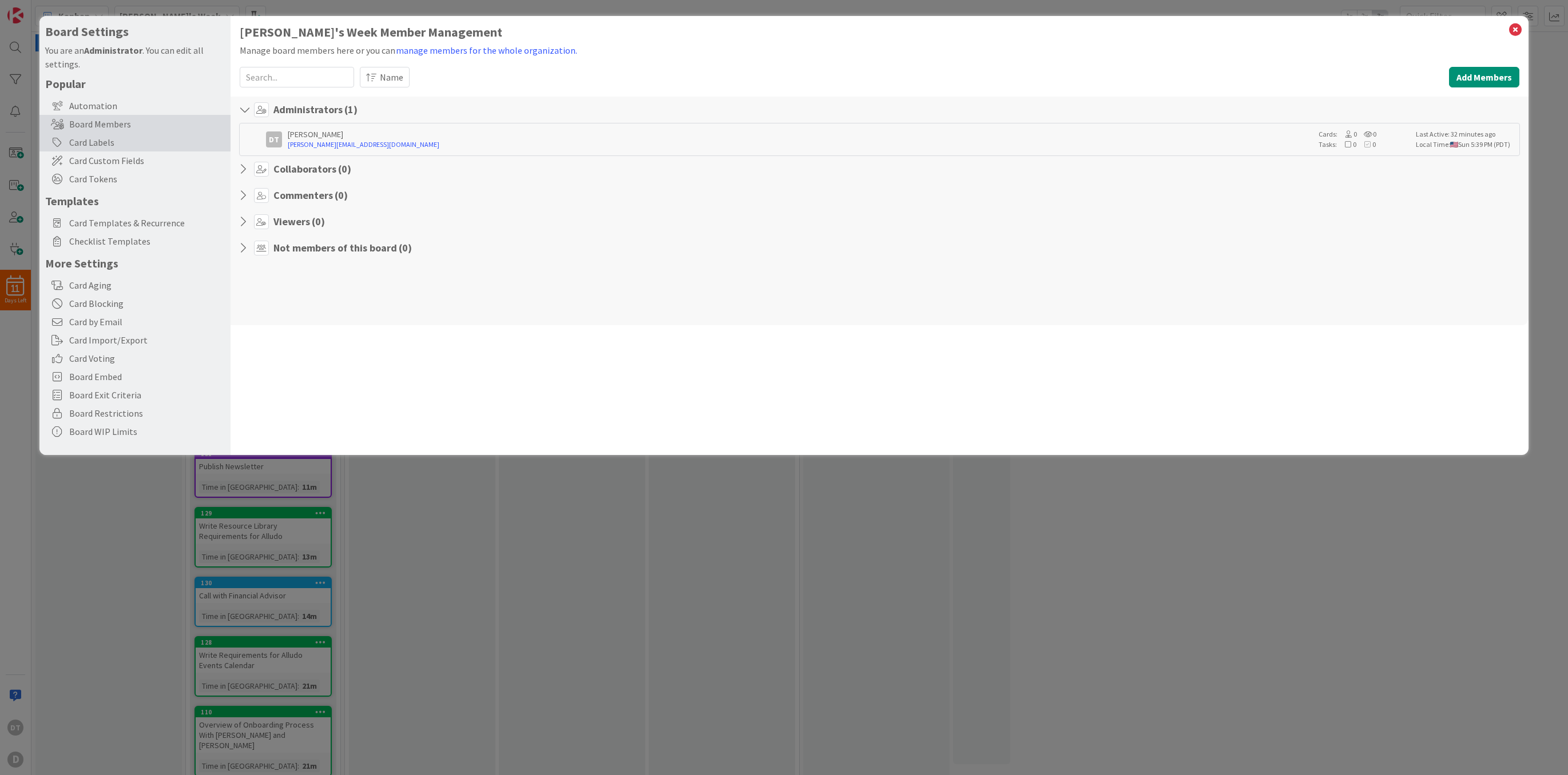
click at [100, 143] on div "Card Labels" at bounding box center [135, 142] width 191 height 18
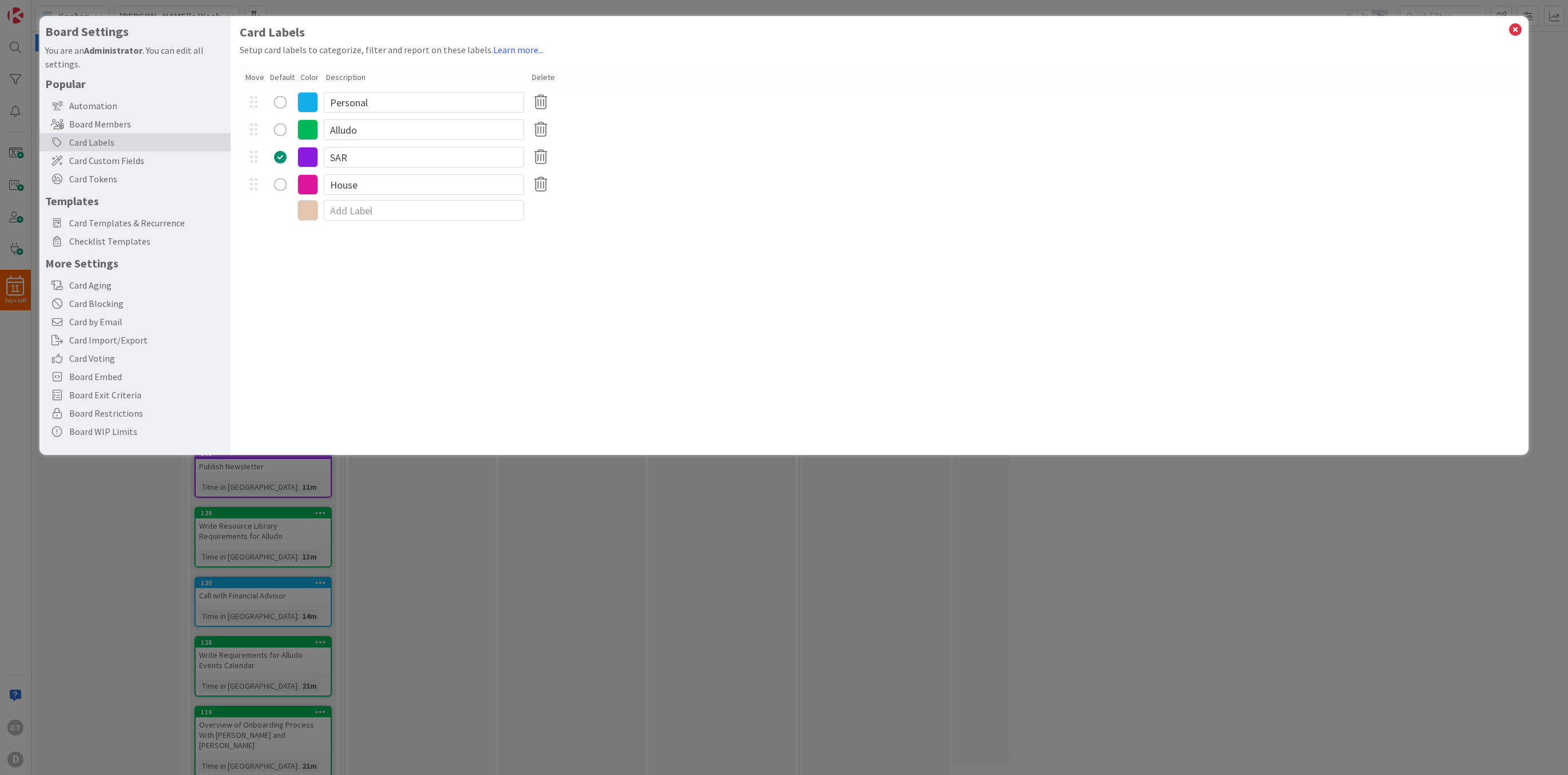
click at [279, 130] on div "radio" at bounding box center [280, 130] width 13 height 13
click at [1517, 27] on icon at bounding box center [1515, 30] width 15 height 16
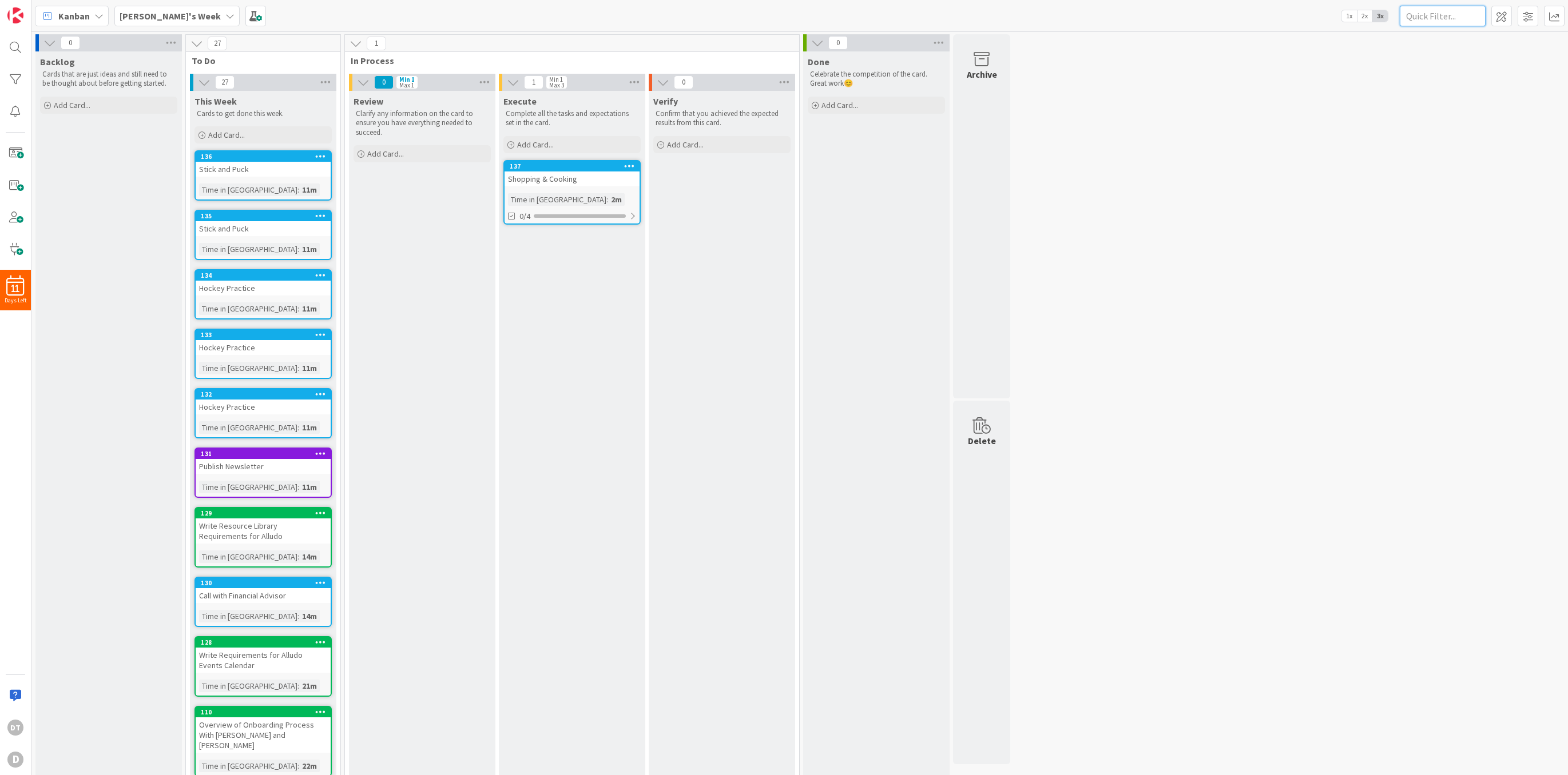
click at [1435, 19] on input "text" at bounding box center [1443, 16] width 86 height 21
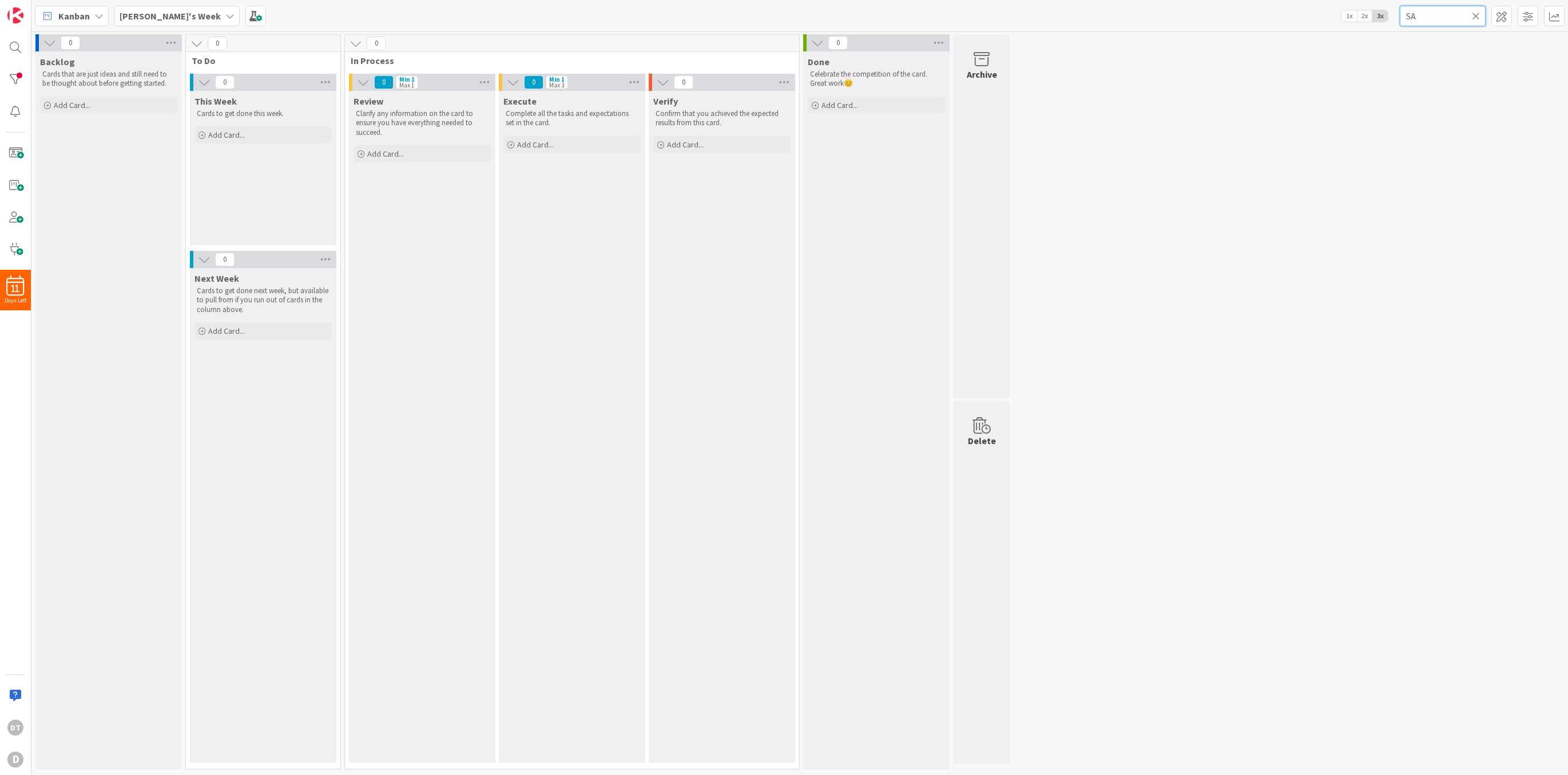
type input "S"
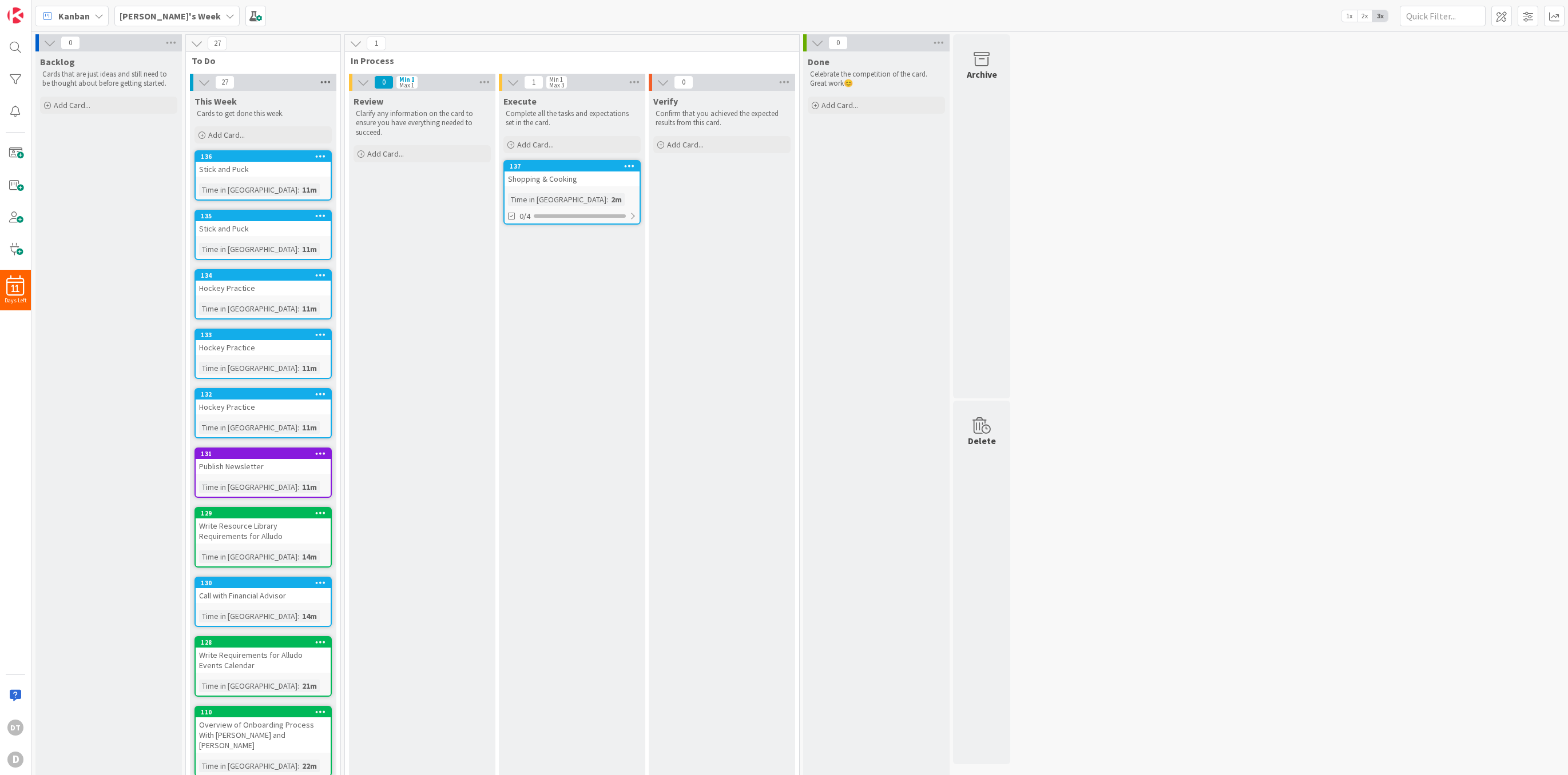
click at [324, 81] on icon at bounding box center [326, 82] width 15 height 17
click at [12, 81] on div at bounding box center [16, 80] width 23 height 23
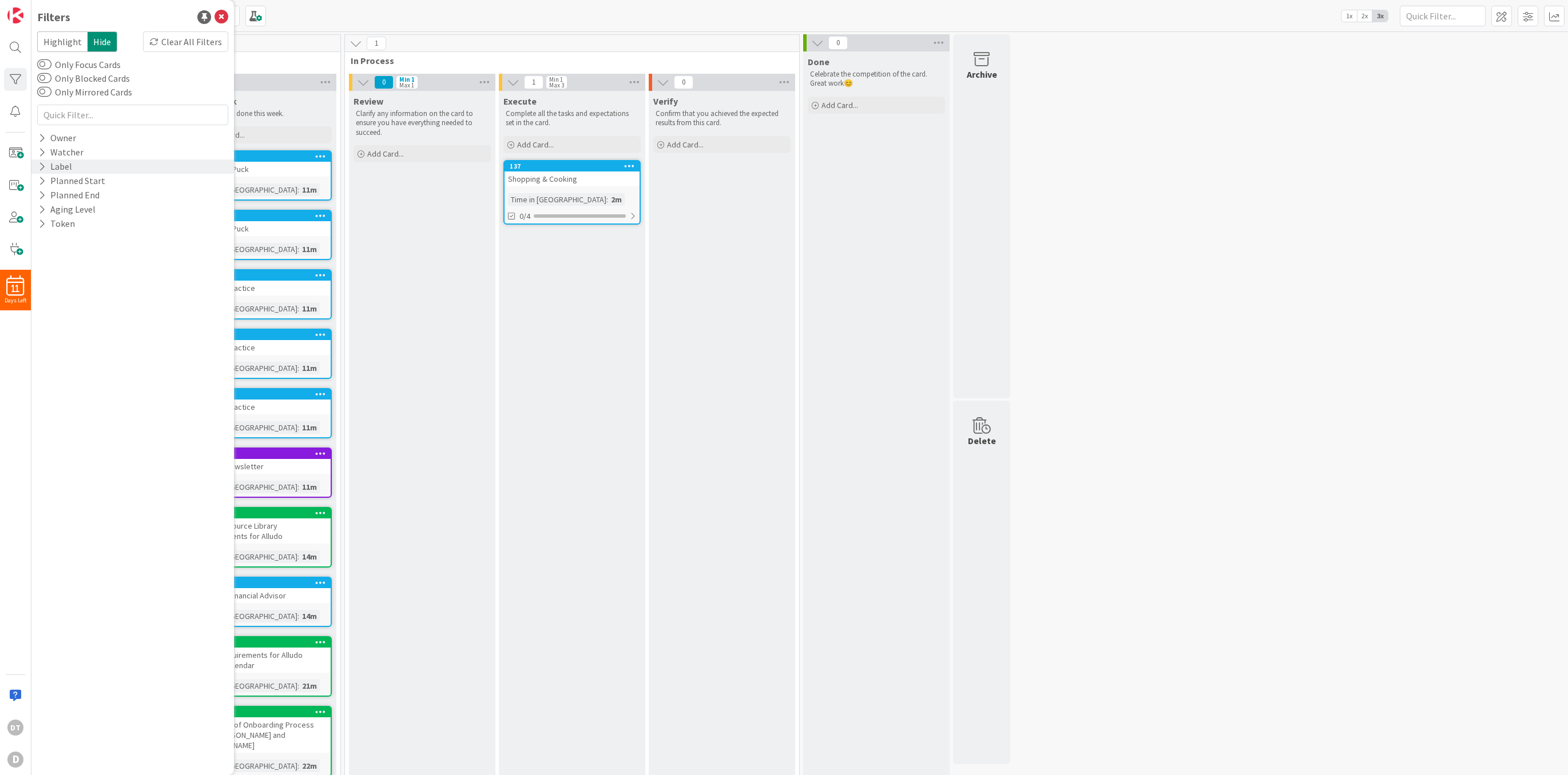
click at [43, 166] on icon at bounding box center [42, 167] width 7 height 10
click at [43, 212] on icon at bounding box center [44, 214] width 8 height 8
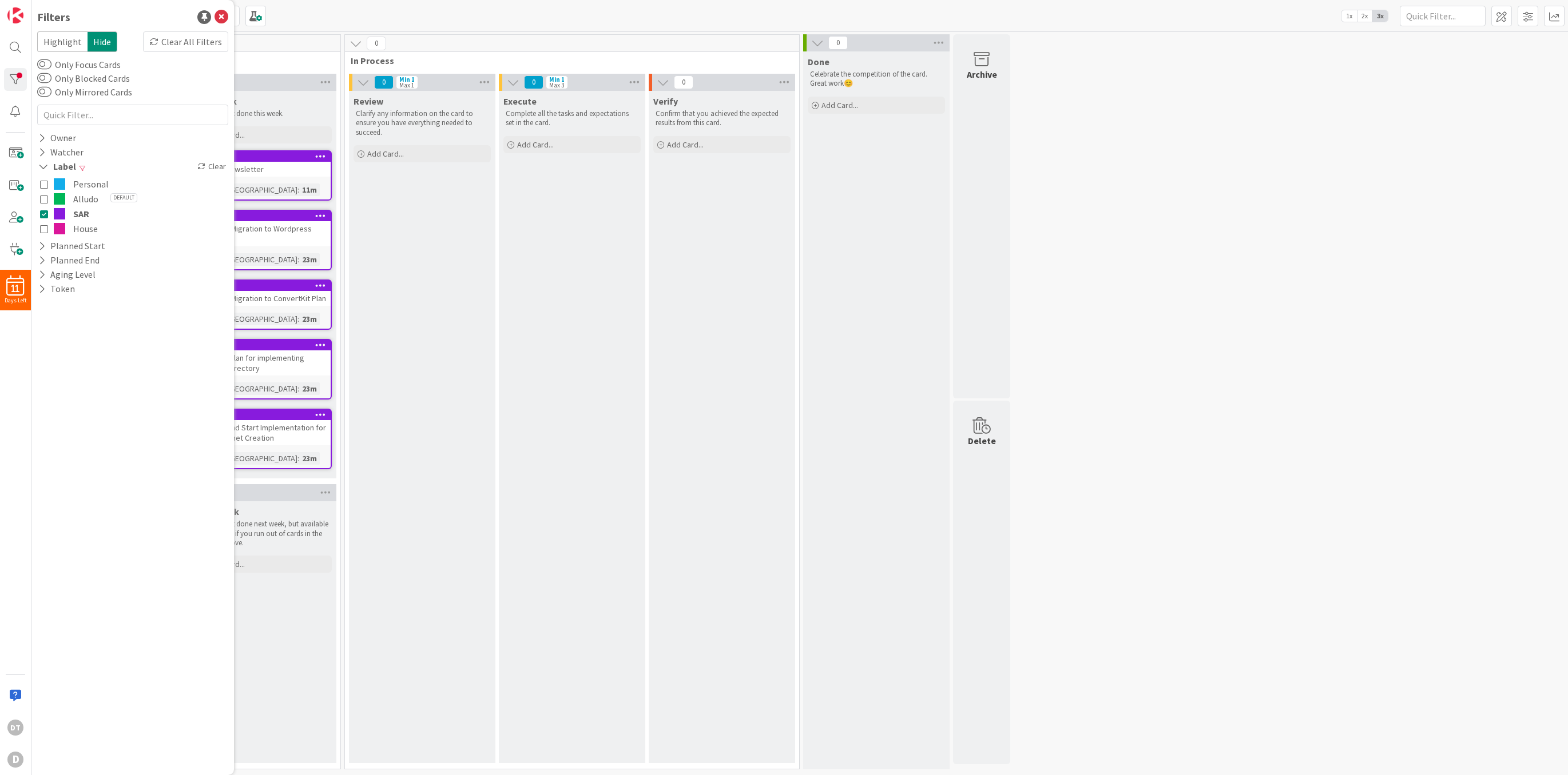
click at [452, 225] on div "Review Clarify any information on the card to ensure you have everything needed…" at bounding box center [422, 426] width 147 height 672
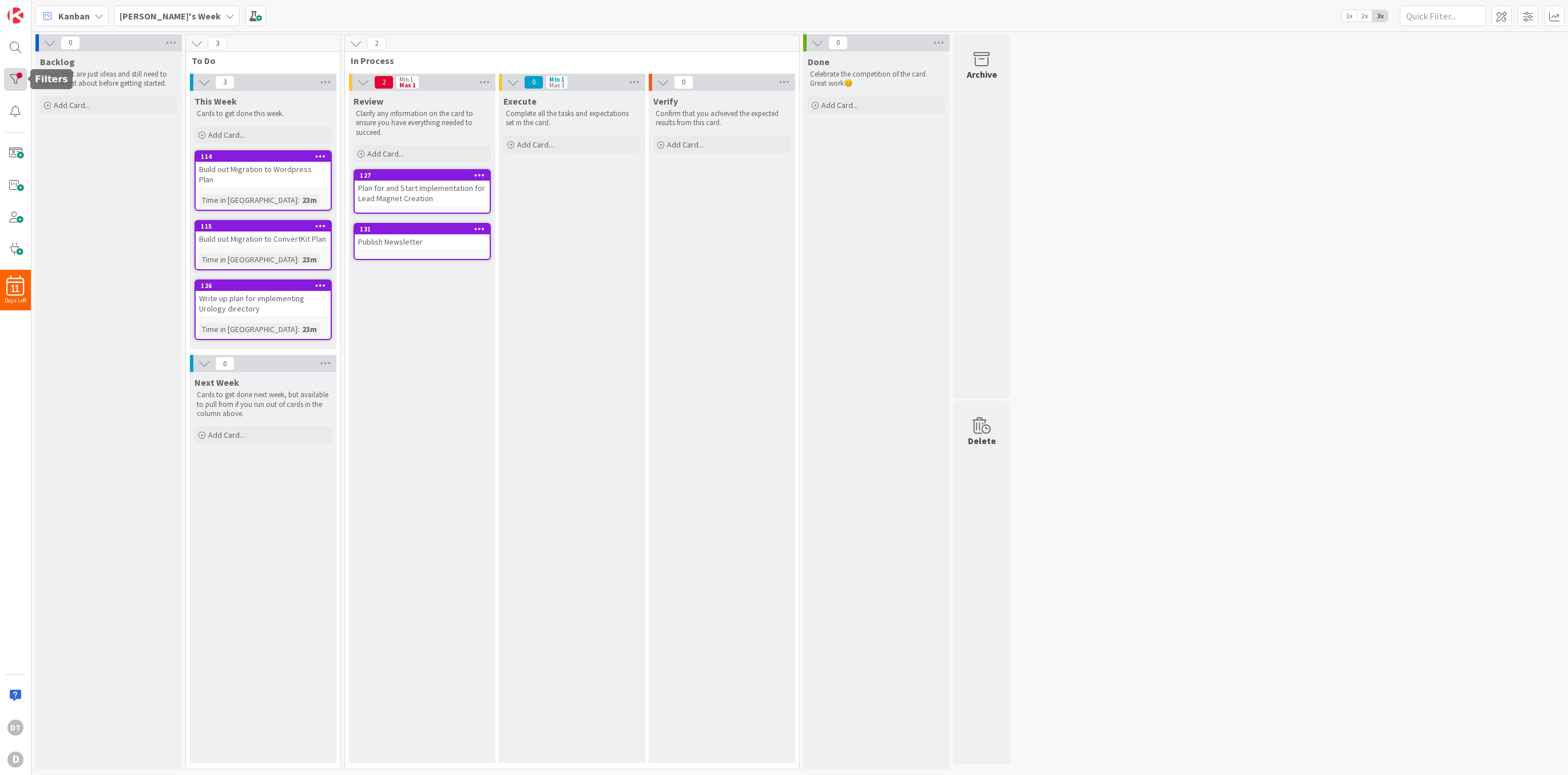
click at [24, 75] on div at bounding box center [16, 80] width 23 height 23
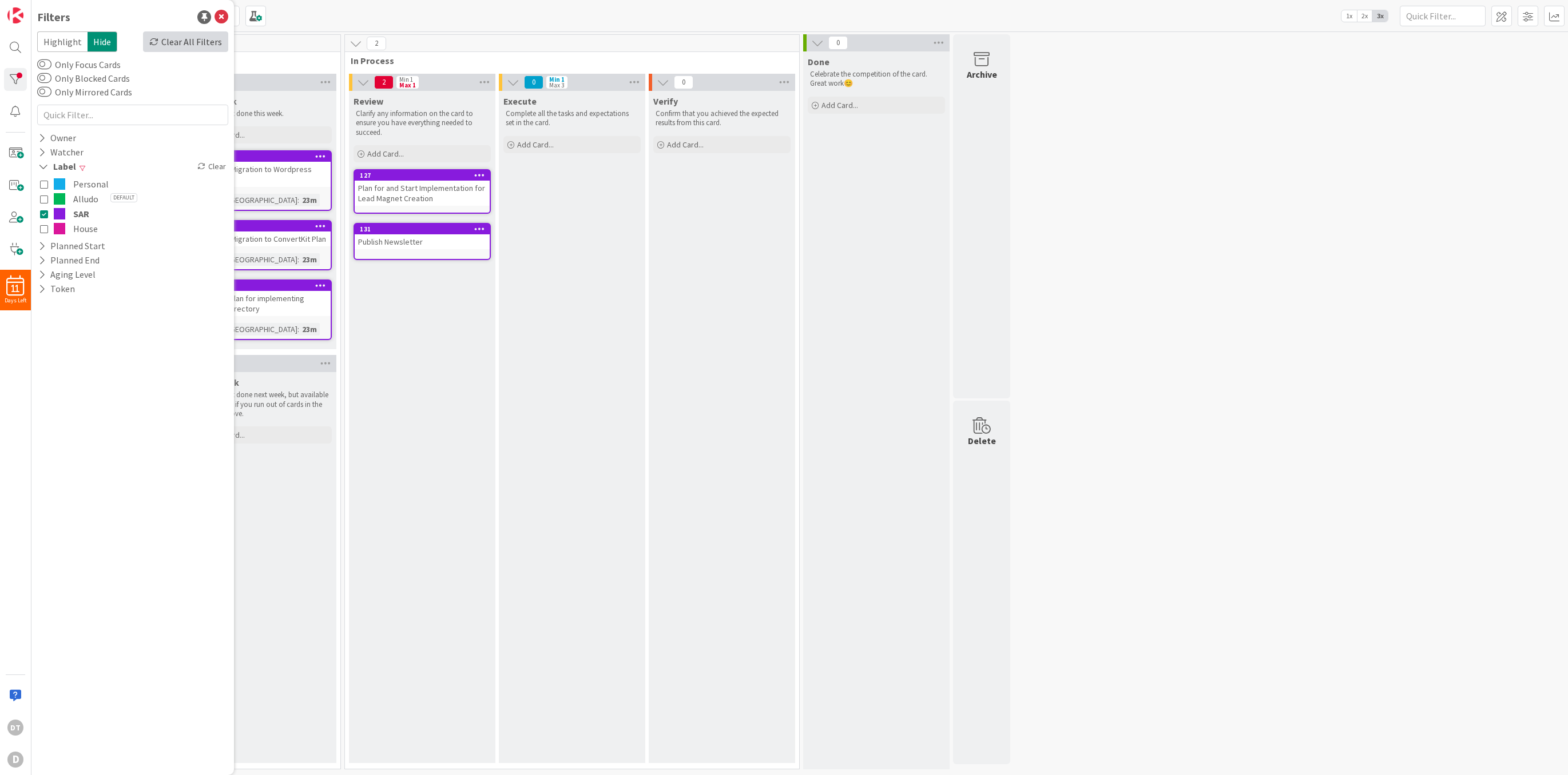
click at [179, 38] on div "Clear All Filters" at bounding box center [186, 42] width 85 height 21
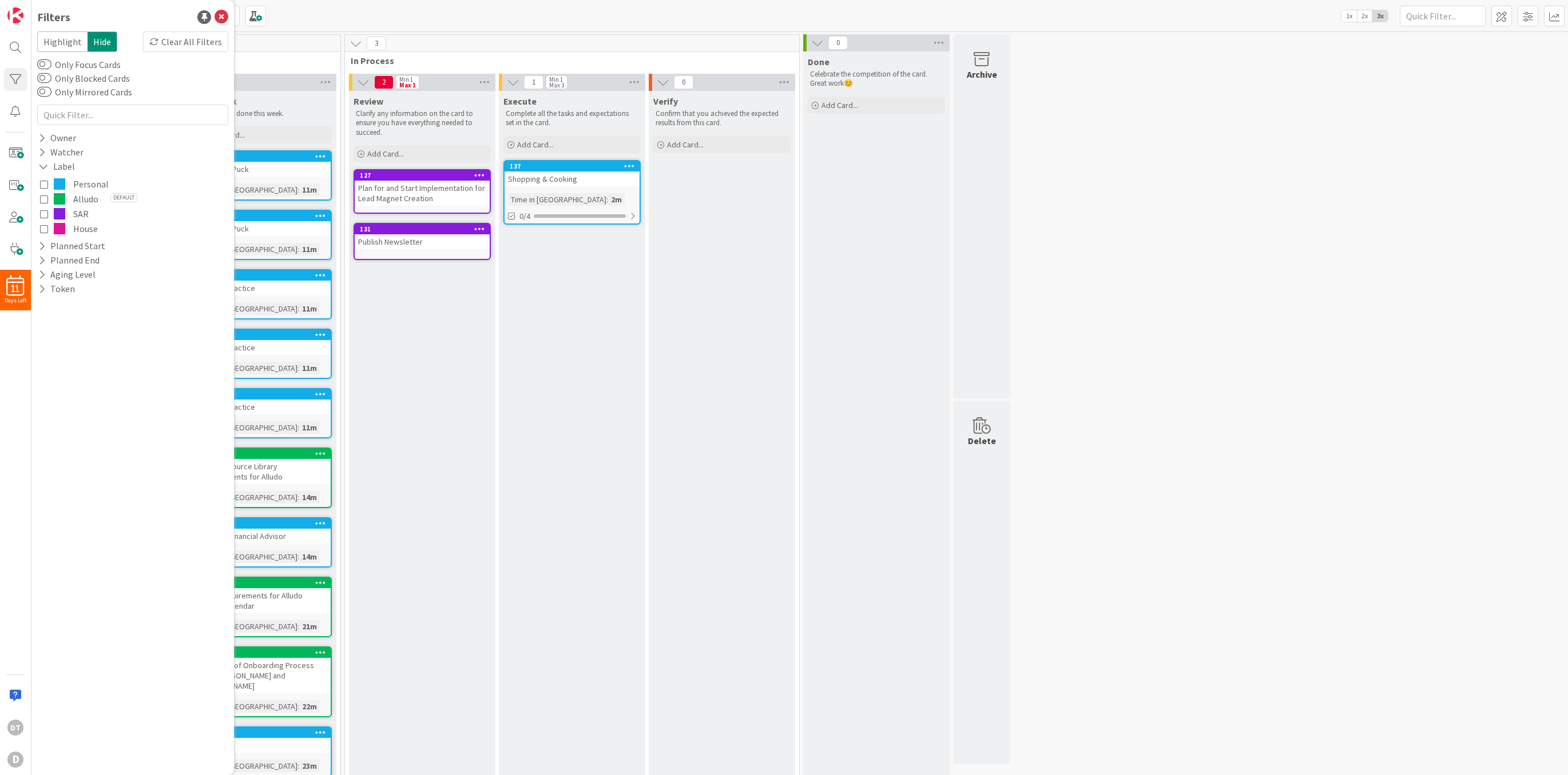
click at [425, 19] on div "[PERSON_NAME]'s Week 1x 2x 3x" at bounding box center [800, 16] width 1536 height 32
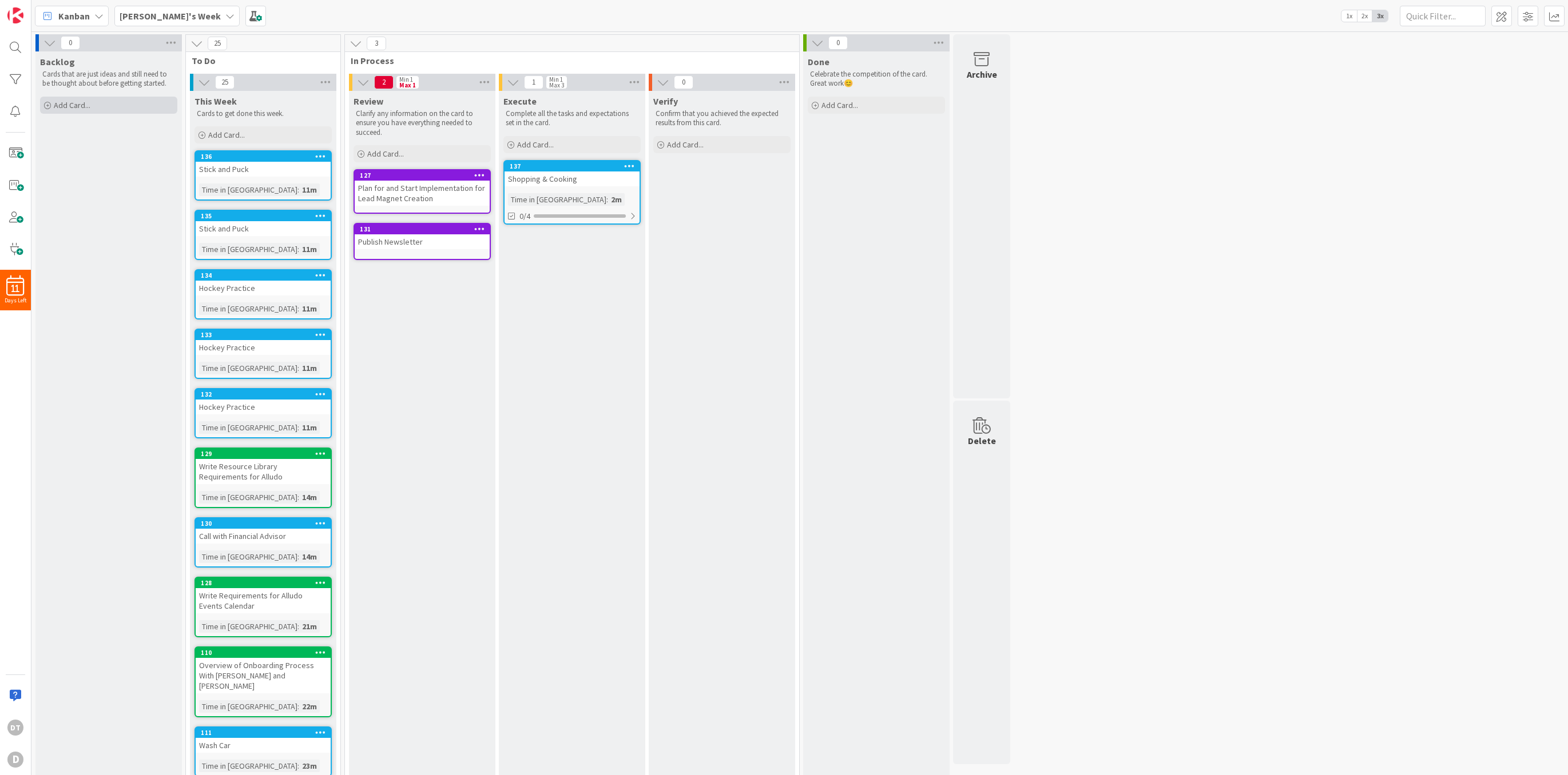
click at [65, 102] on span "Add Card..." at bounding box center [72, 105] width 37 height 10
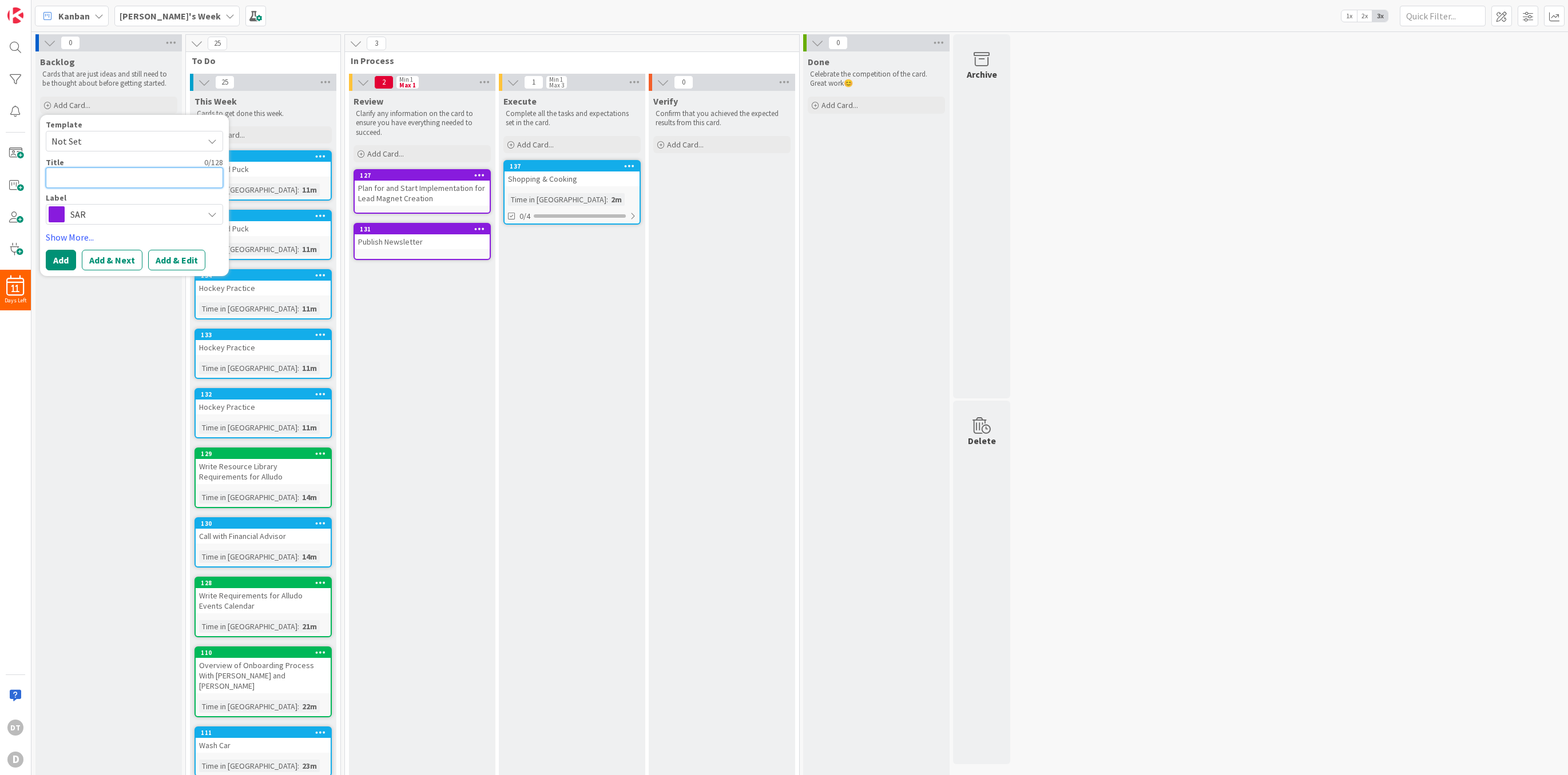
type textarea "x"
type textarea "W"
type textarea "x"
type textarea "Wrt"
type textarea "x"
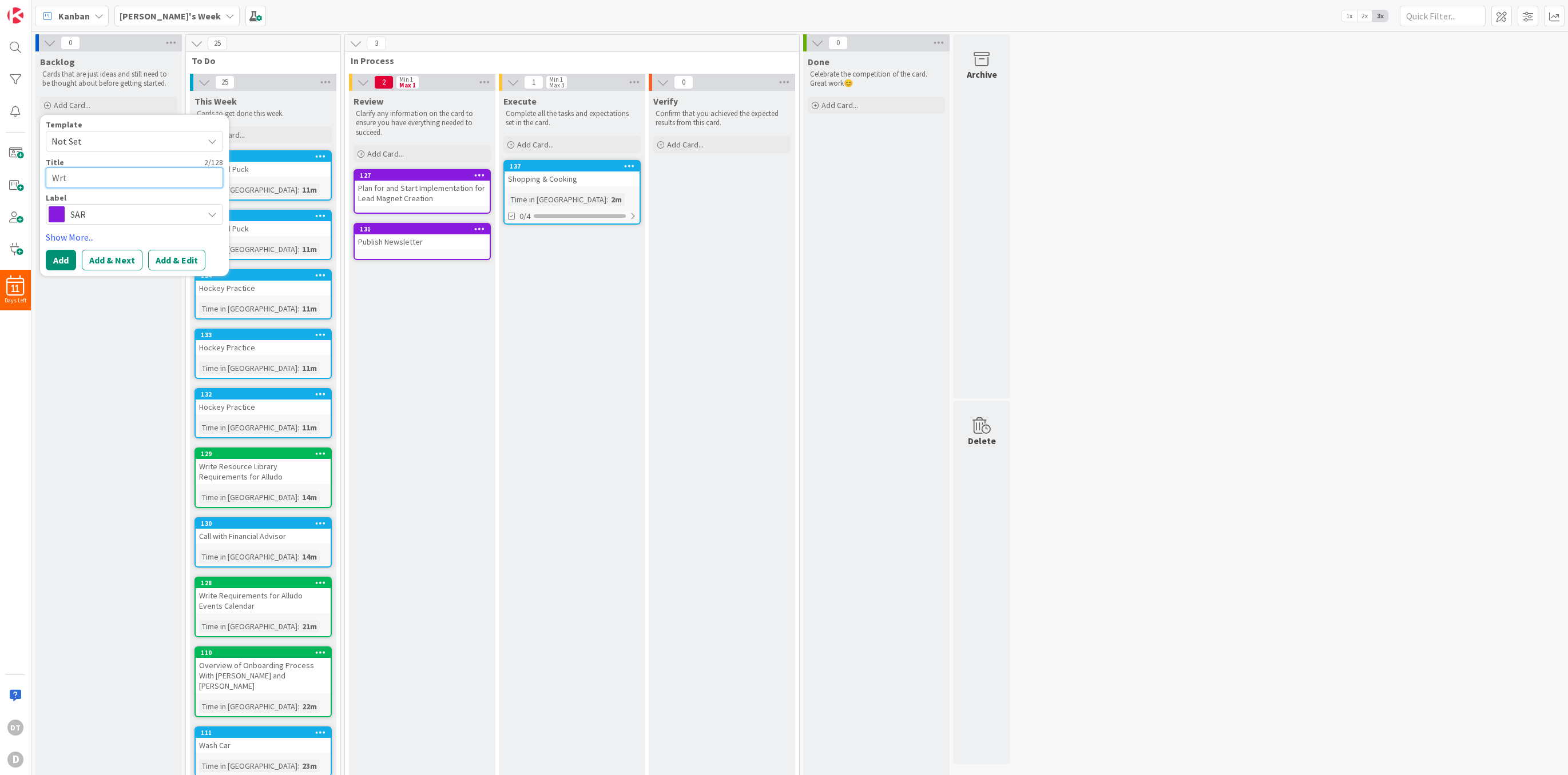
type textarea "Wrti"
type textarea "x"
type textarea "Wrtie"
type textarea "x"
type textarea "Wrti"
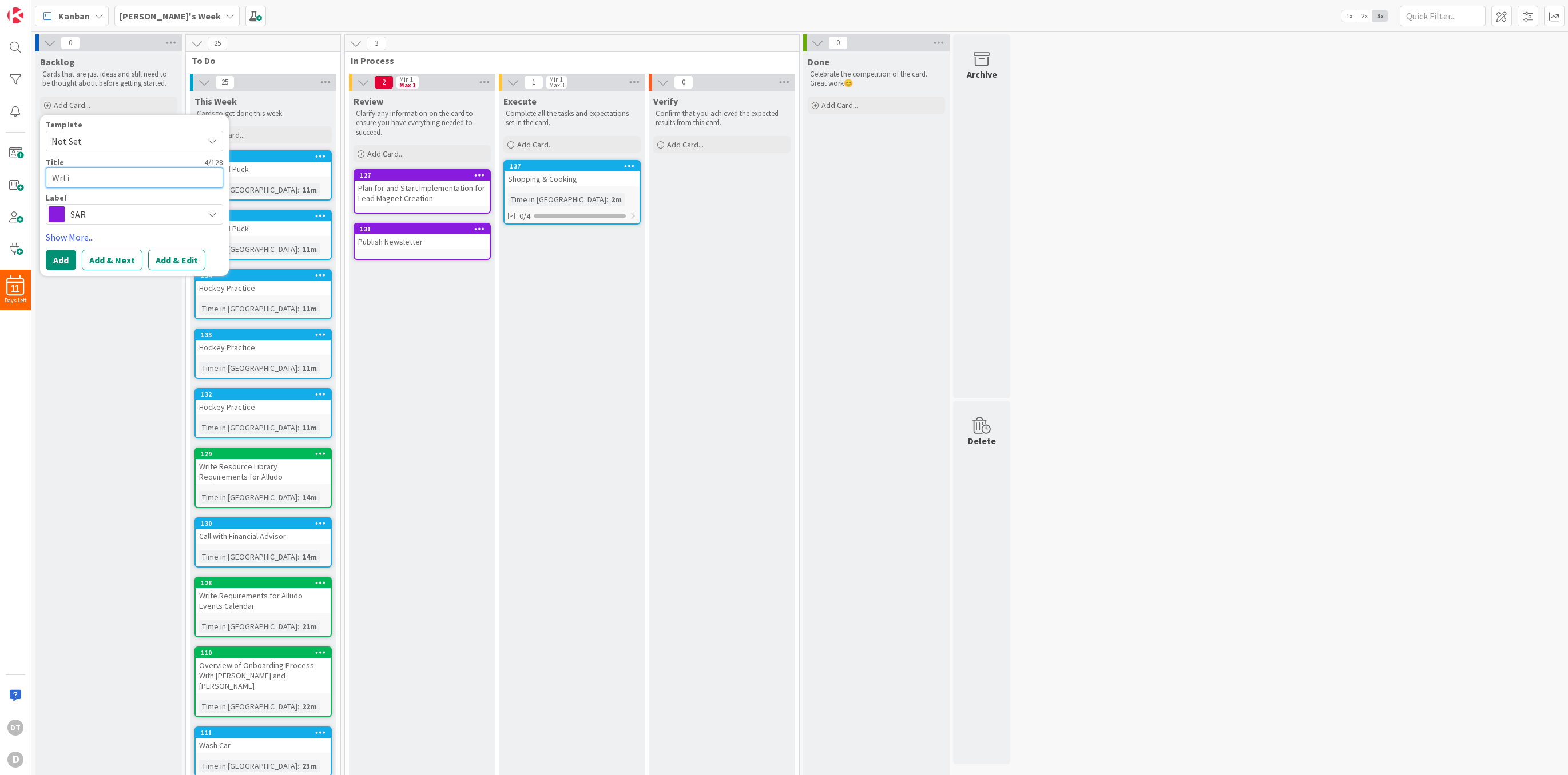
type textarea "x"
type textarea "Wrt"
type textarea "x"
type textarea "Wr"
type textarea "x"
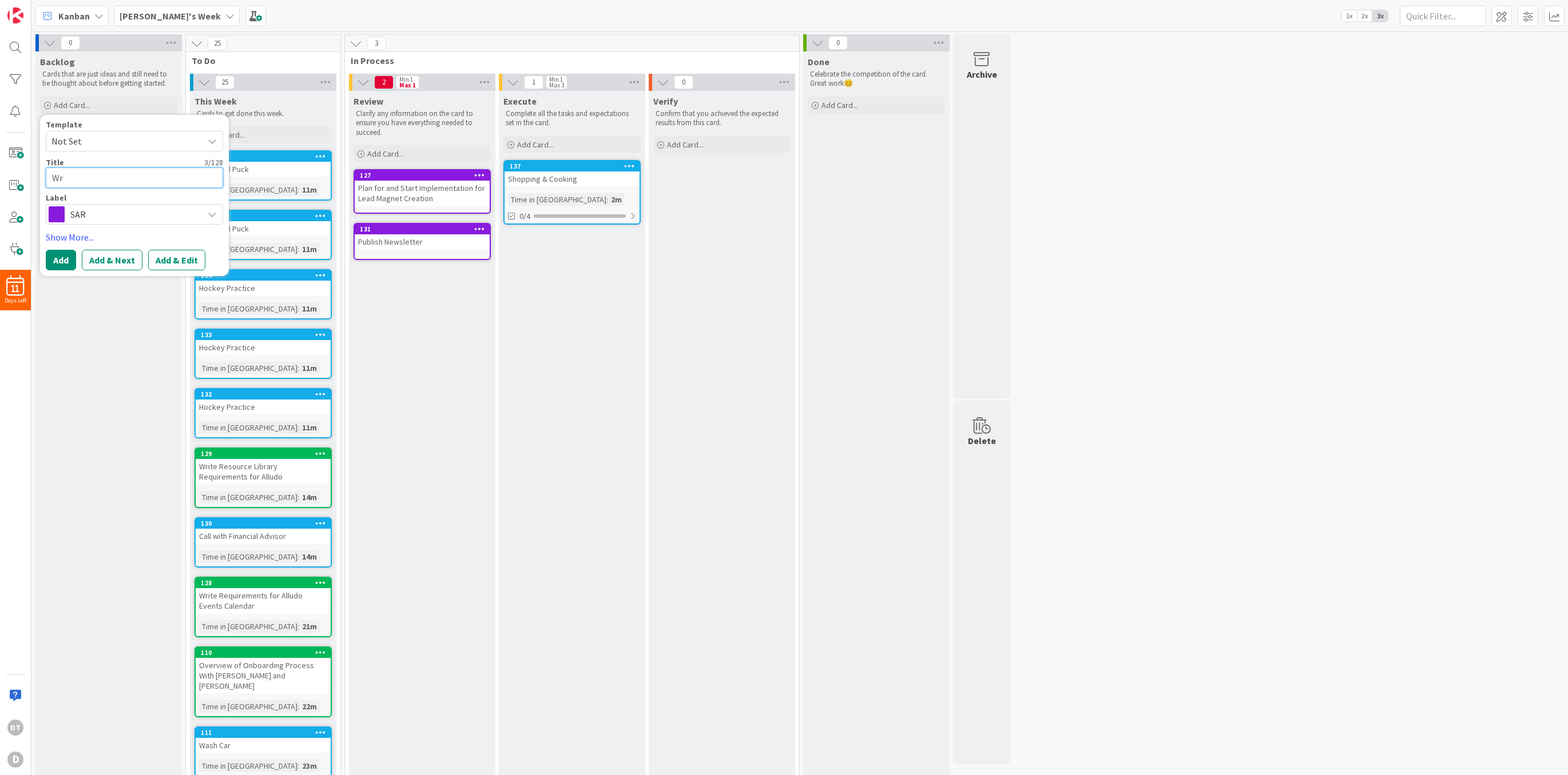
type textarea "W"
type textarea "x"
type textarea "C"
type textarea "x"
type textarea "Co"
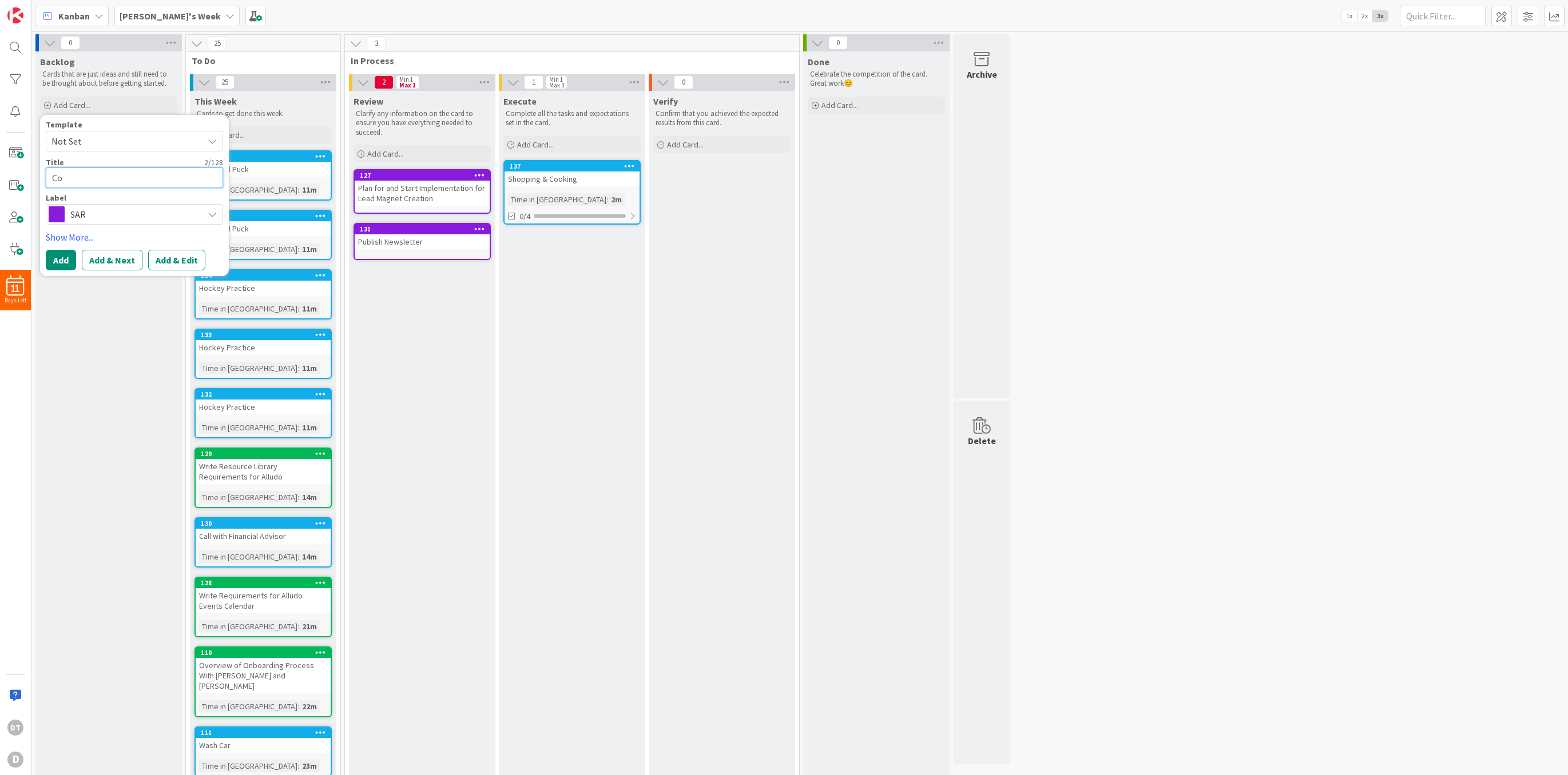
type textarea "x"
type textarea "Com"
type textarea "x"
type textarea "Comm"
type textarea "x"
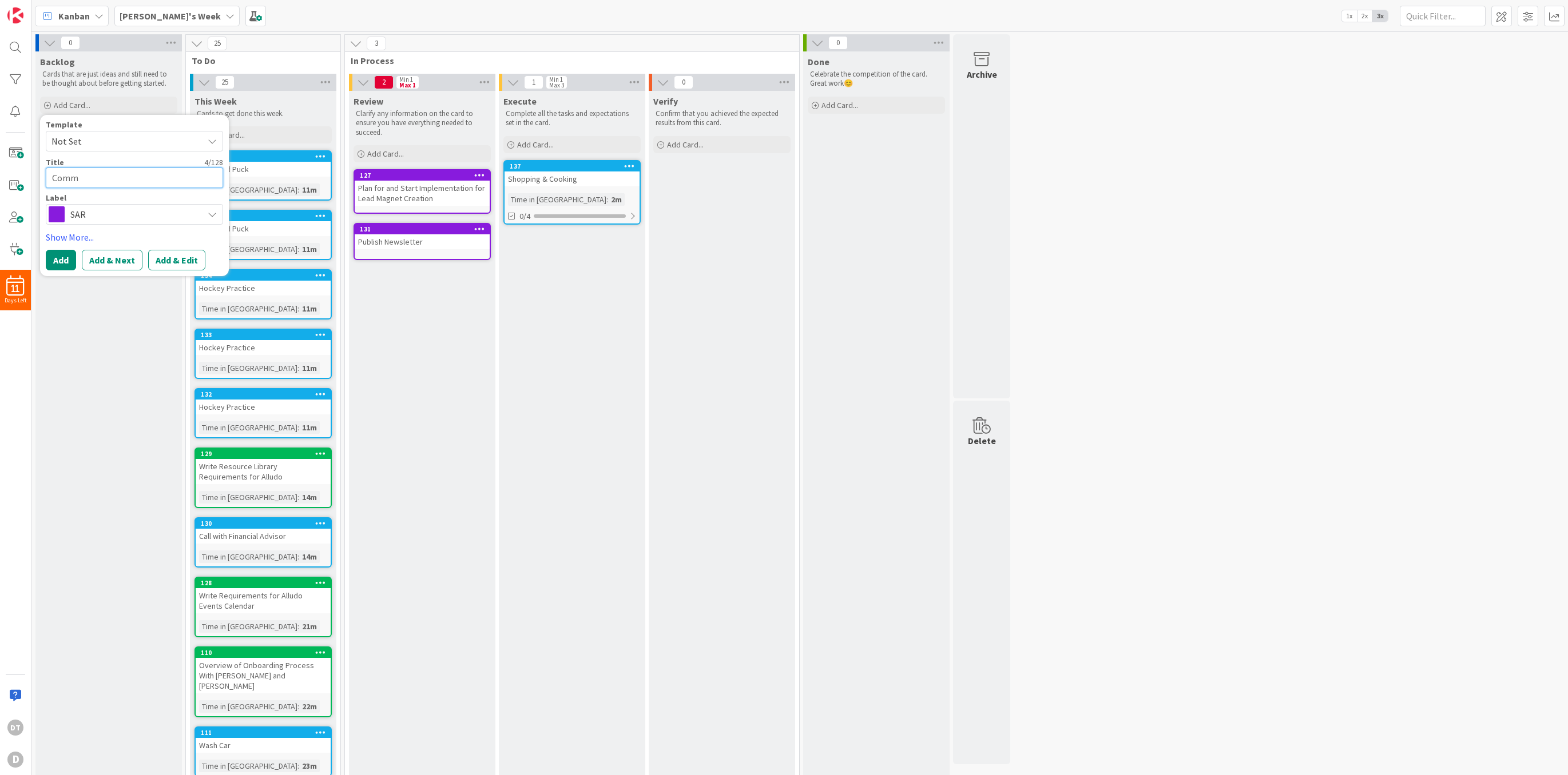
type textarea "Commu"
type textarea "x"
type textarea "Commun"
type textarea "x"
type textarea "Communi"
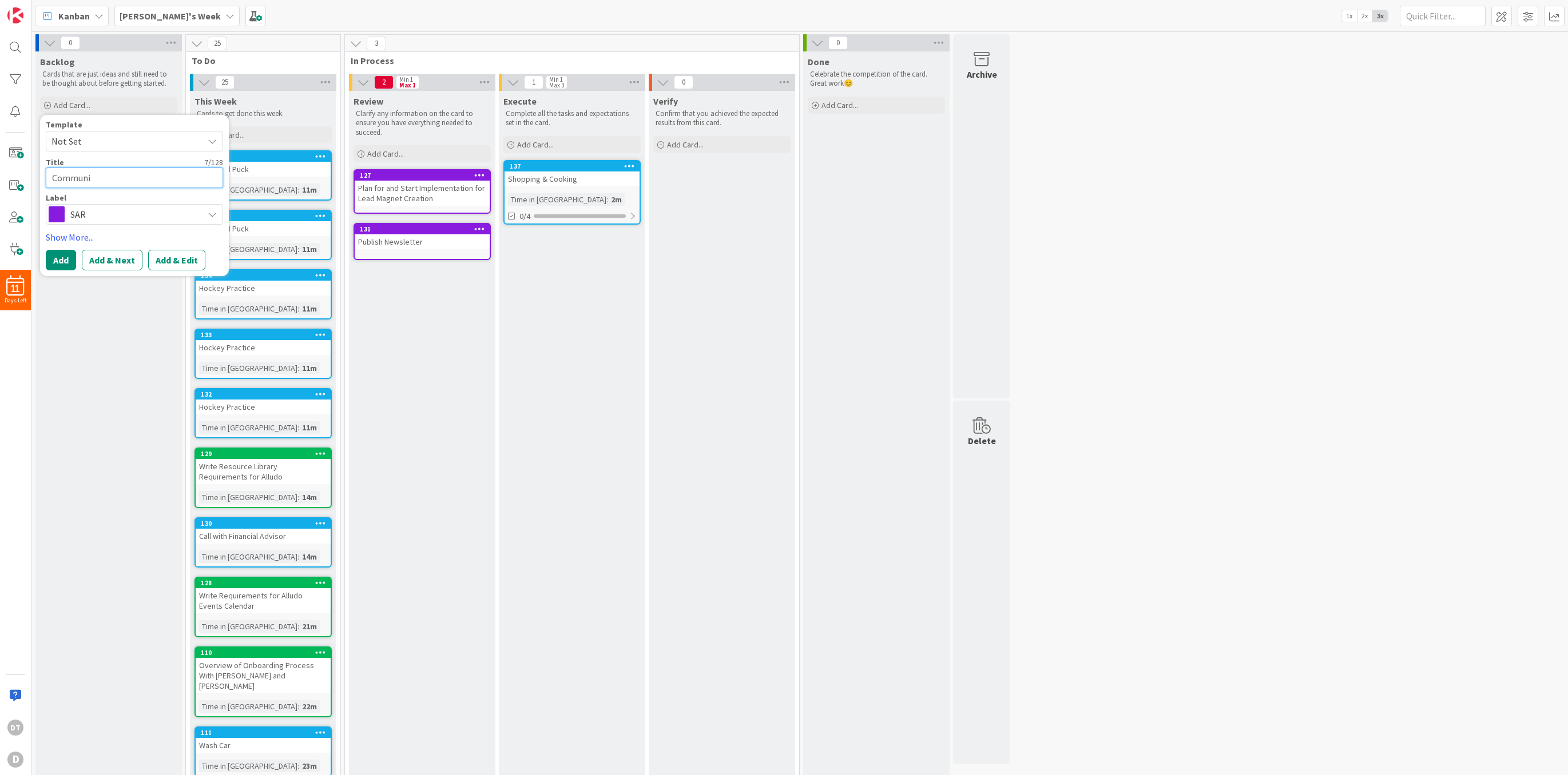
type textarea "x"
type textarea "Communic"
type textarea "x"
type textarea "Communica"
type textarea "x"
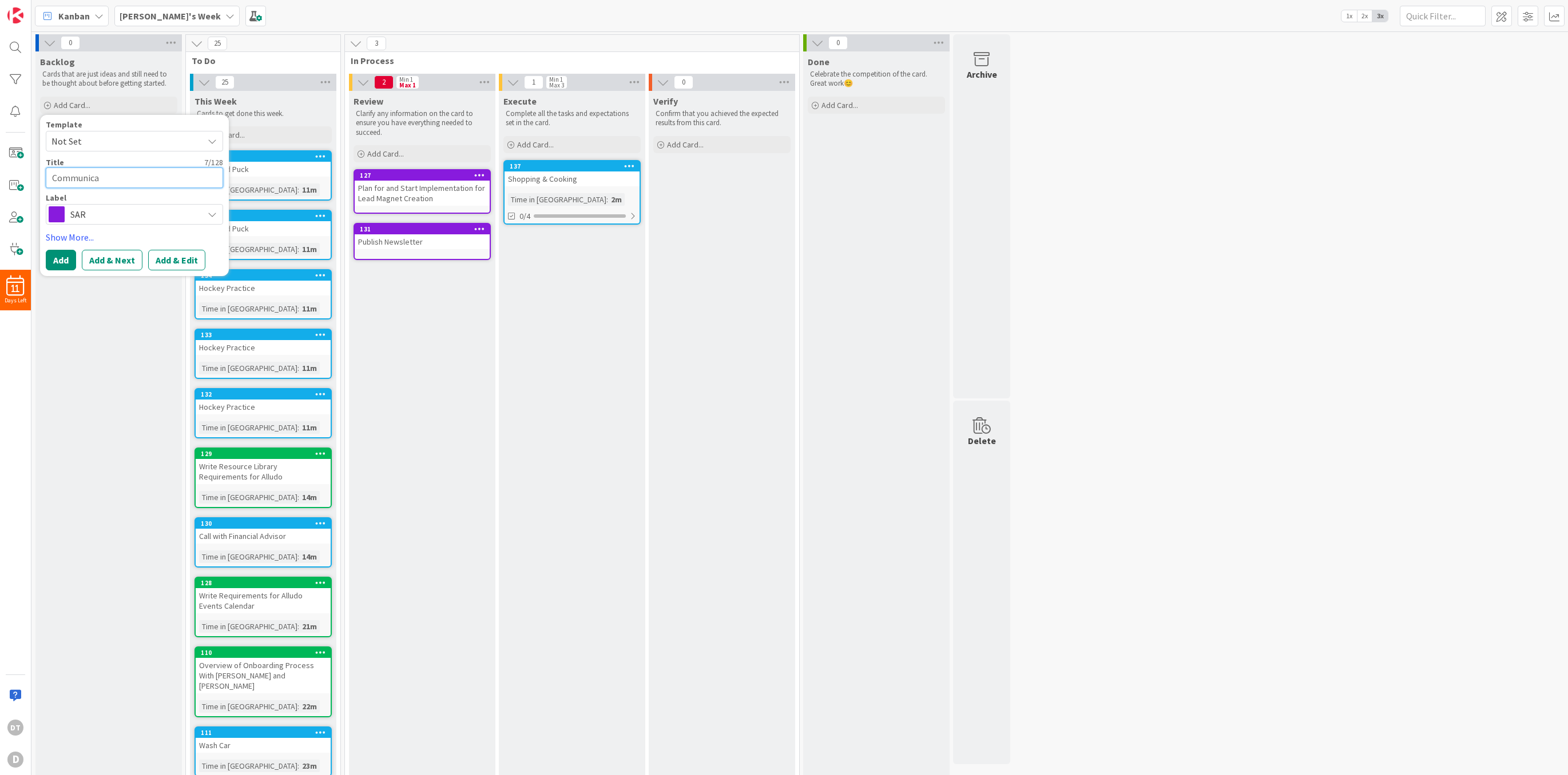
type textarea "Communicat"
type textarea "x"
type textarea "Communicate"
type textarea "x"
type textarea "Communicate"
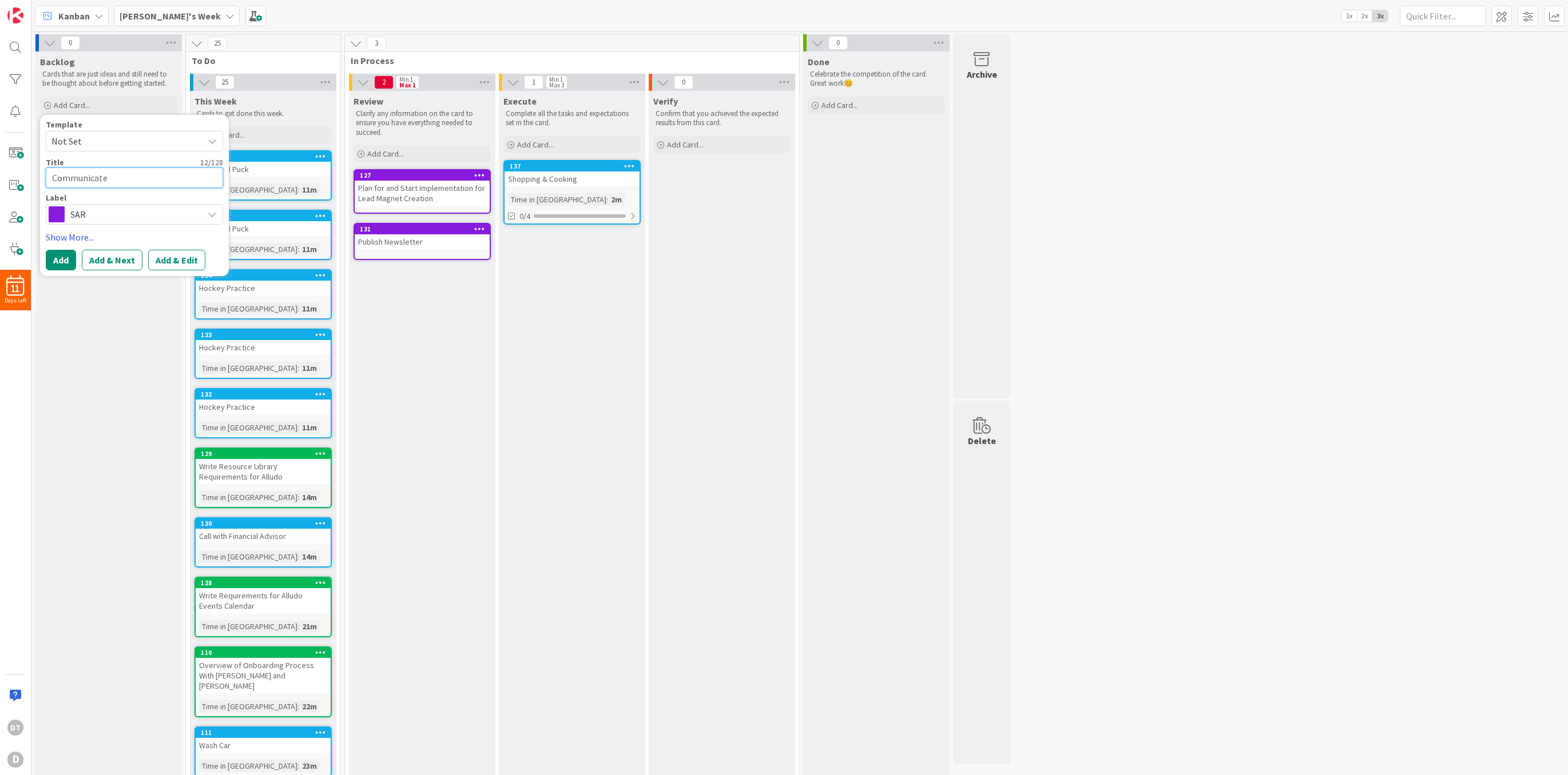
type textarea "x"
type textarea "Communicate C"
type textarea "x"
type textarea "Communicate Ca"
type textarea "x"
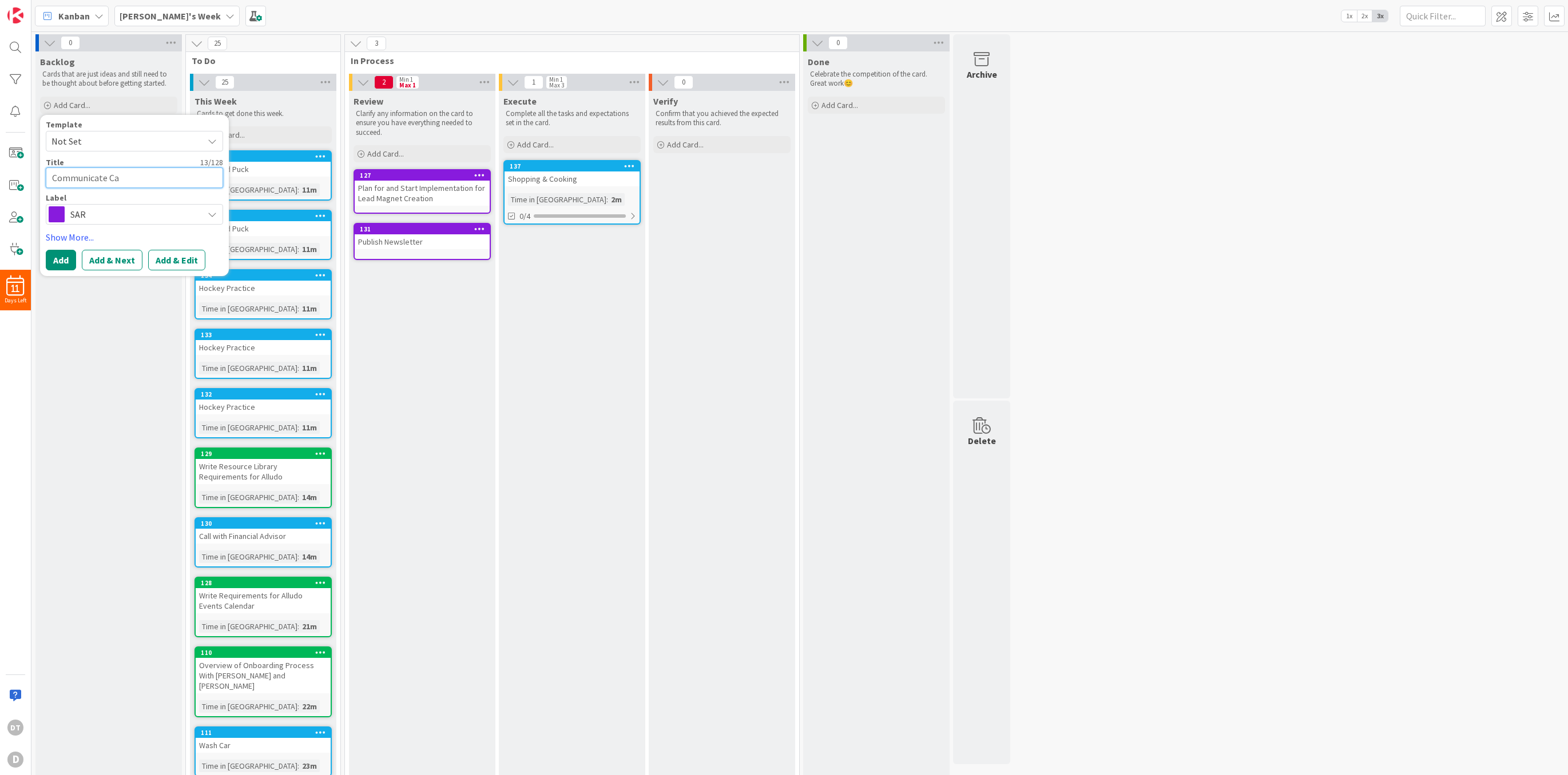
type textarea "Communicate Can"
type textarea "x"
type textarea "Communicate [PERSON_NAME]"
type textarea "x"
type textarea "Communicate Canges"
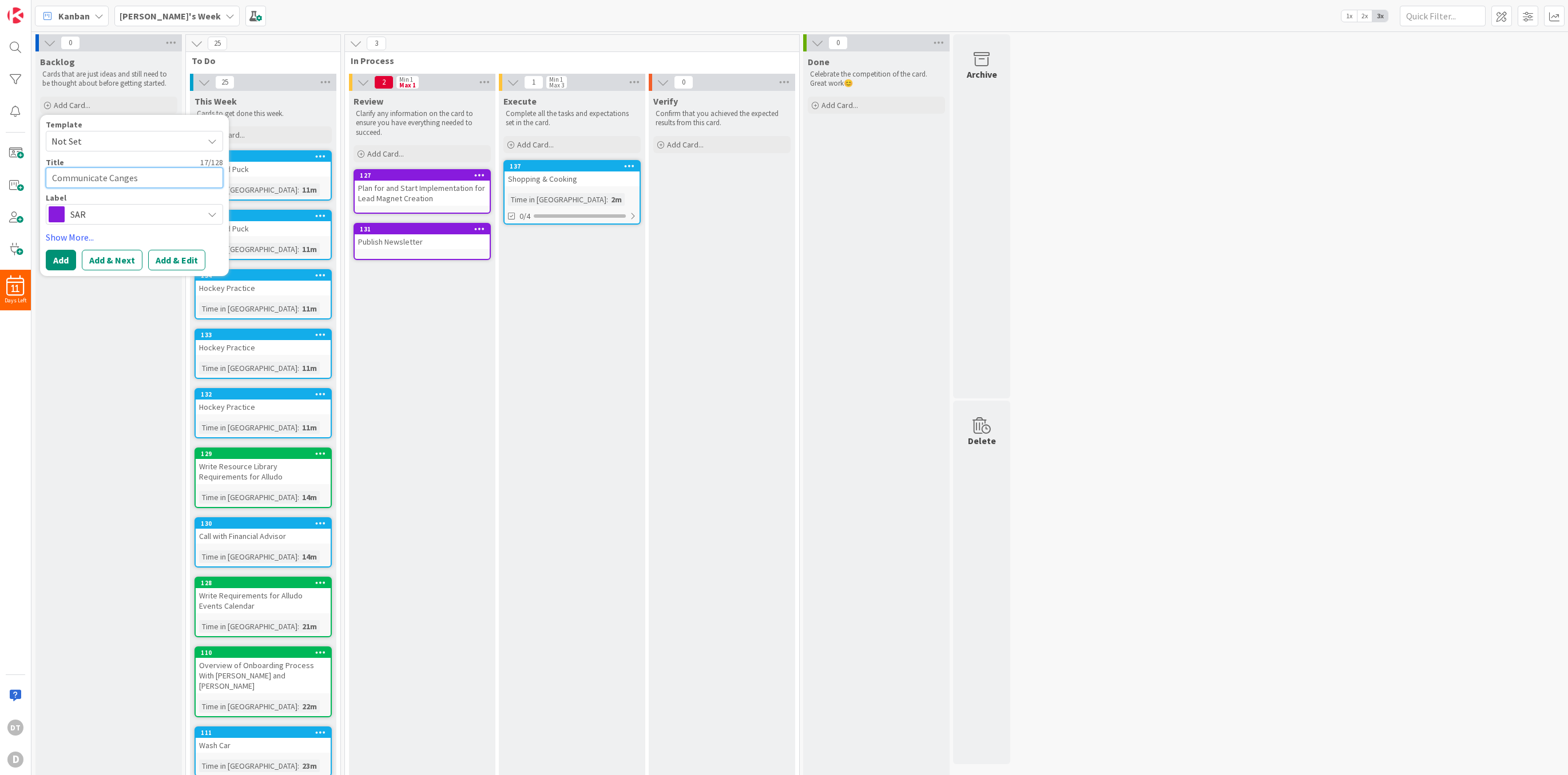
type textarea "x"
type textarea "Communicate Canges"
type textarea "x"
type textarea "Communicate Canges"
type textarea "x"
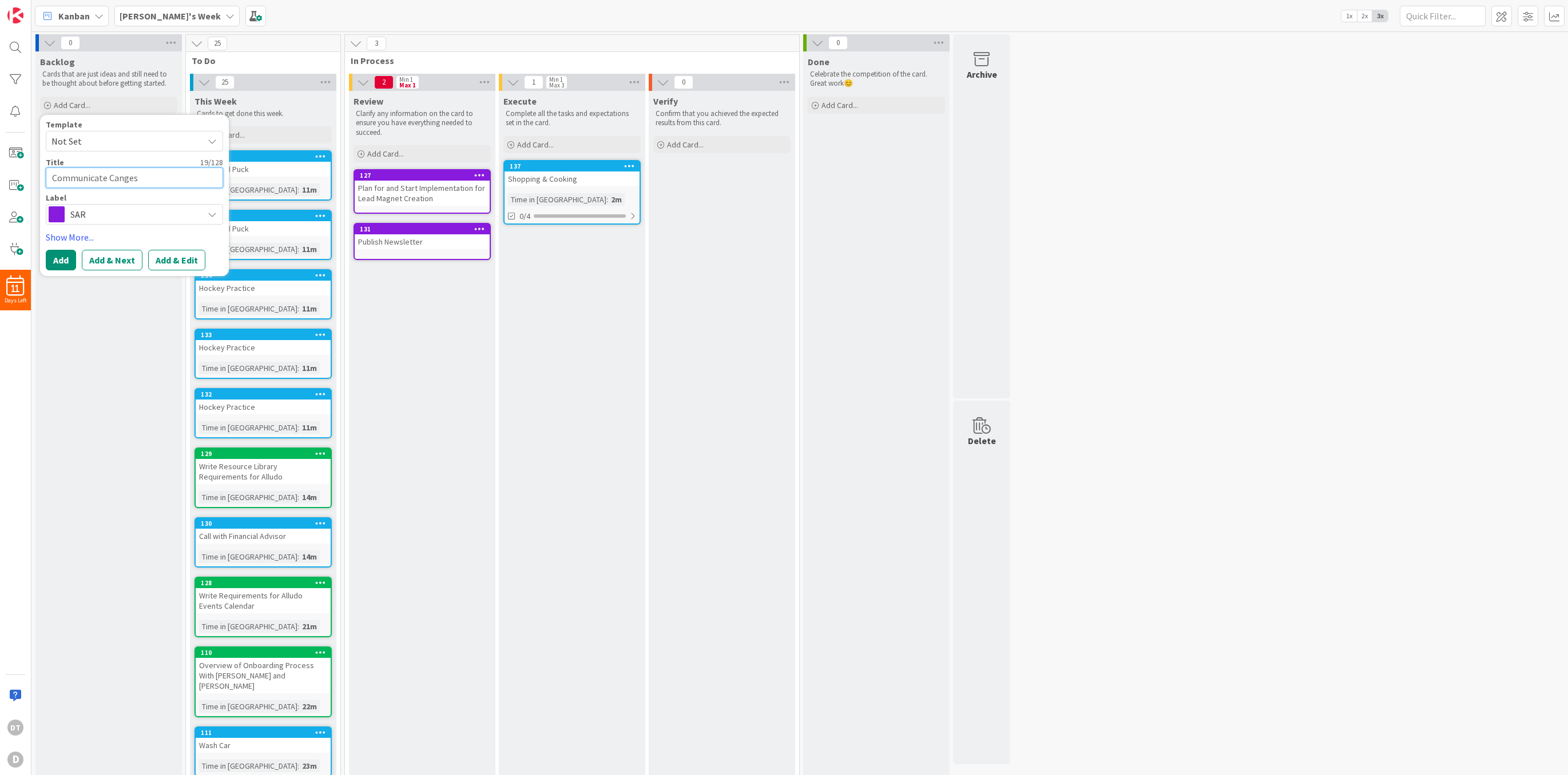
type textarea "Communicate [PERSON_NAME]"
type textarea "x"
type textarea "Communicate Cang"
type textarea "x"
type textarea "Communicate Can"
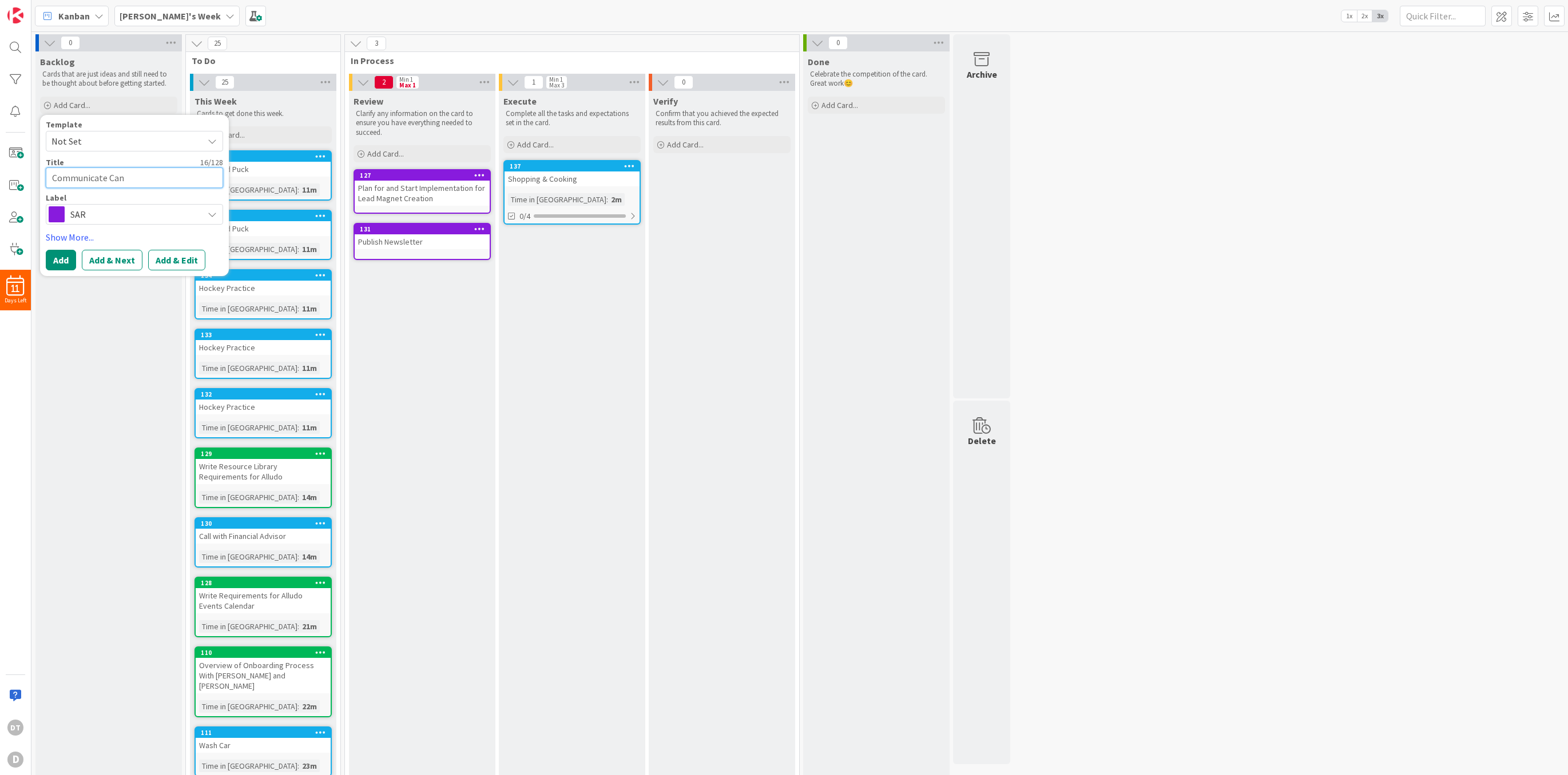
type textarea "x"
type textarea "Communicate Ca"
type textarea "x"
type textarea "Communicate C"
type textarea "x"
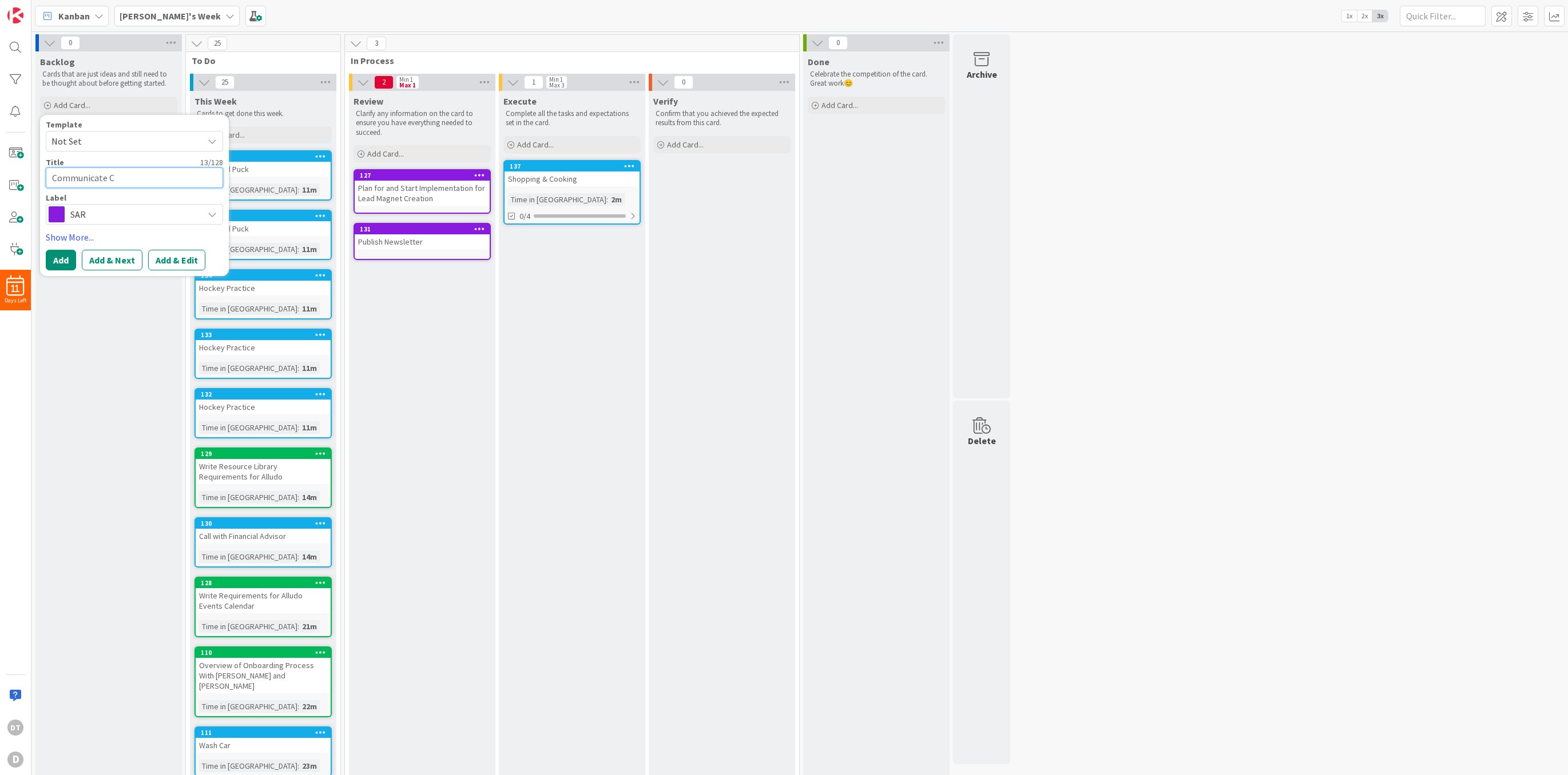
type textarea "Communicate Ch"
type textarea "x"
type textarea "Communicate Cha"
type textarea "x"
type textarea "Communicate [PERSON_NAME]"
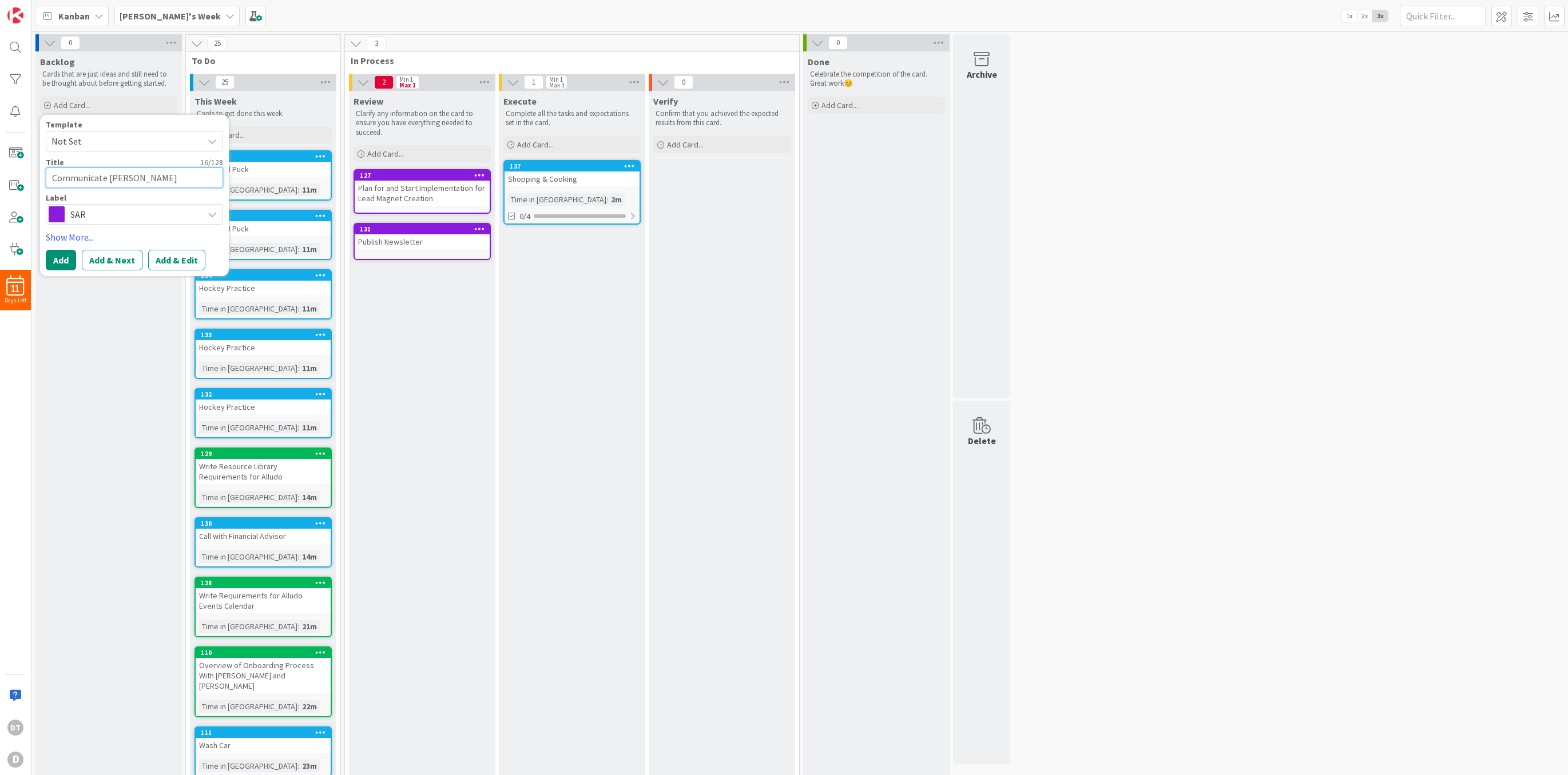
type textarea "x"
type textarea "Communicate Change"
type textarea "x"
type textarea "Communicate Changes"
type textarea "x"
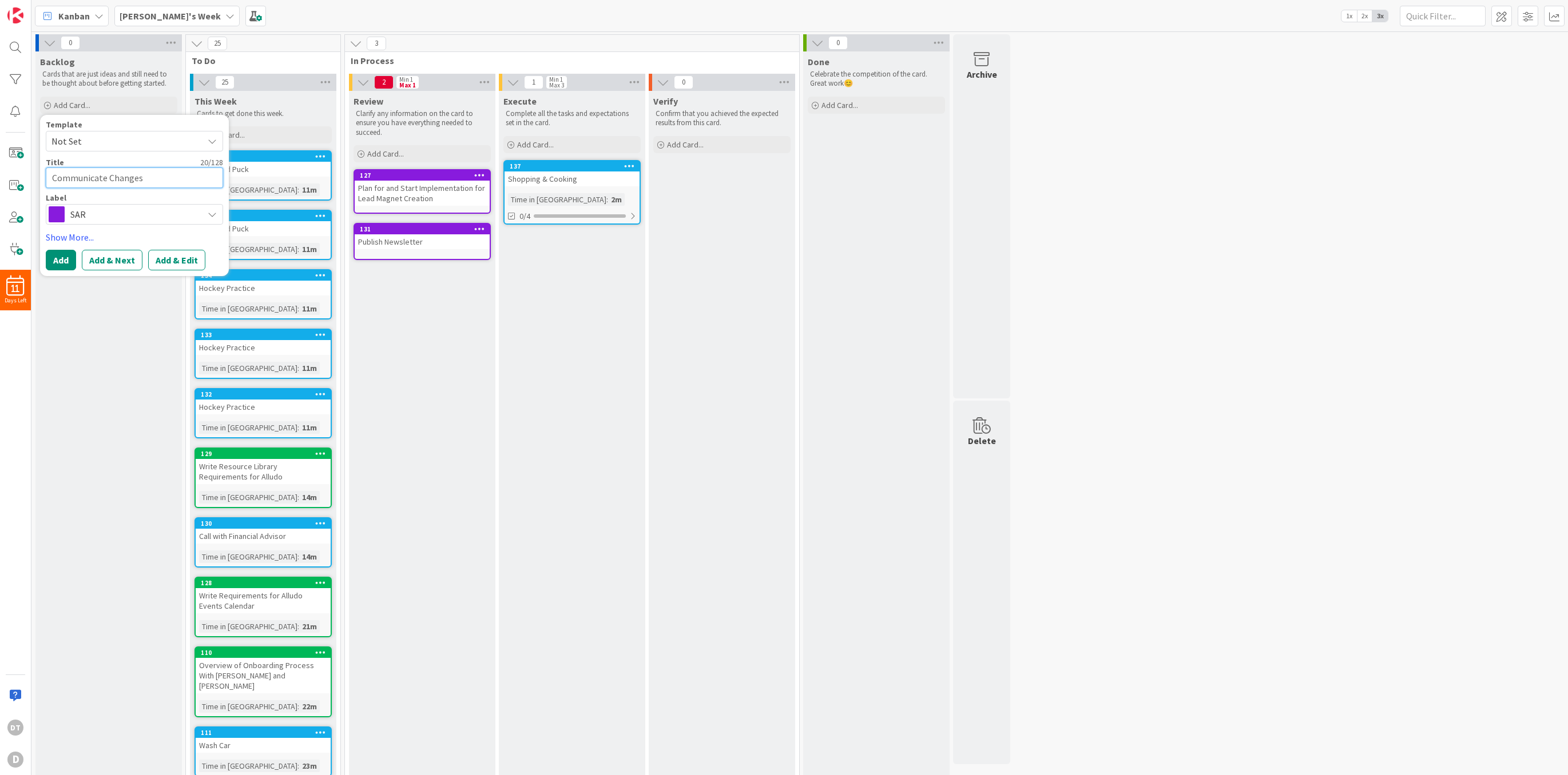
type textarea "Communicate Changes"
type textarea "x"
type textarea "Communicate Changes C"
type textarea "x"
type textarea "Communicate Changes Co"
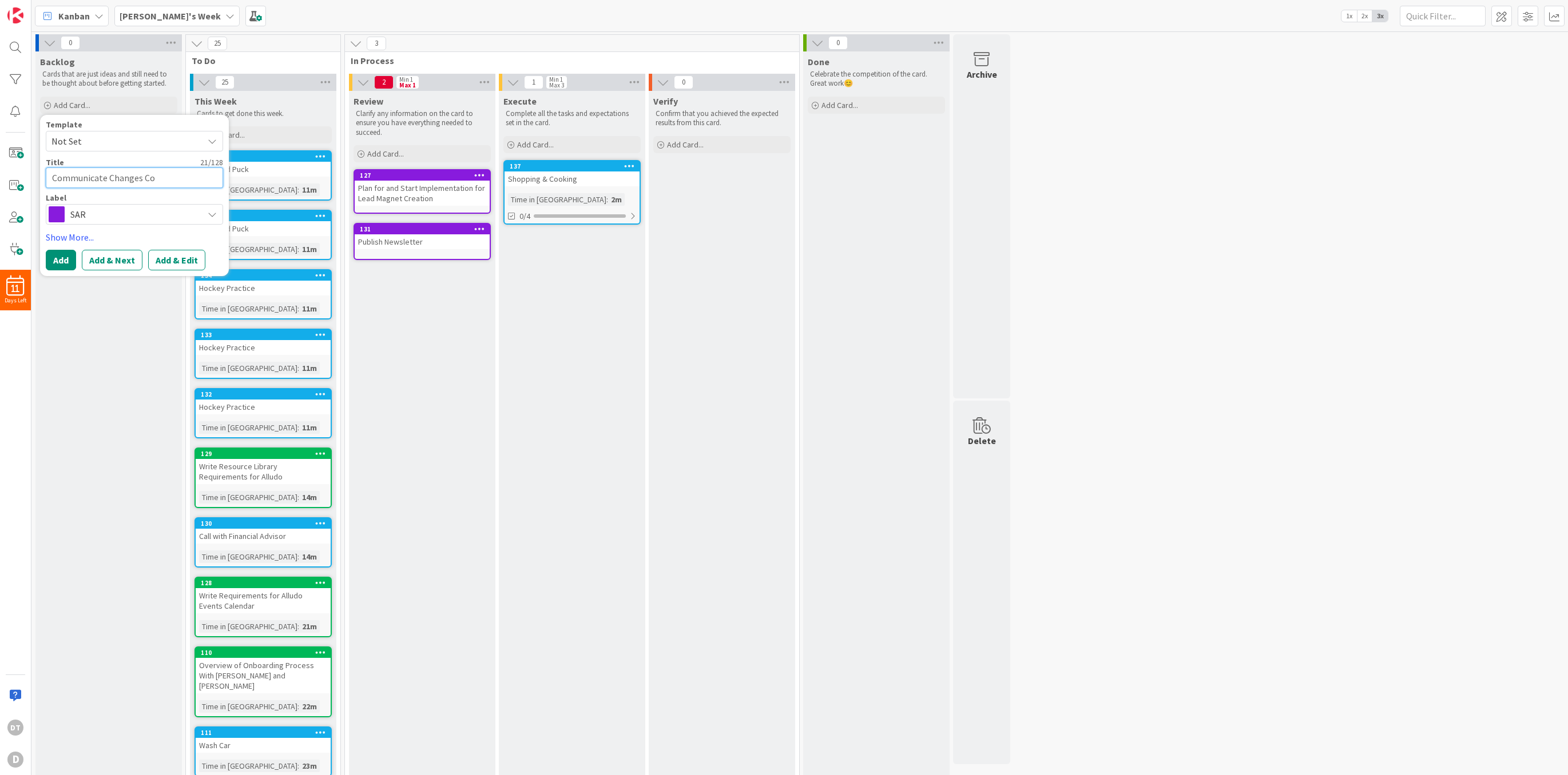
type textarea "x"
type textarea "Communicate Changes Com"
type textarea "x"
type textarea "Communicate Changes Comi"
type textarea "x"
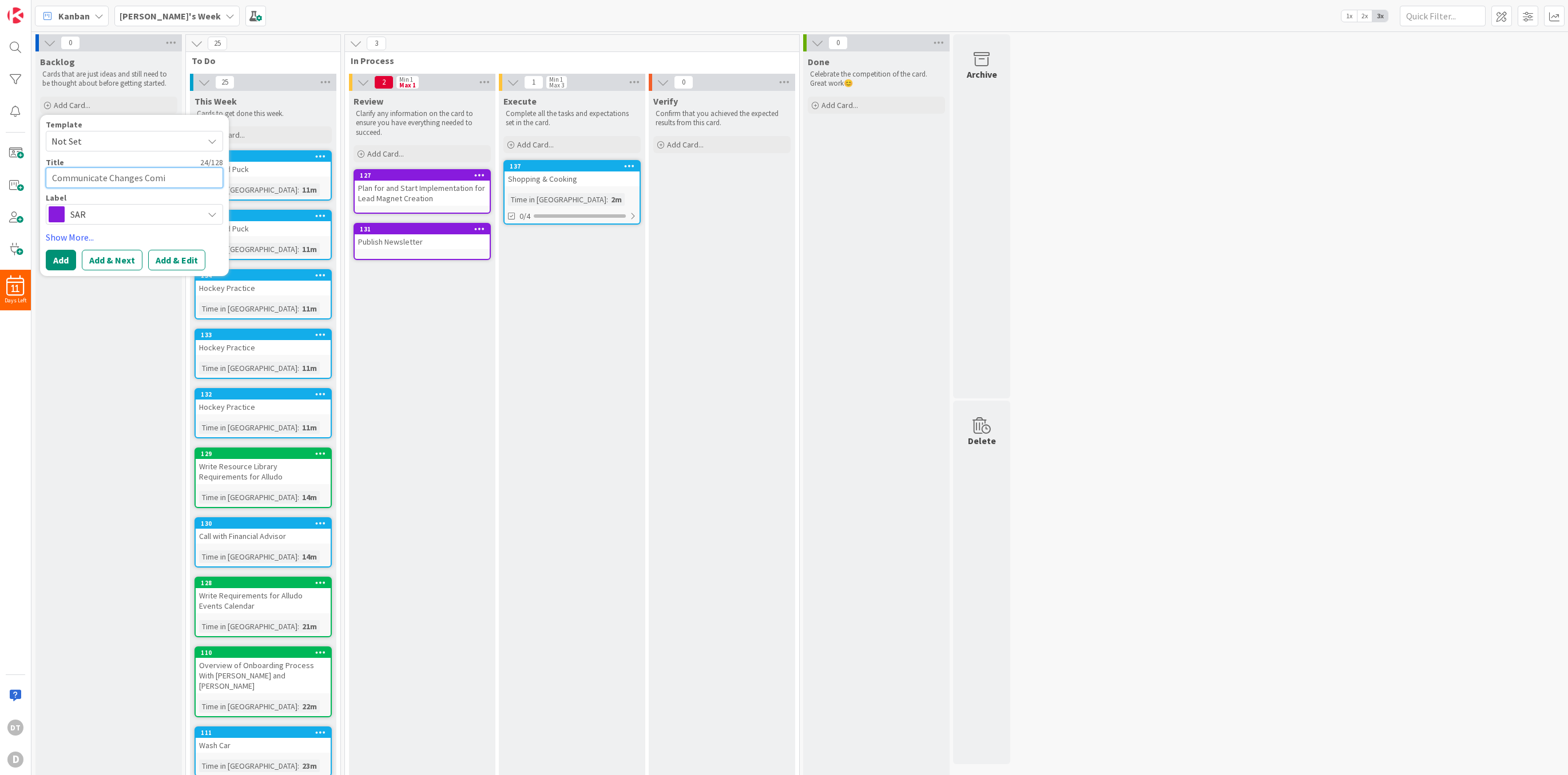
type textarea "Communicate Changes Comin"
type textarea "x"
type textarea "Communicate Changes Comint"
type textarea "x"
type textarea "Communicate Changes Coming"
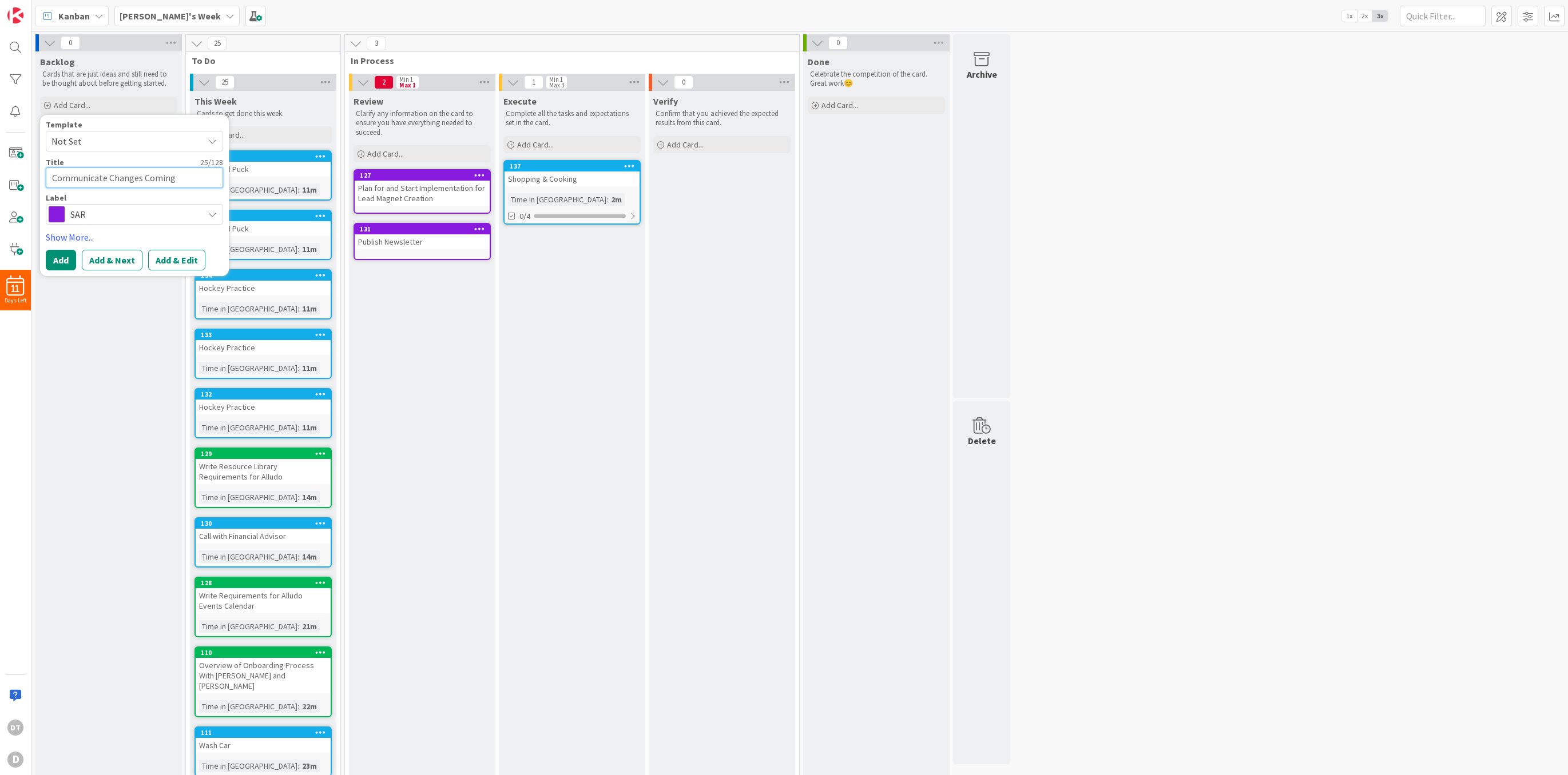
type textarea "x"
type textarea "Communicate Changes Coming"
type textarea "x"
type textarea "Communicate Changes Coming t"
type textarea "x"
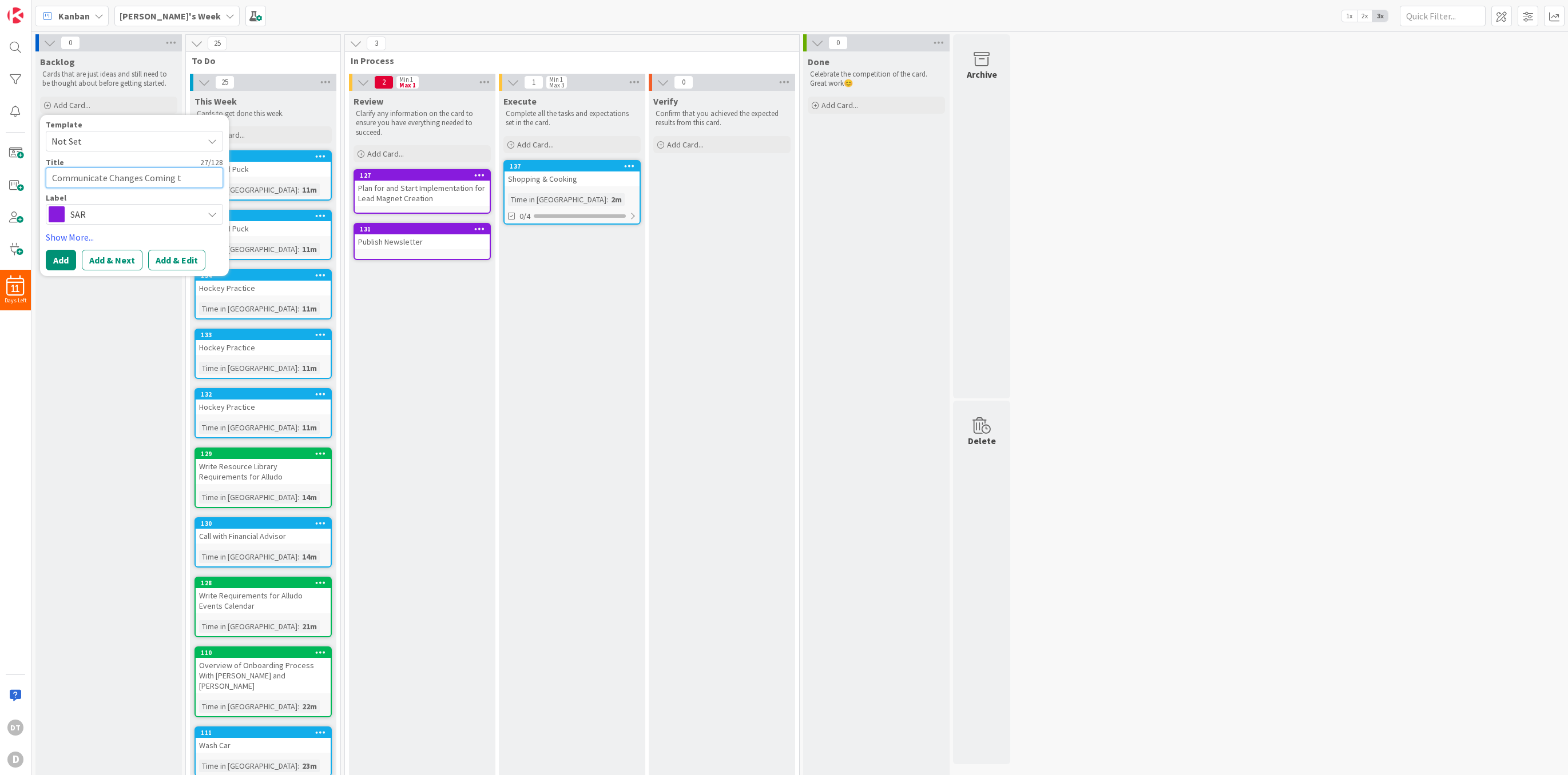
type textarea "Communicate Changes Coming to"
type textarea "x"
type textarea "Communicate Changes Coming to"
type textarea "x"
type textarea "Communicate Changes Coming to A"
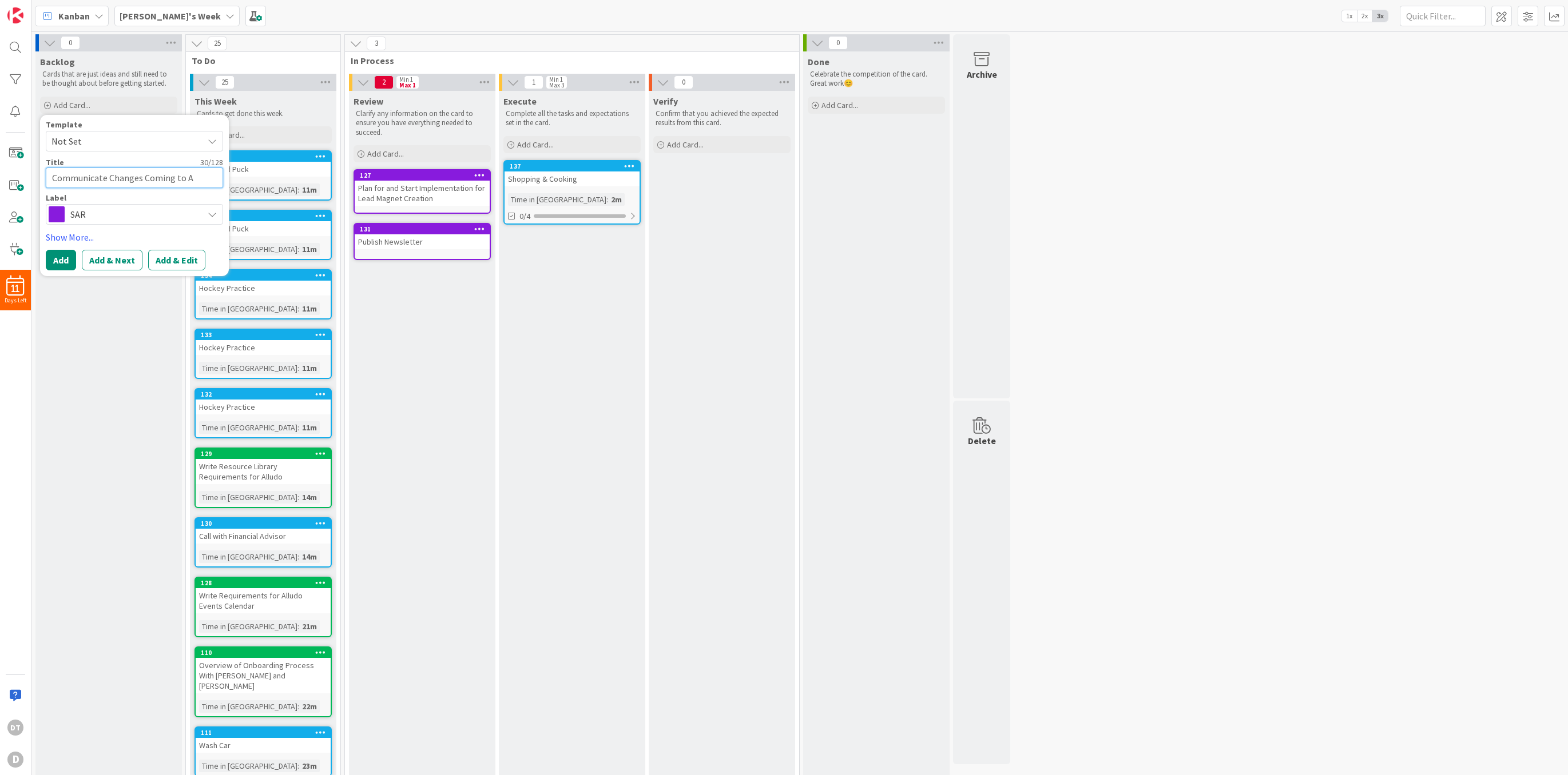
type textarea "x"
type textarea "Communicate Changes Coming to Al"
type textarea "x"
type textarea "Communicate Changes Coming to Allu"
type textarea "x"
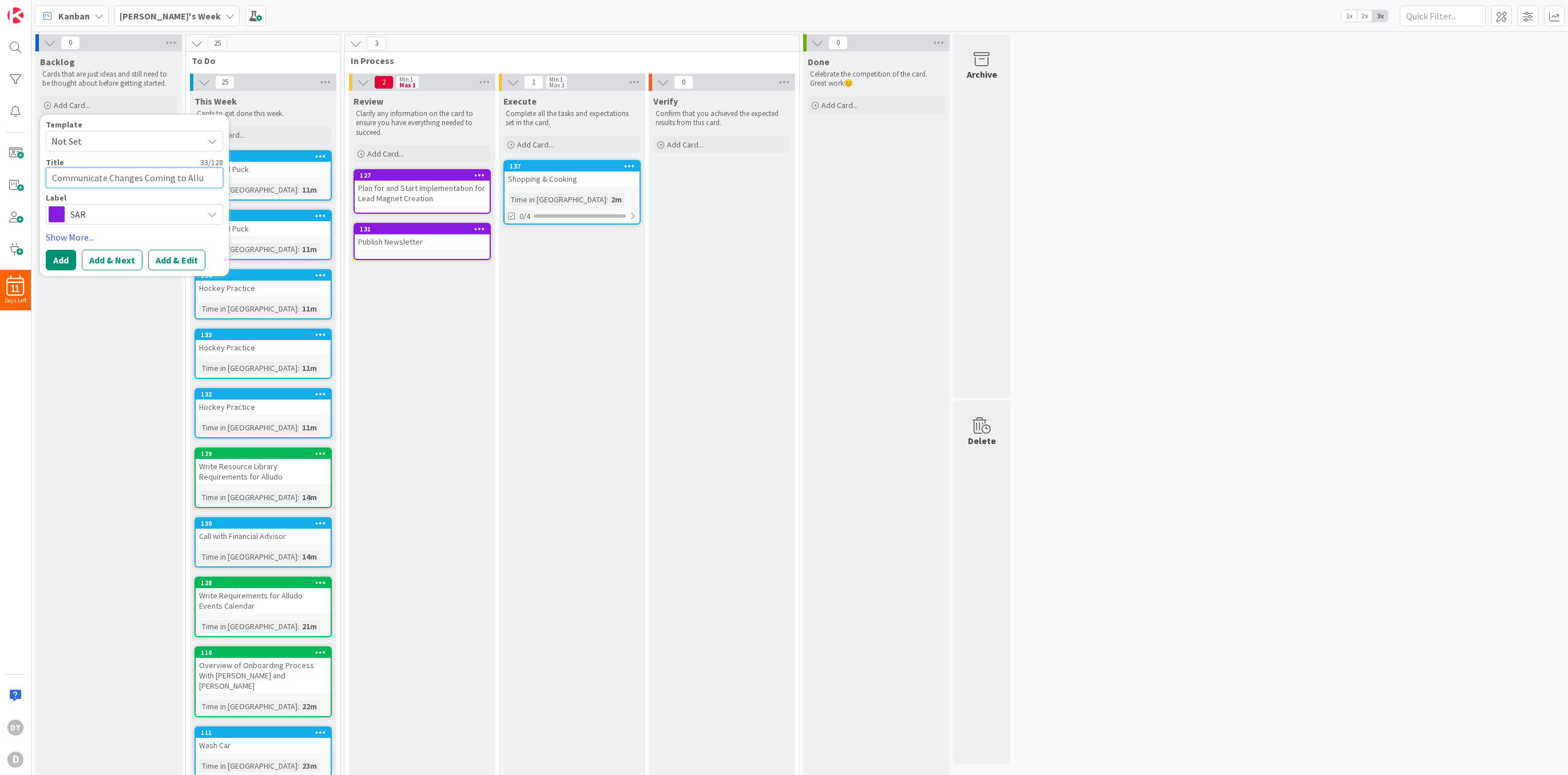
type textarea "Communicate Changes Coming to Allud"
type textarea "x"
type textarea "Communicate Changes Coming to Alludo"
type textarea "x"
type textarea "Communicate Changes Coming to Alludo T"
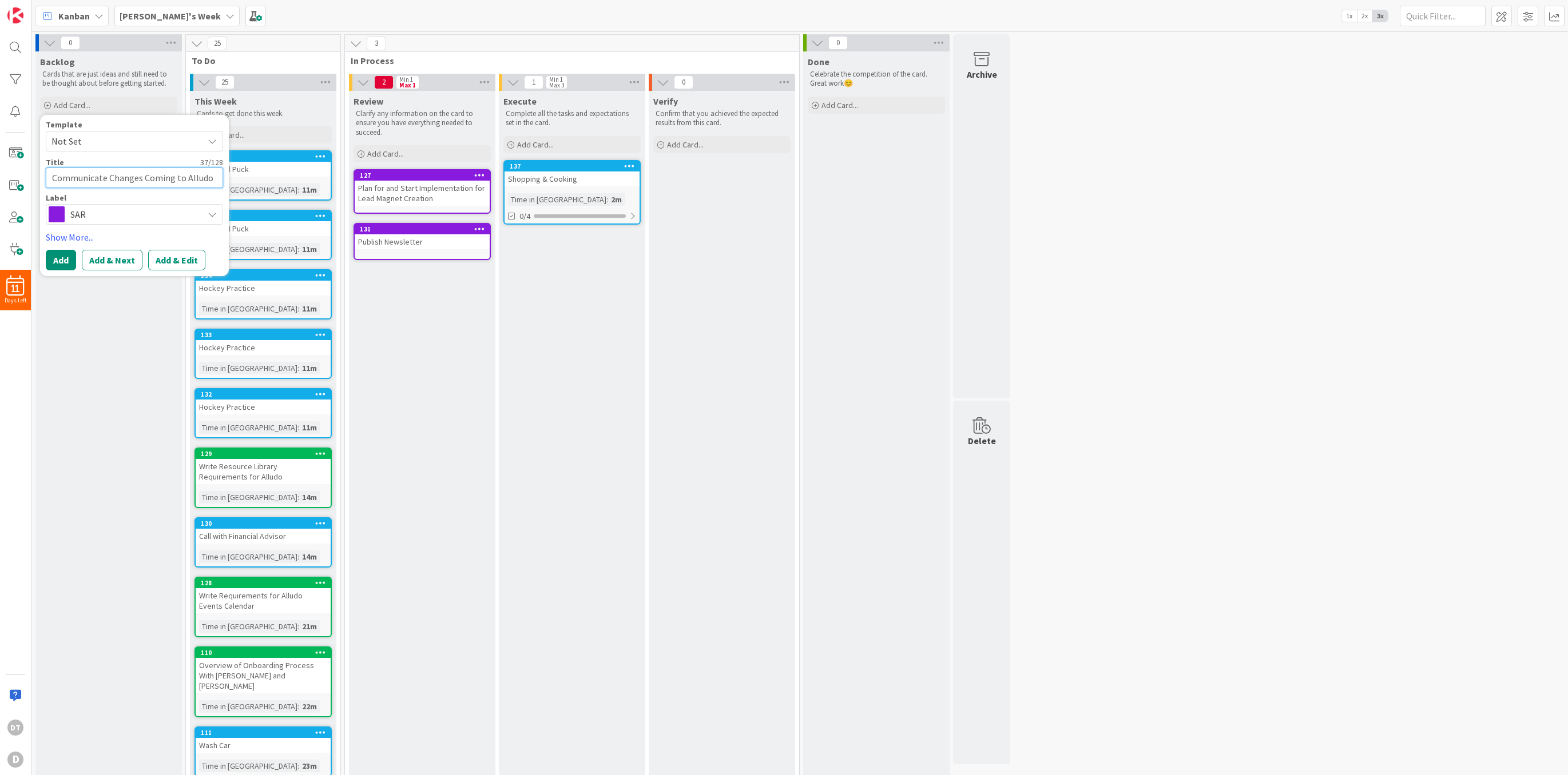
type textarea "x"
type textarea "Communicate Changes Coming to Alludo Th"
type textarea "x"
type textarea "Communicate Changes Coming to Alludo This"
type textarea "x"
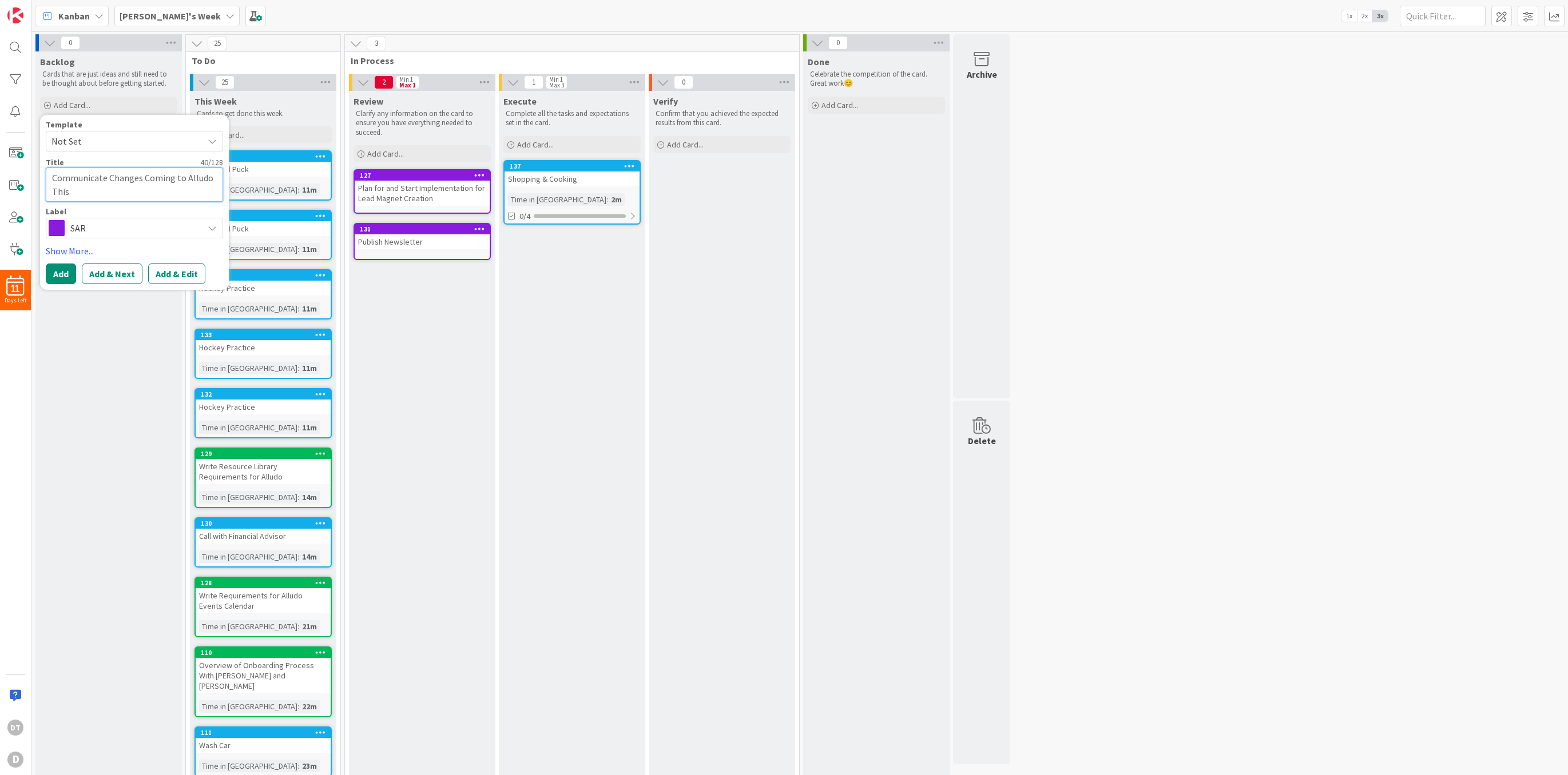
type textarea "Communicate Changes Coming to Alludo This"
type textarea "x"
type textarea "Communicate Changes Coming to Alludo This w"
type textarea "x"
type textarea "Communicate Changes Coming to Alludo This we"
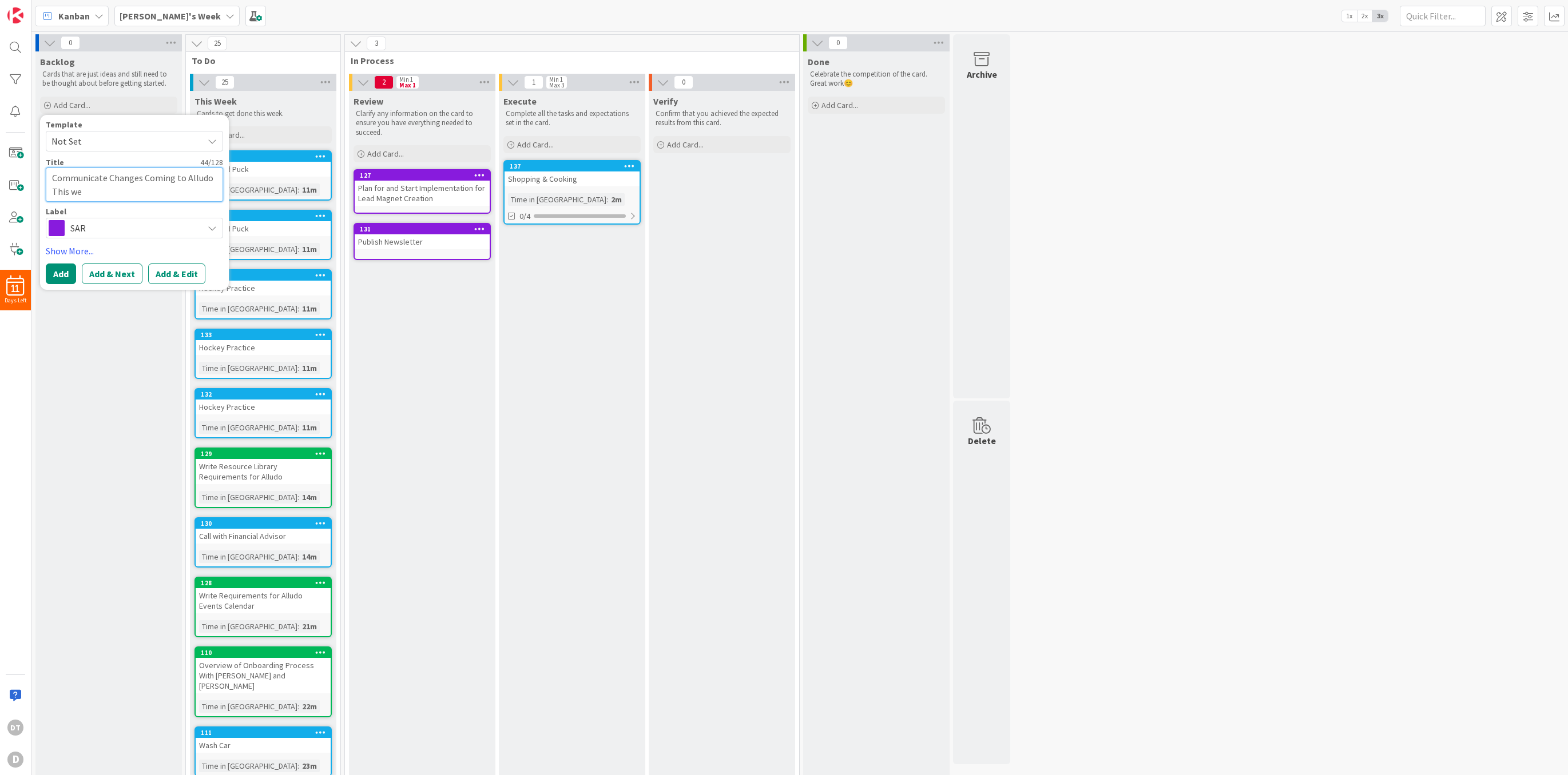
type textarea "x"
type textarea "Communicate Changes Coming to Alludo This wee"
type textarea "x"
type textarea "Communicate Changes Coming to Alludo This week"
click at [79, 225] on span "SAR" at bounding box center [134, 228] width 127 height 16
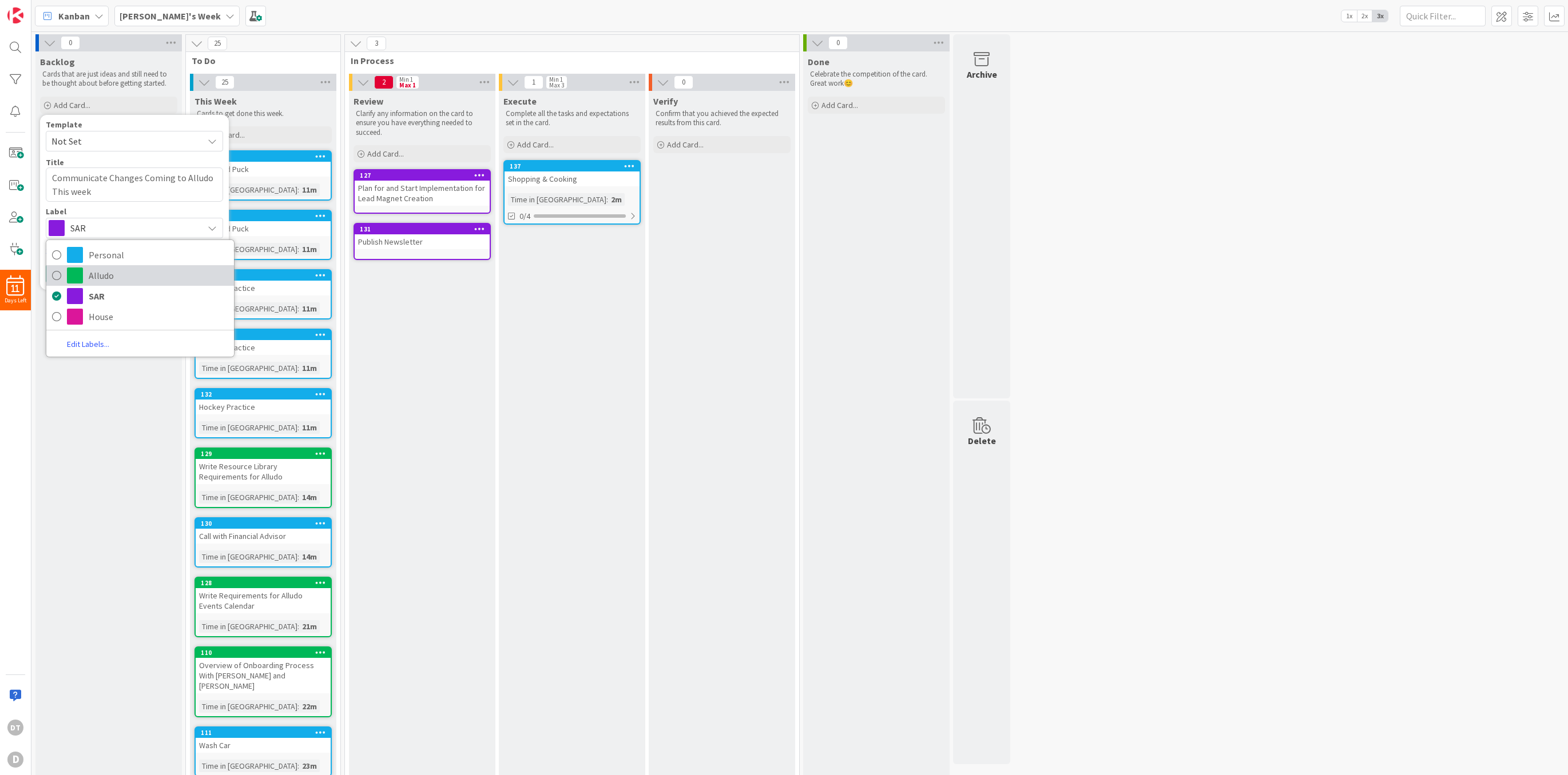
click at [108, 278] on span "Alludo" at bounding box center [158, 276] width 139 height 17
type textarea "x"
click at [56, 271] on button "Add" at bounding box center [61, 274] width 30 height 21
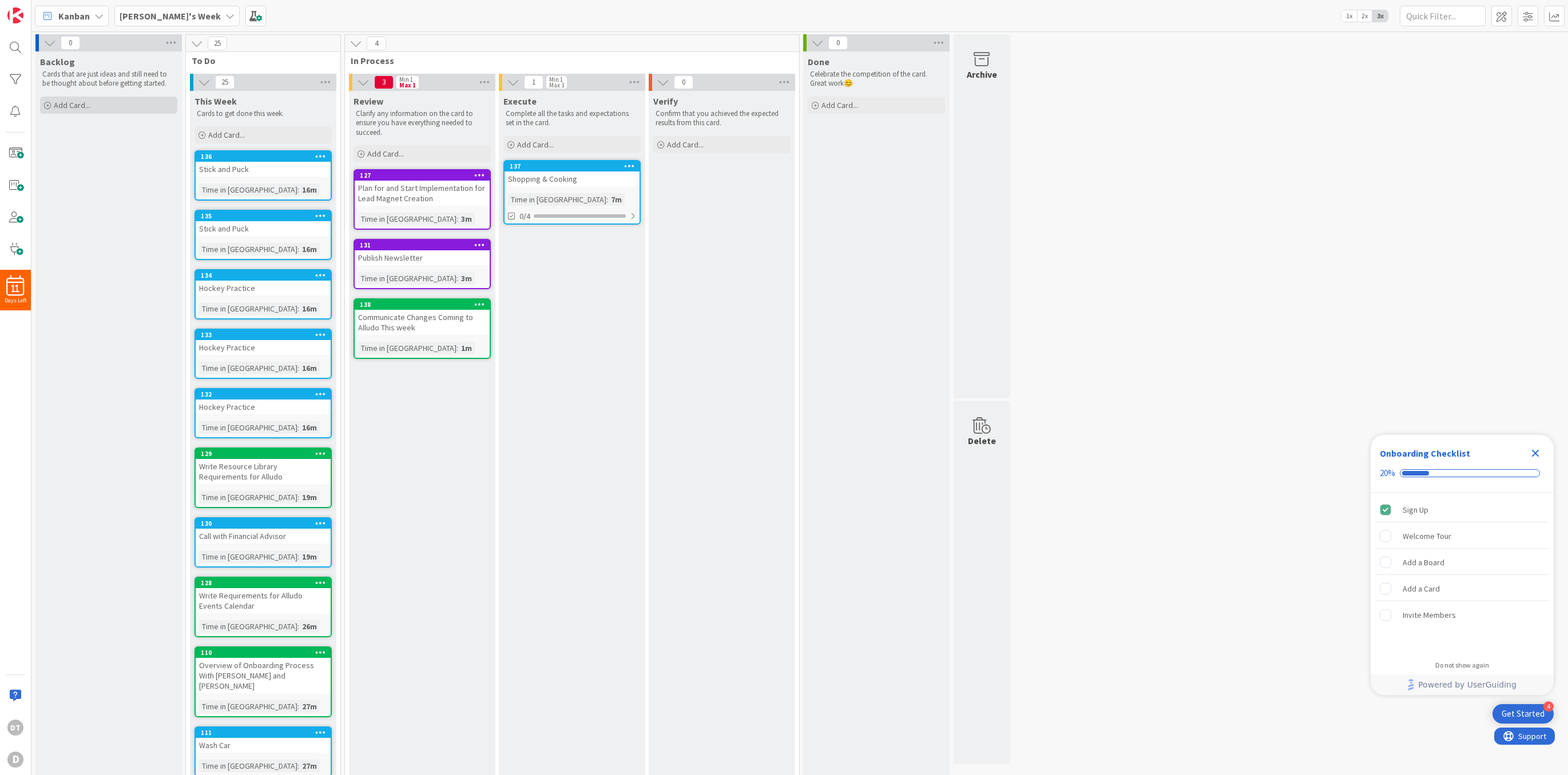
click at [80, 106] on span "Add Card..." at bounding box center [72, 105] width 37 height 10
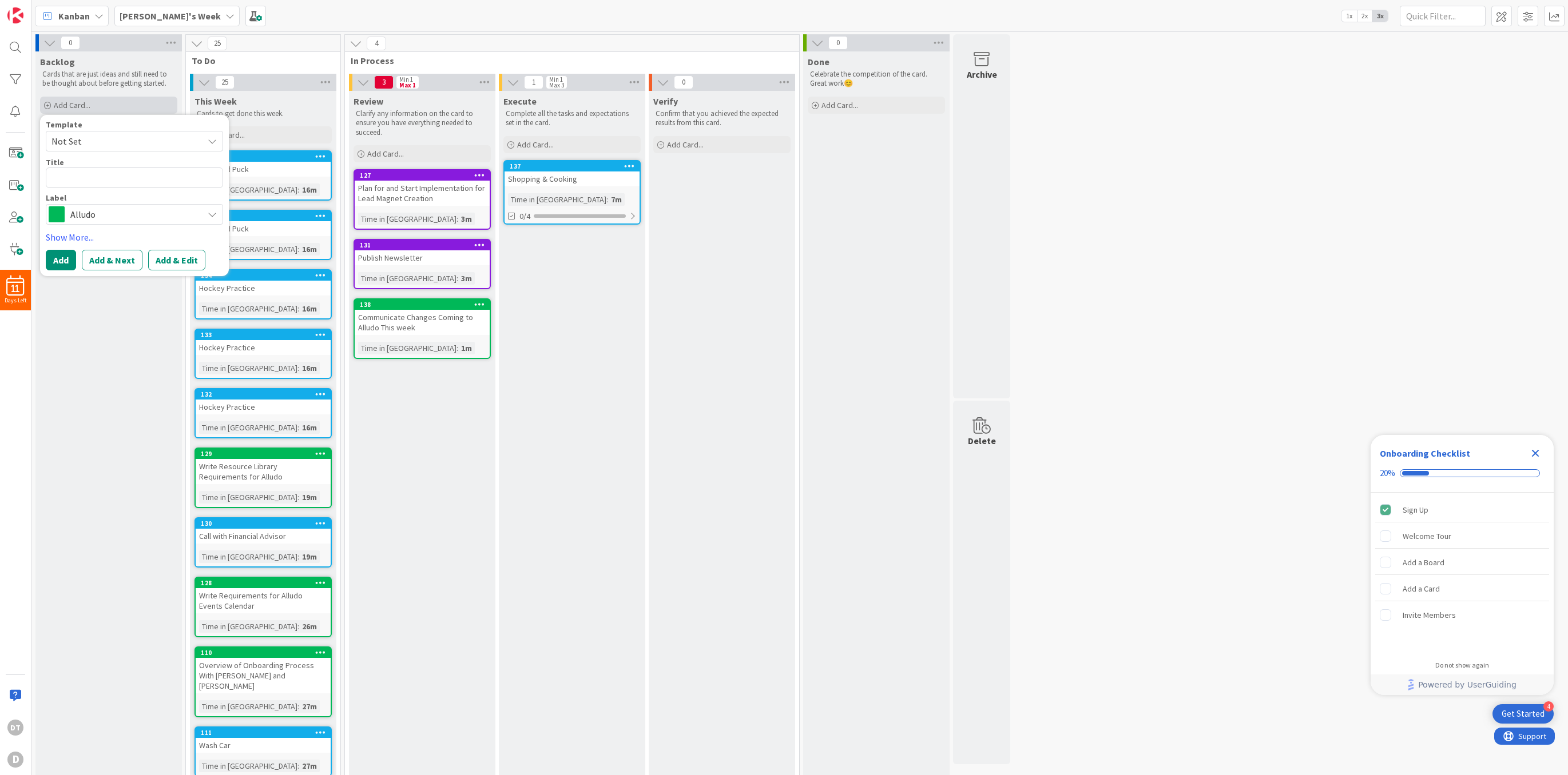
type textarea "x"
type textarea "W"
type textarea "x"
type textarea "Wr"
type textarea "x"
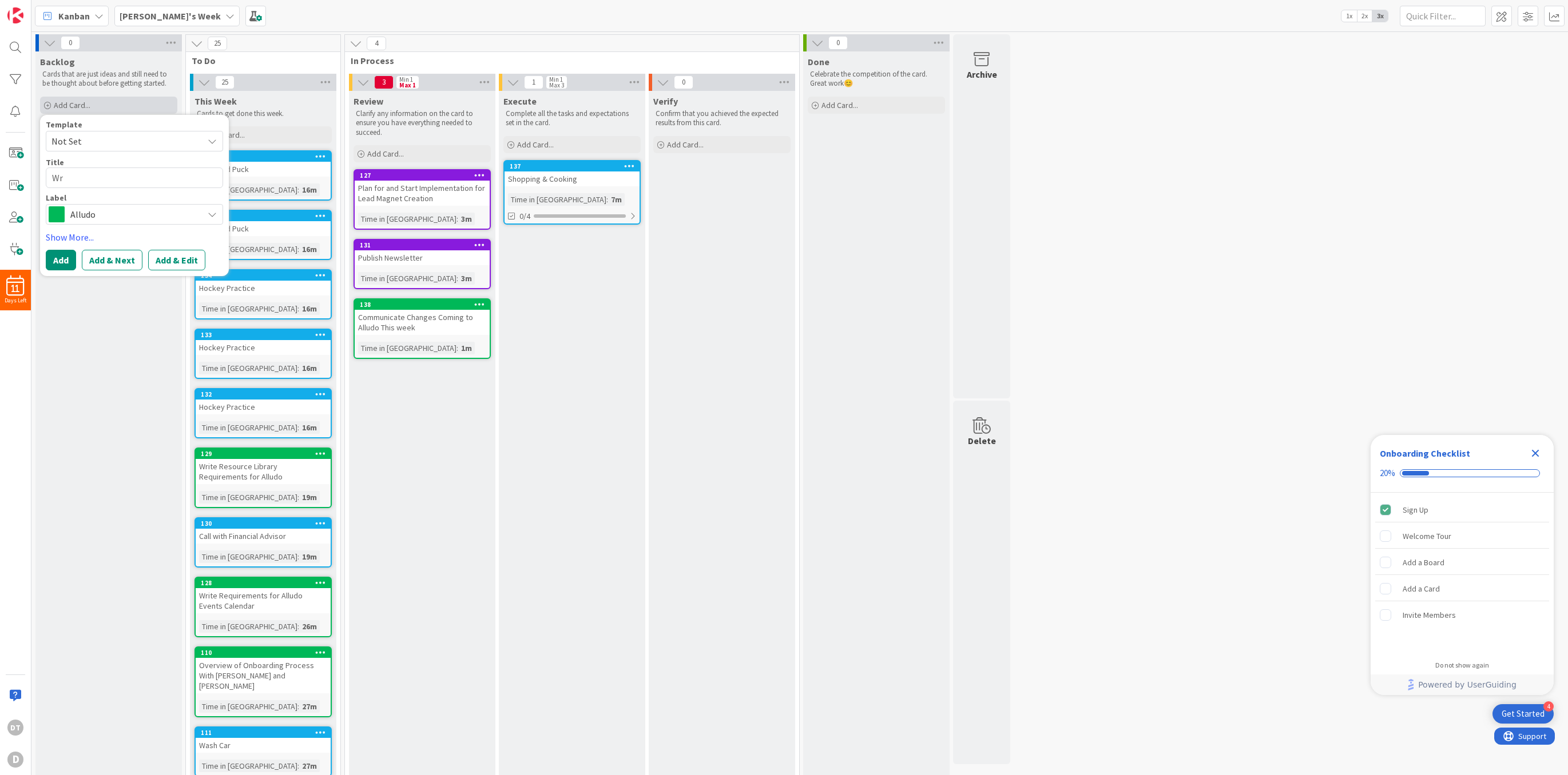
type textarea "Wri"
type textarea "x"
type textarea "Writ"
type textarea "x"
type textarea "Write"
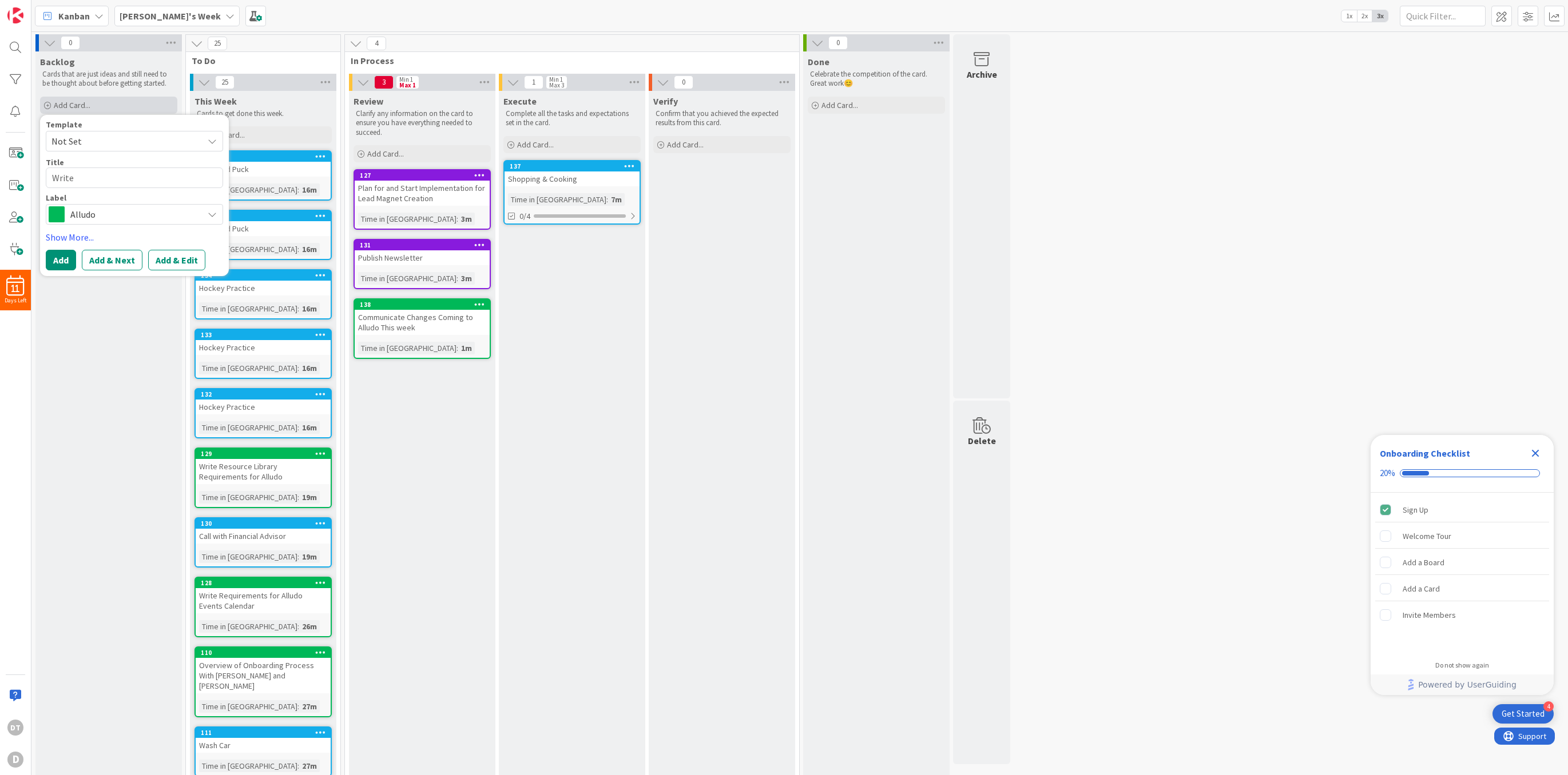
type textarea "x"
type textarea "Write u"
type textarea "x"
type textarea "Write up"
type textarea "x"
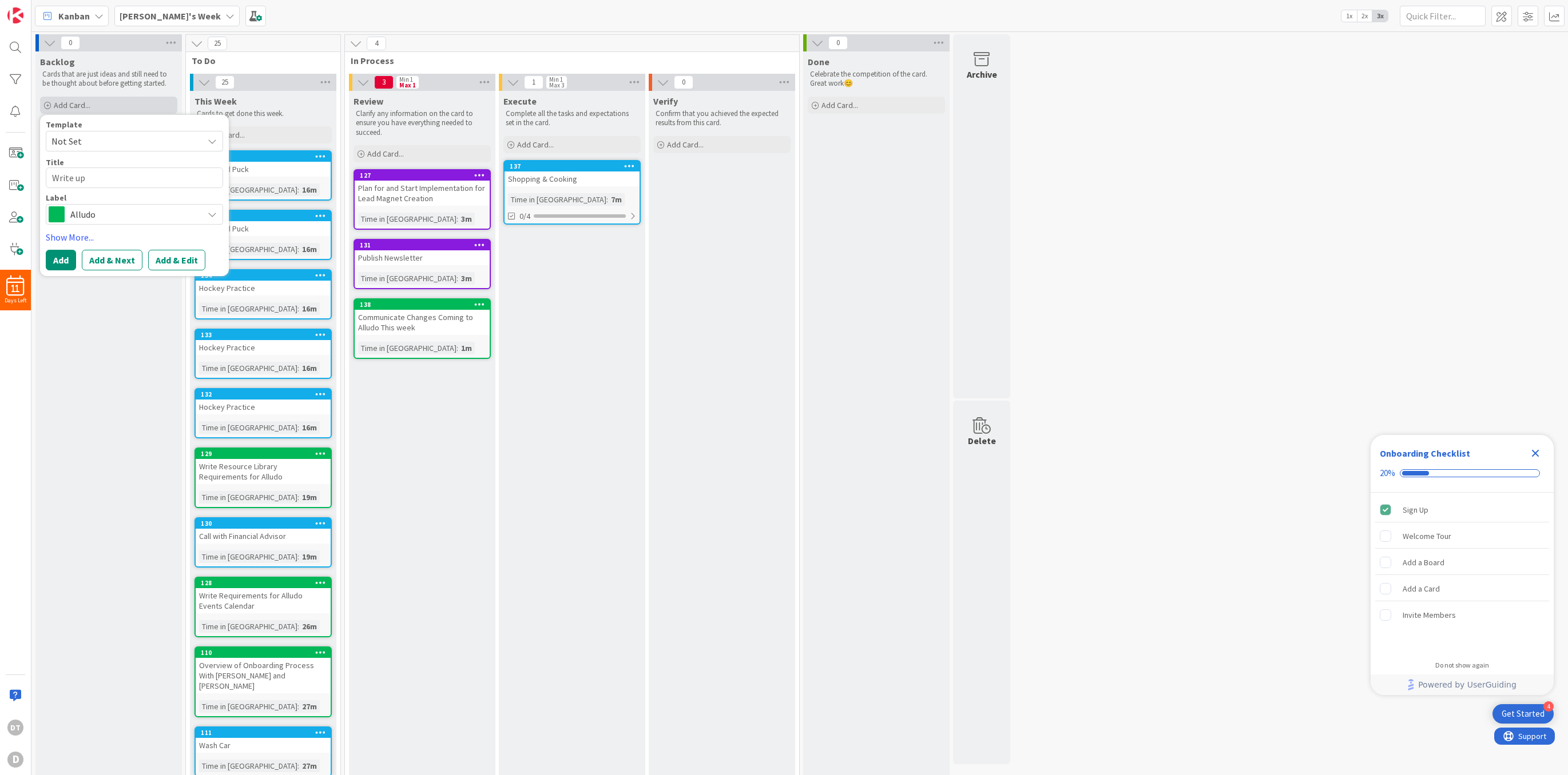
type textarea "Write up"
type textarea "x"
type textarea "Write up Al"
type textarea "x"
type textarea "Write up All"
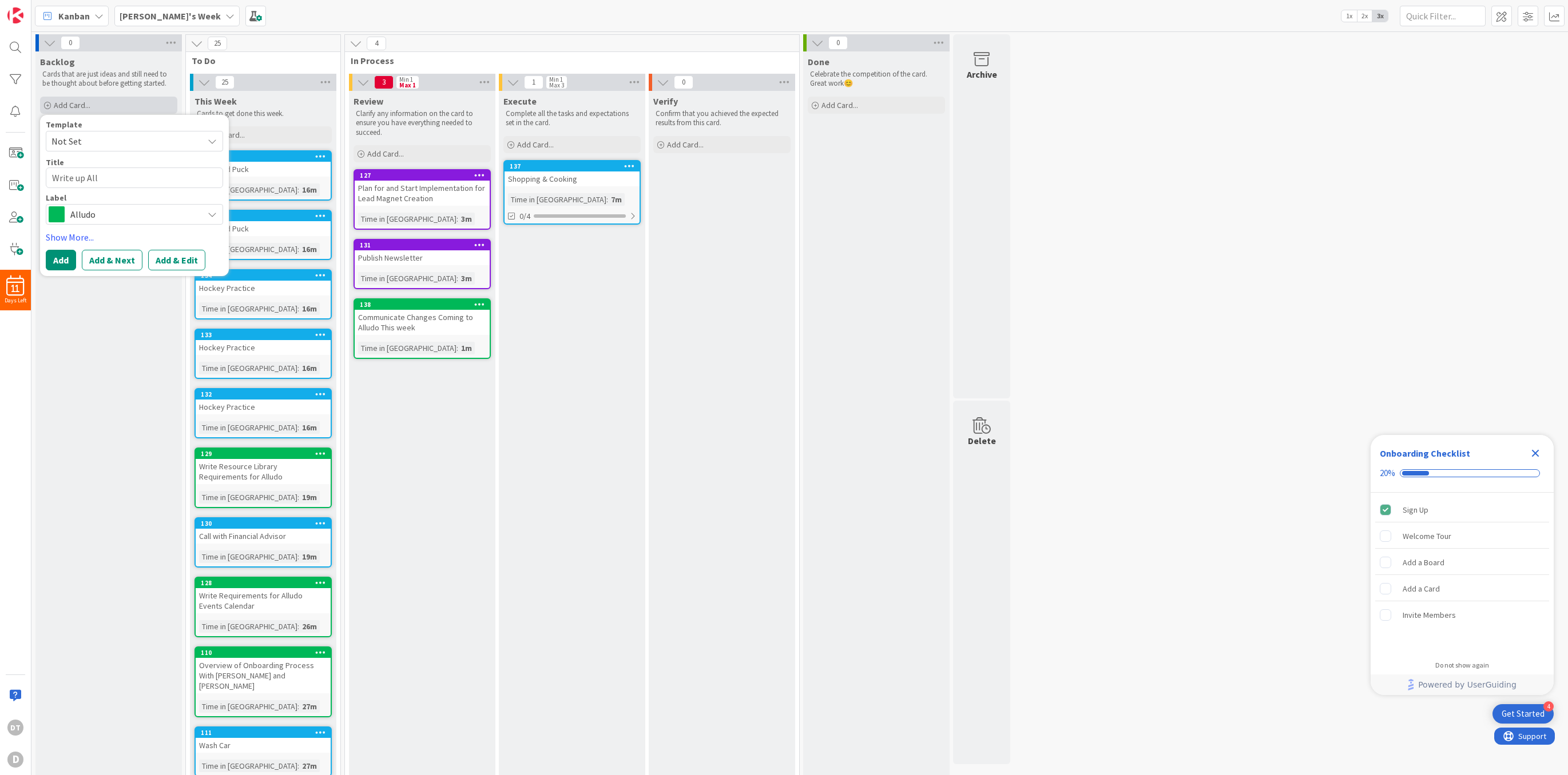
type textarea "x"
type textarea "Write up Allud"
type textarea "x"
type textarea "Write up Alludo"
type textarea "x"
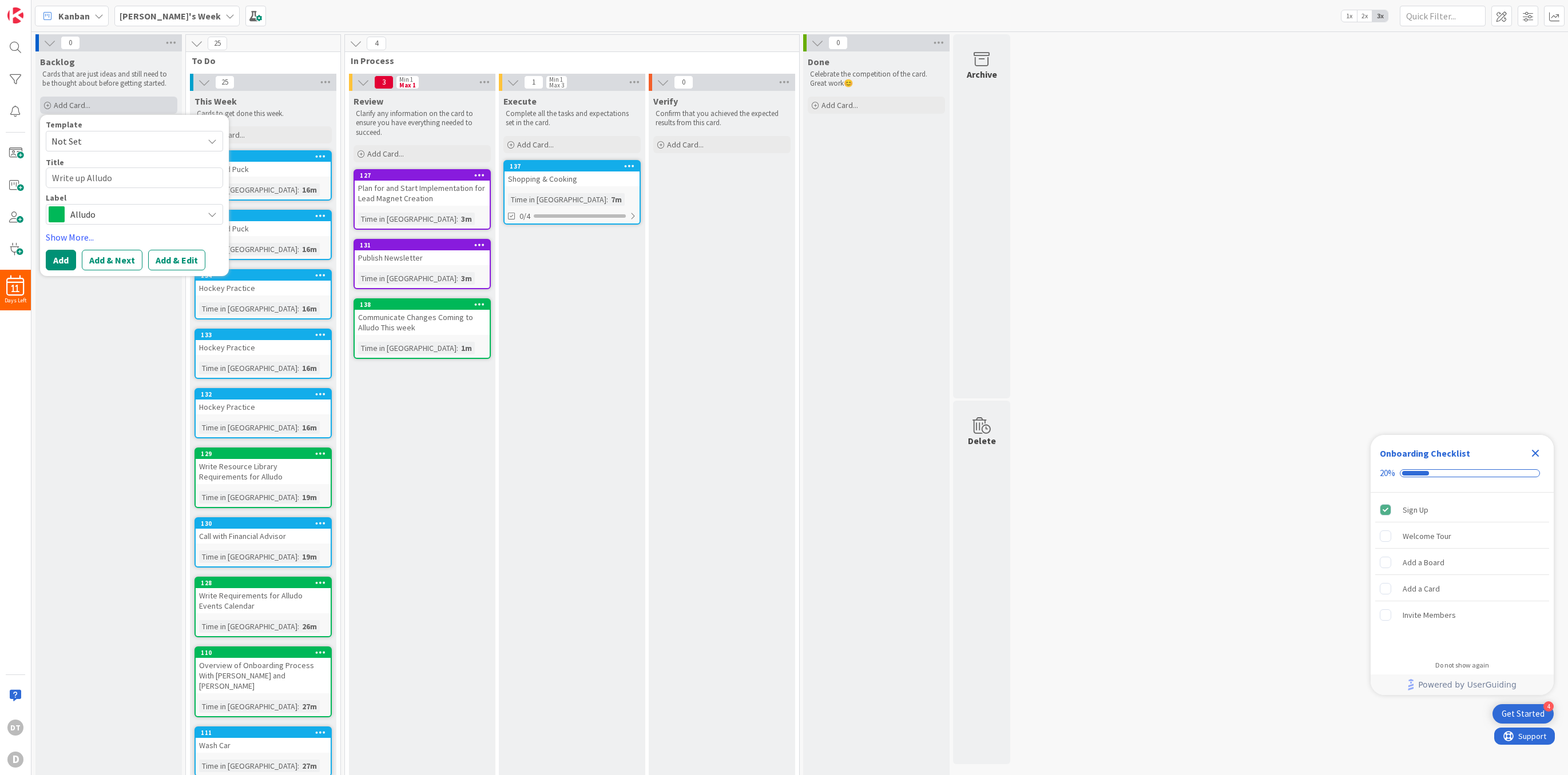
type textarea "Write up Alludo"
type textarea "x"
type textarea "Write up Alludo m"
type textarea "x"
type textarea "Write up Alludo ma"
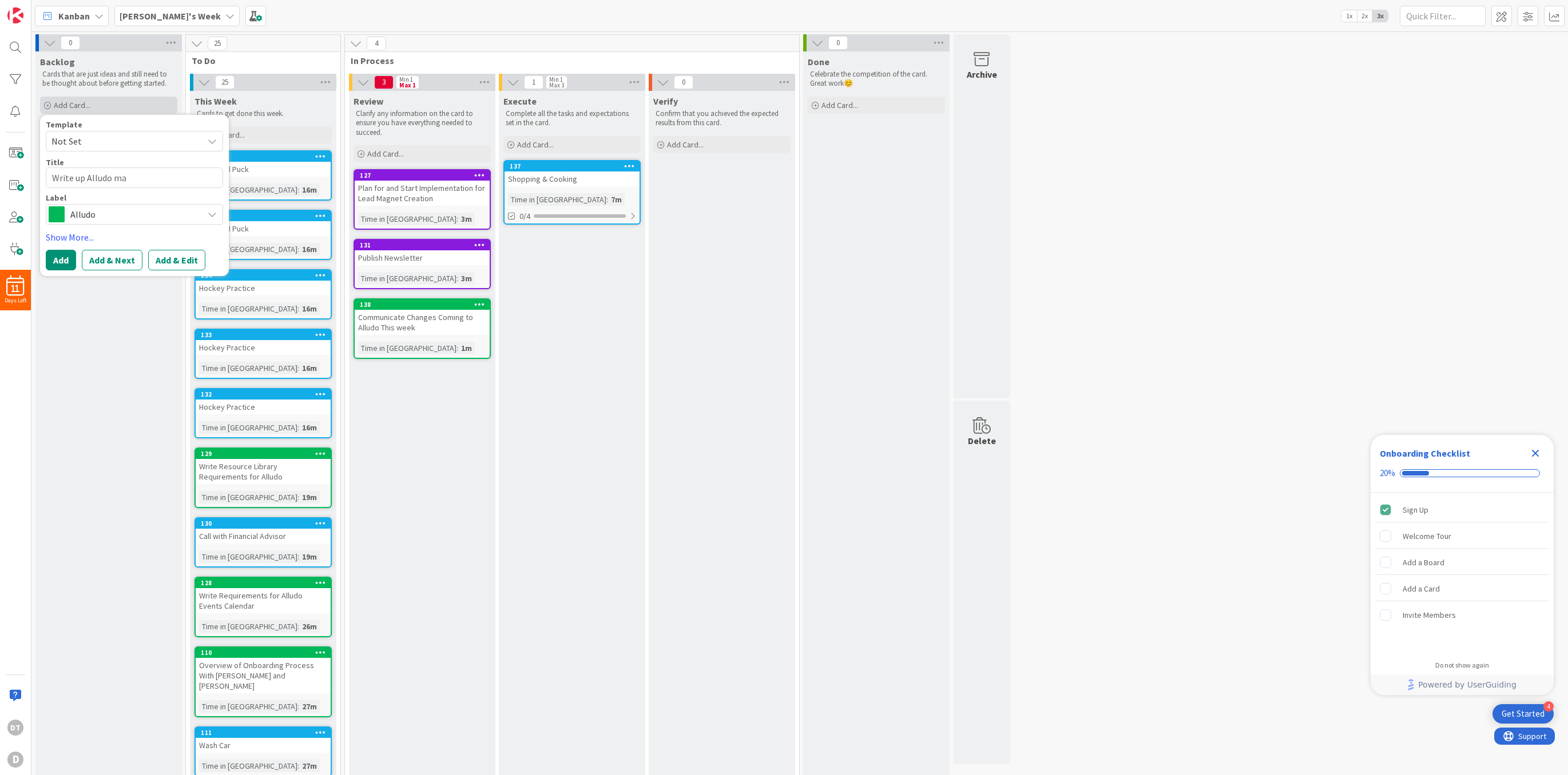
type textarea "x"
type textarea "Write up Alludo mar"
type textarea "x"
type textarea "Write up Alludo ma"
type textarea "x"
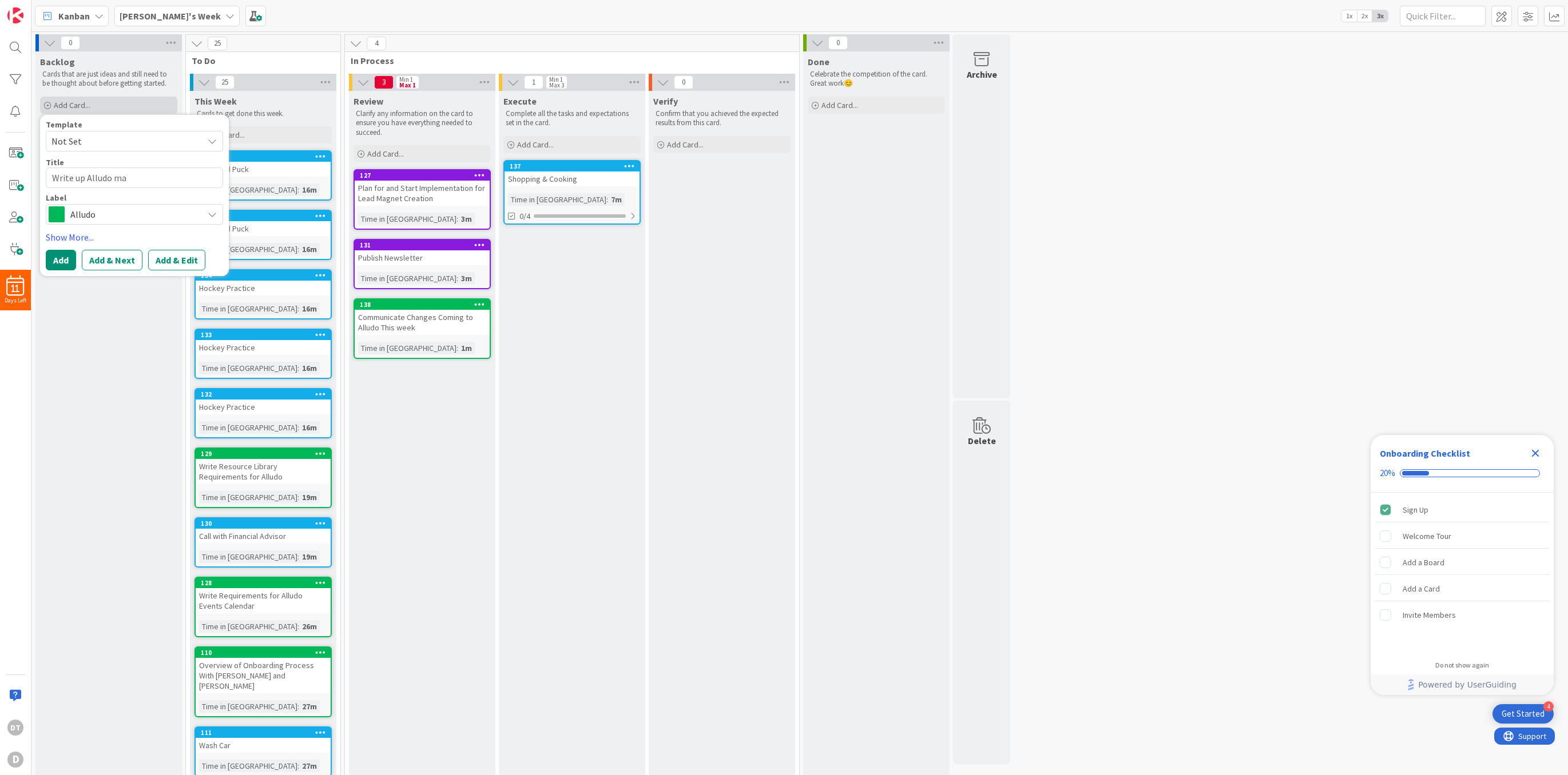
type textarea "Write up Alludo m"
type textarea "x"
type textarea "Write up Alludo"
type textarea "x"
type textarea "Write up Alludo M"
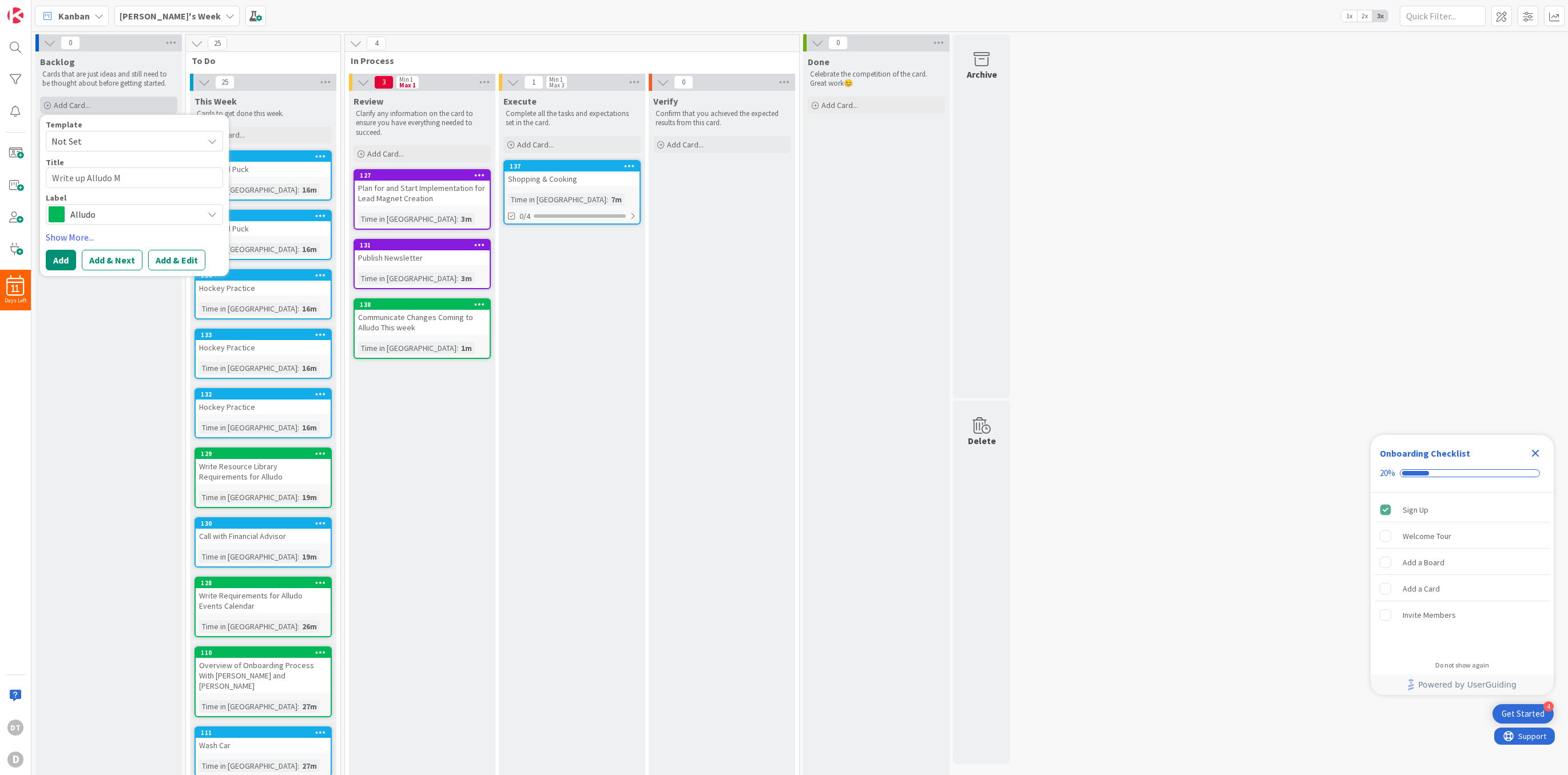
type textarea "x"
type textarea "Write up Alludo Ma"
type textarea "x"
type textarea "Write up Alludo Mark"
type textarea "x"
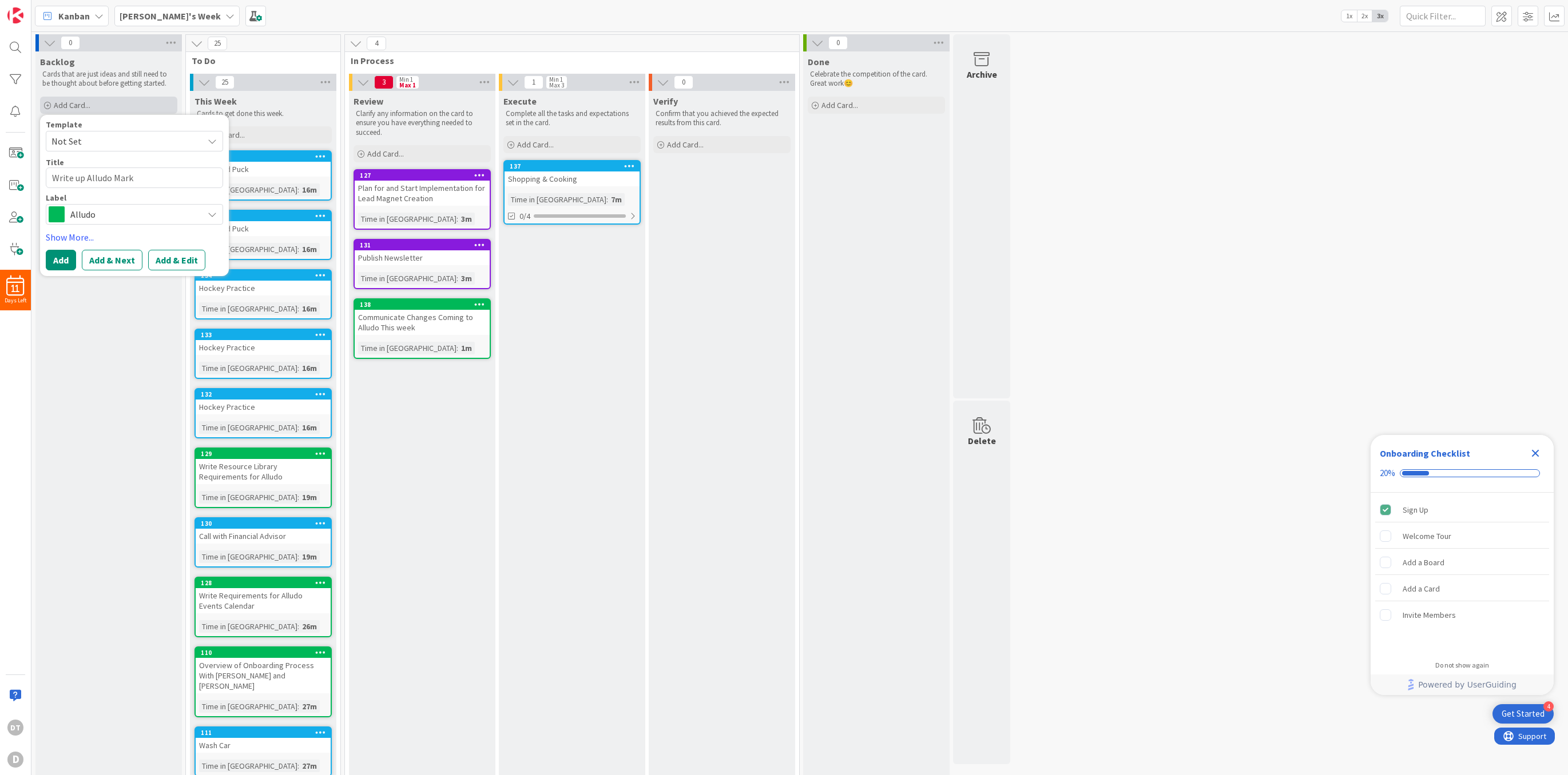
type textarea "Write up Alludo Marke"
type textarea "x"
type textarea "Write up Alludo Market"
type textarea "x"
type textarea "Write up Alludo Marketi"
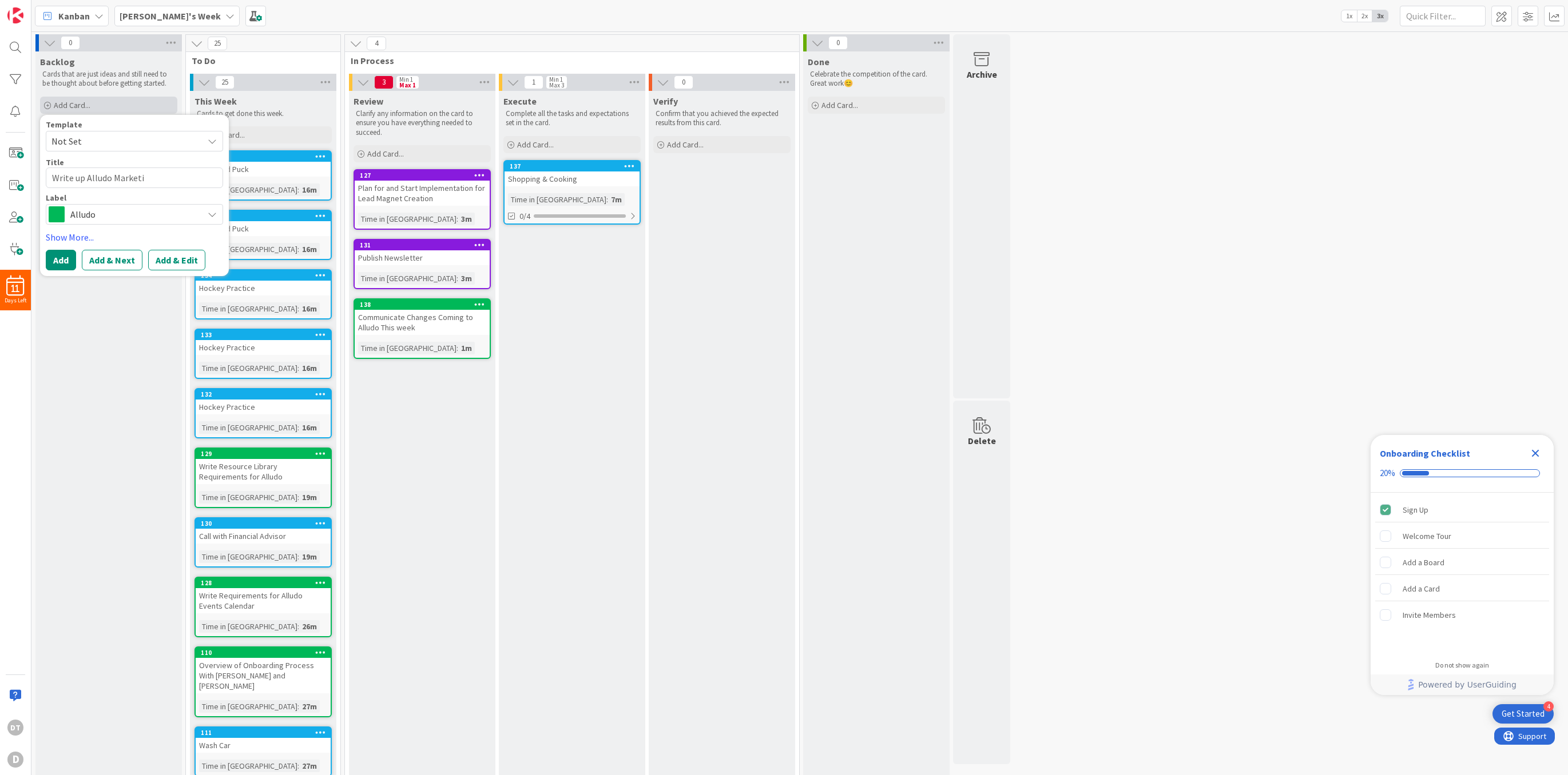
type textarea "x"
type textarea "Write up Alludo Marketin"
type textarea "x"
type textarea "Write up Alludo Marketing"
type textarea "x"
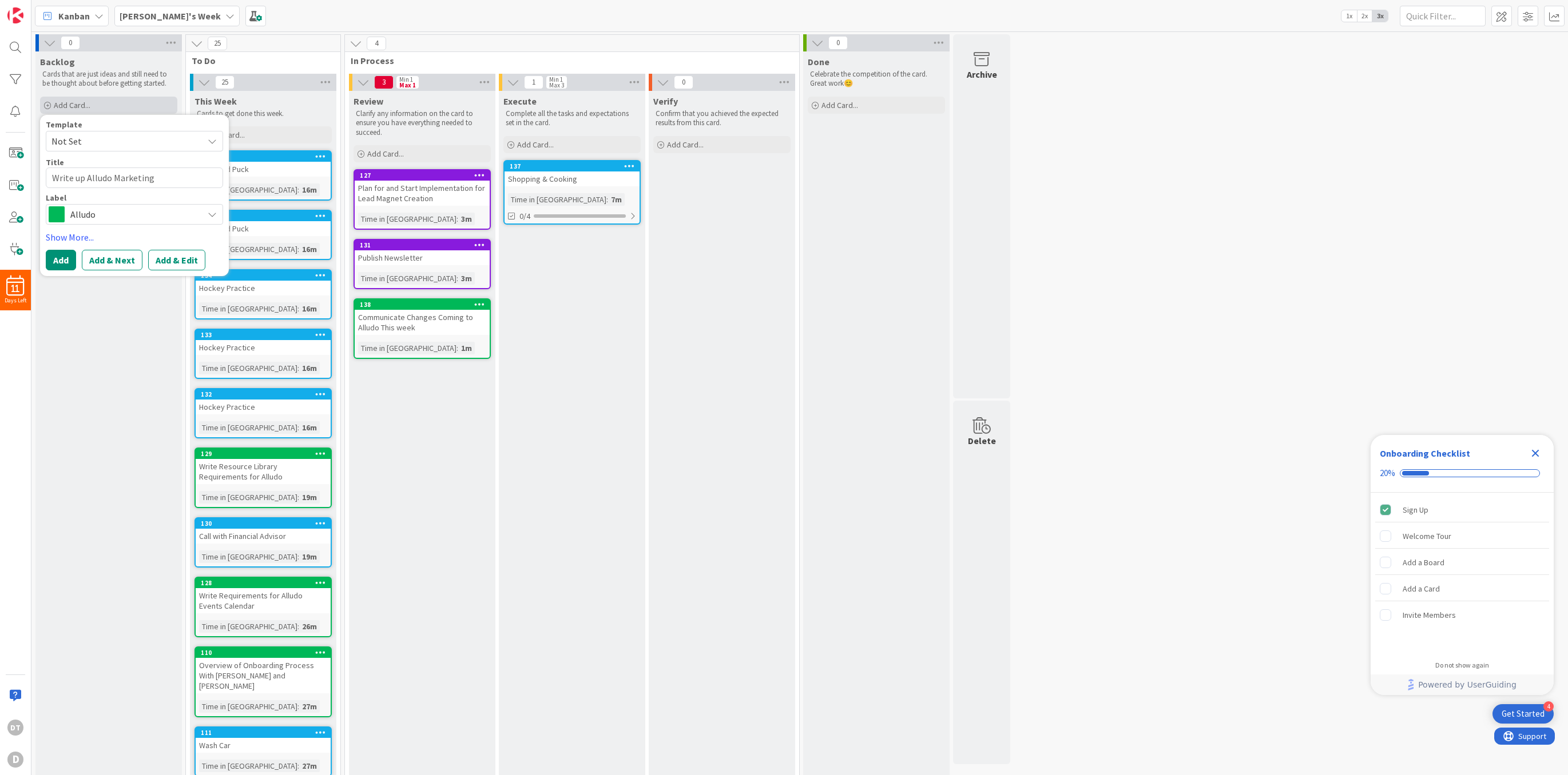
type textarea "Write up Alludo Marketing S"
type textarea "x"
type textarea "Write up Alludo Marketing Su"
type textarea "x"
type textarea "Write up Alludo Marketing Sum"
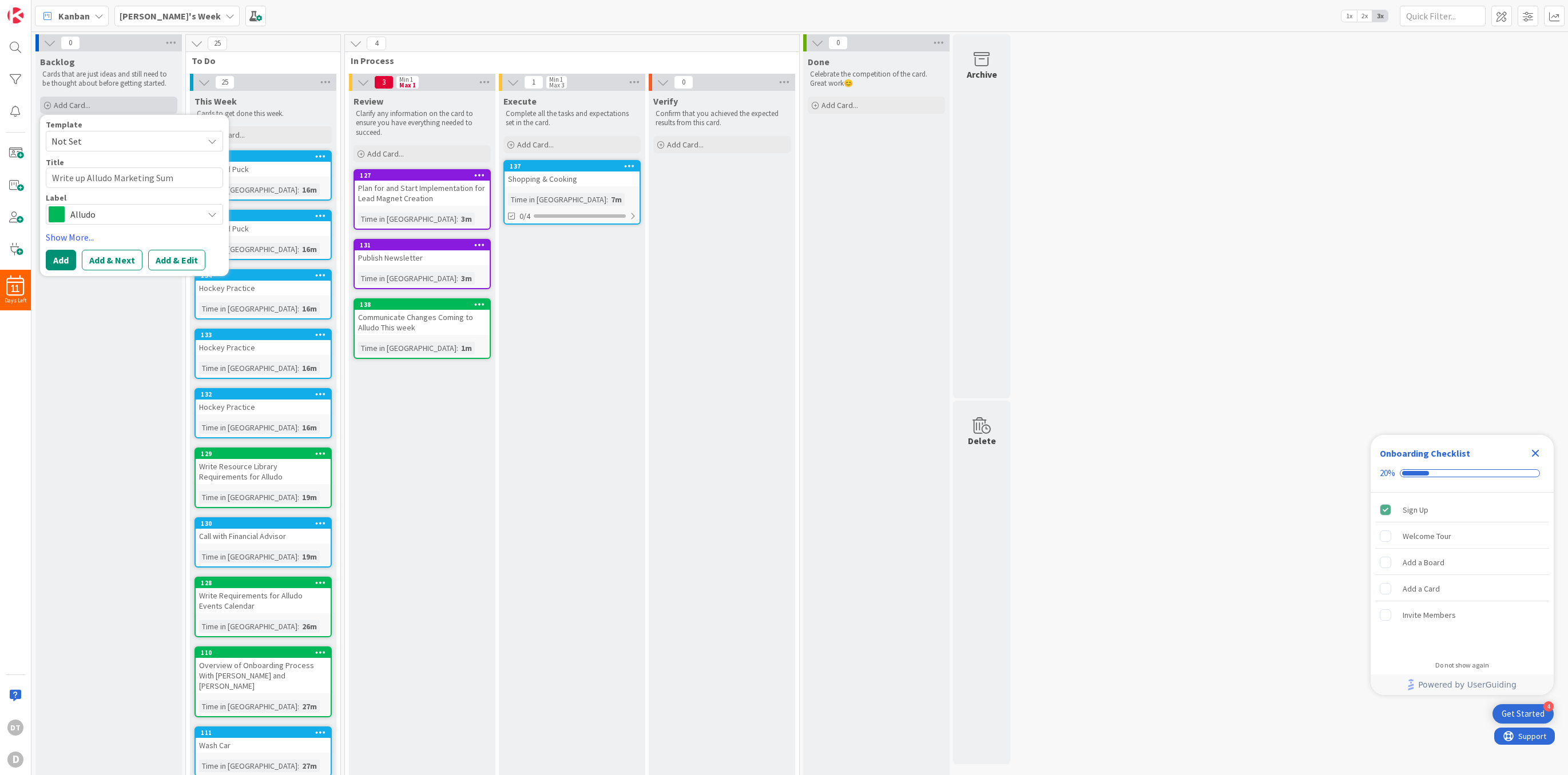
type textarea "x"
type textarea "Write up Alludo Marketing Summa"
type textarea "x"
type textarea "Write up Alludo Marketing Summary"
type textarea "x"
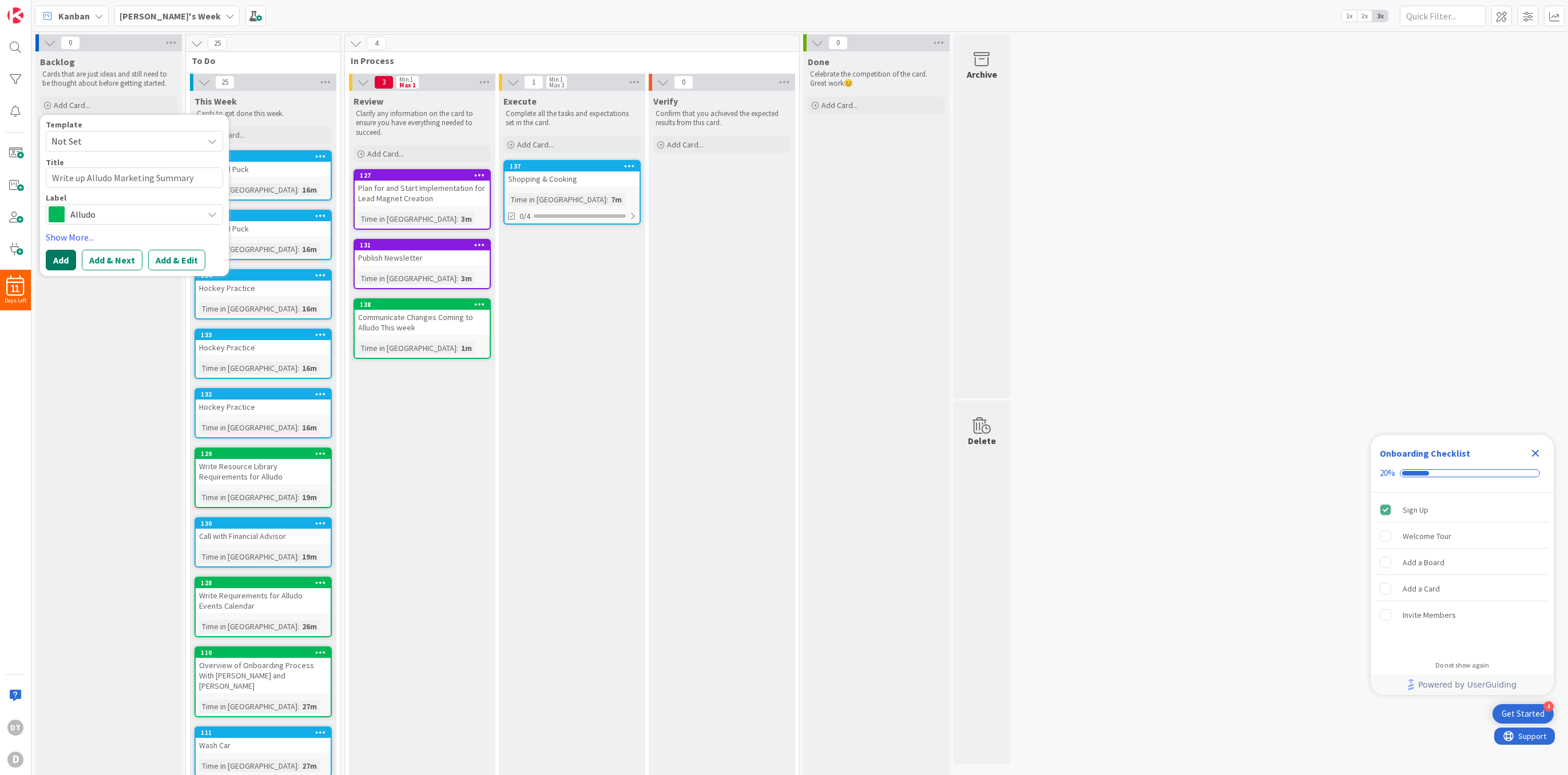
type textarea "Write up Alludo Marketing Summary"
click at [60, 253] on button "Add" at bounding box center [61, 260] width 30 height 21
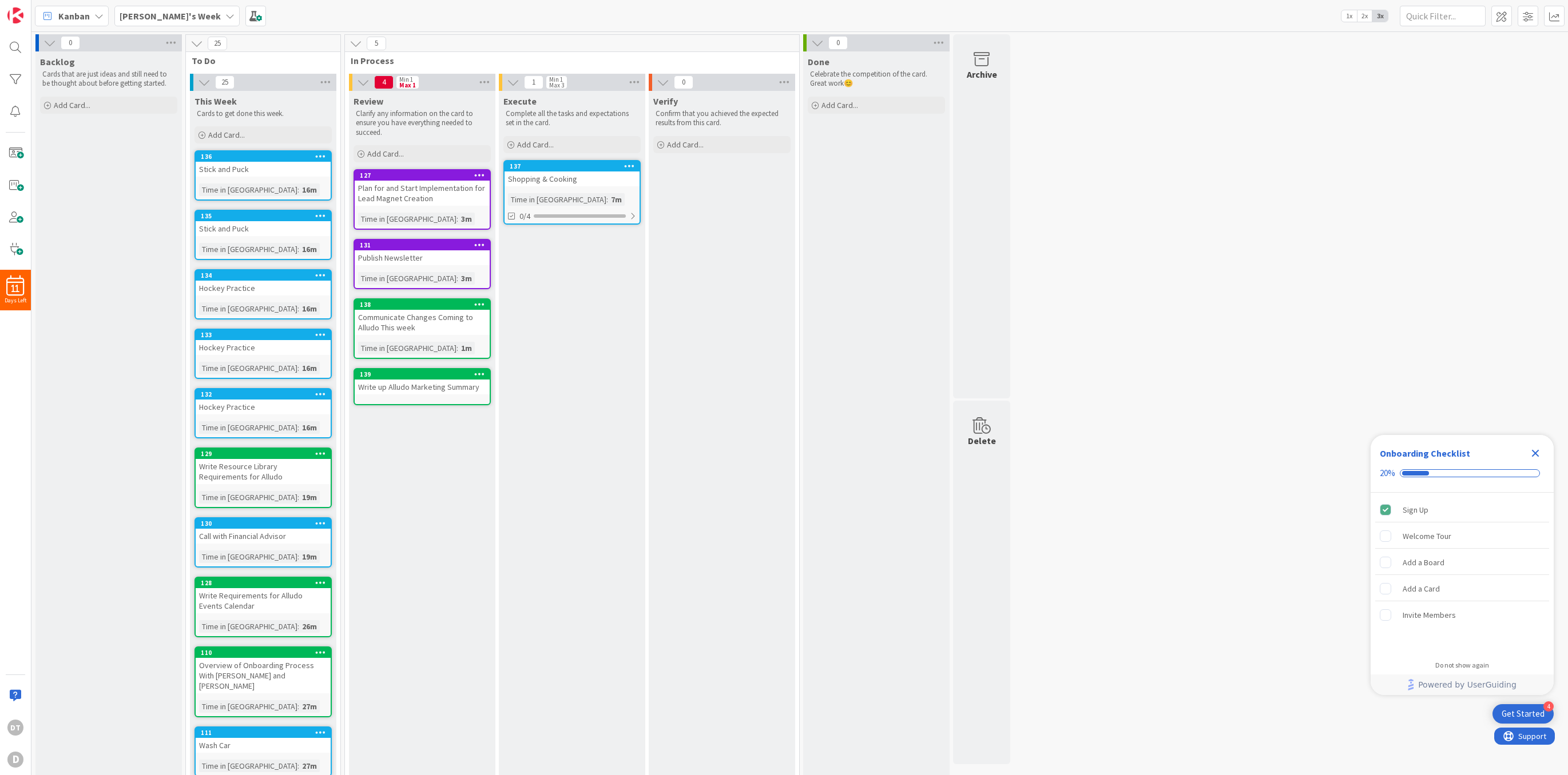
drag, startPoint x: 101, startPoint y: 120, endPoint x: 369, endPoint y: 0, distance: 293.6
